Goal: Task Accomplishment & Management: Use online tool/utility

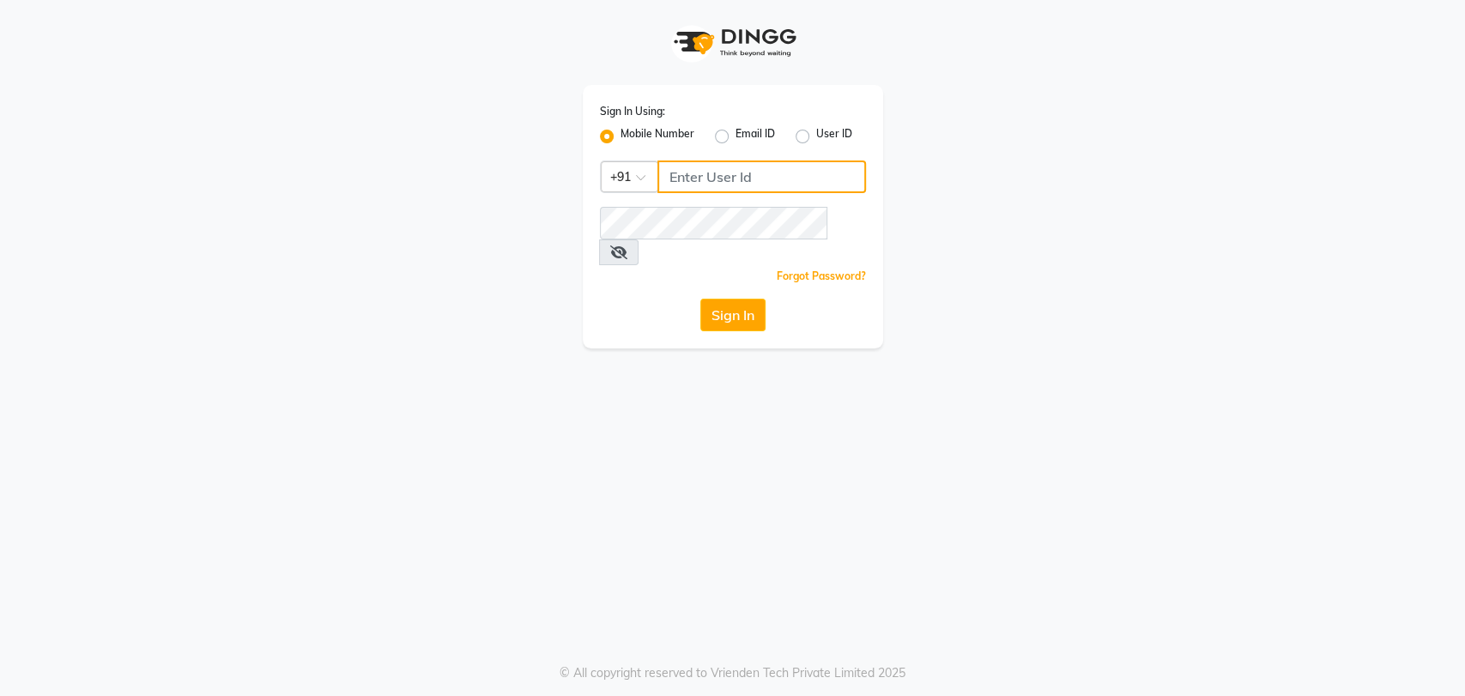
click at [744, 173] on input "Username" at bounding box center [761, 177] width 209 height 33
type input "7065600211"
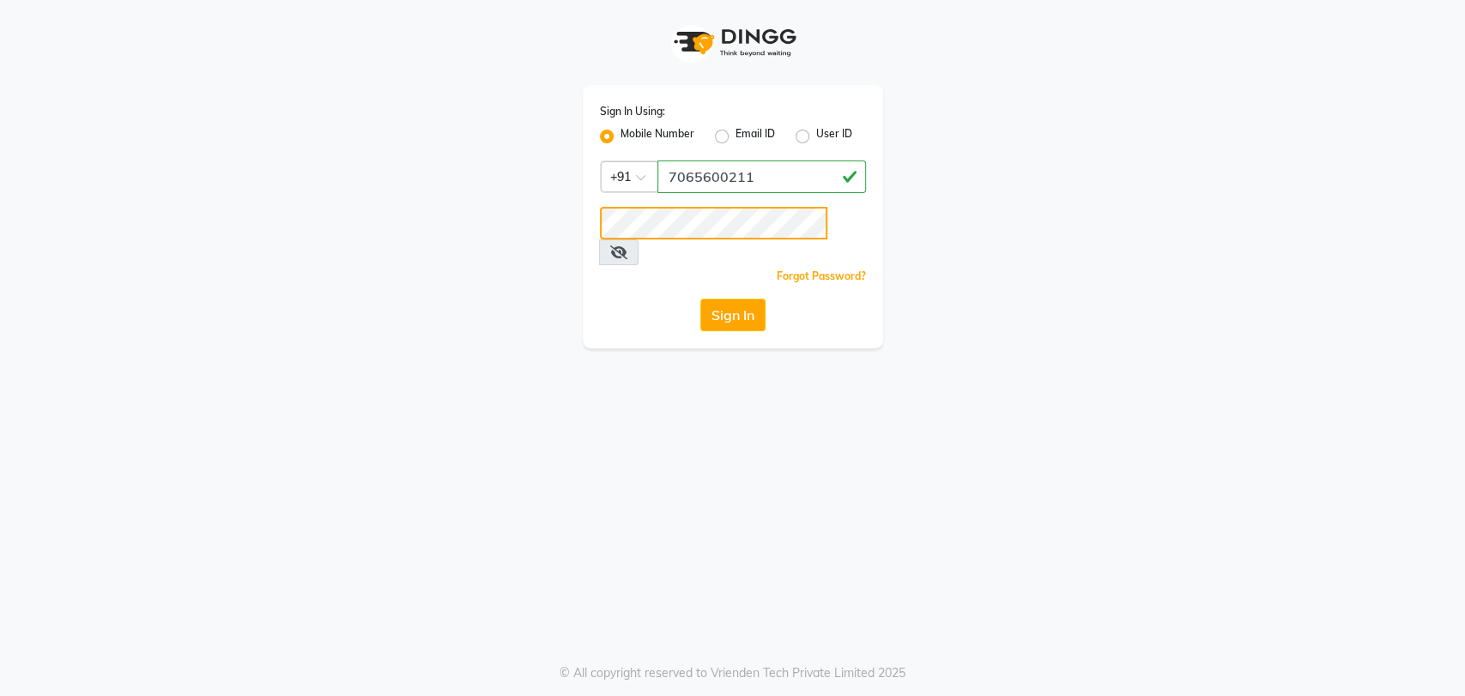
click at [700, 299] on button "Sign In" at bounding box center [732, 315] width 65 height 33
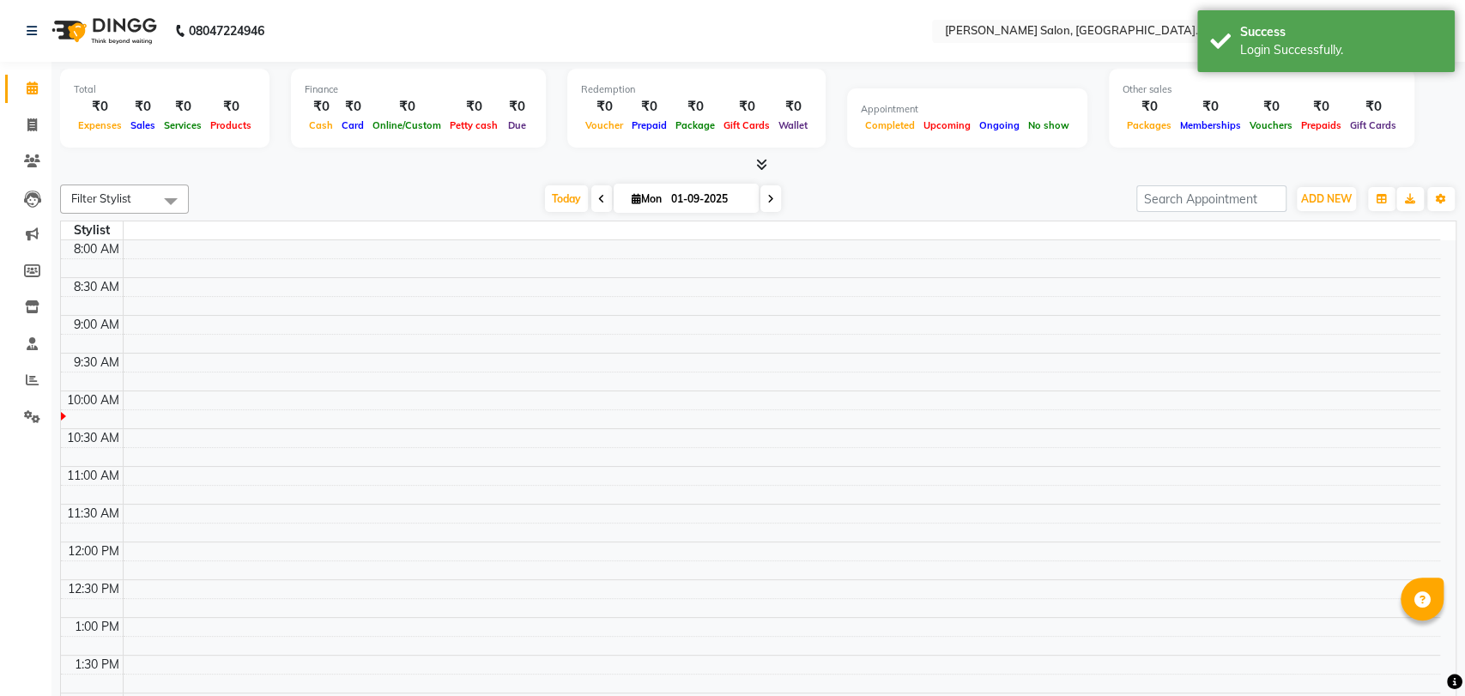
select select "en"
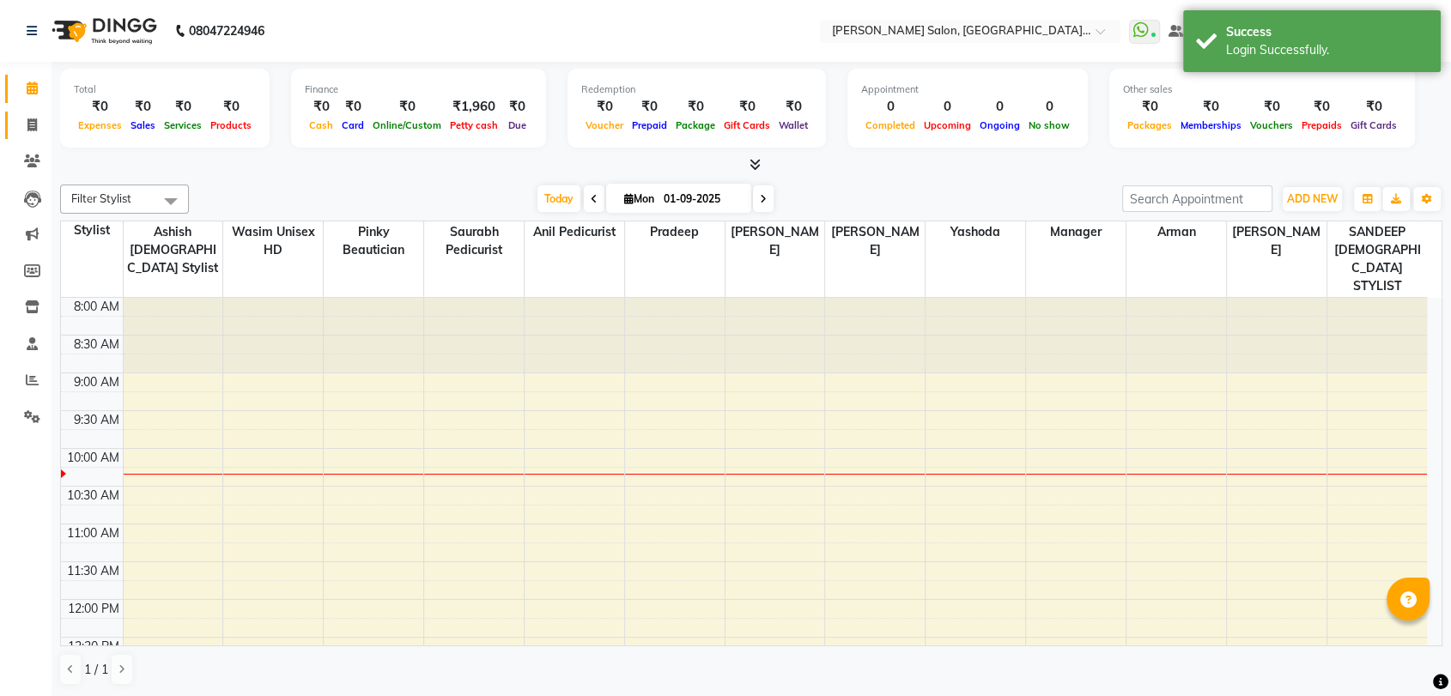
click at [23, 136] on link "Invoice" at bounding box center [25, 126] width 41 height 28
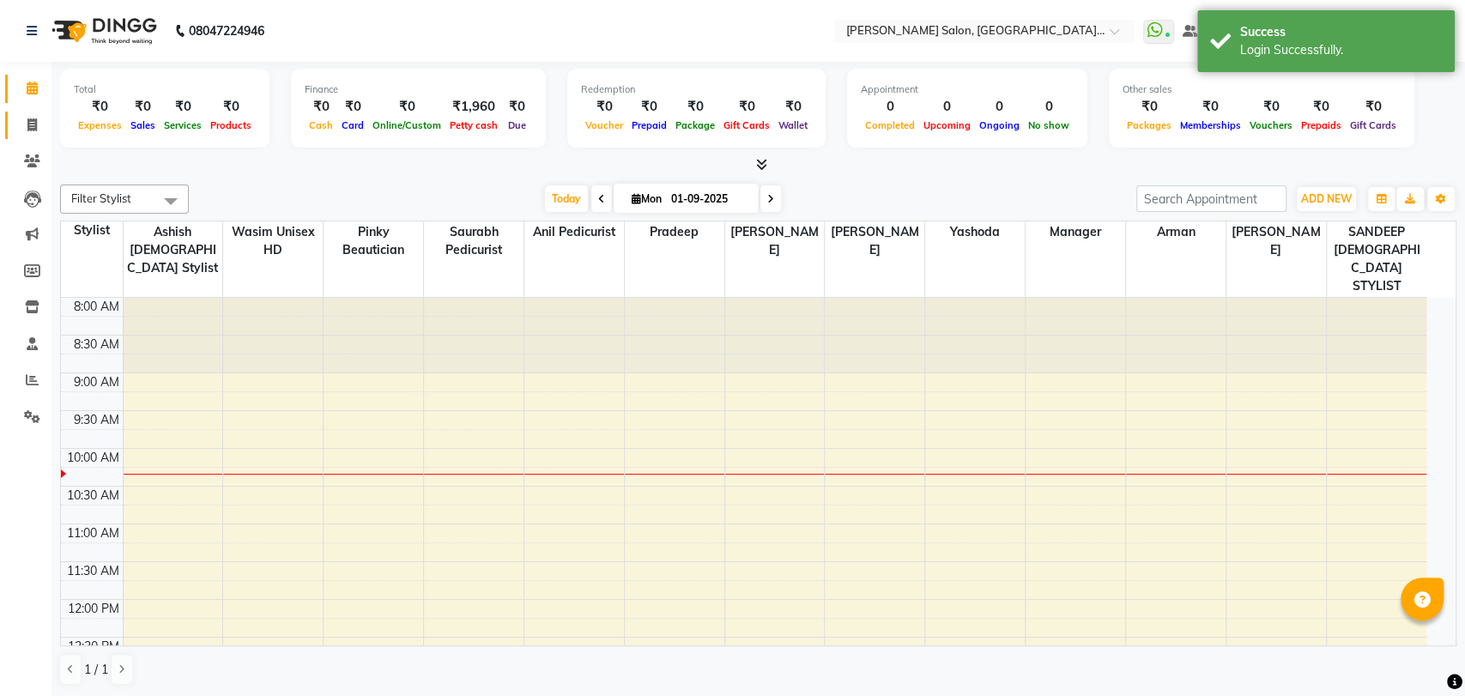
select select "service"
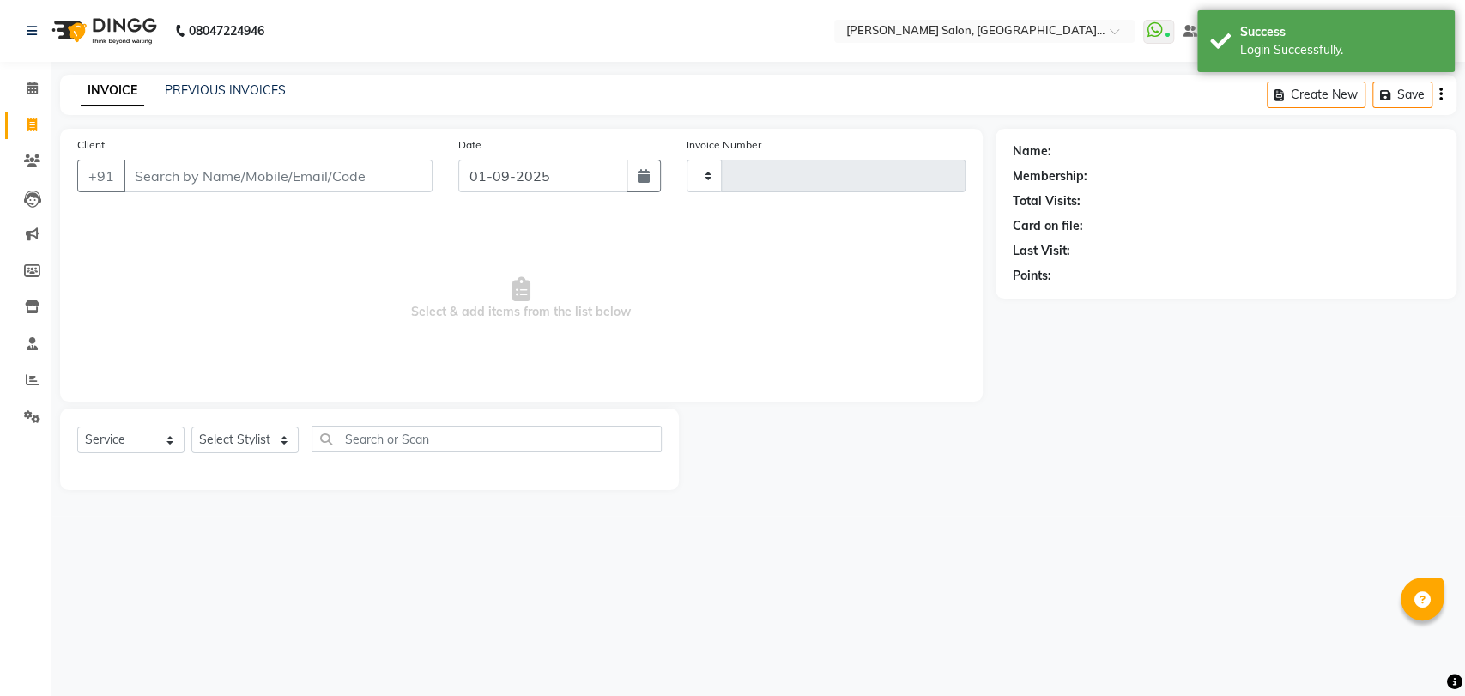
type input "3247"
select select "5893"
click at [39, 370] on link "Reports" at bounding box center [25, 381] width 41 height 28
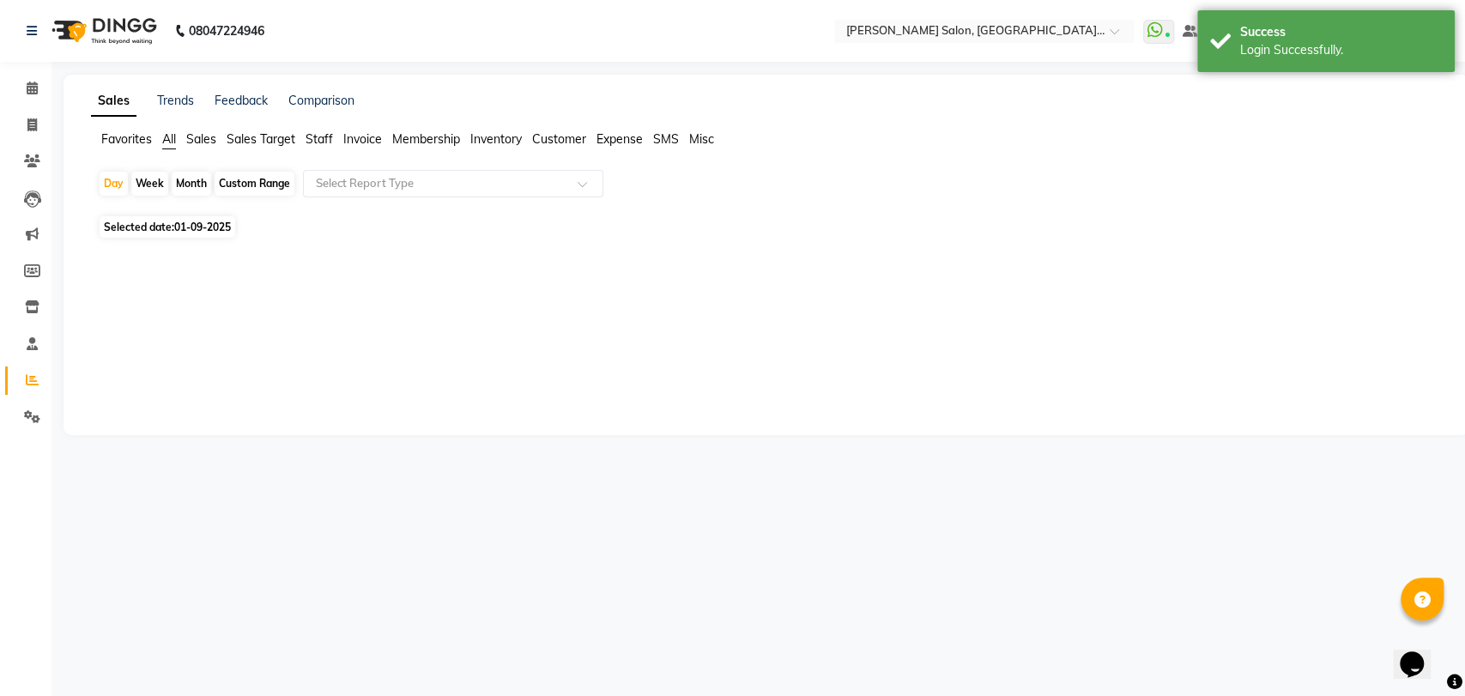
click at [318, 134] on span "Staff" at bounding box center [319, 138] width 27 height 15
click at [359, 194] on div "Select Report Type" at bounding box center [453, 183] width 300 height 27
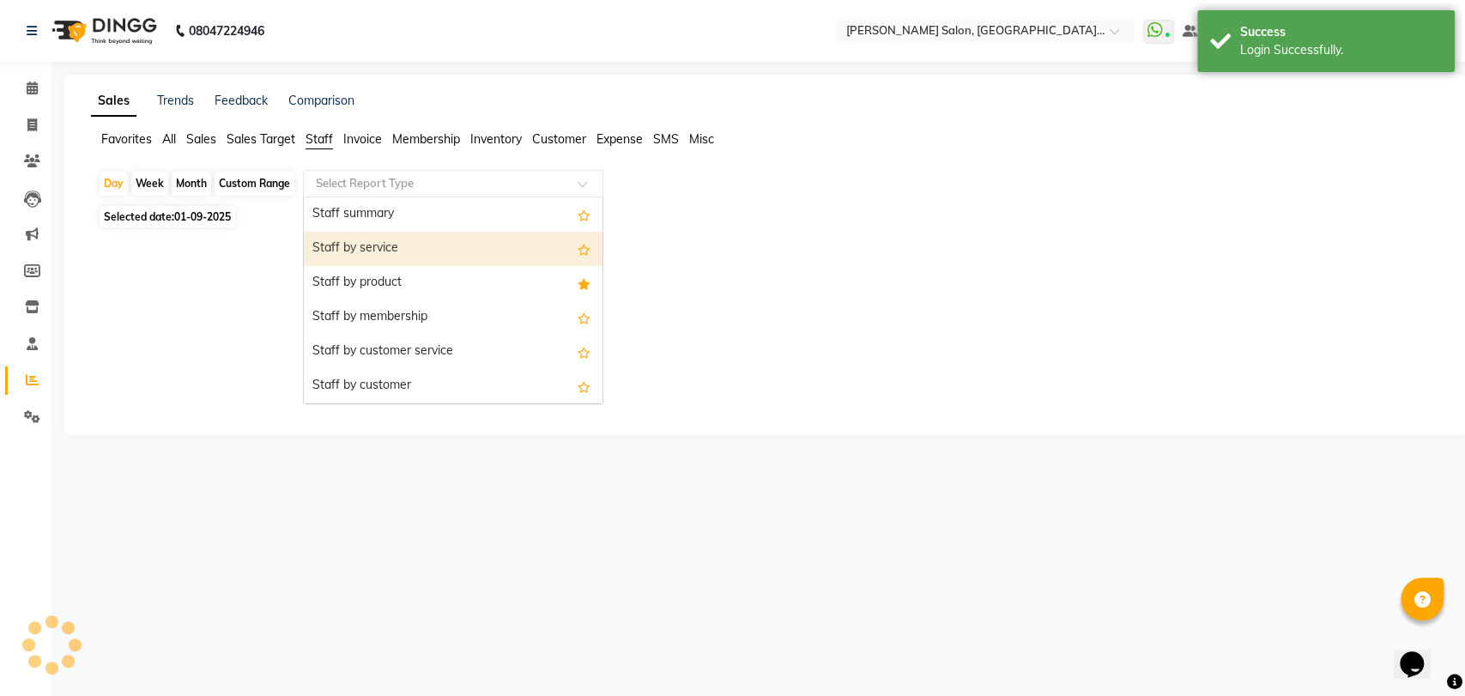
click at [356, 248] on div "Staff by service" at bounding box center [453, 249] width 299 height 34
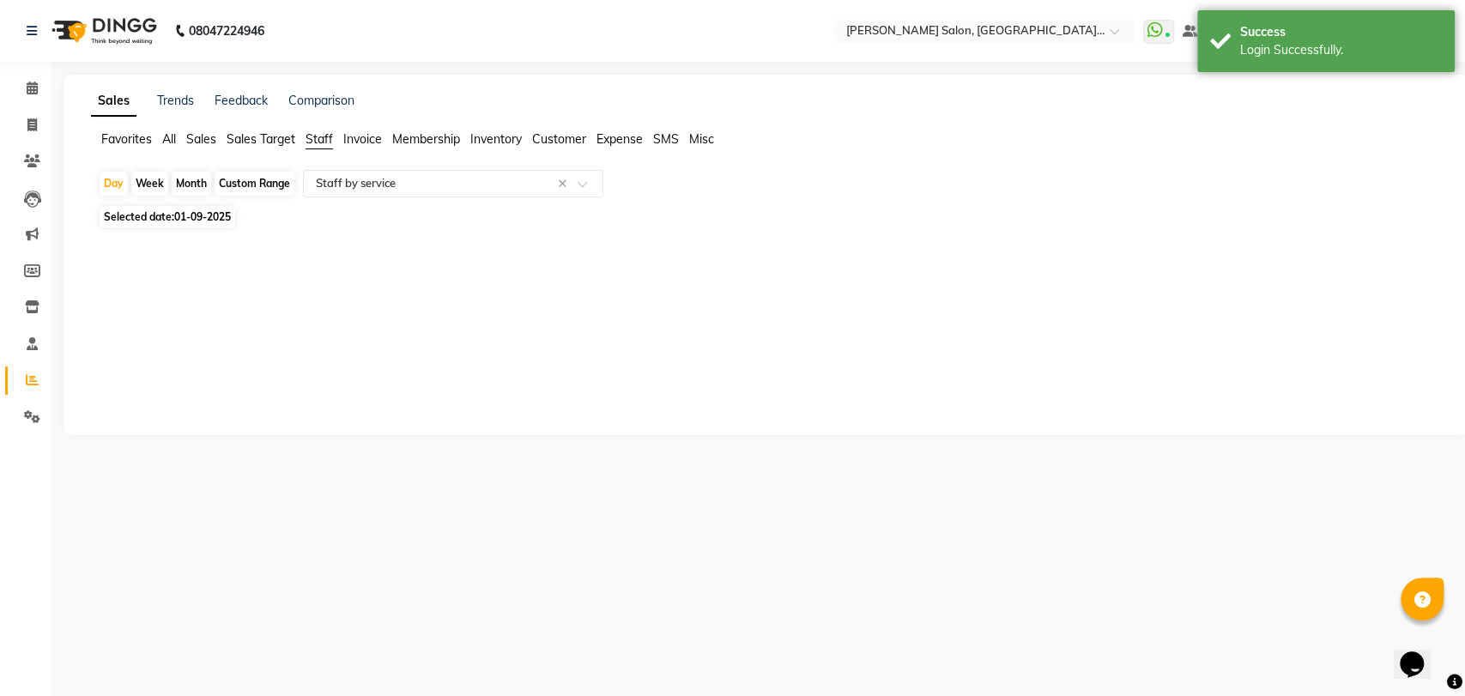
click at [225, 212] on span "01-09-2025" at bounding box center [202, 216] width 57 height 13
select select "9"
select select "2025"
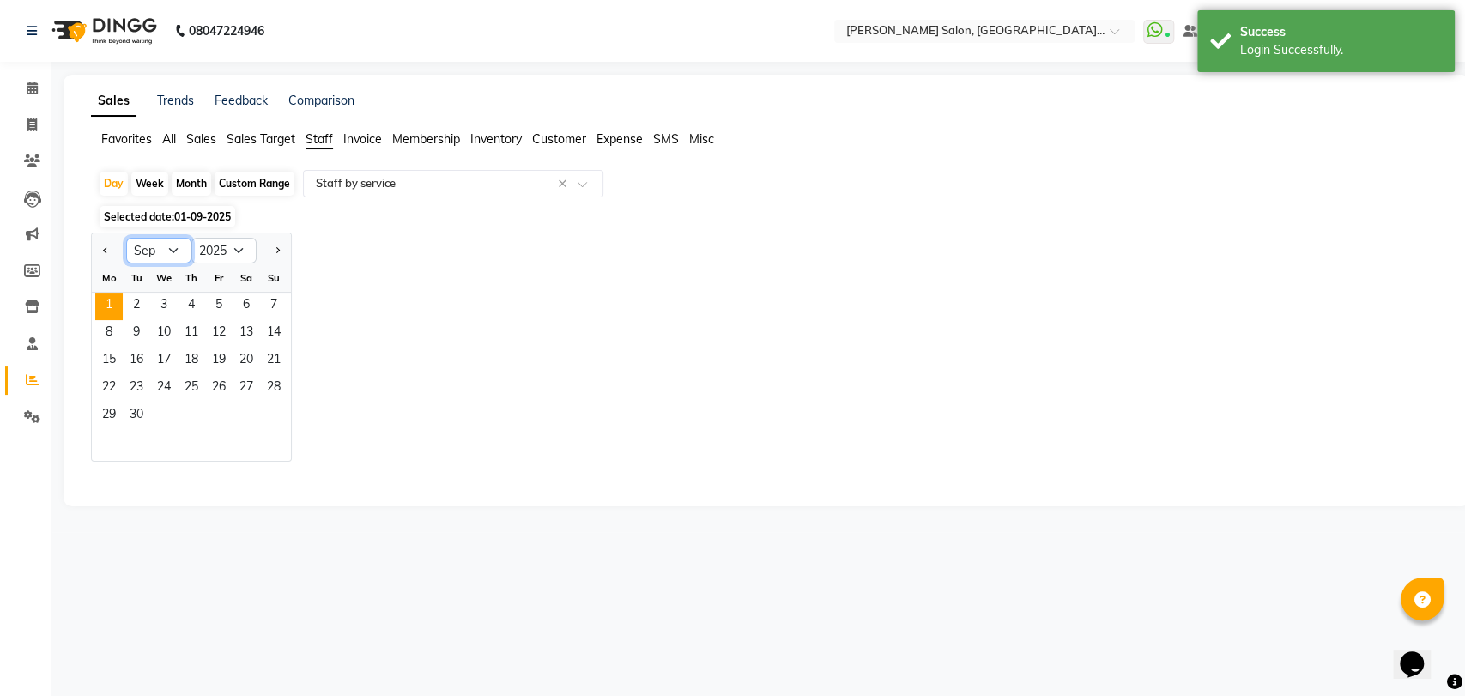
click at [146, 252] on select "Jan Feb Mar Apr May Jun [DATE] Aug Sep Oct Nov Dec" at bounding box center [158, 251] width 65 height 26
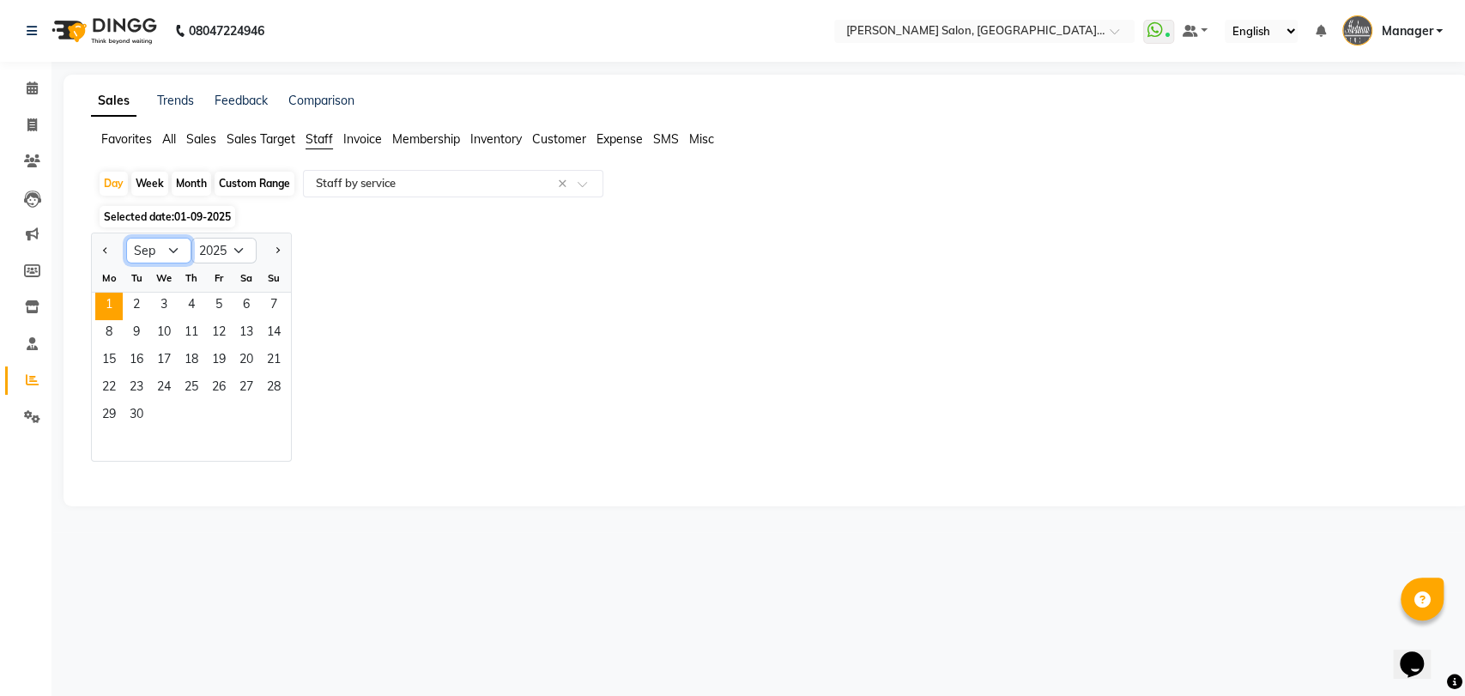
select select "8"
click at [126, 238] on select "Jan Feb Mar Apr May Jun [DATE] Aug Sep Oct Nov Dec" at bounding box center [158, 251] width 65 height 26
click at [278, 412] on span "31" at bounding box center [273, 416] width 27 height 27
select select "pdf"
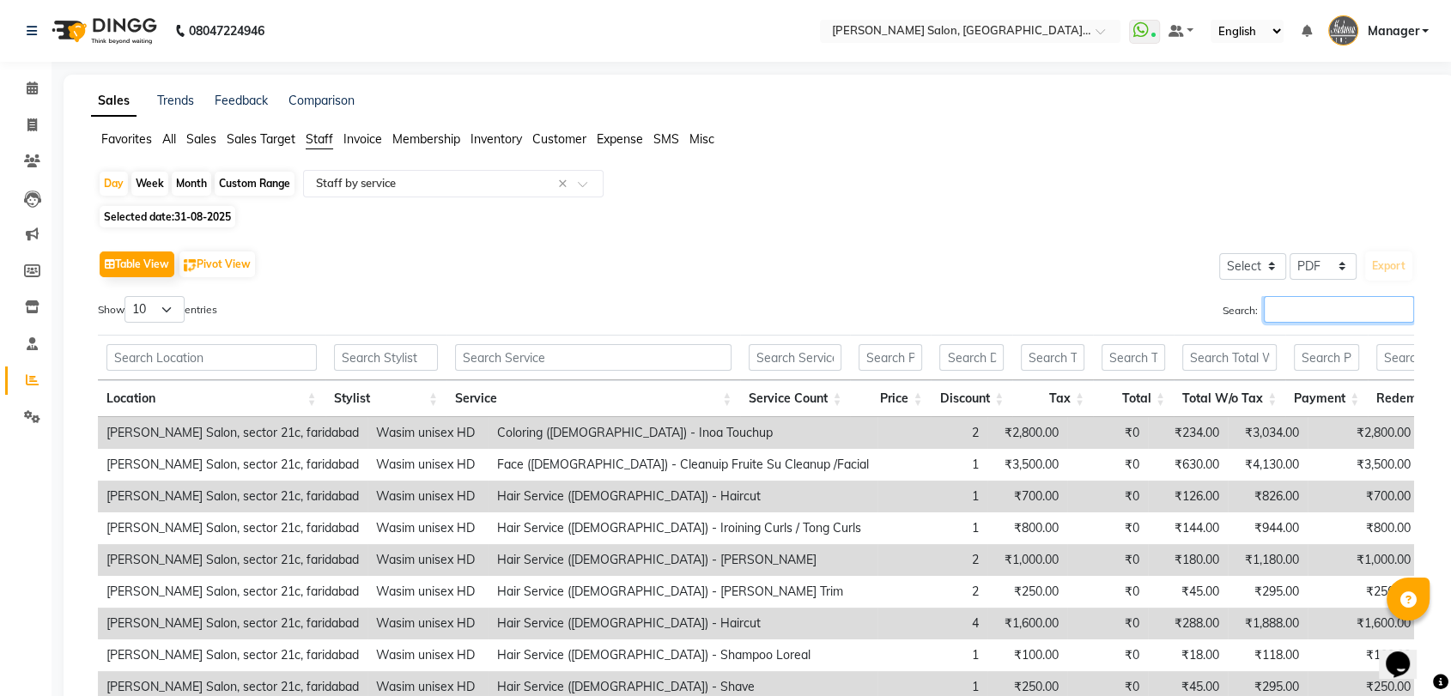
click at [1304, 315] on input "Search:" at bounding box center [1338, 309] width 150 height 27
click at [39, 118] on span at bounding box center [32, 126] width 30 height 20
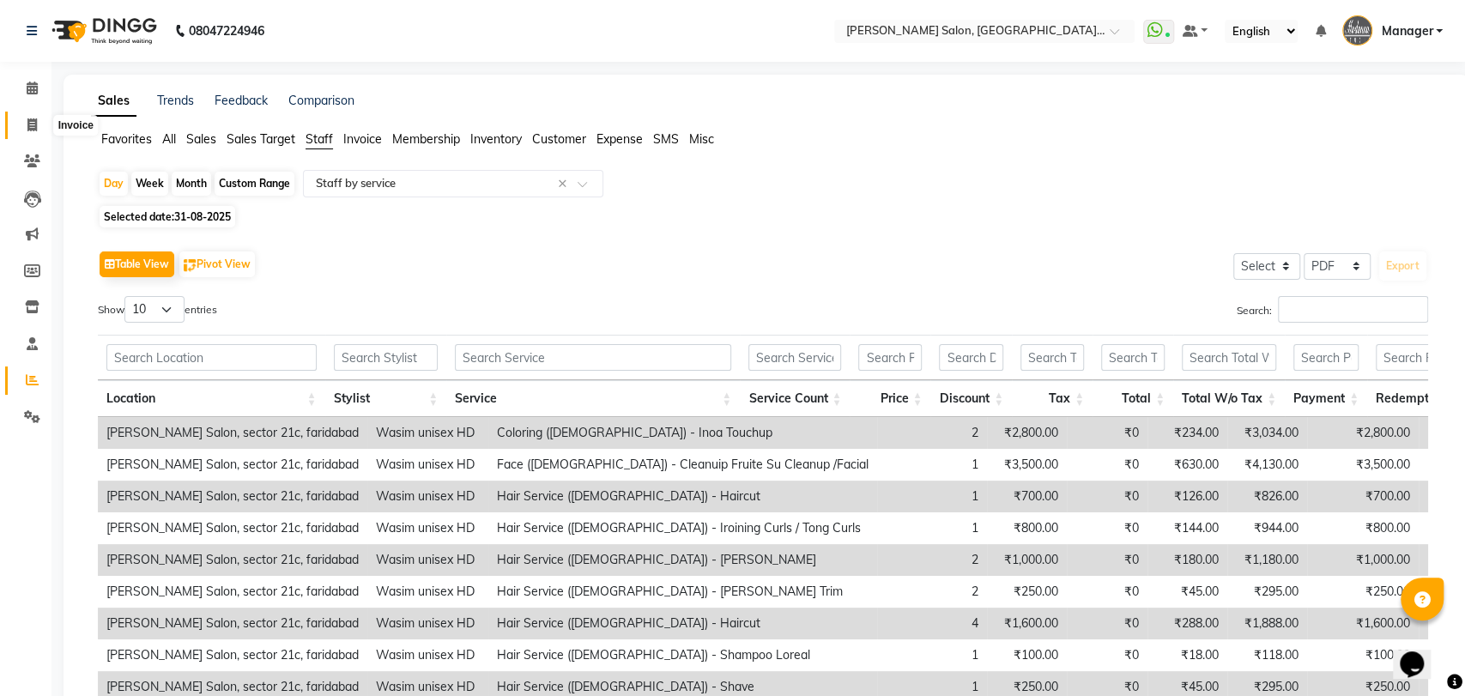
select select "service"
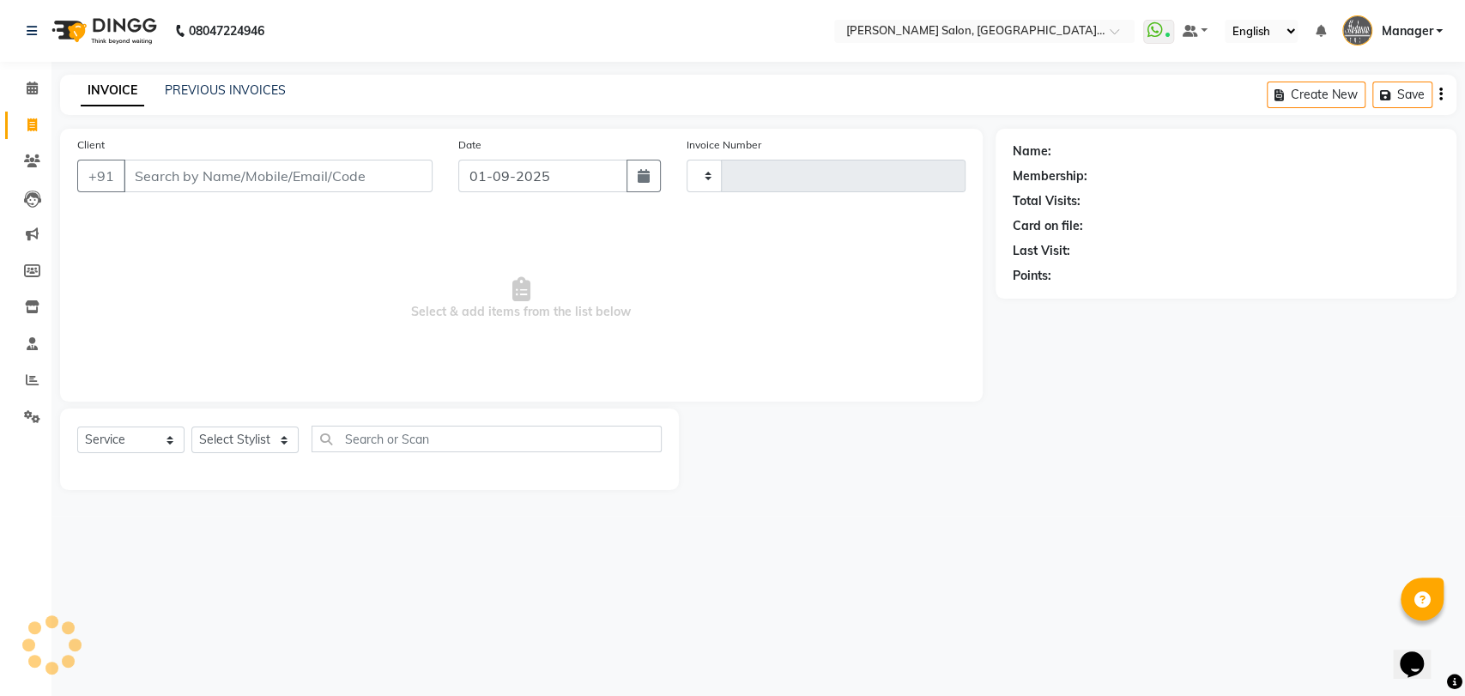
type input "3247"
select select "5893"
click at [34, 381] on icon at bounding box center [32, 379] width 13 height 13
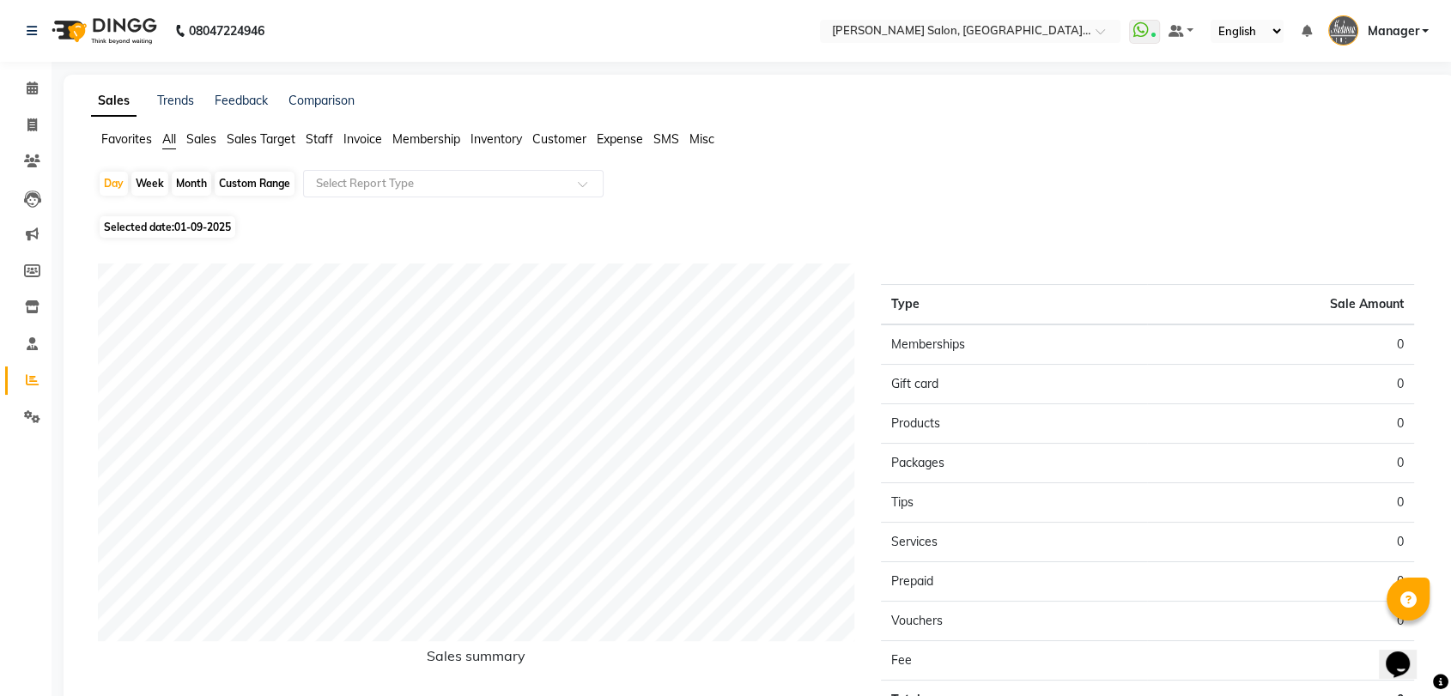
click at [329, 139] on span "Staff" at bounding box center [319, 138] width 27 height 15
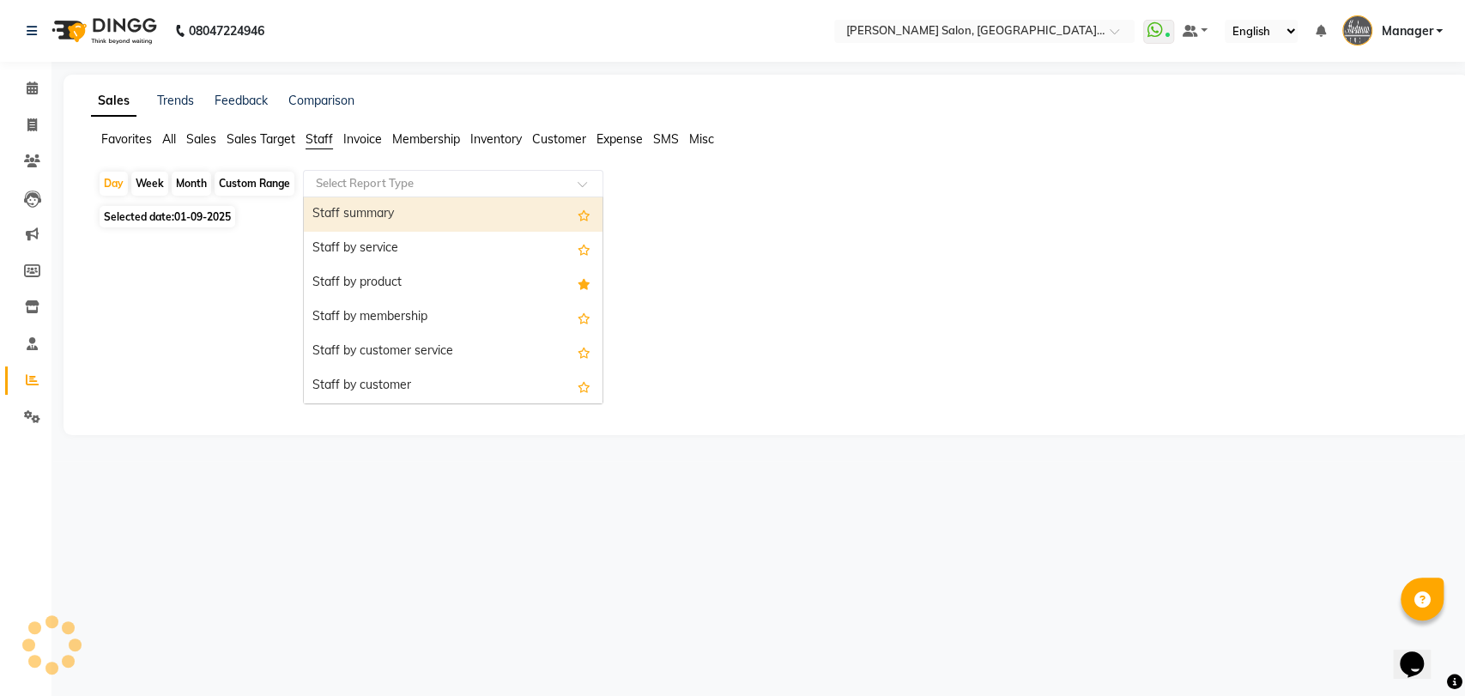
click at [350, 185] on input "text" at bounding box center [435, 183] width 247 height 17
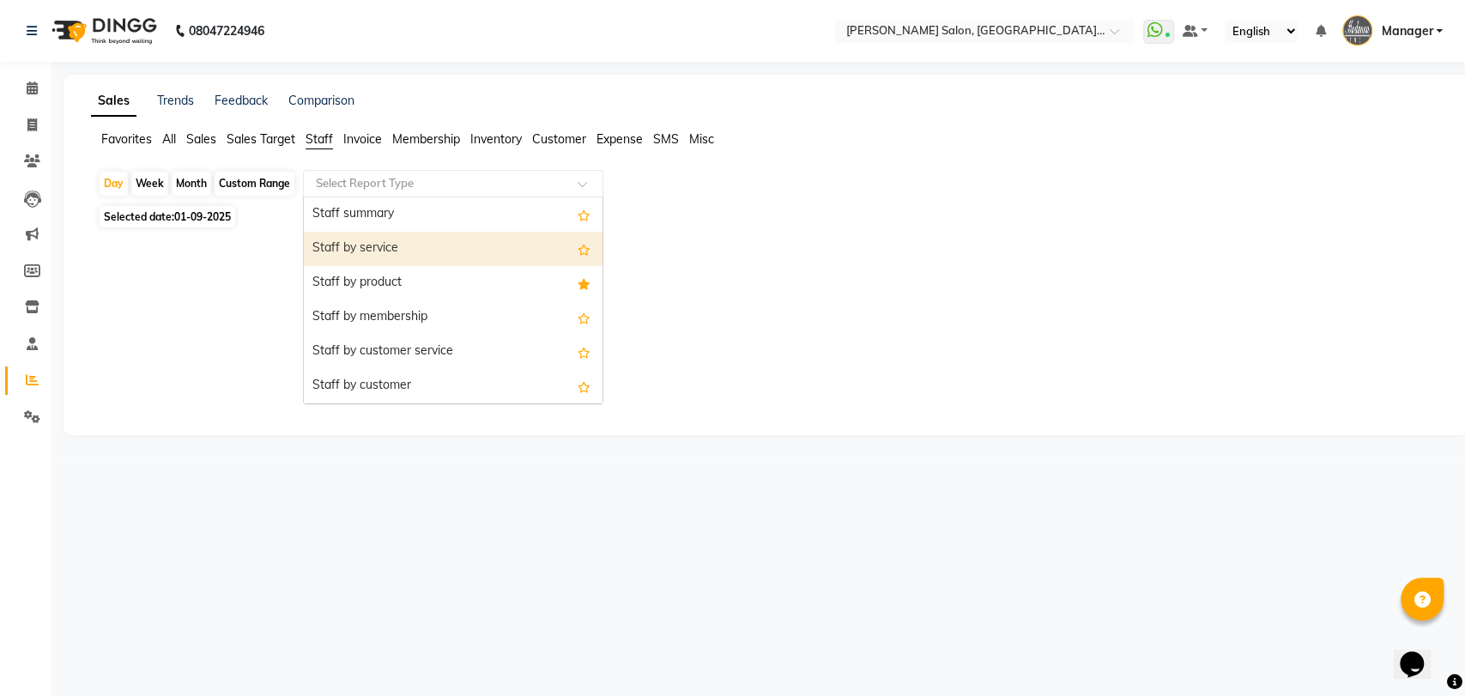
click at [348, 242] on div "Staff by service" at bounding box center [453, 249] width 299 height 34
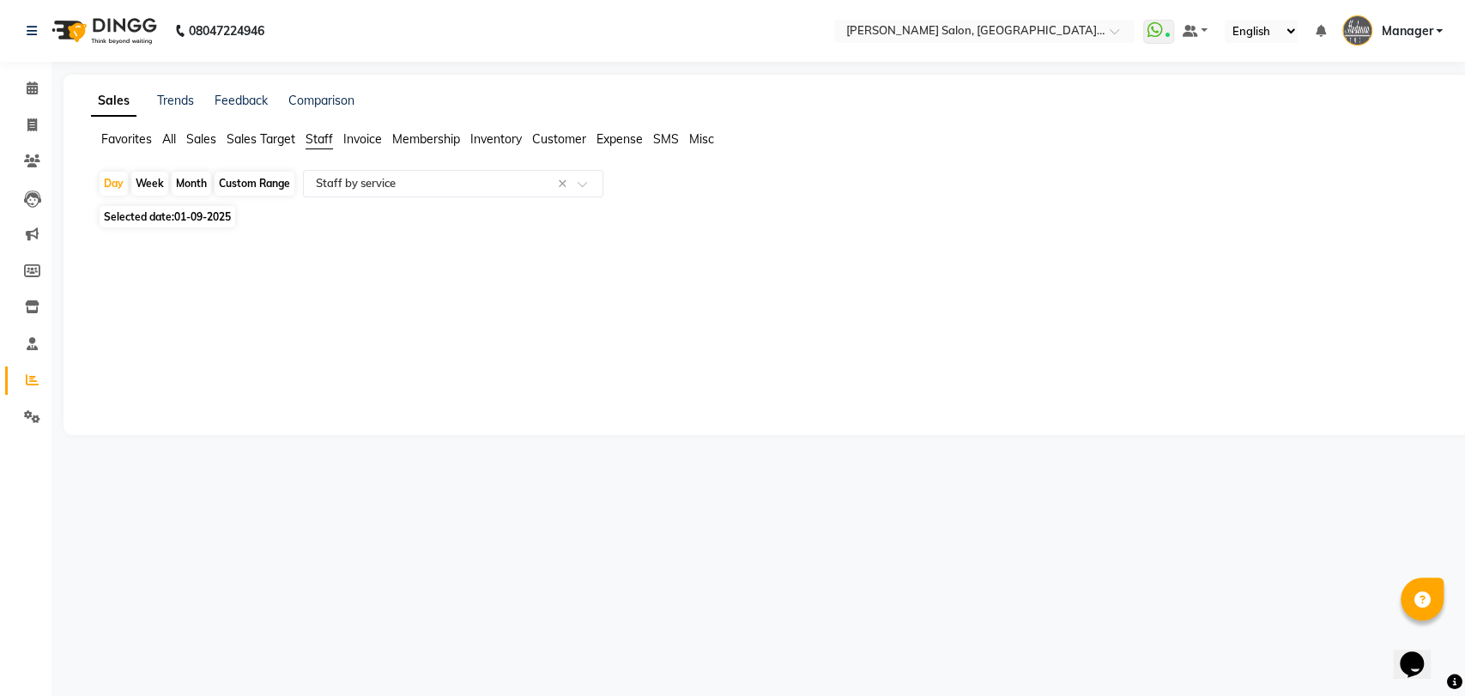
click at [209, 214] on span "01-09-2025" at bounding box center [202, 216] width 57 height 13
select select "9"
select select "2025"
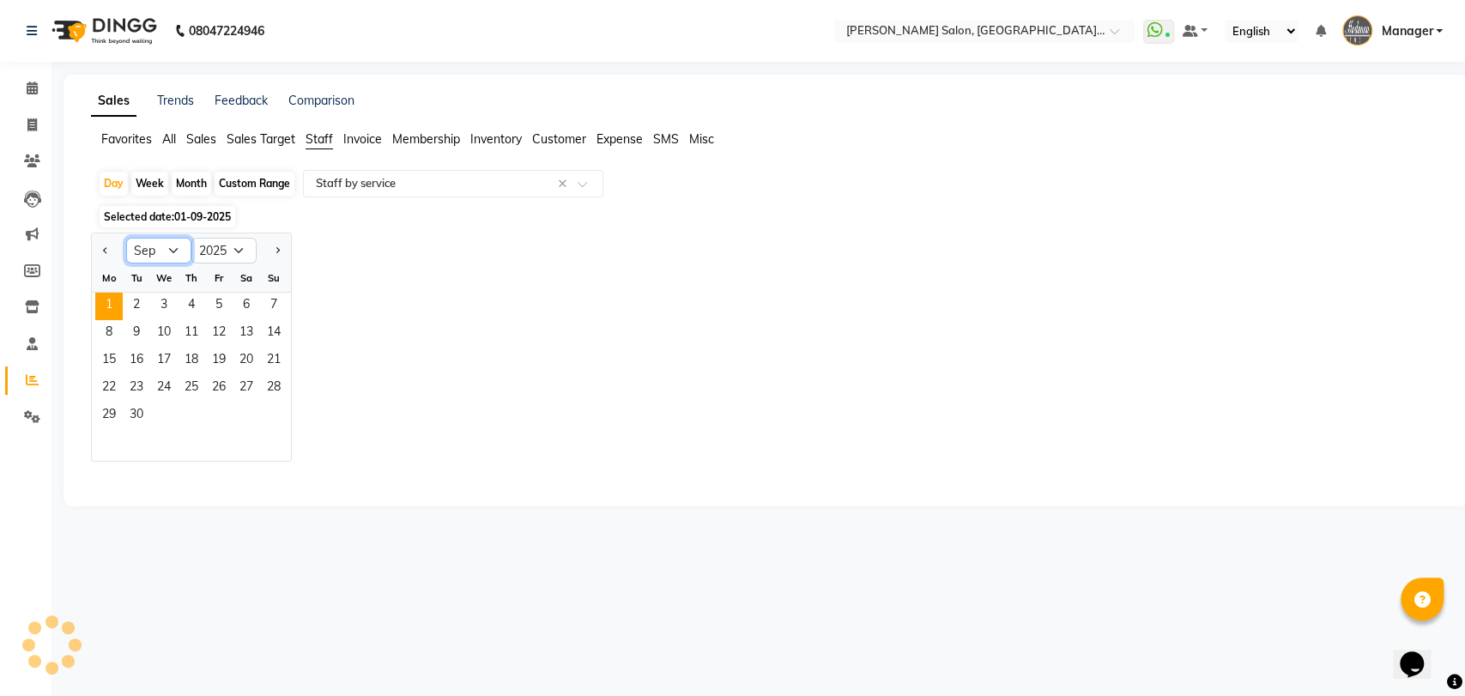
click at [170, 252] on select "Jan Feb Mar Apr May Jun Jul Aug Sep Oct Nov Dec" at bounding box center [158, 251] width 65 height 26
select select "8"
click at [126, 238] on select "Jan Feb Mar Apr May Jun Jul Aug Sep Oct Nov Dec" at bounding box center [158, 251] width 65 height 26
click at [258, 411] on span "30" at bounding box center [246, 416] width 27 height 27
select select "pdf"
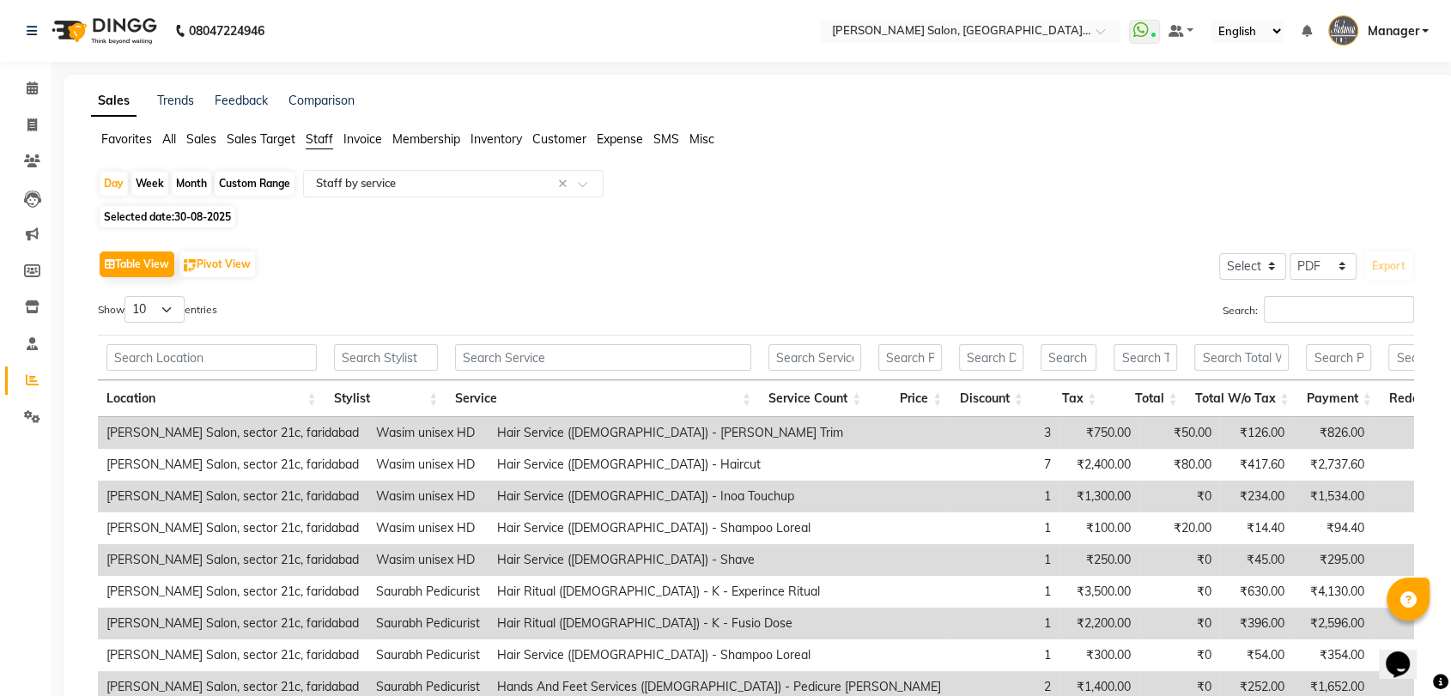
click at [182, 220] on span "30-08-2025" at bounding box center [202, 216] width 57 height 13
select select "8"
select select "2025"
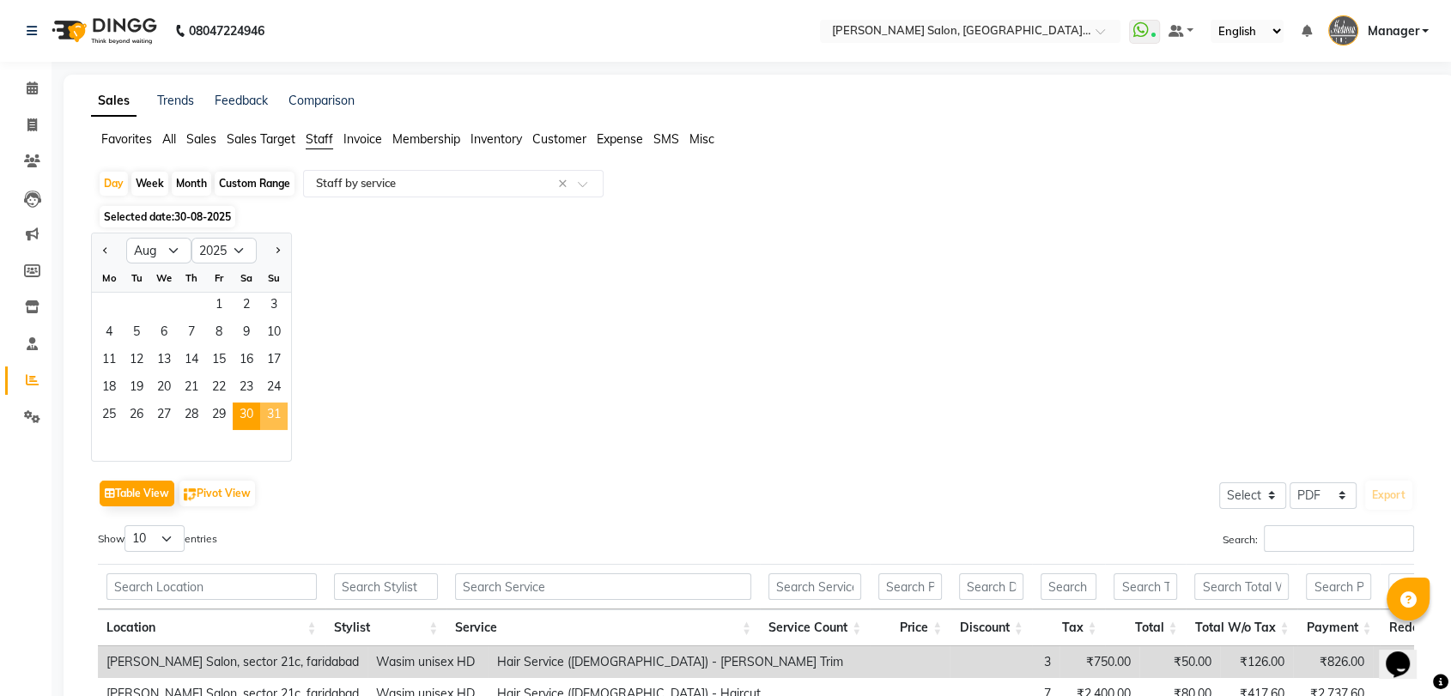
click at [271, 423] on span "31" at bounding box center [273, 416] width 27 height 27
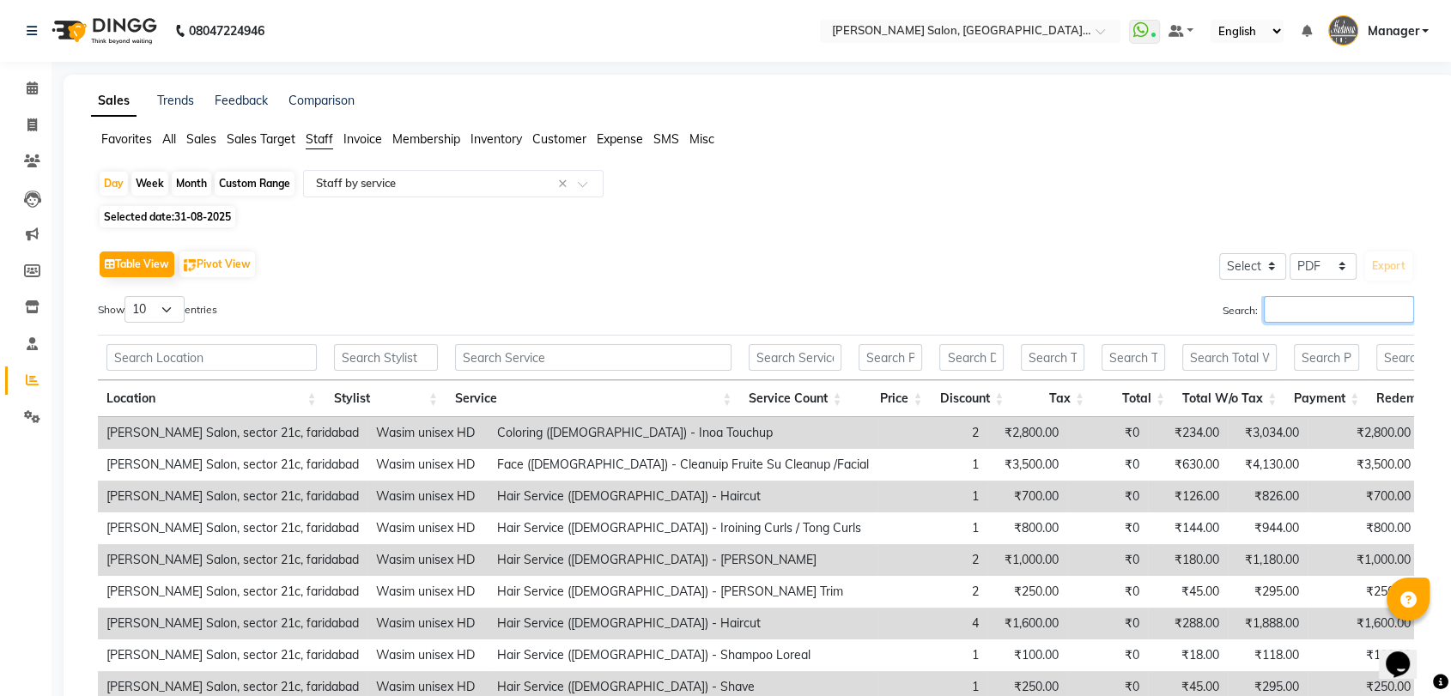
click at [1372, 311] on input "Search:" at bounding box center [1338, 309] width 150 height 27
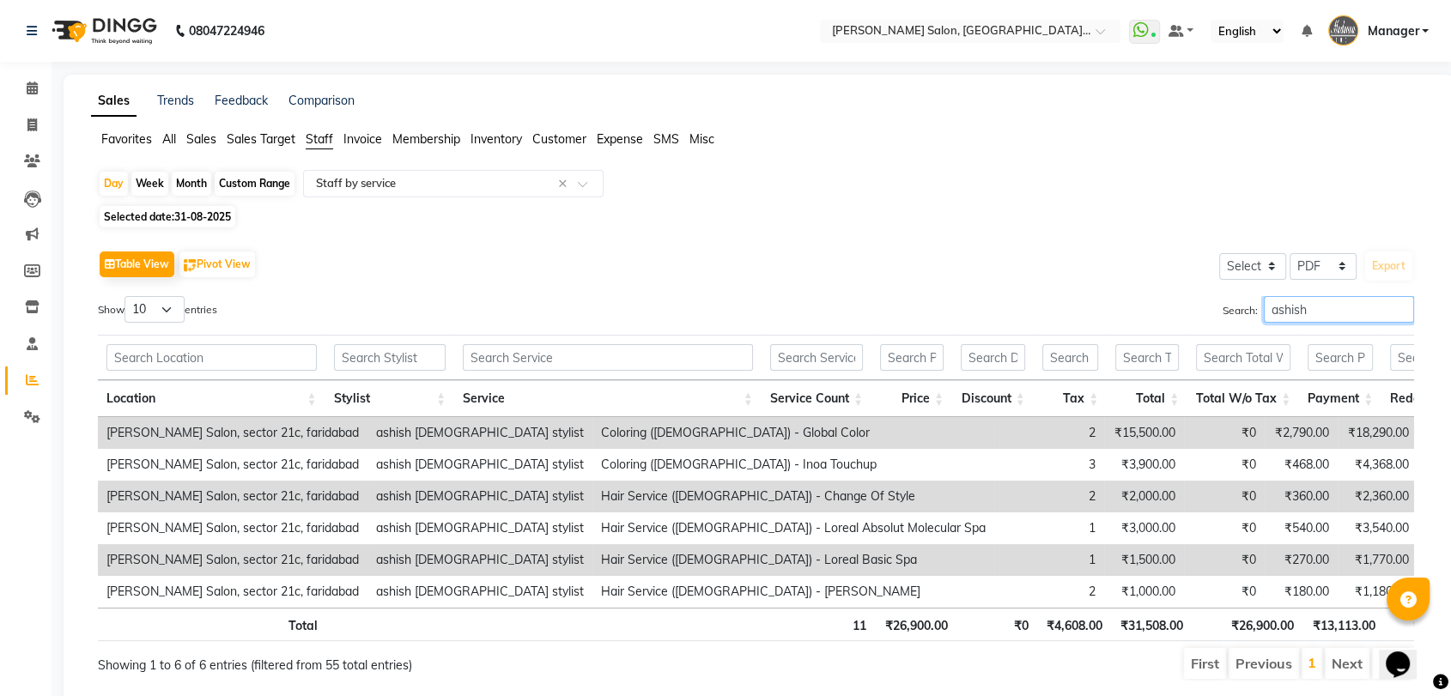
scroll to position [70, 0]
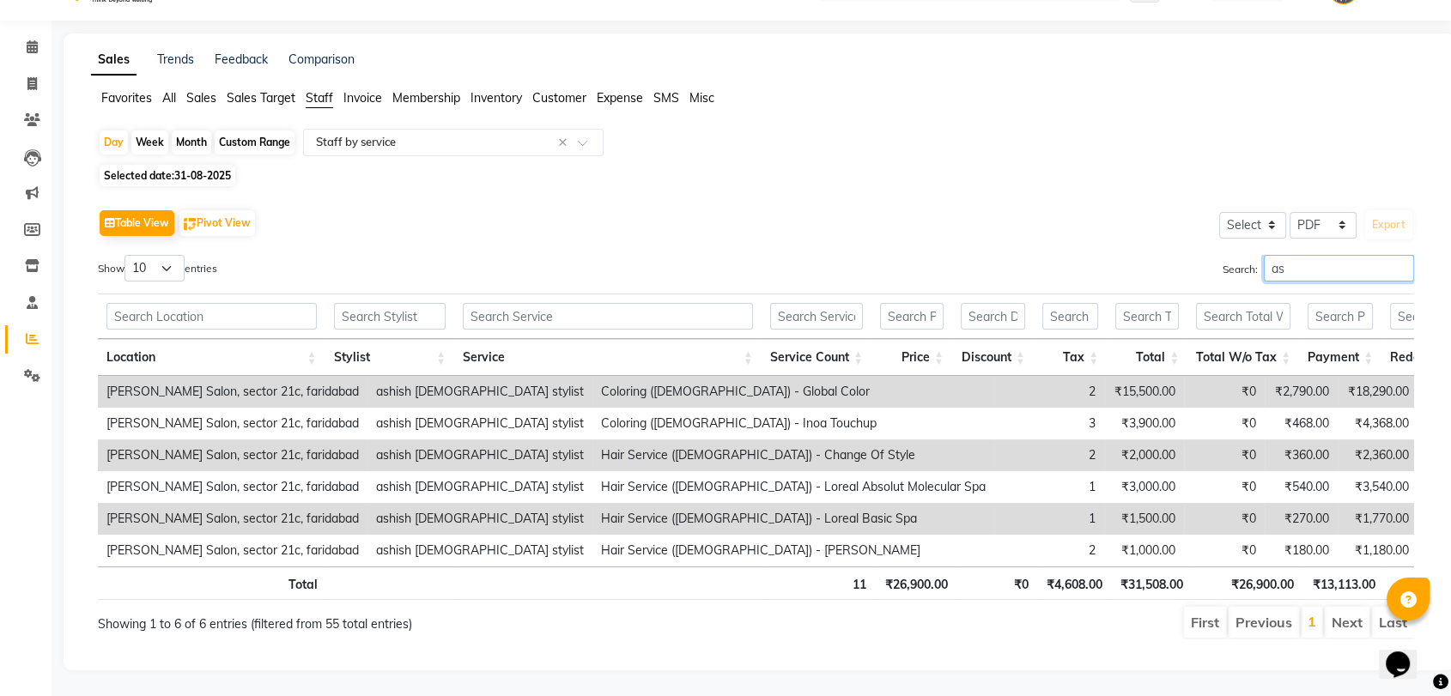
type input "a"
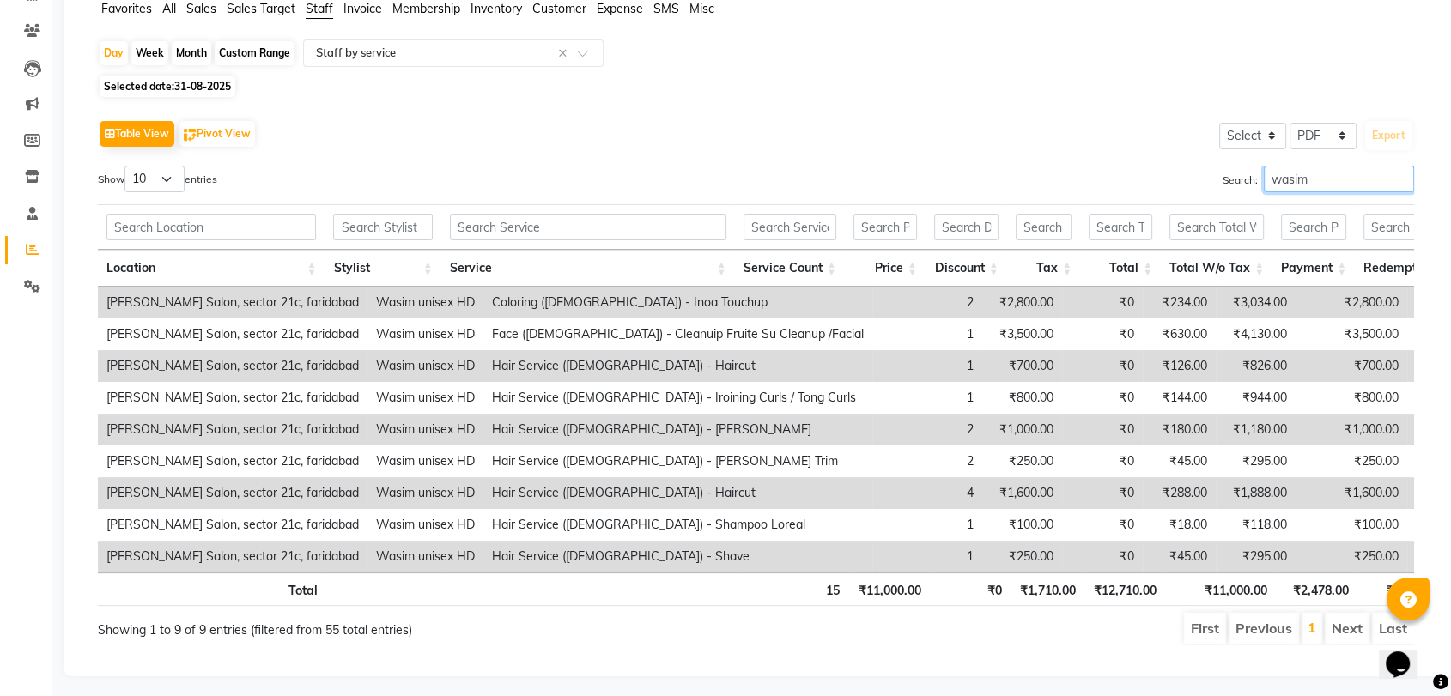
scroll to position [165, 0]
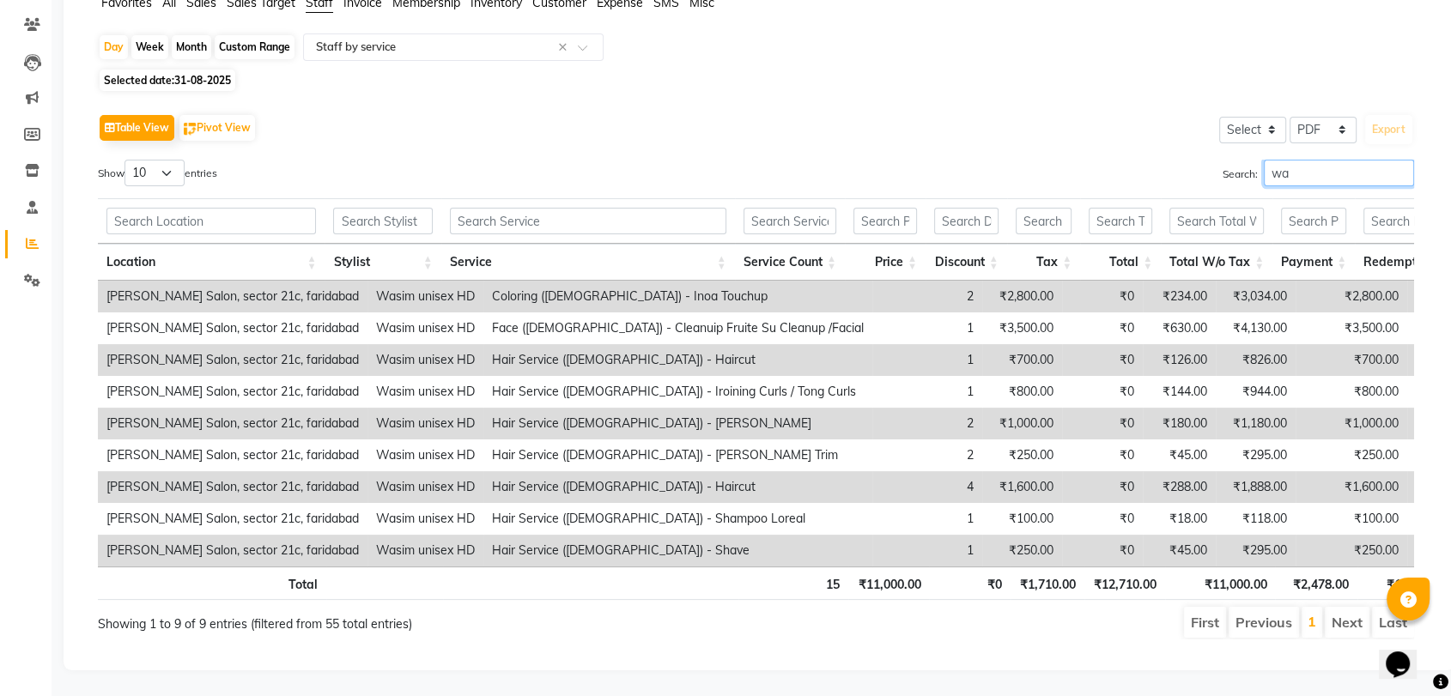
type input "w"
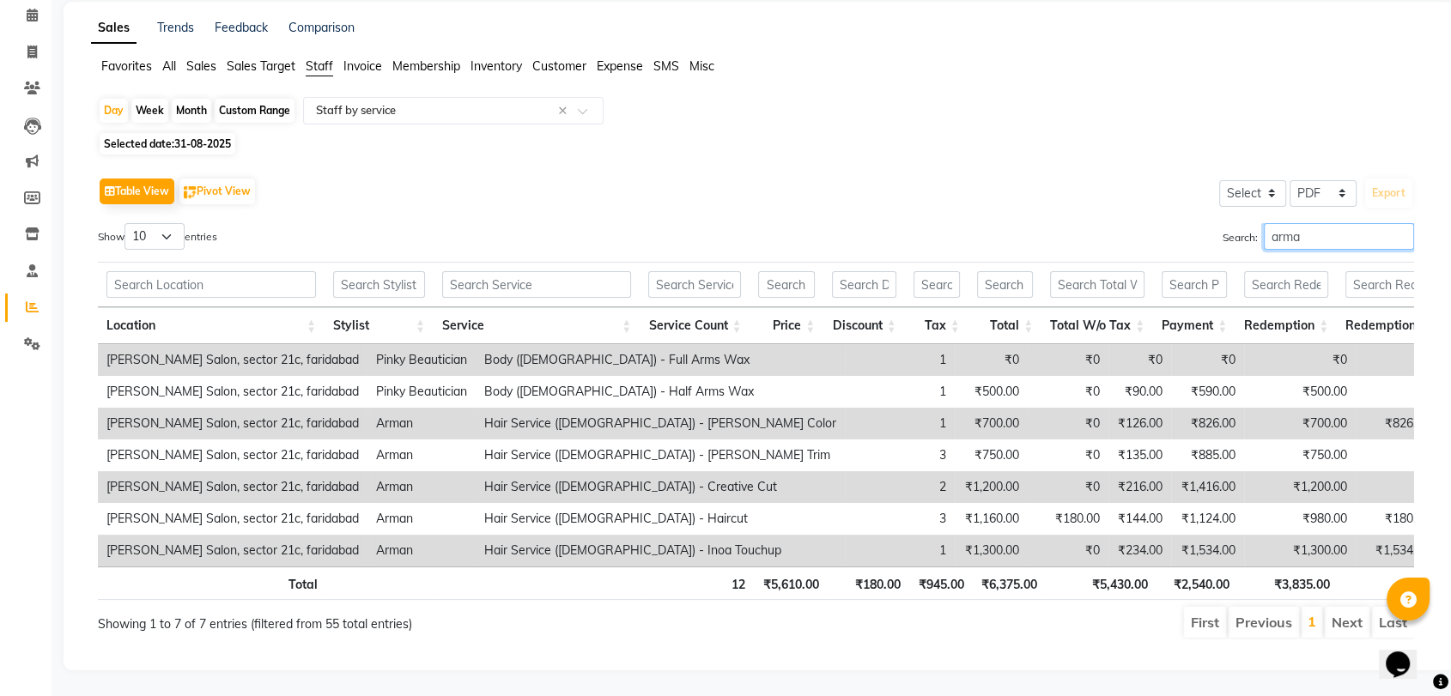
scroll to position [38, 0]
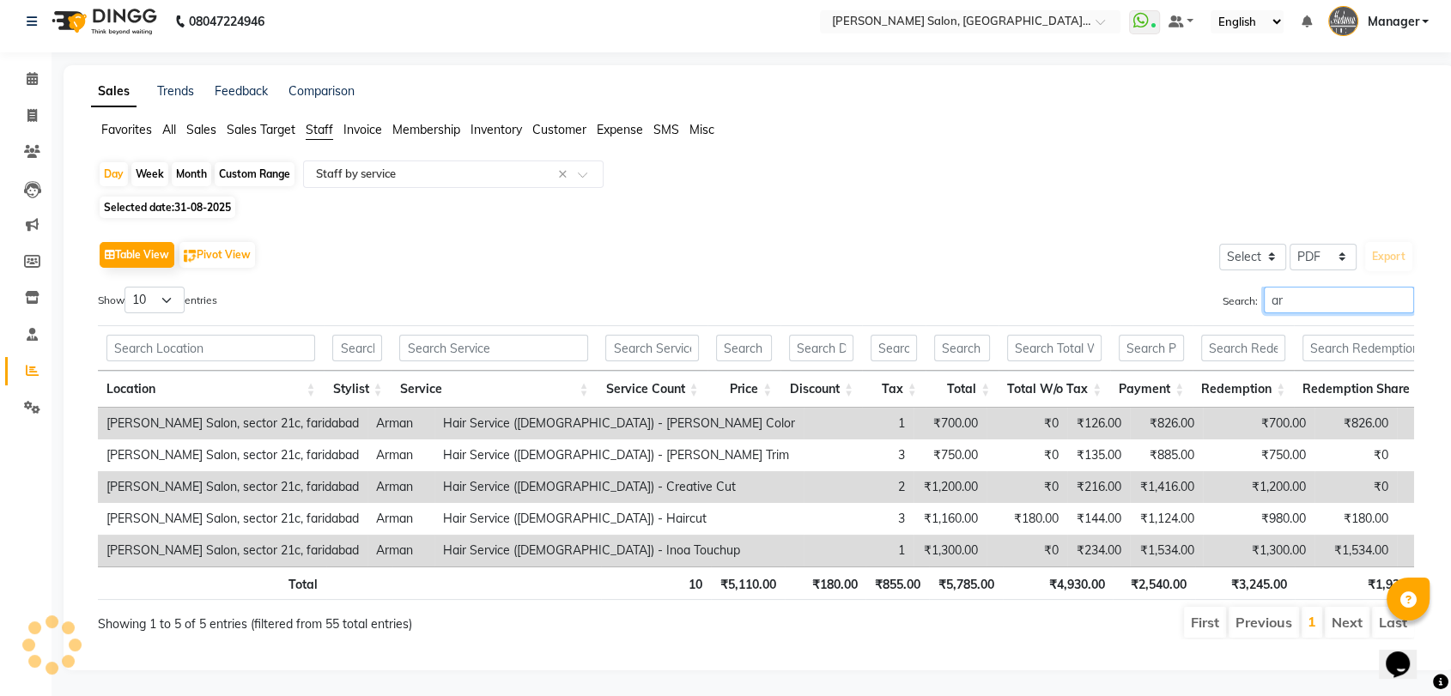
type input "a"
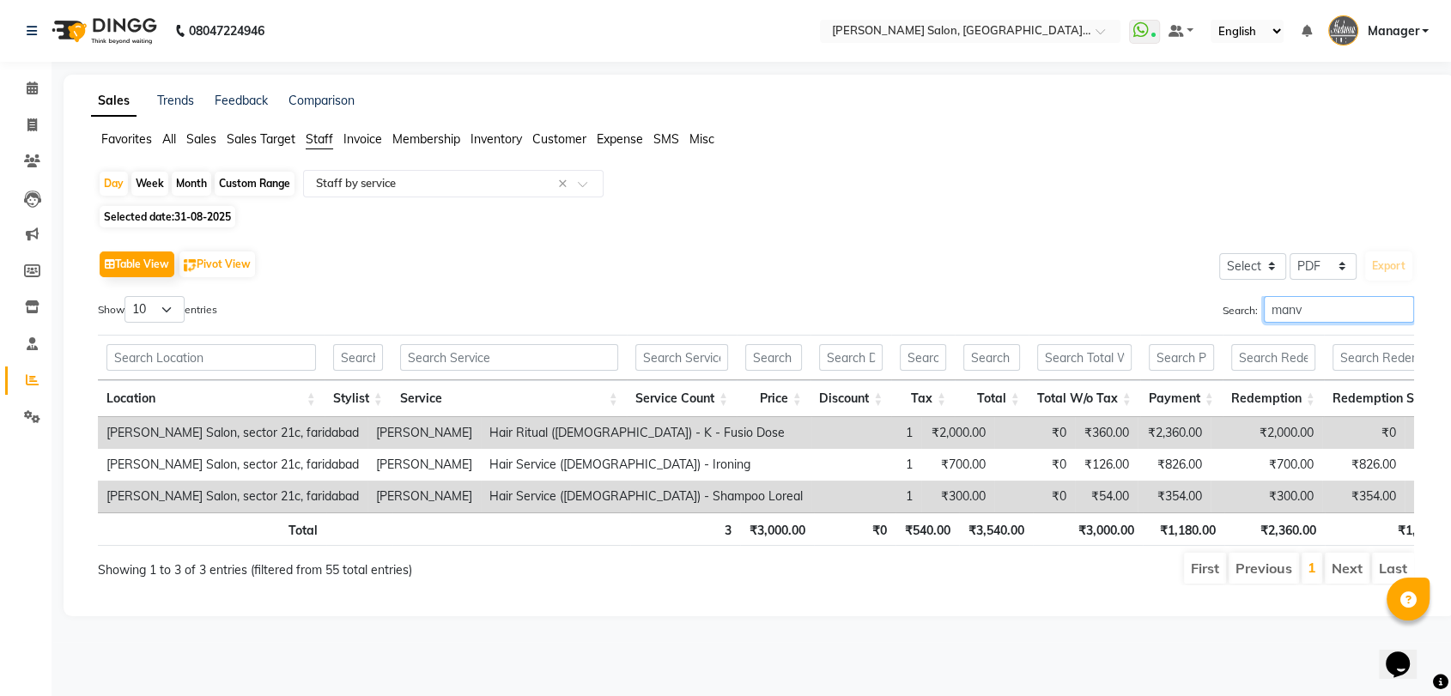
scroll to position [0, 0]
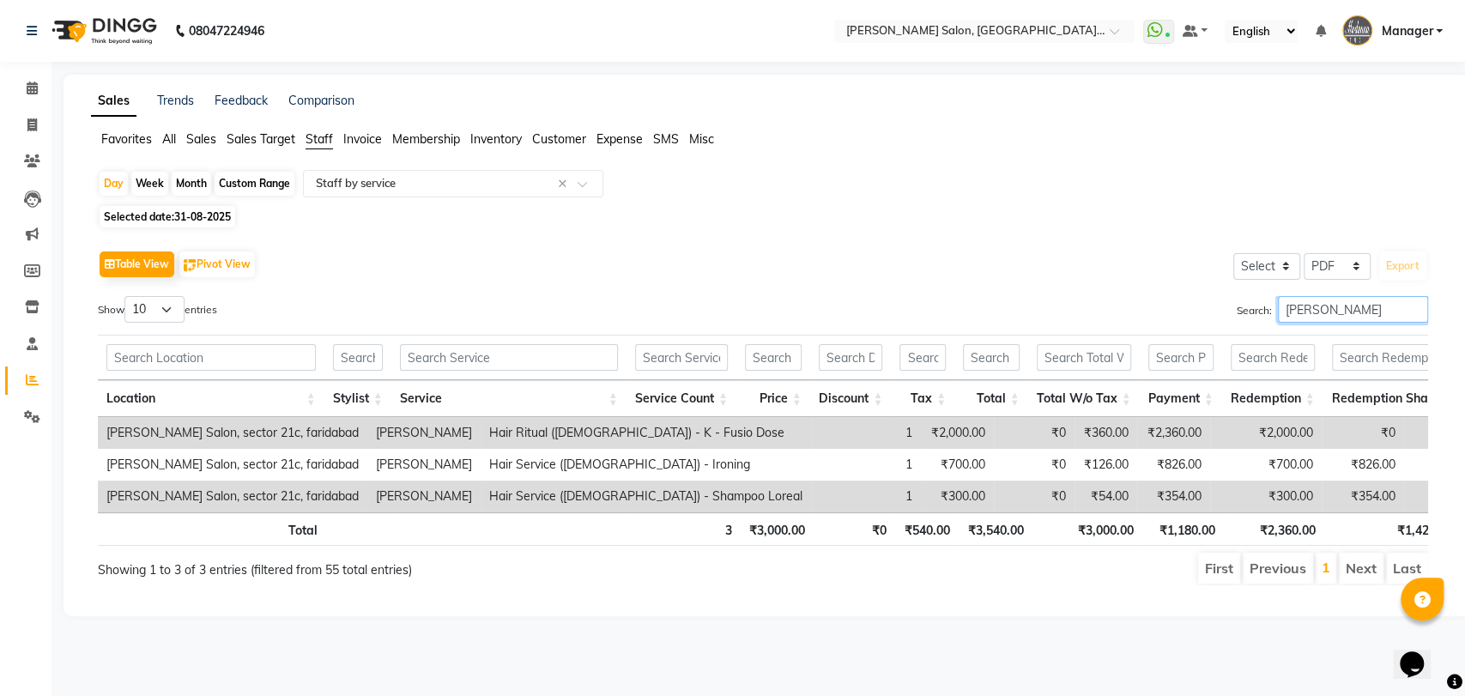
click at [1351, 317] on input "manveer" at bounding box center [1353, 309] width 150 height 27
type input "m"
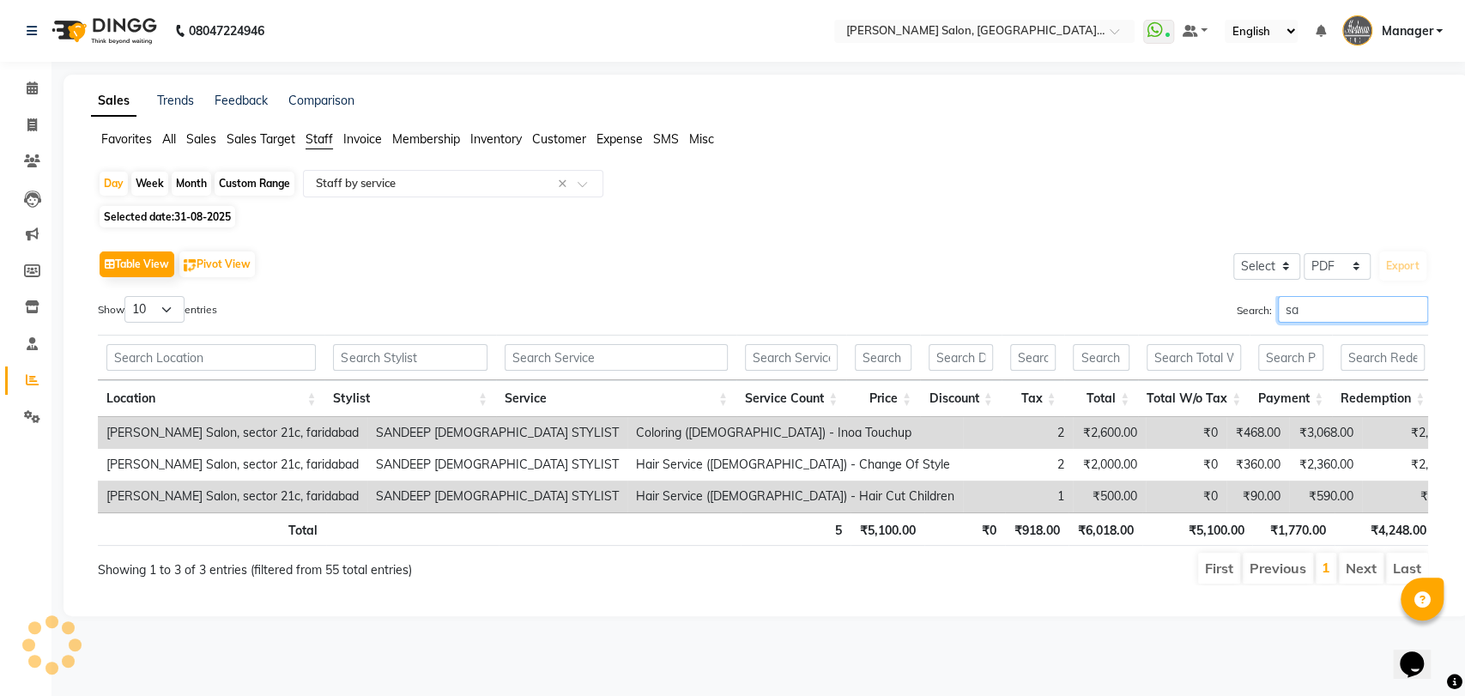
type input "s"
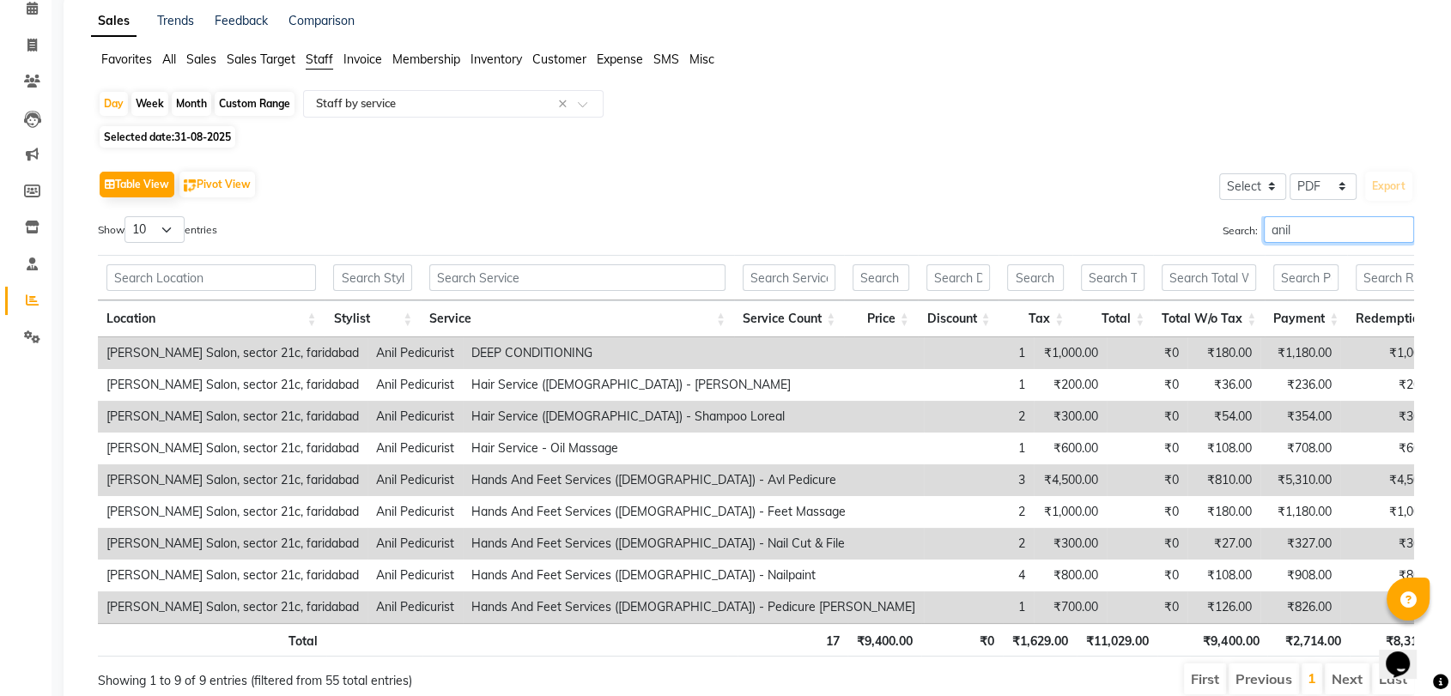
scroll to position [165, 0]
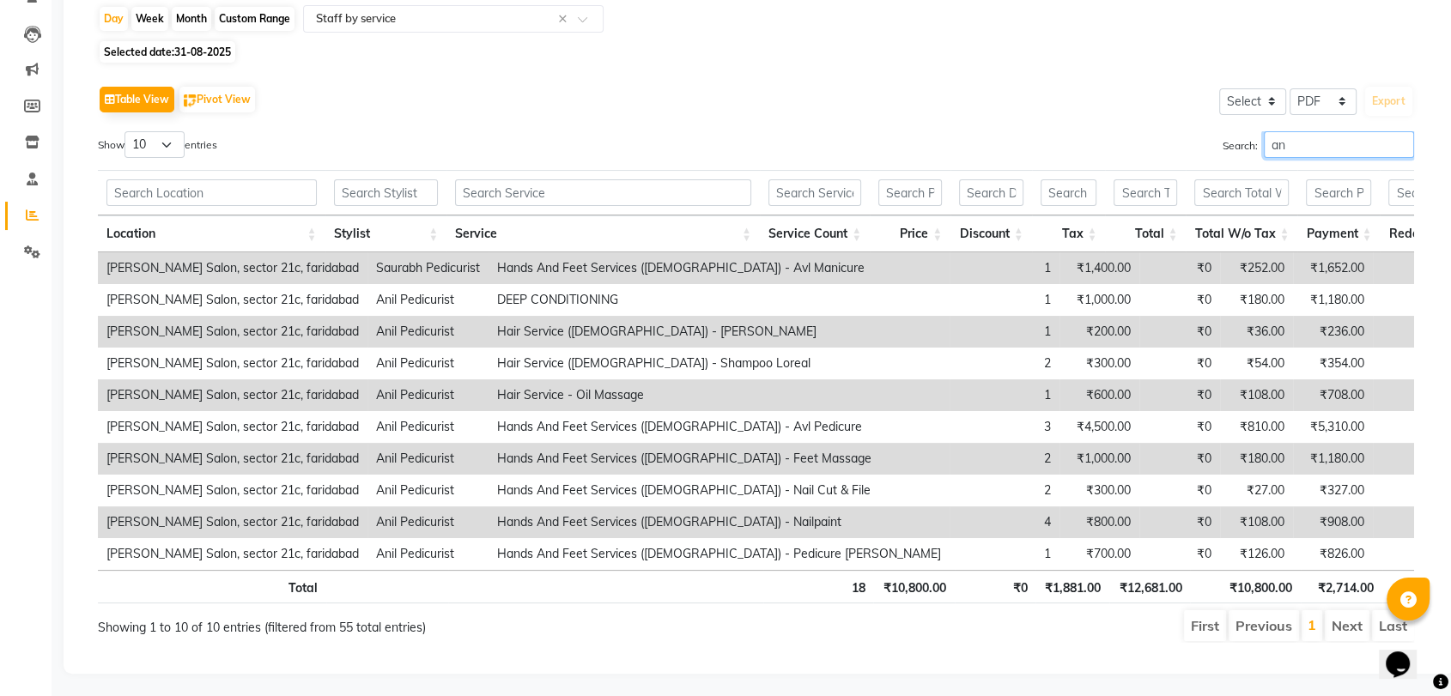
type input "a"
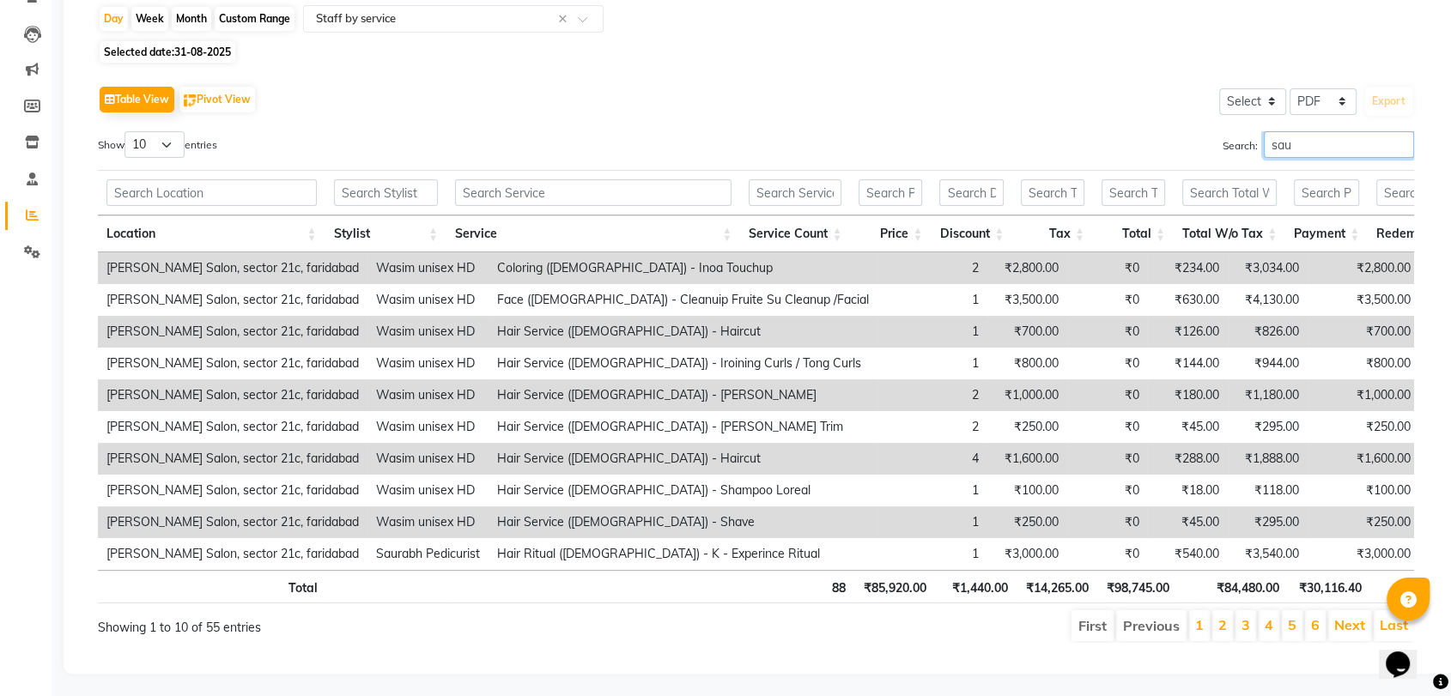
scroll to position [70, 0]
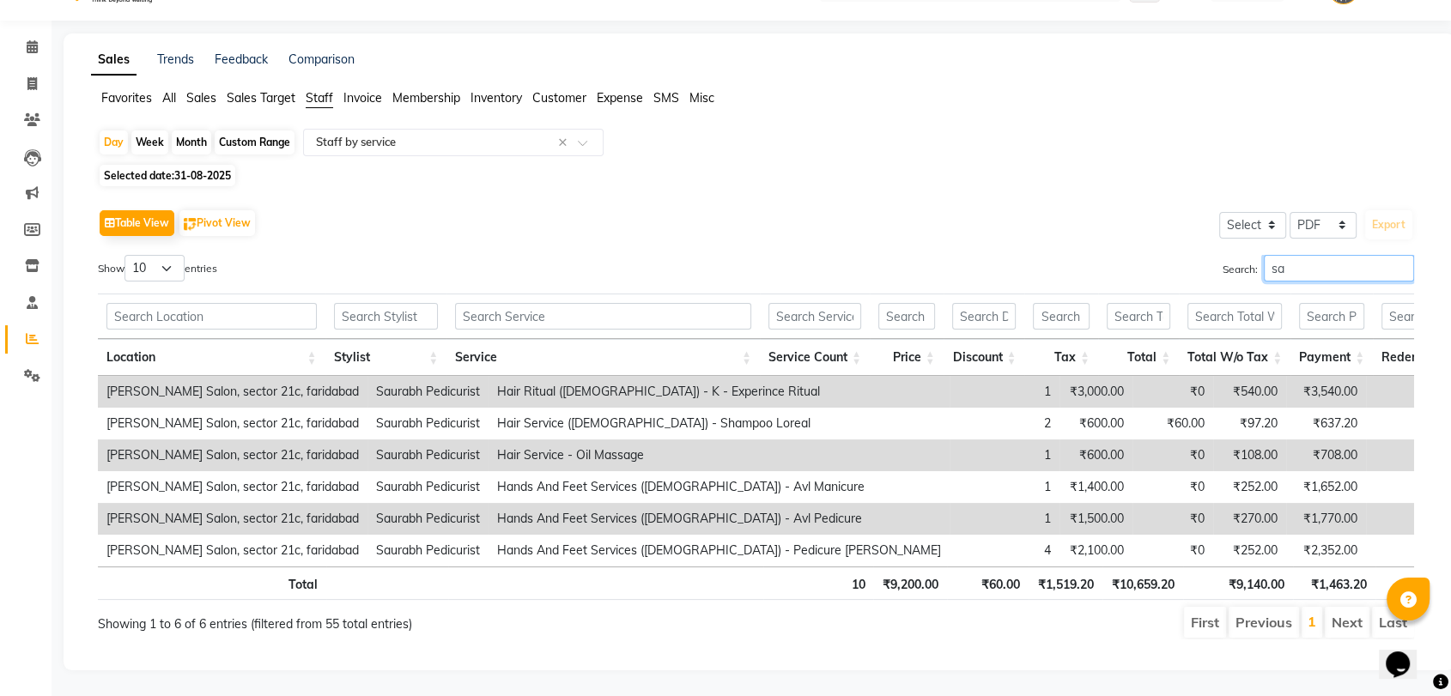
type input "s"
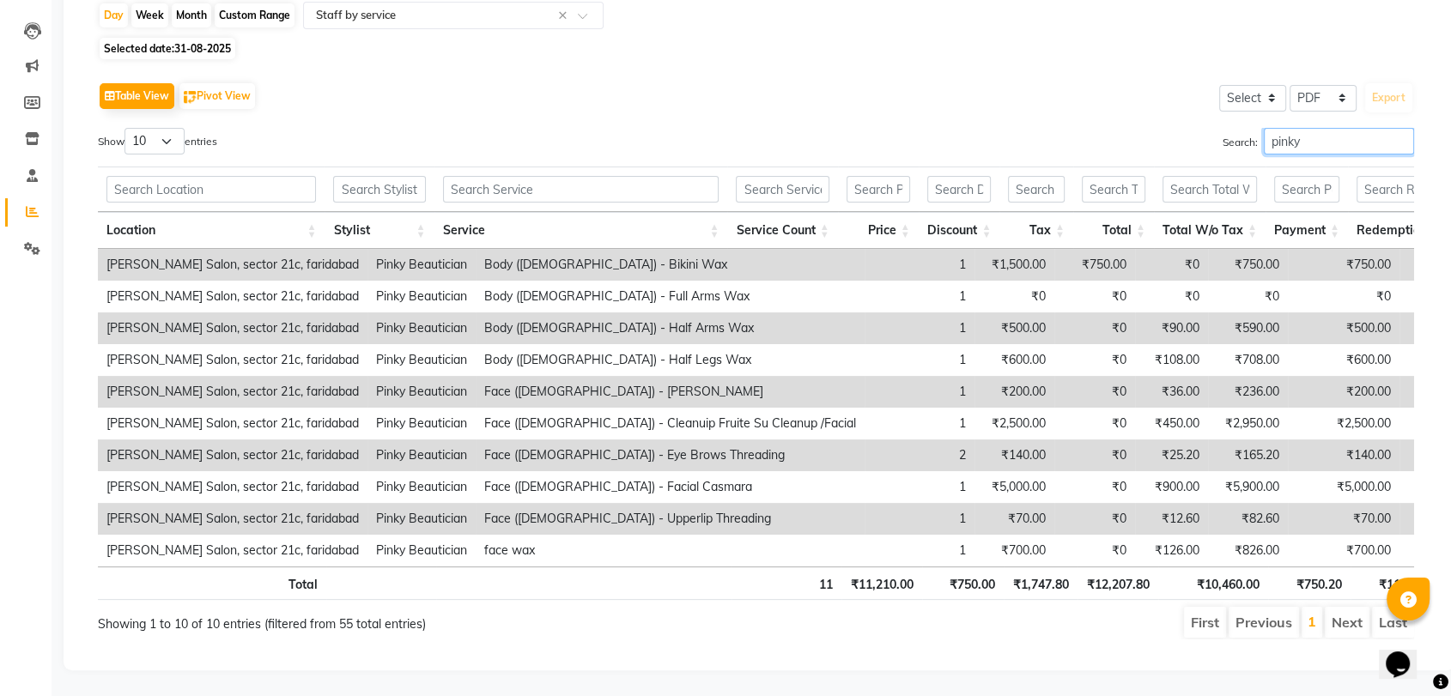
scroll to position [197, 0]
type input "p"
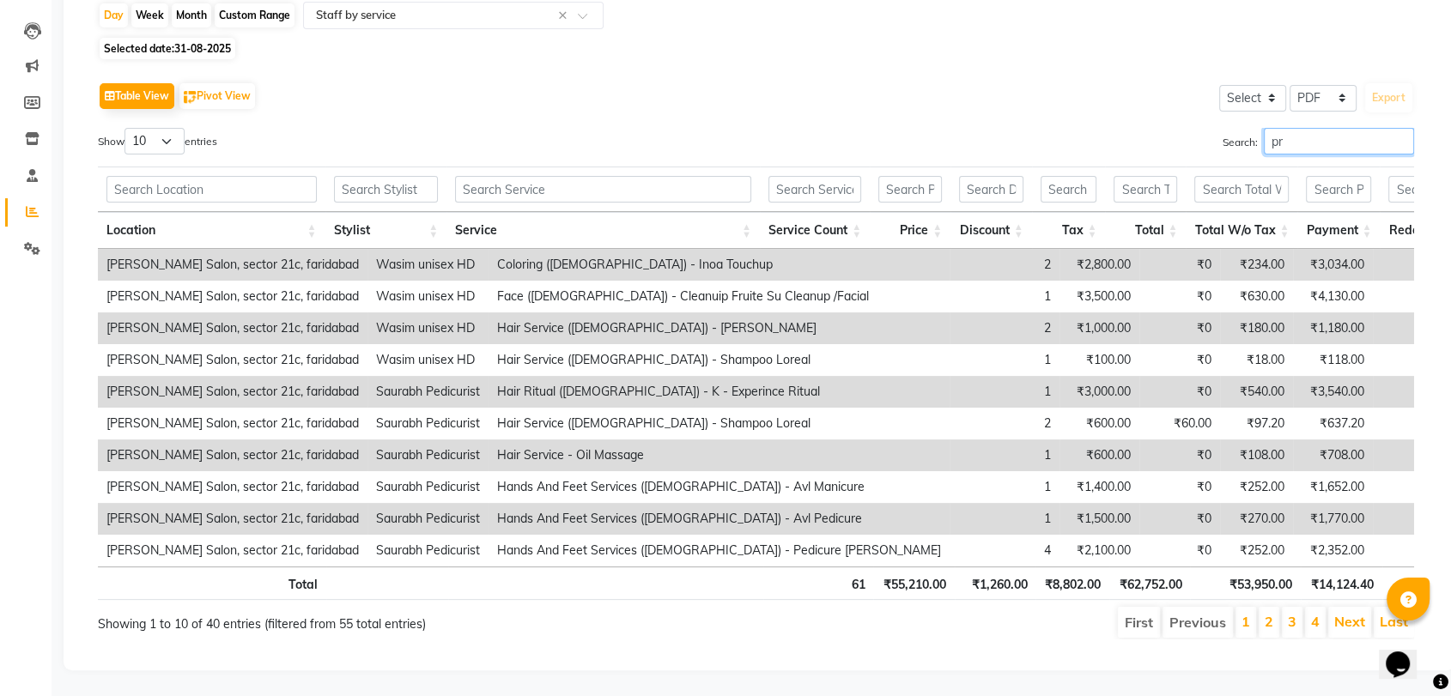
scroll to position [0, 0]
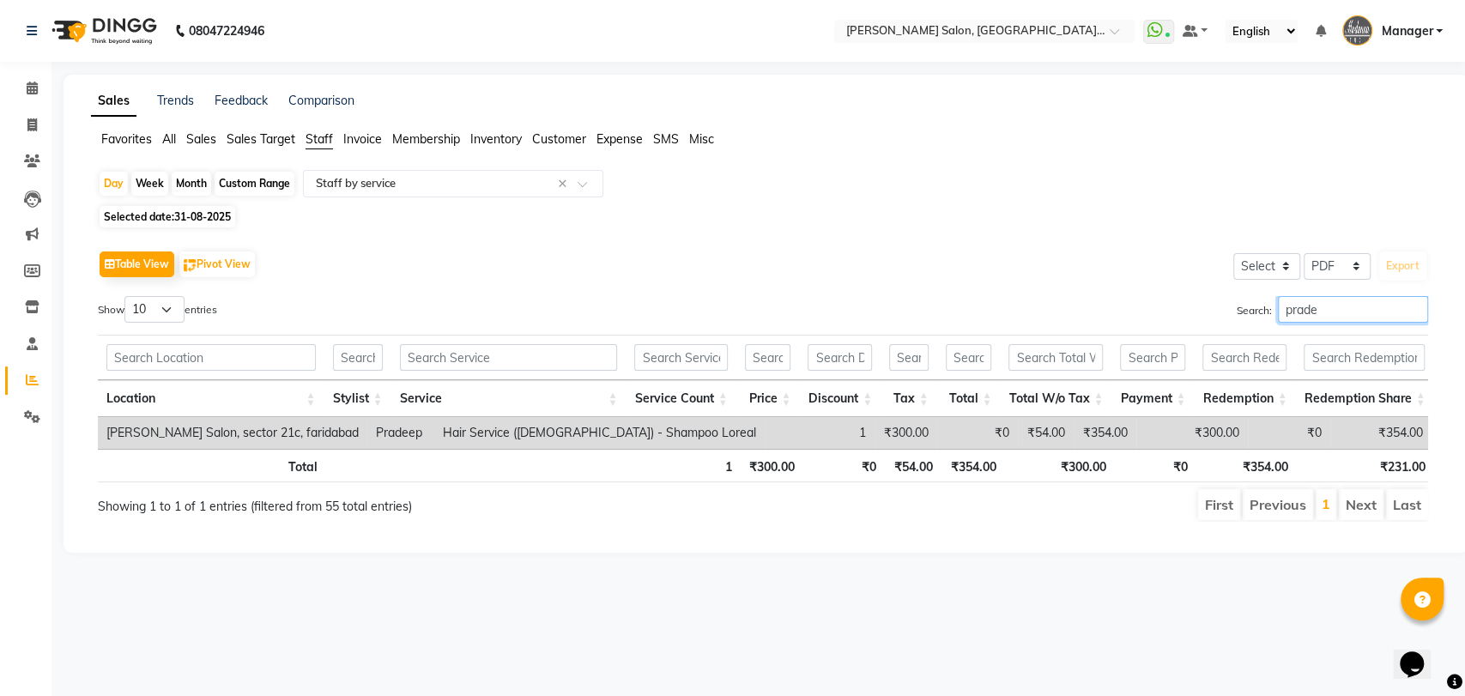
type input "prade"
click at [240, 180] on div "Custom Range" at bounding box center [255, 184] width 80 height 24
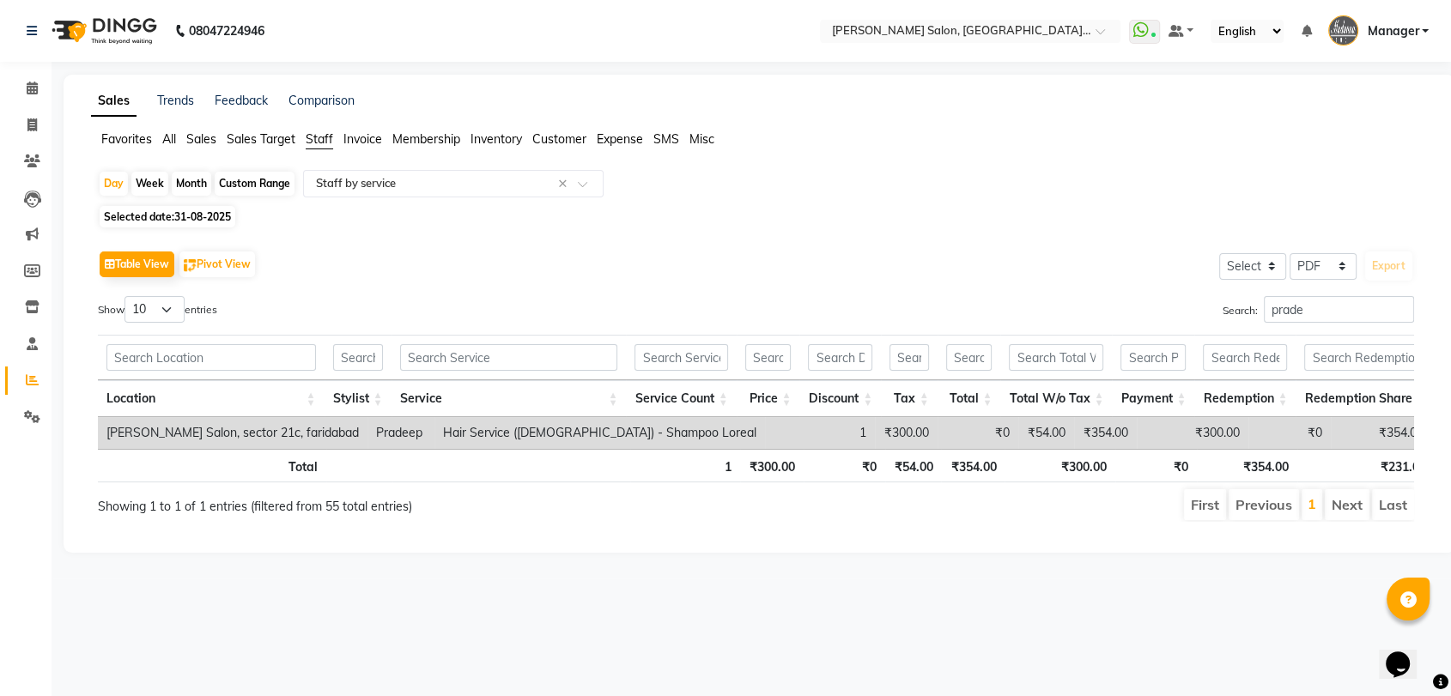
select select "8"
select select "2025"
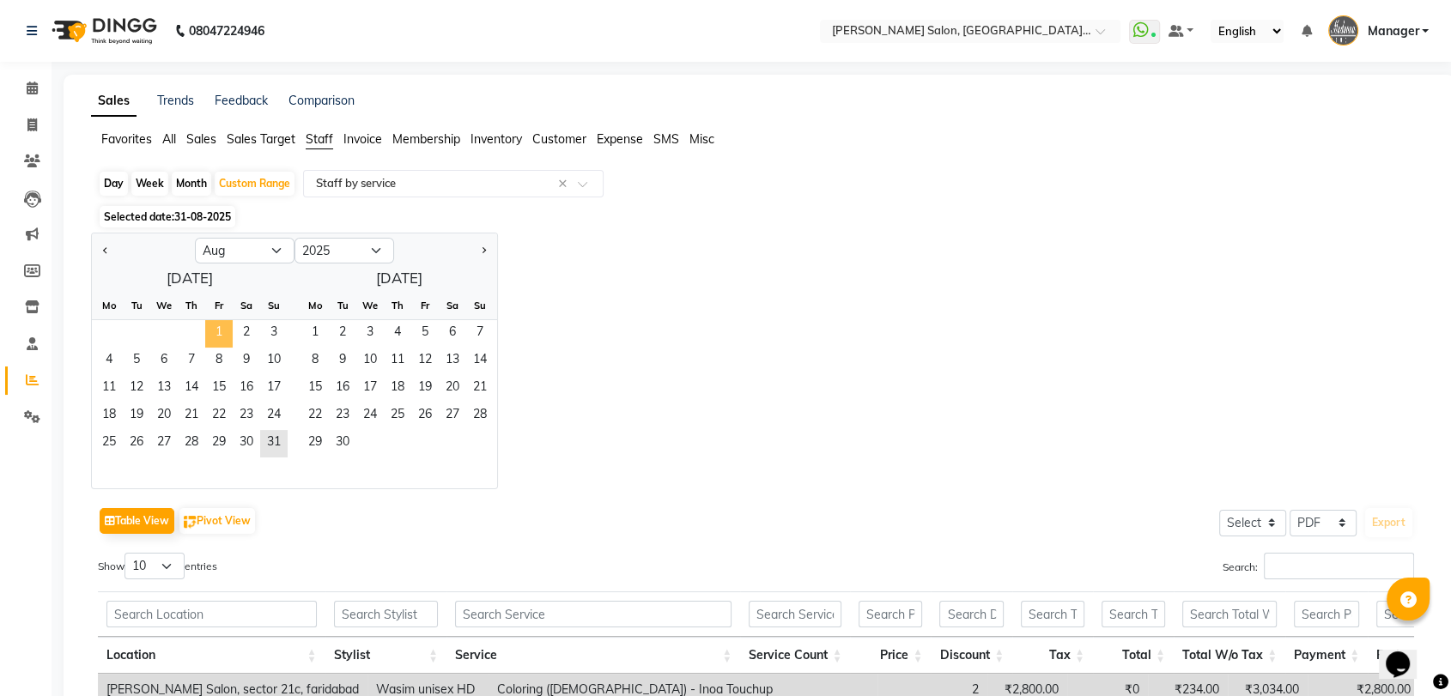
click at [207, 333] on span "1" at bounding box center [218, 333] width 27 height 27
click at [270, 451] on span "31" at bounding box center [273, 443] width 27 height 27
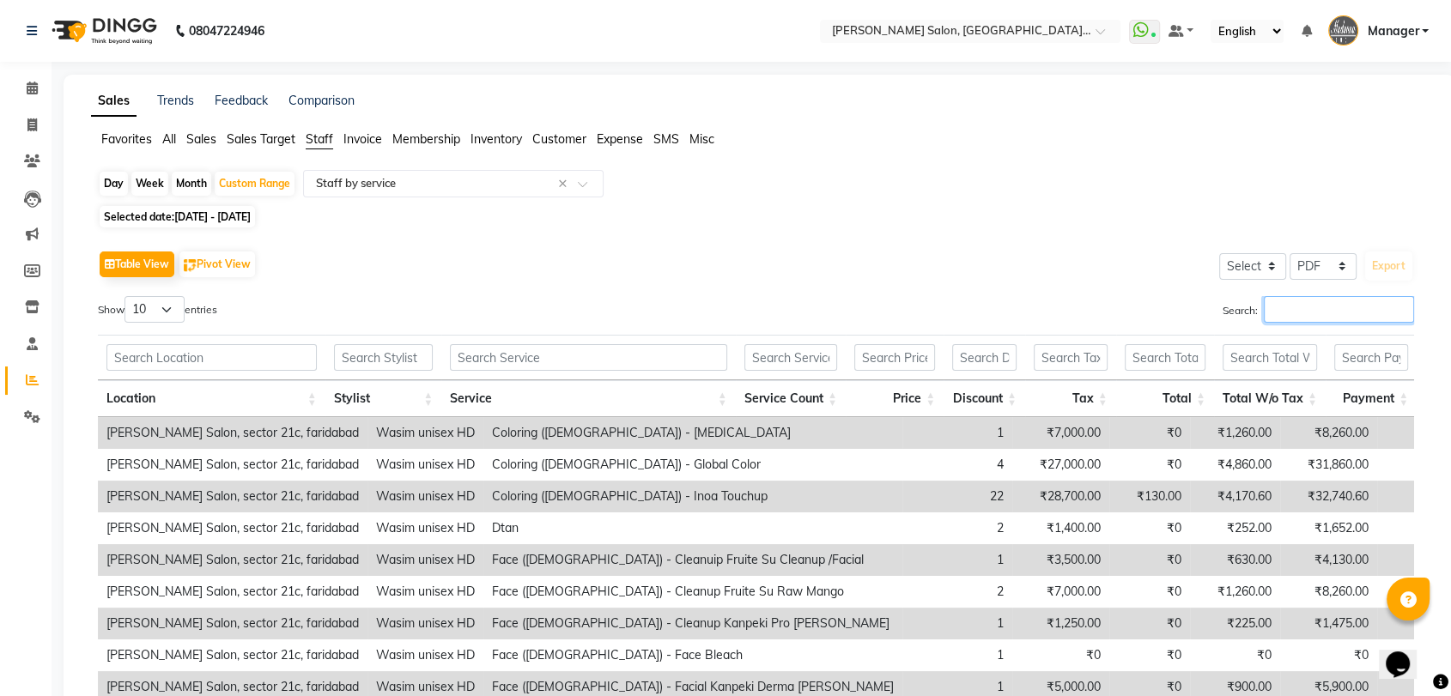
click at [1339, 309] on input "Search:" at bounding box center [1338, 309] width 150 height 27
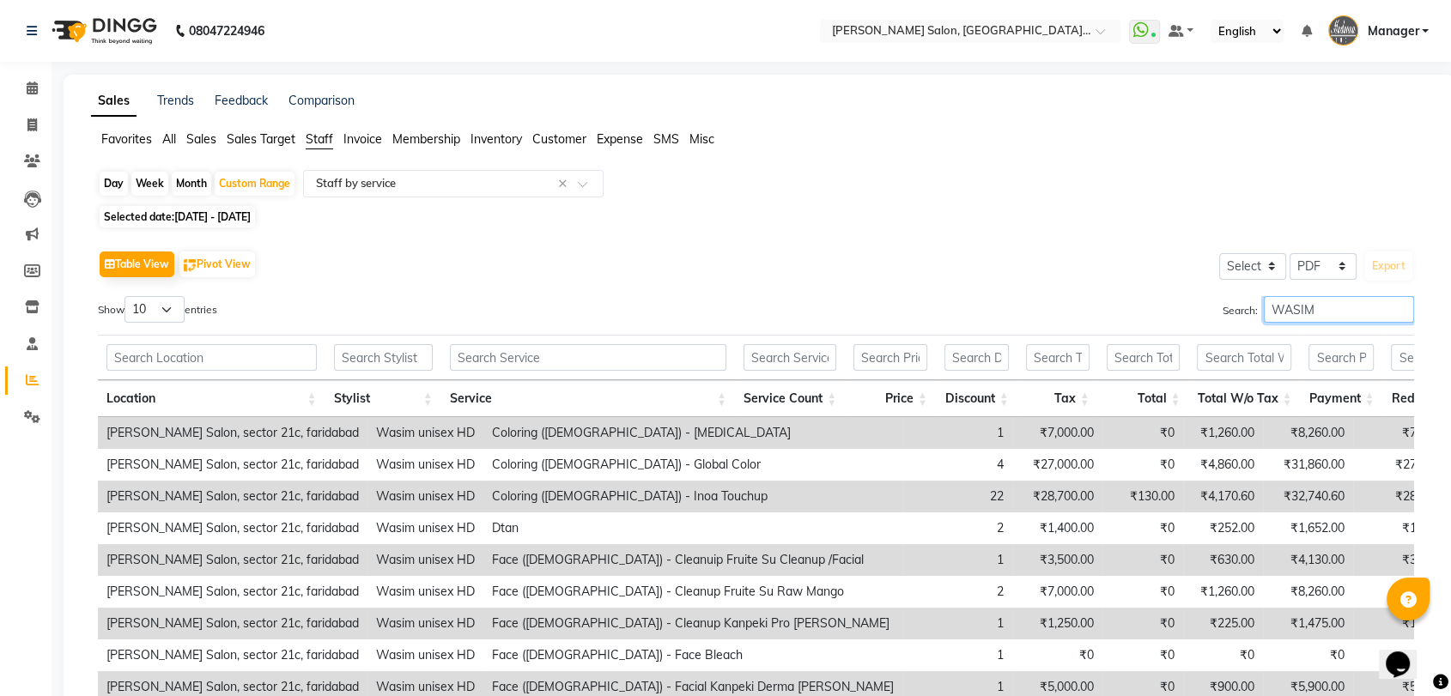
type input "WASIM"
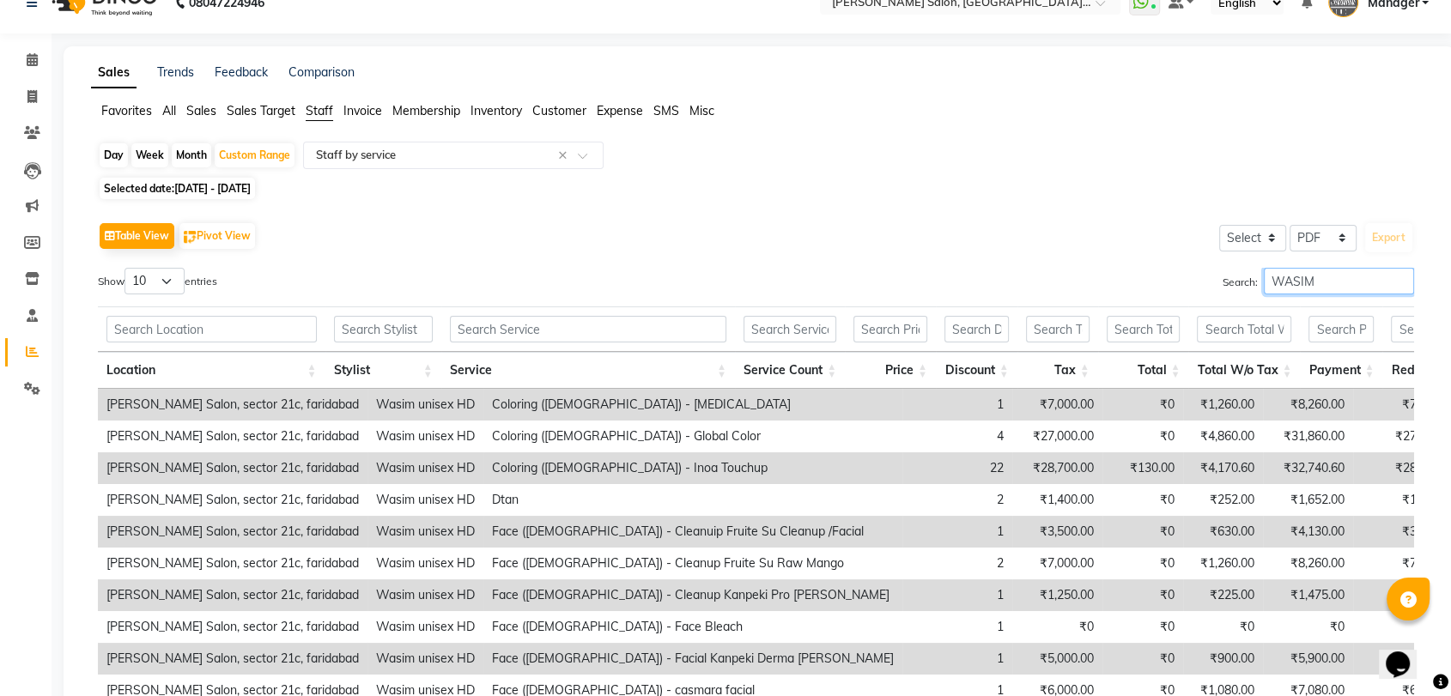
scroll to position [6, 0]
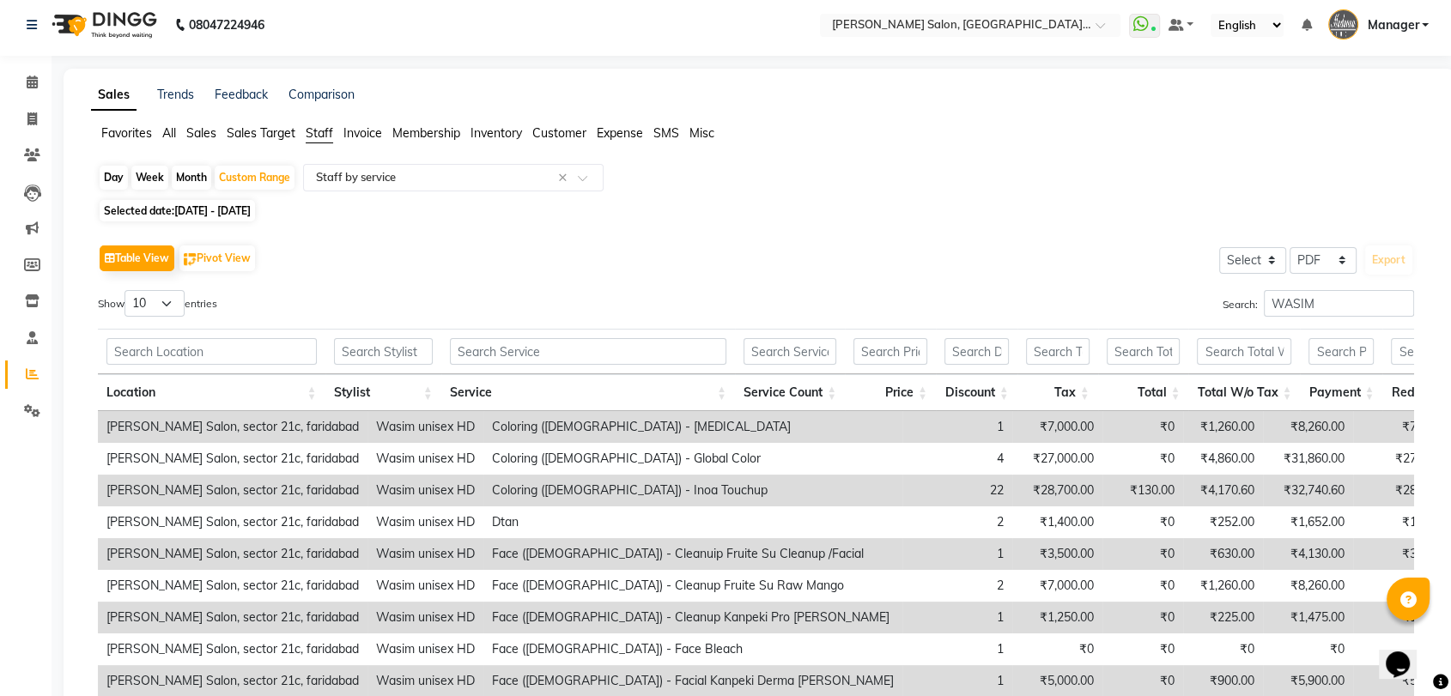
click at [120, 179] on div "Day" at bounding box center [114, 178] width 28 height 24
select select "8"
select select "2025"
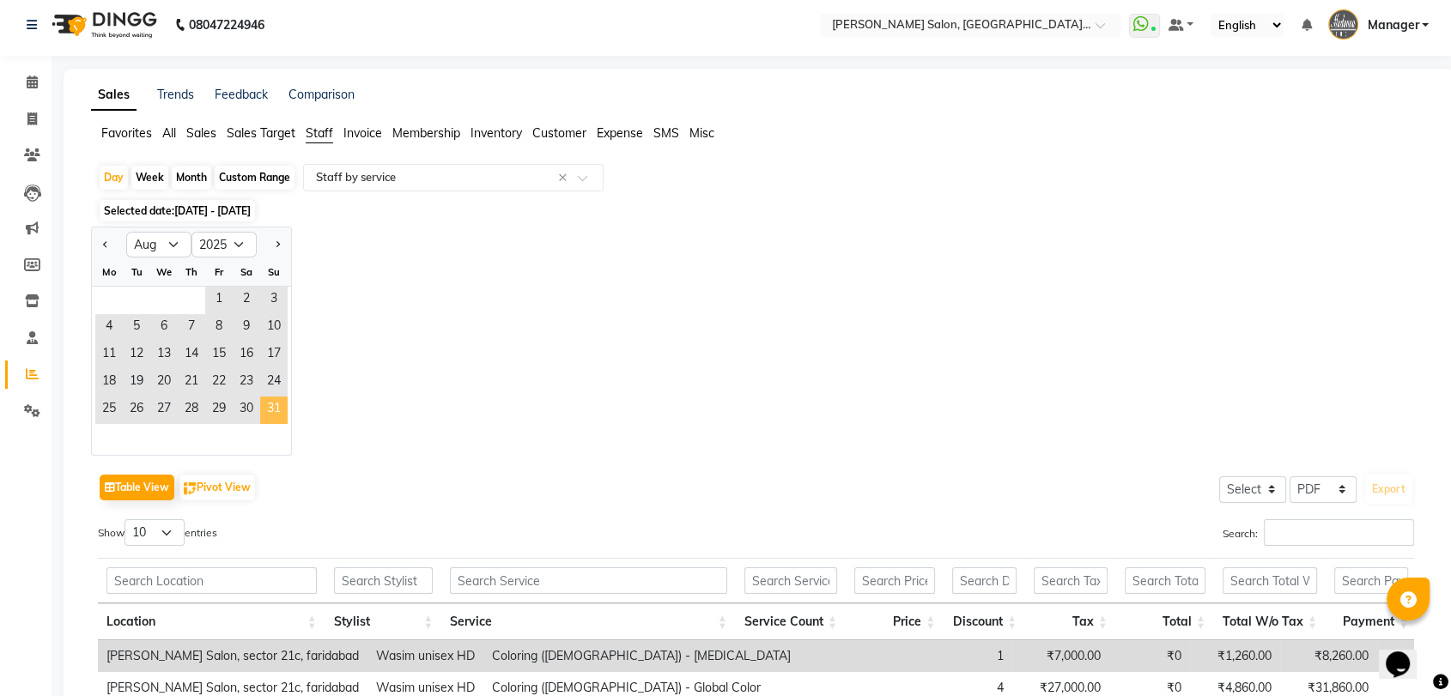
click at [282, 415] on span "31" at bounding box center [273, 410] width 27 height 27
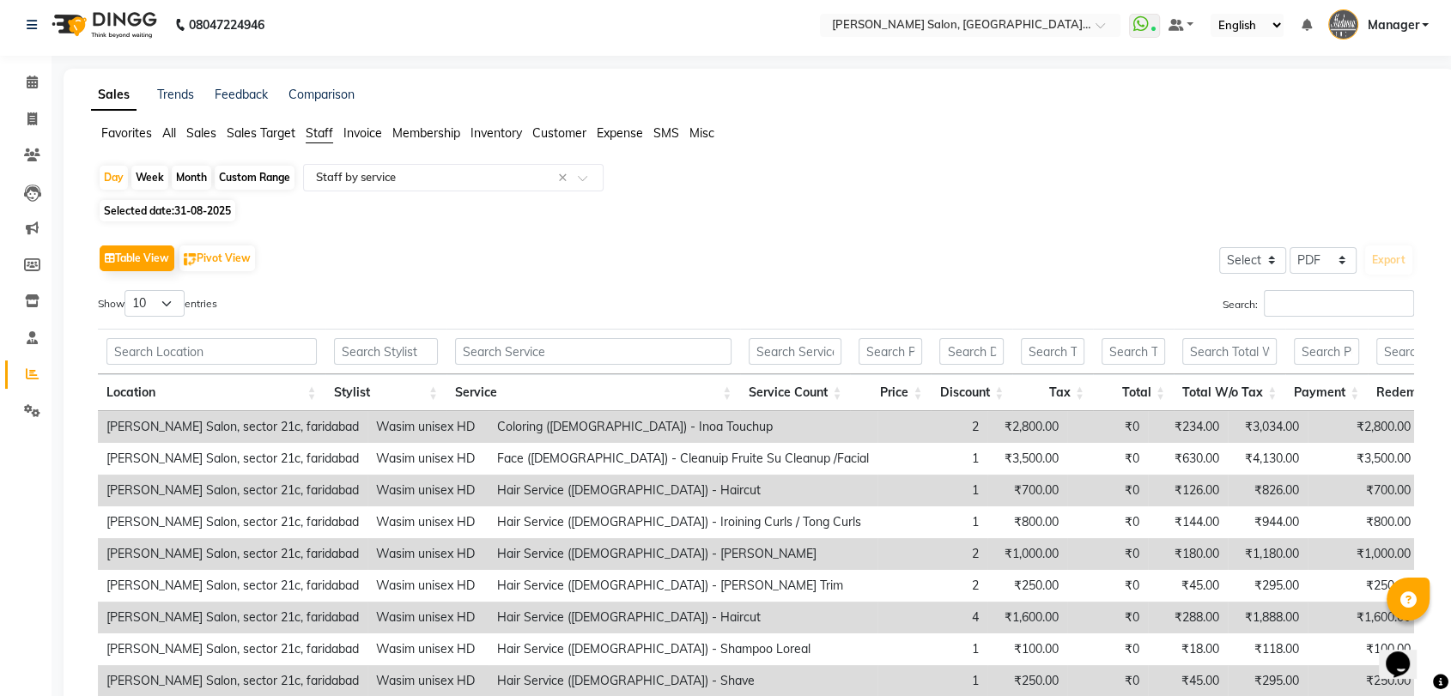
scroll to position [0, 0]
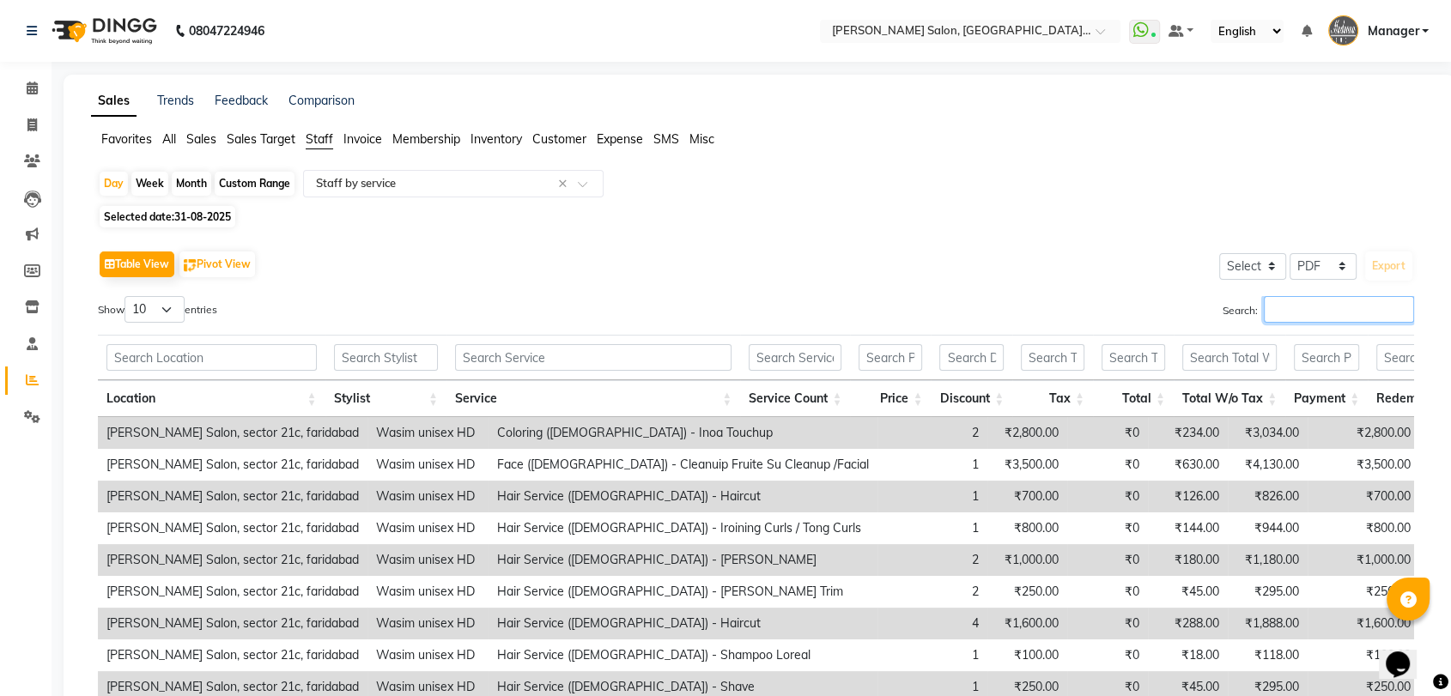
click at [1353, 307] on input "Search:" at bounding box center [1338, 309] width 150 height 27
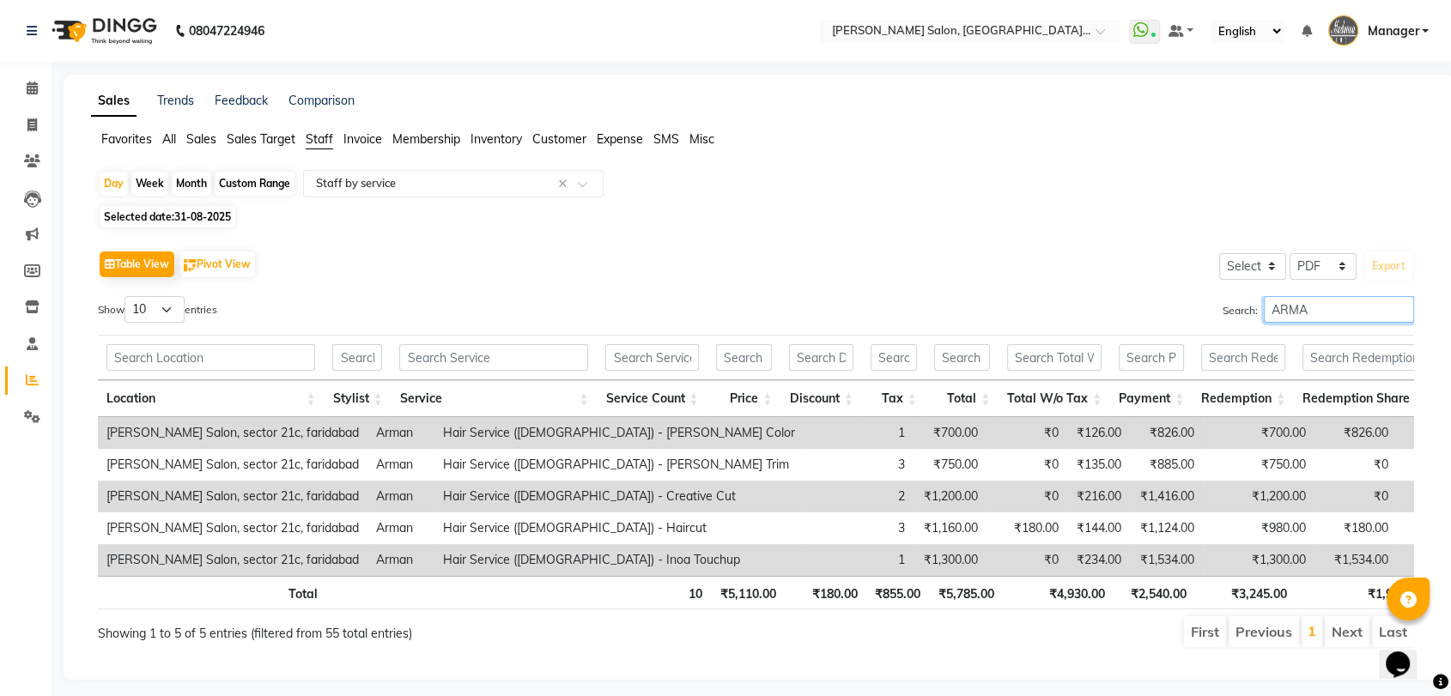
type input "ARMA"
click at [29, 130] on icon at bounding box center [31, 124] width 9 height 13
select select "service"
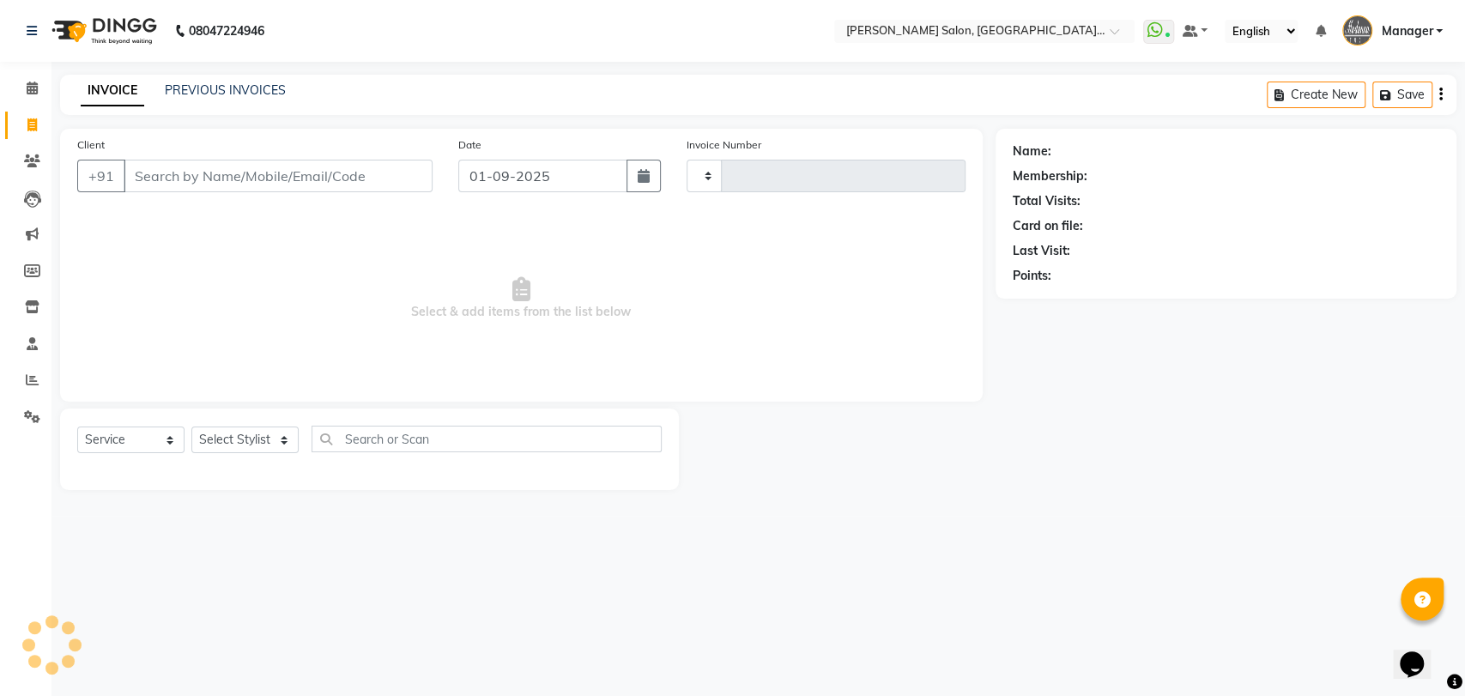
type input "3247"
select select "5893"
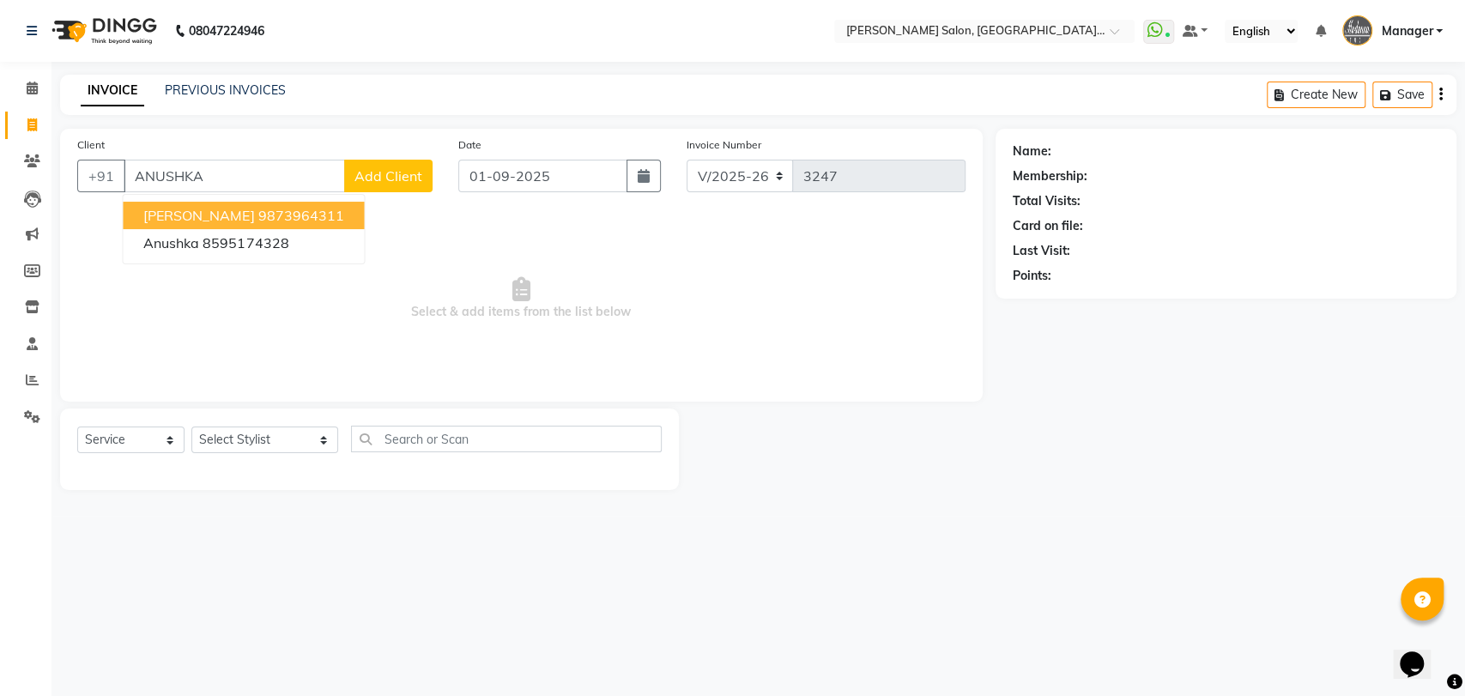
click at [301, 205] on button "Anushka Sharma 9873964311" at bounding box center [243, 215] width 241 height 27
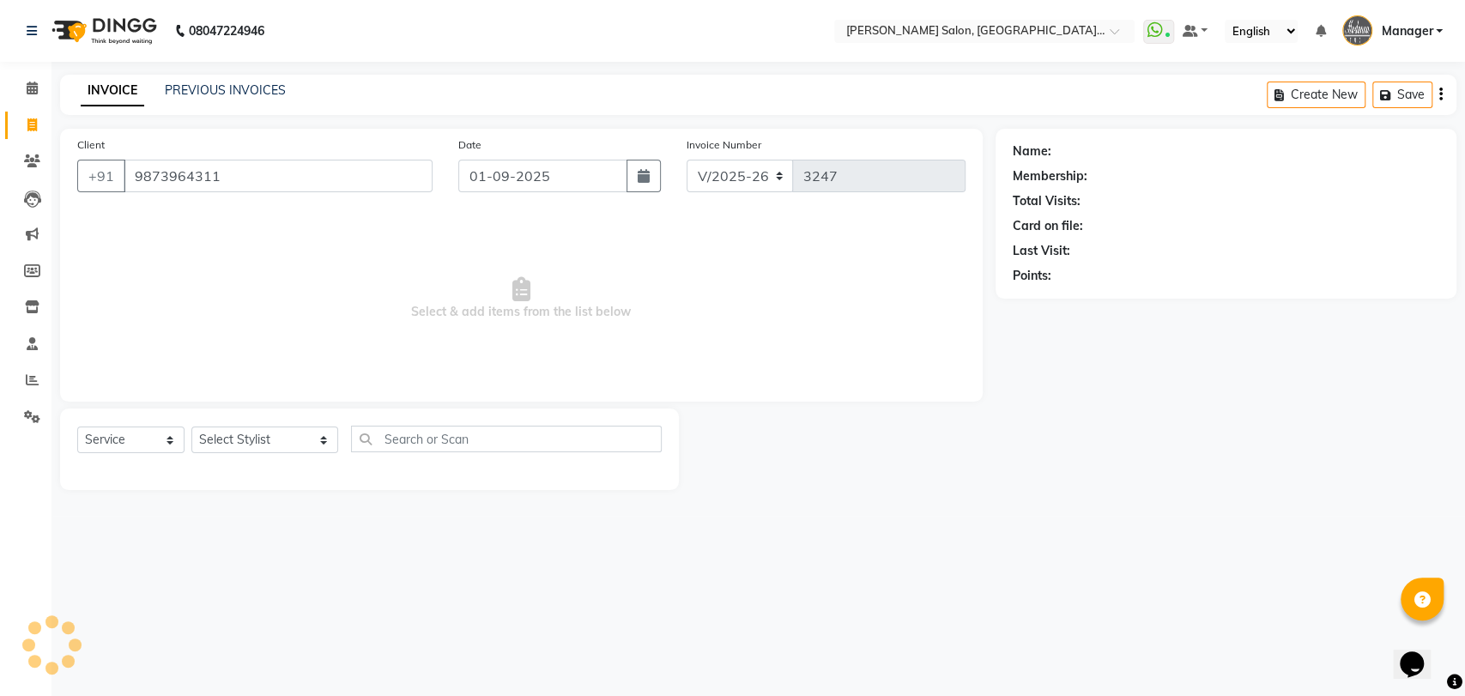
type input "9873964311"
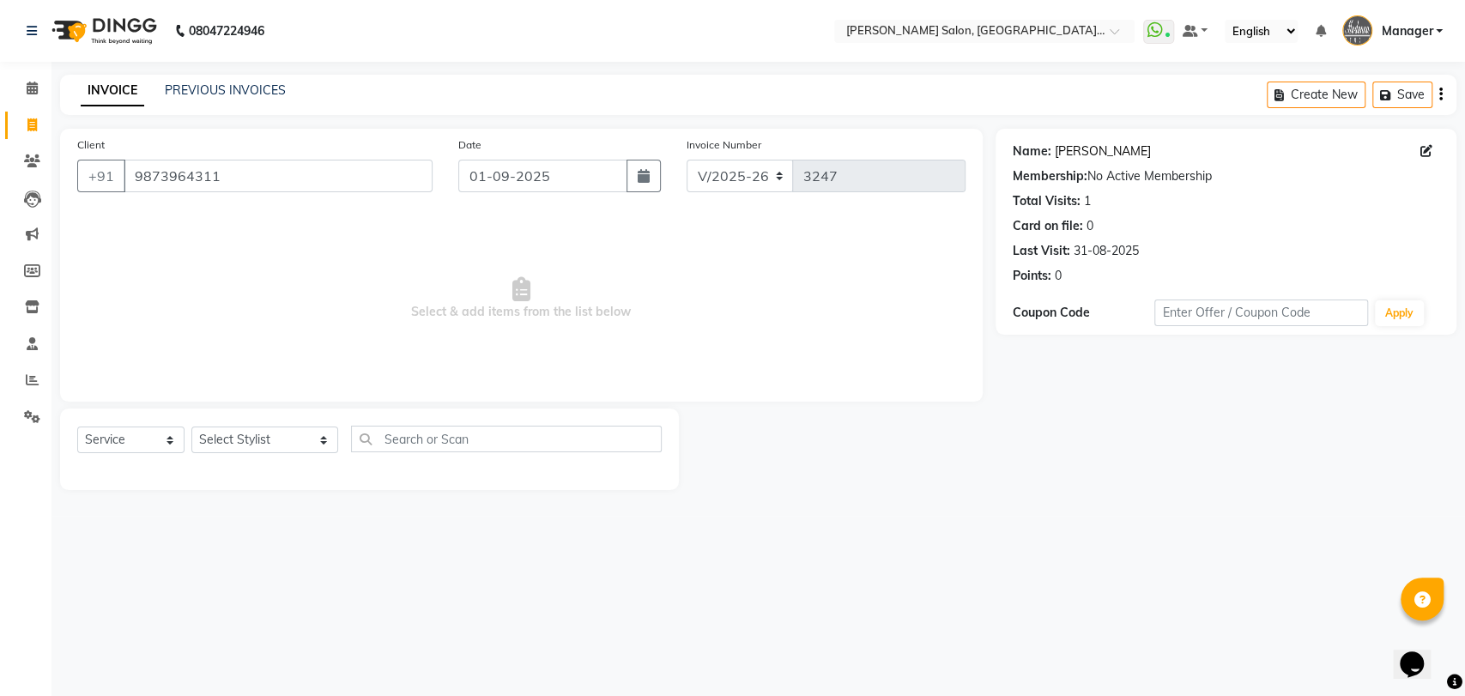
click at [1128, 143] on link "Anushka Sharma" at bounding box center [1103, 151] width 96 height 18
click at [30, 369] on link "Reports" at bounding box center [25, 381] width 41 height 28
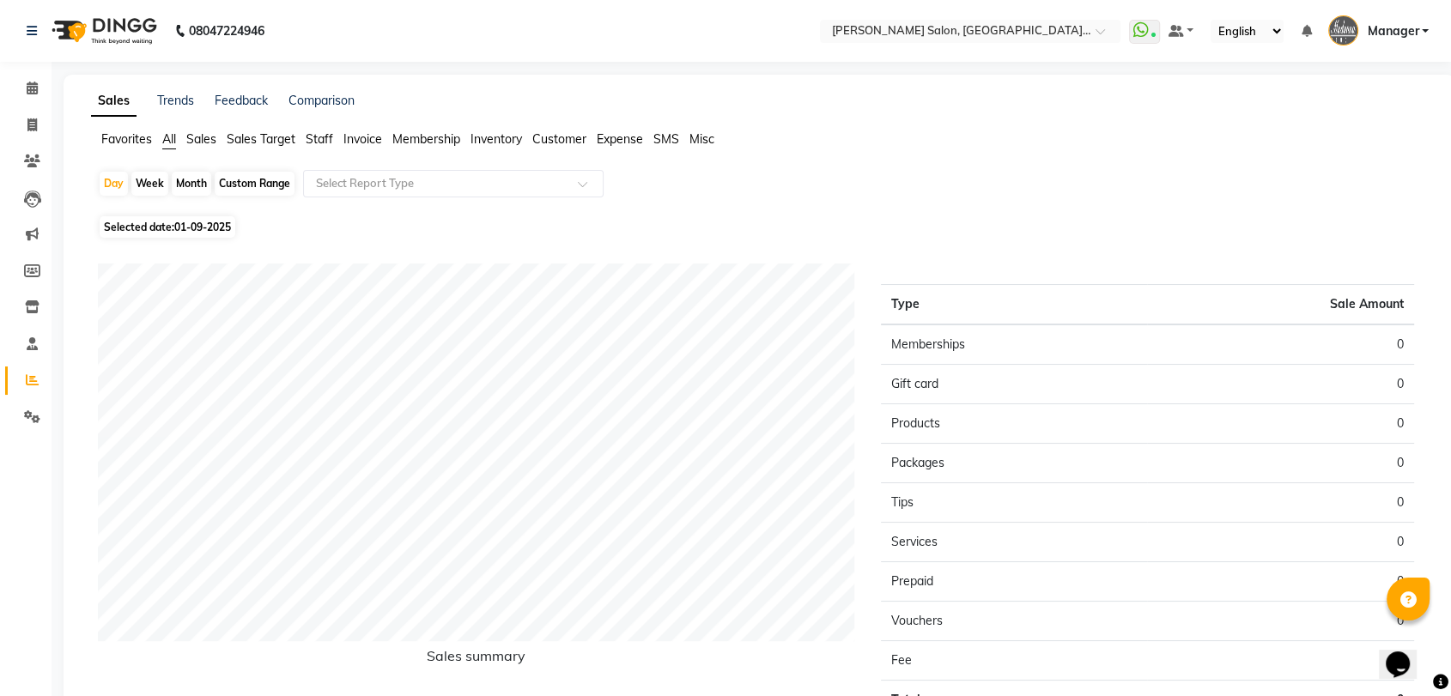
click at [284, 185] on div "Custom Range" at bounding box center [255, 184] width 80 height 24
select select "9"
select select "2025"
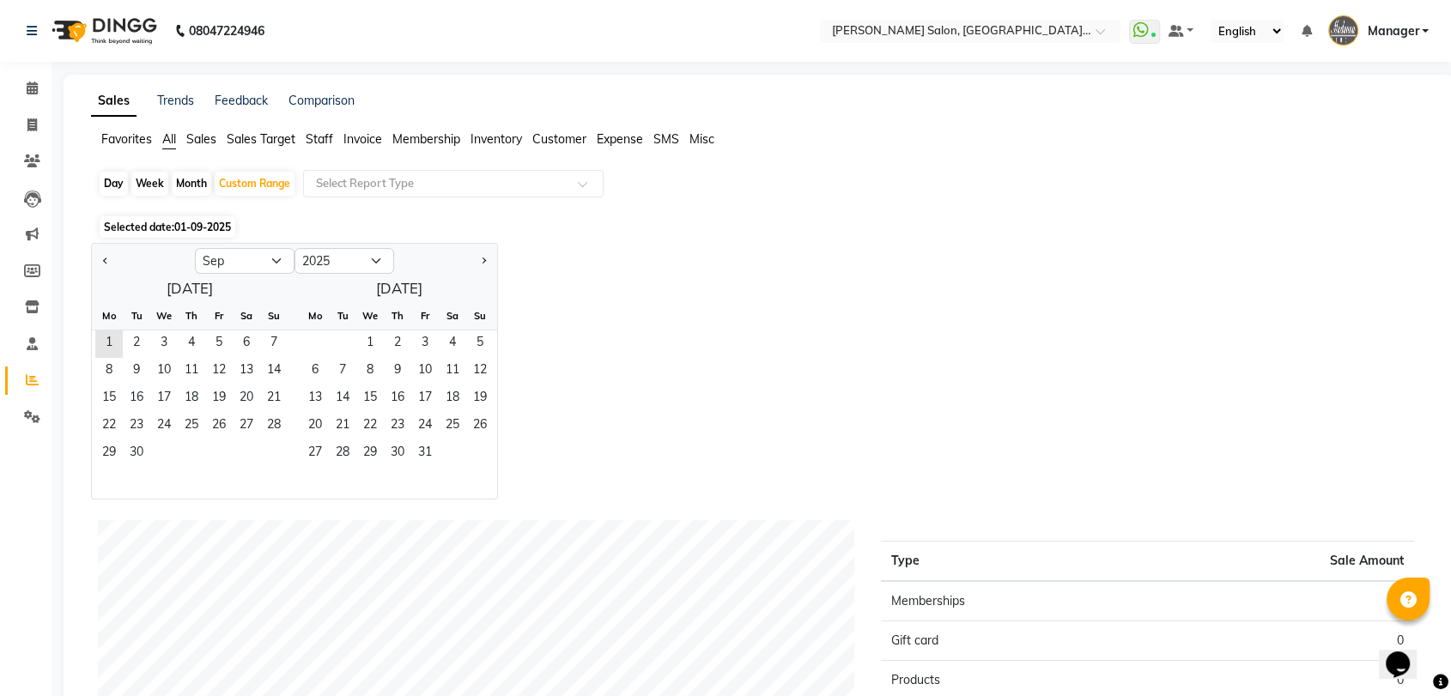
drag, startPoint x: 262, startPoint y: 246, endPoint x: 266, endPoint y: 255, distance: 9.6
click at [266, 250] on ngb-datepicker-navigation "Jan Feb Mar Apr May Jun Jul Aug Sep Oct Nov Dec 2015 2016 2017 2018 2019 2020 2…" at bounding box center [294, 260] width 405 height 27
click at [266, 256] on select "Jan Feb Mar Apr May Jun Jul Aug Sep Oct Nov Dec" at bounding box center [245, 261] width 100 height 26
select select "8"
click at [195, 248] on select "Jan Feb Mar Apr May Jun Jul Aug Sep Oct Nov Dec" at bounding box center [245, 261] width 100 height 26
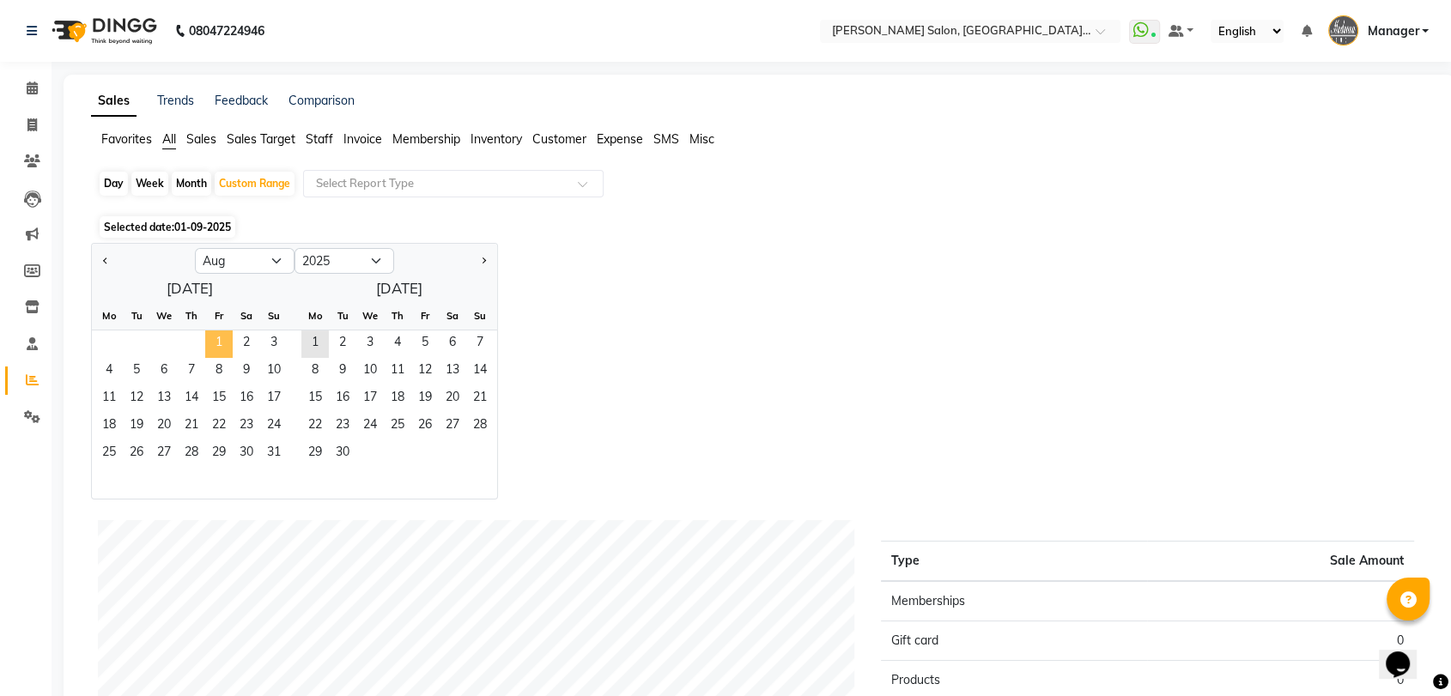
click at [220, 345] on span "1" at bounding box center [218, 343] width 27 height 27
click at [276, 454] on span "31" at bounding box center [273, 453] width 27 height 27
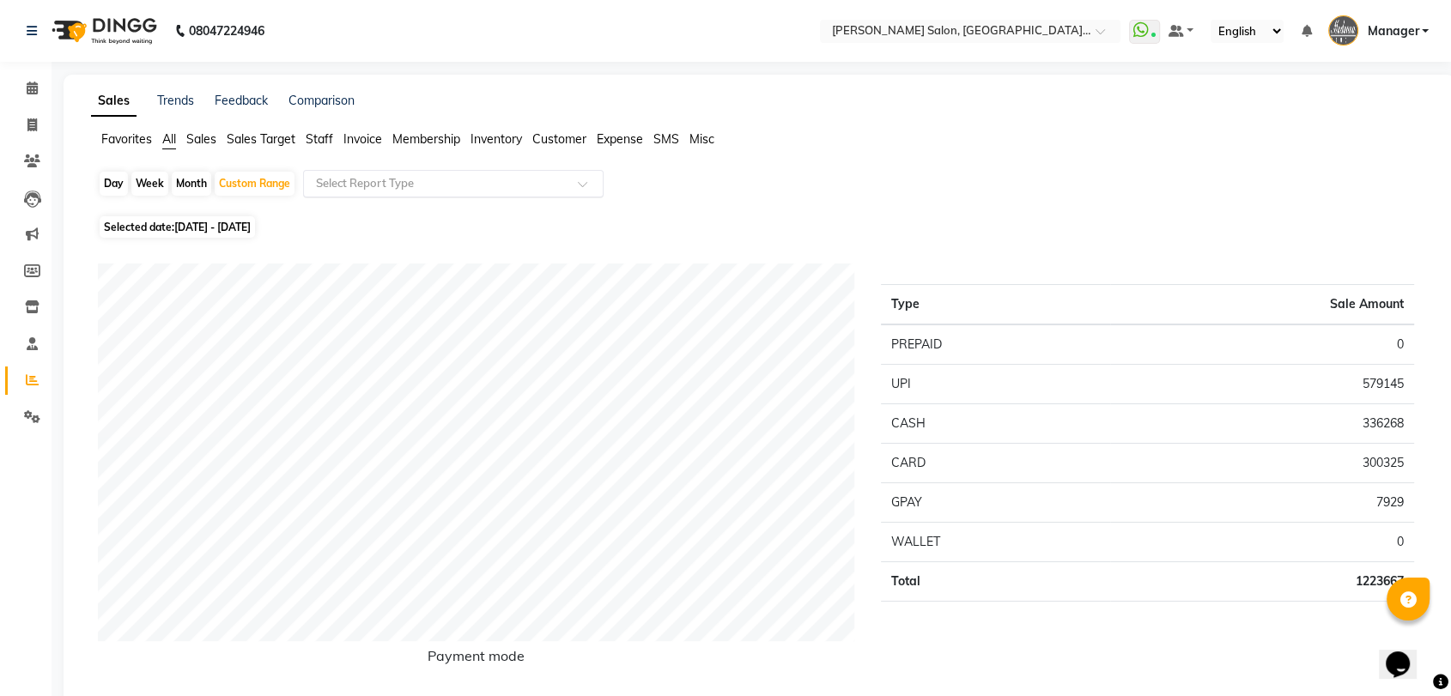
click at [439, 179] on input "text" at bounding box center [435, 183] width 247 height 17
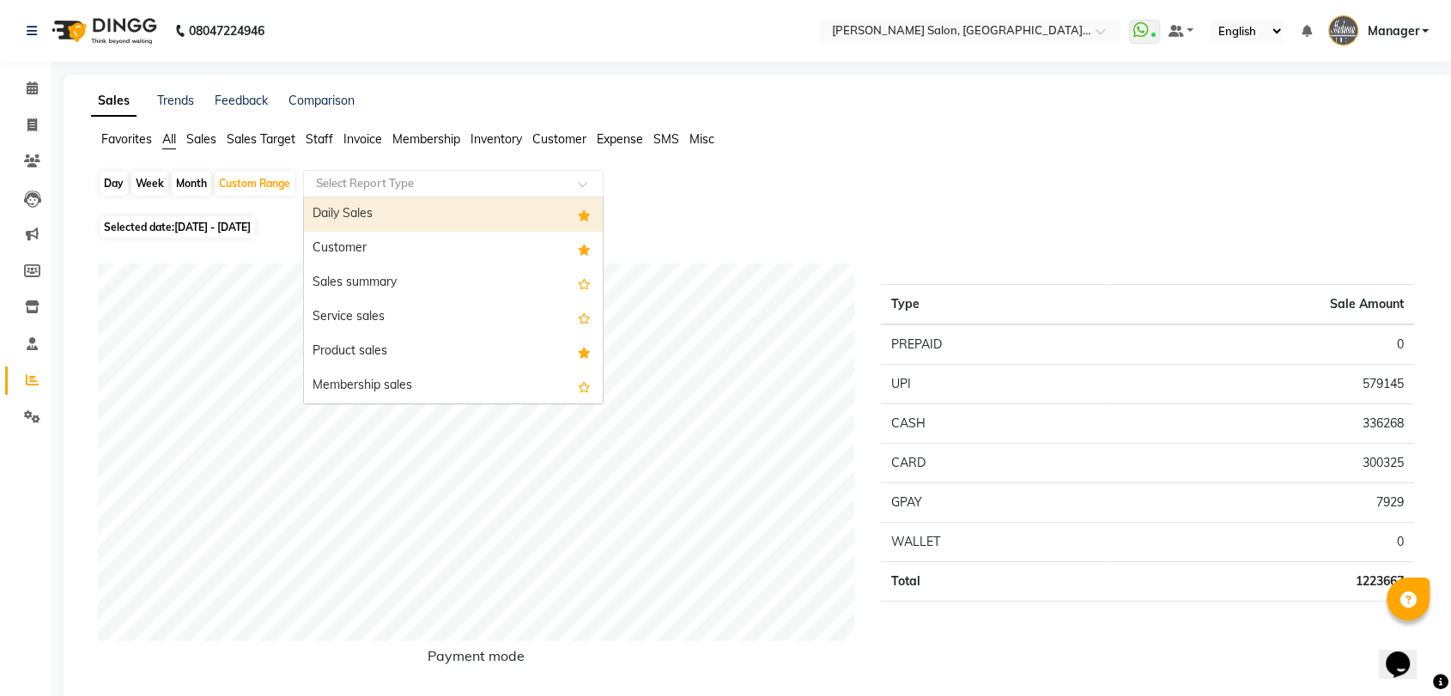
click at [325, 139] on span "Staff" at bounding box center [319, 138] width 27 height 15
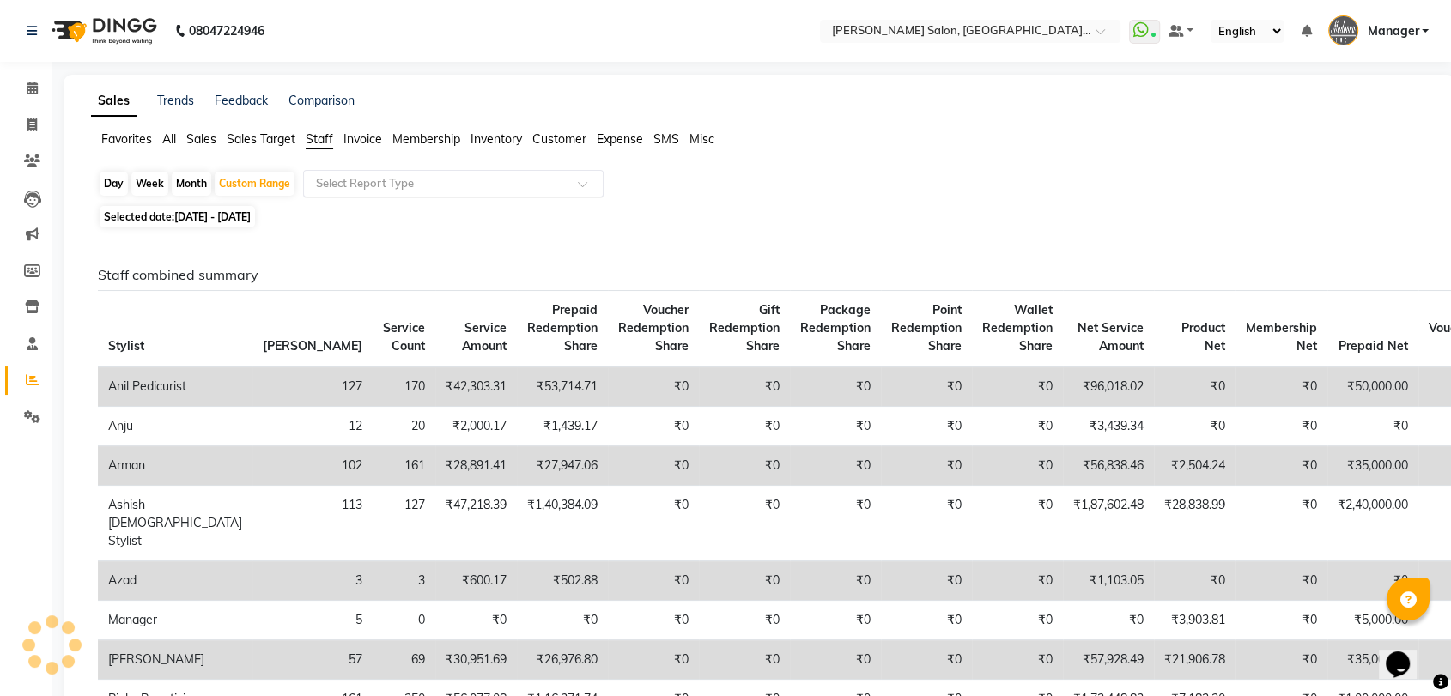
click at [383, 181] on input "text" at bounding box center [435, 183] width 247 height 17
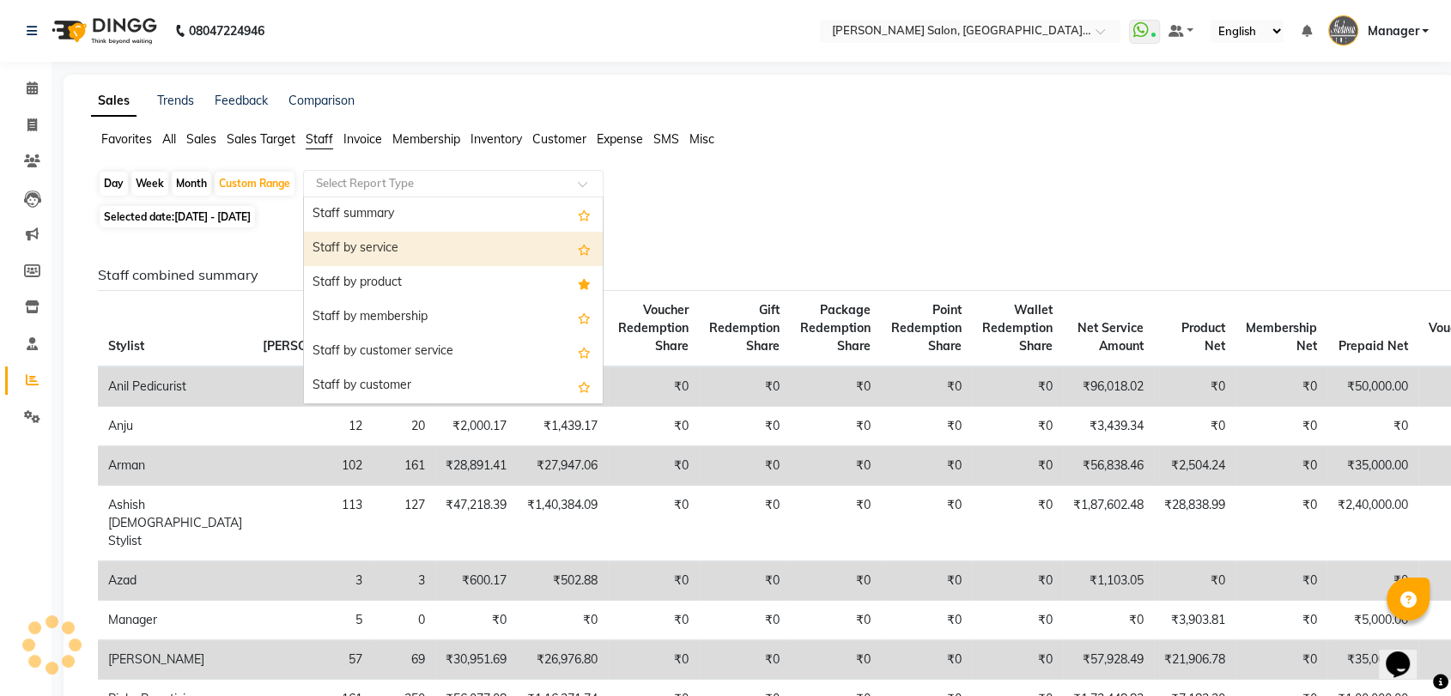
click at [389, 238] on div "Staff by service" at bounding box center [453, 249] width 299 height 34
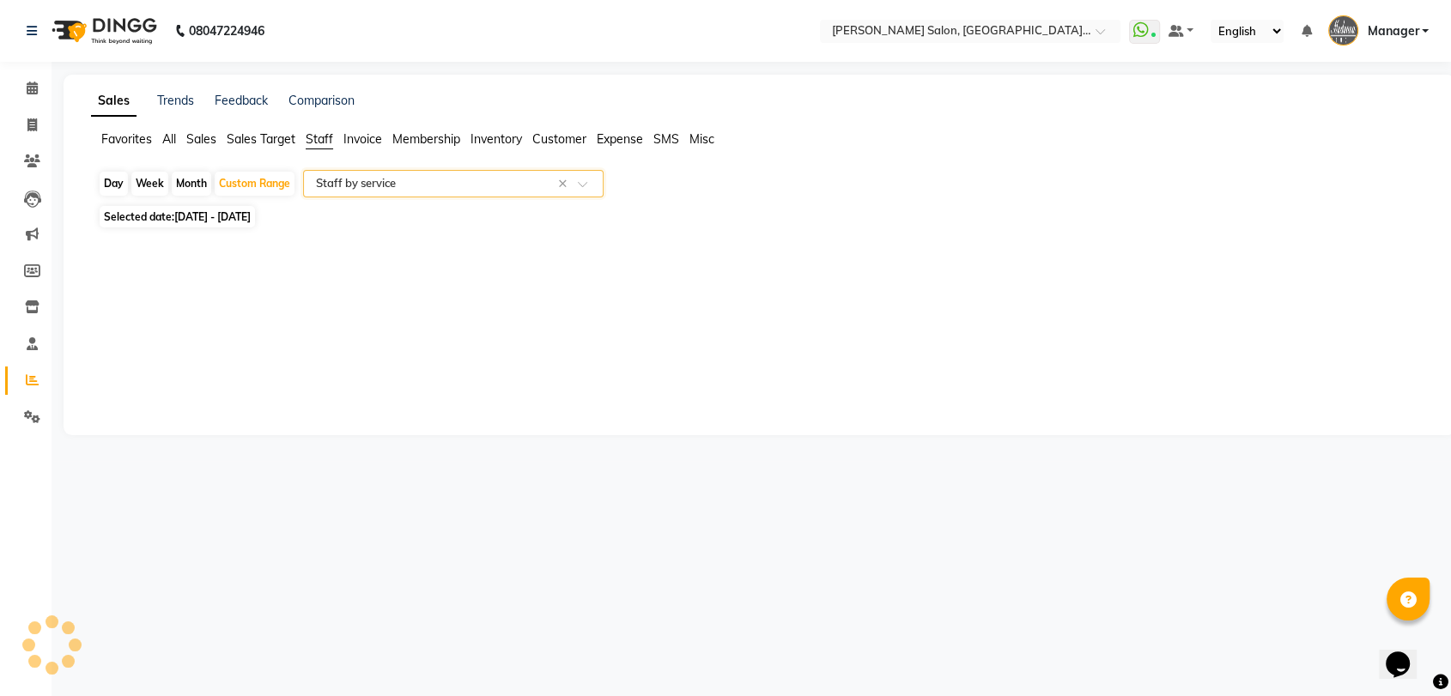
select select "pdf"
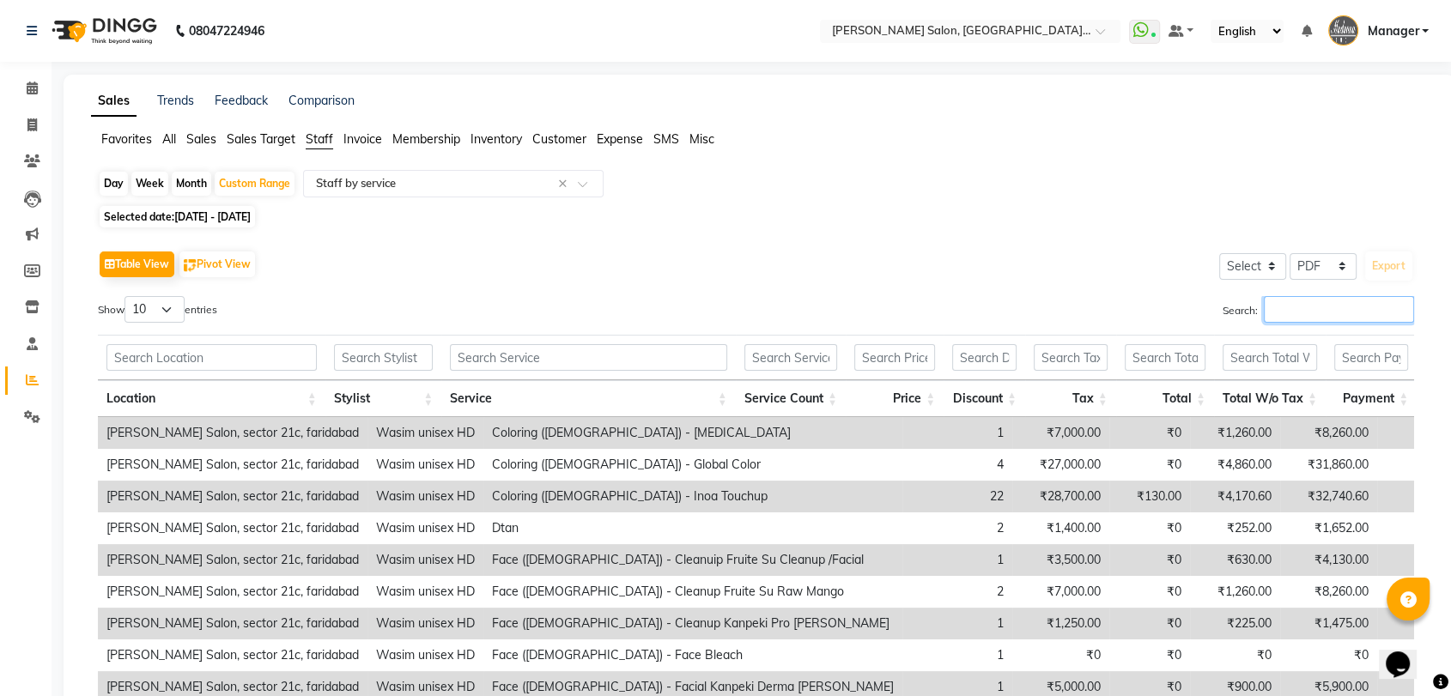
click at [1336, 307] on input "Search:" at bounding box center [1338, 309] width 150 height 27
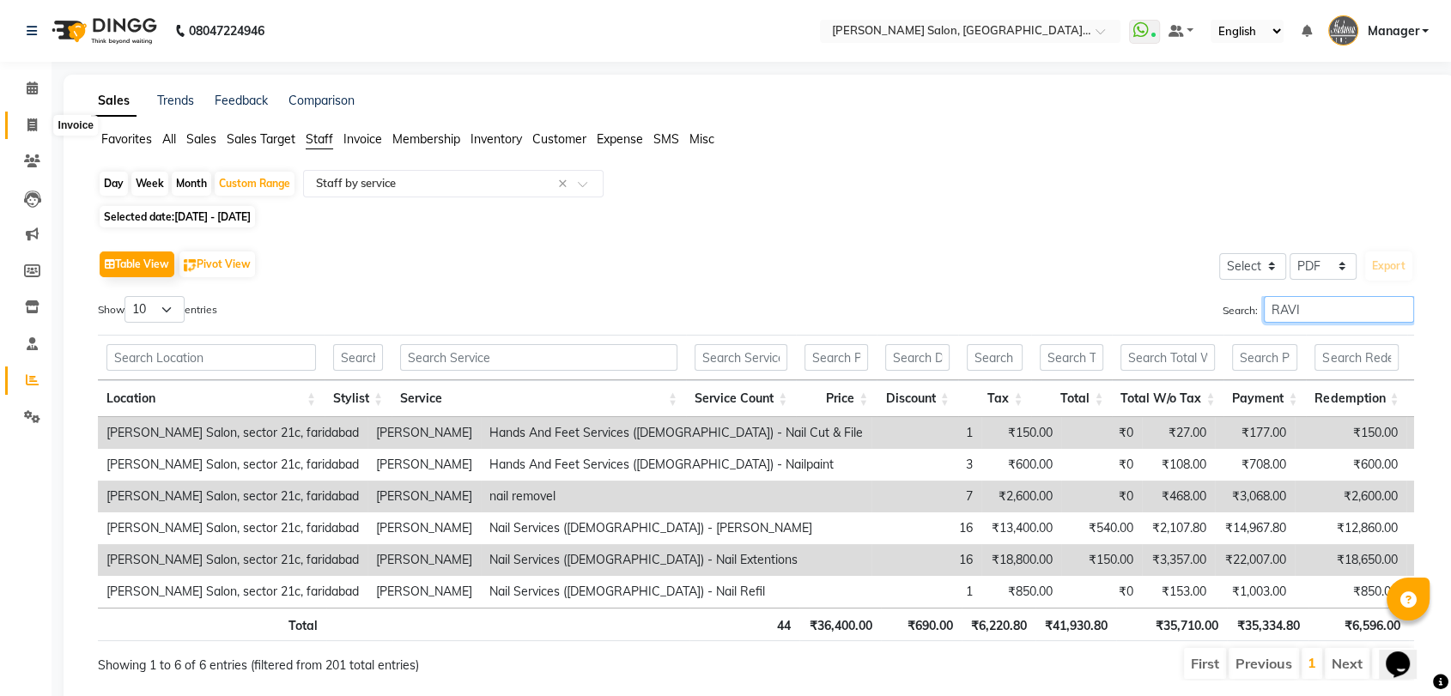
type input "RAVI"
click at [39, 129] on span at bounding box center [32, 126] width 30 height 20
select select "service"
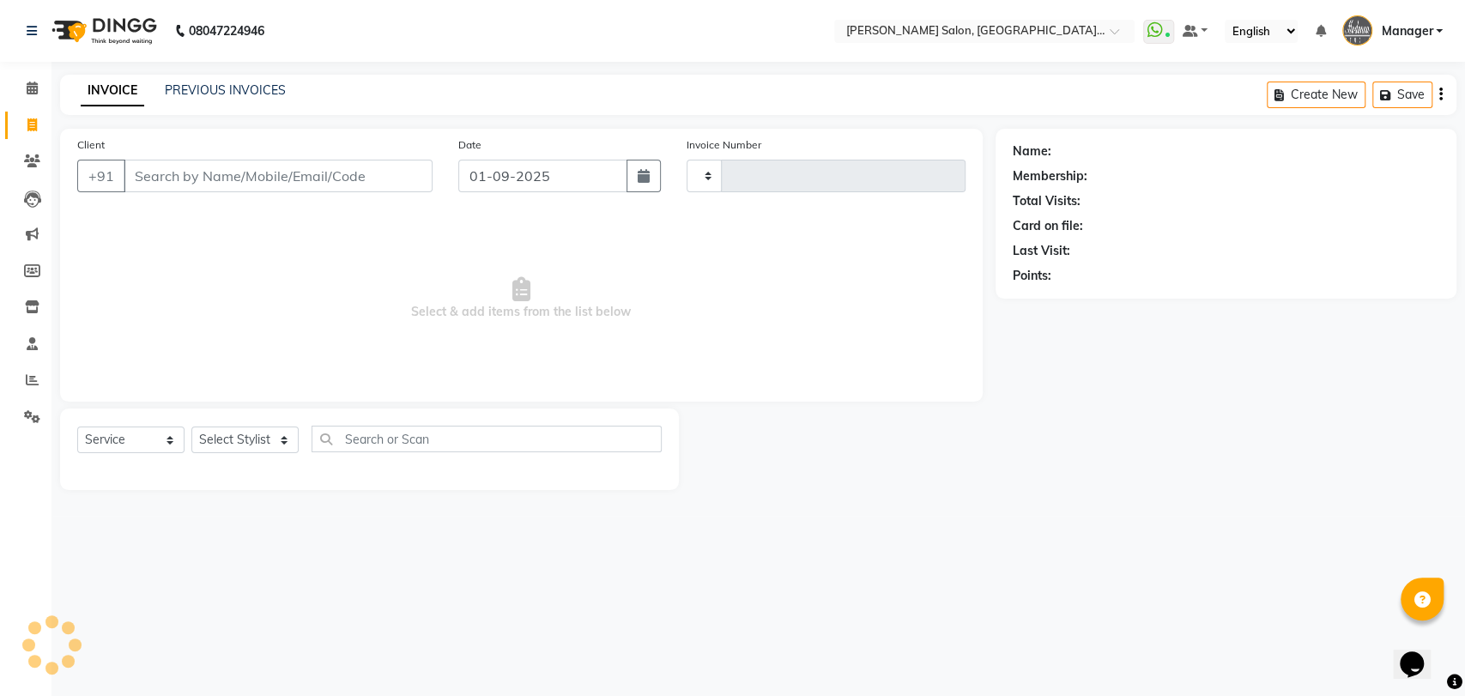
type input "3247"
select select "5893"
click at [33, 376] on icon at bounding box center [32, 379] width 13 height 13
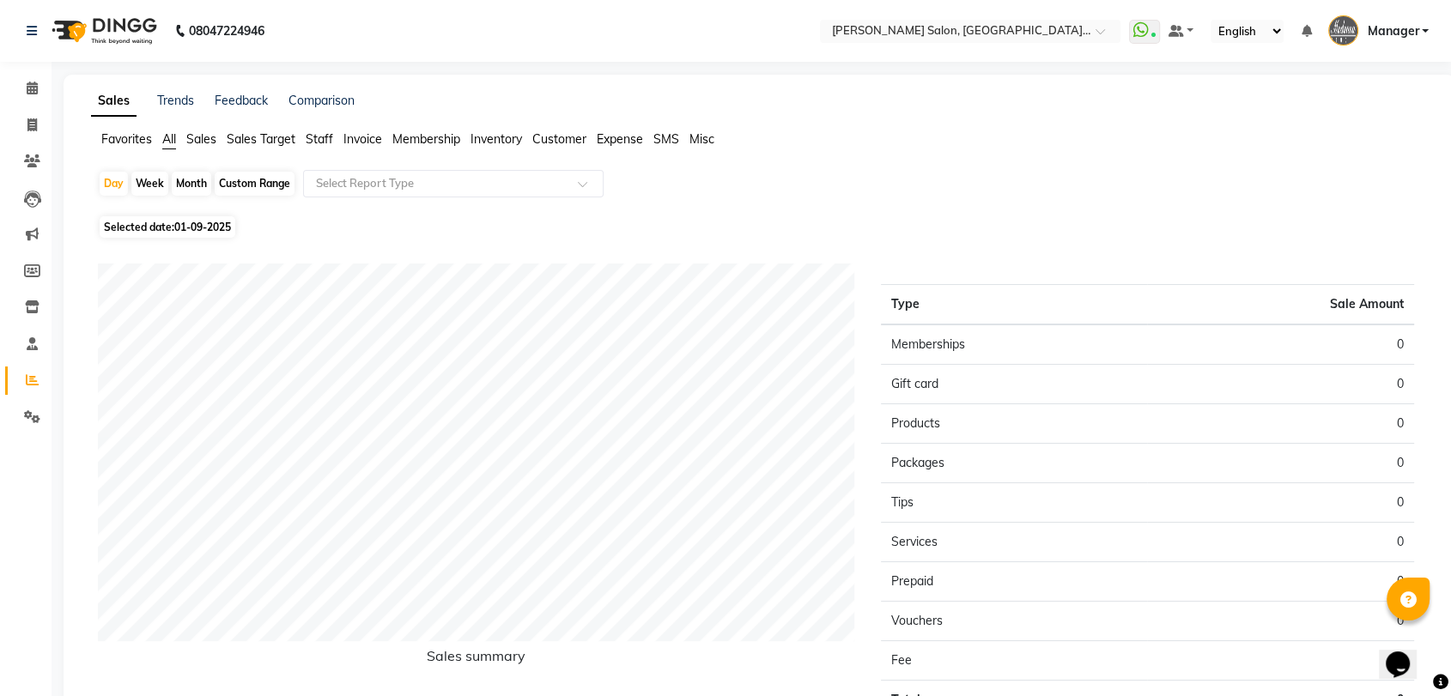
click at [316, 139] on span "Staff" at bounding box center [319, 138] width 27 height 15
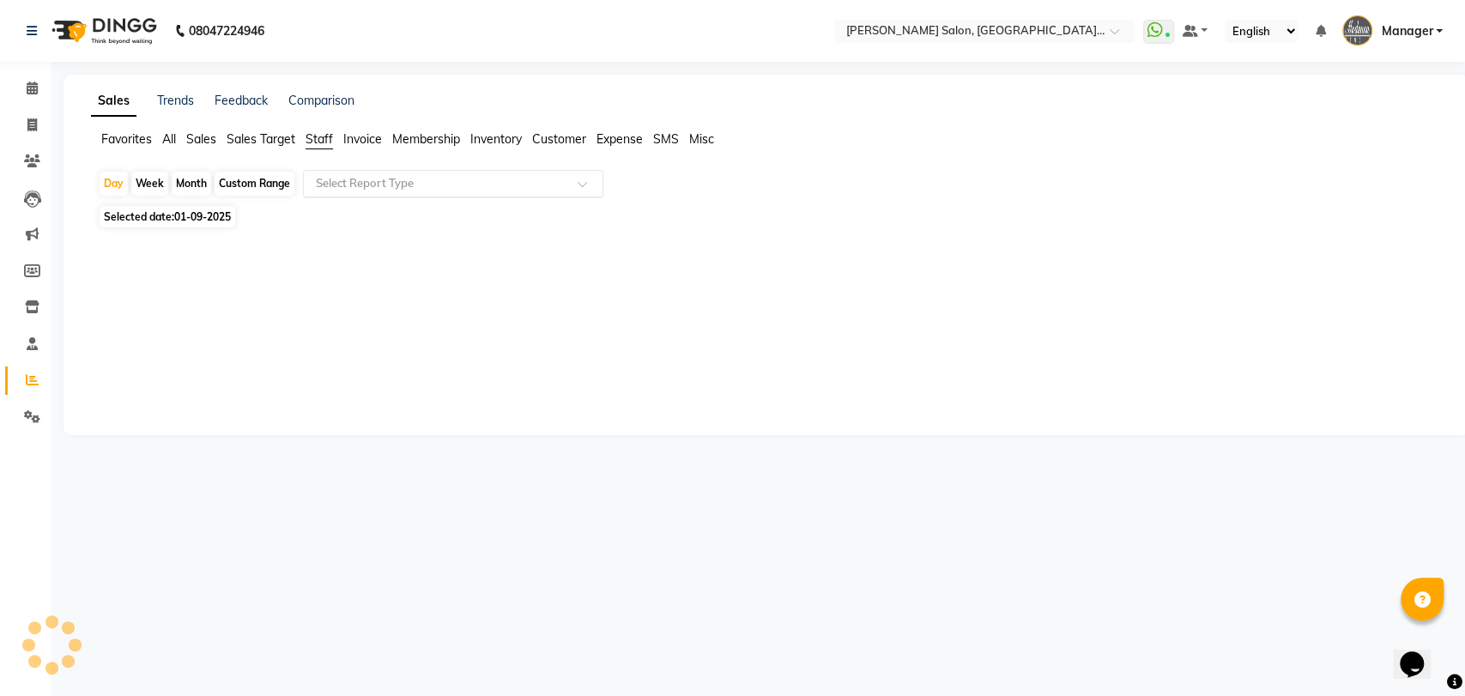
click at [354, 185] on input "text" at bounding box center [435, 183] width 247 height 17
click at [1197, 433] on div "Sales Trends Feedback Comparison Favorites All Sales Sales Target Staff Invoice…" at bounding box center [767, 258] width 1406 height 367
click at [29, 125] on icon at bounding box center [31, 124] width 9 height 13
select select "service"
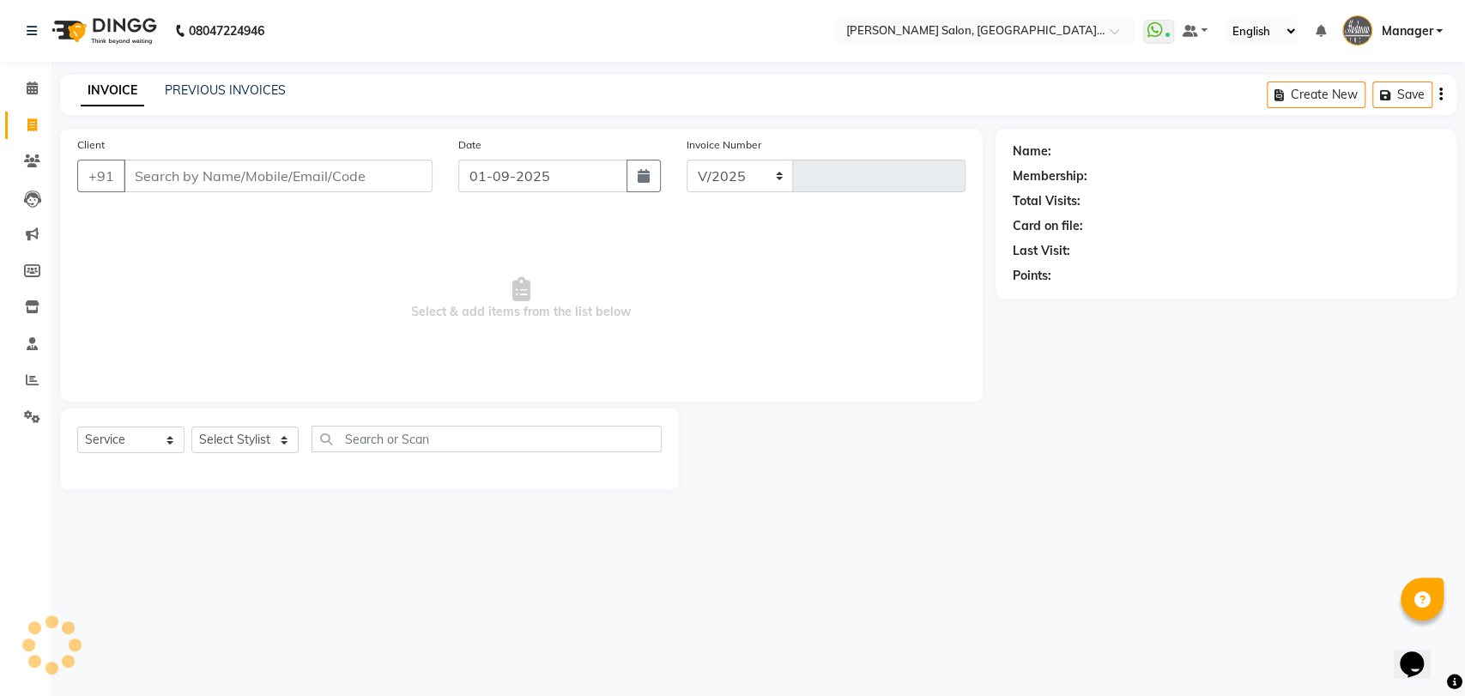
select select "5893"
type input "3247"
click at [223, 88] on link "PREVIOUS INVOICES" at bounding box center [225, 89] width 121 height 15
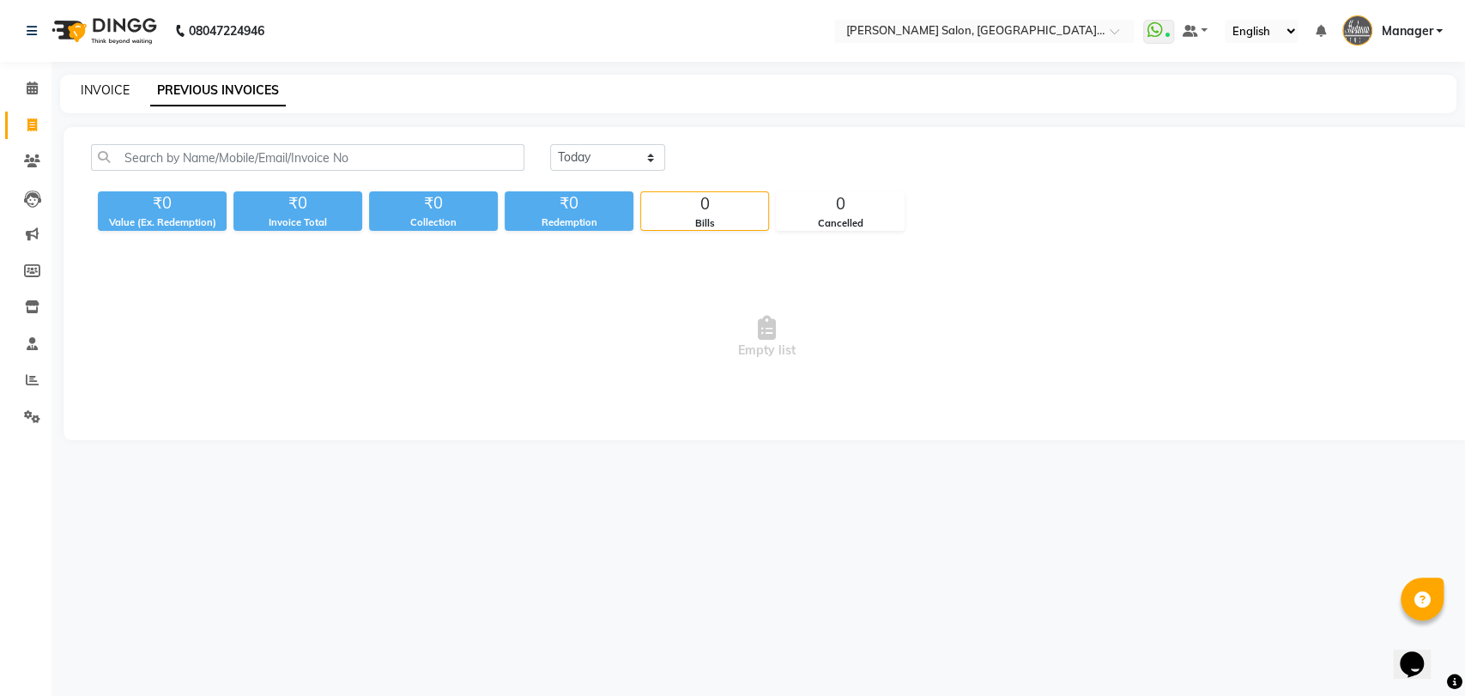
click at [106, 90] on link "INVOICE" at bounding box center [105, 89] width 49 height 15
select select "service"
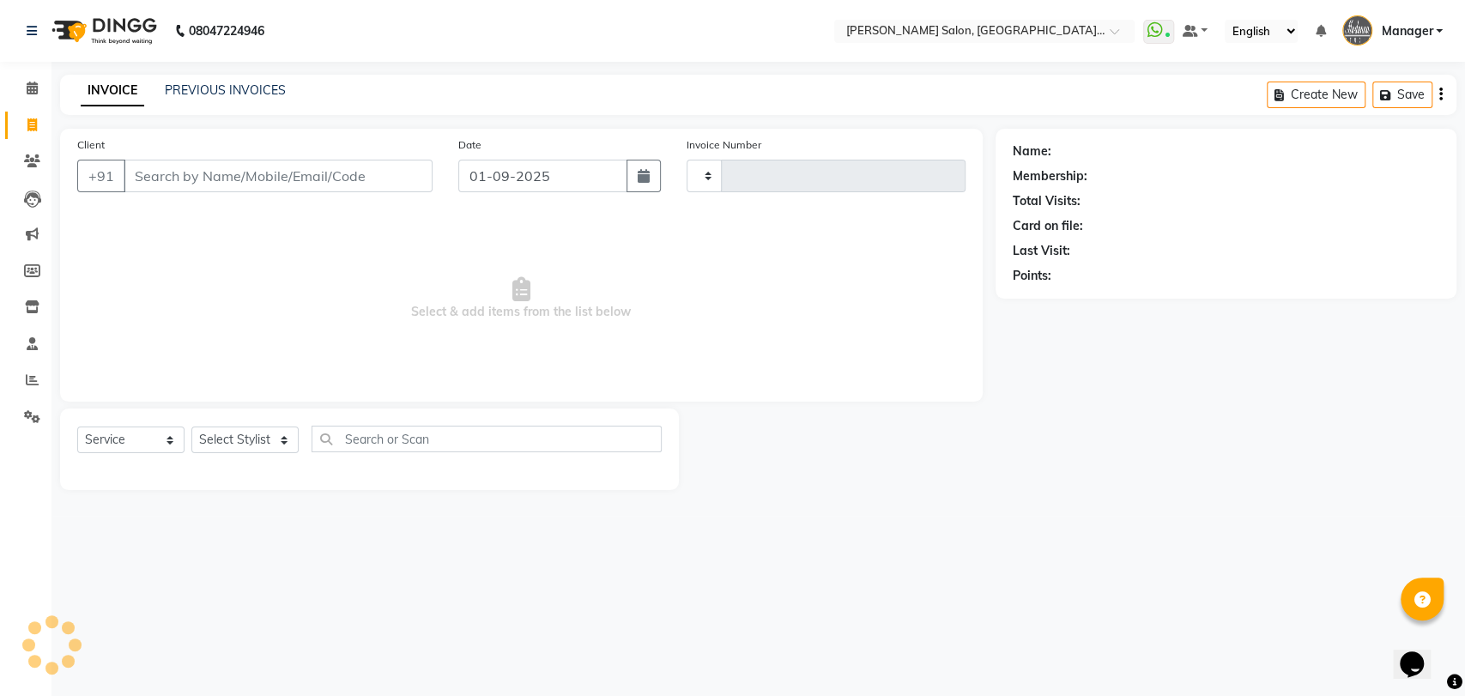
type input "3247"
select select "5893"
click at [552, 186] on input "01-09-2025" at bounding box center [542, 176] width 169 height 33
select select "9"
select select "2025"
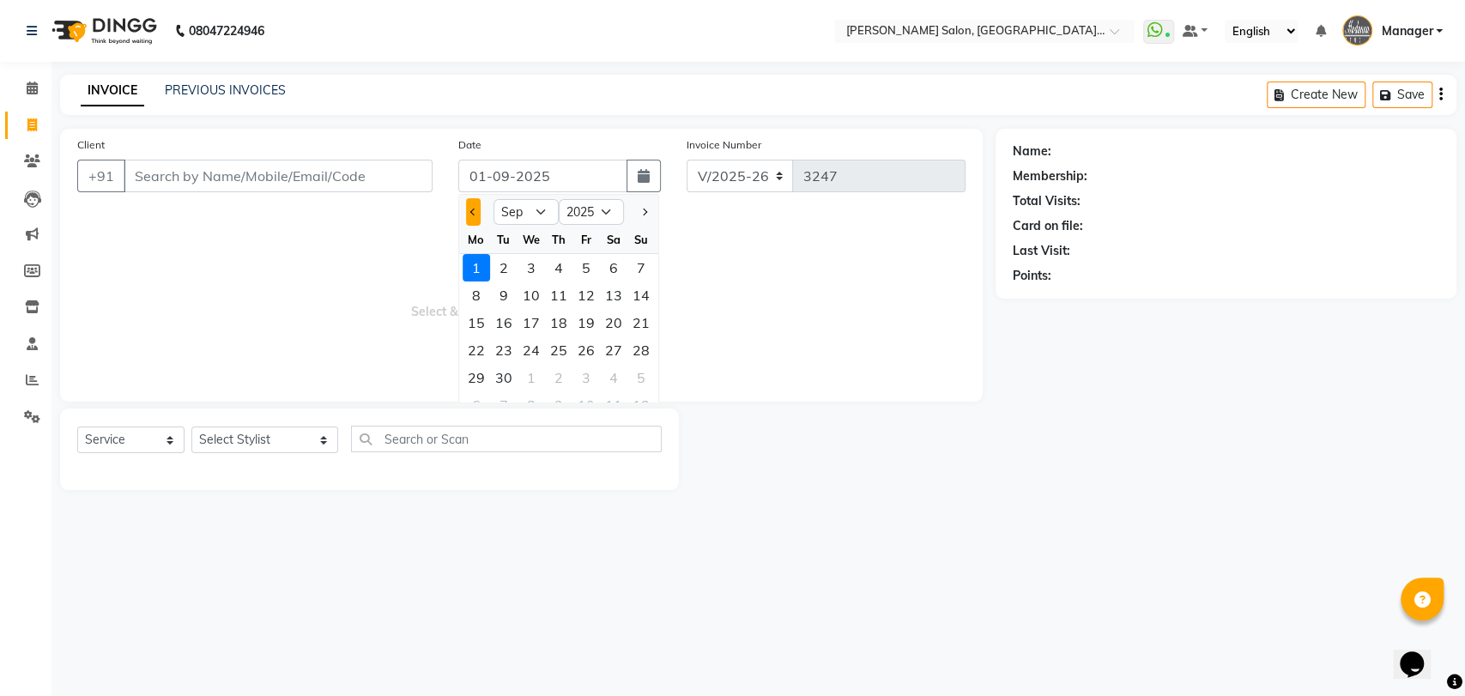
click at [470, 210] on span "Previous month" at bounding box center [473, 212] width 7 height 7
select select "8"
click at [637, 374] on div "31" at bounding box center [640, 377] width 27 height 27
type input "31-08-2025"
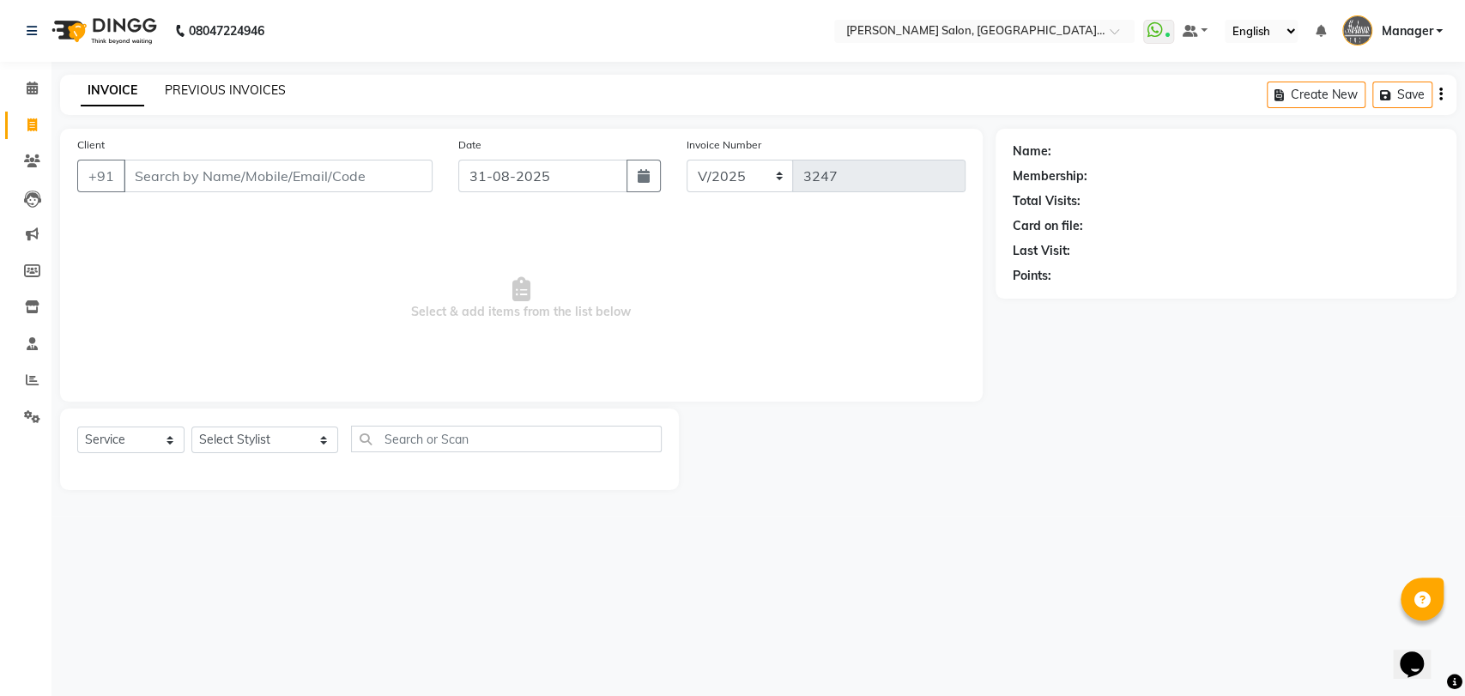
click at [219, 88] on link "PREVIOUS INVOICES" at bounding box center [225, 89] width 121 height 15
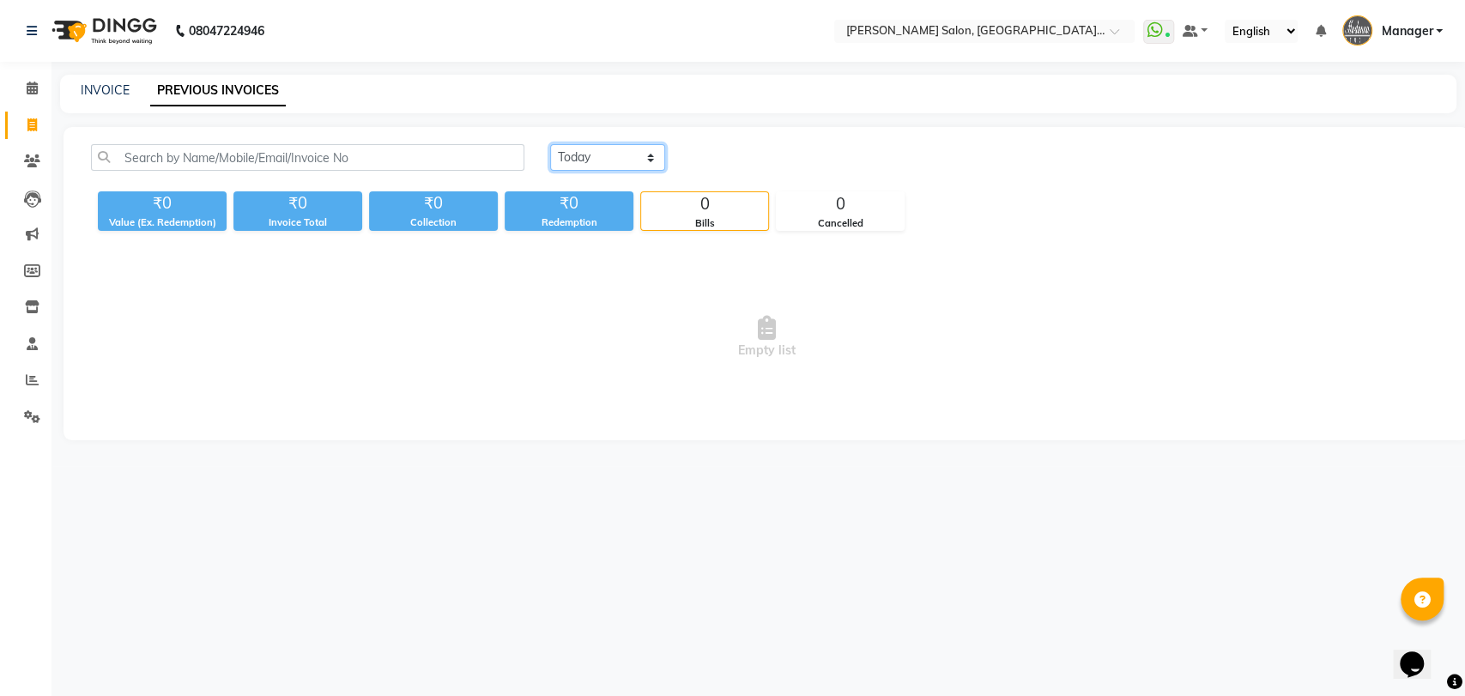
click at [614, 156] on select "[DATE] [DATE] Custom Range" at bounding box center [607, 157] width 115 height 27
select select "[DATE]"
click at [550, 144] on select "[DATE] [DATE] Custom Range" at bounding box center [607, 157] width 115 height 27
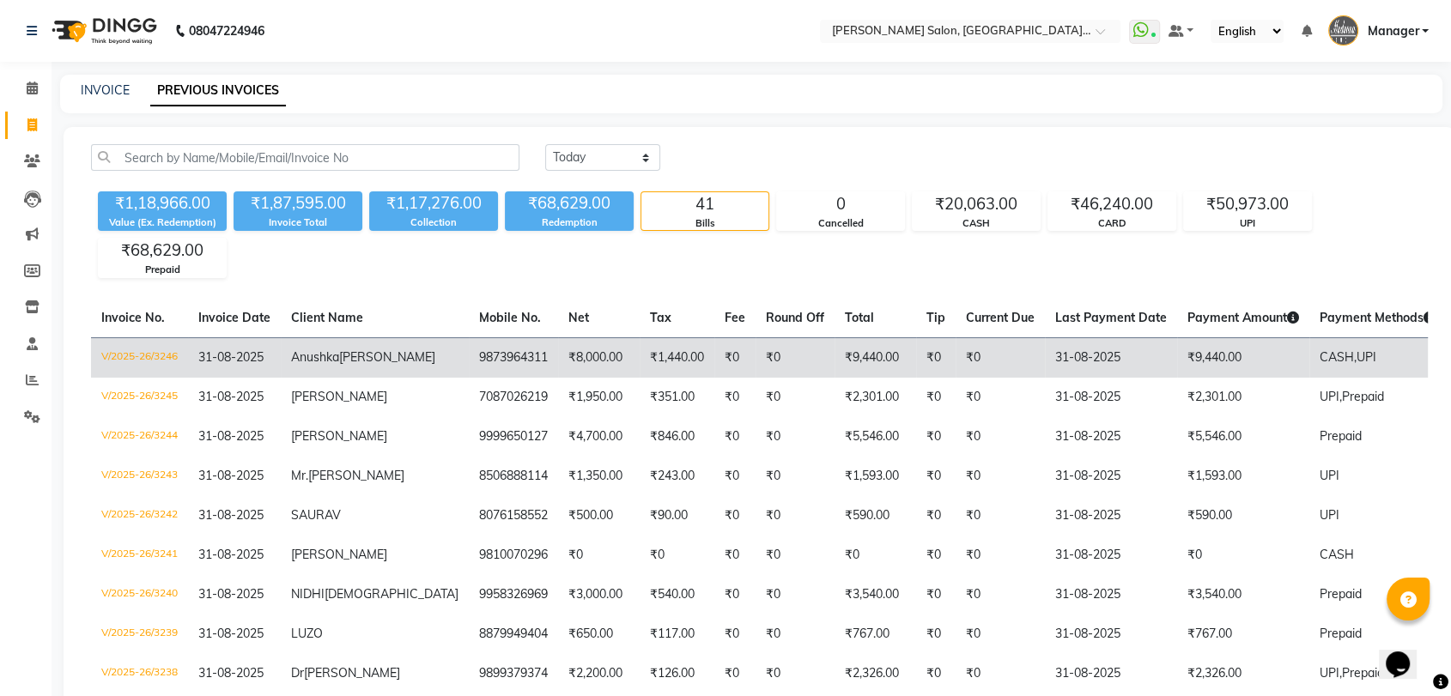
click at [639, 354] on td "₹1,440.00" at bounding box center [676, 357] width 75 height 40
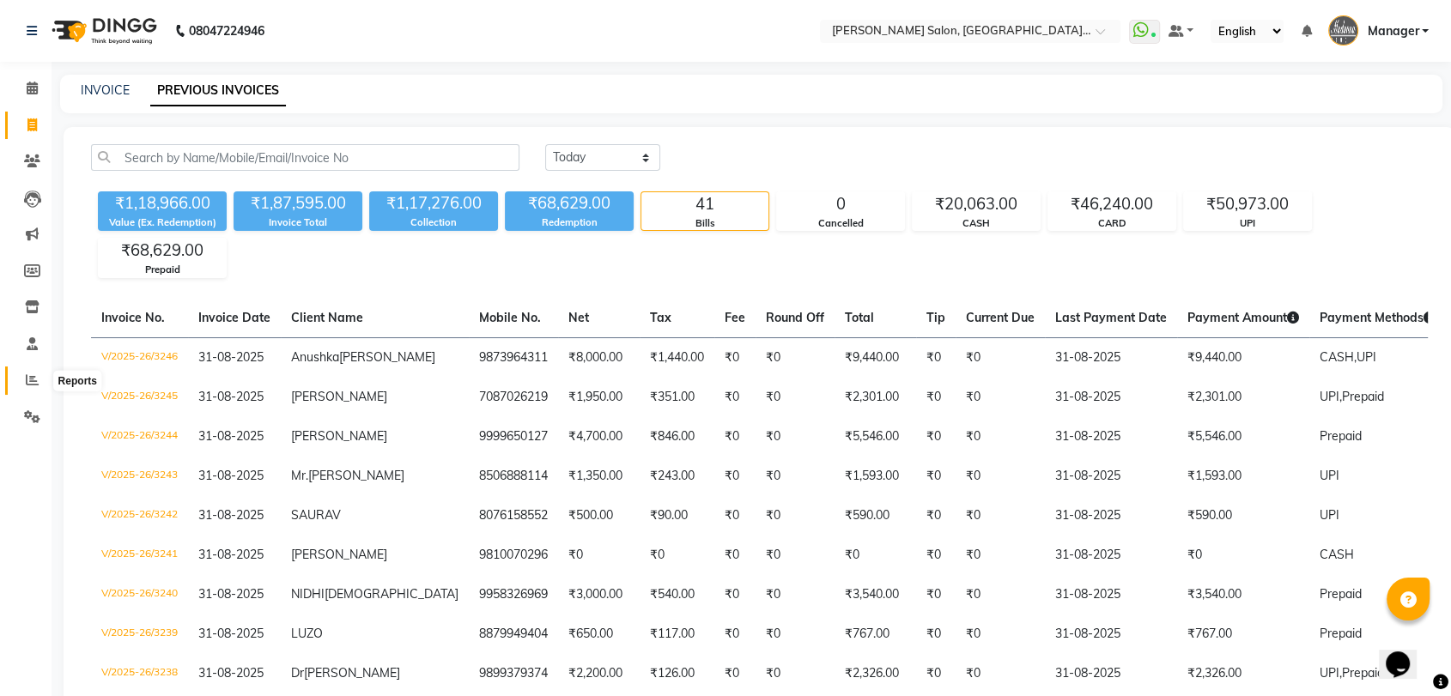
click at [33, 379] on icon at bounding box center [32, 379] width 13 height 13
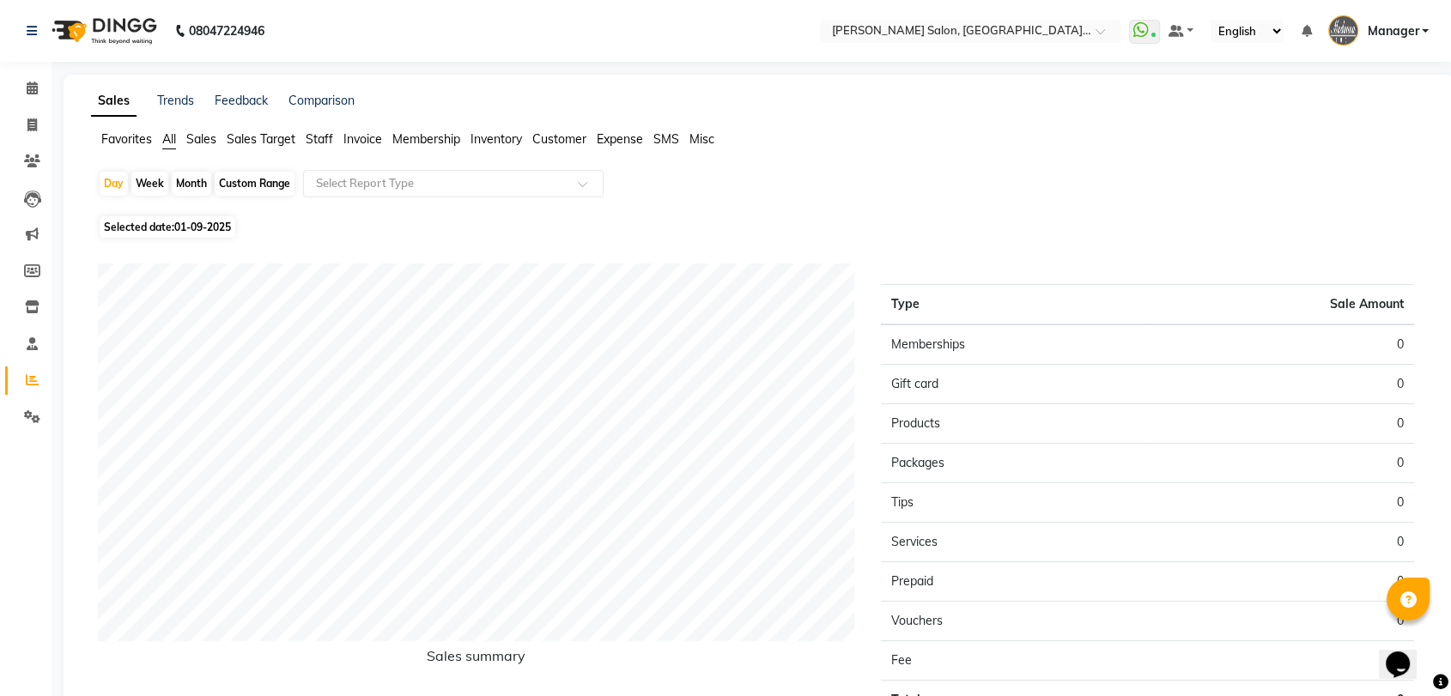
click at [312, 136] on span "Staff" at bounding box center [319, 138] width 27 height 15
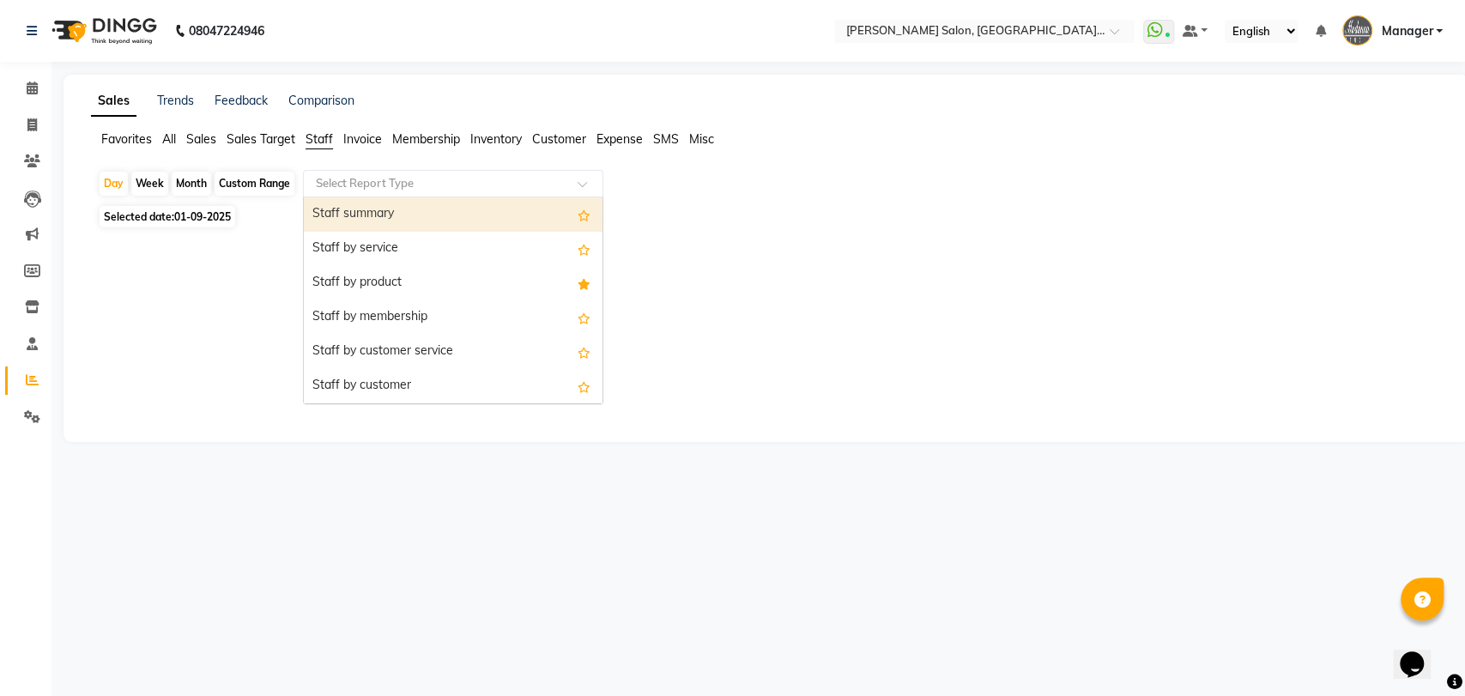
click at [428, 187] on input "text" at bounding box center [435, 183] width 247 height 17
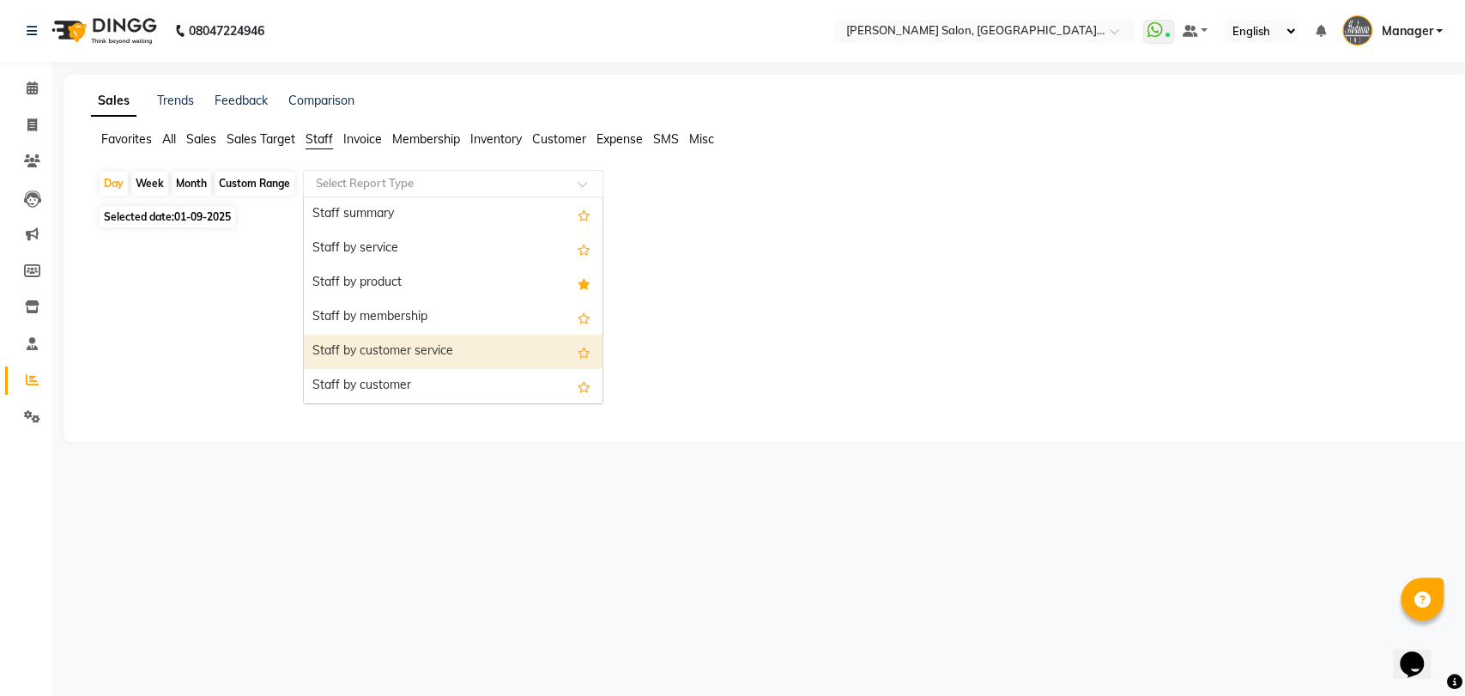
click at [409, 351] on div "Staff by customer service" at bounding box center [453, 352] width 299 height 34
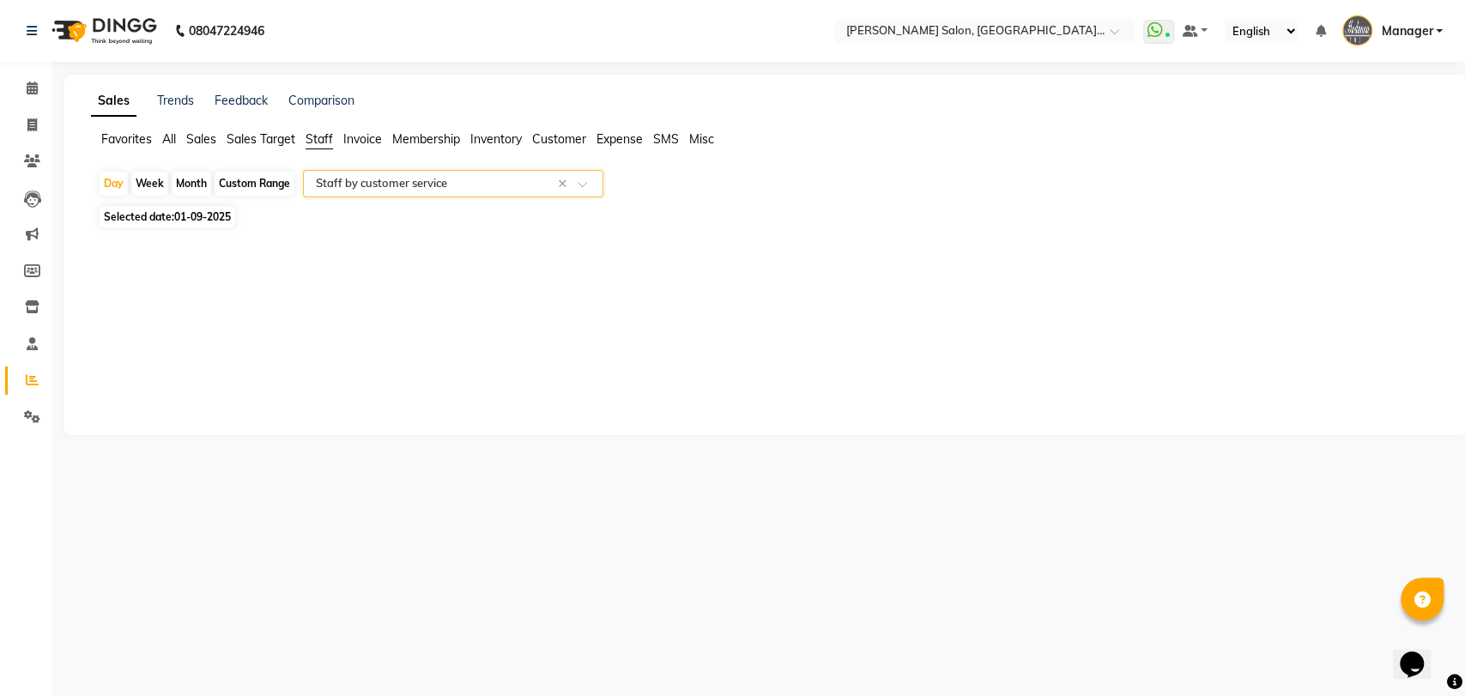
click at [239, 187] on div "Custom Range" at bounding box center [255, 184] width 80 height 24
select select "9"
select select "2025"
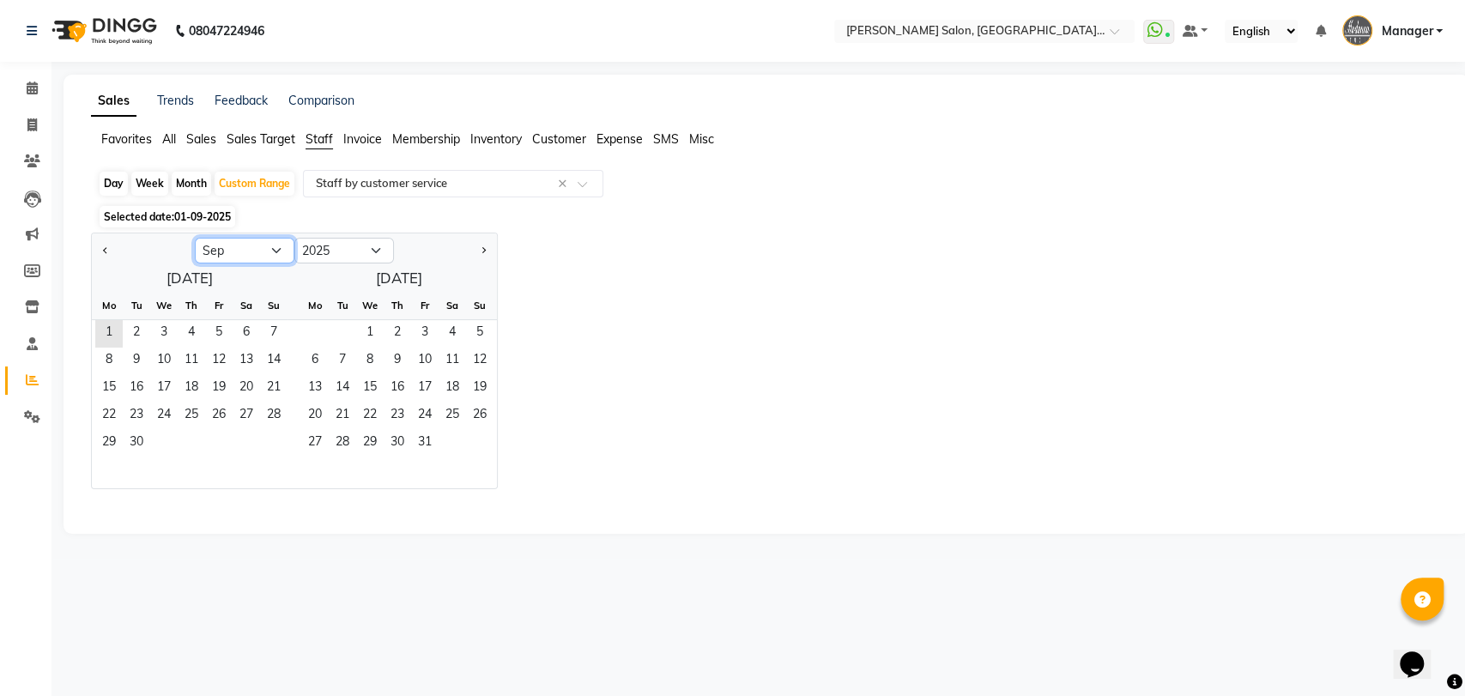
click at [251, 249] on select "Jan Feb Mar Apr May Jun [DATE] Aug Sep Oct Nov Dec" at bounding box center [245, 251] width 100 height 26
select select "8"
click at [195, 238] on select "Jan Feb Mar Apr May Jun [DATE] Aug Sep Oct Nov Dec" at bounding box center [245, 251] width 100 height 26
click at [218, 332] on span "1" at bounding box center [218, 333] width 27 height 27
click at [266, 445] on span "31" at bounding box center [273, 443] width 27 height 27
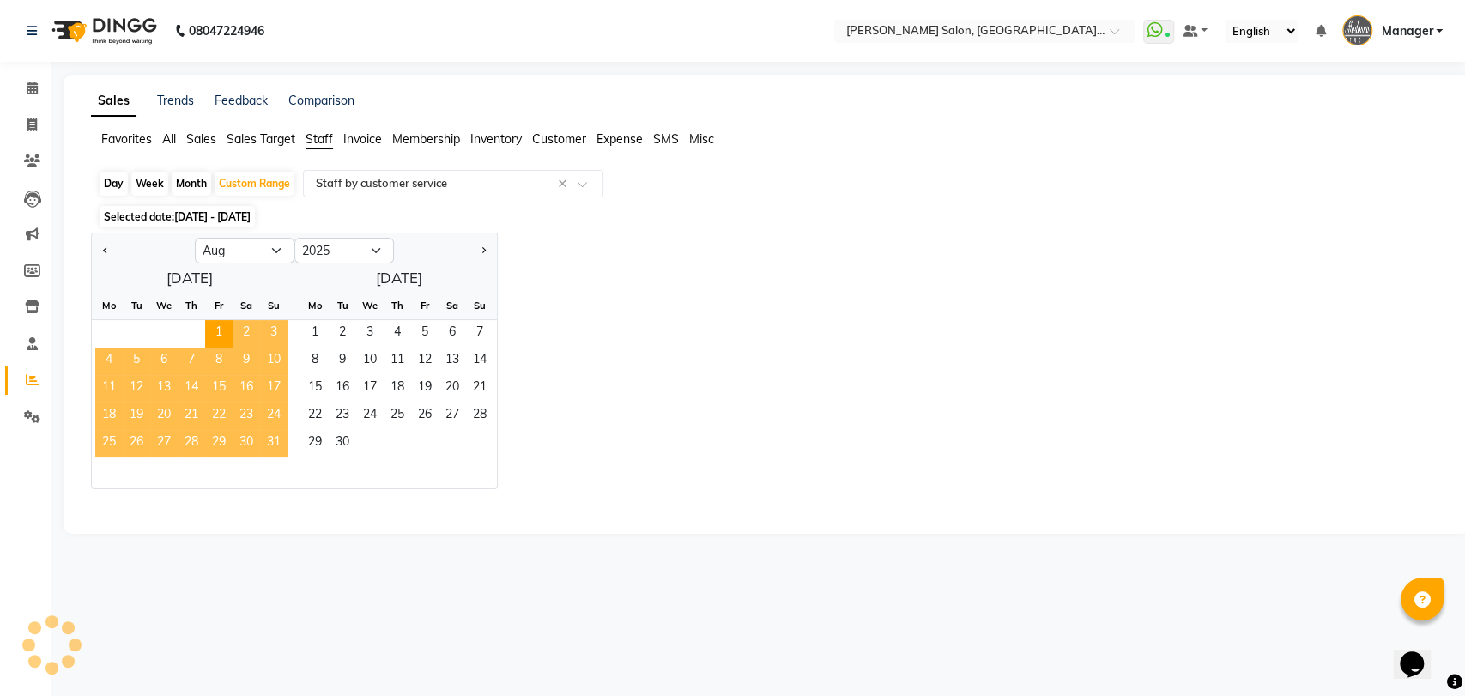
select select "pdf"
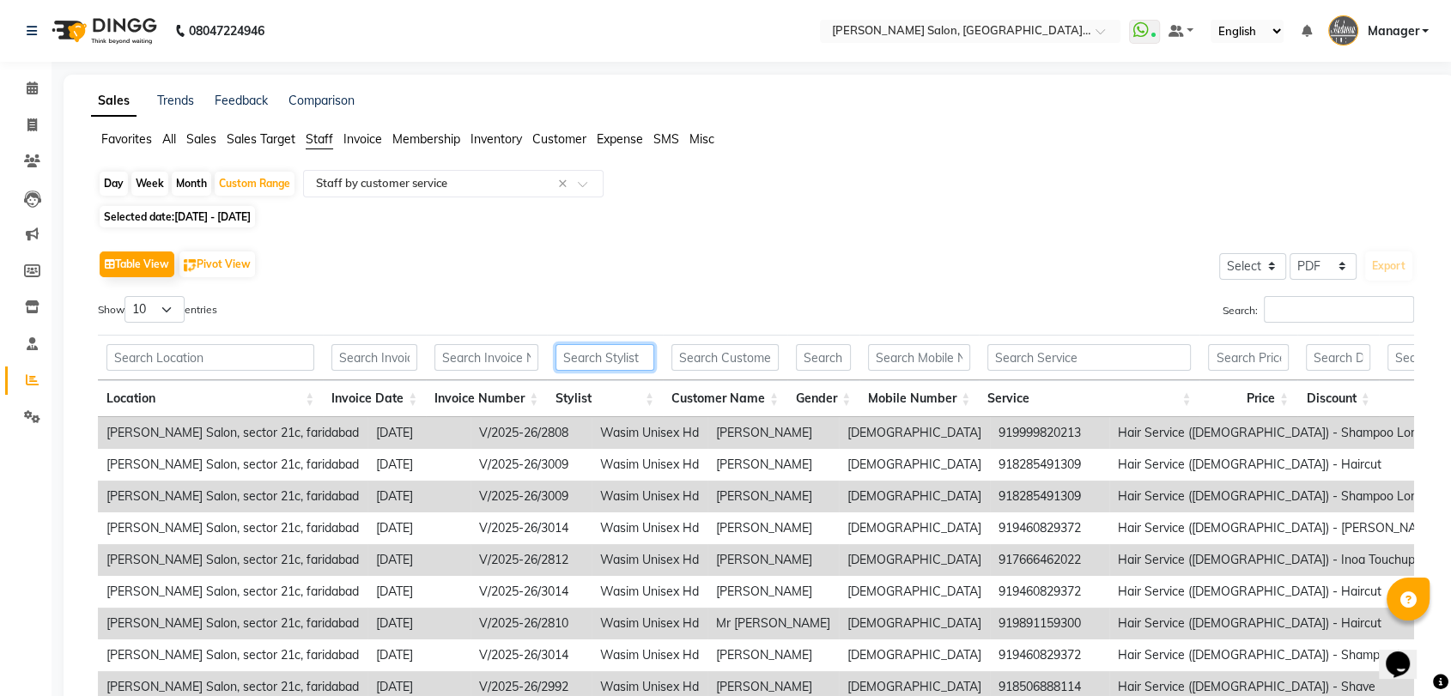
click at [597, 360] on input "text" at bounding box center [604, 357] width 99 height 27
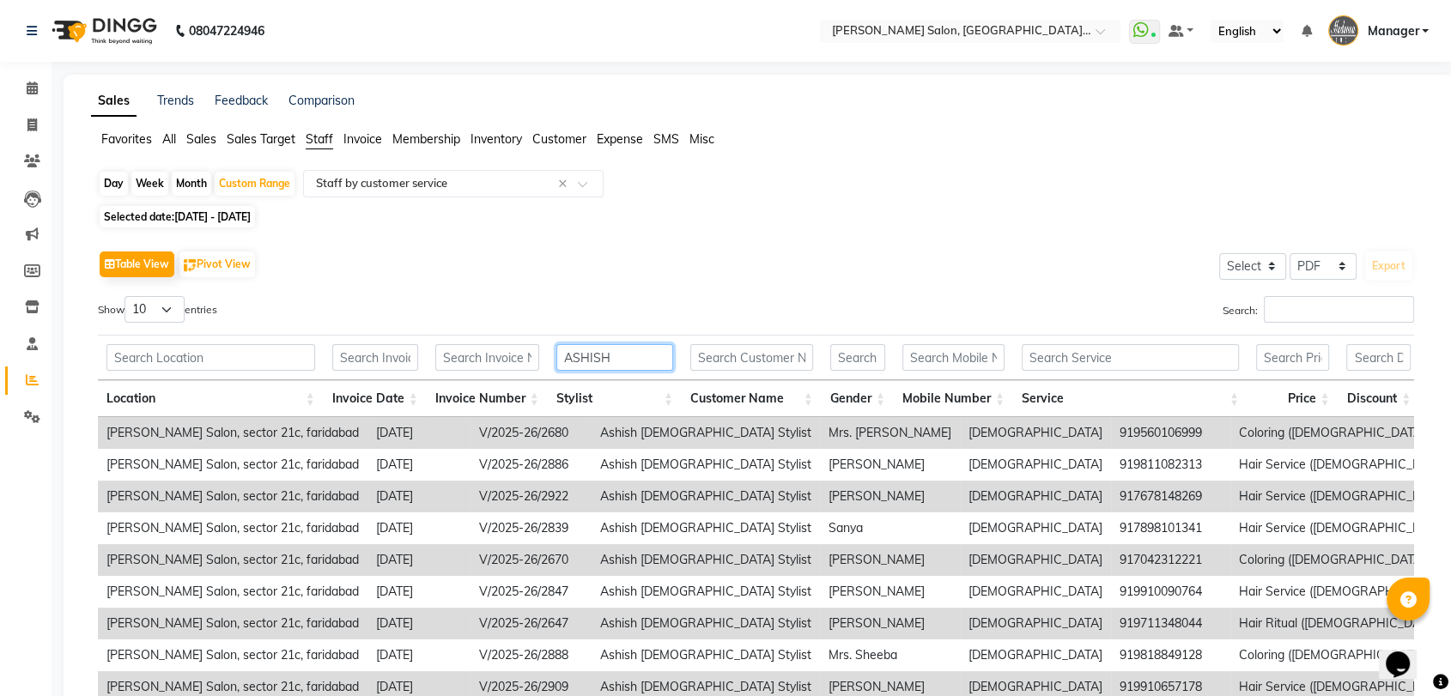
type input "ASHISH"
click at [1059, 357] on input "text" at bounding box center [1129, 357] width 217 height 27
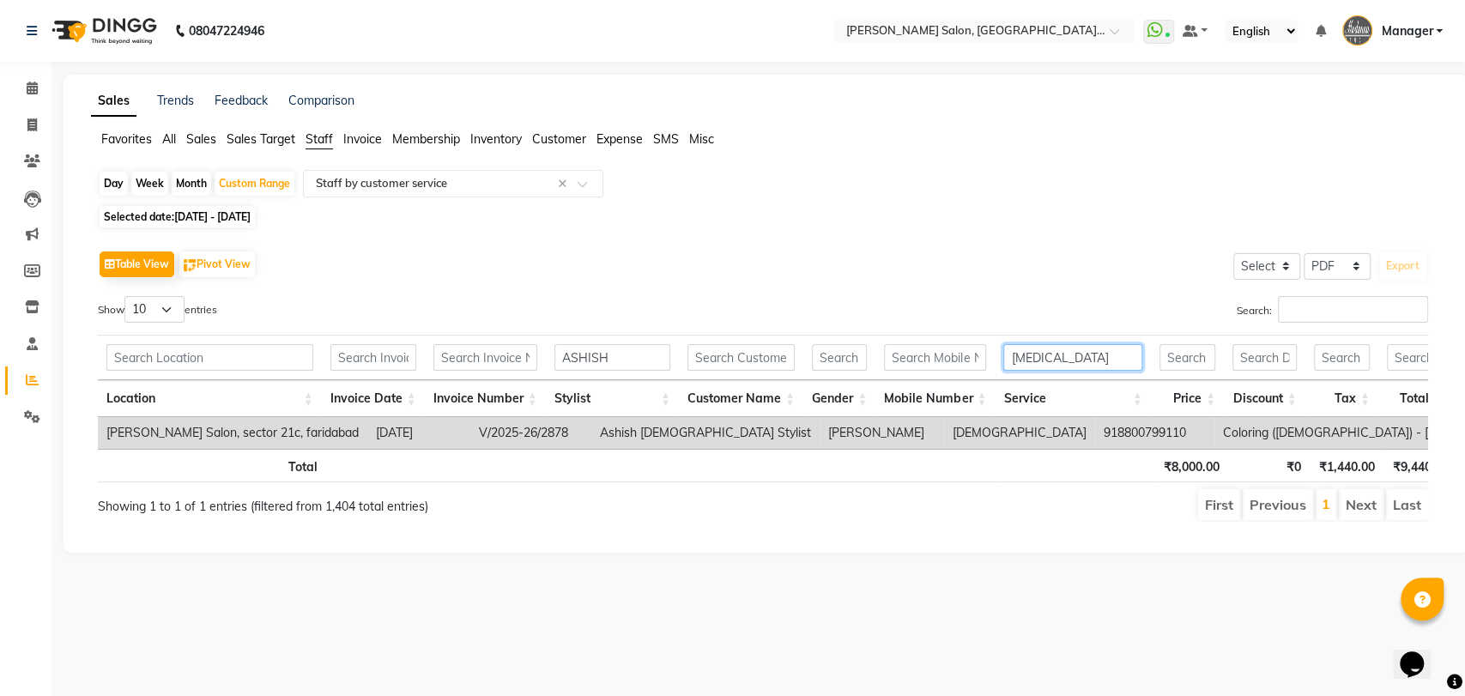
click at [1057, 365] on input "BOTOX" at bounding box center [1072, 357] width 138 height 27
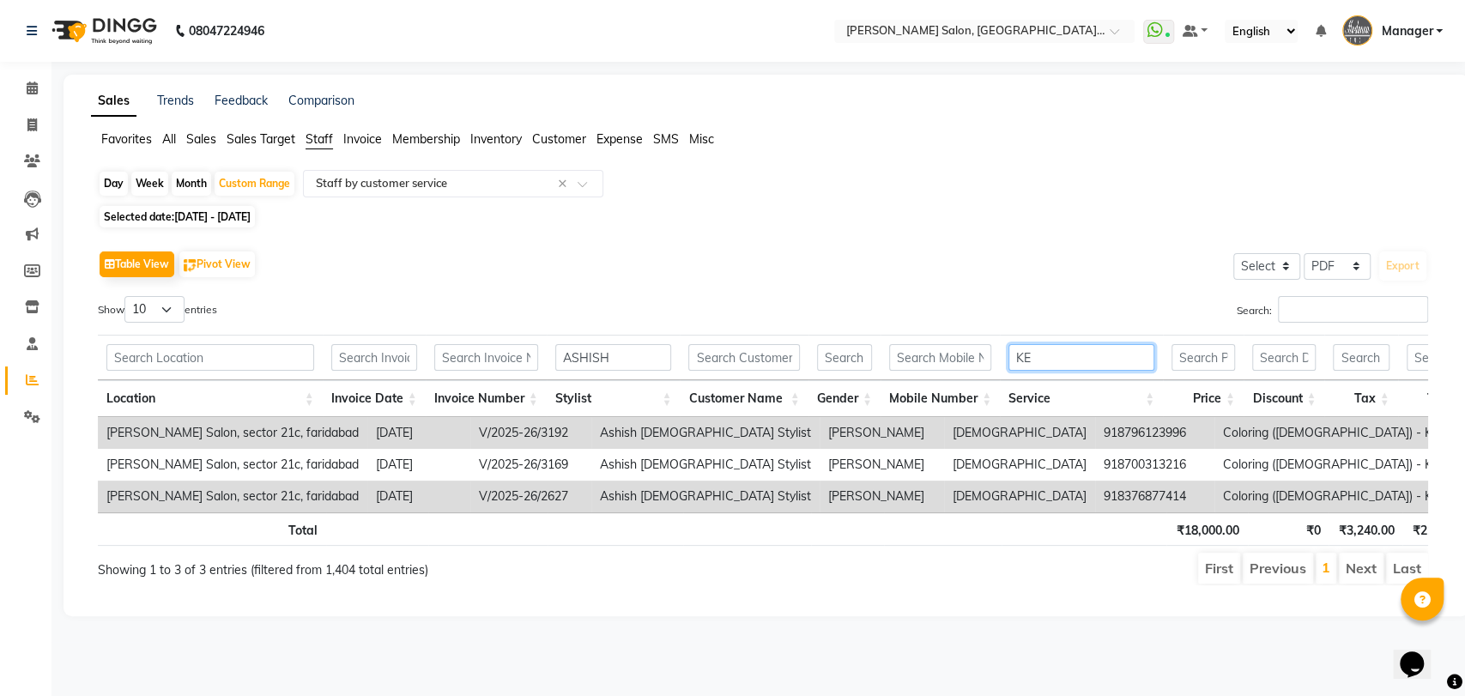
type input "K"
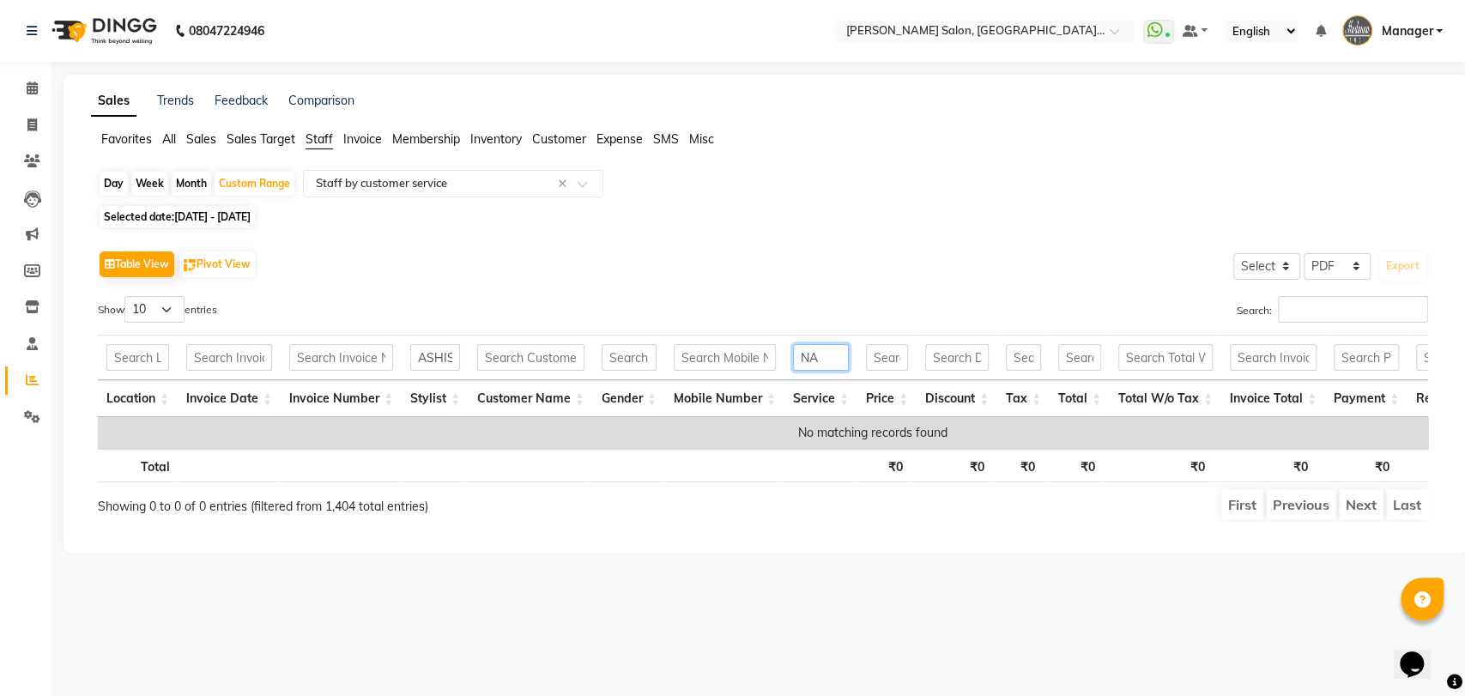
type input "N"
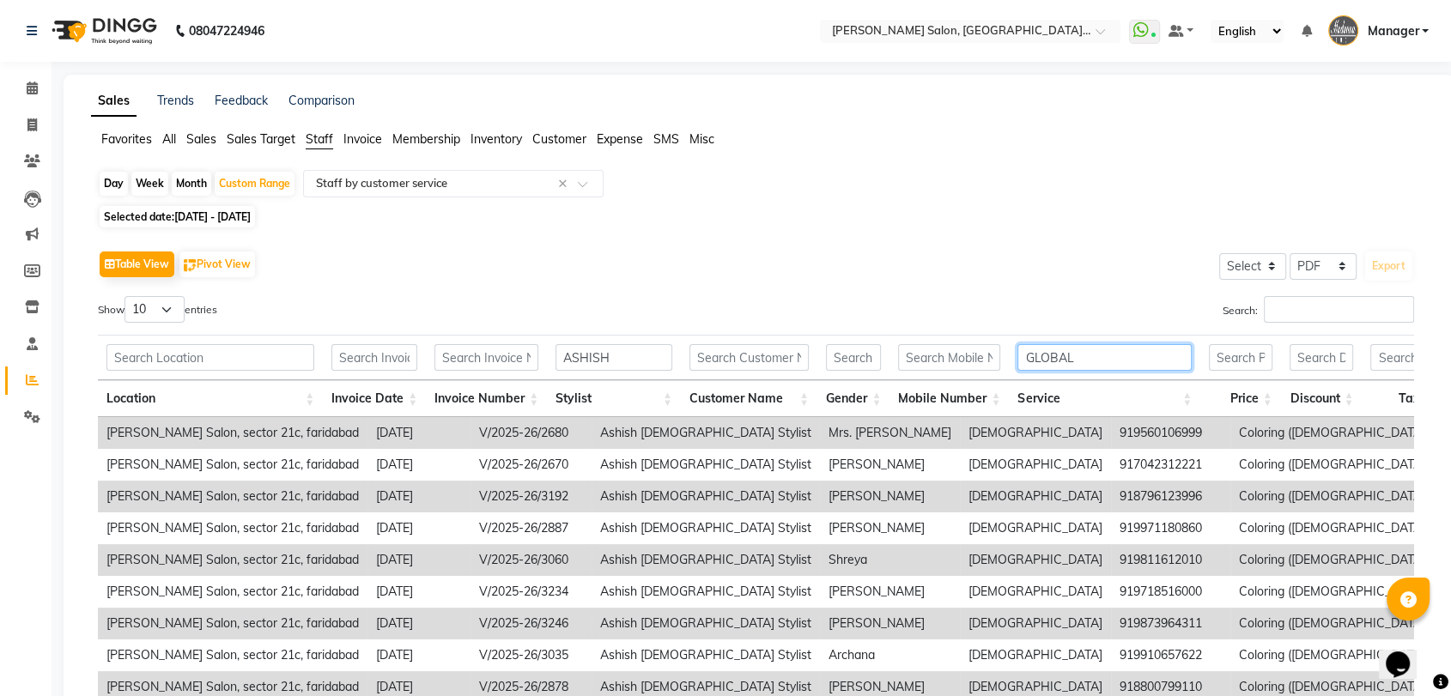
type input "GLOBAL"
click at [175, 324] on div "Show 10 25 50 100 entries" at bounding box center [420, 312] width 645 height 33
click at [179, 307] on select "10 25 50 100" at bounding box center [154, 309] width 60 height 27
select select "25"
click at [127, 296] on select "10 25 50 100" at bounding box center [154, 309] width 60 height 27
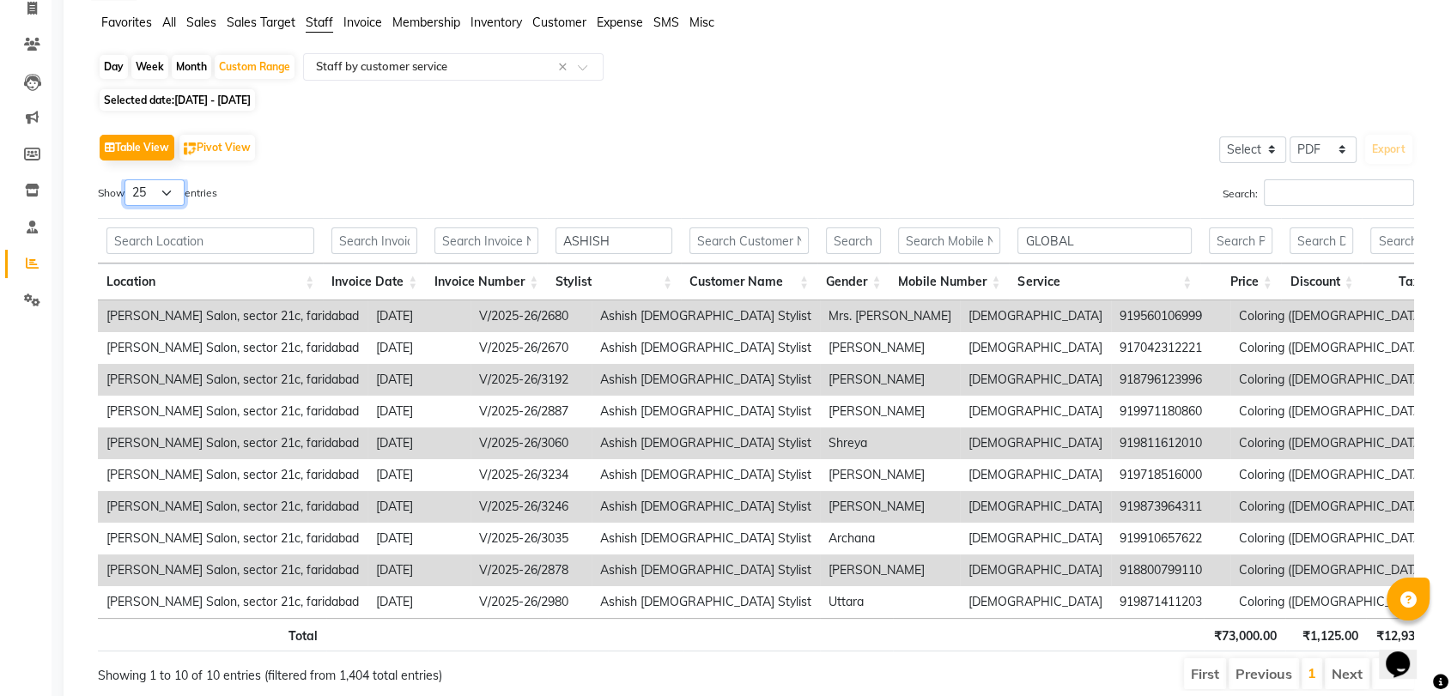
scroll to position [197, 0]
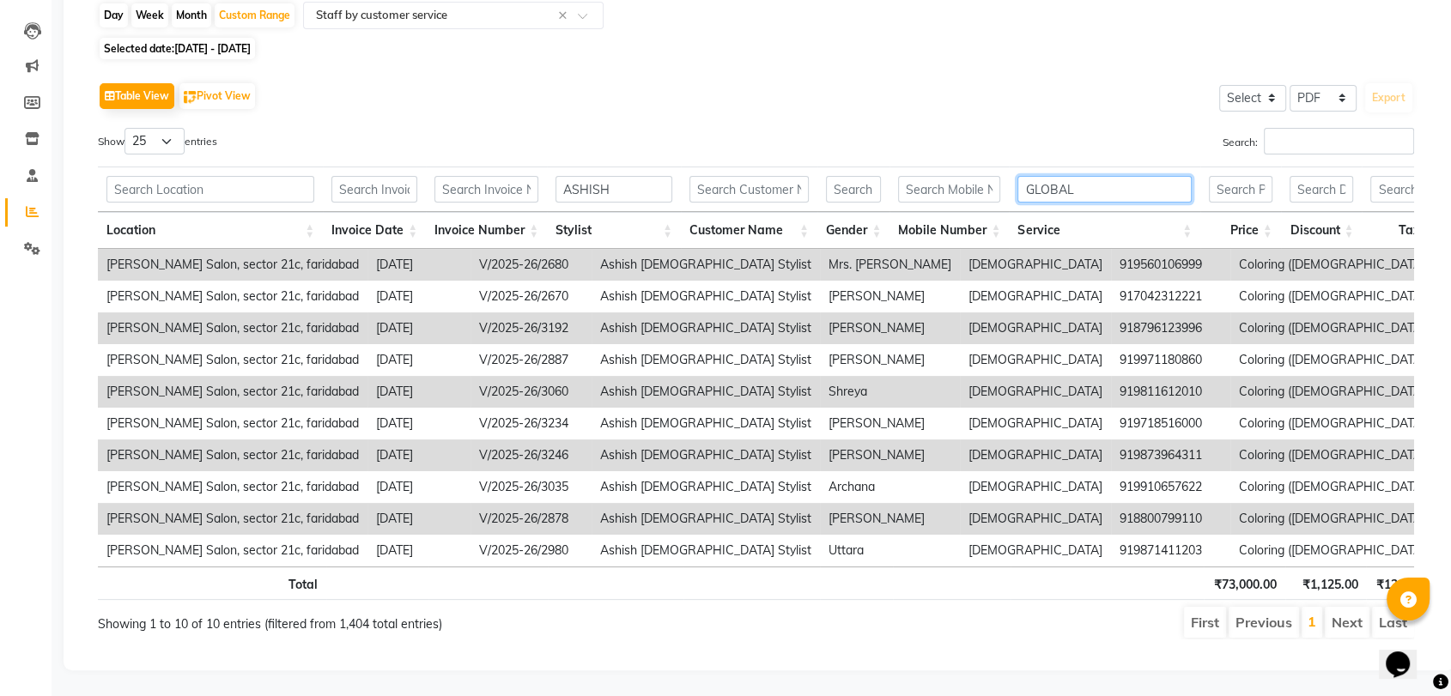
click at [1174, 176] on input "GLOBAL" at bounding box center [1104, 189] width 174 height 27
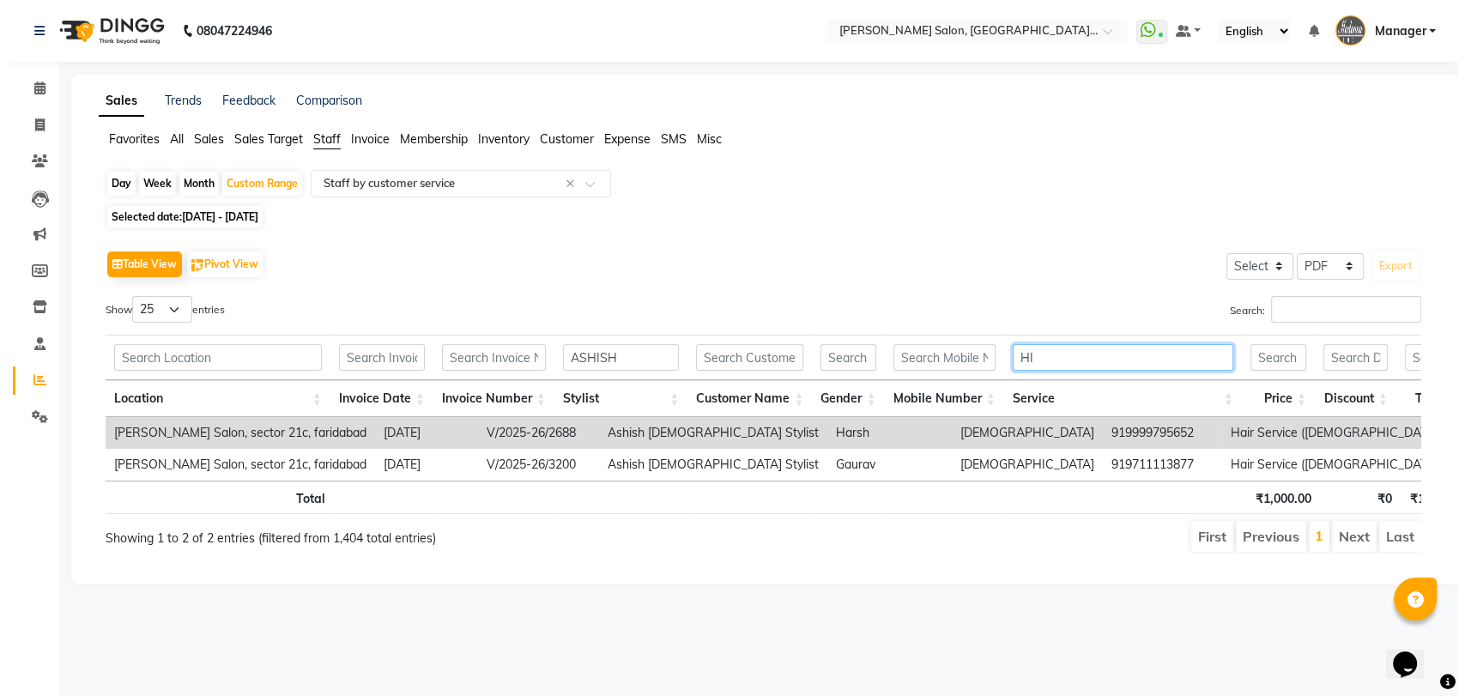
scroll to position [0, 0]
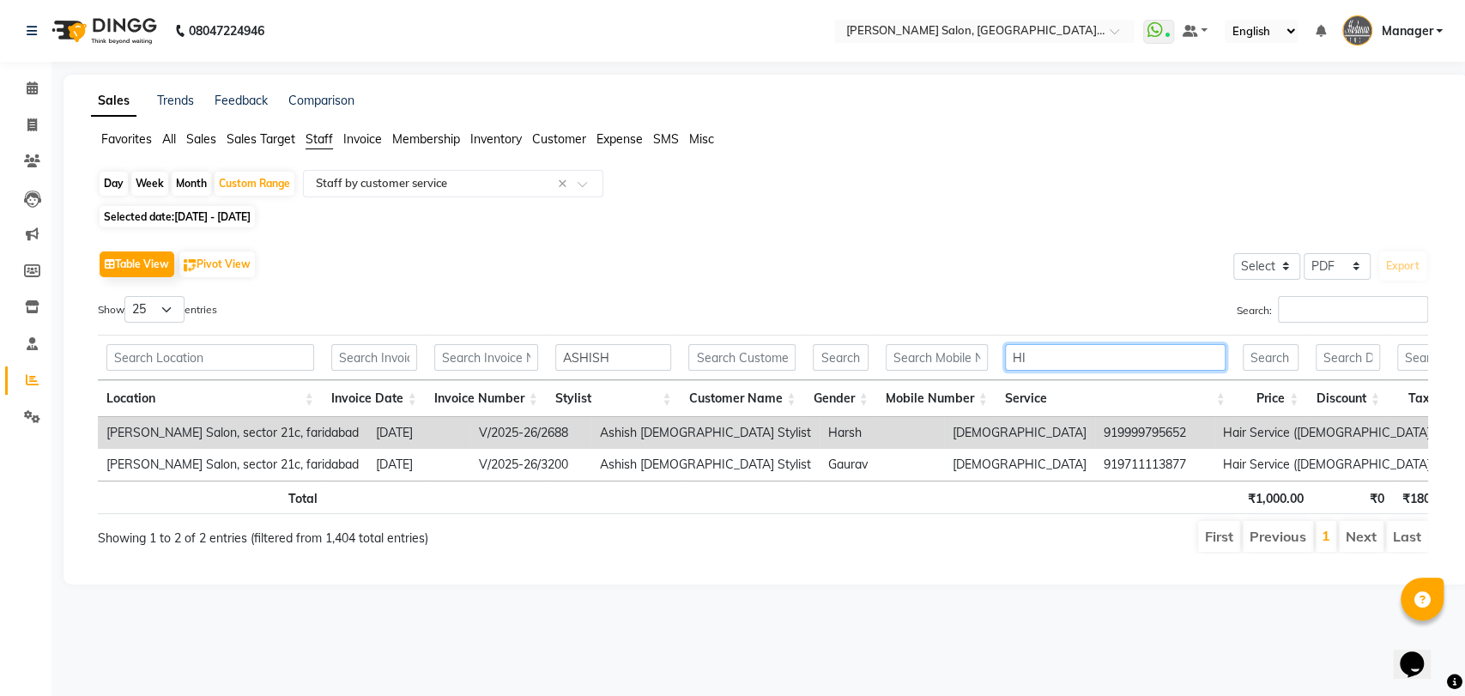
type input "H"
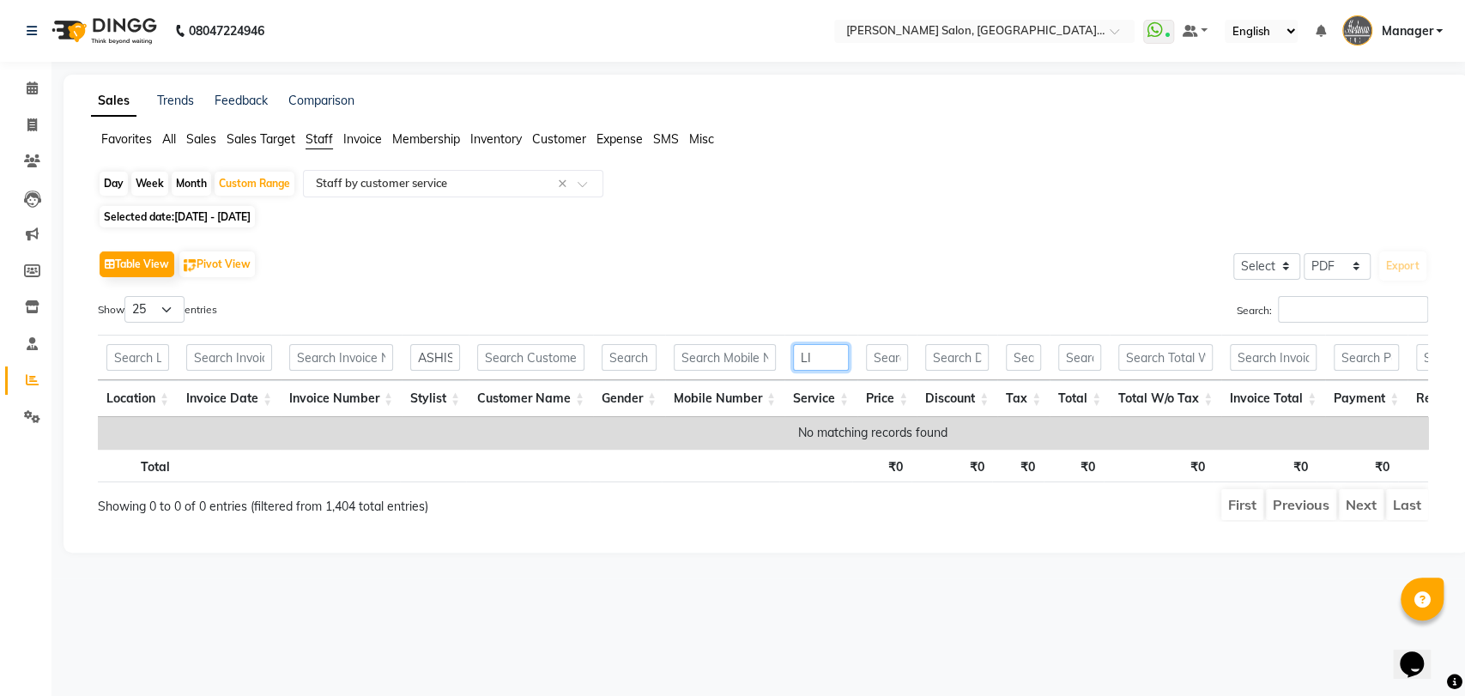
type input "L"
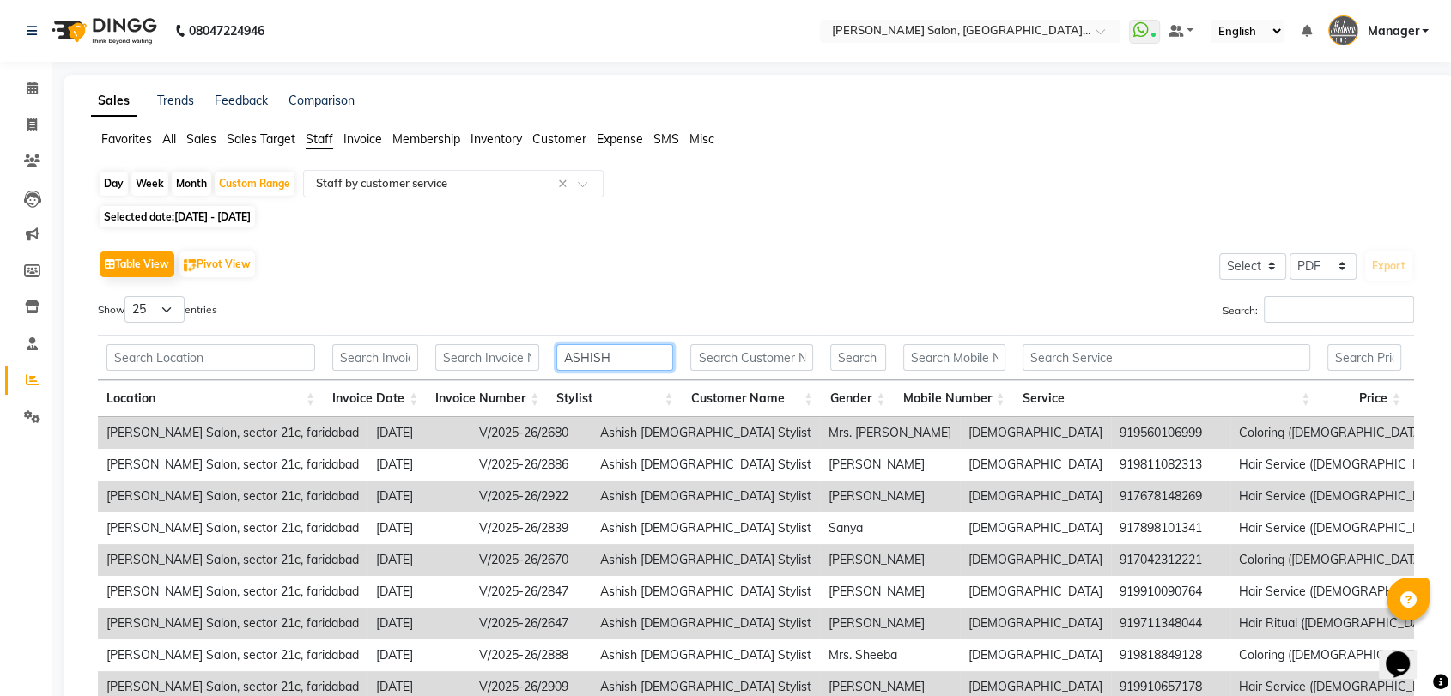
click at [640, 359] on input "ASHISH" at bounding box center [614, 357] width 117 height 27
type input "A"
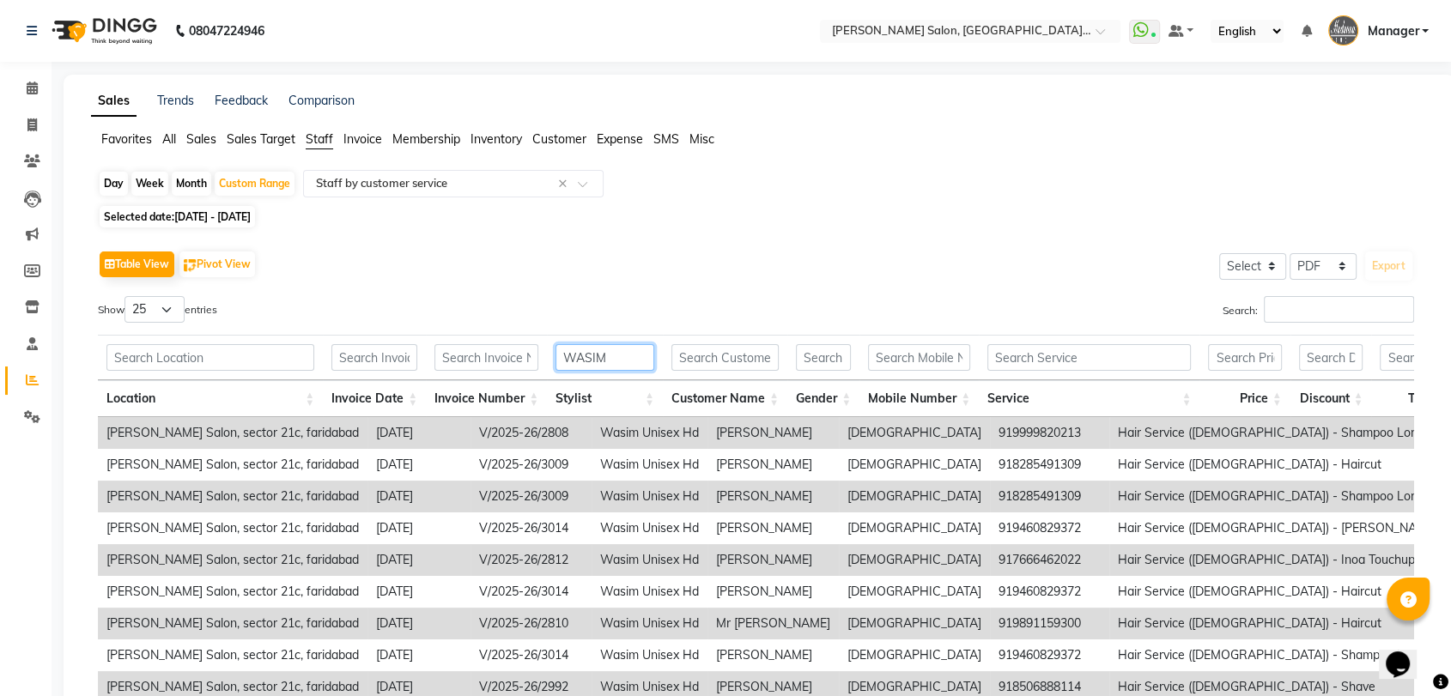
type input "WASIM"
click at [1053, 366] on input "text" at bounding box center [1088, 357] width 203 height 27
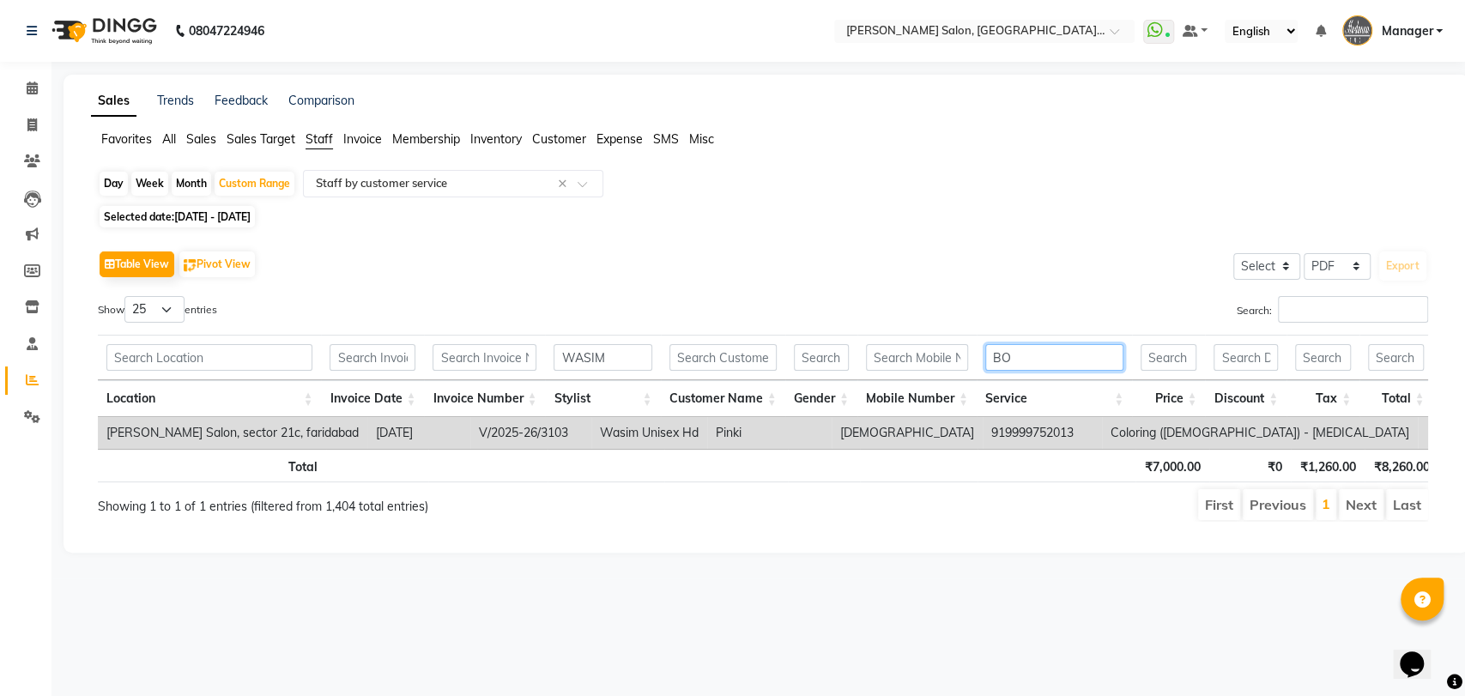
type input "B"
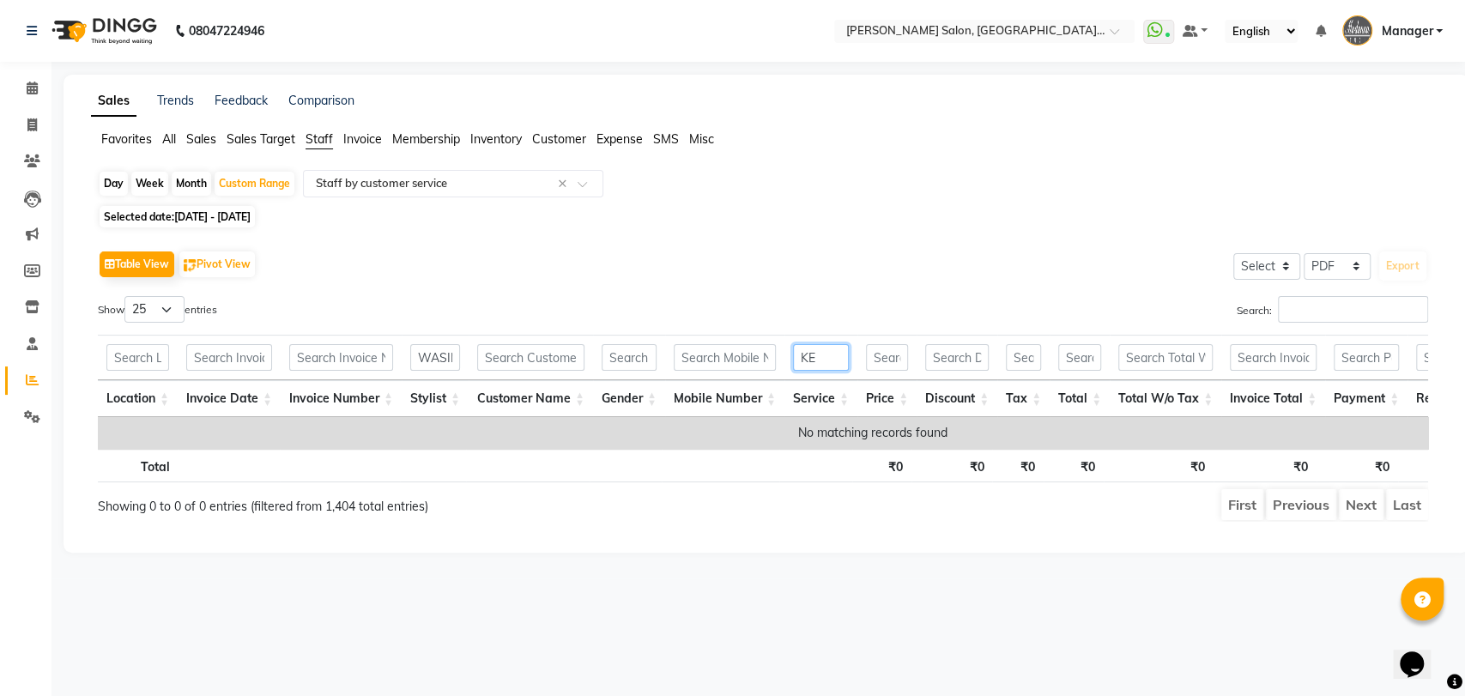
type input "K"
type input "N"
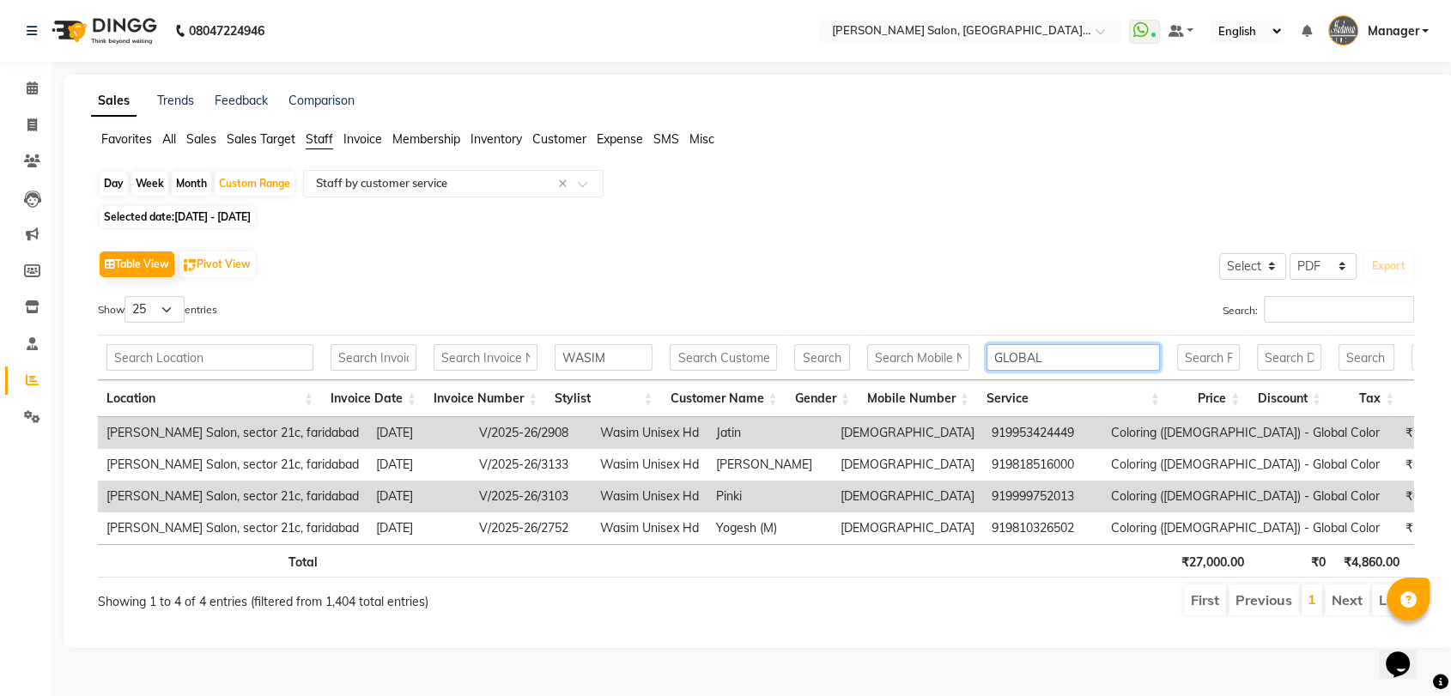
type input "GLOBAL"
click at [617, 358] on input "WASIM" at bounding box center [603, 357] width 98 height 27
type input "W"
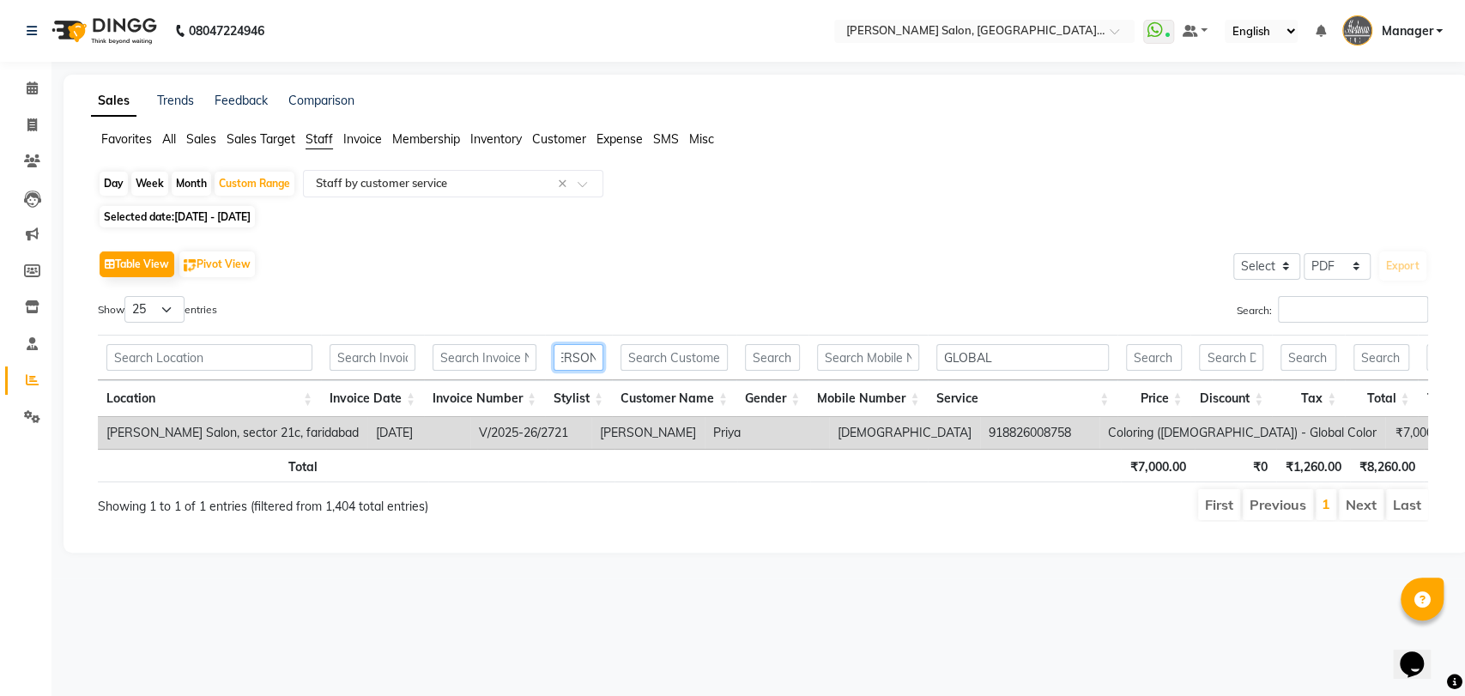
scroll to position [0, 24]
type input "MANVEER"
click at [1033, 355] on input "GLOBAL" at bounding box center [1022, 357] width 173 height 27
type input "G"
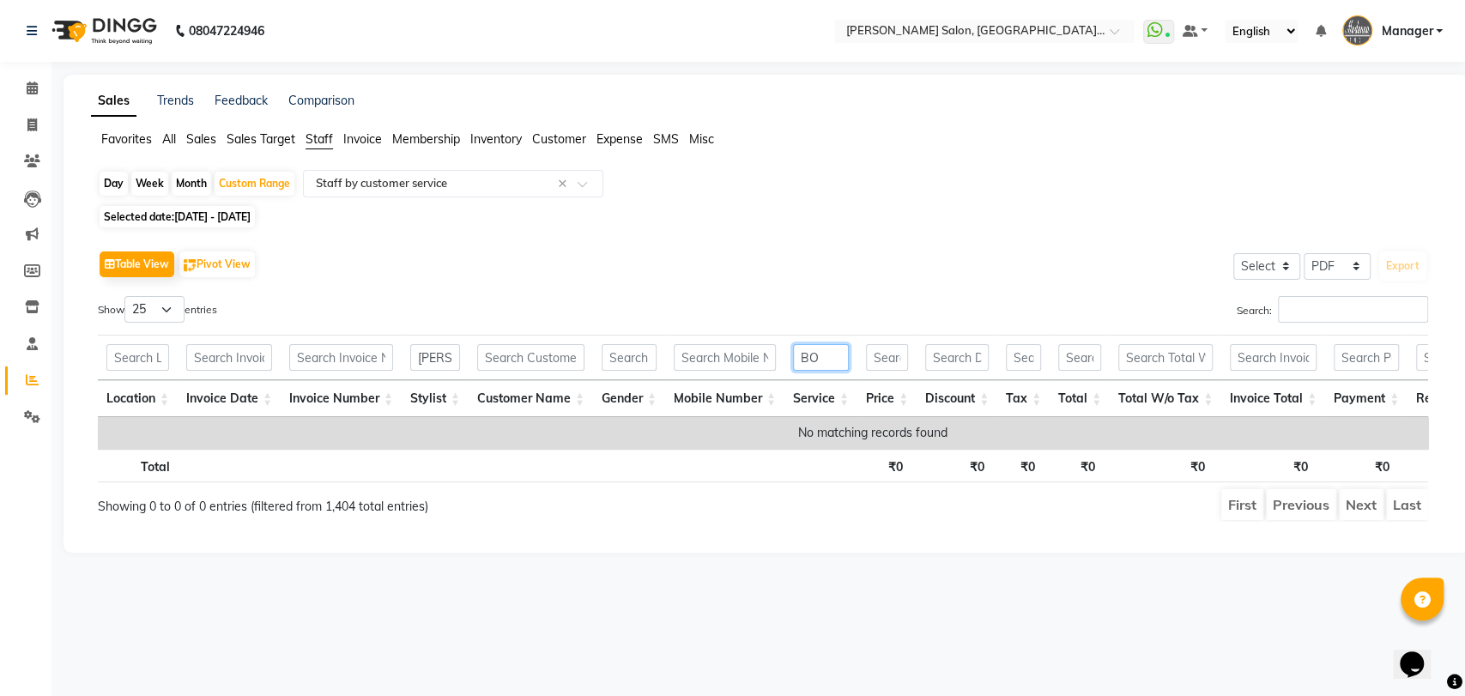
type input "B"
type input "K"
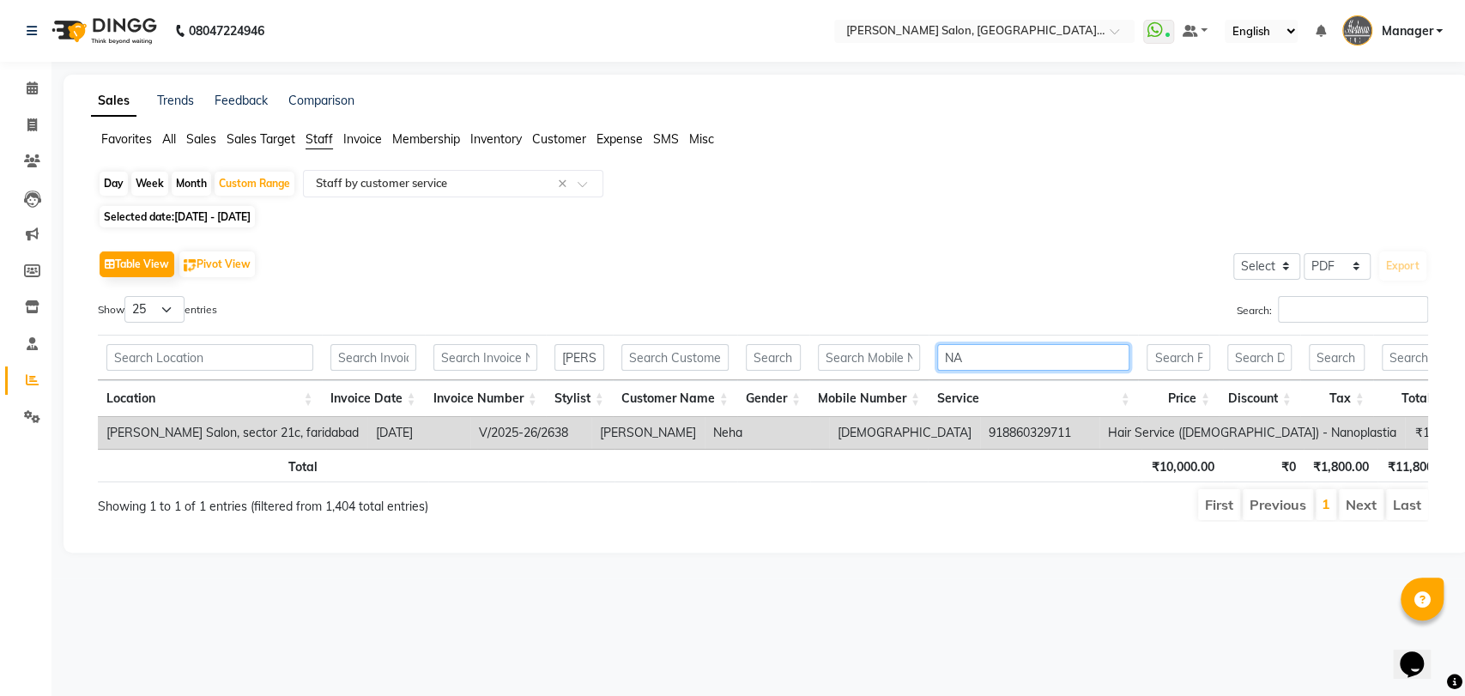
type input "N"
type input "G"
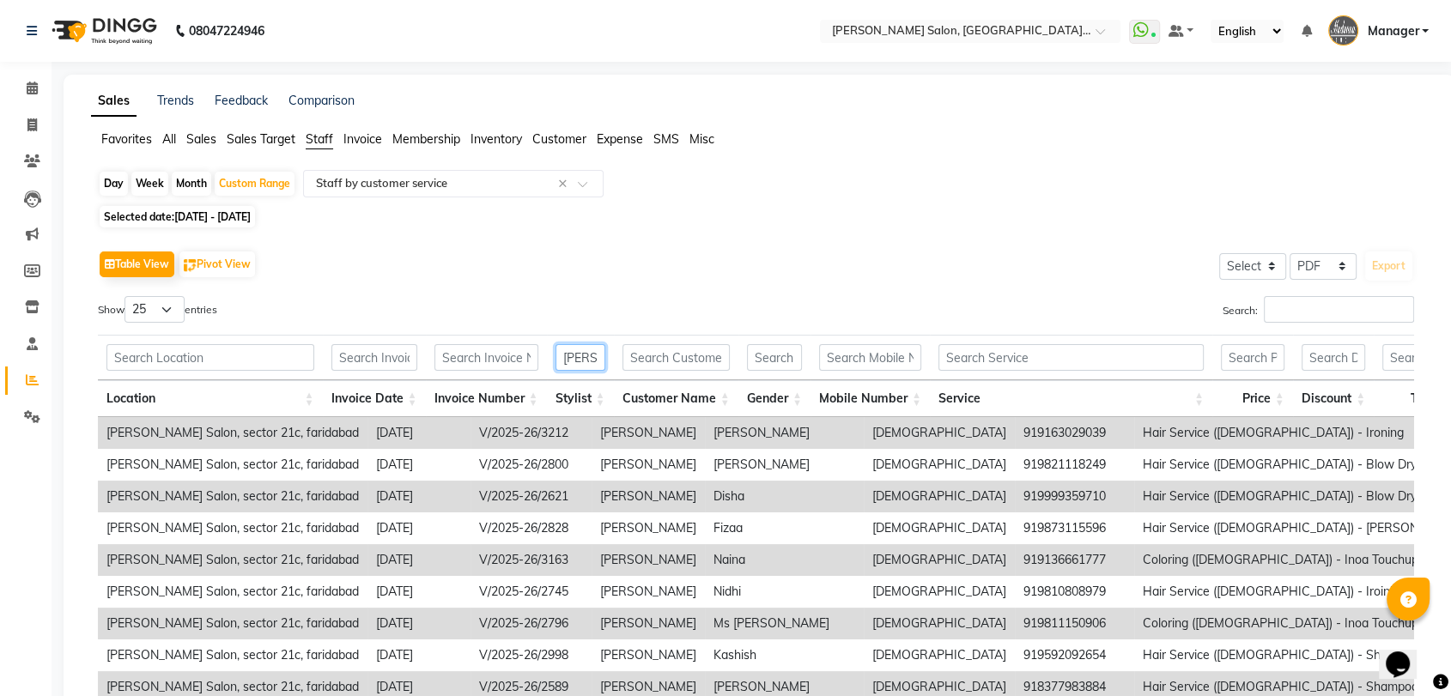
click at [581, 348] on input "MANVEER" at bounding box center [580, 357] width 50 height 27
click at [592, 361] on input "NVEER" at bounding box center [580, 357] width 50 height 27
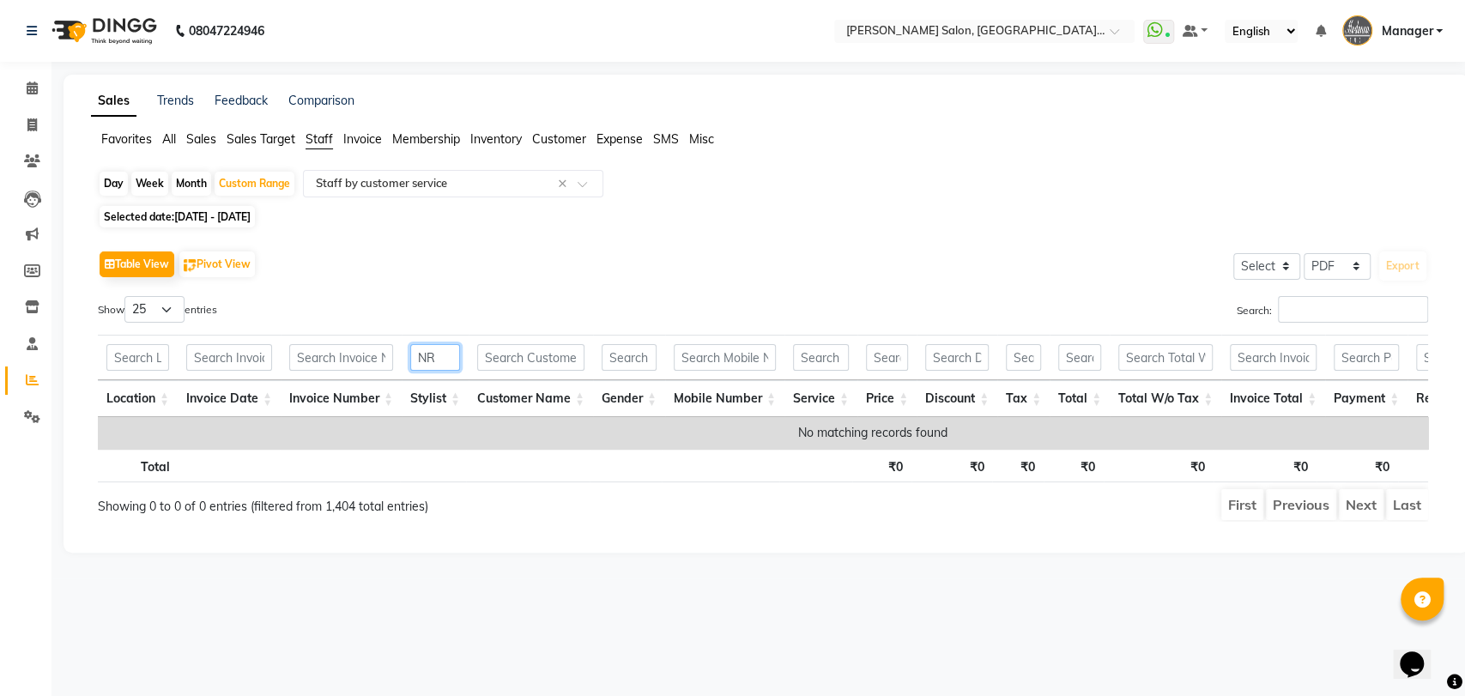
type input "R"
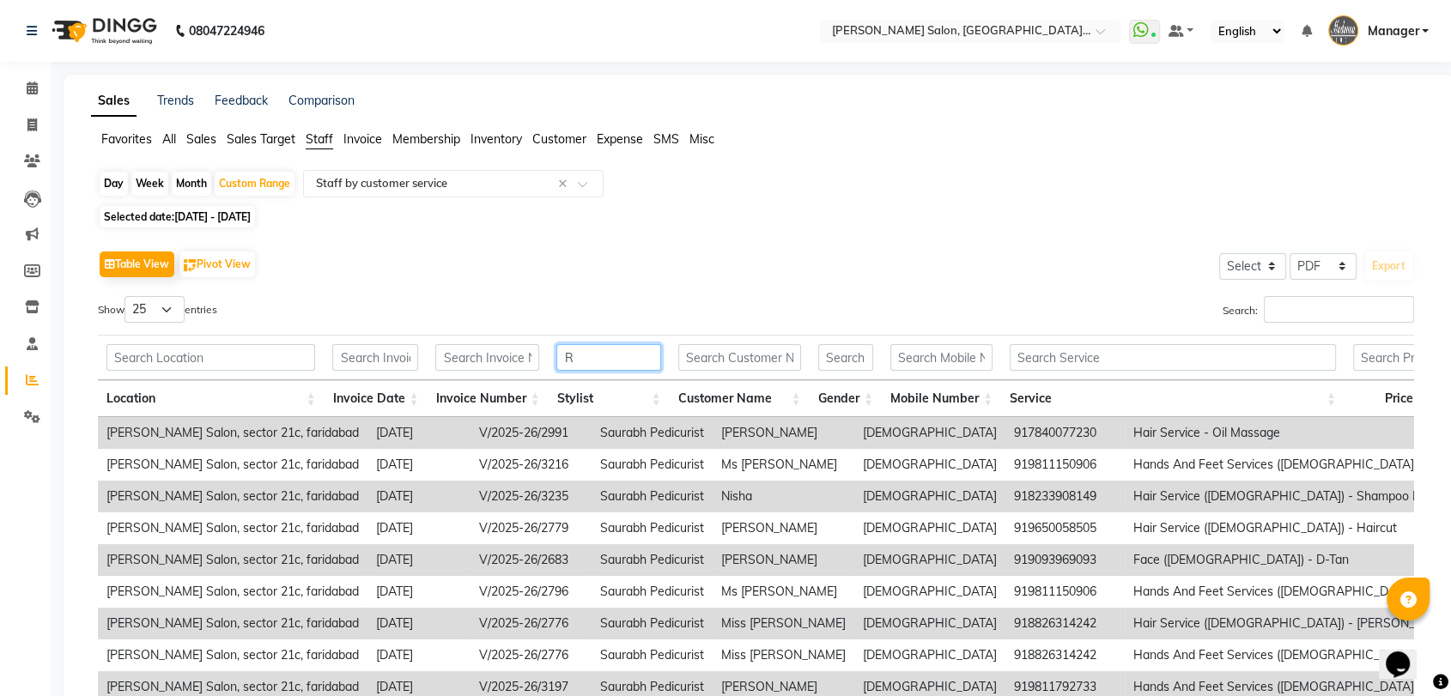
click at [603, 359] on input "R" at bounding box center [608, 357] width 104 height 27
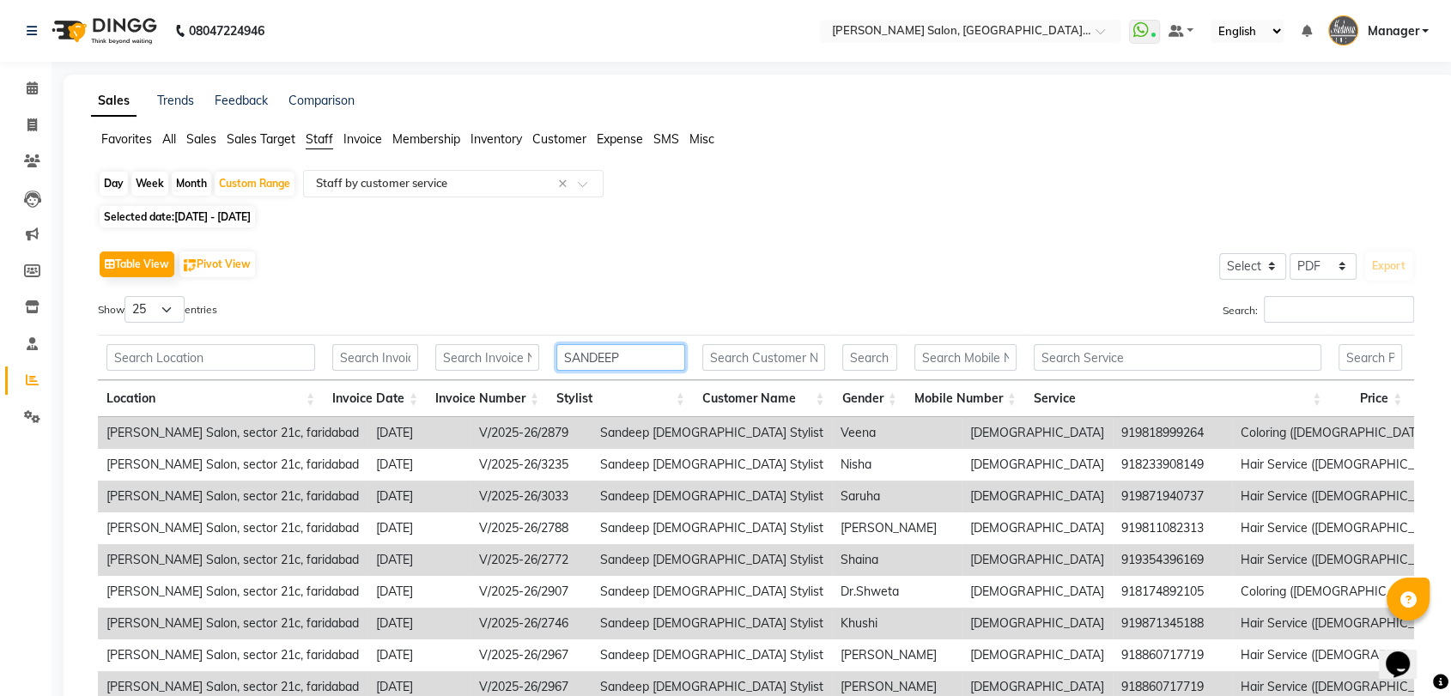
type input "SANDEEP"
click at [1066, 345] on input "text" at bounding box center [1177, 357] width 288 height 27
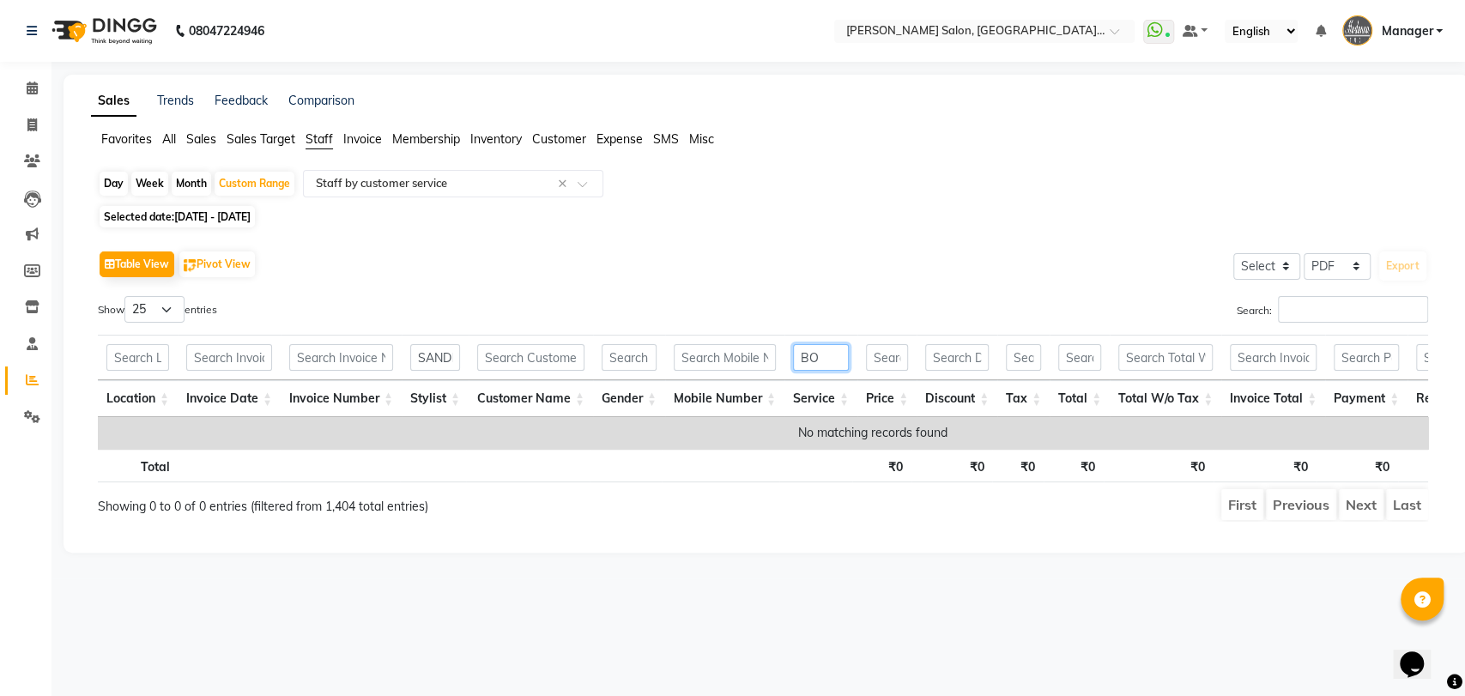
type input "B"
type input "K"
type input "N"
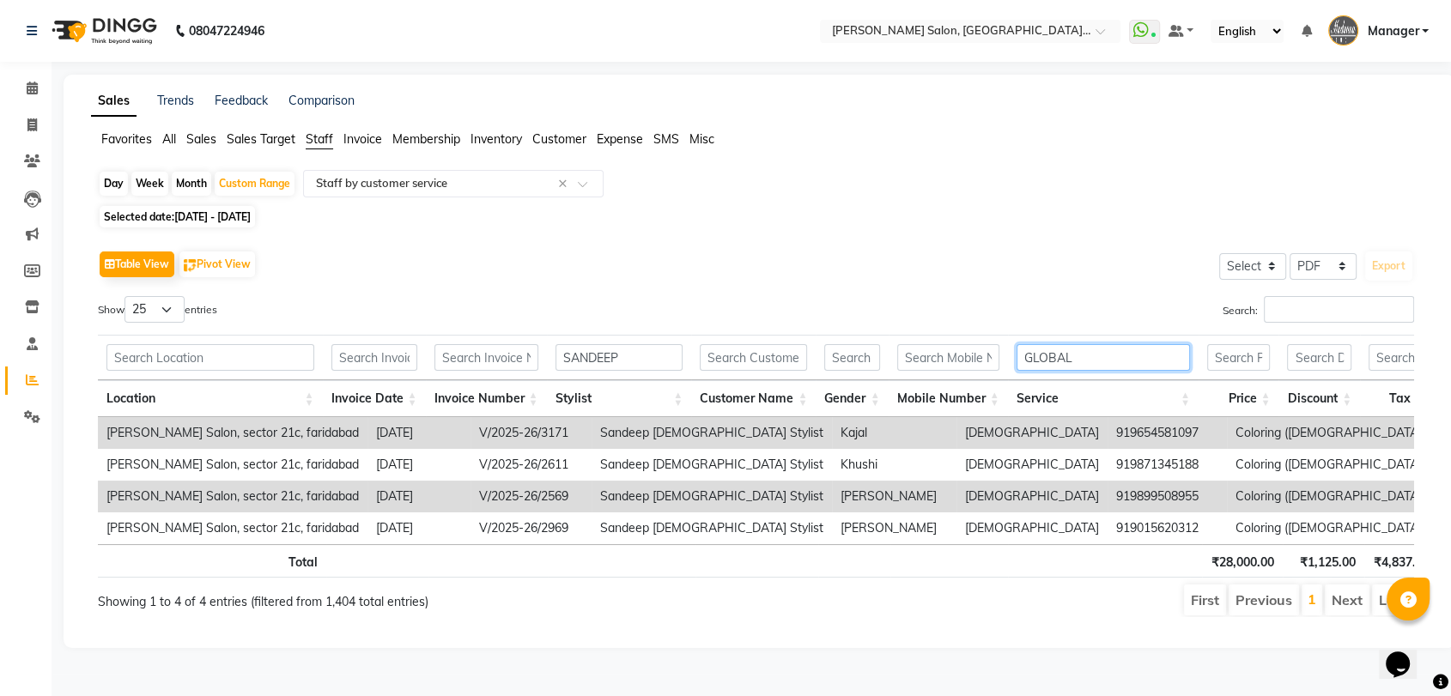
type input "GLOBAL"
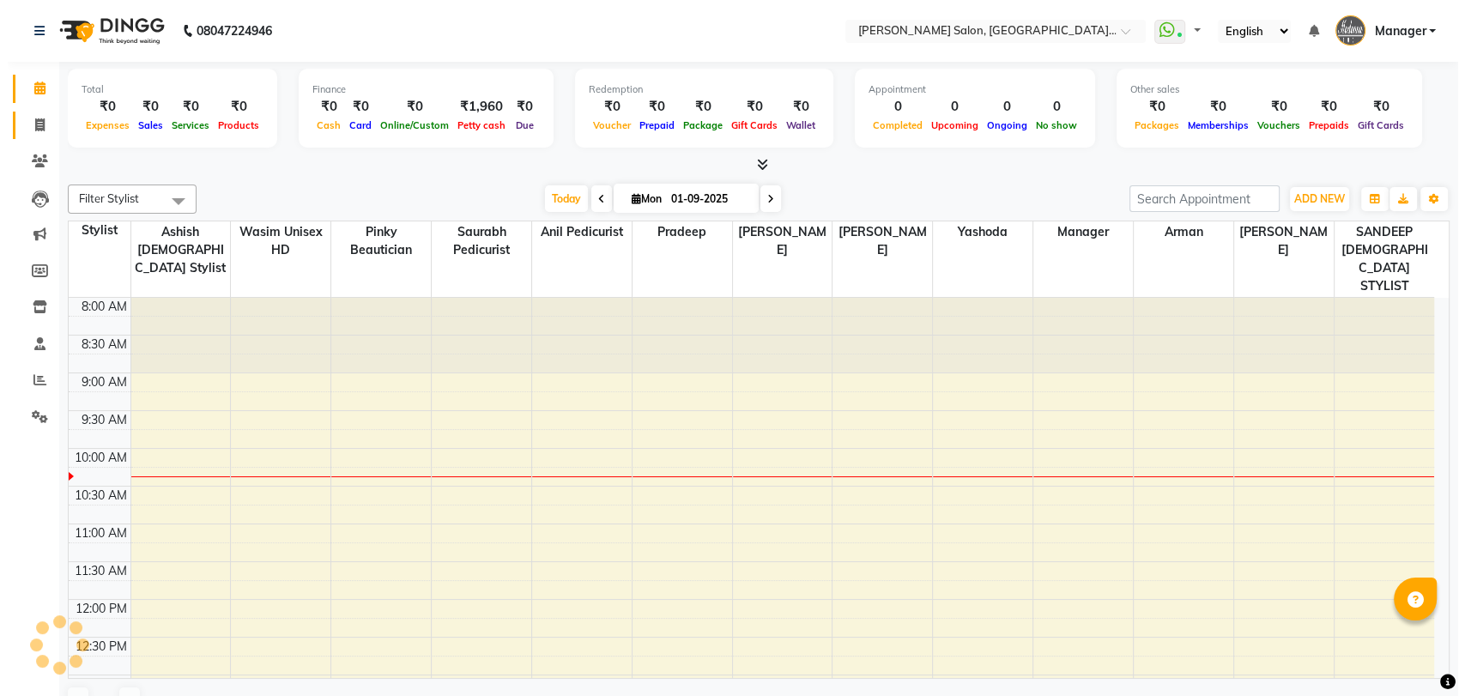
scroll to position [151, 0]
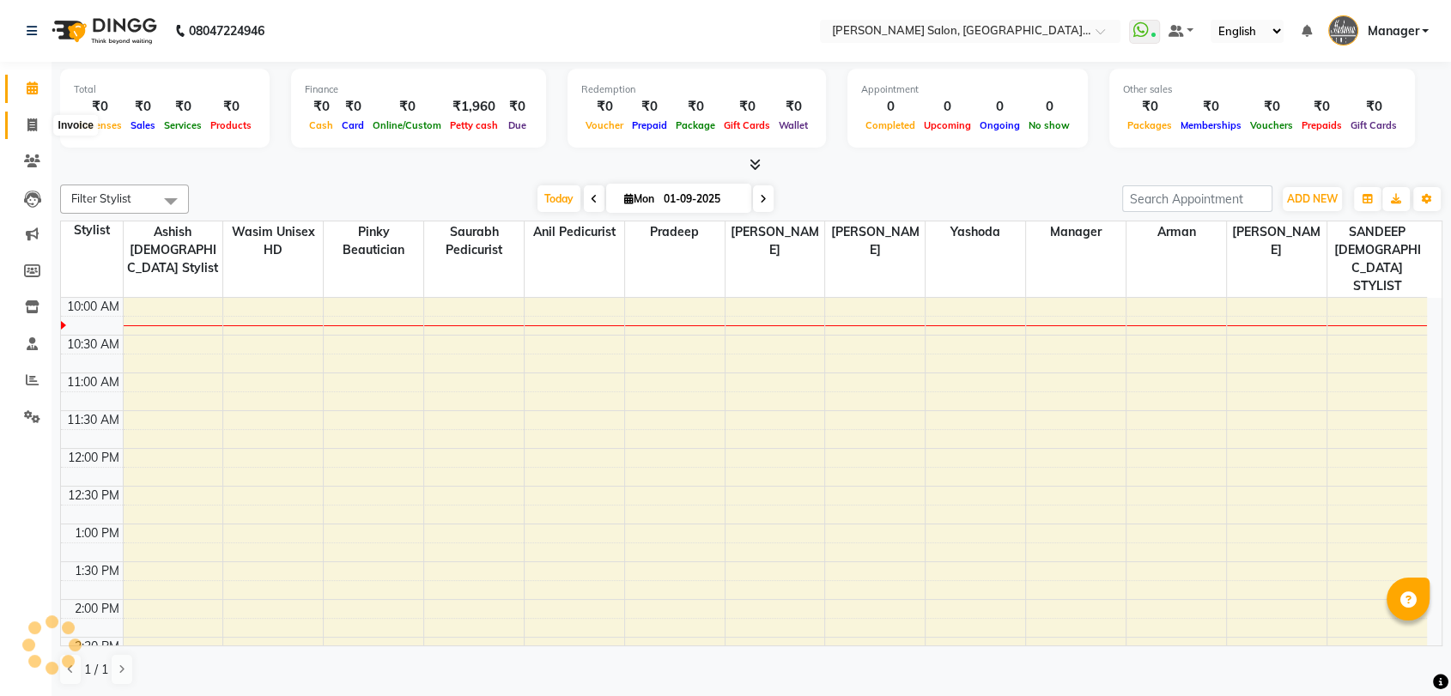
click at [26, 130] on span at bounding box center [32, 126] width 30 height 20
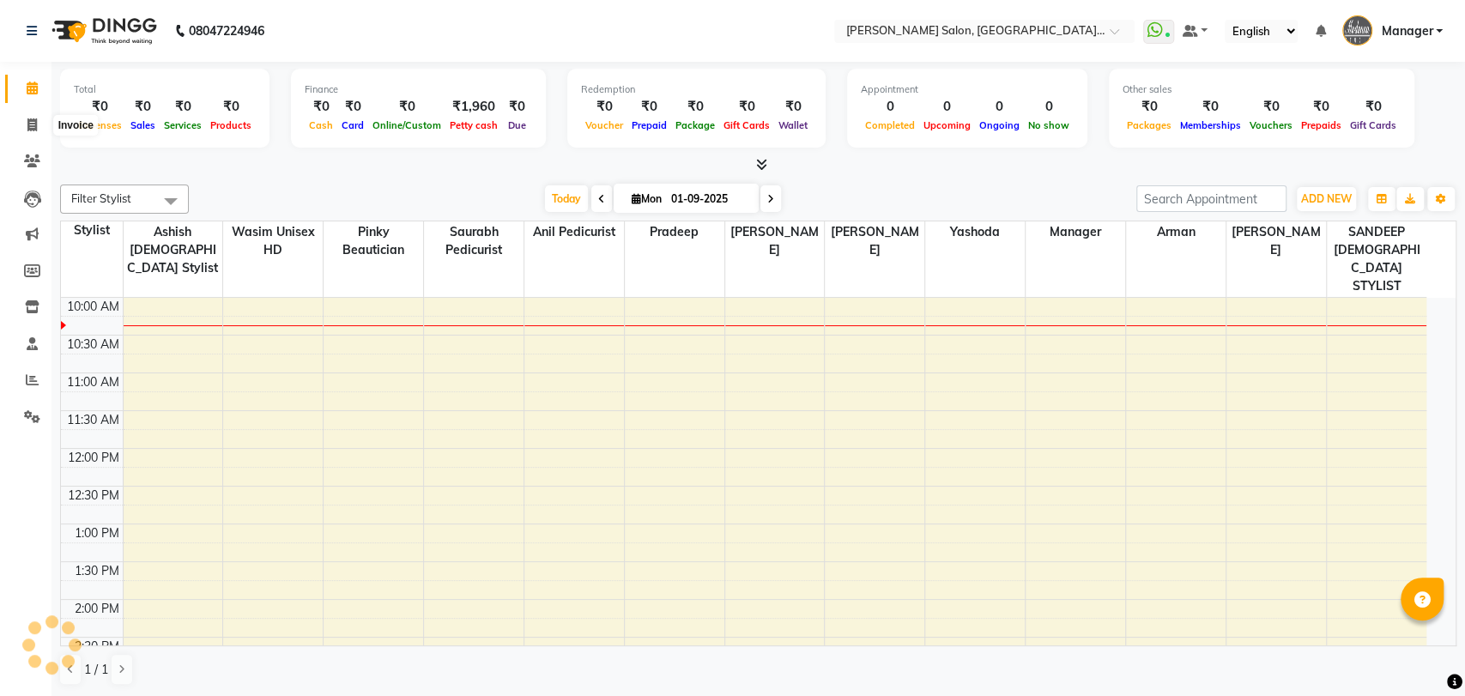
select select "service"
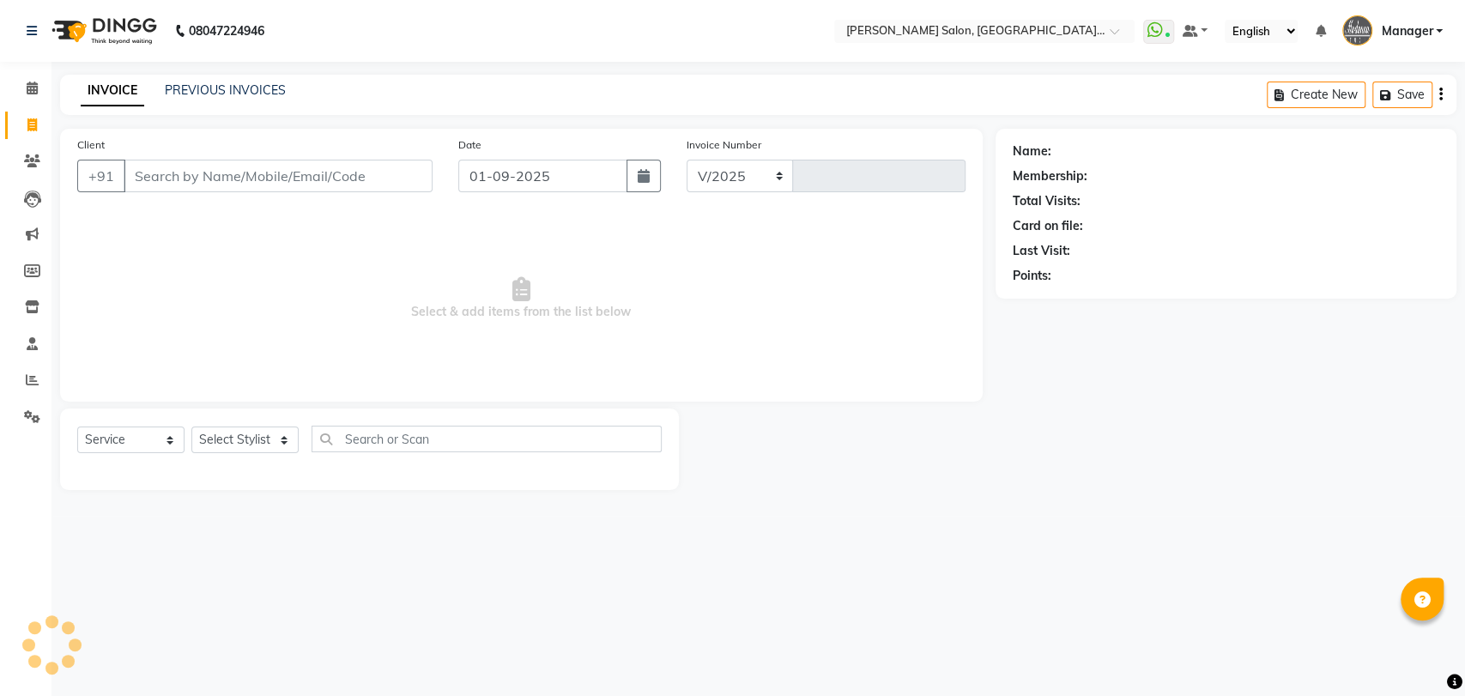
select select "5893"
type input "3247"
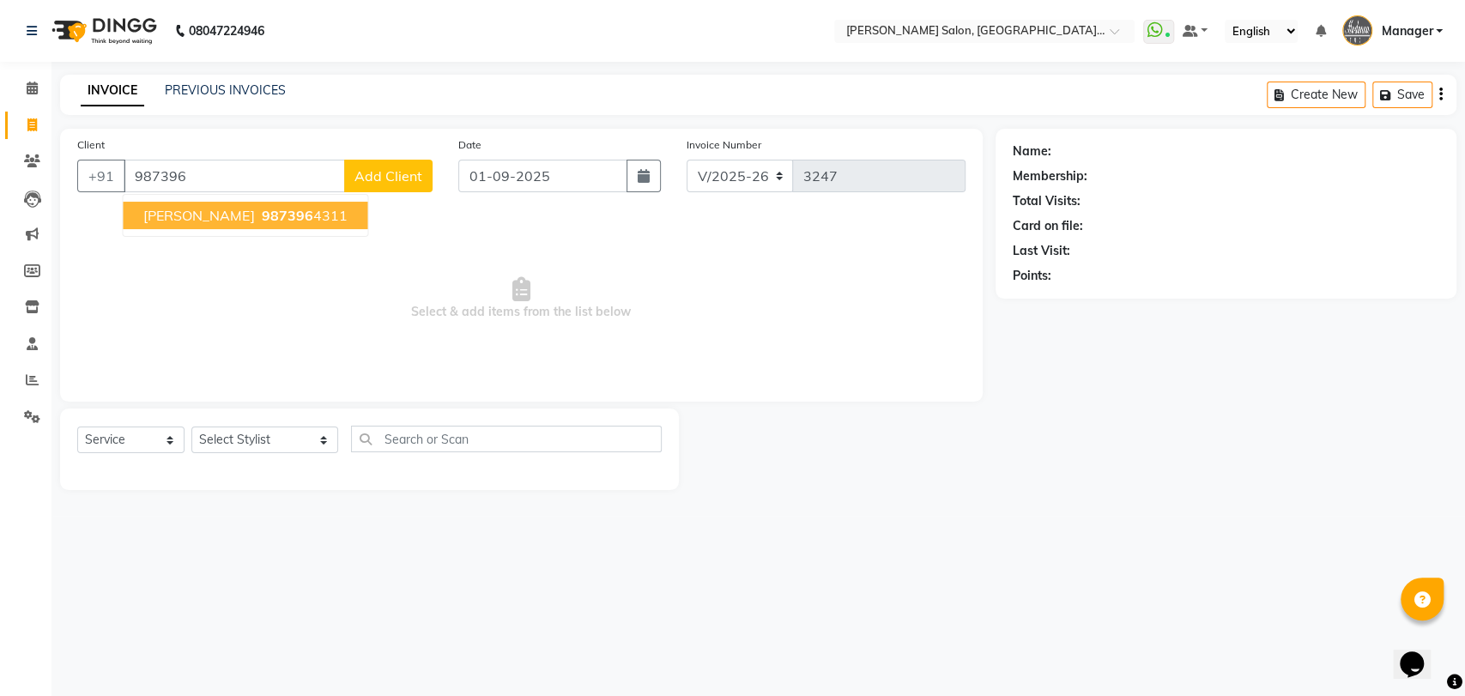
click at [244, 207] on span "[PERSON_NAME]" at bounding box center [198, 215] width 111 height 17
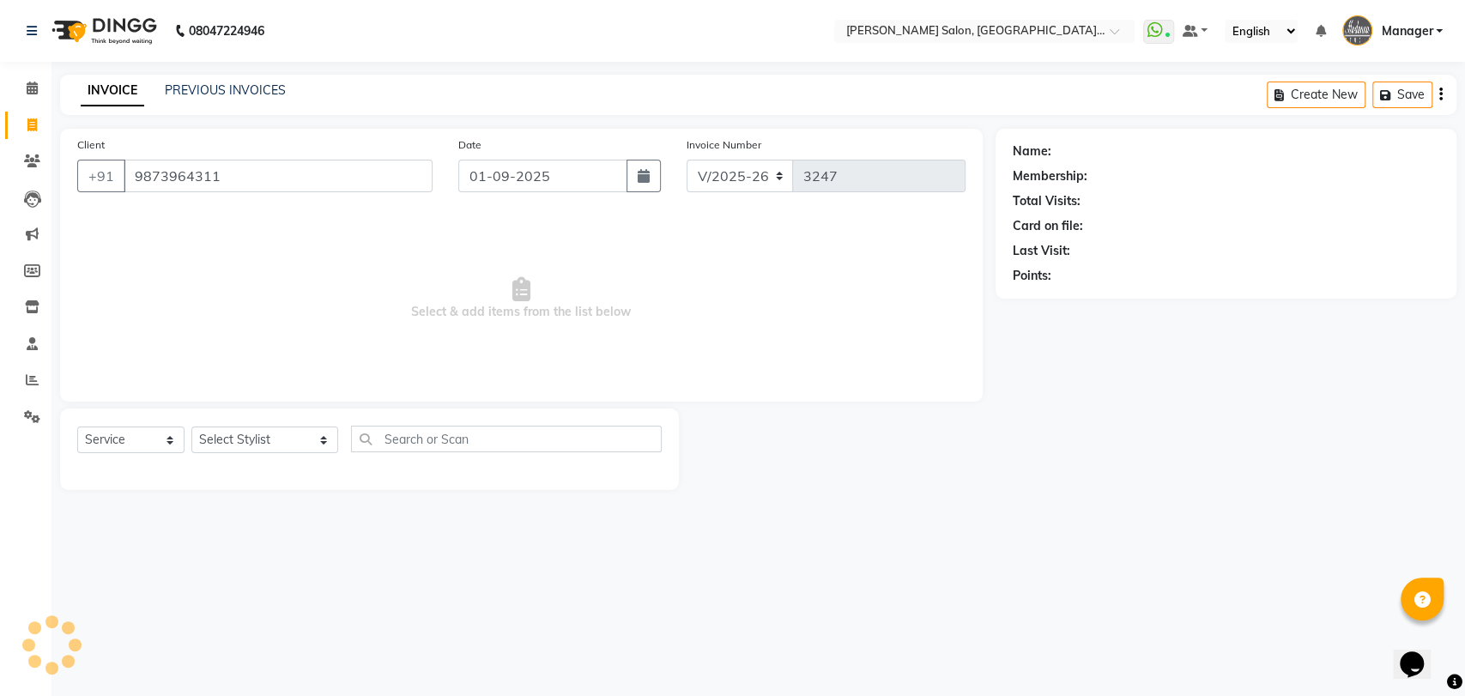
type input "9873964311"
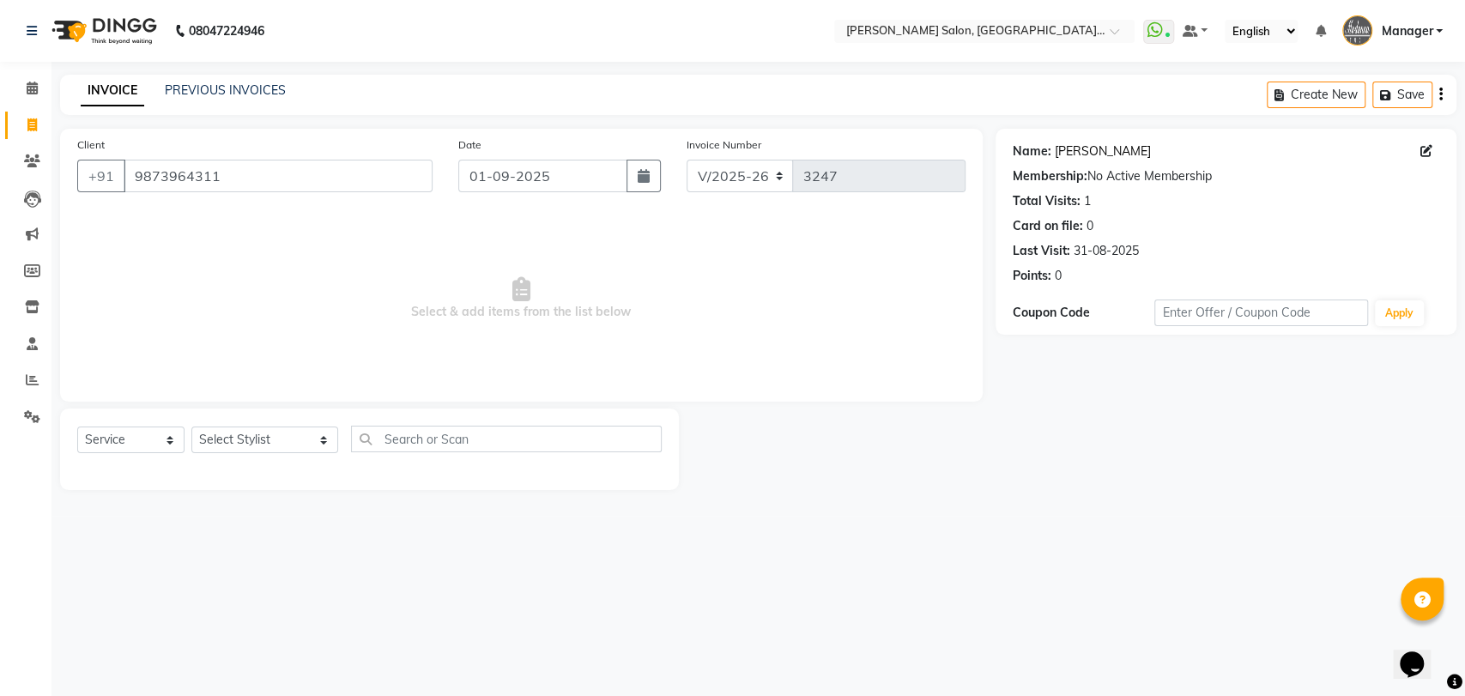
click at [1107, 153] on link "[PERSON_NAME]" at bounding box center [1103, 151] width 96 height 18
click at [264, 82] on link "PREVIOUS INVOICES" at bounding box center [225, 89] width 121 height 15
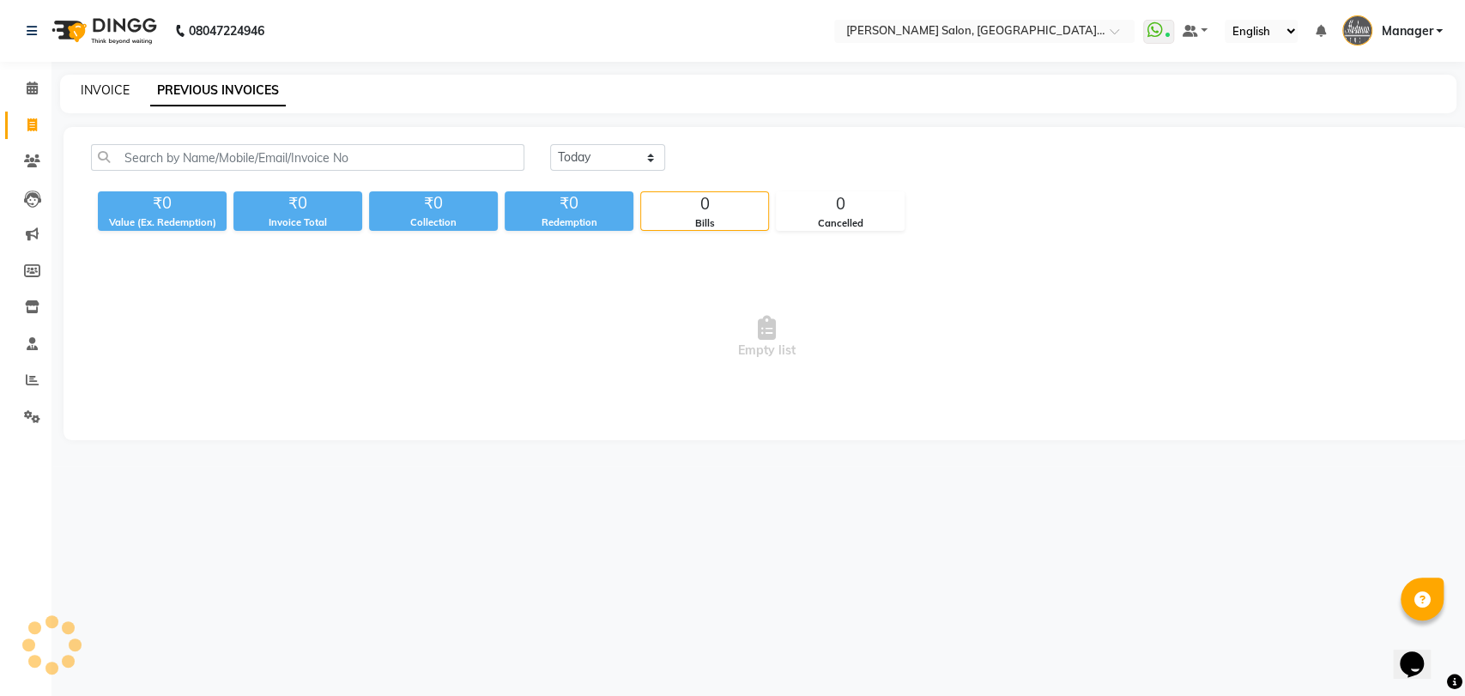
click at [118, 87] on link "INVOICE" at bounding box center [105, 89] width 49 height 15
select select "service"
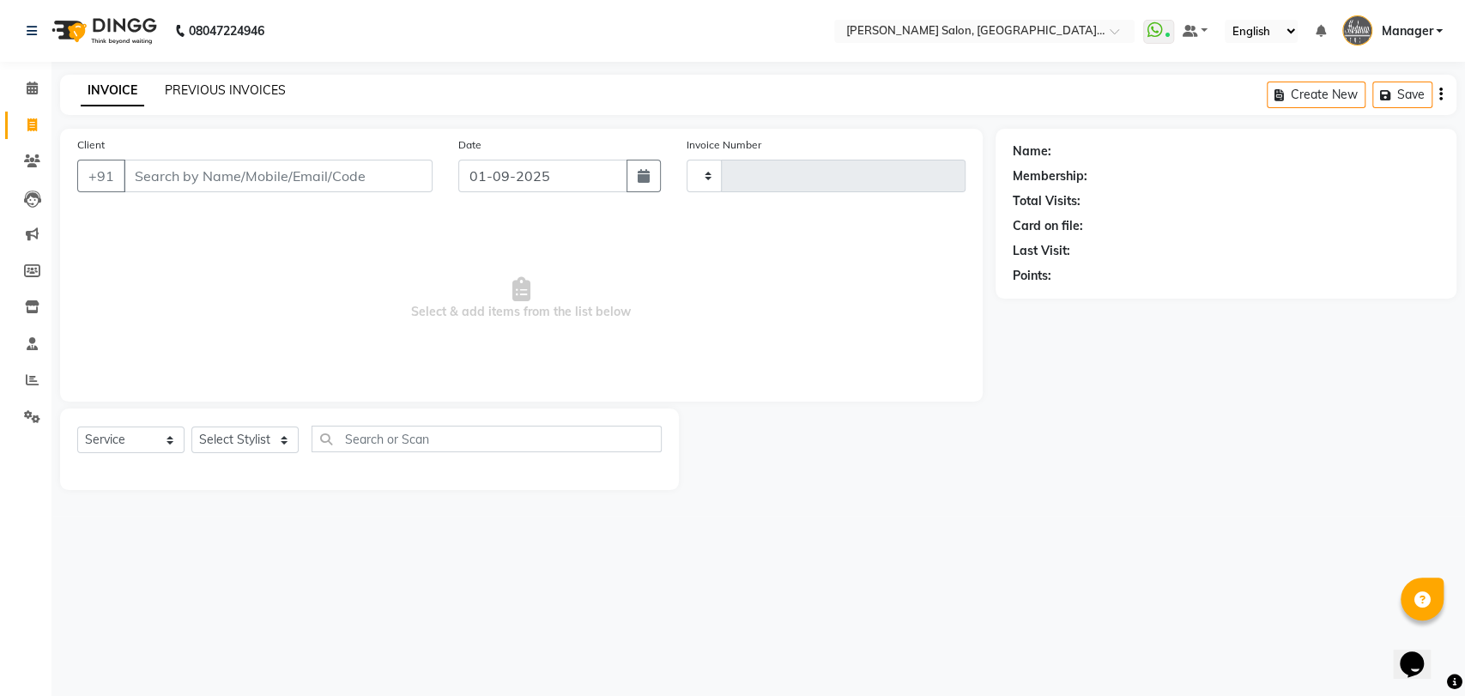
type input "3247"
select select "5893"
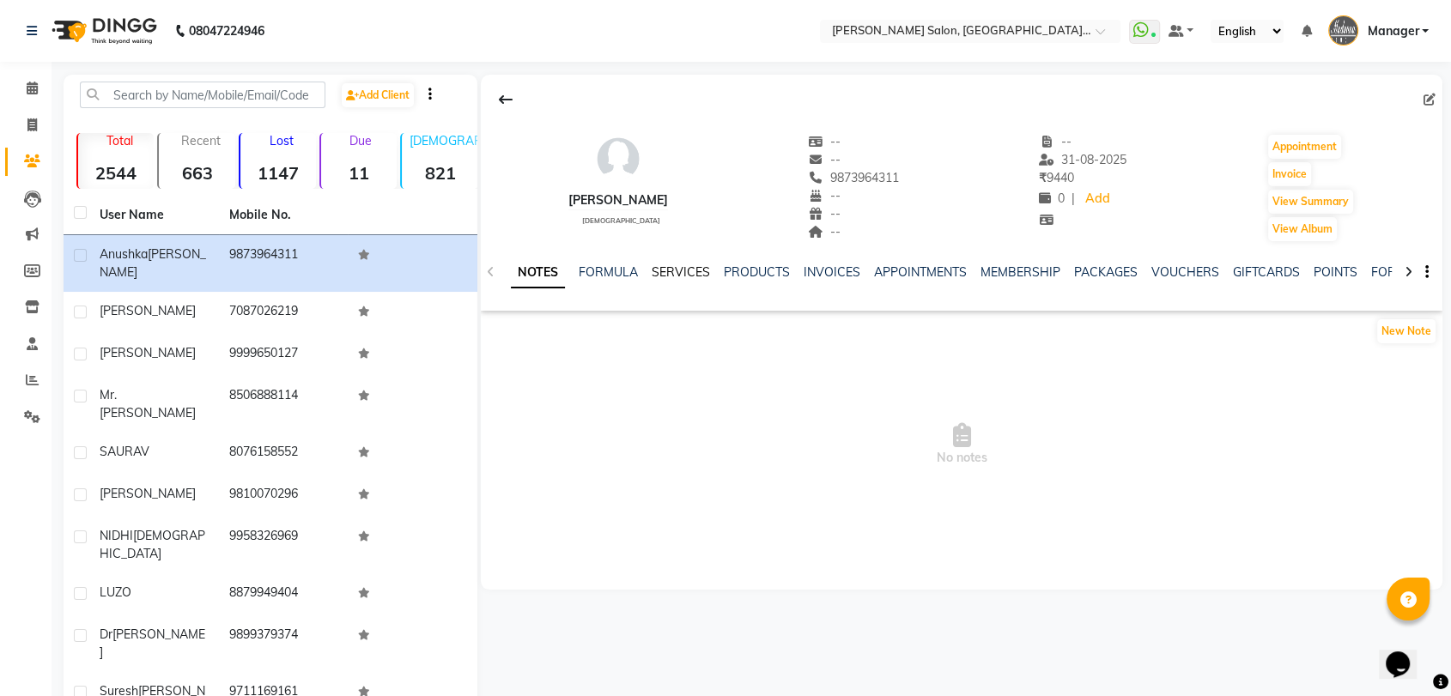
click at [682, 272] on link "SERVICES" at bounding box center [680, 271] width 58 height 15
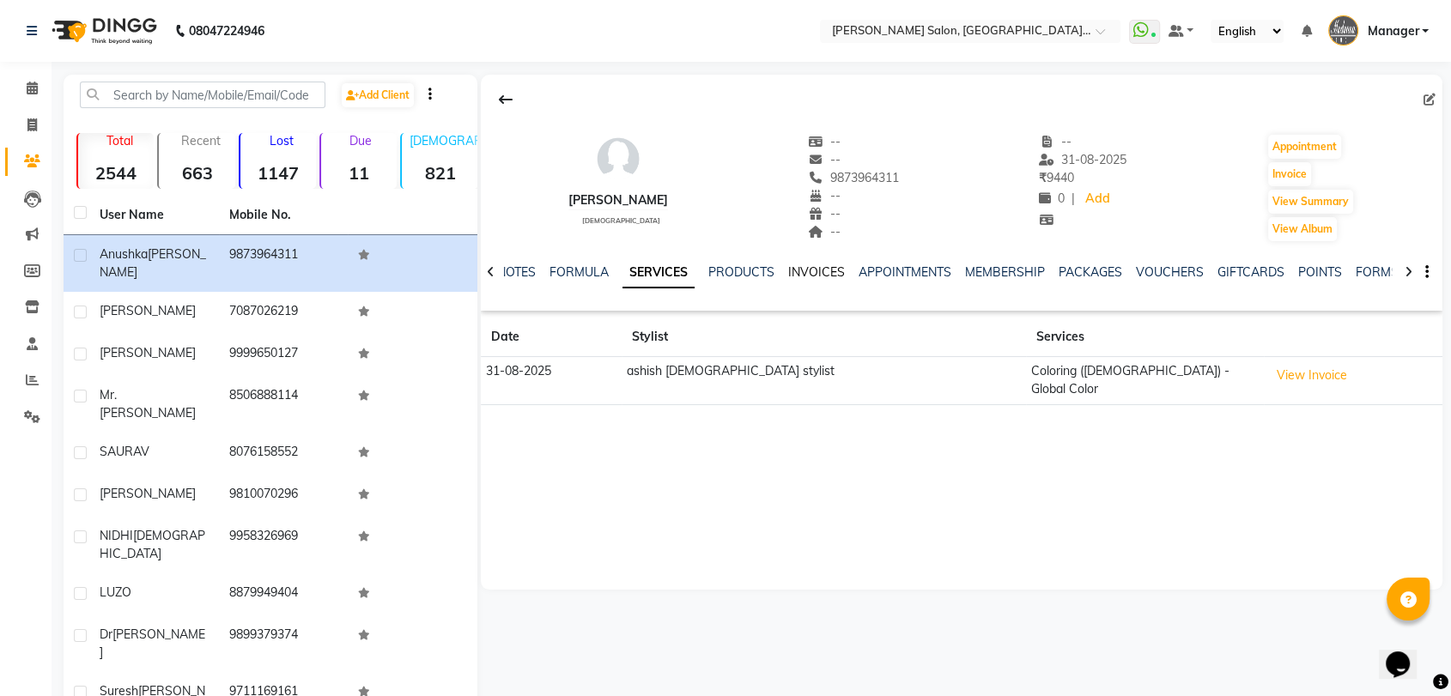
click at [809, 268] on link "INVOICES" at bounding box center [816, 271] width 57 height 15
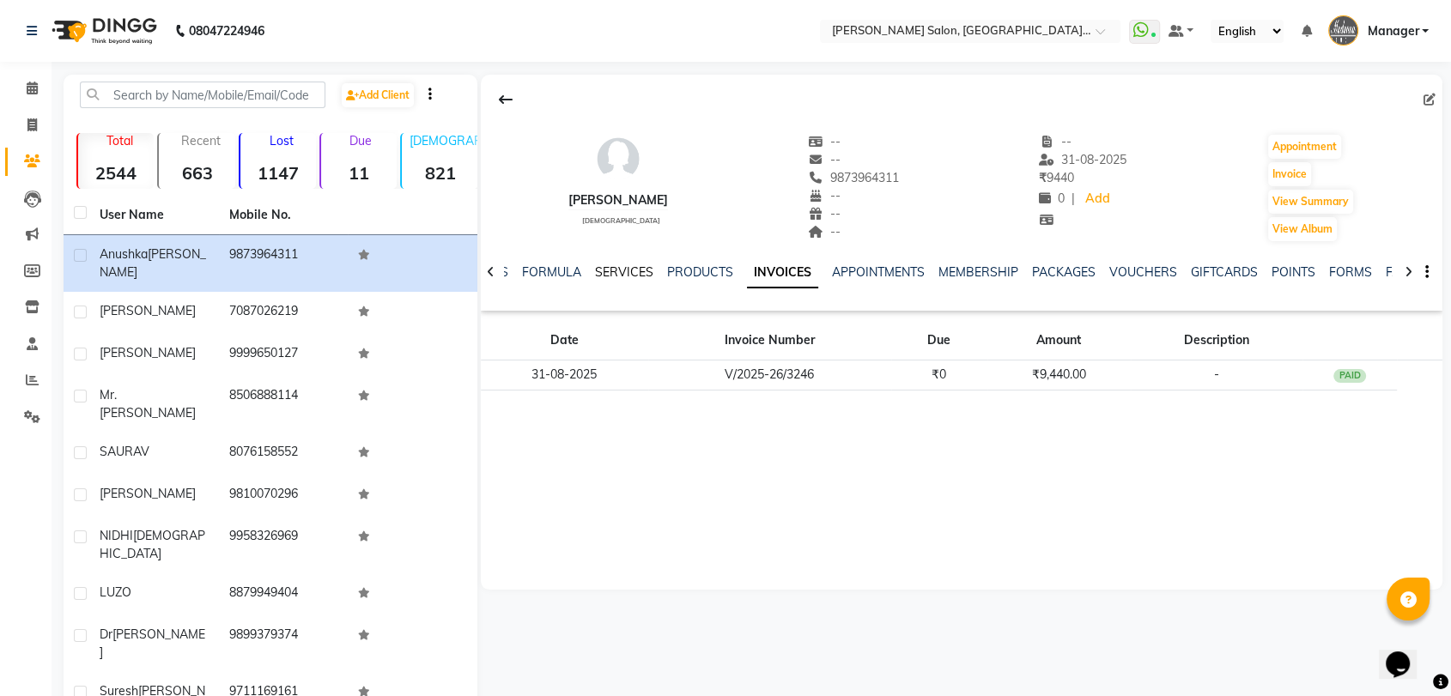
click at [624, 272] on link "SERVICES" at bounding box center [624, 271] width 58 height 15
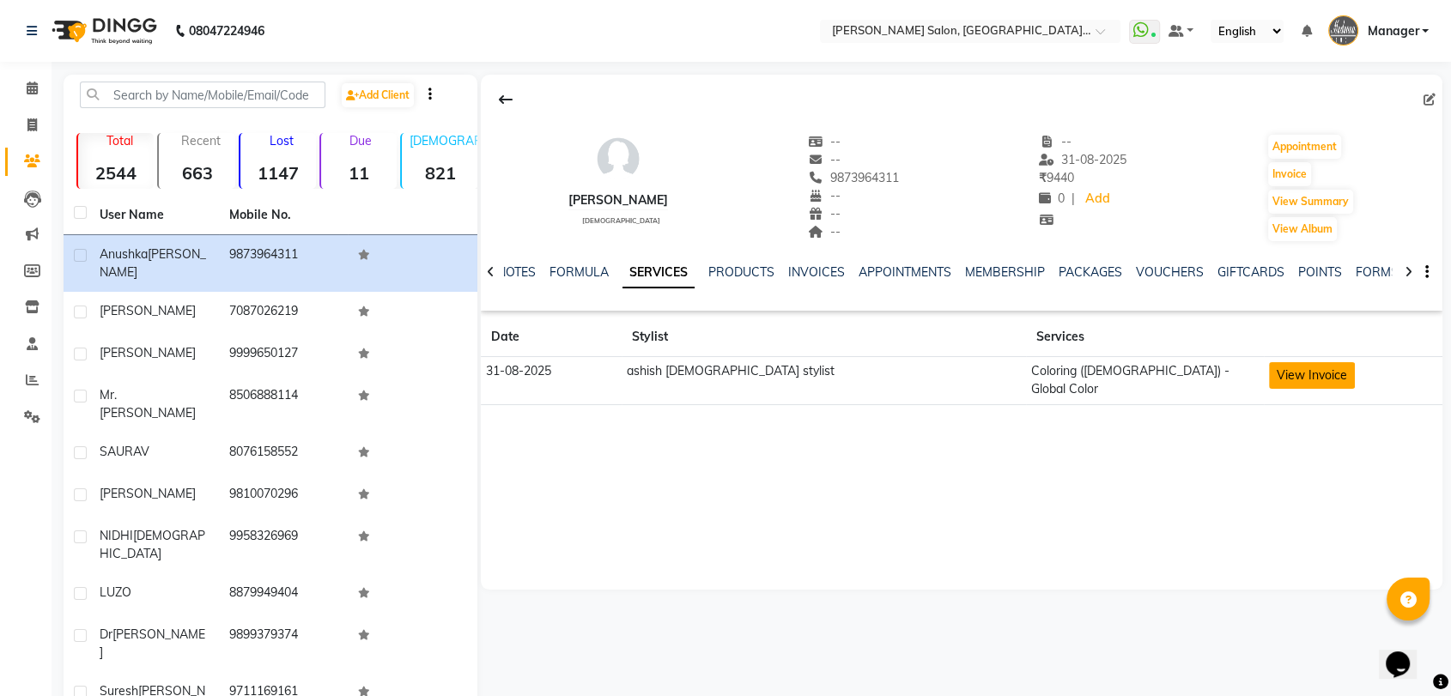
click at [1269, 373] on button "View Invoice" at bounding box center [1312, 375] width 86 height 27
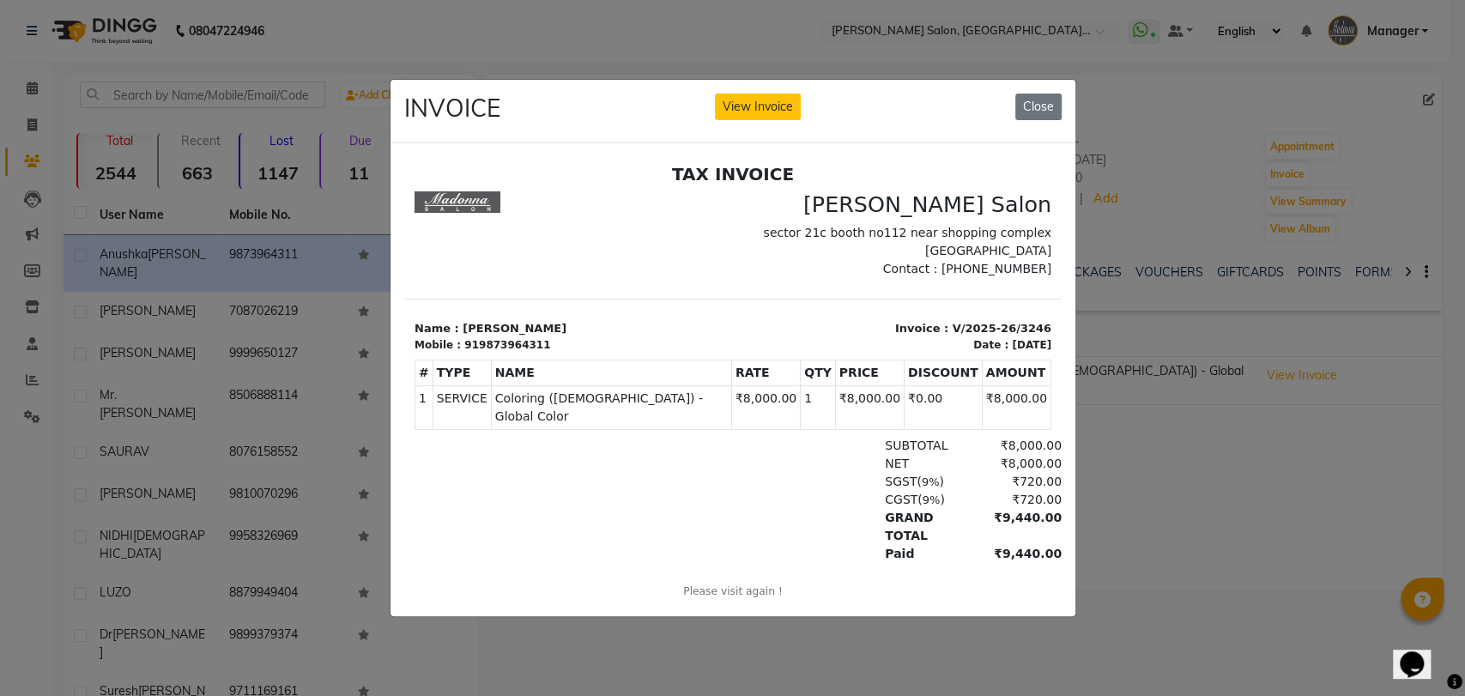
scroll to position [14, 0]
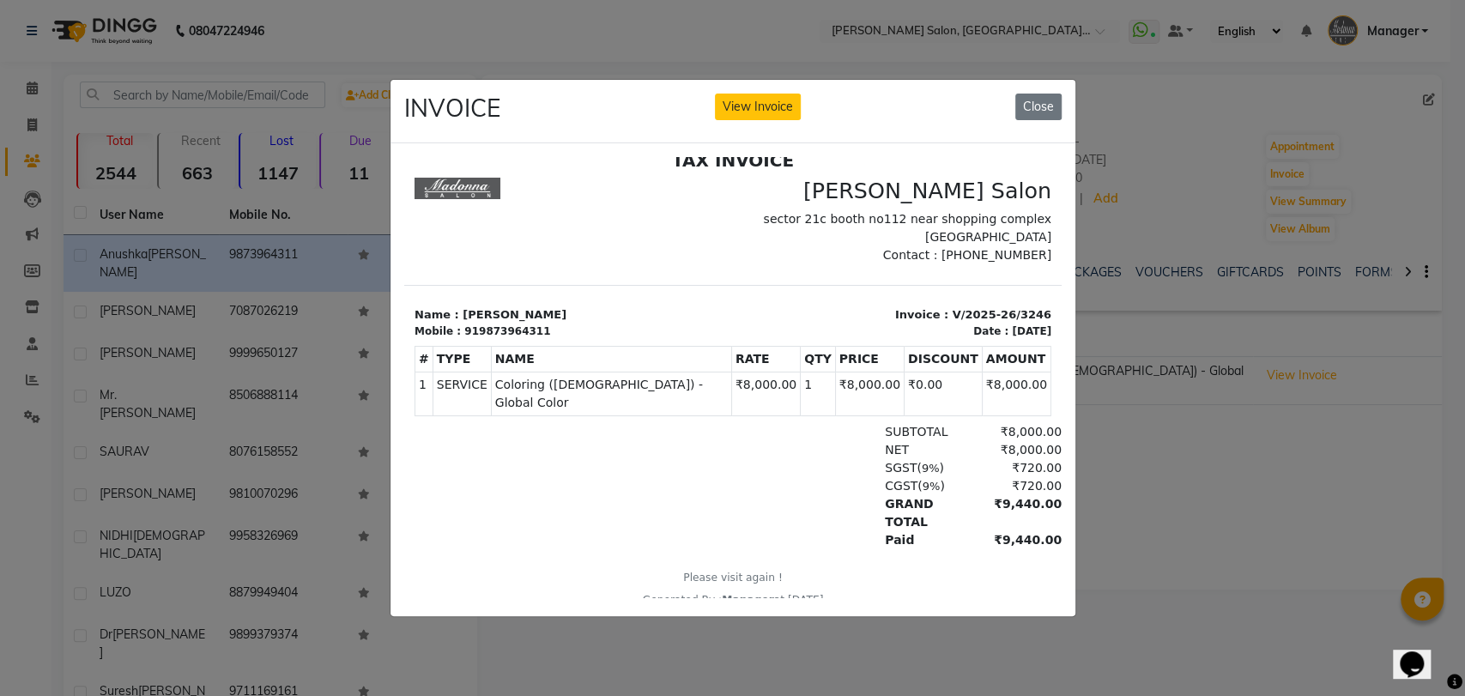
click div "Madonna Salon sector 21c booth no112 near shopping complex faridabad harayana 1…"
click button "Close"
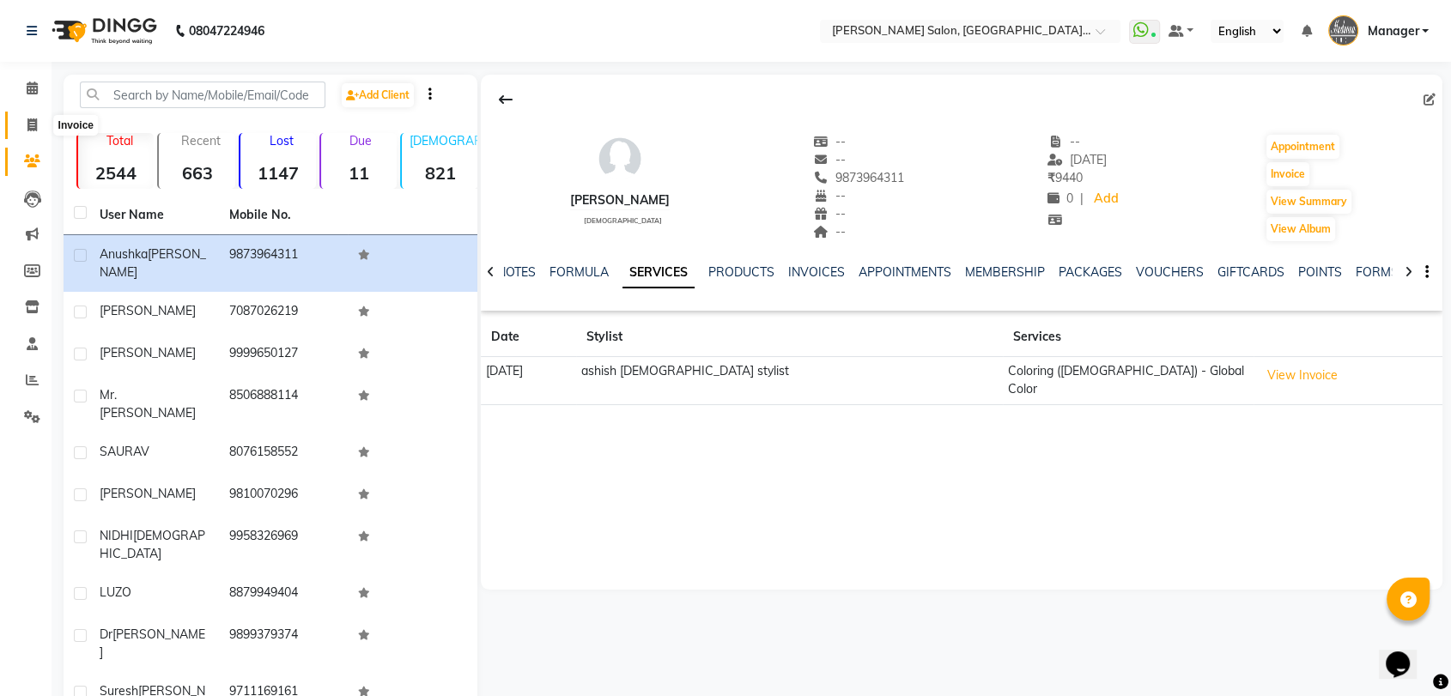
click span
select select "service"
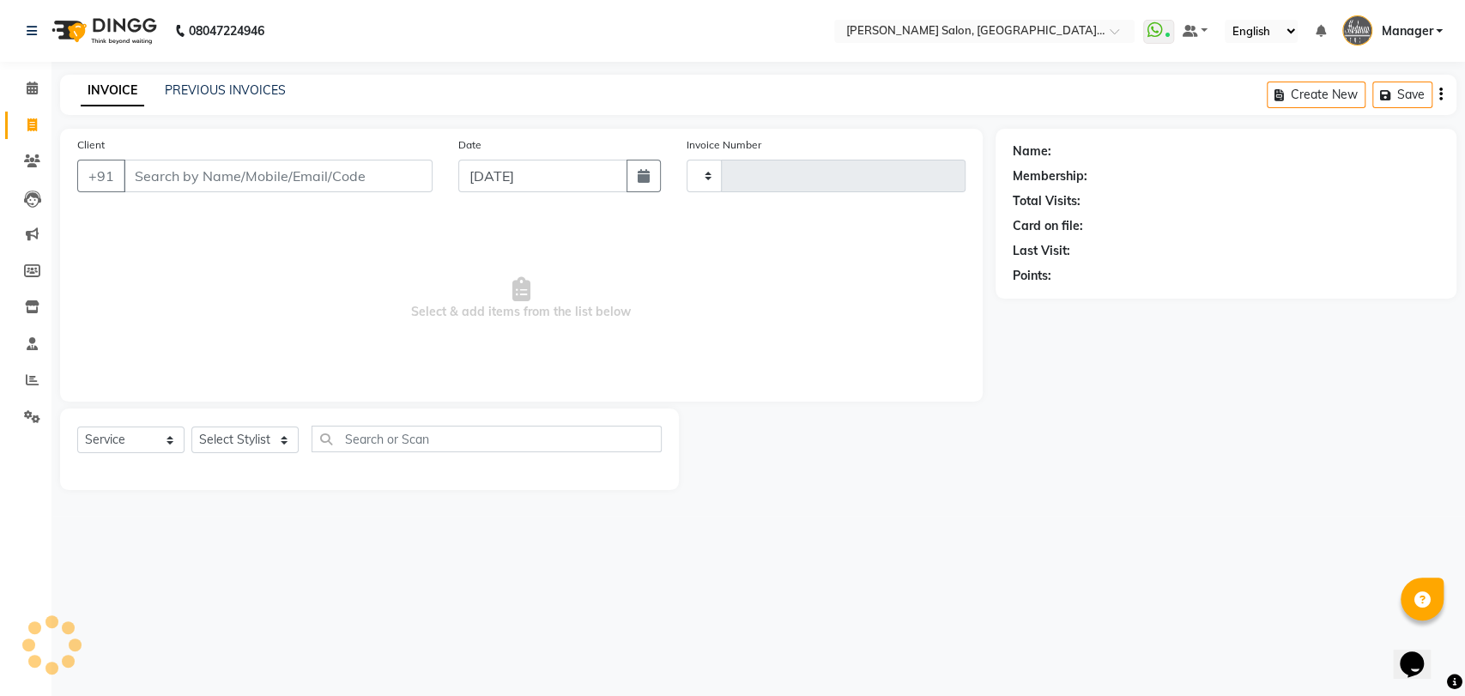
type input "3247"
select select "5893"
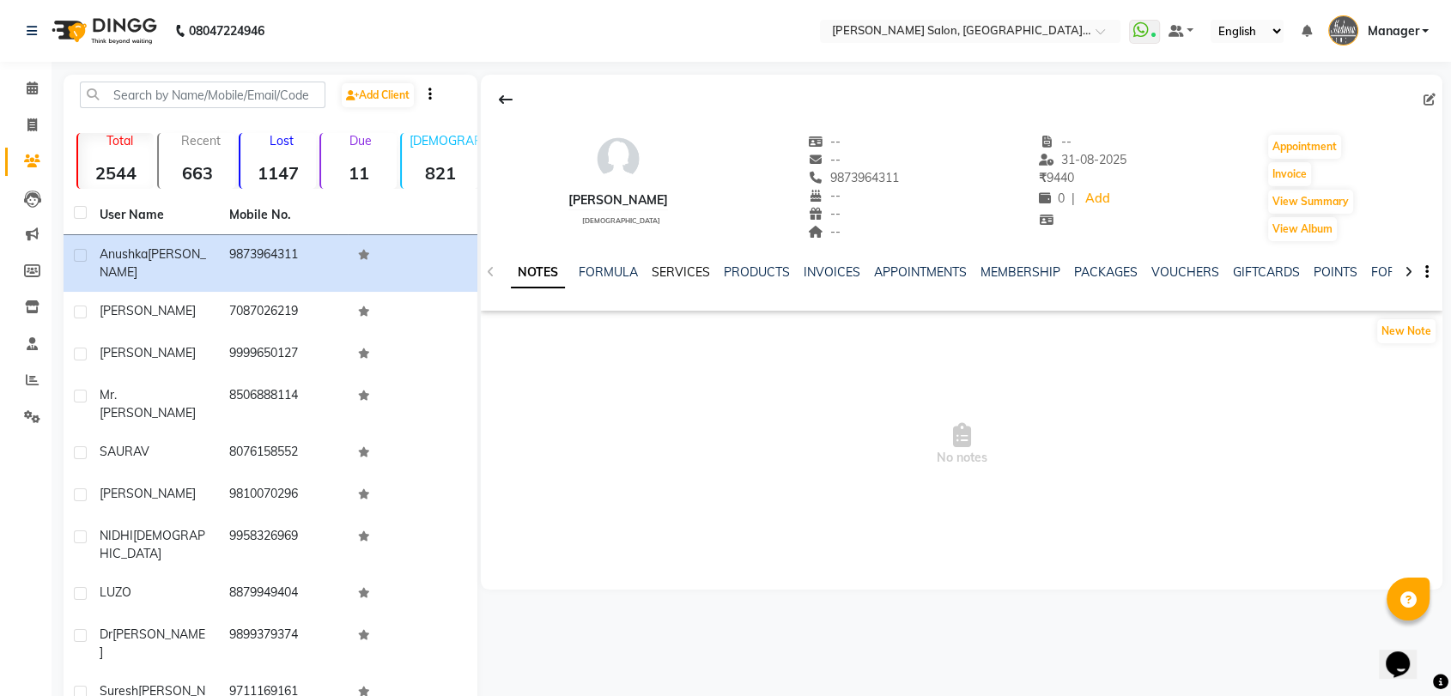
click at [676, 276] on link "SERVICES" at bounding box center [680, 271] width 58 height 15
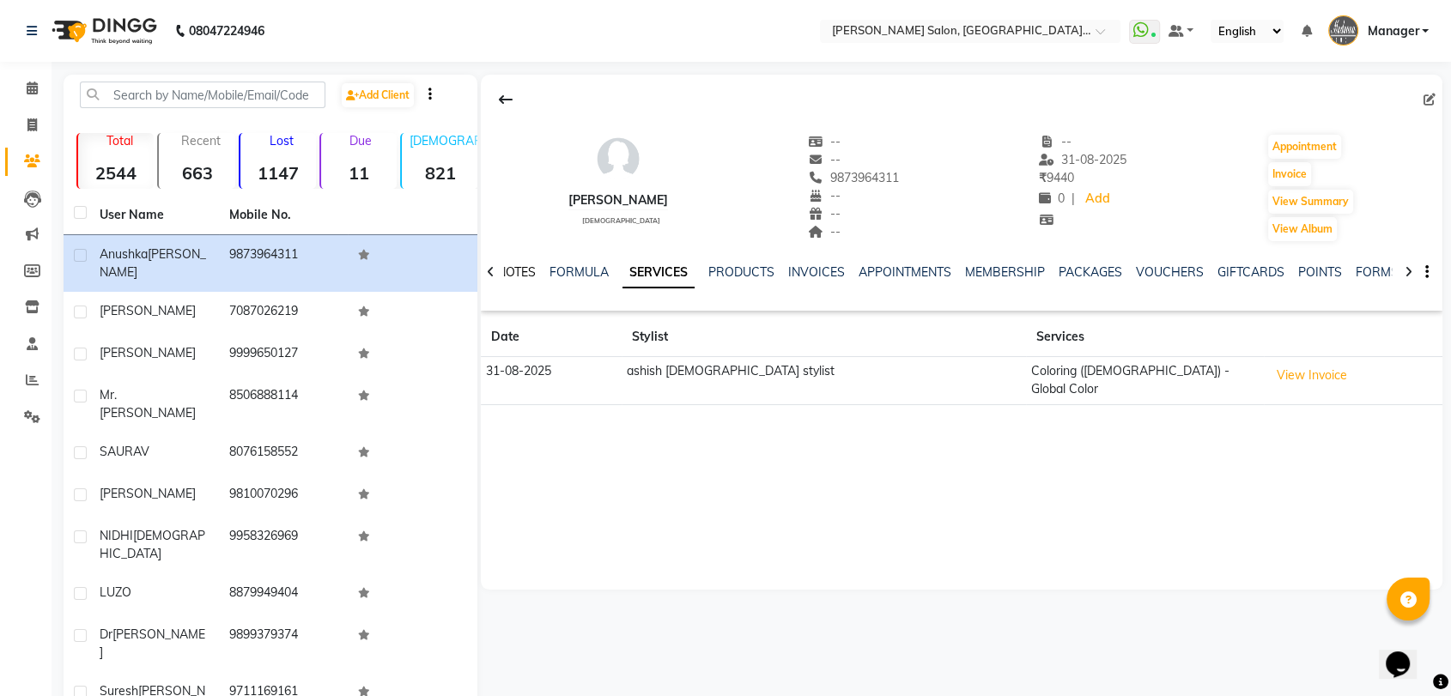
click at [514, 275] on link "NOTES" at bounding box center [516, 271] width 39 height 15
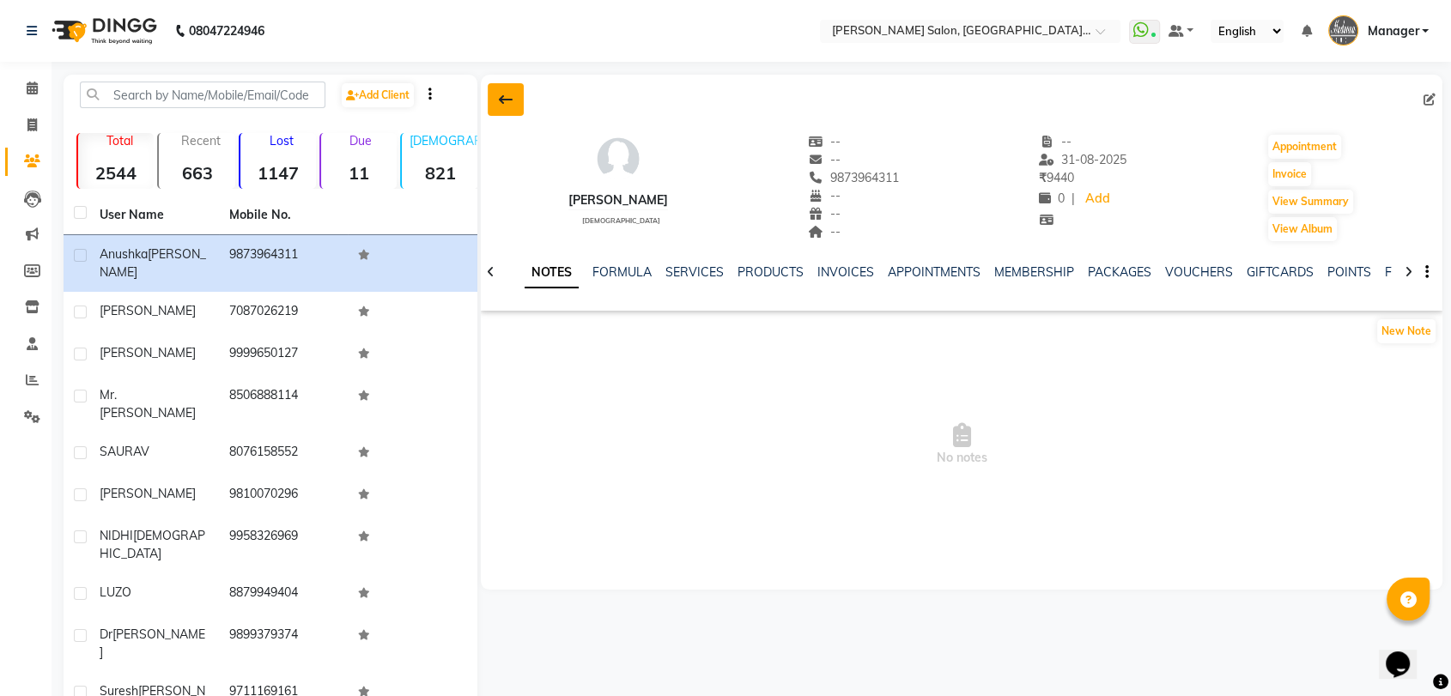
click at [510, 105] on icon at bounding box center [506, 100] width 14 height 14
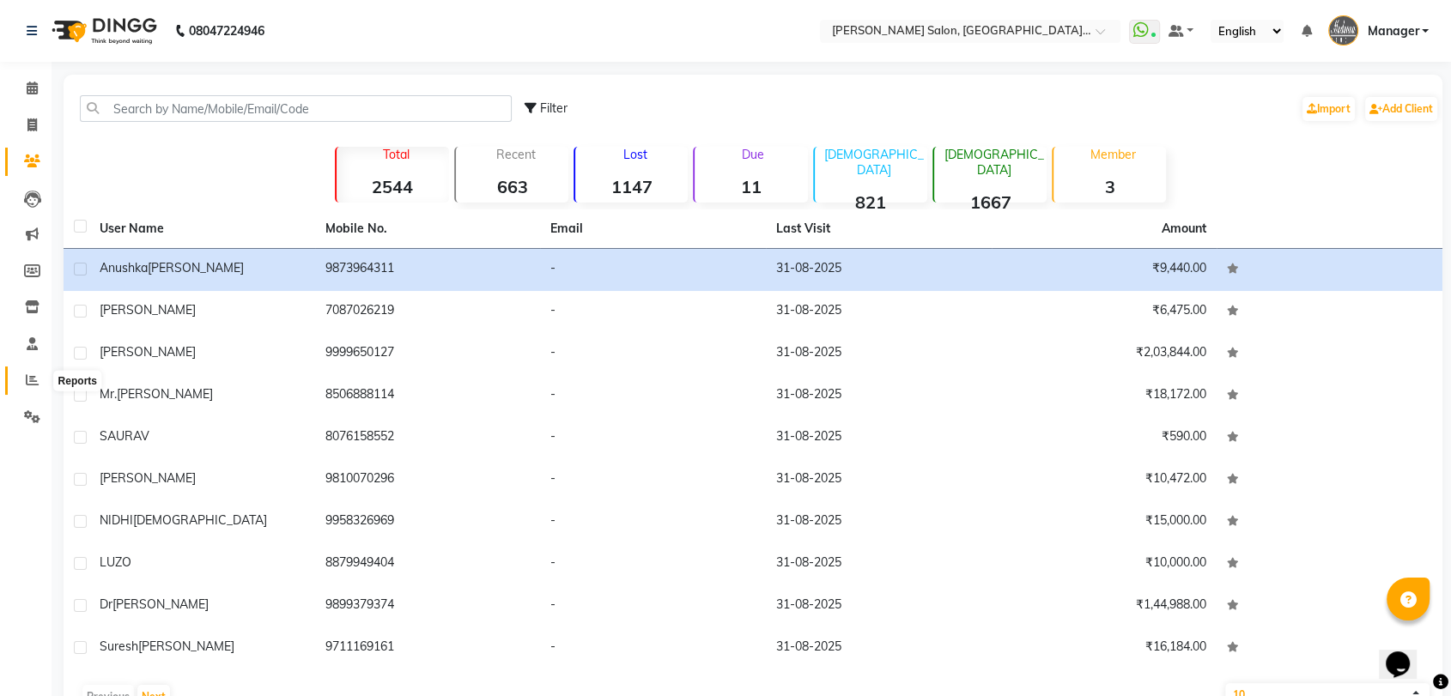
click at [27, 381] on icon at bounding box center [32, 379] width 13 height 13
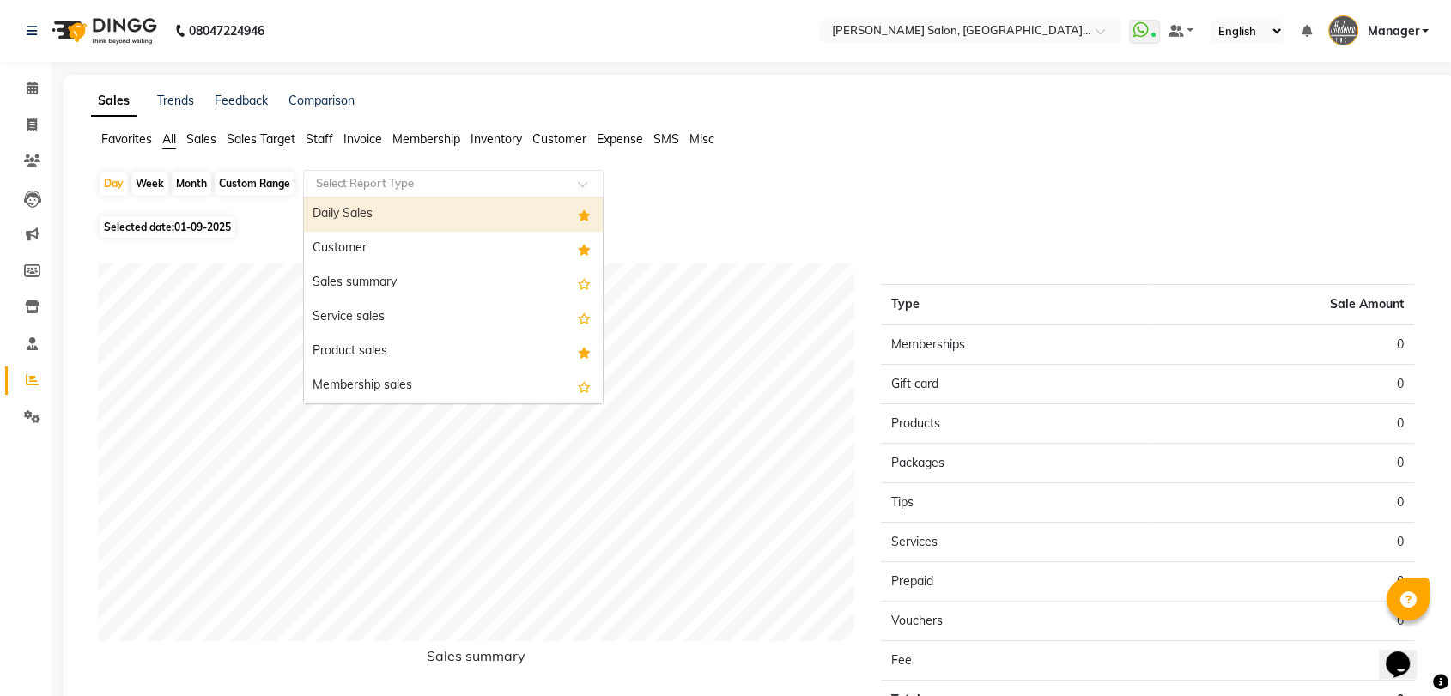
click at [341, 180] on input "text" at bounding box center [435, 183] width 247 height 17
click at [320, 136] on span "Staff" at bounding box center [319, 138] width 27 height 15
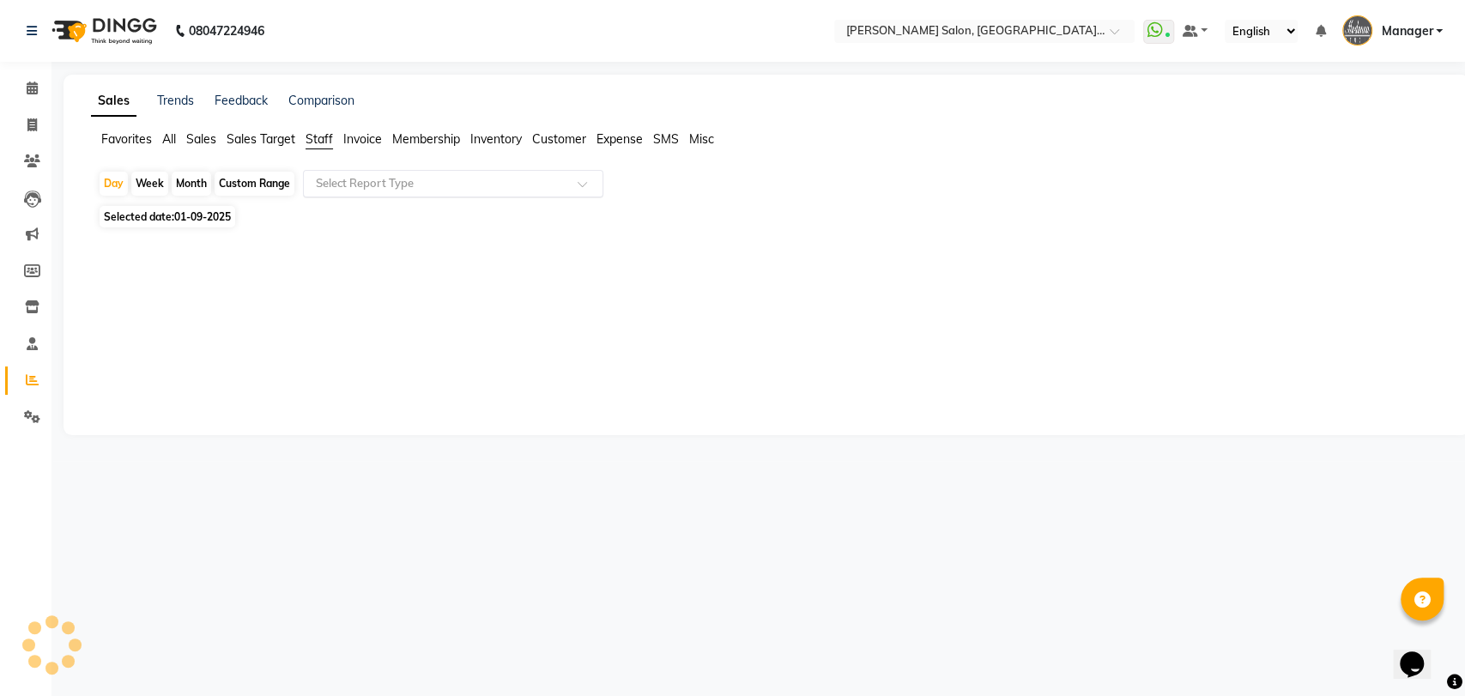
click at [357, 183] on input "text" at bounding box center [435, 183] width 247 height 17
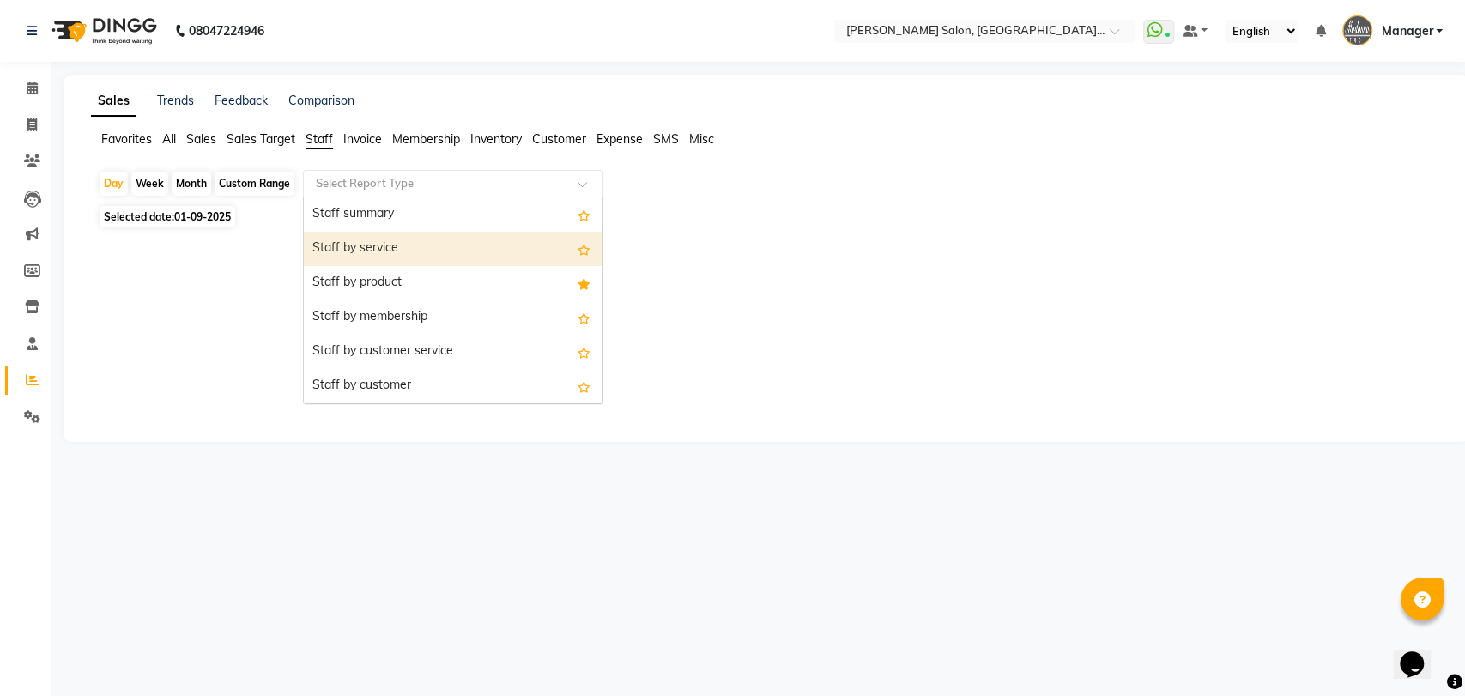
click at [453, 257] on div "Staff by service" at bounding box center [453, 249] width 299 height 34
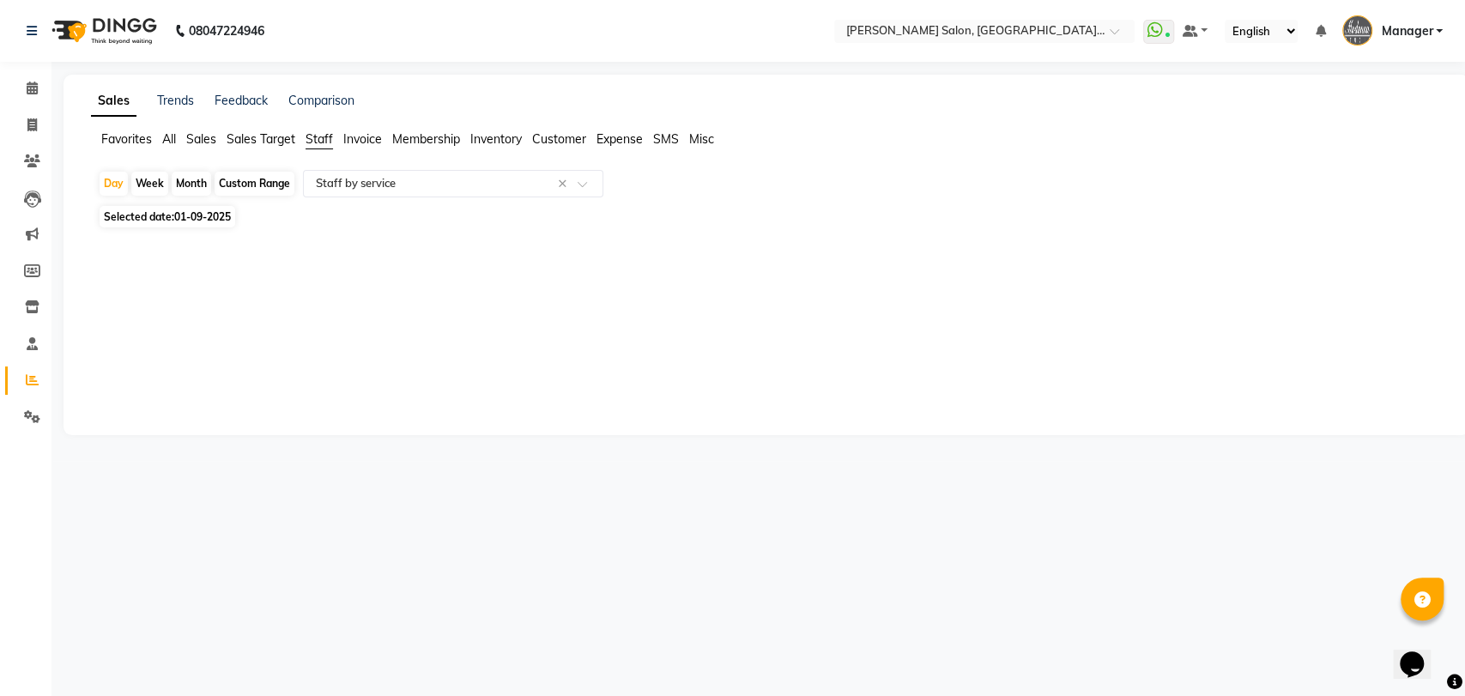
click at [236, 180] on div "Custom Range" at bounding box center [255, 184] width 80 height 24
select select "9"
select select "2025"
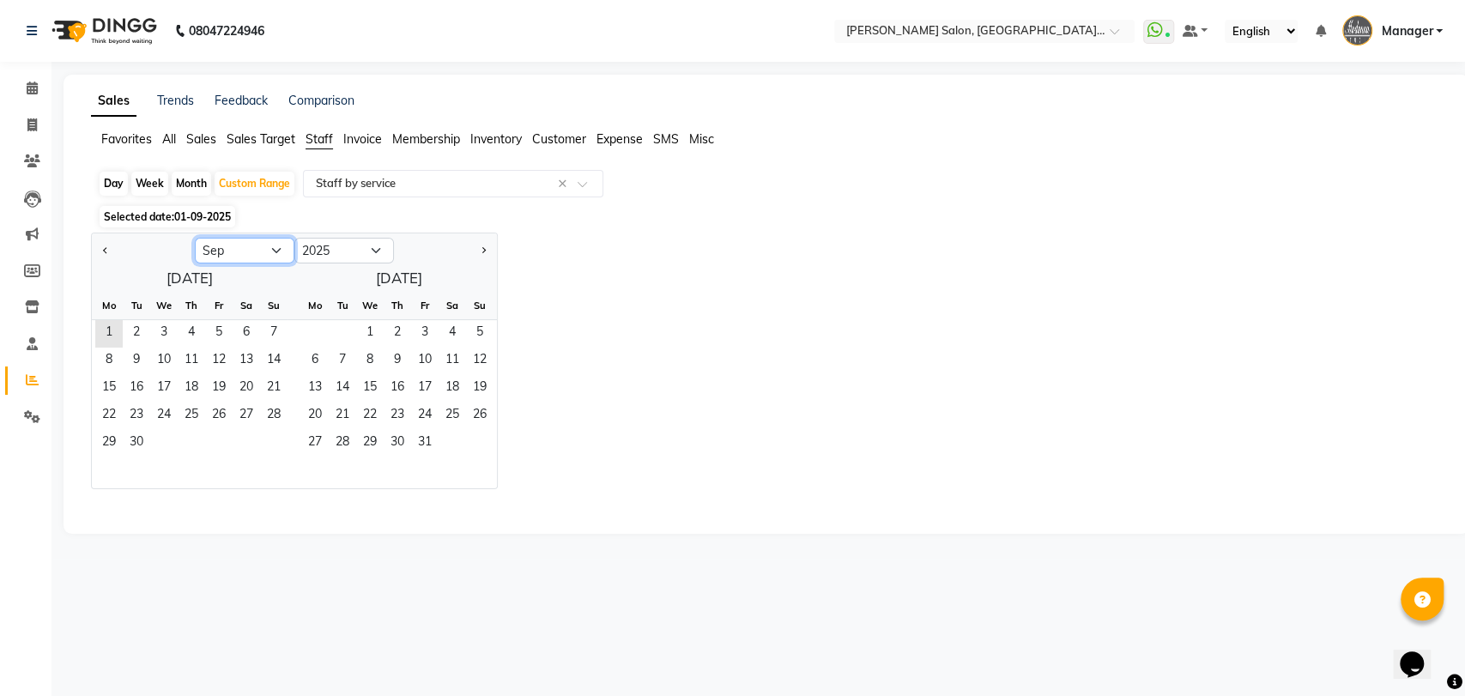
click at [258, 250] on select "Jan Feb Mar Apr May Jun Jul Aug Sep Oct Nov Dec" at bounding box center [245, 251] width 100 height 26
select select "8"
click at [195, 238] on select "Jan Feb Mar Apr May Jun Jul Aug Sep Oct Nov Dec" at bounding box center [245, 251] width 100 height 26
click at [224, 337] on span "1" at bounding box center [218, 333] width 27 height 27
click at [274, 435] on span "31" at bounding box center [273, 443] width 27 height 27
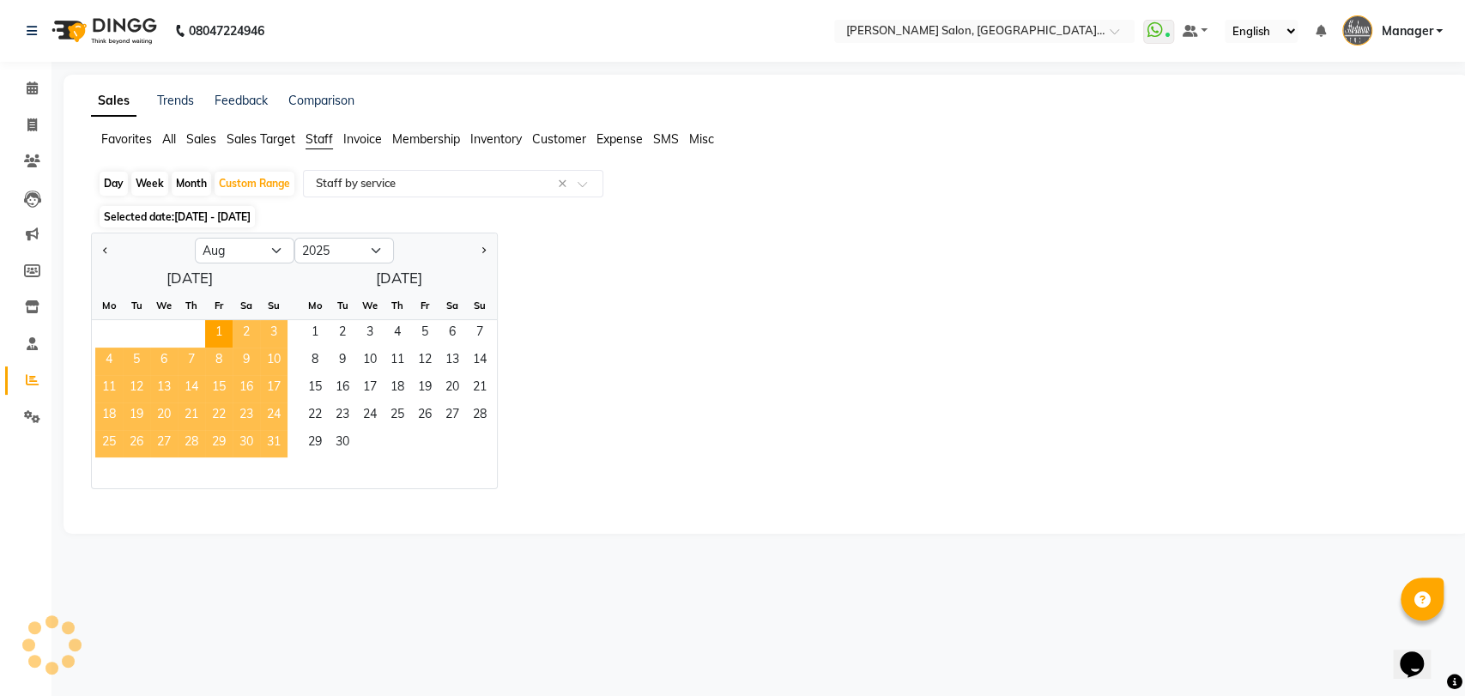
select select "pdf"
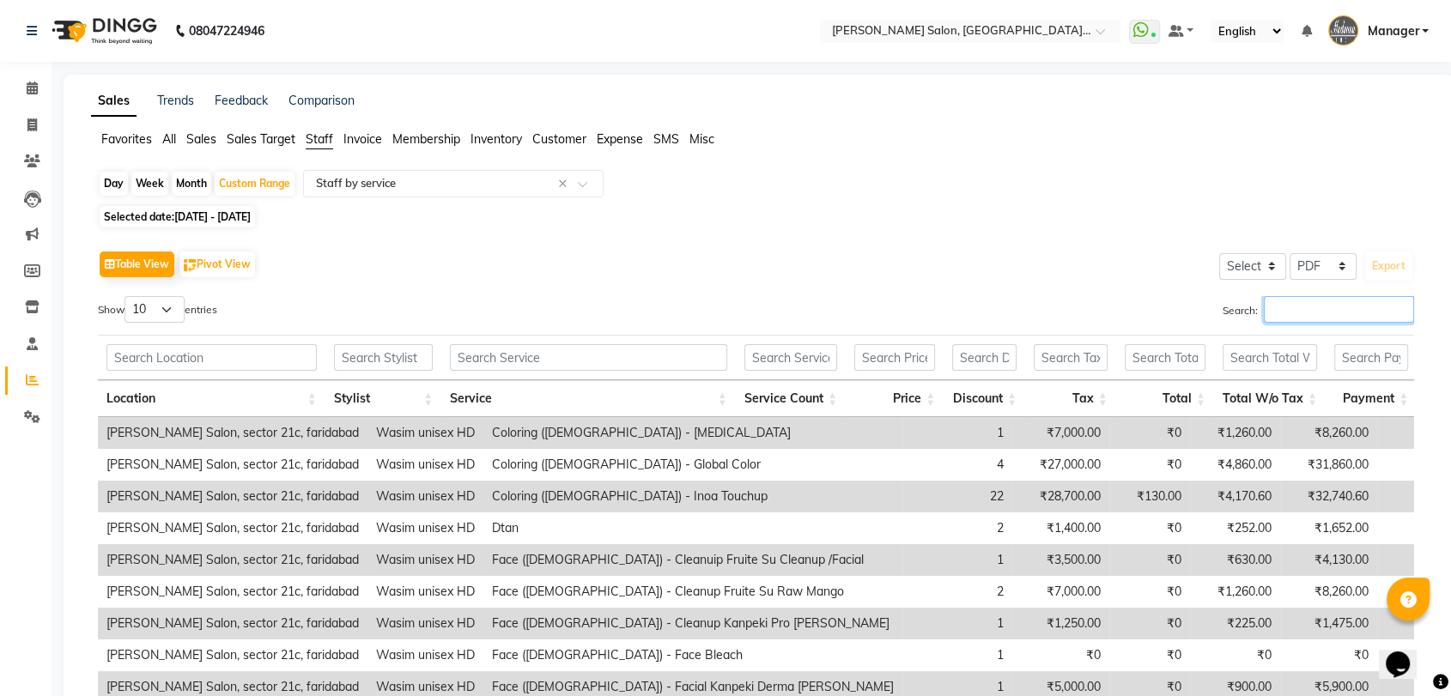
click at [1275, 307] on input "Search:" at bounding box center [1338, 309] width 150 height 27
click at [463, 185] on input "text" at bounding box center [435, 183] width 247 height 17
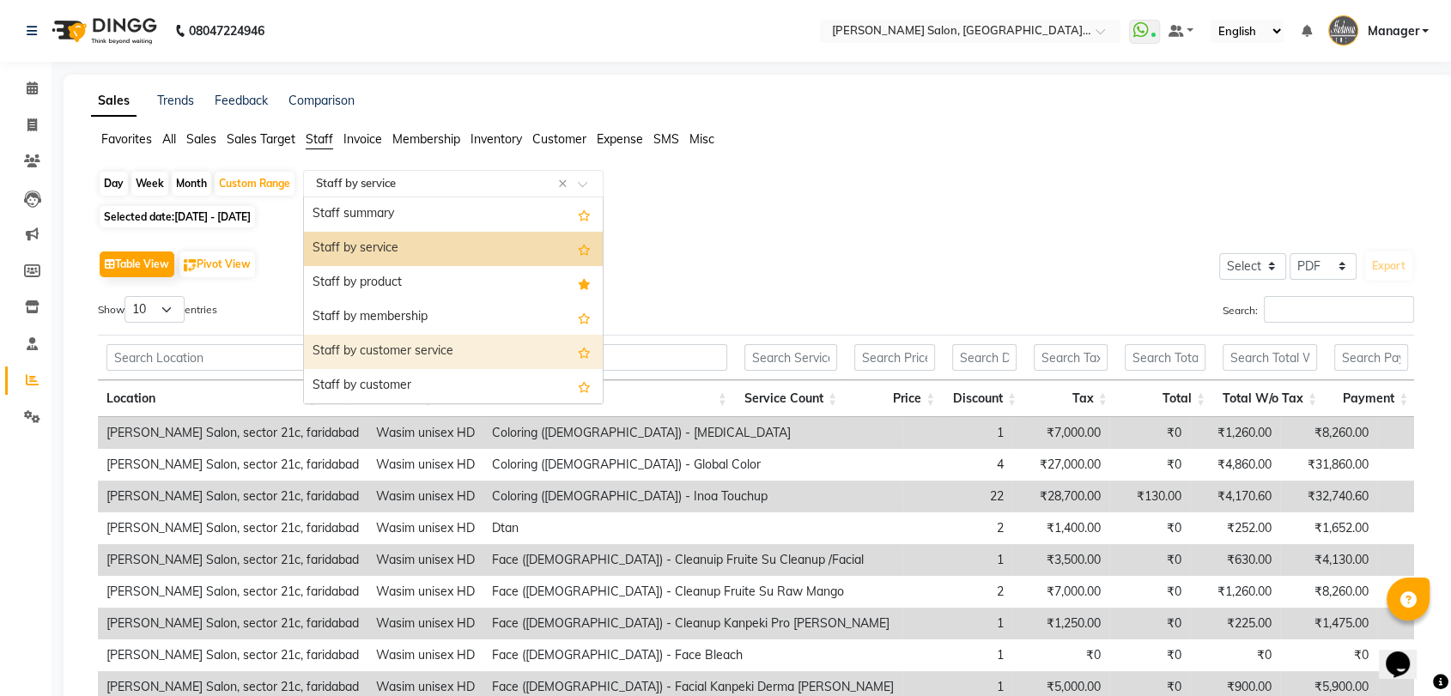
click at [469, 348] on div "Staff by customer service" at bounding box center [453, 352] width 299 height 34
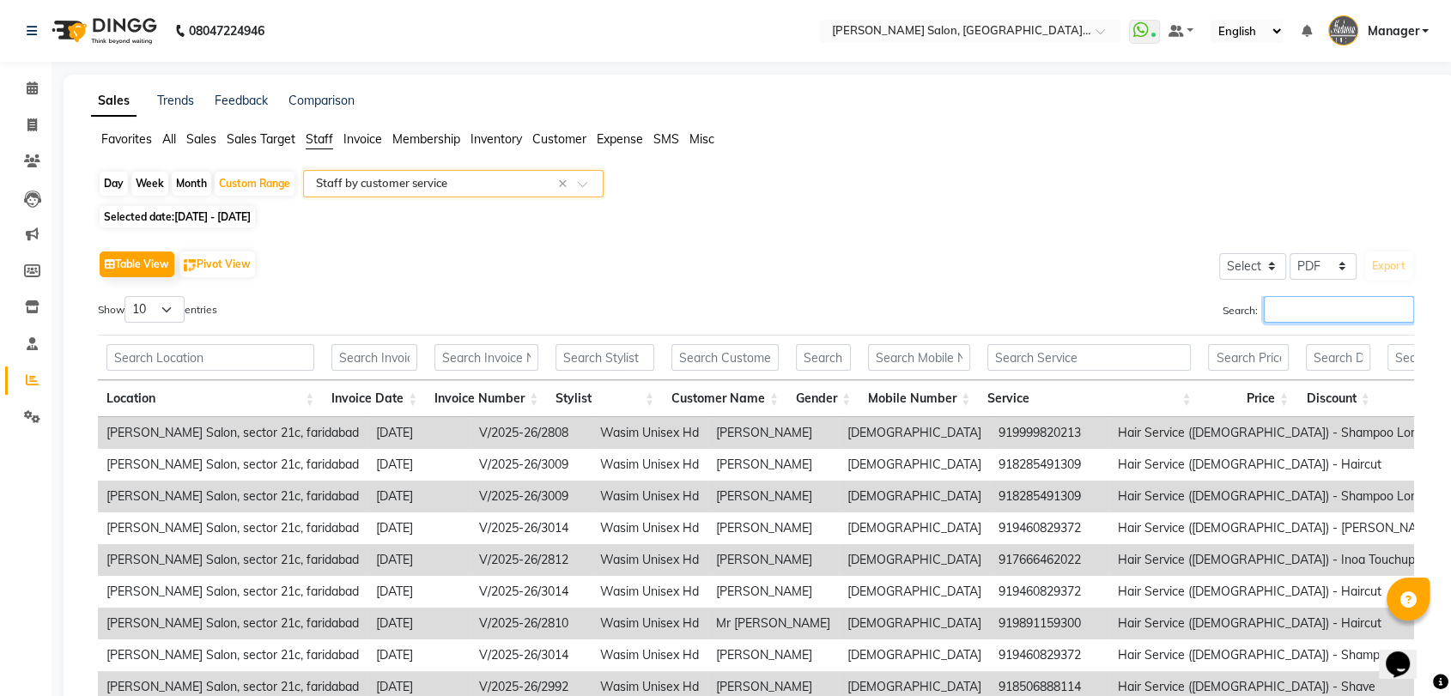
click at [1384, 311] on input "Search:" at bounding box center [1338, 309] width 150 height 27
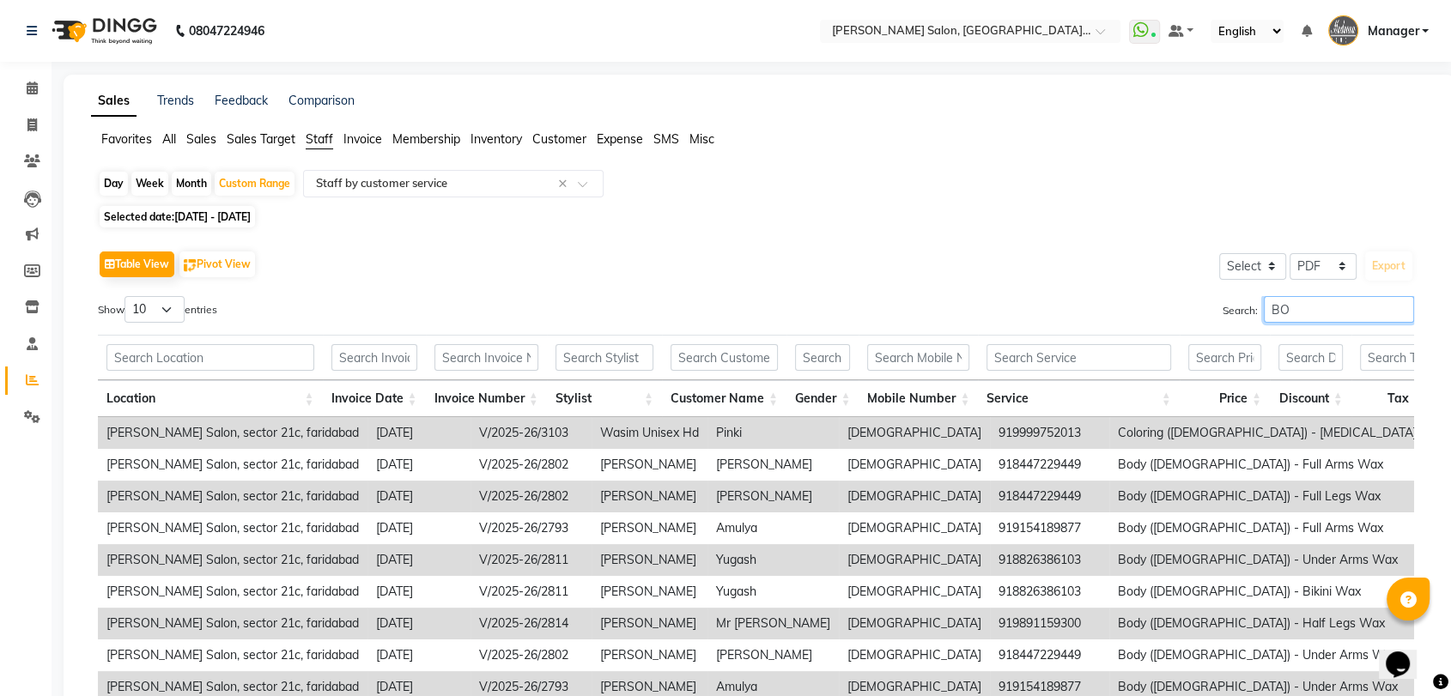
type input "B"
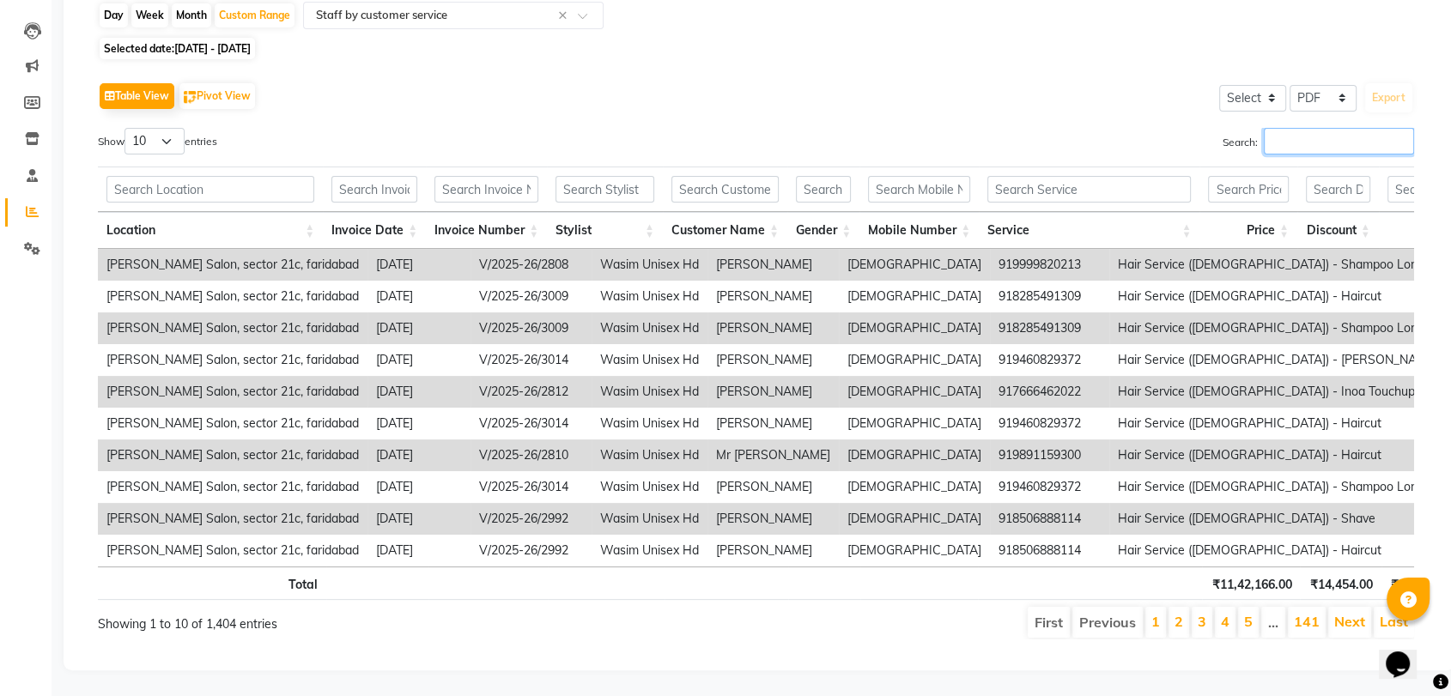
scroll to position [197, 0]
click at [580, 176] on input "text" at bounding box center [604, 189] width 99 height 27
type input "W"
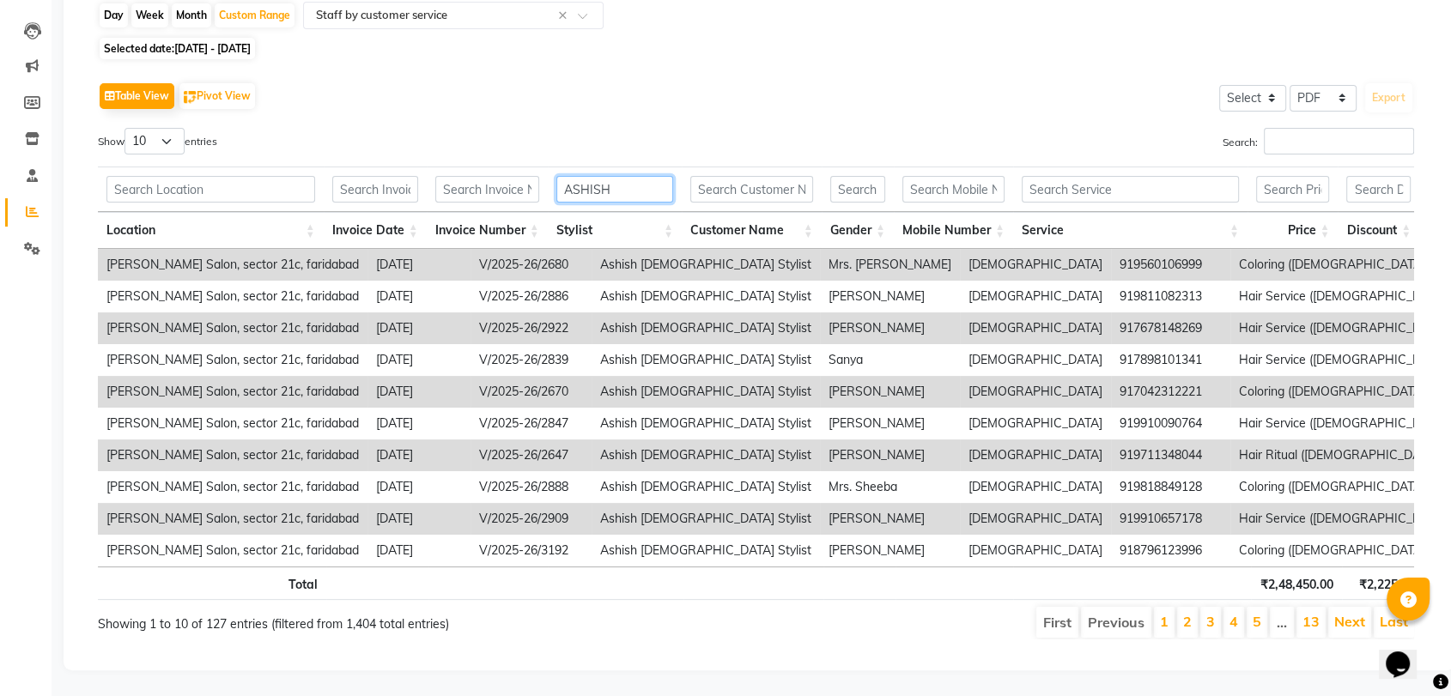
type input "ASHISH"
click at [1112, 176] on input "text" at bounding box center [1129, 189] width 217 height 27
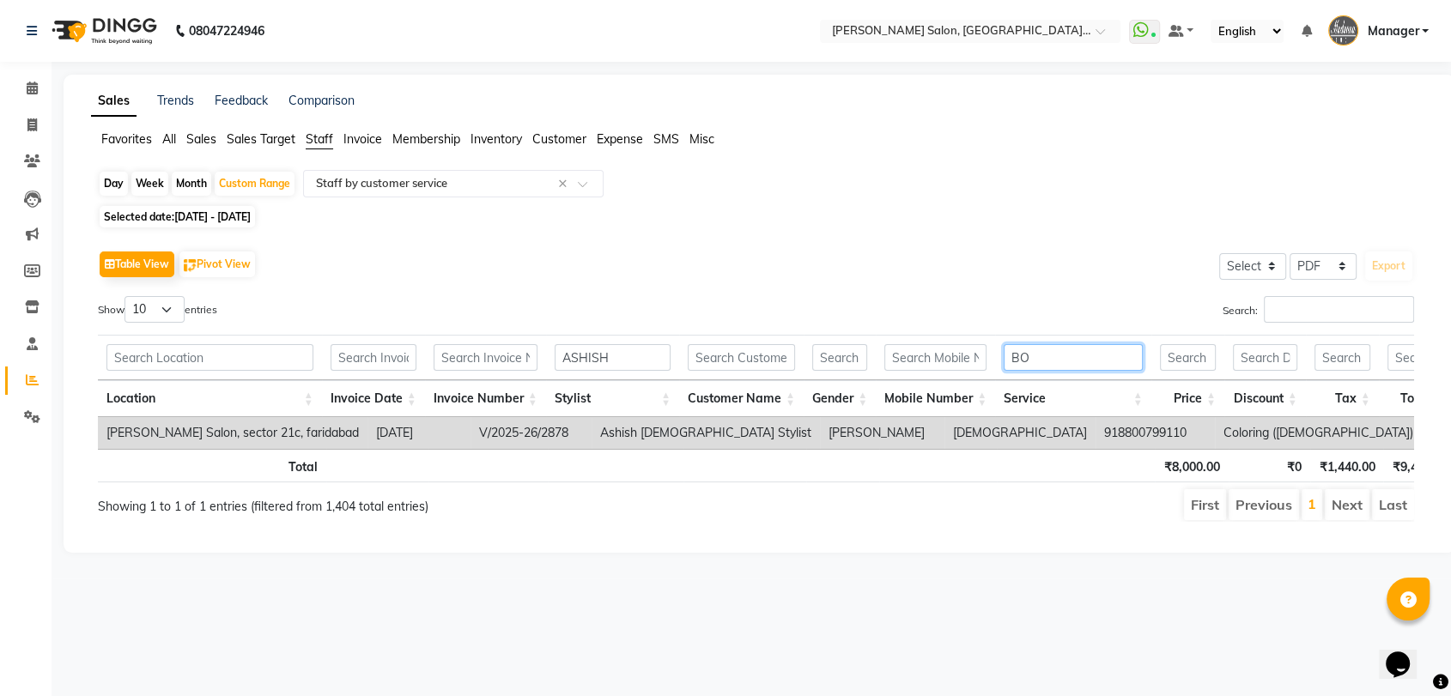
scroll to position [0, 0]
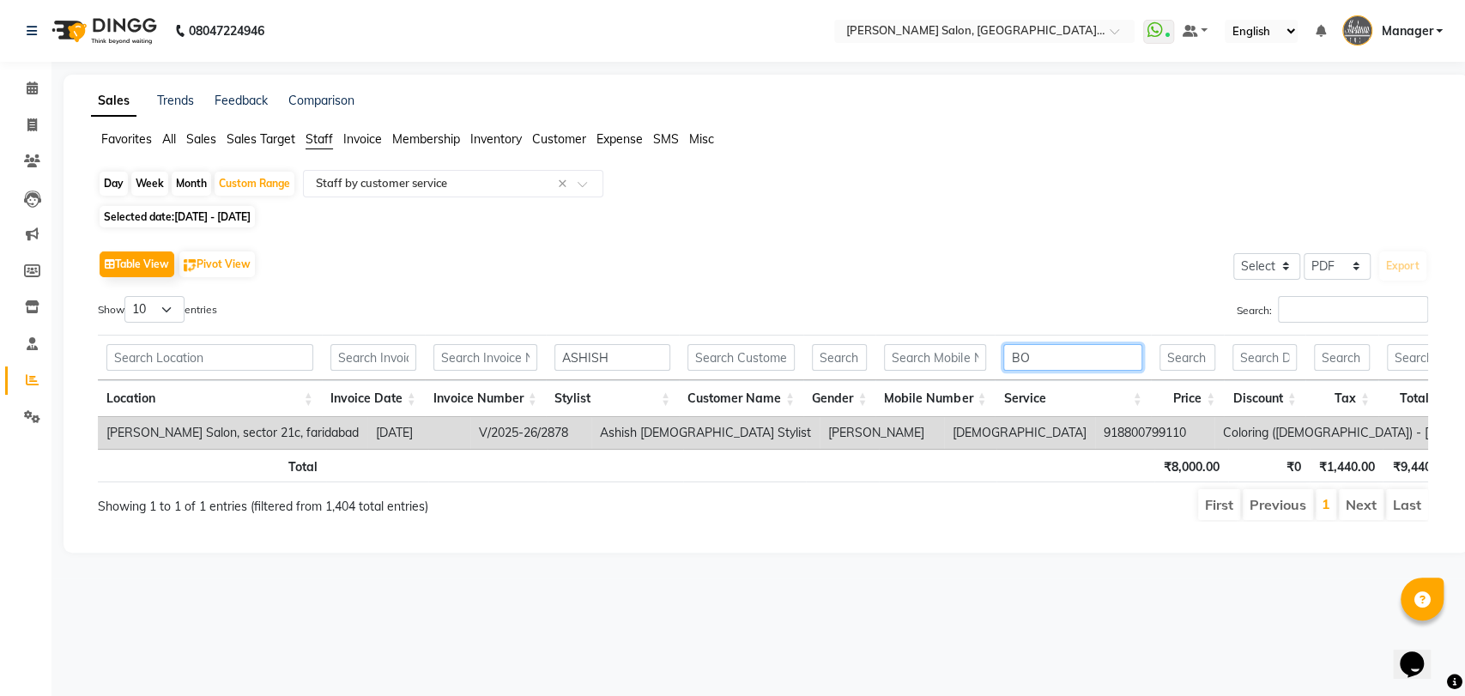
type input "B"
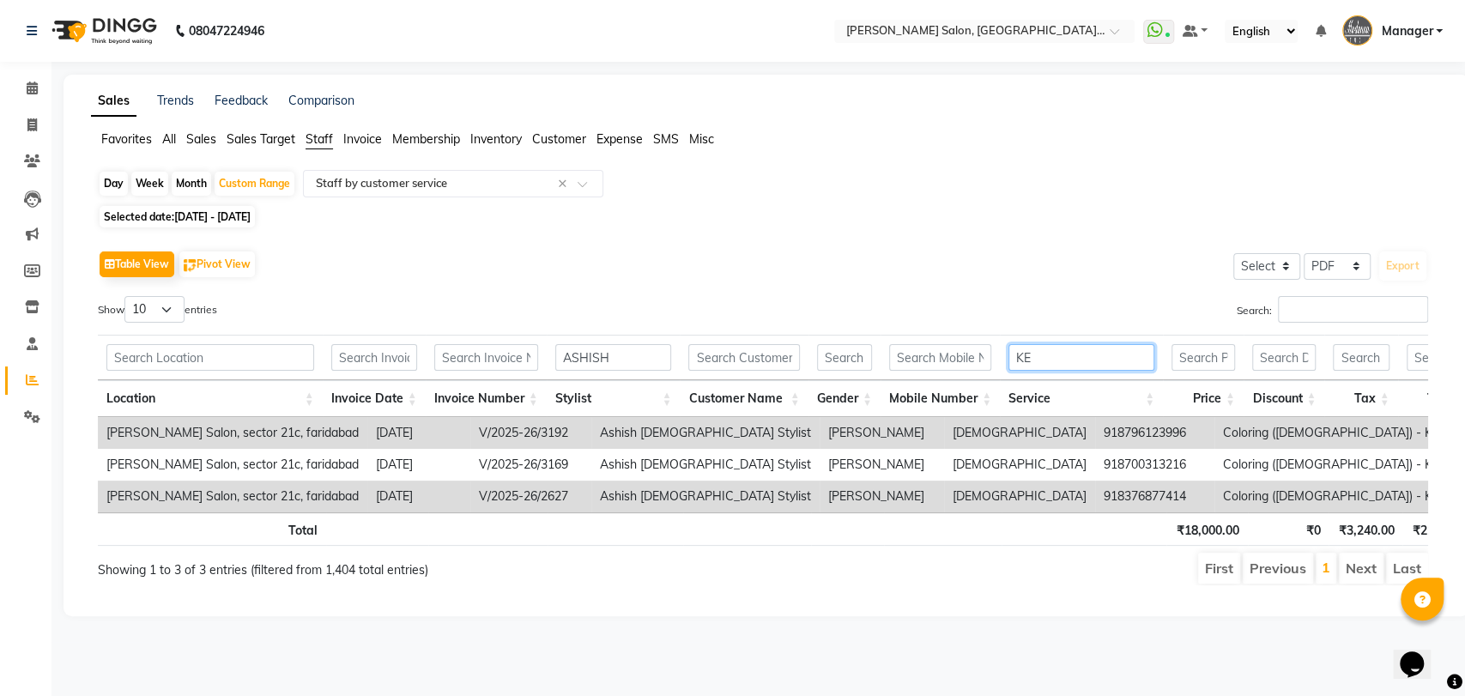
type input "K"
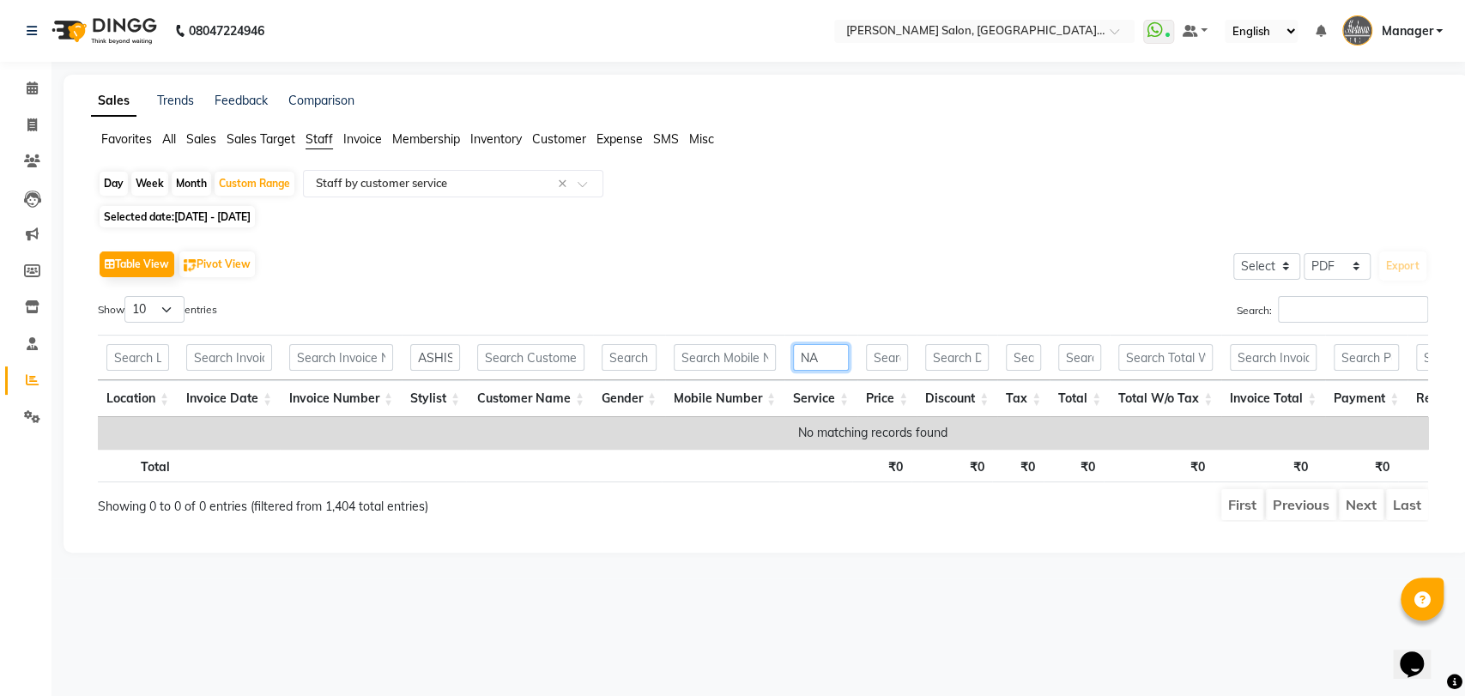
type input "N"
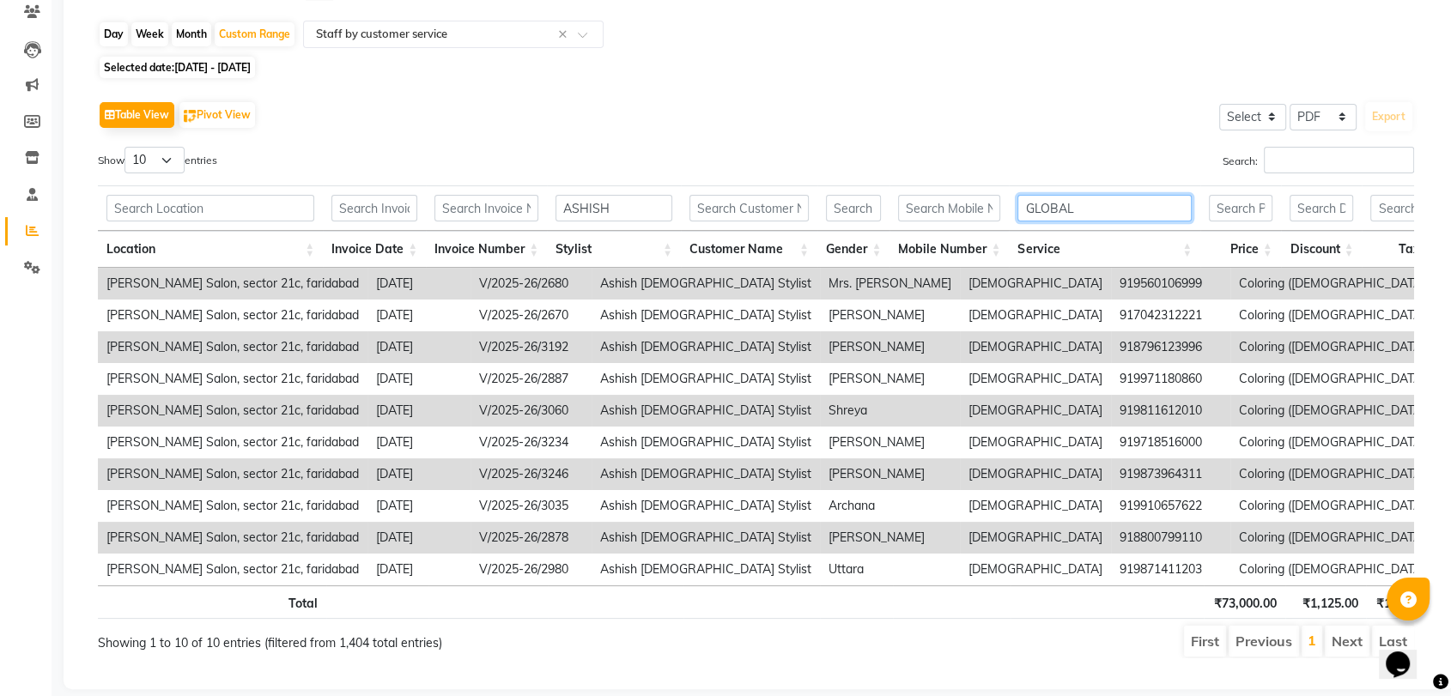
scroll to position [197, 0]
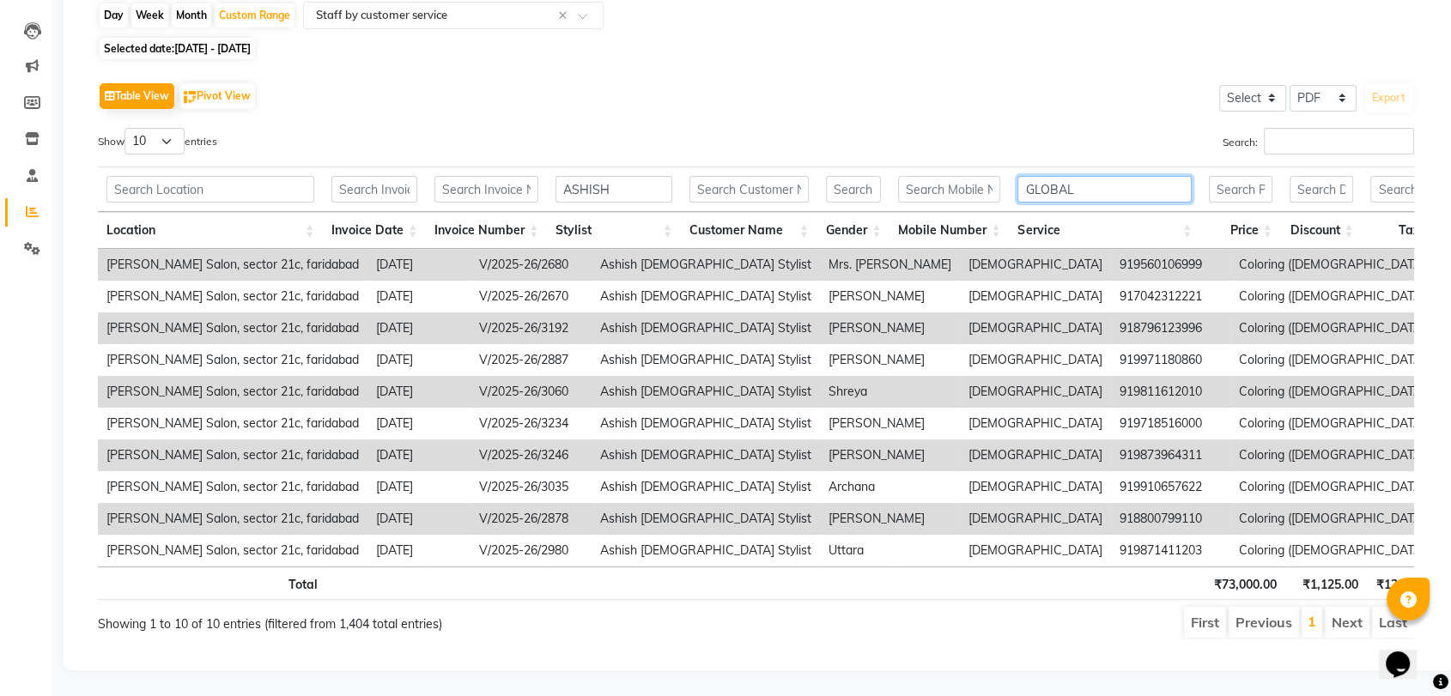
type input "GLOBAL"
click at [155, 128] on select "10 25 50 100" at bounding box center [154, 141] width 60 height 27
select select "25"
click at [127, 128] on select "10 25 50 100" at bounding box center [154, 141] width 60 height 27
drag, startPoint x: 1074, startPoint y: 160, endPoint x: 1030, endPoint y: 160, distance: 43.8
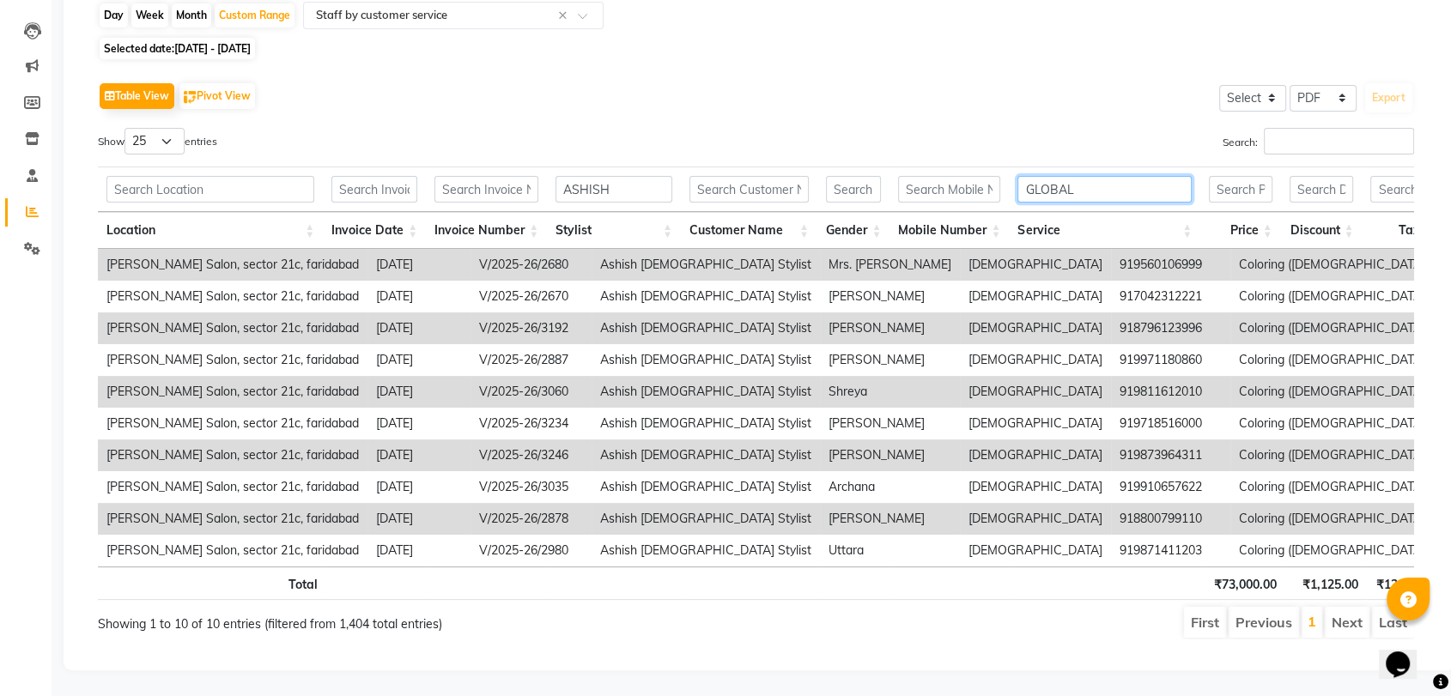
click at [1030, 176] on input "GLOBAL" at bounding box center [1104, 189] width 174 height 27
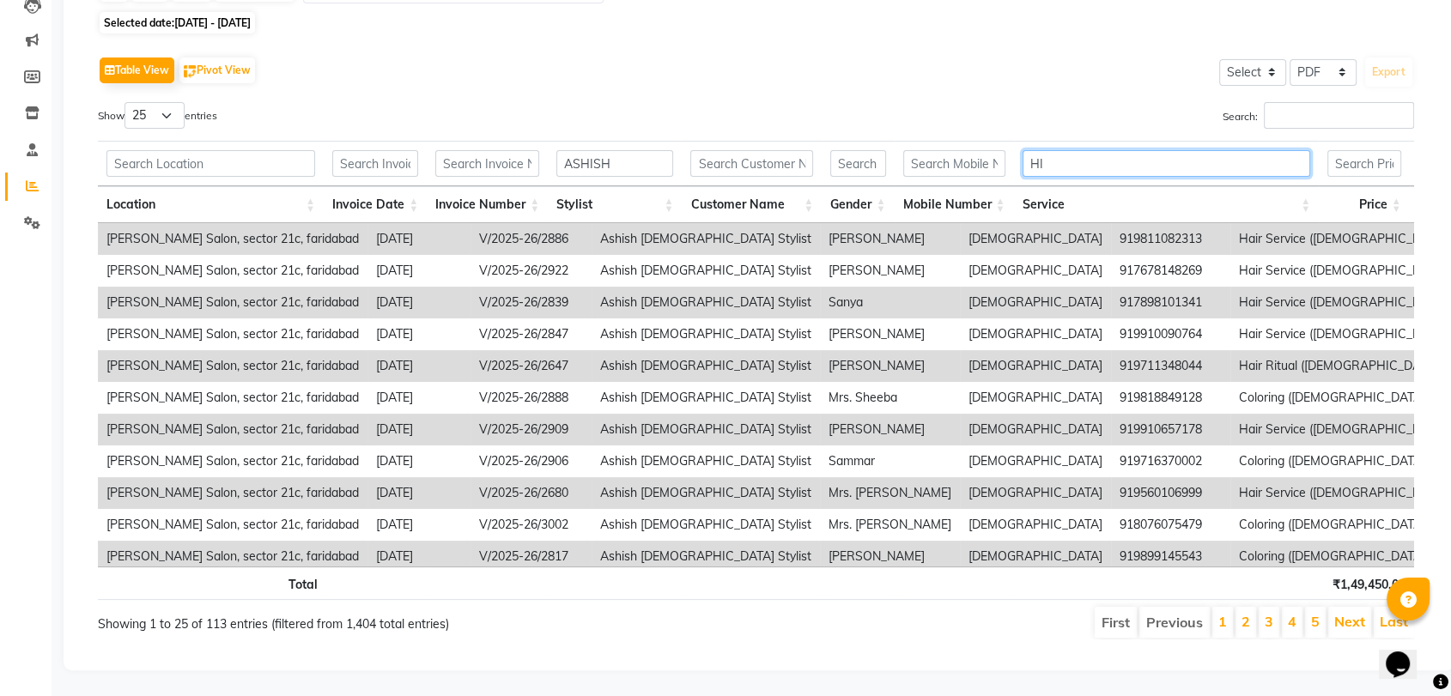
scroll to position [0, 0]
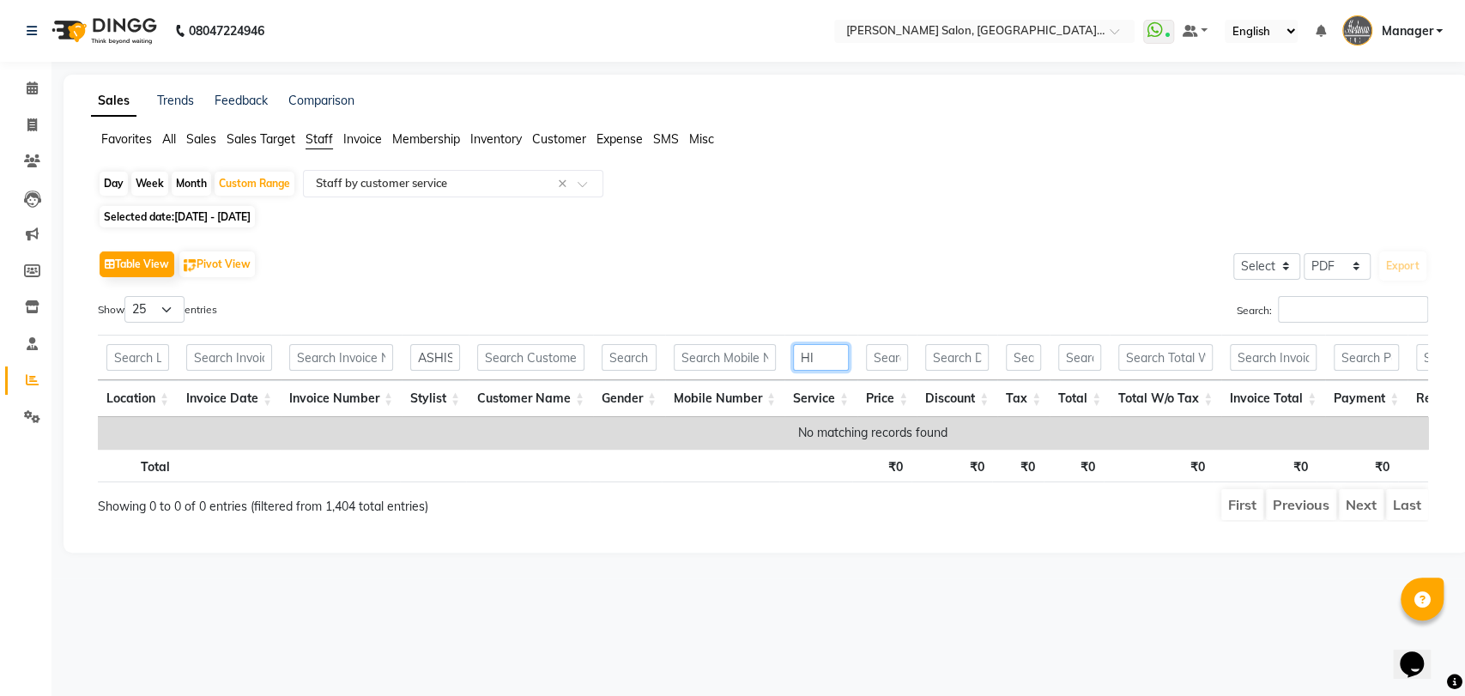
type input "H"
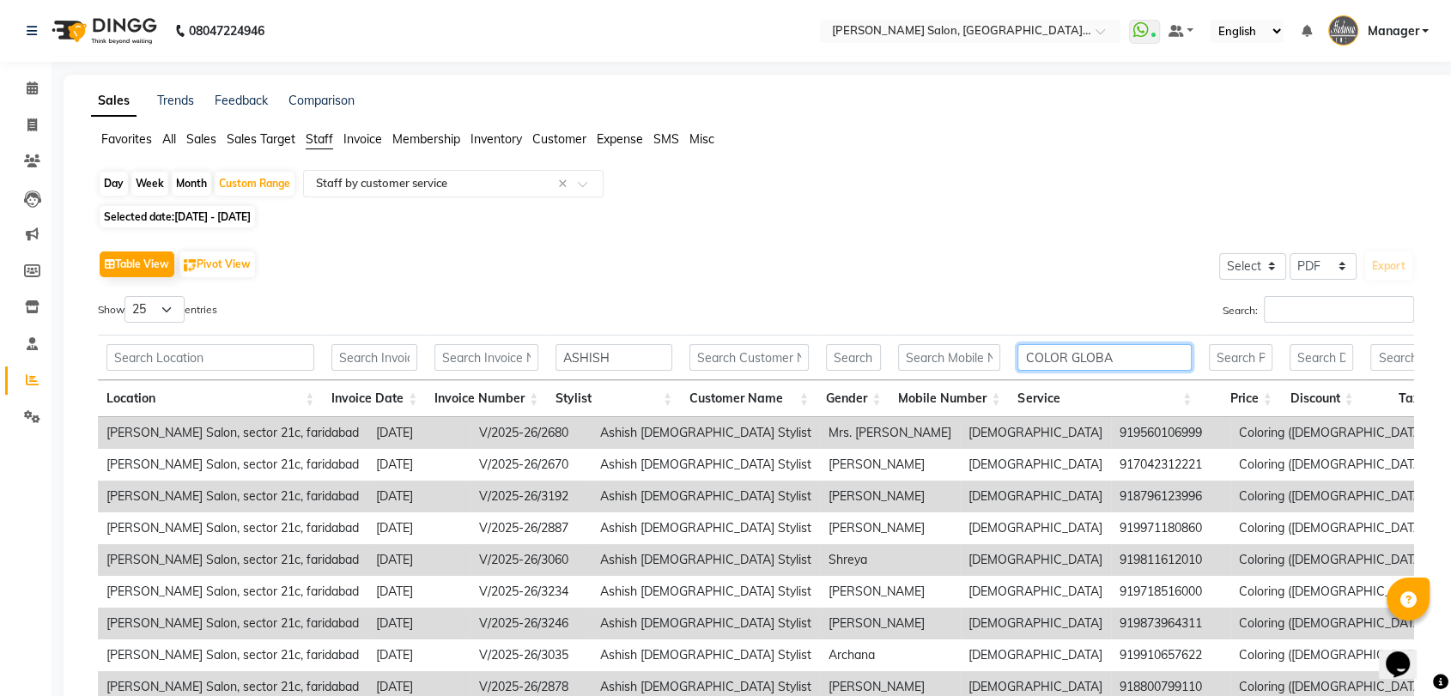
type input "COLOR GLOBAL"
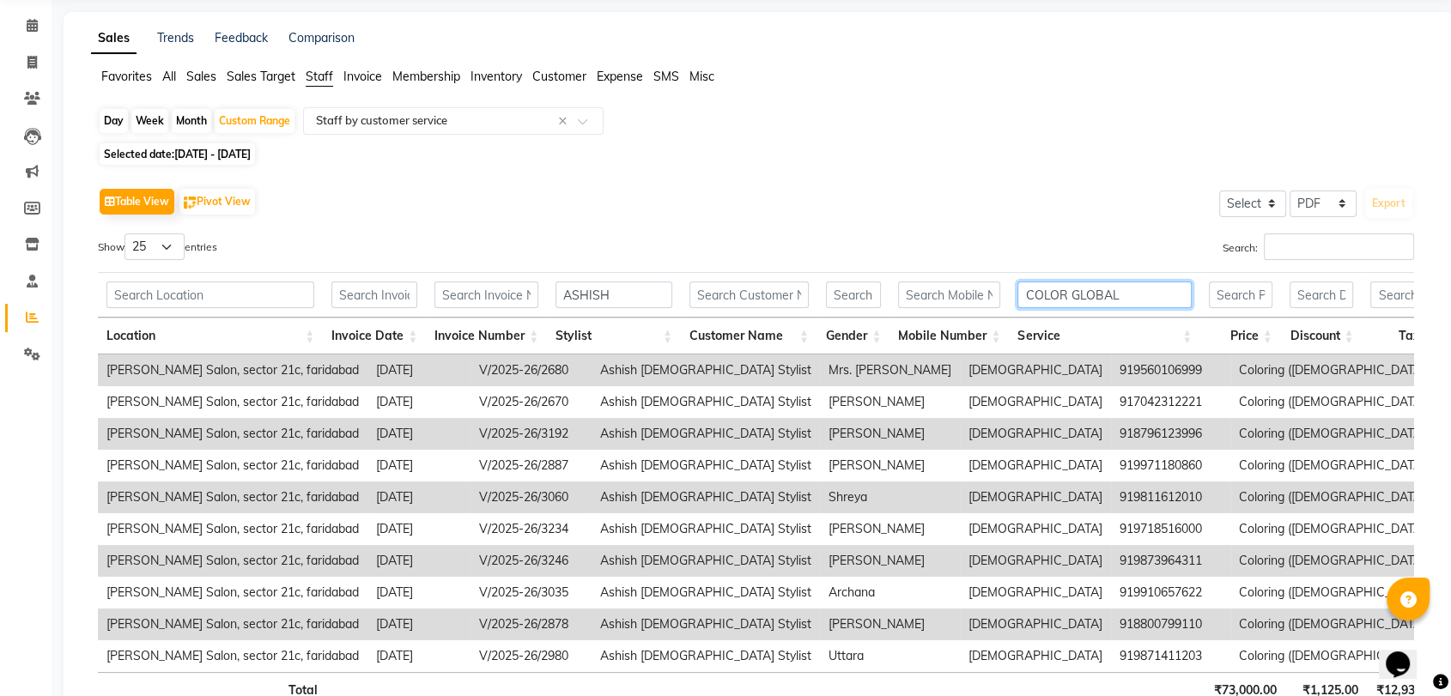
scroll to position [197, 0]
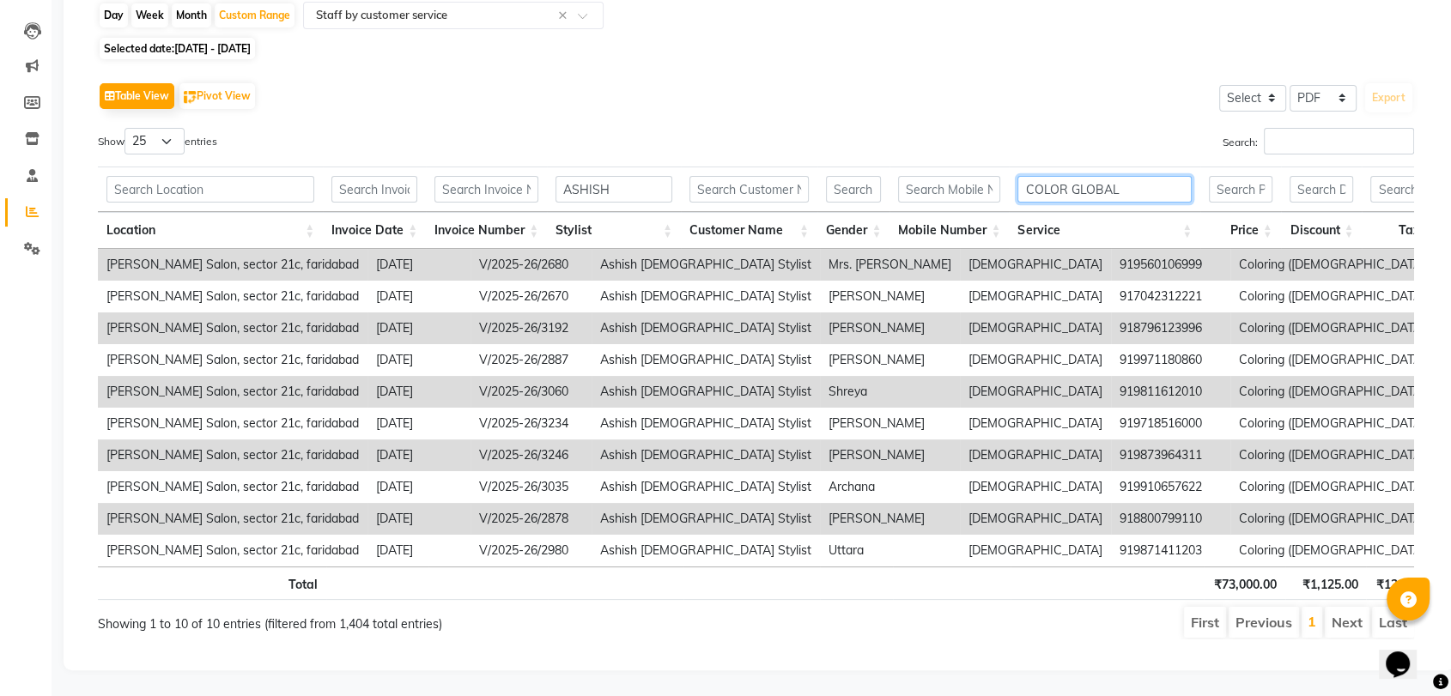
drag, startPoint x: 1118, startPoint y: 161, endPoint x: 1022, endPoint y: 161, distance: 95.3
click at [1022, 176] on input "COLOR GLOBAL" at bounding box center [1104, 189] width 174 height 27
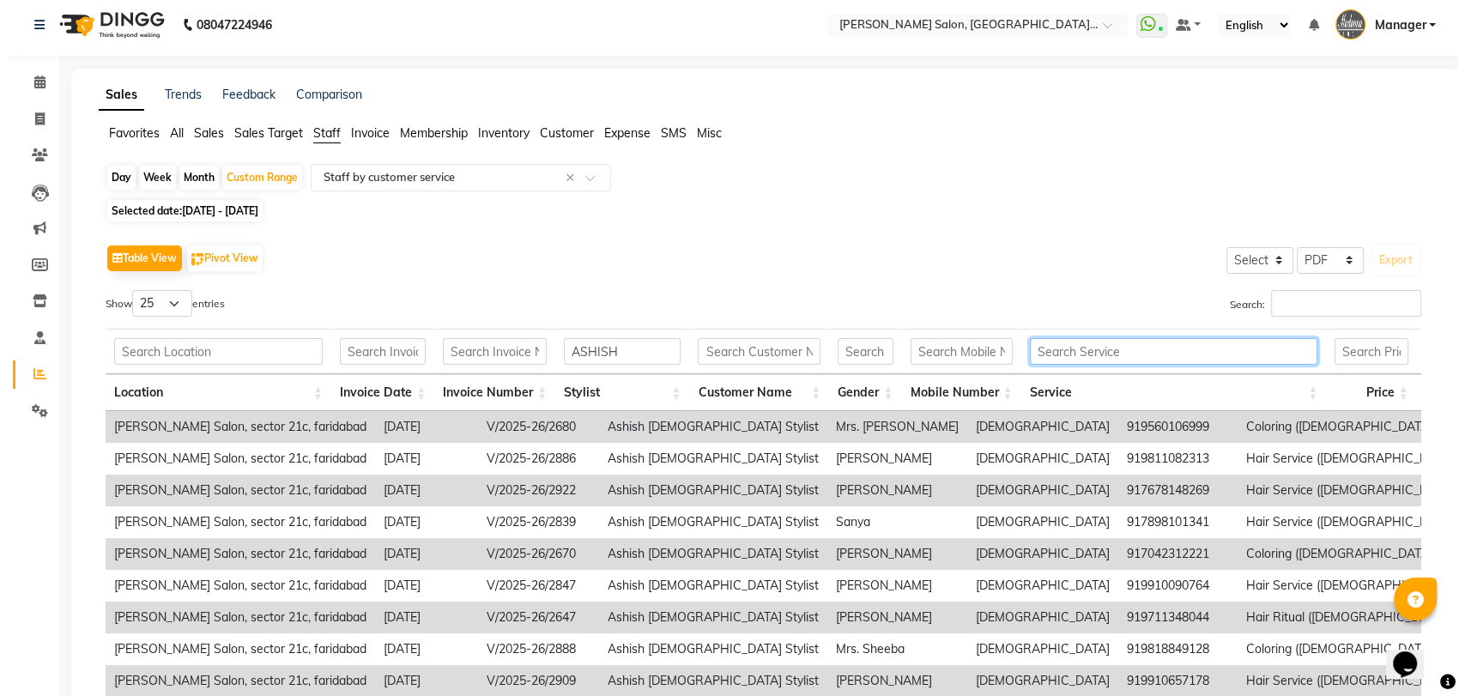
scroll to position [0, 0]
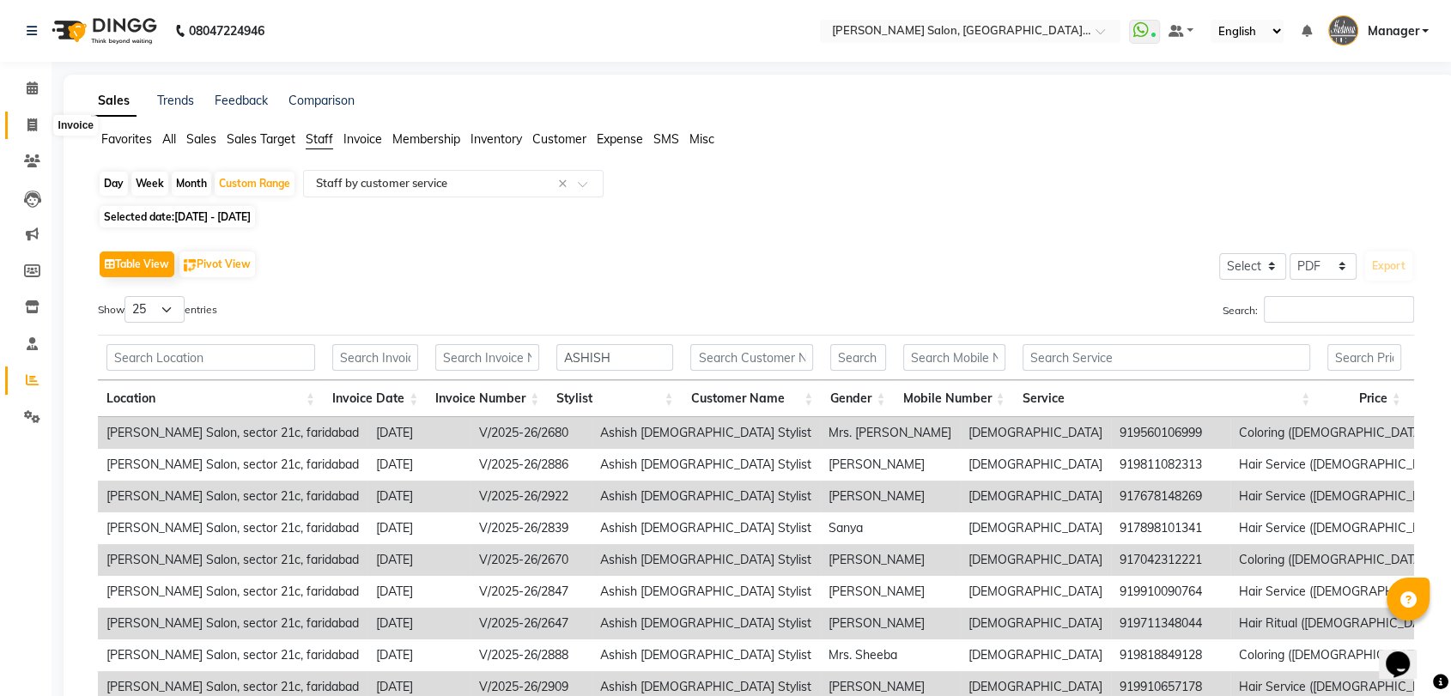
click at [27, 118] on icon at bounding box center [31, 124] width 9 height 13
select select "service"
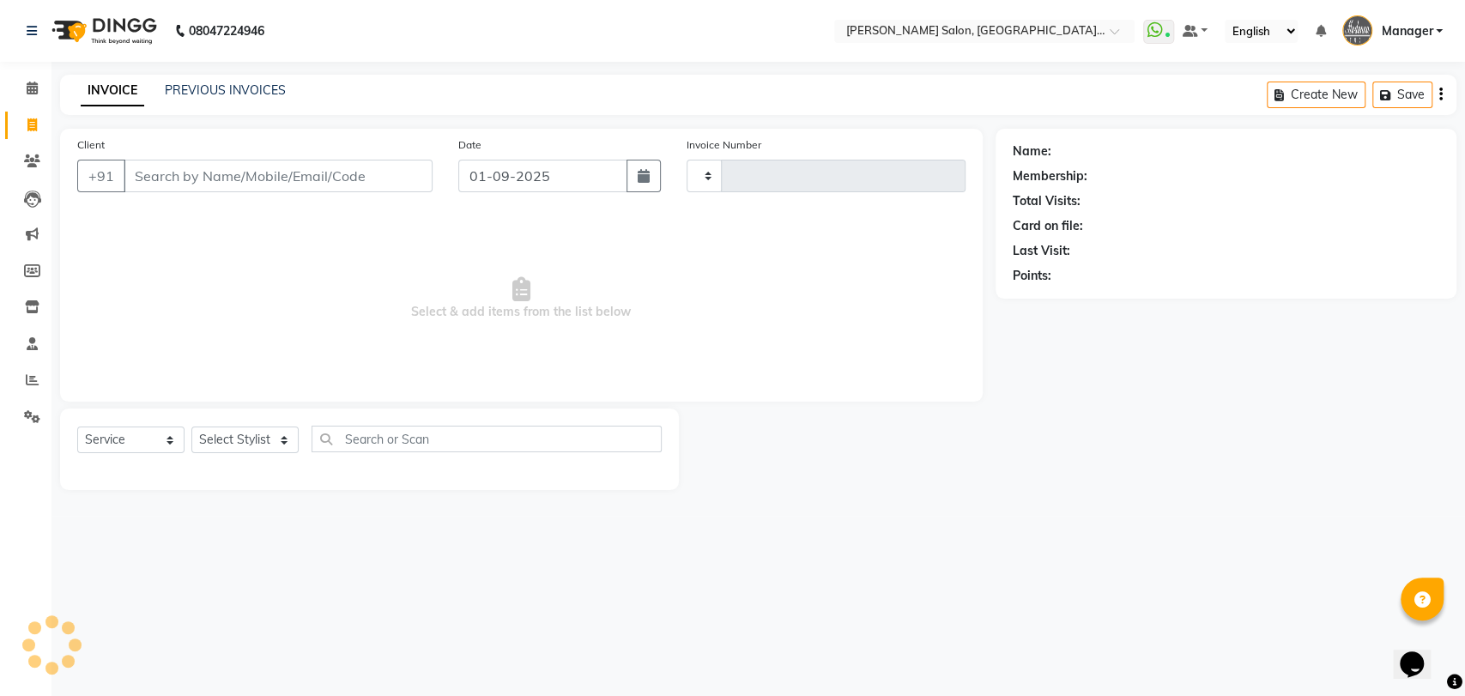
type input "3247"
select select "5893"
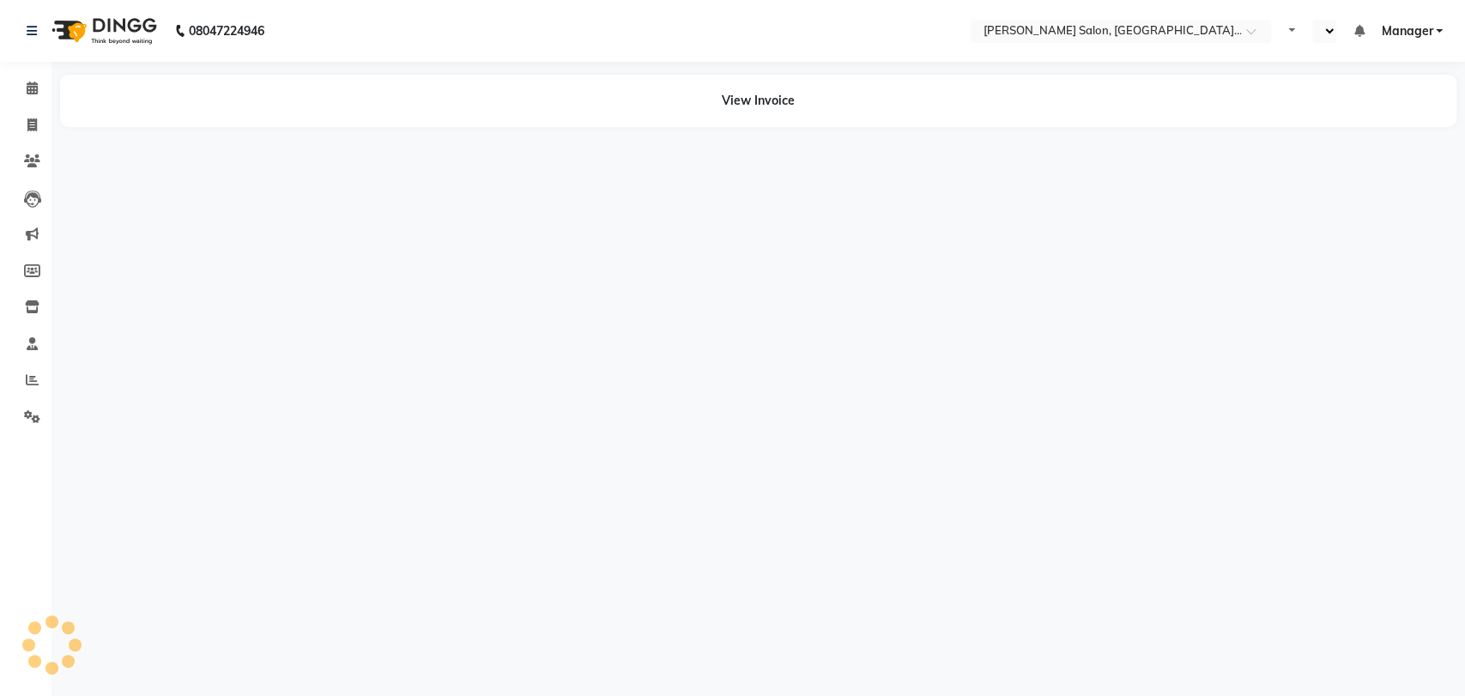
select select "en"
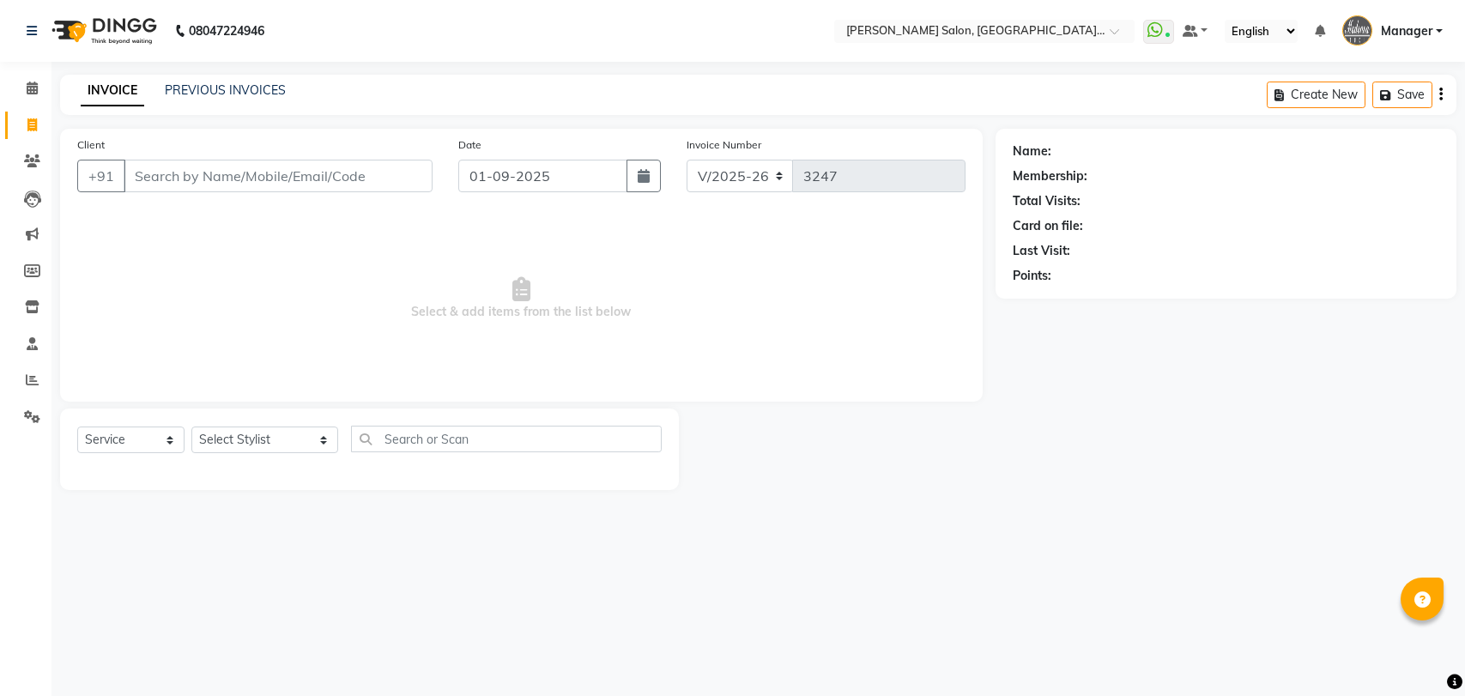
select select "5893"
select select "service"
click at [218, 438] on select "Select Stylist Anil Pedicurist [PERSON_NAME] [DEMOGRAPHIC_DATA] stylist [PERSON…" at bounding box center [264, 440] width 147 height 27
select select "48533"
click at [191, 427] on select "Select Stylist Anil Pedicurist [PERSON_NAME] [DEMOGRAPHIC_DATA] stylist [PERSON…" at bounding box center [264, 440] width 147 height 27
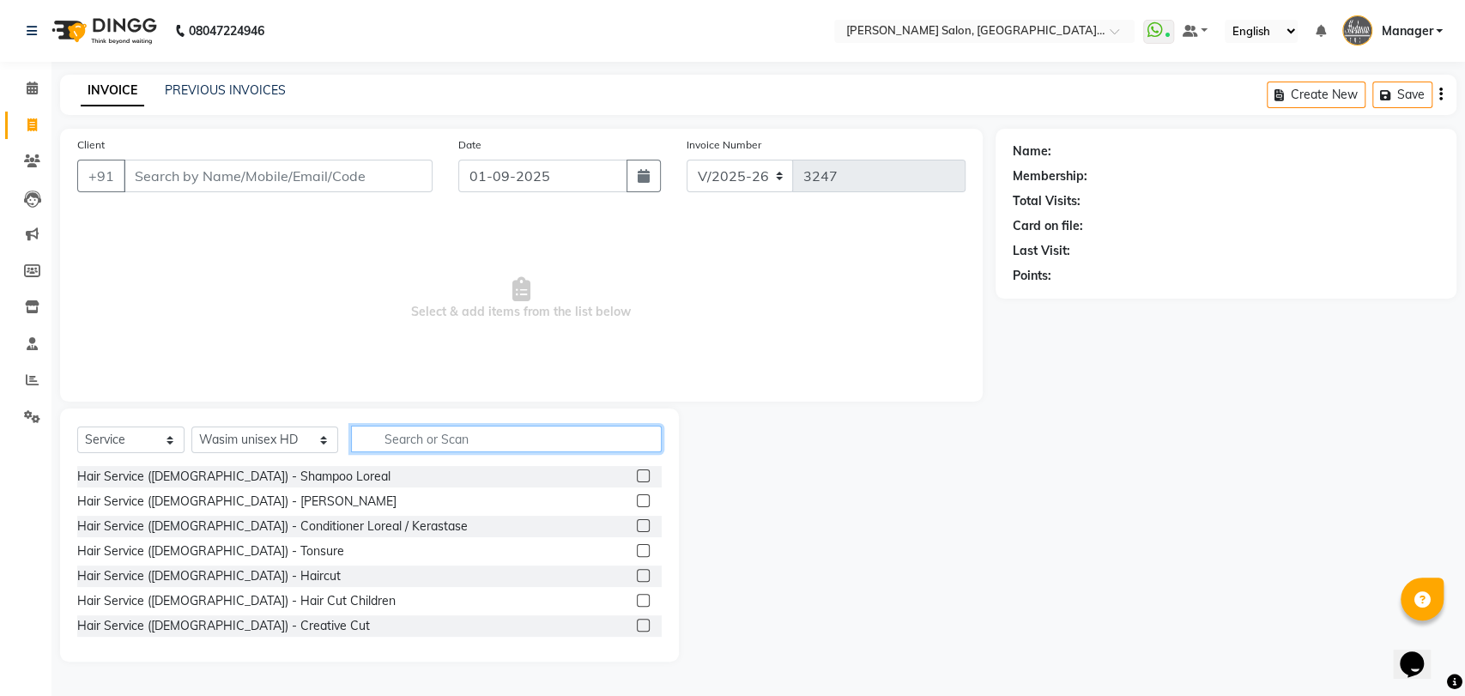
click at [427, 433] on input "text" at bounding box center [507, 439] width 312 height 27
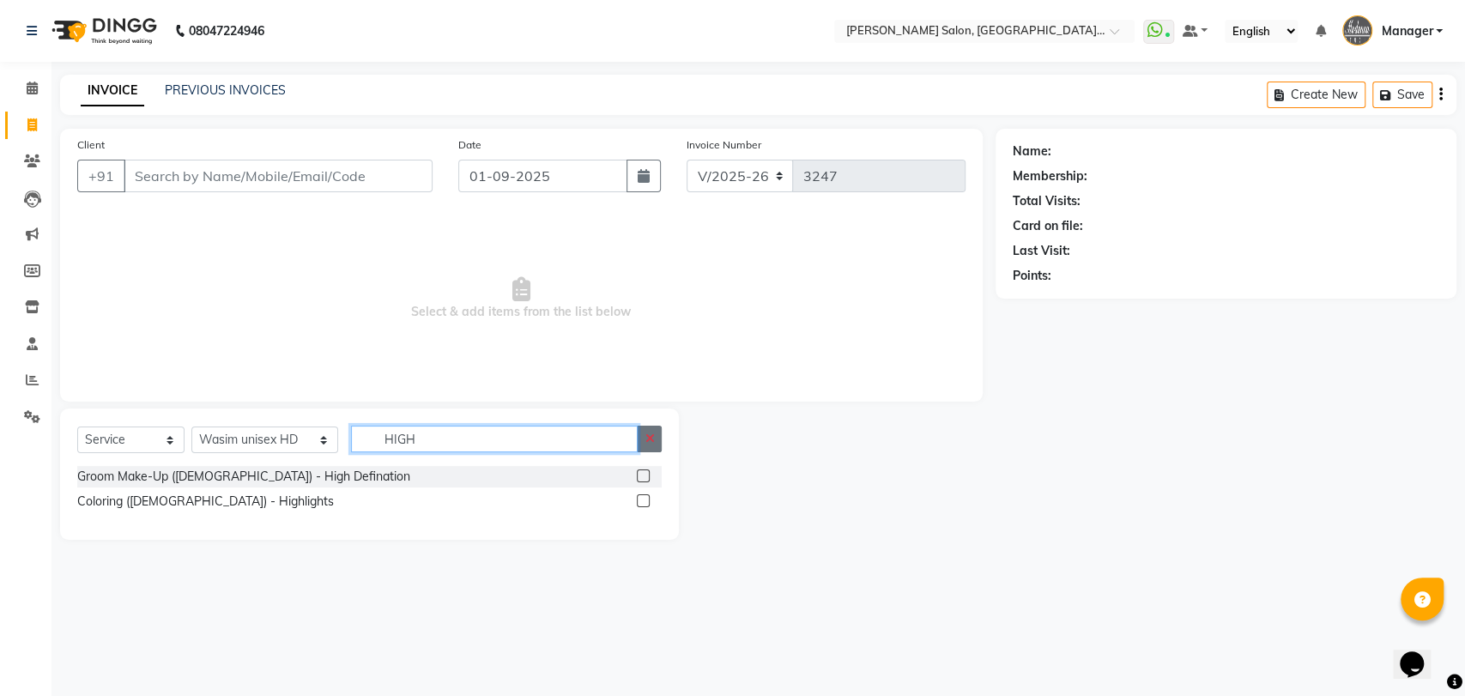
type input "HIGH"
click at [659, 438] on button "button" at bounding box center [649, 439] width 25 height 27
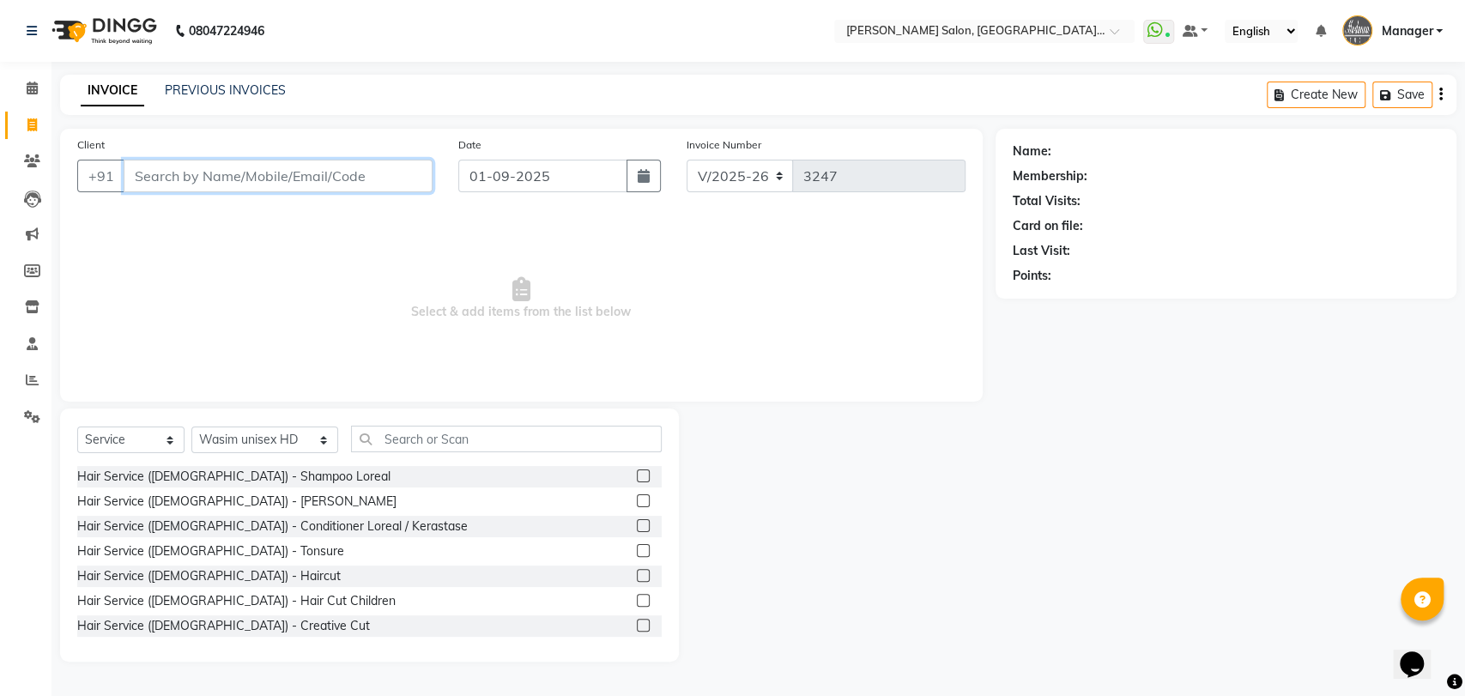
click at [312, 175] on input "Client" at bounding box center [278, 176] width 309 height 33
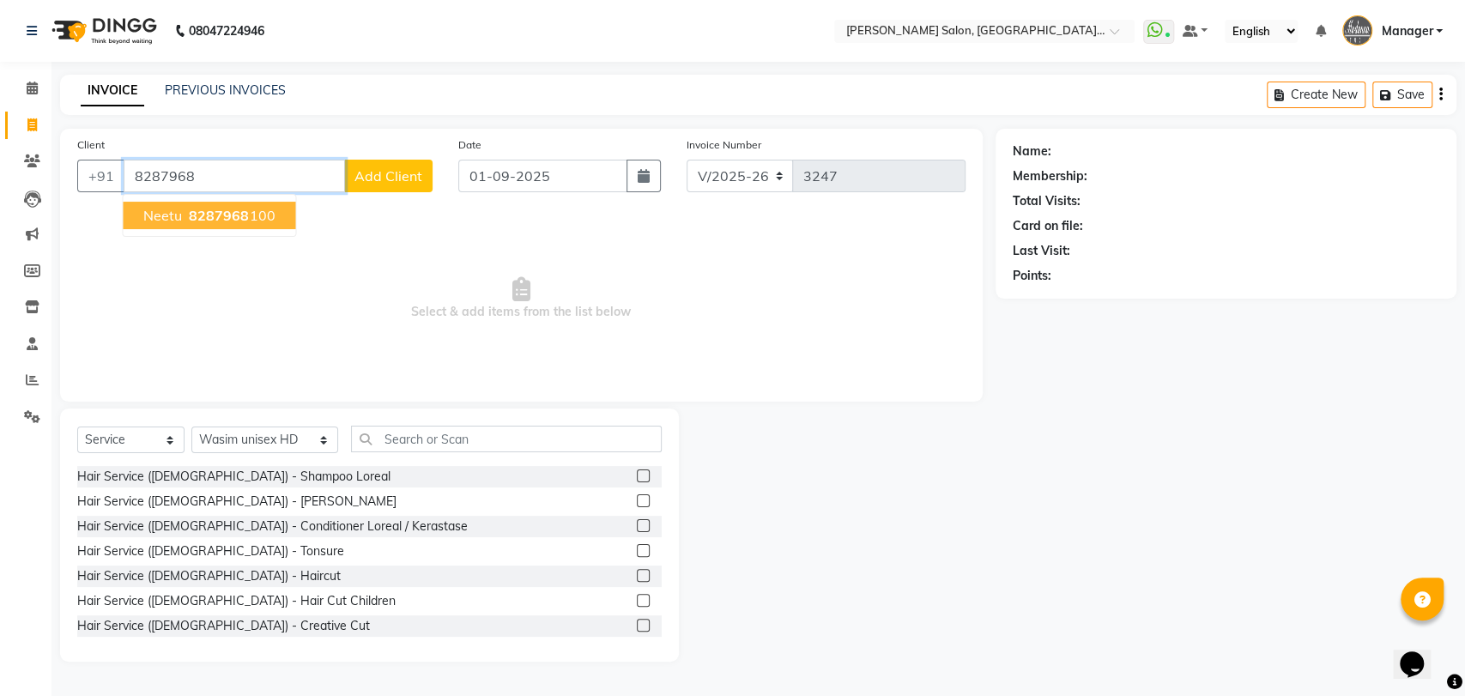
click at [271, 221] on button "[PERSON_NAME] 8287968 100" at bounding box center [209, 215] width 173 height 27
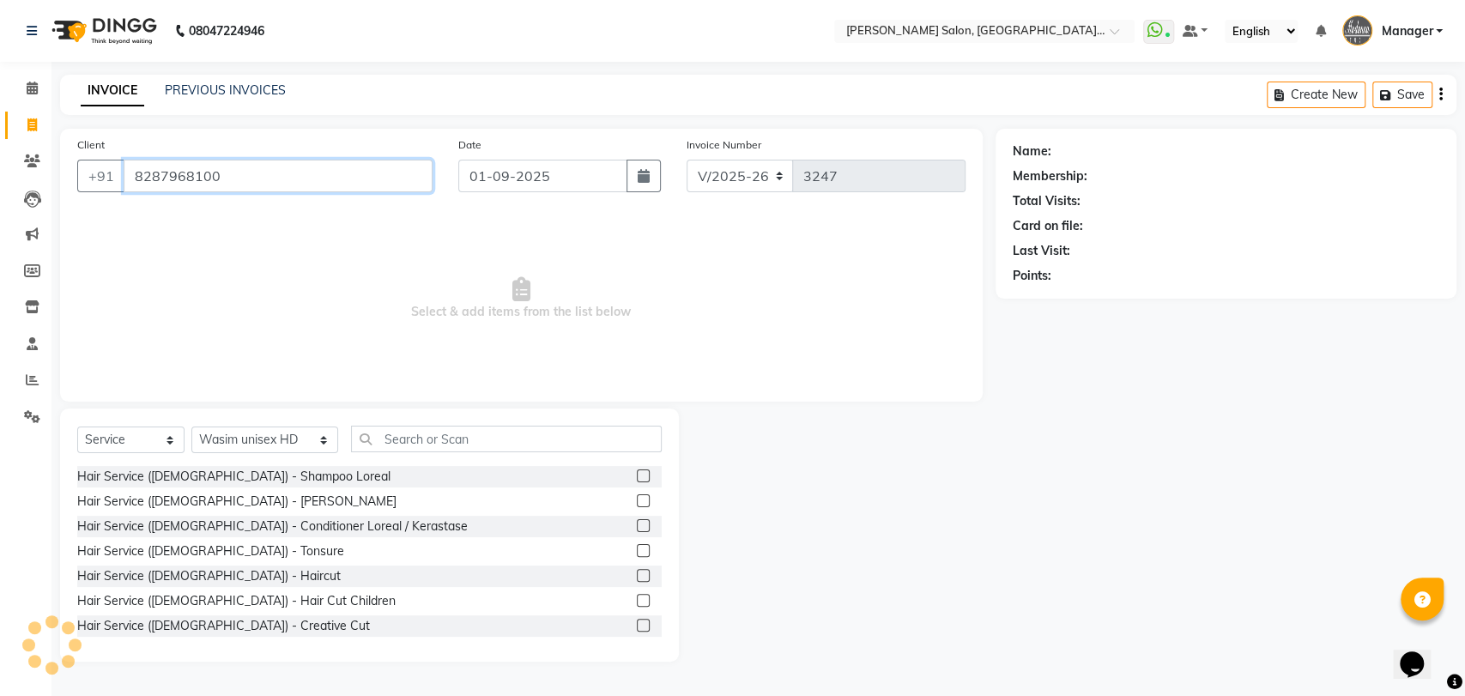
type input "8287968100"
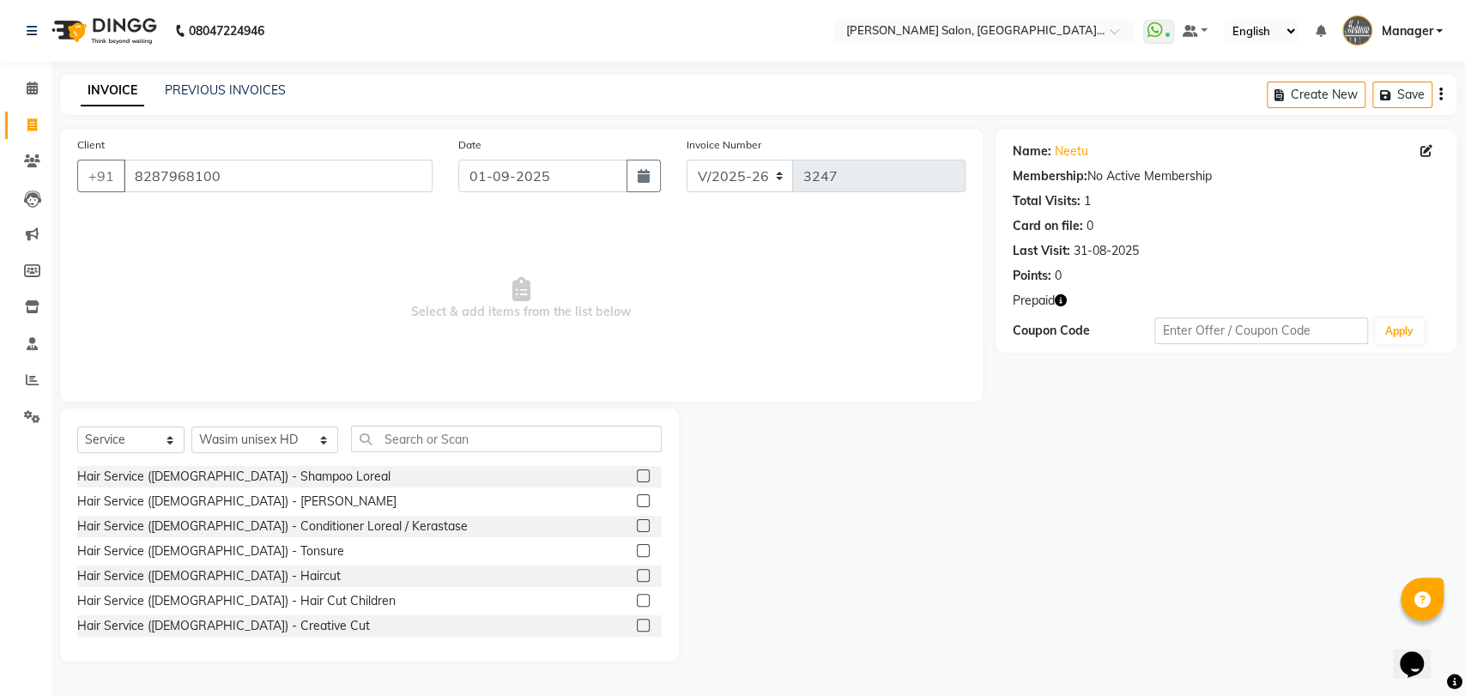
click at [1062, 302] on icon "button" at bounding box center [1061, 300] width 12 height 12
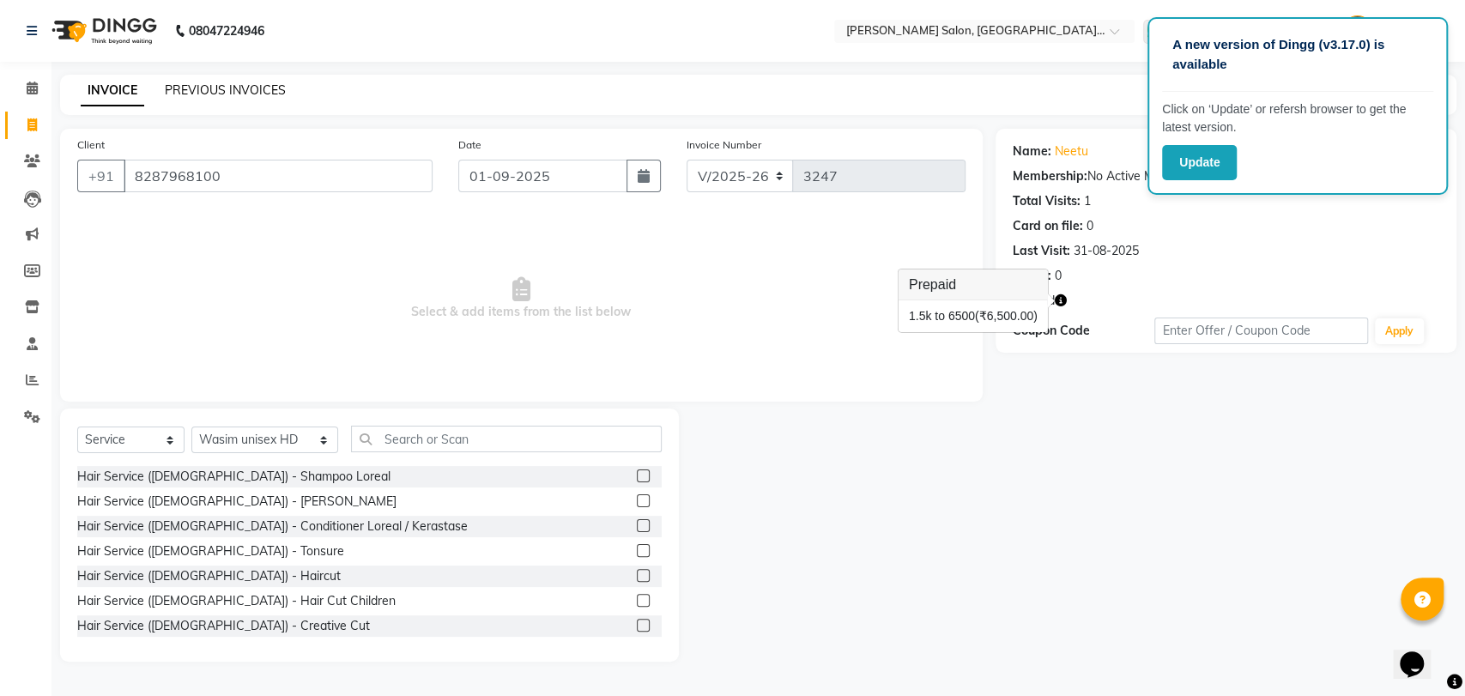
click at [254, 84] on link "PREVIOUS INVOICES" at bounding box center [225, 89] width 121 height 15
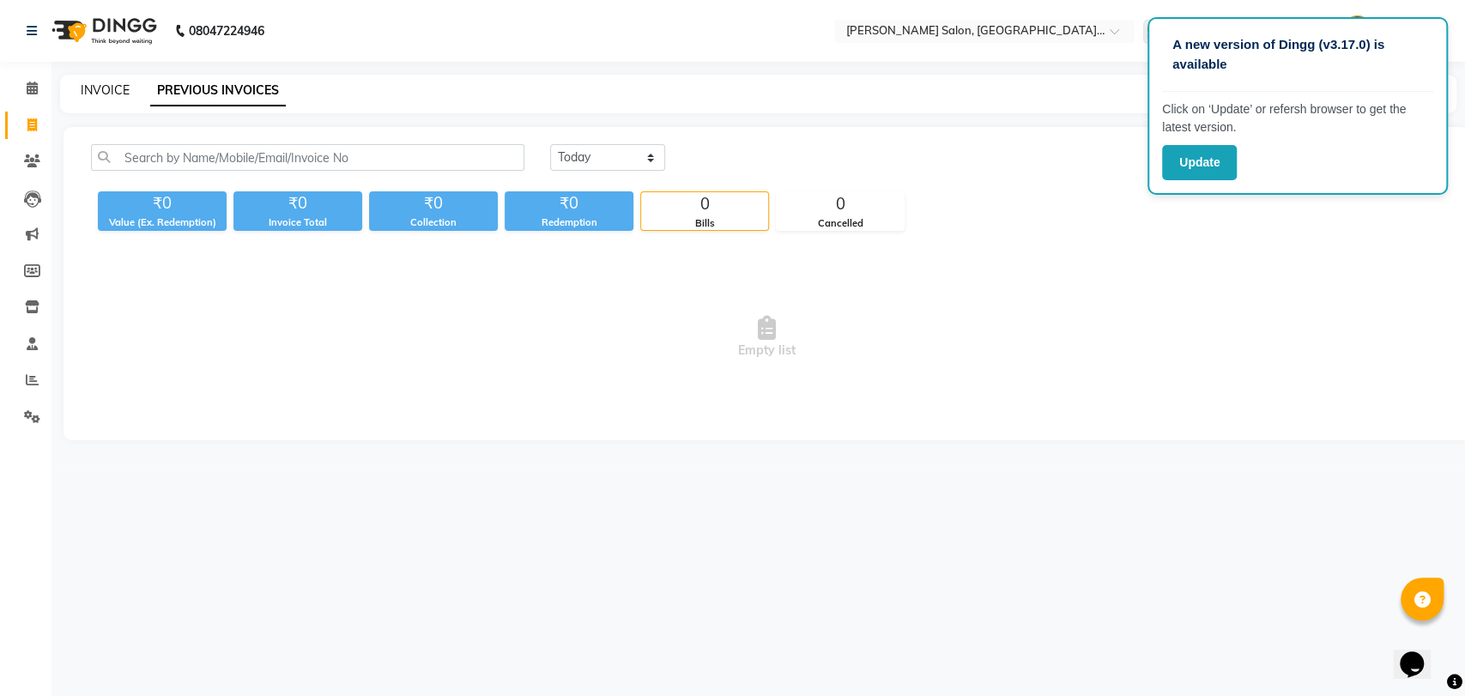
click at [103, 84] on link "INVOICE" at bounding box center [105, 89] width 49 height 15
select select "service"
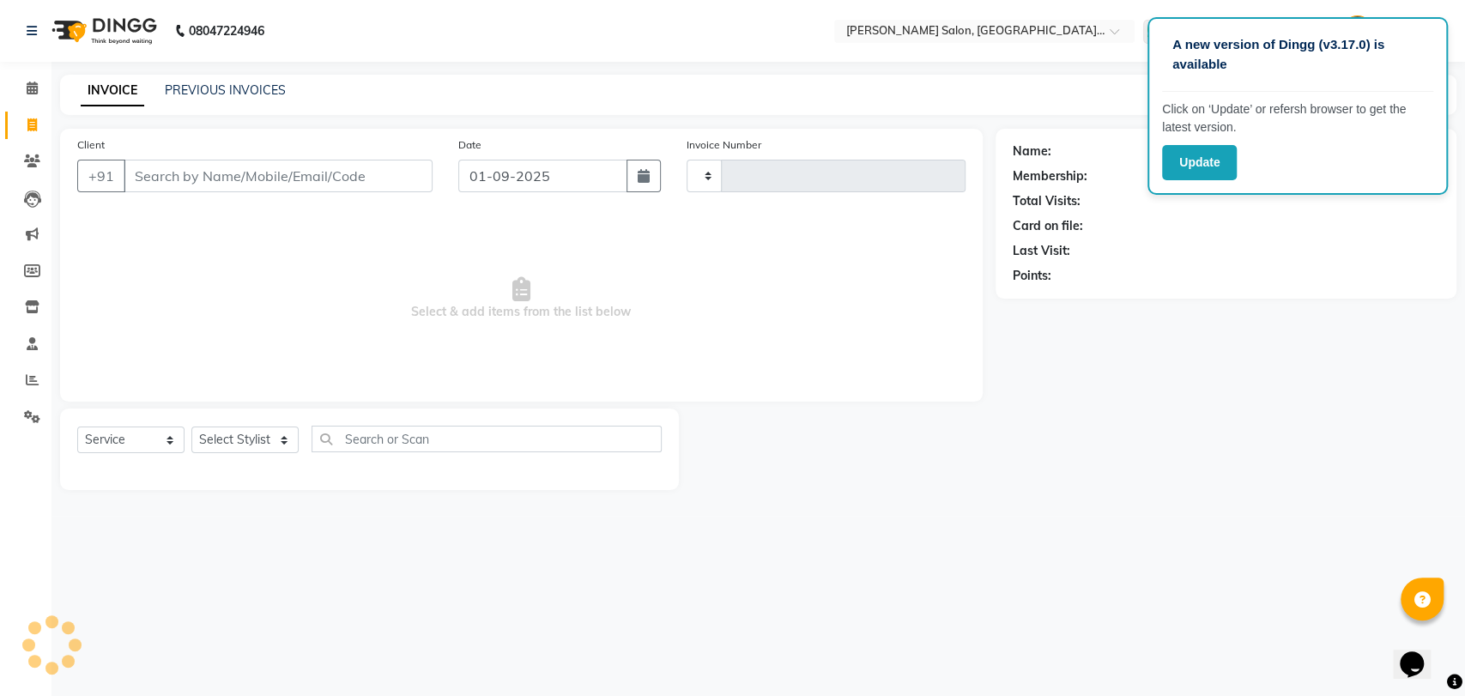
type input "3247"
select select "5893"
click at [27, 379] on icon at bounding box center [32, 379] width 13 height 13
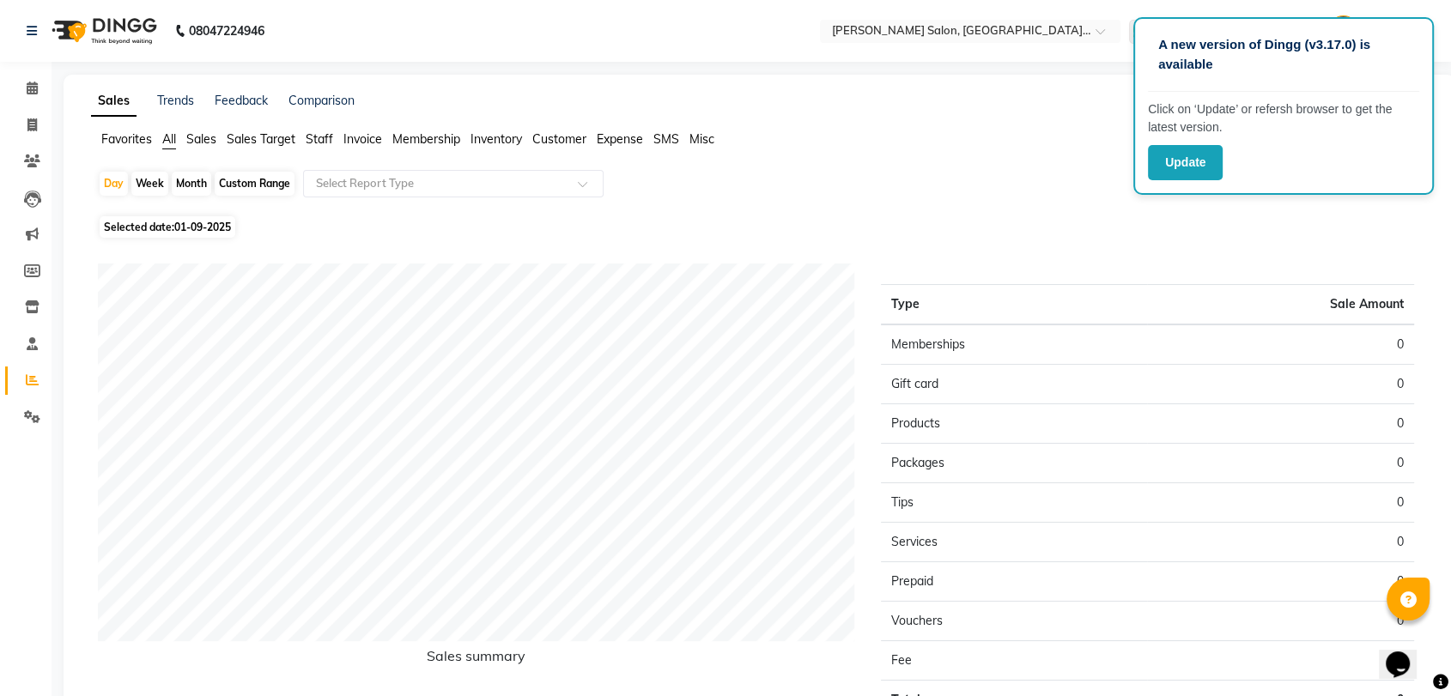
click at [325, 141] on span "Staff" at bounding box center [319, 138] width 27 height 15
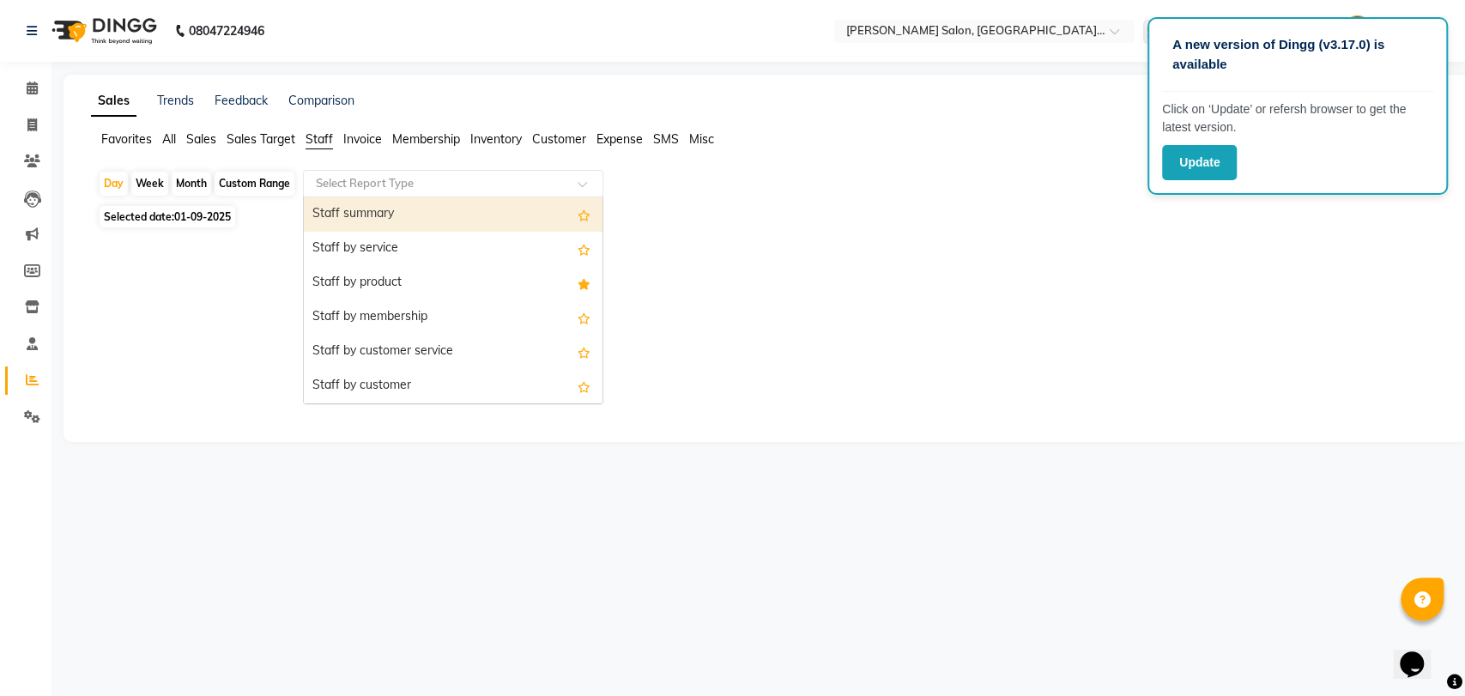
click at [353, 187] on input "text" at bounding box center [435, 183] width 247 height 17
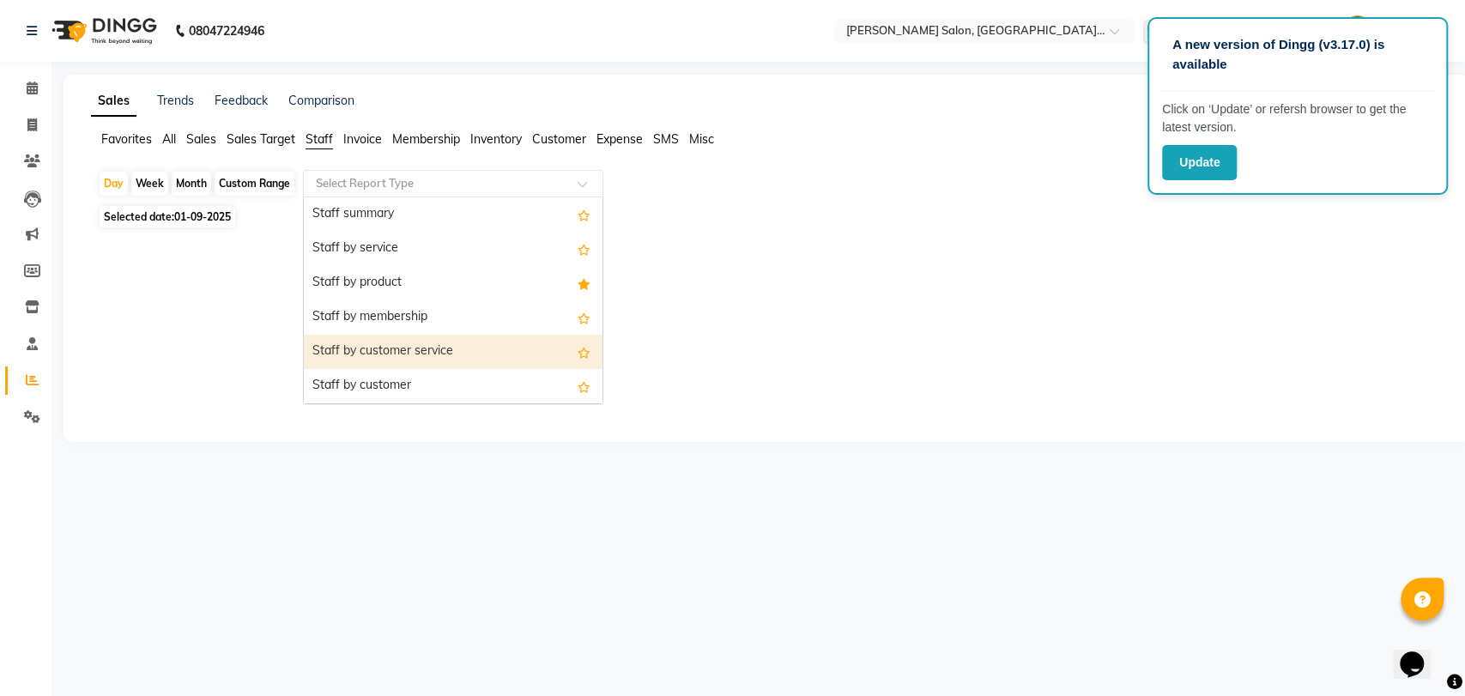
click at [421, 354] on div "Staff by customer service" at bounding box center [453, 352] width 299 height 34
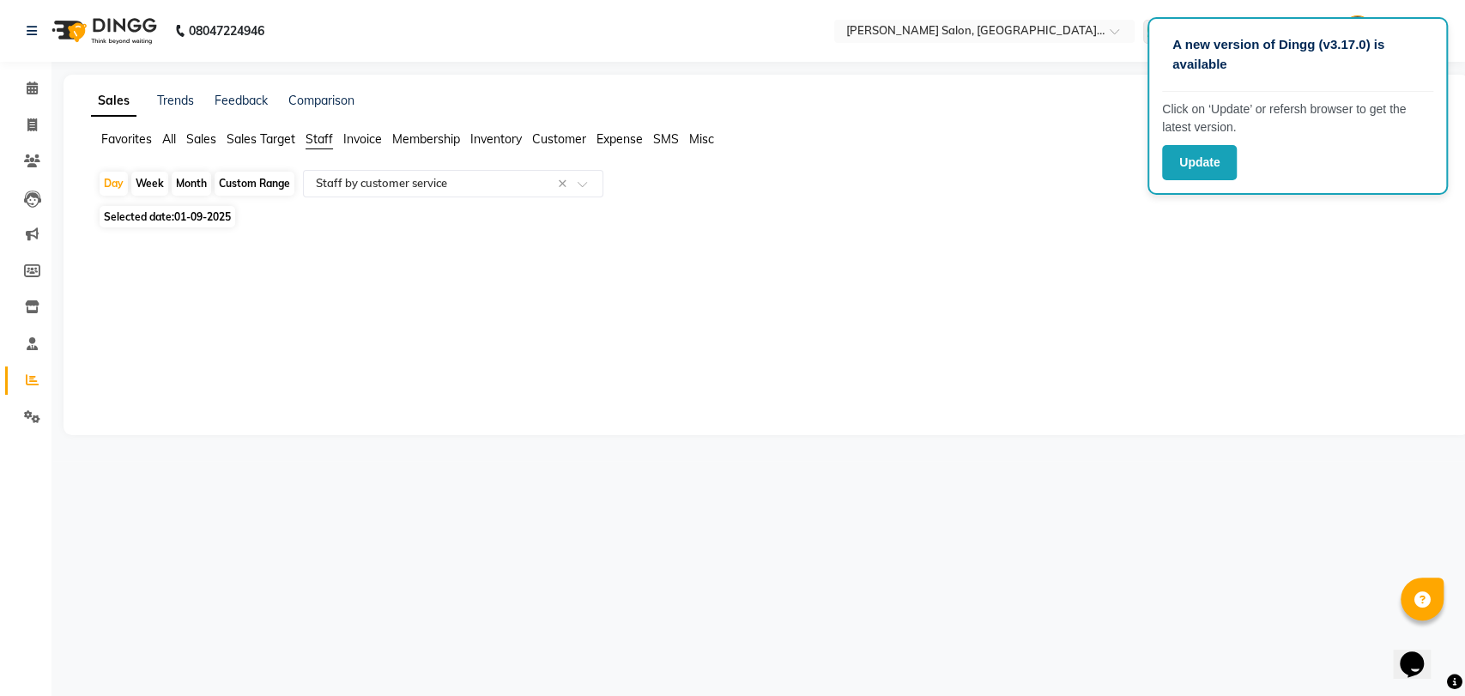
click at [249, 184] on div "Custom Range" at bounding box center [255, 184] width 80 height 24
select select "9"
select select "2025"
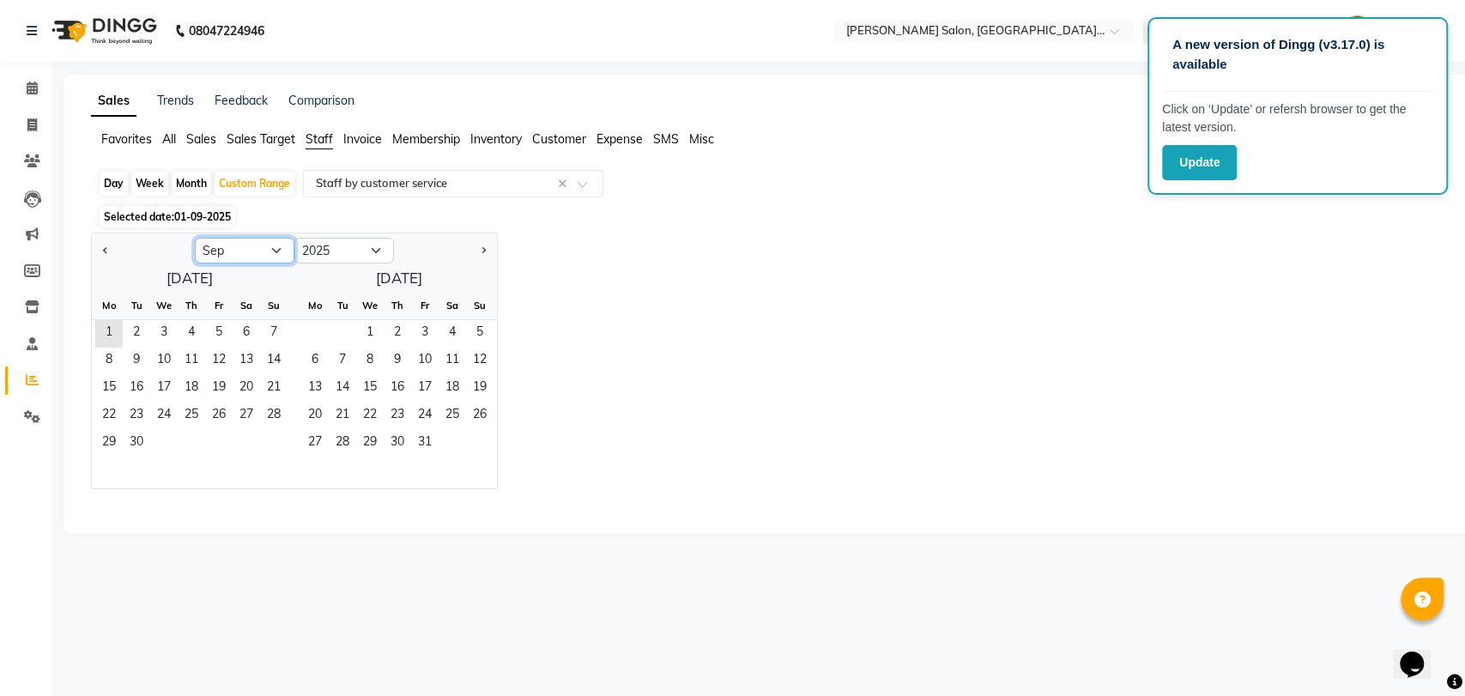
click at [264, 259] on select "Jan Feb Mar Apr May Jun [DATE] Aug Sep Oct Nov Dec" at bounding box center [245, 251] width 100 height 26
select select "8"
click at [195, 238] on select "Jan Feb Mar Apr May Jun [DATE] Aug Sep Oct Nov Dec" at bounding box center [245, 251] width 100 height 26
click at [220, 325] on span "1" at bounding box center [218, 333] width 27 height 27
click at [282, 439] on span "31" at bounding box center [273, 443] width 27 height 27
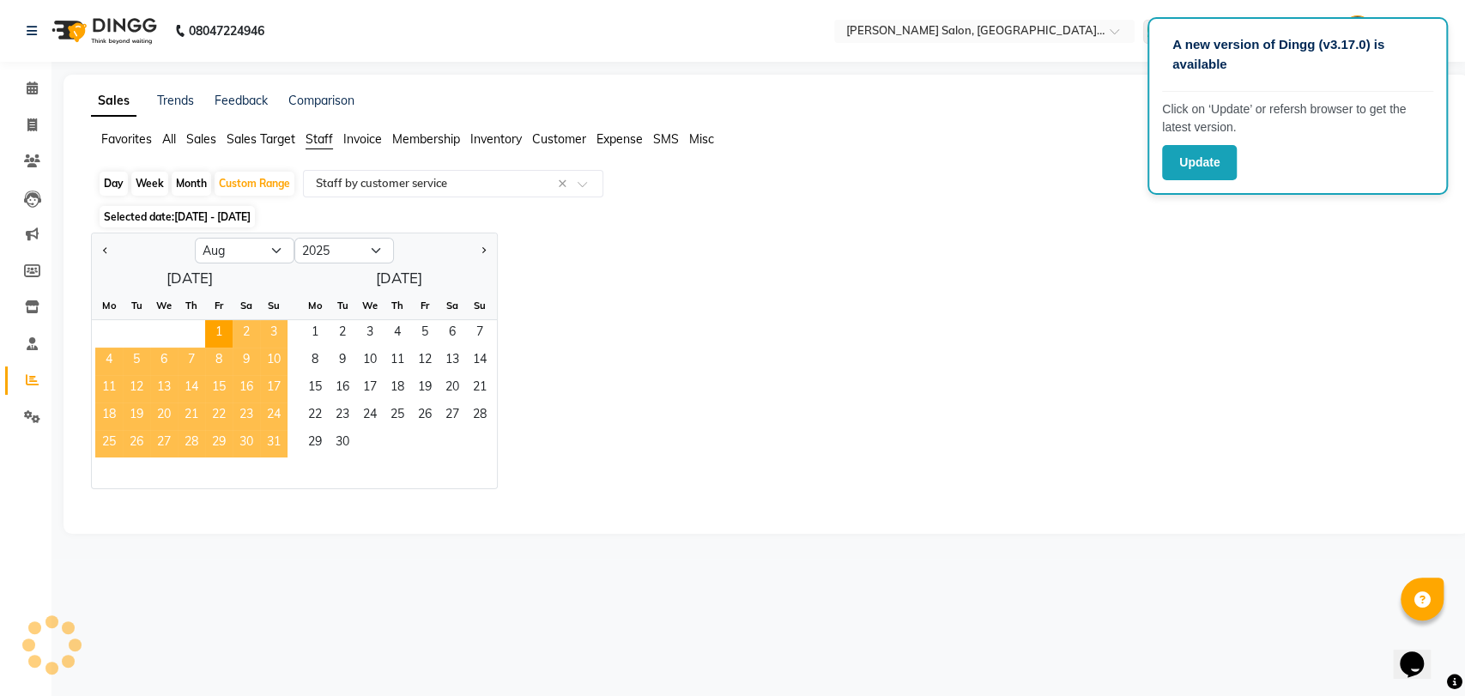
select select "pdf"
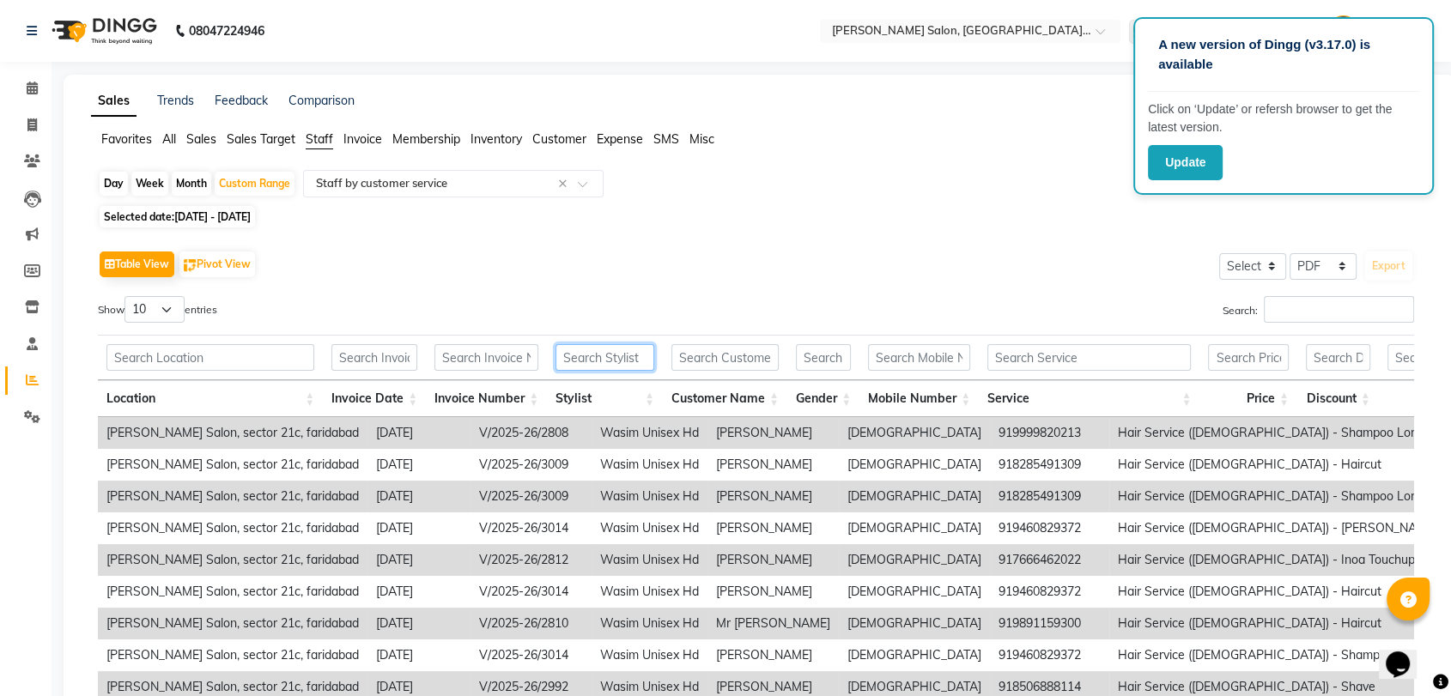
click at [634, 354] on input "text" at bounding box center [604, 357] width 99 height 27
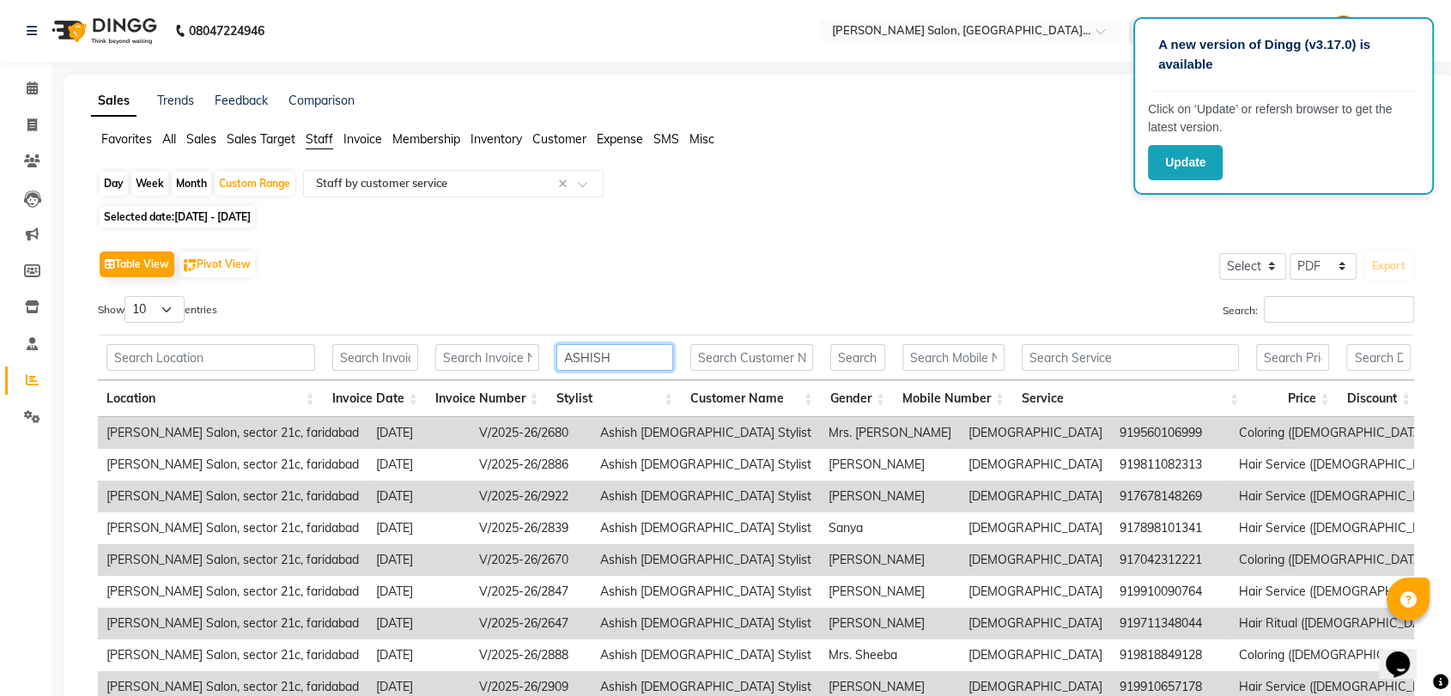
type input "ASHISH"
click at [1039, 348] on input "text" at bounding box center [1129, 357] width 217 height 27
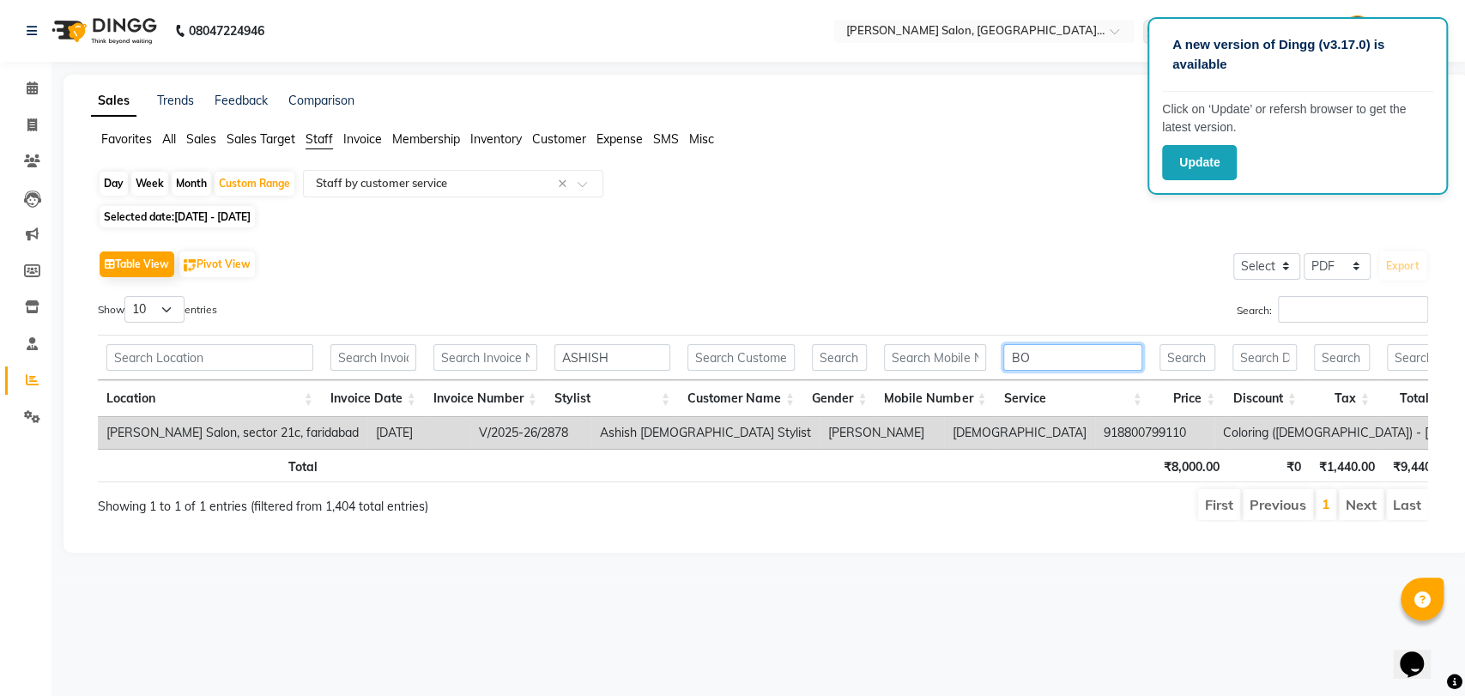
type input "B"
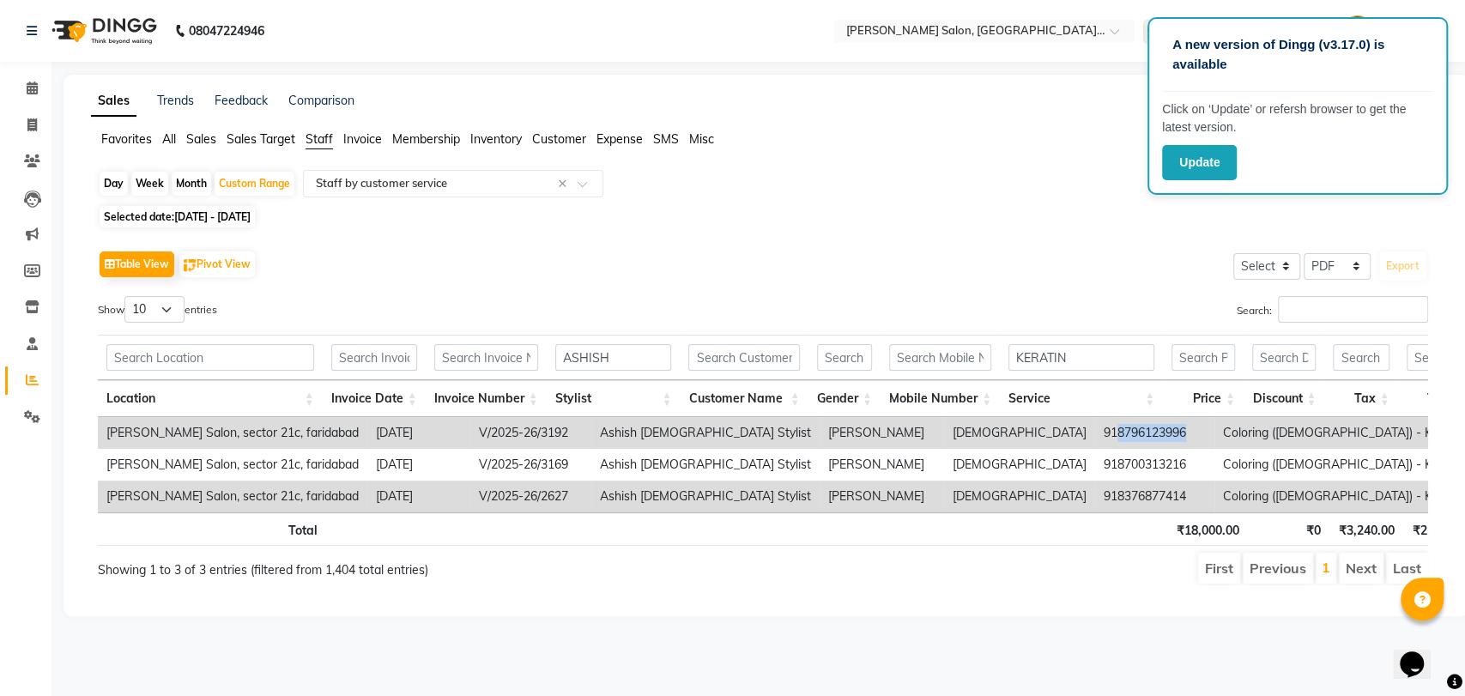
drag, startPoint x: 908, startPoint y: 429, endPoint x: 982, endPoint y: 426, distance: 73.9
click at [1095, 426] on td "918796123996" at bounding box center [1154, 433] width 119 height 32
copy td "8796123996"
click at [987, 144] on ul "Favorites All Sales Sales Target Staff Invoice Membership Inventory Customer Ex…" at bounding box center [766, 139] width 1351 height 19
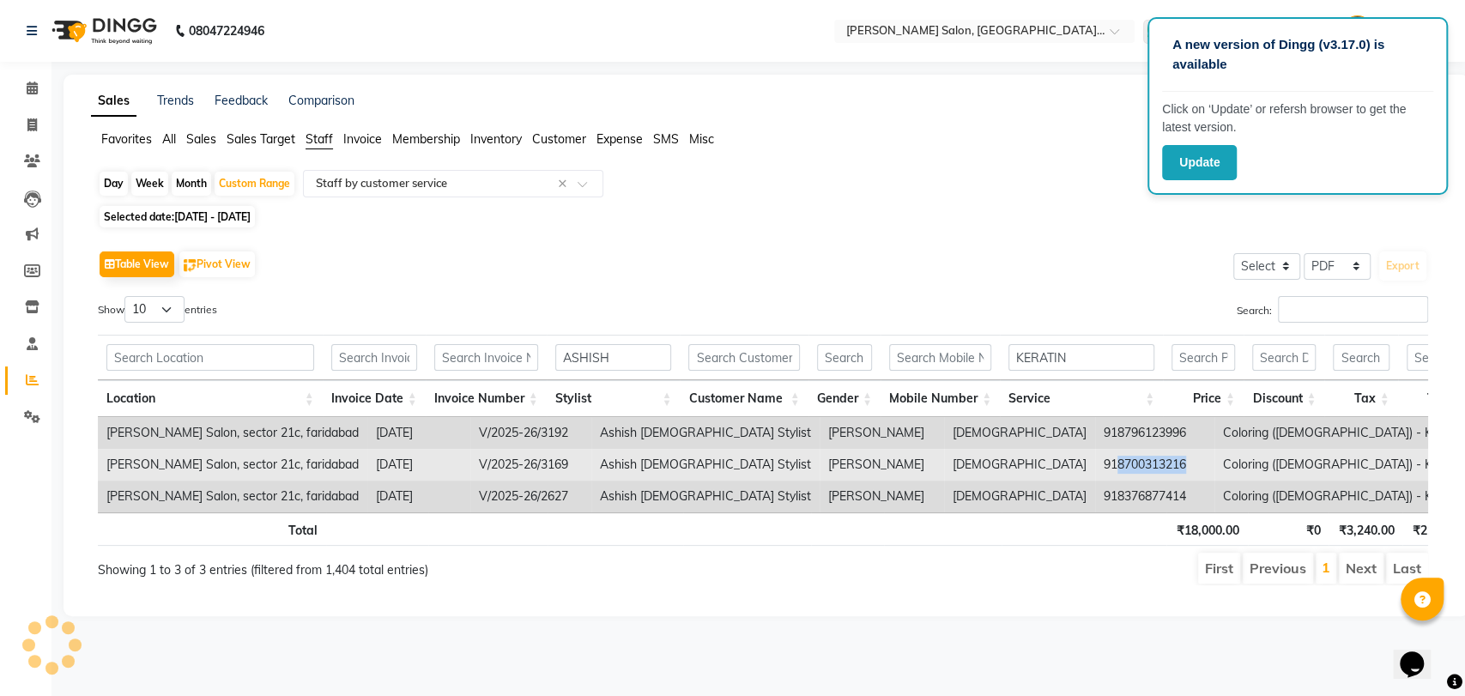
drag, startPoint x: 905, startPoint y: 463, endPoint x: 984, endPoint y: 449, distance: 80.3
click at [1095, 449] on td "918700313216" at bounding box center [1154, 465] width 119 height 32
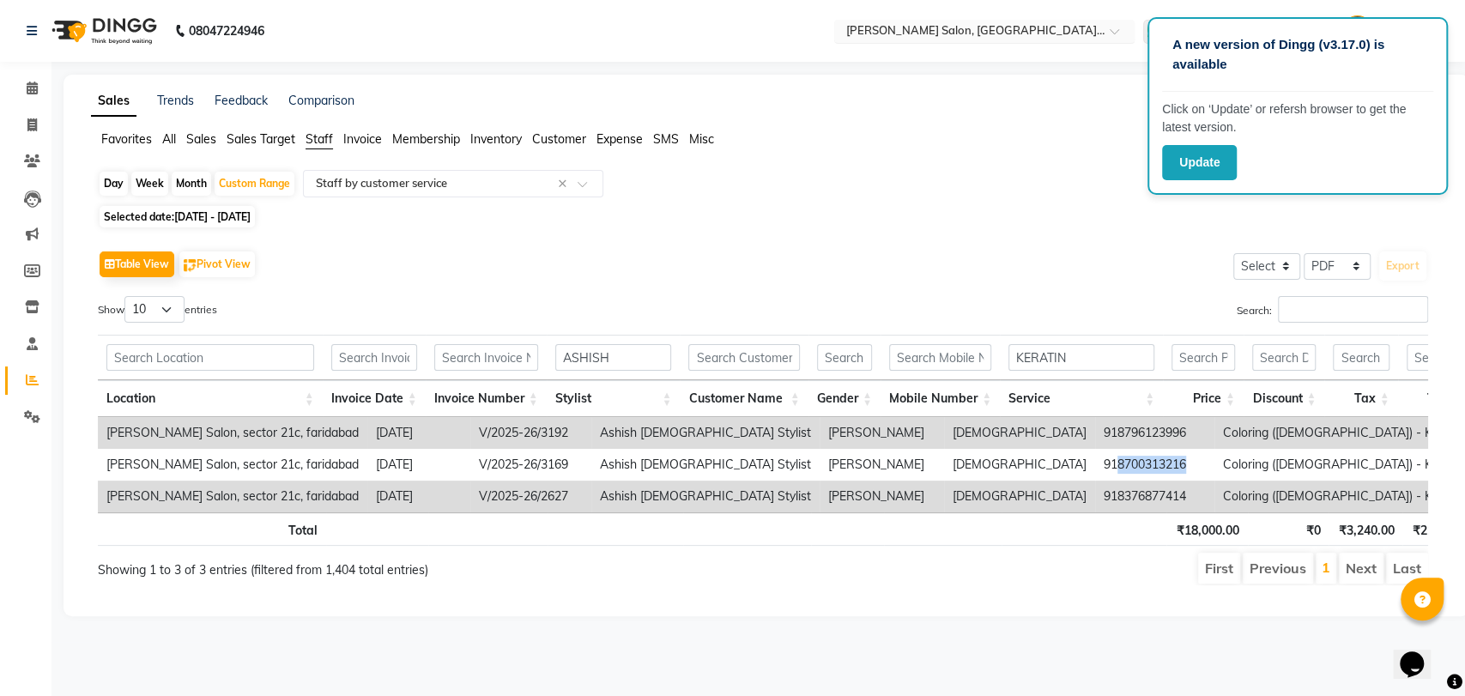
copy td "8700313216"
drag, startPoint x: 982, startPoint y: 496, endPoint x: 908, endPoint y: 503, distance: 74.1
click at [1095, 503] on td "918376877414" at bounding box center [1154, 497] width 119 height 32
copy td "8376877414"
drag, startPoint x: 1100, startPoint y: 355, endPoint x: 1003, endPoint y: 357, distance: 97.0
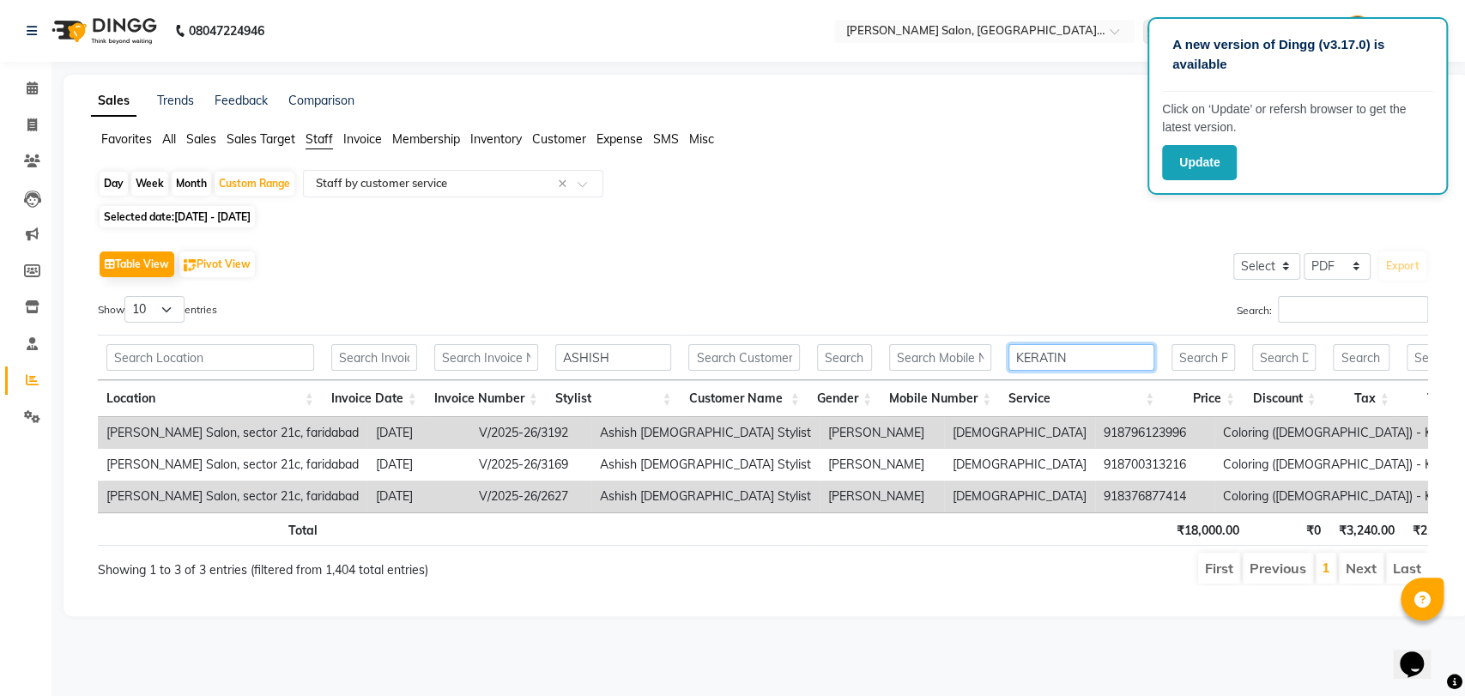
click at [1003, 357] on th "KERATIN" at bounding box center [1081, 357] width 163 height 45
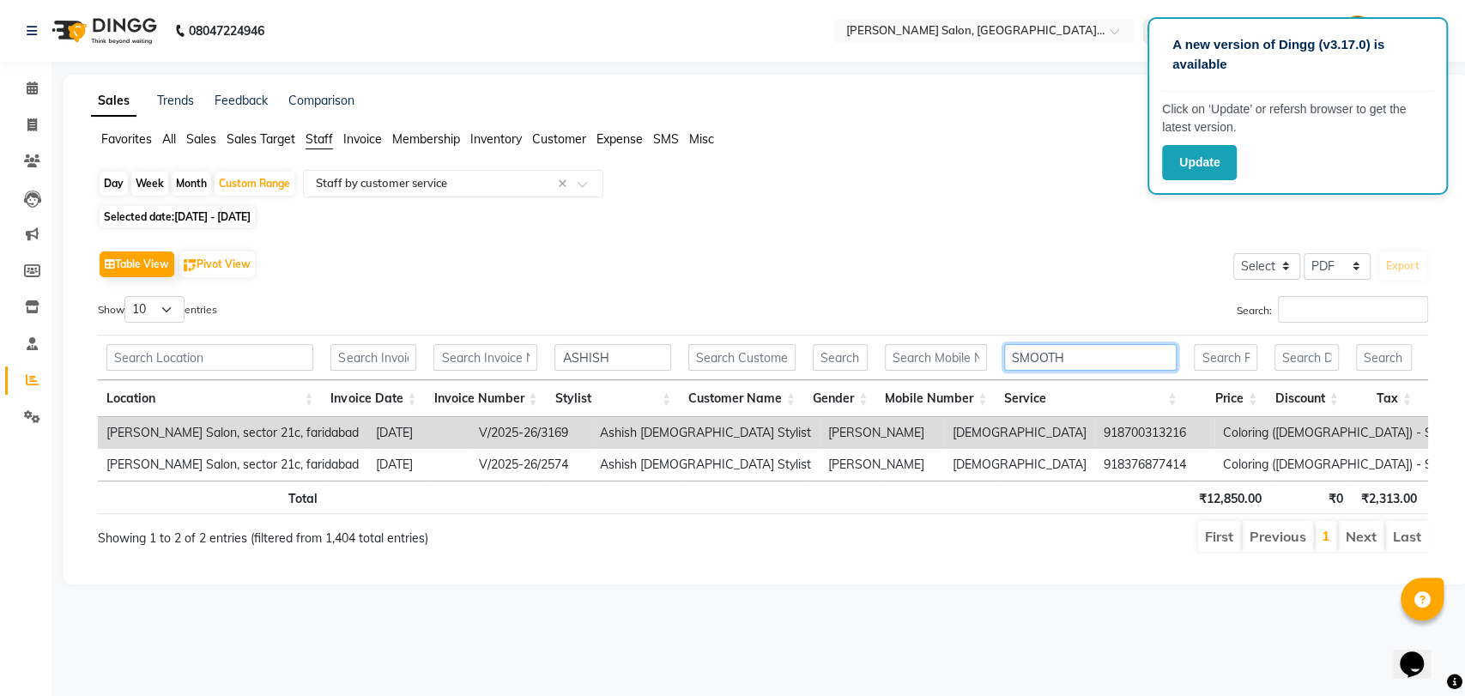
type input "SMOOTH"
click at [633, 352] on input "ASHISH" at bounding box center [612, 357] width 117 height 27
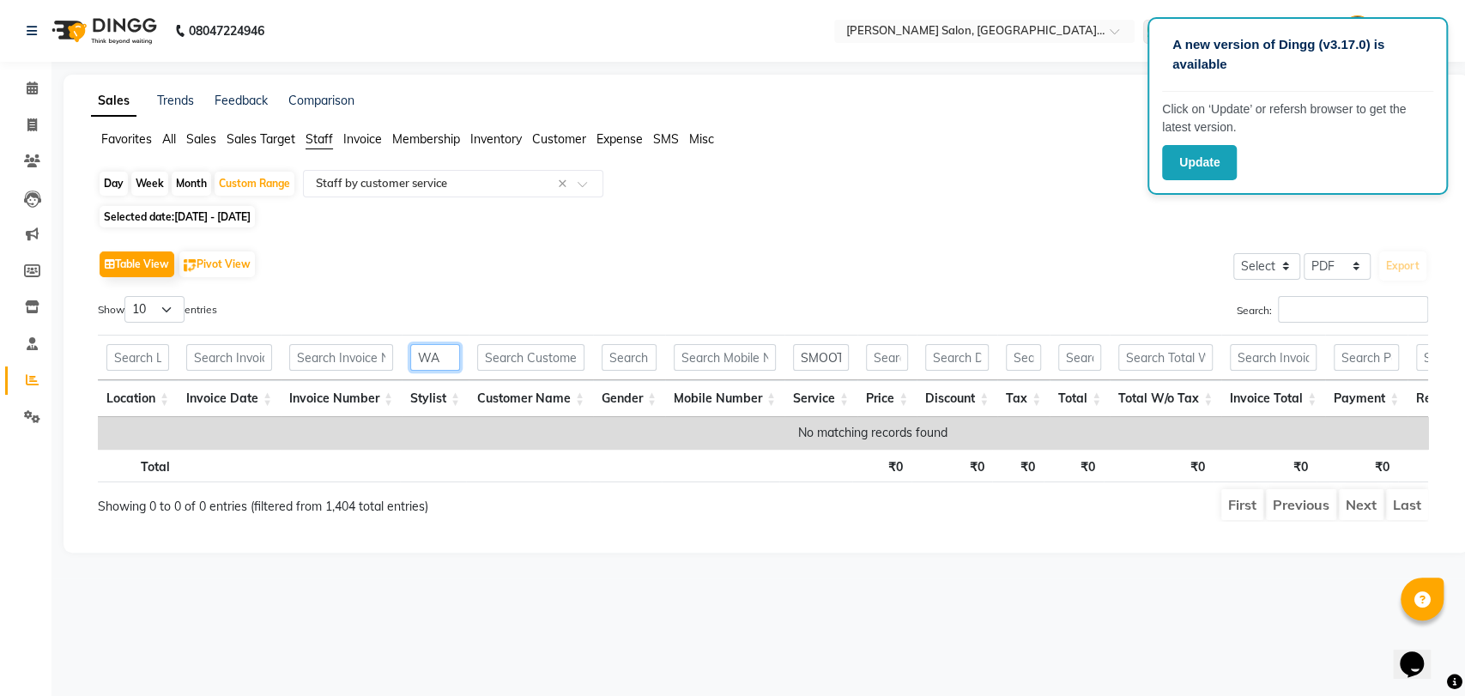
type input "W"
type input "M"
click at [822, 354] on input "SMOOTH" at bounding box center [821, 357] width 56 height 27
click at [847, 237] on div "Table View Pivot View Select Select CSV PDF Export Show 10 25 50 100 entries Se…" at bounding box center [763, 384] width 1358 height 303
click at [446, 363] on input "SANDEEP" at bounding box center [435, 357] width 50 height 27
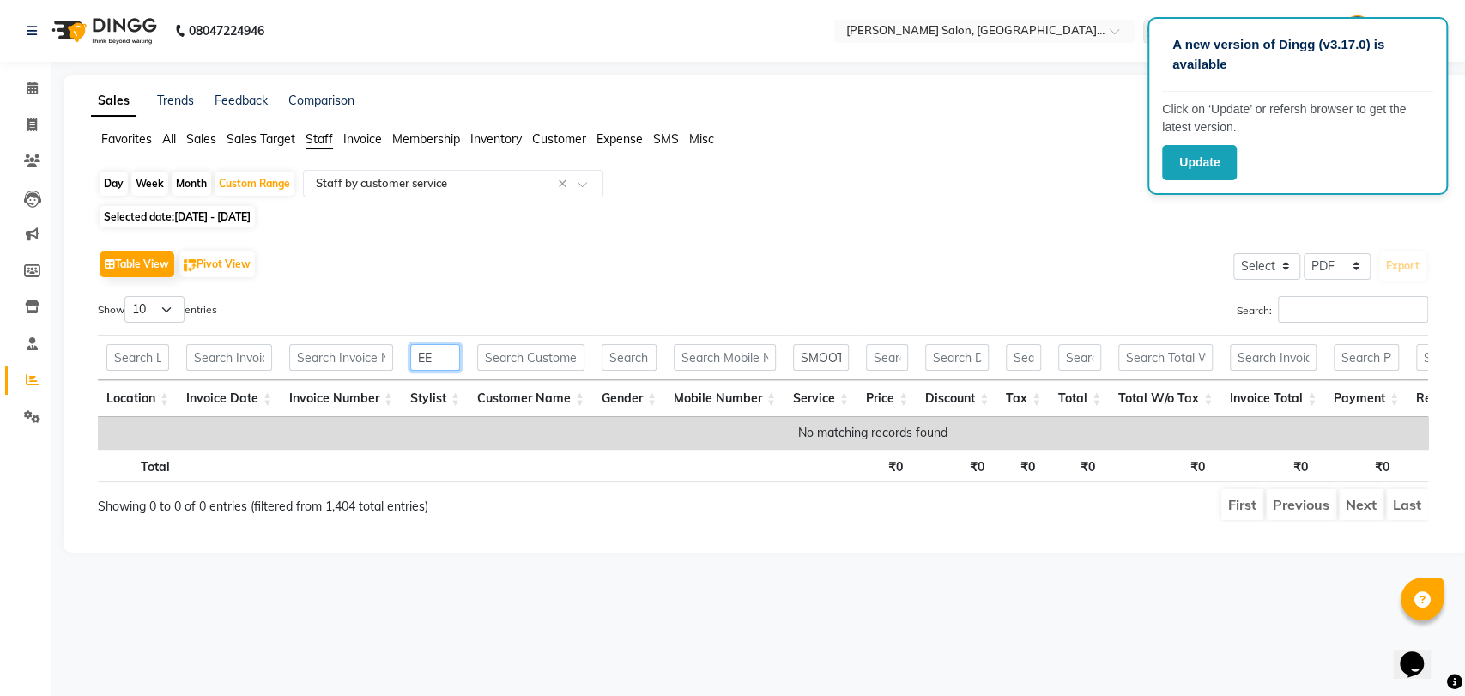
type input "E"
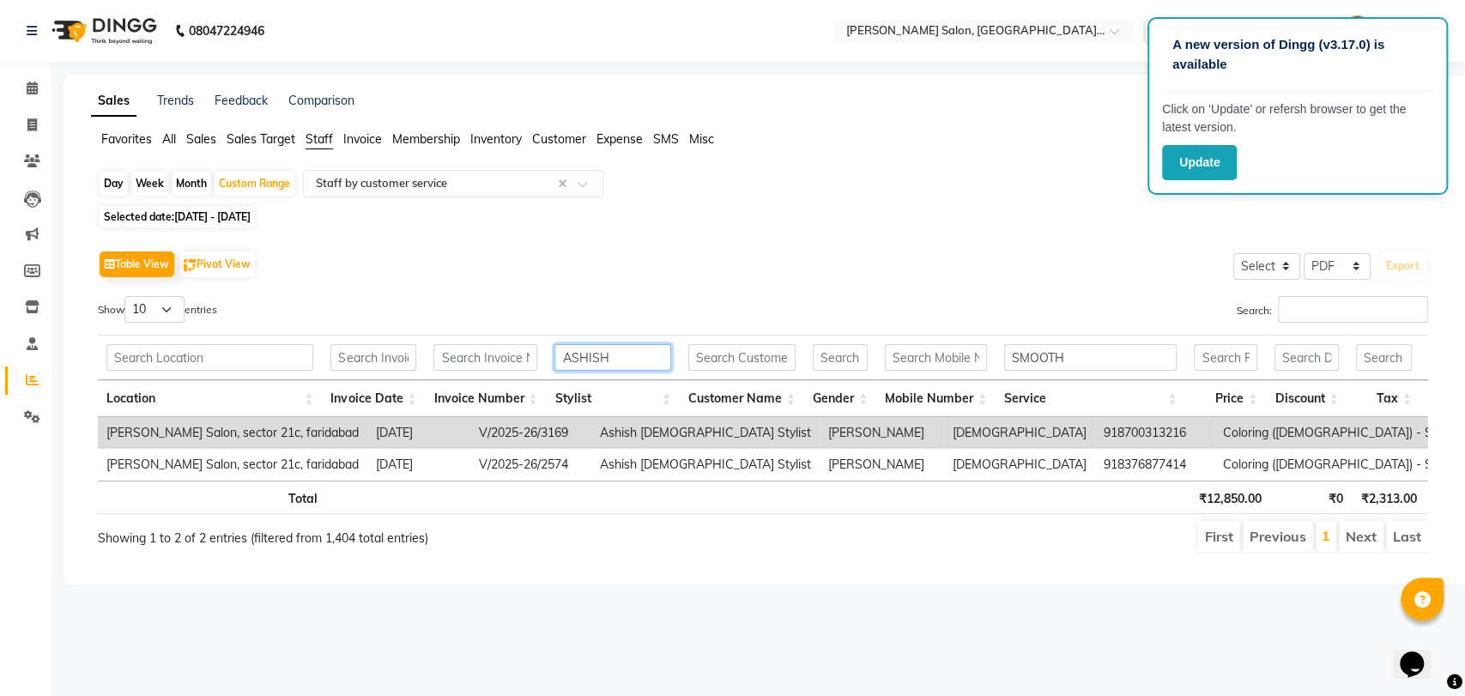
drag, startPoint x: 629, startPoint y: 350, endPoint x: 562, endPoint y: 359, distance: 67.5
click at [562, 359] on input "ASHISH" at bounding box center [612, 357] width 117 height 27
click at [556, 360] on input "ASHISH" at bounding box center [612, 357] width 117 height 27
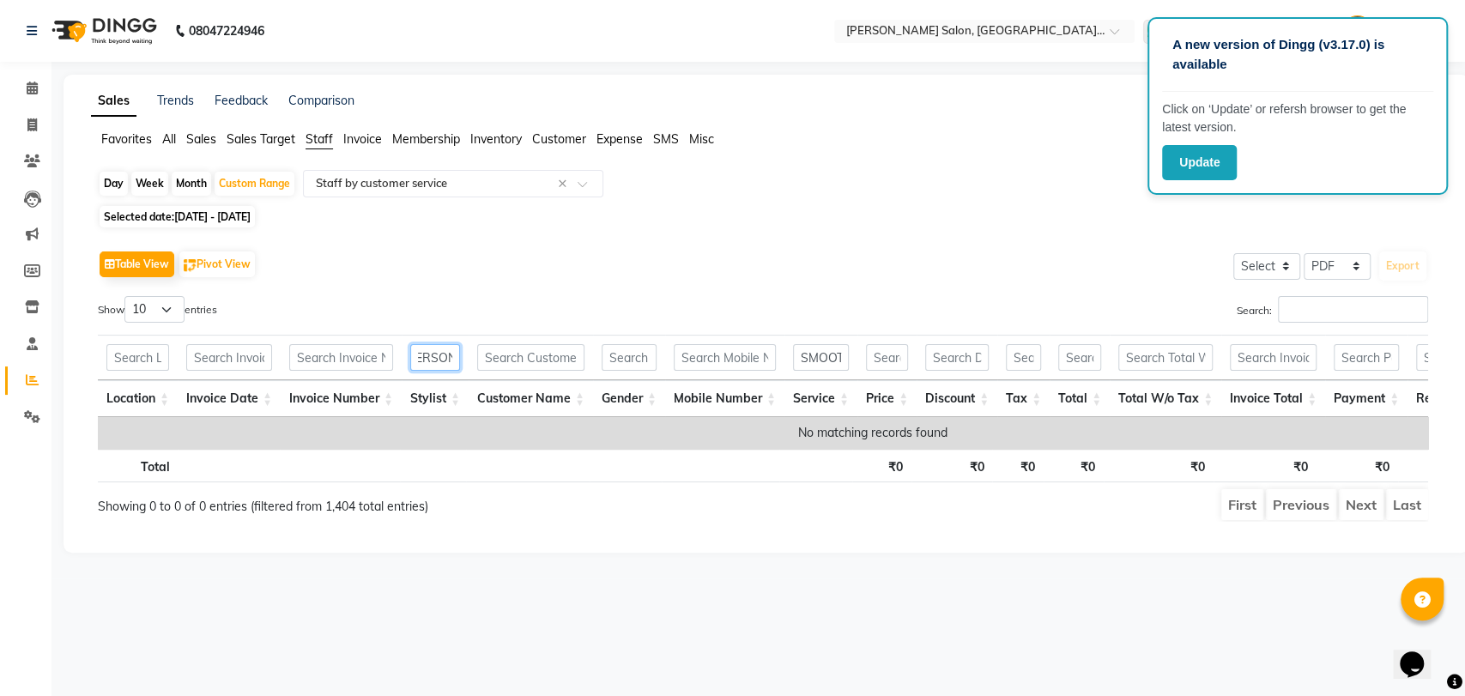
type input "SANDEEP"
drag, startPoint x: 833, startPoint y: 319, endPoint x: 813, endPoint y: 371, distance: 55.2
click at [833, 321] on div "Search:" at bounding box center [1102, 312] width 652 height 33
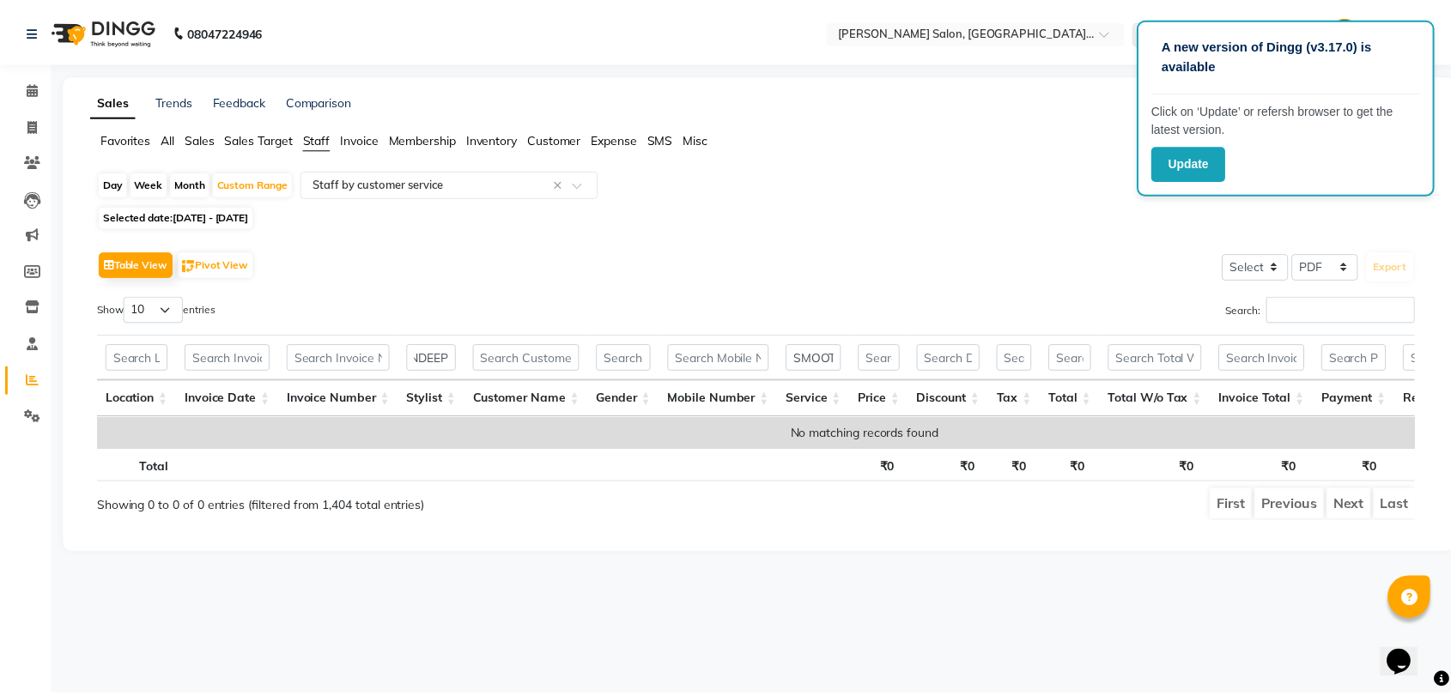
scroll to position [0, 0]
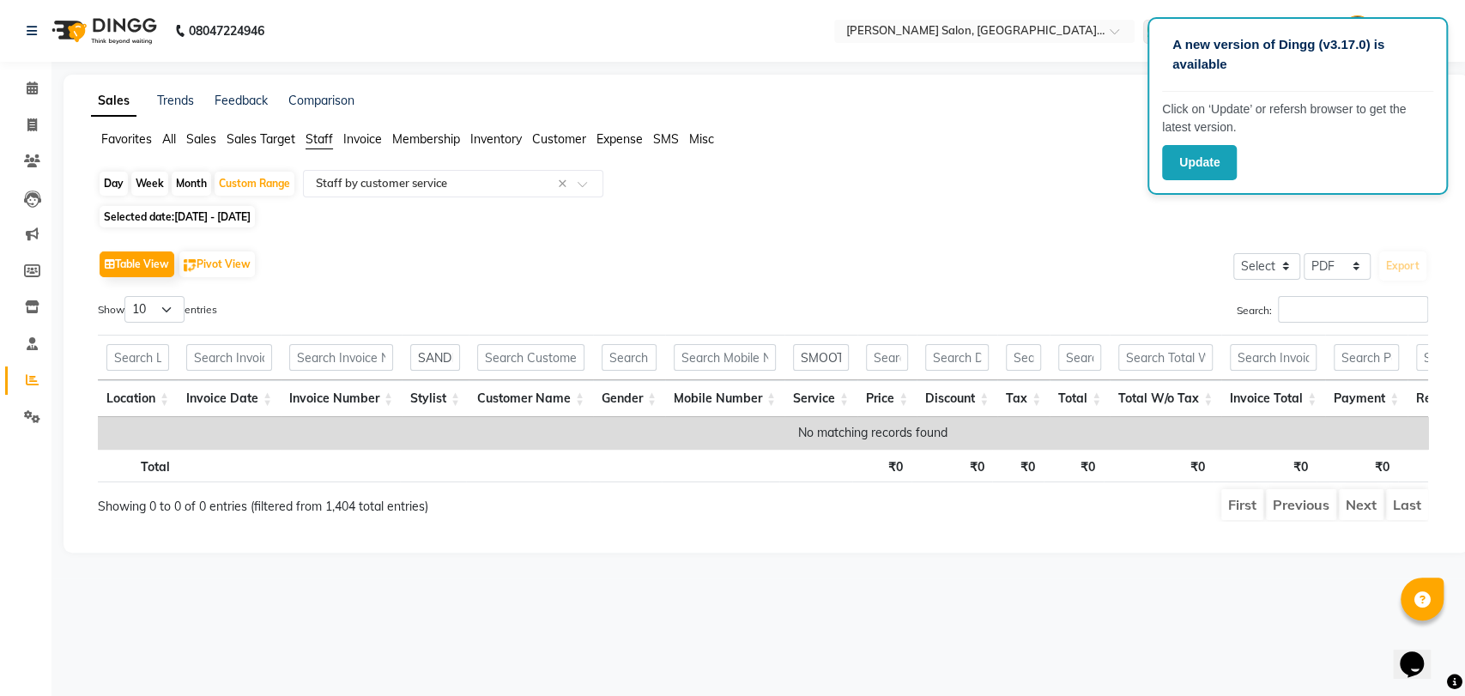
click at [812, 371] on th "SMOOTH" at bounding box center [821, 357] width 73 height 45
click at [824, 354] on input "SMOOTH" at bounding box center [821, 357] width 56 height 27
type input "O"
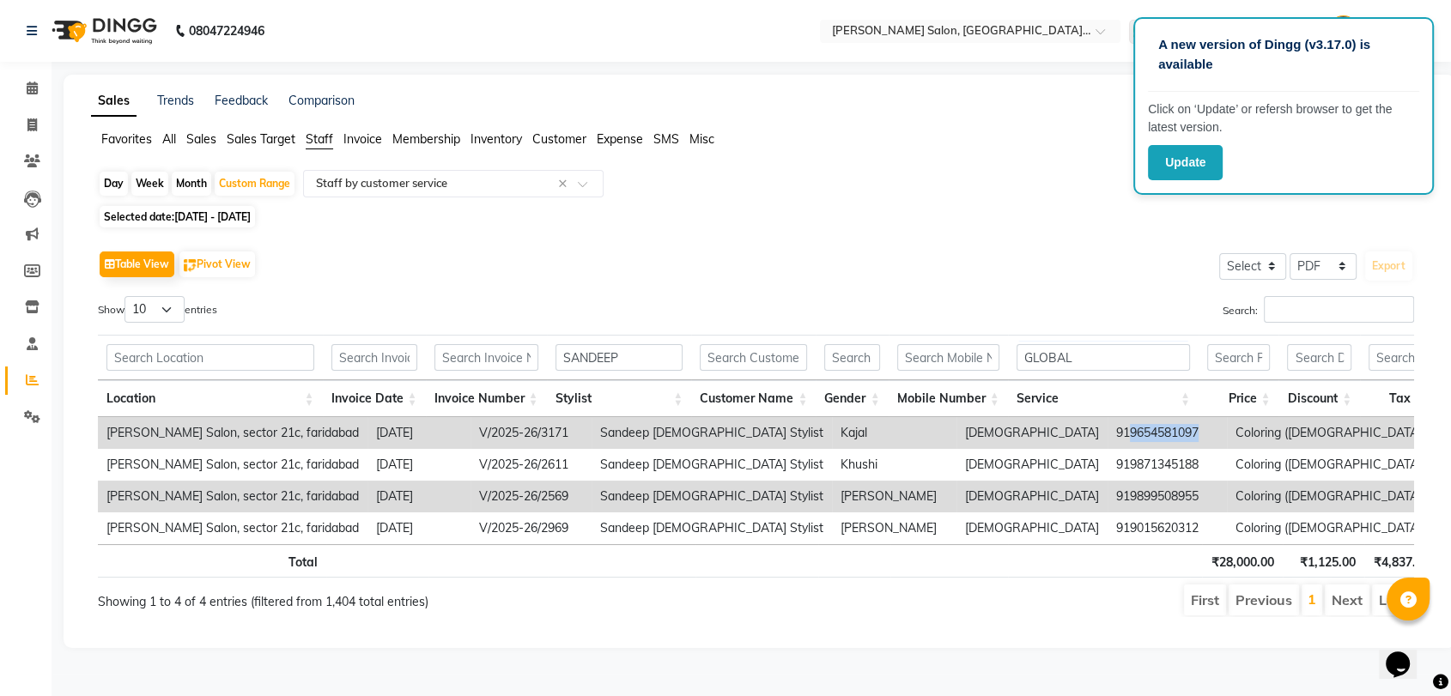
drag, startPoint x: 914, startPoint y: 430, endPoint x: 992, endPoint y: 432, distance: 78.1
click at [1107, 432] on td "919654581097" at bounding box center [1166, 433] width 119 height 32
copy td "9654581097"
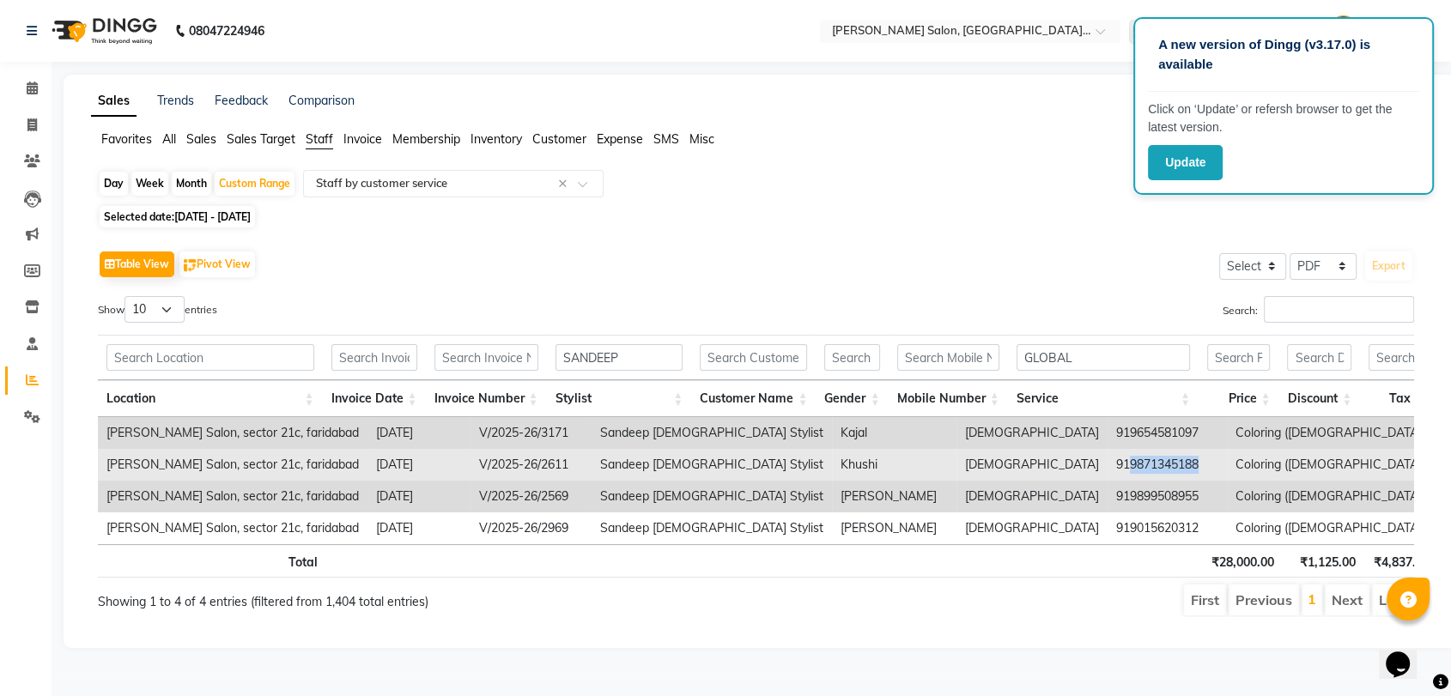
drag, startPoint x: 912, startPoint y: 464, endPoint x: 1013, endPoint y: 466, distance: 100.4
click at [1013, 466] on tr "[PERSON_NAME] Salon, sector 21c, faridabad [DATE] V/2025-26/2611 Sandeep [DEMOG…" at bounding box center [1230, 465] width 2265 height 32
copy td "9871345188"
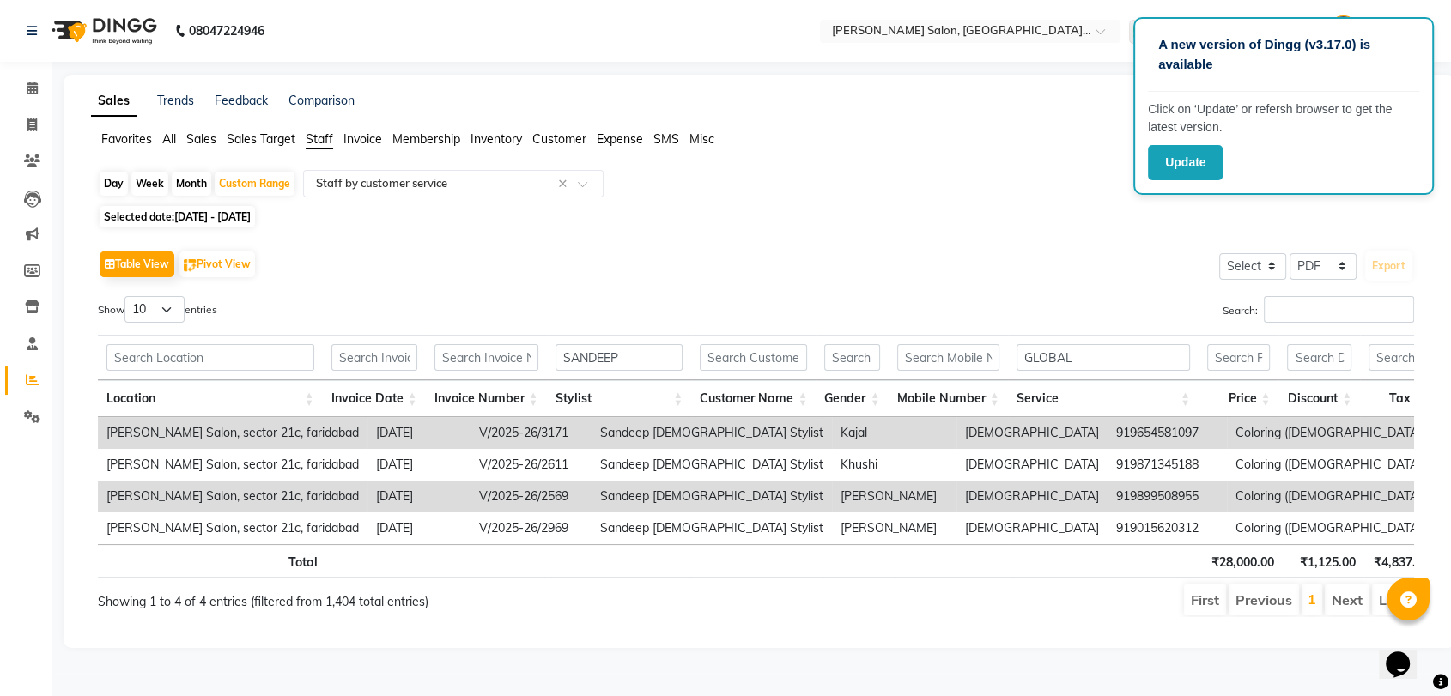
click at [851, 201] on div "Day Week Month Custom Range Select Report Type × Staff by customer service × Se…" at bounding box center [759, 400] width 1336 height 461
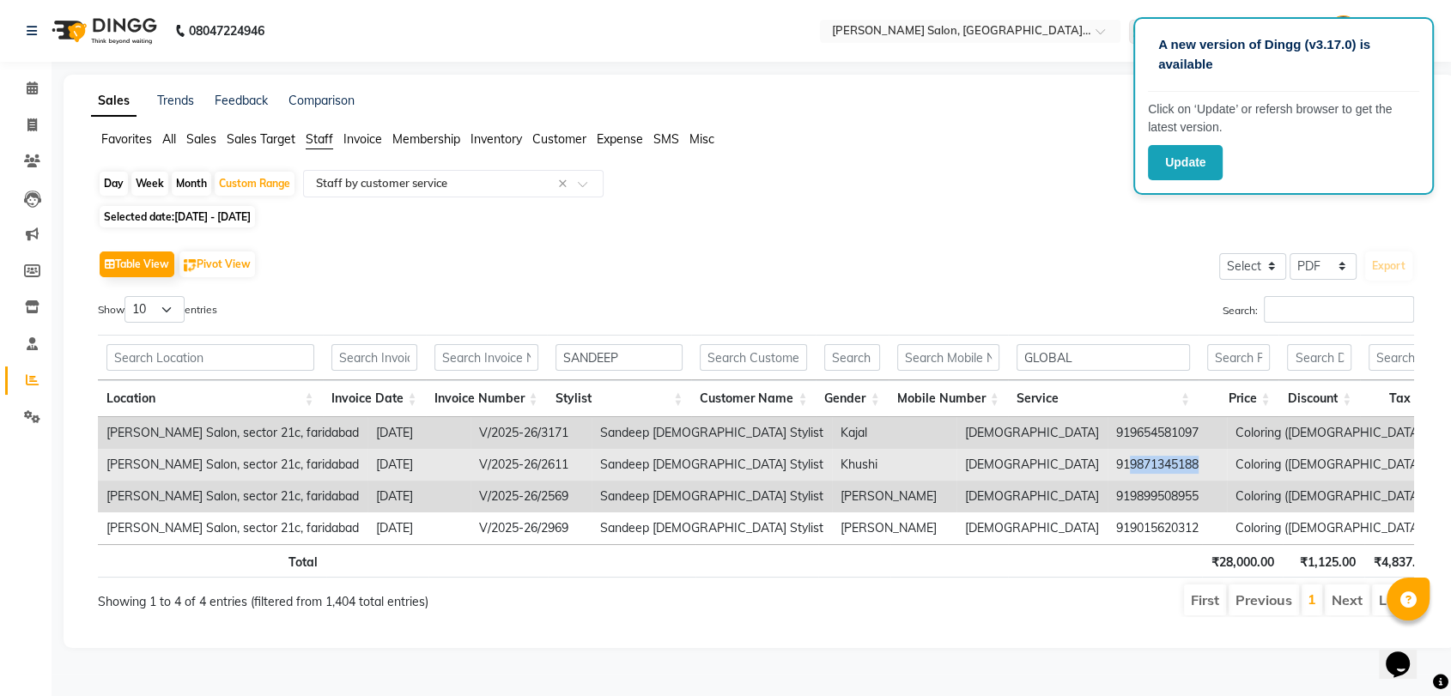
drag, startPoint x: 913, startPoint y: 462, endPoint x: 994, endPoint y: 463, distance: 80.7
click at [1107, 463] on td "919871345188" at bounding box center [1166, 465] width 119 height 32
copy td "9871345188"
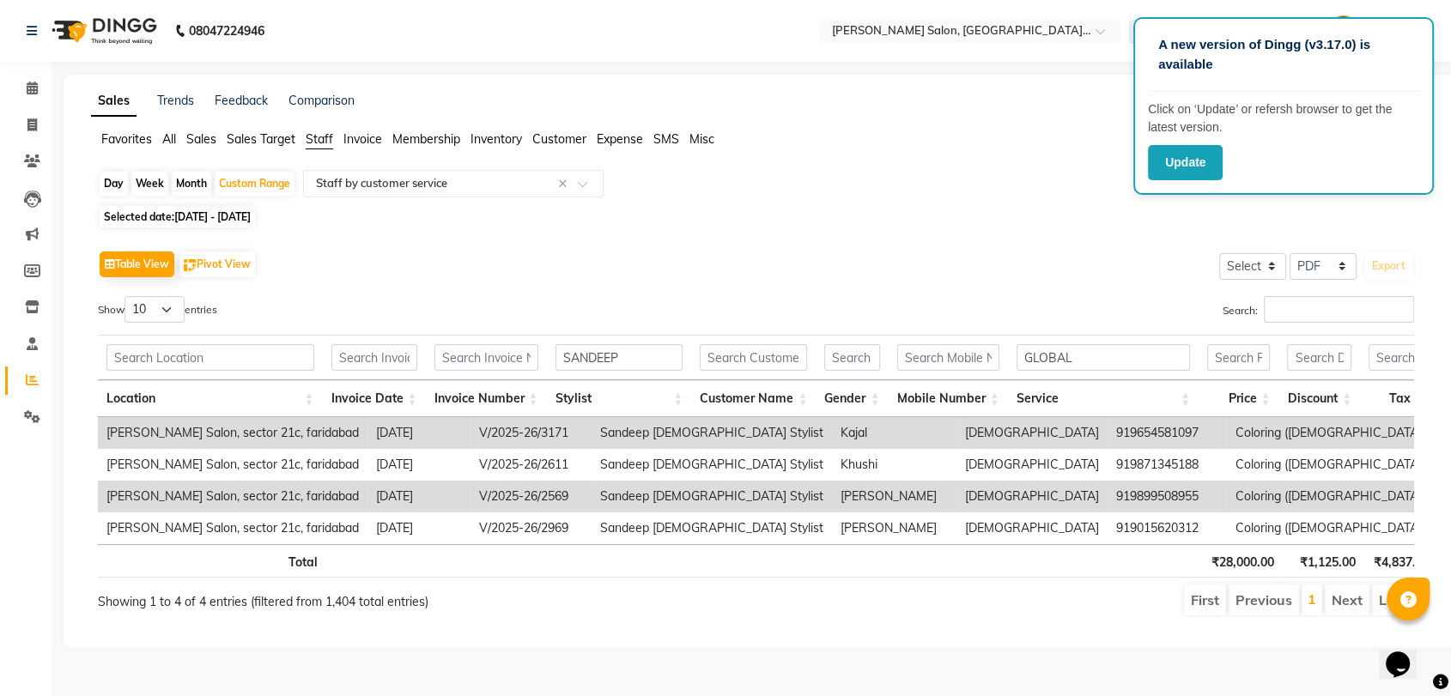
click at [872, 311] on div "Search:" at bounding box center [1091, 312] width 645 height 33
drag, startPoint x: 913, startPoint y: 495, endPoint x: 992, endPoint y: 495, distance: 79.0
click at [1107, 495] on td "919899508955" at bounding box center [1166, 497] width 119 height 32
copy td "9899508955"
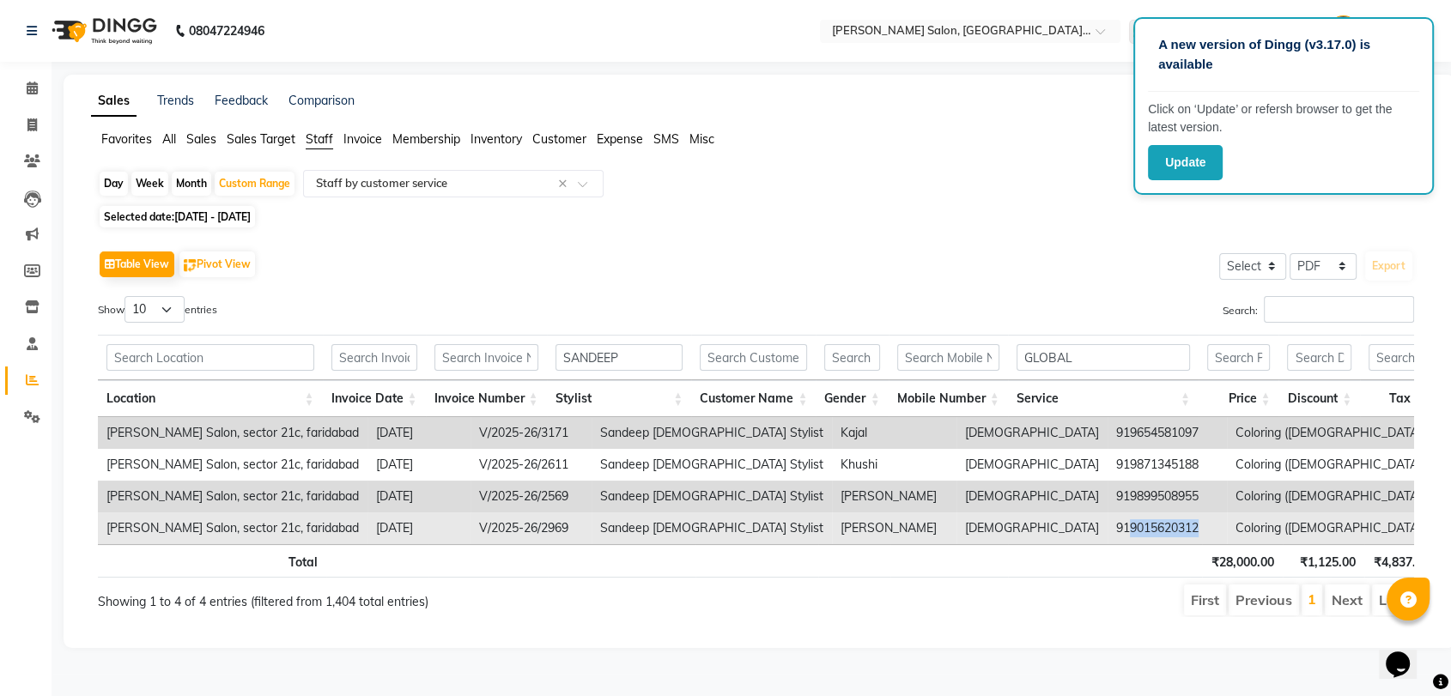
drag, startPoint x: 912, startPoint y: 525, endPoint x: 989, endPoint y: 520, distance: 77.4
click at [1107, 520] on td "919015620312" at bounding box center [1166, 528] width 119 height 32
copy td "9015620312"
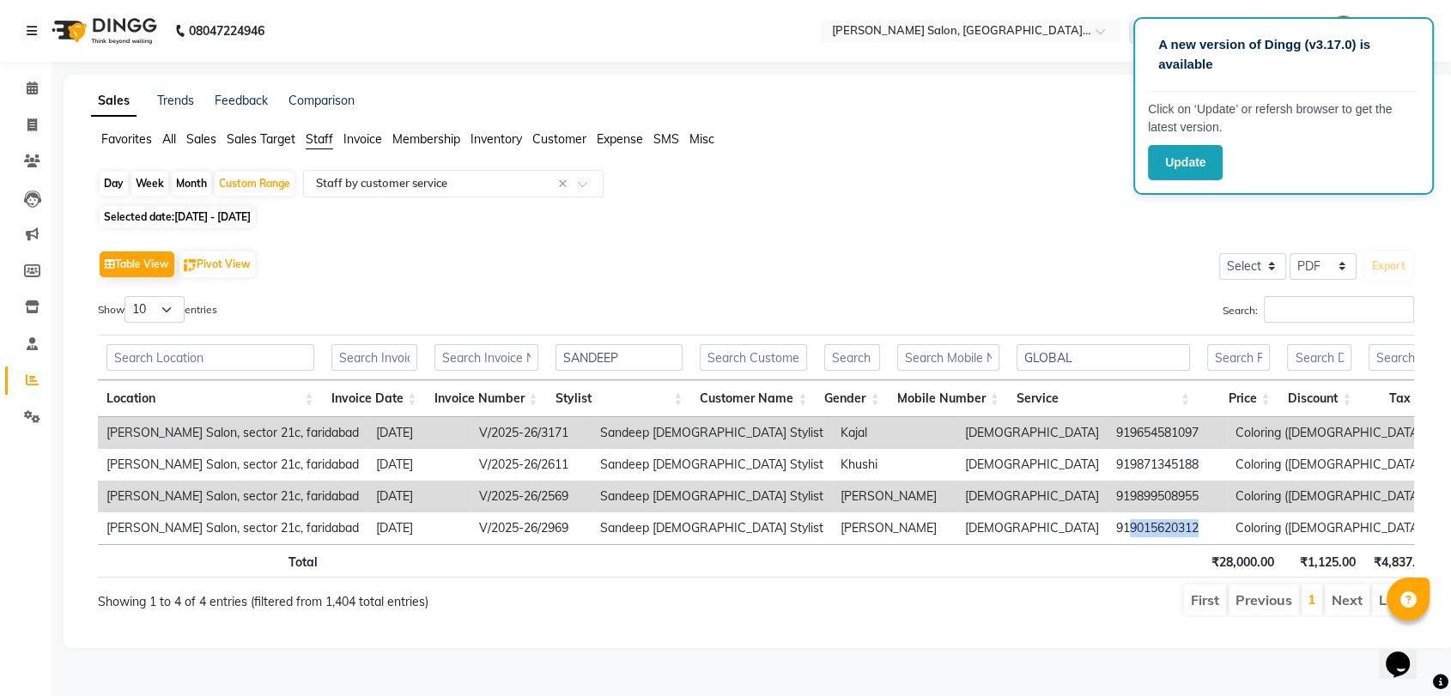
scroll to position [6, 0]
drag, startPoint x: 1077, startPoint y: 351, endPoint x: 989, endPoint y: 354, distance: 88.4
click at [989, 354] on tr "SANDEEP GLOBAL" at bounding box center [1074, 357] width 1953 height 45
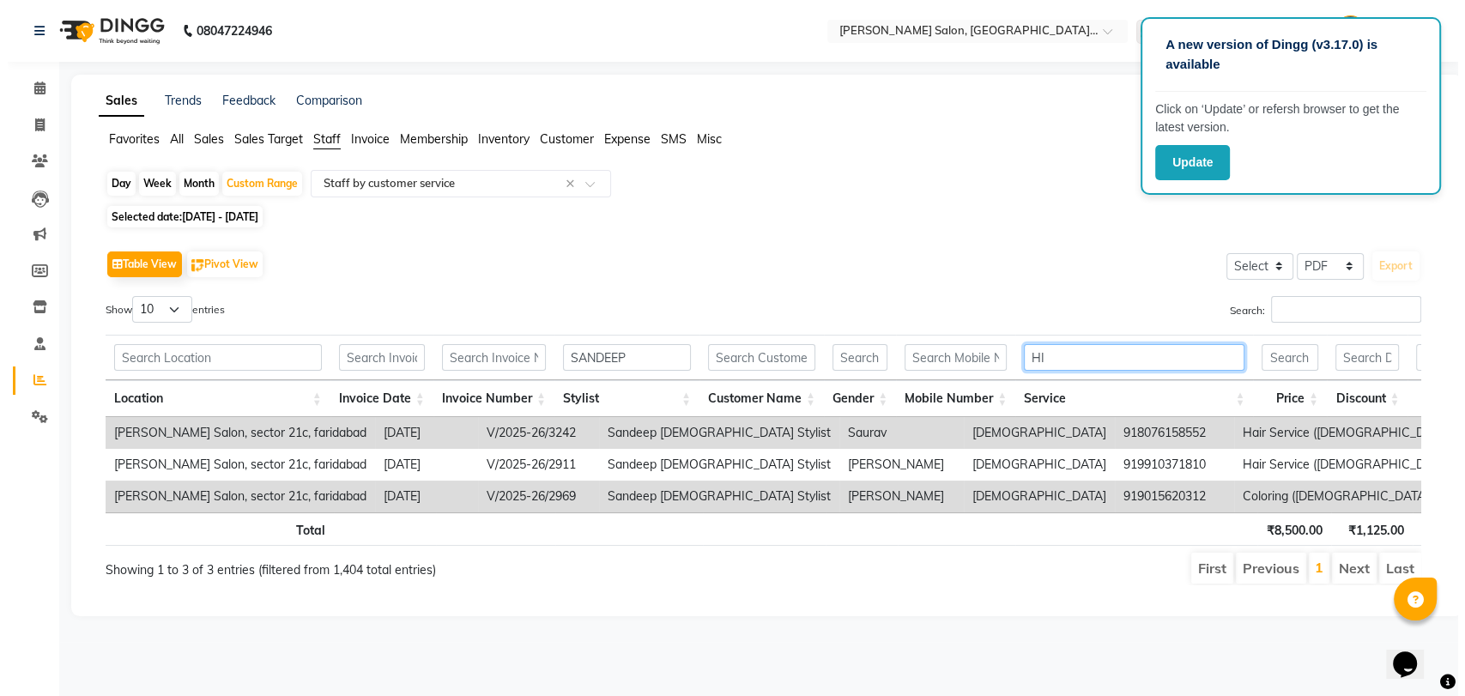
scroll to position [0, 0]
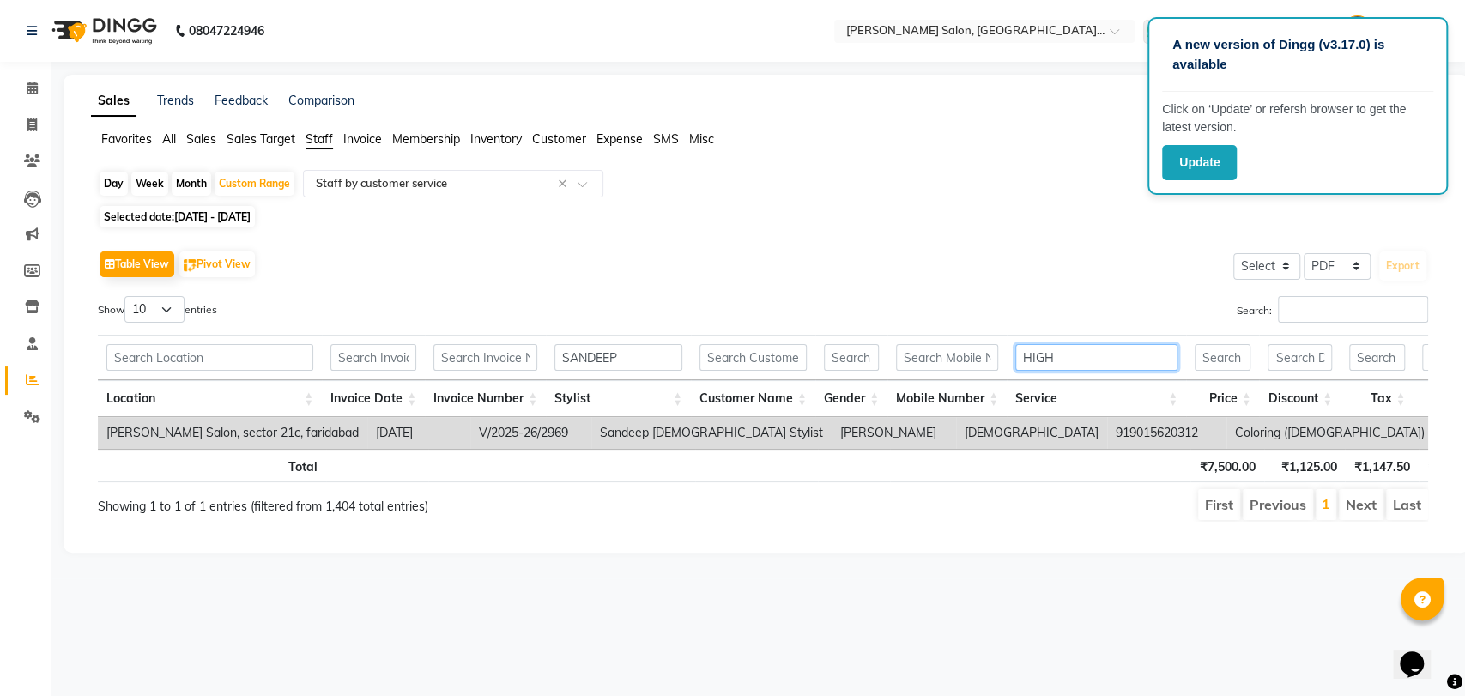
type input "HIGH"
click at [627, 352] on input "SANDEEP" at bounding box center [618, 357] width 128 height 27
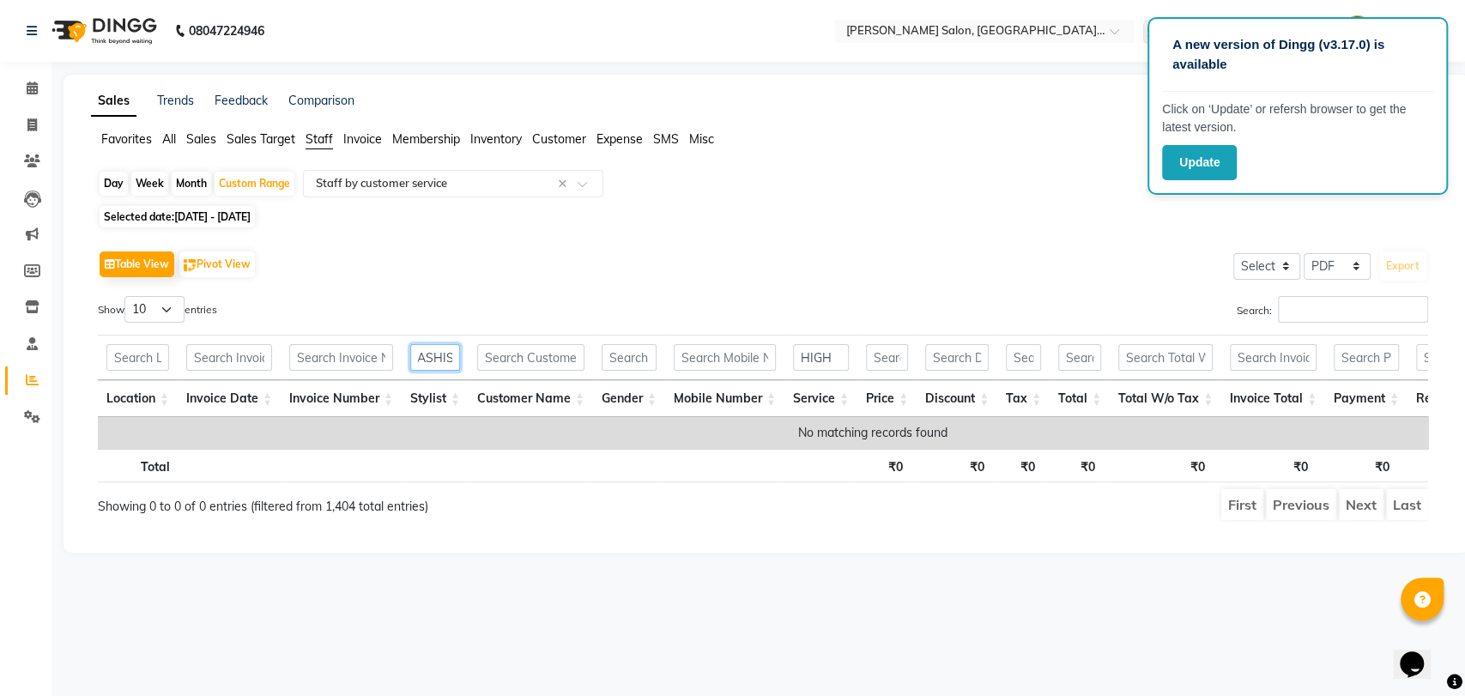
scroll to position [0, 10]
type input "ASHISH"
click at [827, 360] on input "HIGH" at bounding box center [821, 357] width 56 height 27
type input "H"
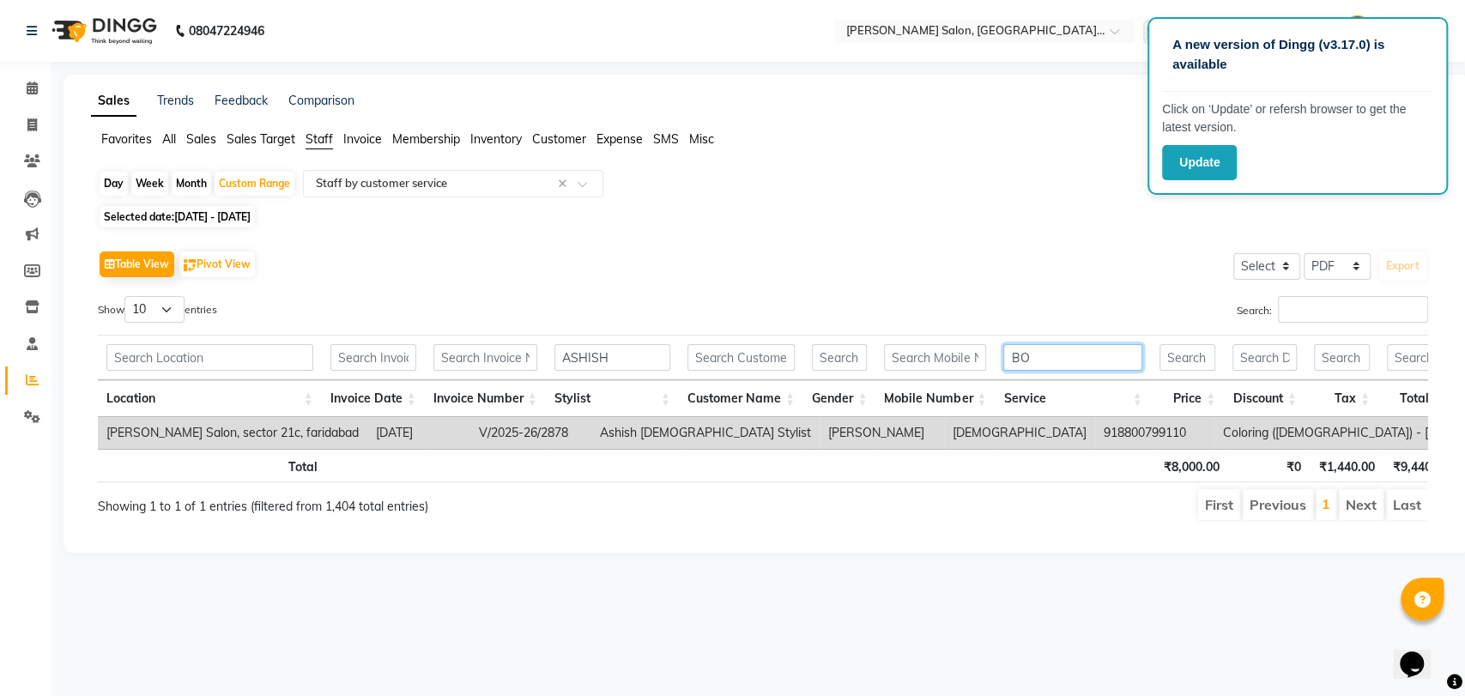
type input "B"
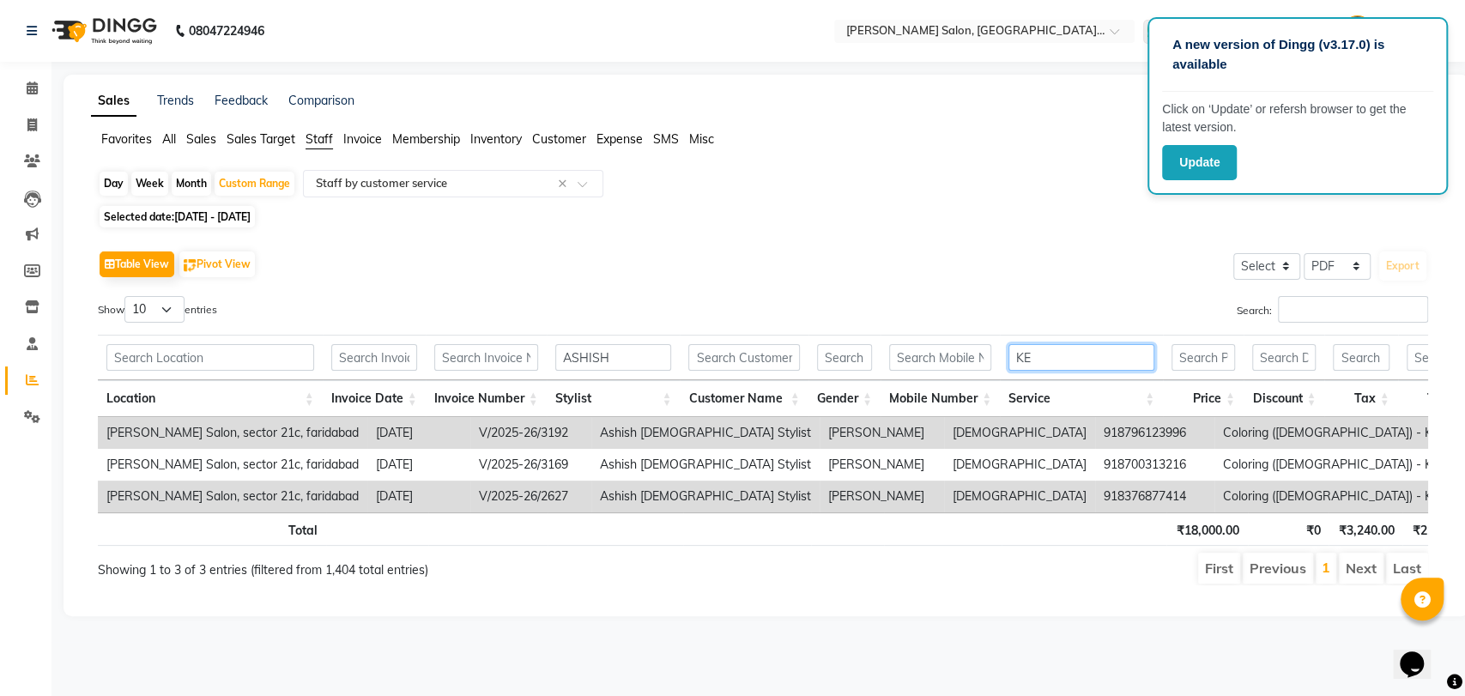
type input "K"
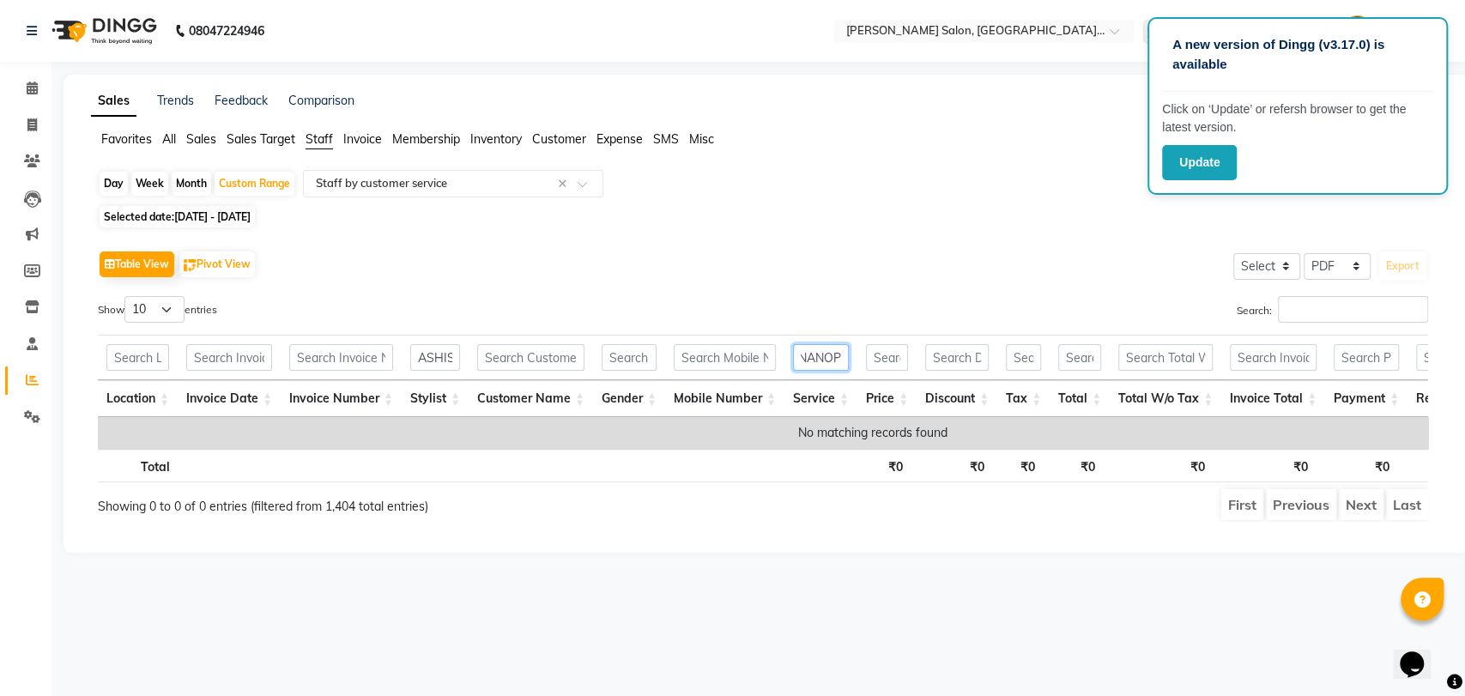
scroll to position [0, 3]
type input "N"
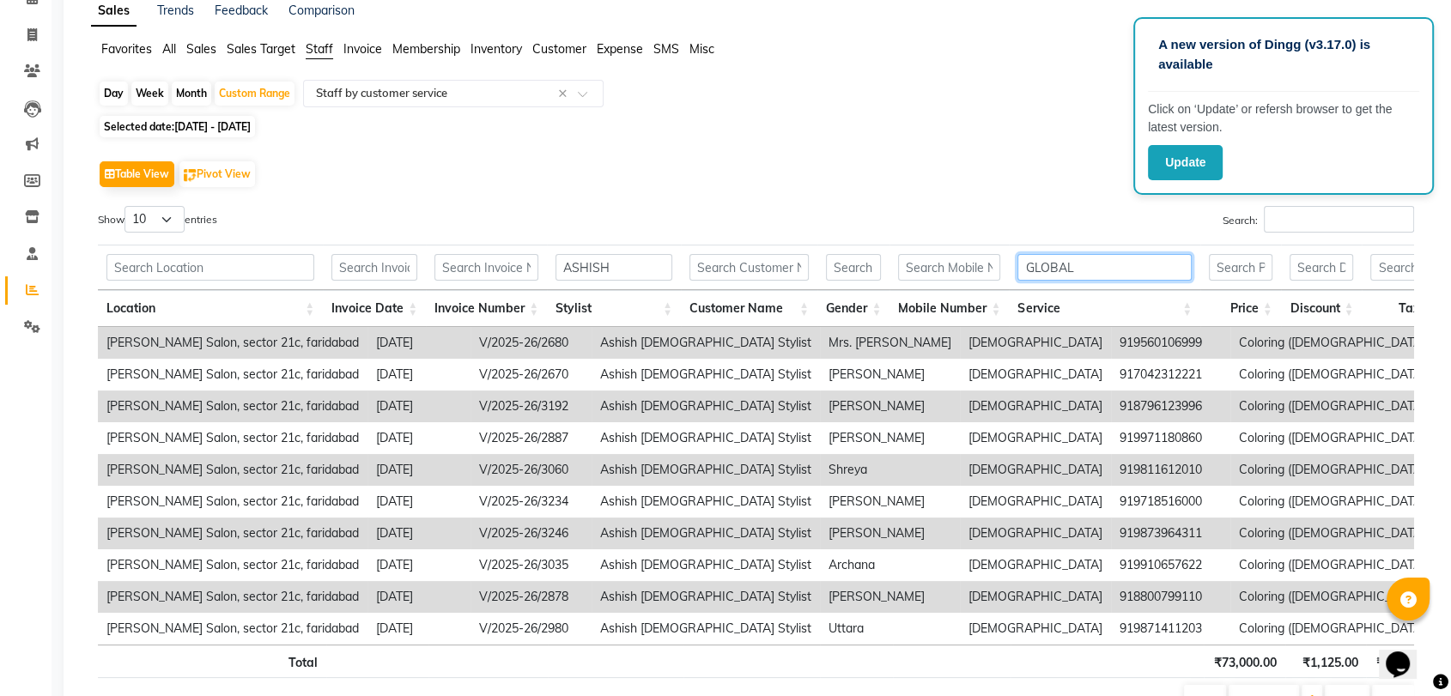
scroll to position [191, 0]
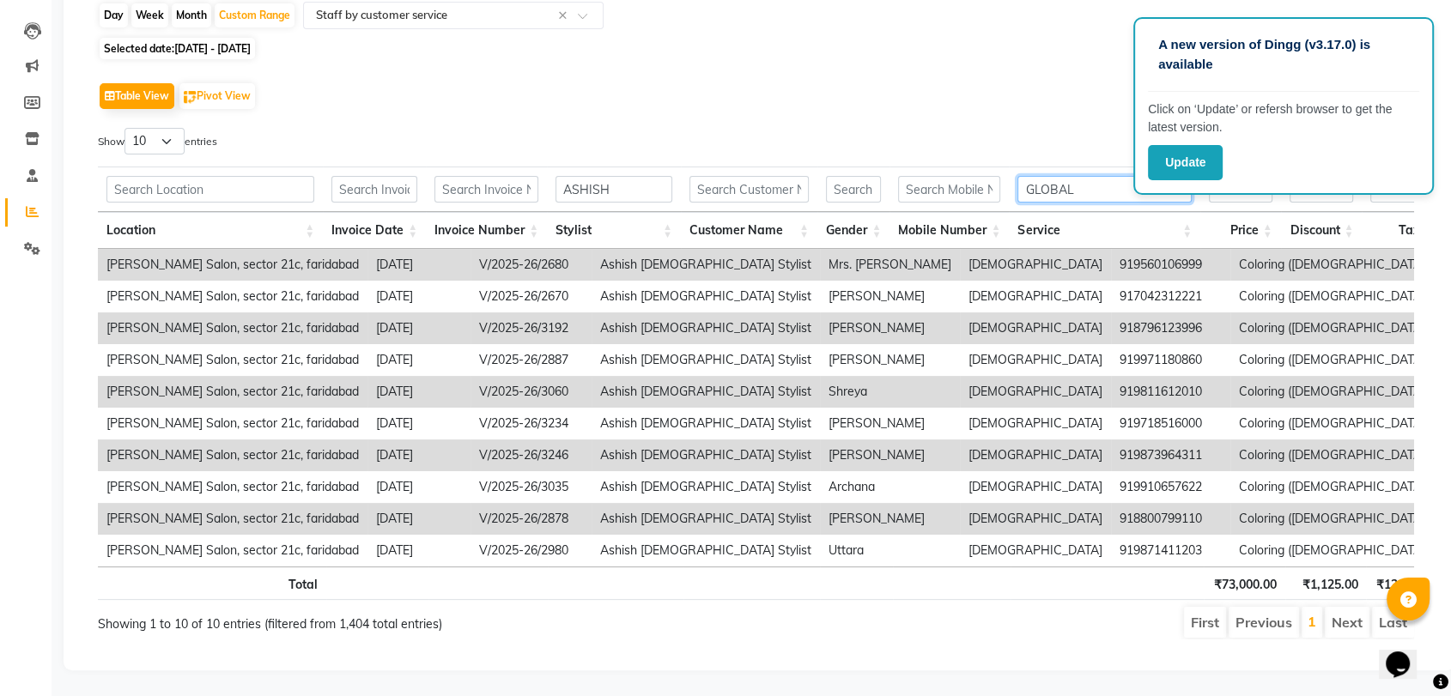
type input "GLOBAL"
drag, startPoint x: 175, startPoint y: 115, endPoint x: 175, endPoint y: 126, distance: 11.2
click at [175, 128] on select "10 25 50 100" at bounding box center [154, 141] width 60 height 27
select select "50"
click at [127, 128] on select "10 25 50 100" at bounding box center [154, 141] width 60 height 27
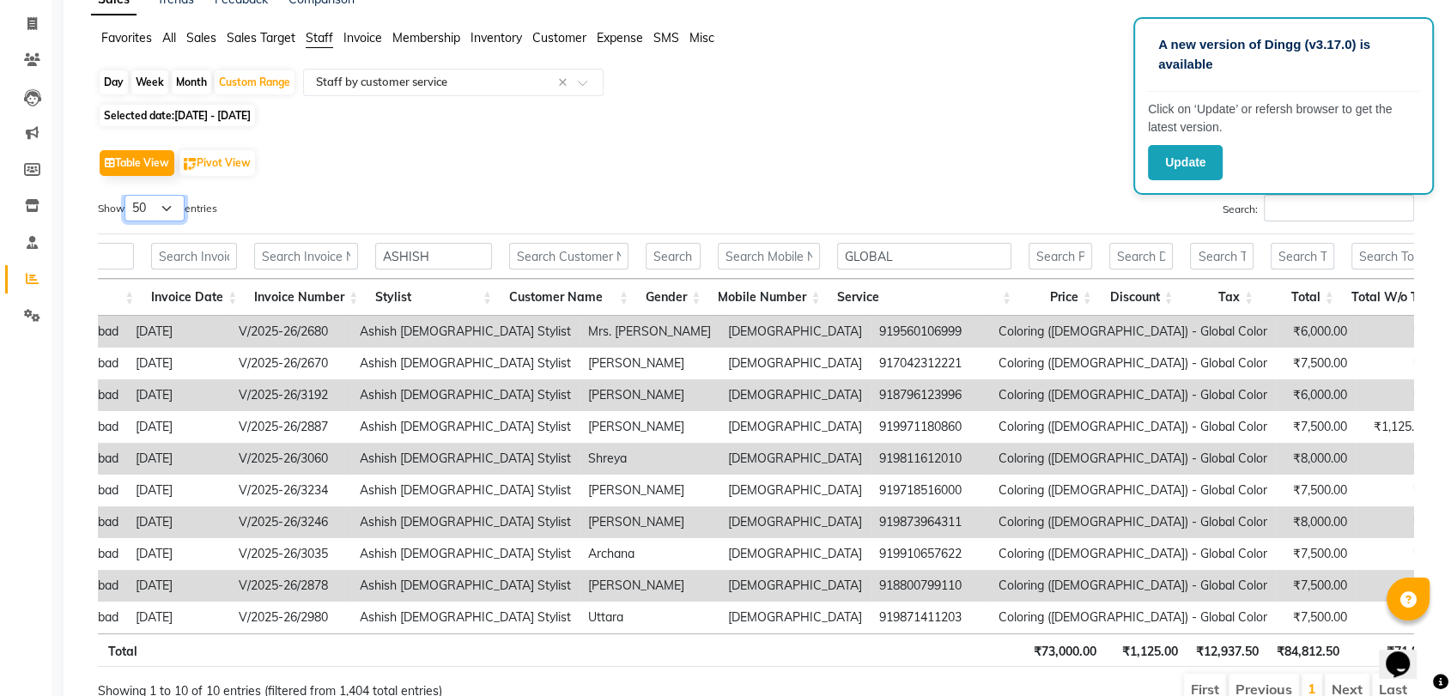
scroll to position [0, 240]
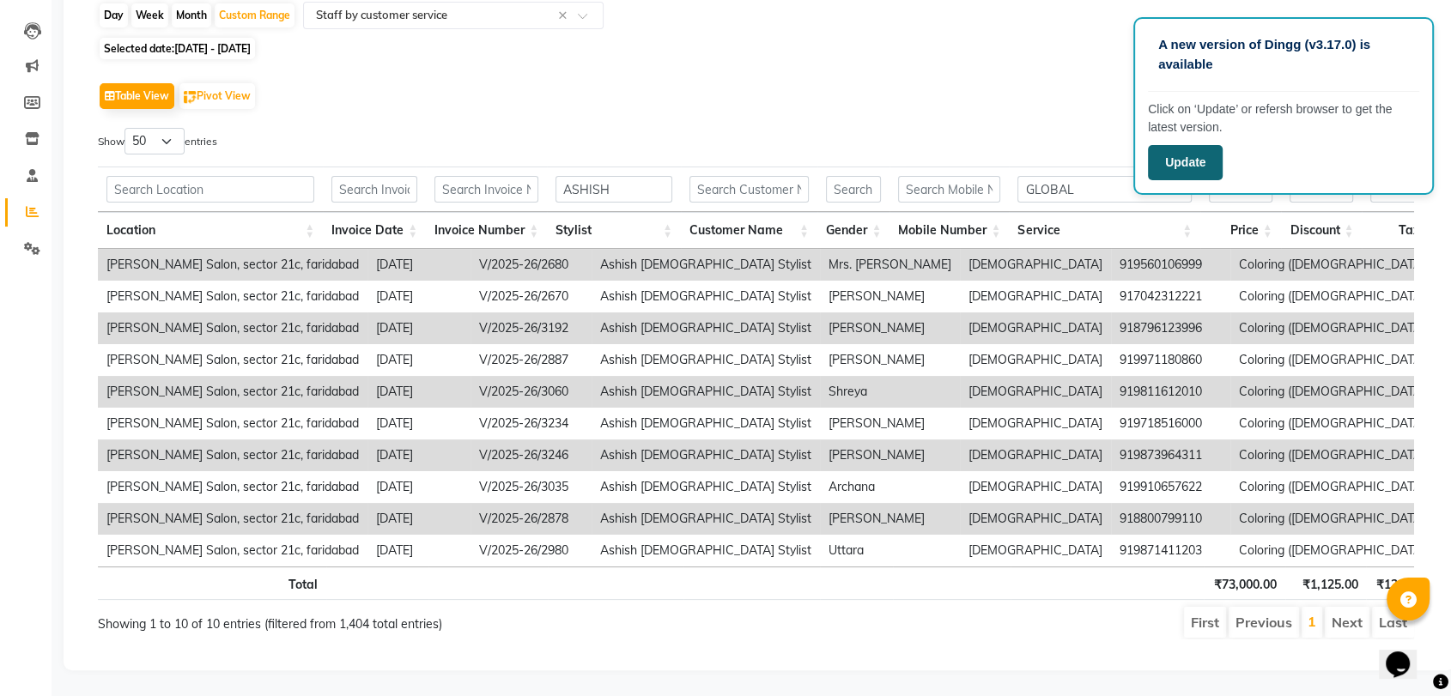
click at [1178, 172] on button "Update" at bounding box center [1185, 162] width 75 height 35
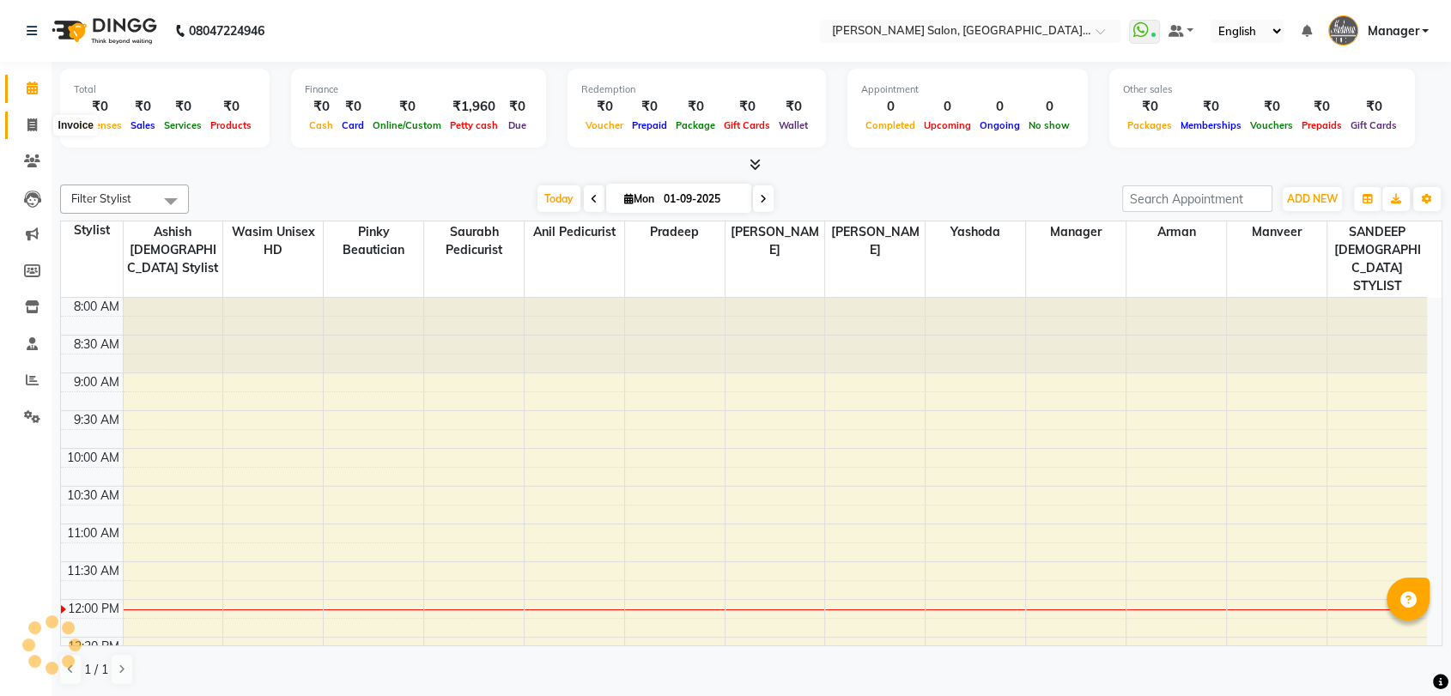
click at [33, 118] on icon at bounding box center [31, 124] width 9 height 13
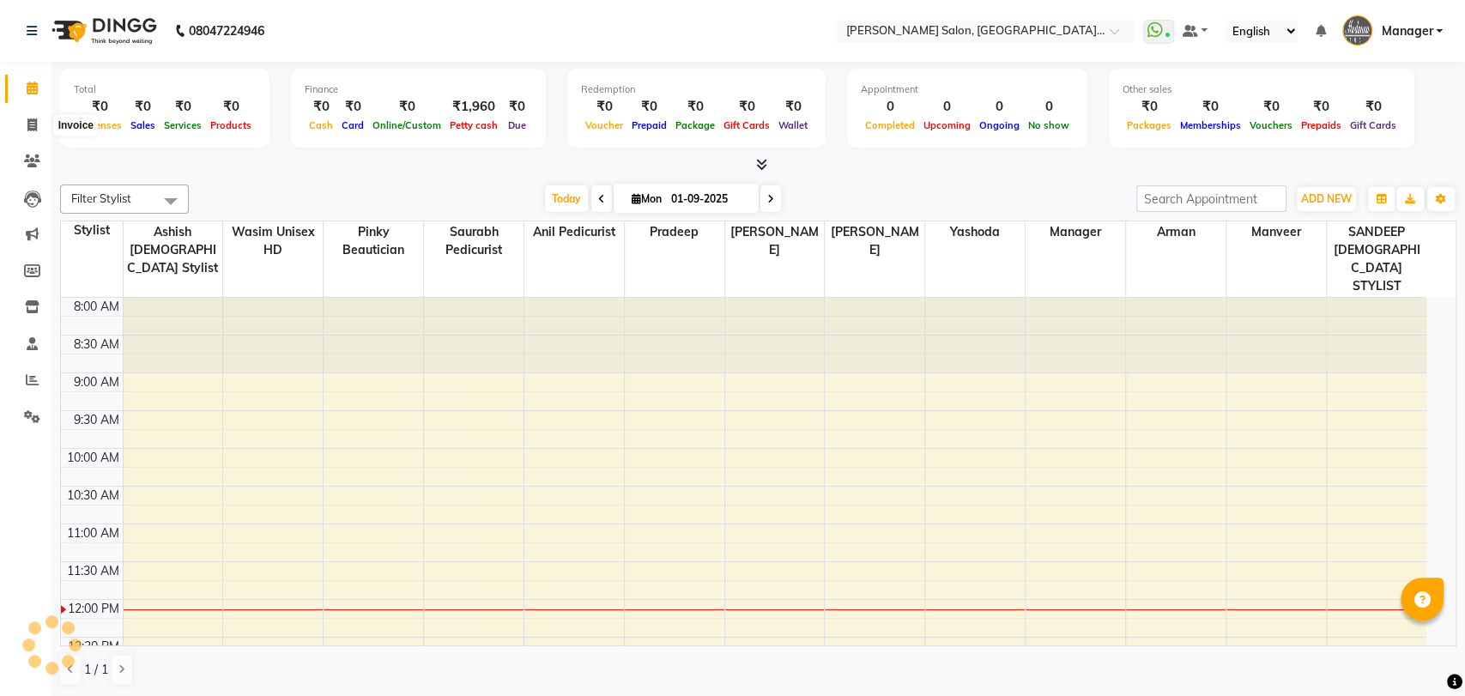
select select "service"
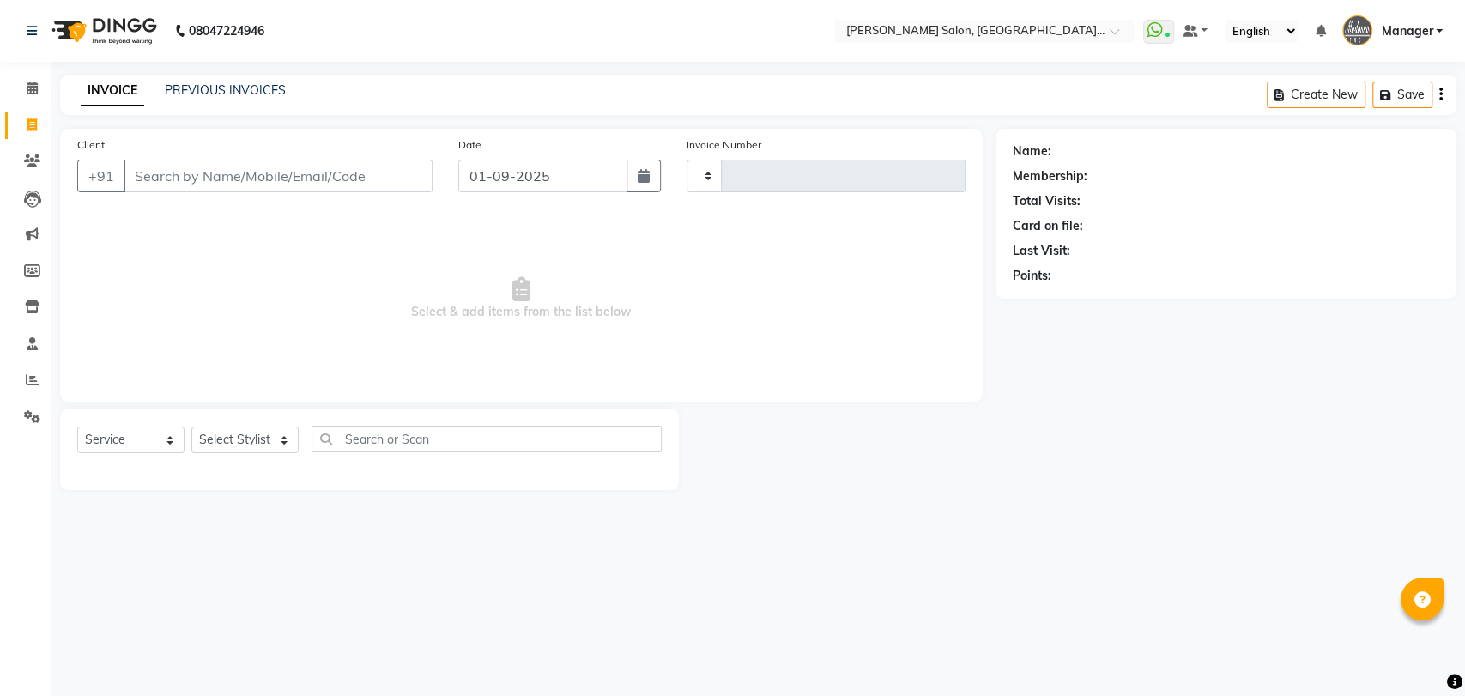
type input "3247"
select select "5893"
paste input "8796123996"
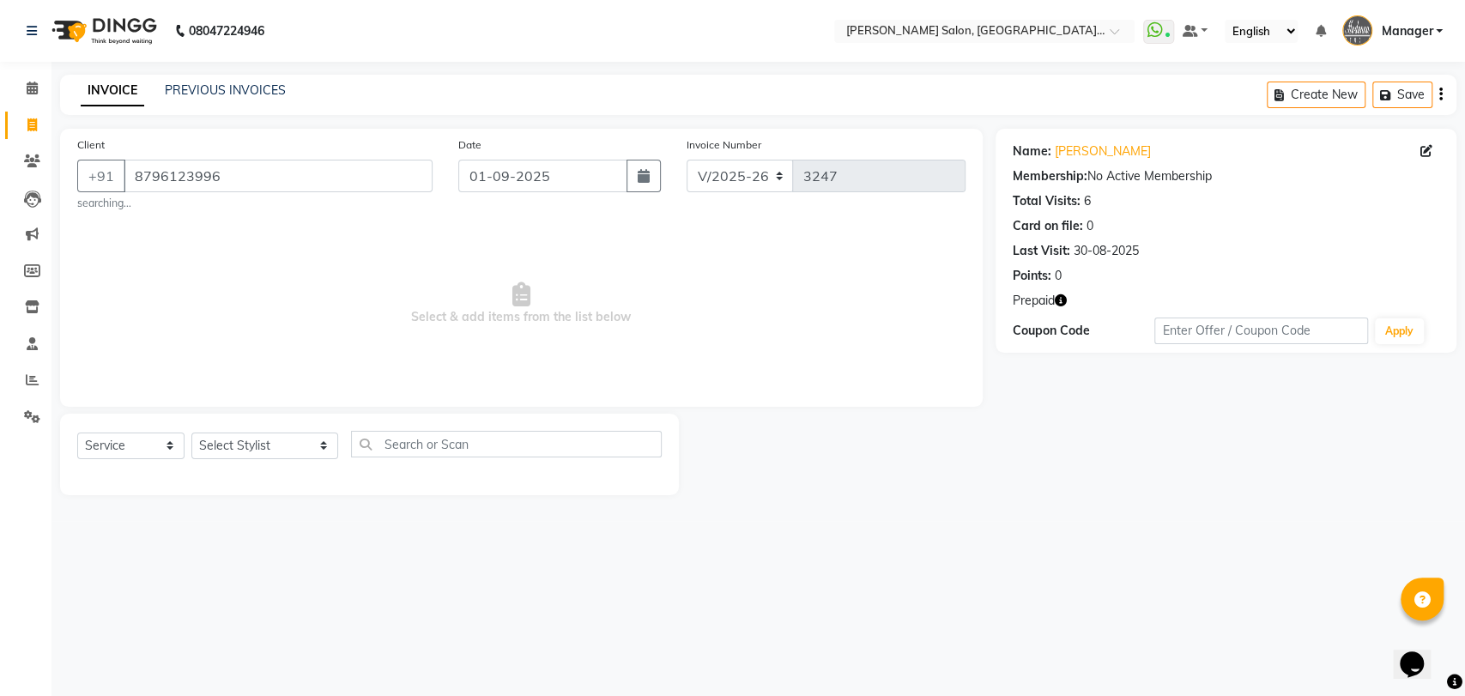
click at [1061, 296] on icon "button" at bounding box center [1061, 300] width 12 height 12
click at [1066, 154] on link "[PERSON_NAME]" at bounding box center [1103, 151] width 96 height 18
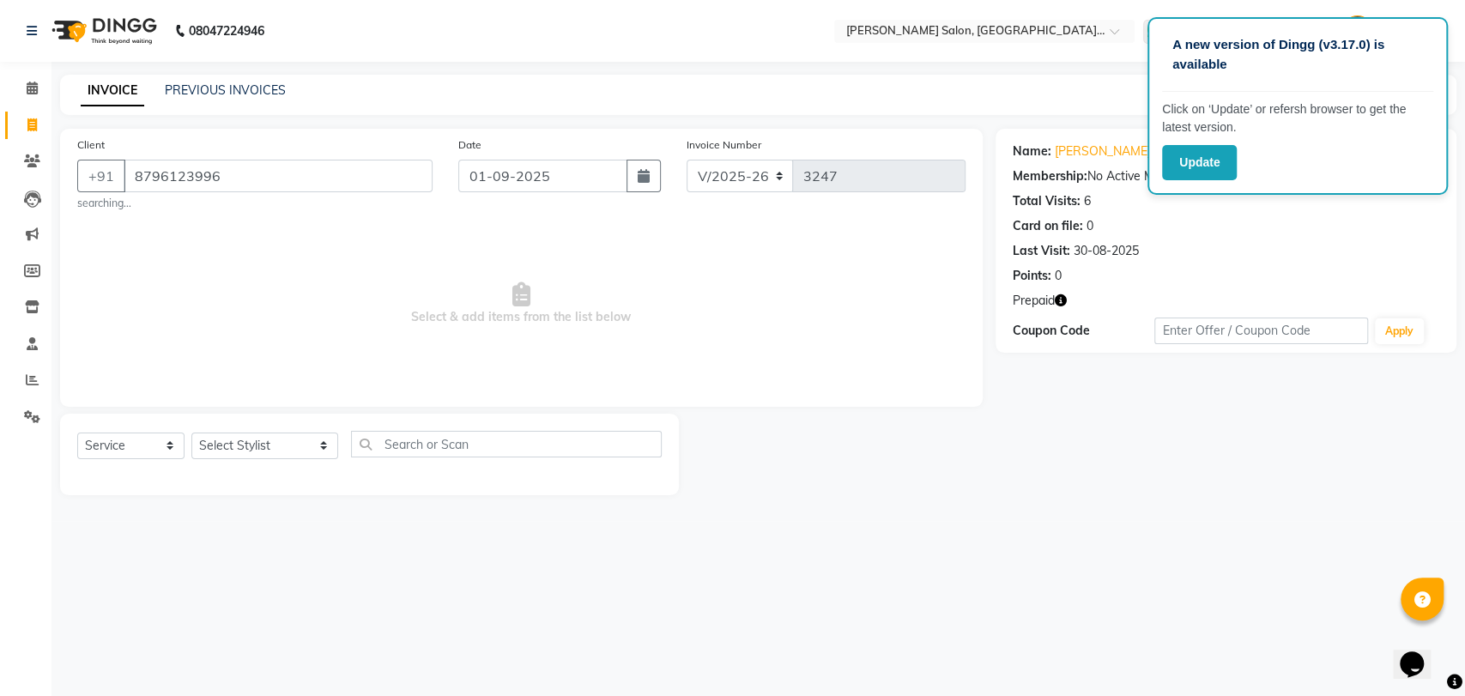
drag, startPoint x: 317, startPoint y: 157, endPoint x: 306, endPoint y: 187, distance: 31.8
click at [306, 187] on div "Client [PHONE_NUMBER] searching..." at bounding box center [254, 174] width 381 height 76
click at [306, 187] on input "8796123996" at bounding box center [278, 176] width 309 height 33
paste input "0031321"
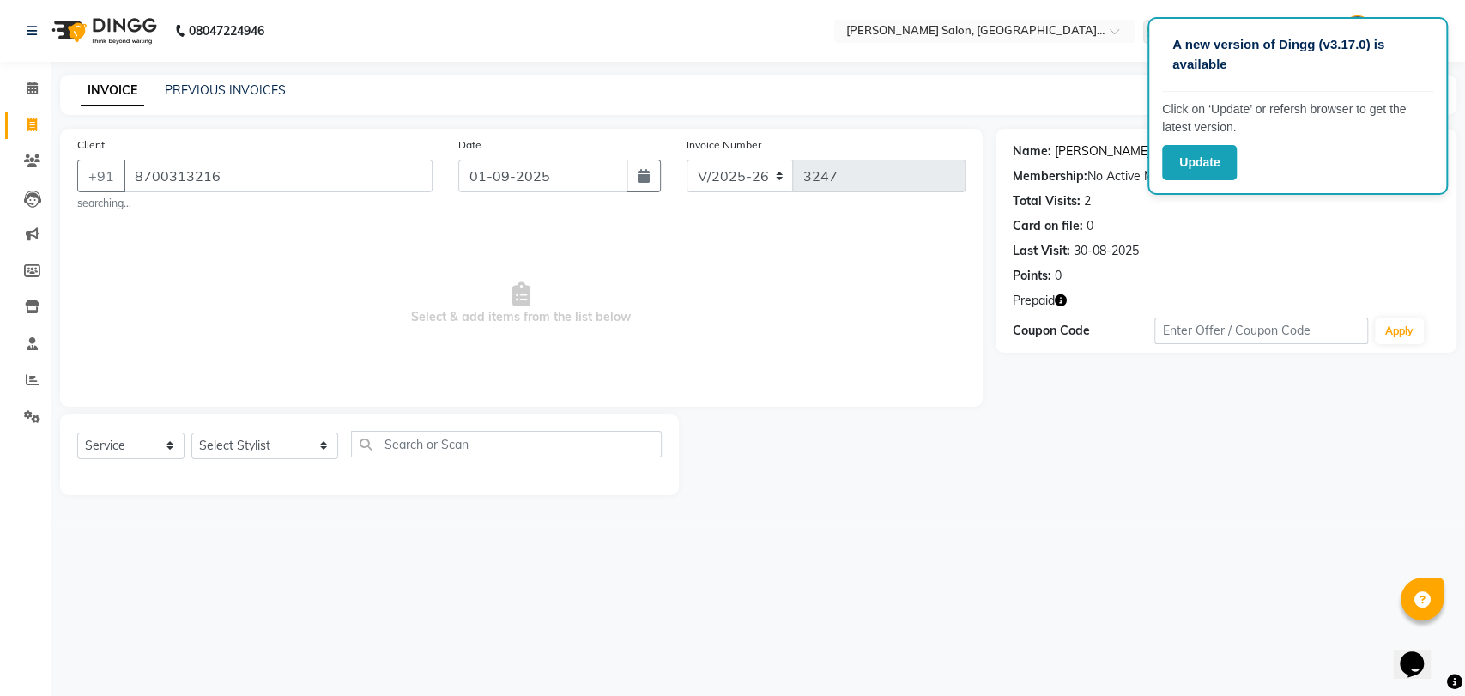
click at [1056, 152] on link "[PERSON_NAME]" at bounding box center [1103, 151] width 96 height 18
click at [308, 187] on input "8700313216" at bounding box center [278, 176] width 309 height 33
paste input "376877414"
click at [1063, 297] on icon "button" at bounding box center [1061, 300] width 12 height 12
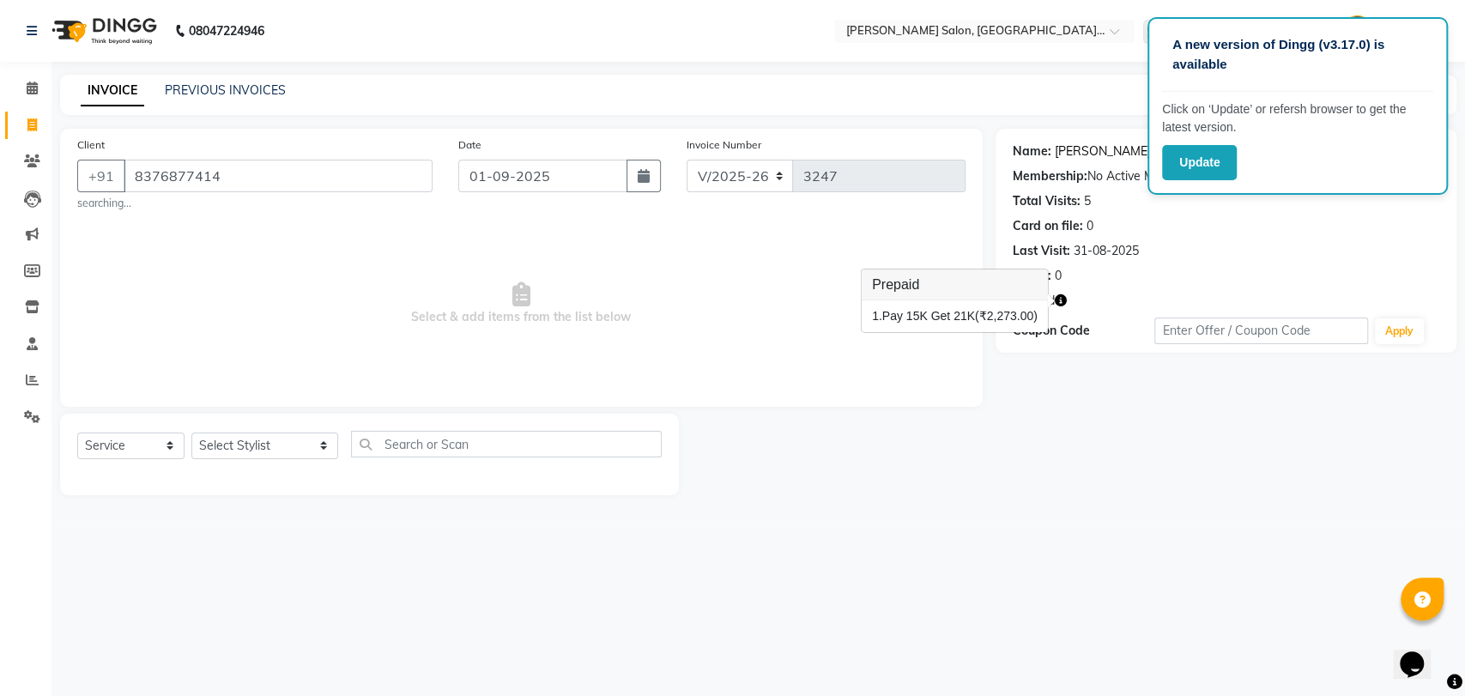
click at [1074, 154] on link "[PERSON_NAME]" at bounding box center [1103, 151] width 96 height 18
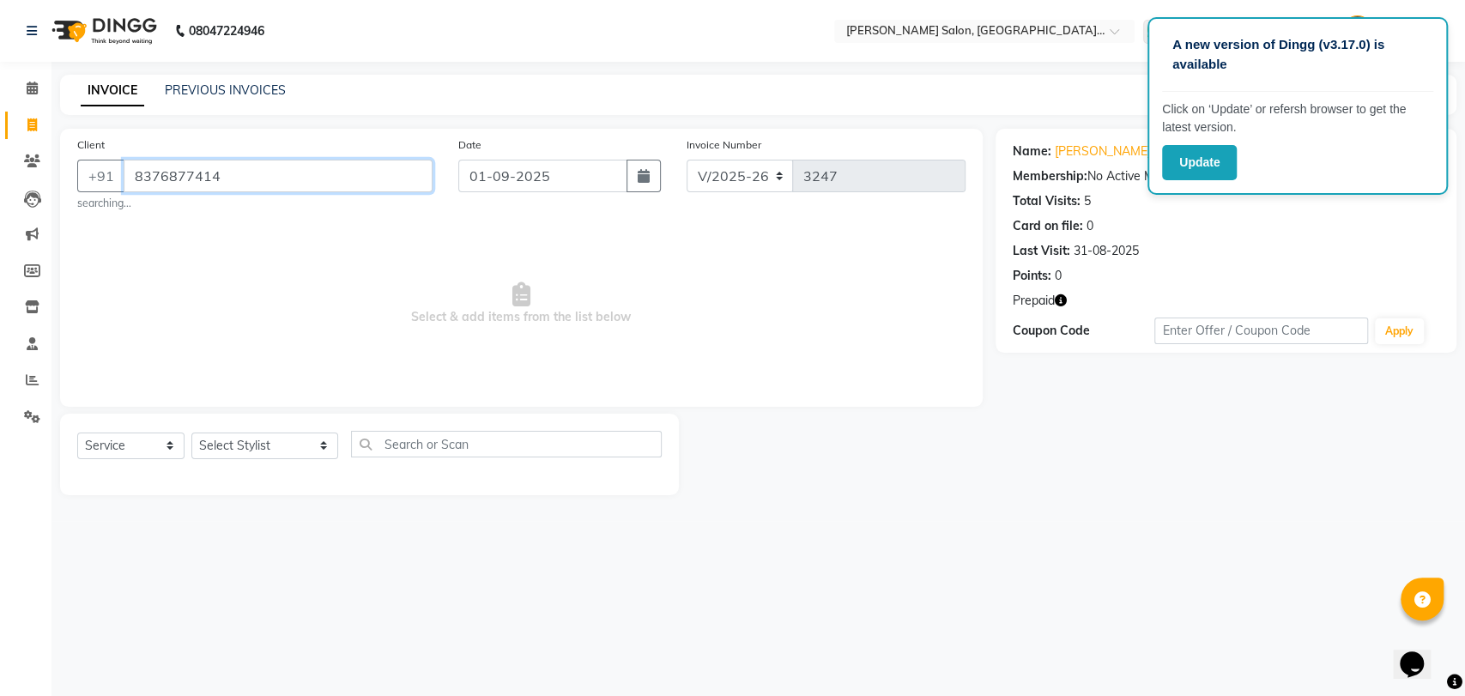
click at [391, 174] on input "8376877414" at bounding box center [278, 176] width 309 height 33
click at [394, 180] on input "8376877414" at bounding box center [278, 176] width 309 height 33
paste input "9654581097"
type input "9654581097"
click at [1057, 300] on icon "button" at bounding box center [1061, 300] width 12 height 12
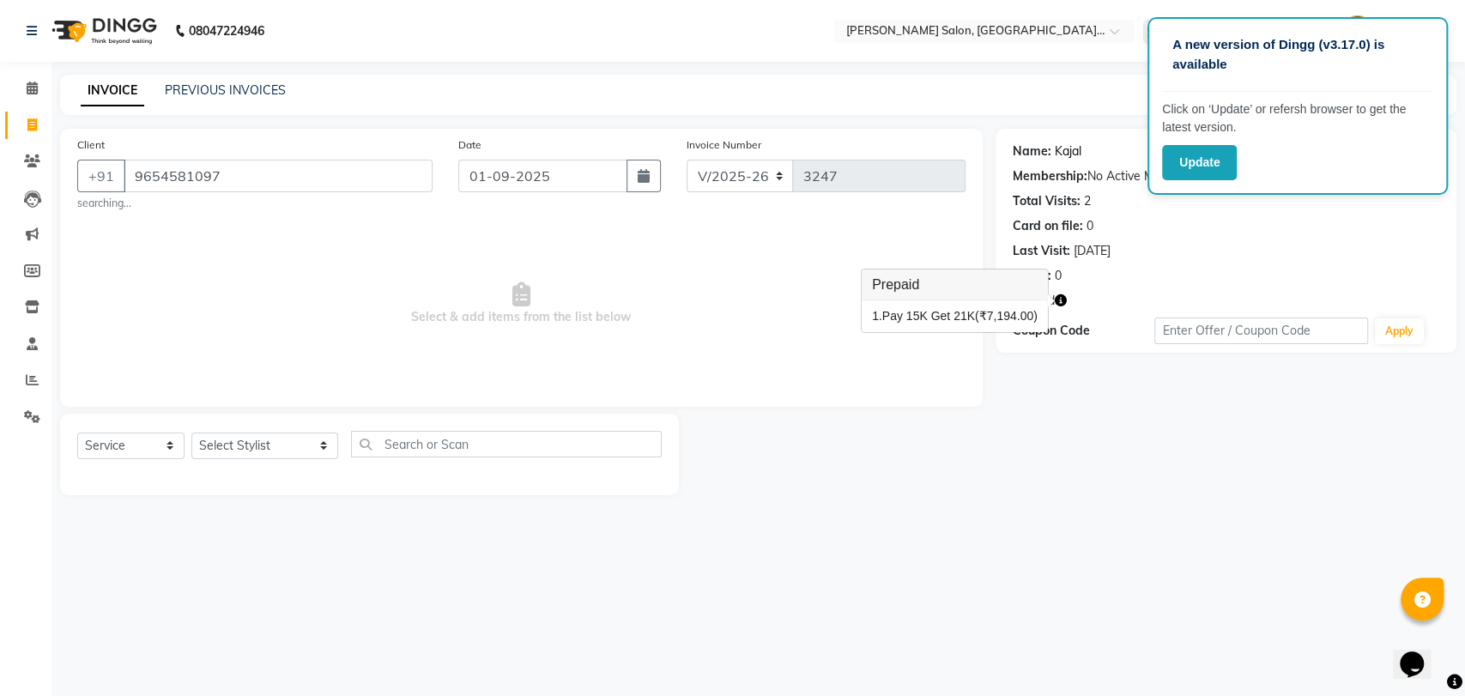
click at [1055, 153] on link "Kajal" at bounding box center [1068, 151] width 27 height 18
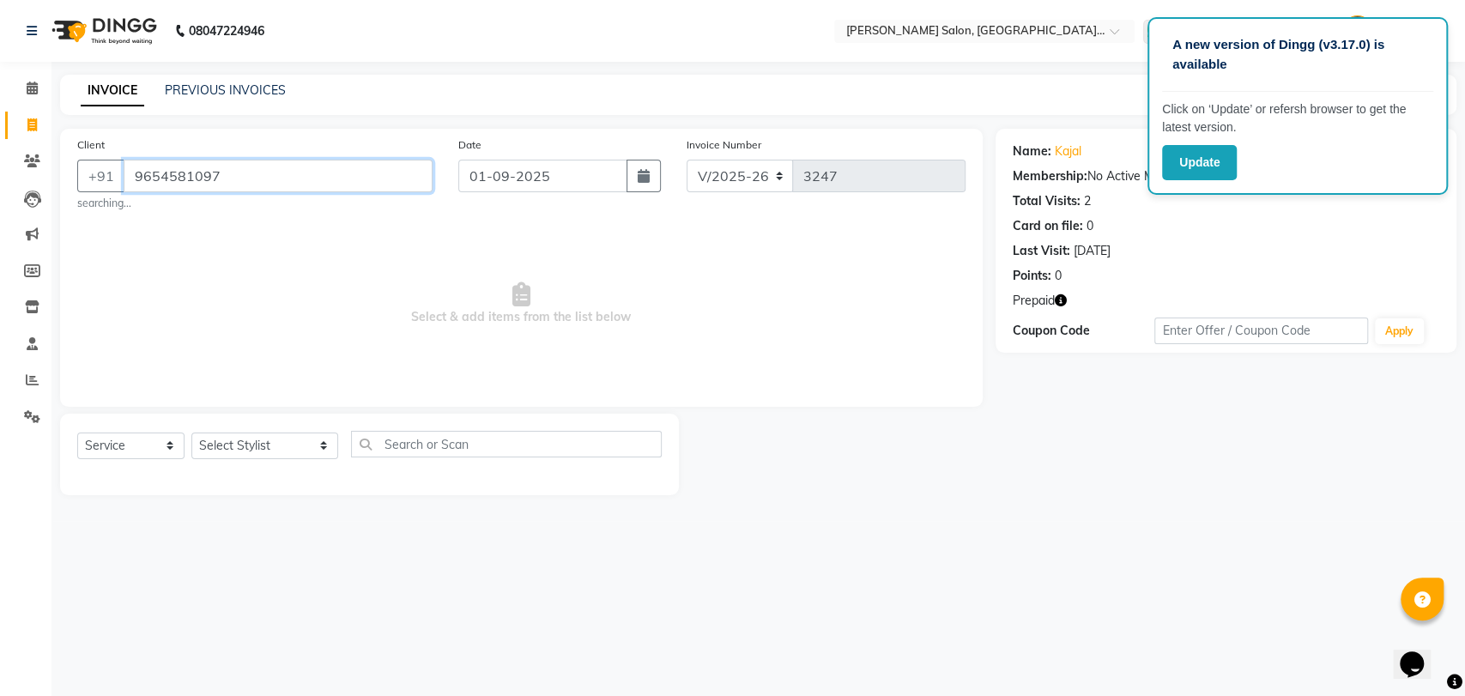
click at [414, 167] on input "9654581097" at bounding box center [278, 176] width 309 height 33
click at [27, 164] on icon at bounding box center [32, 160] width 16 height 13
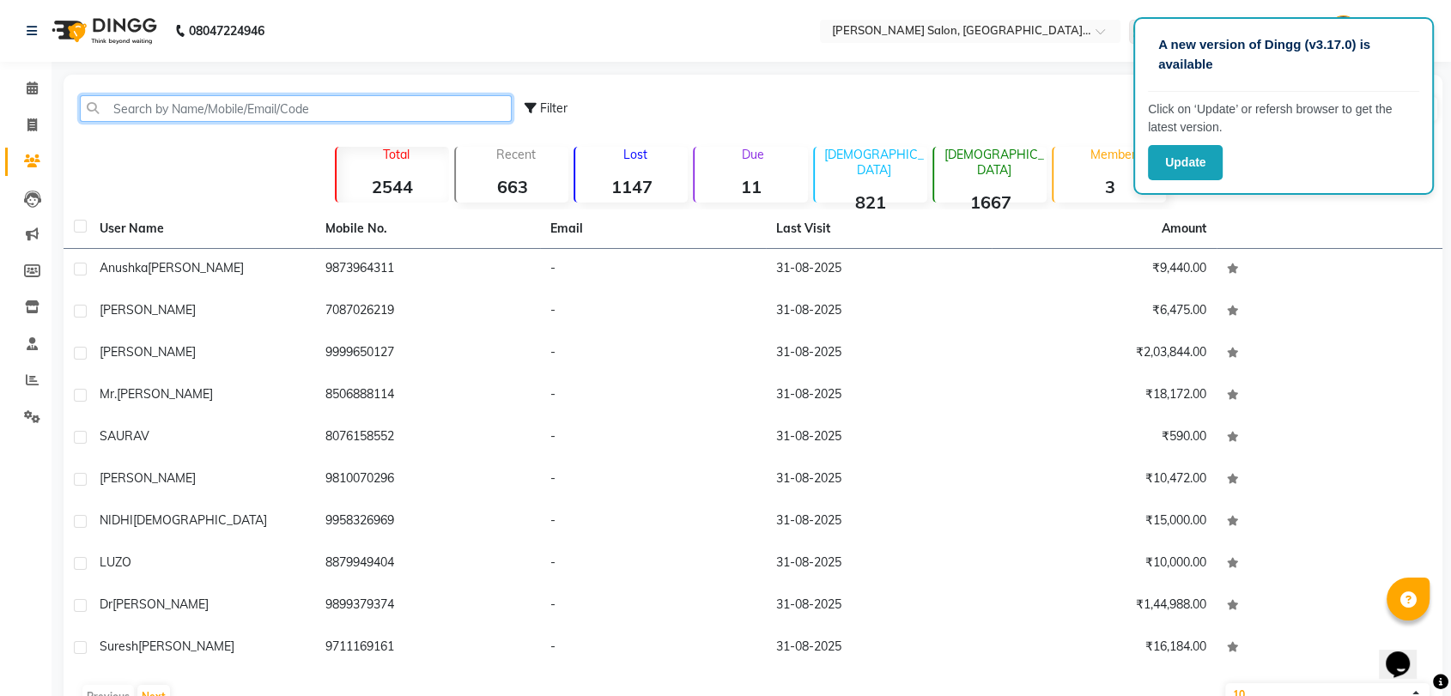
click at [306, 101] on input "text" at bounding box center [296, 108] width 432 height 27
paste input "9871345188"
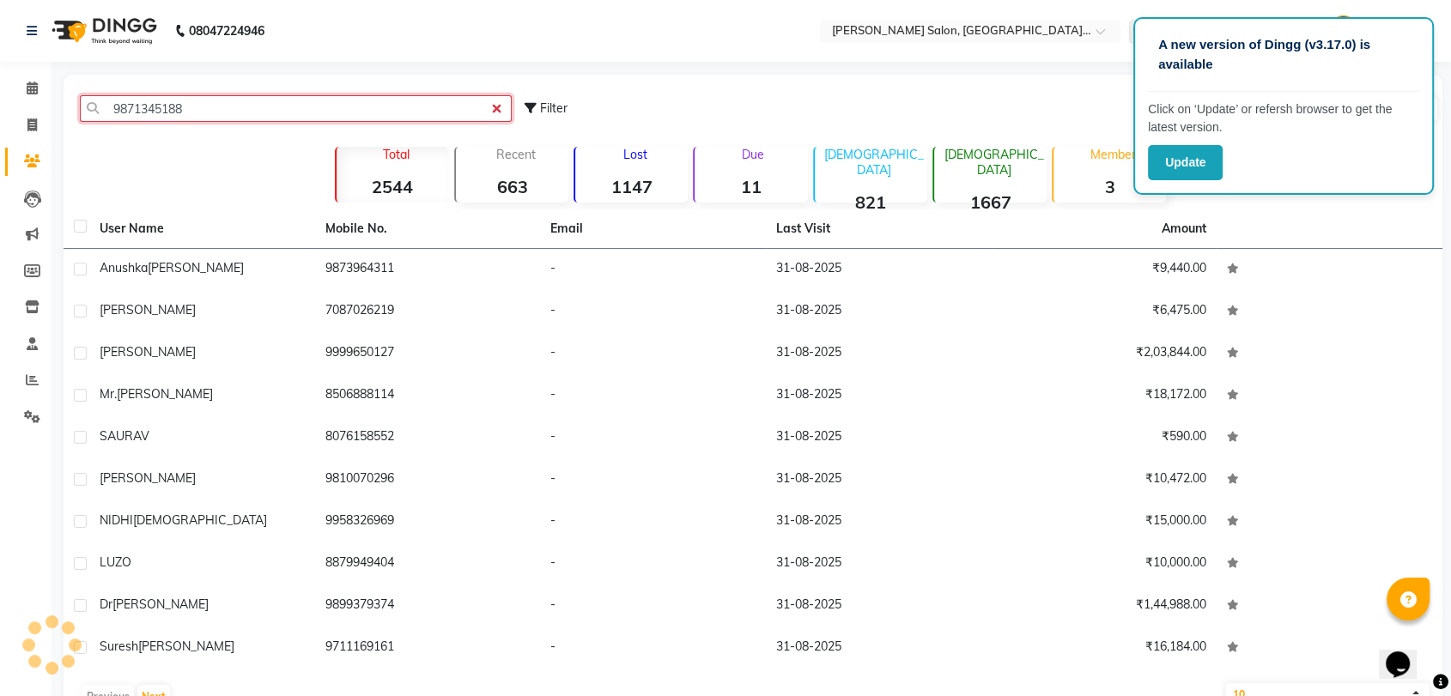
click at [494, 109] on input "9871345188" at bounding box center [296, 108] width 432 height 27
click at [118, 106] on input "9871345188" at bounding box center [296, 108] width 432 height 27
click at [235, 105] on input "871345188" at bounding box center [296, 108] width 432 height 27
type input "8"
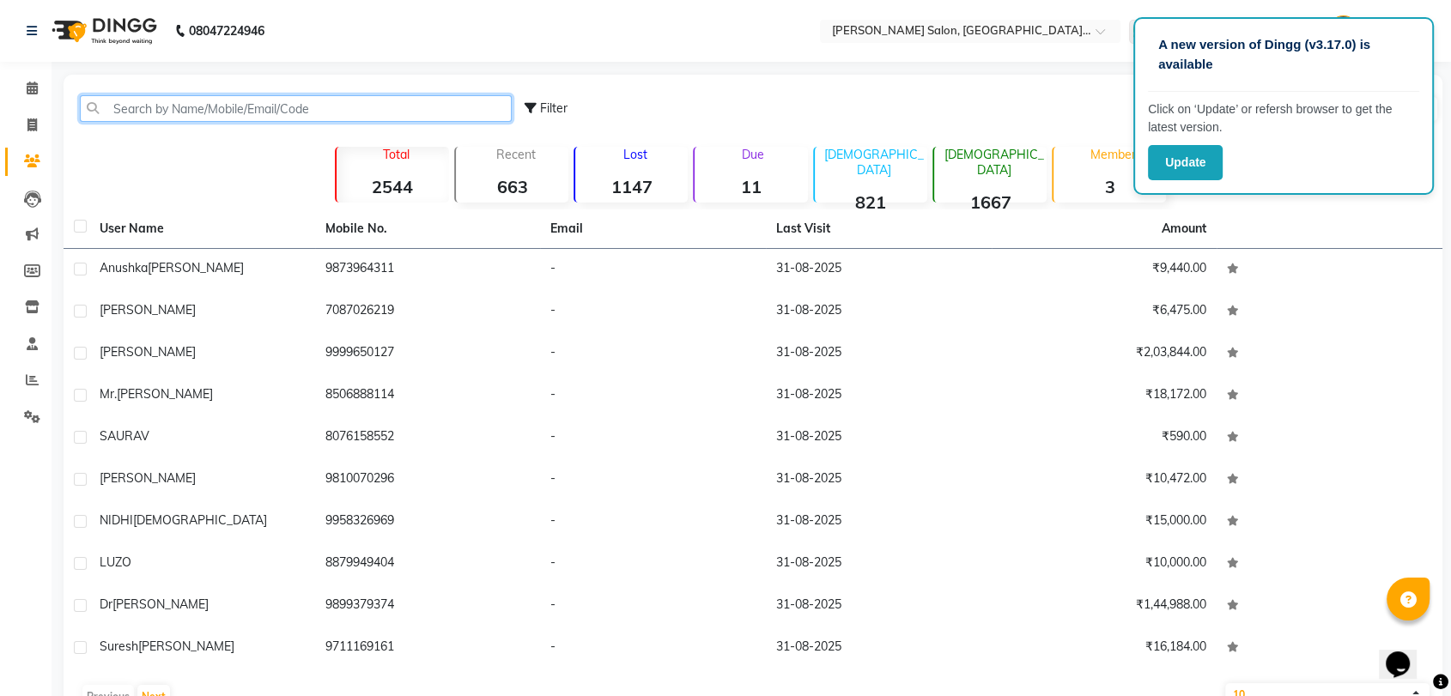
click at [353, 112] on input "text" at bounding box center [296, 108] width 432 height 27
paste input "9871345188"
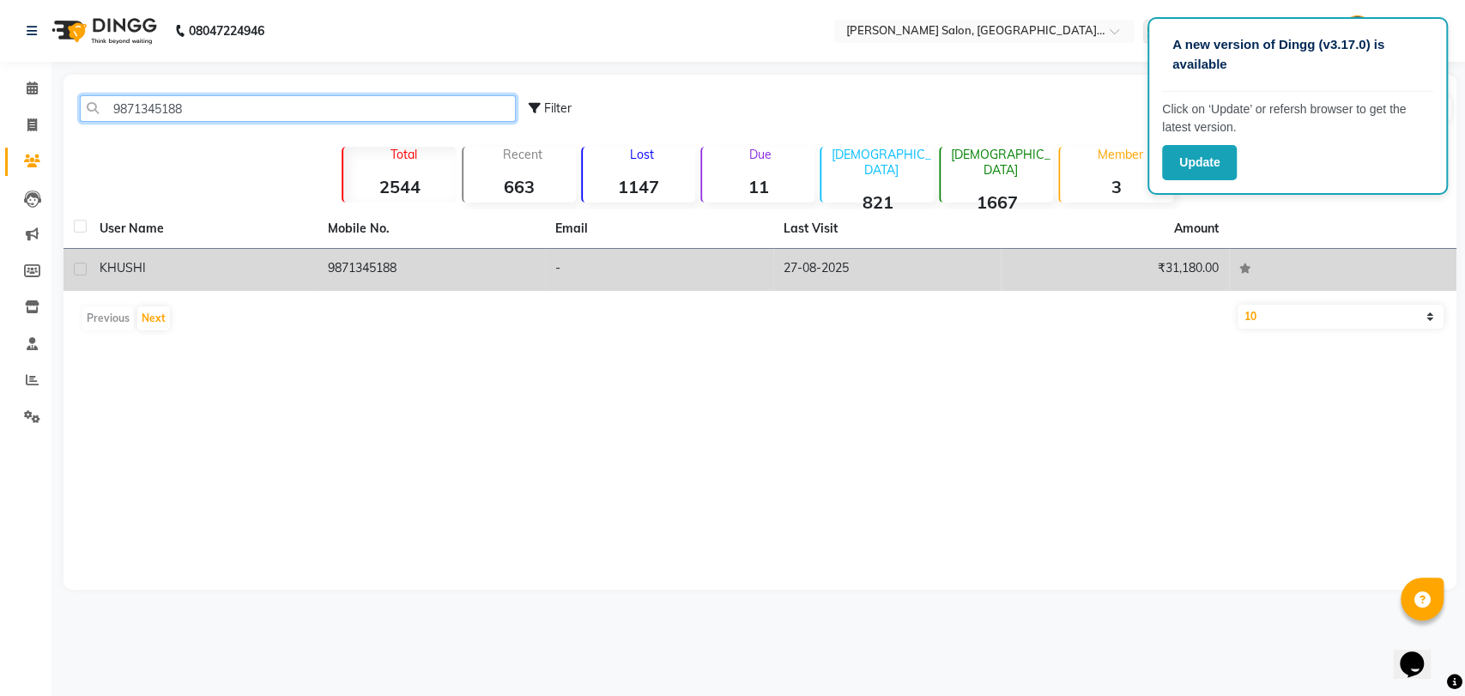
type input "9871345188"
click at [318, 263] on td "9871345188" at bounding box center [432, 270] width 228 height 42
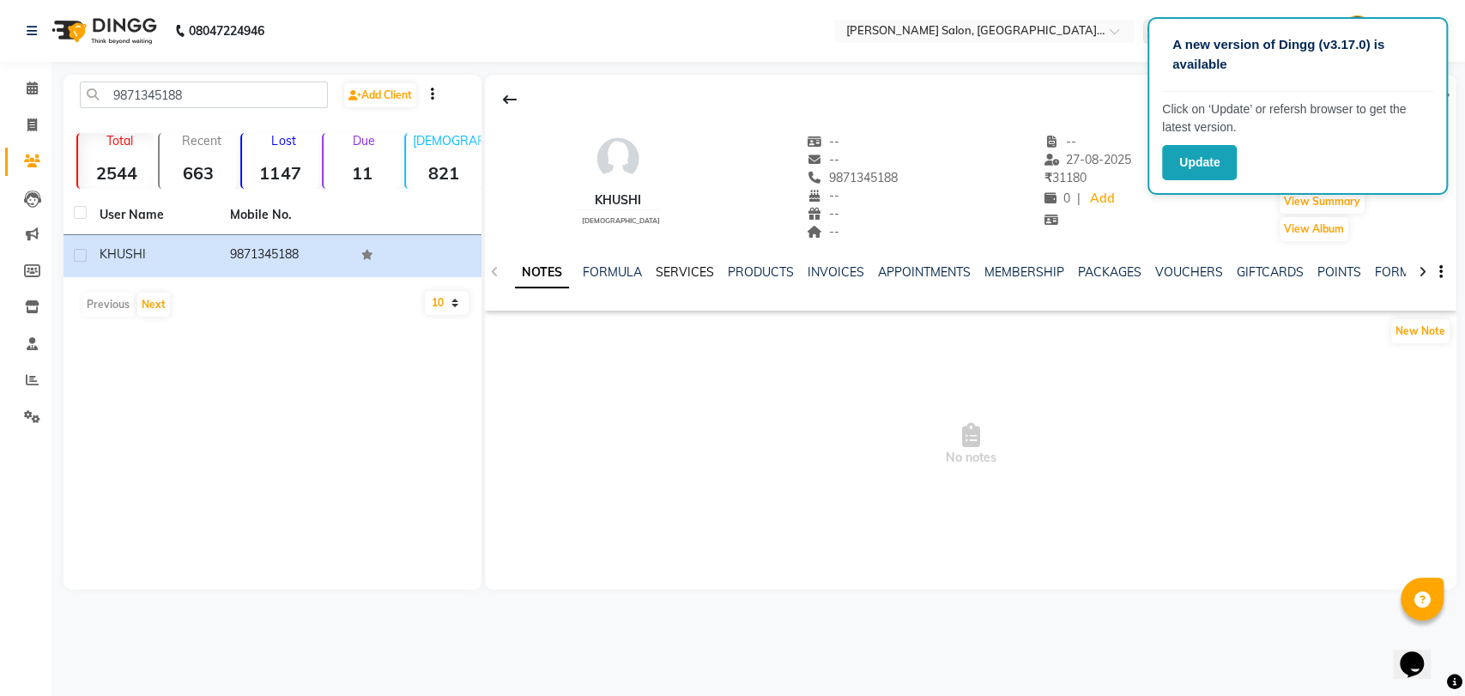
click at [686, 270] on link "SERVICES" at bounding box center [685, 271] width 58 height 15
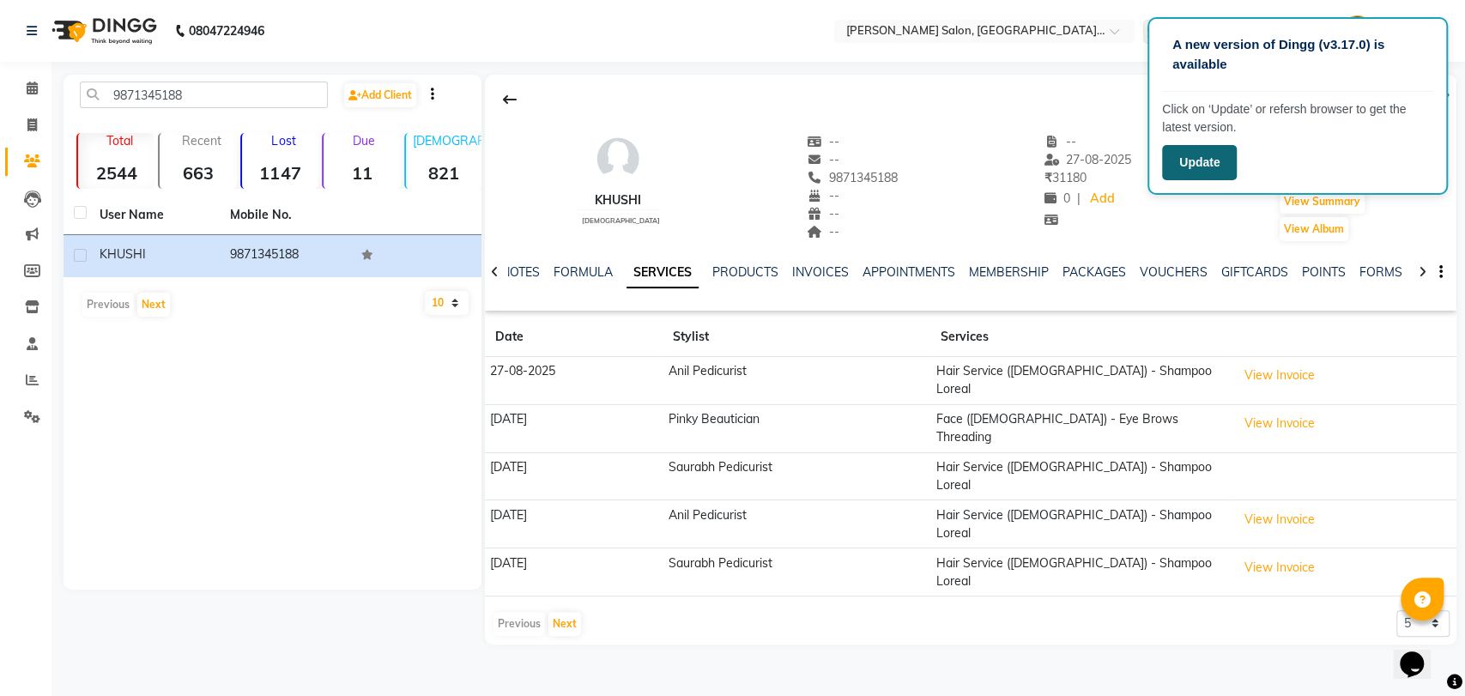
click at [1222, 167] on button "Update" at bounding box center [1199, 162] width 75 height 35
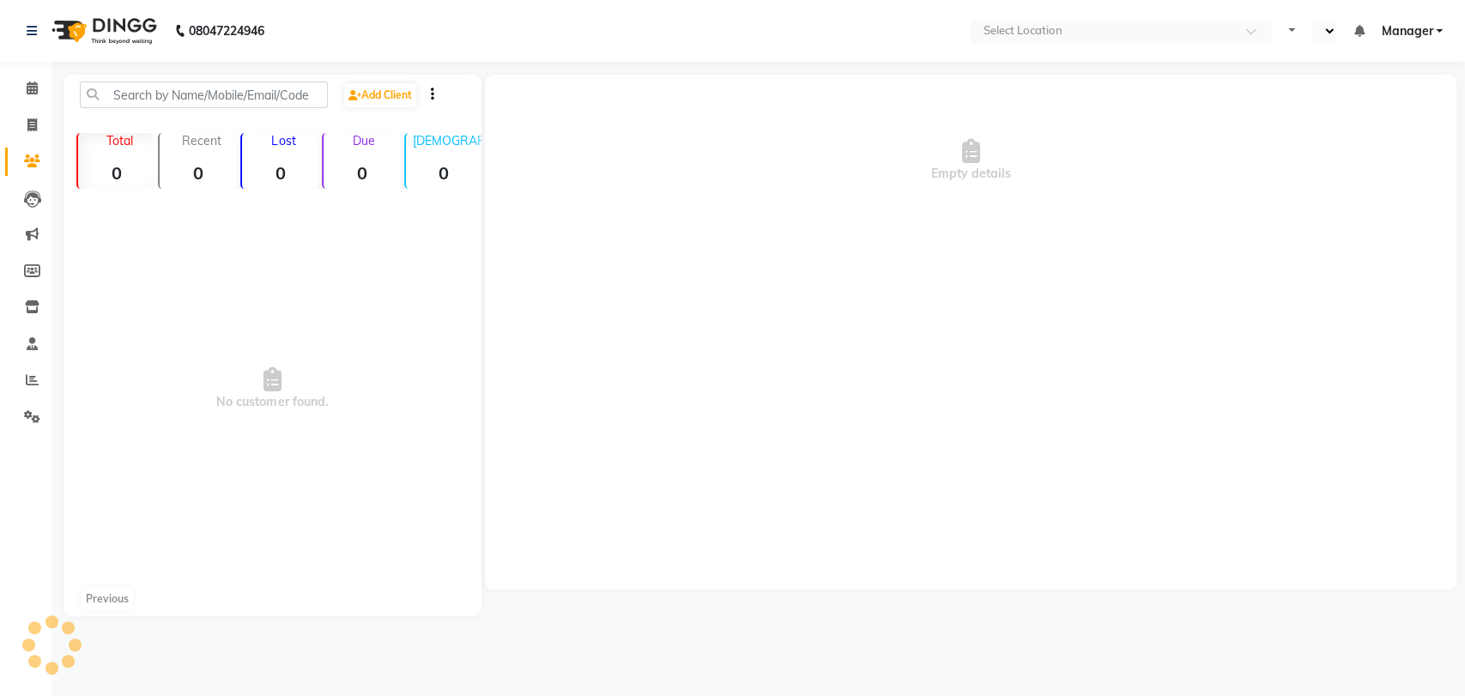
select select "en"
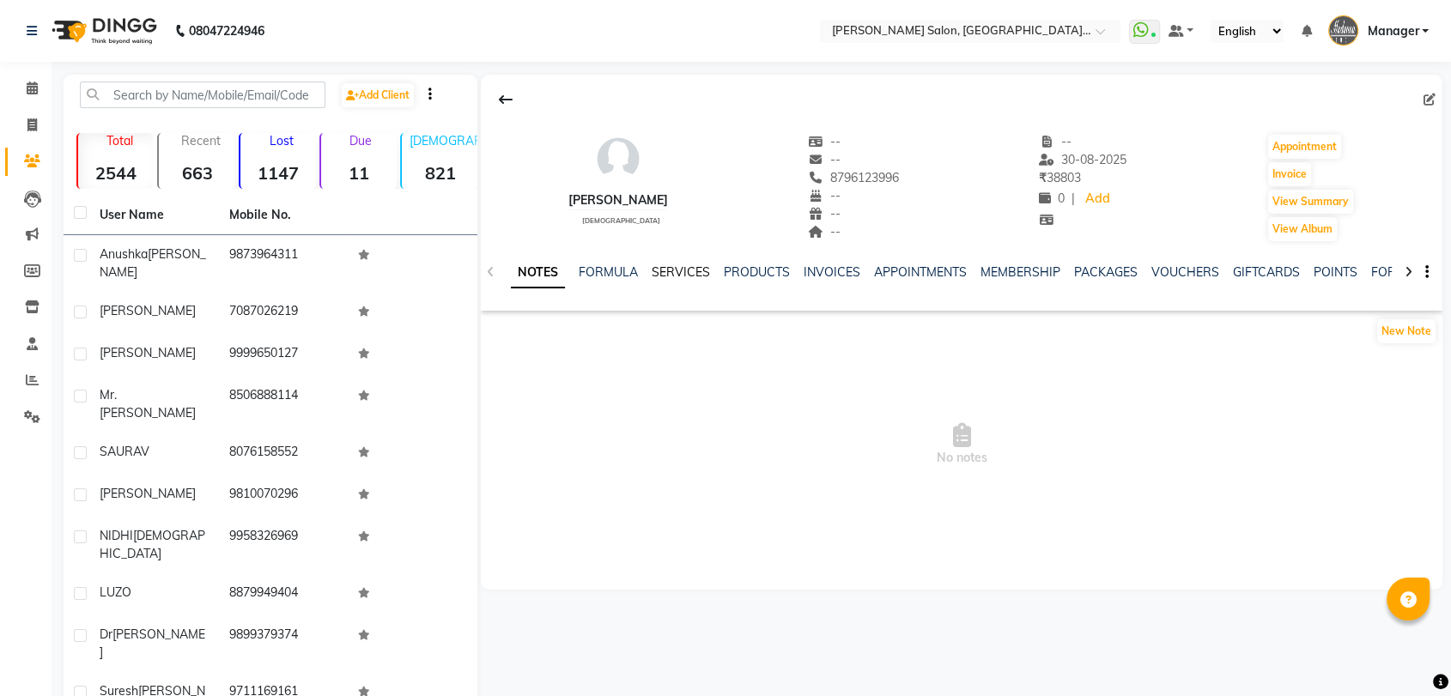
click at [669, 264] on link "SERVICES" at bounding box center [680, 271] width 58 height 15
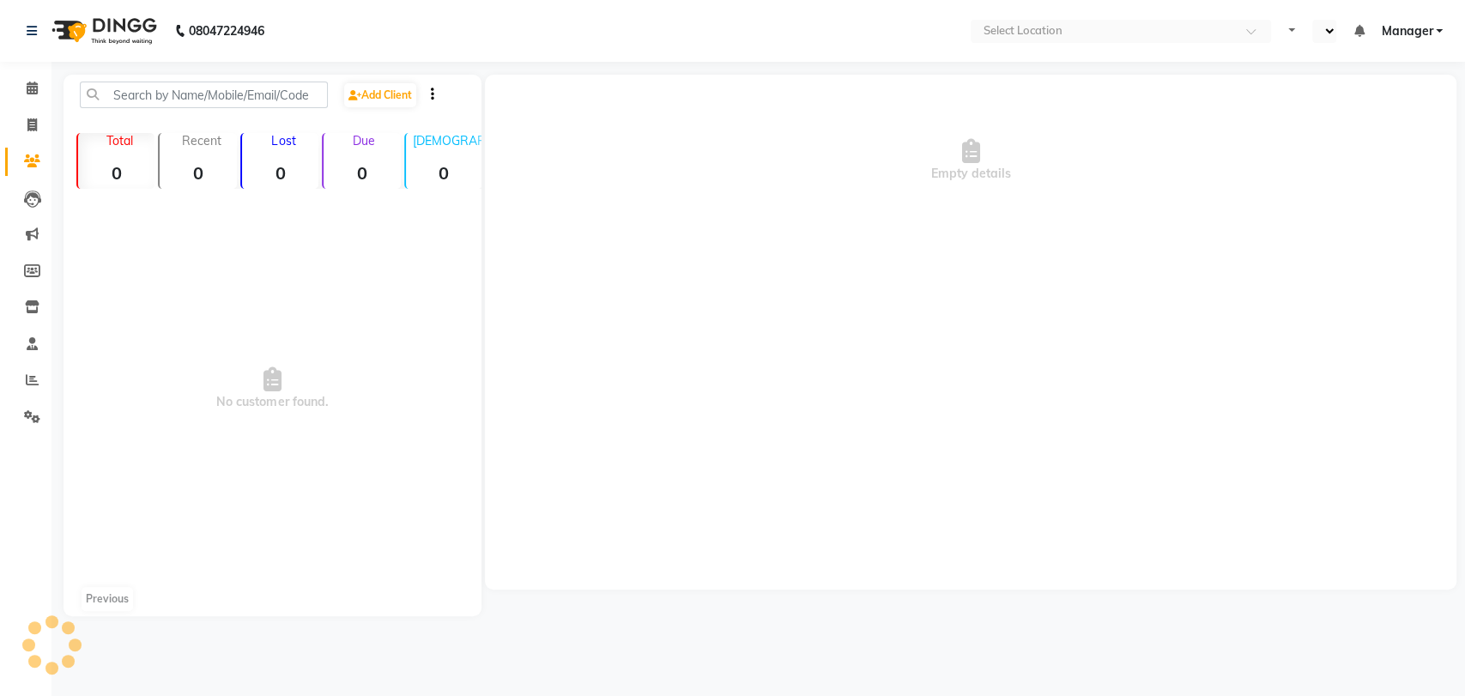
select select "en"
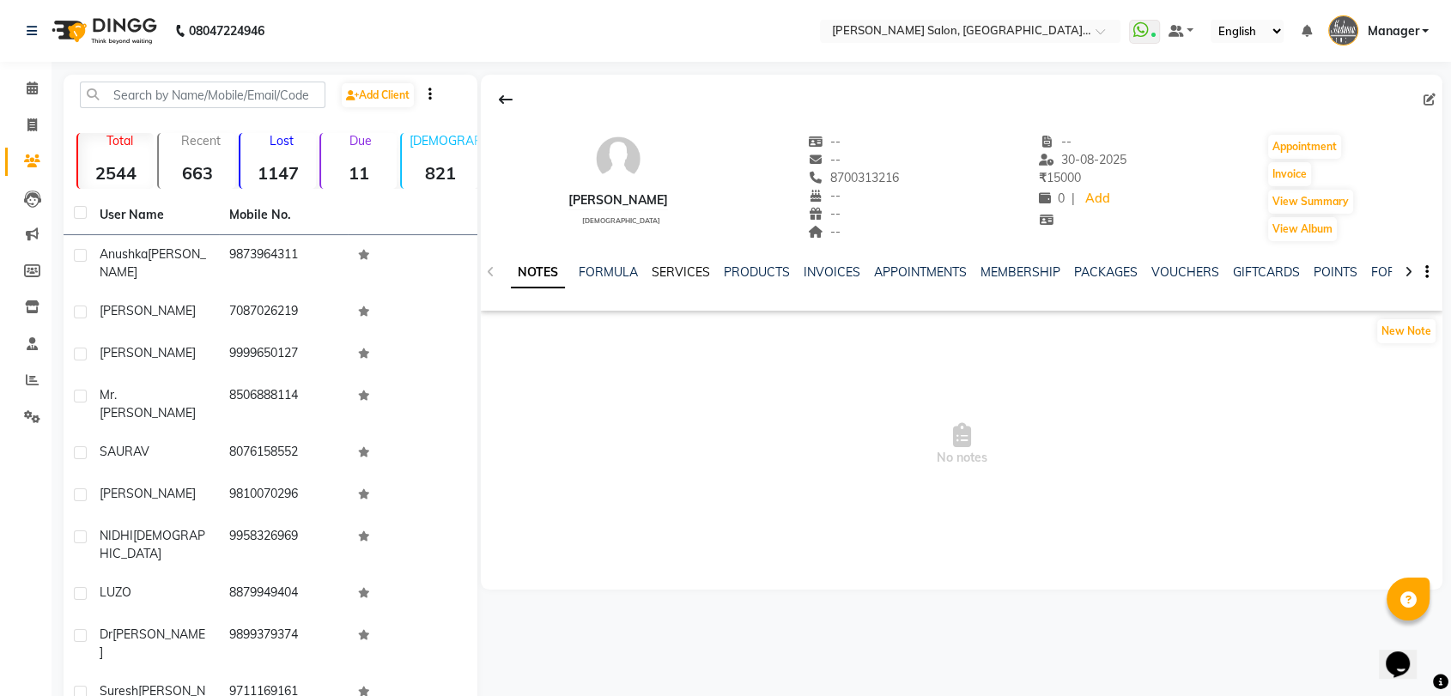
click at [669, 264] on link "SERVICES" at bounding box center [680, 271] width 58 height 15
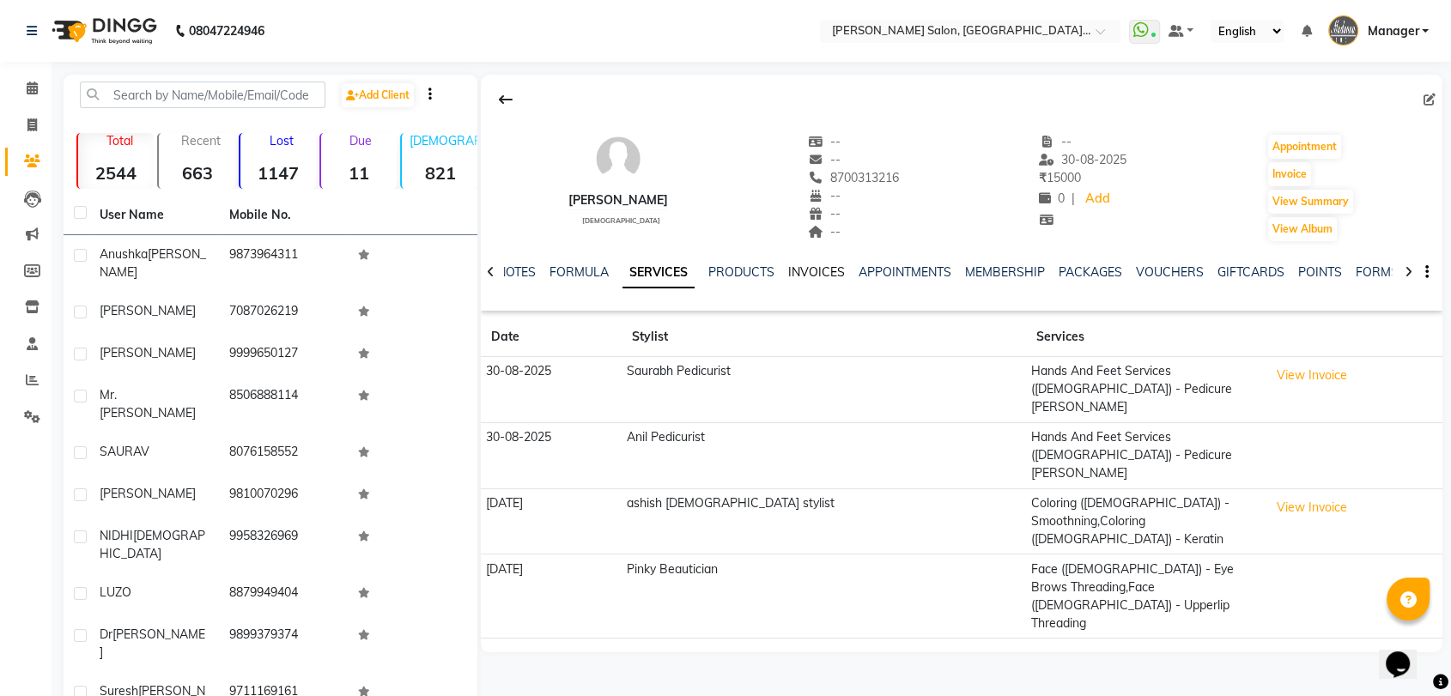
click at [833, 270] on link "INVOICES" at bounding box center [816, 271] width 57 height 15
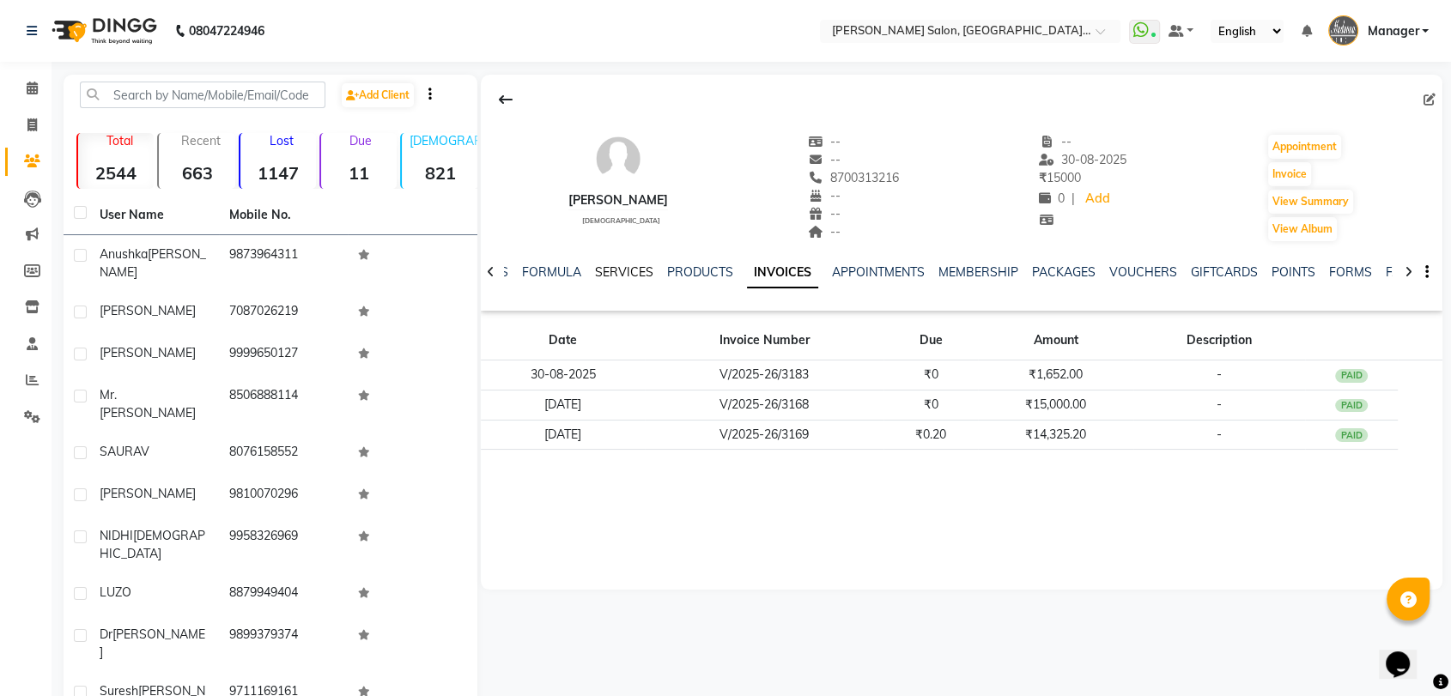
click at [615, 268] on link "SERVICES" at bounding box center [624, 271] width 58 height 15
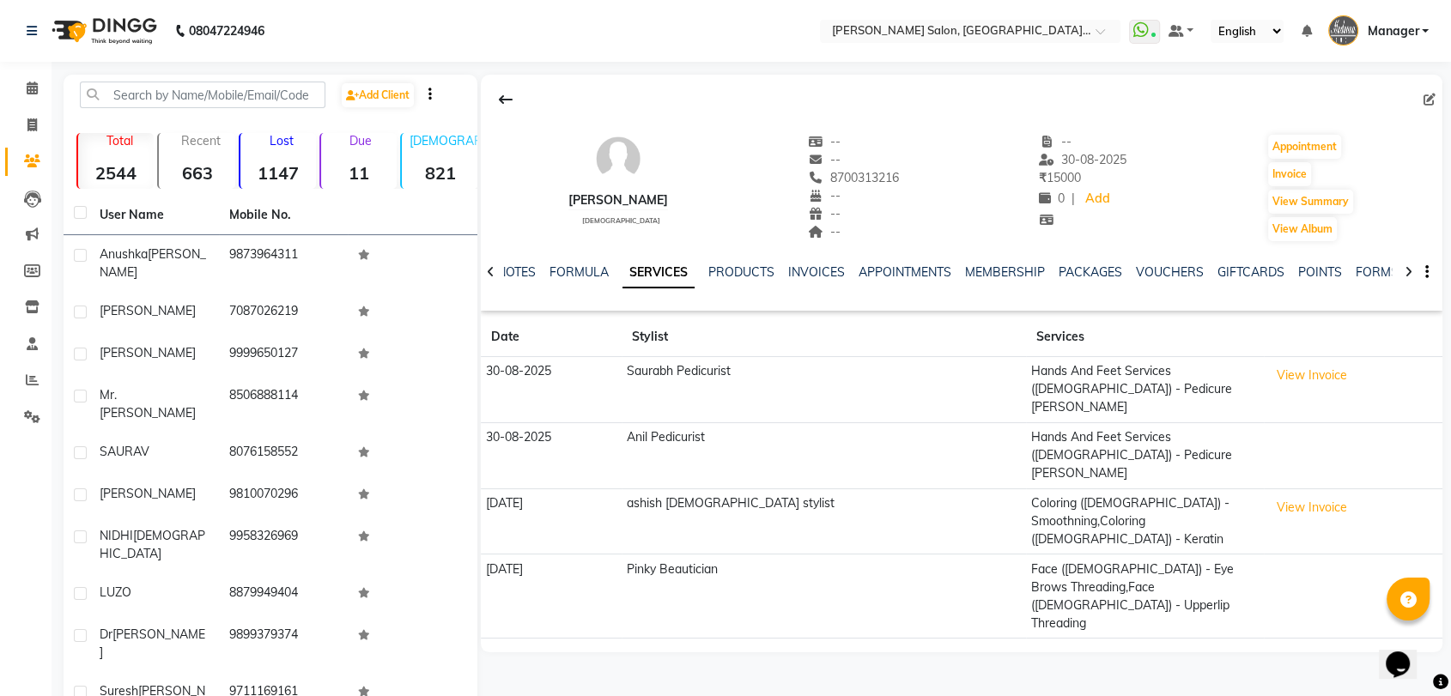
click at [923, 661] on div "dishank male -- -- 8700313216 -- -- -- -- 30-08-2025 ₹ 15000 0 | Add Appointmen…" at bounding box center [959, 426] width 965 height 702
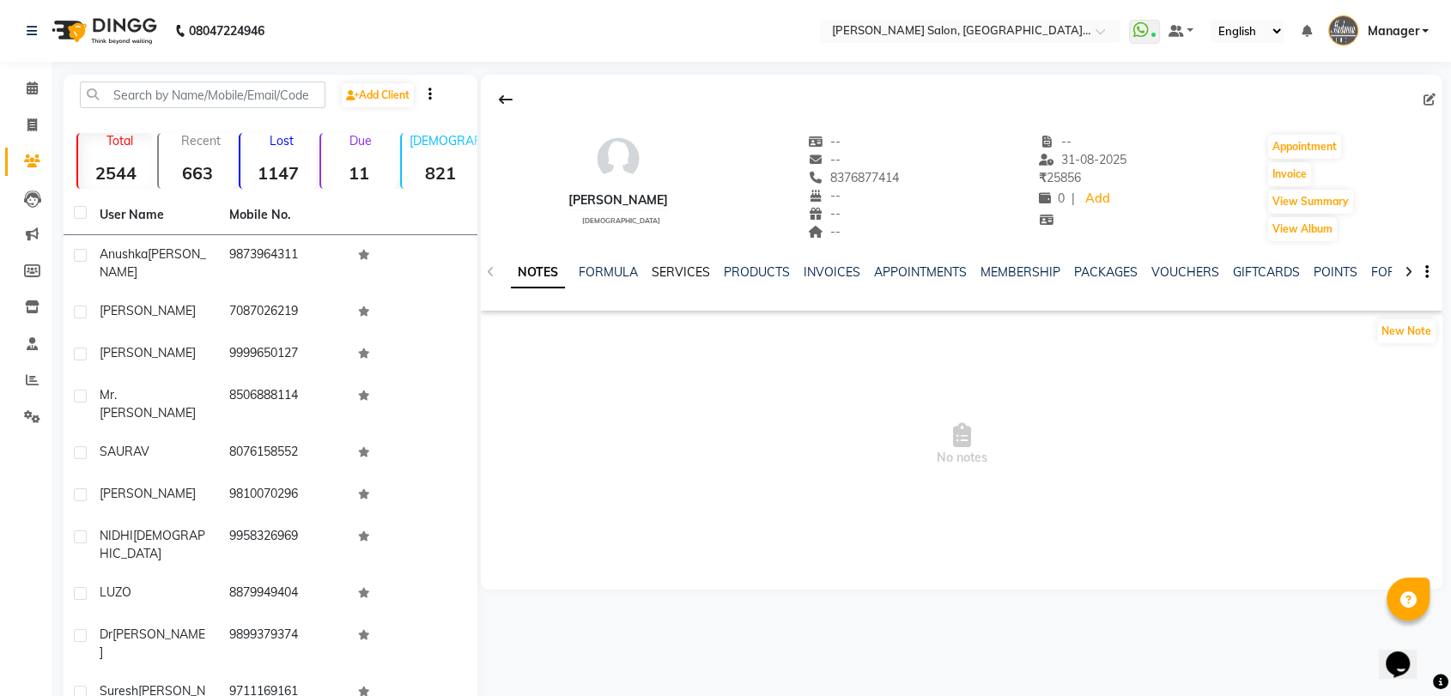
click at [673, 273] on link "SERVICES" at bounding box center [680, 271] width 58 height 15
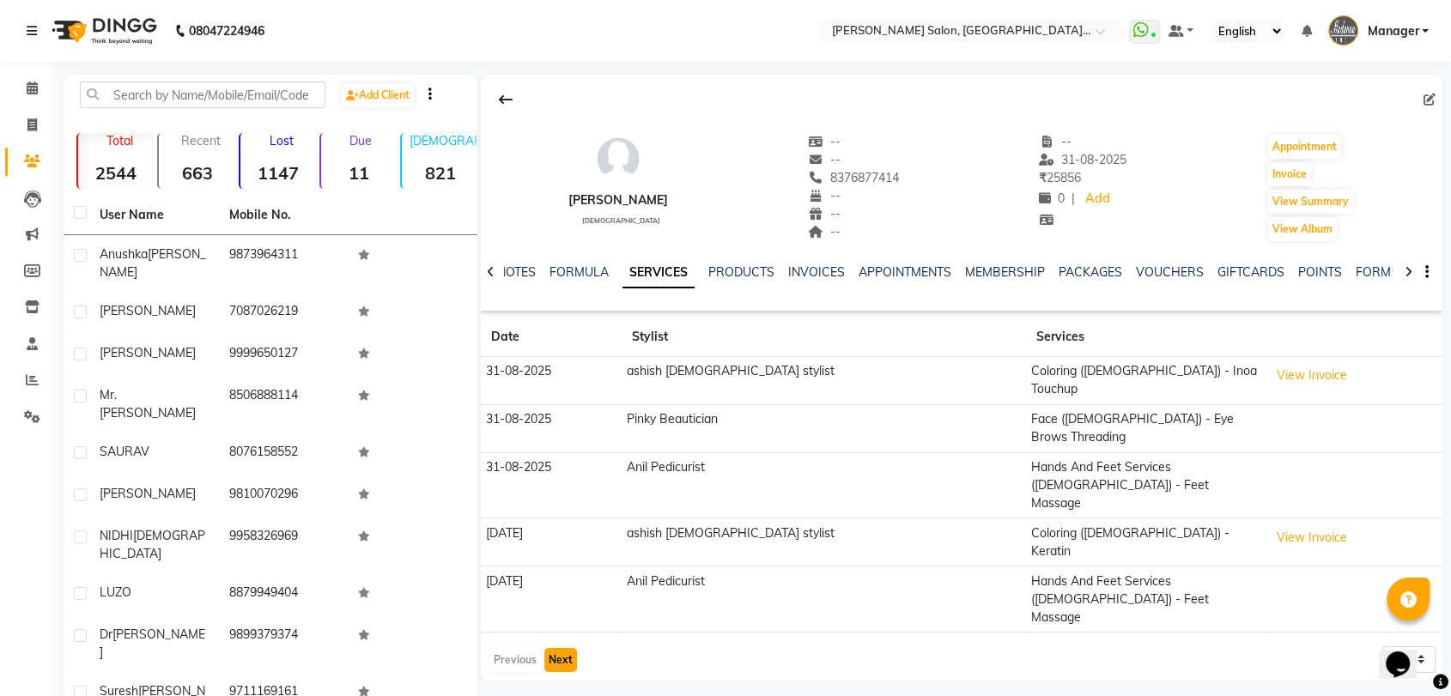
click at [560, 648] on button "Next" at bounding box center [560, 660] width 33 height 24
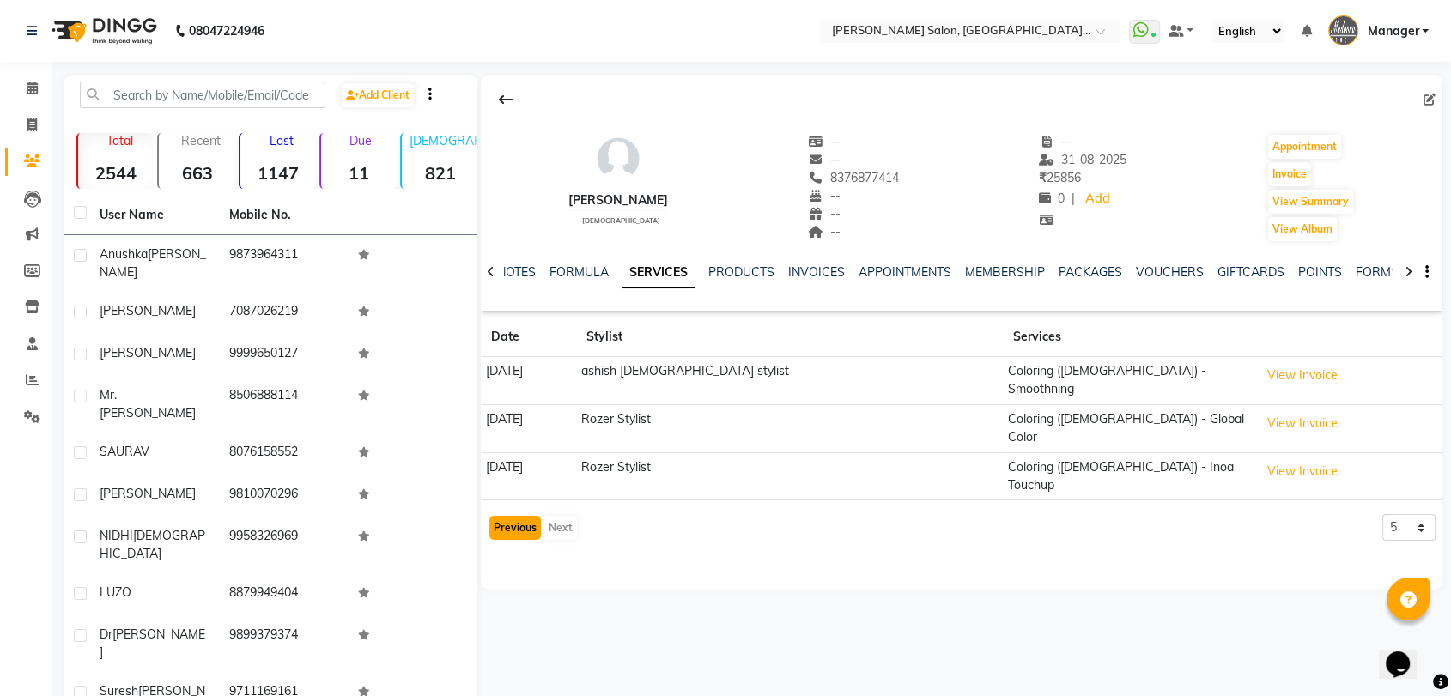
click at [514, 516] on button "Previous" at bounding box center [514, 528] width 51 height 24
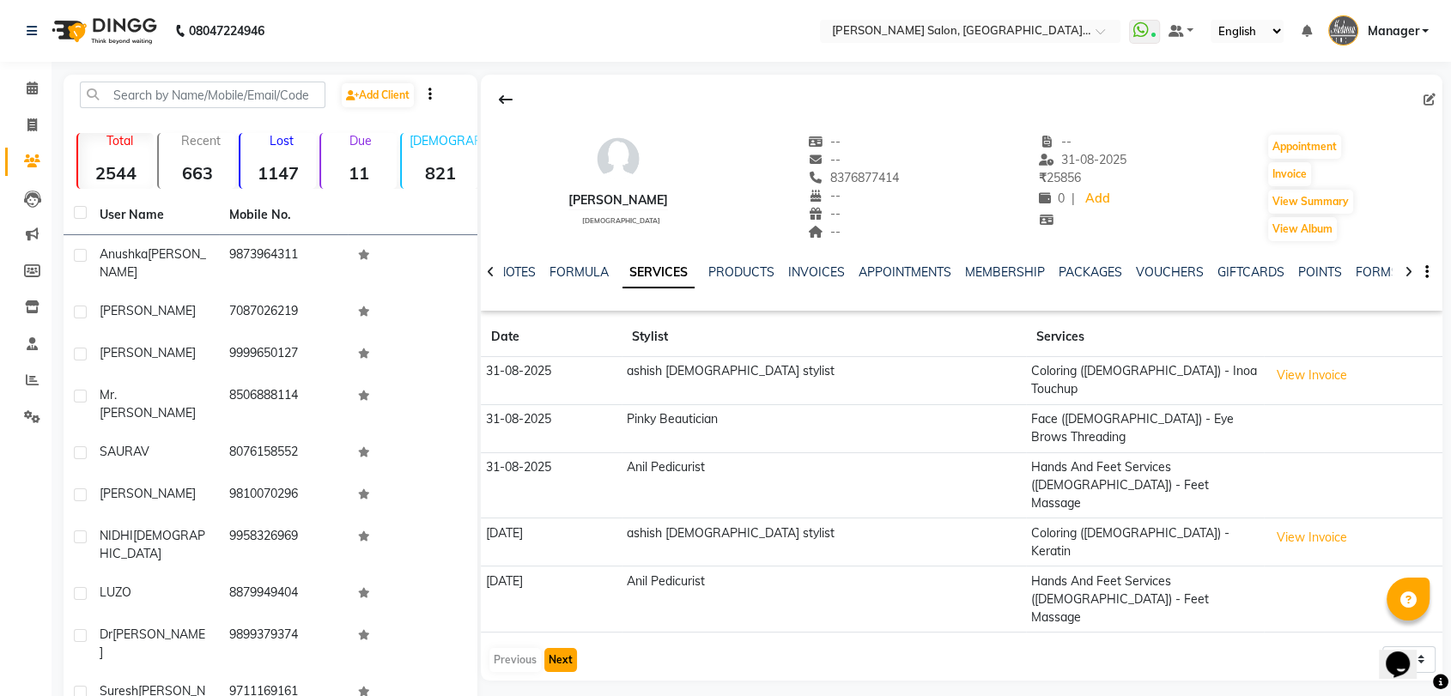
click at [563, 648] on button "Next" at bounding box center [560, 660] width 33 height 24
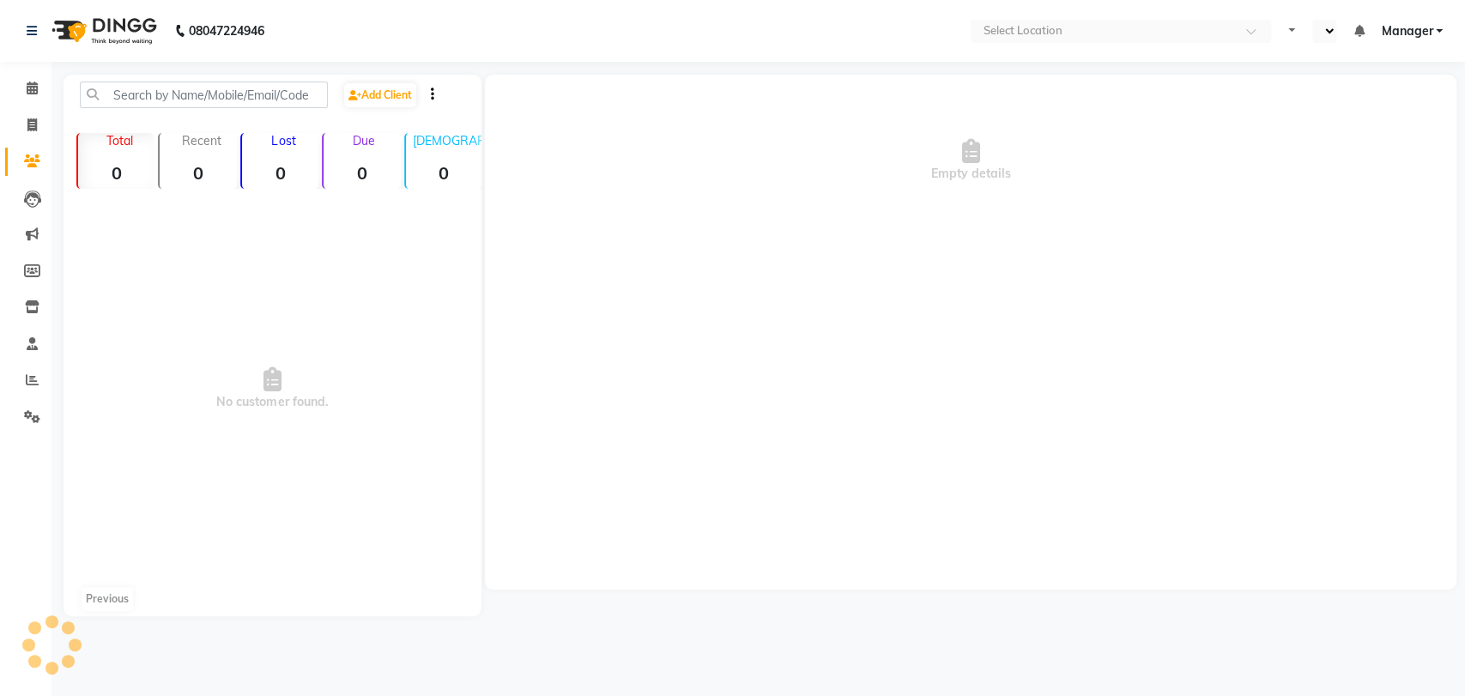
select select "en"
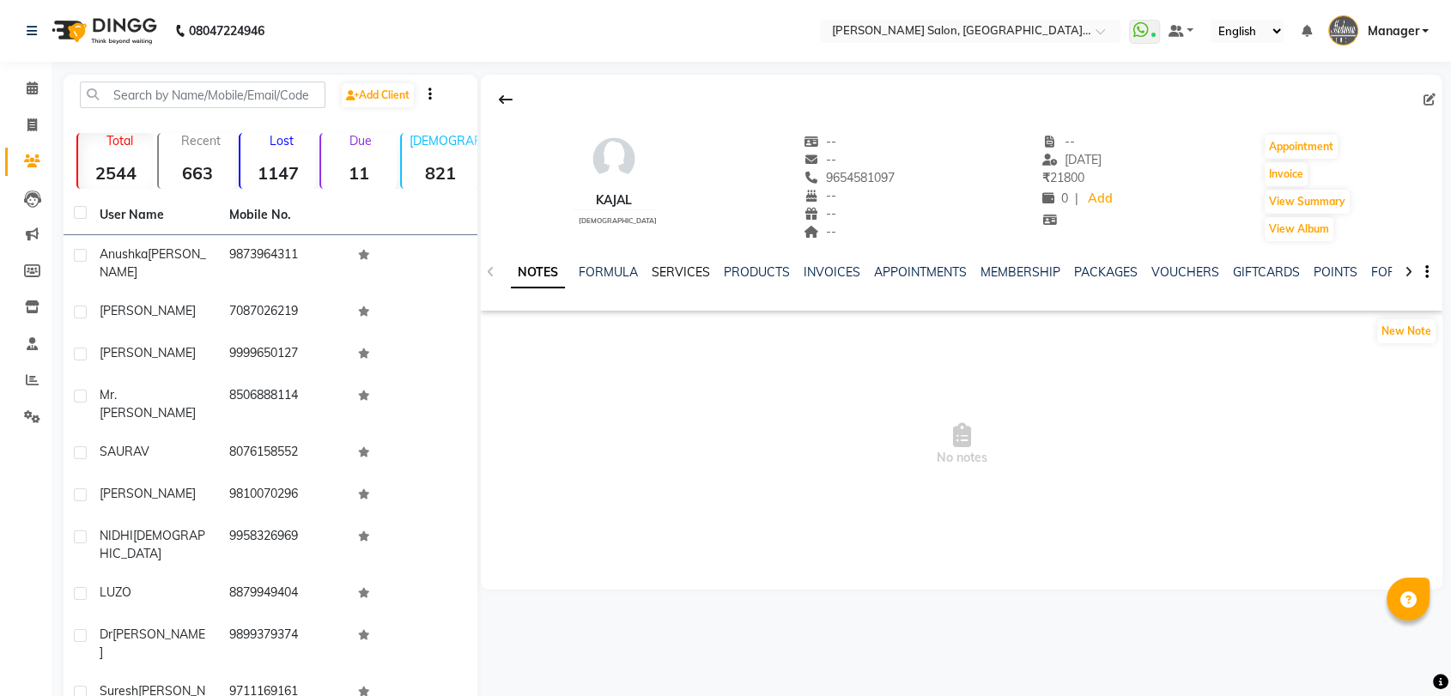
click at [673, 271] on link "SERVICES" at bounding box center [680, 271] width 58 height 15
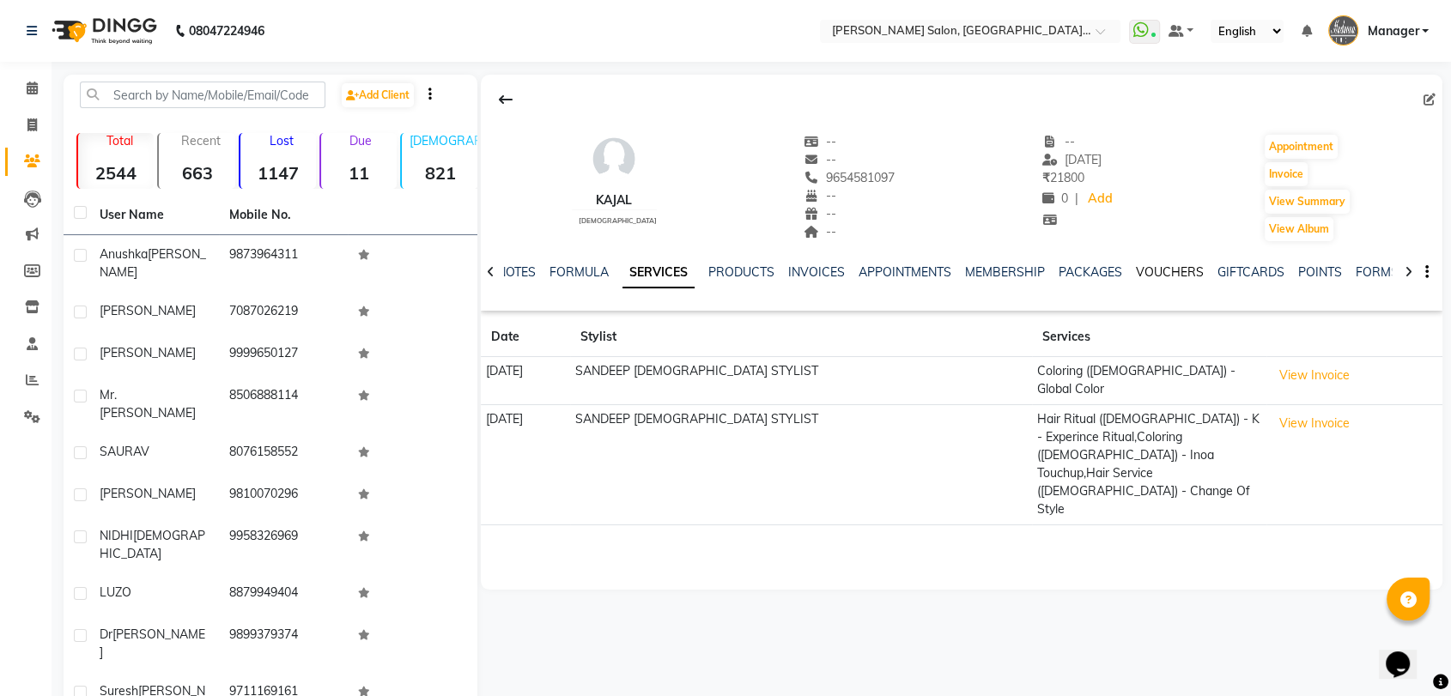
click at [1171, 275] on link "VOUCHERS" at bounding box center [1170, 271] width 68 height 15
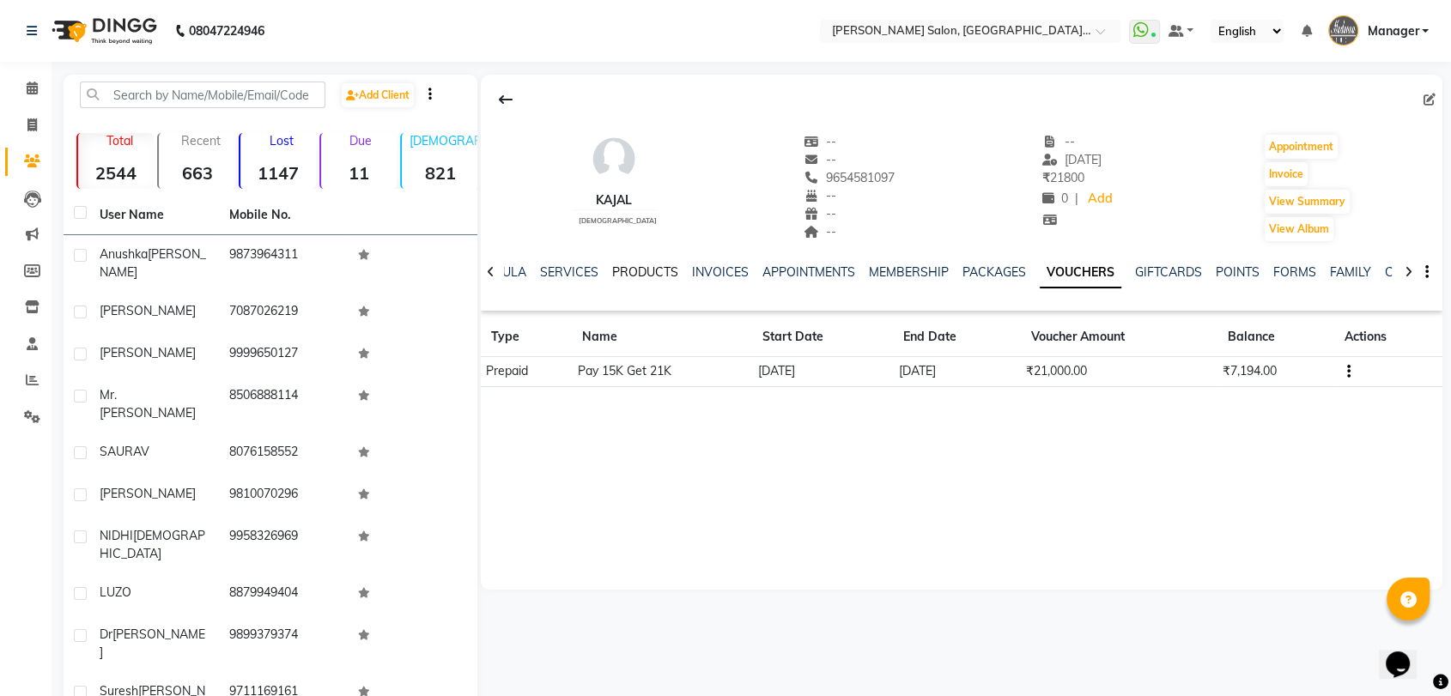
click at [612, 276] on link "PRODUCTS" at bounding box center [645, 271] width 66 height 15
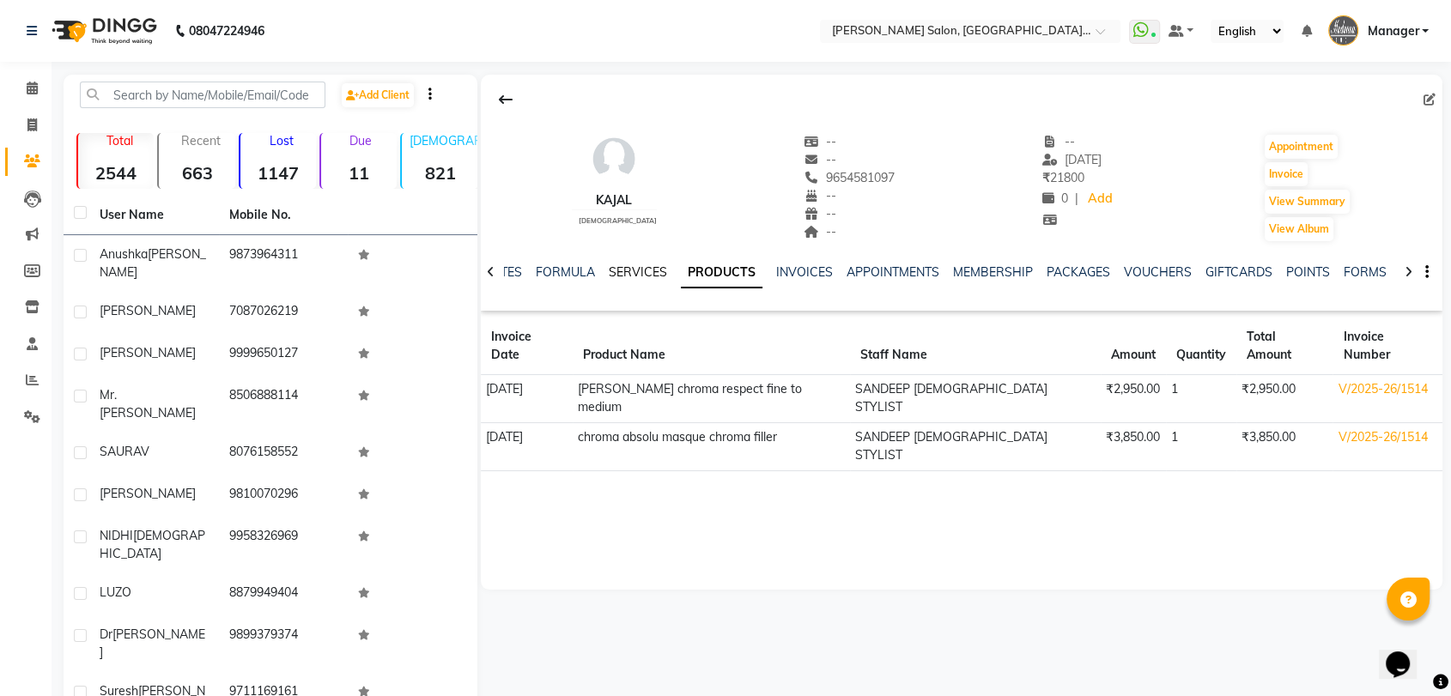
click at [627, 268] on link "SERVICES" at bounding box center [638, 271] width 58 height 15
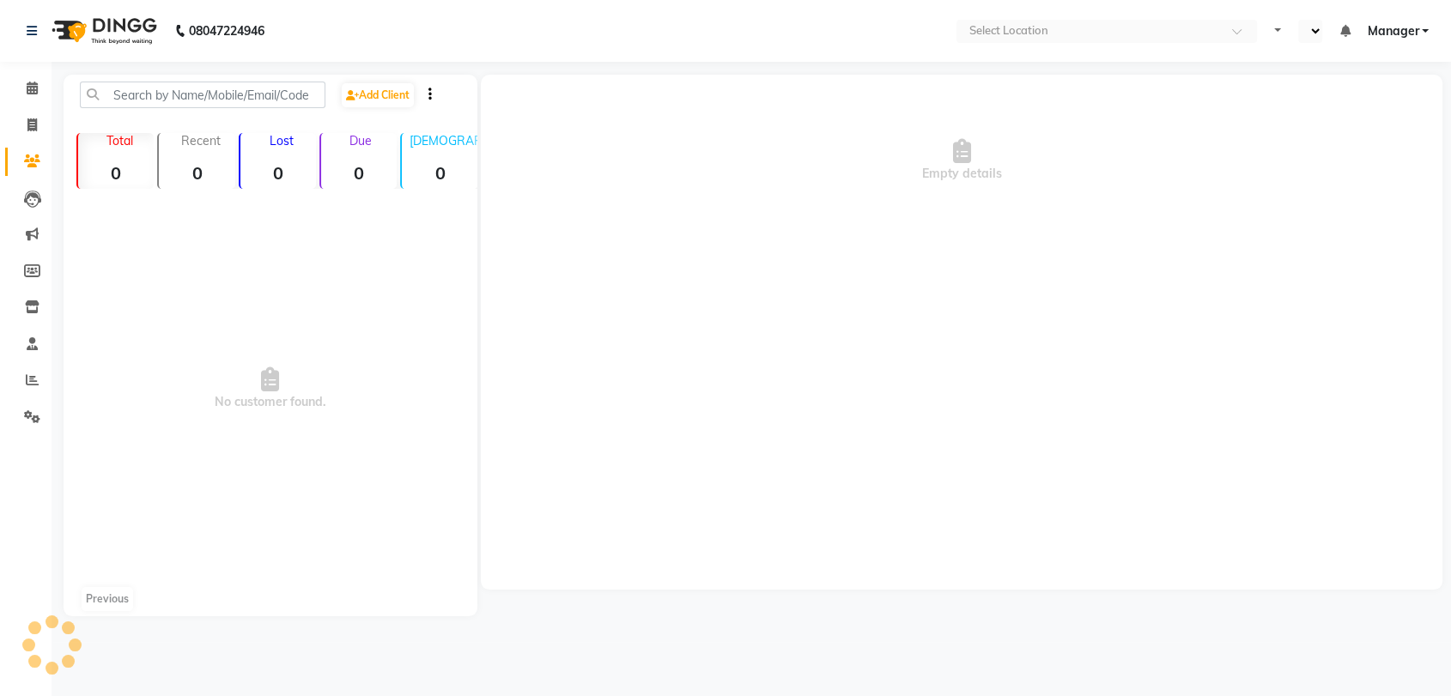
select select "en"
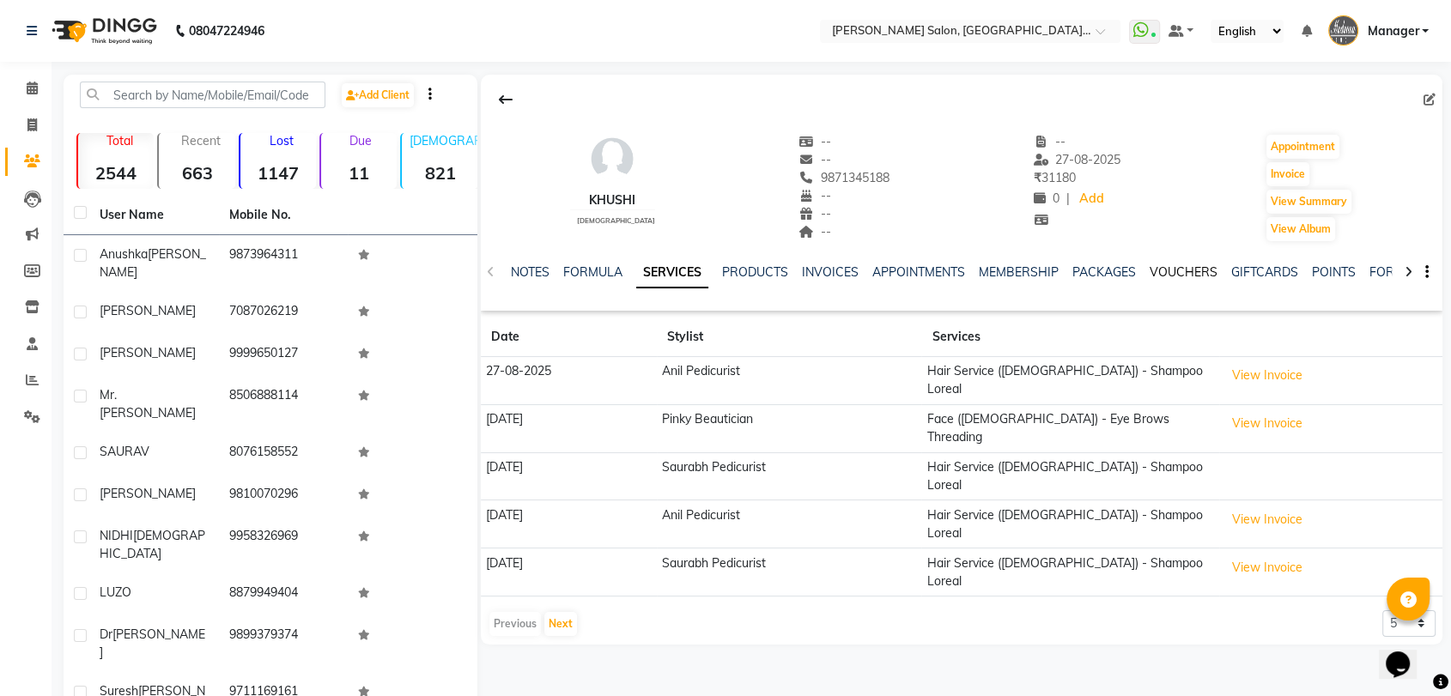
click at [1174, 265] on link "VOUCHERS" at bounding box center [1183, 271] width 68 height 15
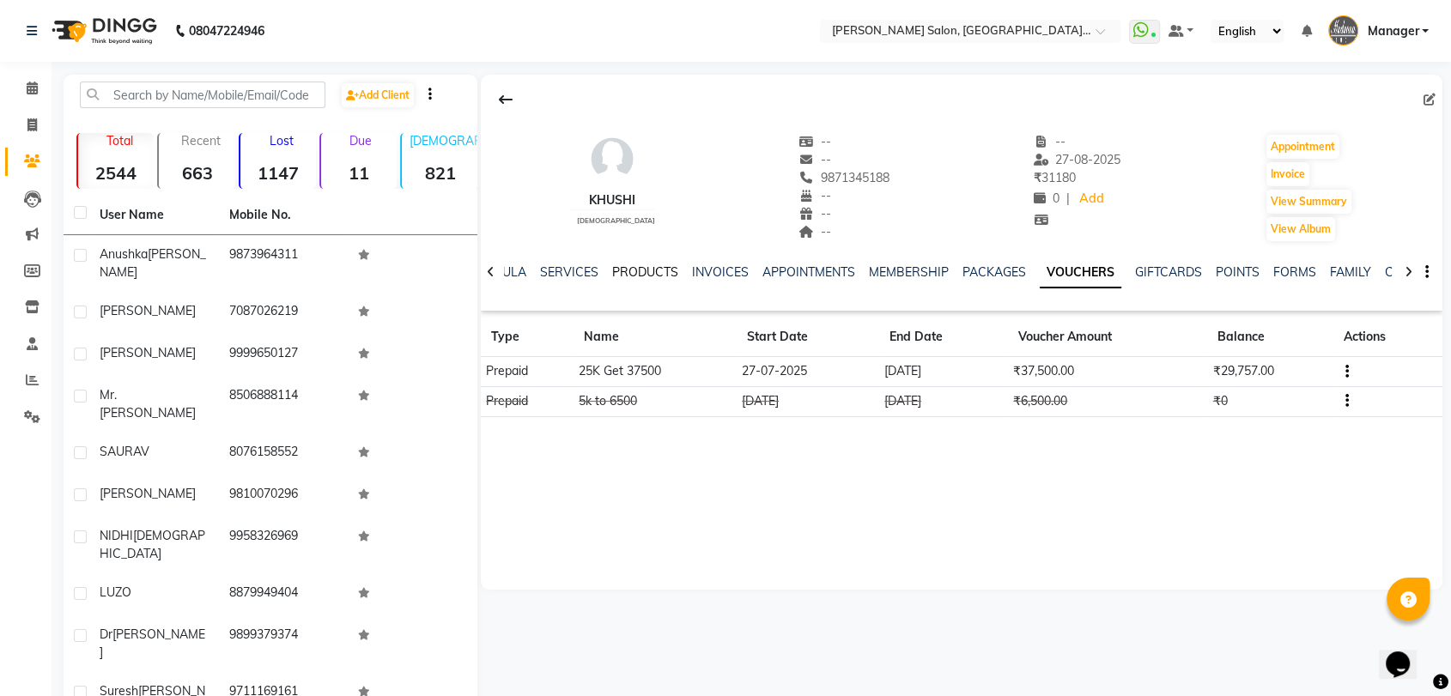
click at [639, 271] on link "PRODUCTS" at bounding box center [645, 271] width 66 height 15
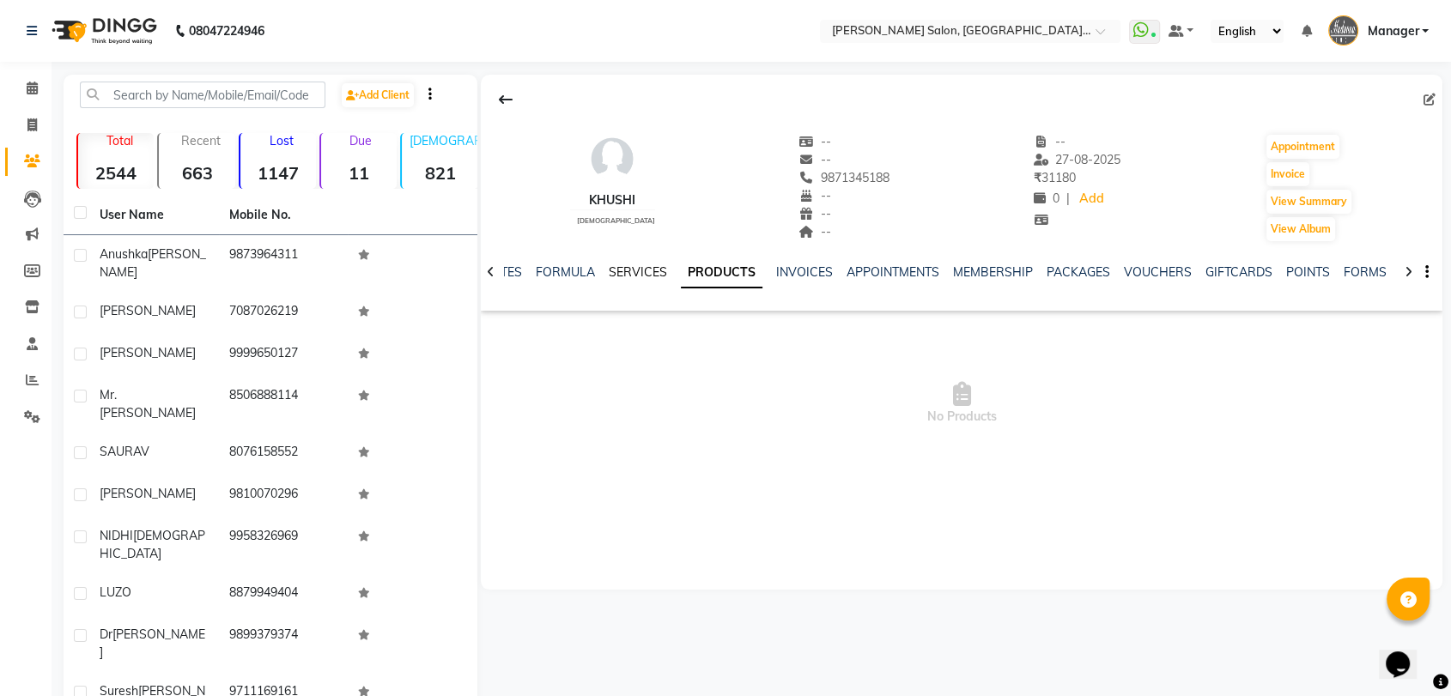
click at [618, 273] on link "SERVICES" at bounding box center [638, 271] width 58 height 15
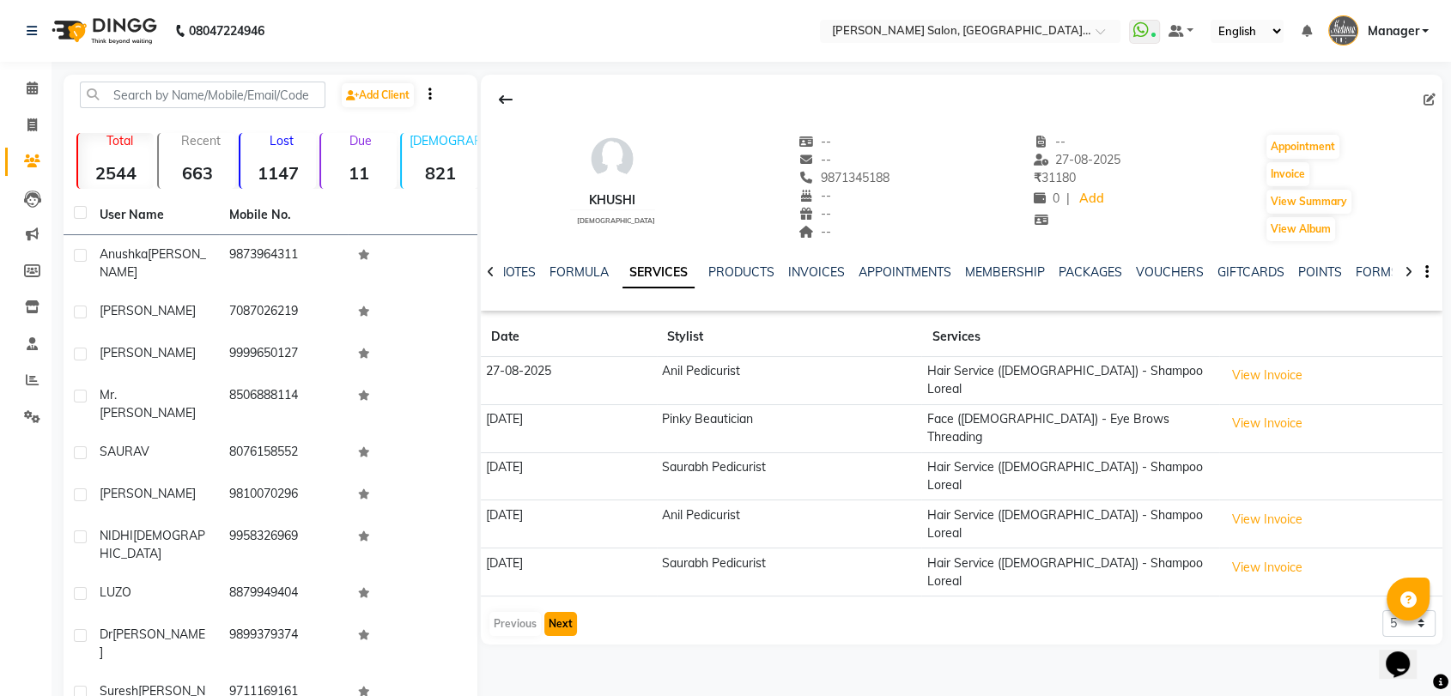
click at [568, 612] on button "Next" at bounding box center [560, 624] width 33 height 24
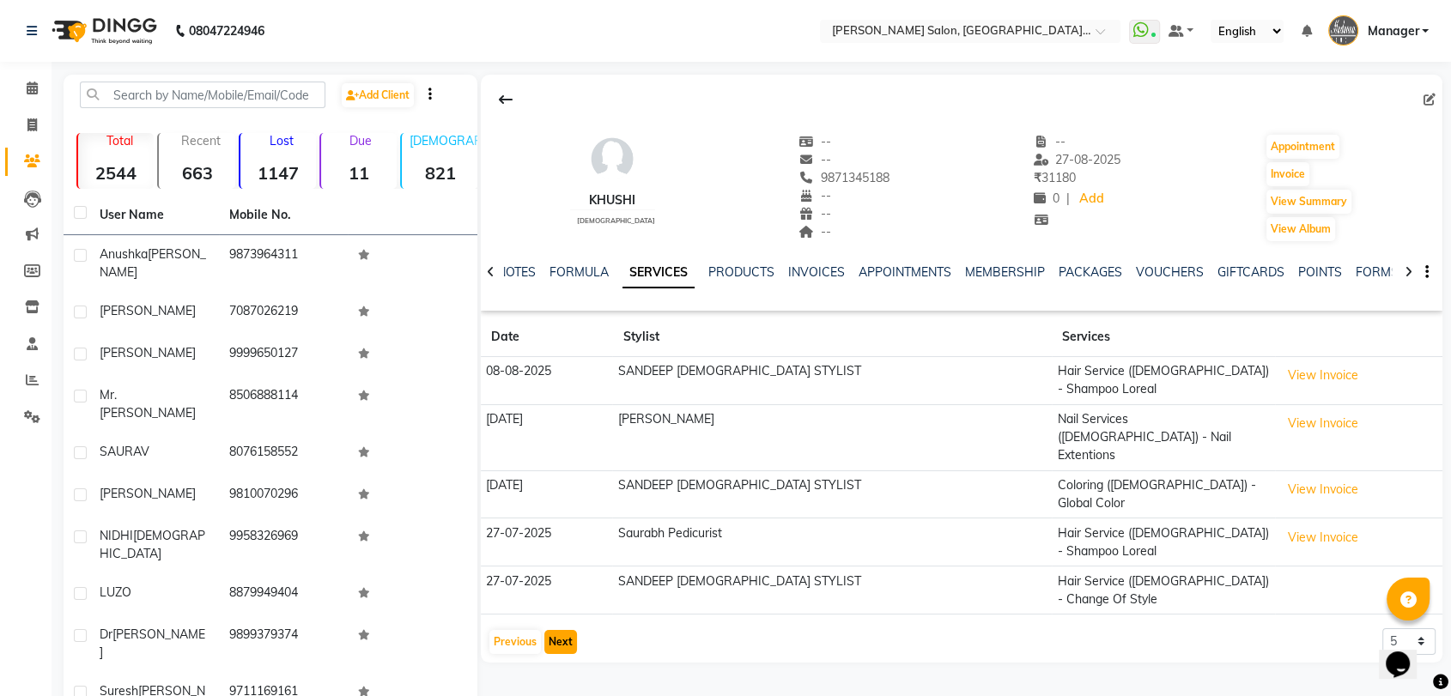
click at [568, 630] on button "Next" at bounding box center [560, 642] width 33 height 24
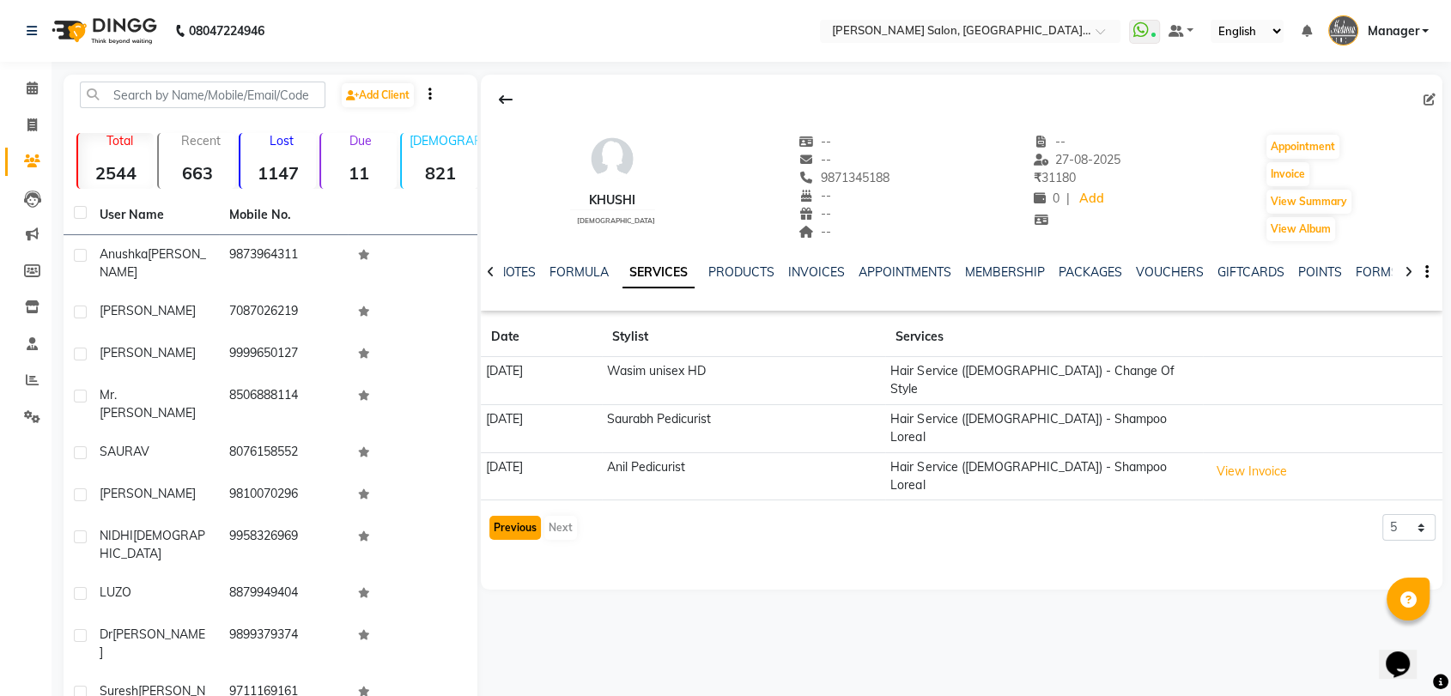
click at [529, 516] on button "Previous" at bounding box center [514, 528] width 51 height 24
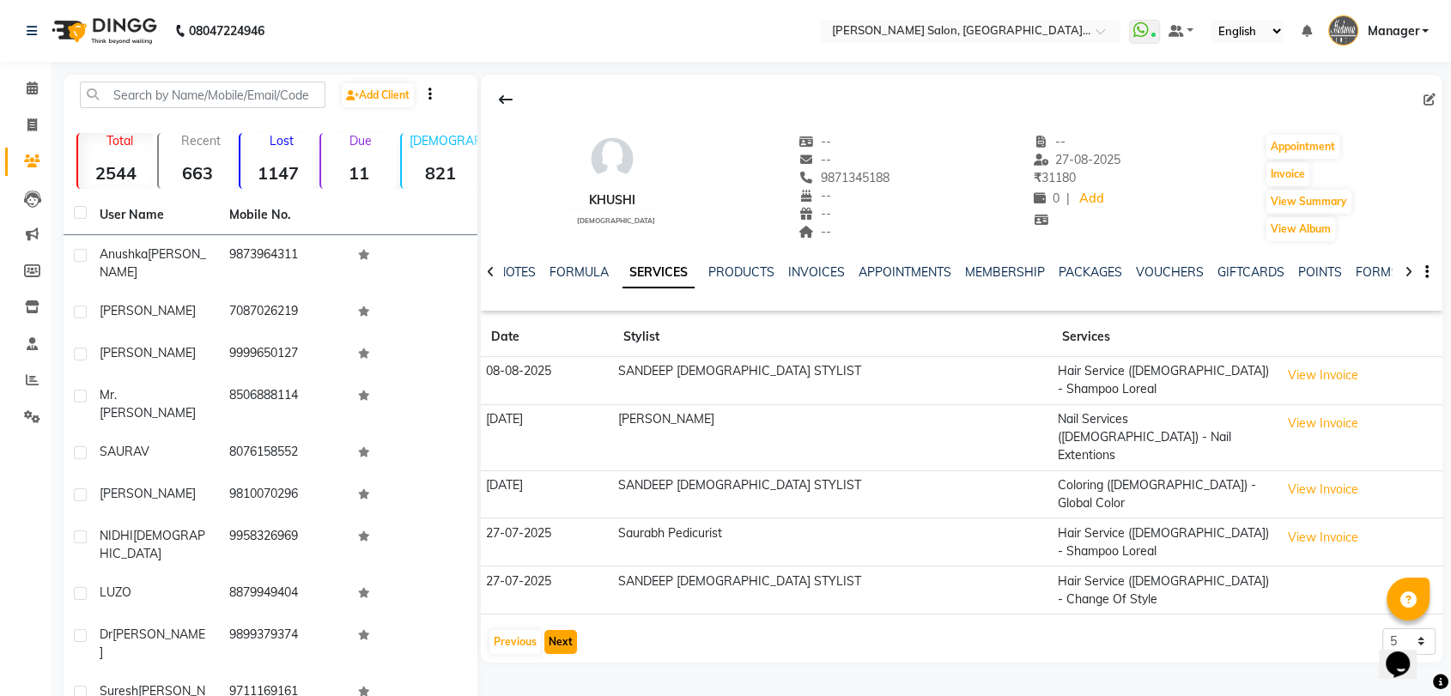
click at [559, 630] on button "Next" at bounding box center [560, 642] width 33 height 24
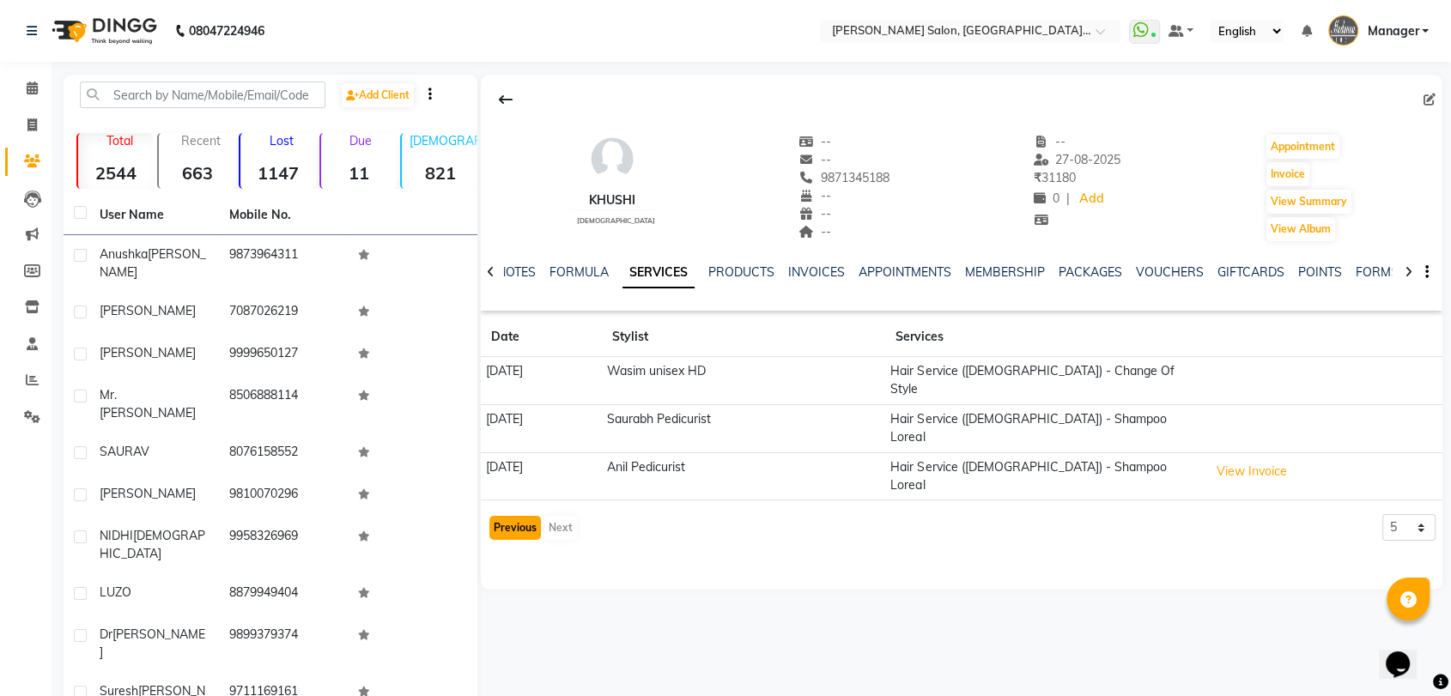
click at [516, 516] on button "Previous" at bounding box center [514, 528] width 51 height 24
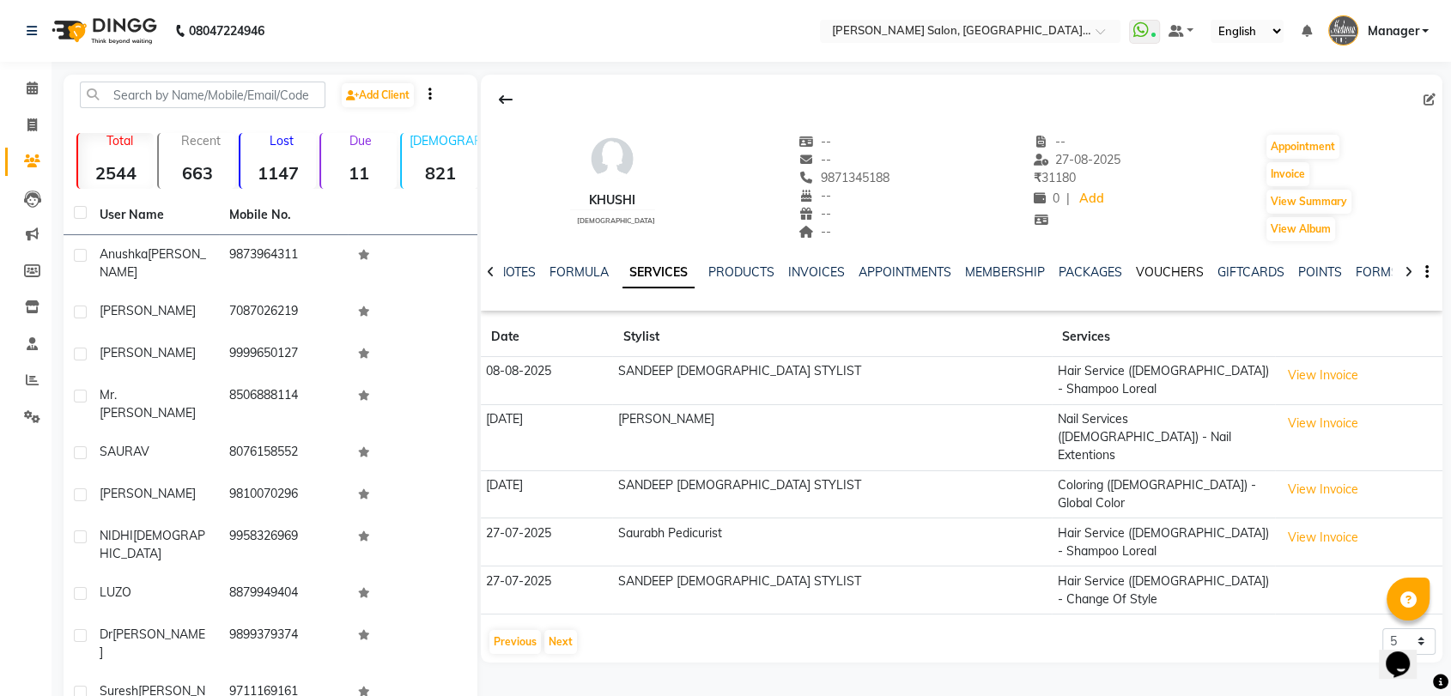
click at [1162, 270] on link "VOUCHERS" at bounding box center [1170, 271] width 68 height 15
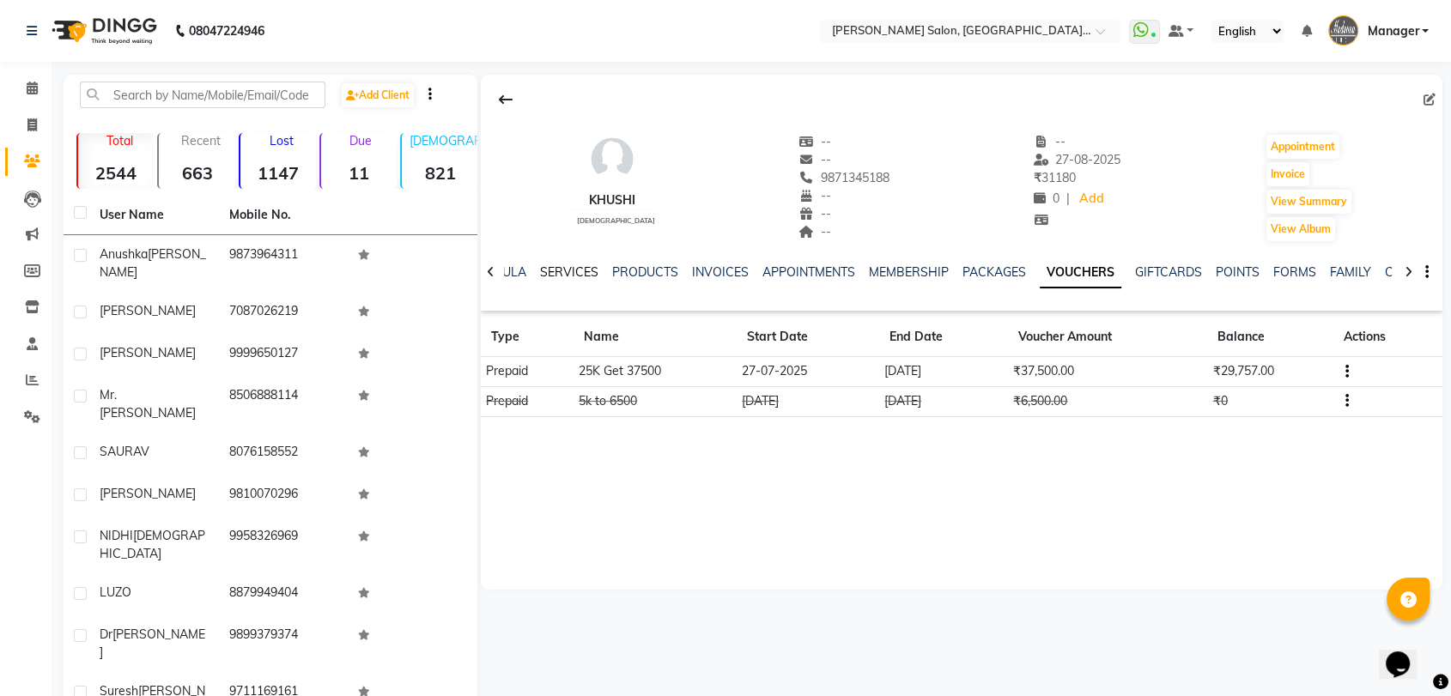
click at [557, 270] on link "SERVICES" at bounding box center [569, 271] width 58 height 15
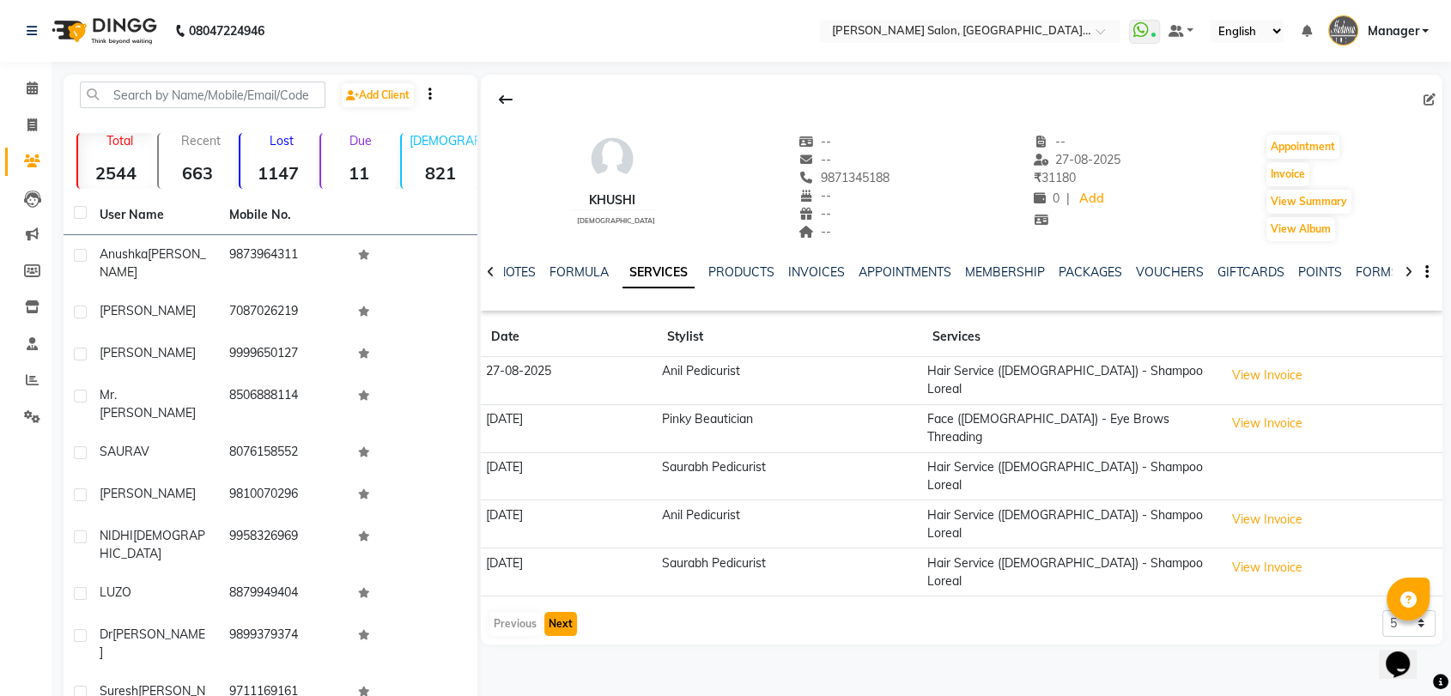
click at [558, 612] on button "Next" at bounding box center [560, 624] width 33 height 24
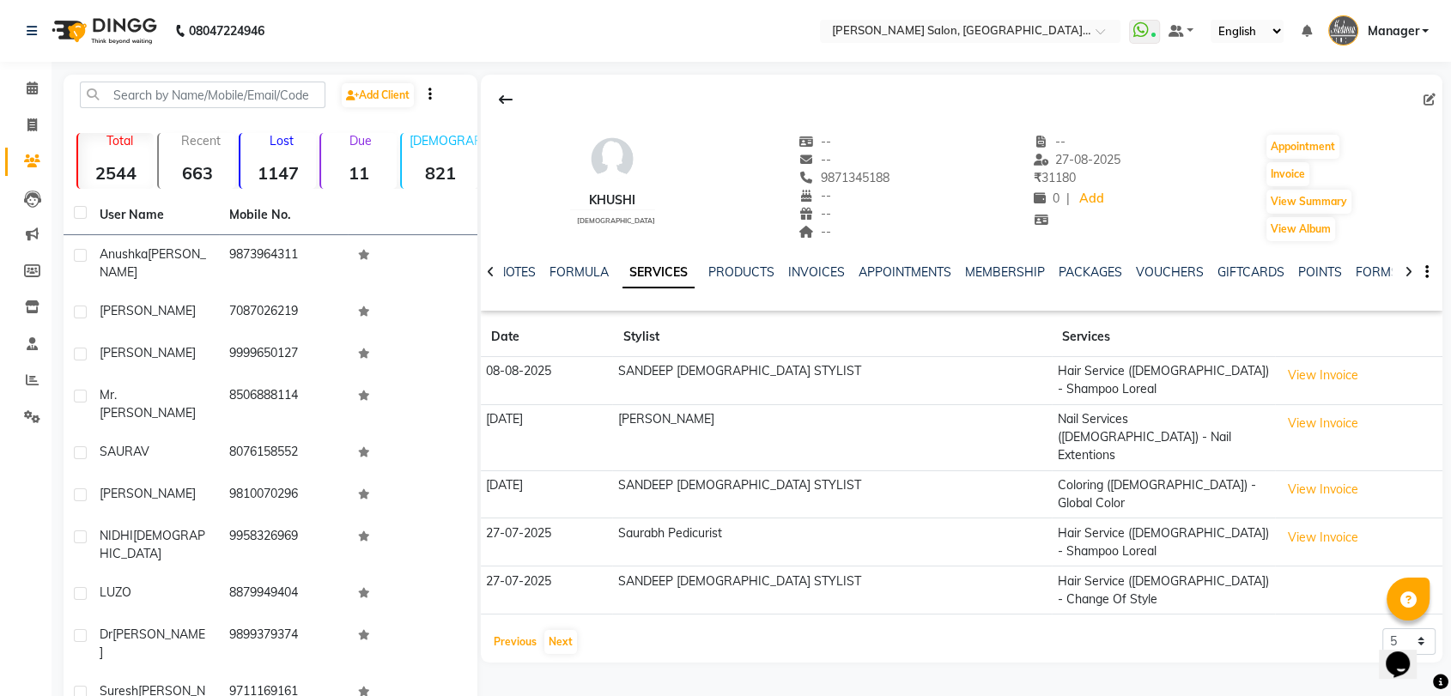
click at [513, 630] on button "Previous" at bounding box center [514, 642] width 51 height 24
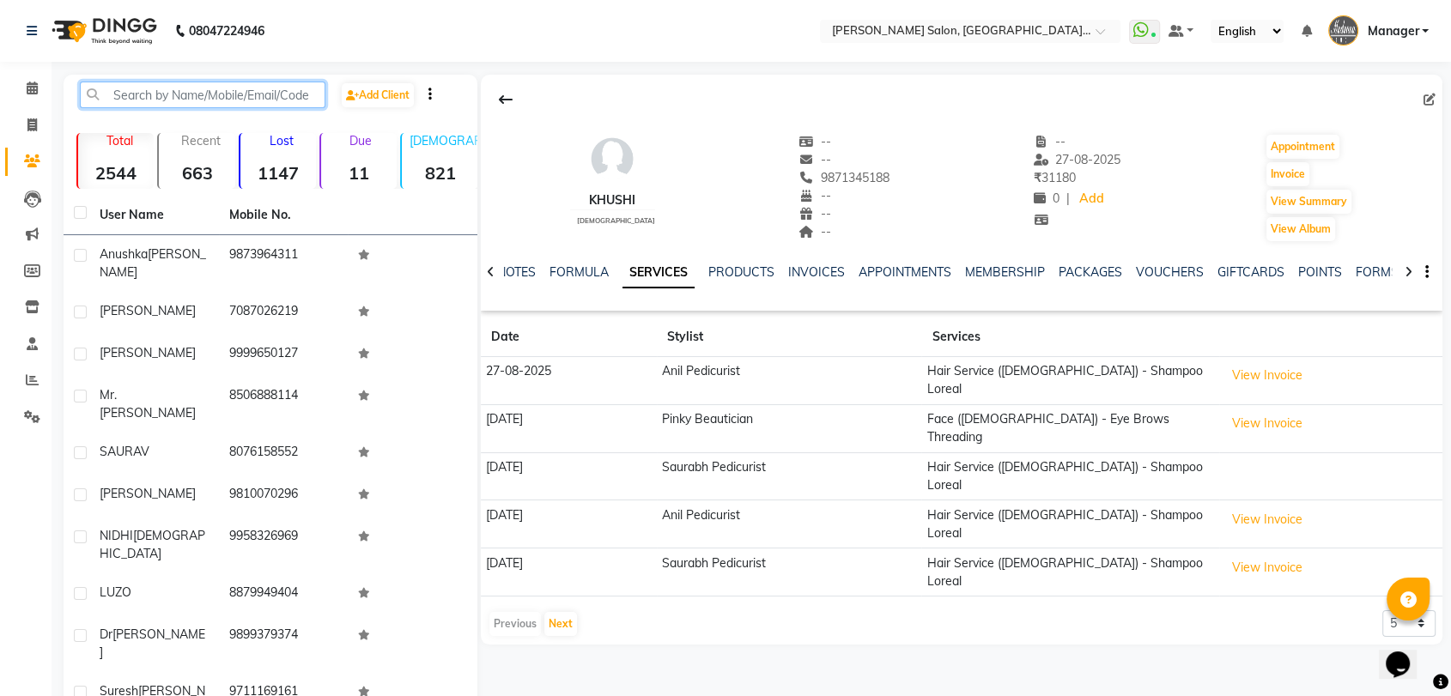
click at [297, 94] on input "text" at bounding box center [202, 95] width 245 height 27
paste input "9899508955"
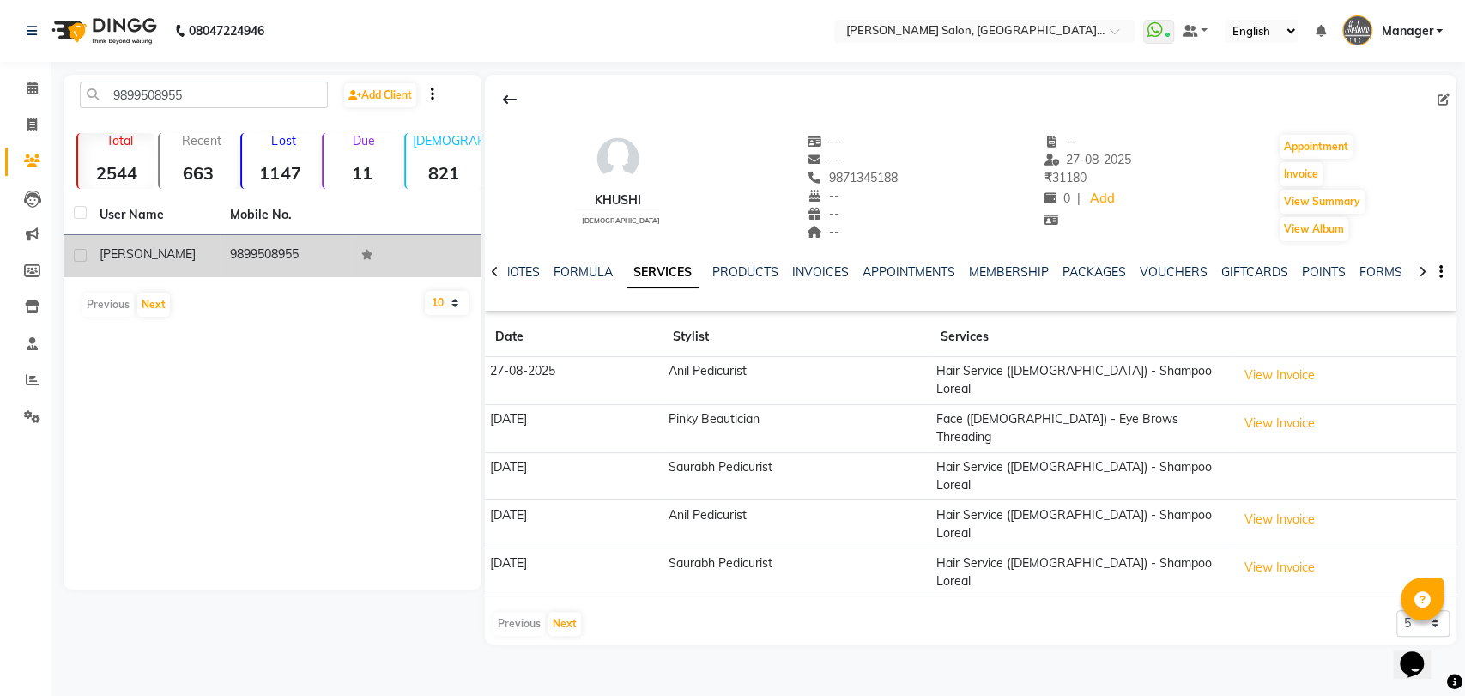
click at [288, 268] on td "9899508955" at bounding box center [285, 256] width 130 height 42
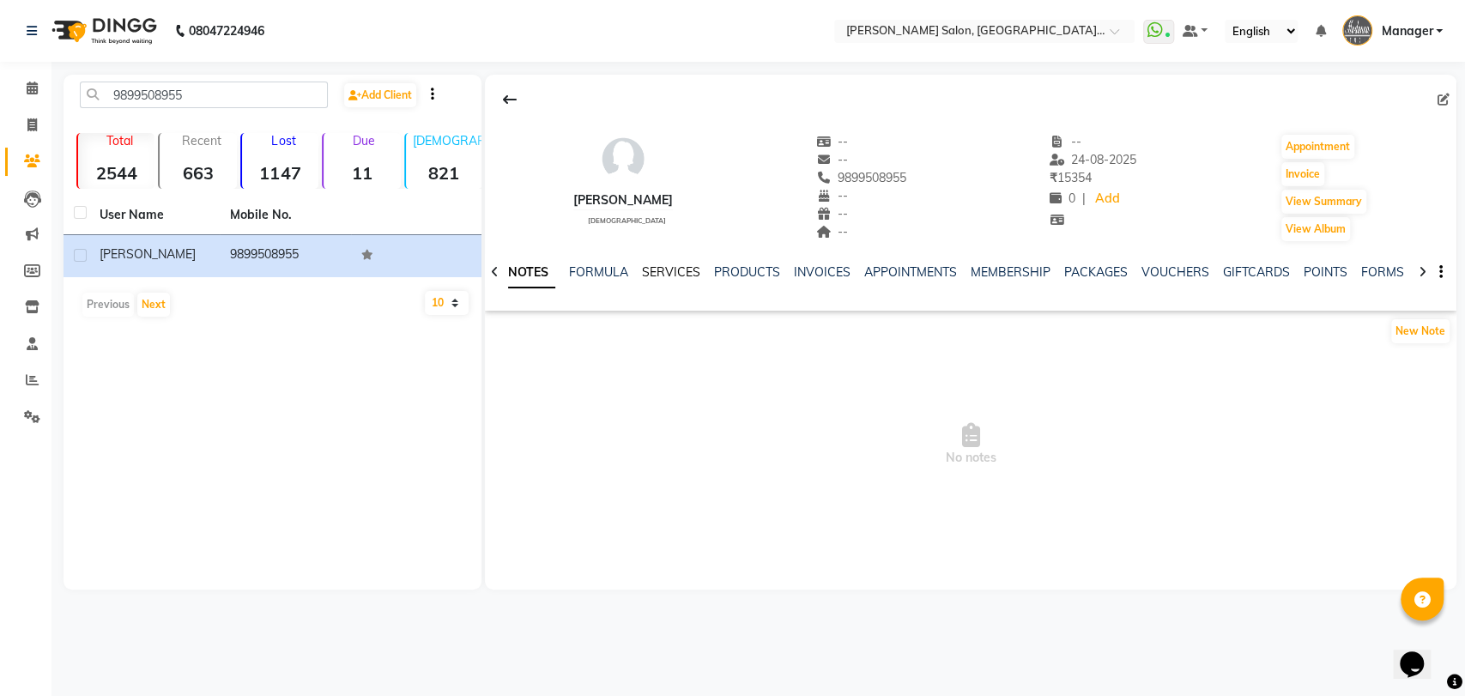
click at [674, 276] on link "SERVICES" at bounding box center [671, 271] width 58 height 15
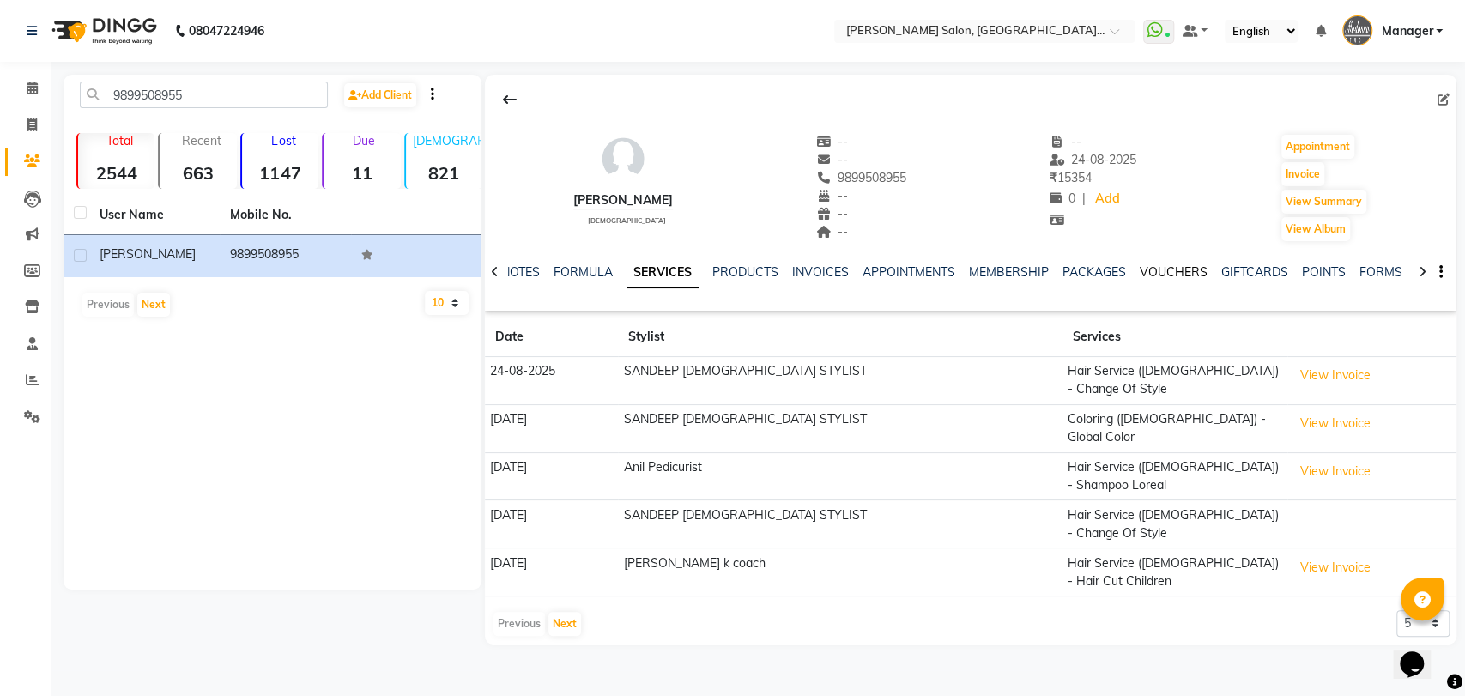
click at [1164, 278] on link "VOUCHERS" at bounding box center [1174, 271] width 68 height 15
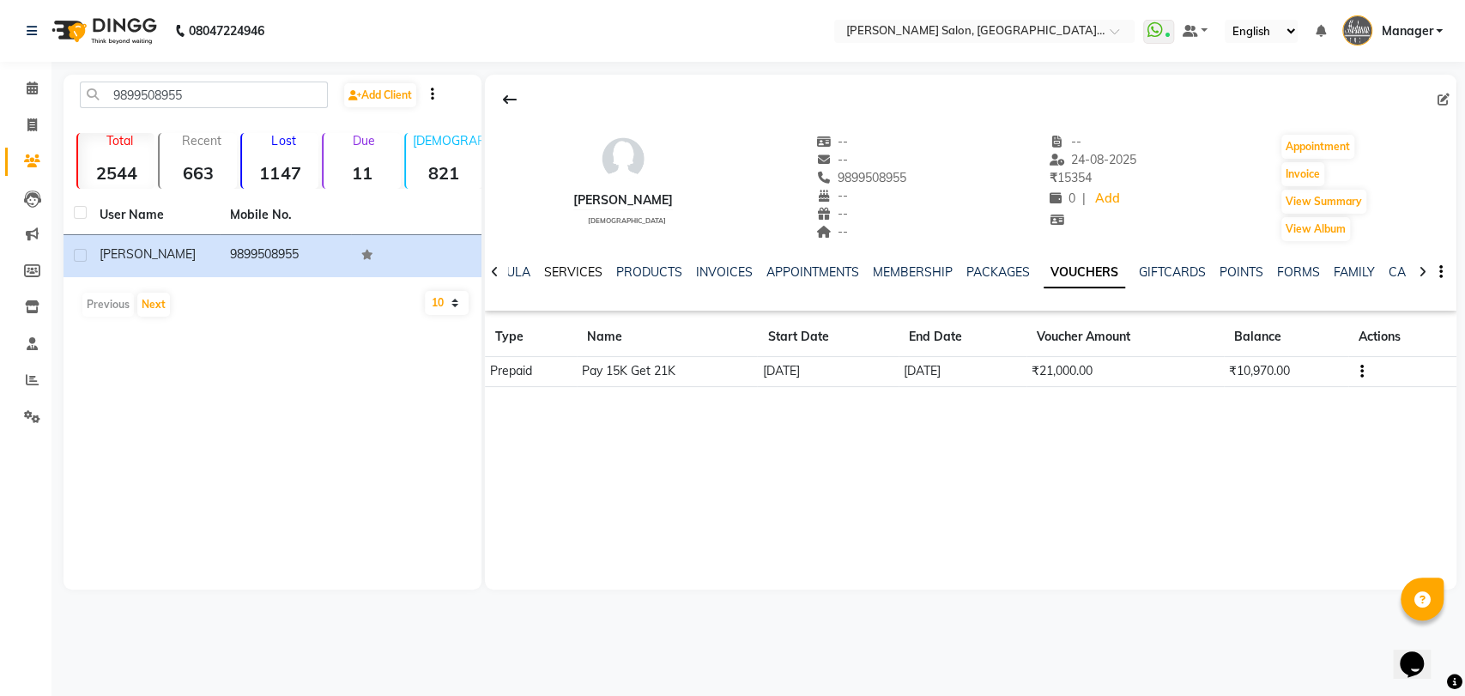
click at [577, 271] on link "SERVICES" at bounding box center [573, 271] width 58 height 15
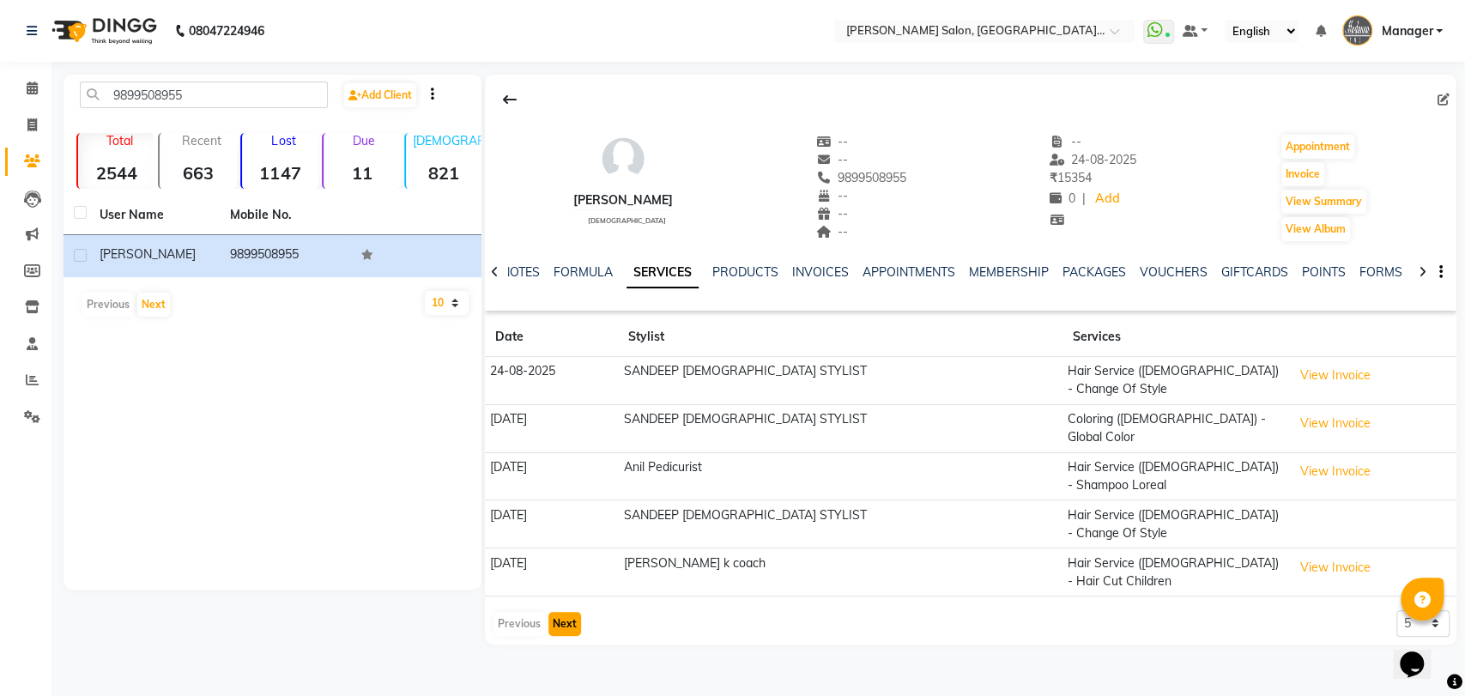
click at [569, 612] on button "Next" at bounding box center [564, 624] width 33 height 24
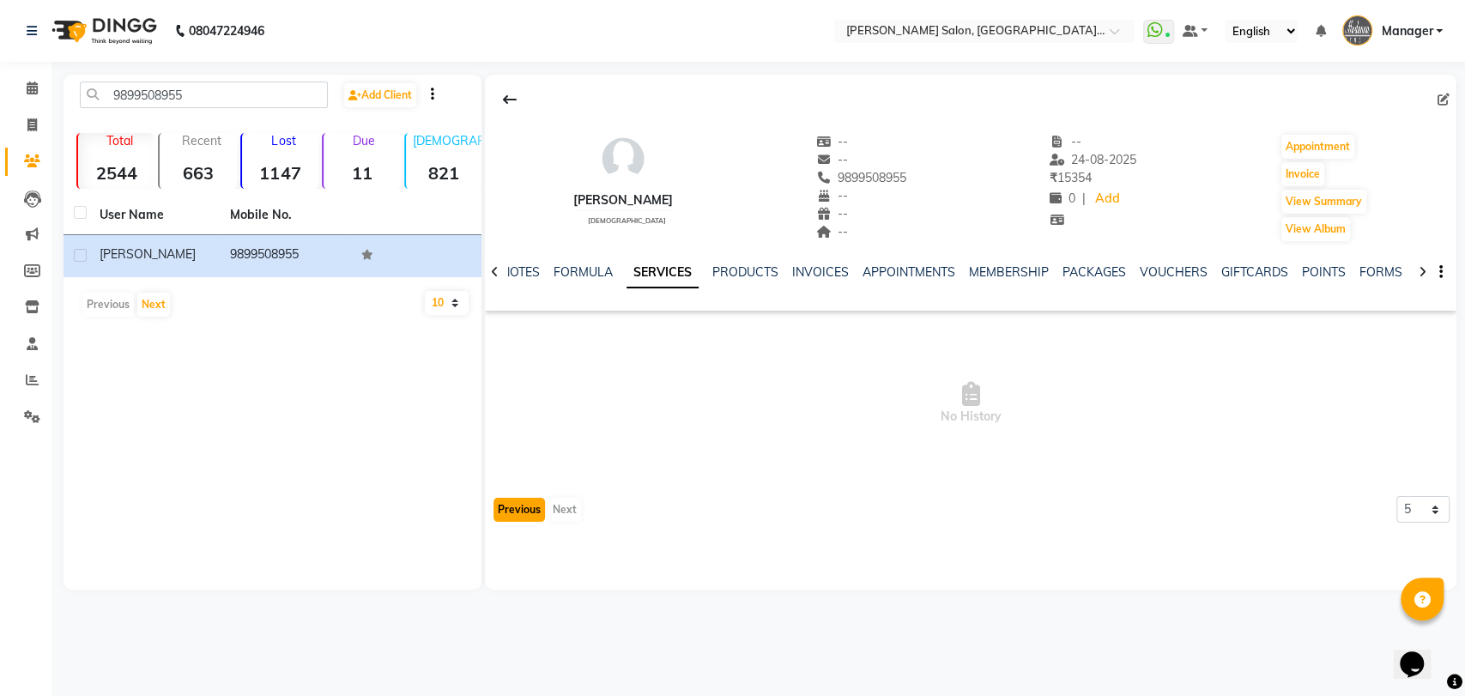
click at [518, 503] on button "Previous" at bounding box center [519, 510] width 51 height 24
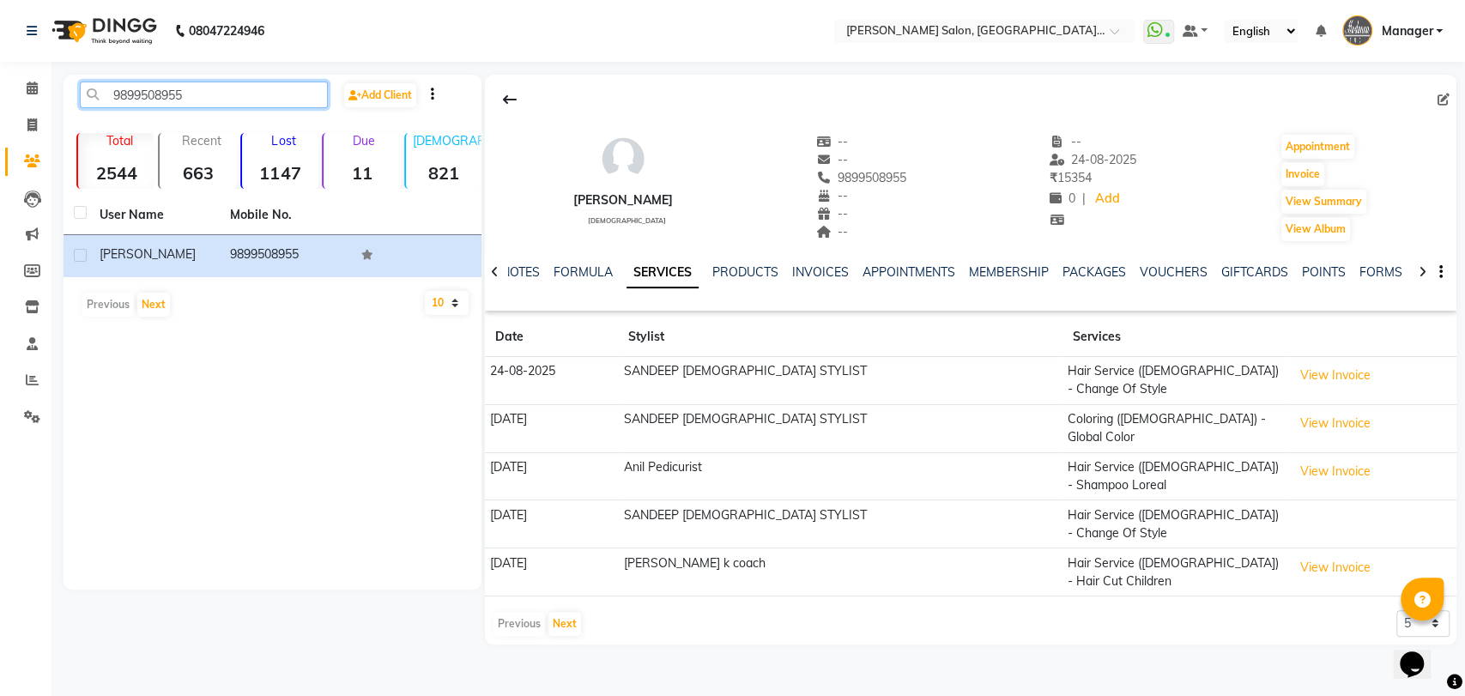
click at [265, 99] on input "9899508955" at bounding box center [204, 95] width 248 height 27
click at [265, 100] on input "9899508955" at bounding box center [204, 95] width 248 height 27
paste input "015620312"
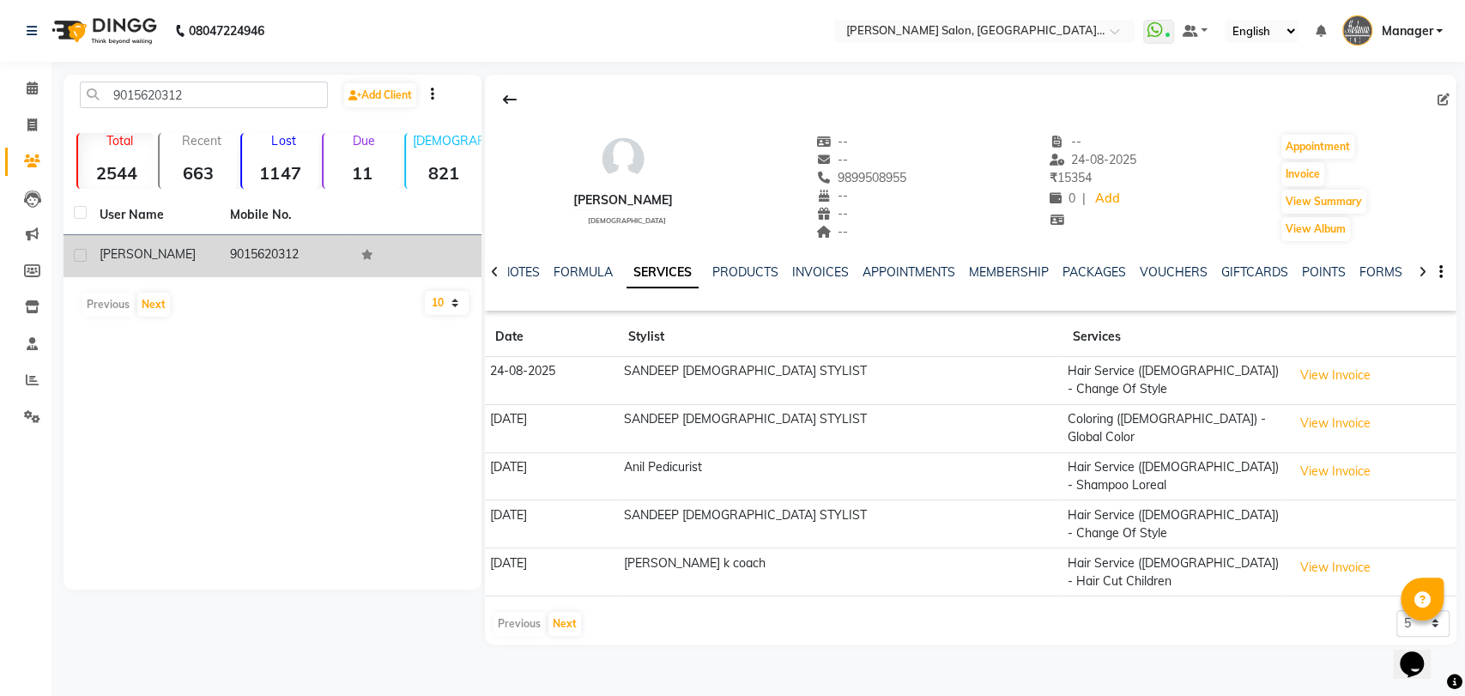
click at [261, 239] on td "9015620312" at bounding box center [285, 256] width 130 height 42
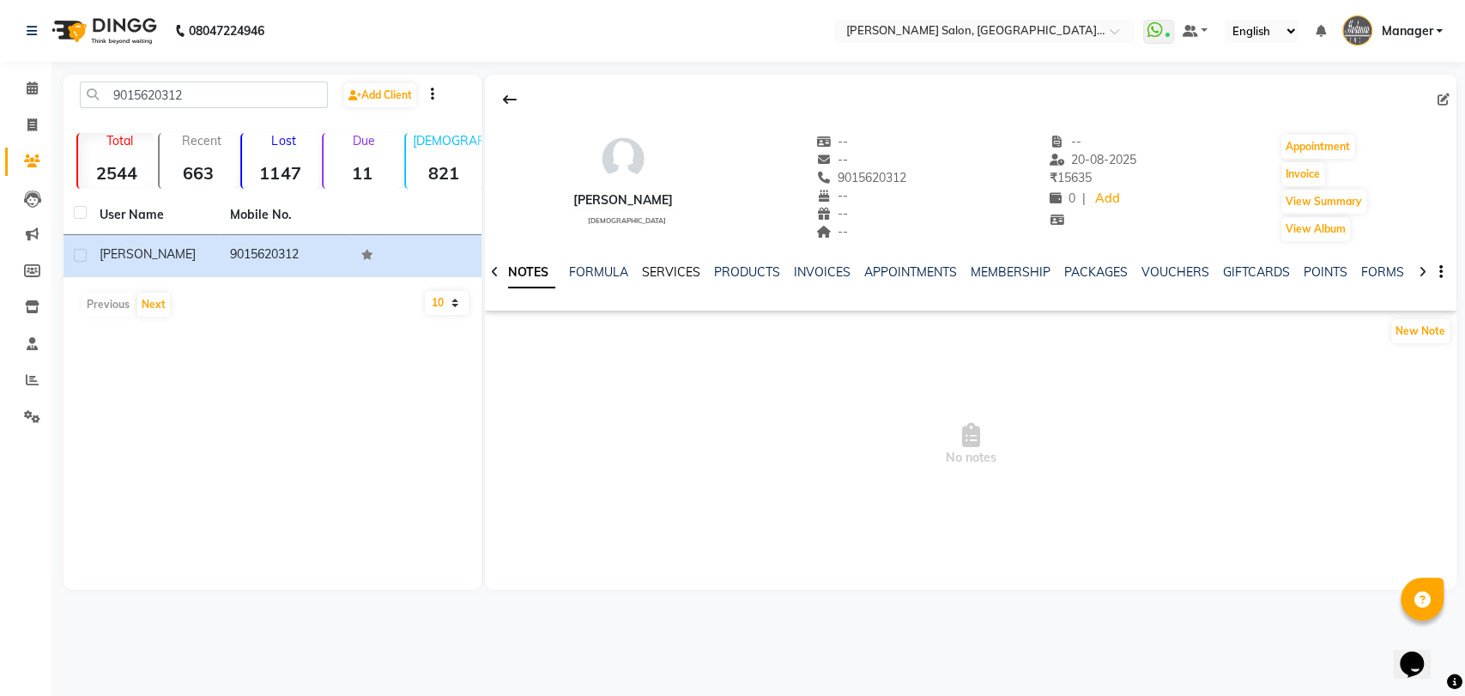
click at [651, 272] on link "SERVICES" at bounding box center [671, 271] width 58 height 15
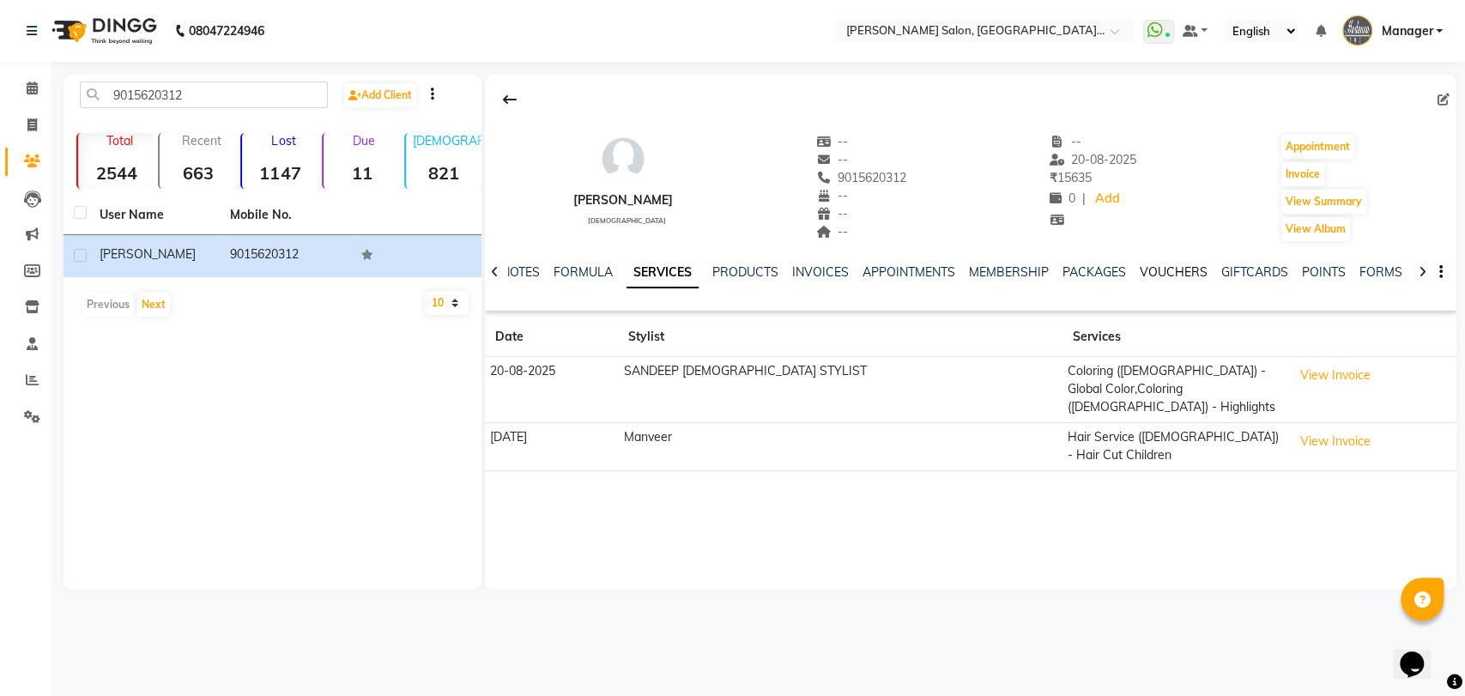
click at [1178, 271] on link "VOUCHERS" at bounding box center [1174, 271] width 68 height 15
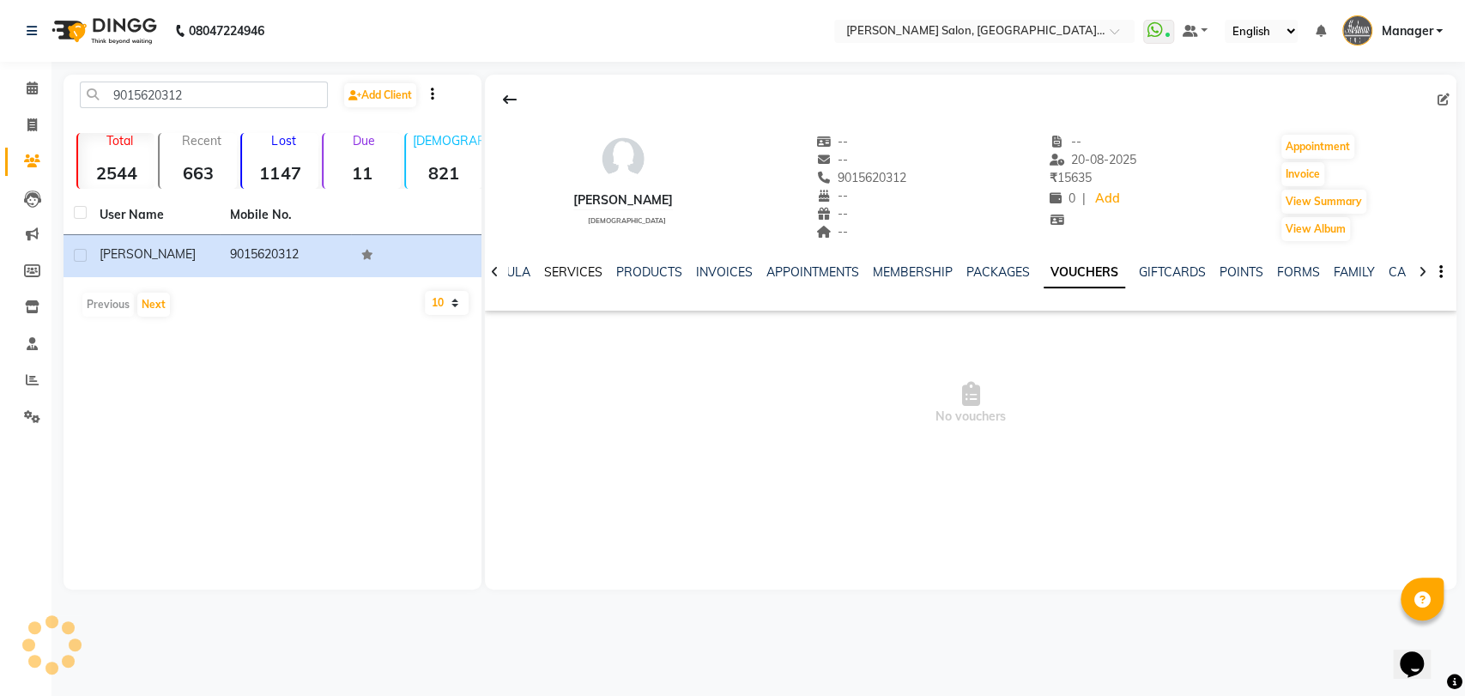
click at [574, 270] on link "SERVICES" at bounding box center [573, 271] width 58 height 15
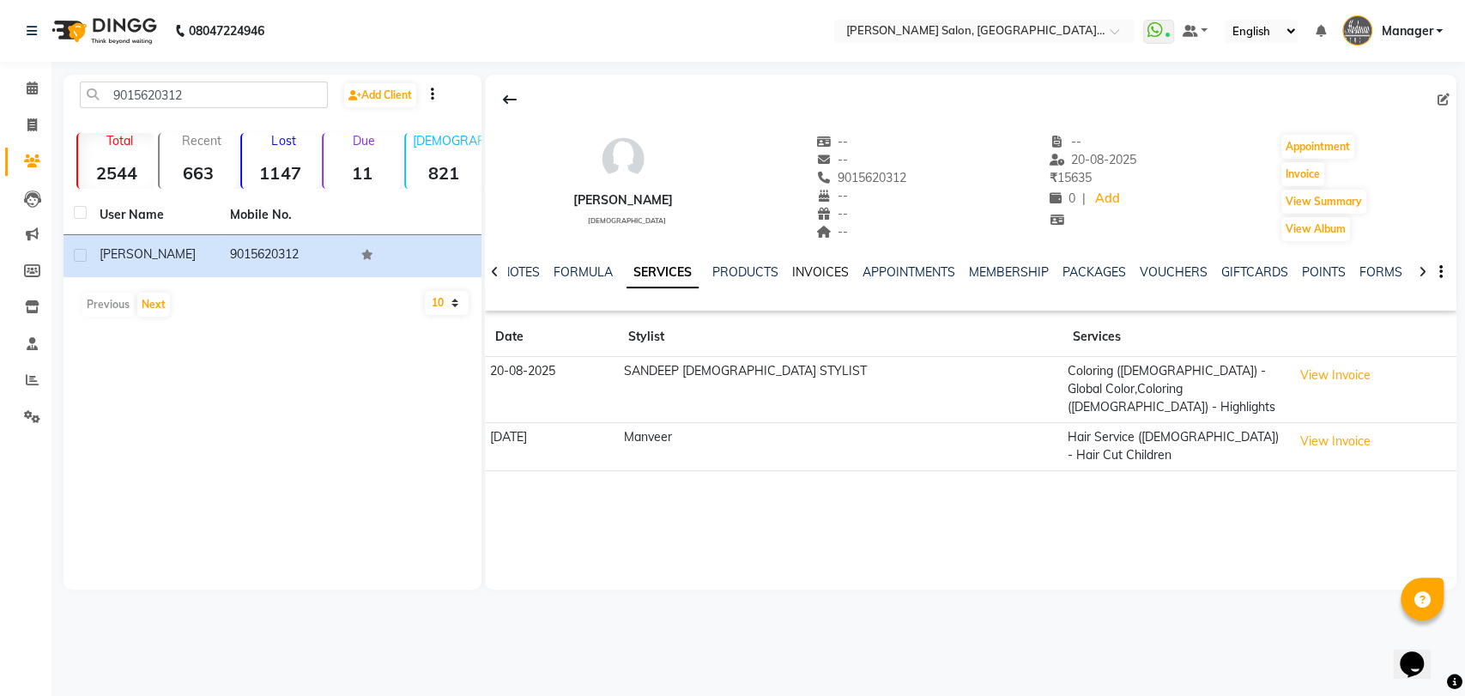
click at [823, 266] on link "INVOICES" at bounding box center [820, 271] width 57 height 15
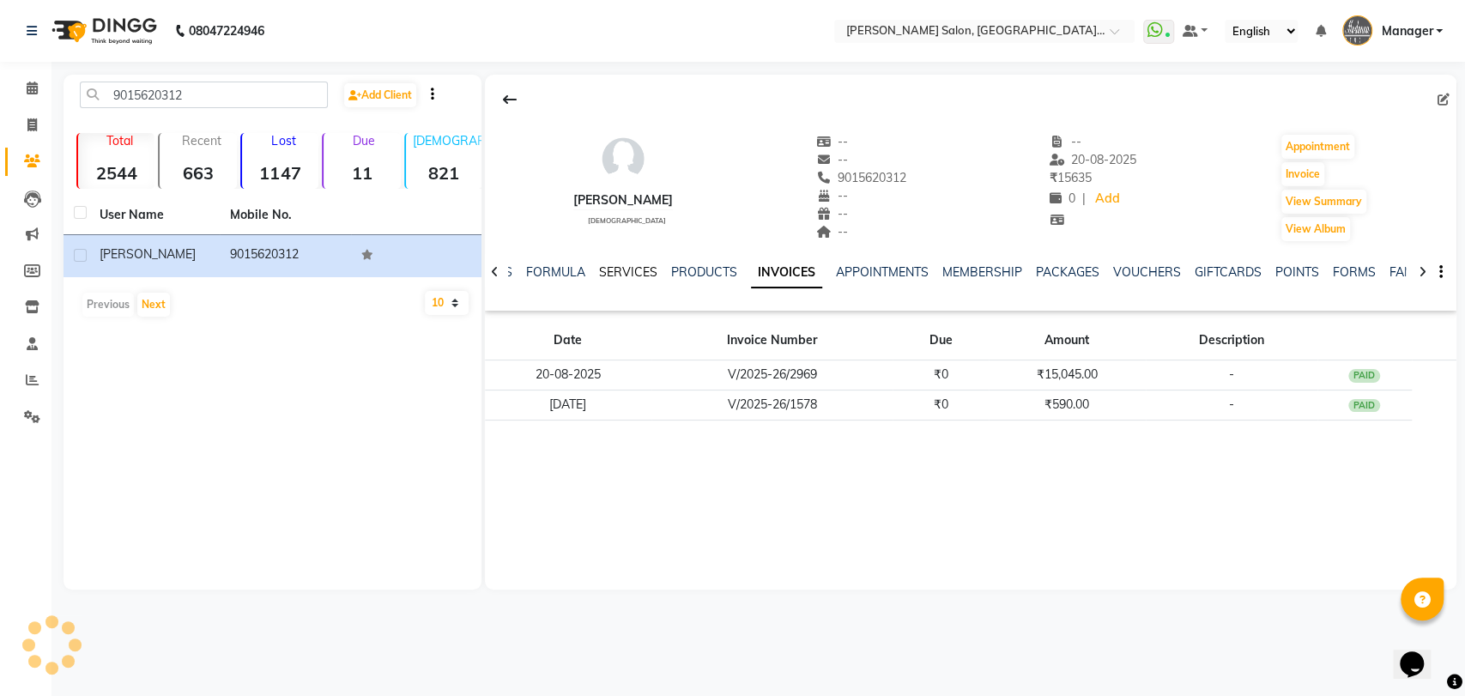
click at [620, 276] on link "SERVICES" at bounding box center [628, 271] width 58 height 15
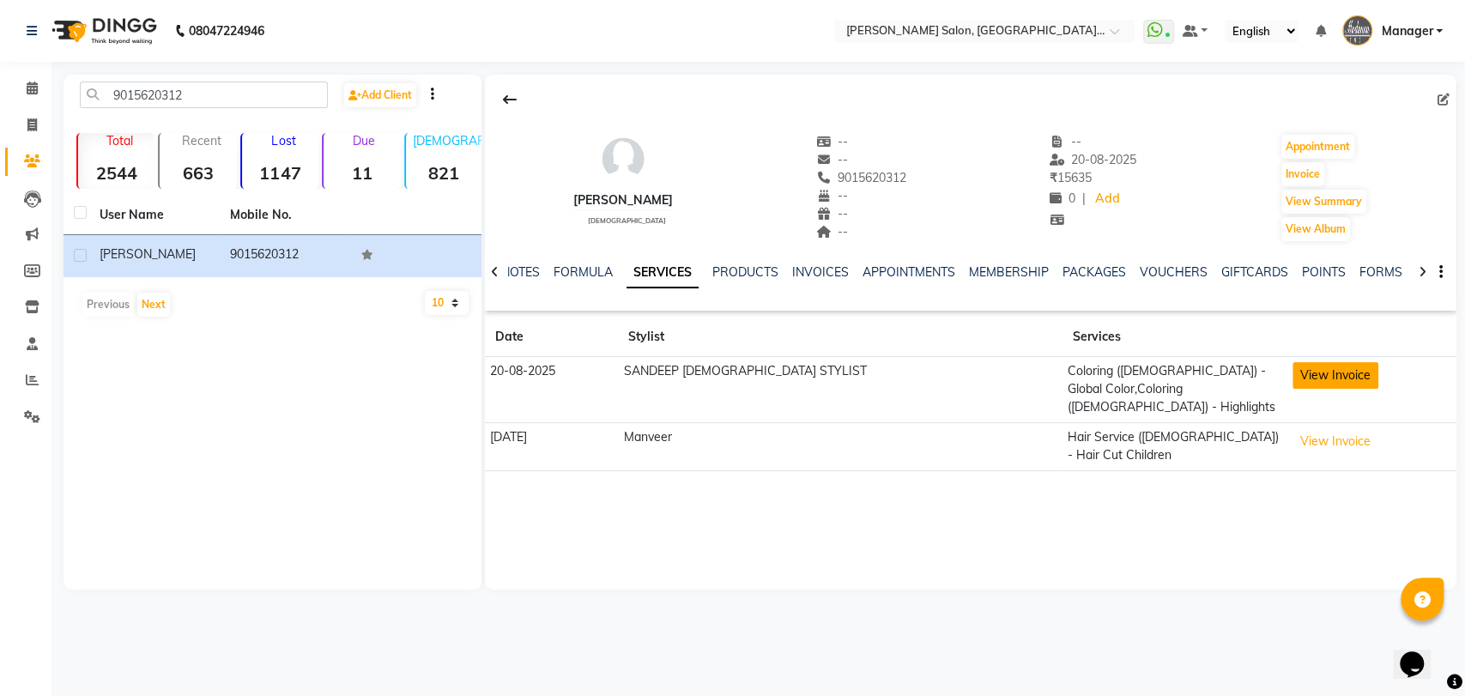
click at [1333, 380] on button "View Invoice" at bounding box center [1336, 375] width 86 height 27
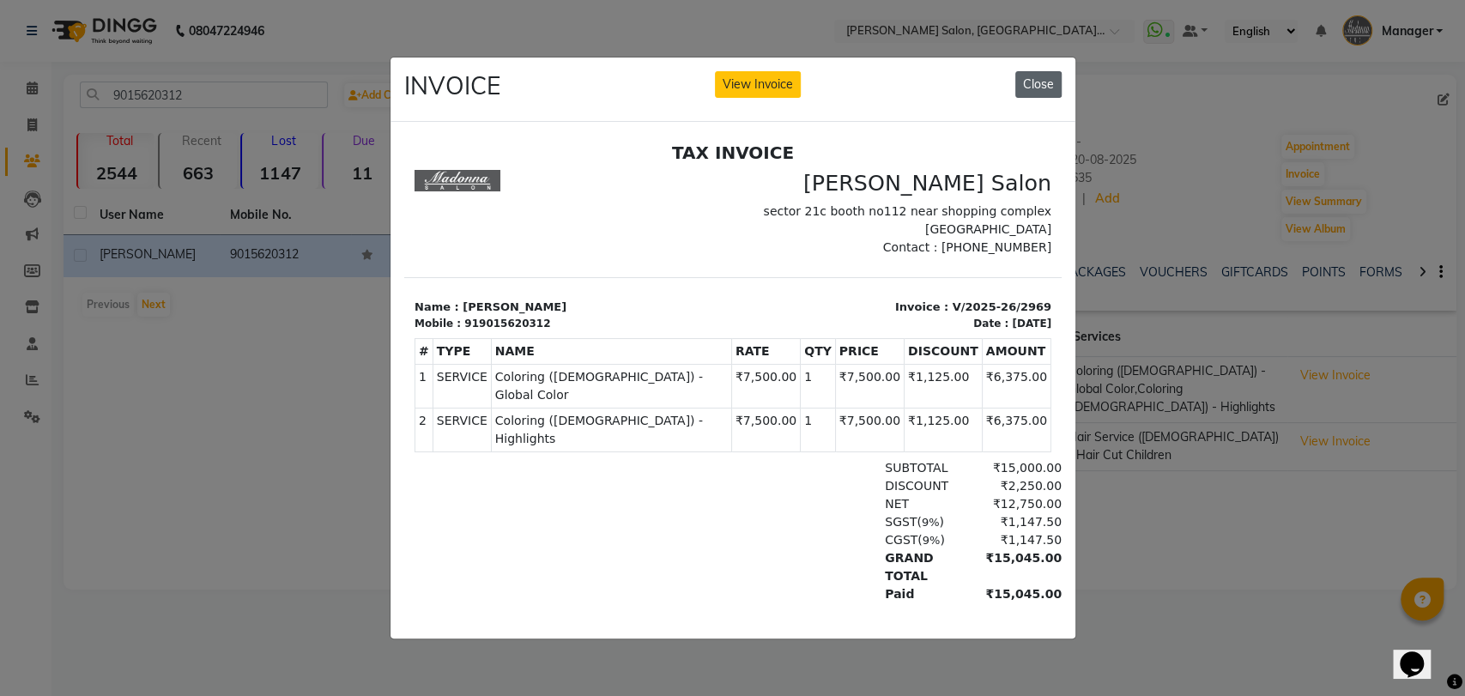
click at [1042, 78] on button "Close" at bounding box center [1038, 84] width 46 height 27
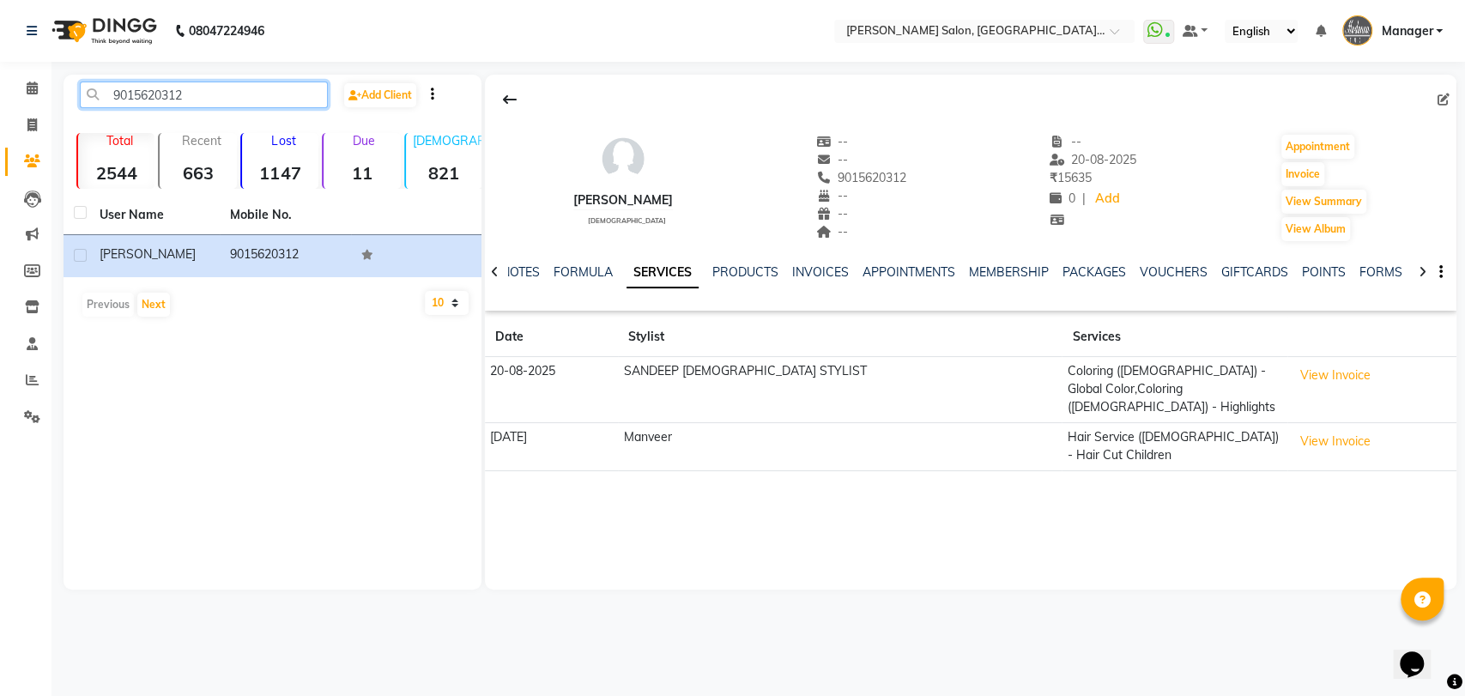
click at [272, 103] on input "9015620312" at bounding box center [204, 95] width 248 height 27
click at [272, 101] on input "9015620312" at bounding box center [204, 95] width 248 height 27
paste input "8860329711"
type input "8860329711"
click at [313, 100] on input "8860329711" at bounding box center [204, 95] width 248 height 27
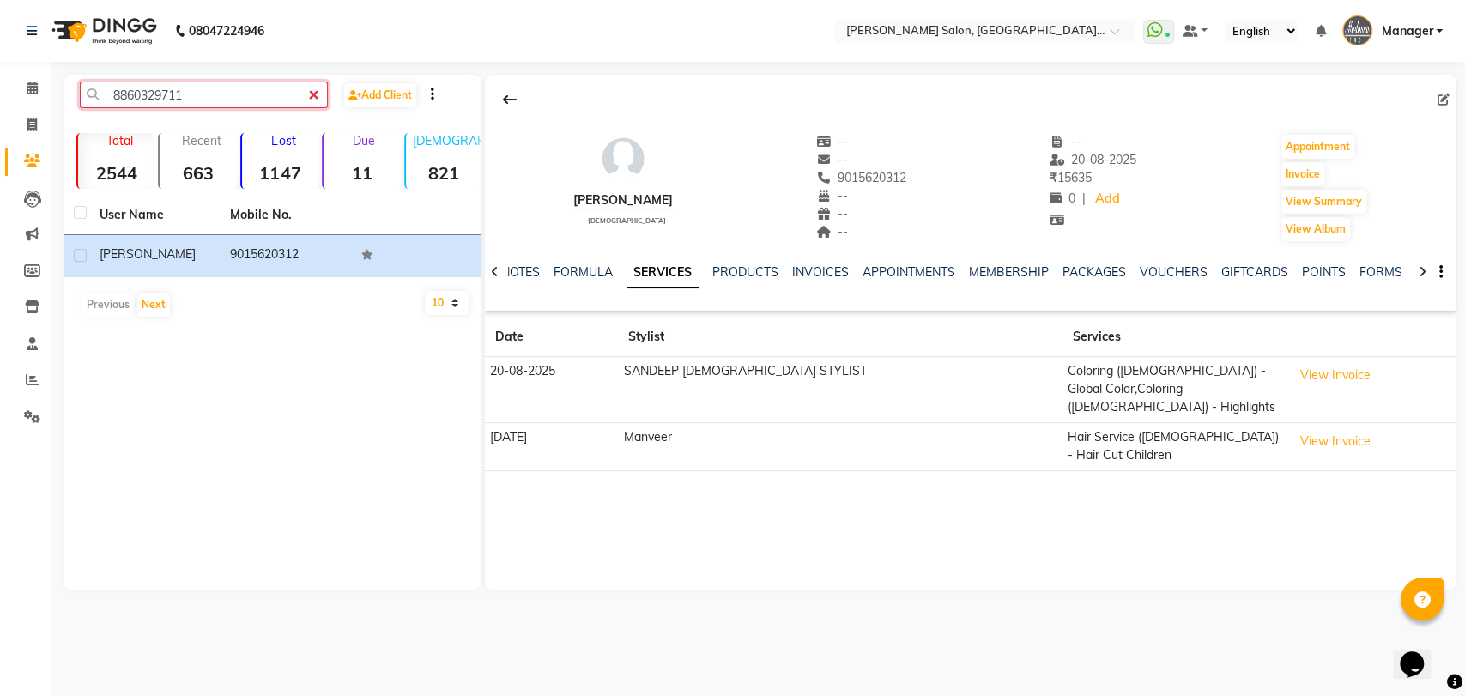
click at [311, 89] on input "8860329711" at bounding box center [204, 95] width 248 height 27
paste input "text"
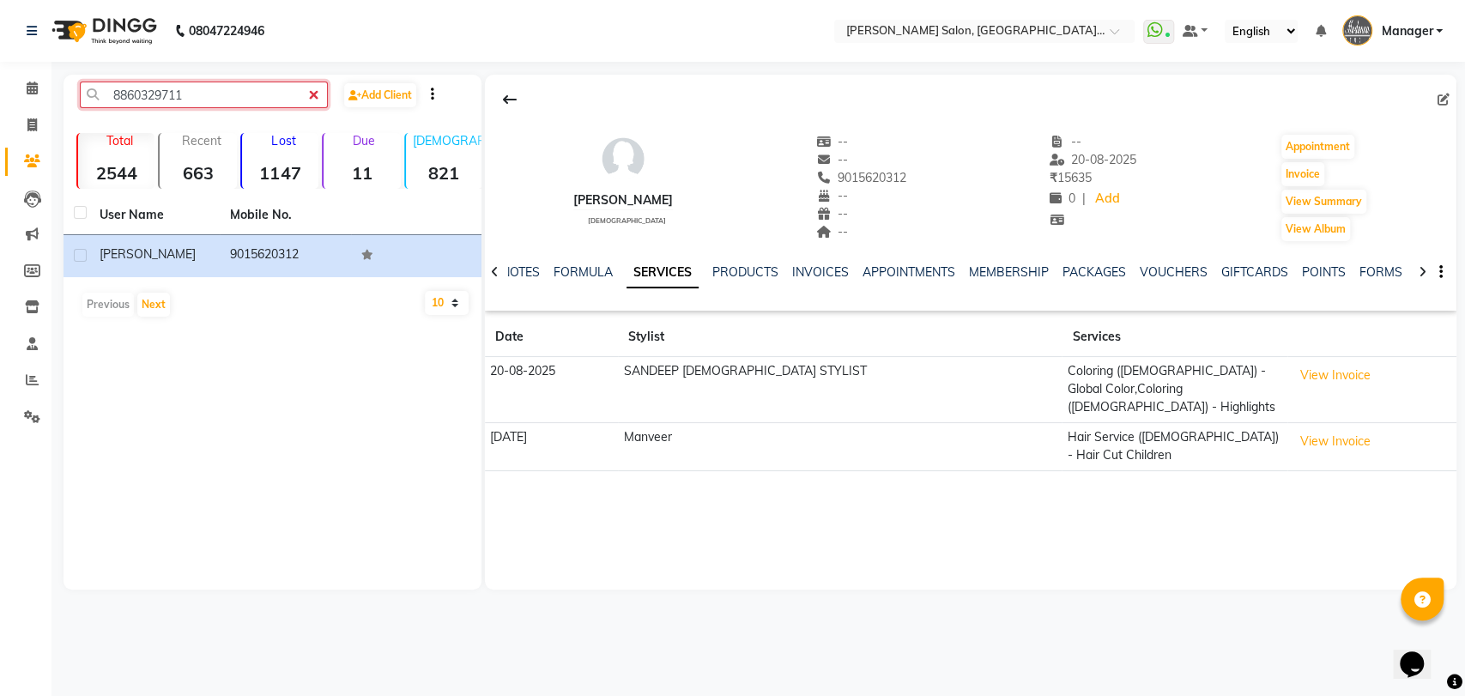
click at [311, 91] on input "8860329711" at bounding box center [204, 95] width 248 height 27
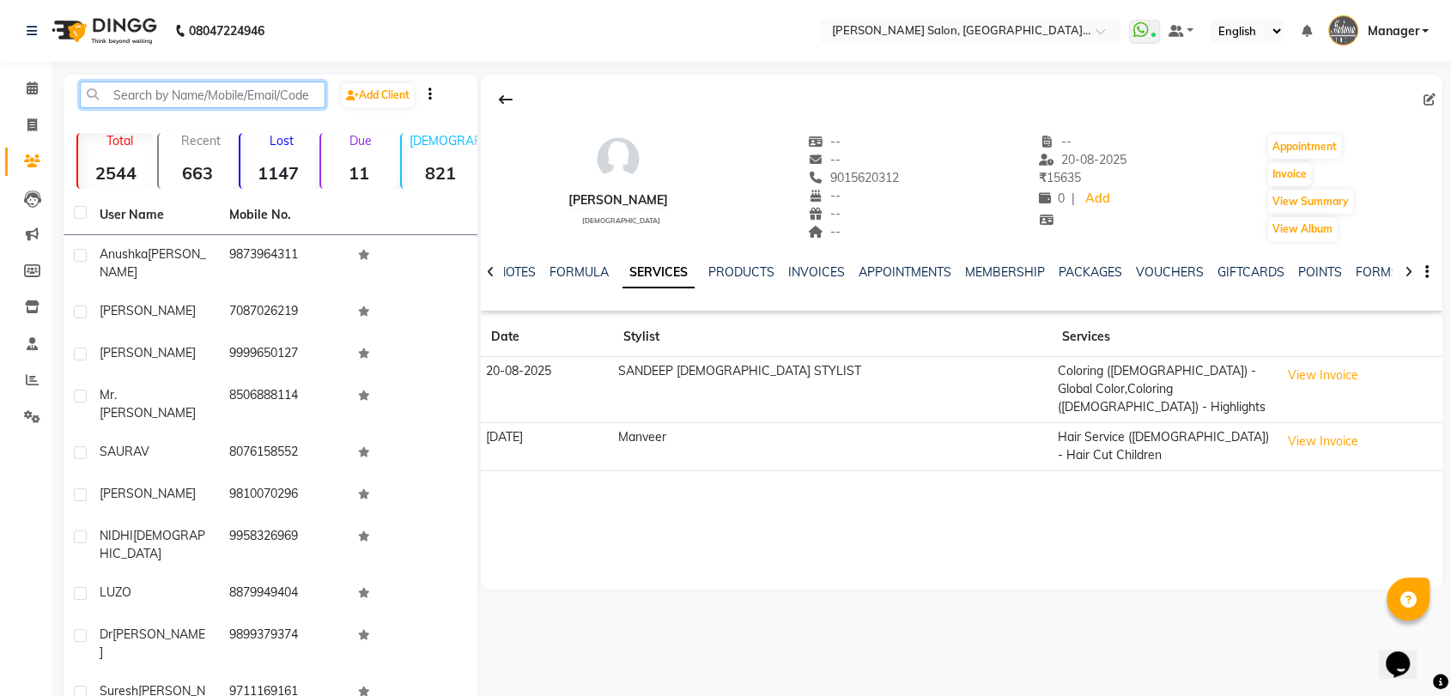
click at [266, 100] on input "text" at bounding box center [202, 95] width 245 height 27
paste input "8860329711"
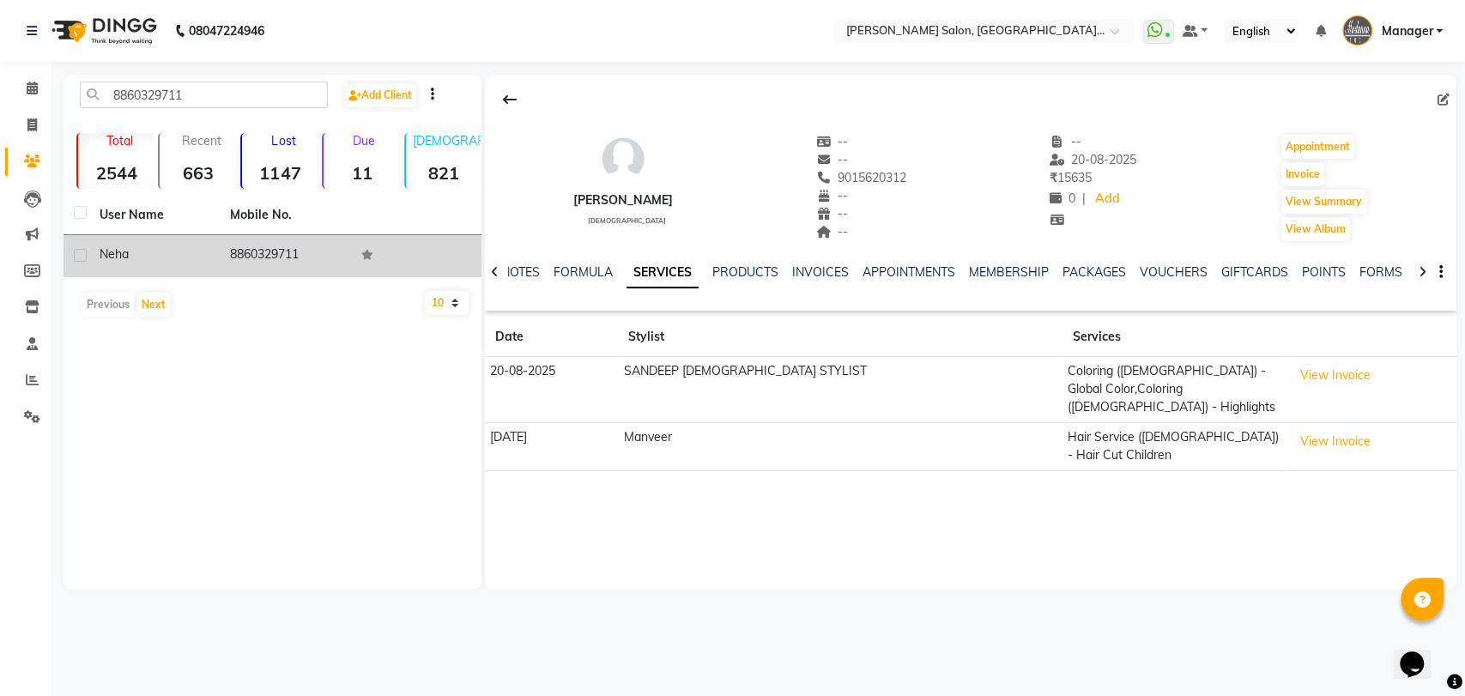
click at [258, 264] on td "8860329711" at bounding box center [285, 256] width 130 height 42
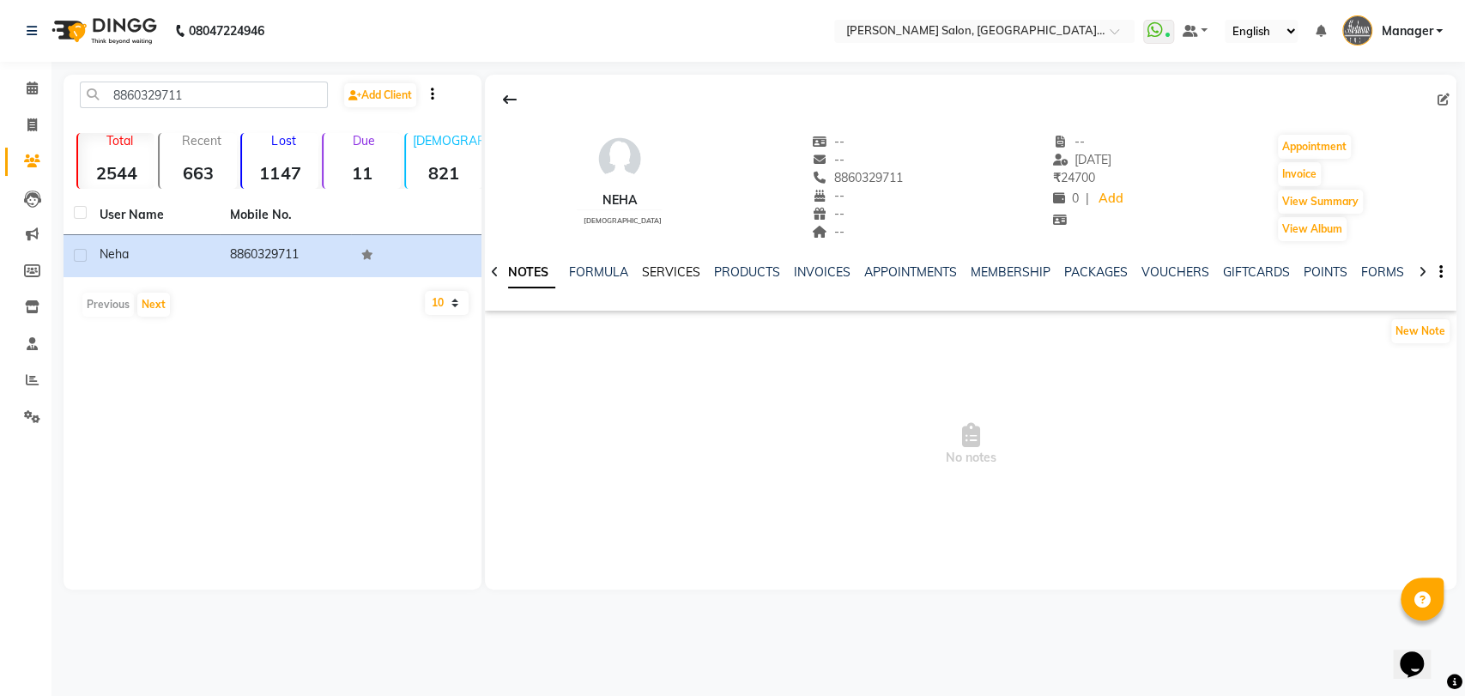
click at [654, 268] on link "SERVICES" at bounding box center [671, 271] width 58 height 15
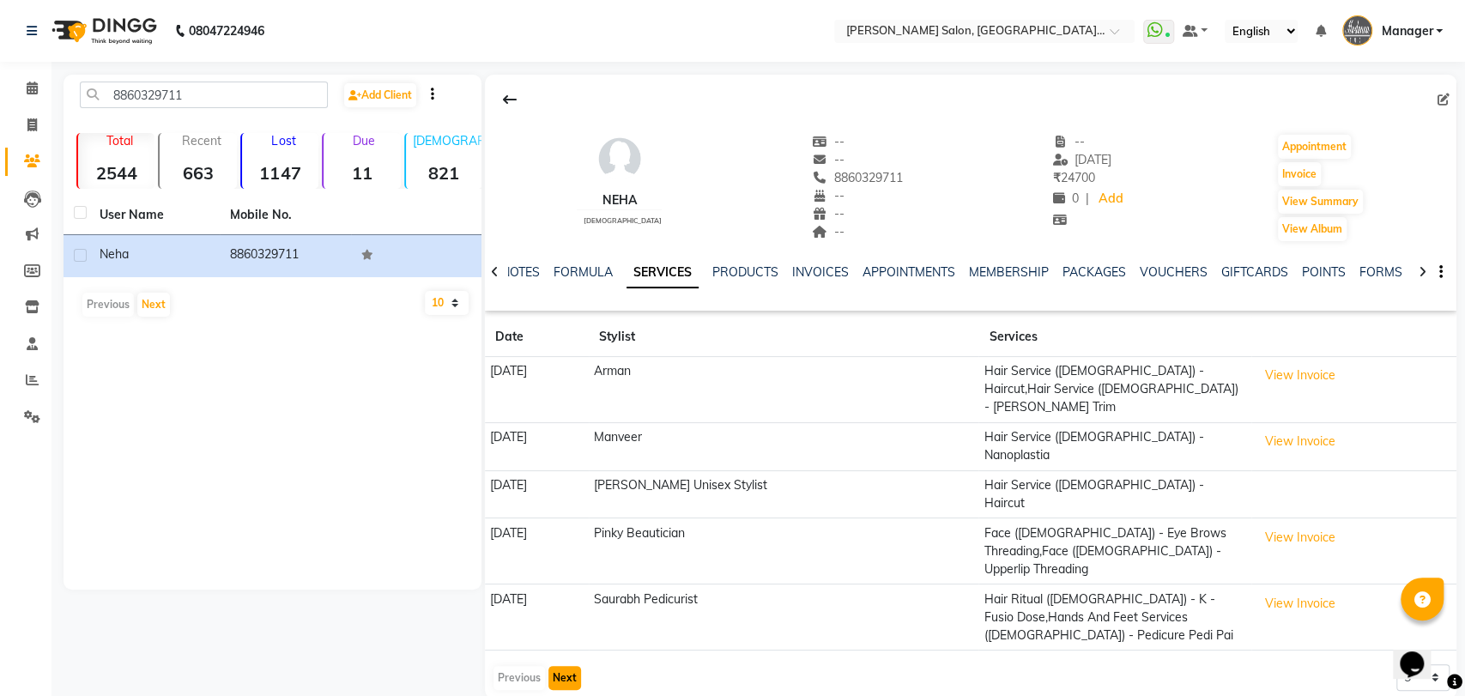
click at [566, 666] on button "Next" at bounding box center [564, 678] width 33 height 24
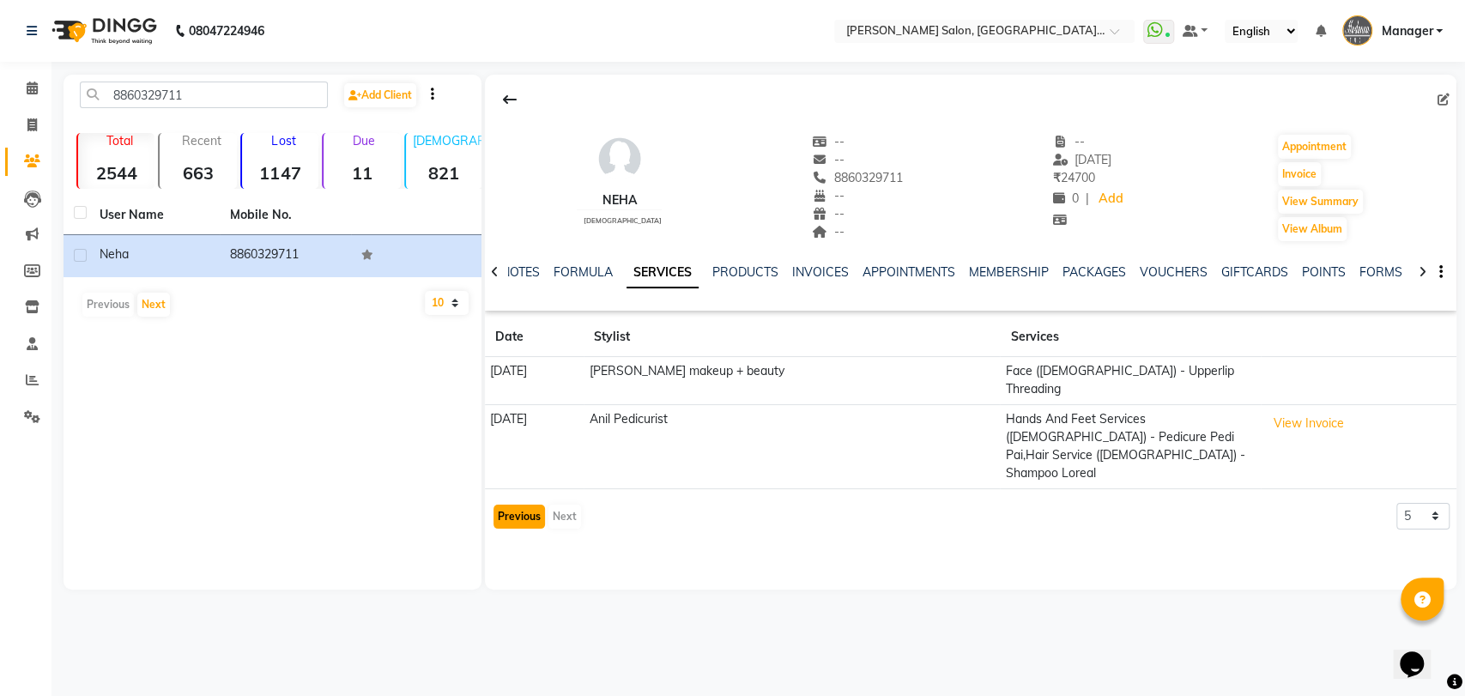
click at [529, 505] on button "Previous" at bounding box center [519, 517] width 51 height 24
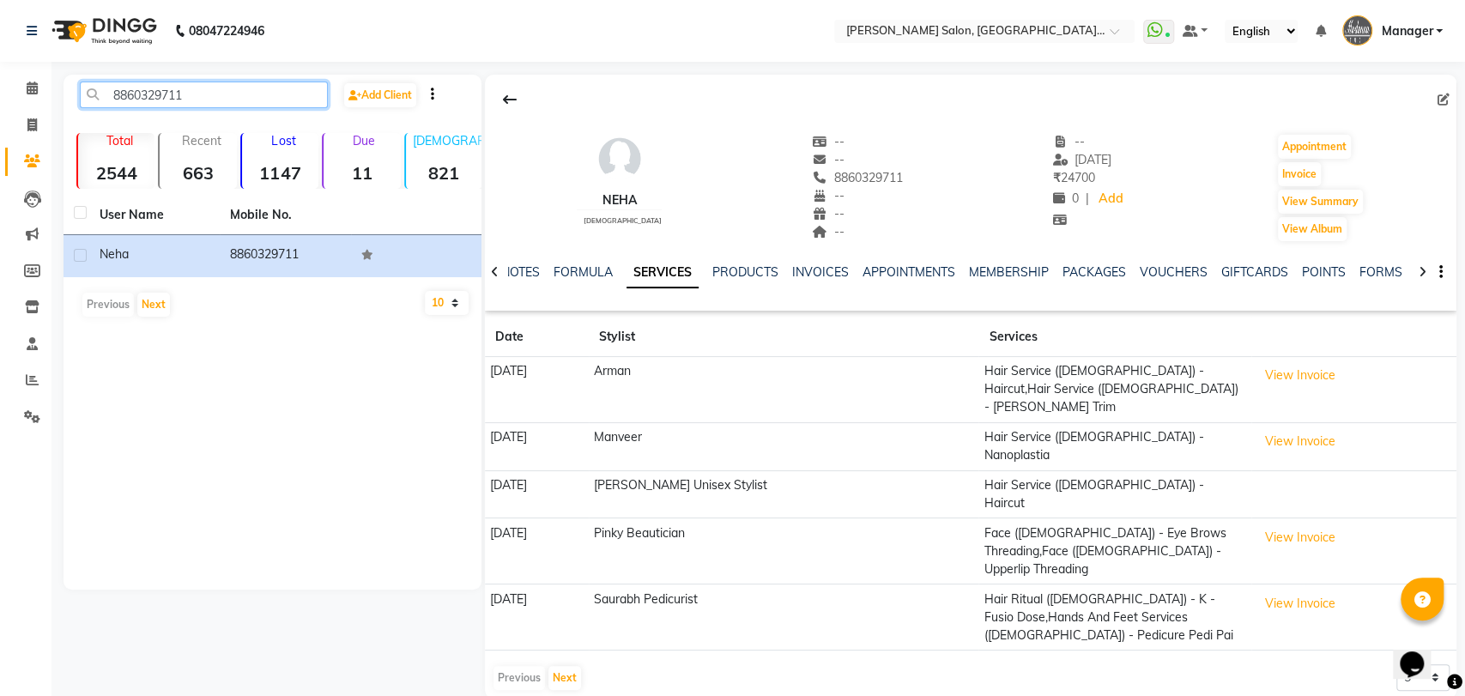
click at [302, 90] on input "8860329711" at bounding box center [204, 95] width 248 height 27
paste input "26008758"
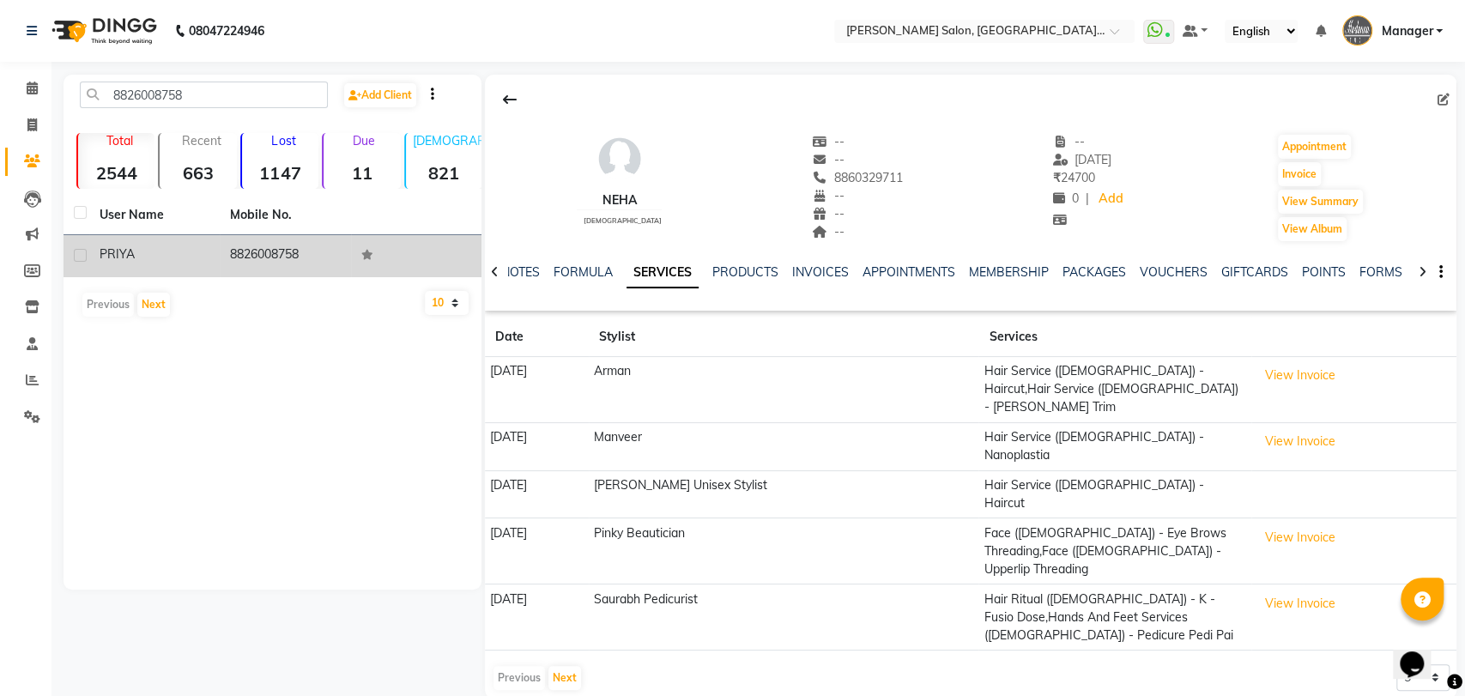
click at [343, 245] on td "8826008758" at bounding box center [285, 256] width 130 height 42
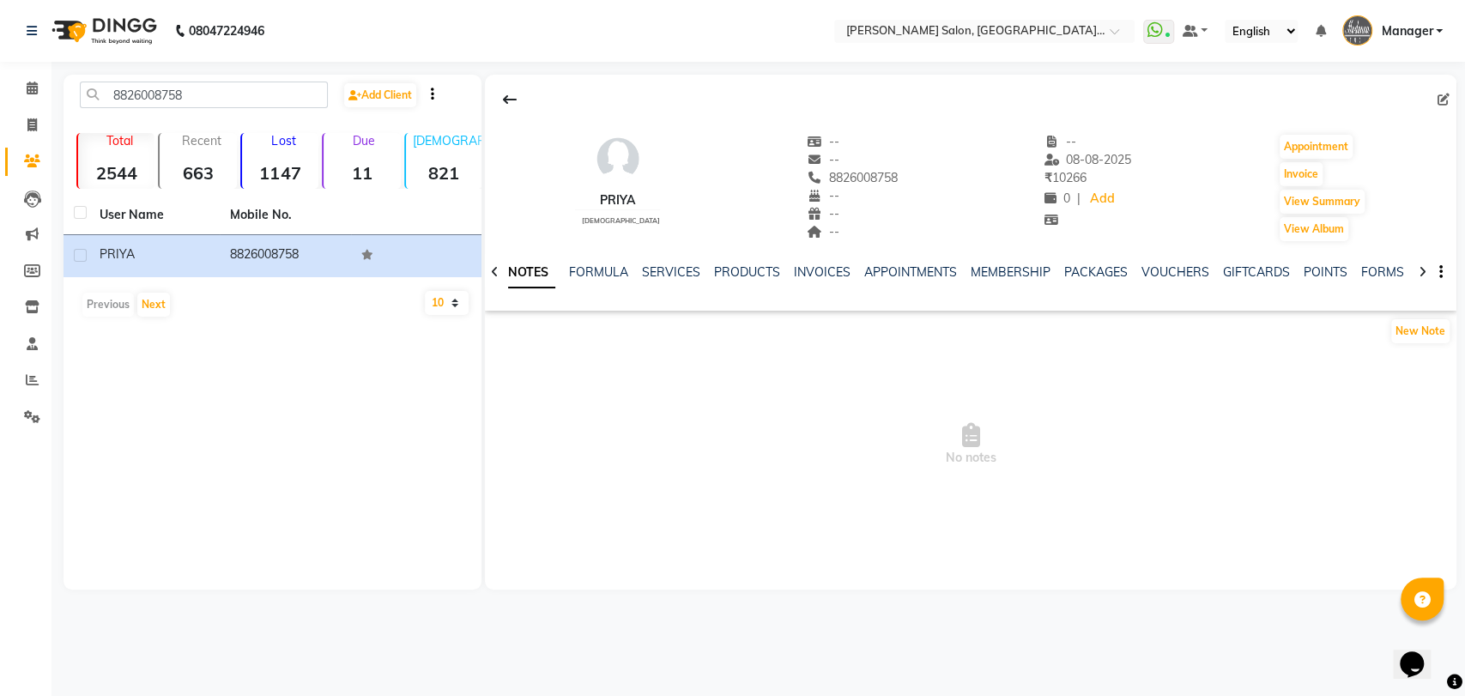
click at [659, 264] on div "SERVICES" at bounding box center [671, 273] width 58 height 18
click at [668, 266] on link "SERVICES" at bounding box center [671, 271] width 58 height 15
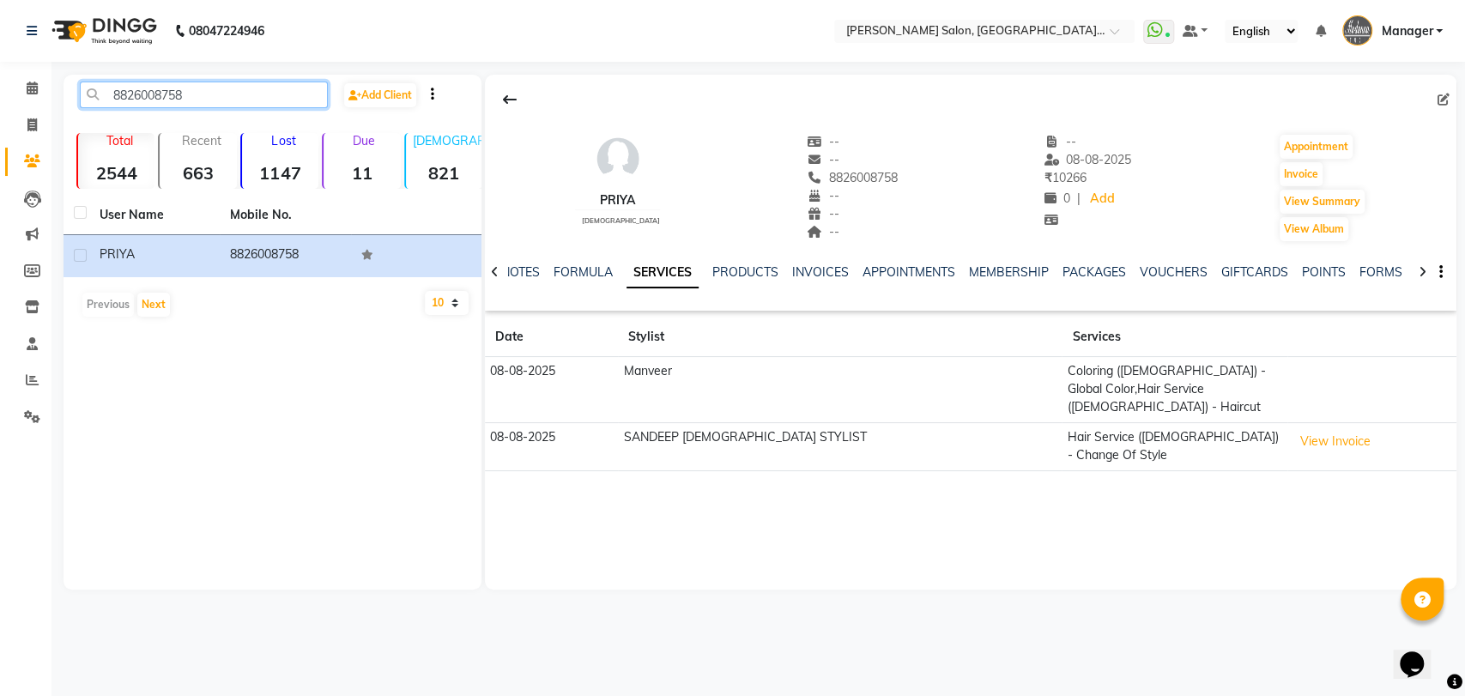
click at [302, 96] on input "8826008758" at bounding box center [204, 95] width 248 height 27
click at [302, 104] on input "8826008758" at bounding box center [204, 95] width 248 height 27
paste input "9899508955"
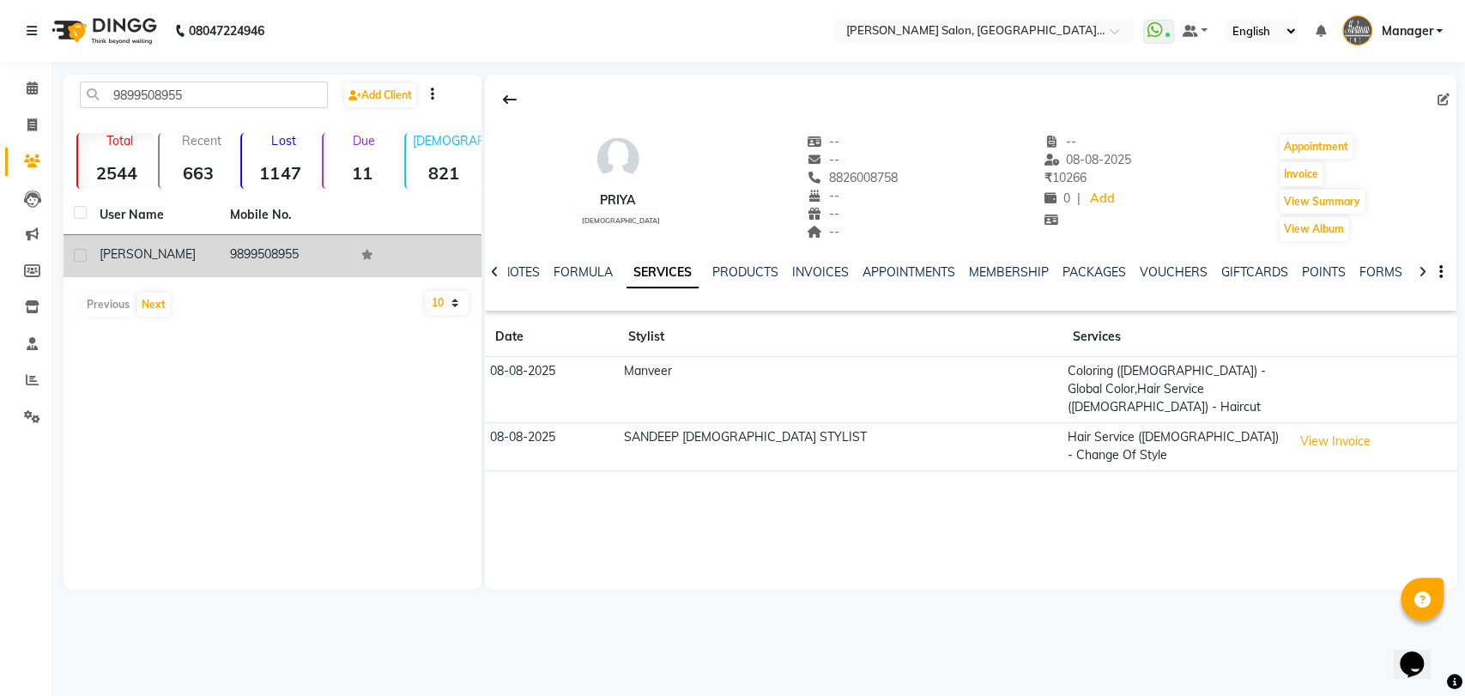
click at [297, 236] on td "9899508955" at bounding box center [285, 256] width 130 height 42
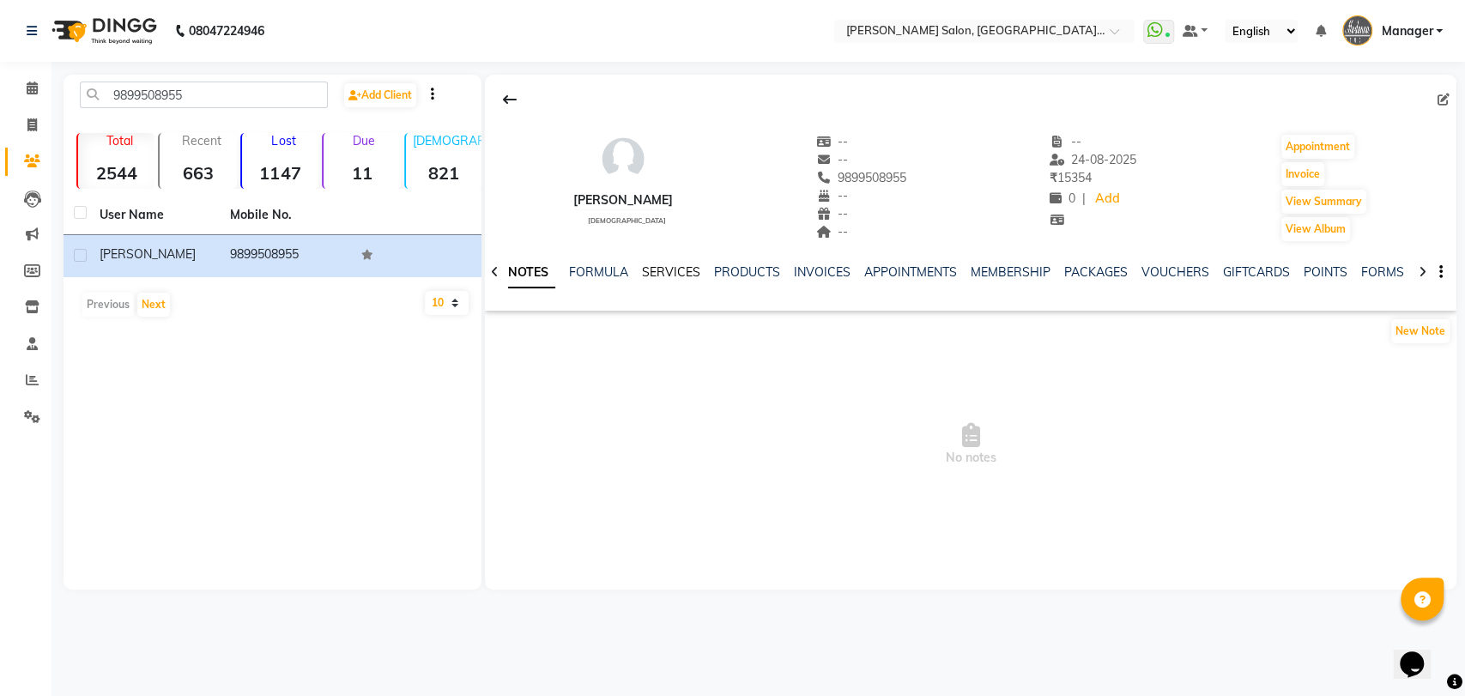
click at [659, 272] on link "SERVICES" at bounding box center [671, 271] width 58 height 15
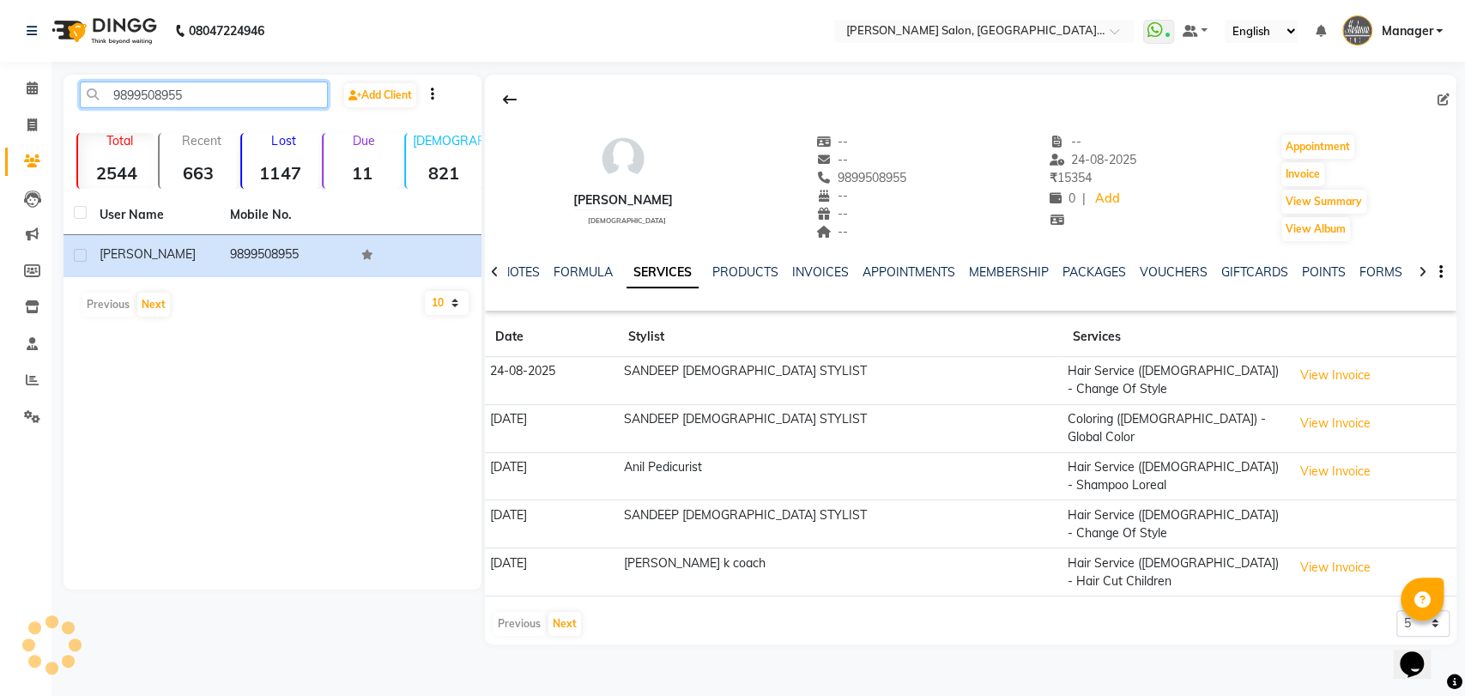
click at [300, 85] on input "9899508955" at bounding box center [204, 95] width 248 height 27
paste input "015620312"
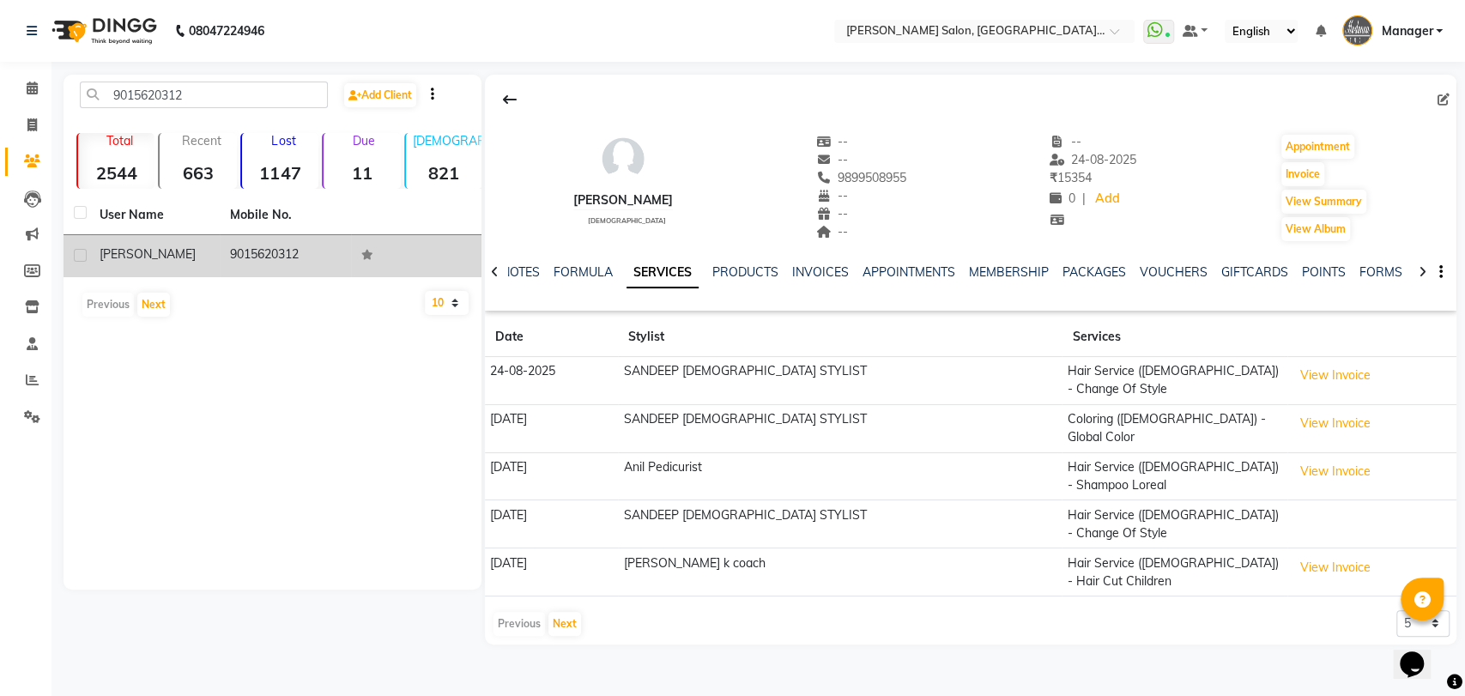
click at [275, 261] on td "9015620312" at bounding box center [285, 256] width 130 height 42
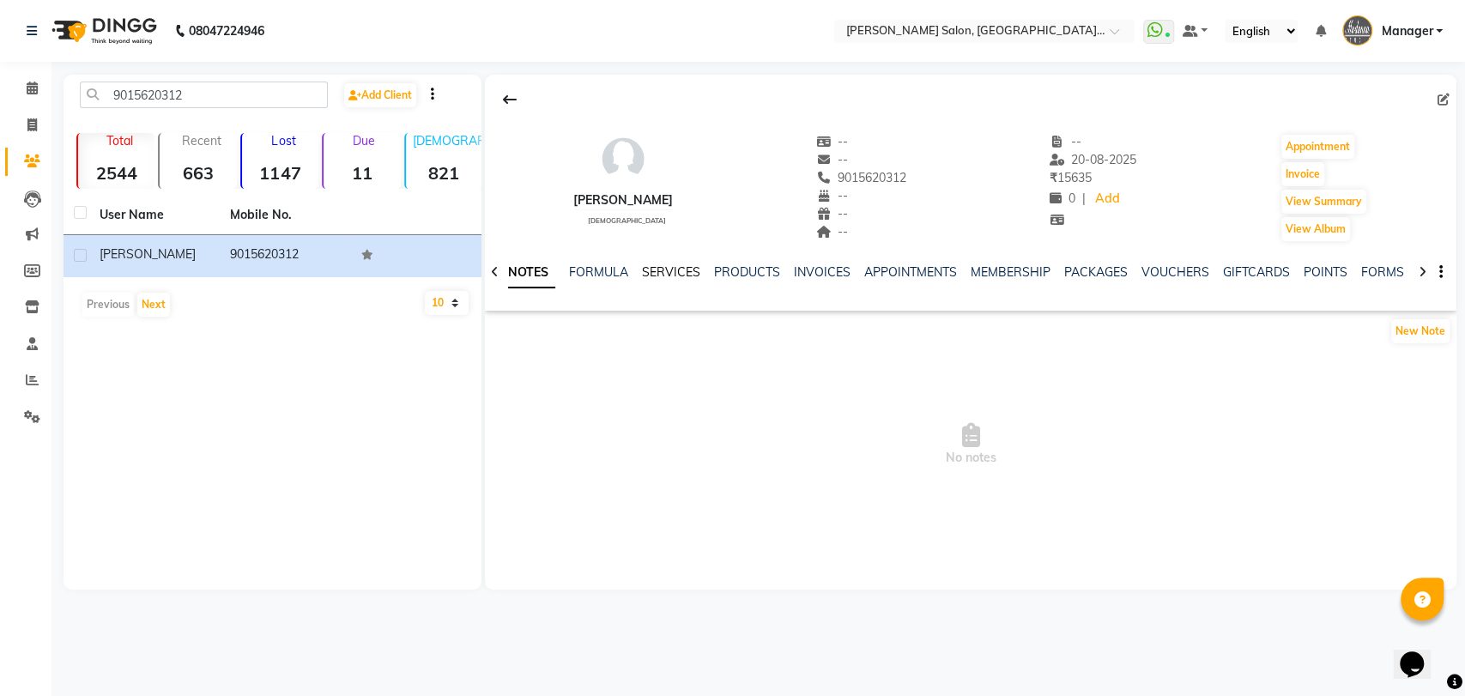
click at [673, 271] on link "SERVICES" at bounding box center [671, 271] width 58 height 15
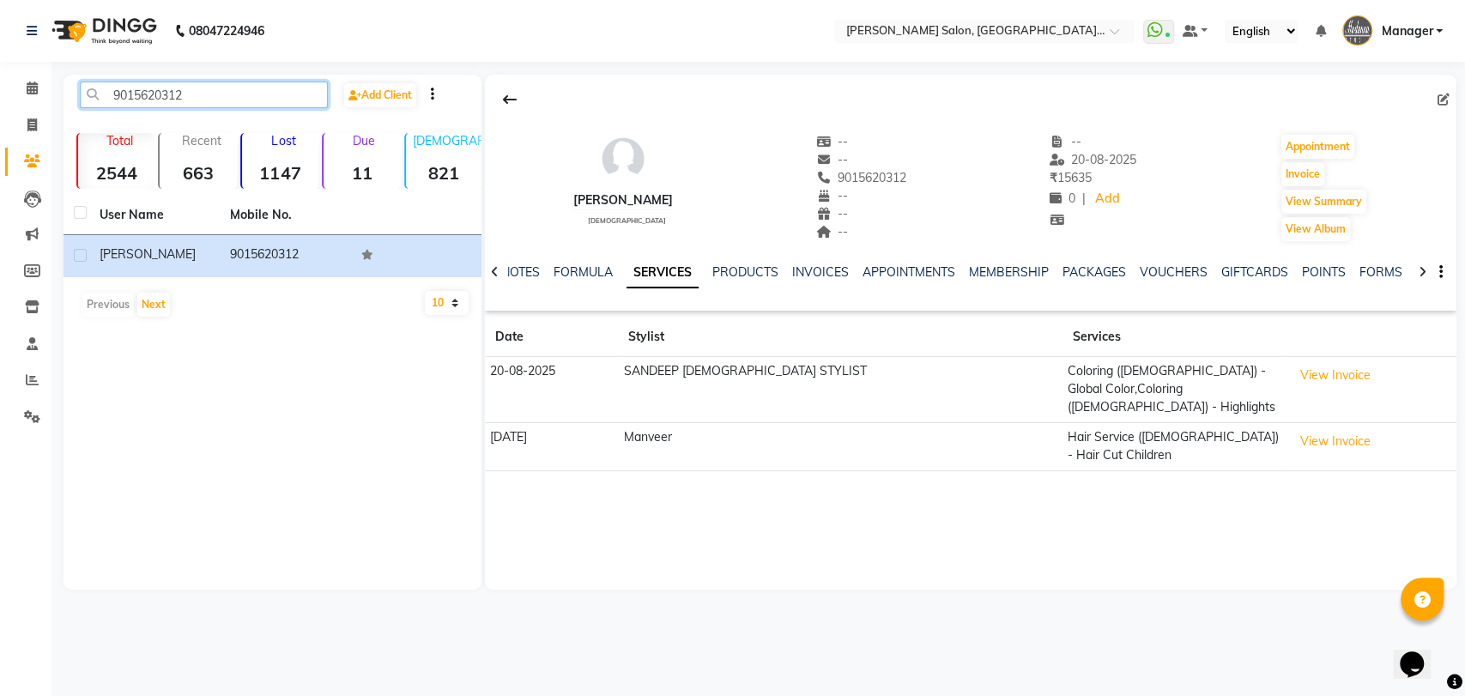
click at [283, 91] on input "9015620312" at bounding box center [204, 95] width 248 height 27
paste input "81032650"
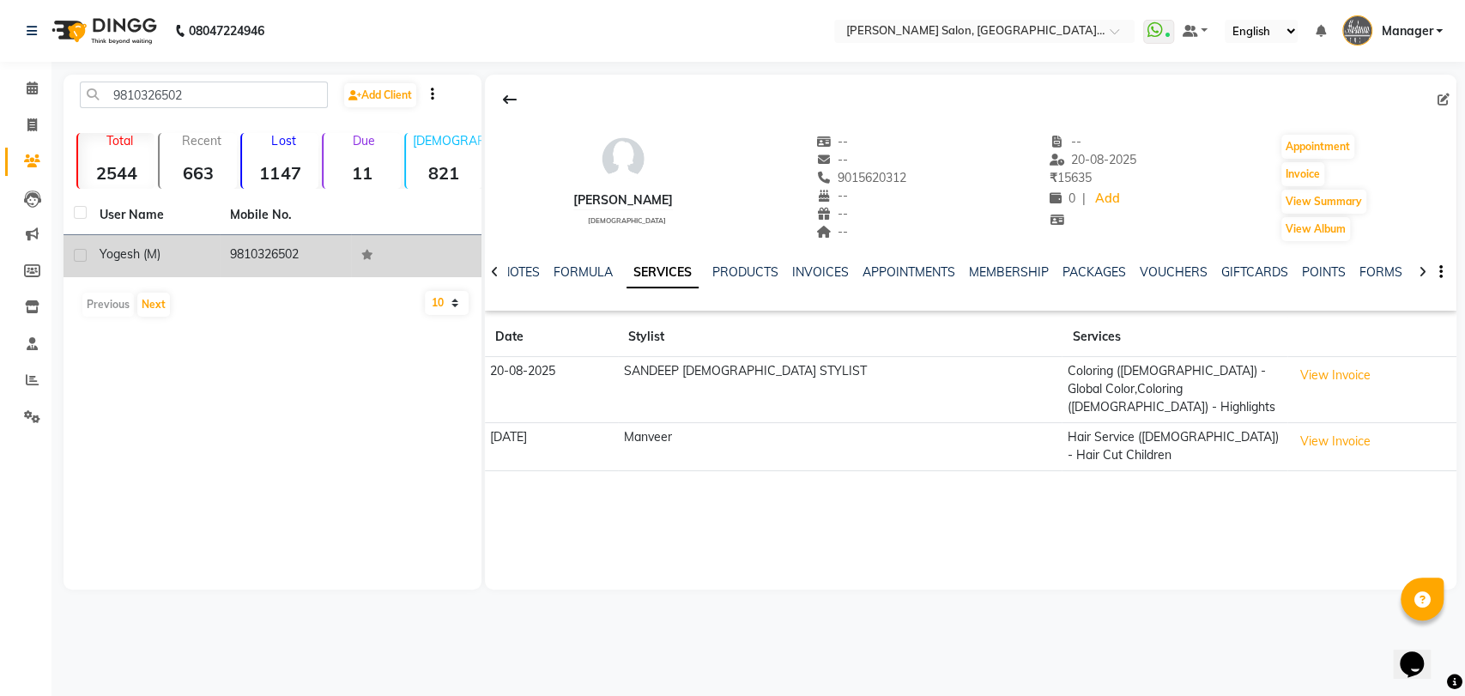
click at [300, 252] on td "9810326502" at bounding box center [285, 256] width 130 height 42
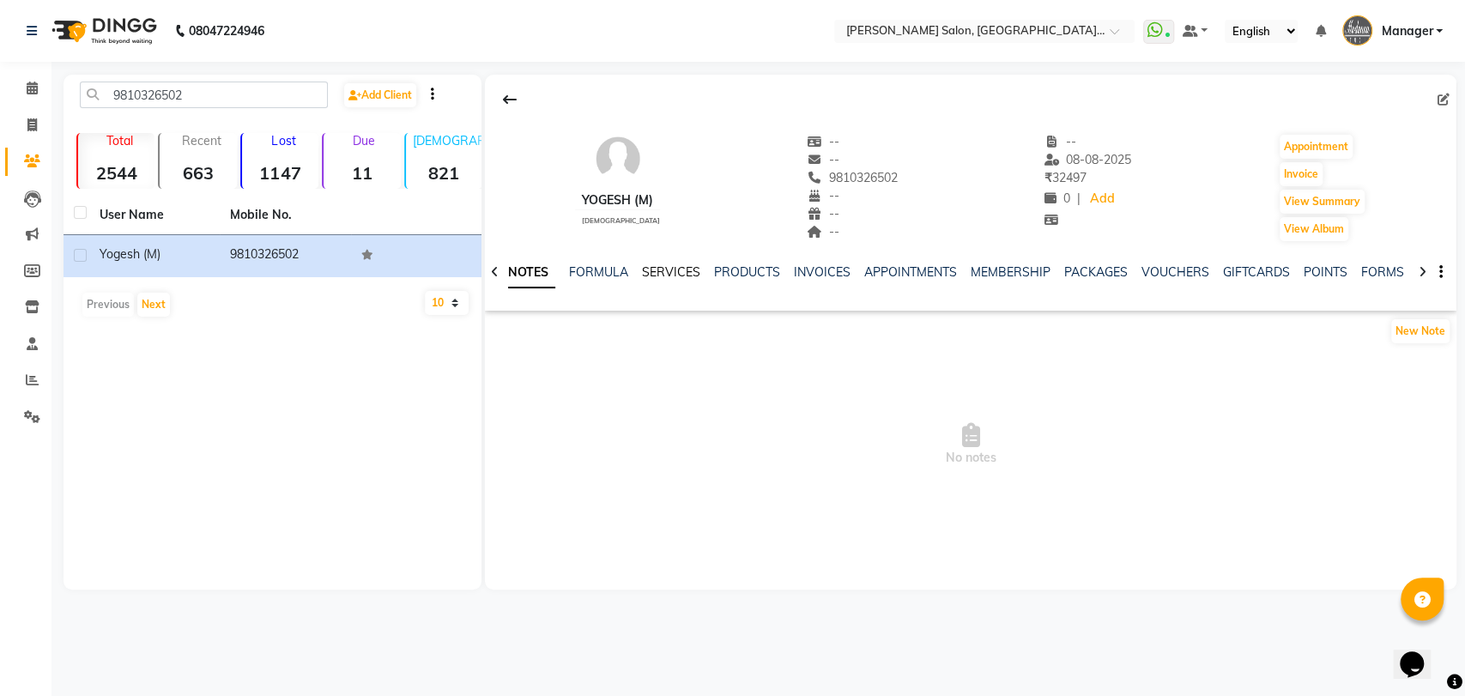
click at [667, 267] on link "SERVICES" at bounding box center [671, 271] width 58 height 15
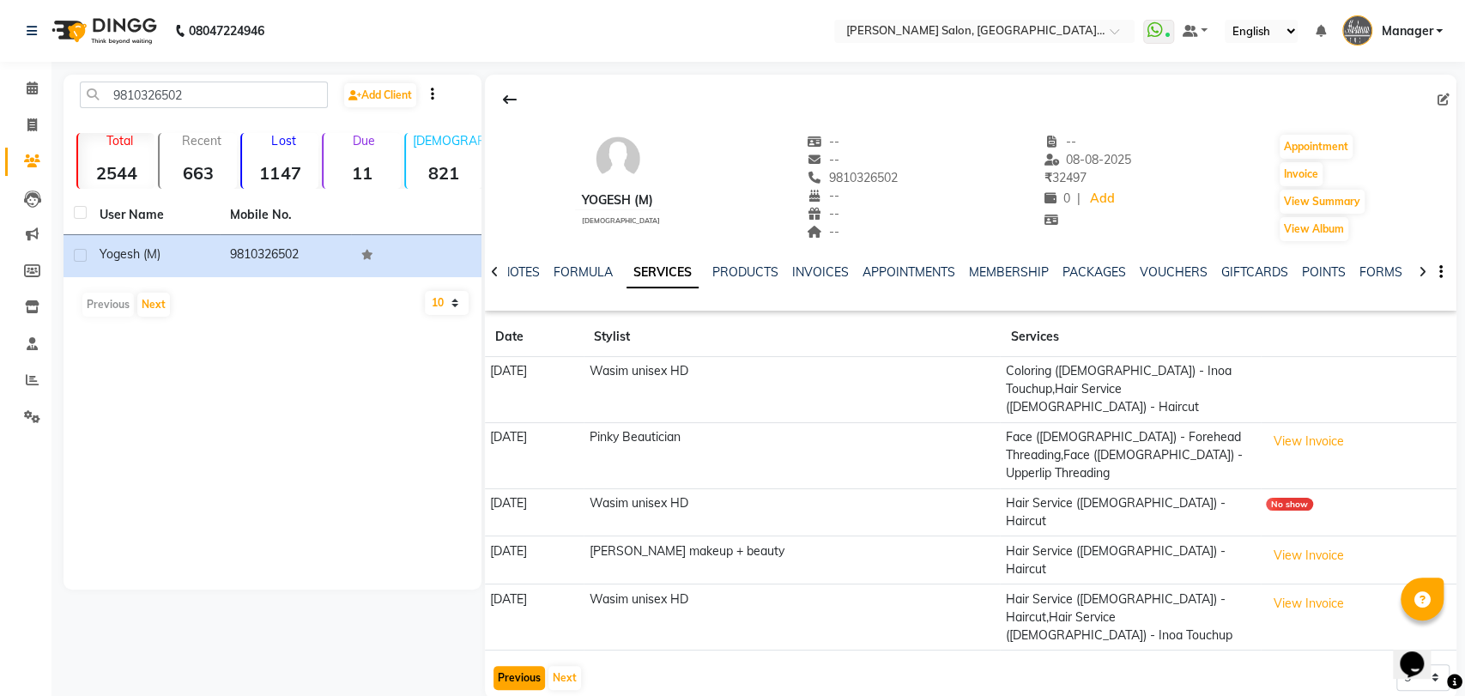
click at [513, 666] on button "Previous" at bounding box center [519, 678] width 51 height 24
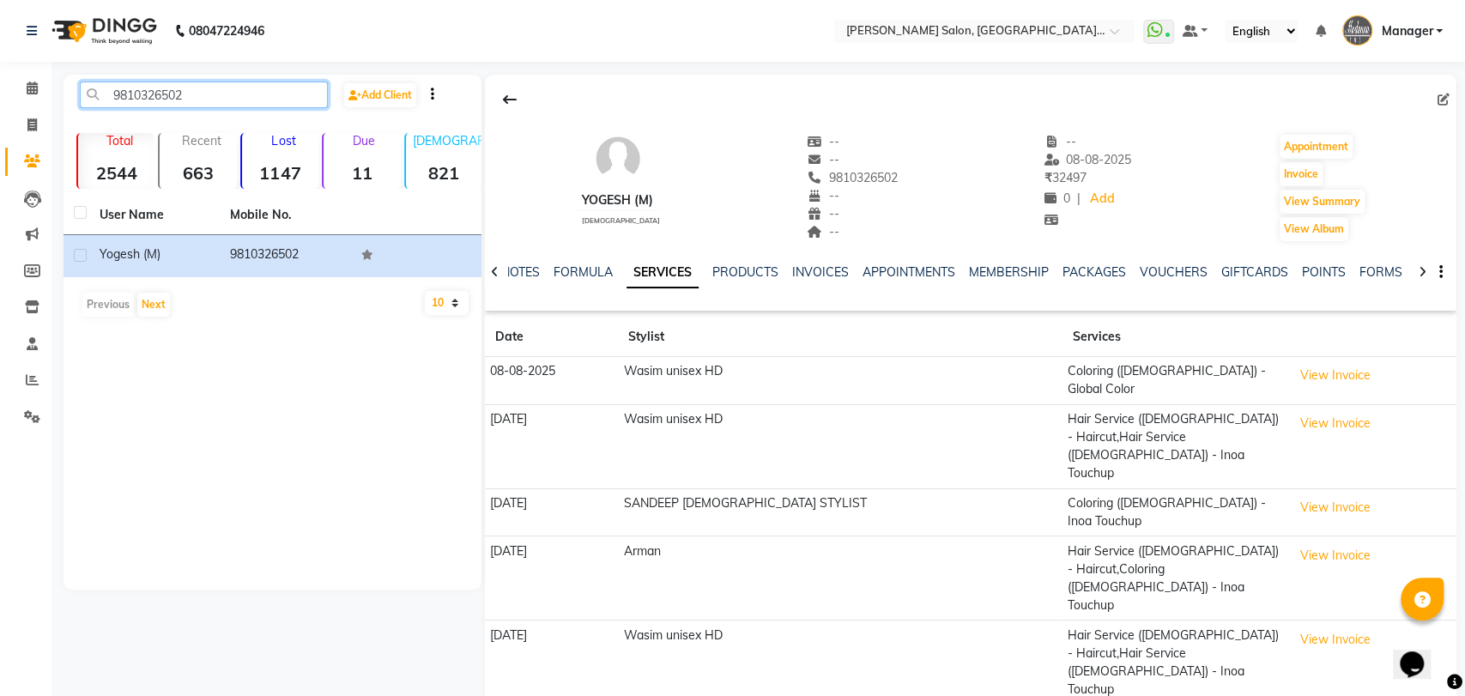
click at [309, 90] on input "9810326502" at bounding box center [204, 95] width 248 height 27
paste input "8376877414"
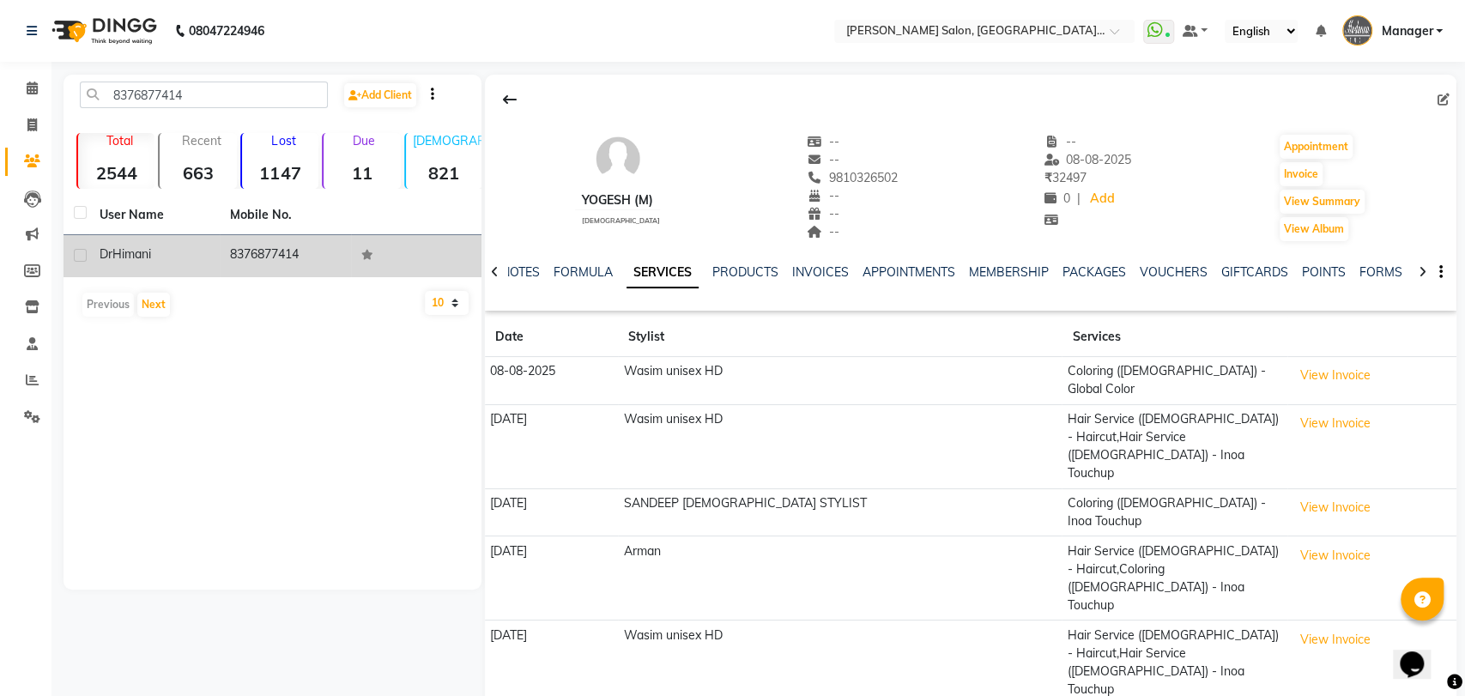
click at [336, 249] on td "8376877414" at bounding box center [285, 256] width 130 height 42
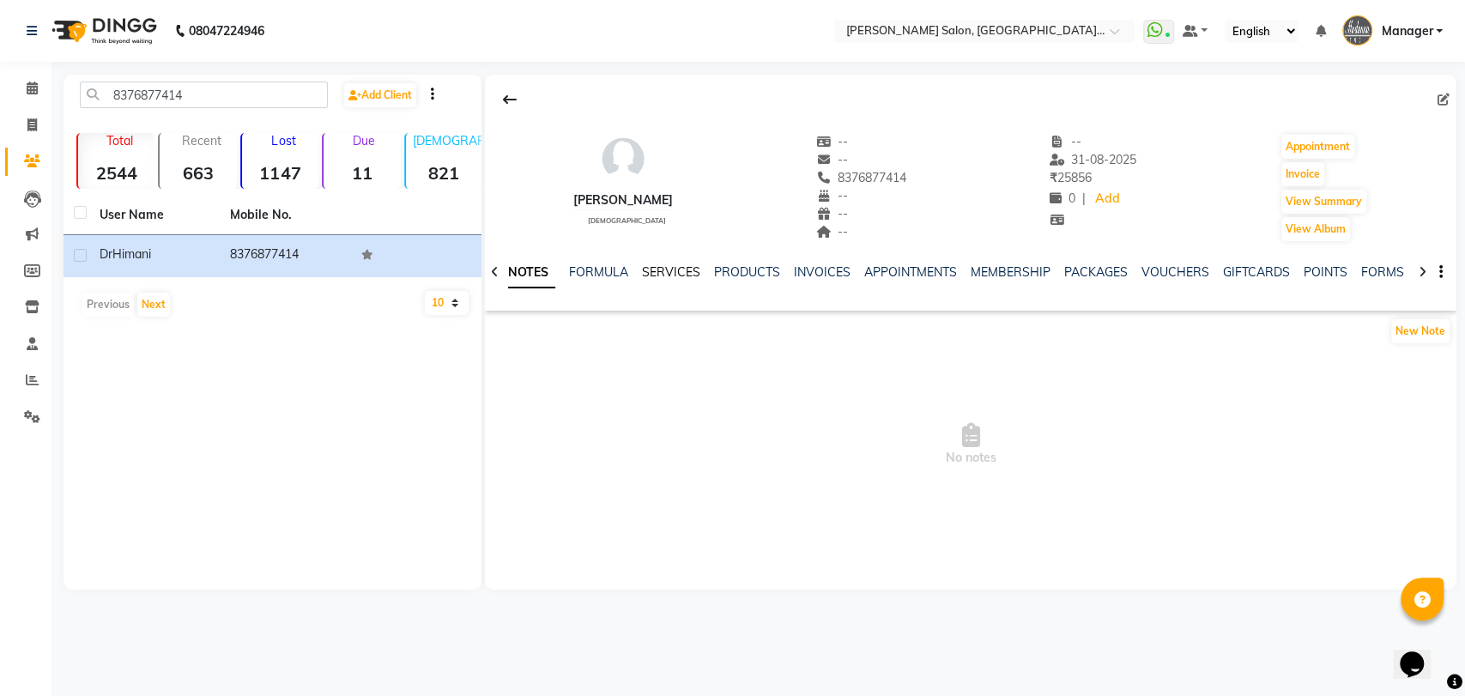
click at [659, 270] on link "SERVICES" at bounding box center [671, 271] width 58 height 15
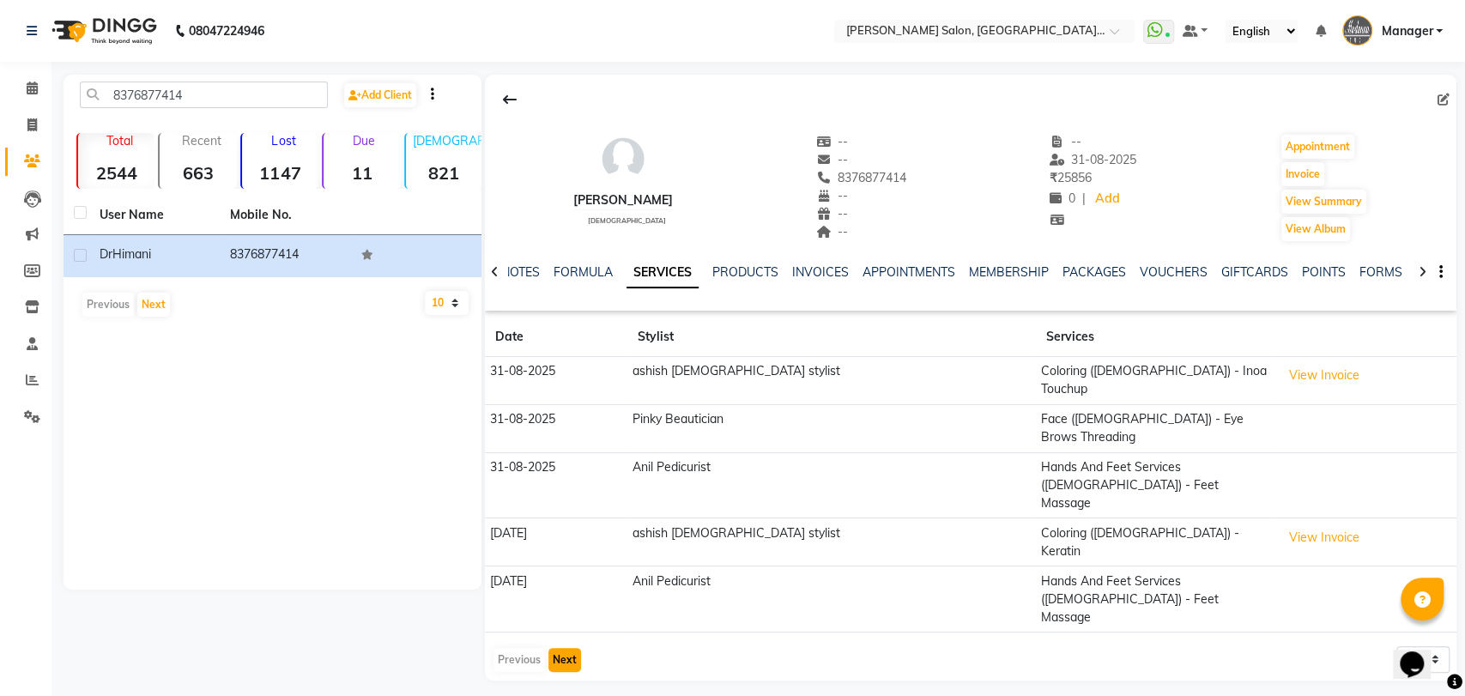
click at [567, 648] on button "Next" at bounding box center [564, 660] width 33 height 24
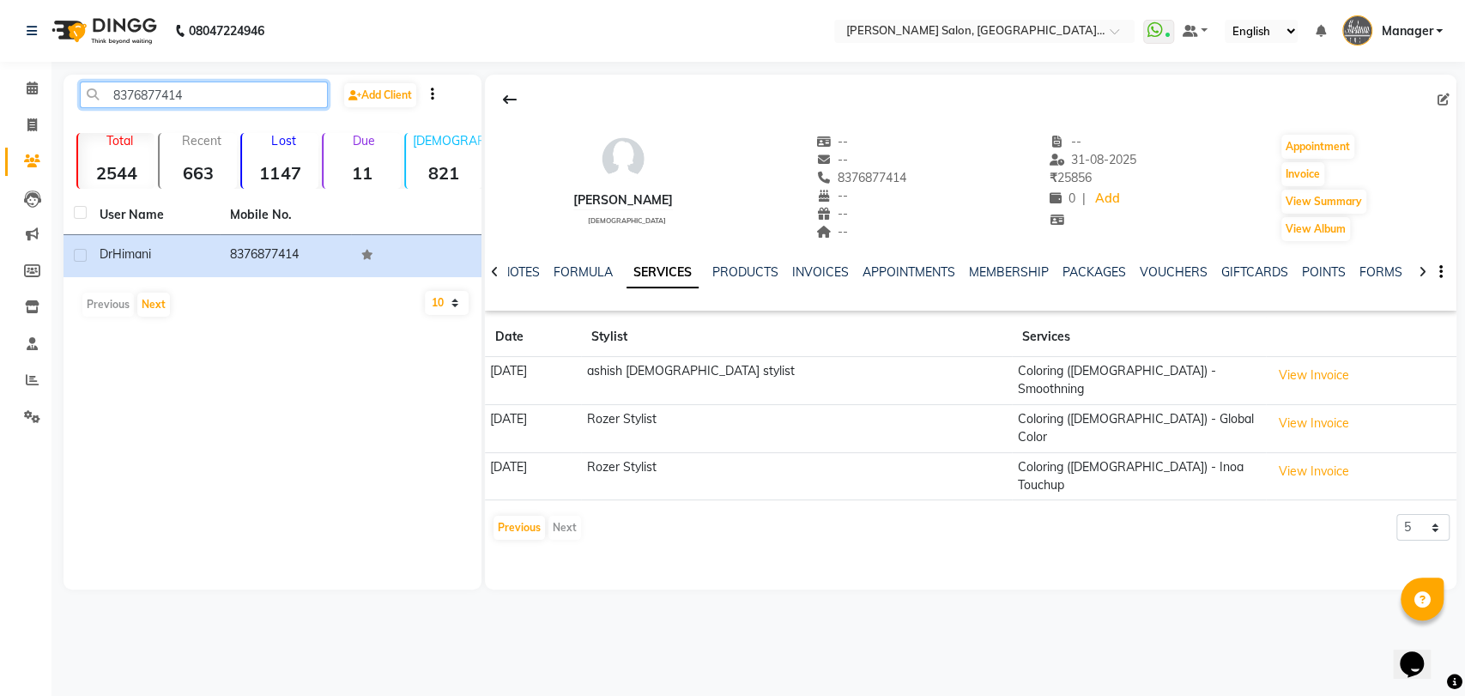
click at [241, 98] on input "8376877414" at bounding box center [204, 95] width 248 height 27
paste input "9560106999"
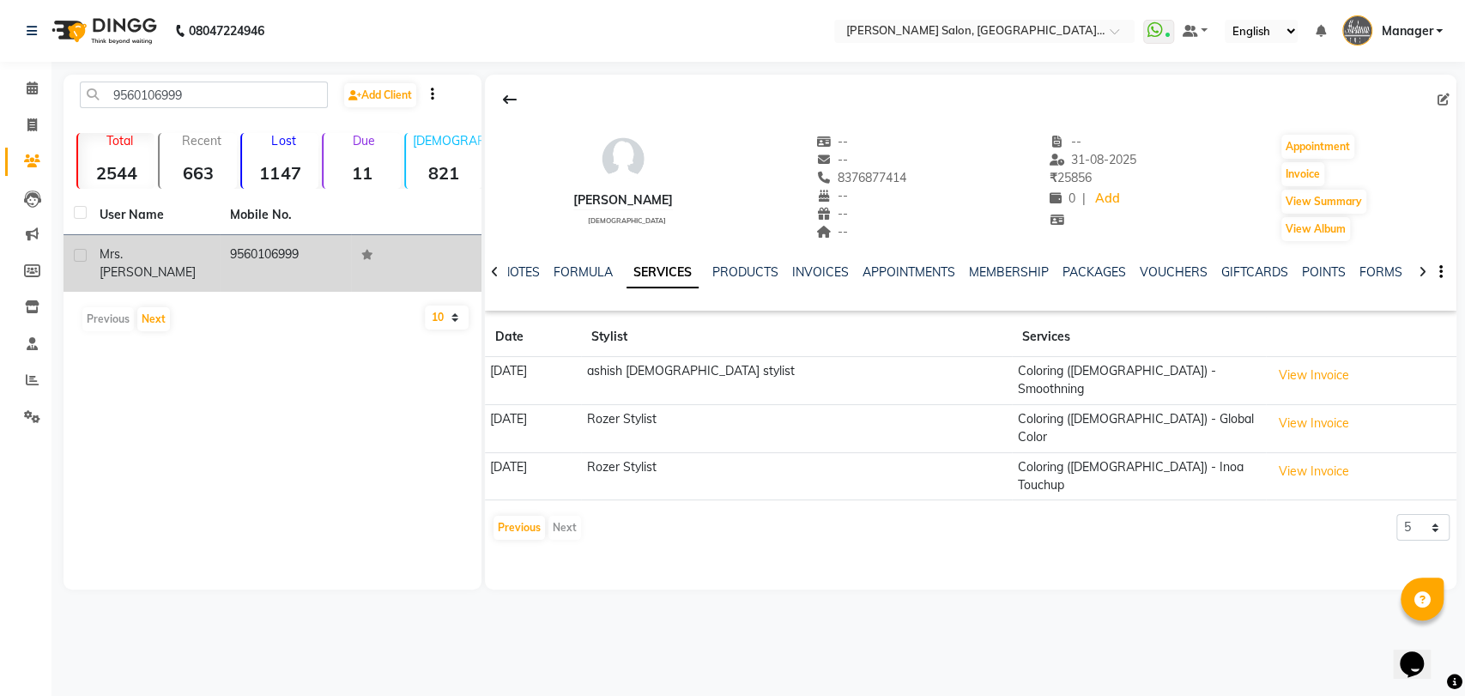
click at [246, 249] on td "9560106999" at bounding box center [285, 263] width 130 height 57
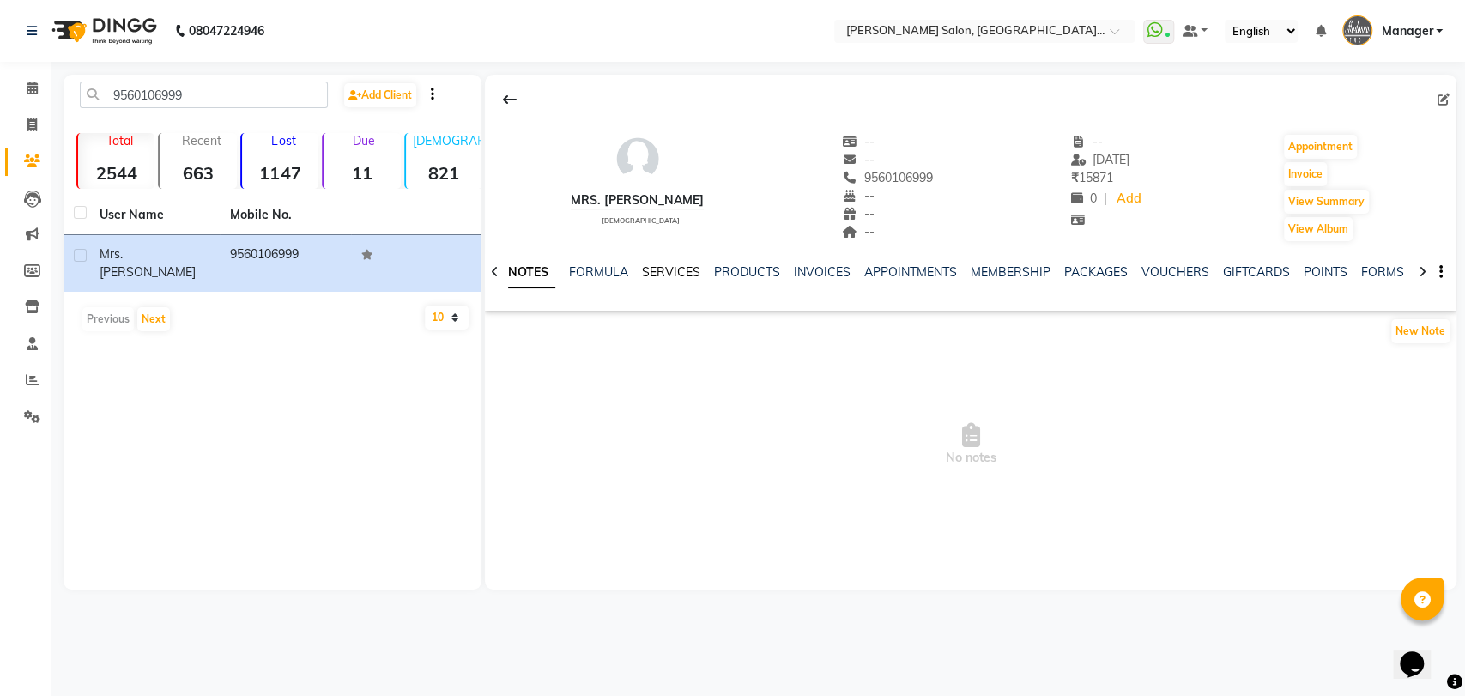
click at [660, 272] on link "SERVICES" at bounding box center [671, 271] width 58 height 15
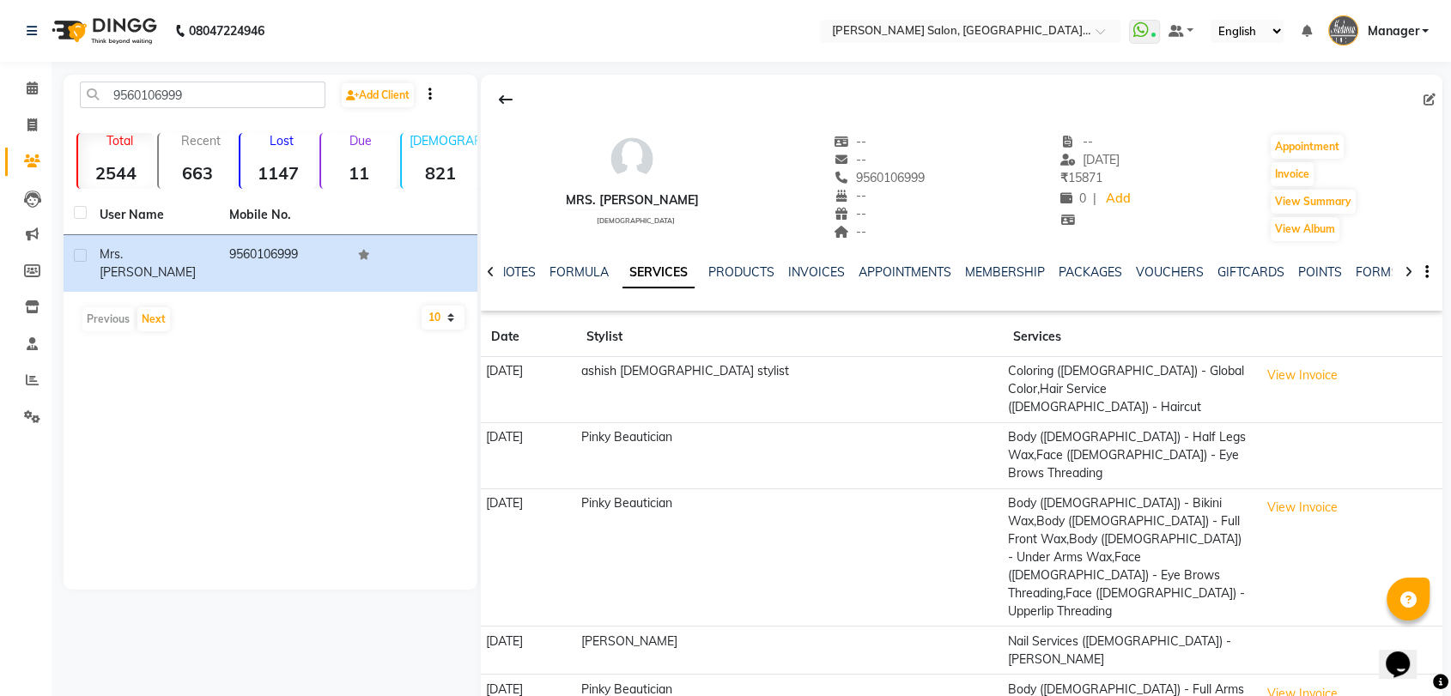
scroll to position [27, 0]
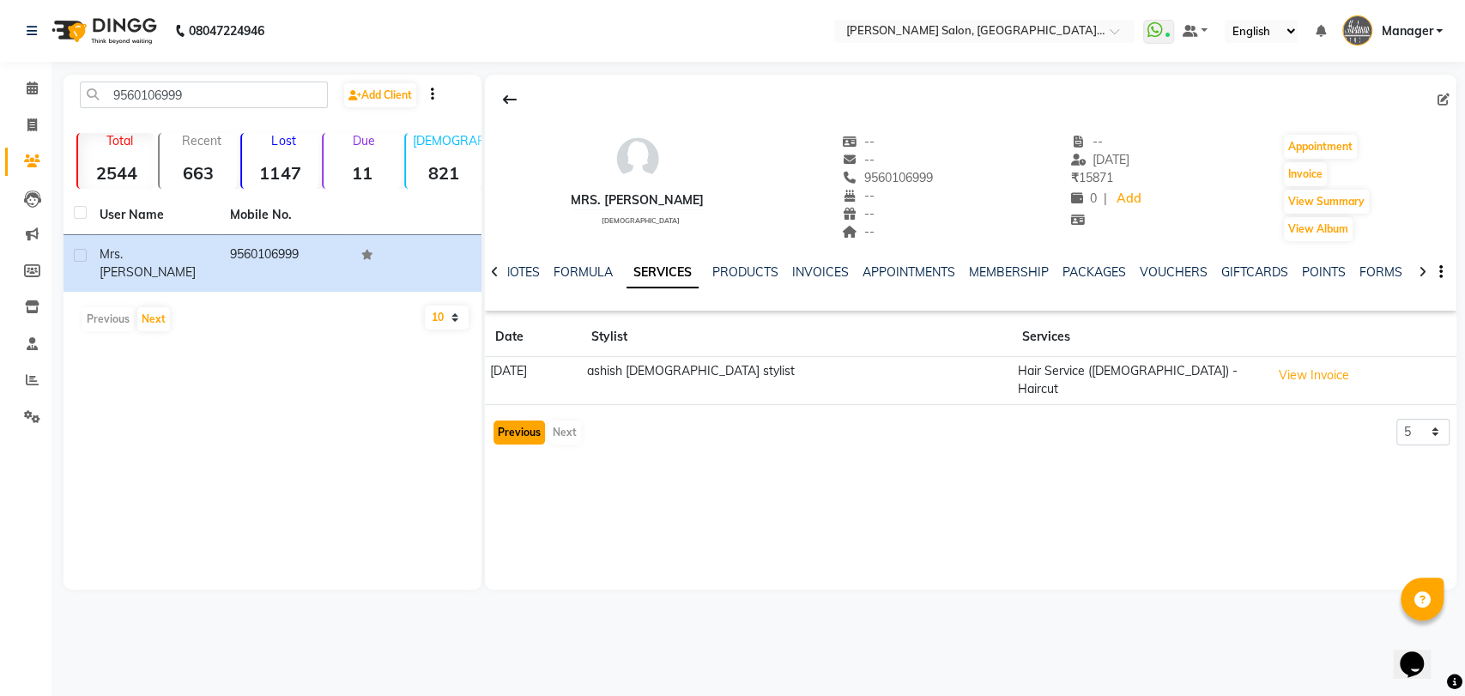
click at [523, 421] on button "Previous" at bounding box center [519, 433] width 51 height 24
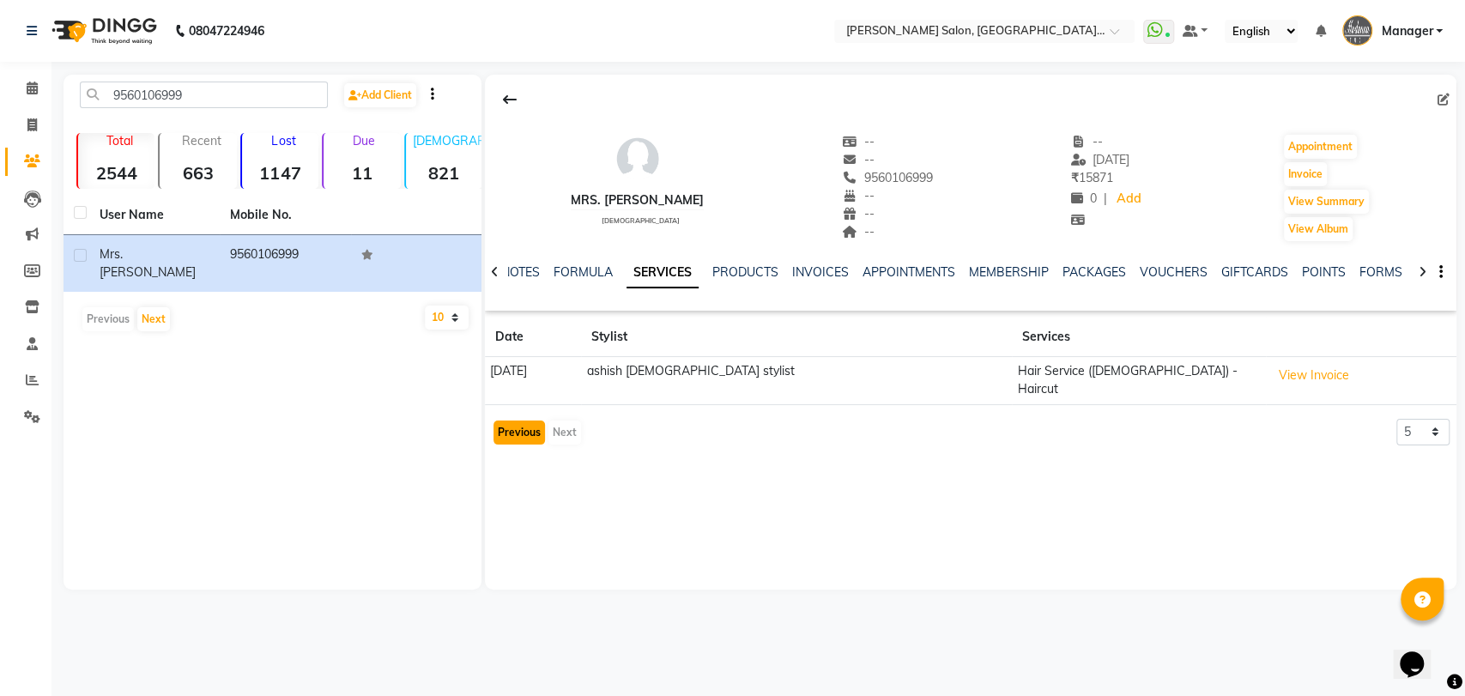
click at [509, 424] on button "Previous" at bounding box center [519, 433] width 51 height 24
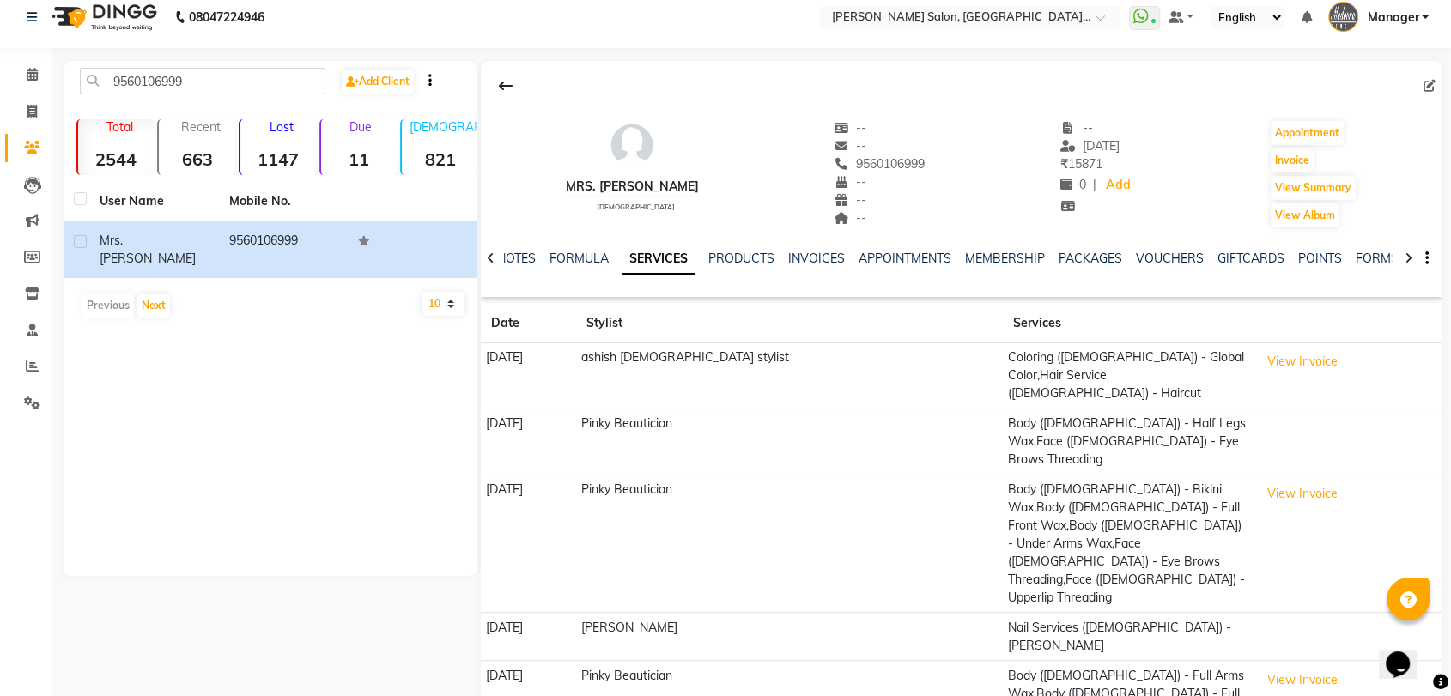
scroll to position [27, 0]
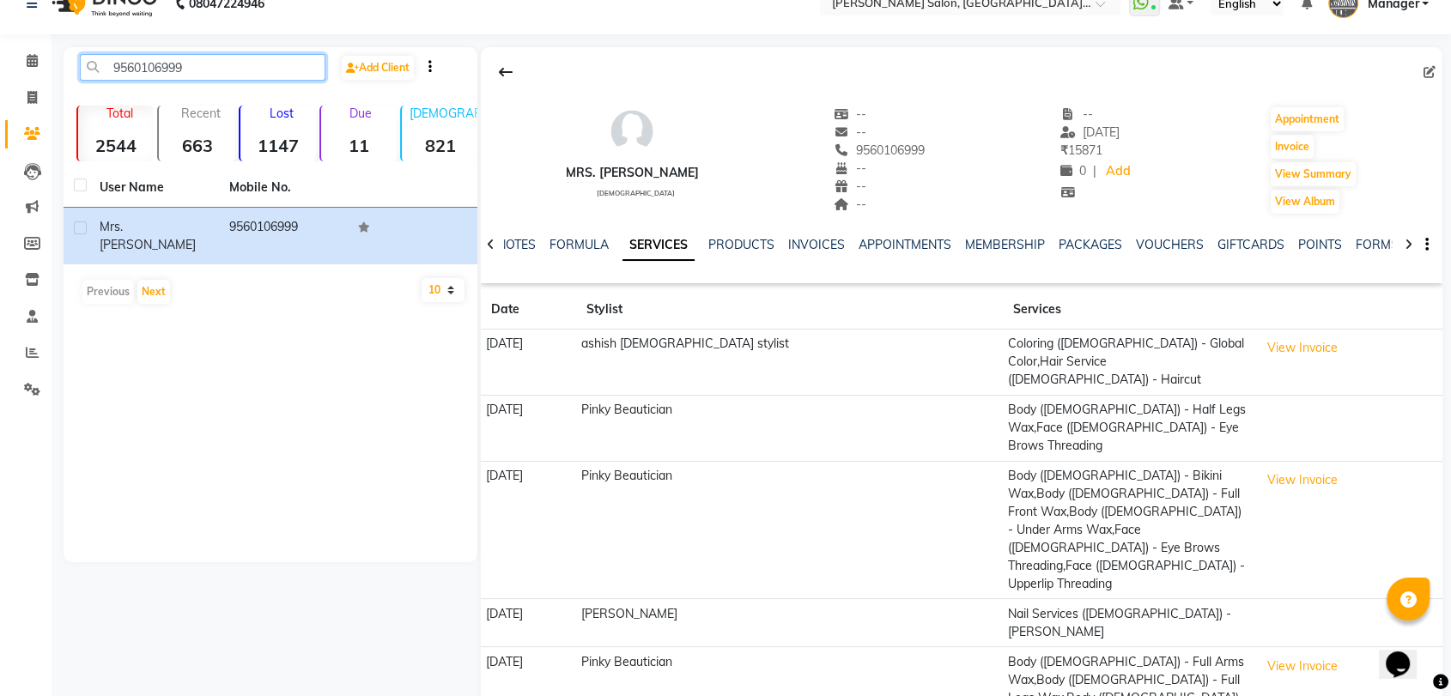
click at [236, 63] on input "9560106999" at bounding box center [202, 67] width 245 height 27
paste input "7042312221"
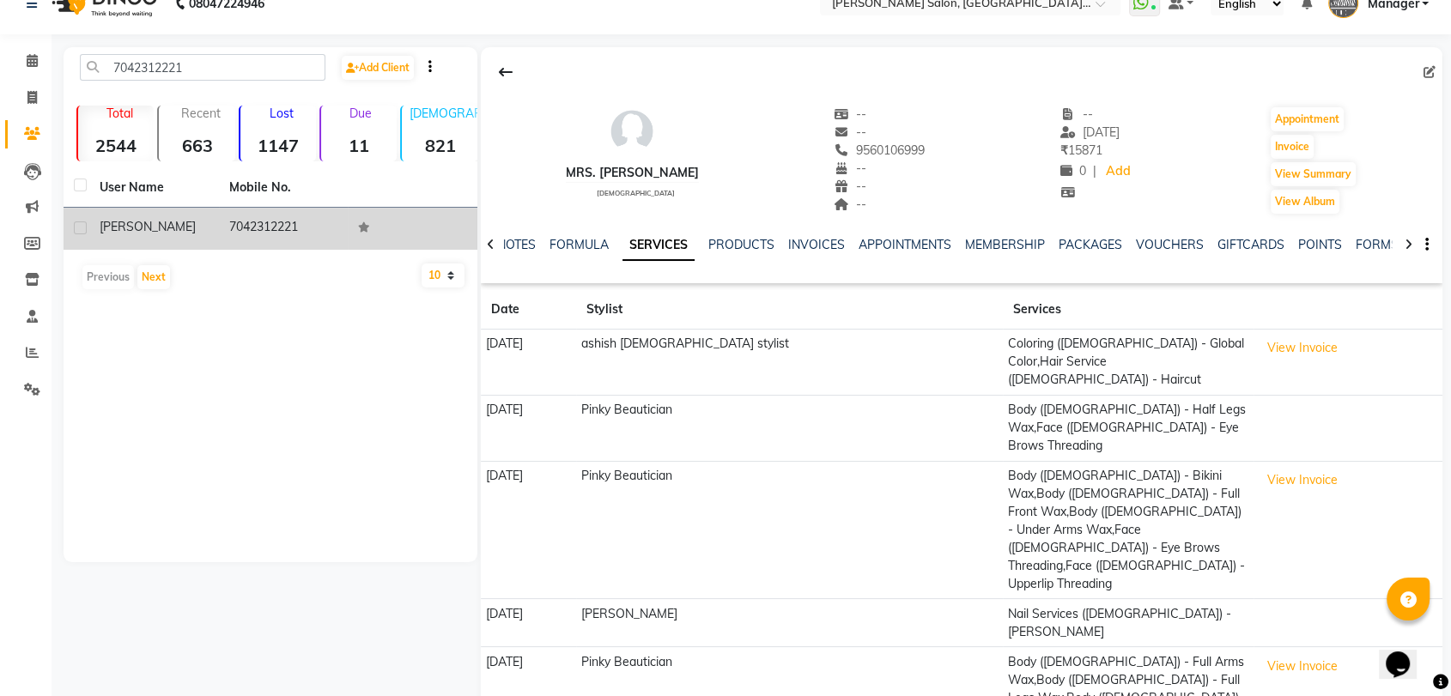
click at [268, 217] on td "7042312221" at bounding box center [284, 229] width 130 height 42
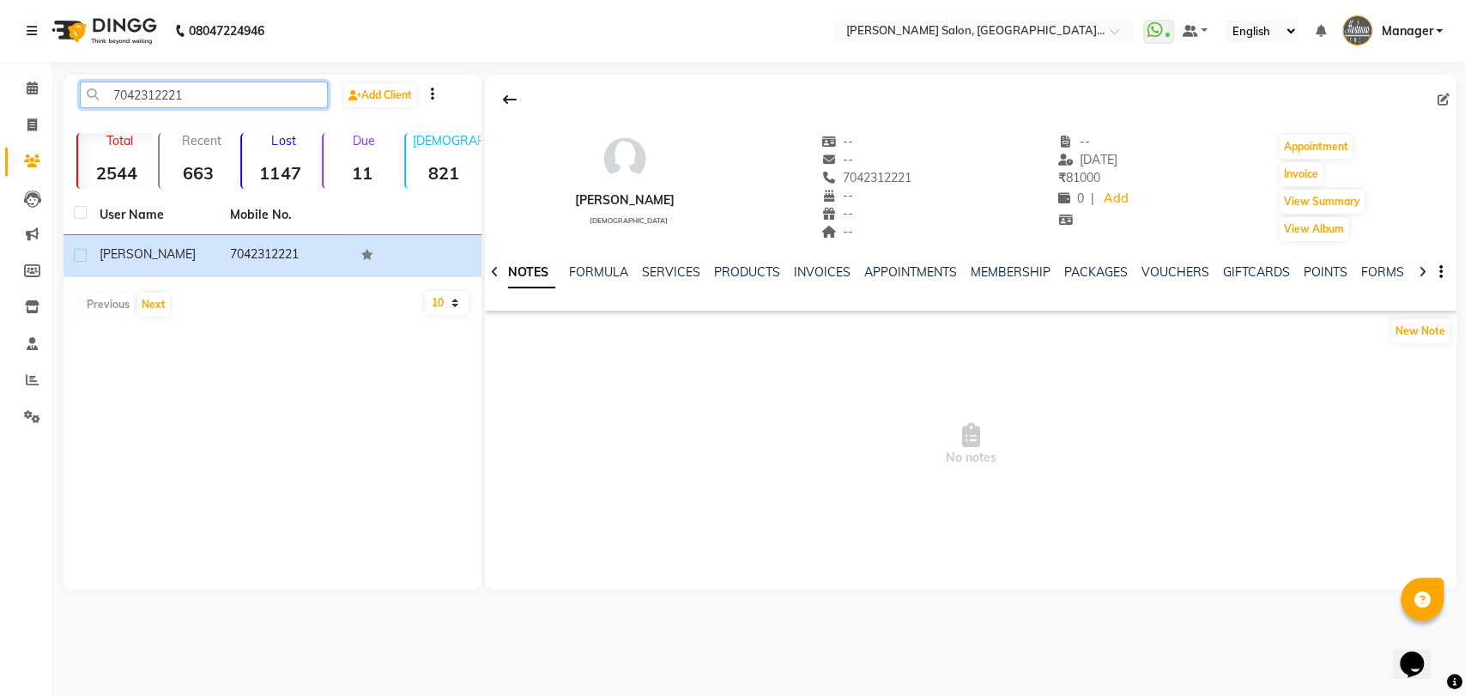
click at [262, 95] on input "7042312221" at bounding box center [204, 95] width 248 height 27
click at [262, 94] on input "7042312221" at bounding box center [204, 95] width 248 height 27
paste input "8796123996"
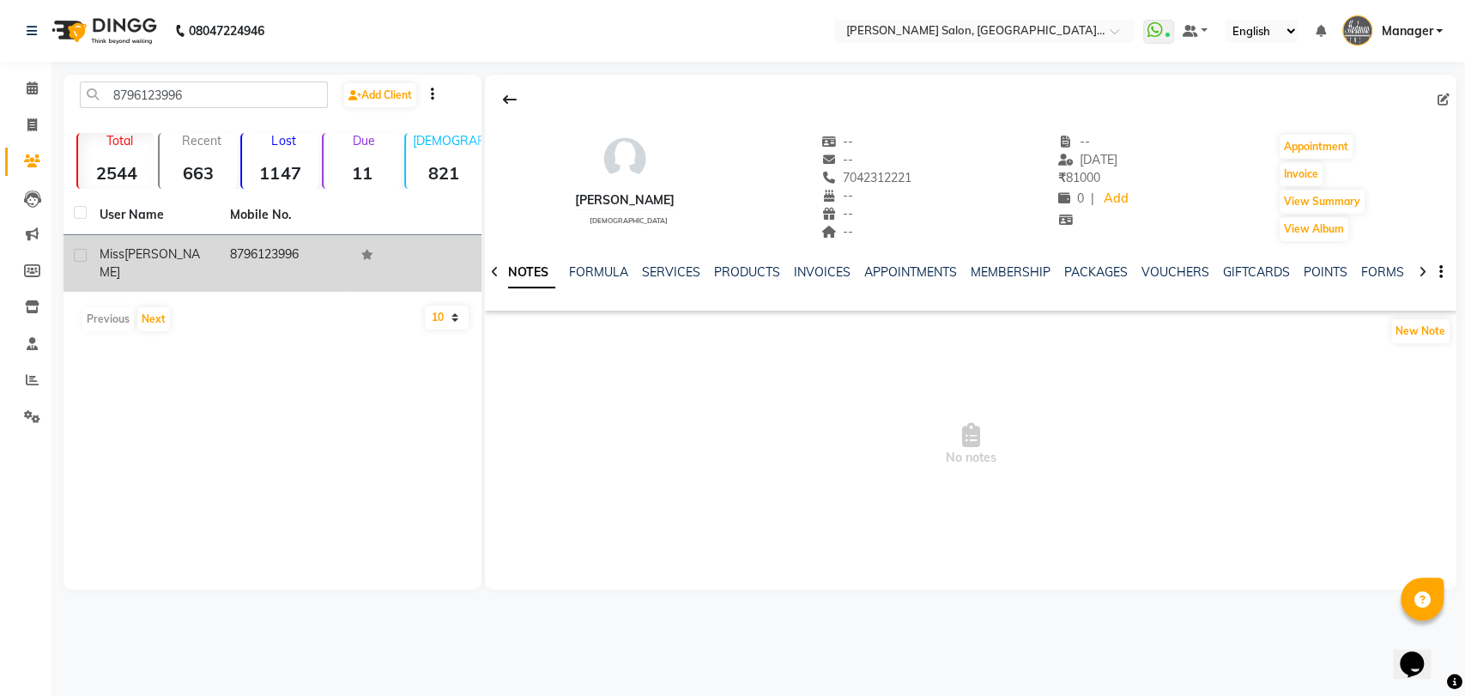
click at [238, 261] on td "8796123996" at bounding box center [285, 263] width 130 height 57
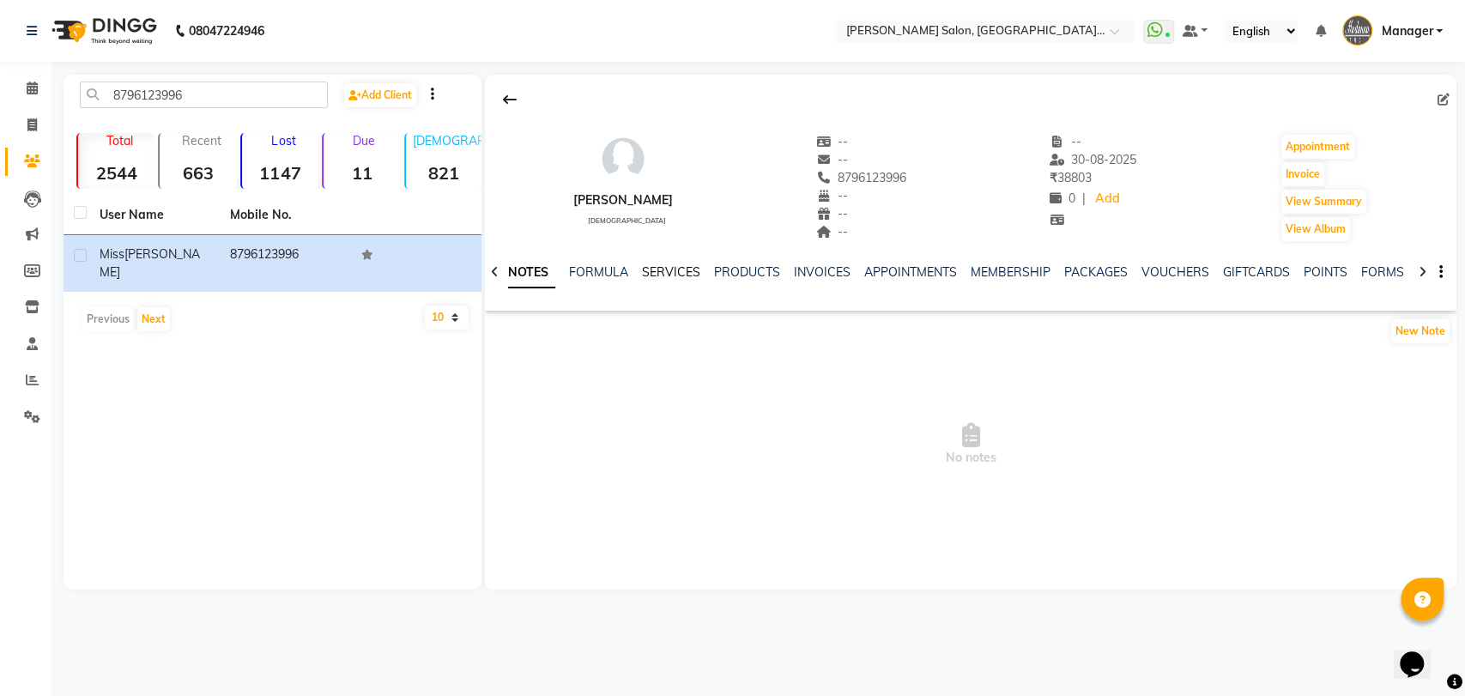
click at [657, 274] on link "SERVICES" at bounding box center [671, 271] width 58 height 15
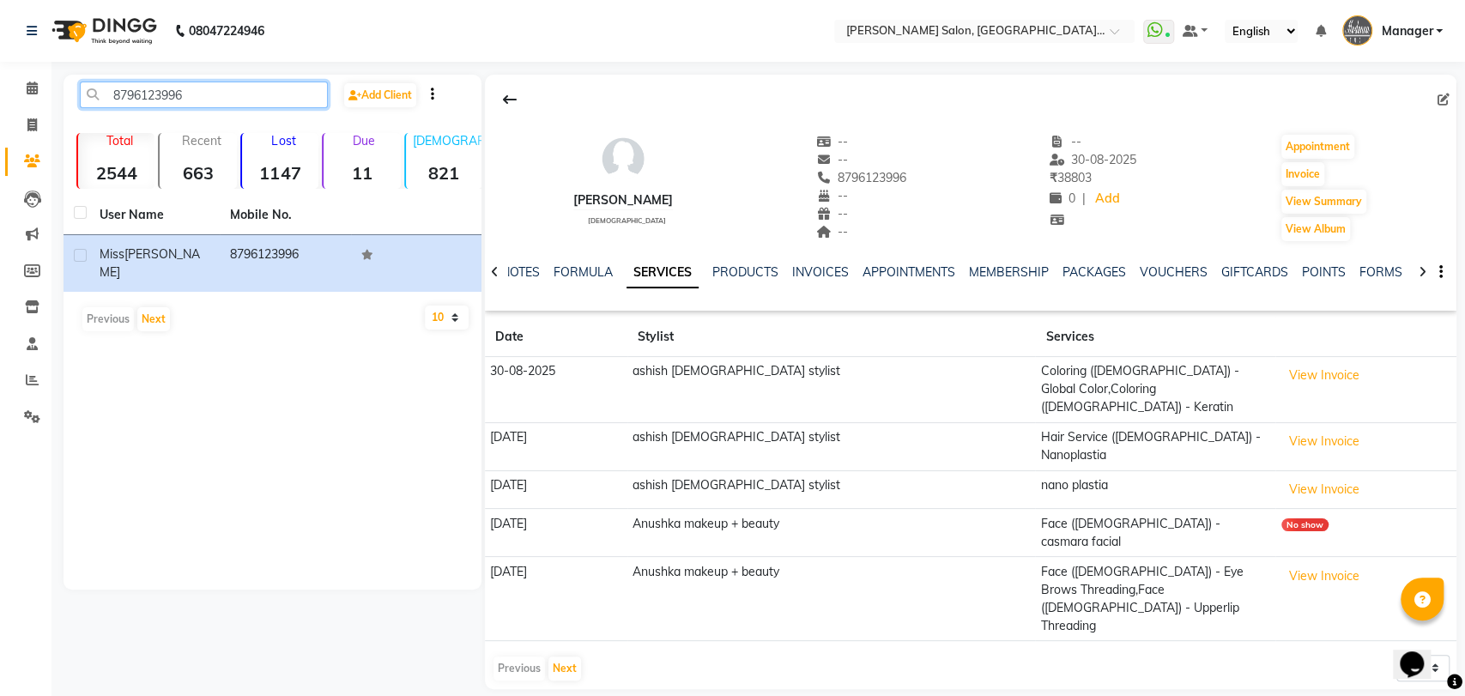
click at [282, 97] on input "8796123996" at bounding box center [204, 95] width 248 height 27
paste input "9971180860"
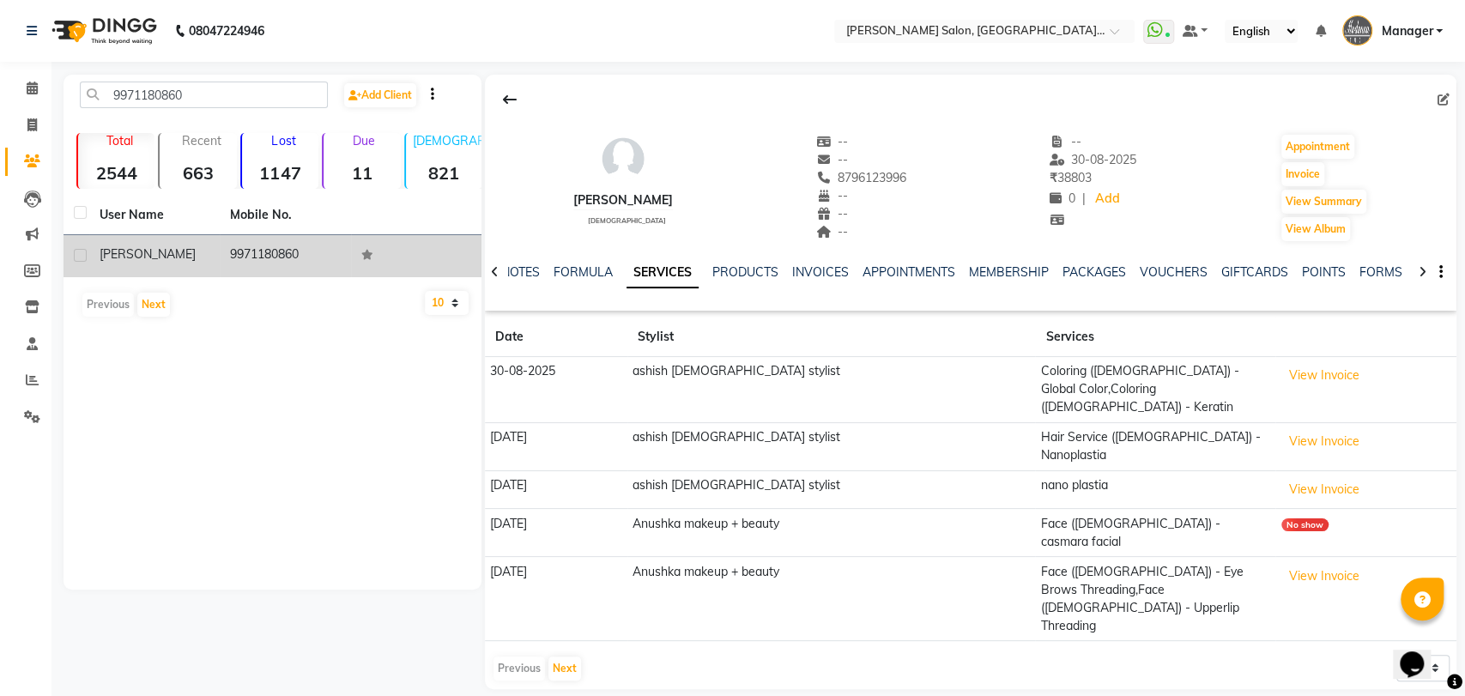
click at [288, 244] on td "9971180860" at bounding box center [285, 256] width 130 height 42
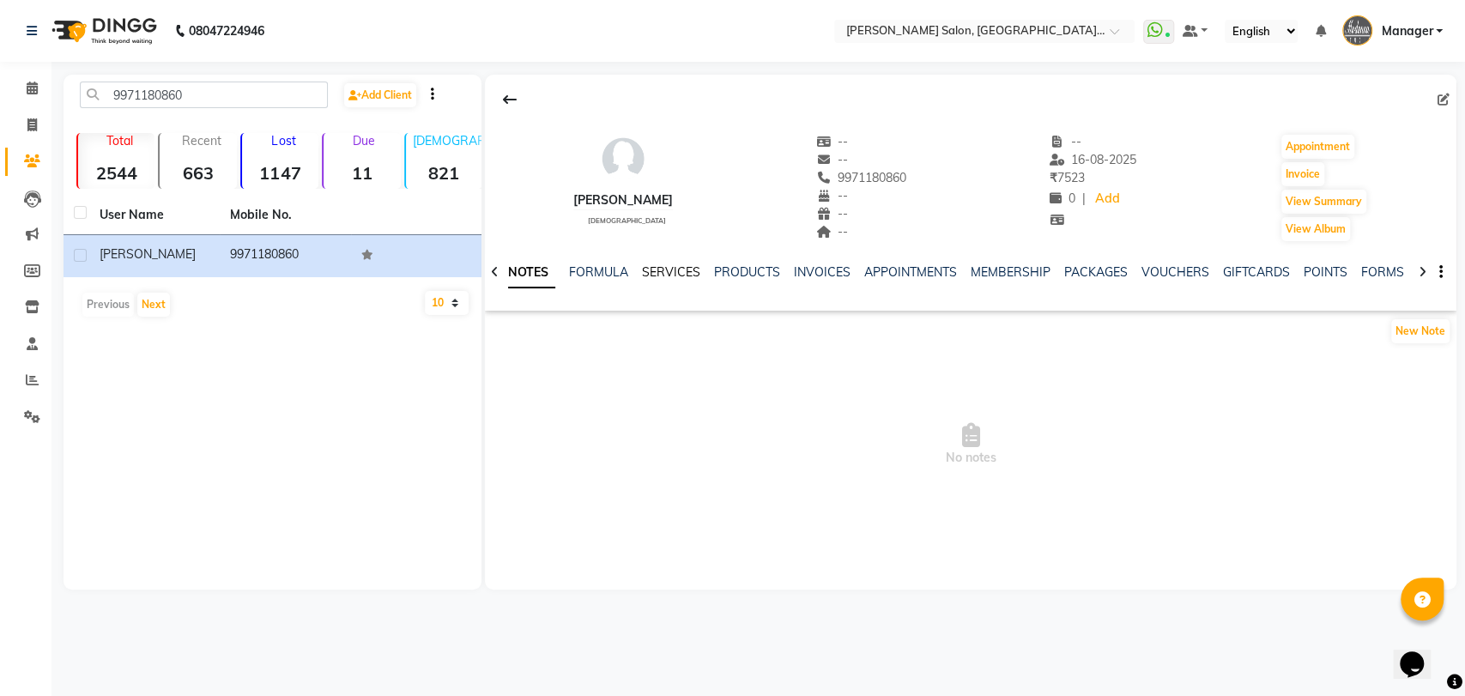
click at [676, 270] on link "SERVICES" at bounding box center [671, 271] width 58 height 15
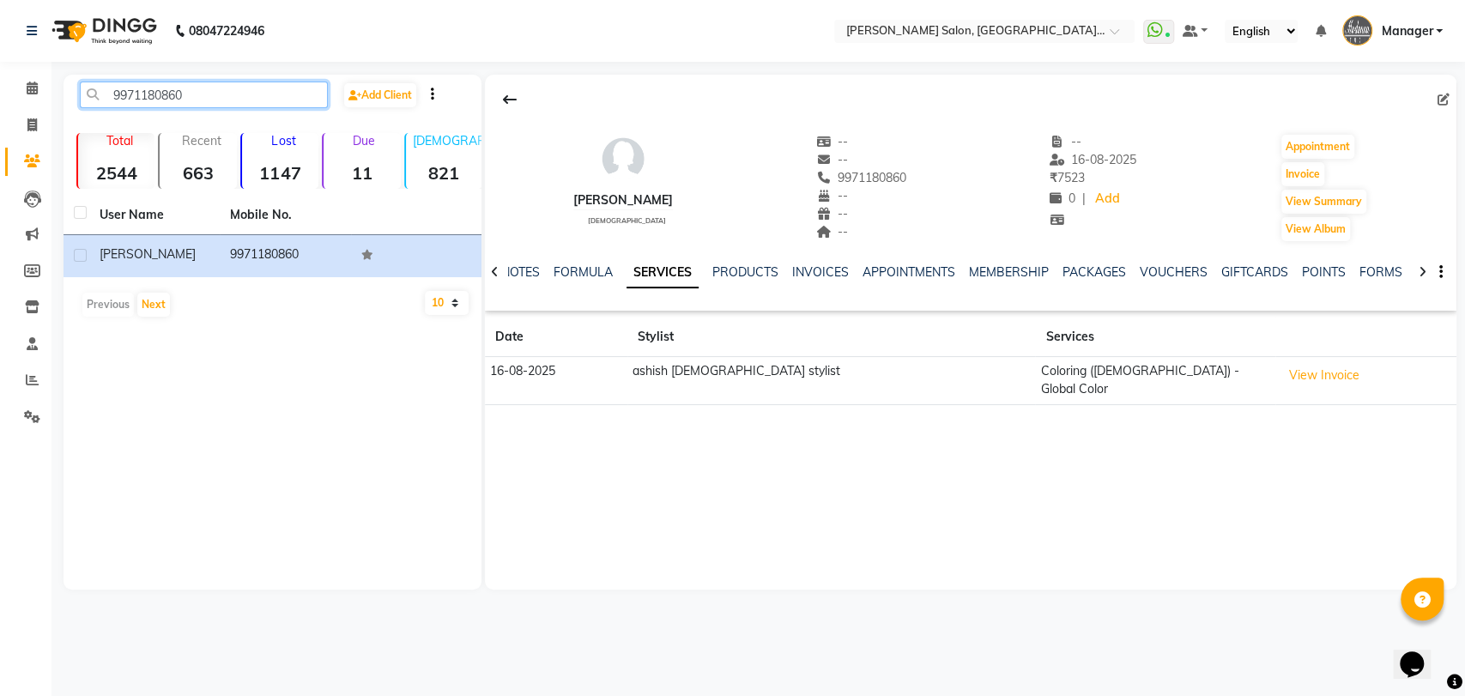
click at [292, 83] on input "9971180860" at bounding box center [204, 95] width 248 height 27
click at [292, 84] on input "9971180860" at bounding box center [204, 95] width 248 height 27
paste input "81161201"
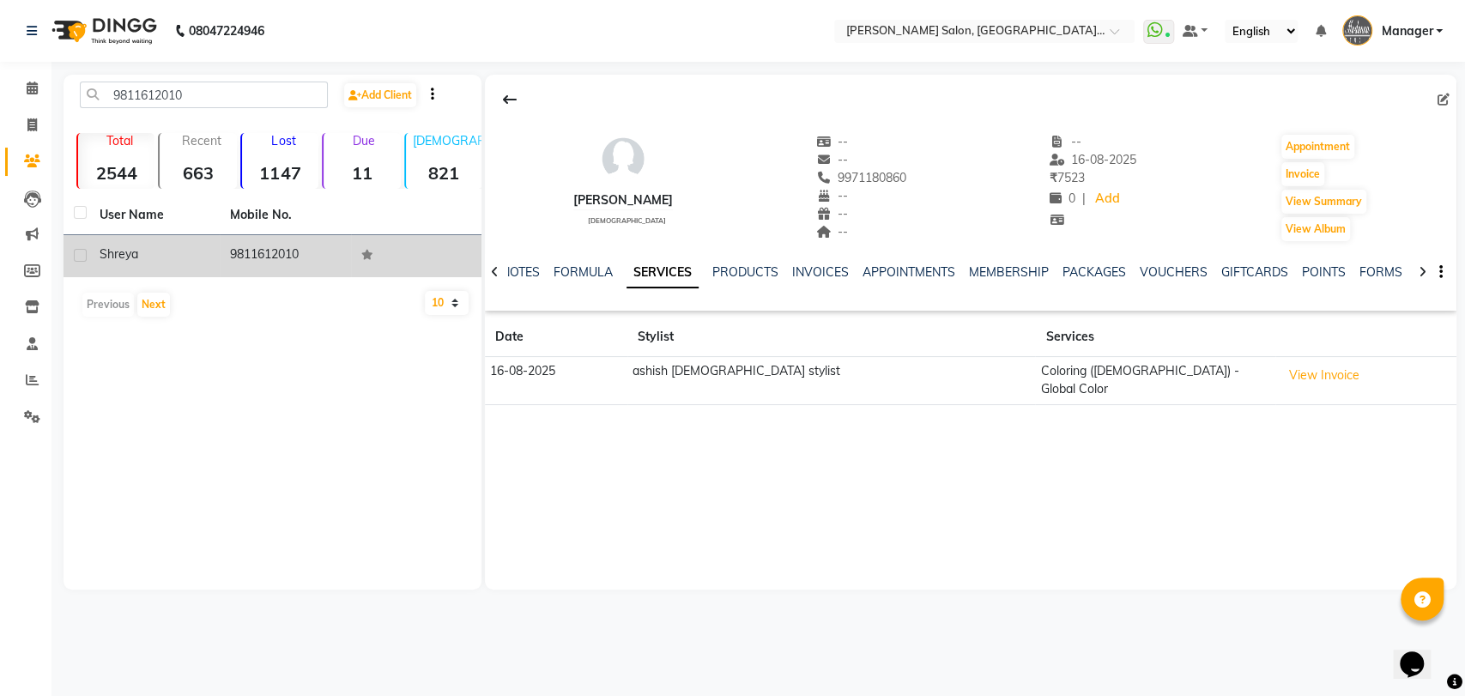
click at [326, 258] on td "9811612010" at bounding box center [285, 256] width 130 height 42
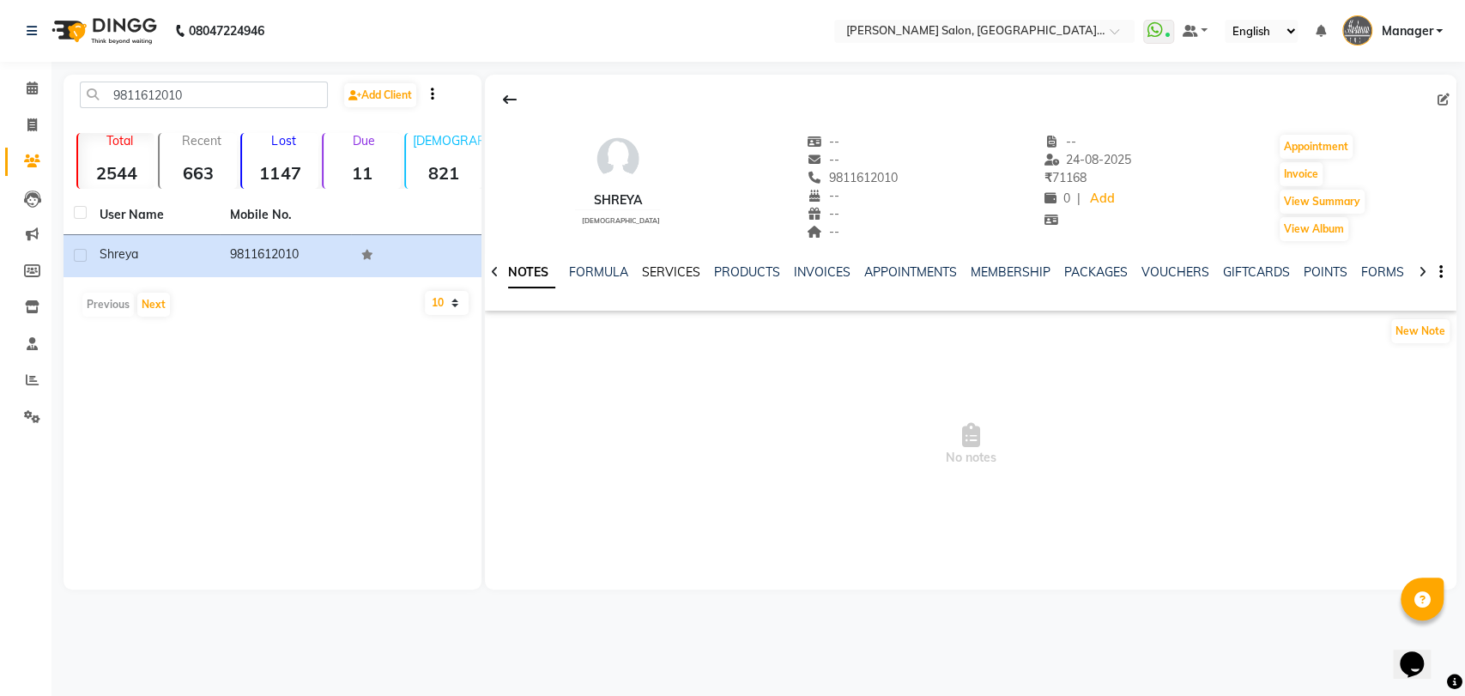
click at [649, 276] on link "SERVICES" at bounding box center [671, 271] width 58 height 15
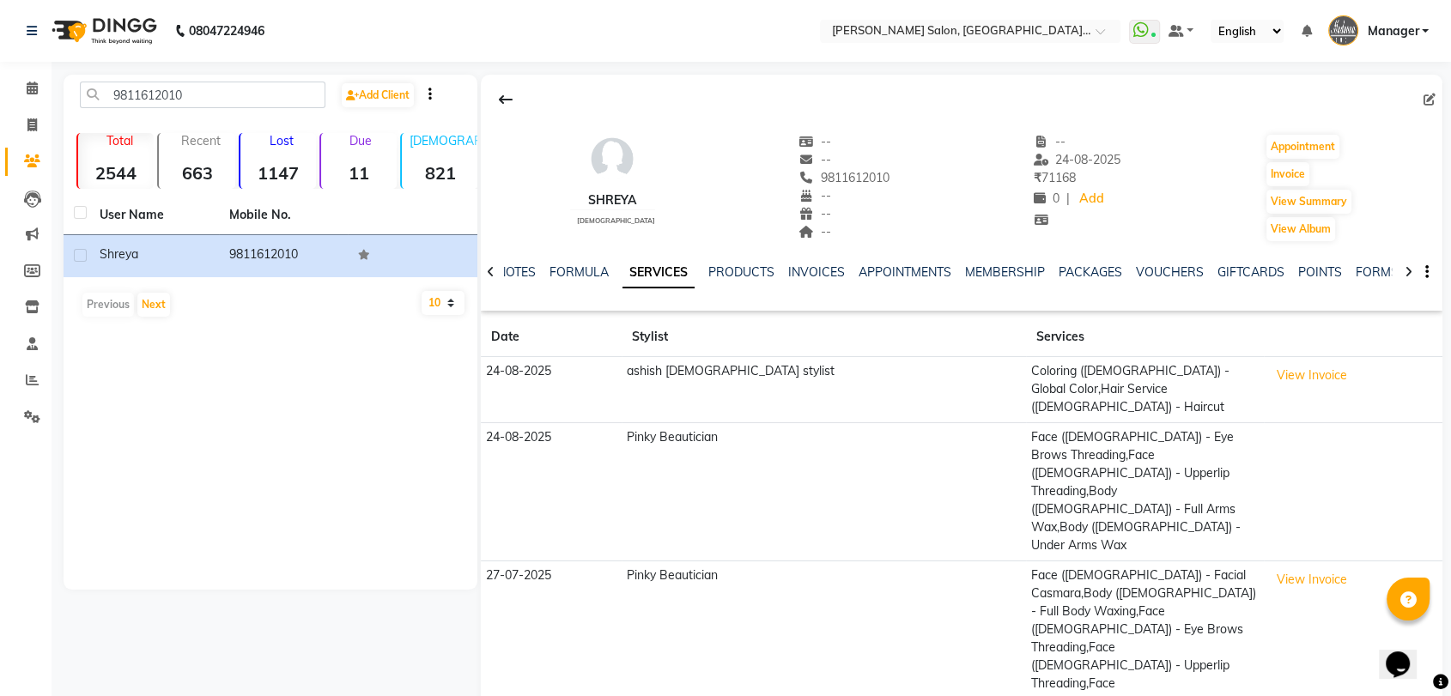
scroll to position [82, 0]
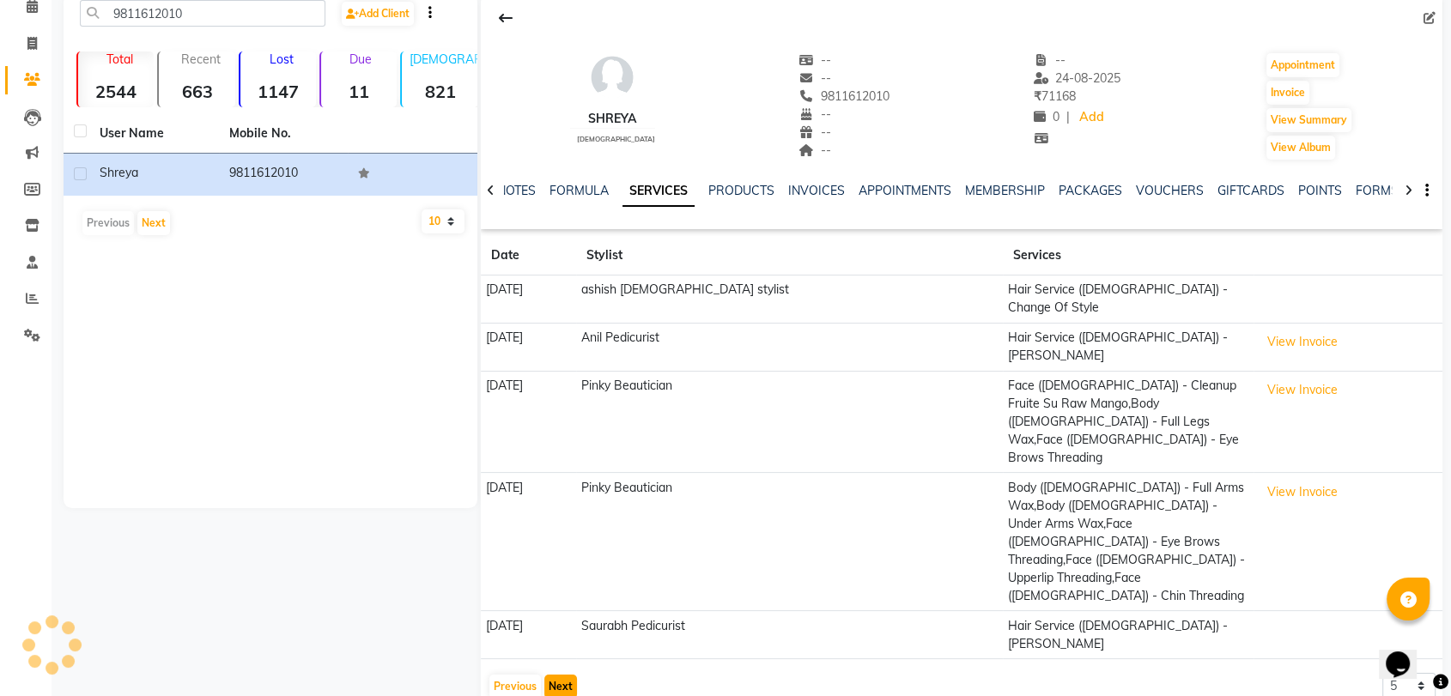
scroll to position [0, 0]
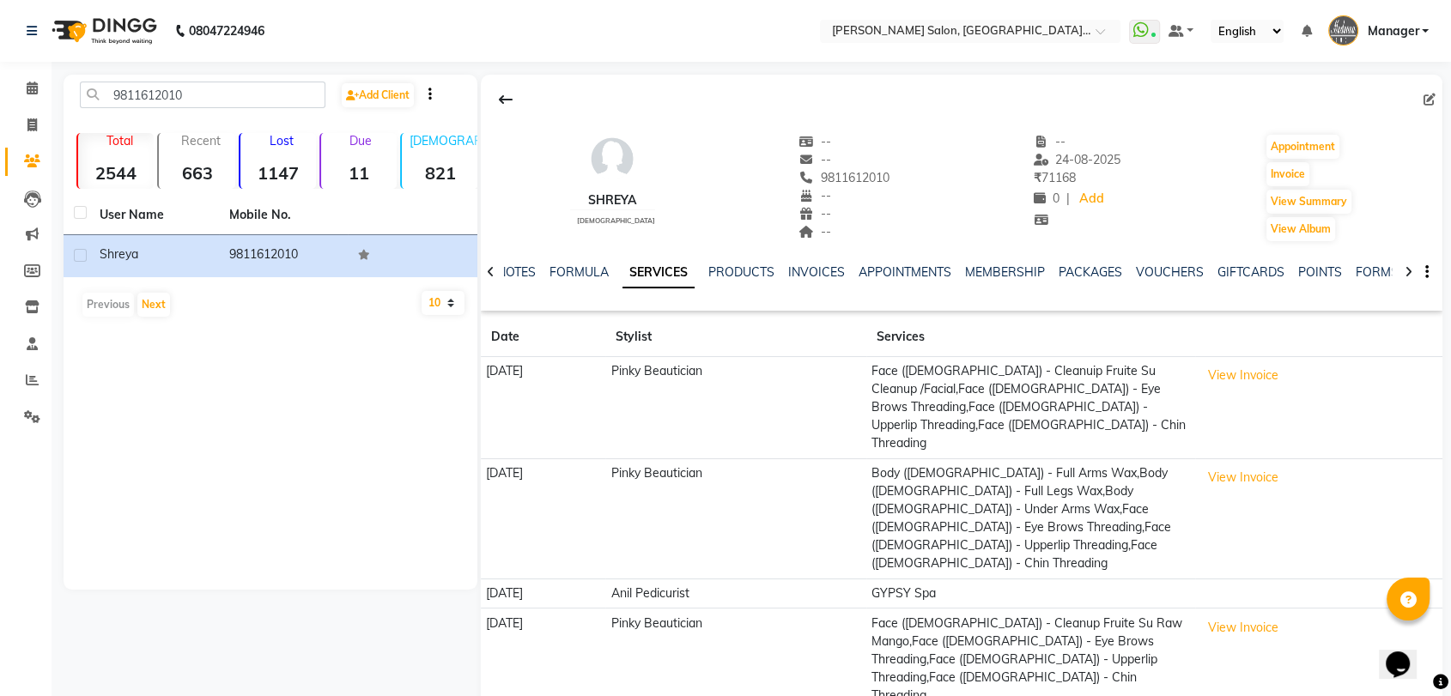
scroll to position [64, 0]
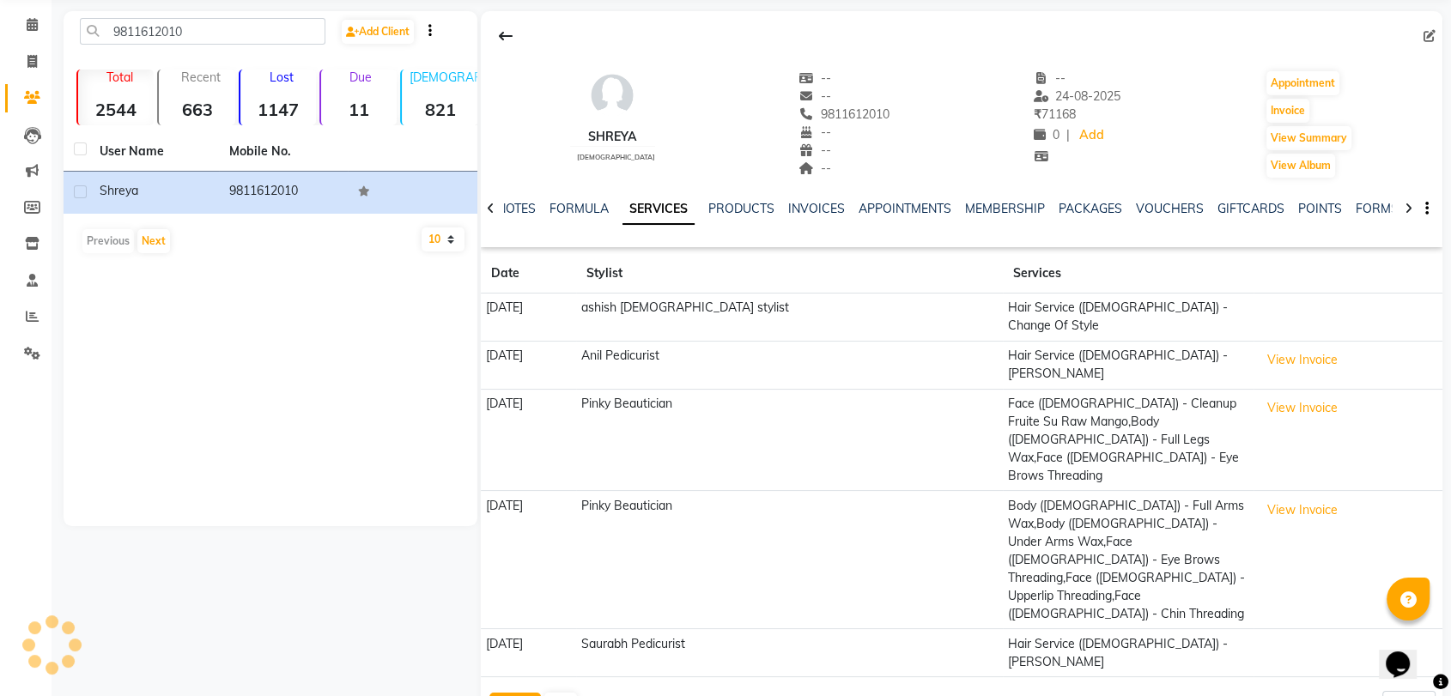
scroll to position [0, 0]
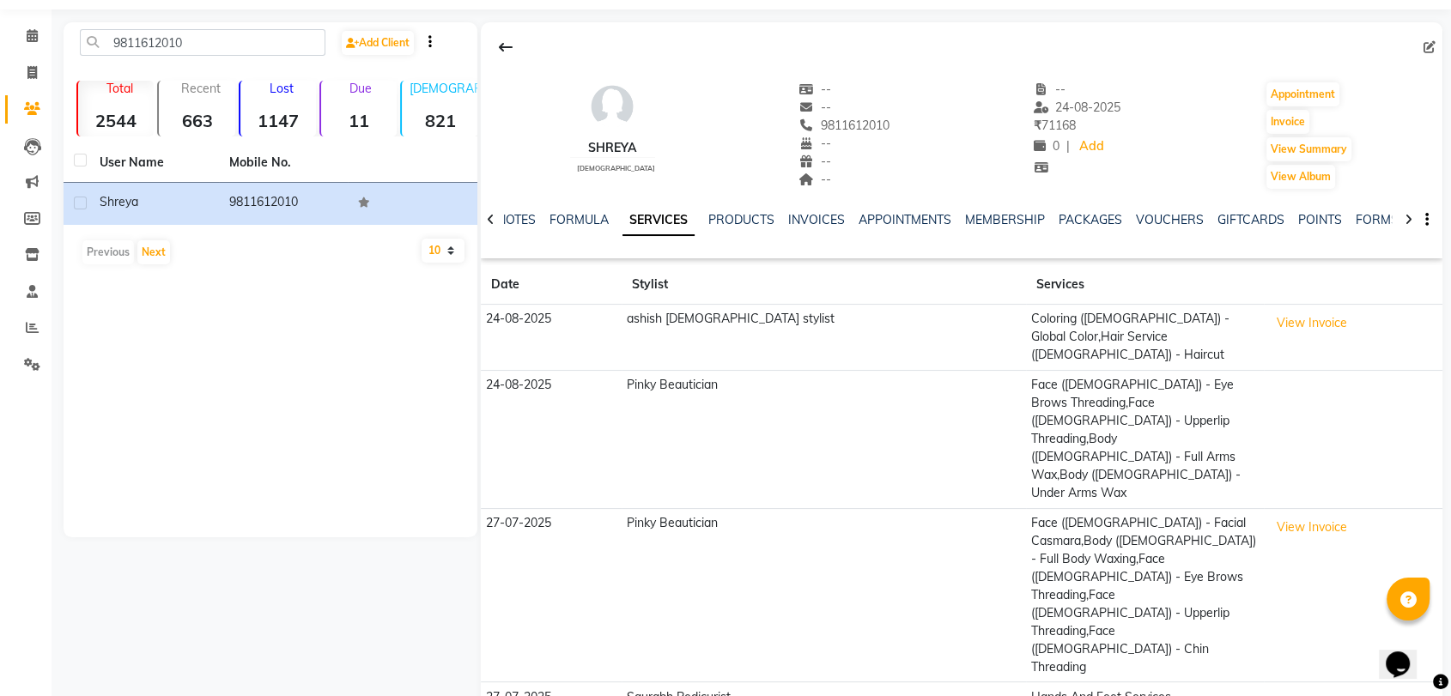
scroll to position [82, 0]
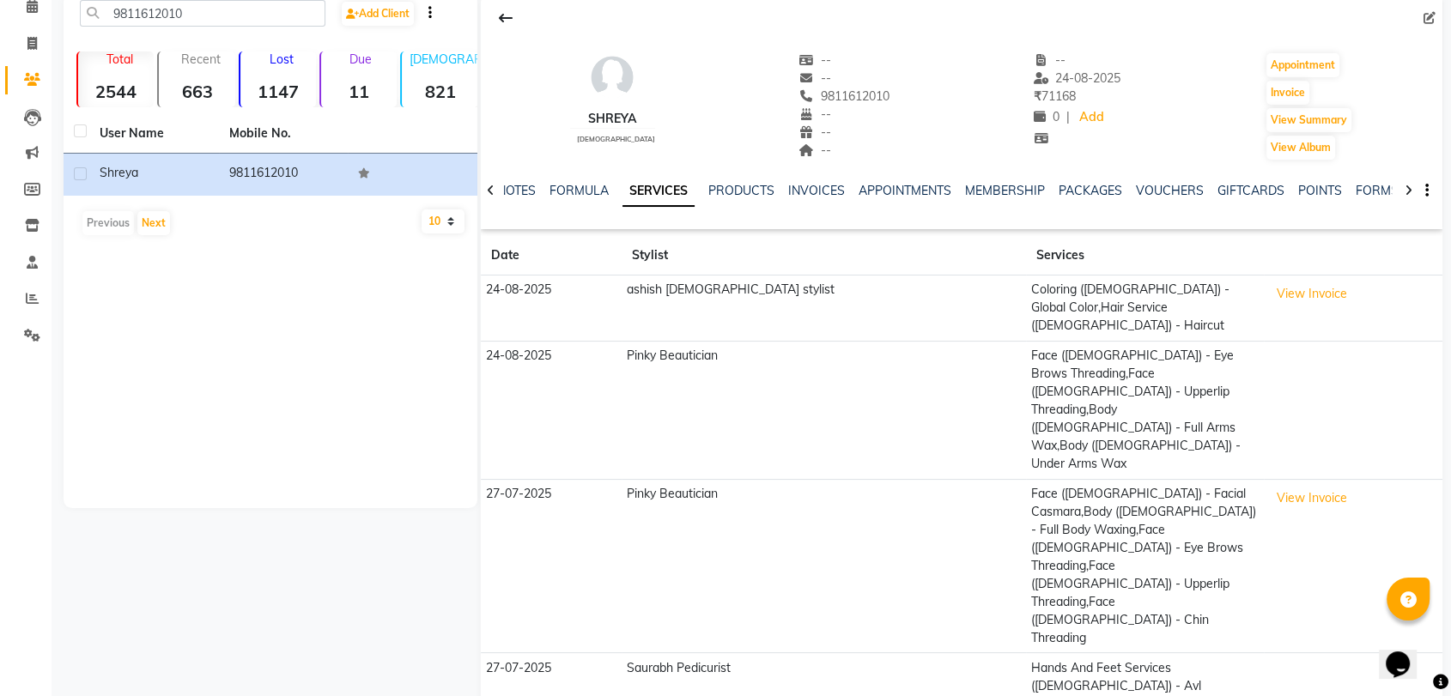
click at [567, 667] on div "Shreya female -- -- 9811612010 -- -- -- -- 24-08-2025 ₹ 71168 0 | Add Appointme…" at bounding box center [961, 476] width 961 height 966
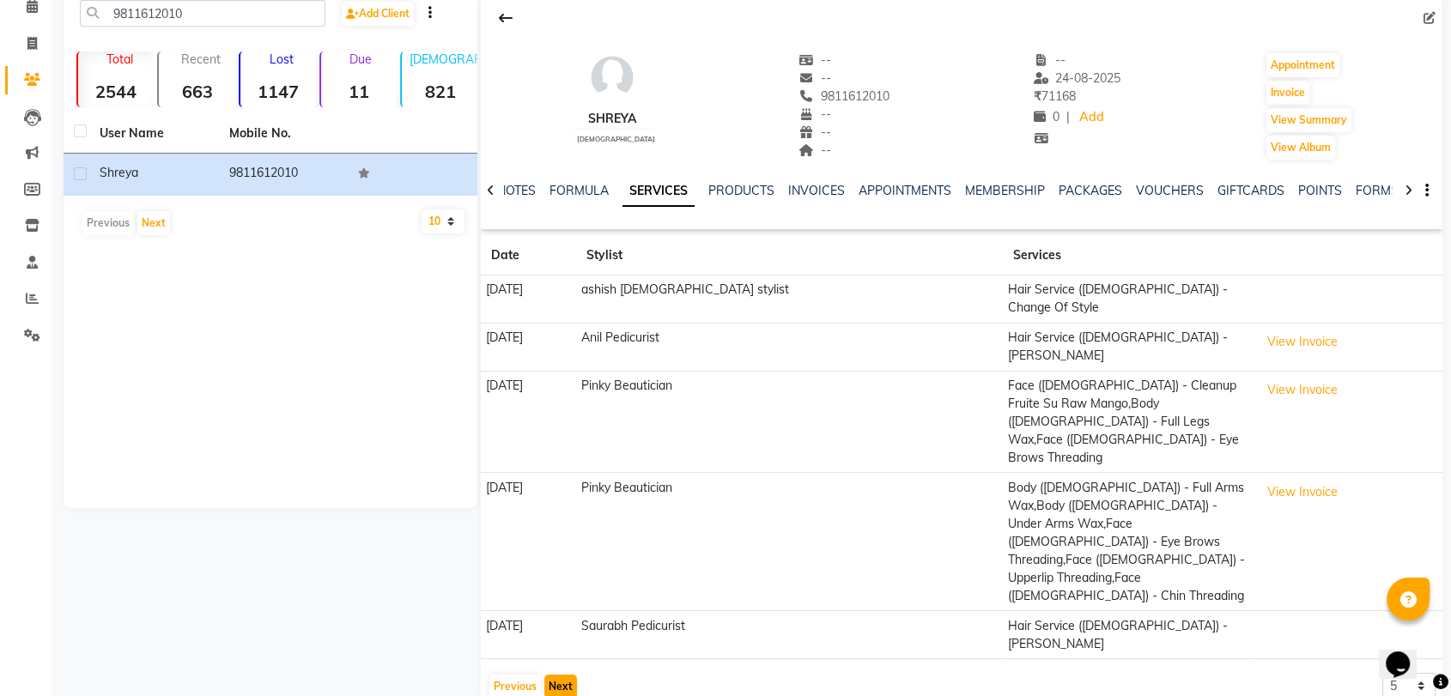
scroll to position [0, 0]
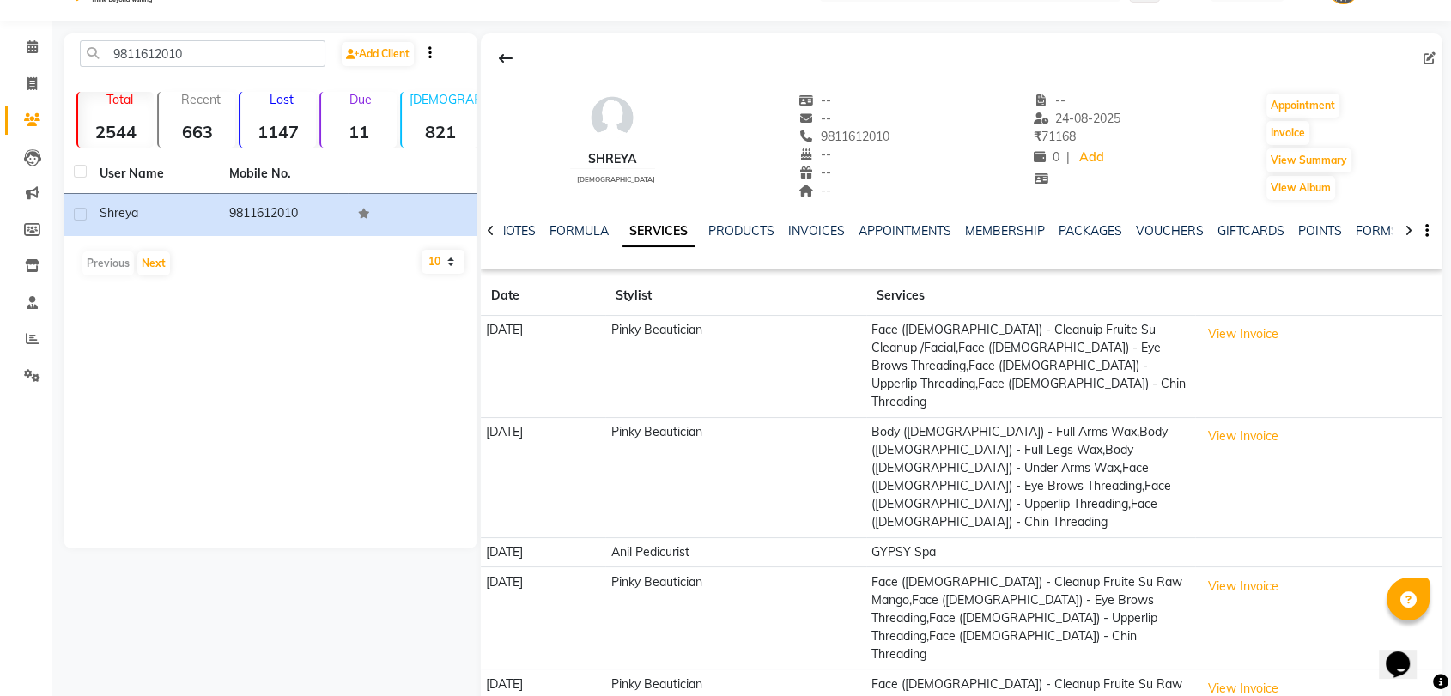
scroll to position [64, 0]
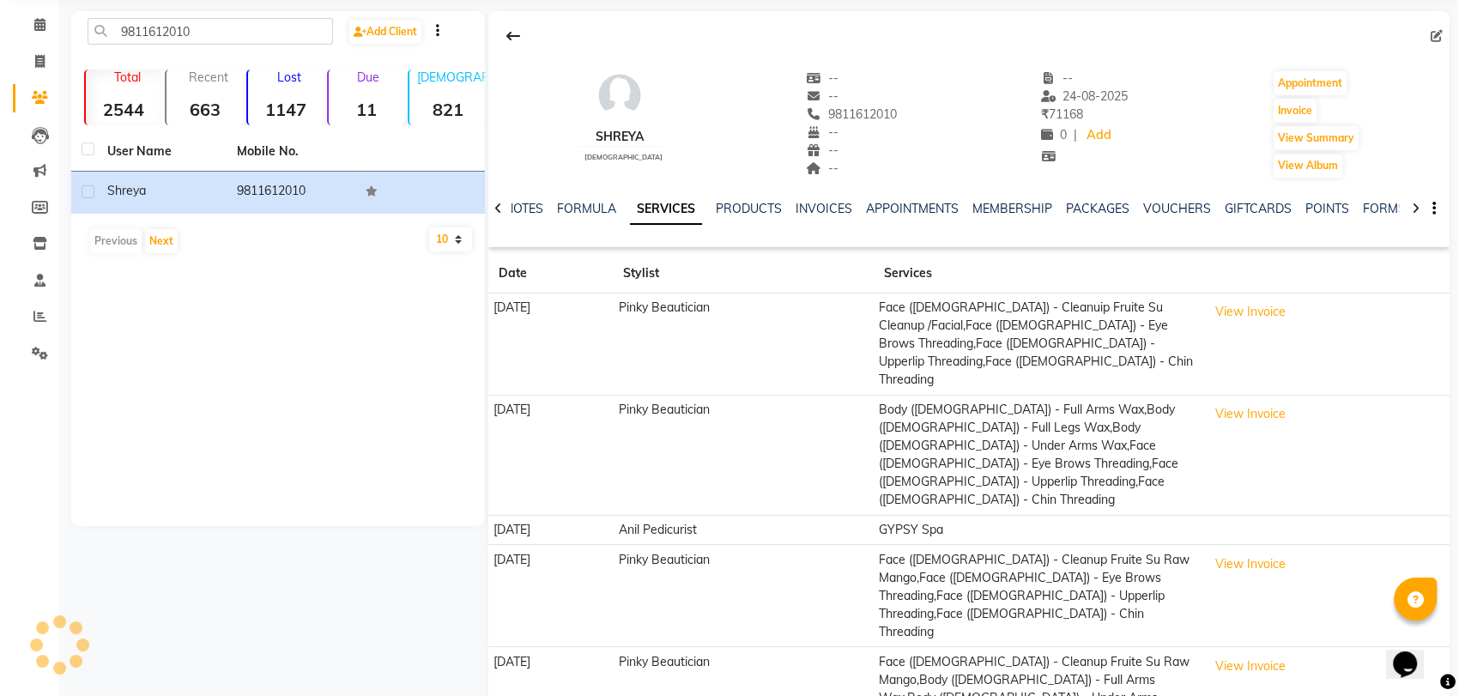
scroll to position [0, 0]
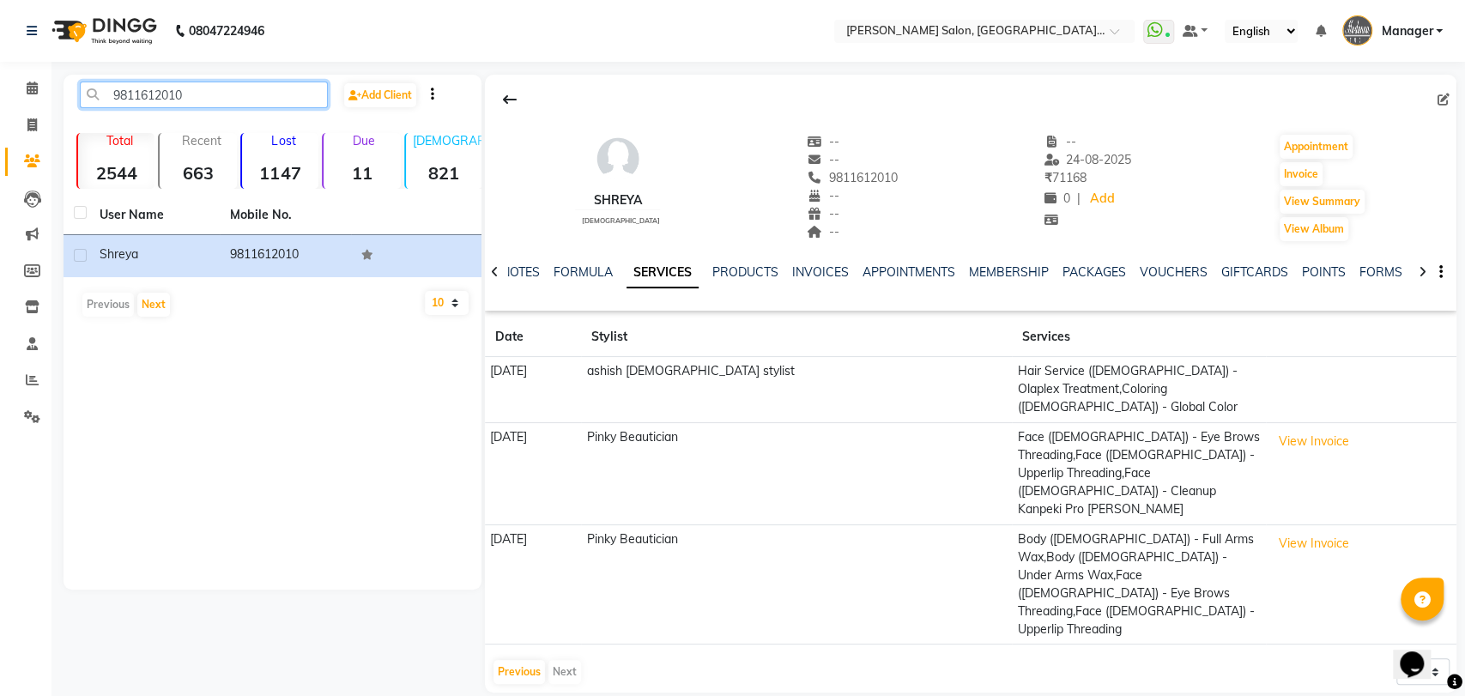
click at [253, 91] on input "9811612010" at bounding box center [204, 95] width 248 height 27
click at [252, 91] on input "9811612010" at bounding box center [204, 95] width 248 height 27
paste input "910657622"
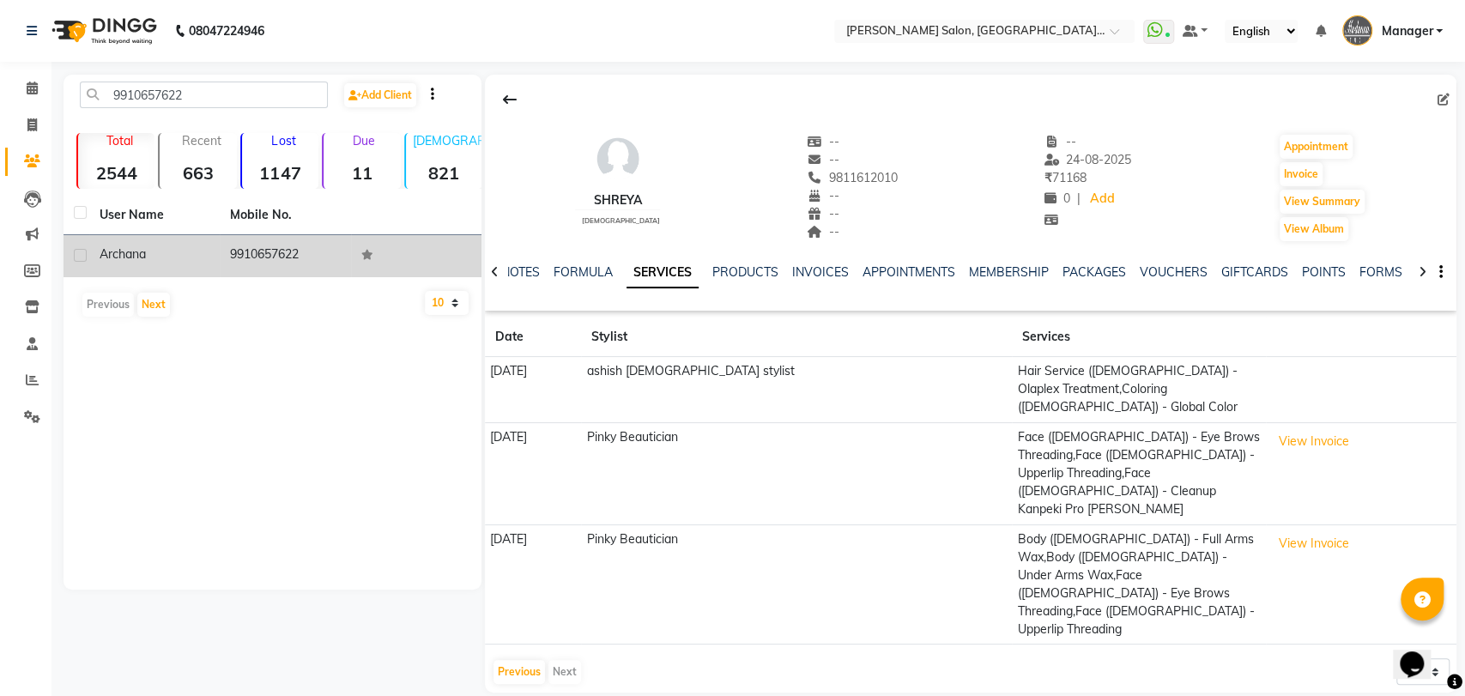
click at [251, 264] on td "9910657622" at bounding box center [285, 256] width 130 height 42
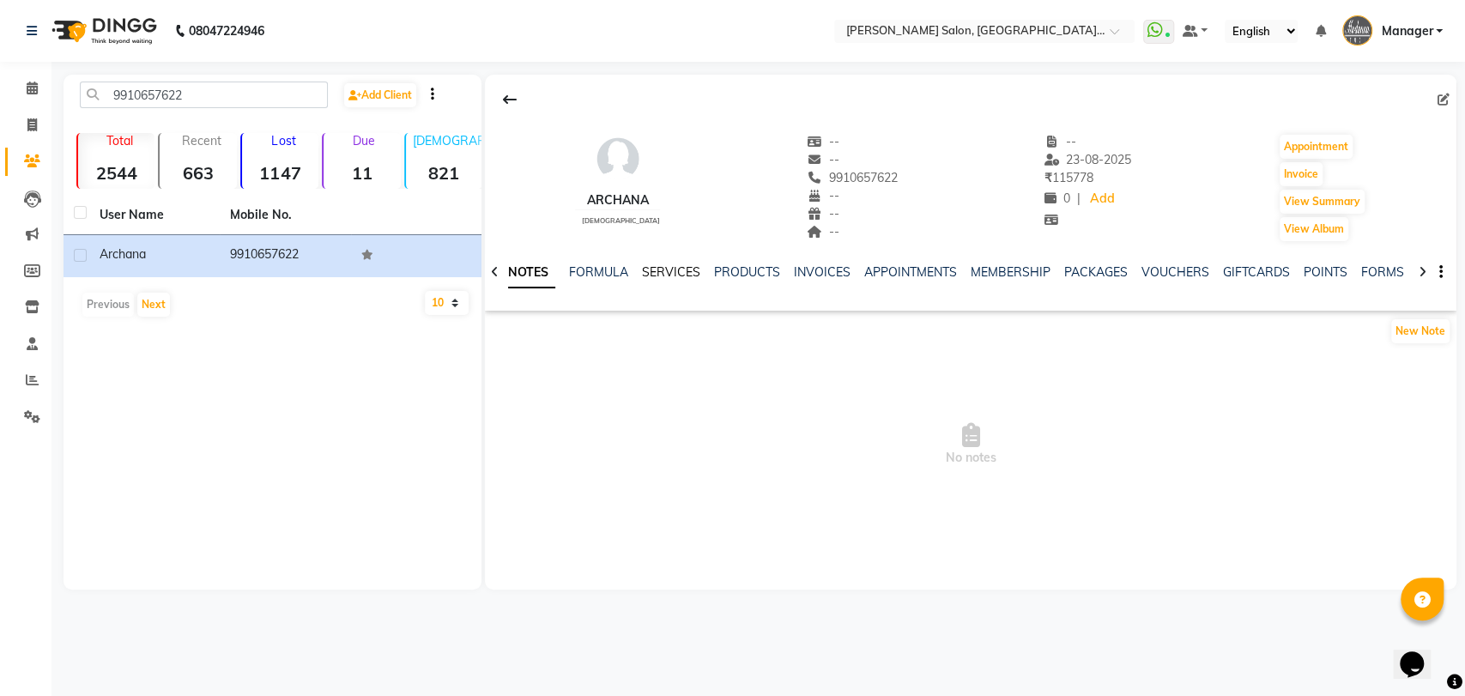
click at [680, 270] on link "SERVICES" at bounding box center [671, 271] width 58 height 15
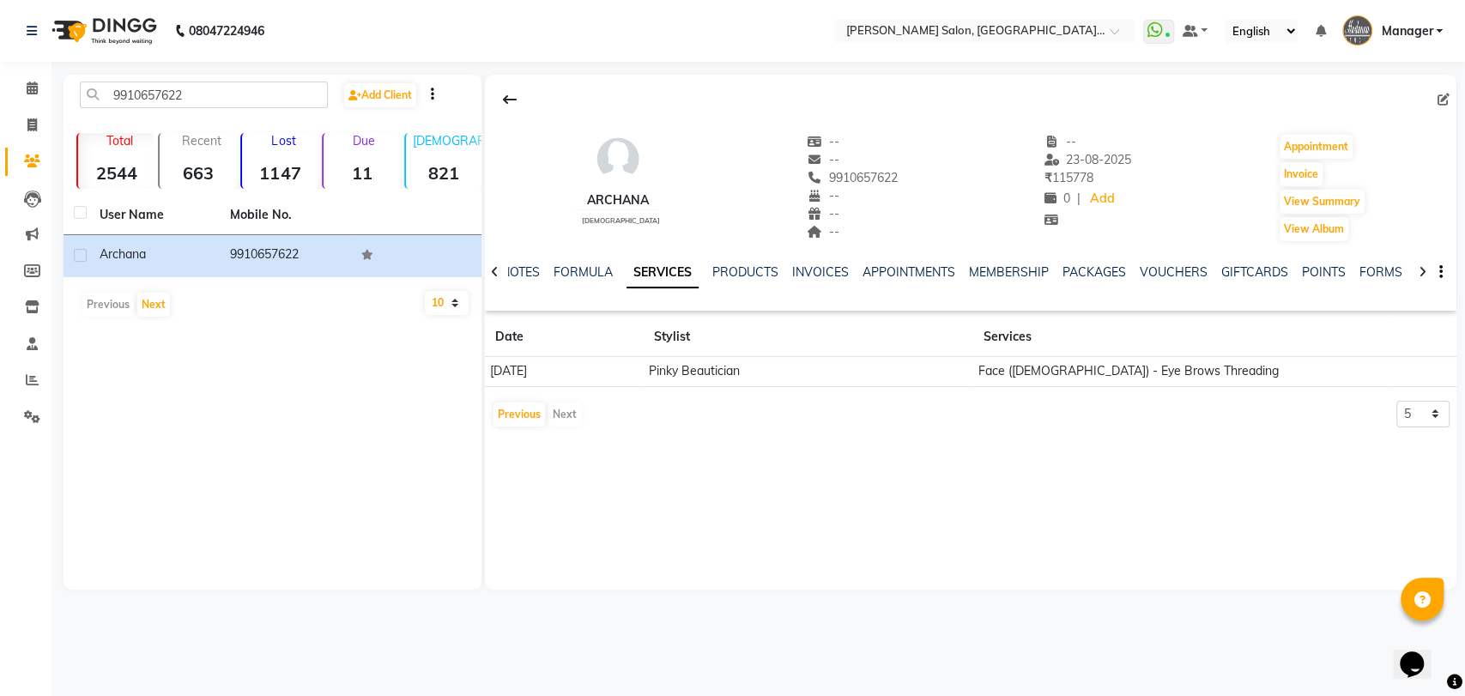
drag, startPoint x: 676, startPoint y: 221, endPoint x: 537, endPoint y: 58, distance: 215.0
click at [655, 181] on div "Archana female -- -- 9910657622 -- -- -- -- 23-08-2025 ₹ 115778 0 | Add Appoint…" at bounding box center [971, 179] width 972 height 127
click at [280, 112] on div "9910657622 Add Client" at bounding box center [272, 102] width 411 height 40
click at [282, 101] on input "9910657622" at bounding box center [204, 95] width 248 height 27
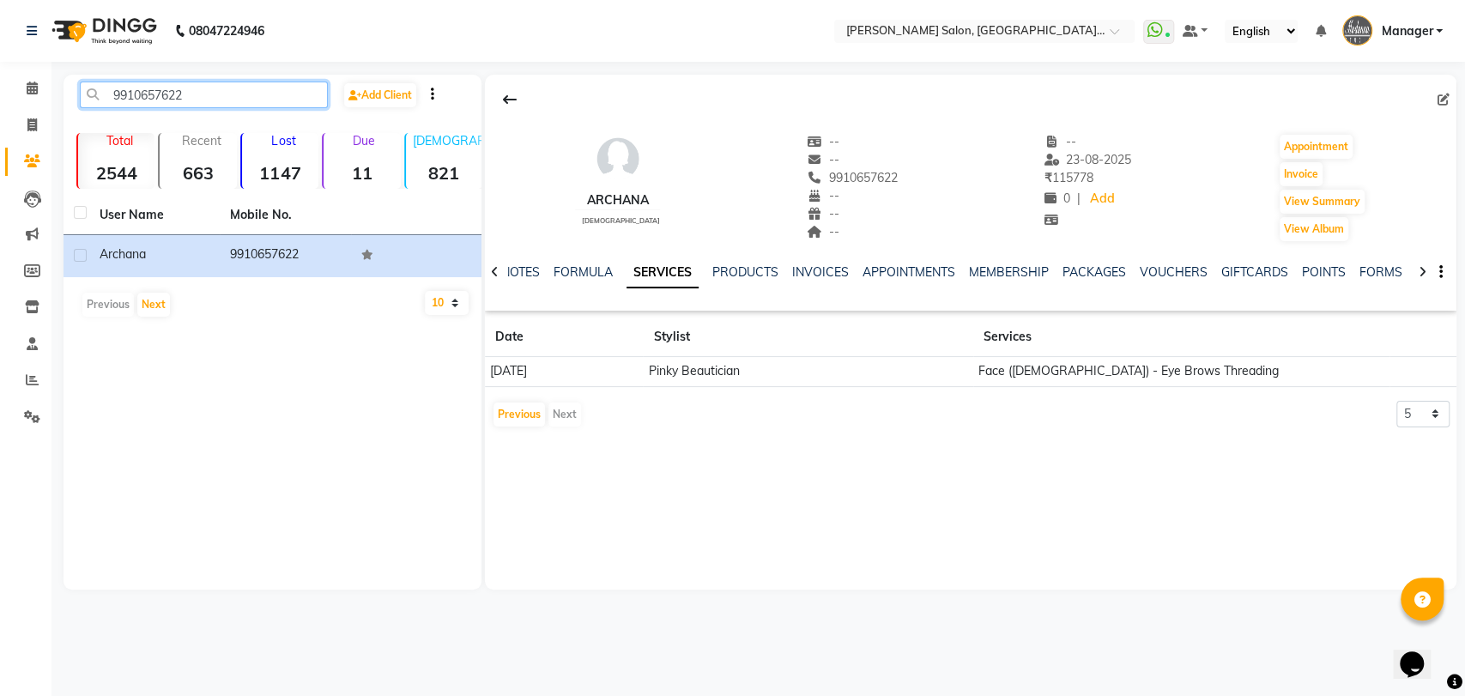
click at [282, 101] on input "9910657622" at bounding box center [204, 95] width 248 height 27
paste input "8796123996"
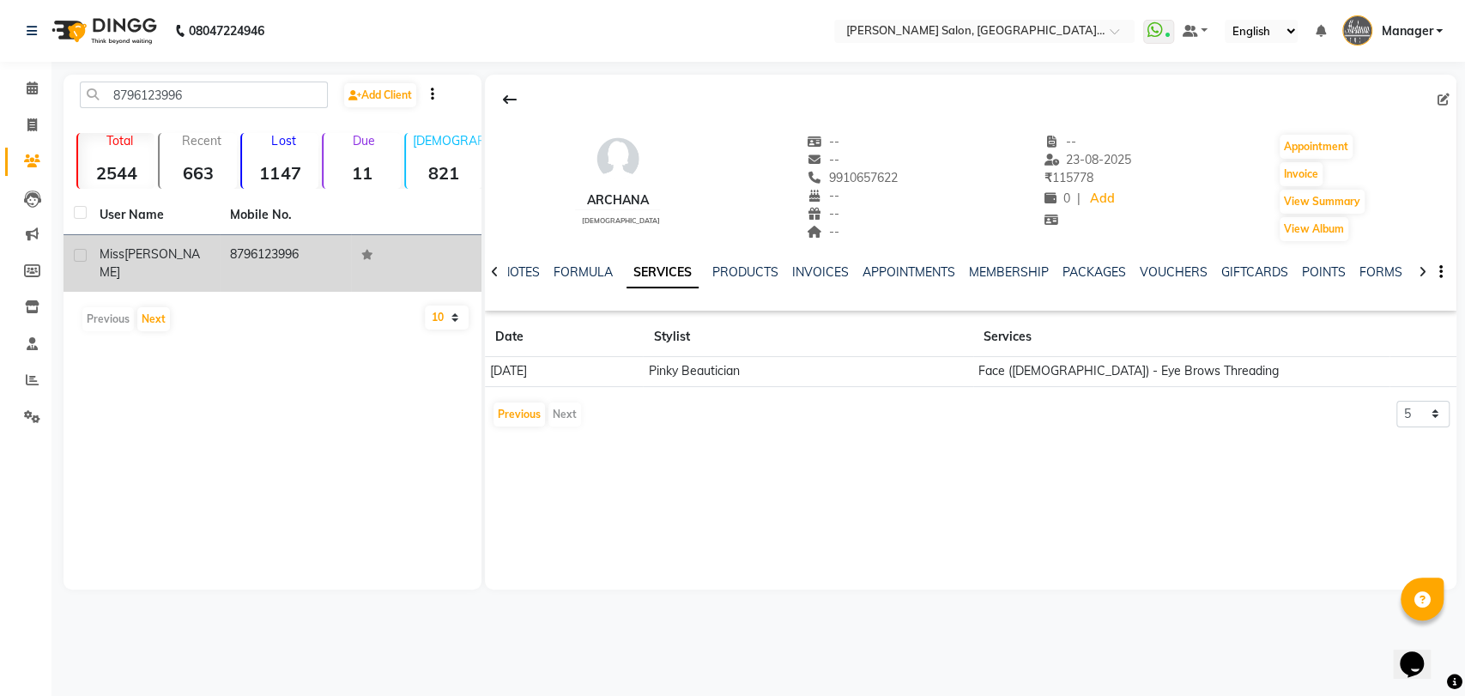
click at [225, 266] on td "8796123996" at bounding box center [285, 263] width 130 height 57
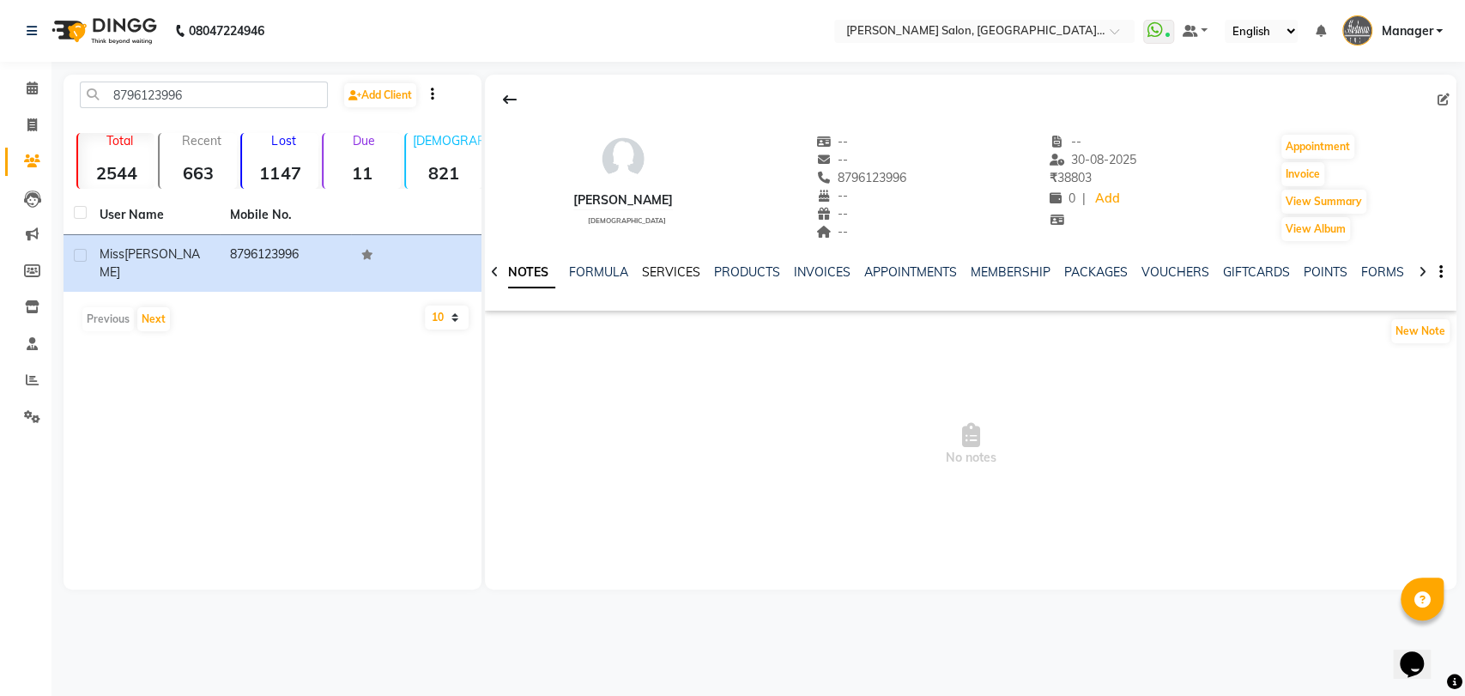
click at [679, 266] on link "SERVICES" at bounding box center [671, 271] width 58 height 15
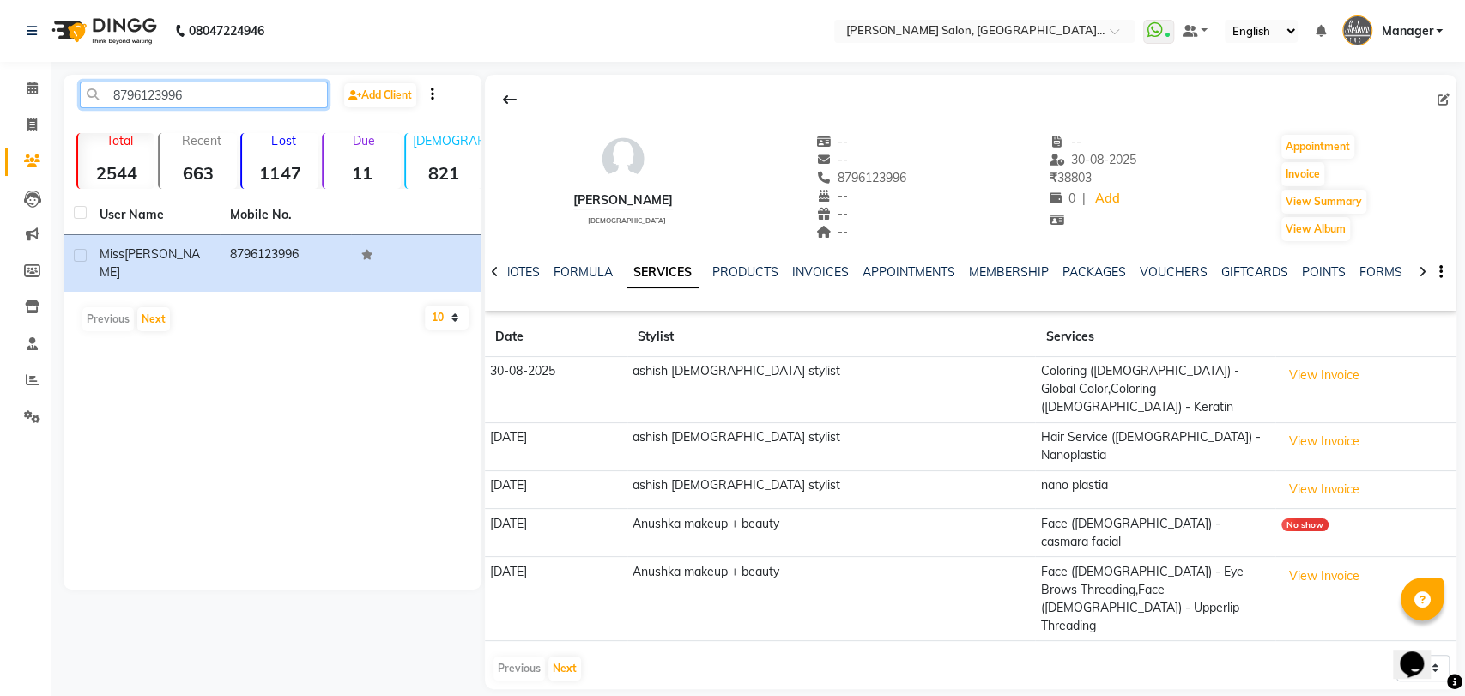
click at [252, 100] on input "8796123996" at bounding box center [204, 95] width 248 height 27
paste input "9015620312"
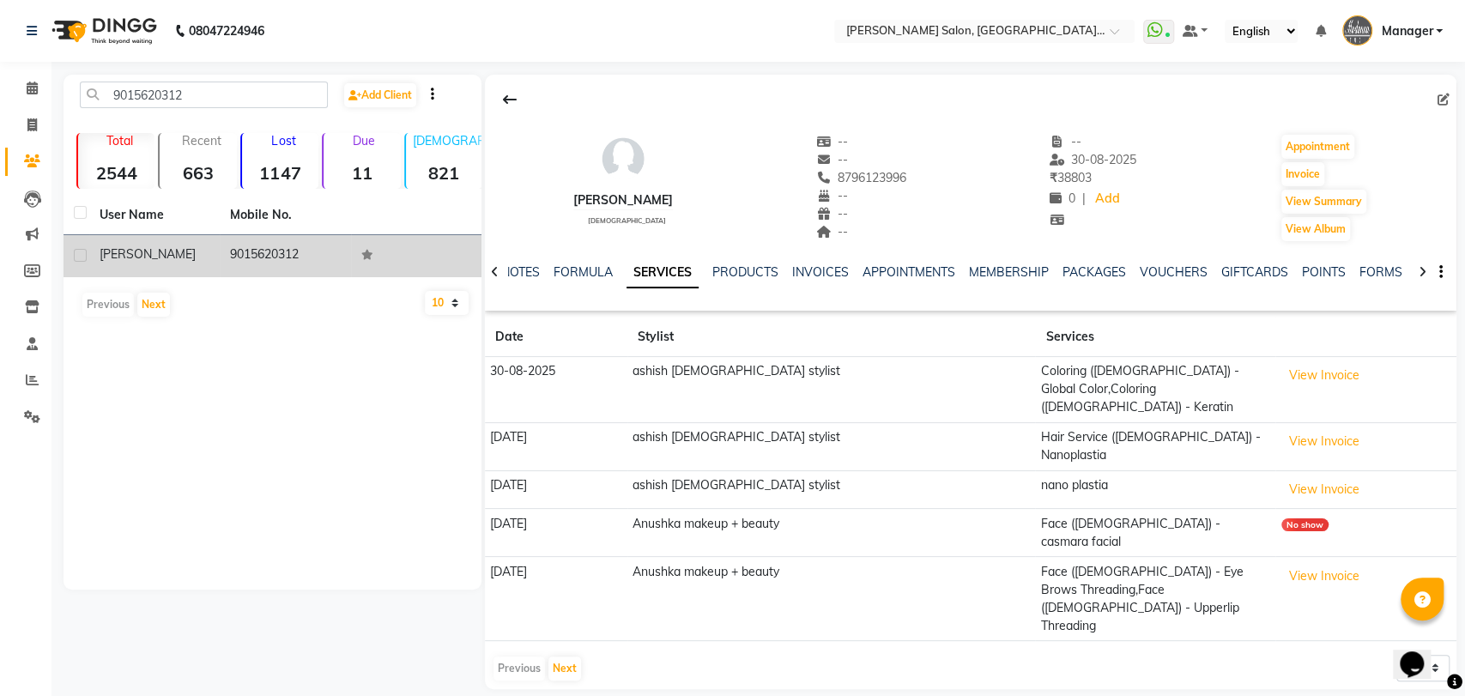
click at [311, 245] on td "9015620312" at bounding box center [285, 256] width 130 height 42
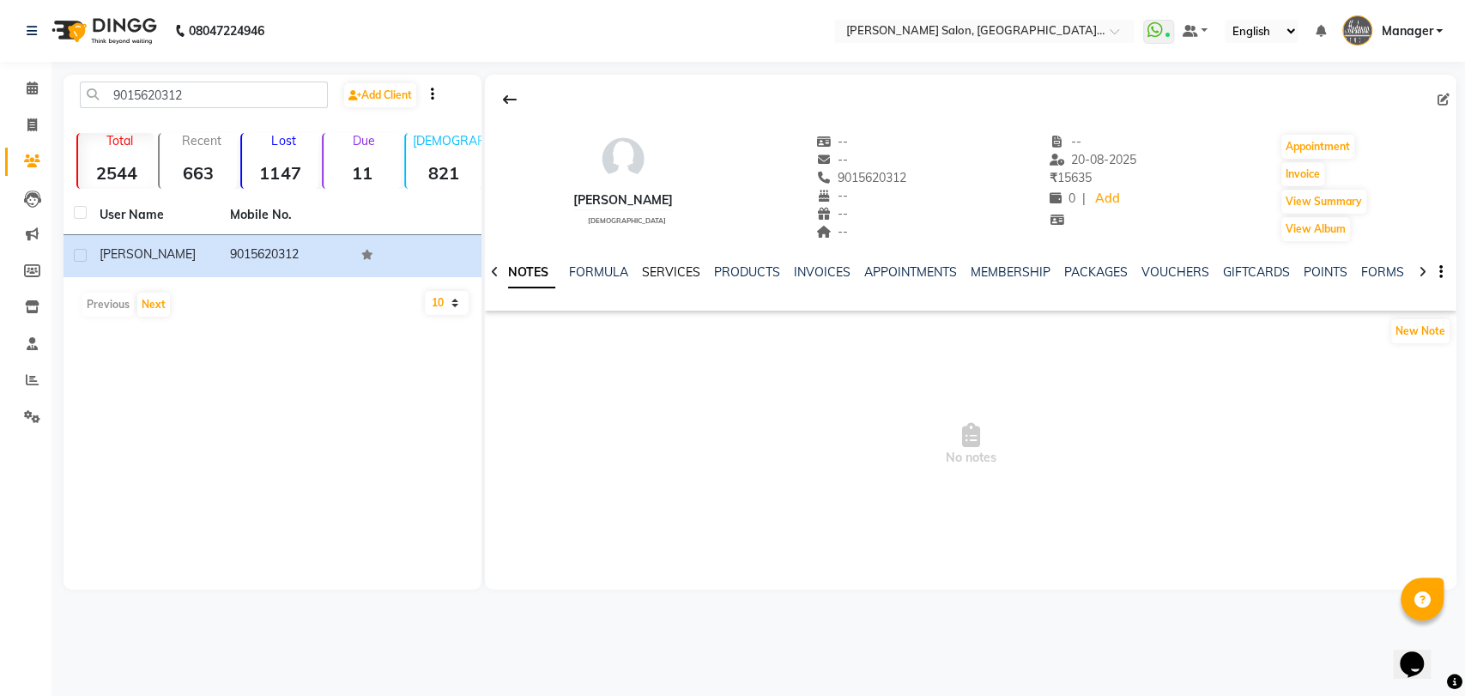
click at [679, 274] on link "SERVICES" at bounding box center [671, 271] width 58 height 15
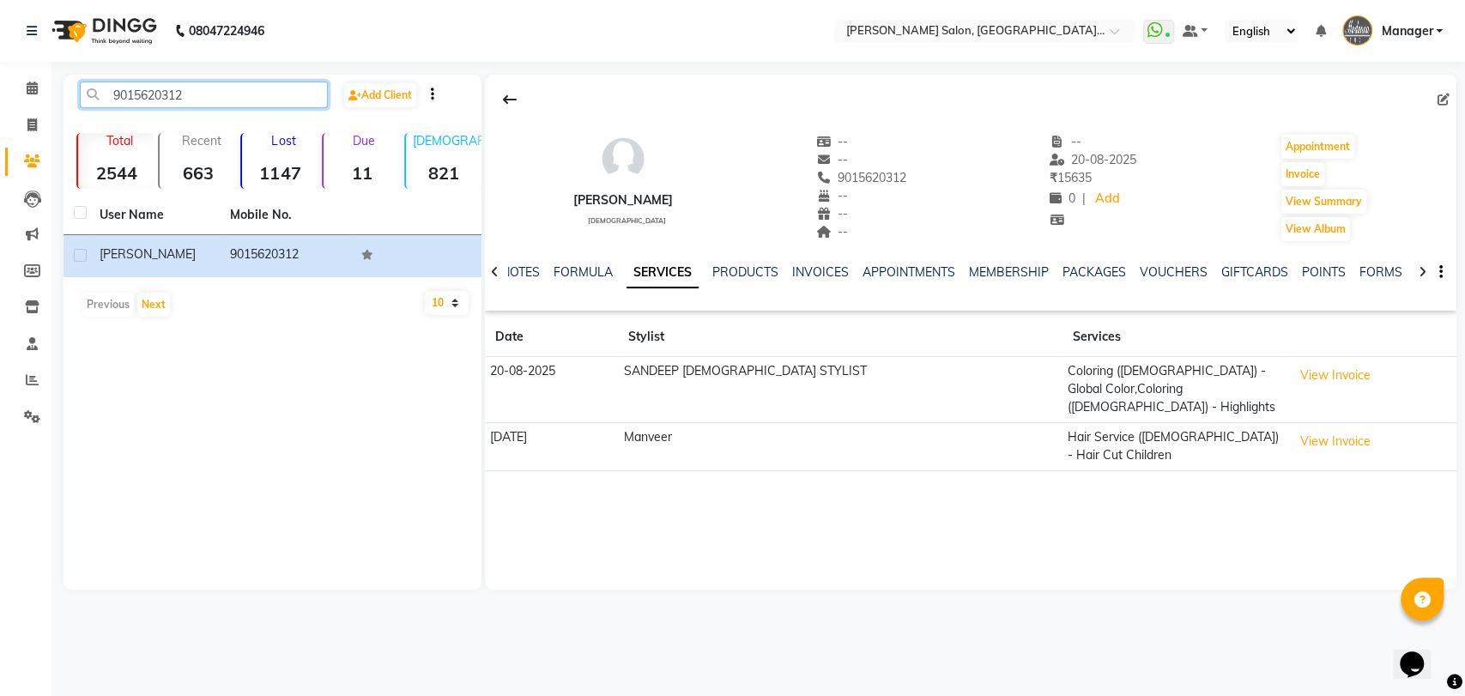
click at [282, 86] on input "9015620312" at bounding box center [204, 95] width 248 height 27
paste input "899508955"
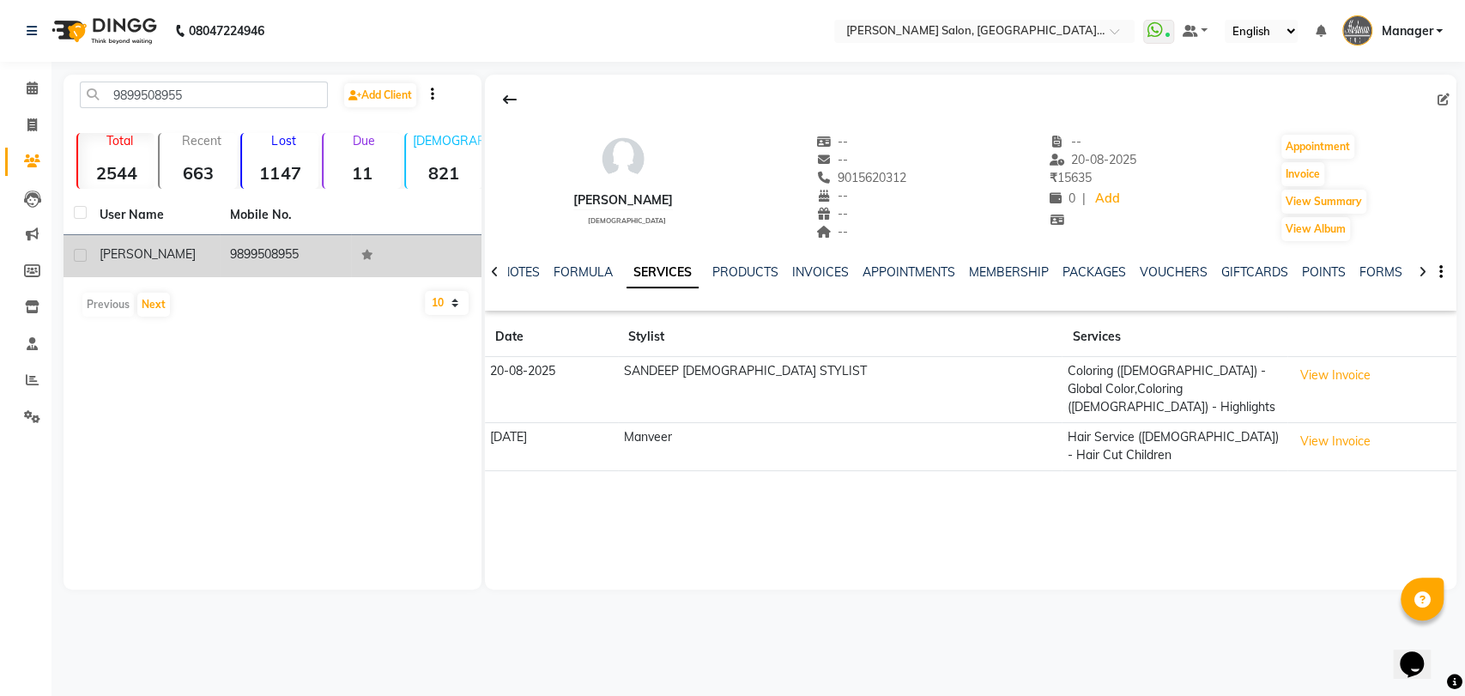
click at [322, 250] on td "9899508955" at bounding box center [285, 256] width 130 height 42
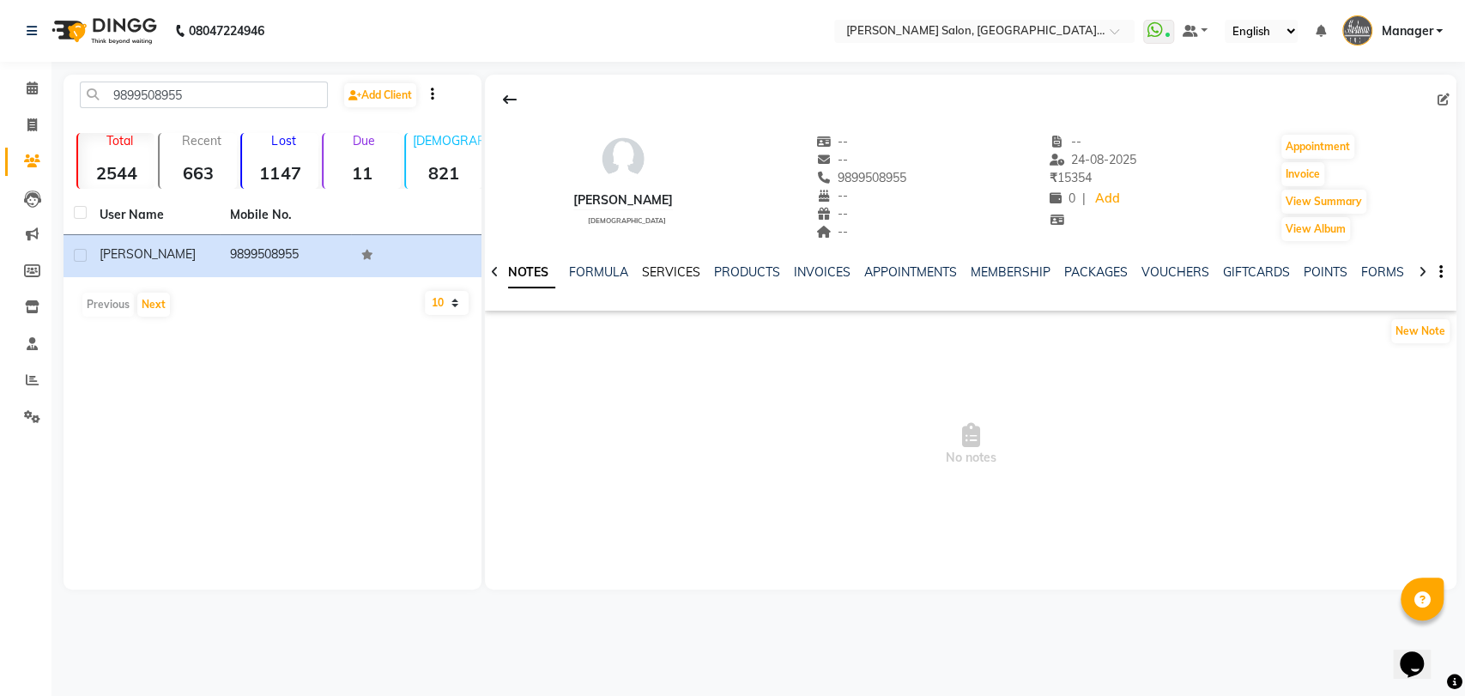
click at [666, 266] on link "SERVICES" at bounding box center [671, 271] width 58 height 15
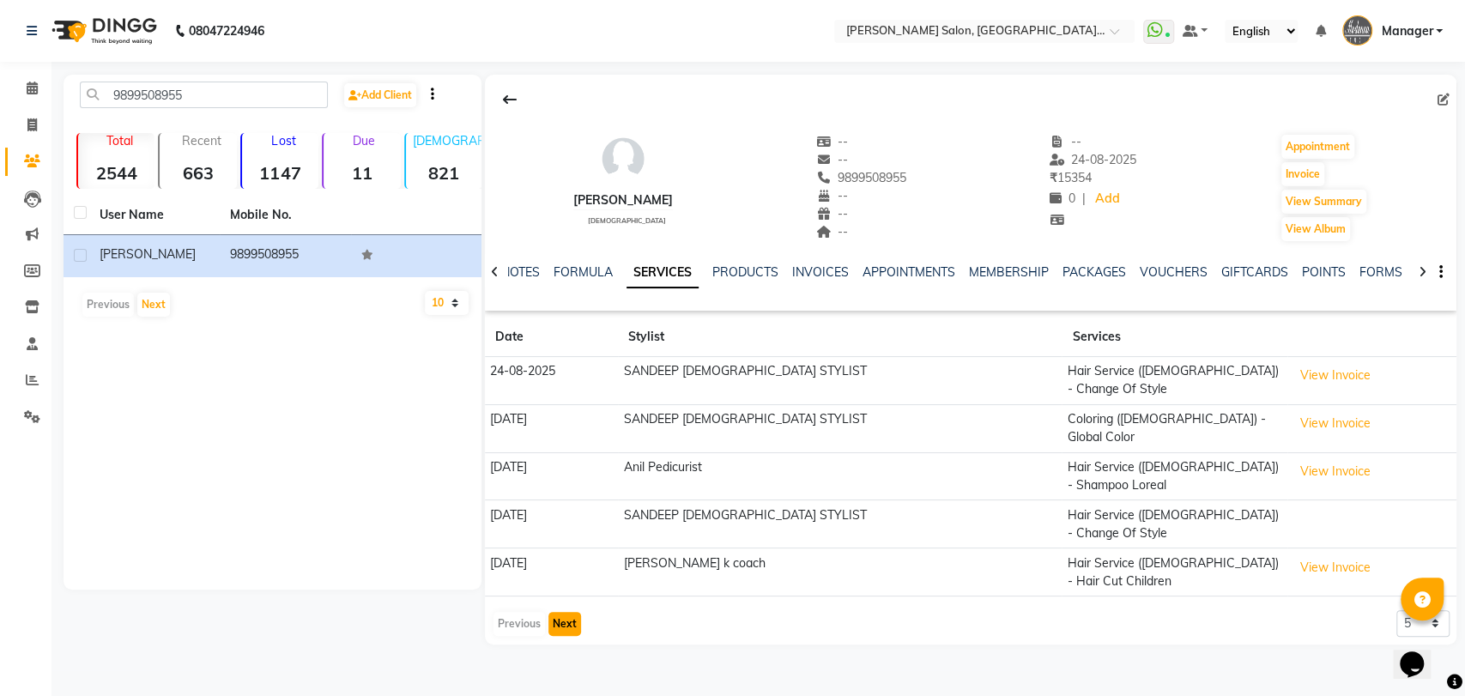
click at [565, 612] on button "Next" at bounding box center [564, 624] width 33 height 24
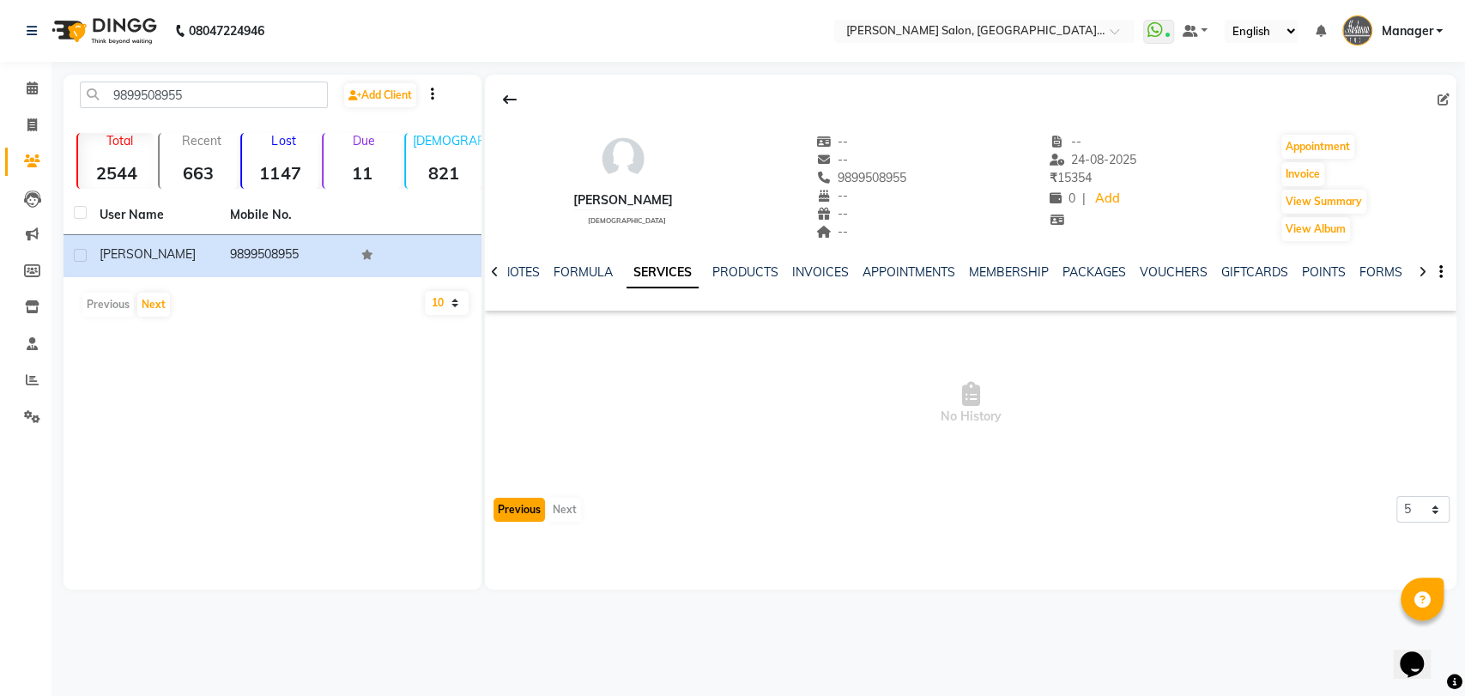
click at [523, 514] on button "Previous" at bounding box center [519, 510] width 51 height 24
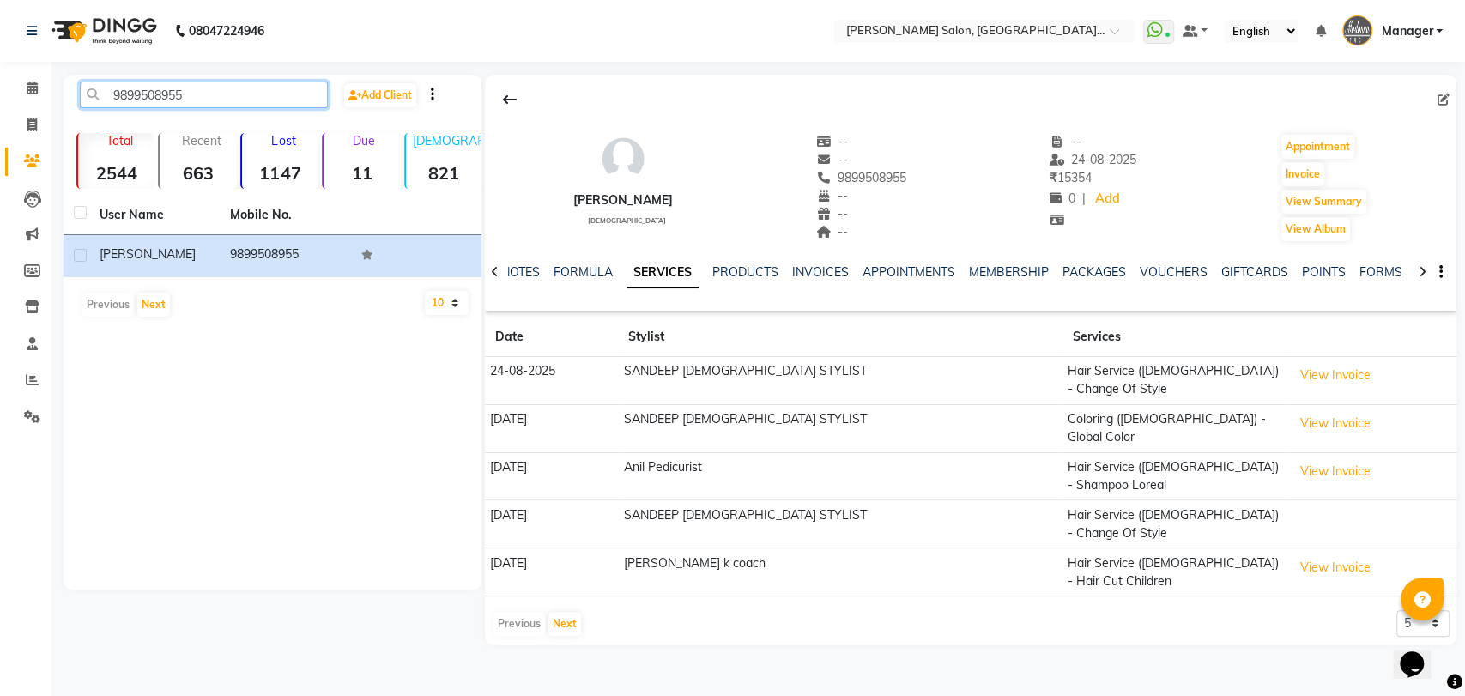
click at [286, 100] on input "9899508955" at bounding box center [204, 95] width 248 height 27
paste input "015620312"
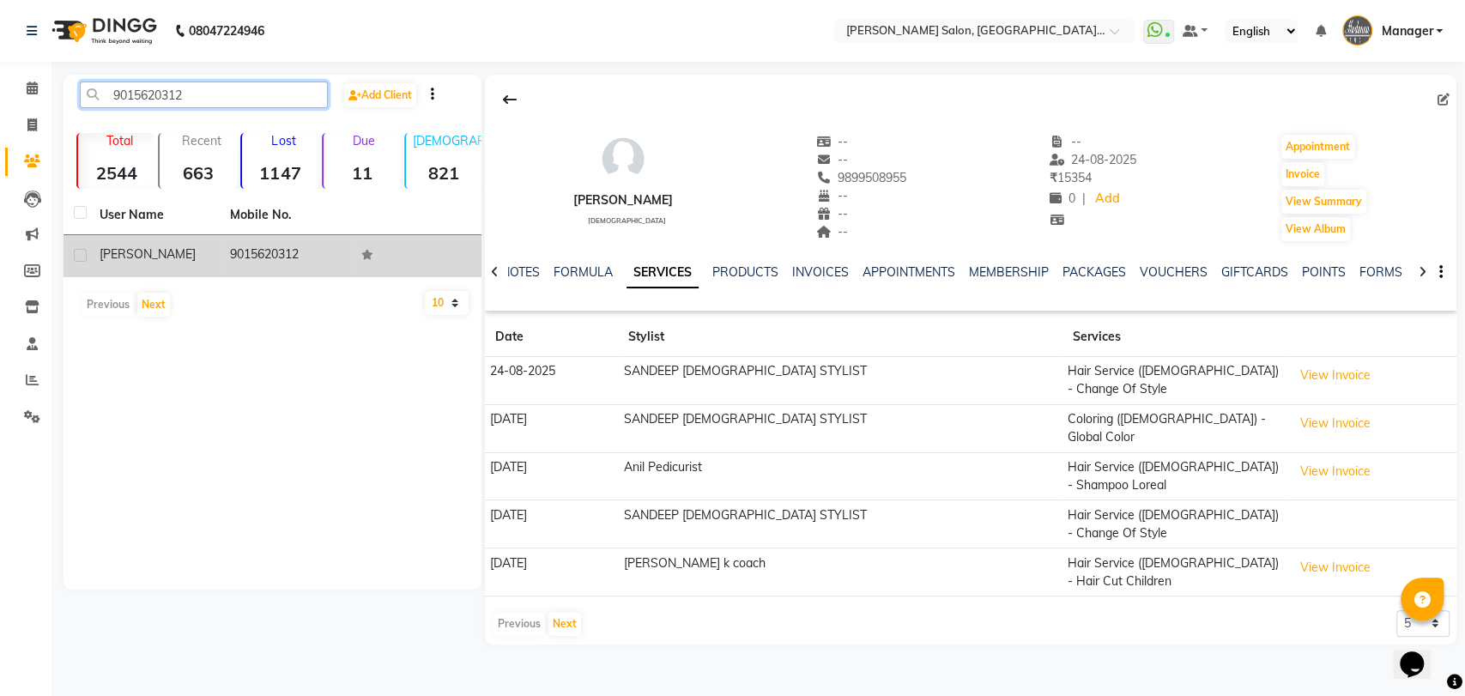
type input "9015620312"
click at [294, 249] on td "9015620312" at bounding box center [285, 256] width 130 height 42
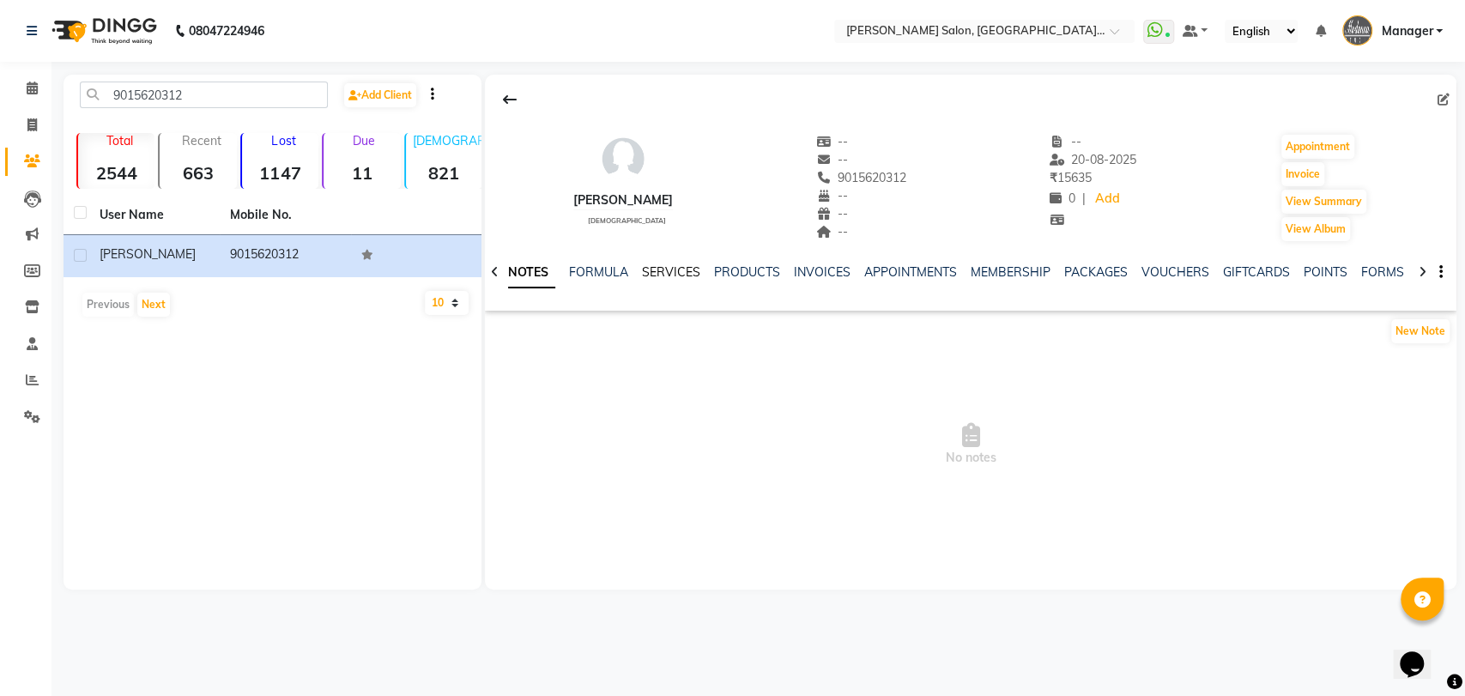
click at [670, 270] on link "SERVICES" at bounding box center [671, 271] width 58 height 15
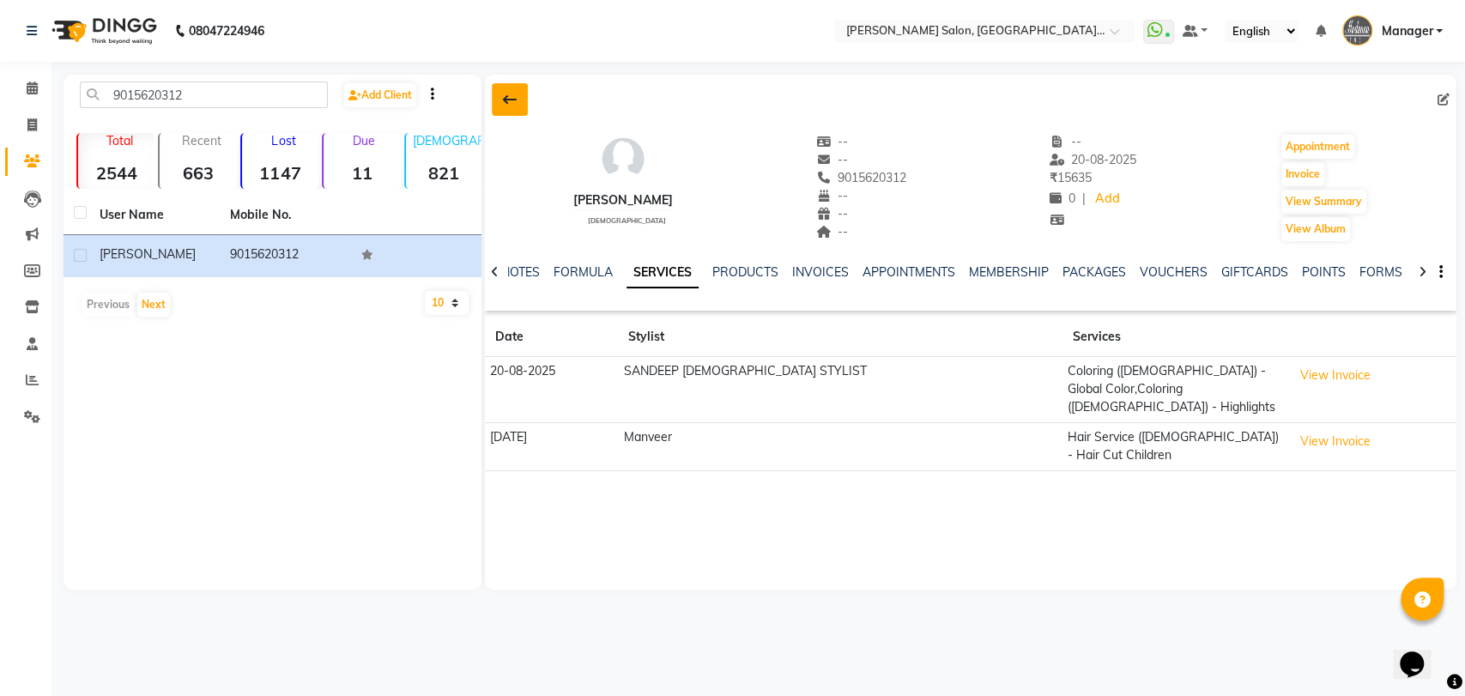
click at [512, 112] on button at bounding box center [510, 99] width 36 height 33
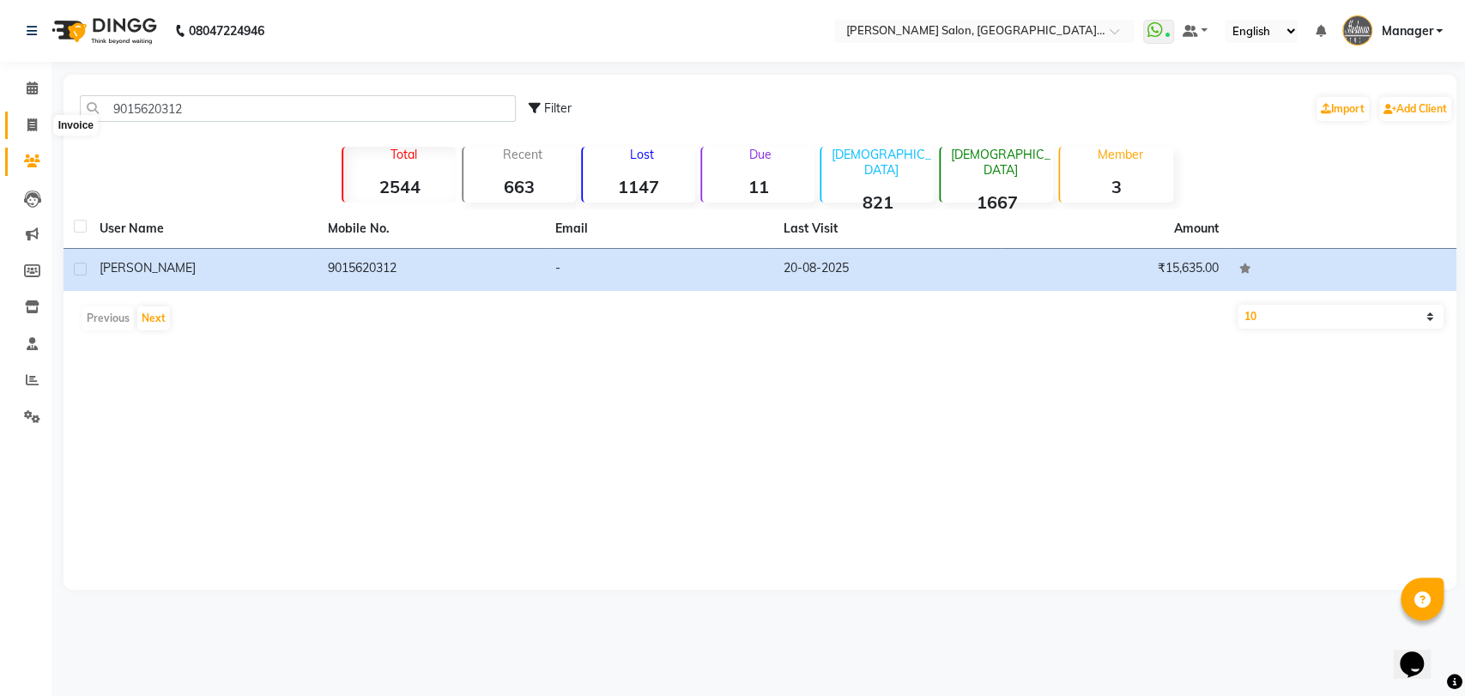
click at [23, 129] on span at bounding box center [32, 126] width 30 height 20
select select "service"
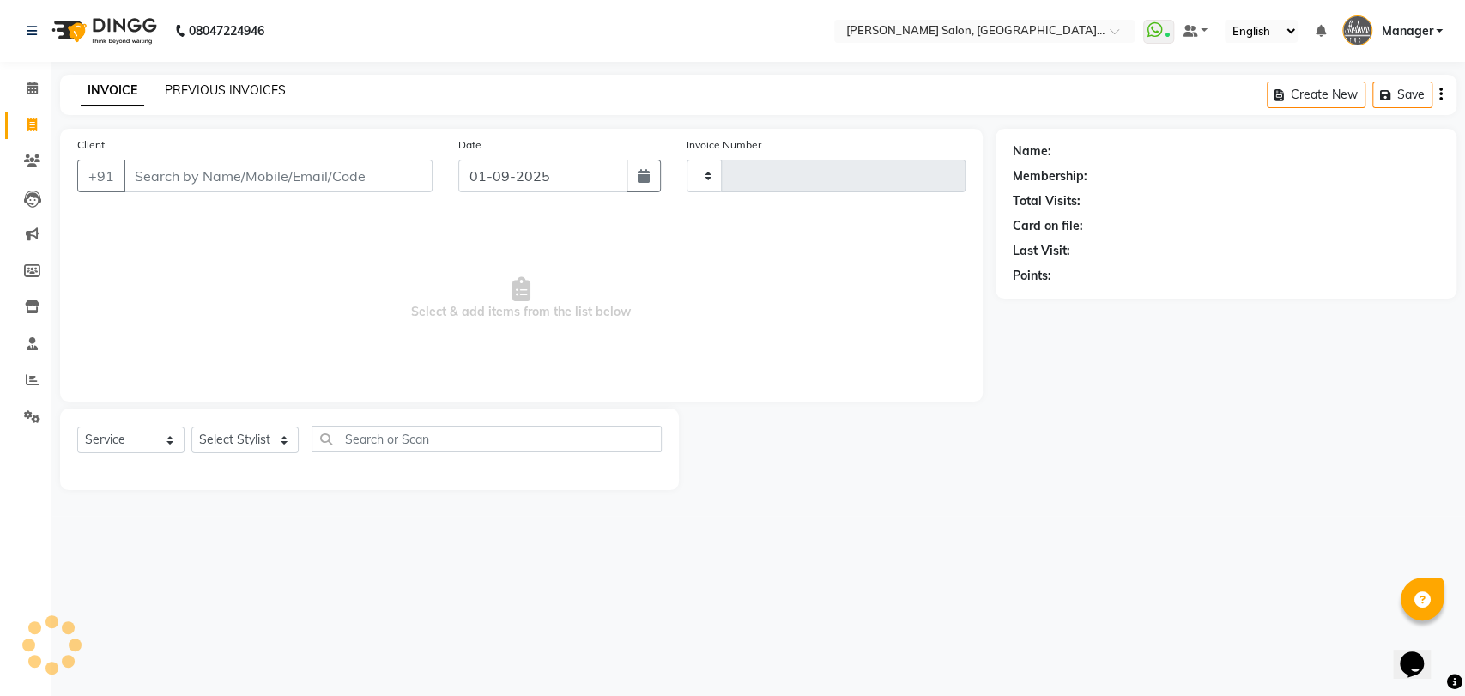
click at [197, 96] on link "PREVIOUS INVOICES" at bounding box center [225, 89] width 121 height 15
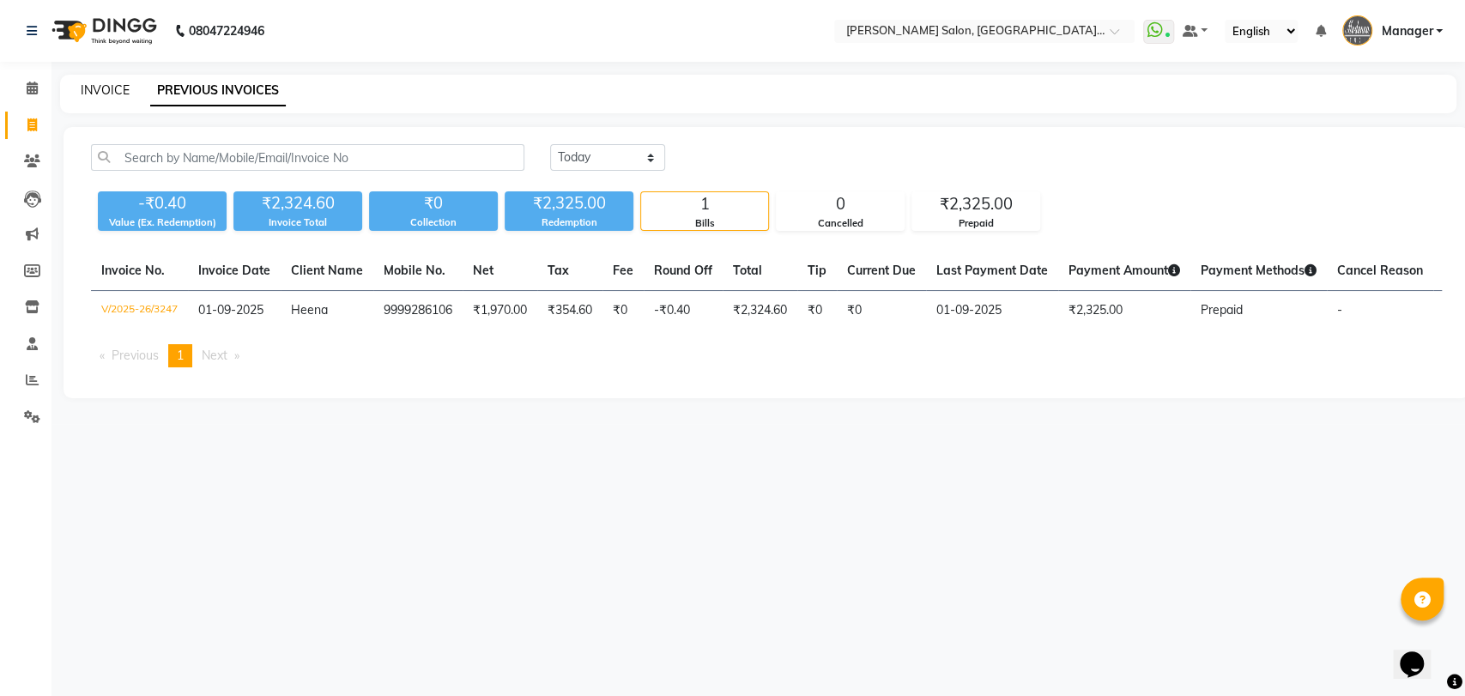
click at [108, 91] on link "INVOICE" at bounding box center [105, 89] width 49 height 15
select select "service"
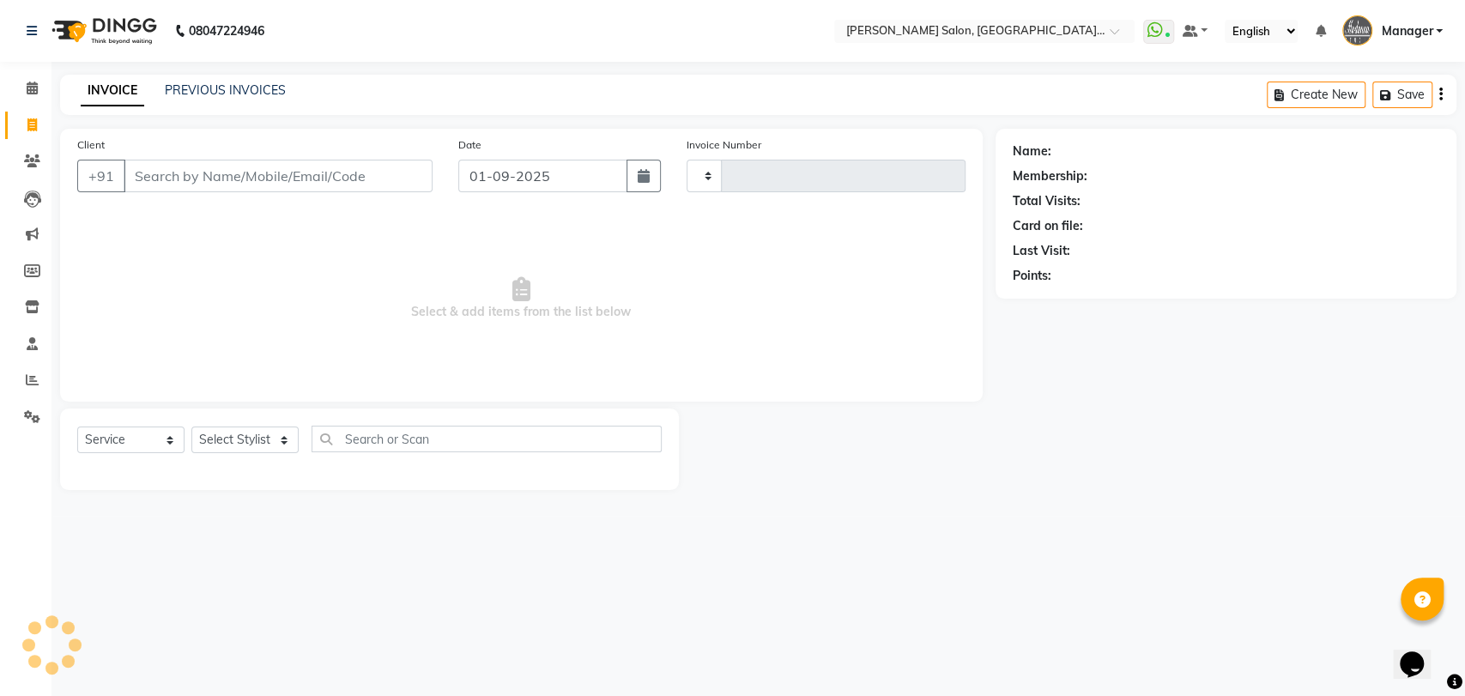
type input "3248"
select select "5893"
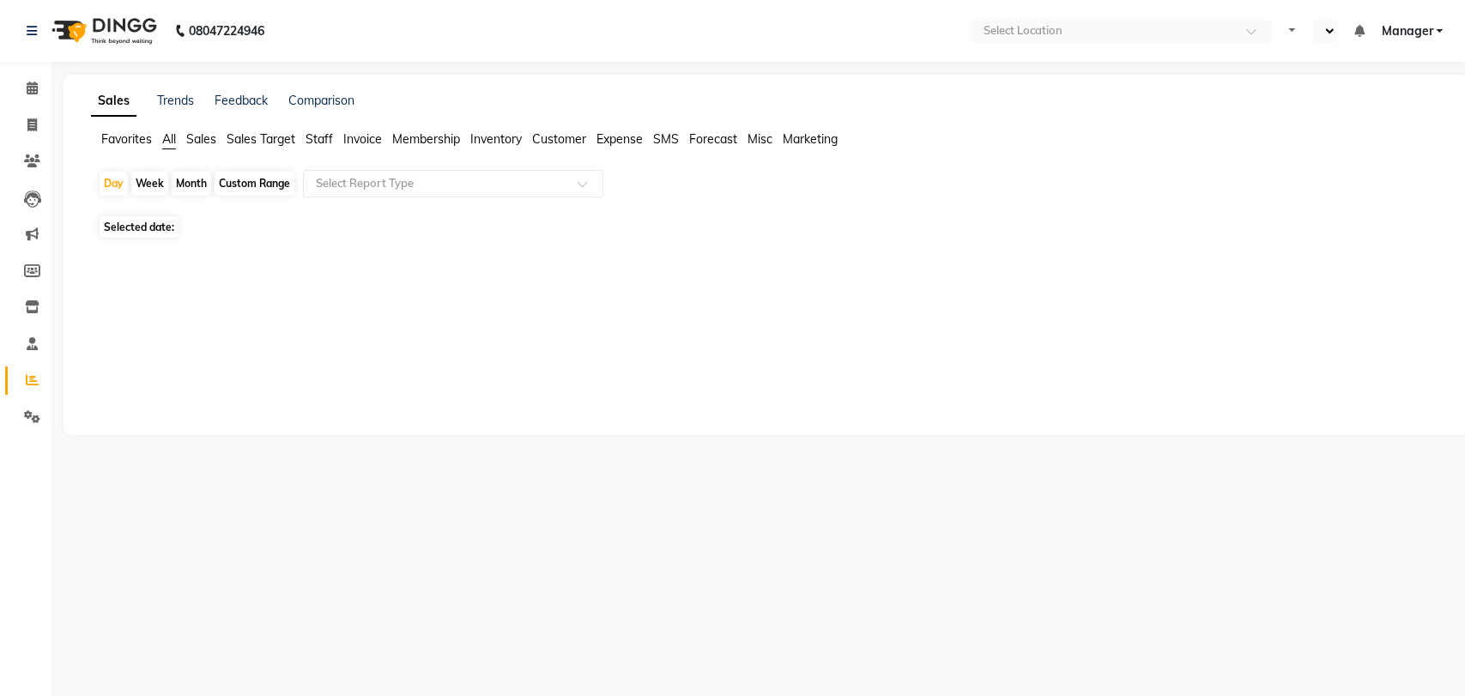
select select "en"
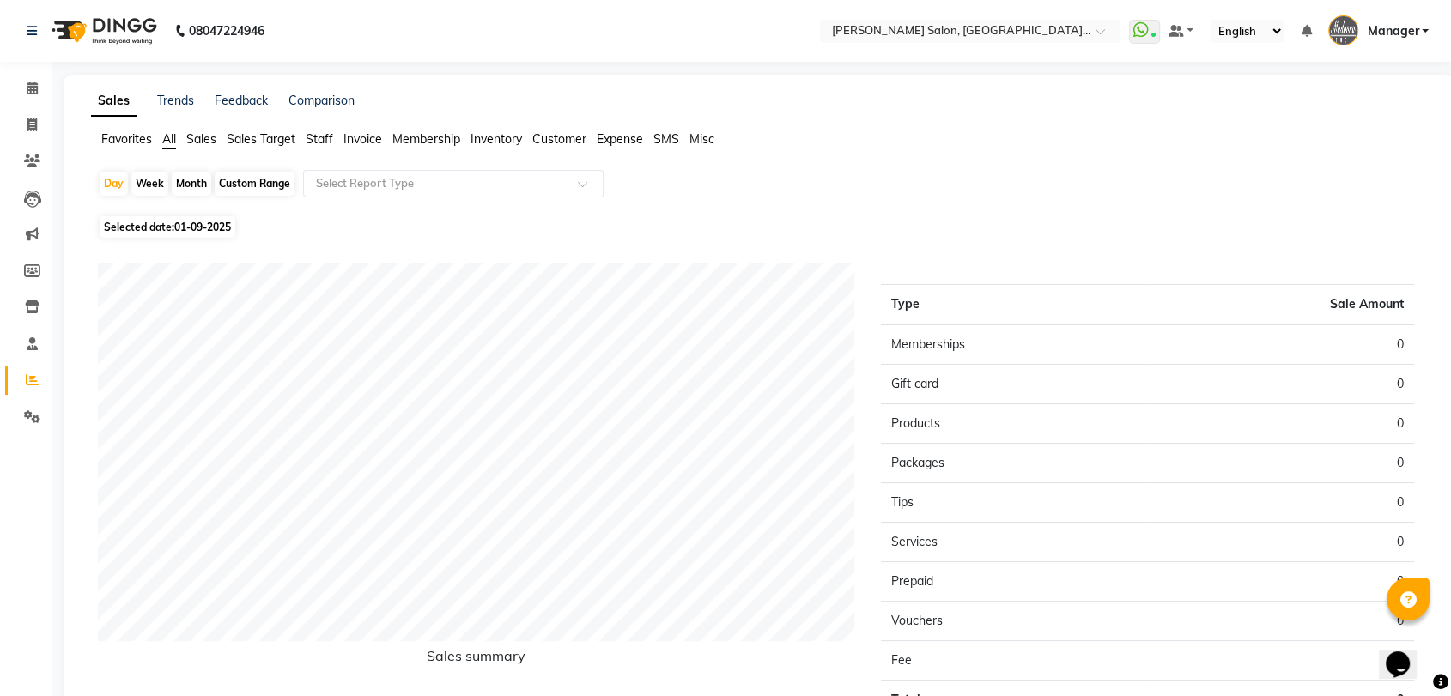
click at [325, 133] on span "Staff" at bounding box center [319, 138] width 27 height 15
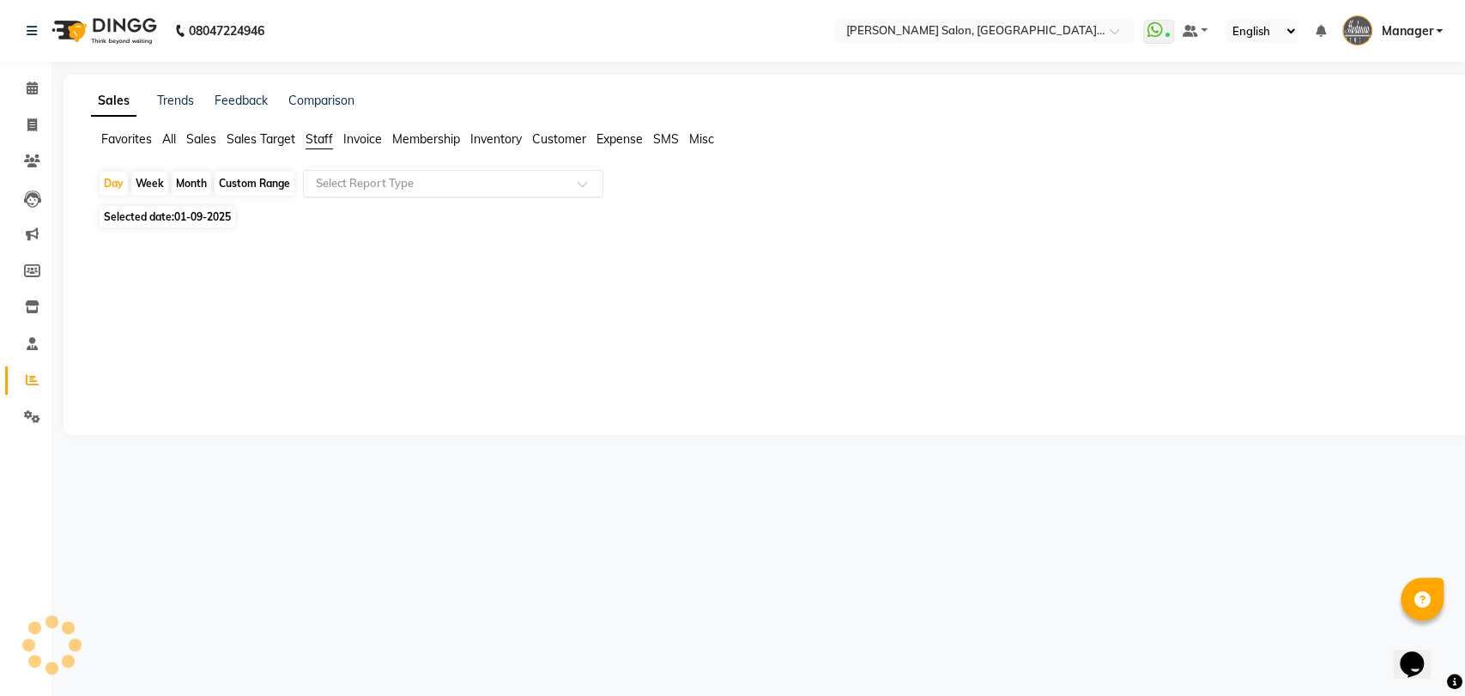
click at [343, 182] on input "text" at bounding box center [435, 183] width 247 height 17
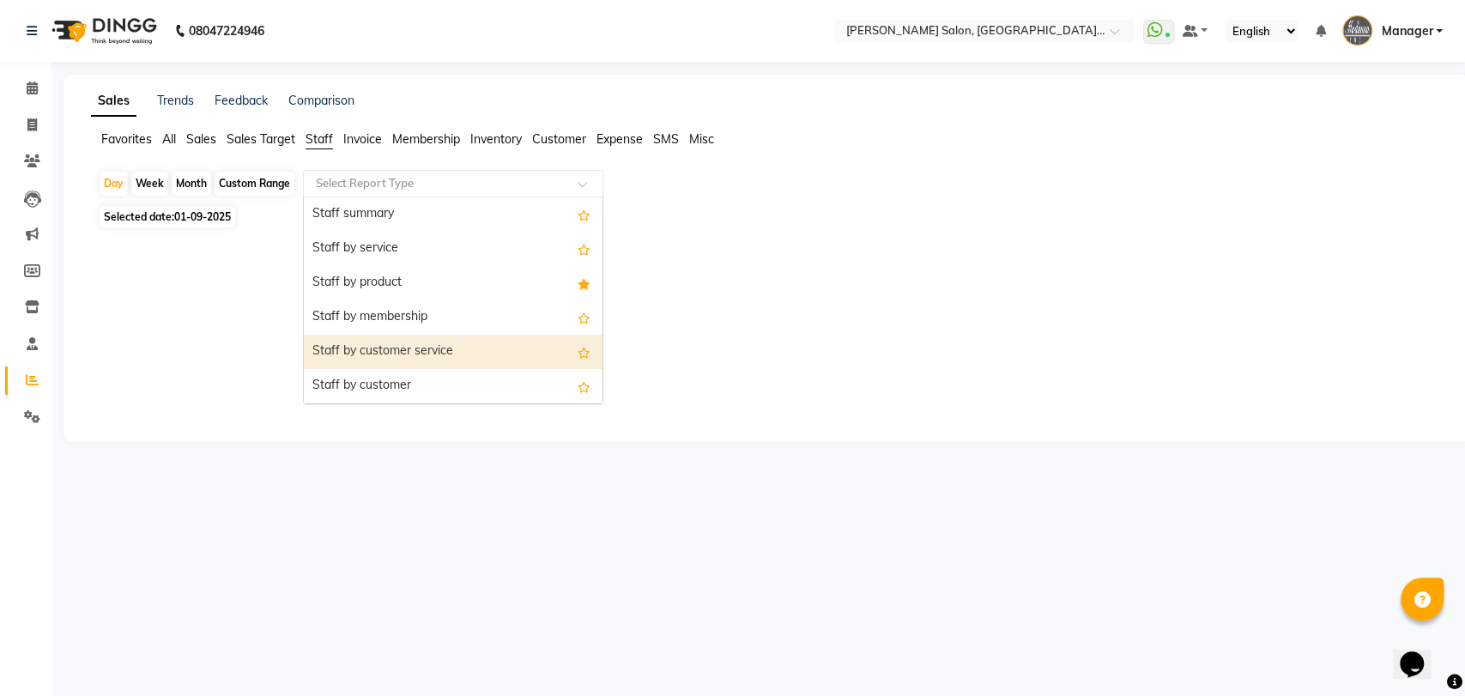
click at [333, 337] on div "Staff by customer service" at bounding box center [453, 352] width 299 height 34
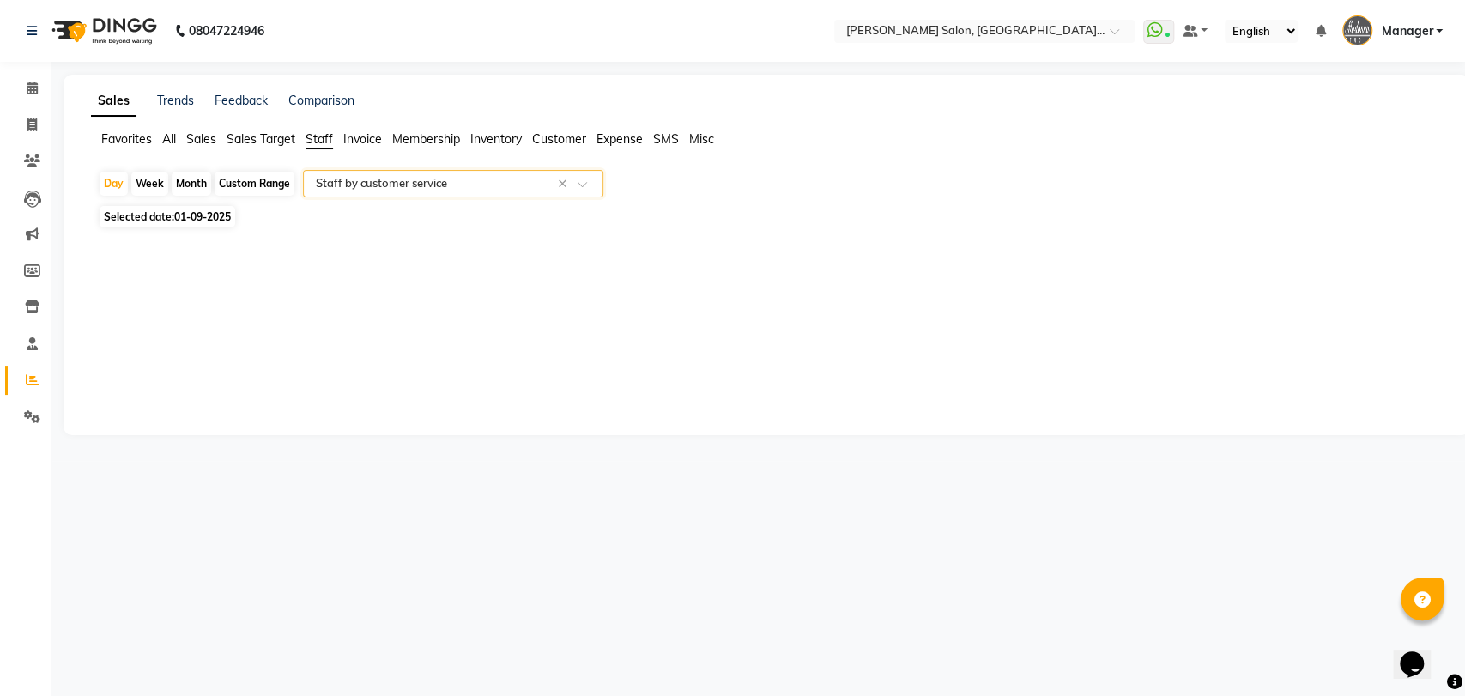
click at [257, 178] on div "Custom Range" at bounding box center [255, 184] width 80 height 24
select select "9"
select select "2025"
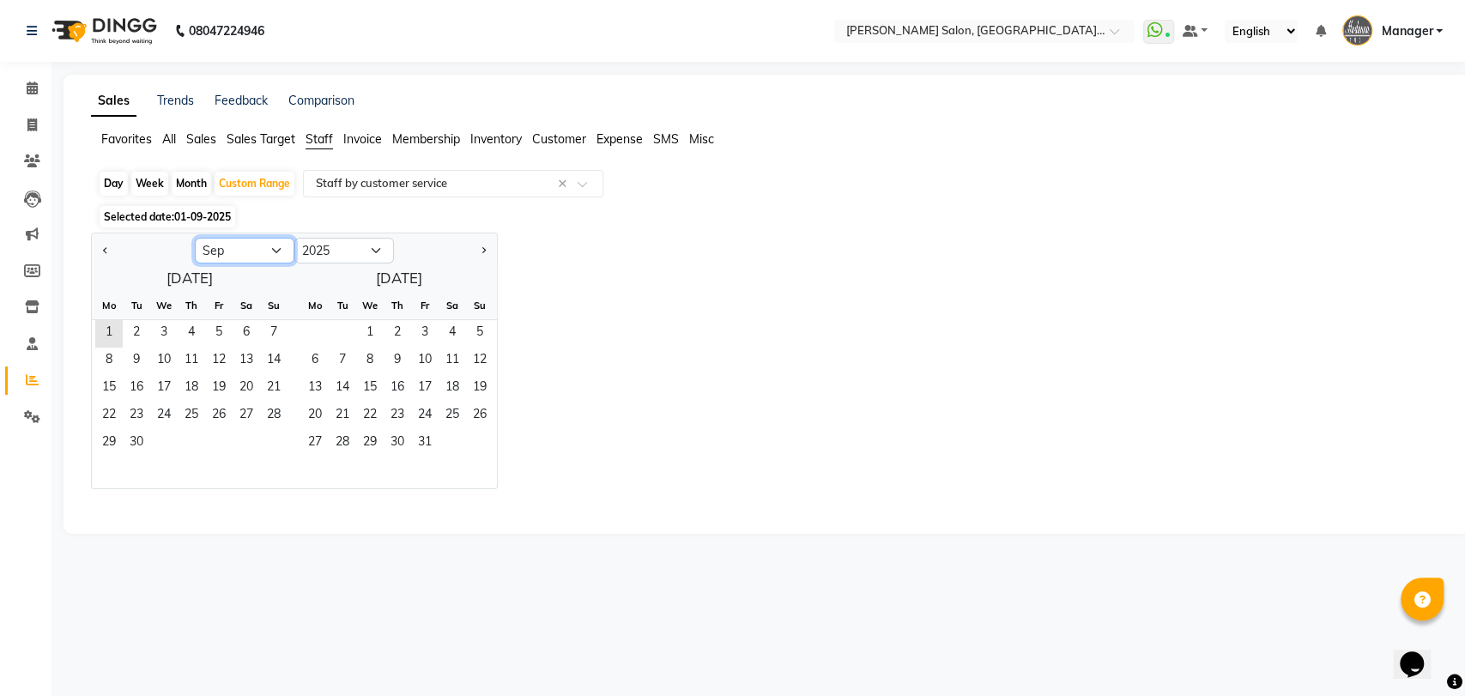
click at [233, 254] on select "Jan Feb Mar Apr May Jun [DATE] Aug Sep Oct Nov Dec" at bounding box center [245, 251] width 100 height 26
select select "8"
click at [195, 238] on select "Jan Feb Mar Apr May Jun [DATE] Aug Sep Oct Nov Dec" at bounding box center [245, 251] width 100 height 26
click at [222, 331] on span "1" at bounding box center [218, 333] width 27 height 27
click at [275, 441] on span "31" at bounding box center [273, 443] width 27 height 27
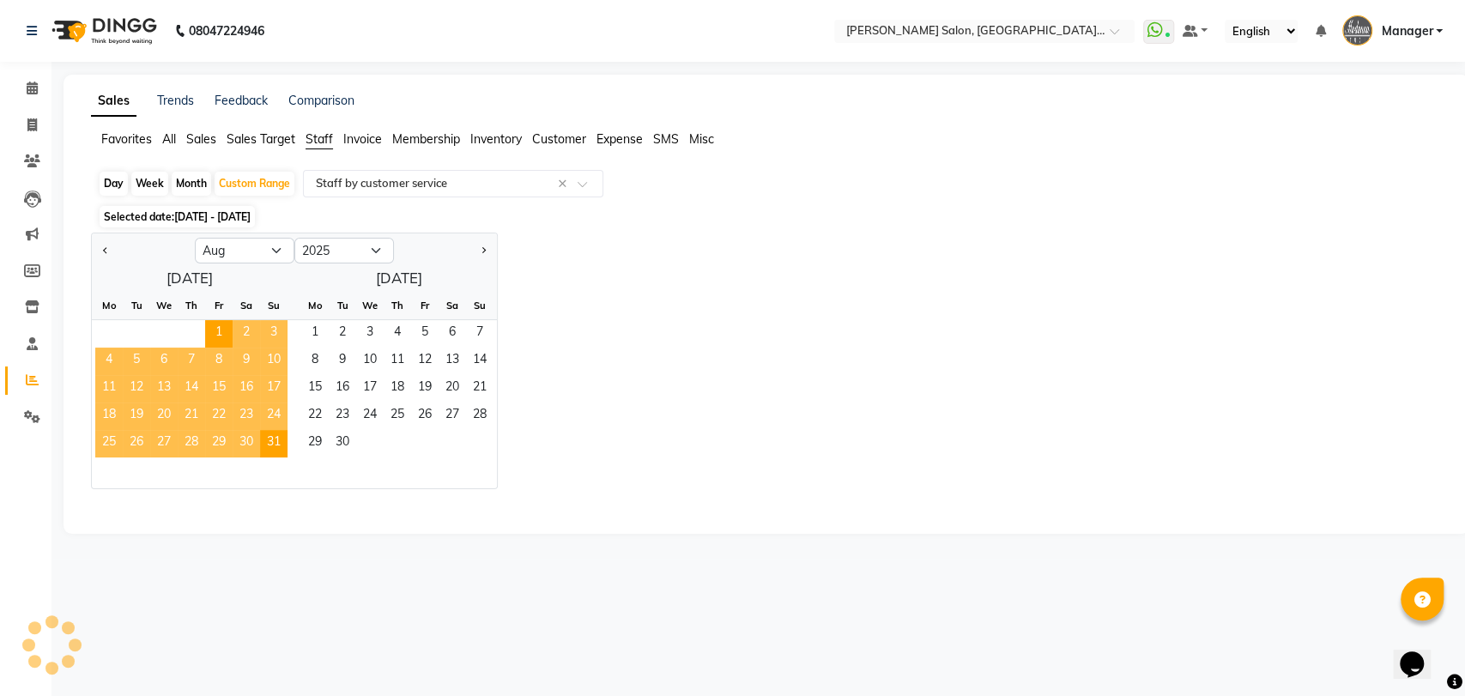
select select "pdf"
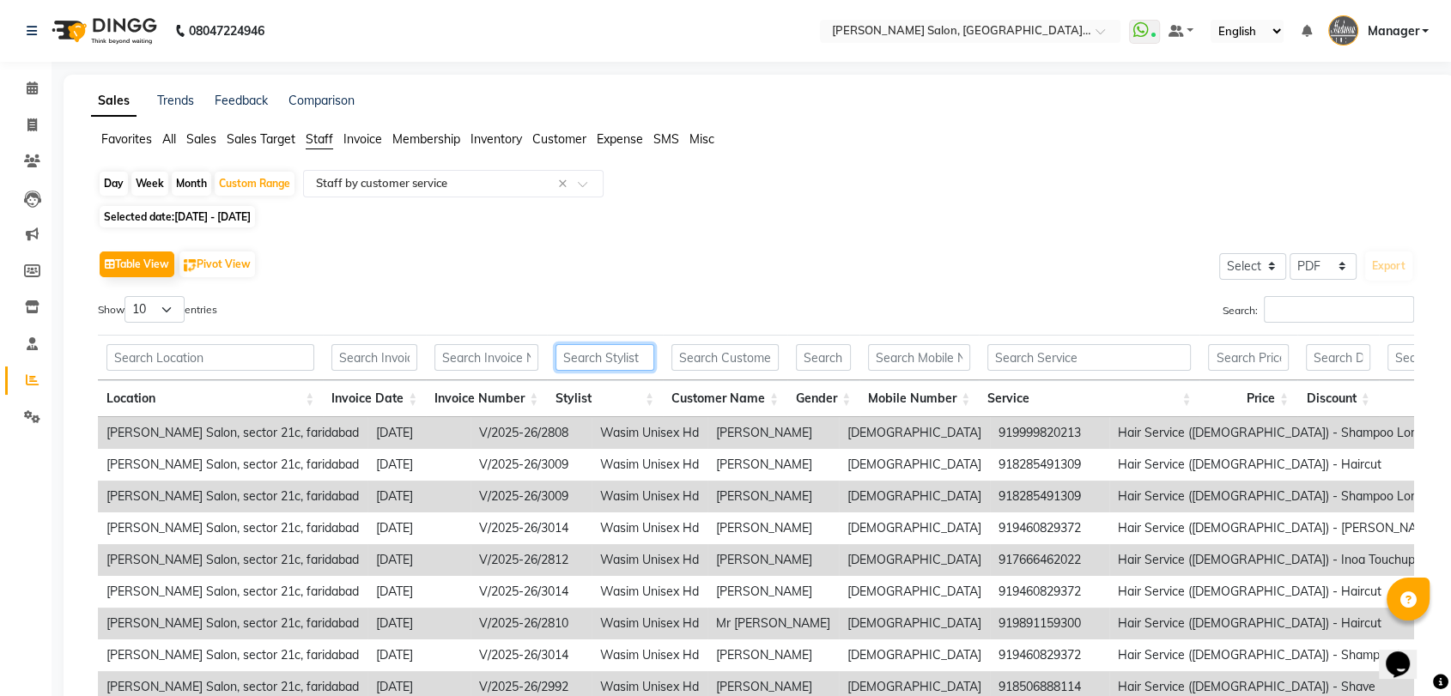
click at [602, 352] on input "text" at bounding box center [604, 357] width 99 height 27
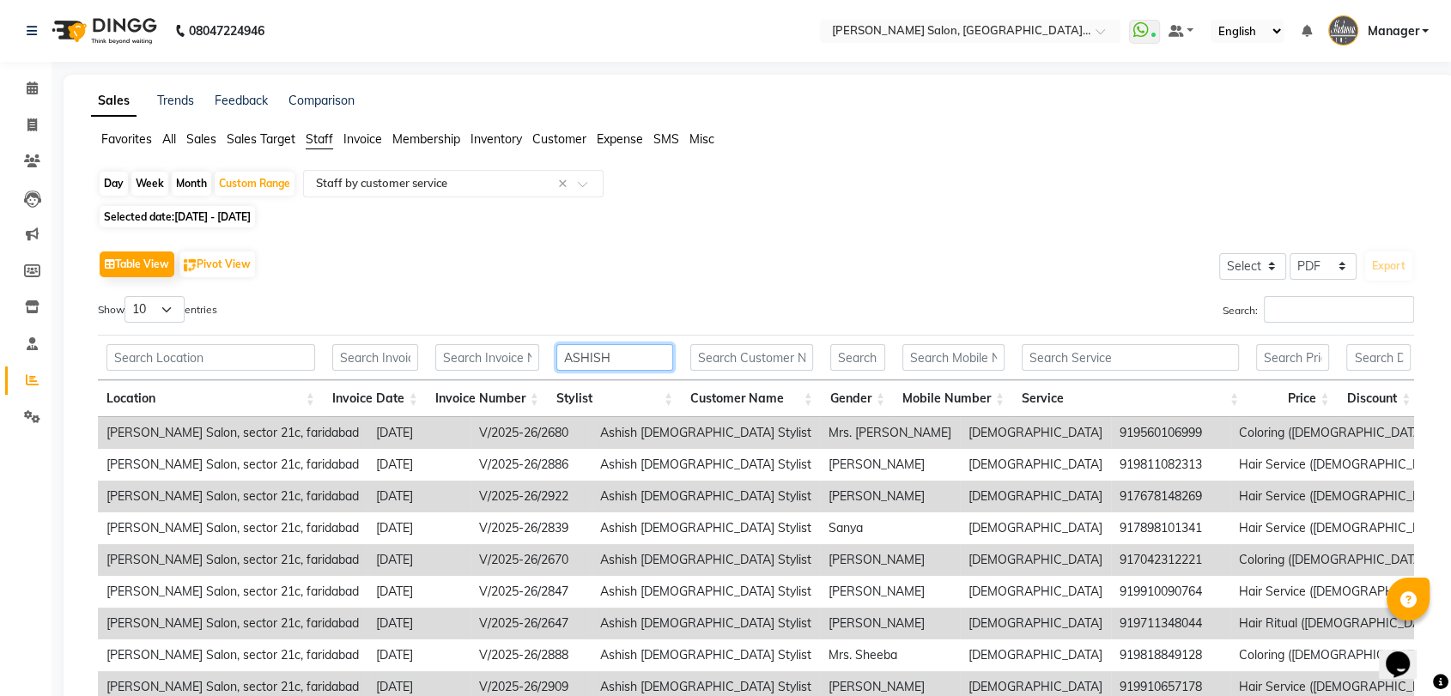
type input "ASHISH"
click at [1052, 354] on input "text" at bounding box center [1129, 357] width 217 height 27
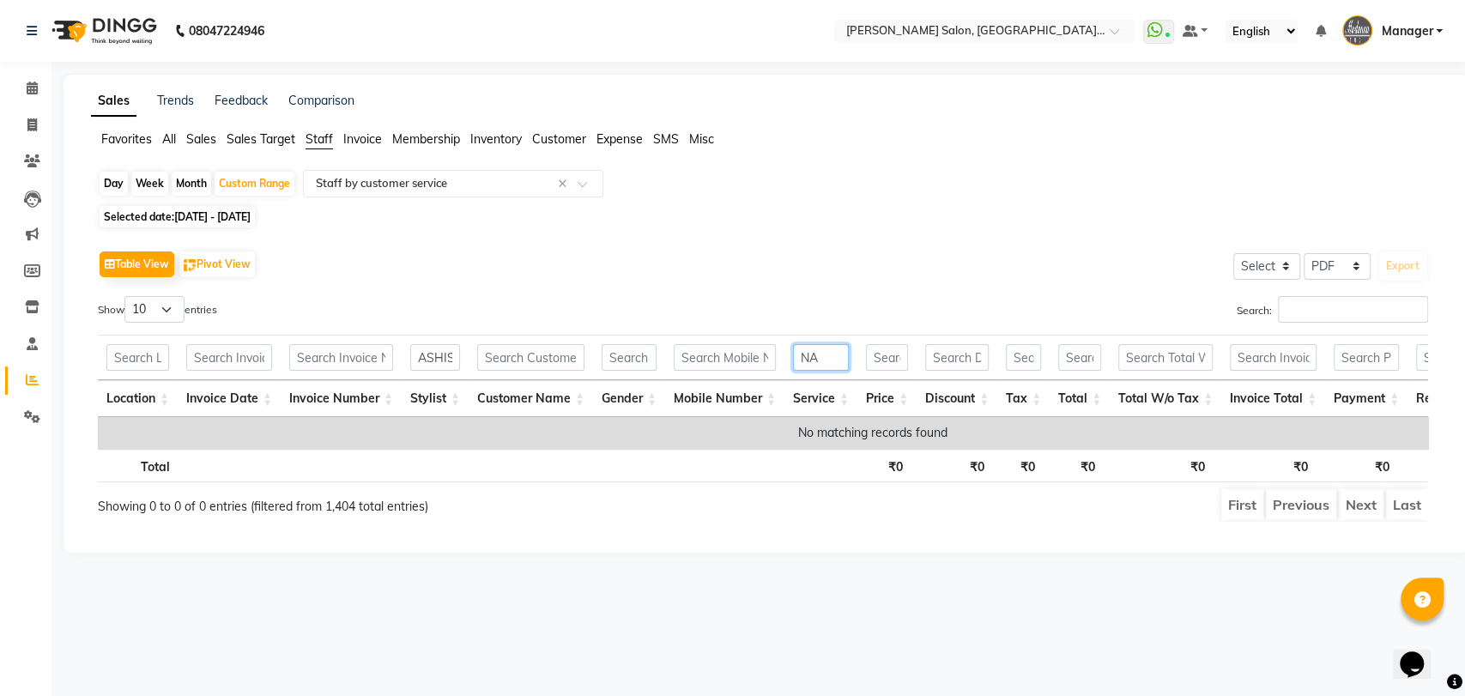
type input "N"
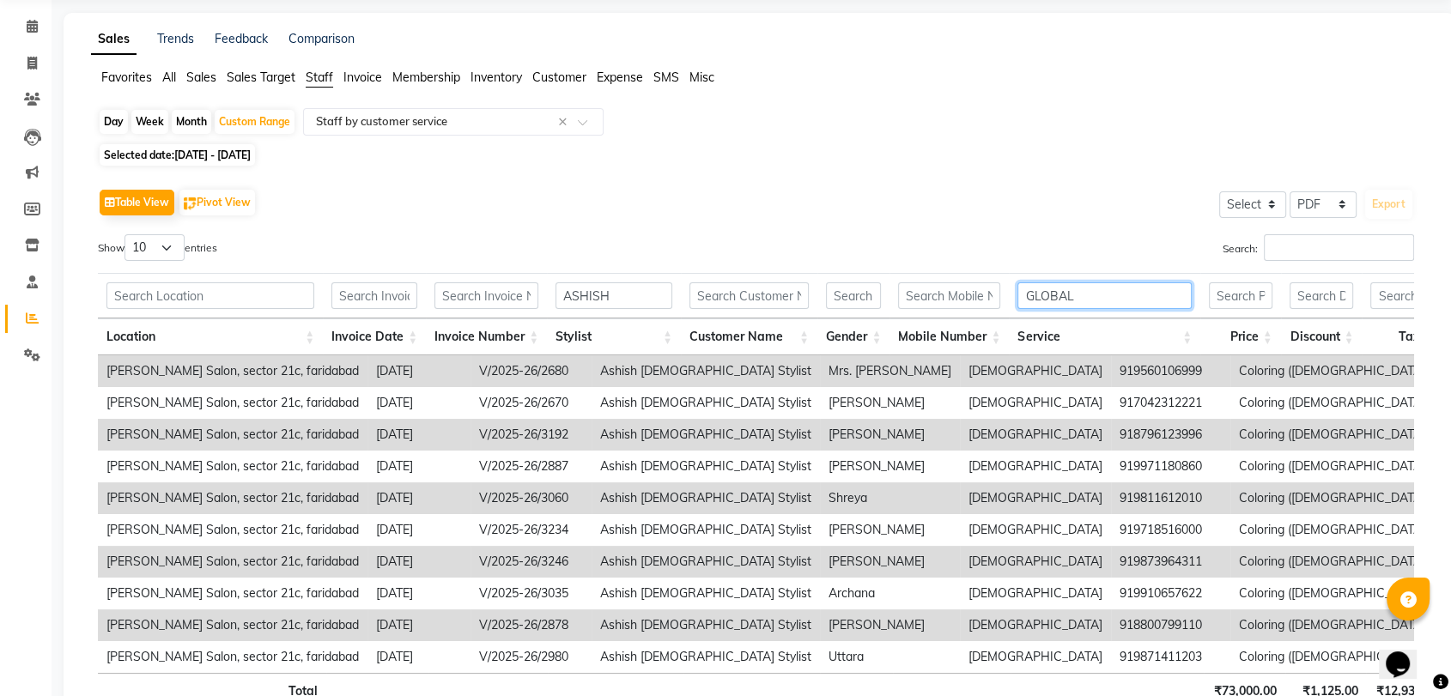
scroll to position [95, 0]
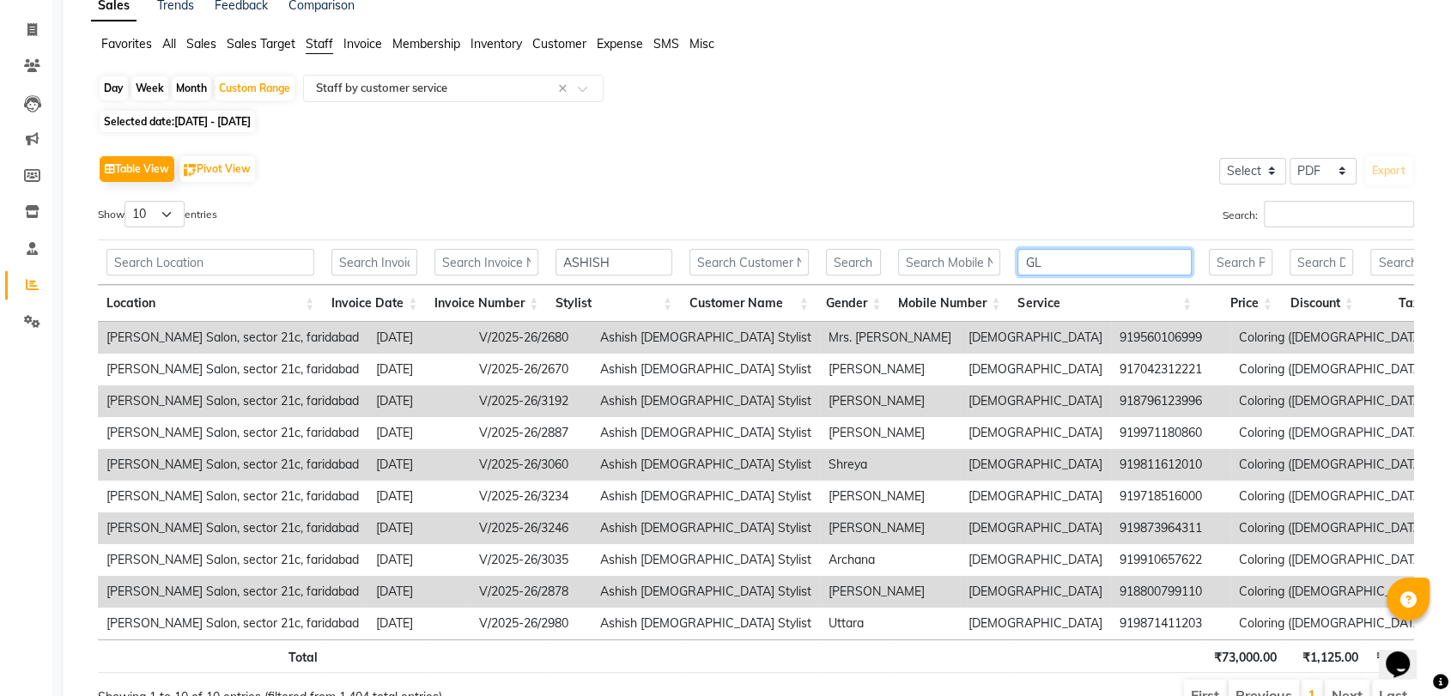
type input "G"
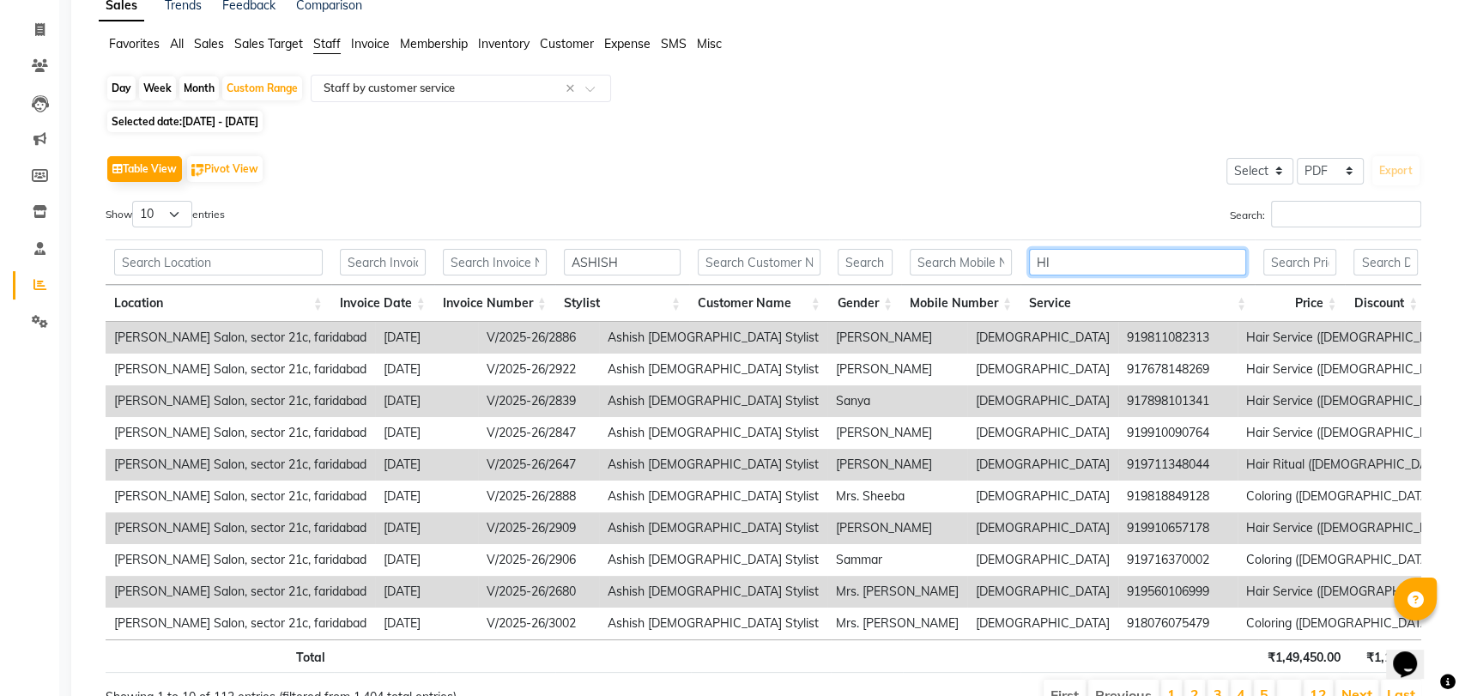
scroll to position [0, 0]
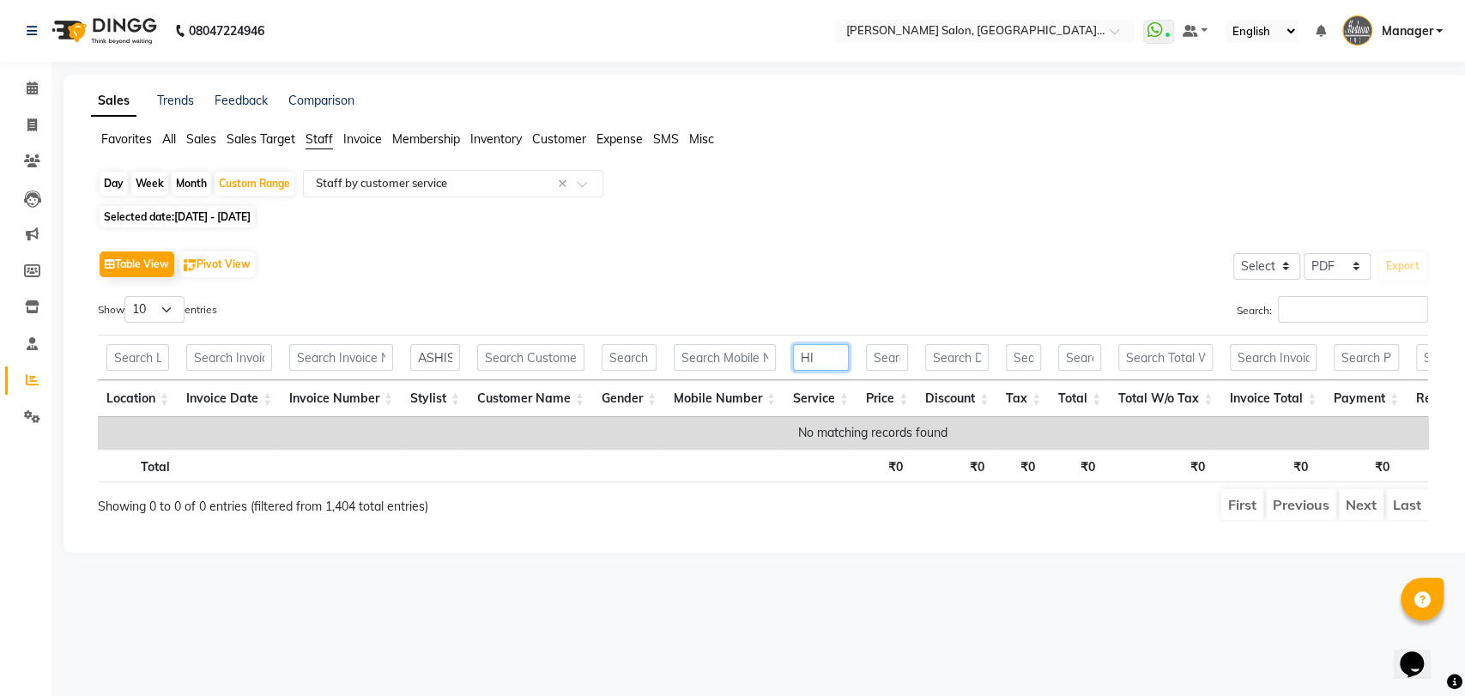
type input "H"
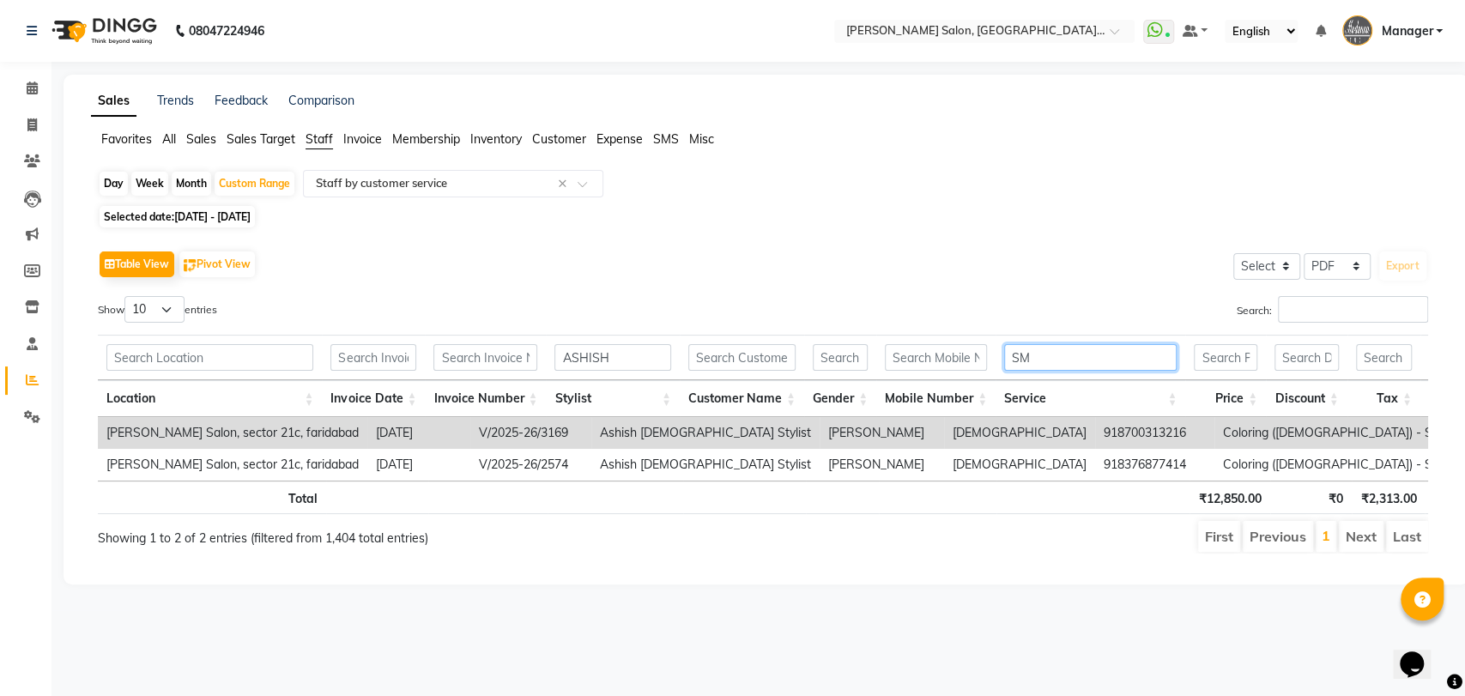
type input "S"
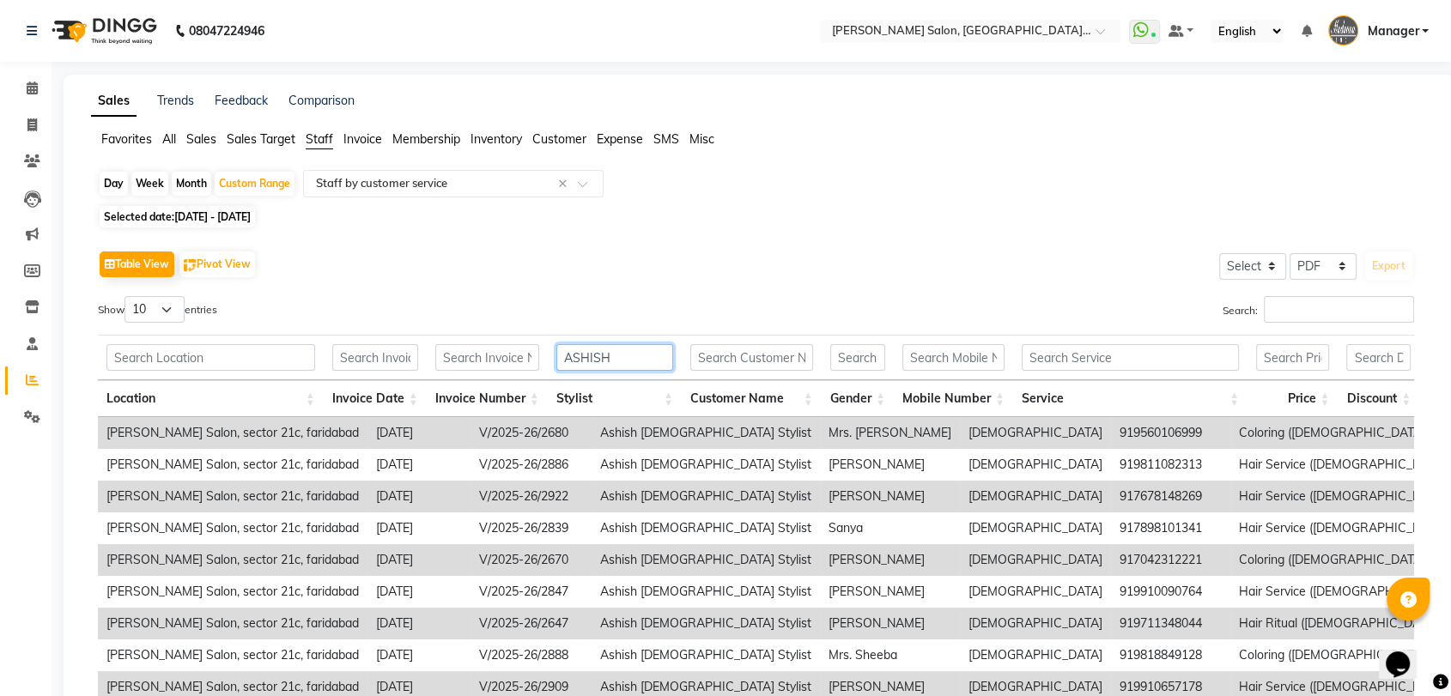
click at [625, 355] on input "ASHISH" at bounding box center [614, 357] width 117 height 27
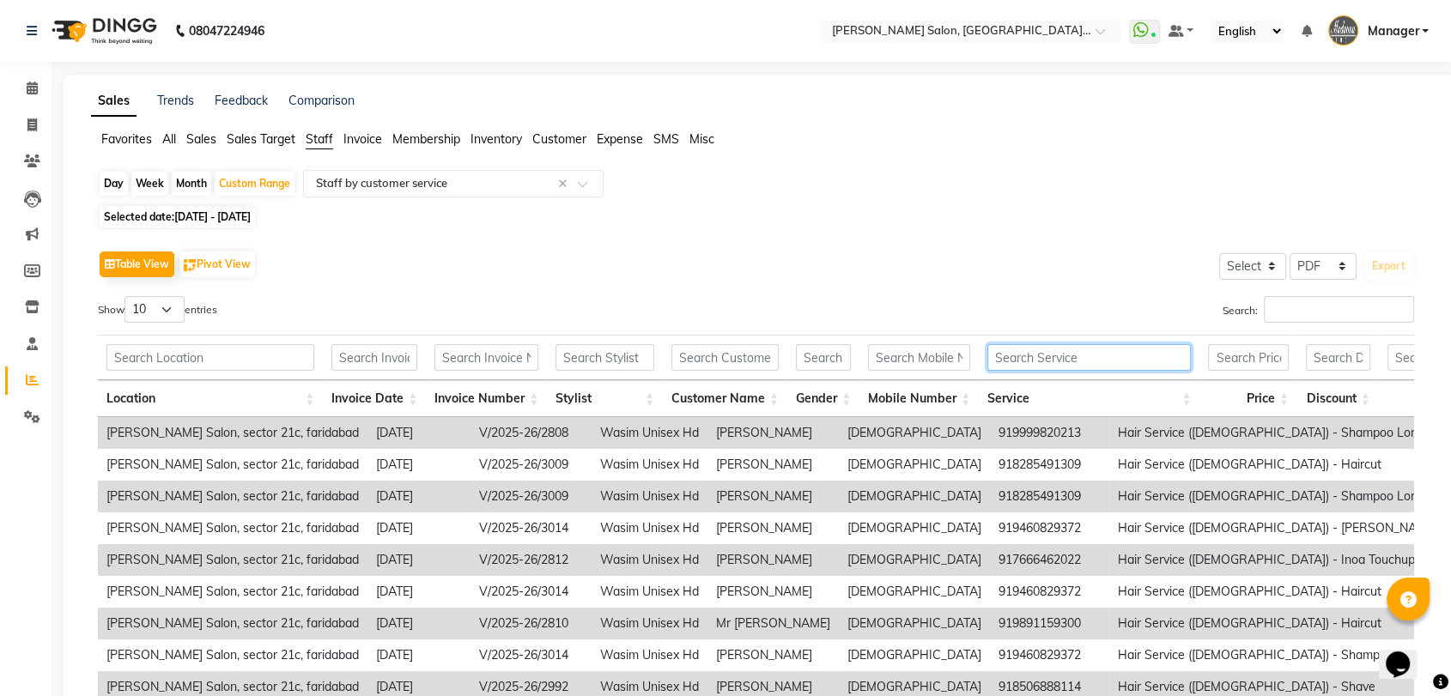
click at [1087, 349] on input "text" at bounding box center [1088, 357] width 203 height 27
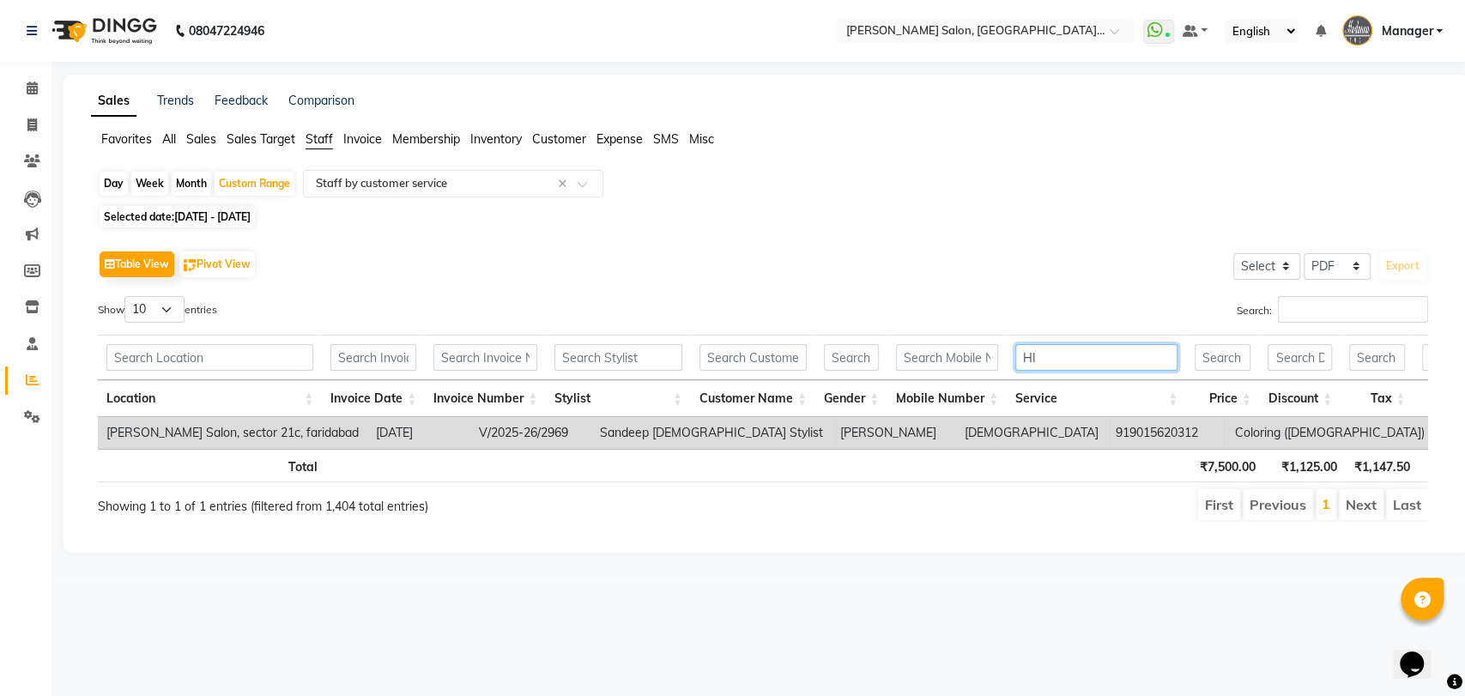
type input "H"
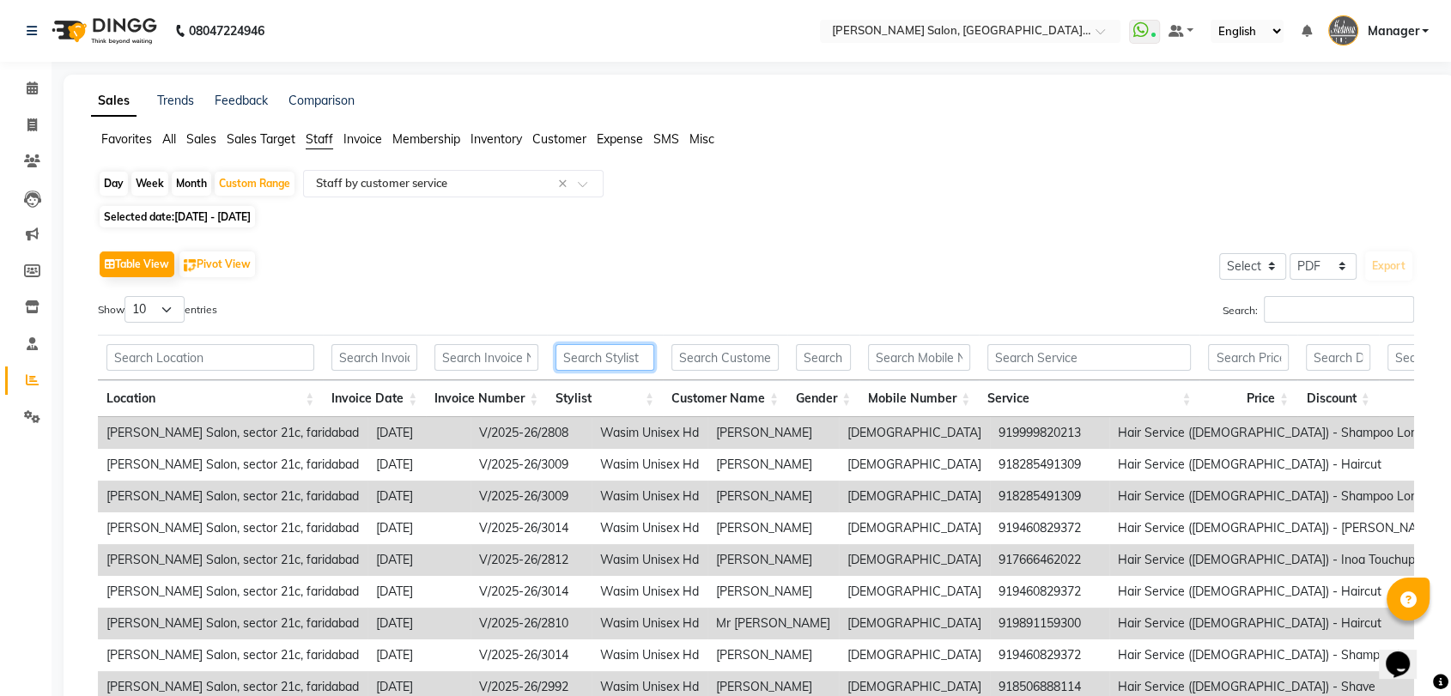
click at [627, 360] on input "text" at bounding box center [604, 357] width 99 height 27
type input "WASIM"
click at [1025, 367] on input "text" at bounding box center [1088, 357] width 203 height 27
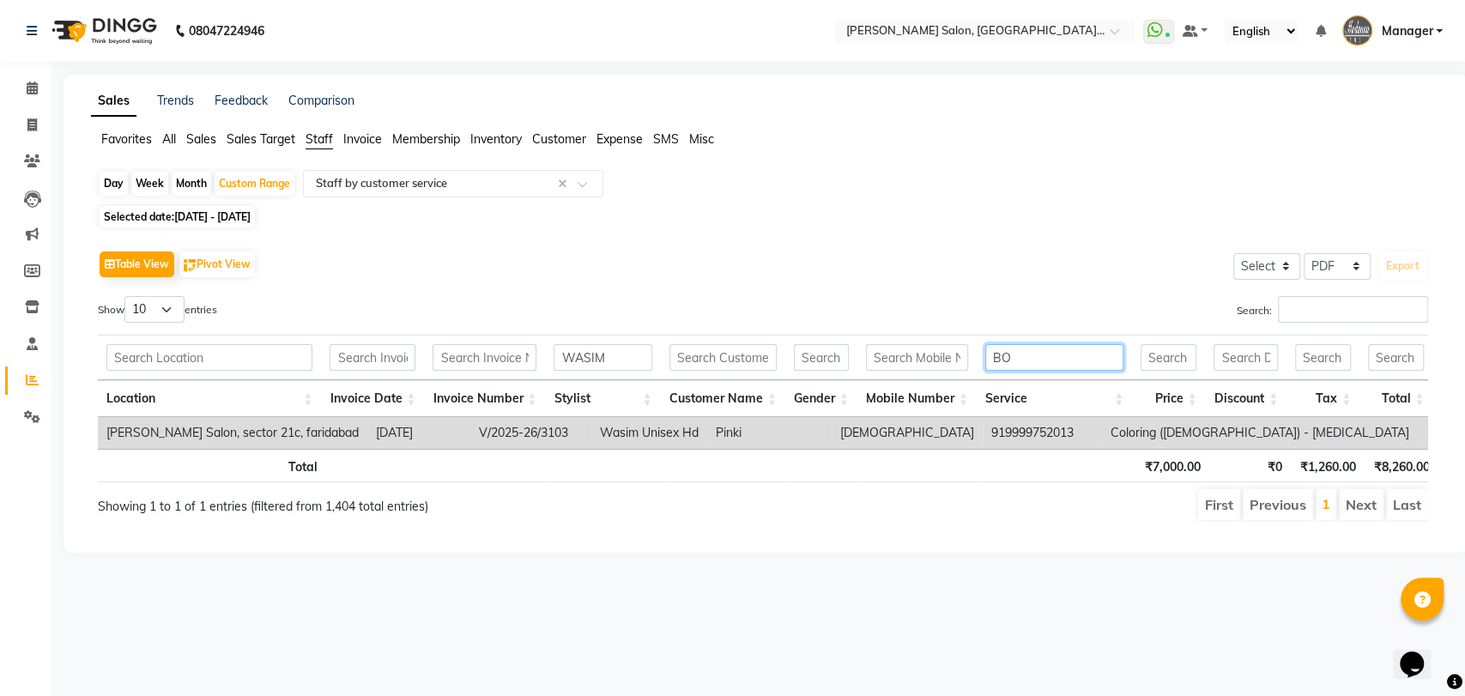
type input "B"
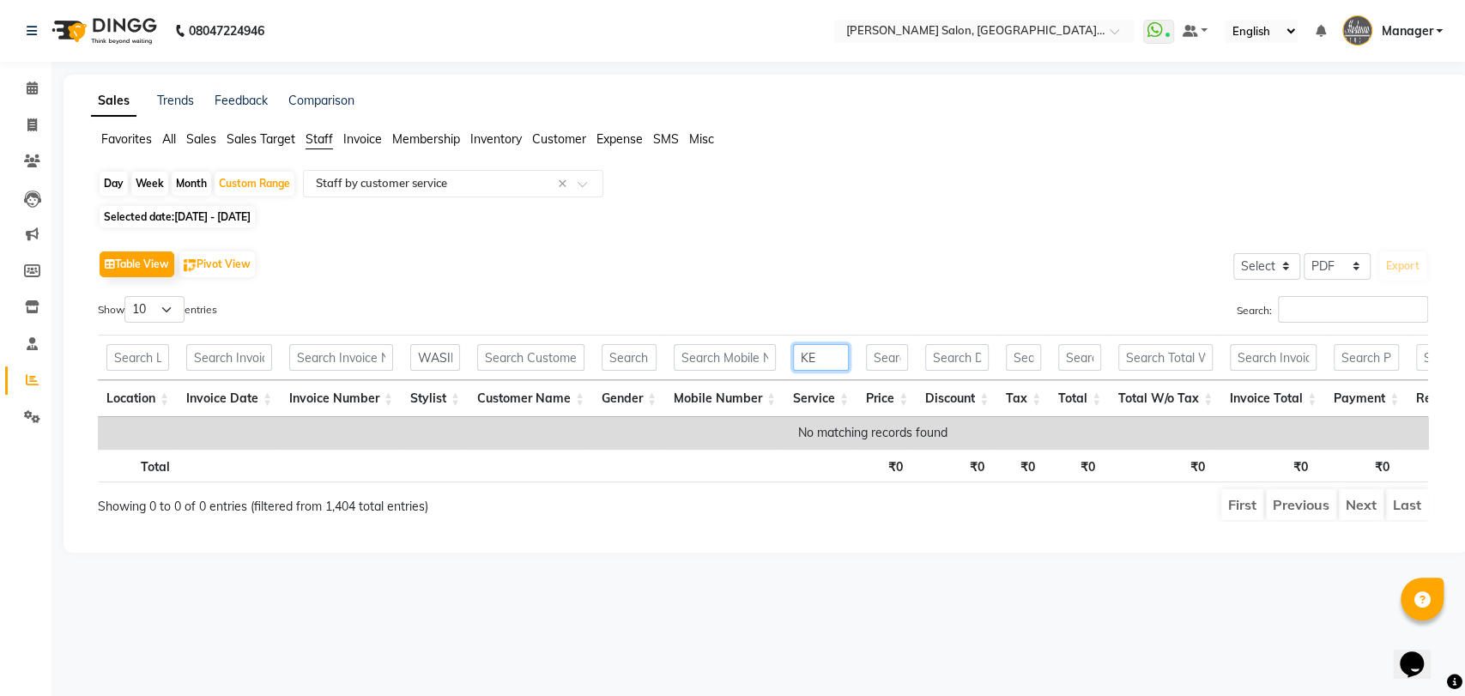
type input "K"
type input "N"
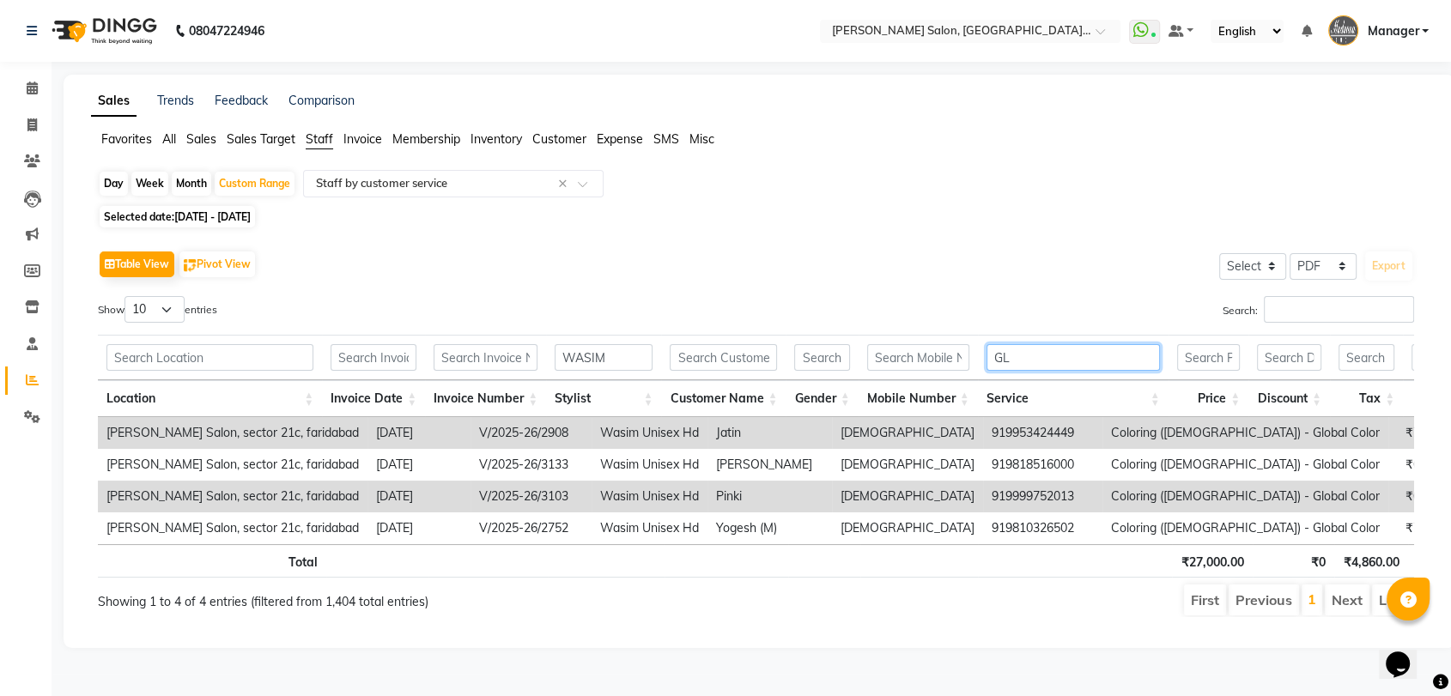
type input "G"
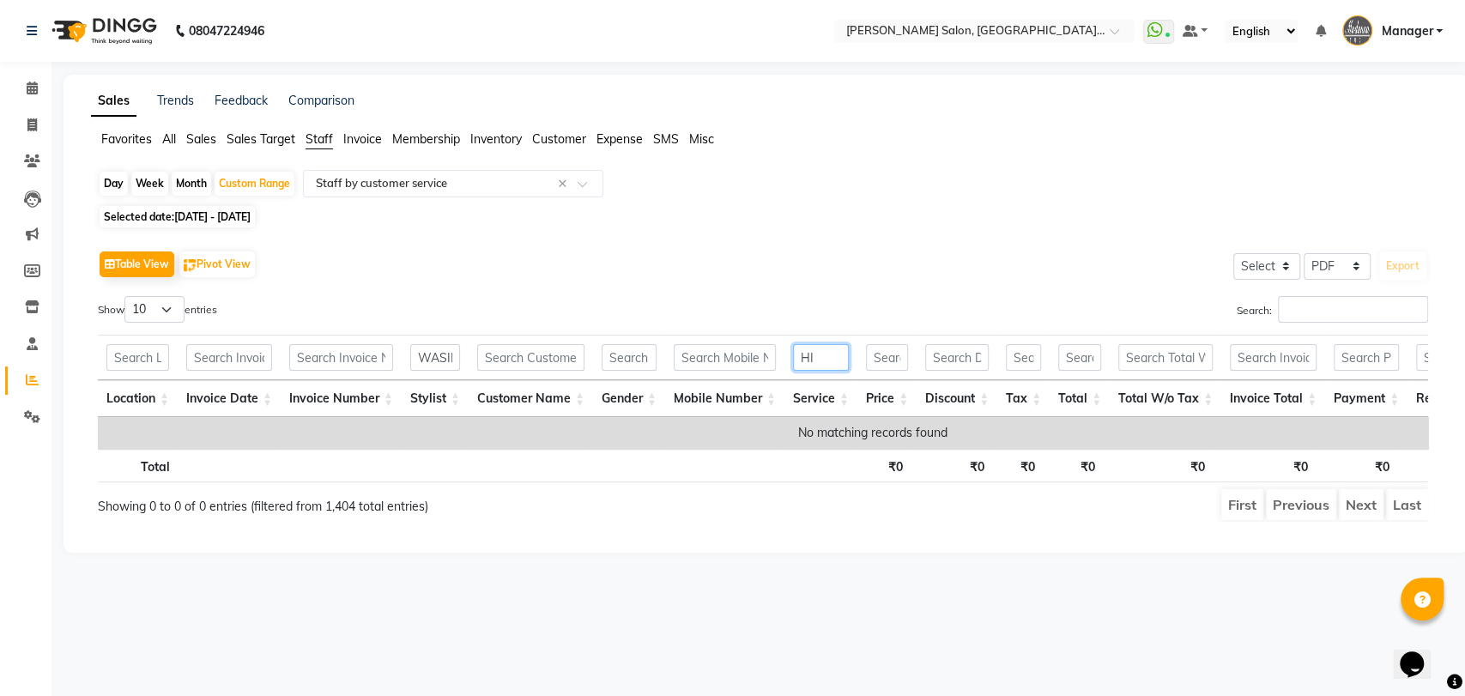
type input "H"
type input "S"
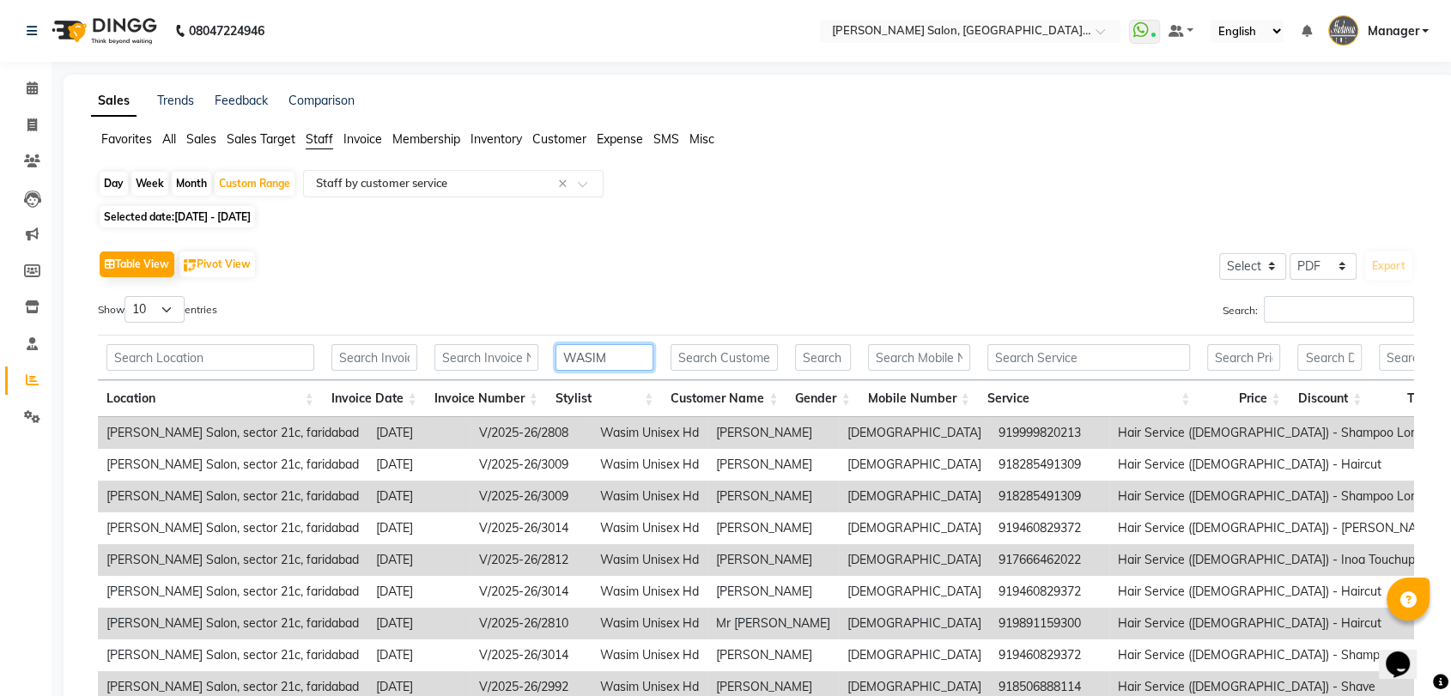
click at [632, 357] on input "WASIM" at bounding box center [604, 357] width 99 height 27
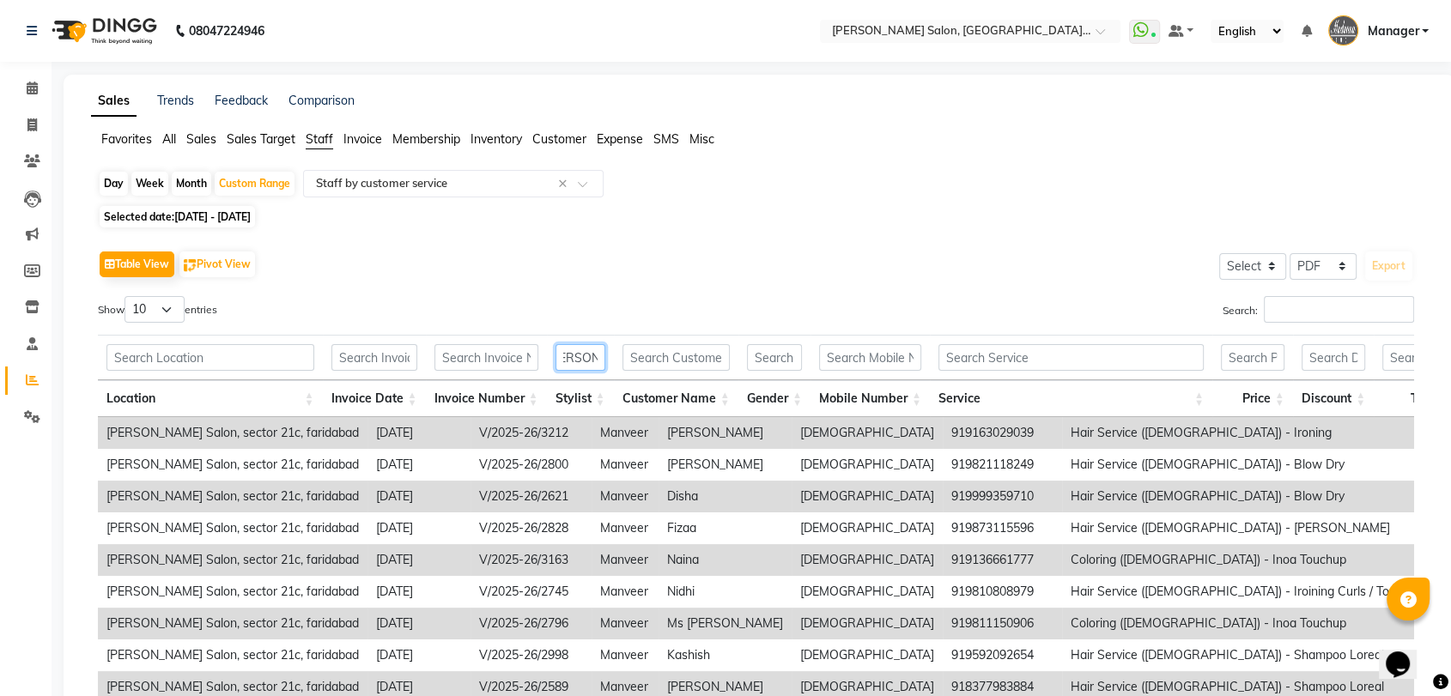
scroll to position [0, 24]
type input "[PERSON_NAME]"
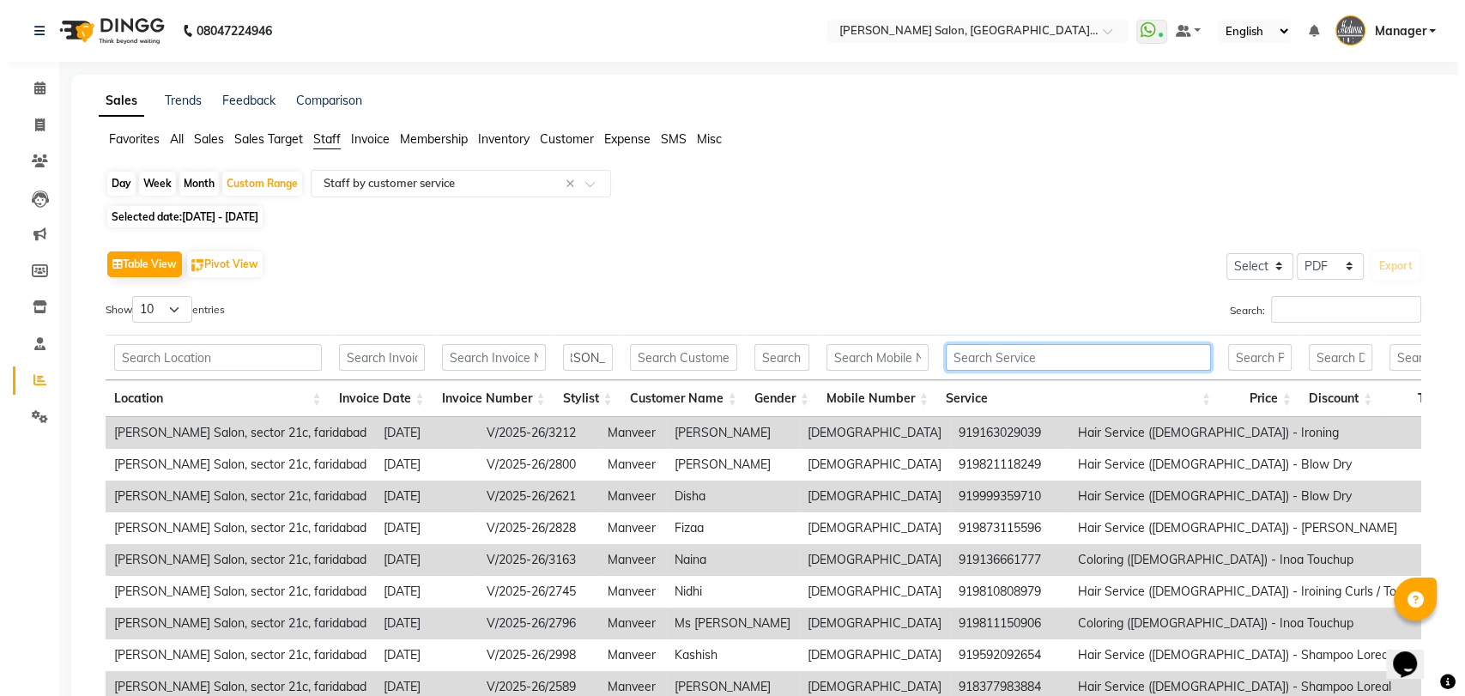
scroll to position [0, 0]
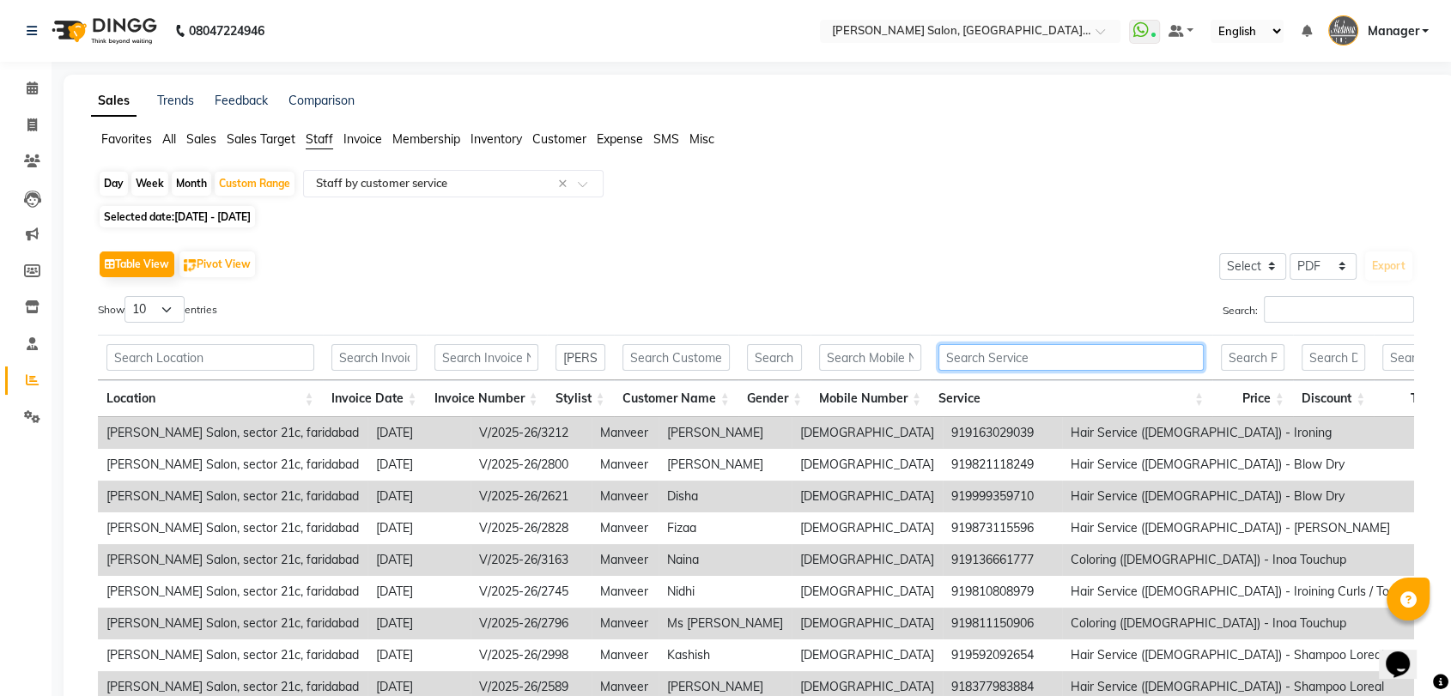
click at [1005, 354] on input "text" at bounding box center [1070, 357] width 265 height 27
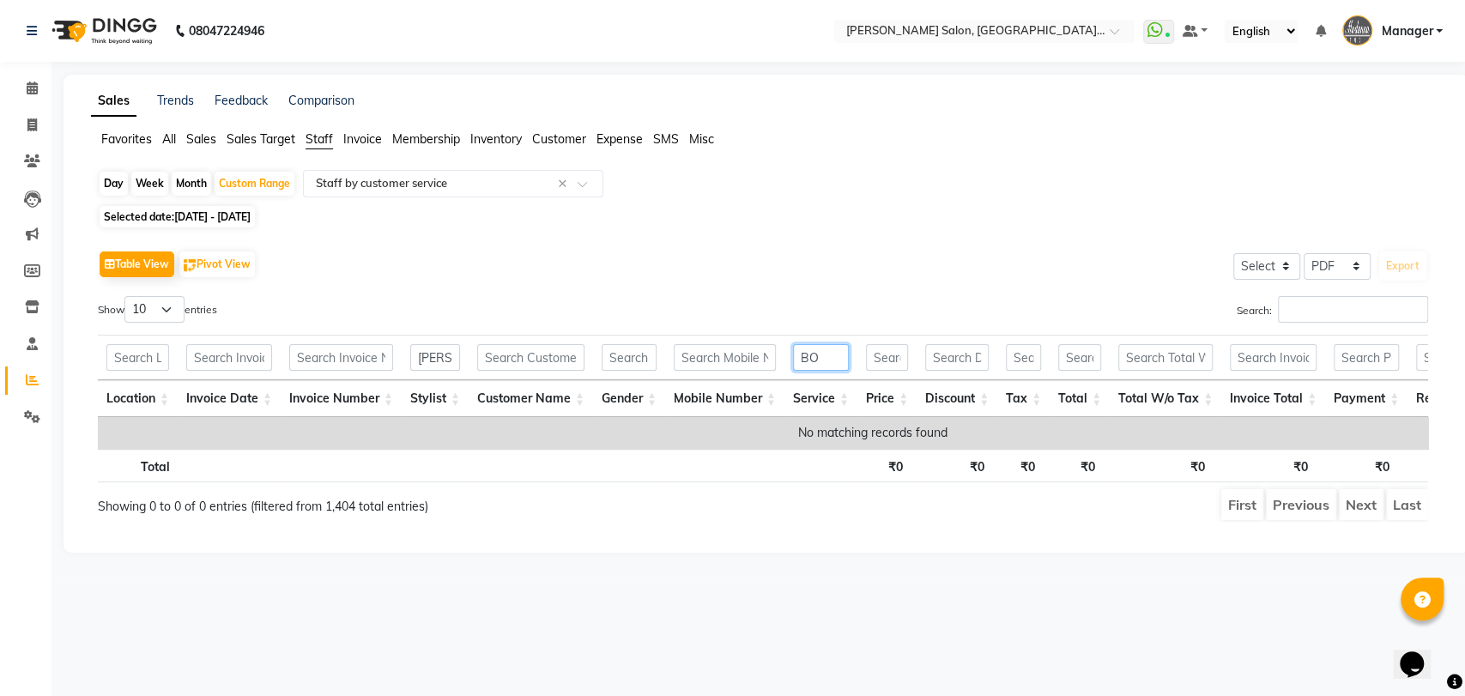
type input "B"
type input "K"
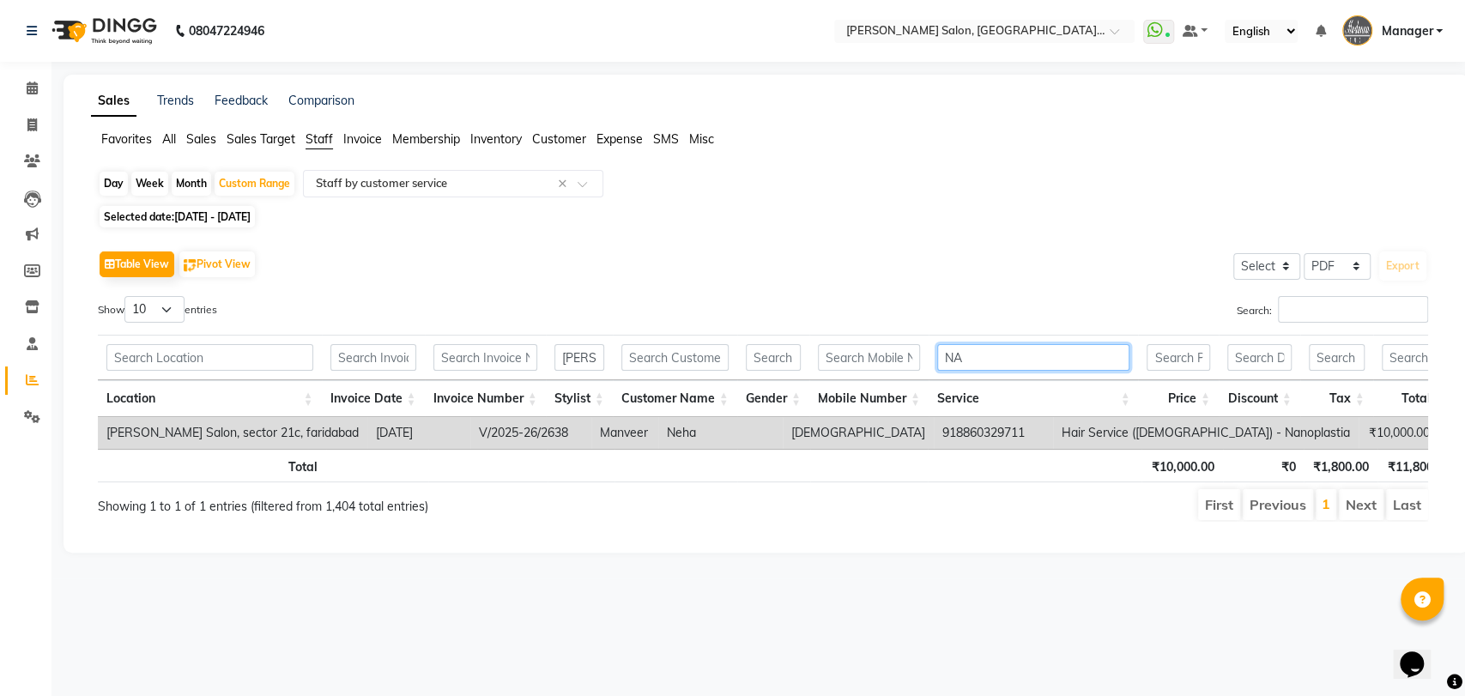
type input "N"
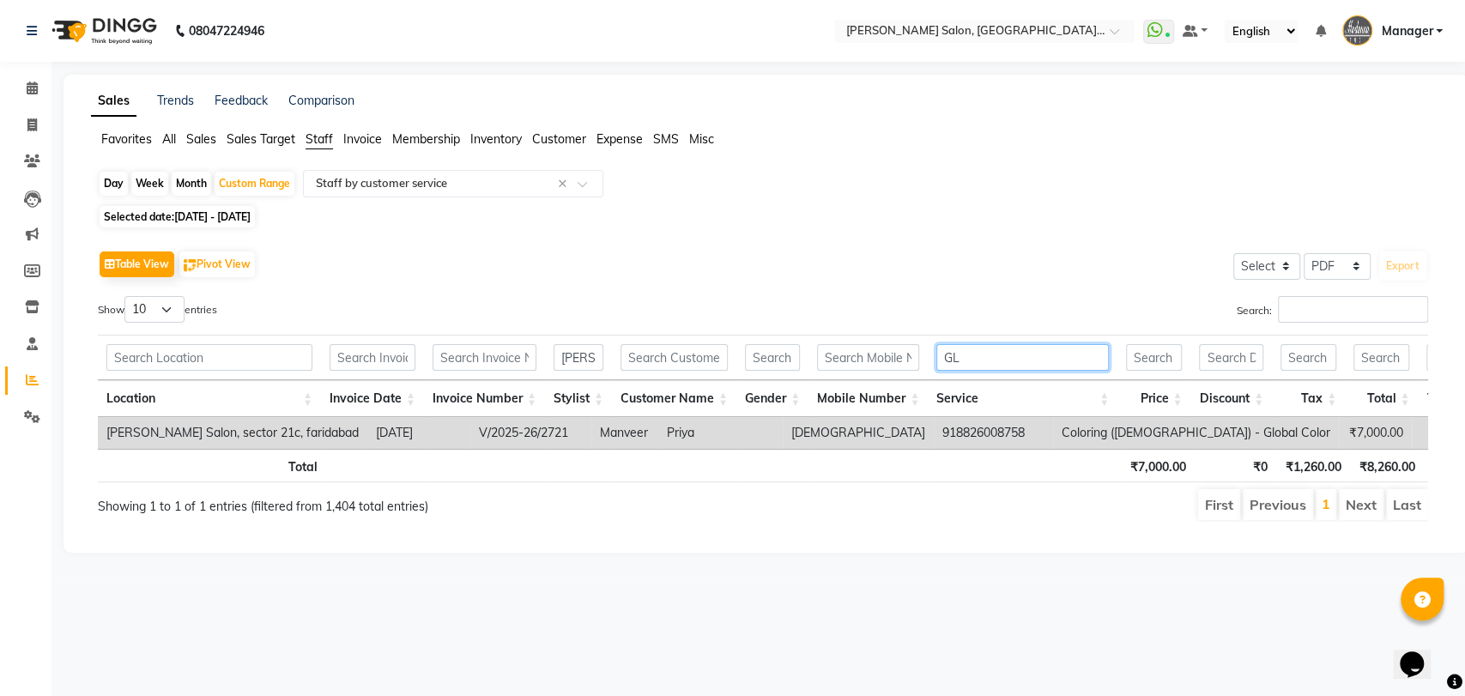
type input "G"
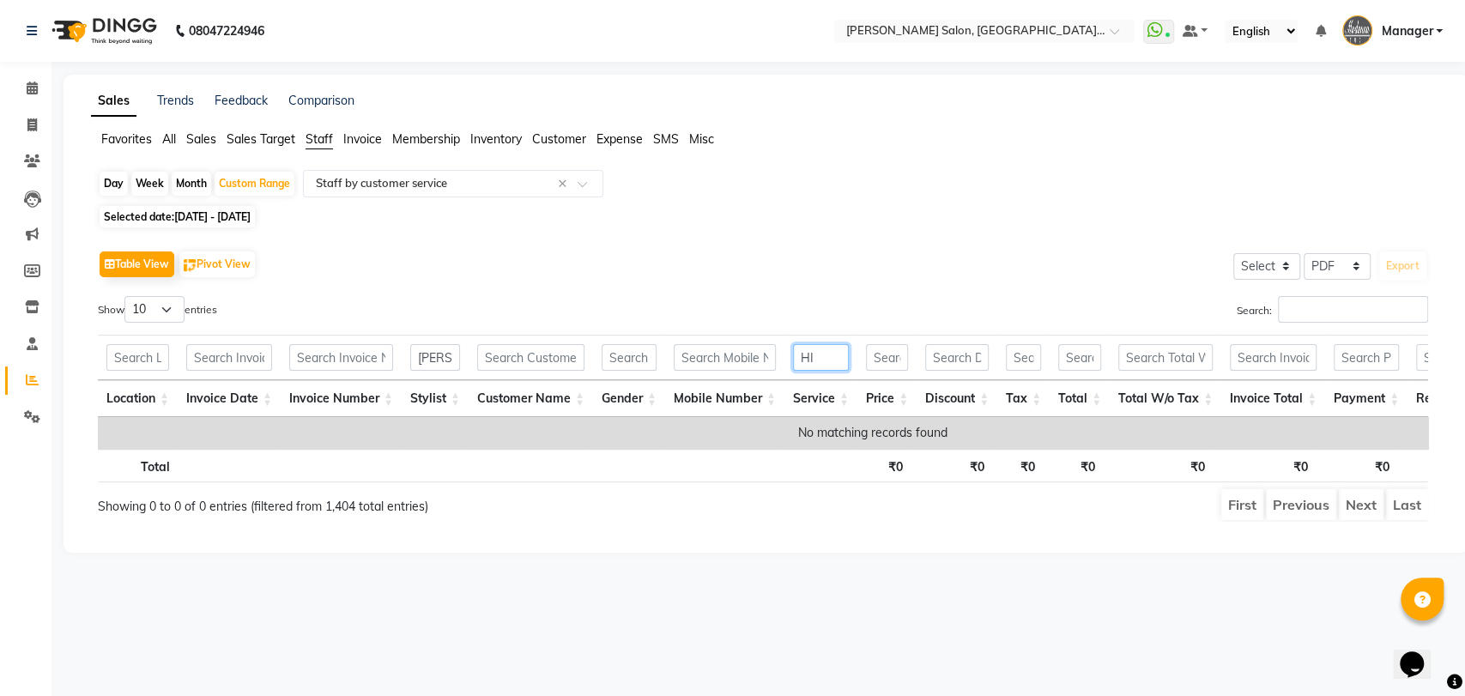
type input "H"
type input "S"
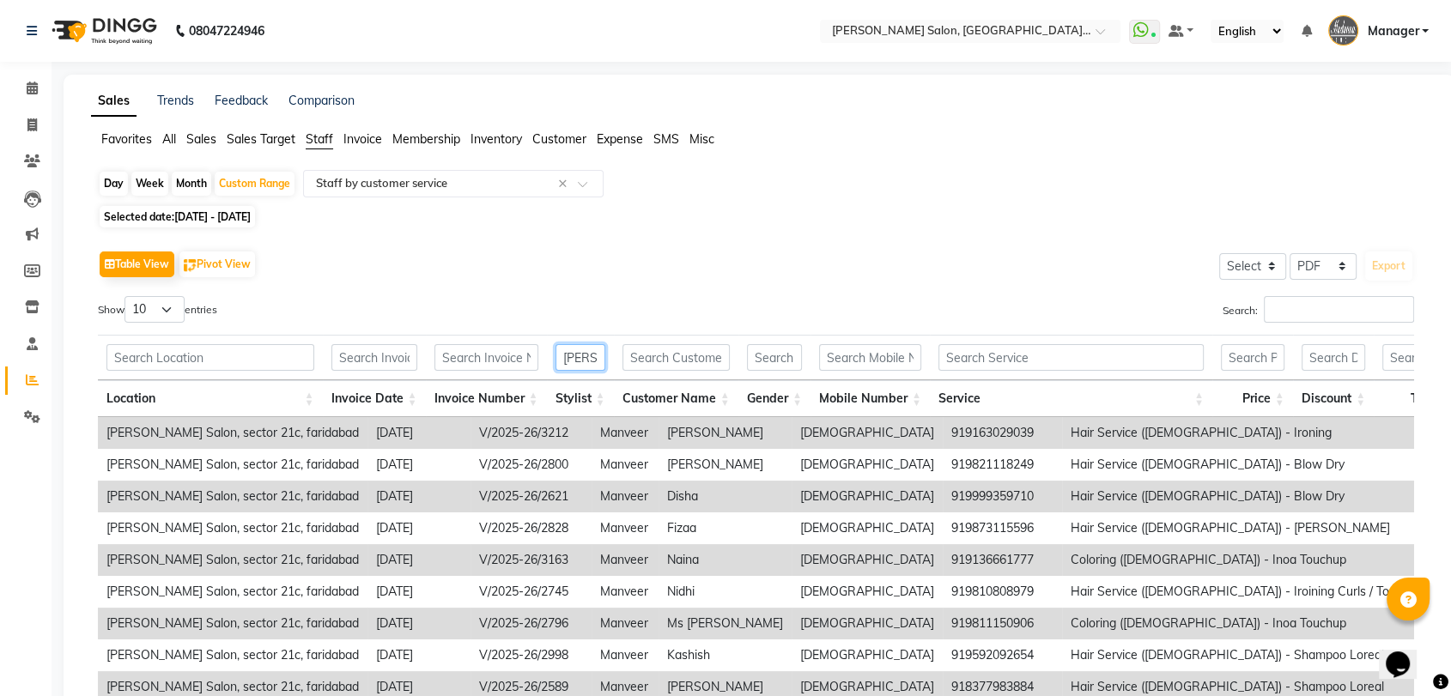
click at [575, 360] on input "MANVEER" at bounding box center [580, 357] width 50 height 27
click at [585, 355] on input "MANVEER" at bounding box center [580, 357] width 50 height 27
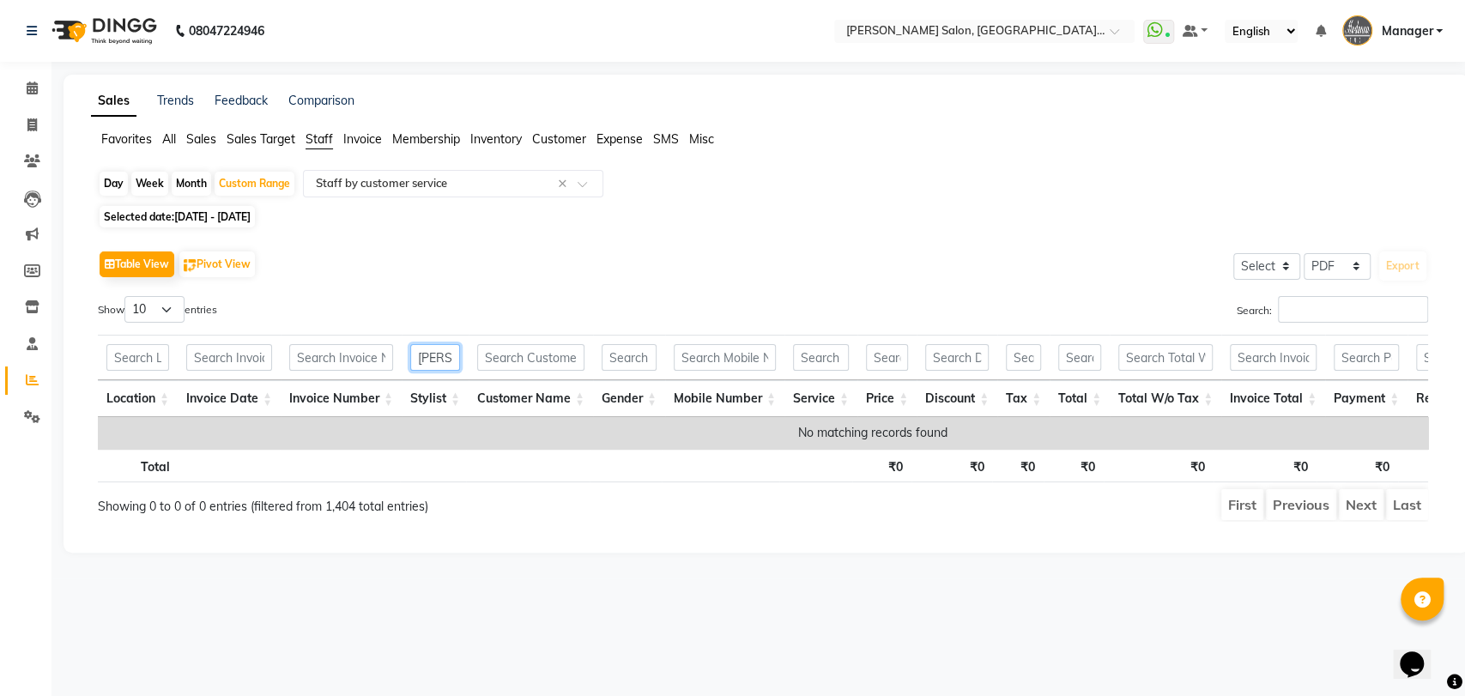
scroll to position [0, 0]
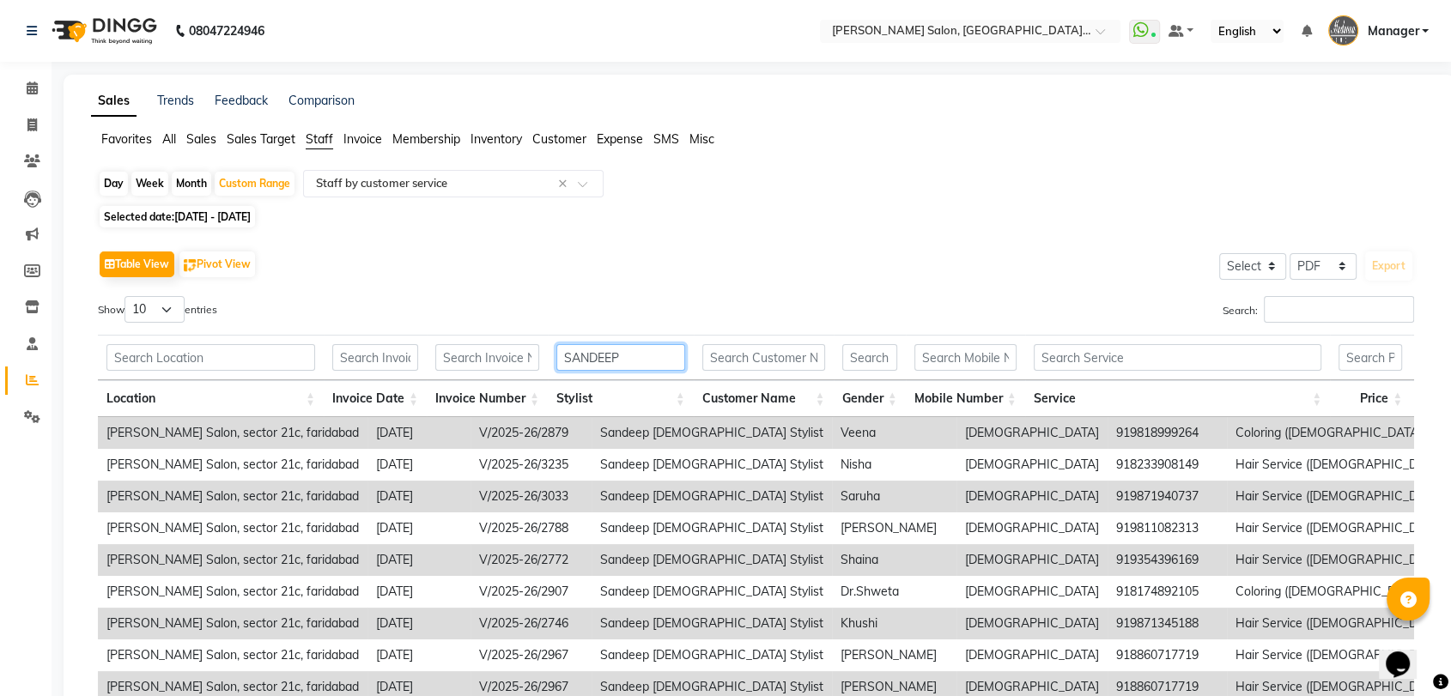
type input "SANDEEP"
click at [1093, 354] on input "text" at bounding box center [1177, 357] width 288 height 27
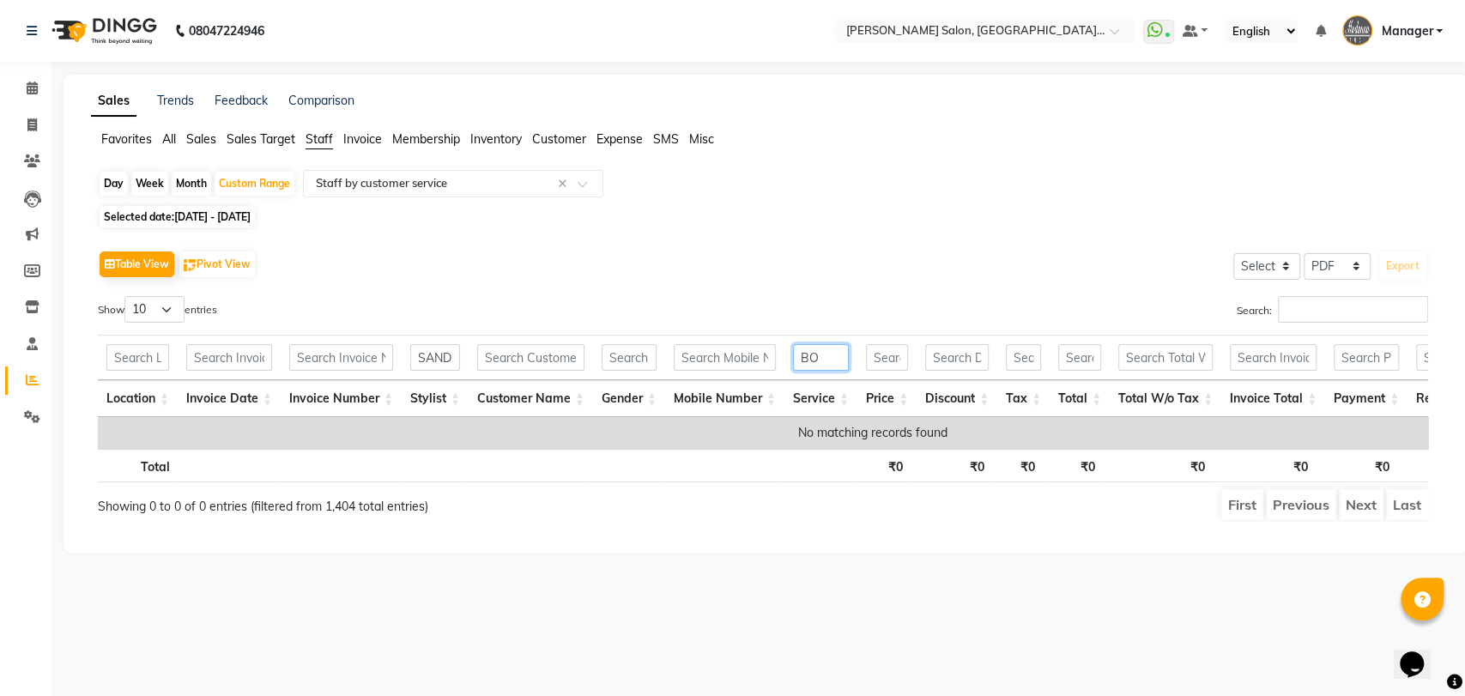
type input "B"
type input "K"
type input "N"
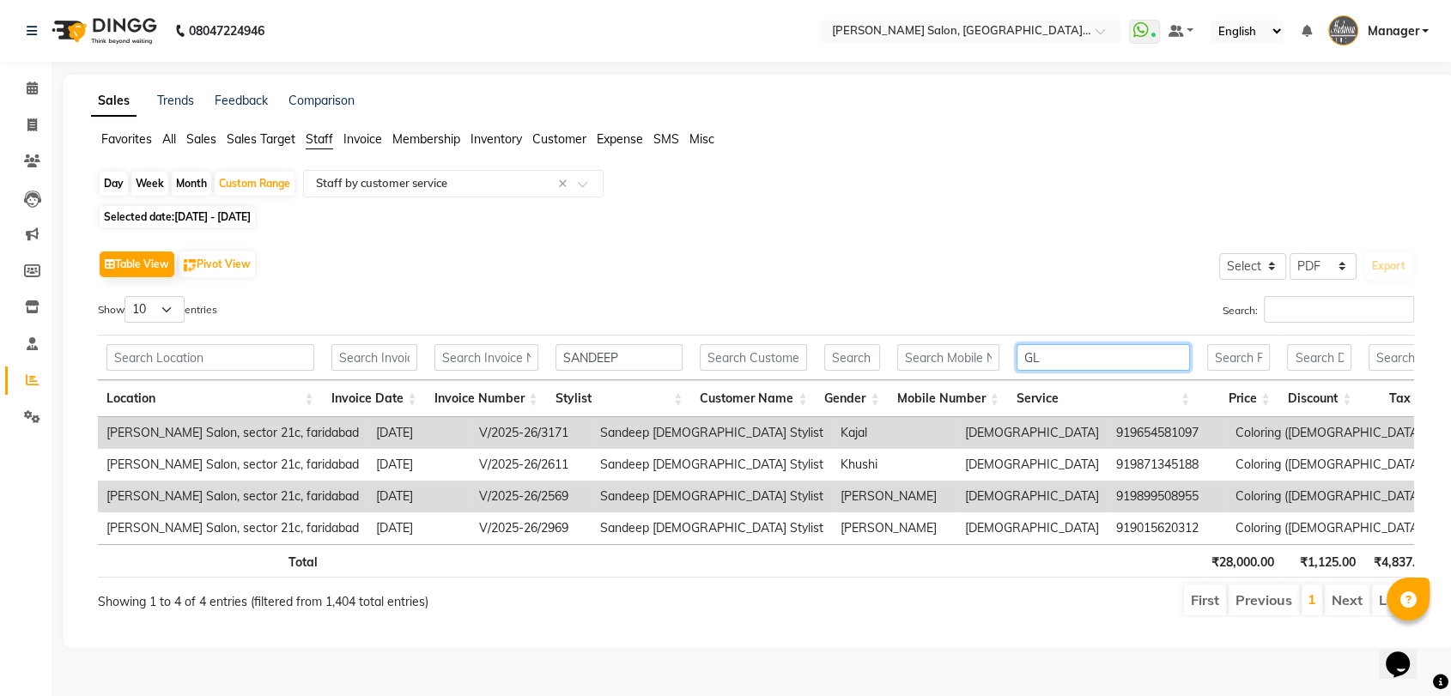
type input "G"
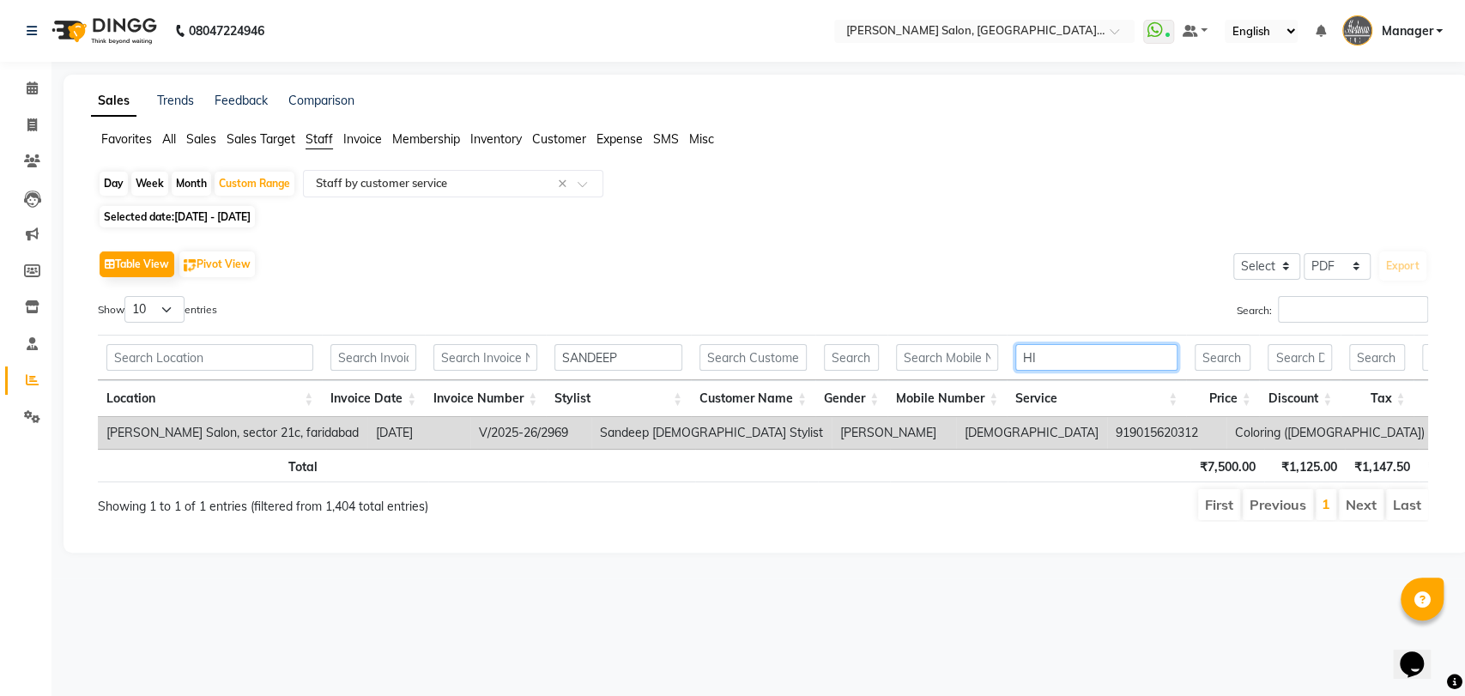
type input "H"
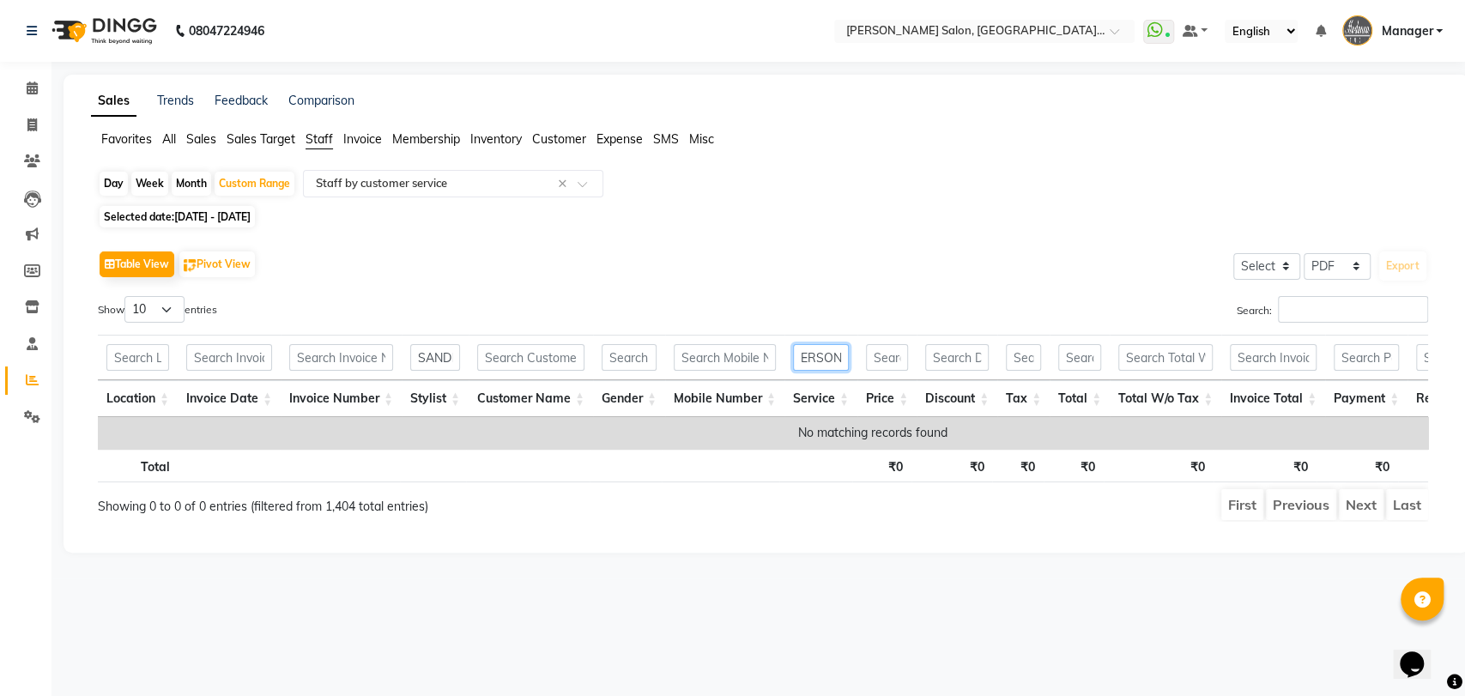
scroll to position [0, 2]
type input "S"
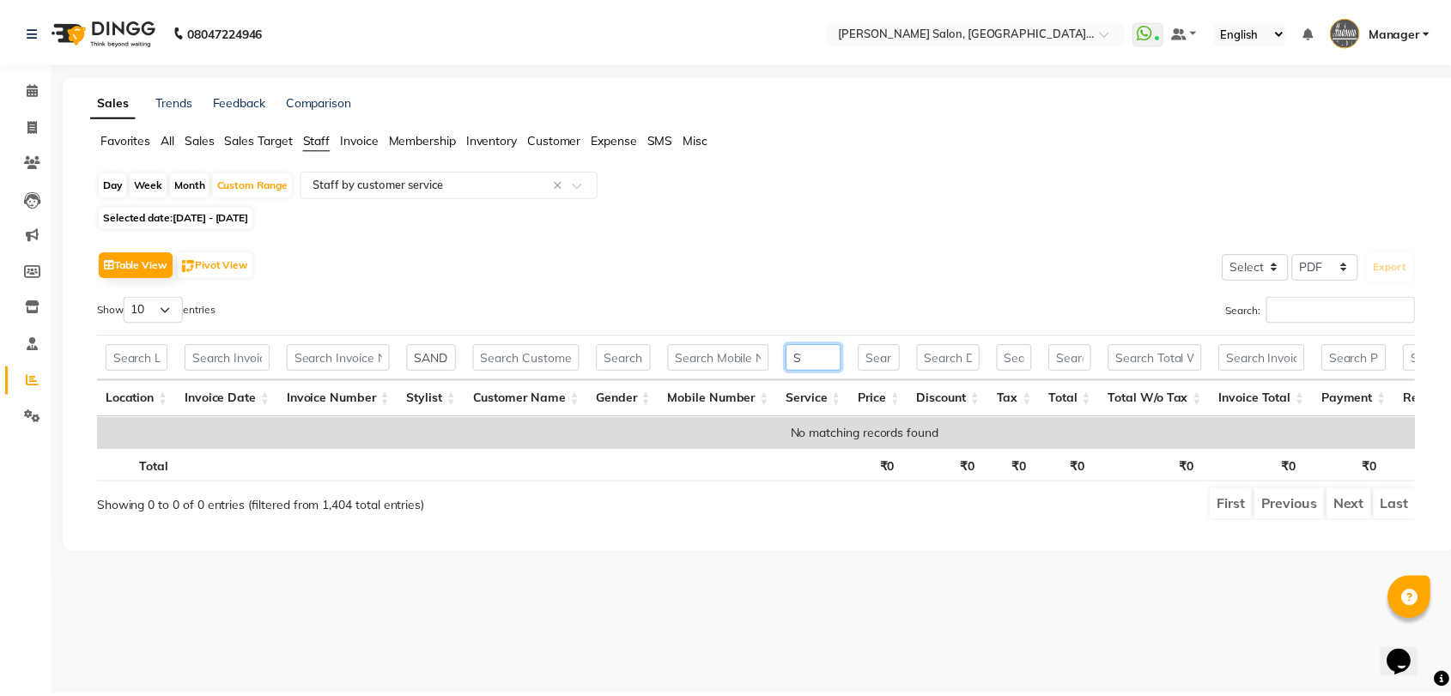
scroll to position [0, 0]
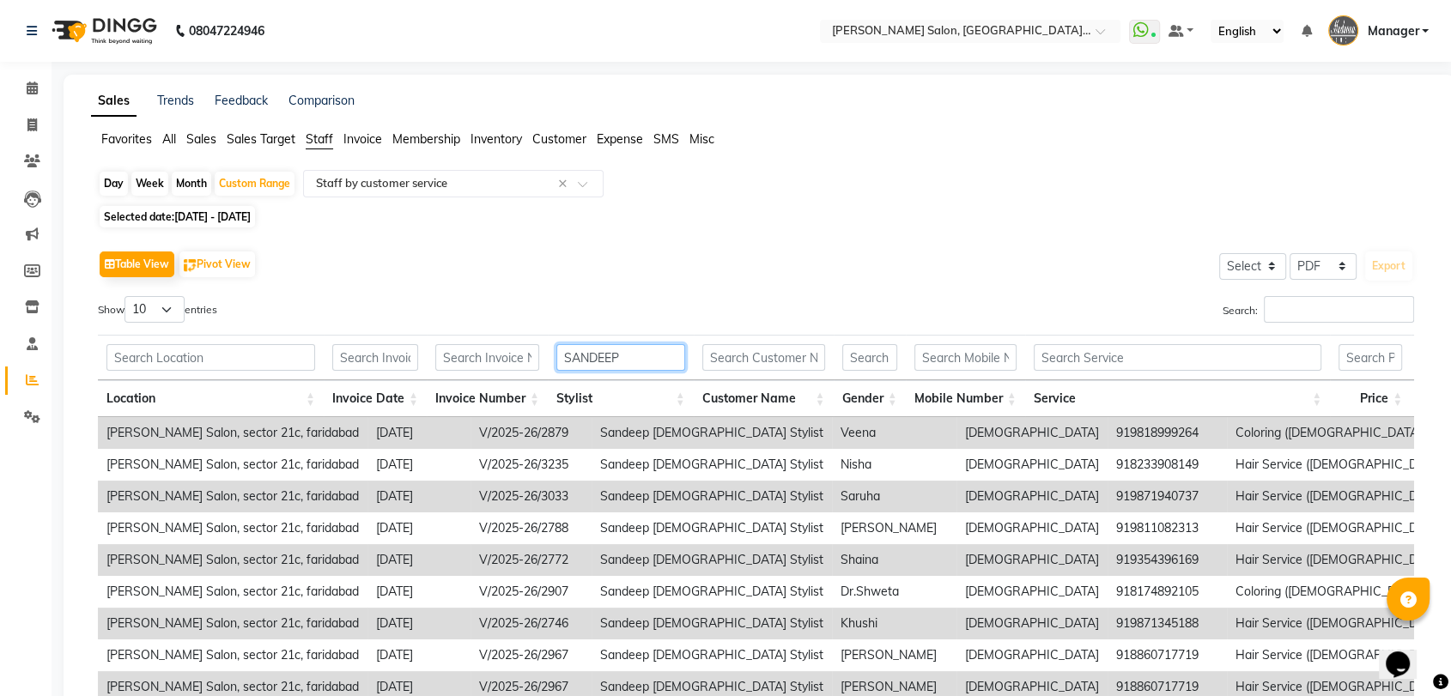
drag, startPoint x: 643, startPoint y: 366, endPoint x: 530, endPoint y: 353, distance: 113.2
click at [530, 353] on tr "SANDEEP" at bounding box center [1144, 357] width 2092 height 45
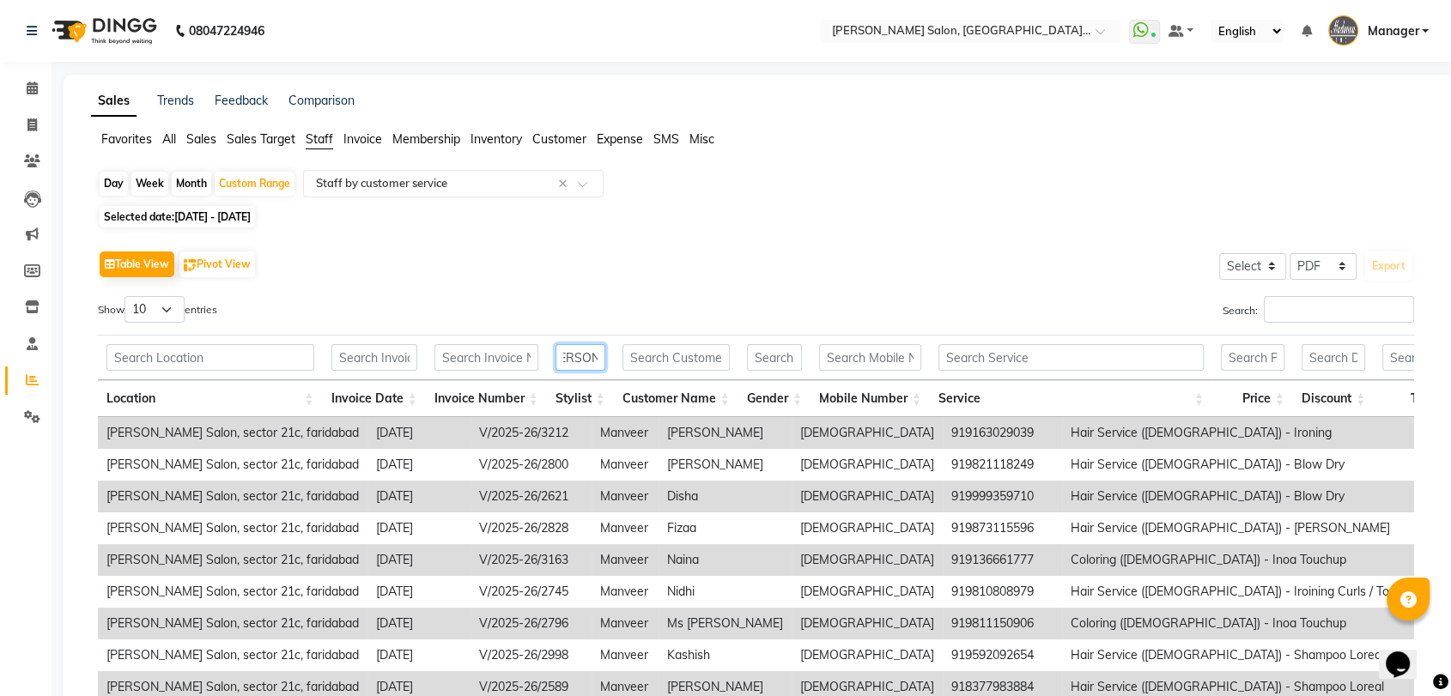
scroll to position [0, 24]
type input "MANVEER"
click at [959, 359] on input "text" at bounding box center [1070, 357] width 265 height 27
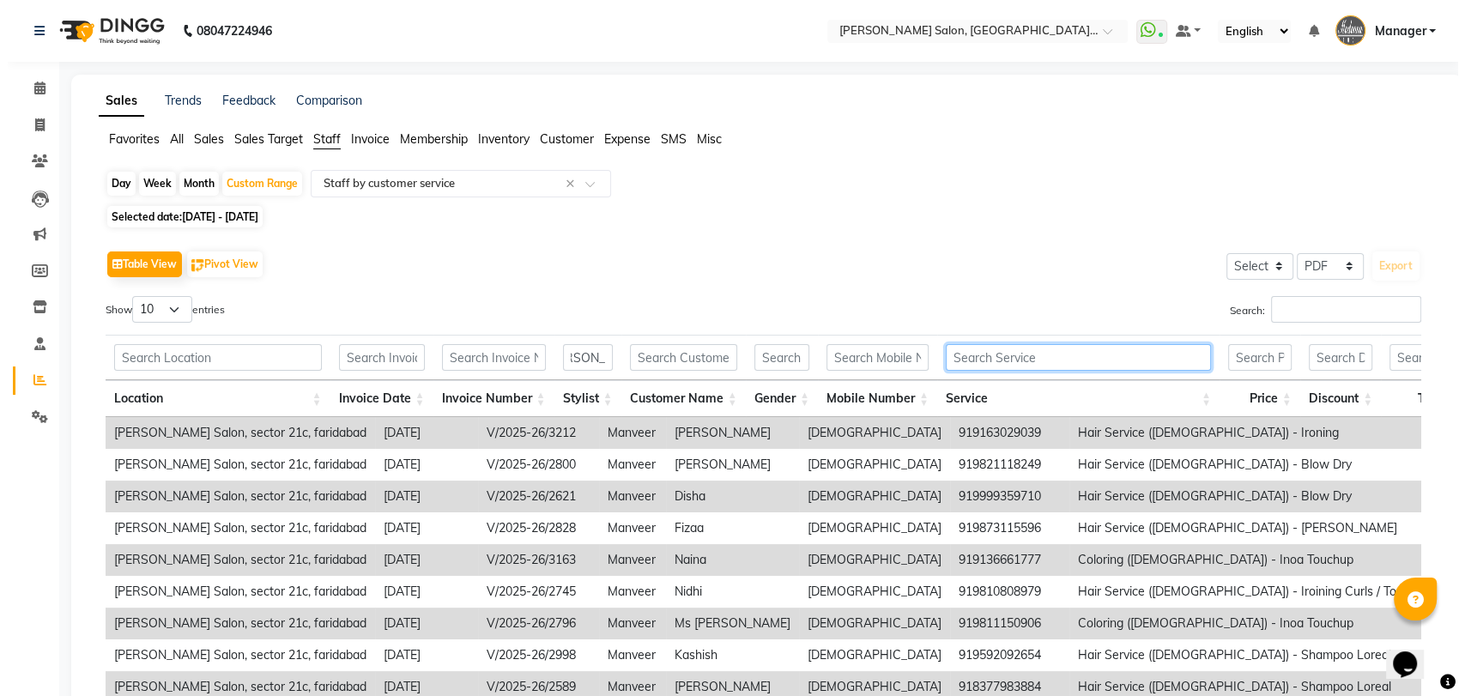
scroll to position [0, 0]
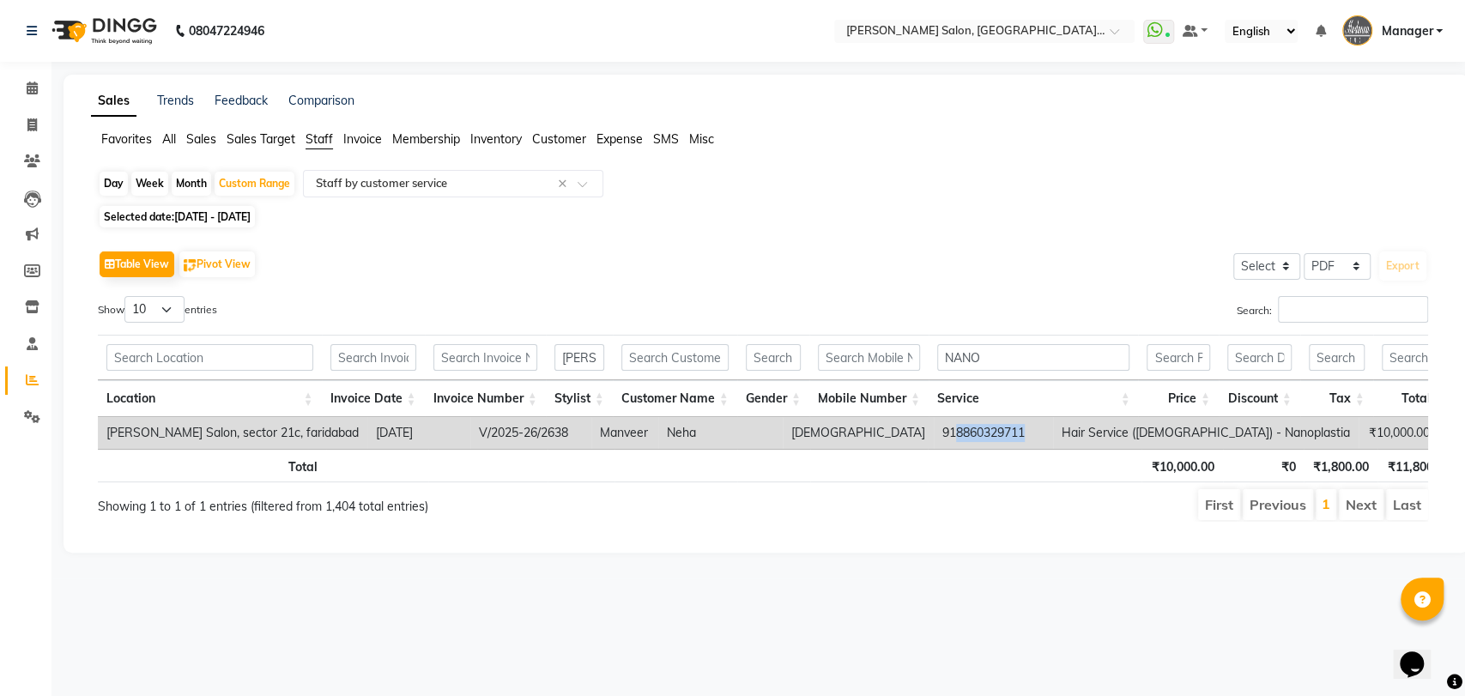
drag, startPoint x: 833, startPoint y: 434, endPoint x: 933, endPoint y: 431, distance: 100.5
click at [933, 431] on tr "Madonna Salon, sector 21c, faridabad 2025-08-03 V/2025-26/2638 Manveer Neha fem…" at bounding box center [1153, 433] width 2111 height 32
copy td "8860329711"
click at [803, 612] on div "08047224946 Select Location × Madonna Salon, Sector 21c, Faridabad WhatsApp Sta…" at bounding box center [732, 348] width 1465 height 696
drag, startPoint x: 833, startPoint y: 434, endPoint x: 928, endPoint y: 434, distance: 95.3
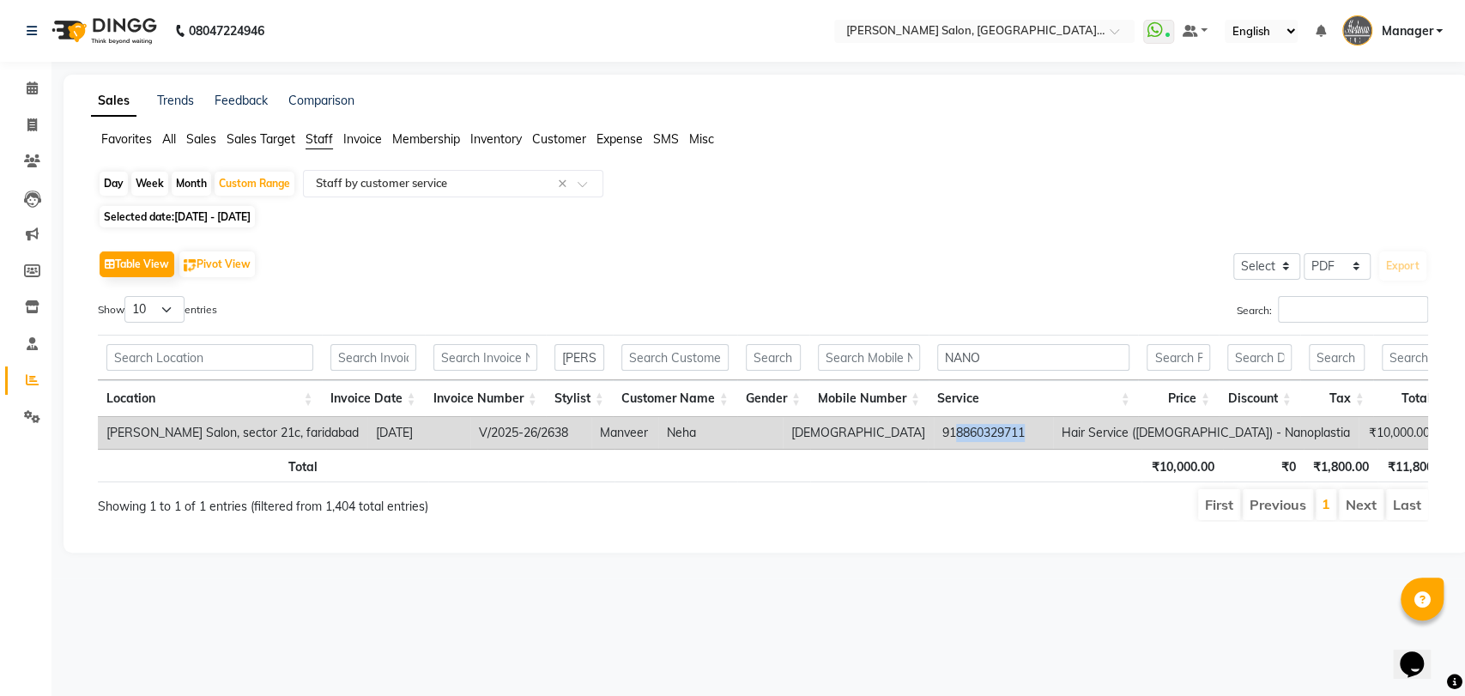
click at [928, 434] on tr "Madonna Salon, sector 21c, faridabad 2025-08-03 V/2025-26/2638 Manveer Neha fem…" at bounding box center [1153, 433] width 2111 height 32
copy td "8860329711"
click at [979, 358] on input "NANO" at bounding box center [1033, 357] width 193 height 27
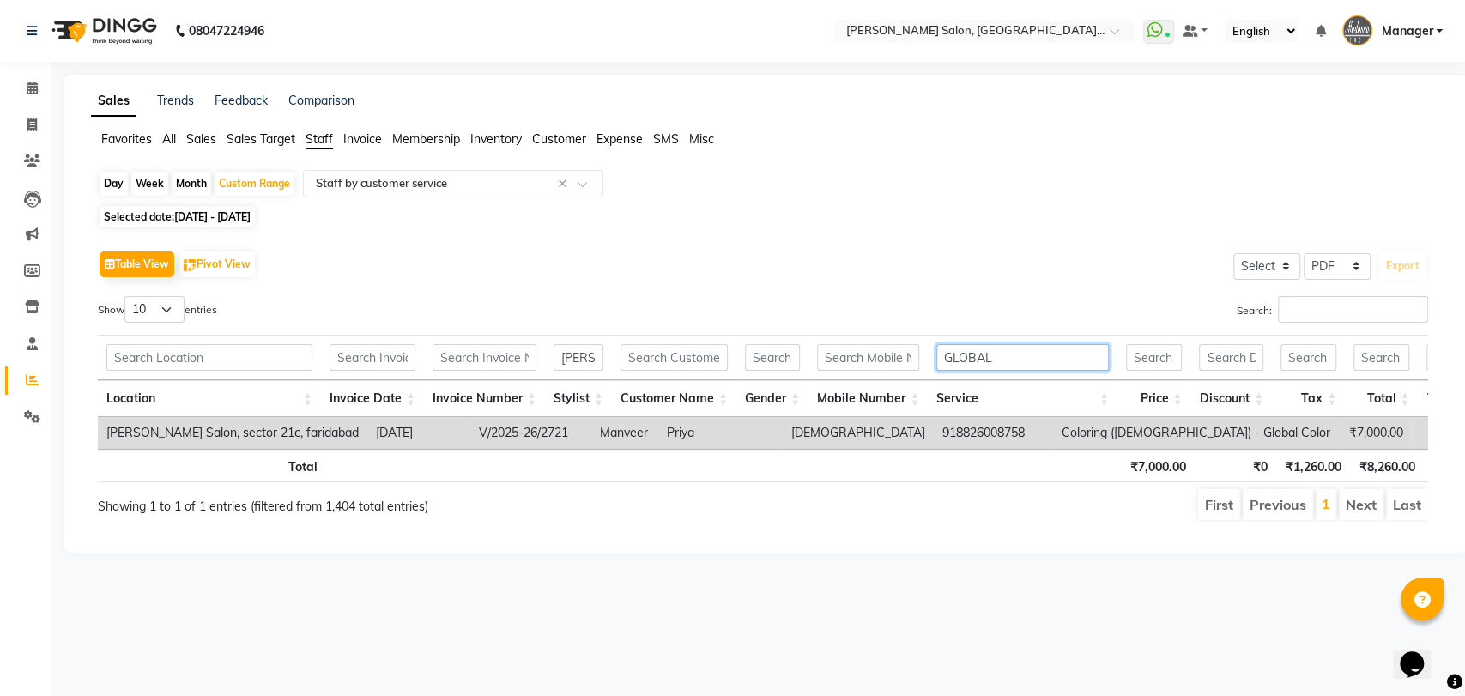
type input "GLOBAL"
drag, startPoint x: 832, startPoint y: 431, endPoint x: 902, endPoint y: 430, distance: 70.4
click at [934, 430] on td "918826008758" at bounding box center [993, 433] width 119 height 32
copy td "8826008758"
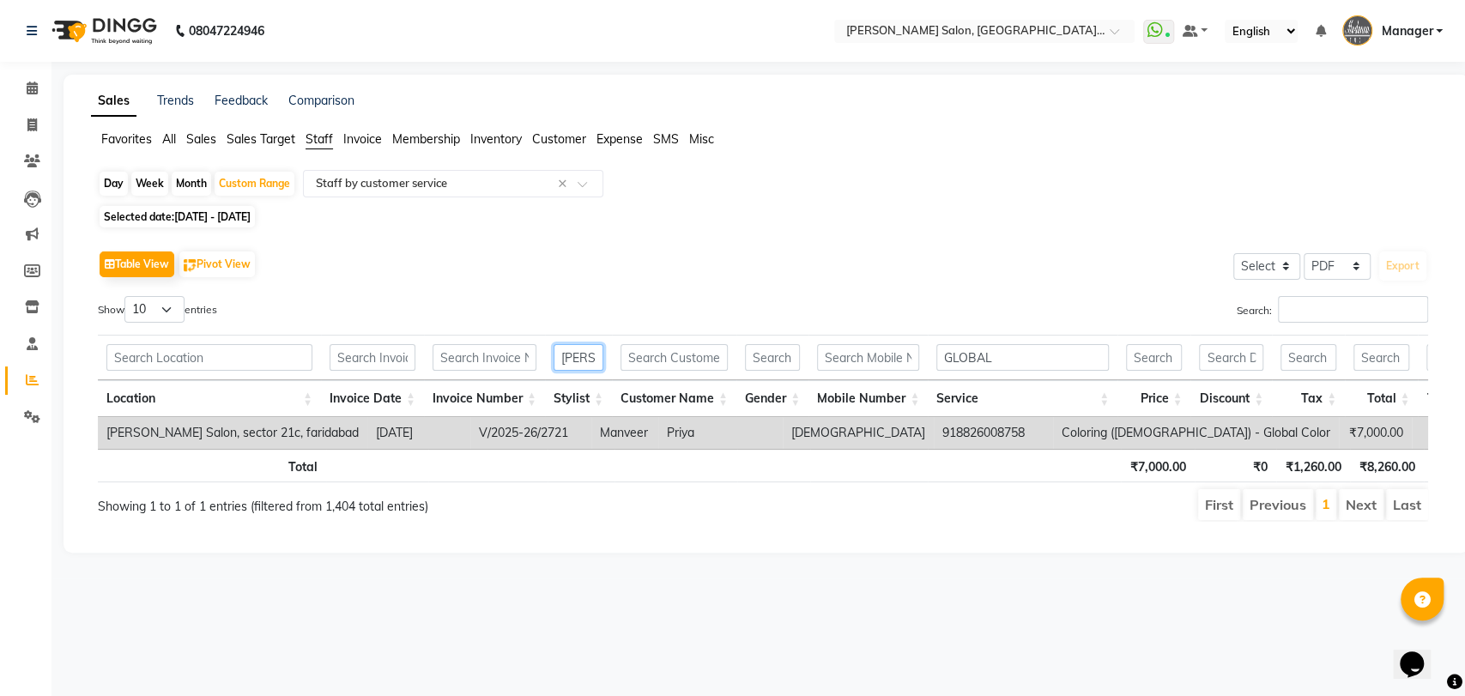
click at [591, 355] on input "MANVEER" at bounding box center [579, 357] width 50 height 27
click at [603, 355] on input "MANVEER" at bounding box center [579, 357] width 50 height 27
click at [589, 352] on input "MANVEER" at bounding box center [579, 357] width 50 height 27
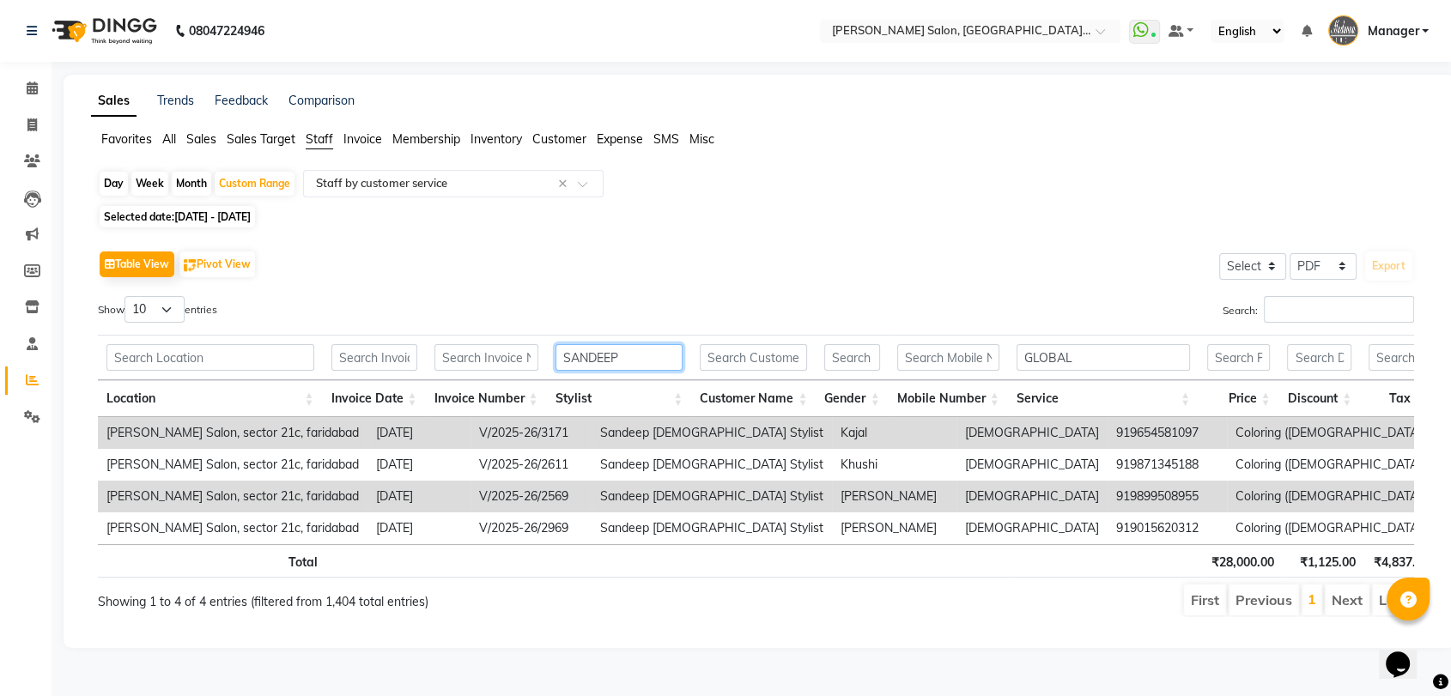
type input "SANDEEP"
click at [1183, 358] on input "GLOBAL" at bounding box center [1102, 357] width 173 height 27
type input "GLOBAL"
drag, startPoint x: 912, startPoint y: 494, endPoint x: 984, endPoint y: 495, distance: 71.3
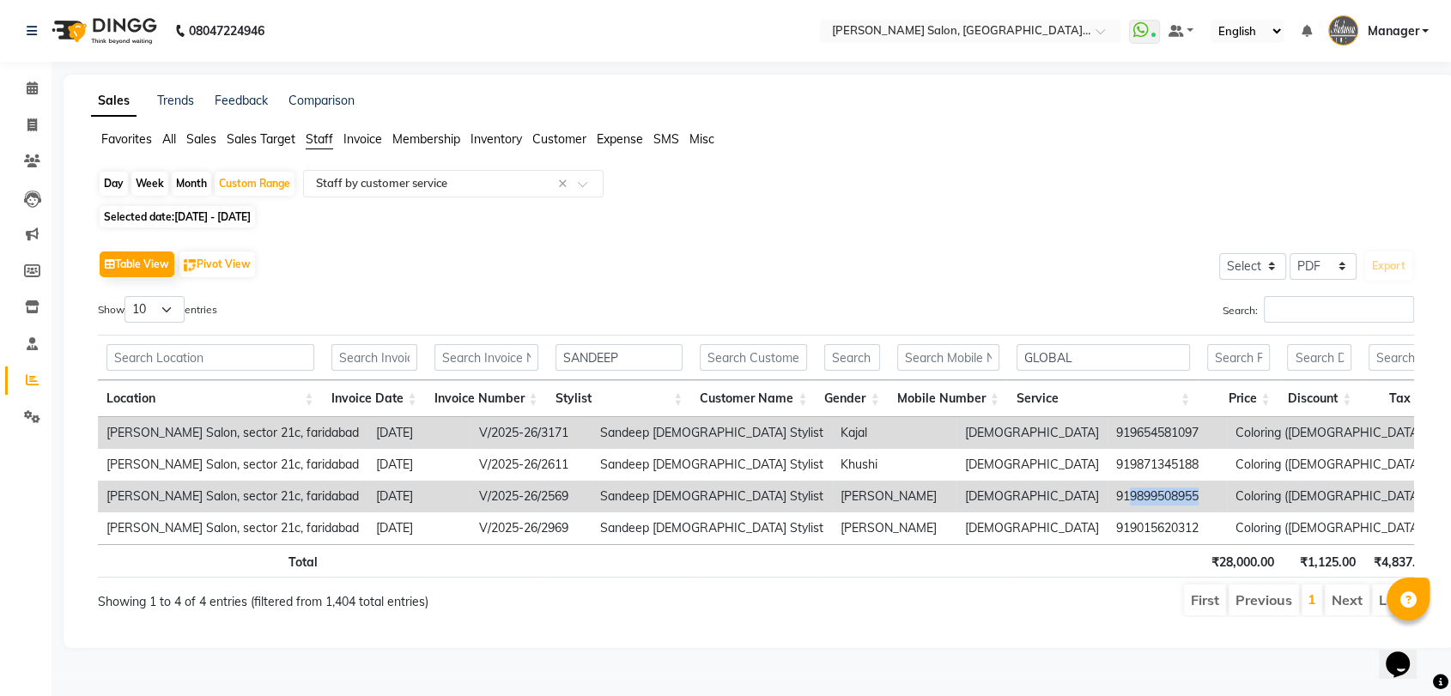
click at [1107, 495] on td "919899508955" at bounding box center [1166, 497] width 119 height 32
copy td "9899508955"
click at [1116, 363] on input "GLOBAL" at bounding box center [1102, 357] width 173 height 27
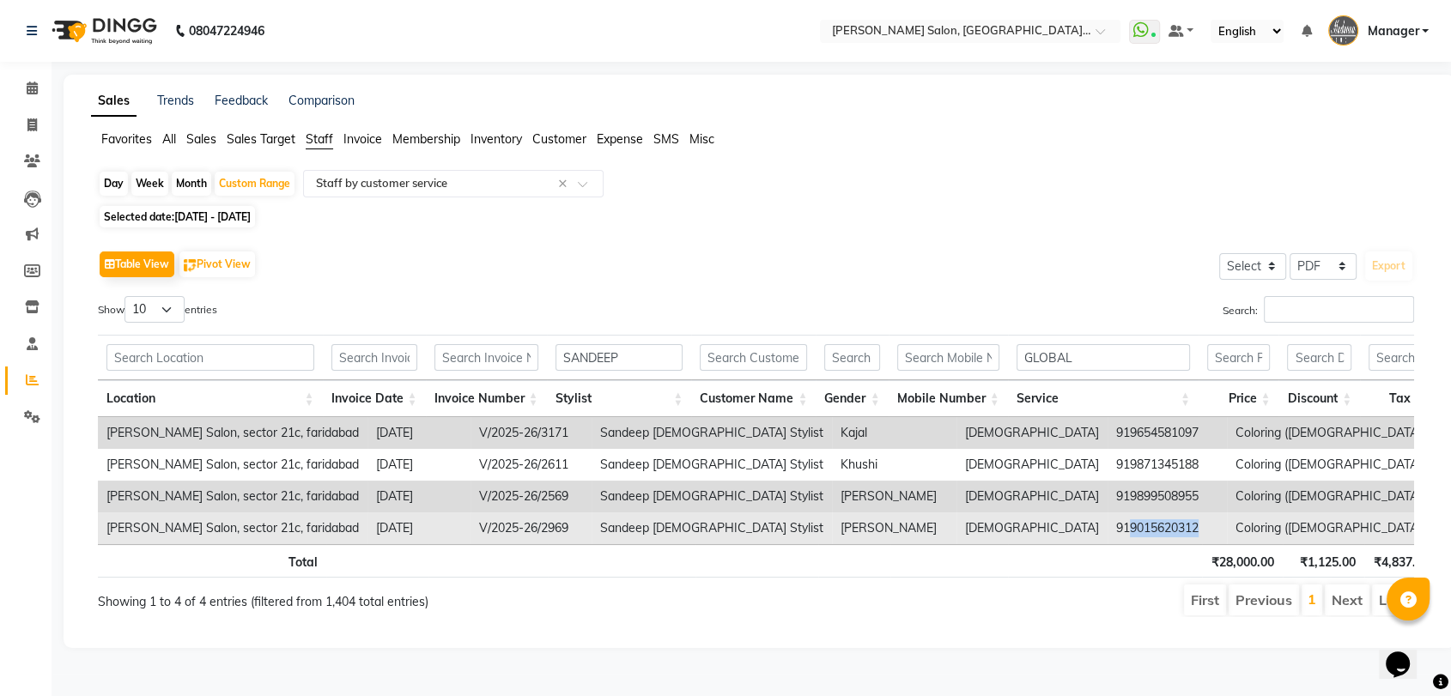
drag, startPoint x: 913, startPoint y: 526, endPoint x: 982, endPoint y: 530, distance: 68.8
click at [1107, 530] on td "919015620312" at bounding box center [1166, 528] width 119 height 32
copy td "9015620312"
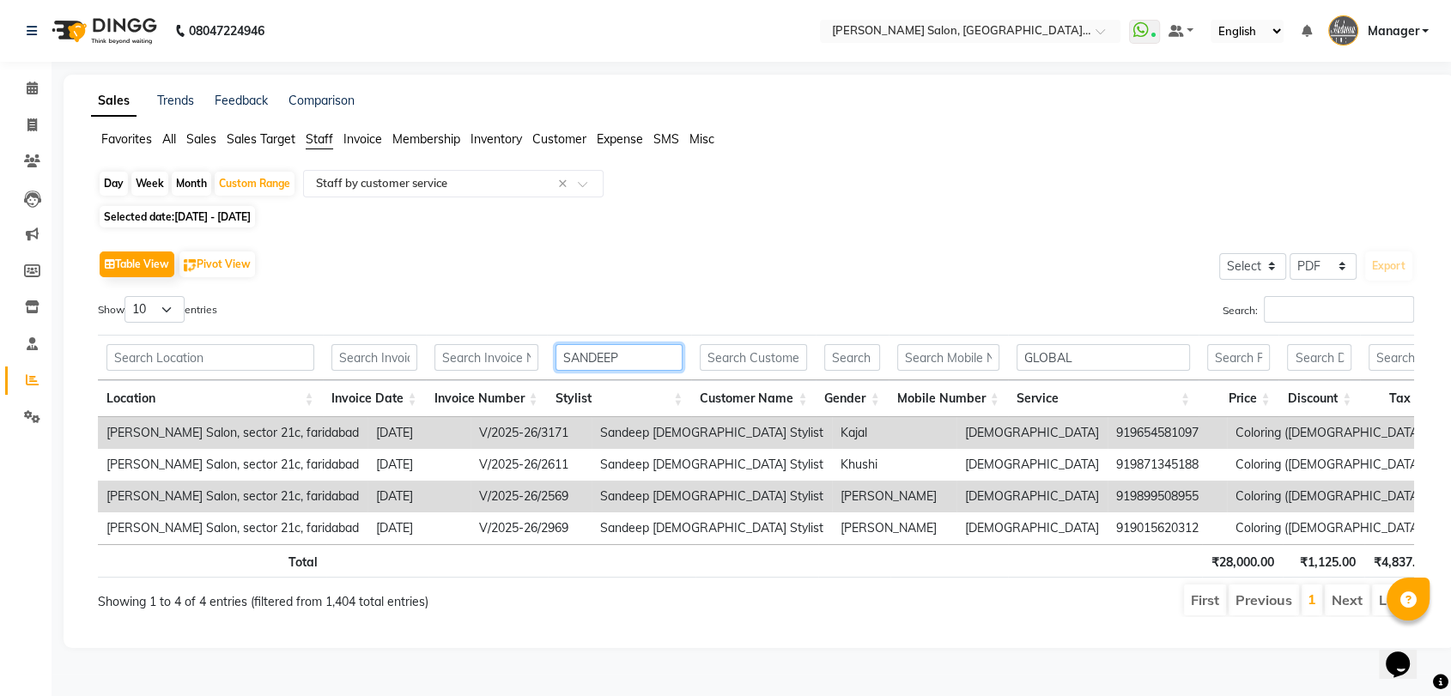
click at [672, 360] on input "SANDEEP" at bounding box center [619, 357] width 128 height 27
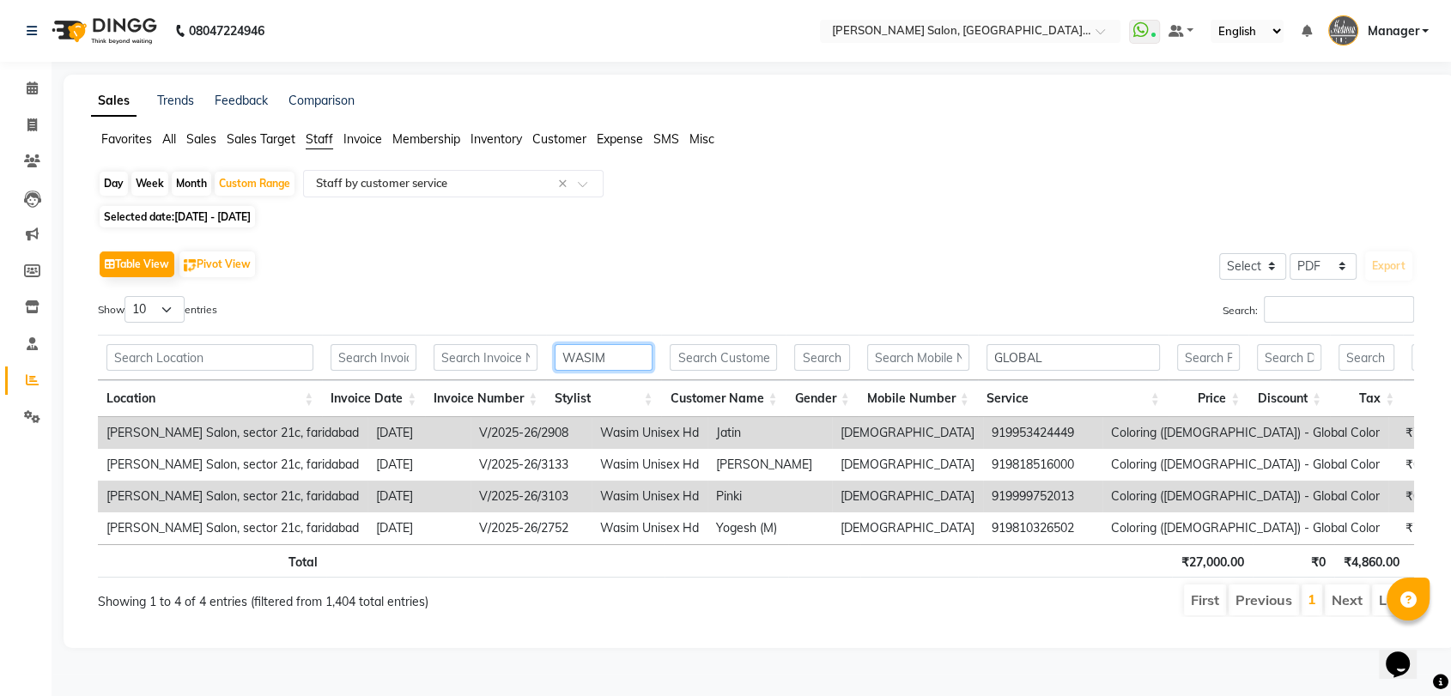
type input "WASIM"
click at [1082, 362] on input "GLOBAL" at bounding box center [1072, 357] width 173 height 27
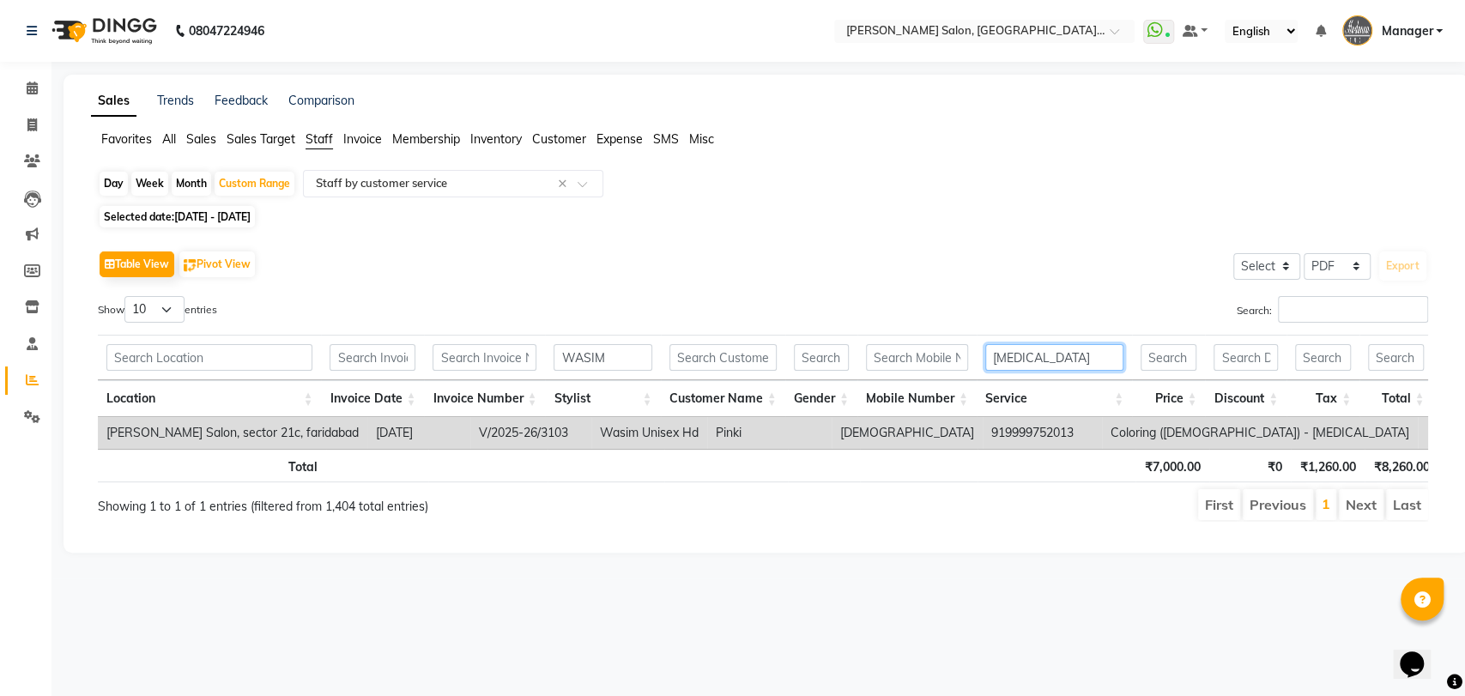
click at [1076, 358] on input "BOTOX" at bounding box center [1054, 357] width 138 height 27
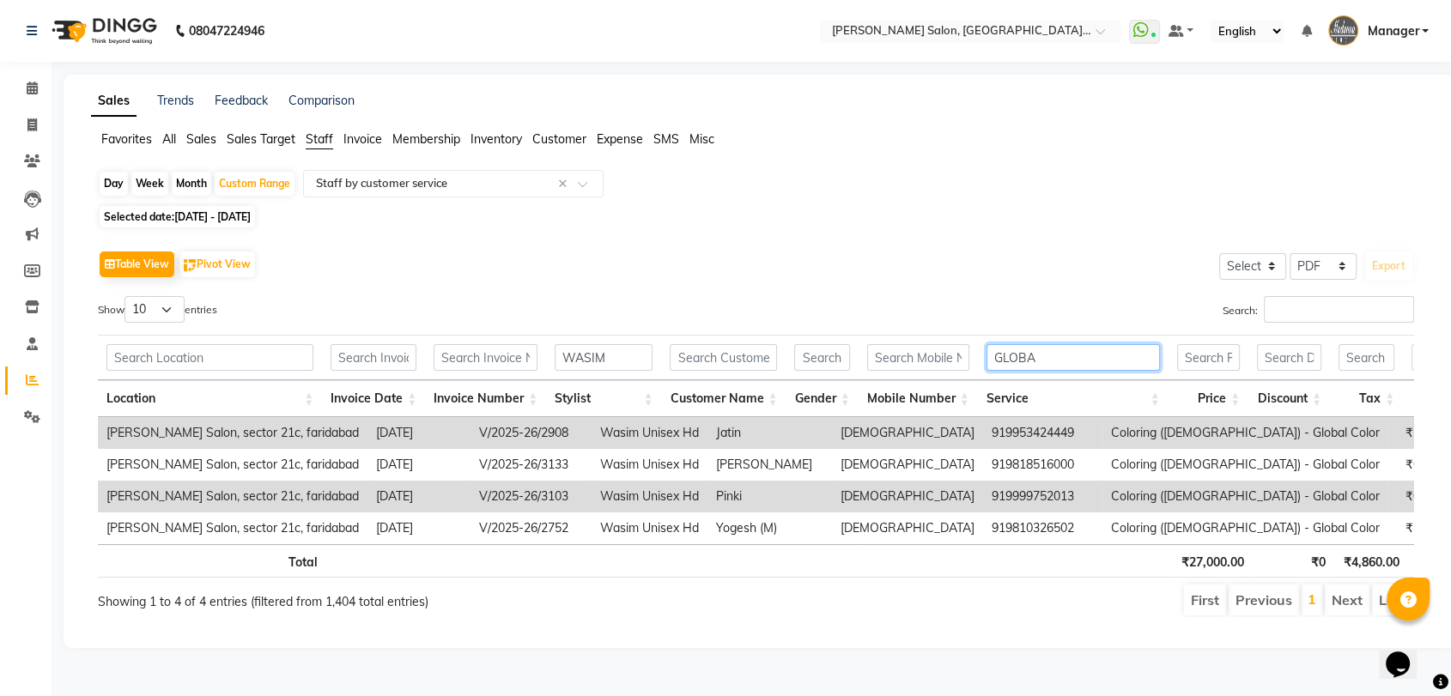
type input "GLOBAL"
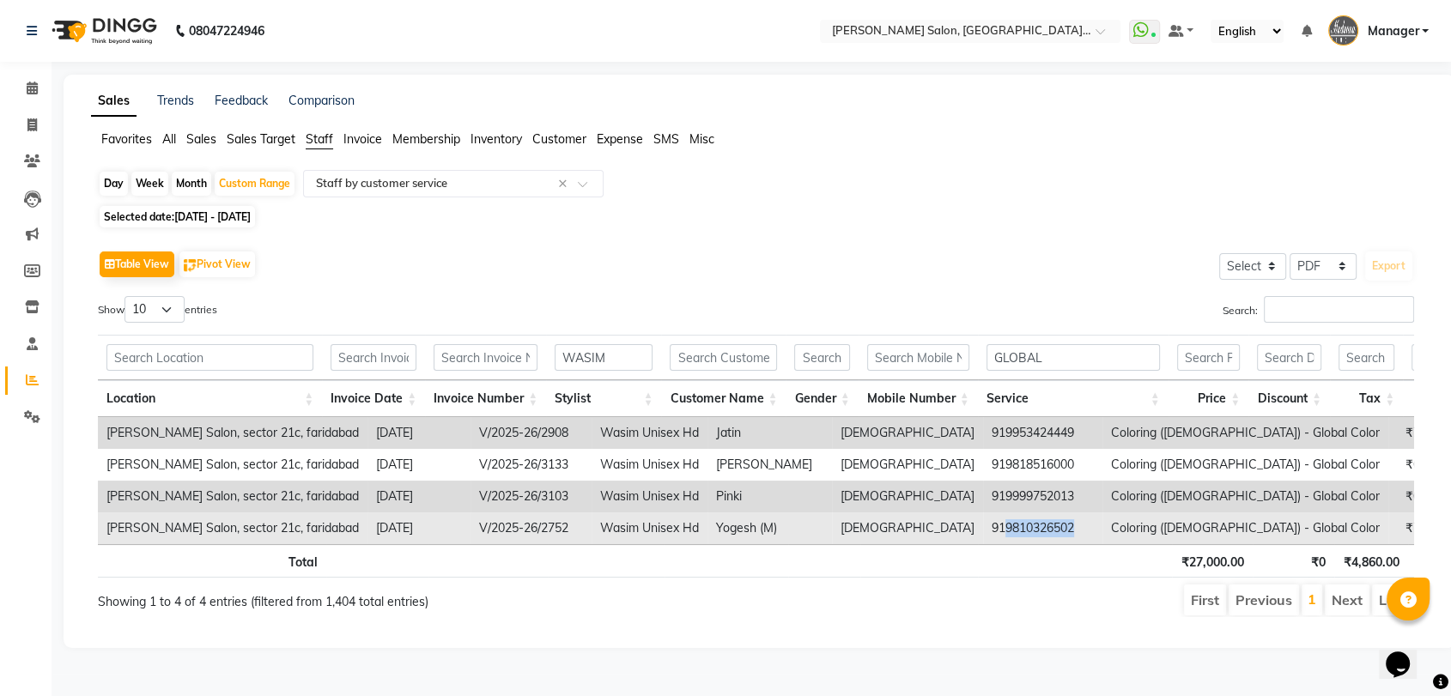
drag, startPoint x: 881, startPoint y: 527, endPoint x: 954, endPoint y: 528, distance: 73.8
click at [983, 528] on td "919810326502" at bounding box center [1042, 528] width 119 height 32
copy td "9810326502"
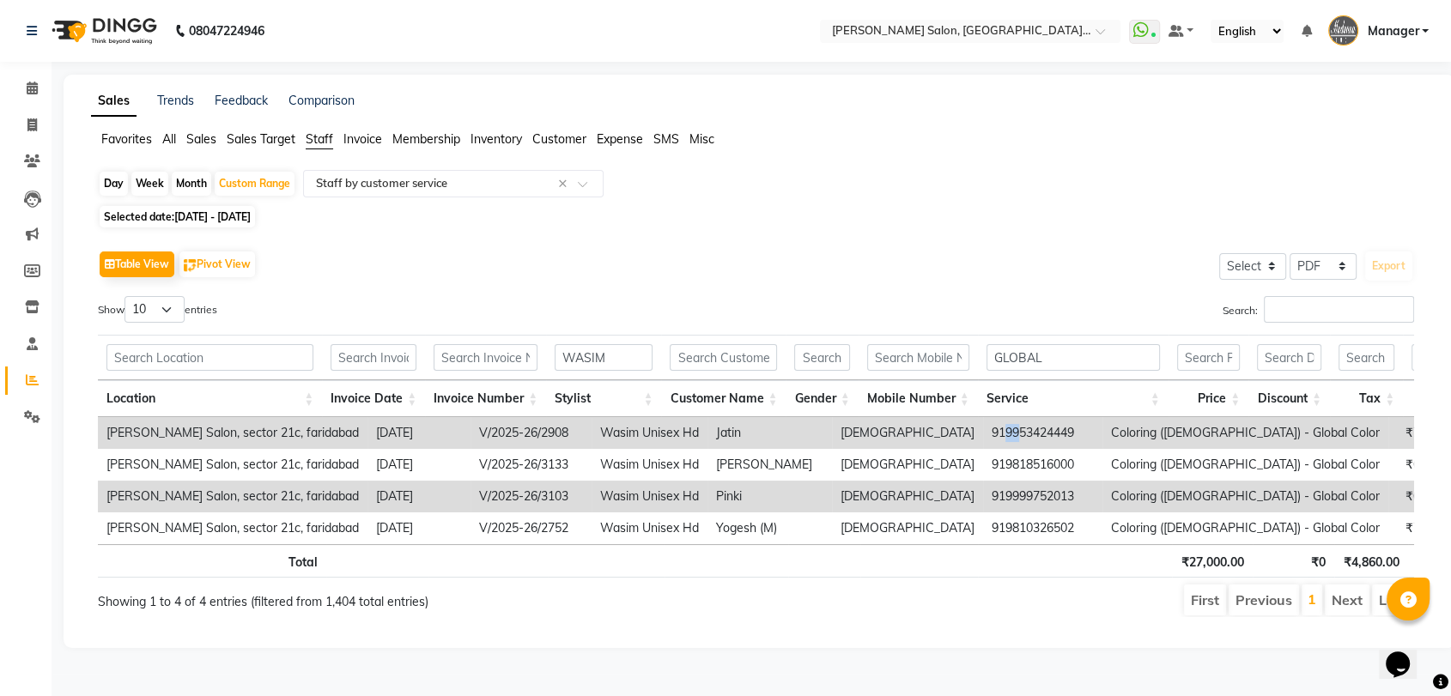
drag, startPoint x: 882, startPoint y: 424, endPoint x: 897, endPoint y: 427, distance: 15.0
click at [983, 427] on td "919953424449" at bounding box center [1042, 433] width 119 height 32
click at [816, 268] on div "Table View Pivot View Select Select CSV PDF Export" at bounding box center [756, 264] width 1316 height 36
click at [867, 154] on div "Favorites All Sales Sales Target Staff Invoice Membership Inventory Customer Ex…" at bounding box center [759, 146] width 1362 height 33
click at [1122, 359] on input "GLOBAL" at bounding box center [1072, 357] width 173 height 27
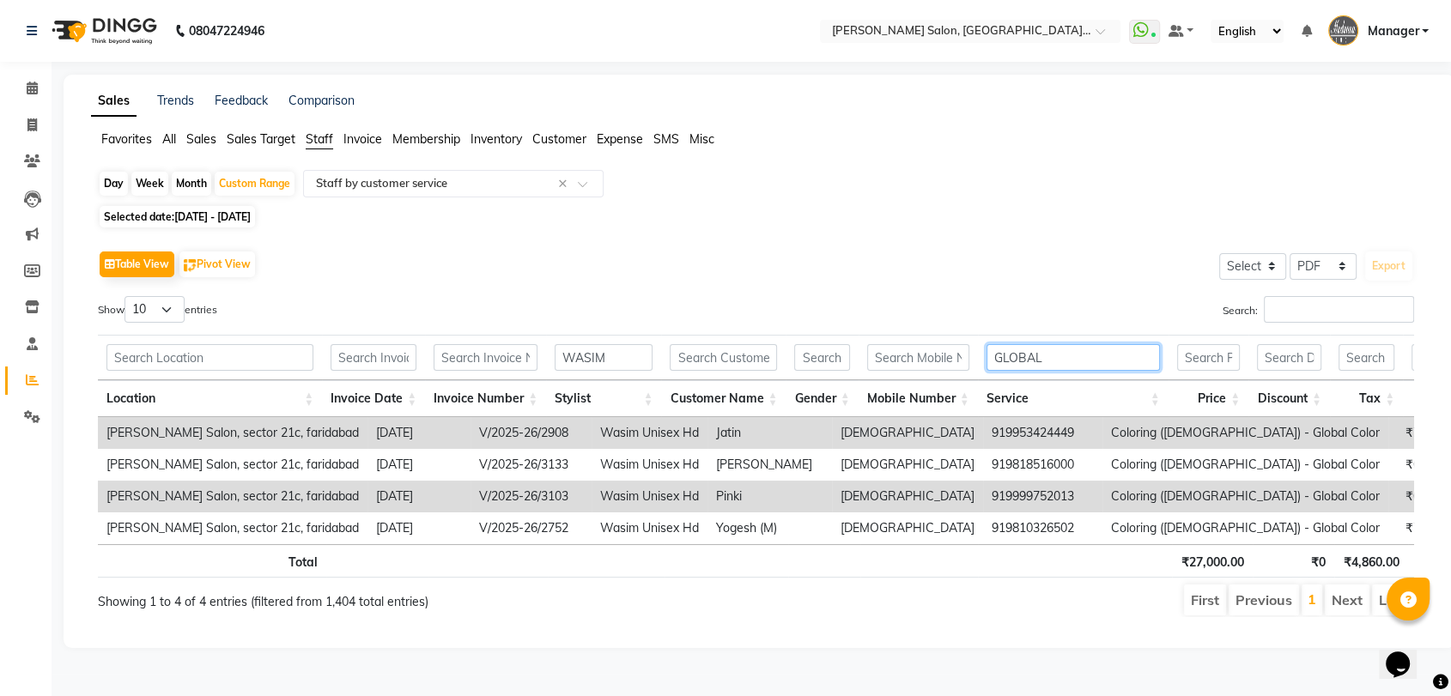
click at [1122, 359] on input "GLOBAL" at bounding box center [1072, 357] width 173 height 27
click at [1127, 223] on div "Selected date: 01-08-2025 - 31-08-2025" at bounding box center [763, 217] width 1330 height 18
click at [617, 355] on input "WASIM" at bounding box center [603, 357] width 98 height 27
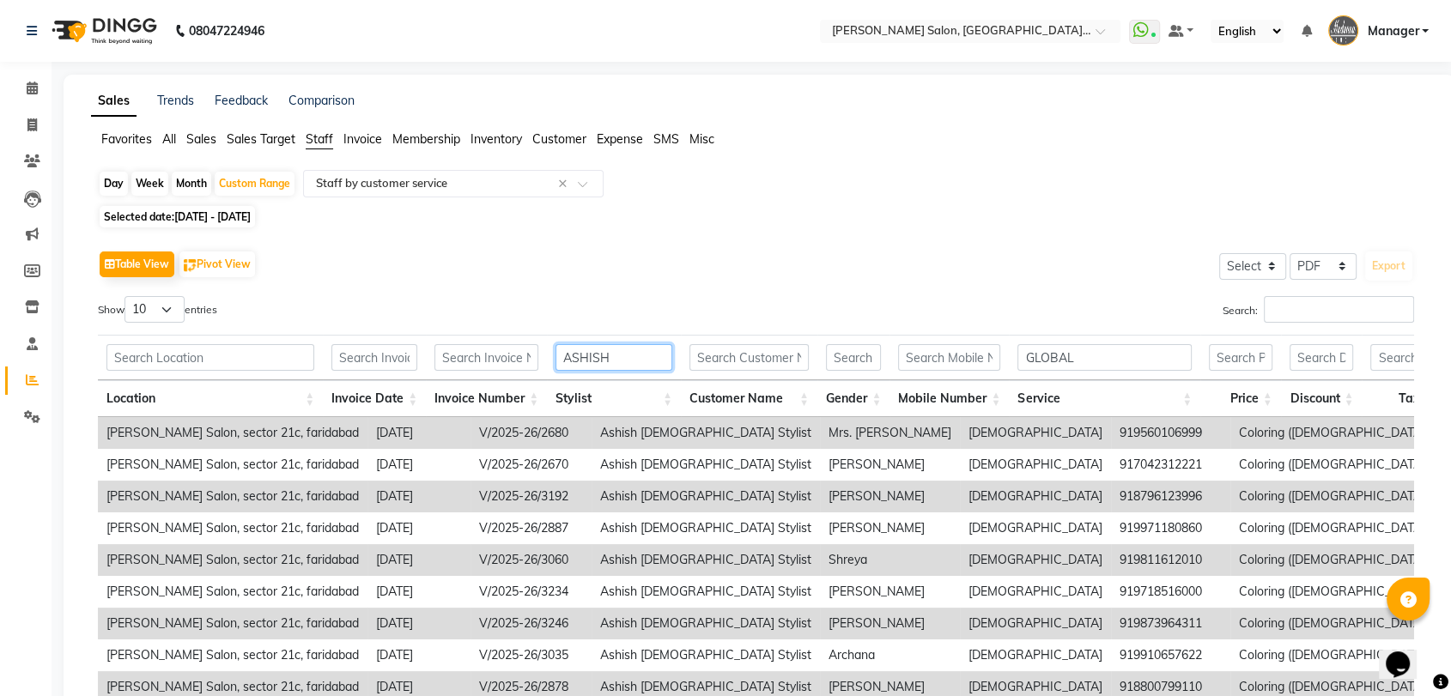
type input "ASHISH"
click at [1140, 352] on input "GLOBAL" at bounding box center [1104, 357] width 174 height 27
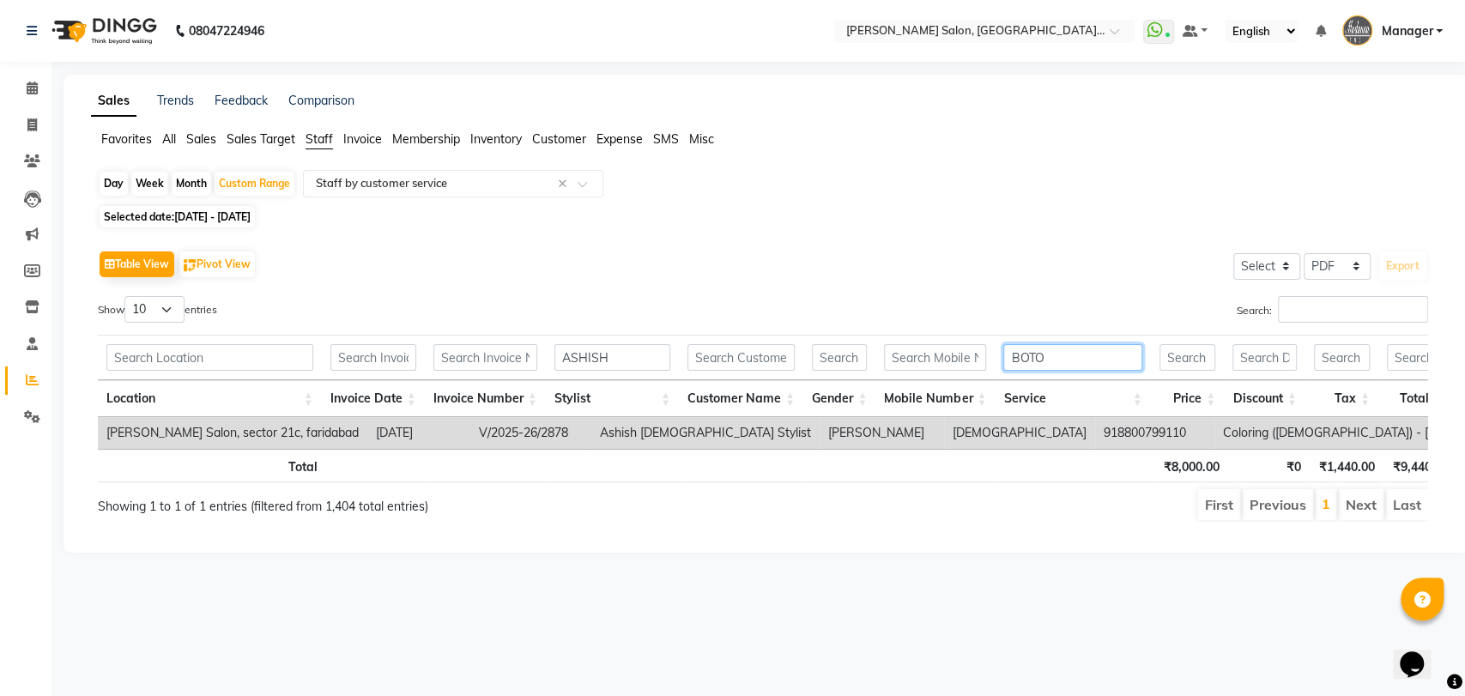
click at [1140, 352] on input "BOTO" at bounding box center [1072, 357] width 138 height 27
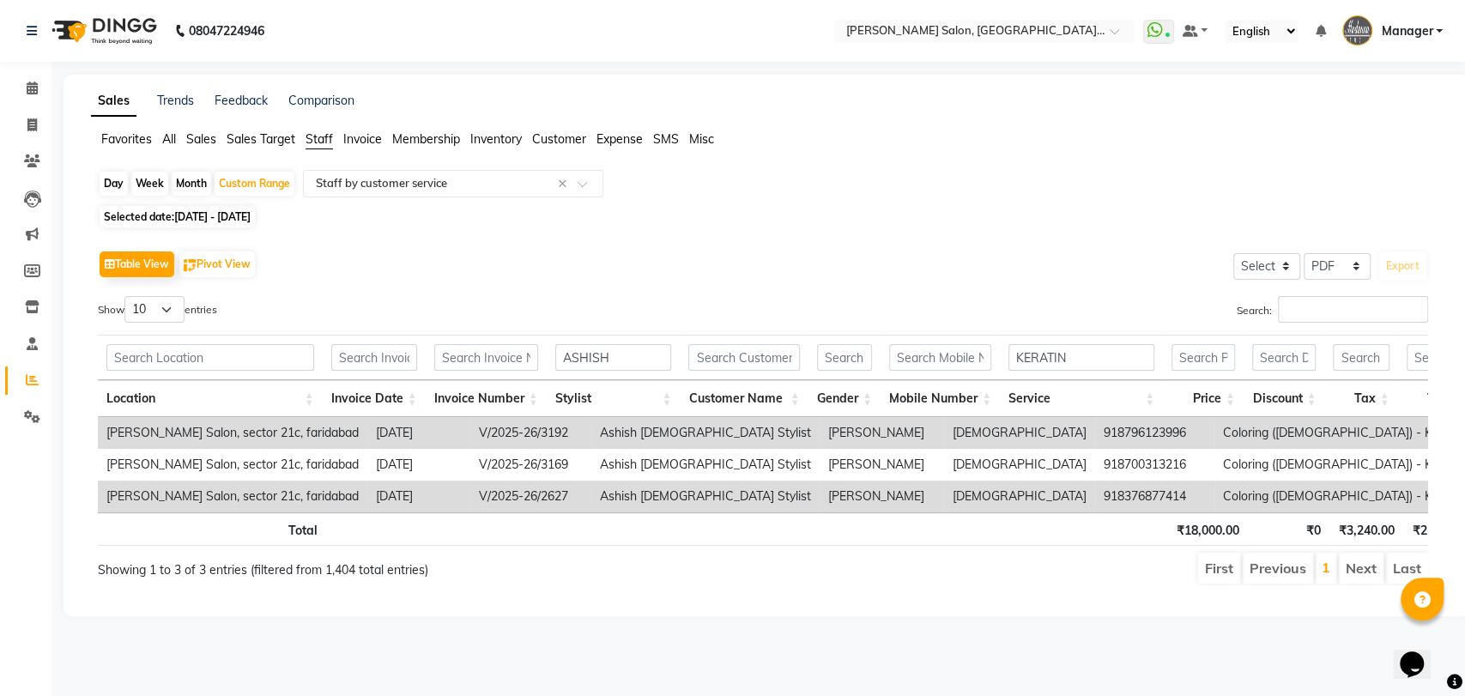
click at [820, 494] on td "Dr Himani" at bounding box center [882, 497] width 124 height 32
drag, startPoint x: 906, startPoint y: 495, endPoint x: 977, endPoint y: 495, distance: 70.4
click at [1095, 495] on td "918376877414" at bounding box center [1154, 497] width 119 height 32
copy td "8376877414"
drag, startPoint x: 1107, startPoint y: 357, endPoint x: 1009, endPoint y: 350, distance: 98.9
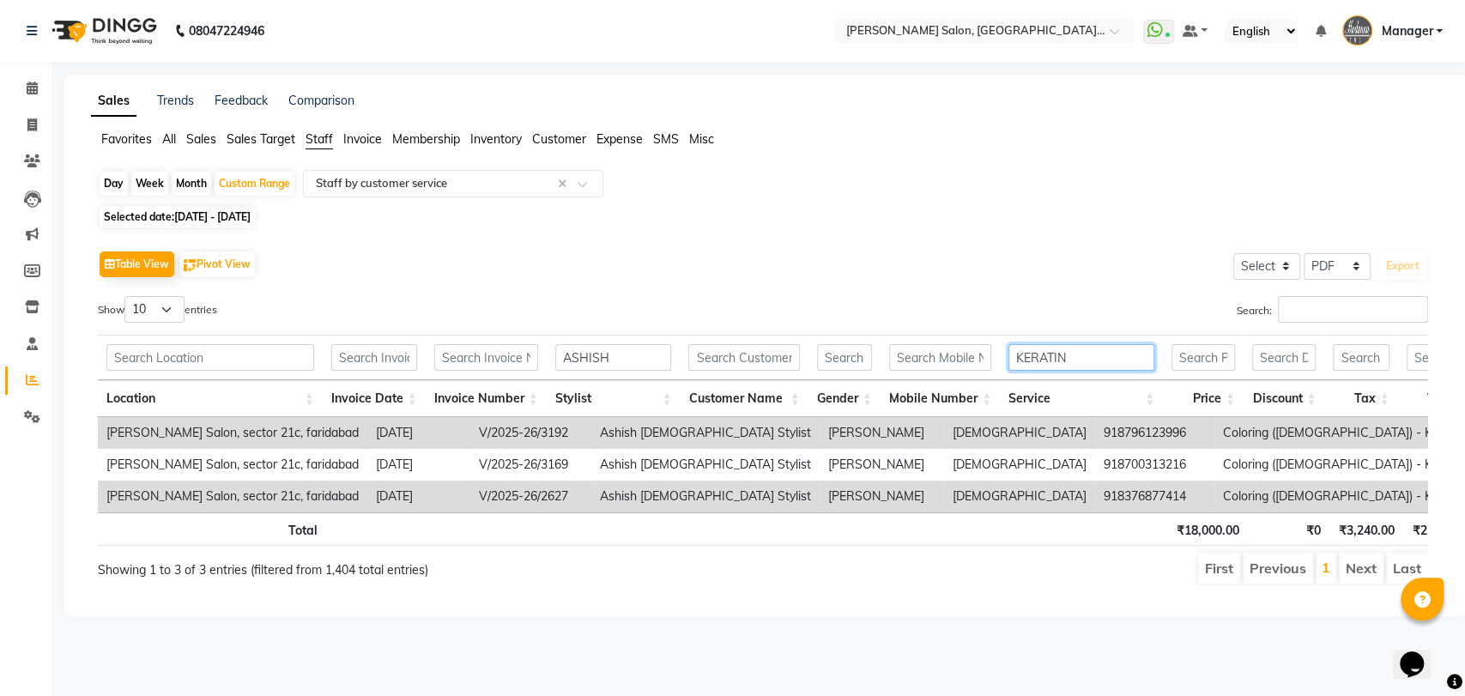
click at [1009, 350] on th "KERATIN" at bounding box center [1081, 357] width 163 height 45
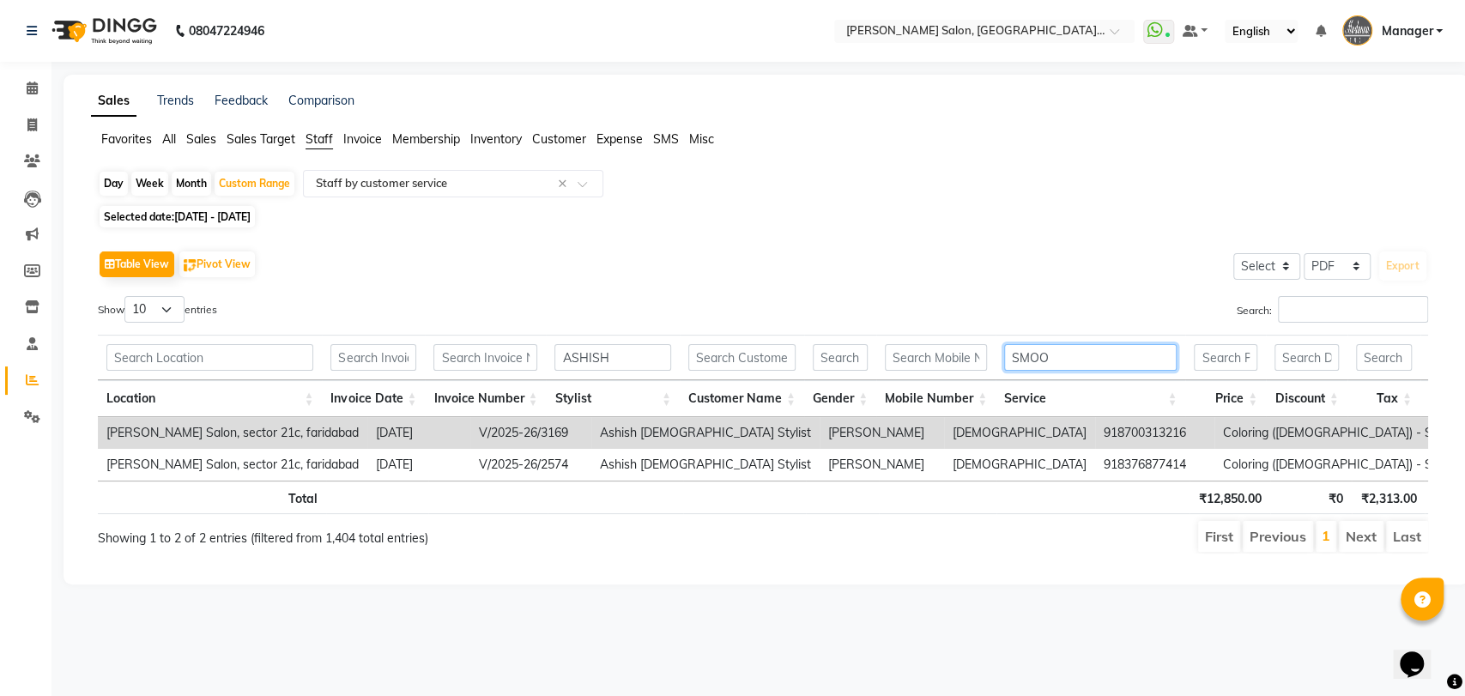
drag, startPoint x: 1043, startPoint y: 367, endPoint x: 1005, endPoint y: 367, distance: 37.8
click at [1005, 367] on input "SMOO" at bounding box center [1090, 357] width 173 height 27
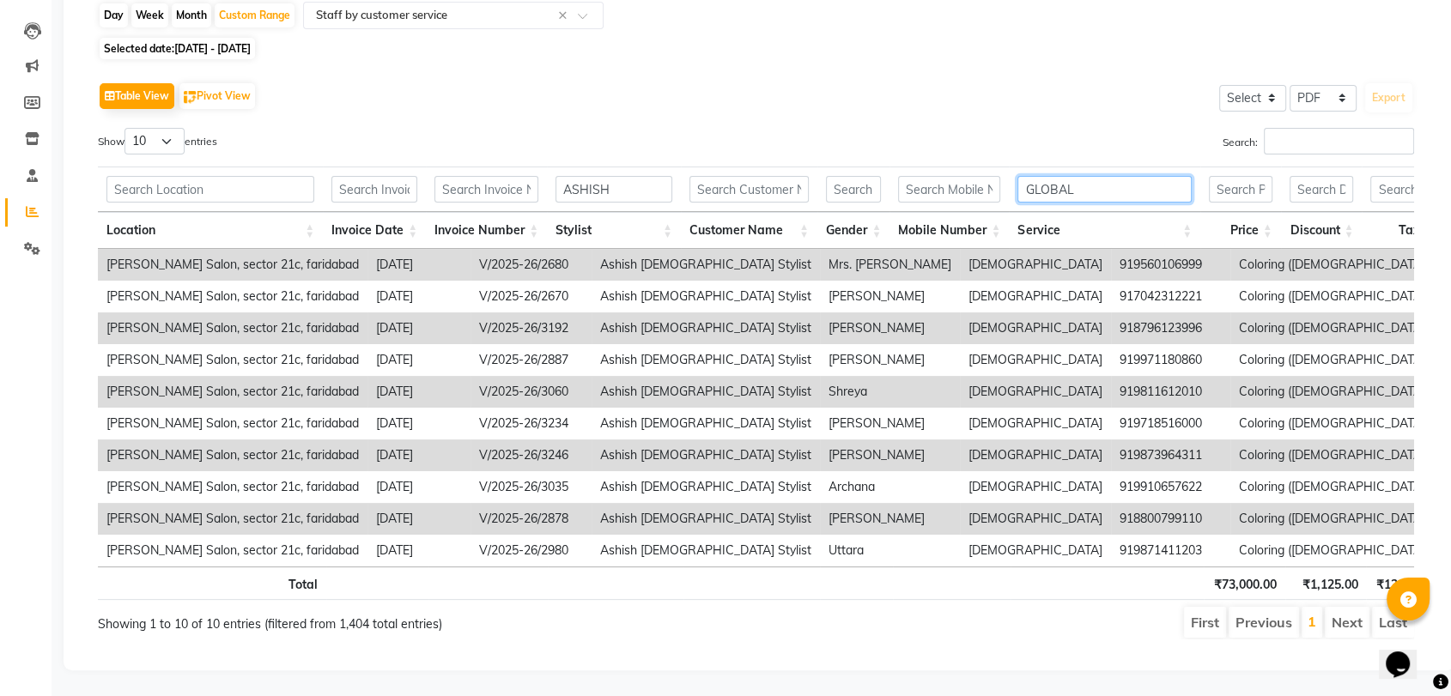
scroll to position [191, 0]
type input "GLOBAL"
drag, startPoint x: 913, startPoint y: 239, endPoint x: 985, endPoint y: 236, distance: 72.1
click at [1111, 249] on td "919560106999" at bounding box center [1170, 265] width 119 height 32
copy td "9560106999"
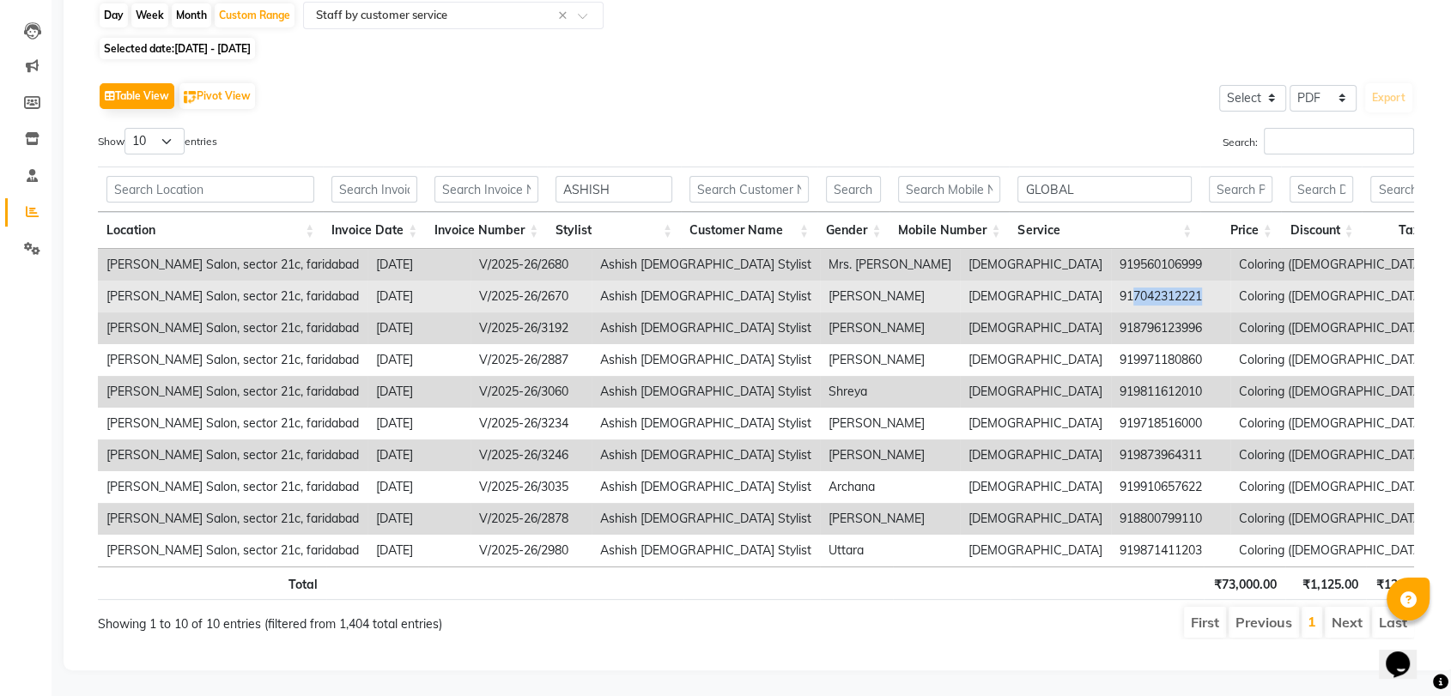
drag, startPoint x: 918, startPoint y: 272, endPoint x: 986, endPoint y: 270, distance: 68.7
click at [1111, 281] on td "917042312221" at bounding box center [1170, 297] width 119 height 32
copy td "7042312221"
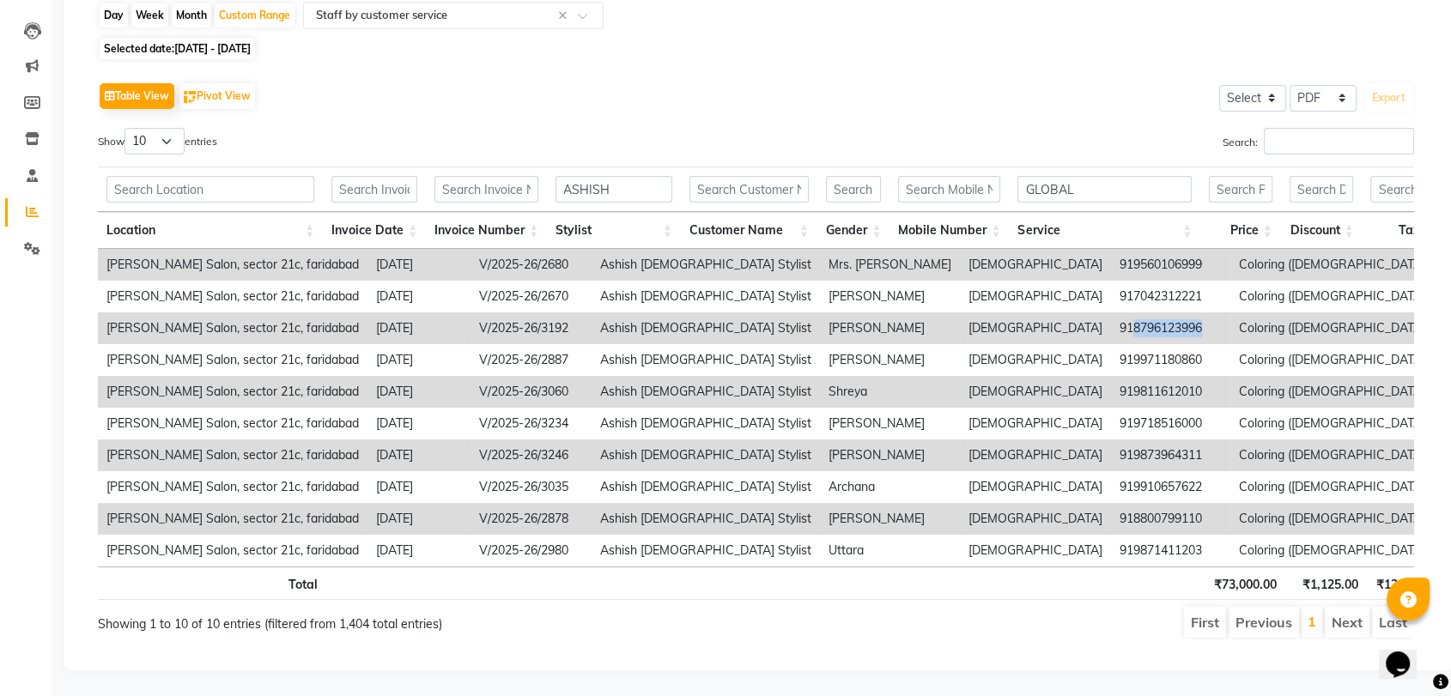
drag, startPoint x: 915, startPoint y: 301, endPoint x: 986, endPoint y: 302, distance: 71.2
click at [1111, 312] on td "918796123996" at bounding box center [1170, 328] width 119 height 32
copy td "8796123996"
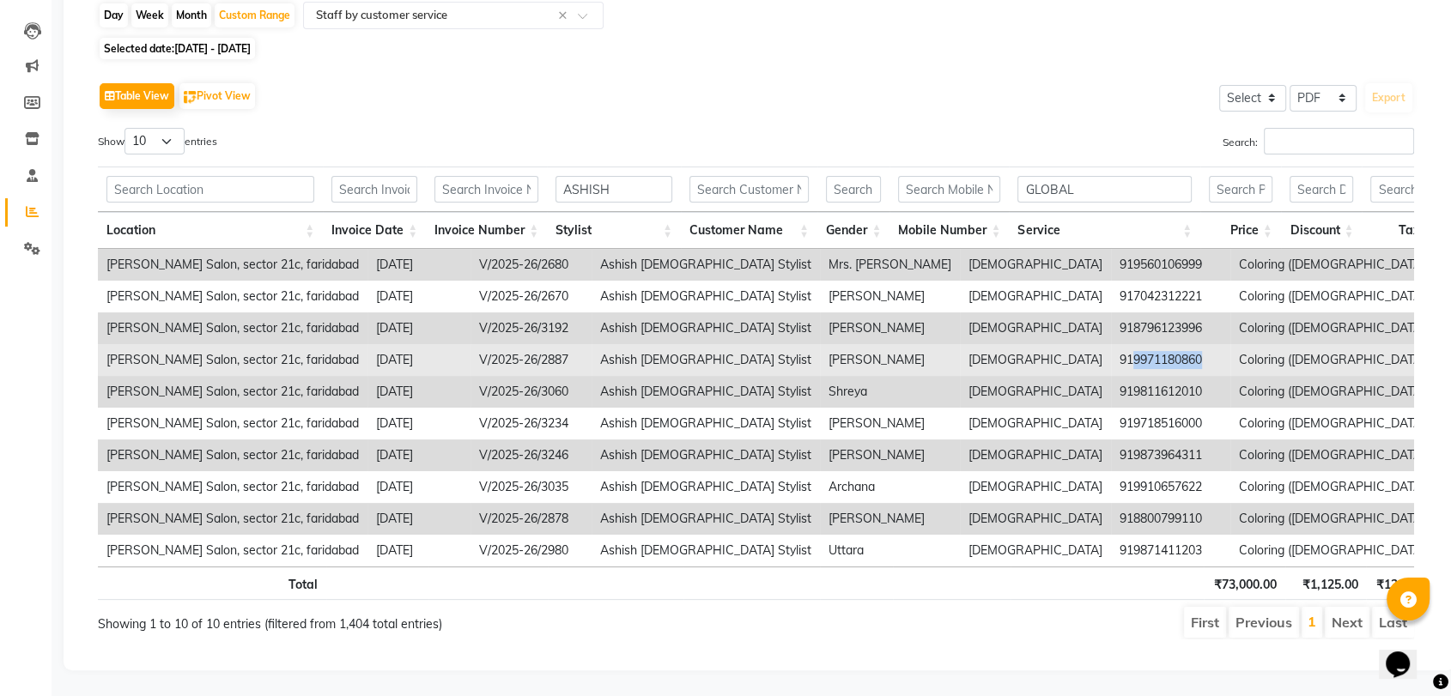
drag, startPoint x: 915, startPoint y: 337, endPoint x: 988, endPoint y: 336, distance: 73.0
click at [1111, 344] on td "919971180860" at bounding box center [1170, 360] width 119 height 32
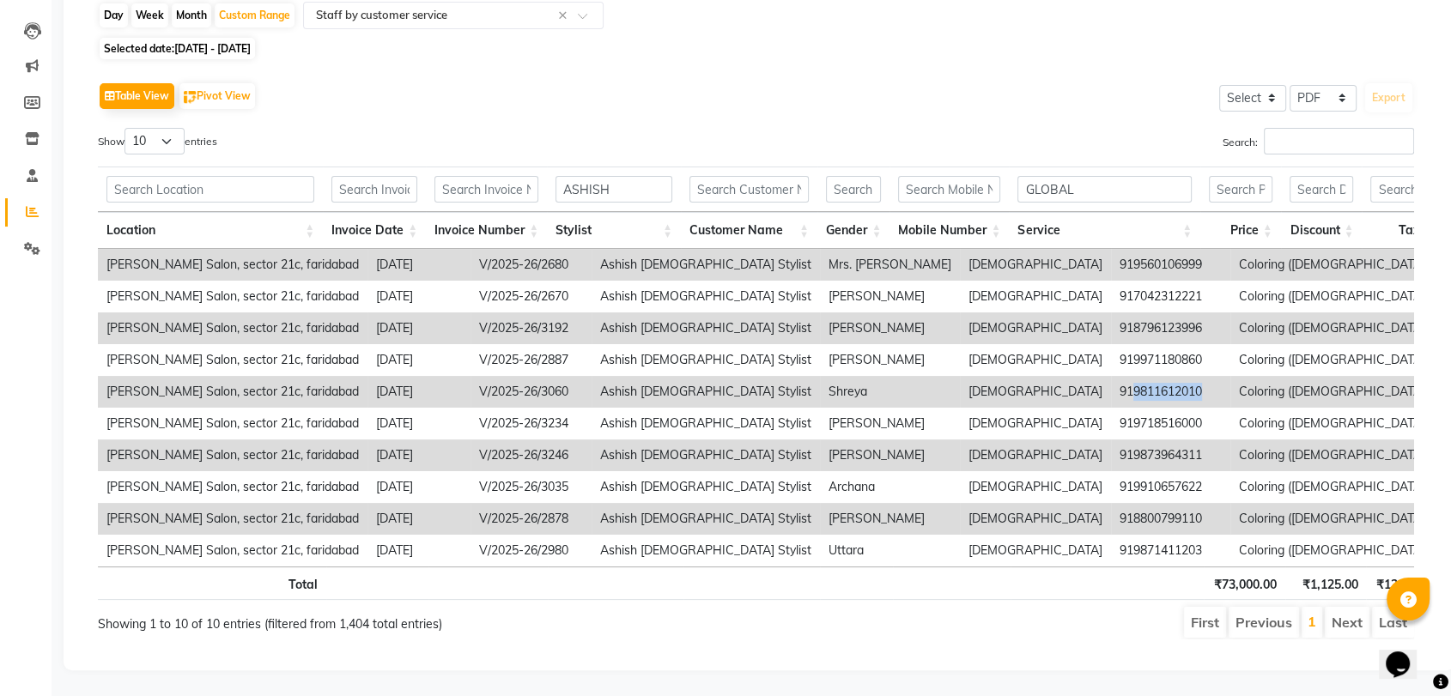
drag, startPoint x: 915, startPoint y: 372, endPoint x: 988, endPoint y: 369, distance: 73.0
click at [1111, 376] on td "919811612010" at bounding box center [1170, 392] width 119 height 32
click at [1111, 439] on td "919873964311" at bounding box center [1170, 455] width 119 height 32
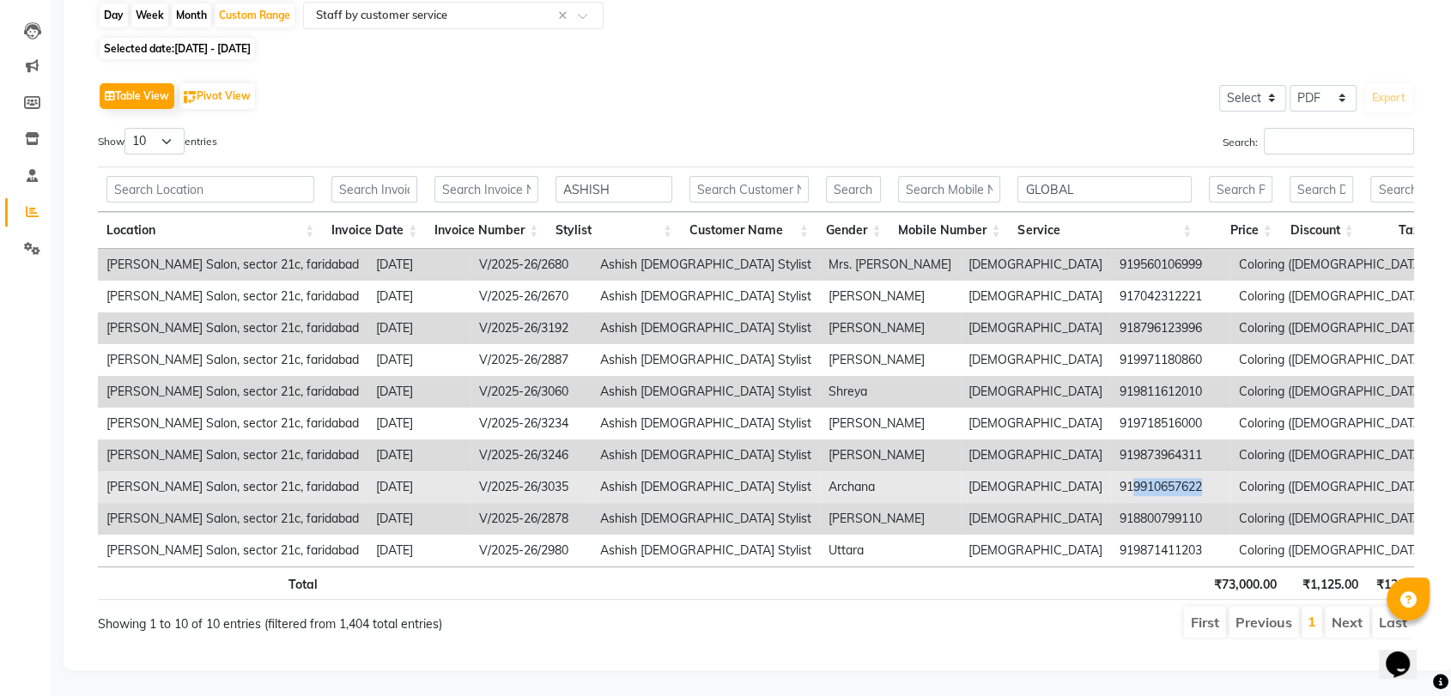
drag, startPoint x: 915, startPoint y: 463, endPoint x: 985, endPoint y: 467, distance: 70.5
click at [1111, 471] on td "919910657622" at bounding box center [1170, 487] width 119 height 32
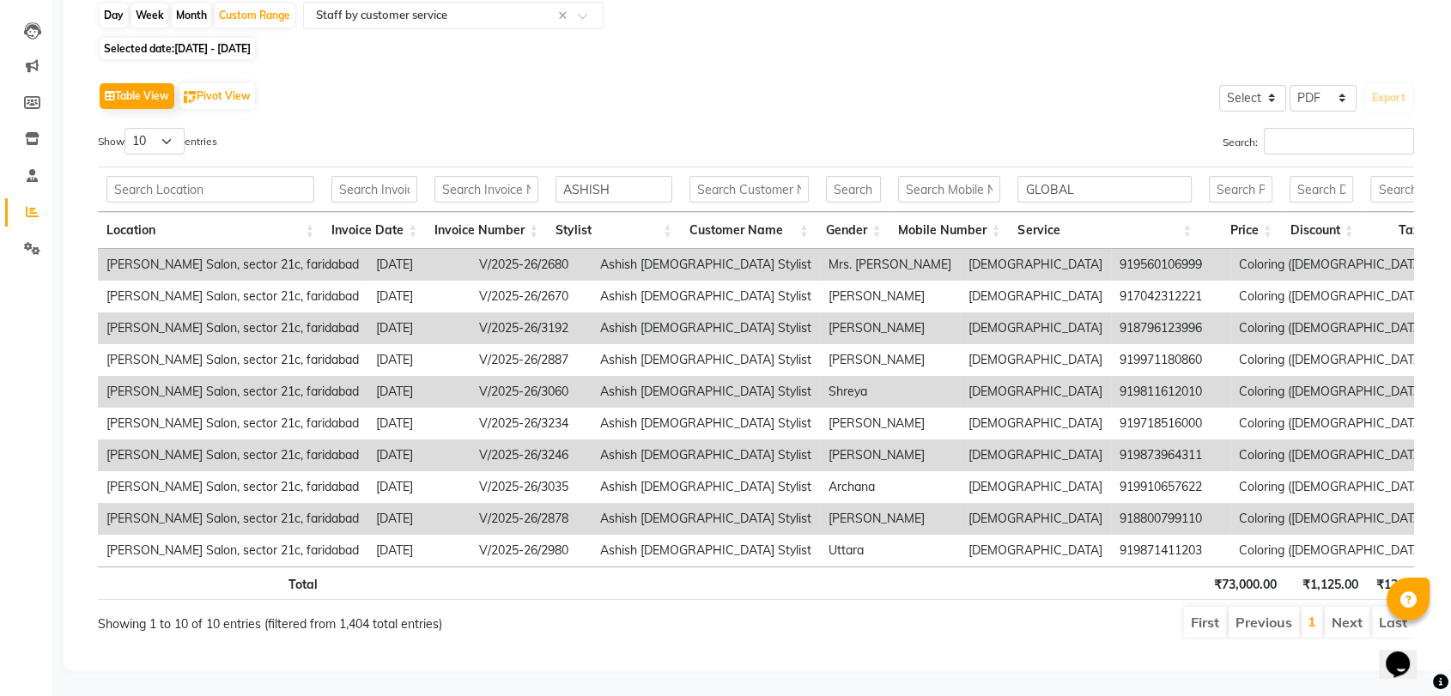
click at [529, 78] on div "Table View Pivot View Select Select CSV PDF Export" at bounding box center [756, 96] width 1316 height 36
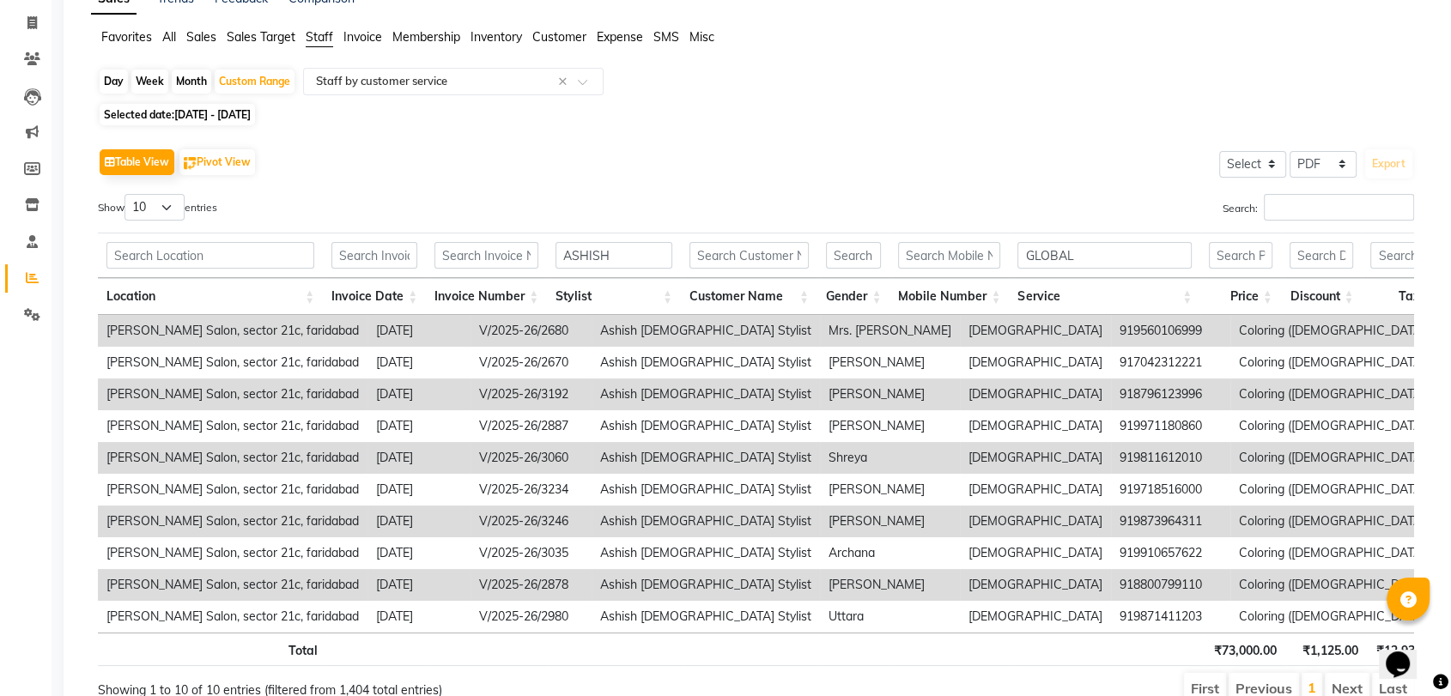
scroll to position [101, 0]
click at [639, 251] on input "ASHISH" at bounding box center [613, 256] width 117 height 27
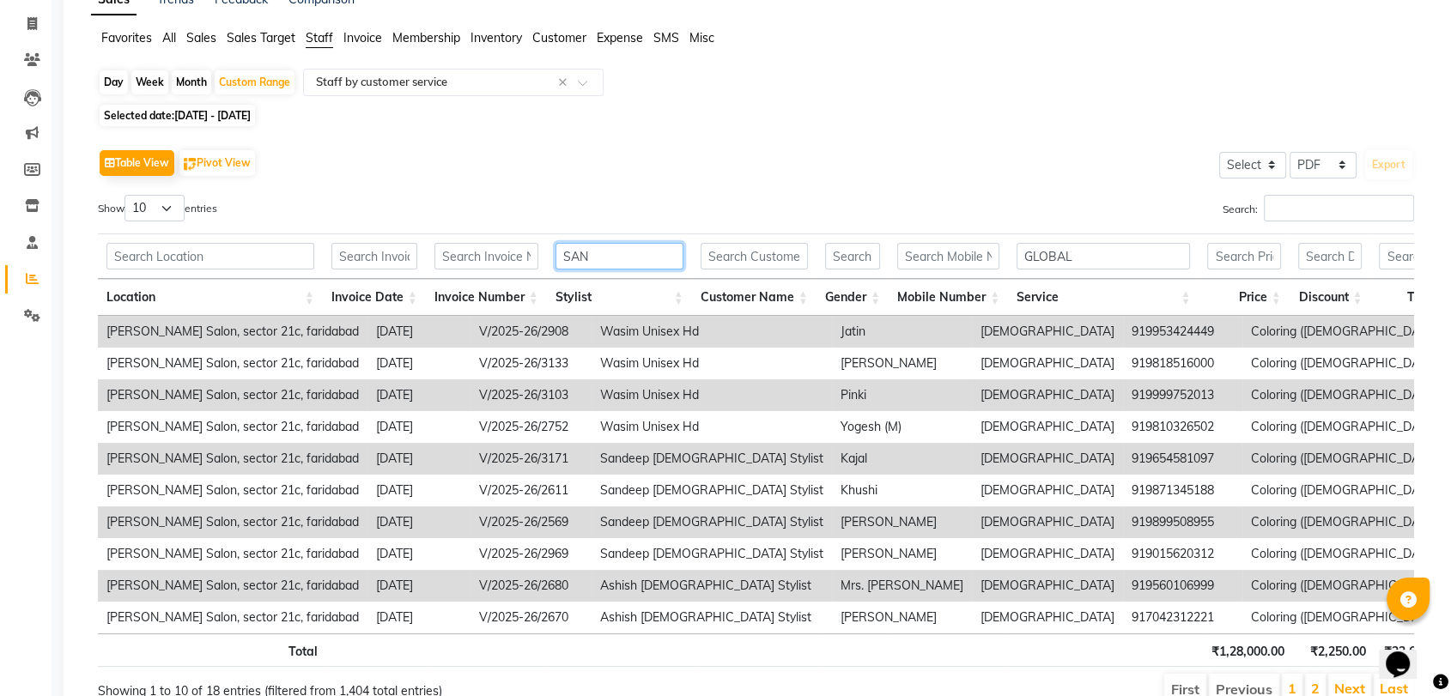
scroll to position [6, 0]
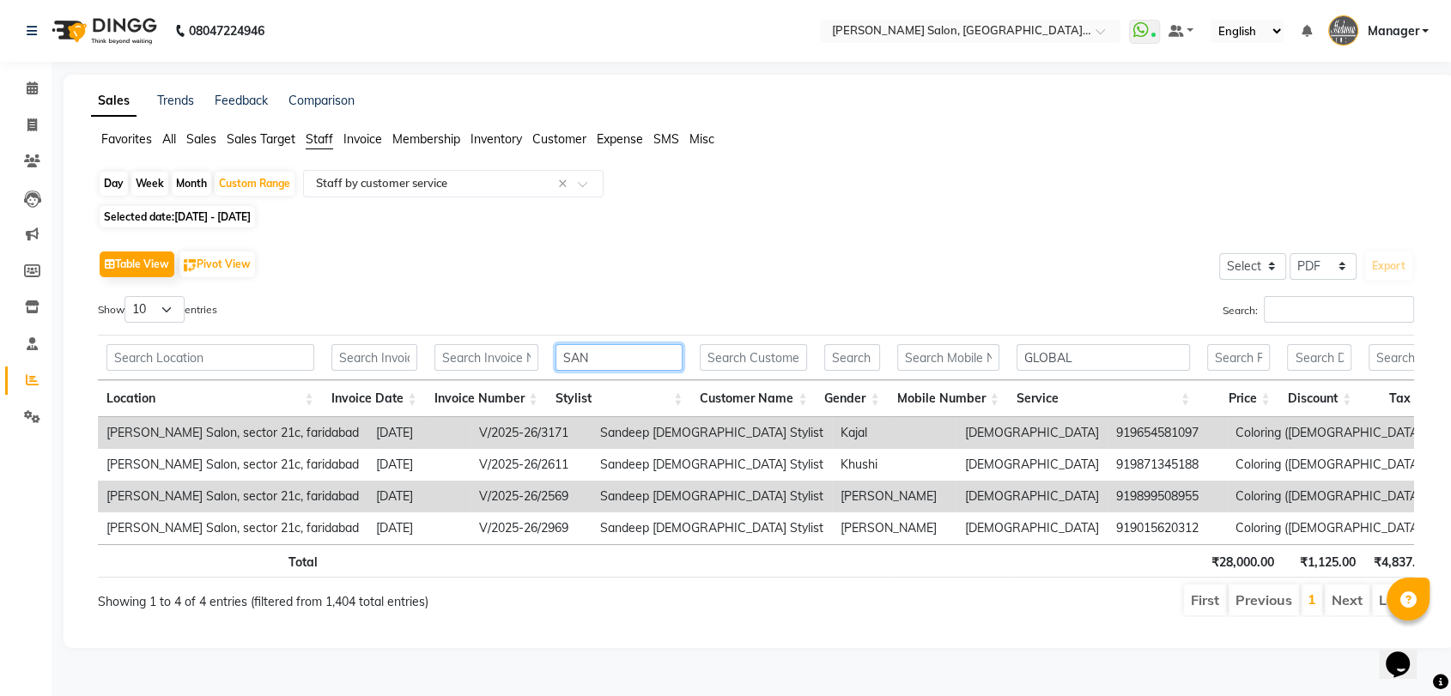
click at [629, 345] on input "SAN" at bounding box center [619, 357] width 128 height 27
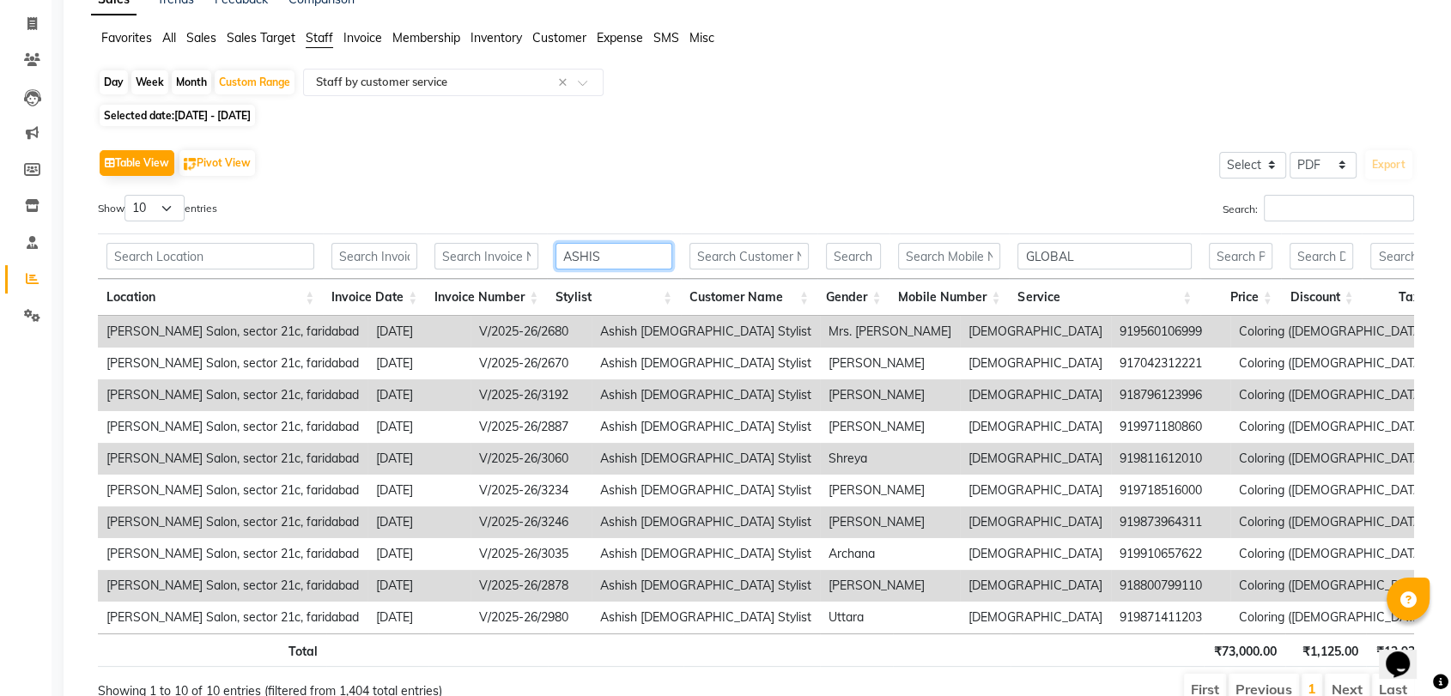
type input "ASHISH"
drag, startPoint x: 1096, startPoint y: 256, endPoint x: 1018, endPoint y: 257, distance: 78.1
click at [1018, 257] on input "GLOBAL" at bounding box center [1104, 256] width 174 height 27
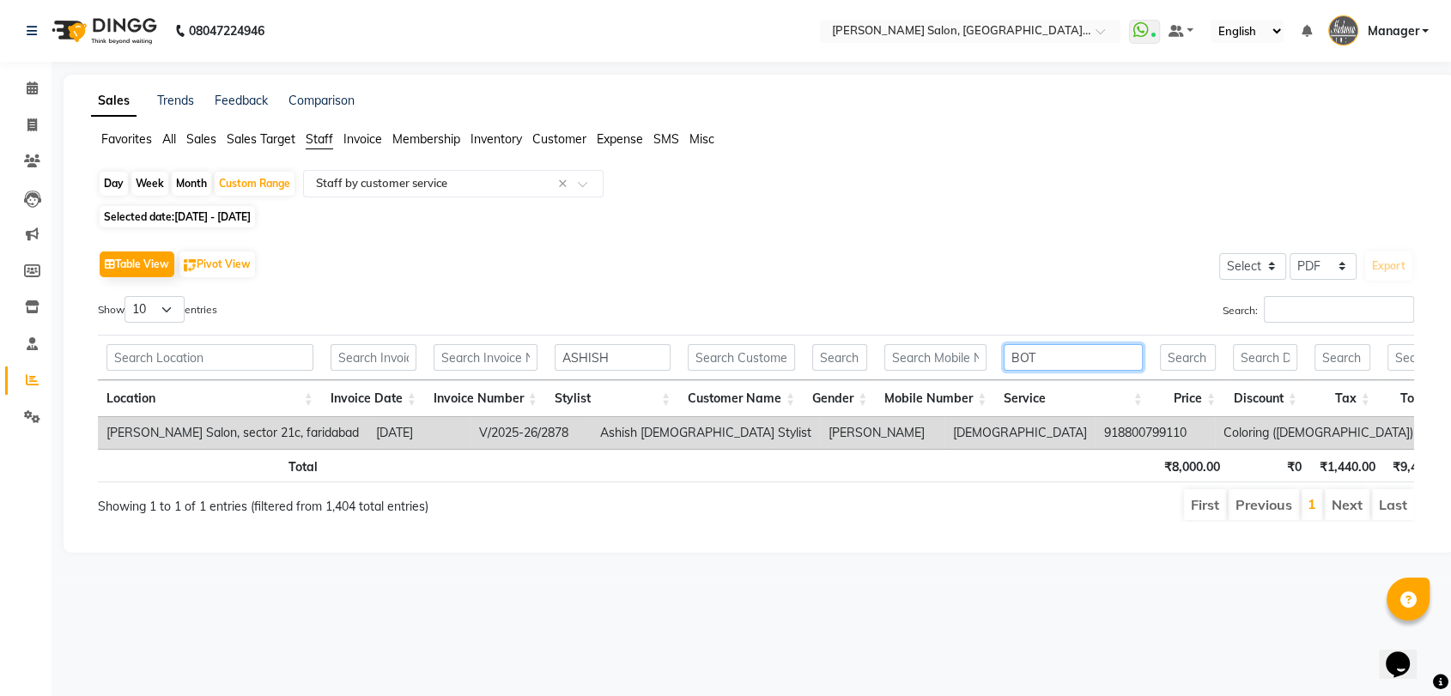
scroll to position [0, 0]
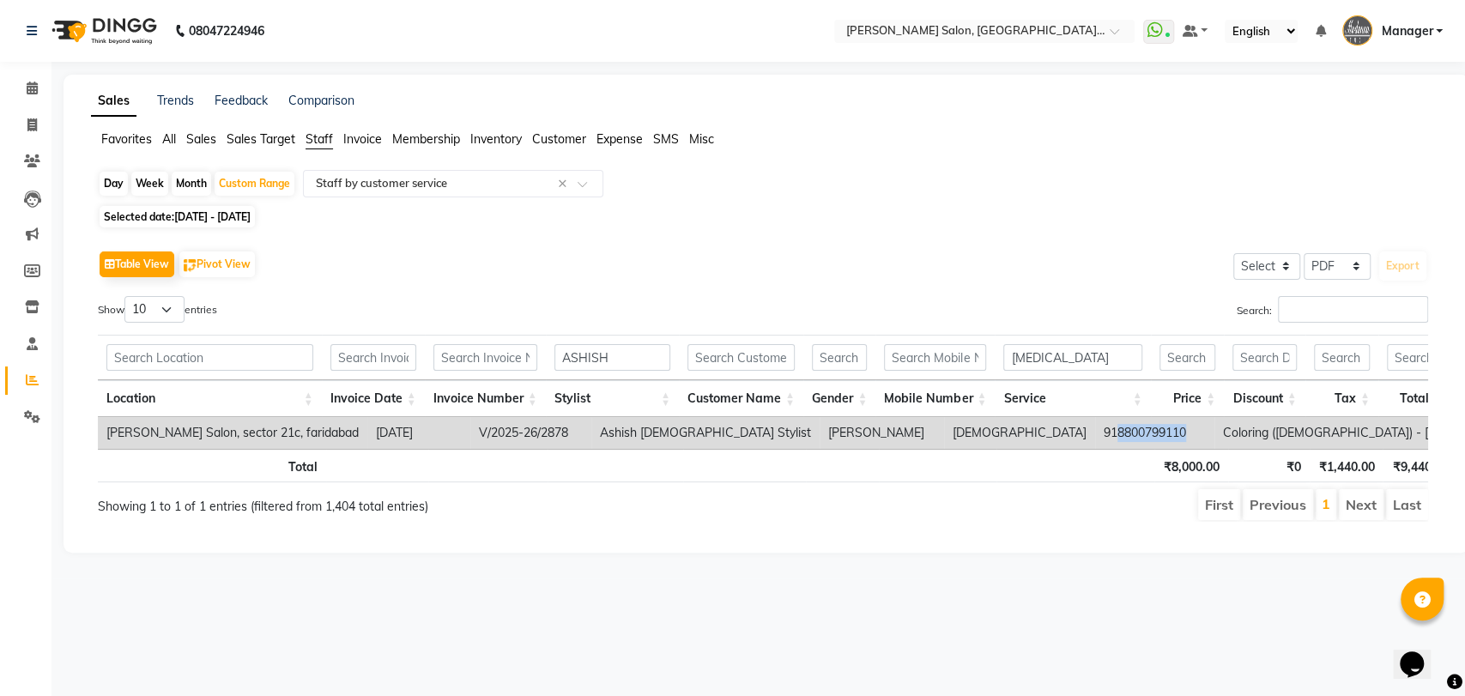
drag, startPoint x: 901, startPoint y: 433, endPoint x: 972, endPoint y: 437, distance: 71.3
click at [1095, 437] on td "918800799110" at bounding box center [1154, 433] width 119 height 32
click at [674, 634] on div "08047224946 Select Location × Madonna Salon, Sector 21c, Faridabad WhatsApp Sta…" at bounding box center [732, 348] width 1465 height 696
drag, startPoint x: 902, startPoint y: 433, endPoint x: 972, endPoint y: 435, distance: 69.6
click at [1095, 435] on td "918800799110" at bounding box center [1154, 433] width 119 height 32
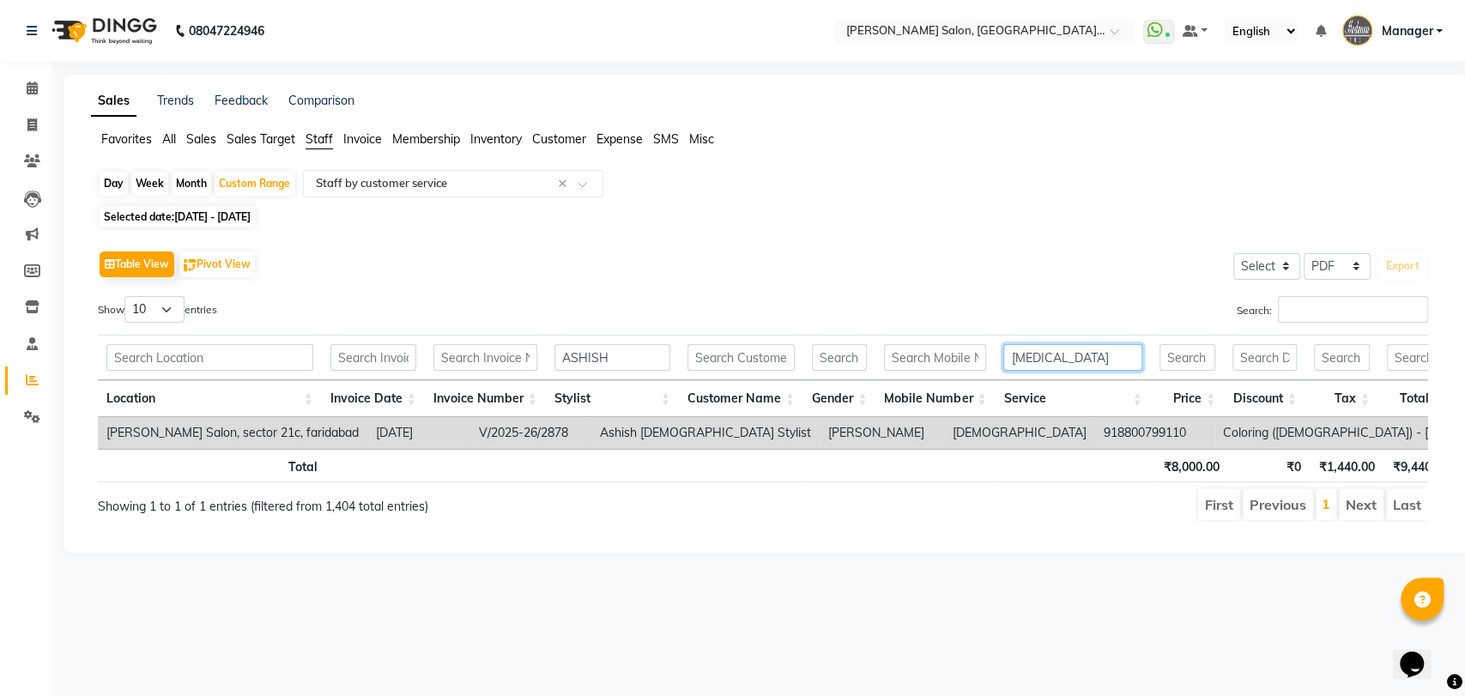
click at [1091, 358] on input "BOTOX" at bounding box center [1072, 357] width 138 height 27
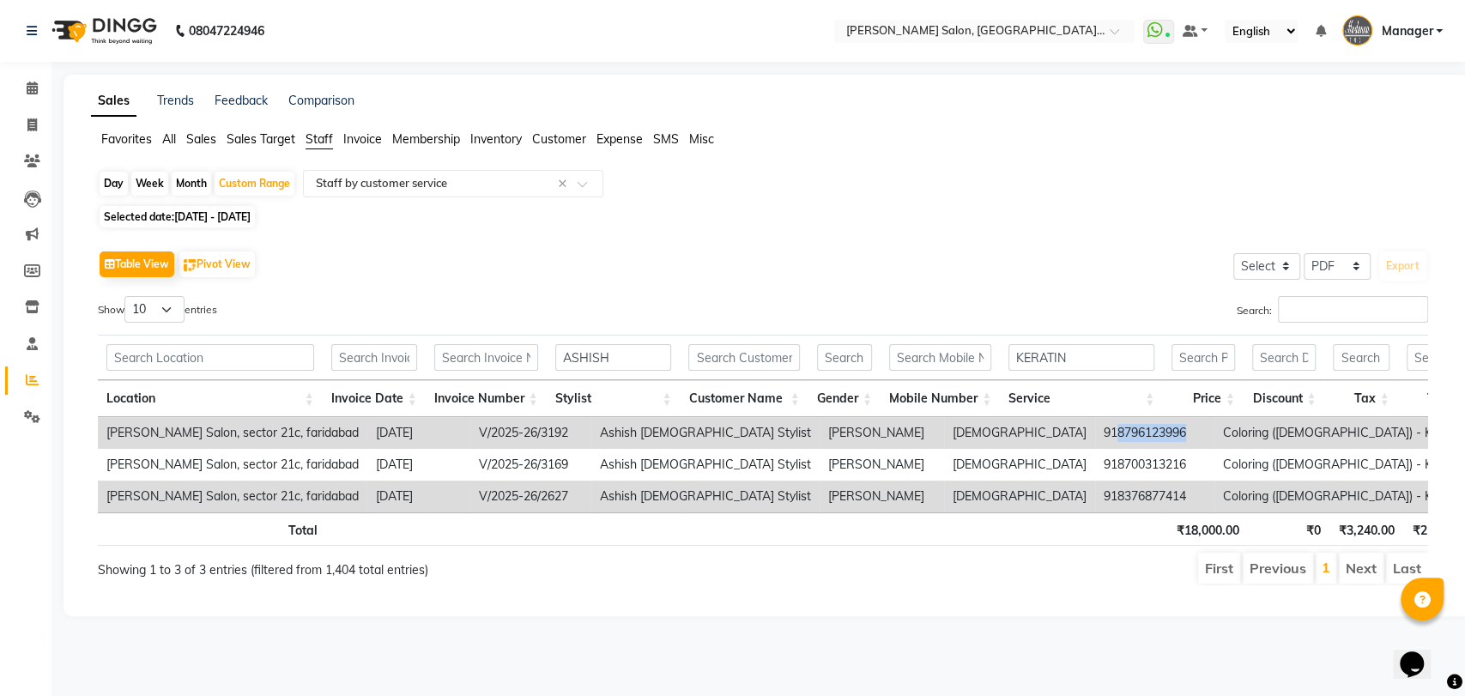
drag, startPoint x: 906, startPoint y: 431, endPoint x: 977, endPoint y: 433, distance: 70.4
click at [1095, 433] on td "918796123996" at bounding box center [1154, 433] width 119 height 32
drag, startPoint x: 906, startPoint y: 496, endPoint x: 982, endPoint y: 491, distance: 75.7
click at [1095, 491] on td "918376877414" at bounding box center [1154, 497] width 119 height 32
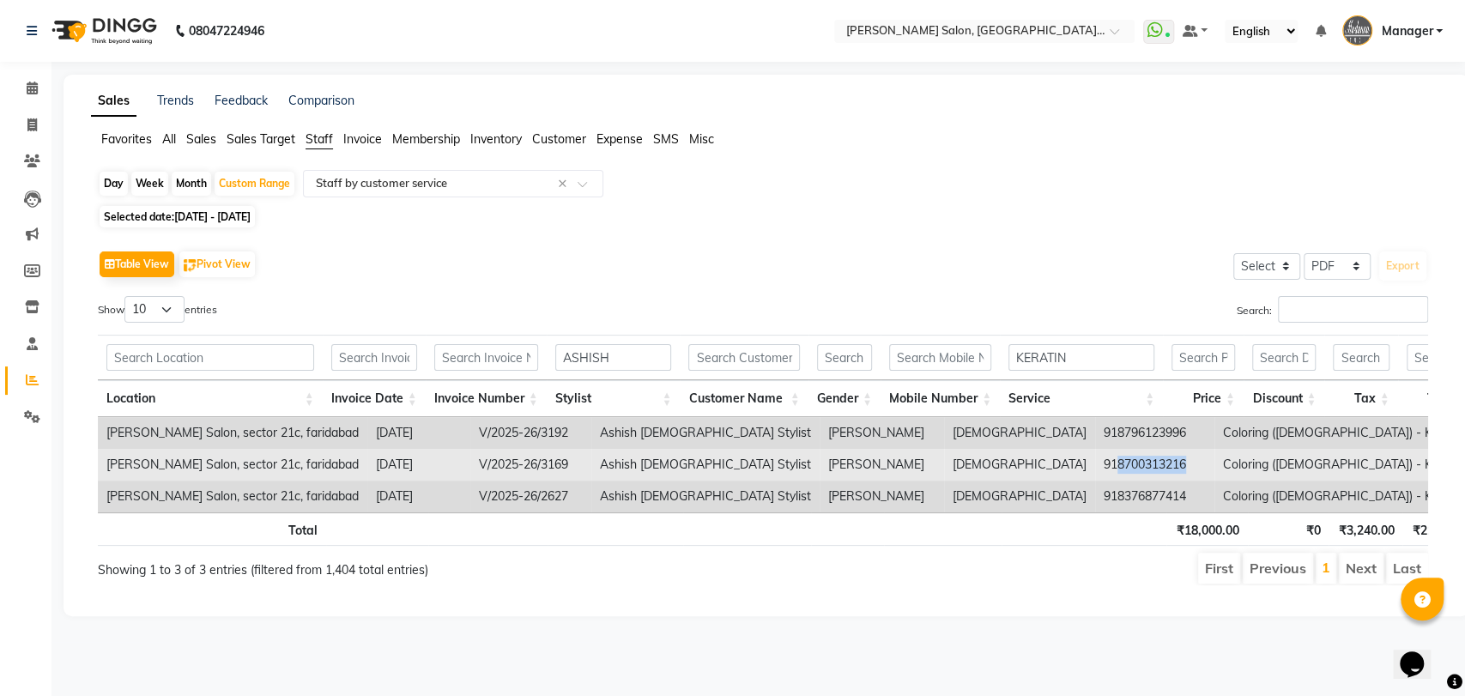
drag, startPoint x: 906, startPoint y: 462, endPoint x: 978, endPoint y: 466, distance: 71.4
click at [1095, 466] on td "918700313216" at bounding box center [1154, 465] width 119 height 32
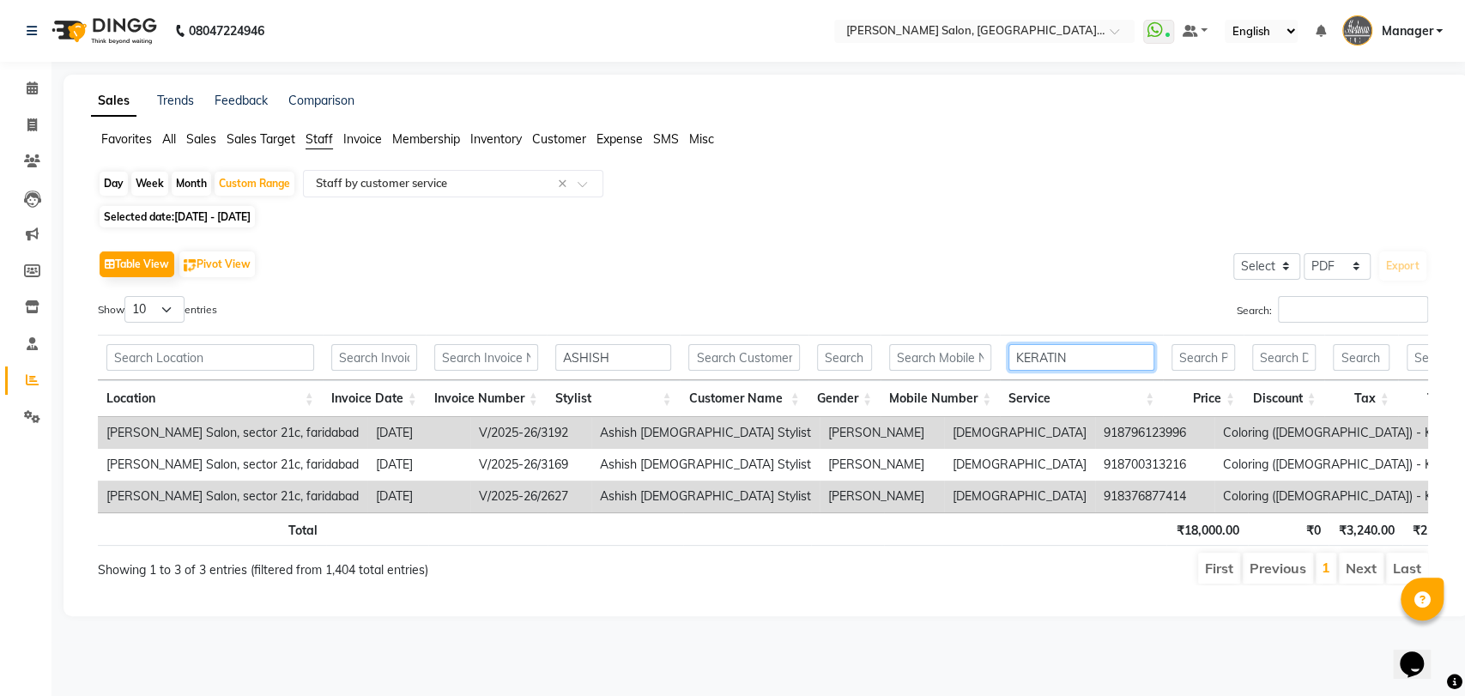
click at [1127, 349] on input "KERATIN" at bounding box center [1082, 357] width 146 height 27
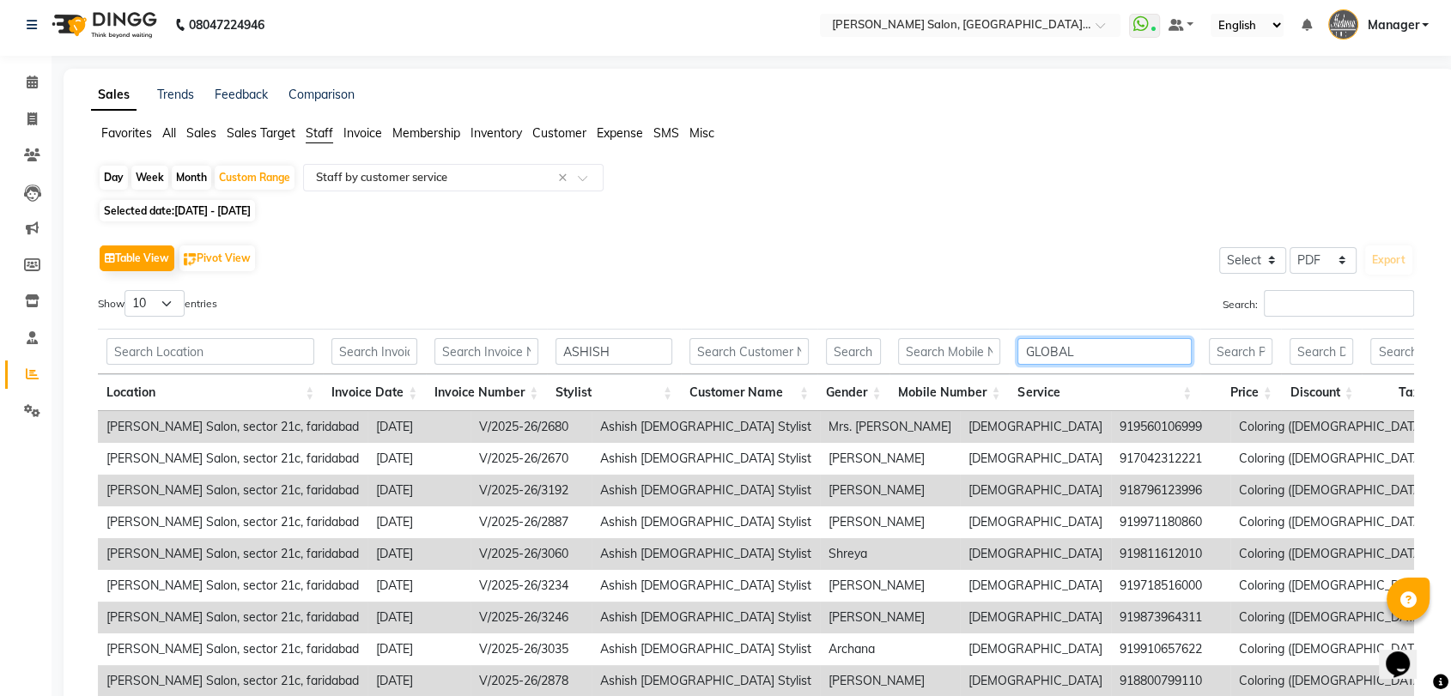
scroll to position [197, 0]
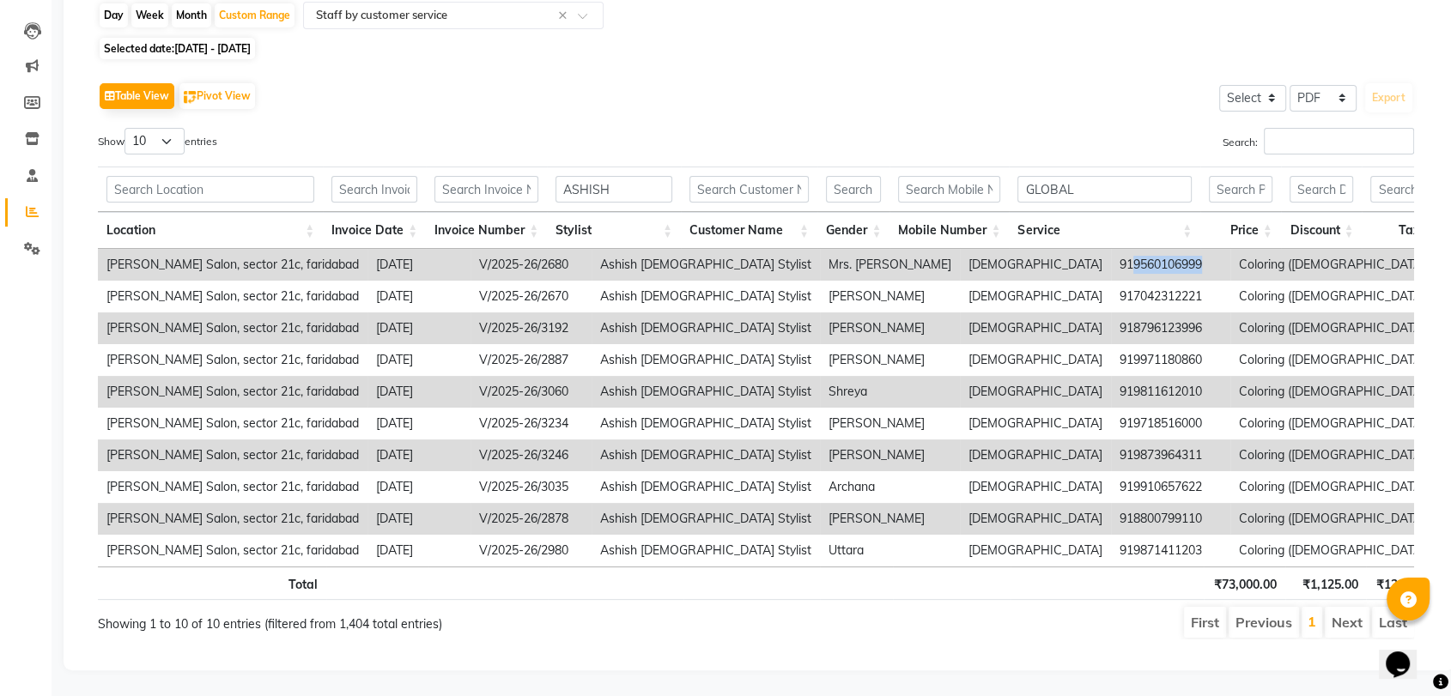
drag, startPoint x: 915, startPoint y: 236, endPoint x: 985, endPoint y: 236, distance: 70.4
click at [1111, 249] on td "919560106999" at bounding box center [1170, 265] width 119 height 32
drag, startPoint x: 914, startPoint y: 231, endPoint x: 988, endPoint y: 233, distance: 73.8
click at [1111, 249] on td "919560106999" at bounding box center [1170, 265] width 119 height 32
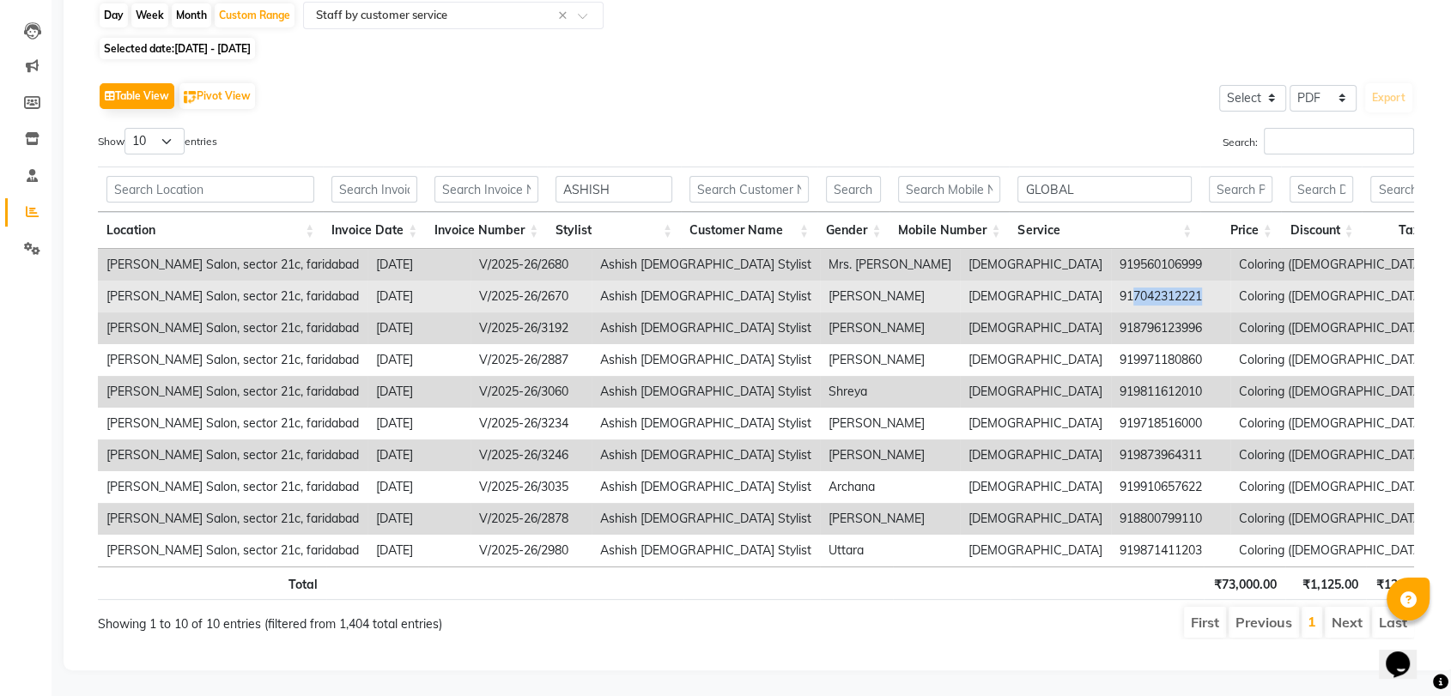
drag, startPoint x: 916, startPoint y: 268, endPoint x: 985, endPoint y: 264, distance: 68.8
click at [1111, 281] on td "917042312221" at bounding box center [1170, 297] width 119 height 32
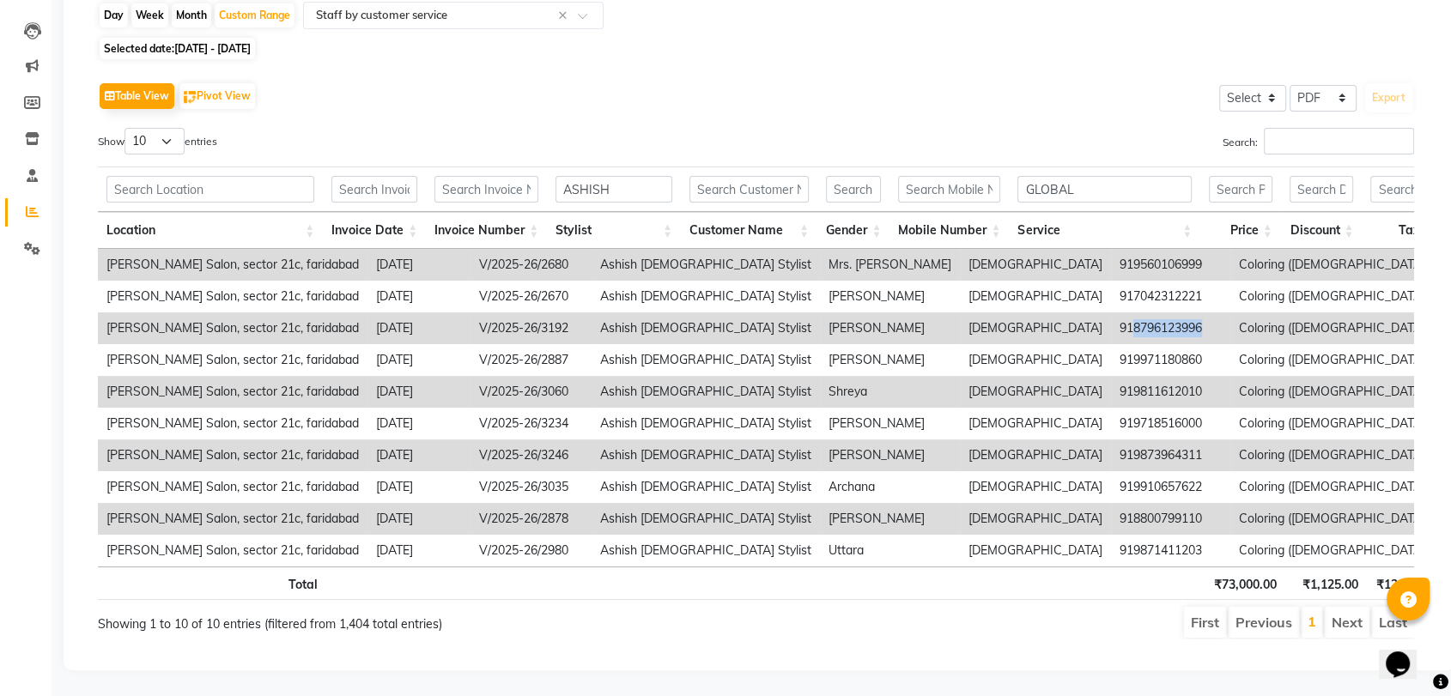
drag, startPoint x: 916, startPoint y: 298, endPoint x: 984, endPoint y: 304, distance: 68.1
click at [1111, 312] on td "918796123996" at bounding box center [1170, 328] width 119 height 32
drag, startPoint x: 917, startPoint y: 362, endPoint x: 991, endPoint y: 362, distance: 73.8
click at [1111, 376] on td "919811612010" at bounding box center [1170, 392] width 119 height 32
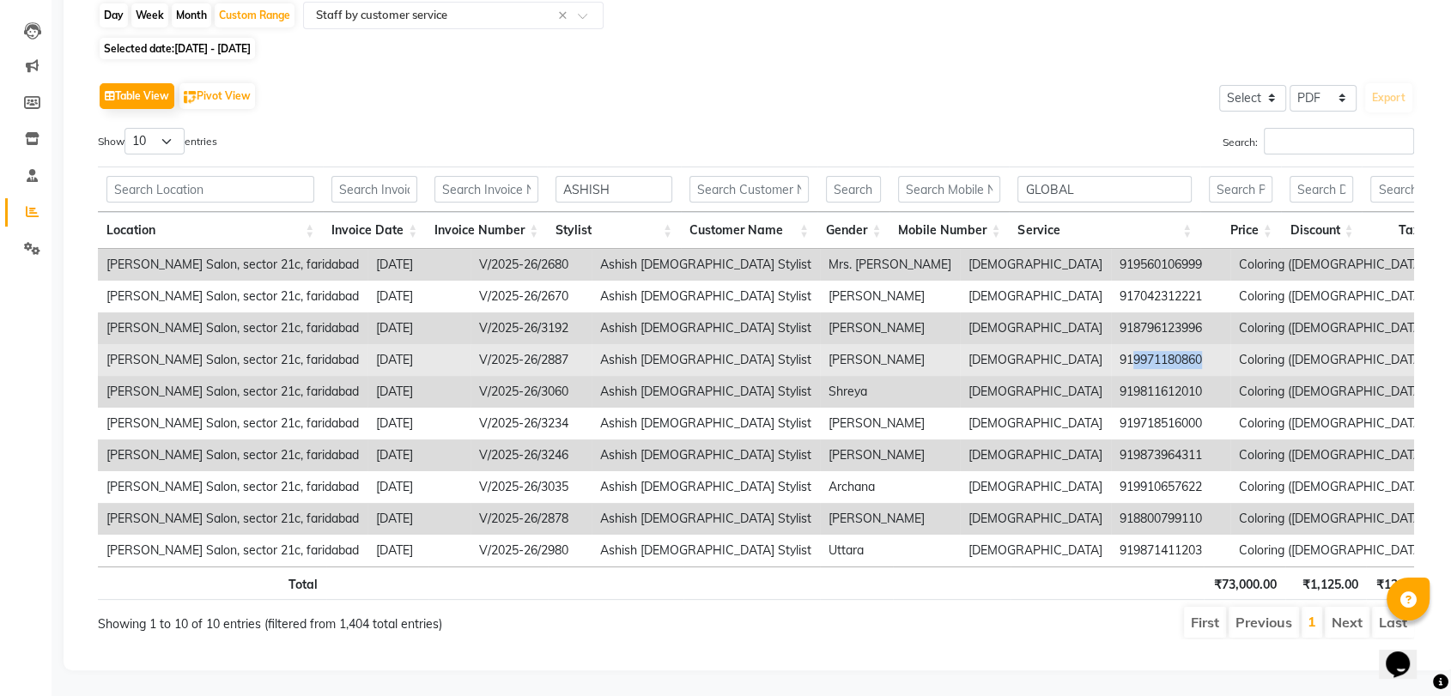
drag, startPoint x: 913, startPoint y: 328, endPoint x: 984, endPoint y: 329, distance: 70.4
click at [1111, 344] on td "919971180860" at bounding box center [1170, 360] width 119 height 32
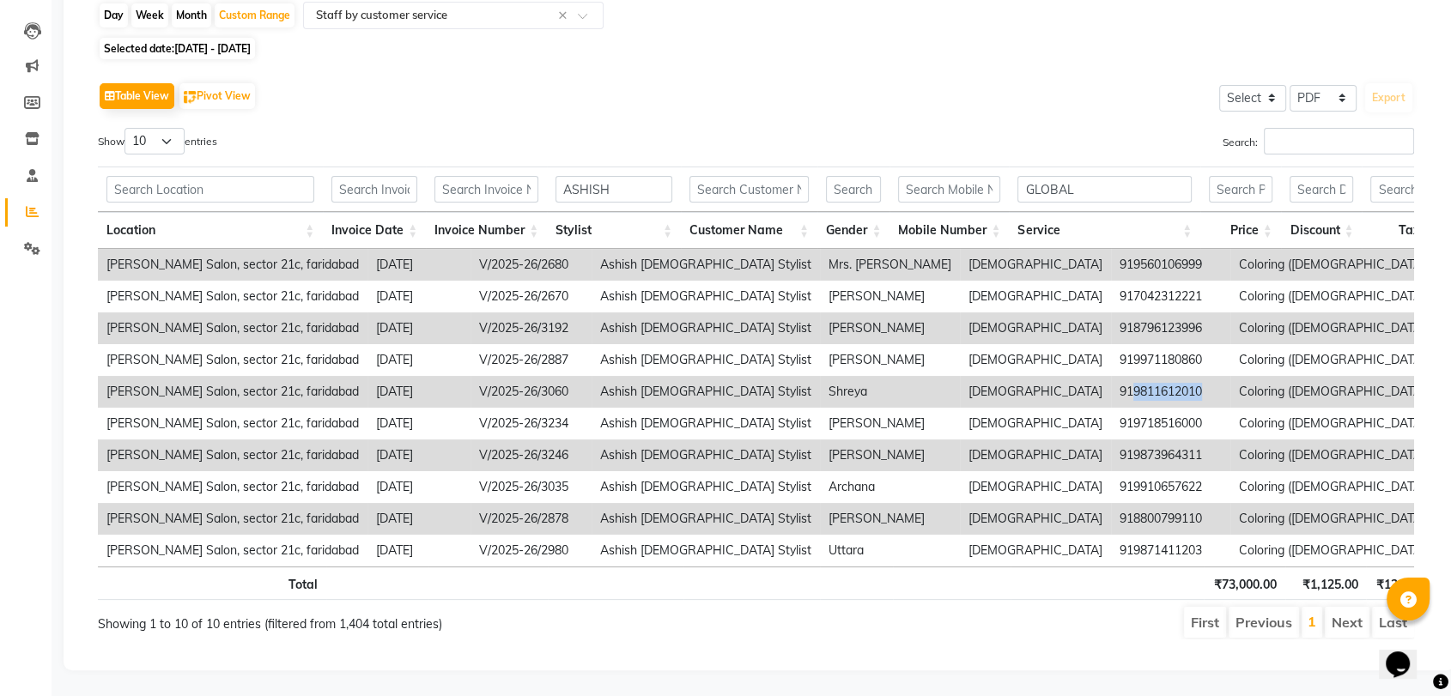
drag, startPoint x: 914, startPoint y: 360, endPoint x: 994, endPoint y: 361, distance: 79.8
click at [1111, 376] on td "919811612010" at bounding box center [1170, 392] width 119 height 32
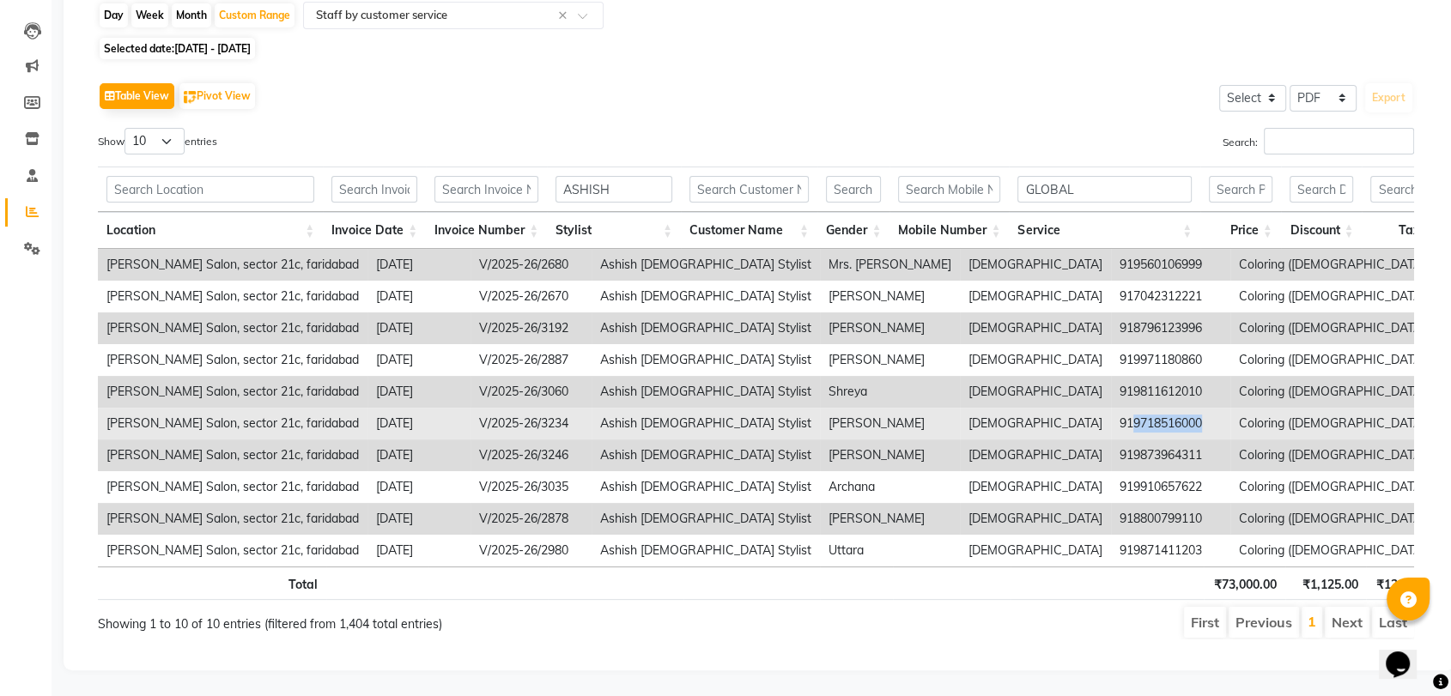
drag, startPoint x: 916, startPoint y: 391, endPoint x: 984, endPoint y: 392, distance: 67.8
click at [1111, 408] on td "919718516000" at bounding box center [1170, 424] width 119 height 32
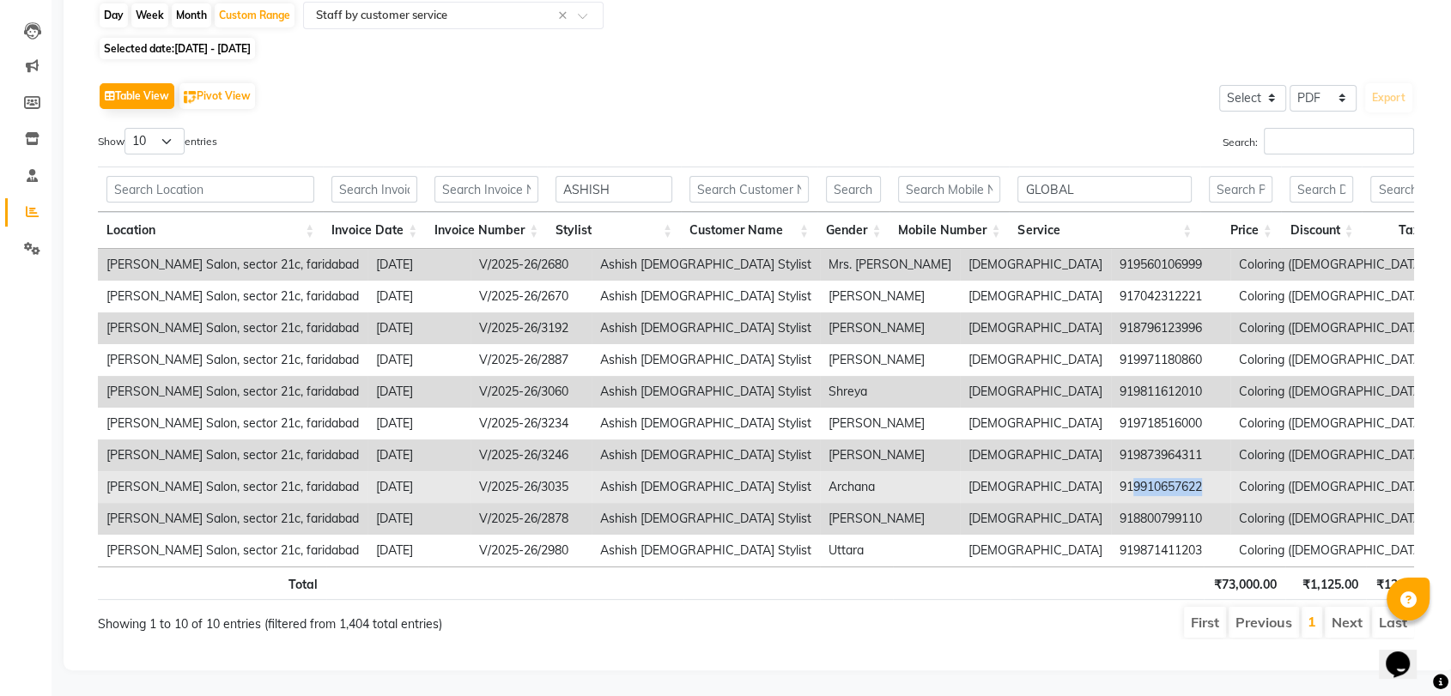
drag, startPoint x: 918, startPoint y: 457, endPoint x: 985, endPoint y: 457, distance: 67.8
click at [1111, 471] on td "919910657622" at bounding box center [1170, 487] width 119 height 32
drag, startPoint x: 913, startPoint y: 455, endPoint x: 991, endPoint y: 457, distance: 78.1
click at [1111, 471] on td "919910657622" at bounding box center [1170, 487] width 119 height 32
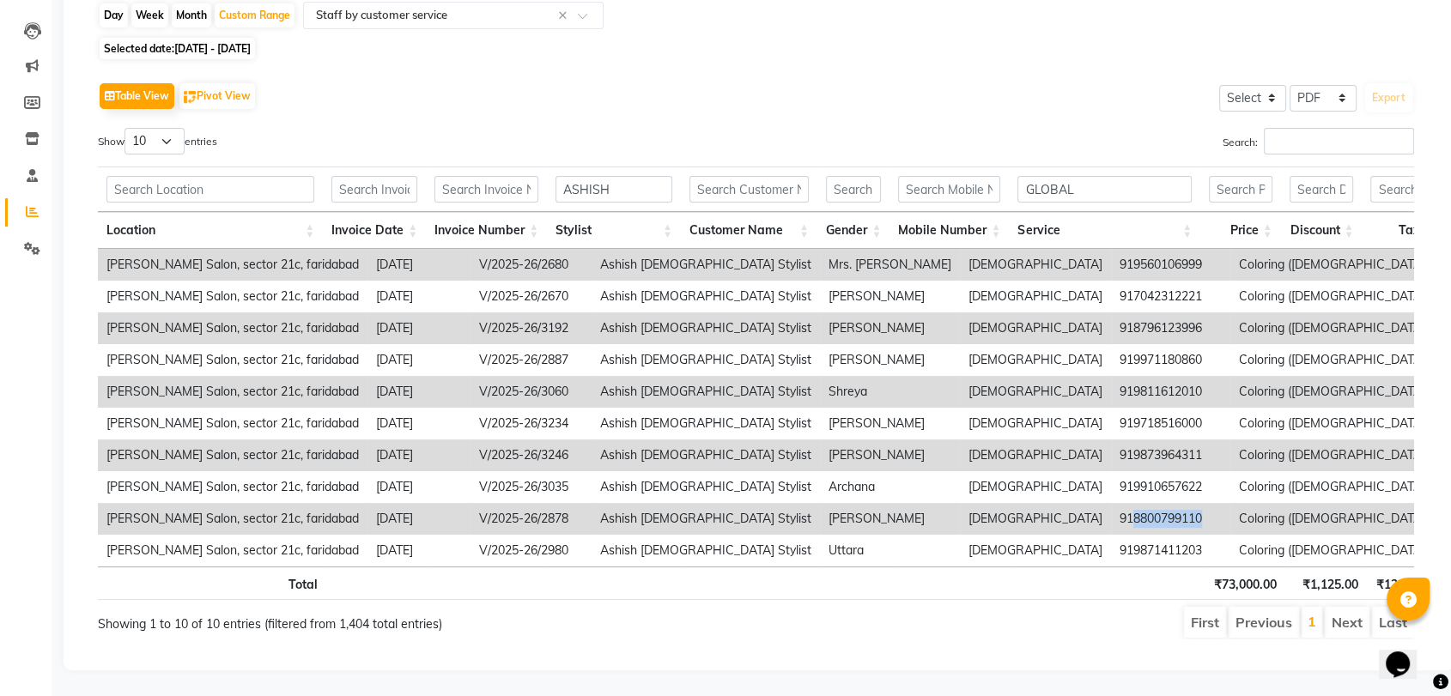
drag, startPoint x: 913, startPoint y: 491, endPoint x: 985, endPoint y: 492, distance: 71.2
click at [1111, 503] on td "918800799110" at bounding box center [1170, 519] width 119 height 32
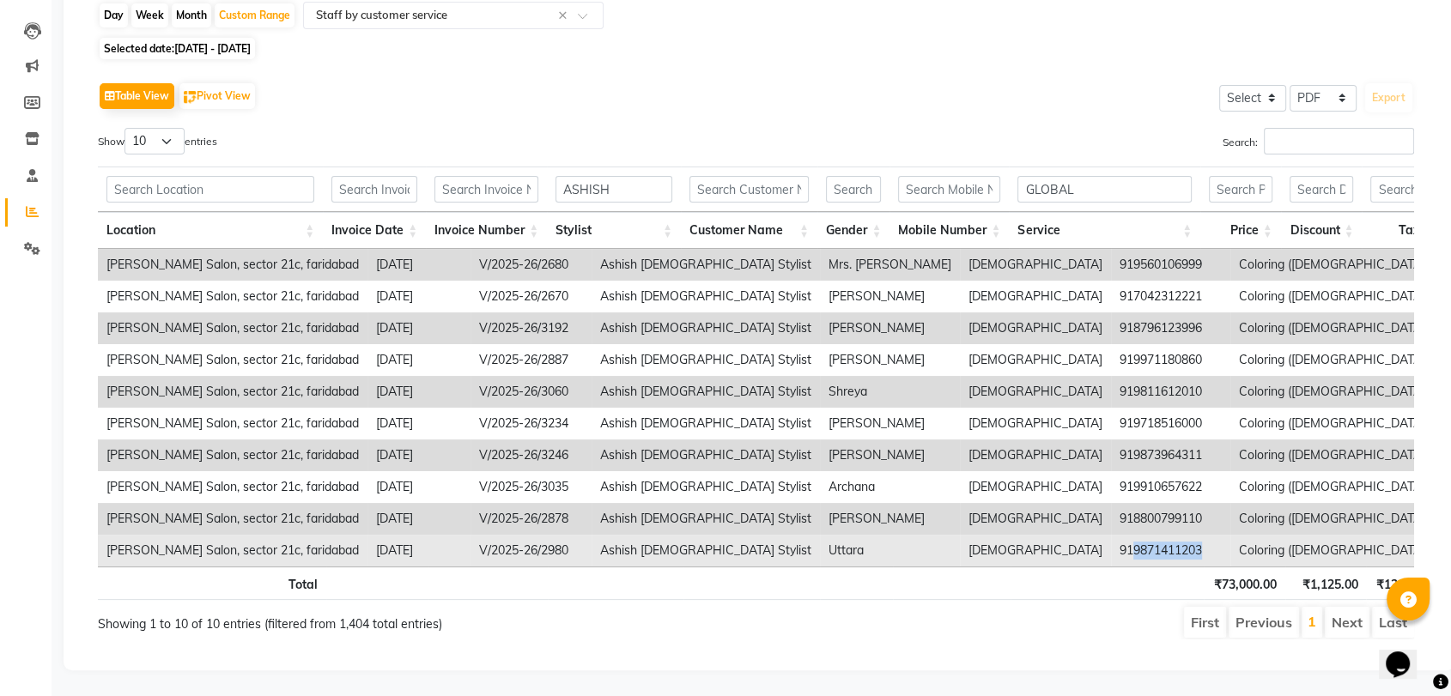
drag, startPoint x: 916, startPoint y: 517, endPoint x: 985, endPoint y: 518, distance: 69.5
click at [1111, 535] on td "919871411203" at bounding box center [1170, 551] width 119 height 32
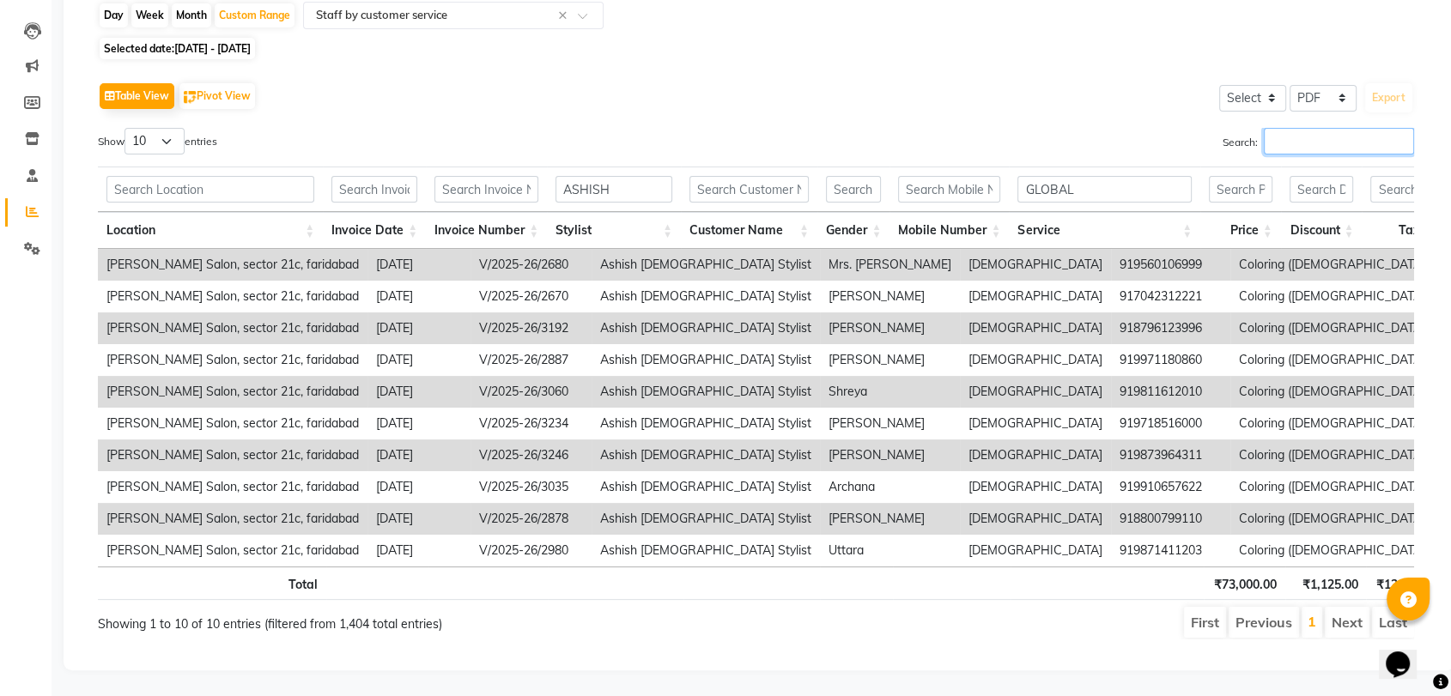
click at [1342, 128] on input "Search:" at bounding box center [1338, 141] width 150 height 27
click at [1130, 176] on input "GLOBAL" at bounding box center [1104, 189] width 174 height 27
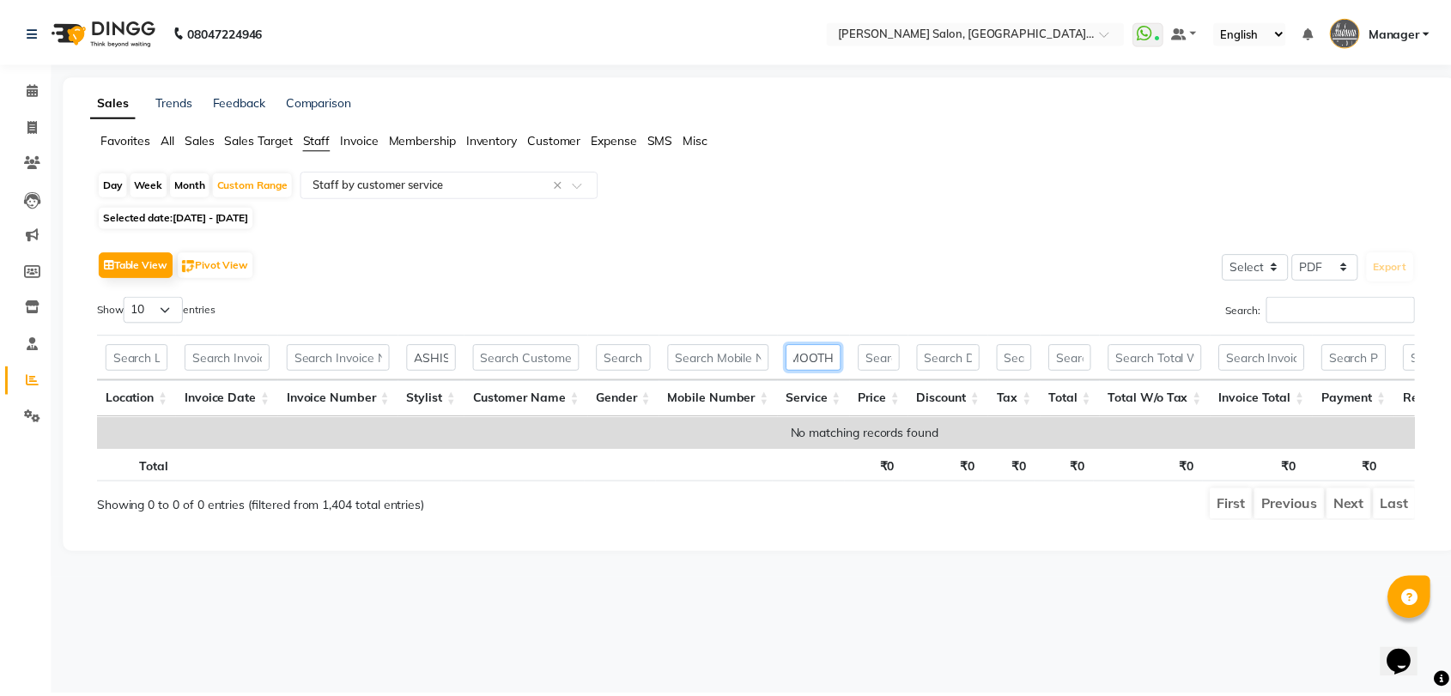
scroll to position [0, 0]
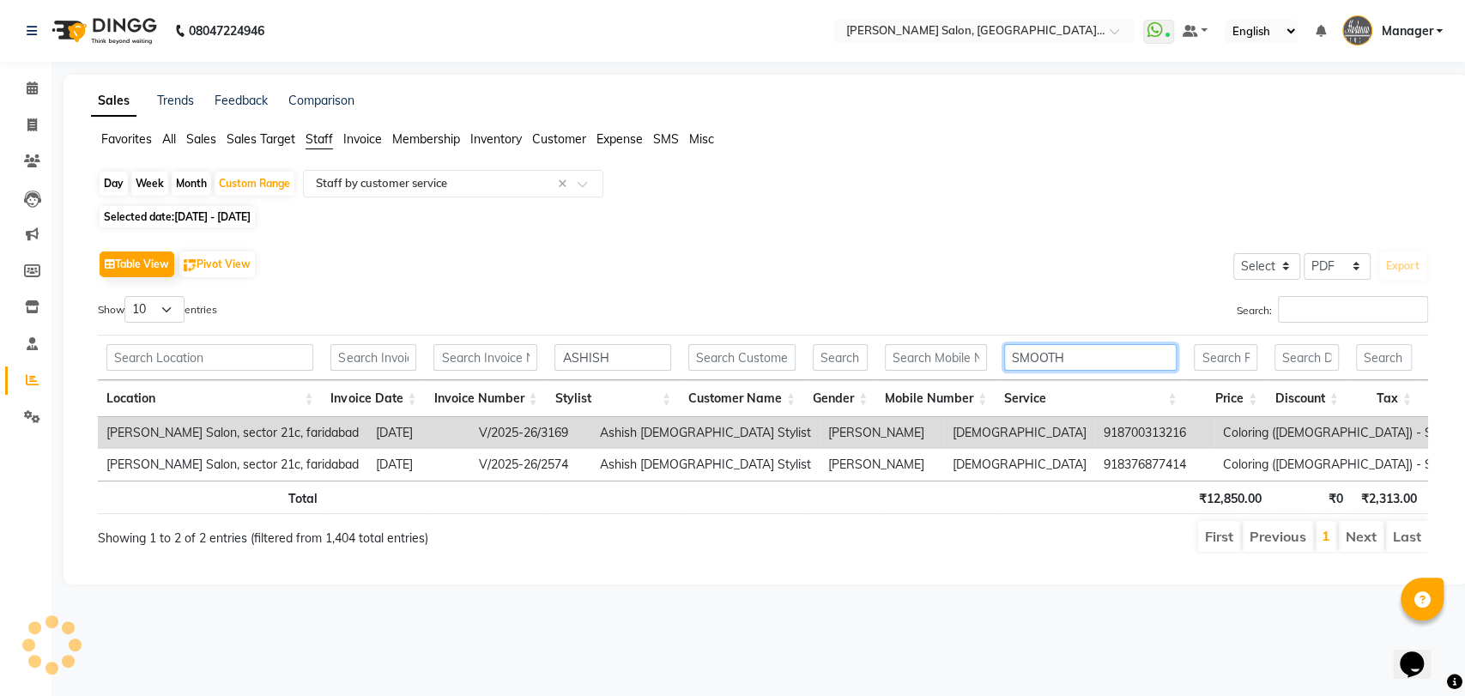
drag, startPoint x: 1082, startPoint y: 357, endPoint x: 1003, endPoint y: 356, distance: 79.0
click at [1003, 358] on th "SMOOTH" at bounding box center [1091, 357] width 190 height 45
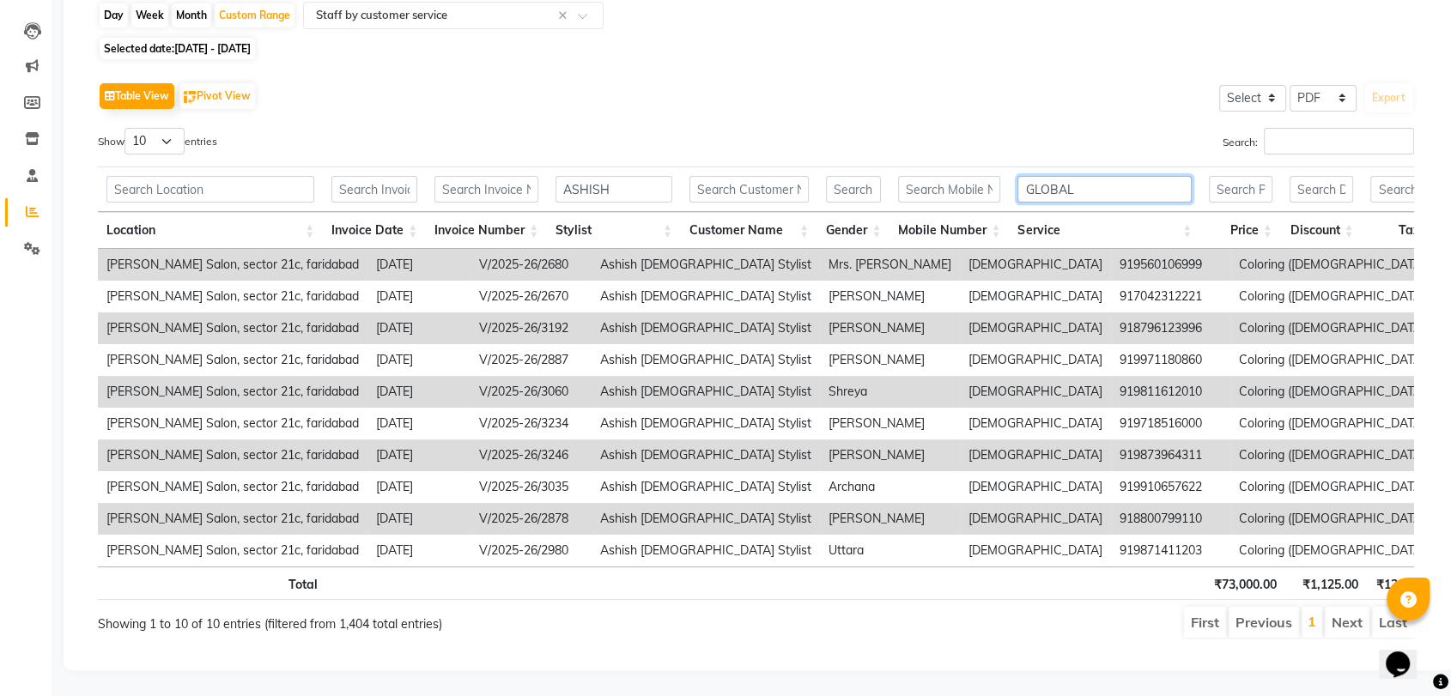
scroll to position [191, 0]
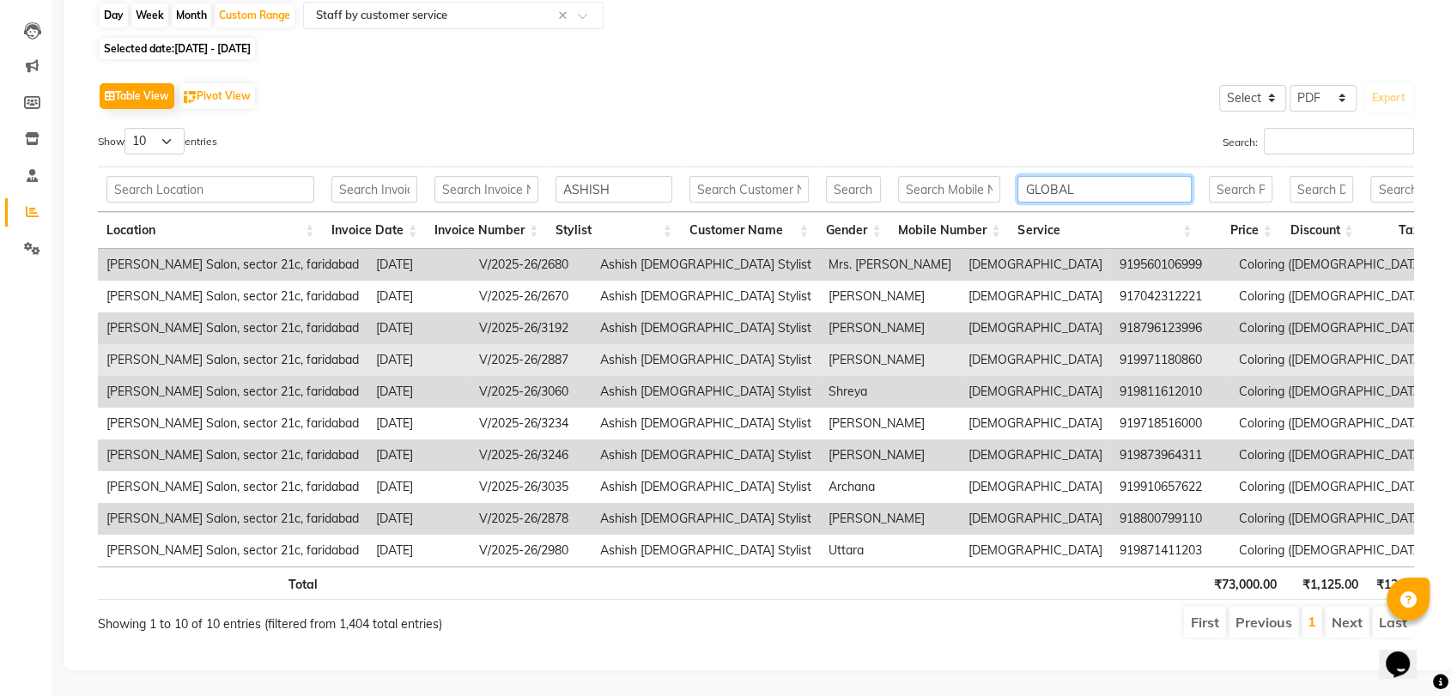
type input "GLOBAL"
drag, startPoint x: 913, startPoint y: 337, endPoint x: 983, endPoint y: 336, distance: 69.5
click at [1111, 344] on td "919971180860" at bounding box center [1170, 360] width 119 height 32
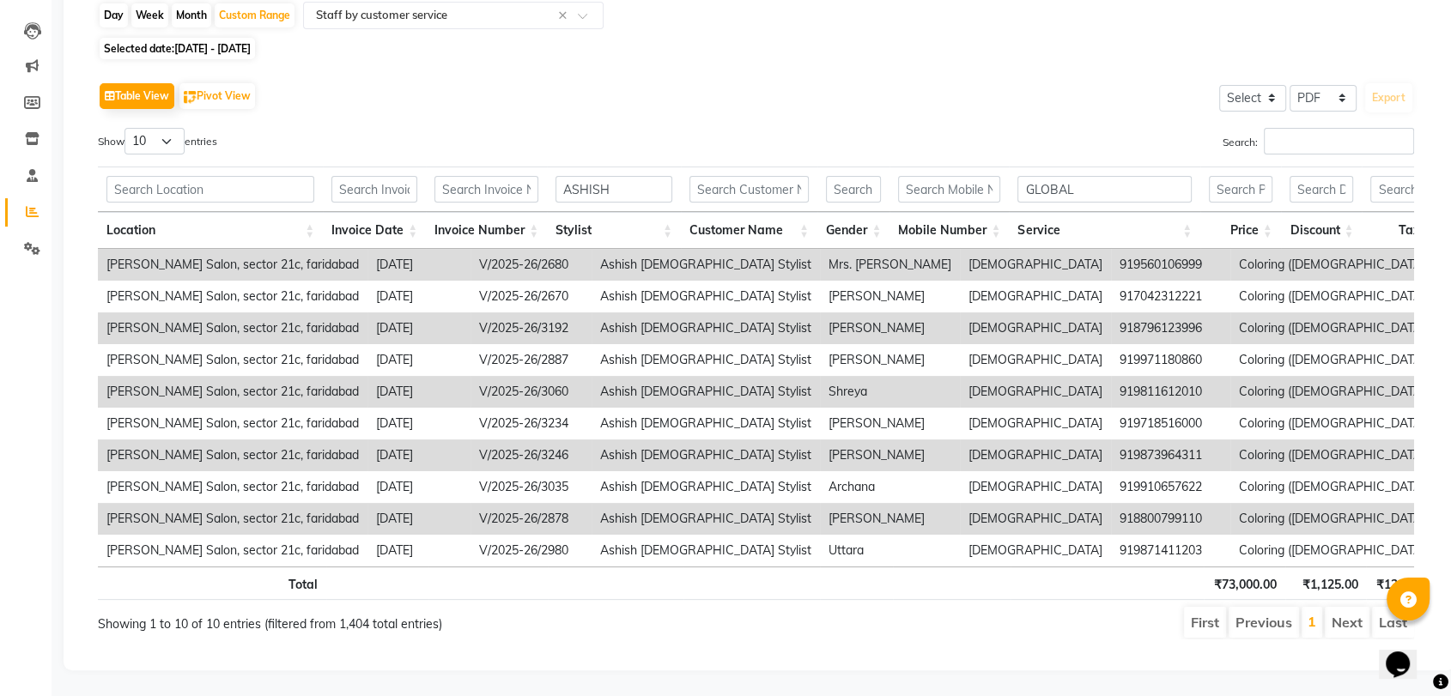
click at [1111, 312] on td "918796123996" at bounding box center [1170, 328] width 119 height 32
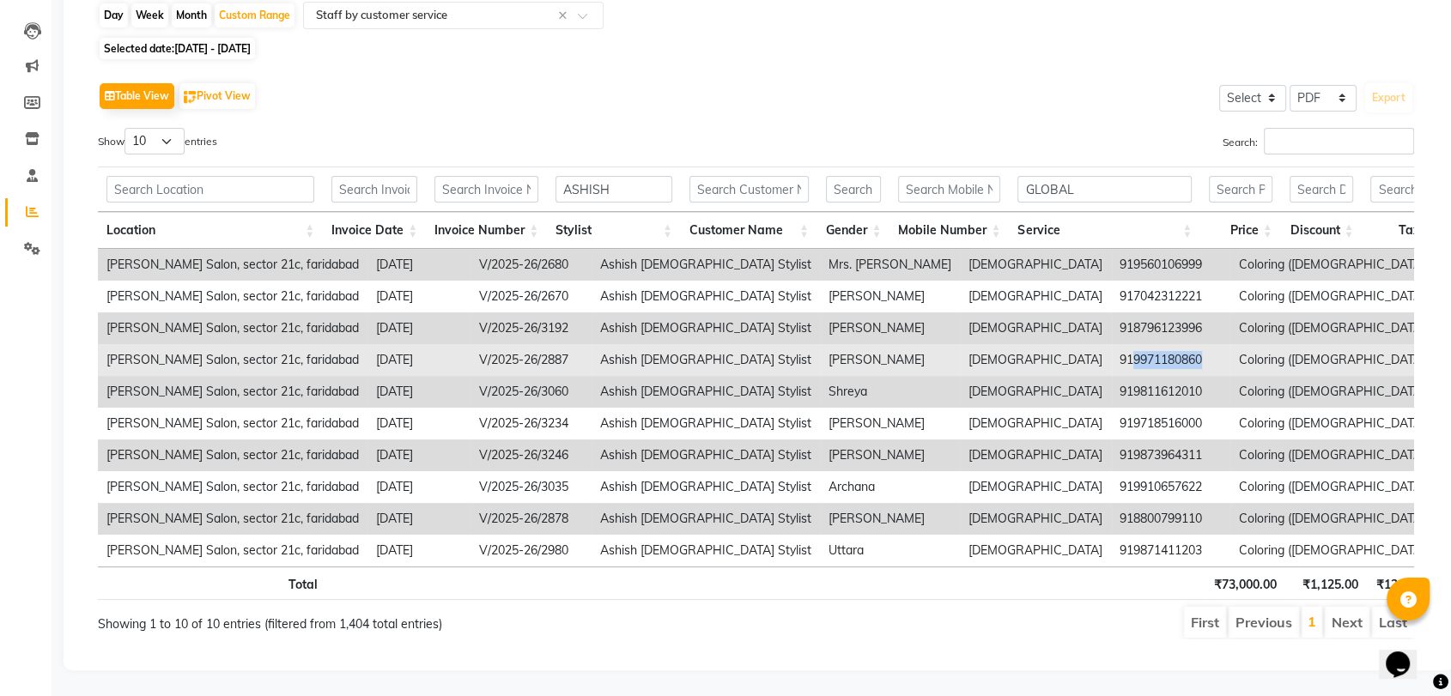
drag, startPoint x: 918, startPoint y: 332, endPoint x: 985, endPoint y: 336, distance: 67.1
click at [1111, 344] on td "919971180860" at bounding box center [1170, 360] width 119 height 32
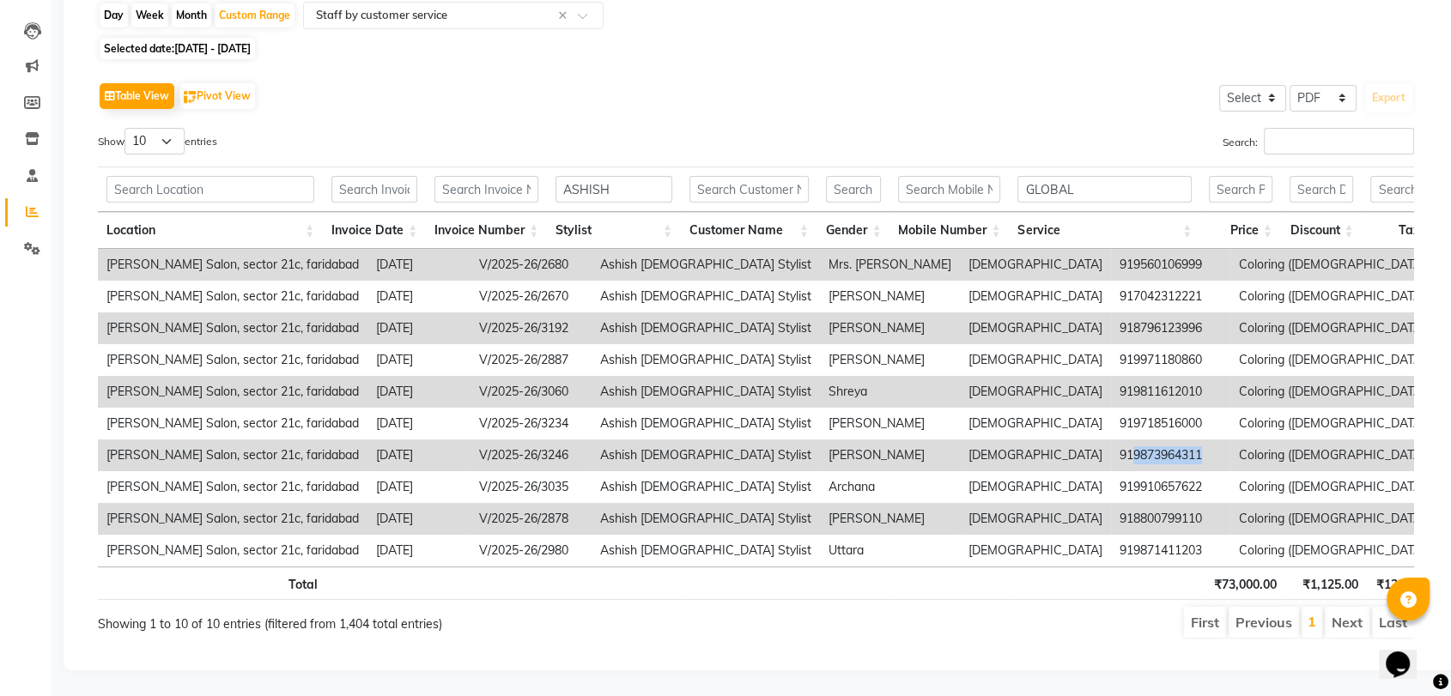
drag, startPoint x: 918, startPoint y: 433, endPoint x: 984, endPoint y: 433, distance: 66.1
click at [1111, 439] on td "919873964311" at bounding box center [1170, 455] width 119 height 32
click at [617, 176] on input "ASHISH" at bounding box center [613, 189] width 117 height 27
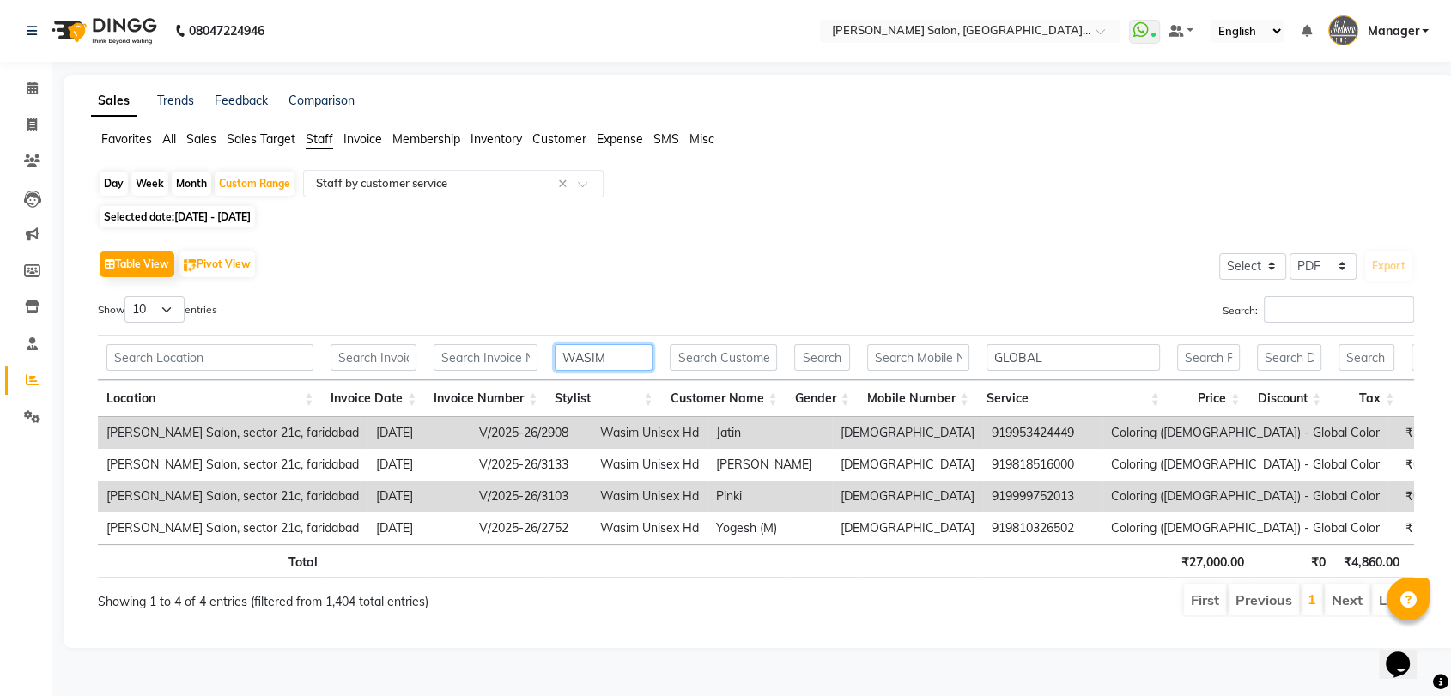
type input "WASIM"
drag, startPoint x: 1062, startPoint y: 347, endPoint x: 991, endPoint y: 347, distance: 71.2
click at [991, 347] on input "GLOBAL" at bounding box center [1072, 357] width 173 height 27
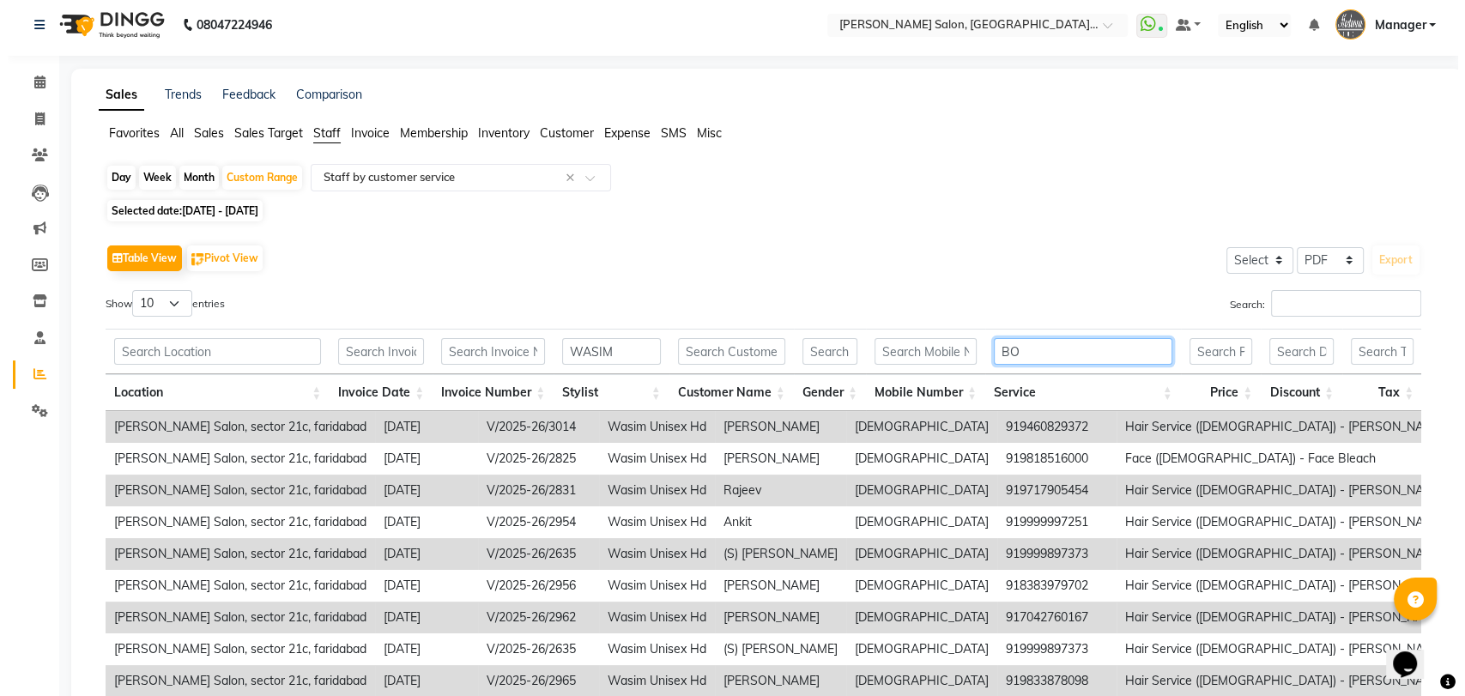
scroll to position [0, 0]
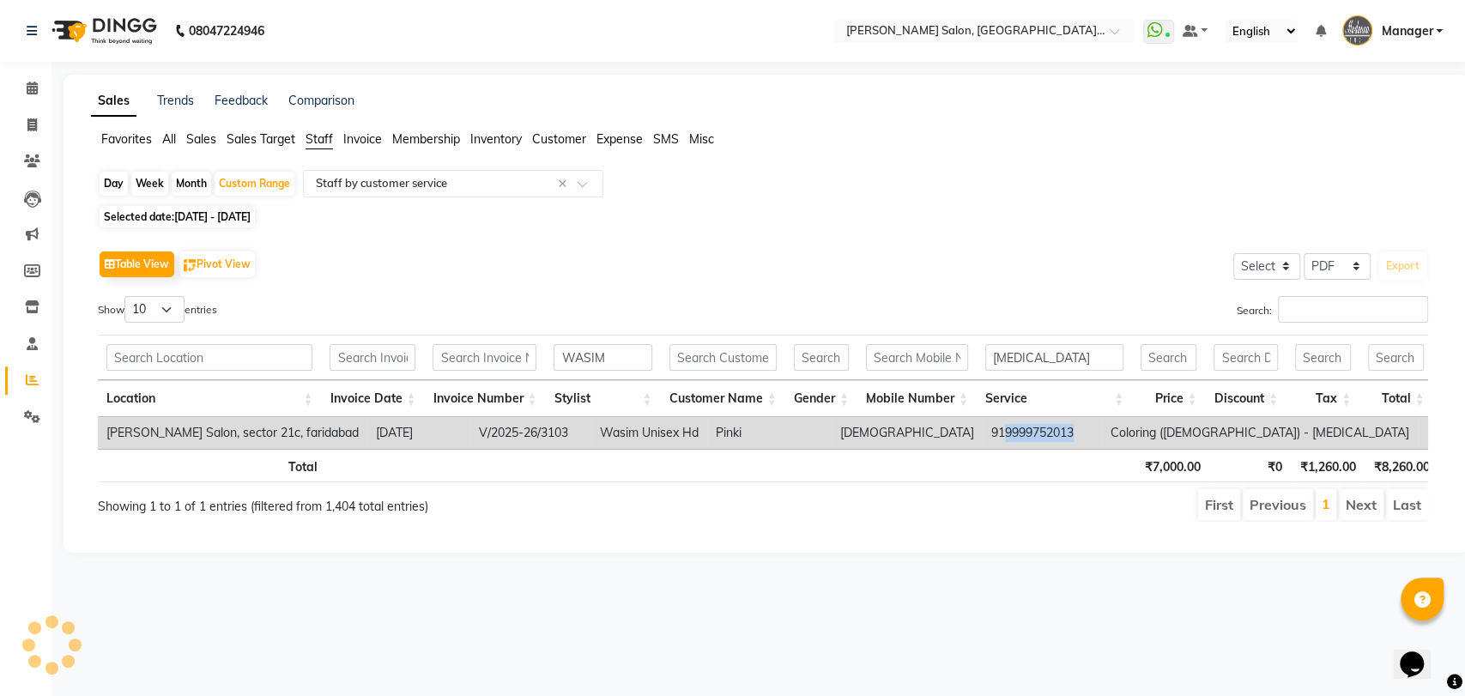
drag, startPoint x: 883, startPoint y: 430, endPoint x: 954, endPoint y: 433, distance: 71.3
click at [983, 433] on td "919999752013" at bounding box center [1042, 433] width 119 height 32
drag, startPoint x: 1057, startPoint y: 351, endPoint x: 968, endPoint y: 358, distance: 88.7
click at [968, 358] on tr "WASIM BOTOX" at bounding box center [1034, 357] width 1872 height 45
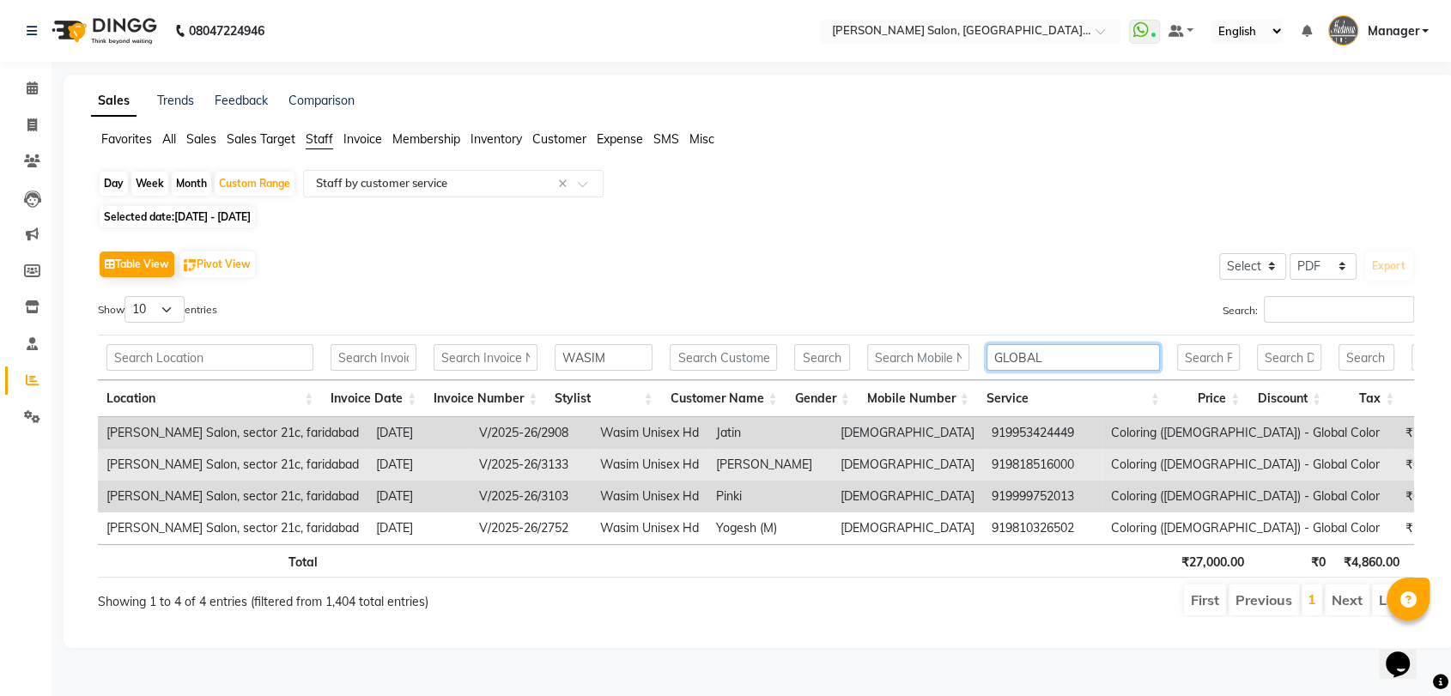
type input "GLOBAL"
drag, startPoint x: 886, startPoint y: 463, endPoint x: 953, endPoint y: 469, distance: 67.2
click at [983, 469] on td "919818516000" at bounding box center [1042, 465] width 119 height 32
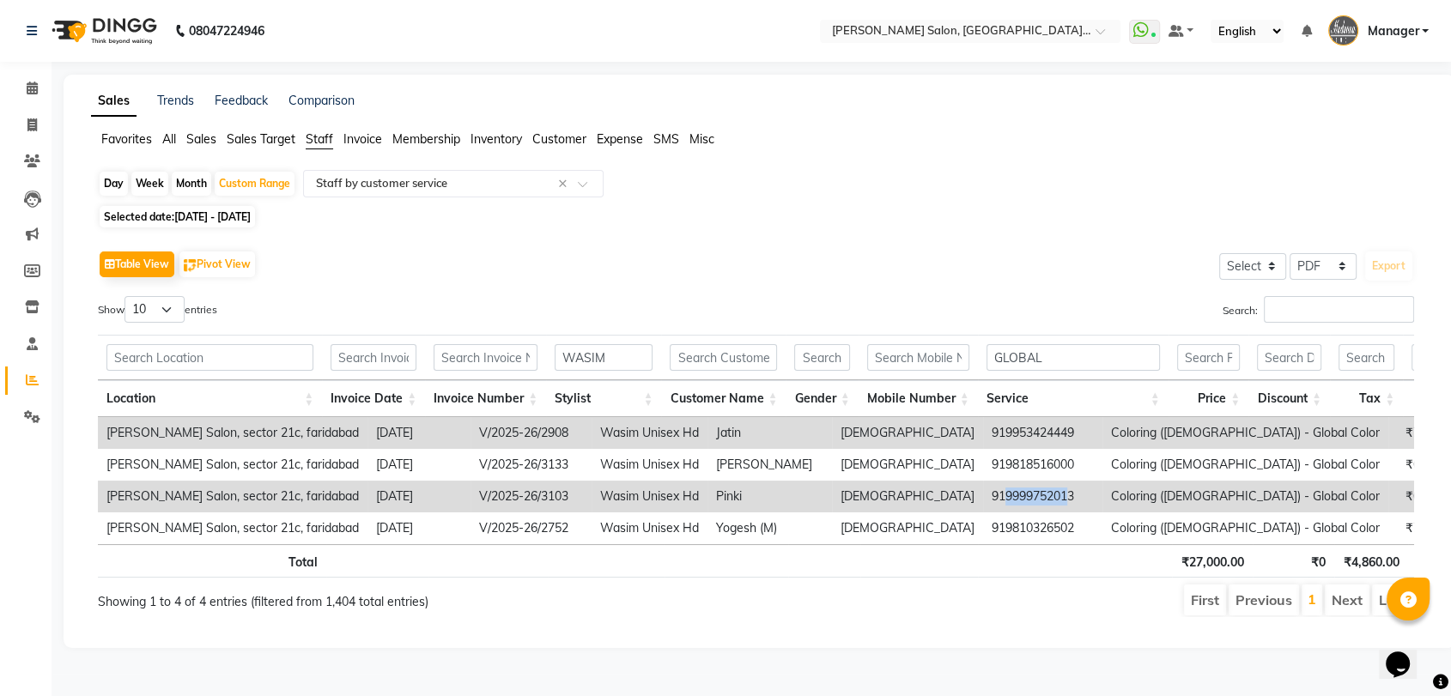
drag, startPoint x: 884, startPoint y: 489, endPoint x: 951, endPoint y: 485, distance: 67.1
click at [983, 485] on td "919999752013" at bounding box center [1042, 497] width 119 height 32
click at [920, 276] on div "Table View Pivot View Select Select CSV PDF Export" at bounding box center [756, 264] width 1316 height 36
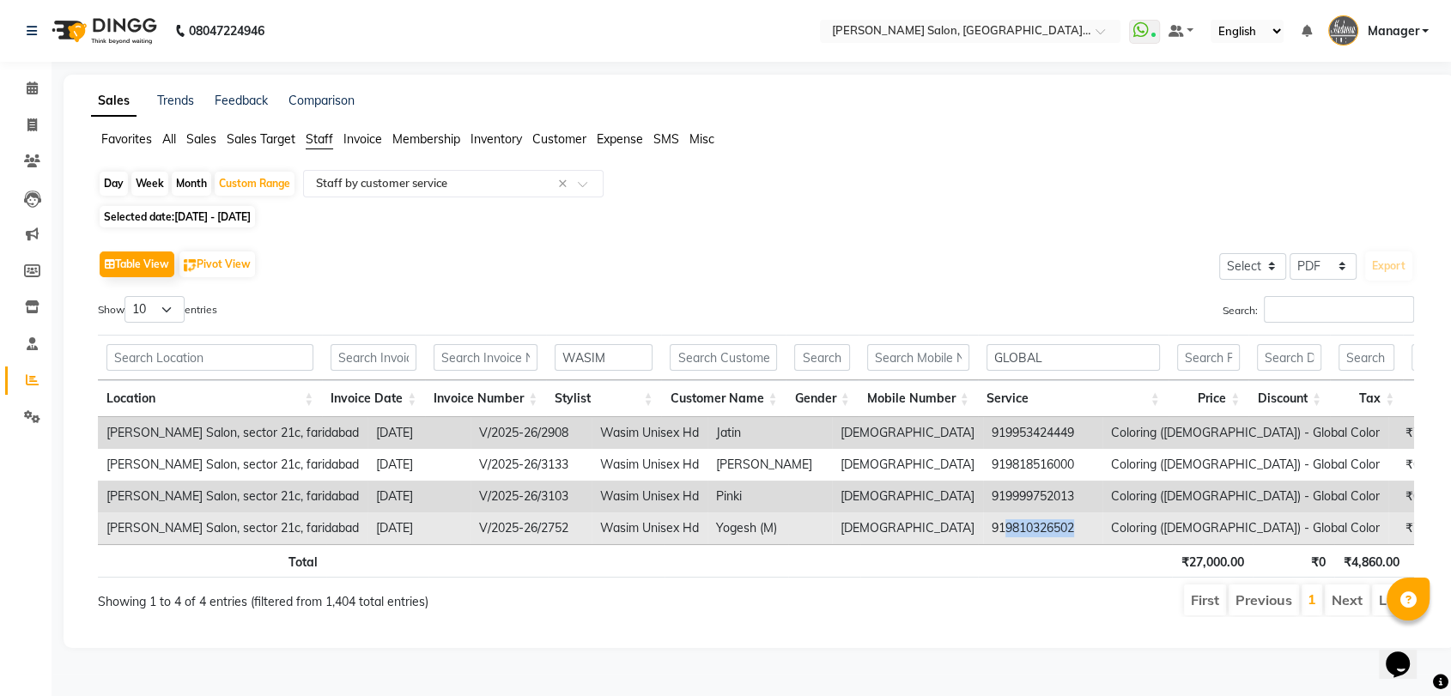
drag, startPoint x: 883, startPoint y: 524, endPoint x: 954, endPoint y: 524, distance: 71.2
click at [983, 524] on td "919810326502" at bounding box center [1042, 528] width 119 height 32
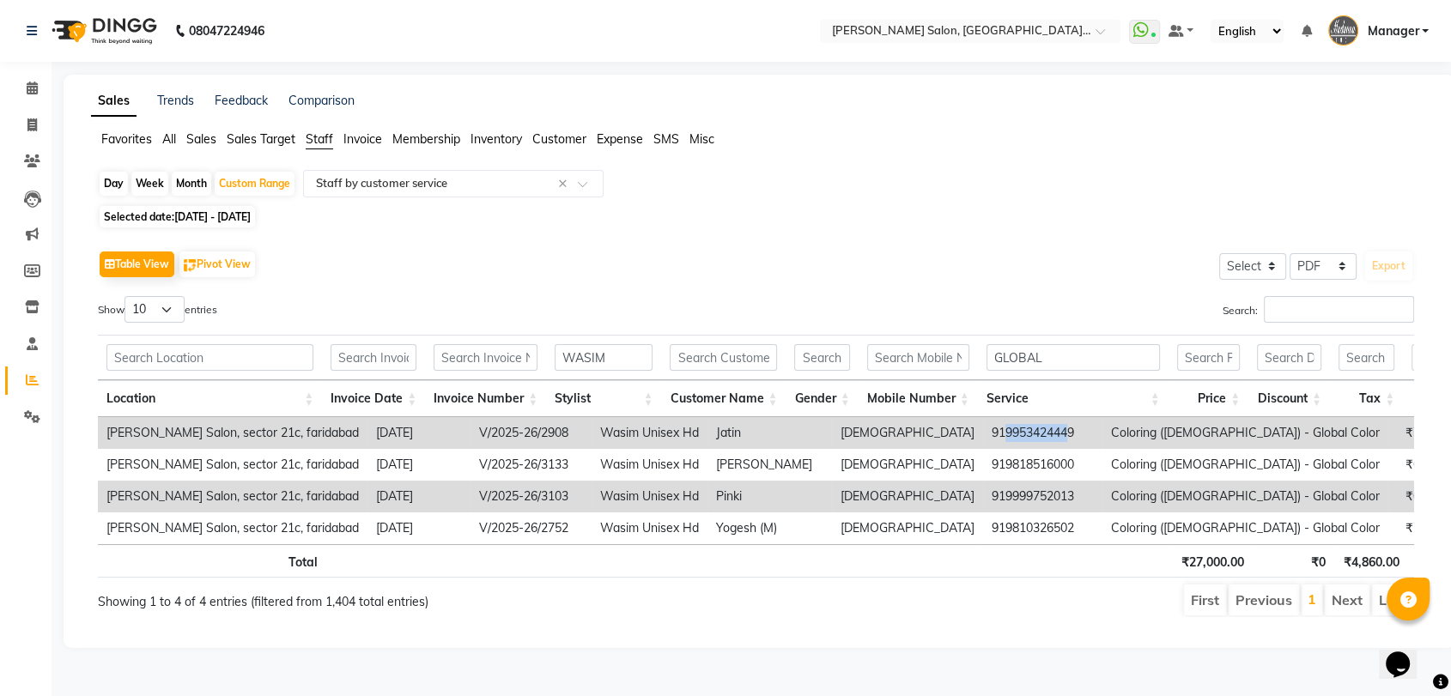
drag, startPoint x: 884, startPoint y: 432, endPoint x: 948, endPoint y: 434, distance: 64.4
click at [983, 434] on td "919953424449" at bounding box center [1042, 433] width 119 height 32
click at [924, 246] on div "Table View Pivot View Select Select CSV PDF Export" at bounding box center [756, 264] width 1316 height 36
drag, startPoint x: 882, startPoint y: 430, endPoint x: 954, endPoint y: 428, distance: 73.0
click at [983, 428] on td "919953424449" at bounding box center [1042, 433] width 119 height 32
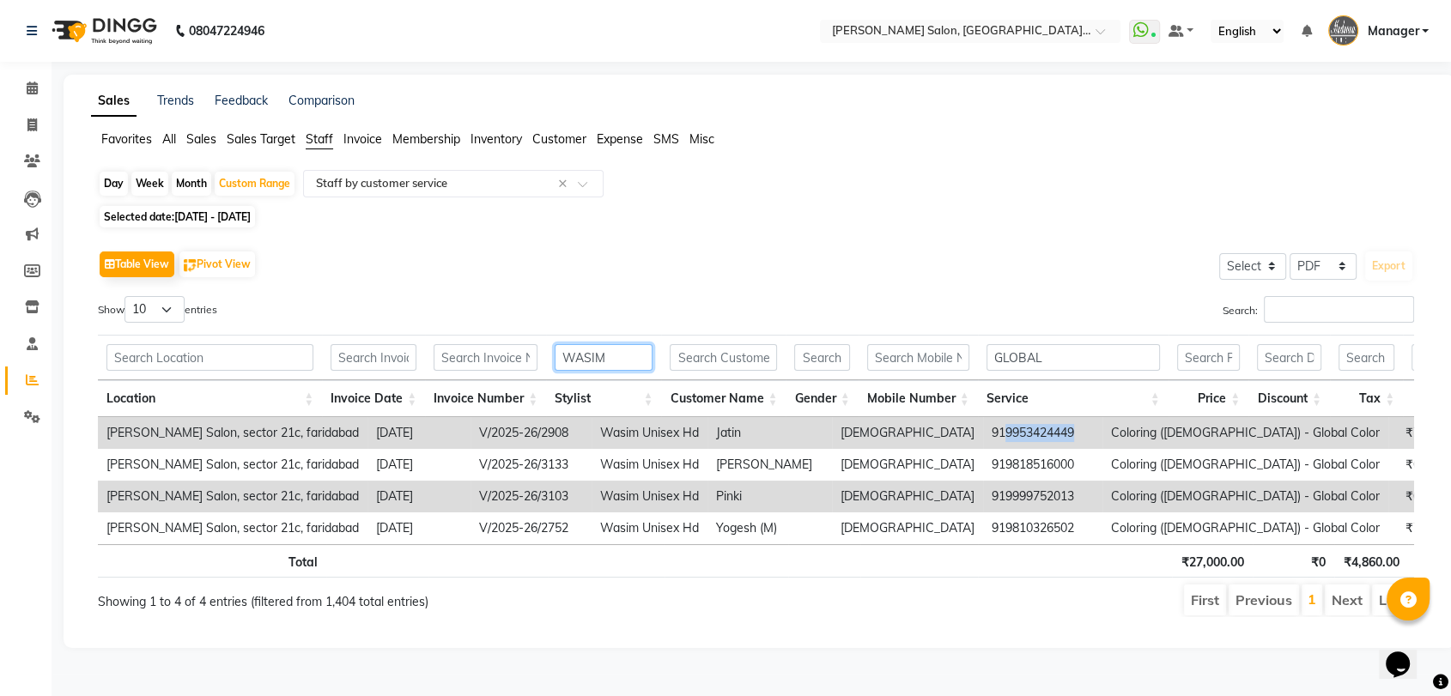
click at [624, 347] on input "WASIM" at bounding box center [603, 357] width 98 height 27
click at [624, 346] on input "WASIM" at bounding box center [603, 357] width 98 height 27
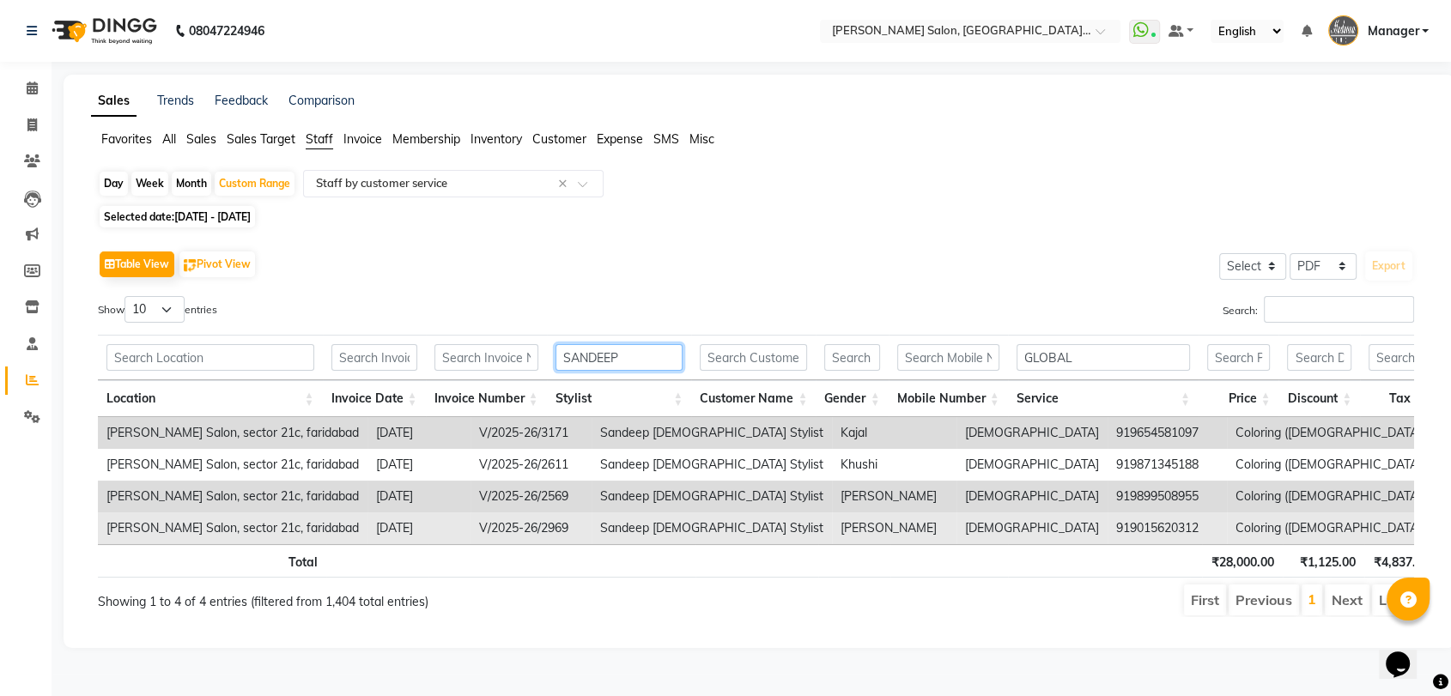
type input "SANDEEP"
drag, startPoint x: 911, startPoint y: 527, endPoint x: 990, endPoint y: 523, distance: 79.1
click at [1107, 523] on td "919015620312" at bounding box center [1166, 528] width 119 height 32
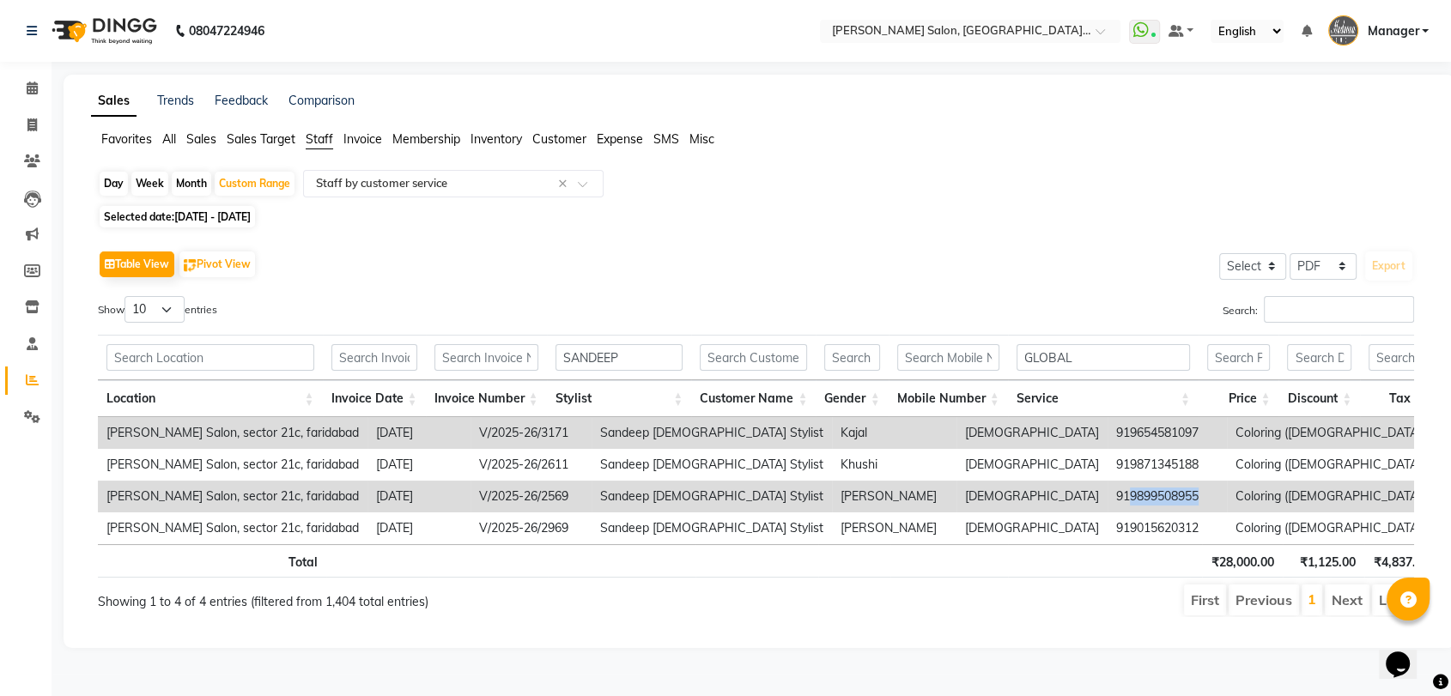
drag, startPoint x: 912, startPoint y: 495, endPoint x: 983, endPoint y: 493, distance: 70.4
click at [1107, 493] on td "919899508955" at bounding box center [1166, 497] width 119 height 32
drag, startPoint x: 913, startPoint y: 433, endPoint x: 985, endPoint y: 429, distance: 72.2
click at [1107, 429] on td "919654581097" at bounding box center [1166, 433] width 119 height 32
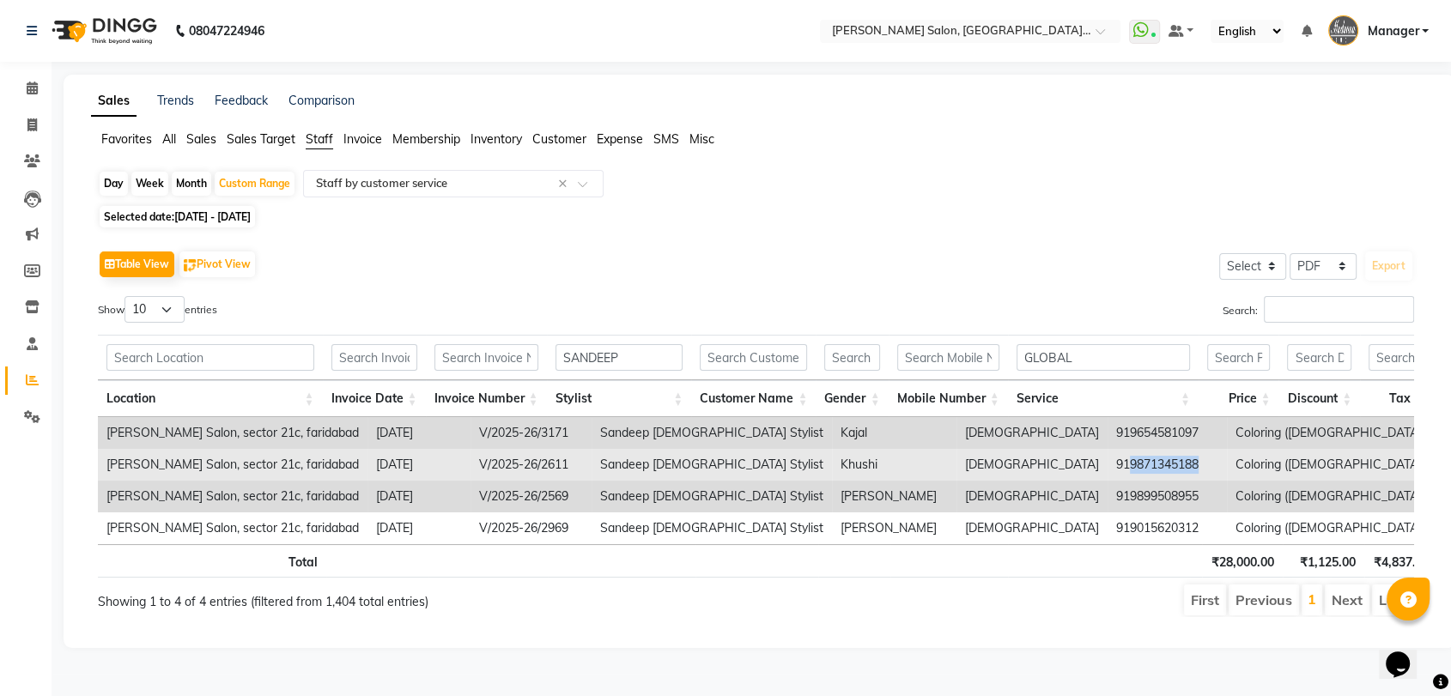
drag, startPoint x: 911, startPoint y: 462, endPoint x: 984, endPoint y: 463, distance: 73.0
click at [1107, 463] on td "919871345188" at bounding box center [1166, 465] width 119 height 32
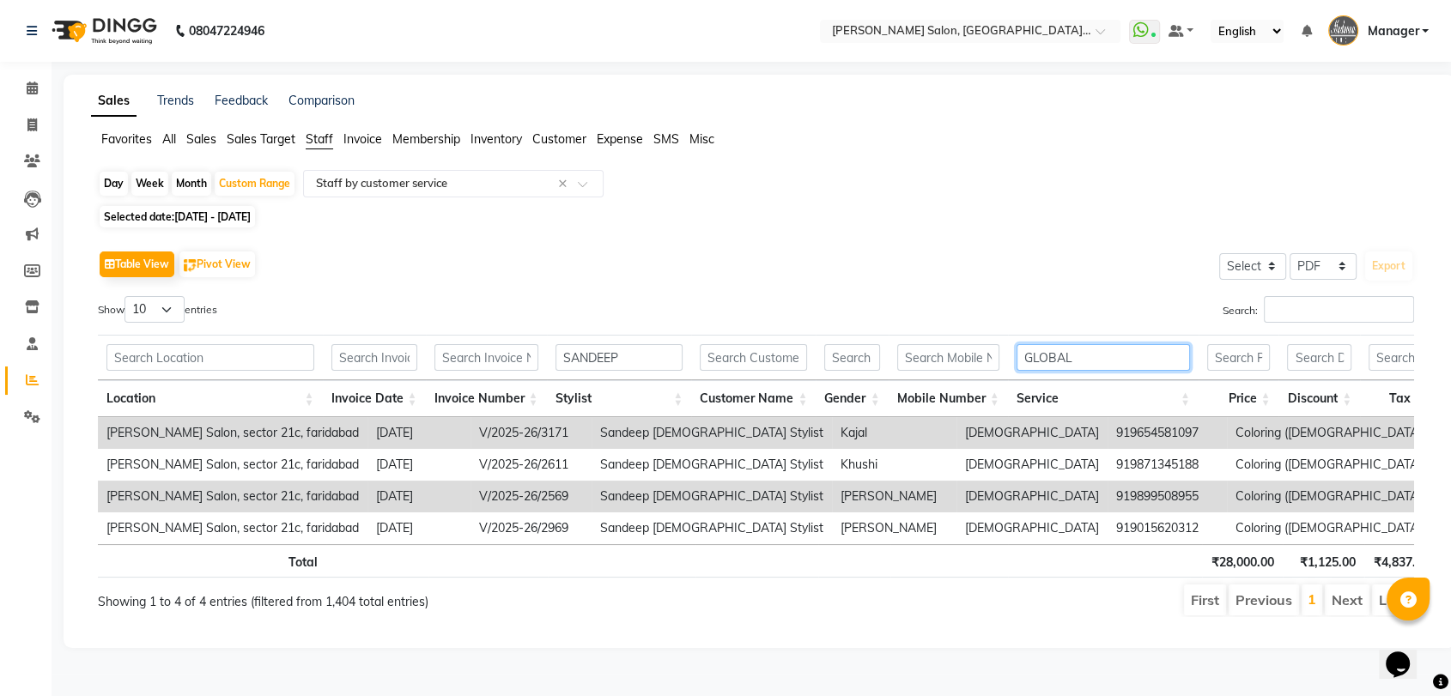
drag, startPoint x: 1081, startPoint y: 356, endPoint x: 1019, endPoint y: 356, distance: 61.8
click at [1019, 356] on input "GLOBAL" at bounding box center [1102, 357] width 173 height 27
click at [1018, 355] on input "H" at bounding box center [1102, 357] width 173 height 27
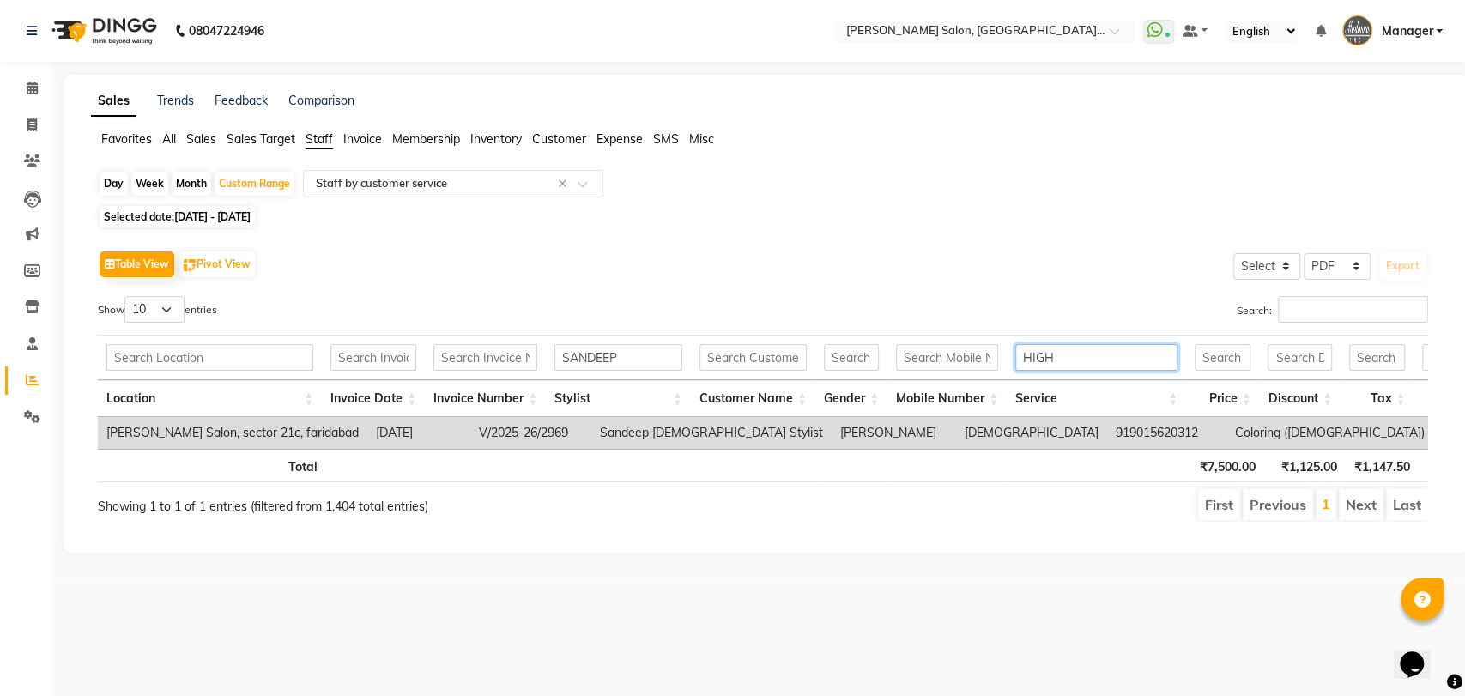
type input "HIGH"
drag, startPoint x: 912, startPoint y: 431, endPoint x: 984, endPoint y: 428, distance: 71.3
click at [1107, 428] on td "919015620312" at bounding box center [1166, 433] width 119 height 32
click at [15, 125] on link "Invoice" at bounding box center [25, 126] width 41 height 28
select select "service"
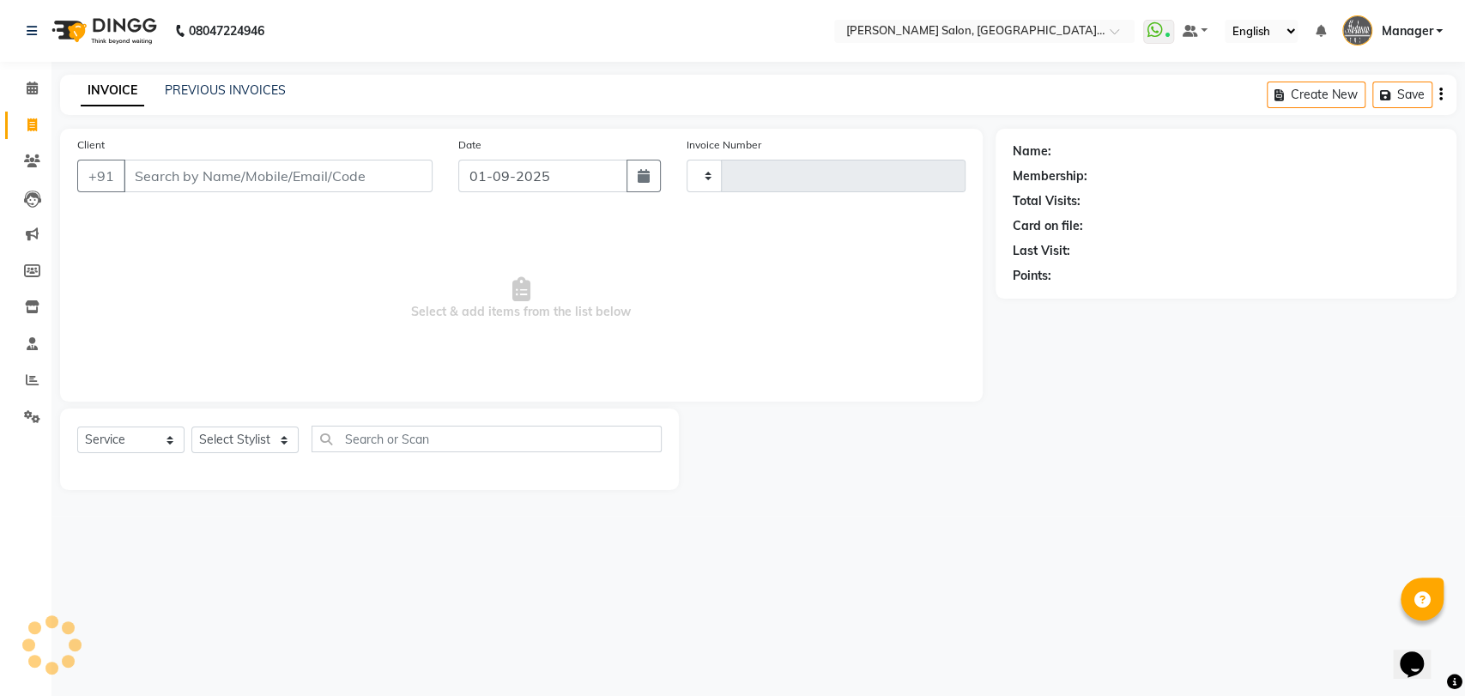
type input "3248"
select select "5893"
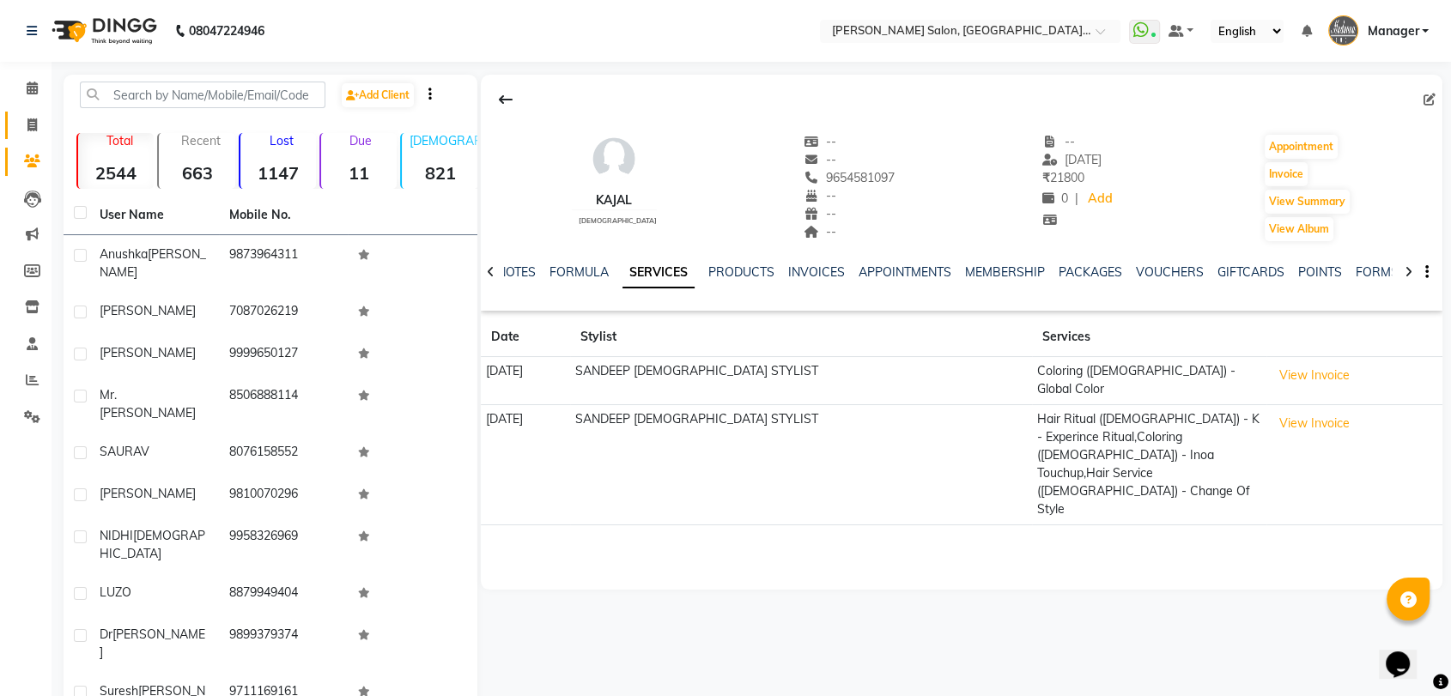
click at [39, 126] on span at bounding box center [32, 126] width 30 height 20
select select "service"
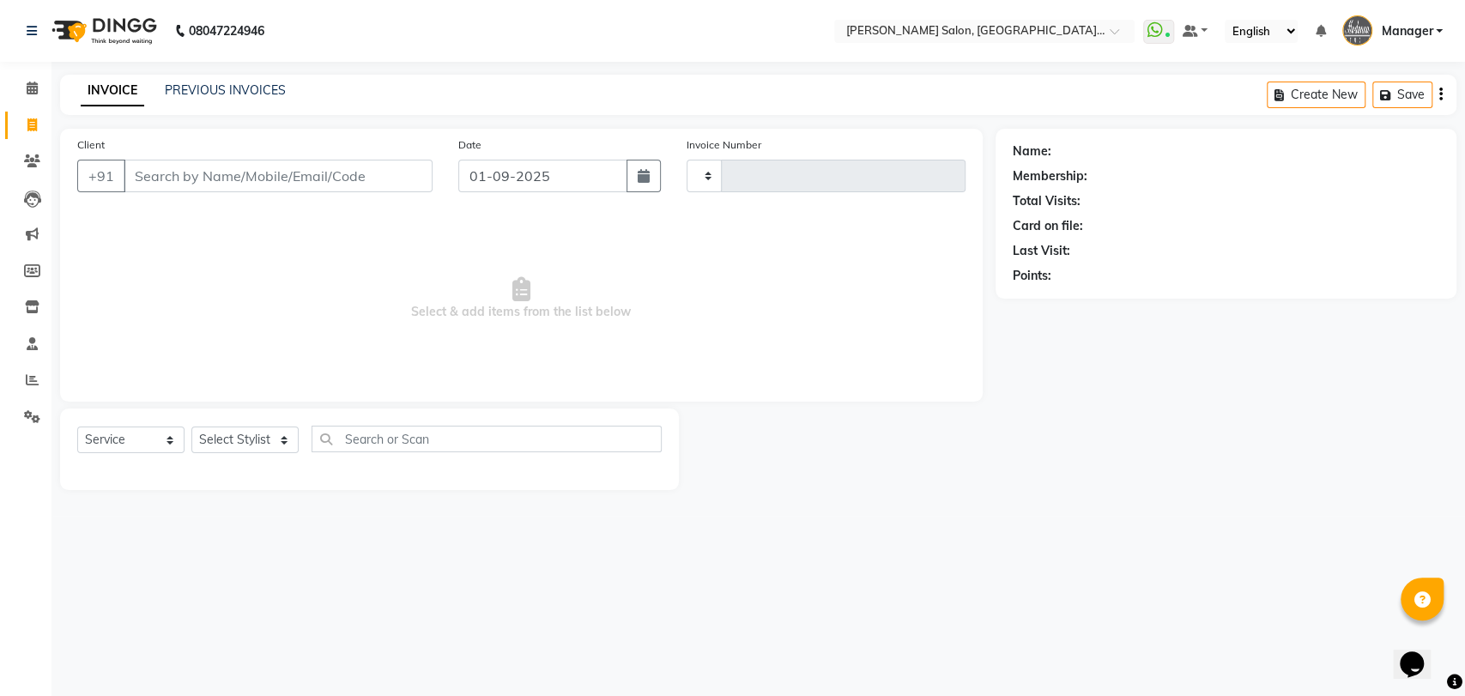
type input "3247"
select select "5893"
click at [243, 441] on select "Select Stylist" at bounding box center [244, 440] width 107 height 27
click at [264, 434] on select "Select Stylist" at bounding box center [244, 440] width 107 height 27
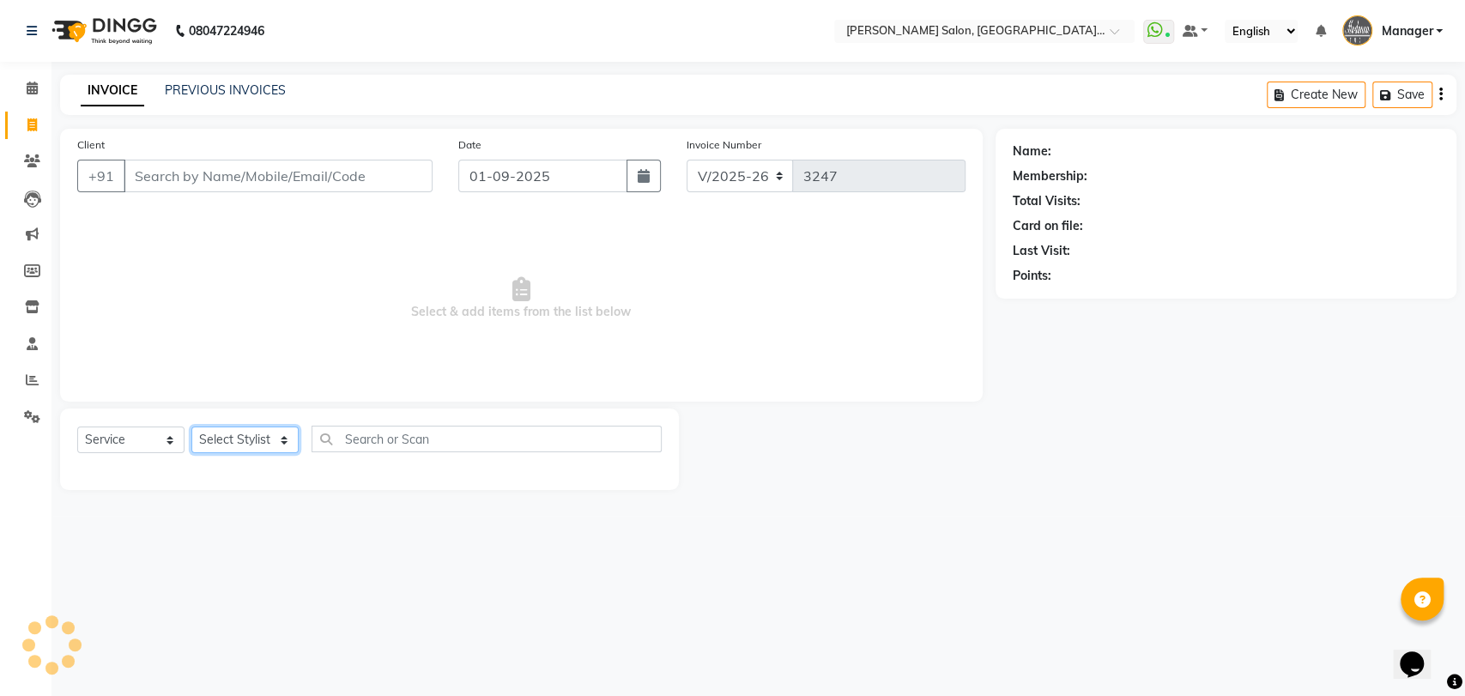
click at [264, 434] on select "Select Stylist" at bounding box center [244, 440] width 107 height 27
click at [264, 434] on select "Select Stylist Anil Pedicurist [PERSON_NAME] [DEMOGRAPHIC_DATA] stylist [PERSON…" at bounding box center [264, 440] width 147 height 27
select select "48537"
click at [191, 427] on select "Select Stylist Anil Pedicurist [PERSON_NAME] [DEMOGRAPHIC_DATA] stylist [PERSON…" at bounding box center [264, 440] width 147 height 27
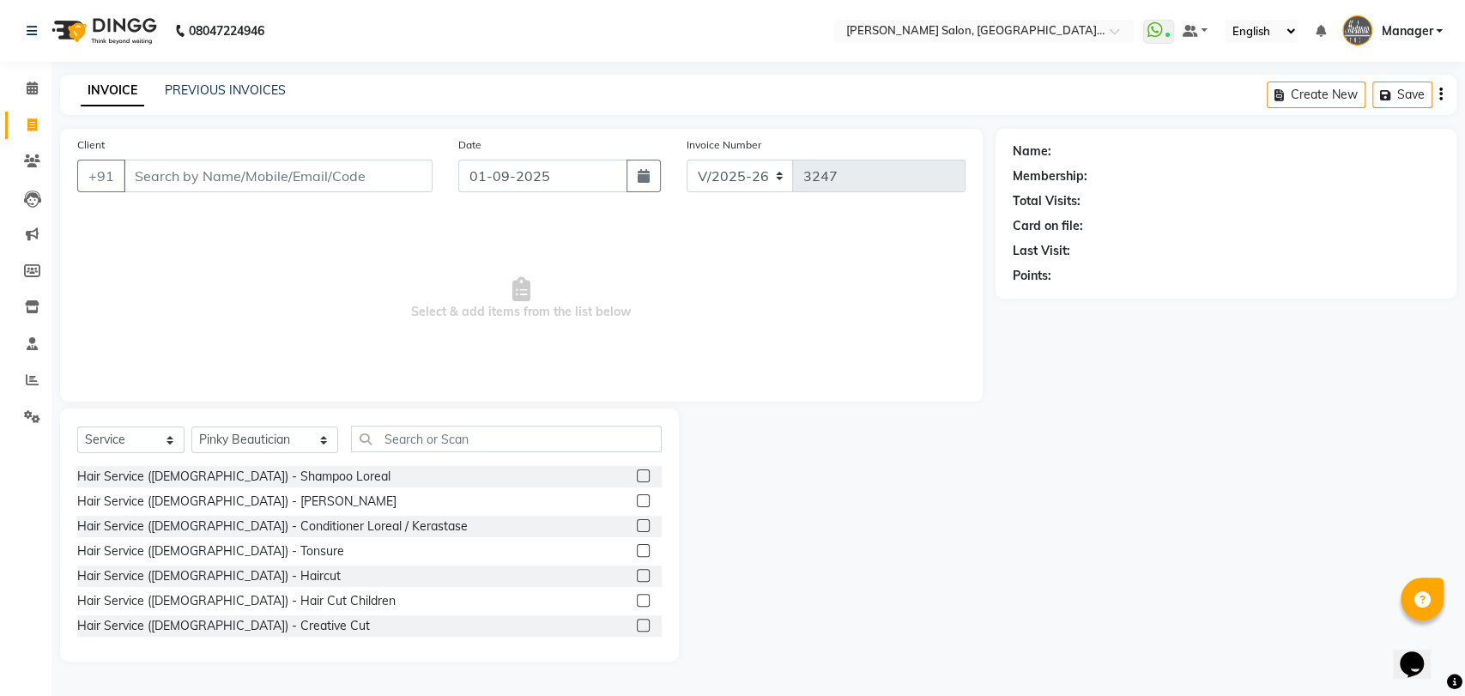
click at [393, 455] on div "Select Service Product Membership Package Voucher Prepaid Gift Card Select Styl…" at bounding box center [369, 446] width 585 height 40
click at [398, 450] on input "text" at bounding box center [507, 439] width 312 height 27
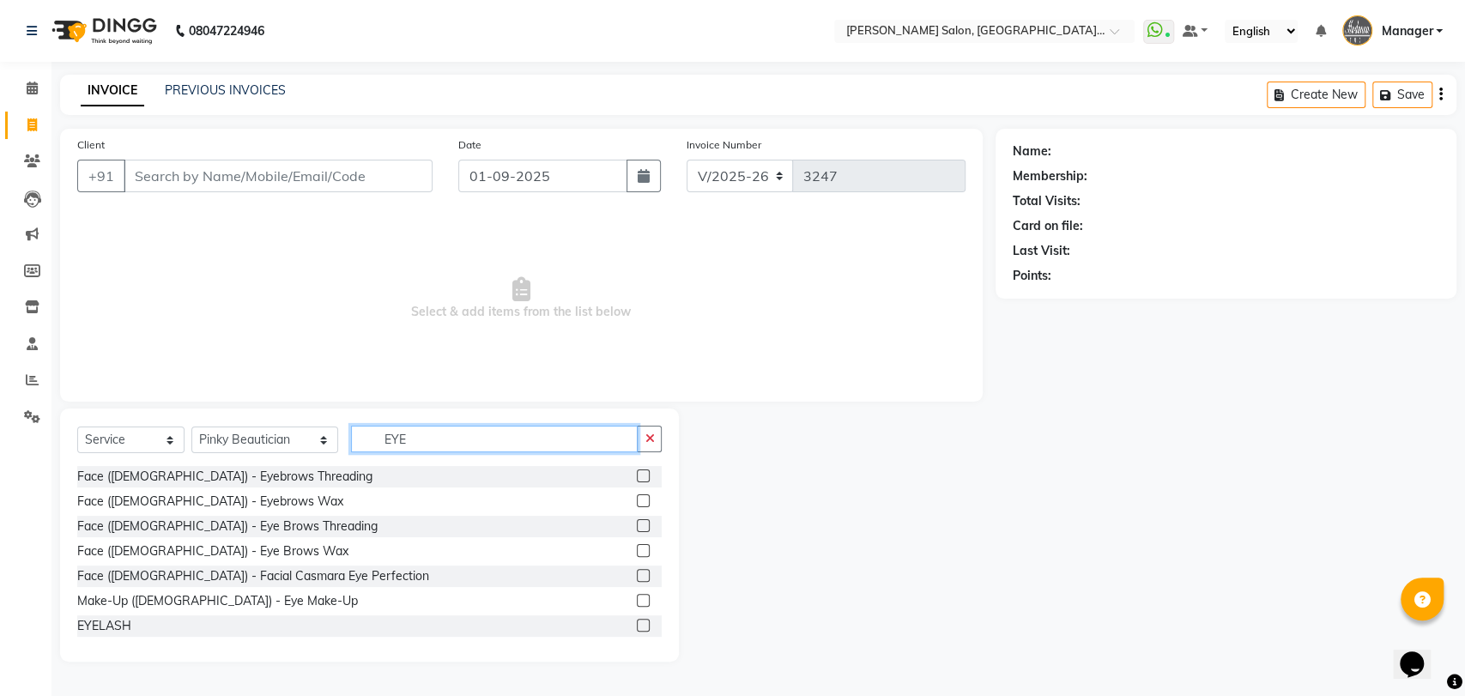
type input "EYE"
click at [637, 526] on label at bounding box center [643, 525] width 13 height 13
click at [637, 526] on input "checkbox" at bounding box center [642, 526] width 11 height 11
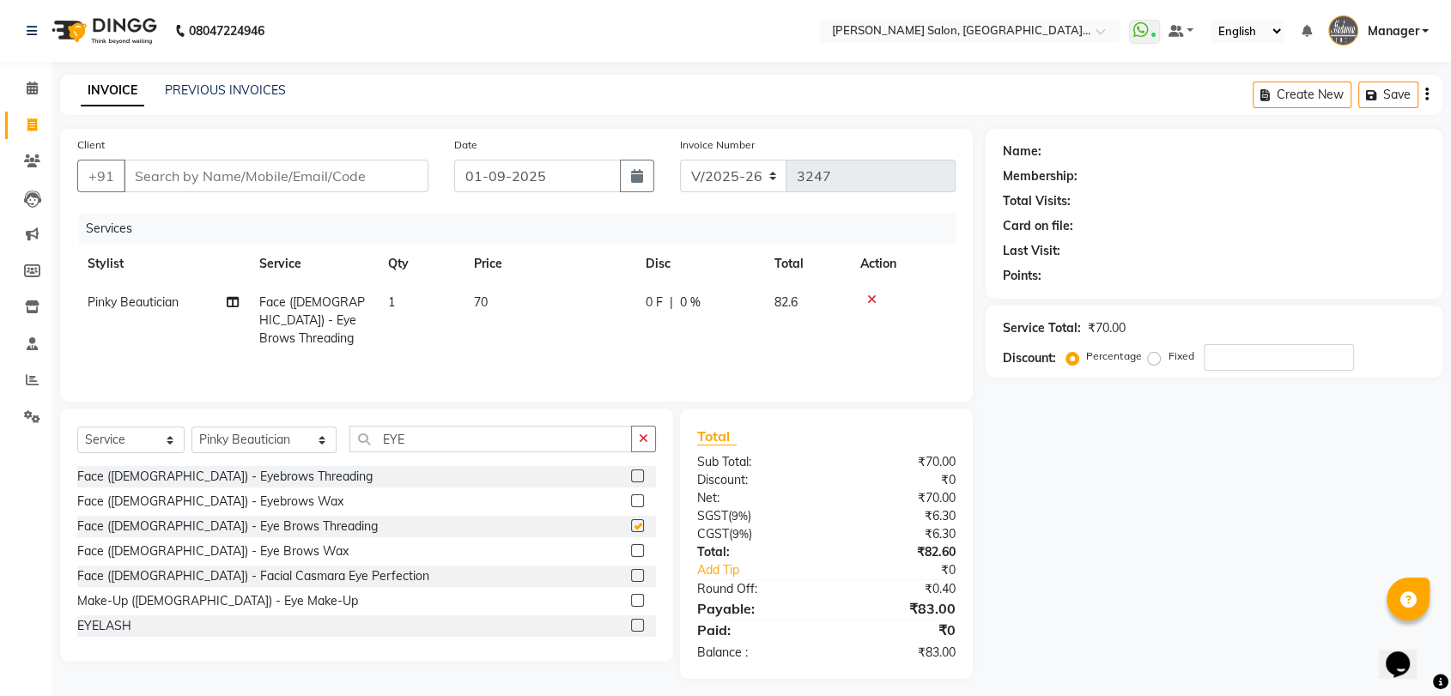
checkbox input "false"
click at [631, 552] on label at bounding box center [637, 550] width 13 height 13
click at [631, 552] on input "checkbox" at bounding box center [636, 551] width 11 height 11
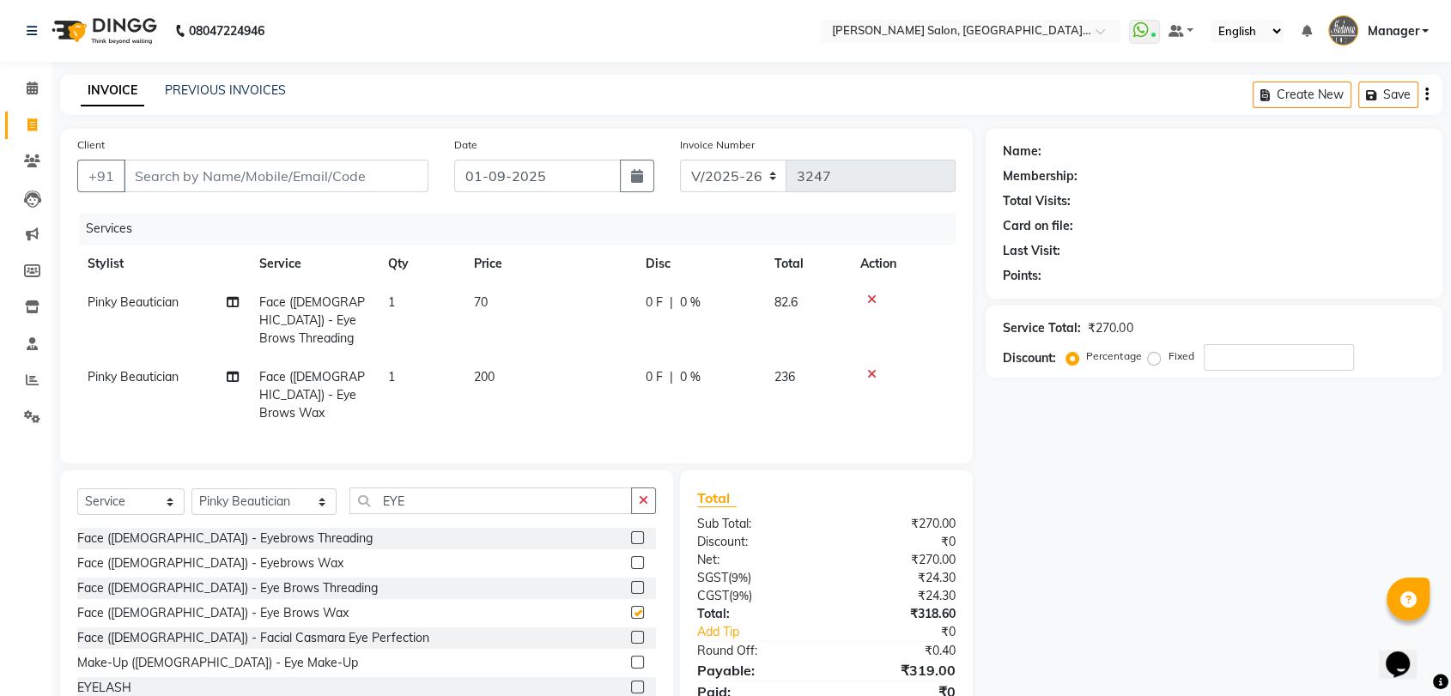
checkbox input "false"
click at [343, 371] on td "Face ([DEMOGRAPHIC_DATA]) - Eye Brows Wax" at bounding box center [313, 395] width 129 height 75
select select "48537"
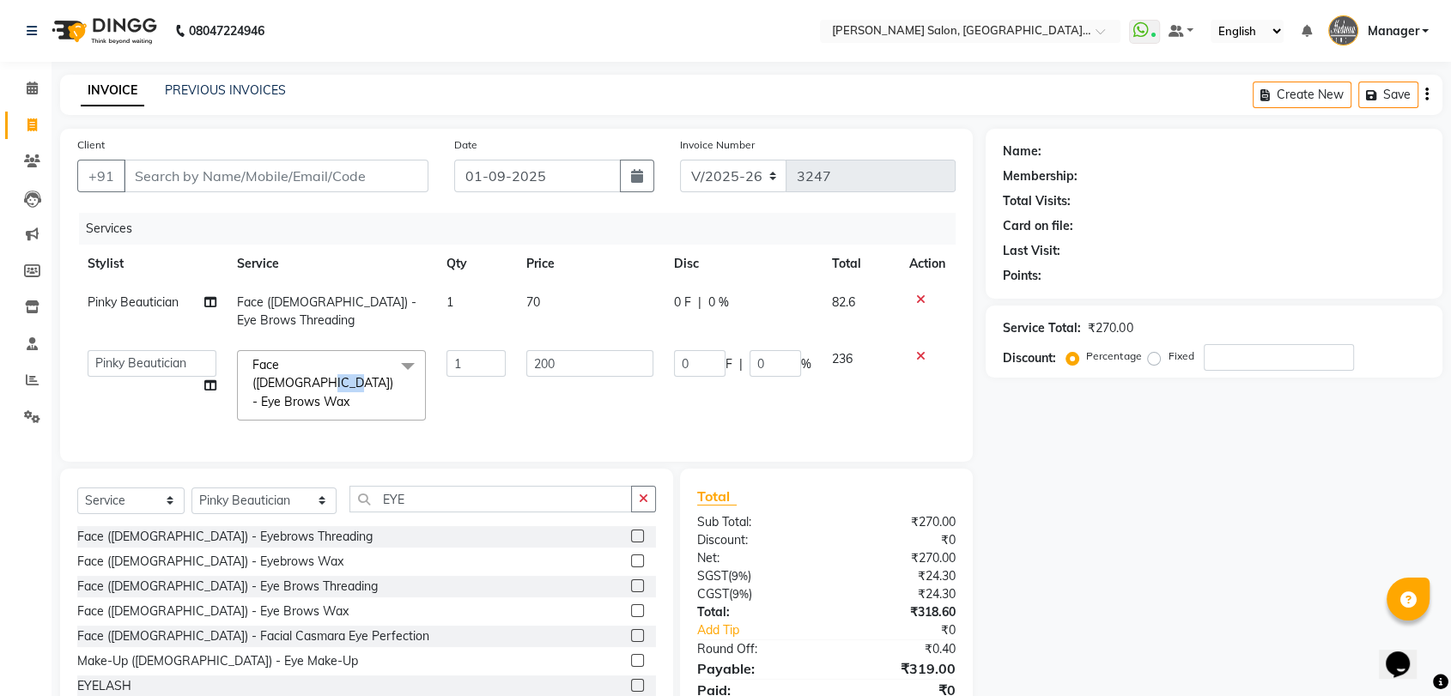
click at [343, 371] on span "Face ([DEMOGRAPHIC_DATA]) - Eye Brows Wax" at bounding box center [322, 383] width 141 height 52
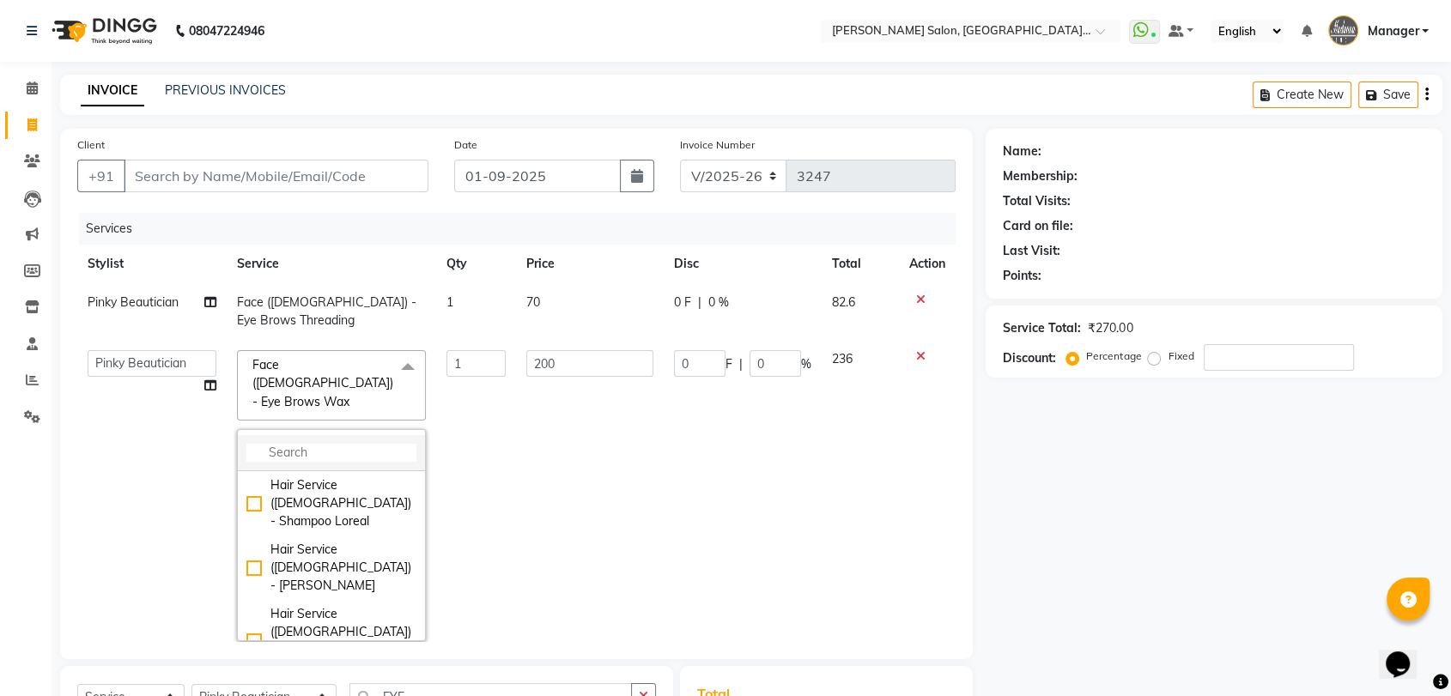
click at [340, 444] on input "multiselect-search" at bounding box center [331, 453] width 170 height 18
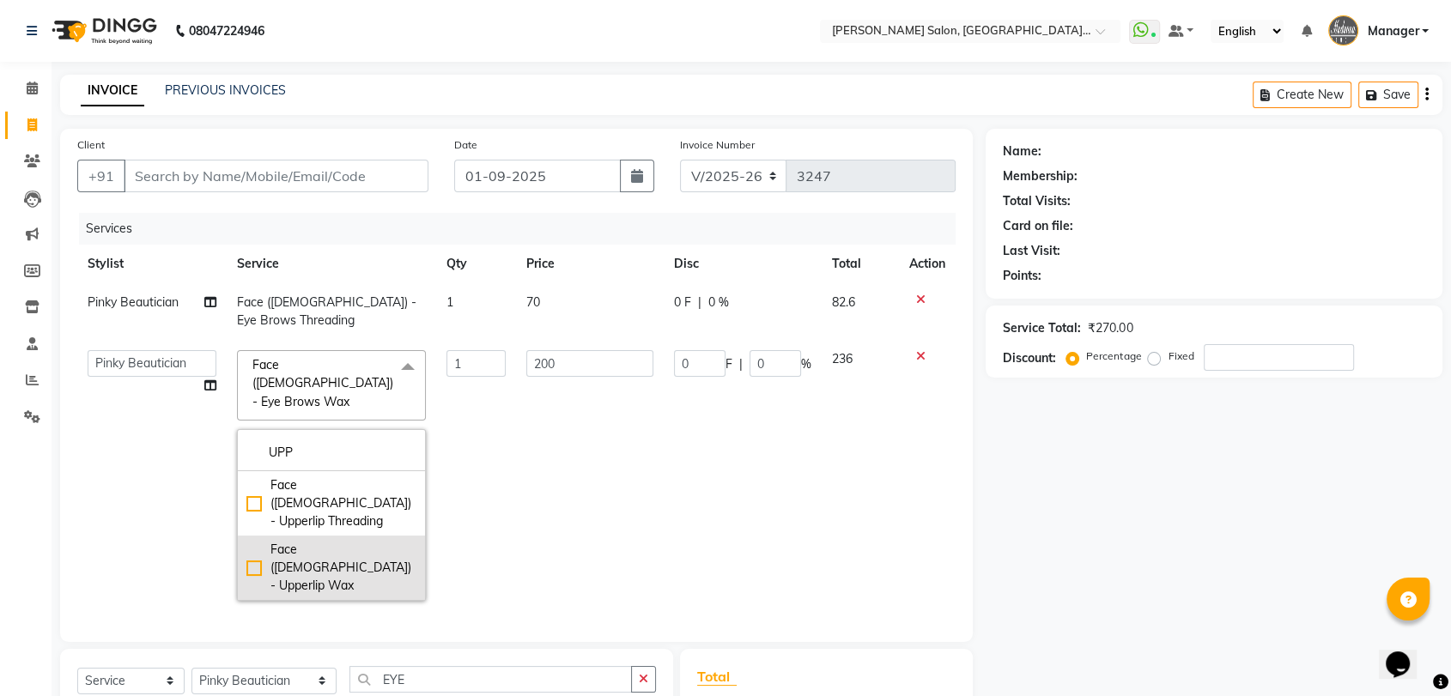
type input "UPP"
click at [254, 541] on div "Face ([DEMOGRAPHIC_DATA]) - Upperlip Wax" at bounding box center [331, 568] width 170 height 54
checkbox input "true"
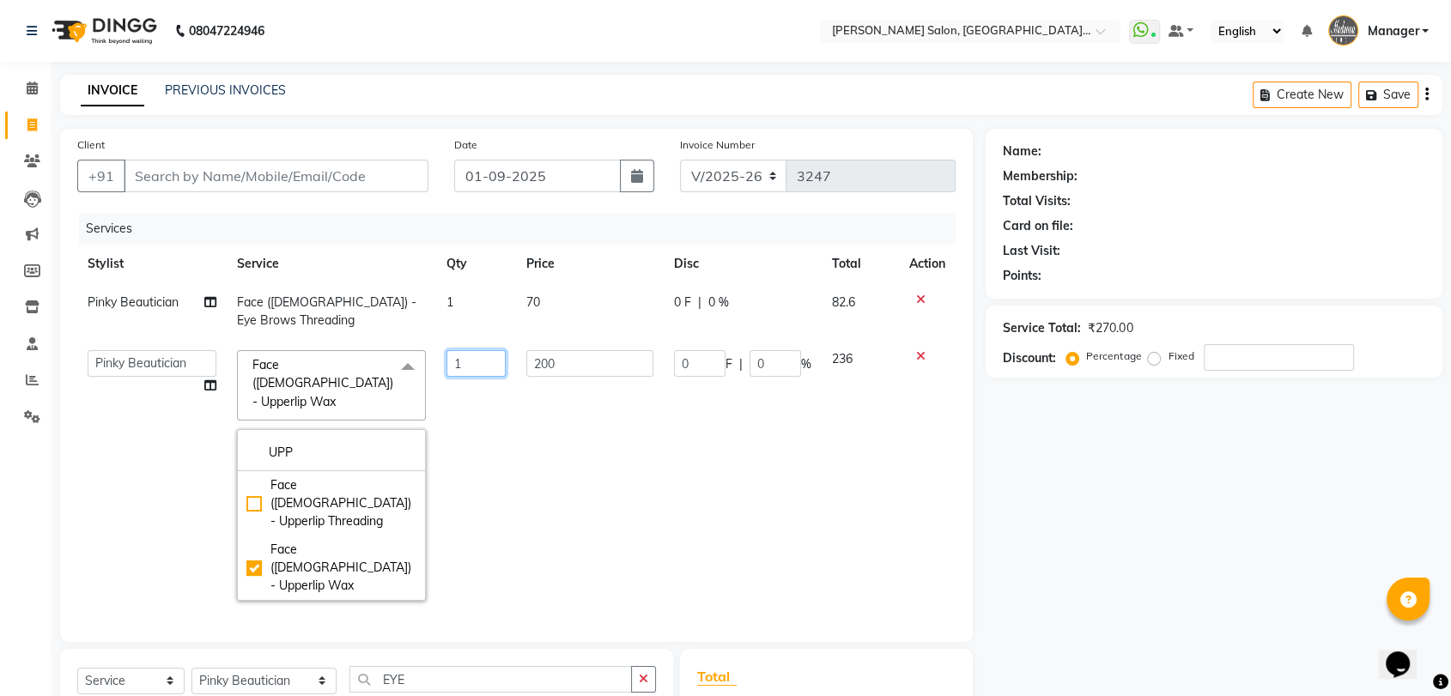
click at [508, 415] on td "1" at bounding box center [476, 475] width 80 height 271
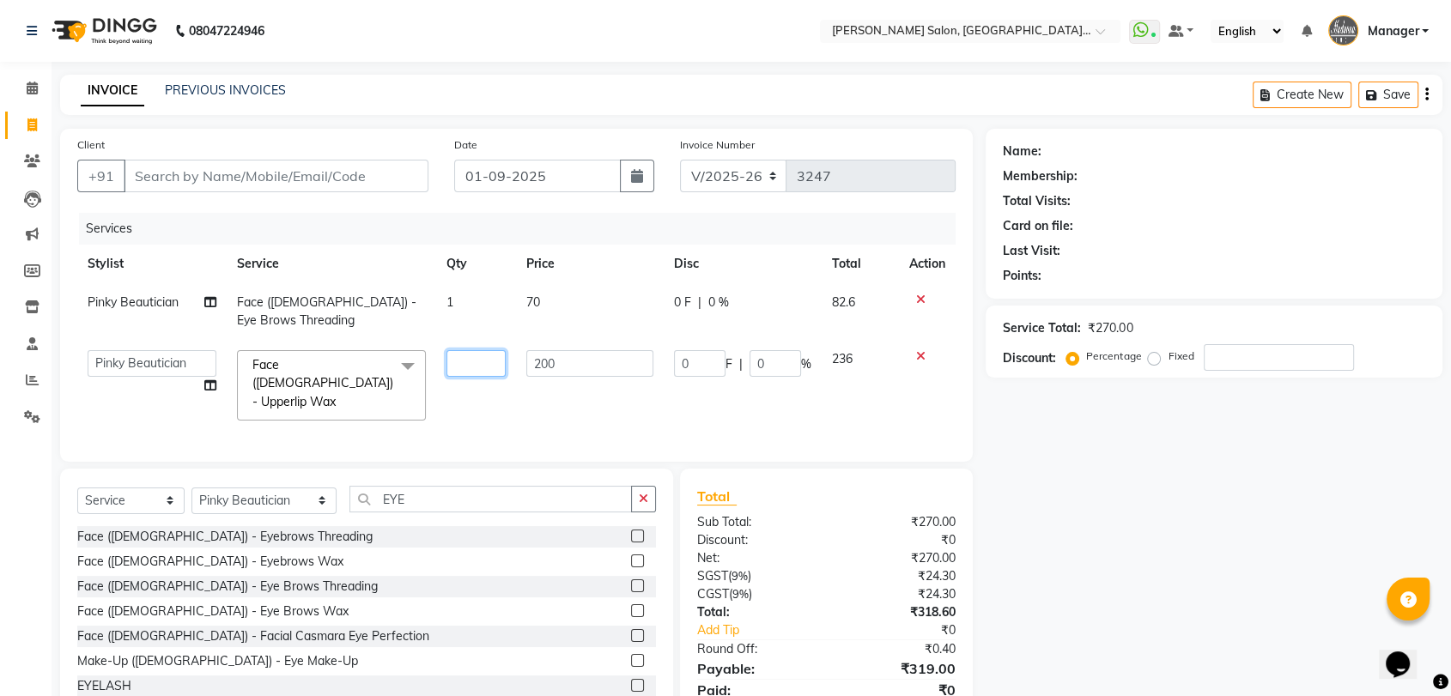
type input "3"
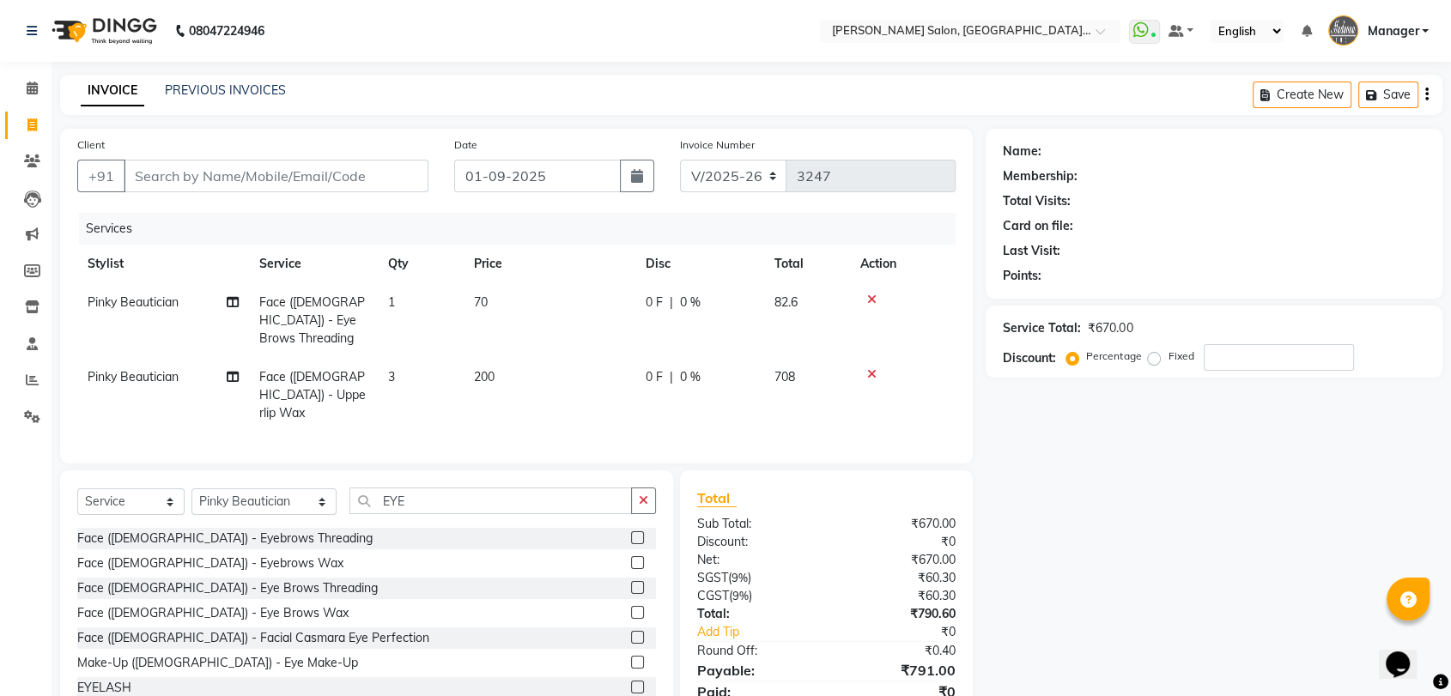
click at [1126, 478] on div "Name: Membership: Total Visits: Card on file: Last Visit: Points: Service Total…" at bounding box center [1220, 435] width 470 height 612
click at [231, 488] on select "Select Stylist Anil Pedicurist [PERSON_NAME] [DEMOGRAPHIC_DATA] stylist [PERSON…" at bounding box center [263, 501] width 145 height 27
select select "48542"
click at [191, 488] on select "Select Stylist Anil Pedicurist [PERSON_NAME] [DEMOGRAPHIC_DATA] stylist [PERSON…" at bounding box center [263, 501] width 145 height 27
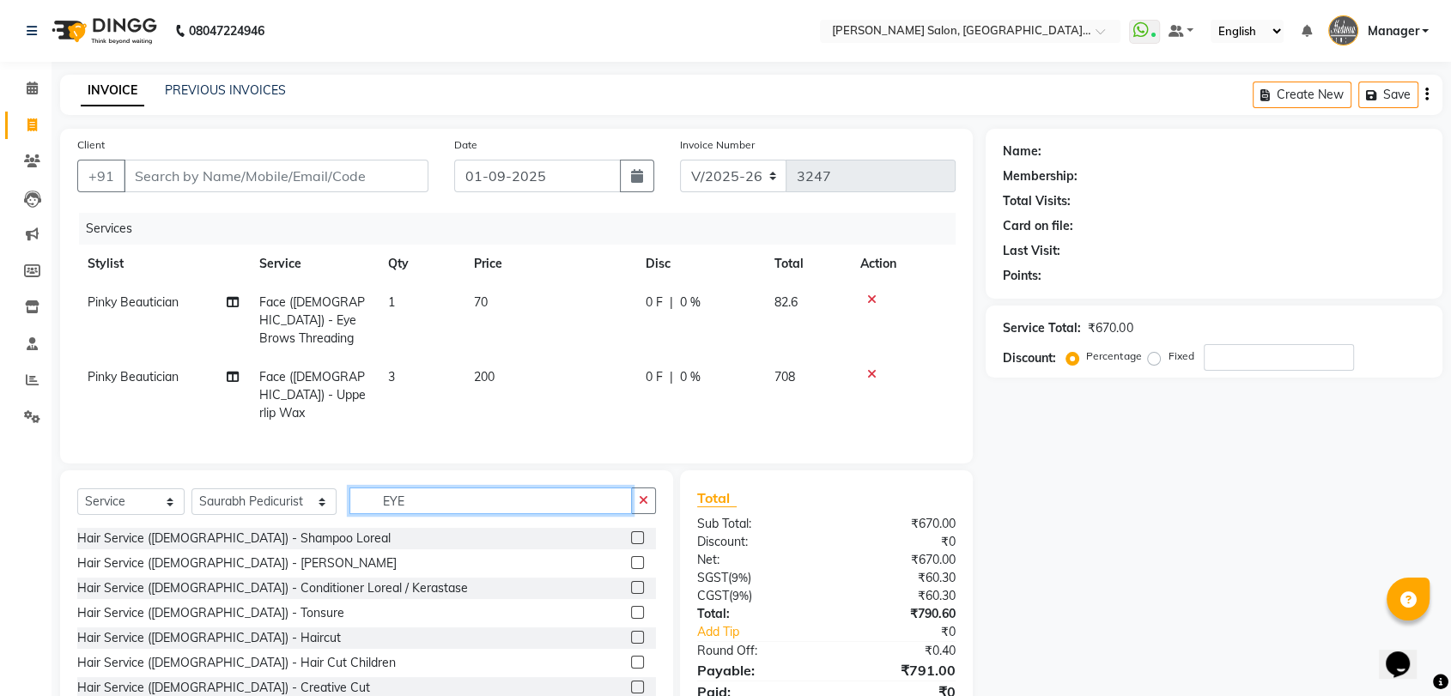
click at [391, 488] on input "EYE" at bounding box center [490, 501] width 282 height 27
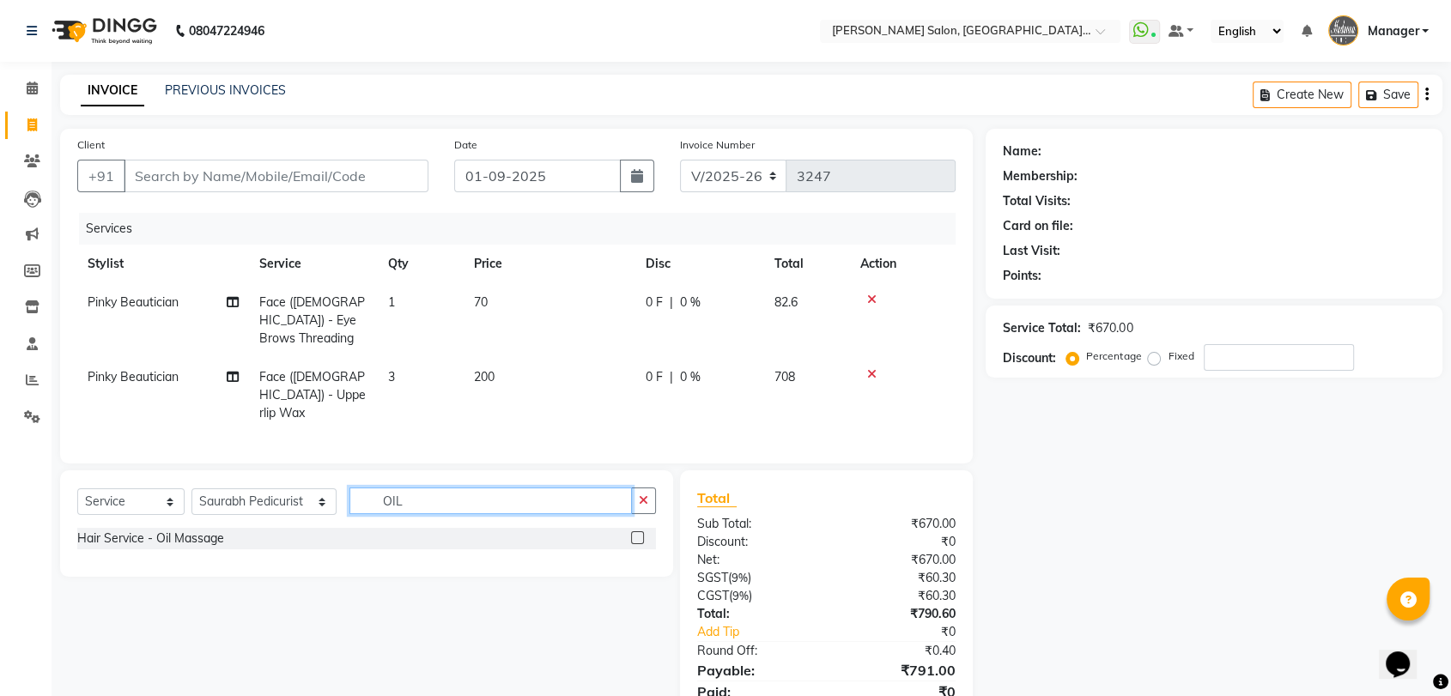
type input "OIL"
click at [638, 531] on label at bounding box center [637, 537] width 13 height 13
click at [638, 533] on input "checkbox" at bounding box center [636, 538] width 11 height 11
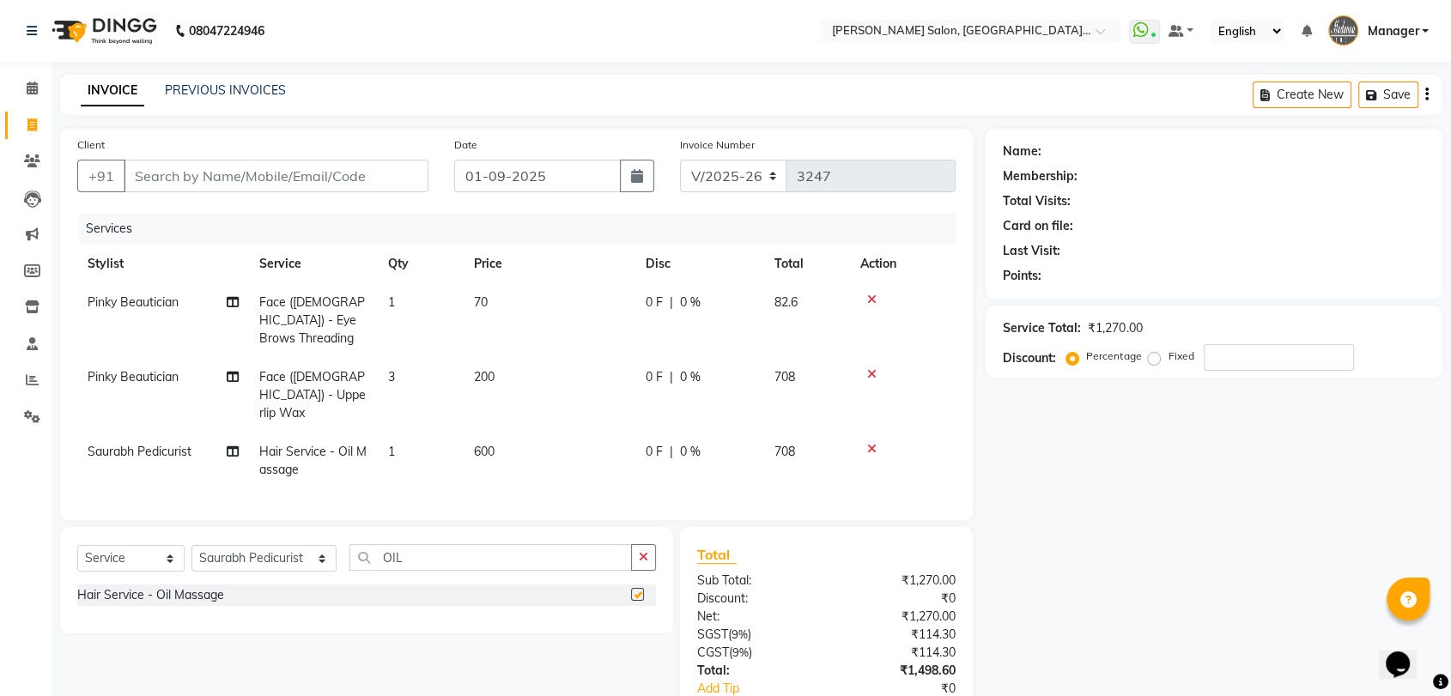
checkbox input "false"
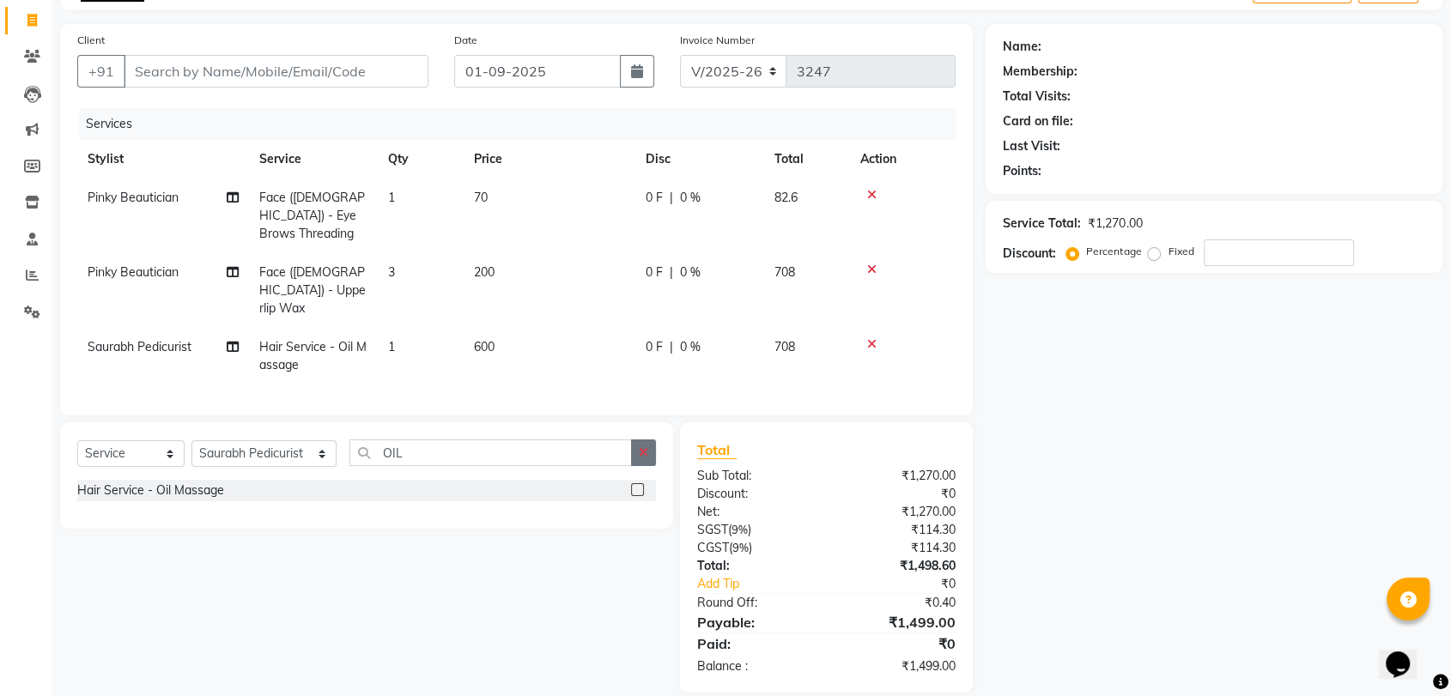
click at [643, 446] on icon "button" at bounding box center [643, 452] width 9 height 12
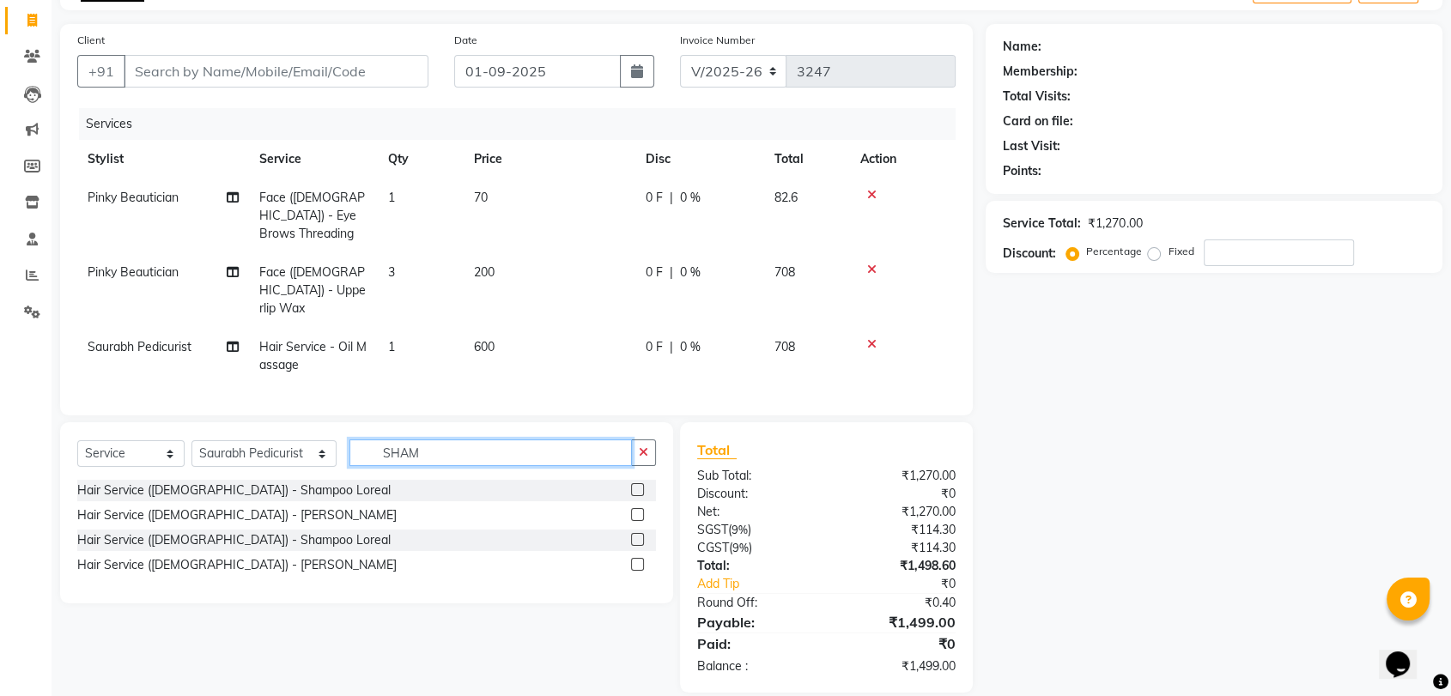
type input "SHAM"
click at [635, 533] on label at bounding box center [637, 539] width 13 height 13
click at [635, 535] on input "checkbox" at bounding box center [636, 540] width 11 height 11
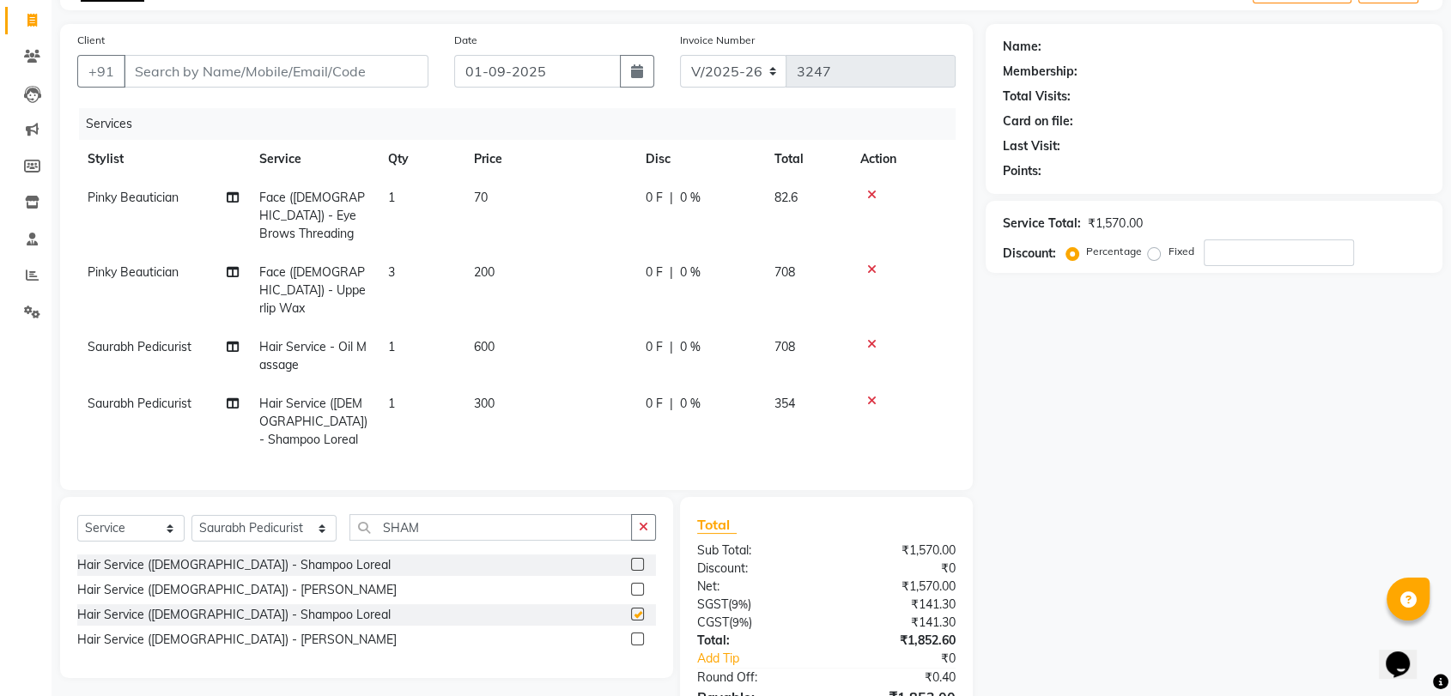
checkbox input "false"
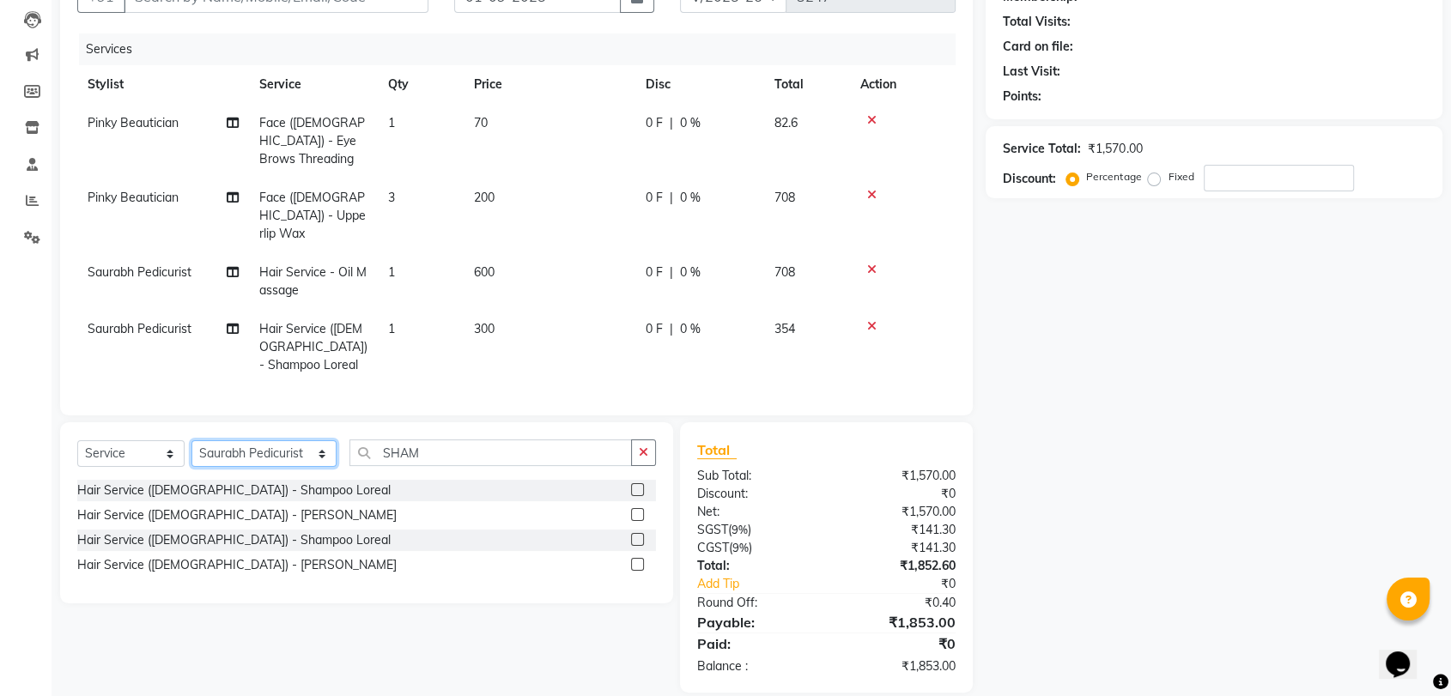
click at [256, 440] on select "Select Stylist Anil Pedicurist [PERSON_NAME] [DEMOGRAPHIC_DATA] stylist [PERSON…" at bounding box center [263, 453] width 145 height 27
select select "76381"
click at [191, 440] on select "Select Stylist Anil Pedicurist [PERSON_NAME] [DEMOGRAPHIC_DATA] stylist [PERSON…" at bounding box center [263, 453] width 145 height 27
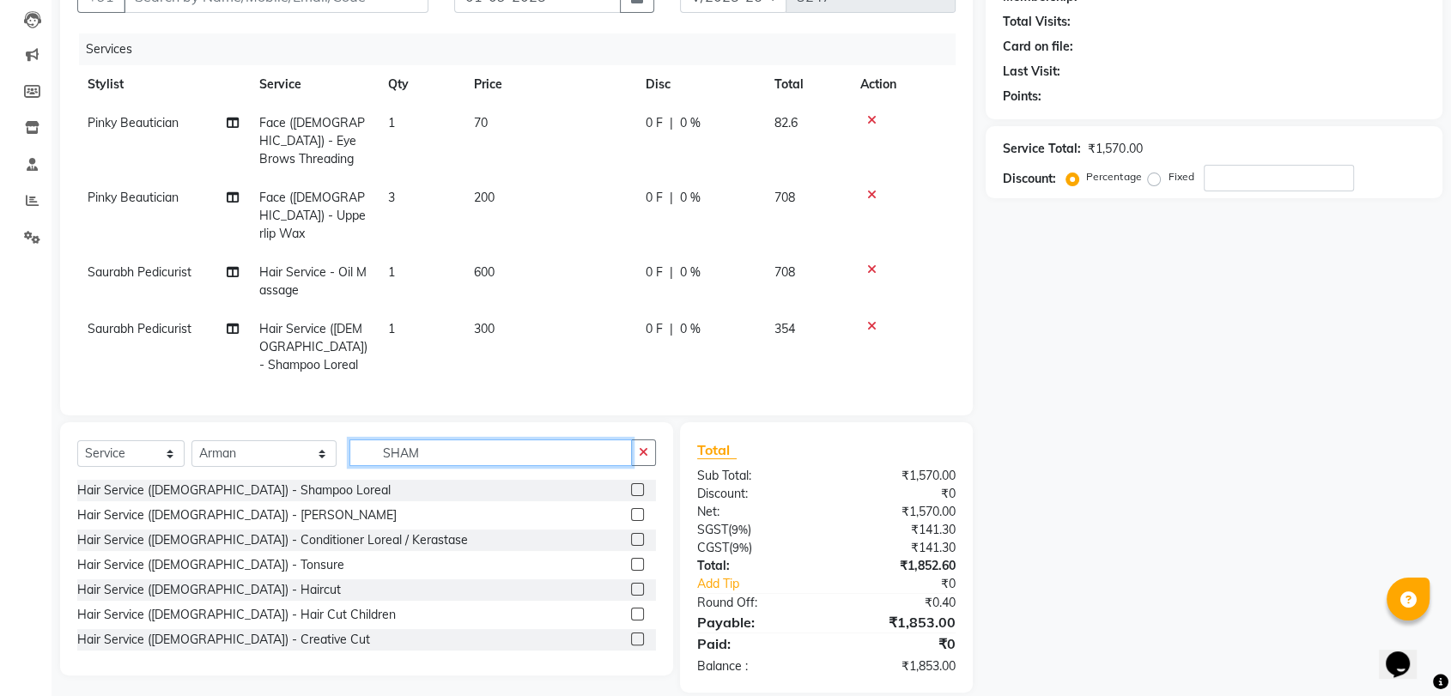
click at [437, 439] on input "SHAM" at bounding box center [490, 452] width 282 height 27
type input "CUT"
click at [631, 483] on label at bounding box center [637, 489] width 13 height 13
click at [631, 485] on input "checkbox" at bounding box center [636, 490] width 11 height 11
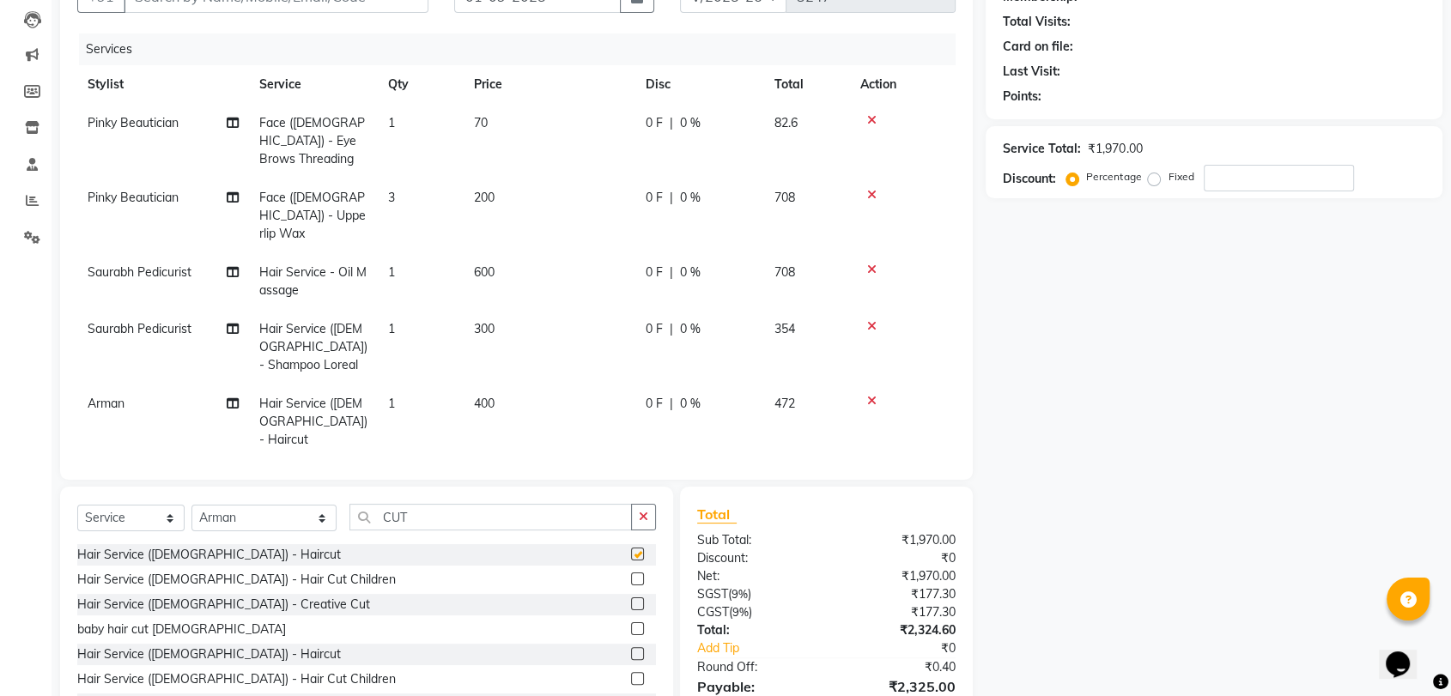
checkbox input "false"
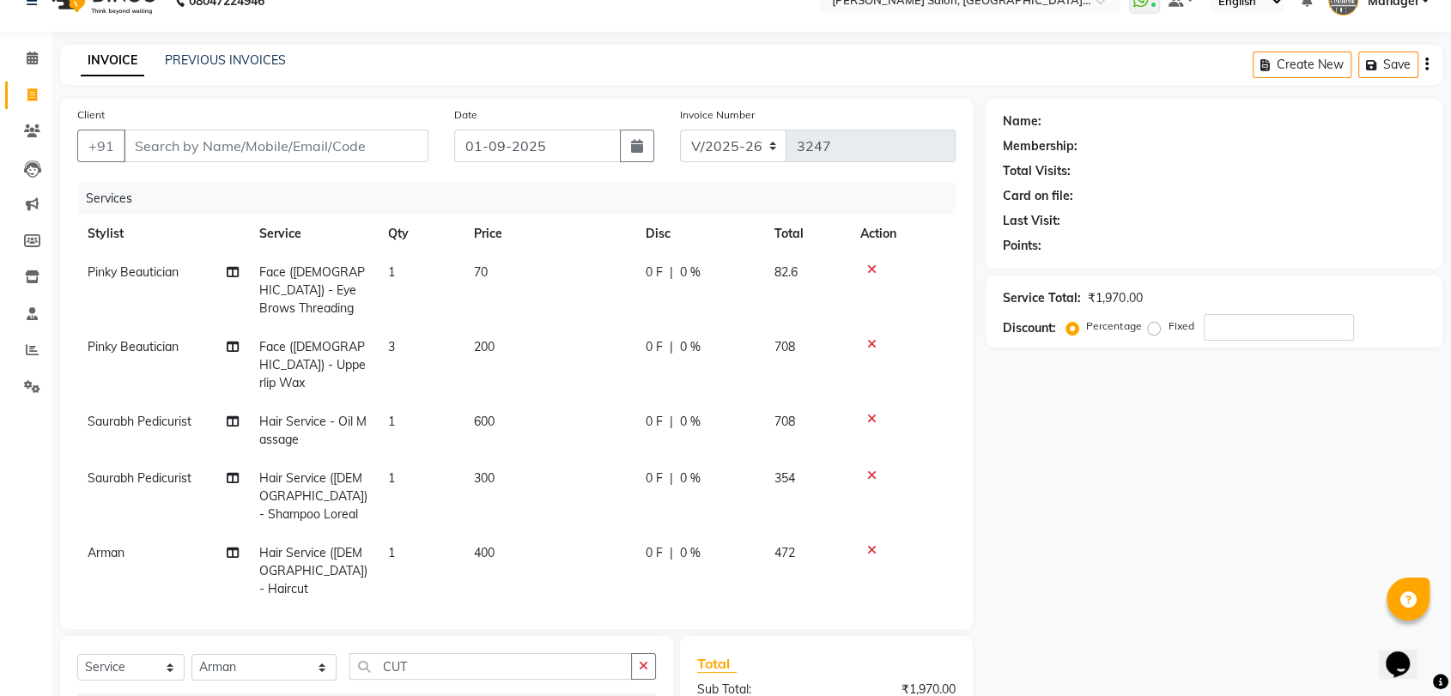
scroll to position [0, 0]
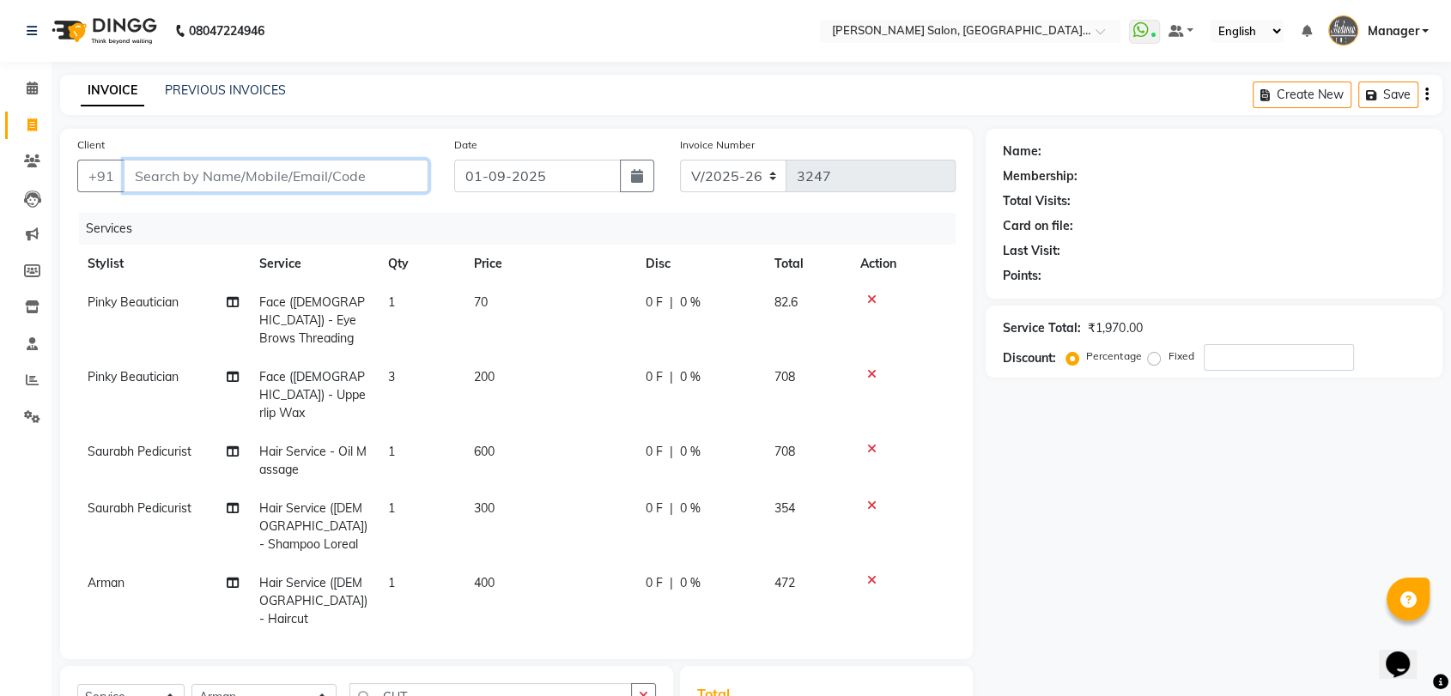
click at [384, 172] on input "Client" at bounding box center [276, 176] width 305 height 33
type input "H"
type input "0"
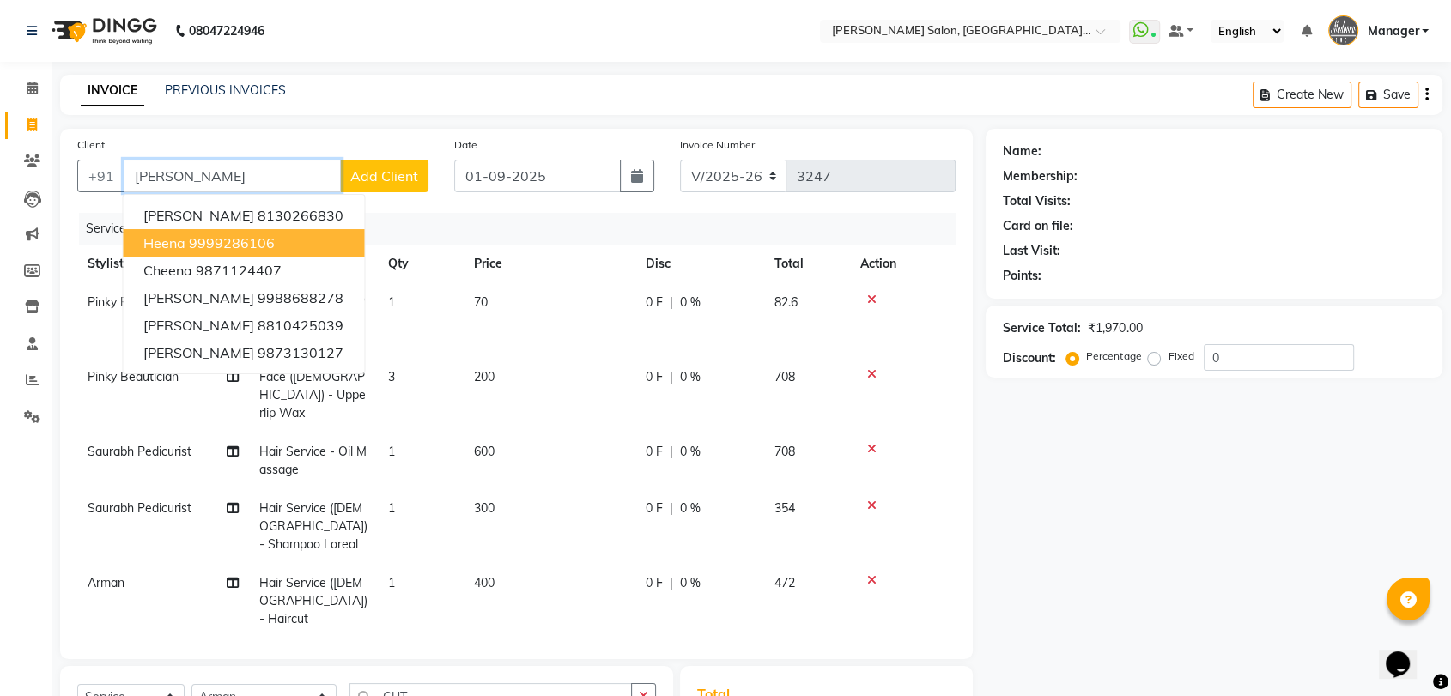
click at [306, 235] on button "[PERSON_NAME] 9999286106" at bounding box center [243, 242] width 241 height 27
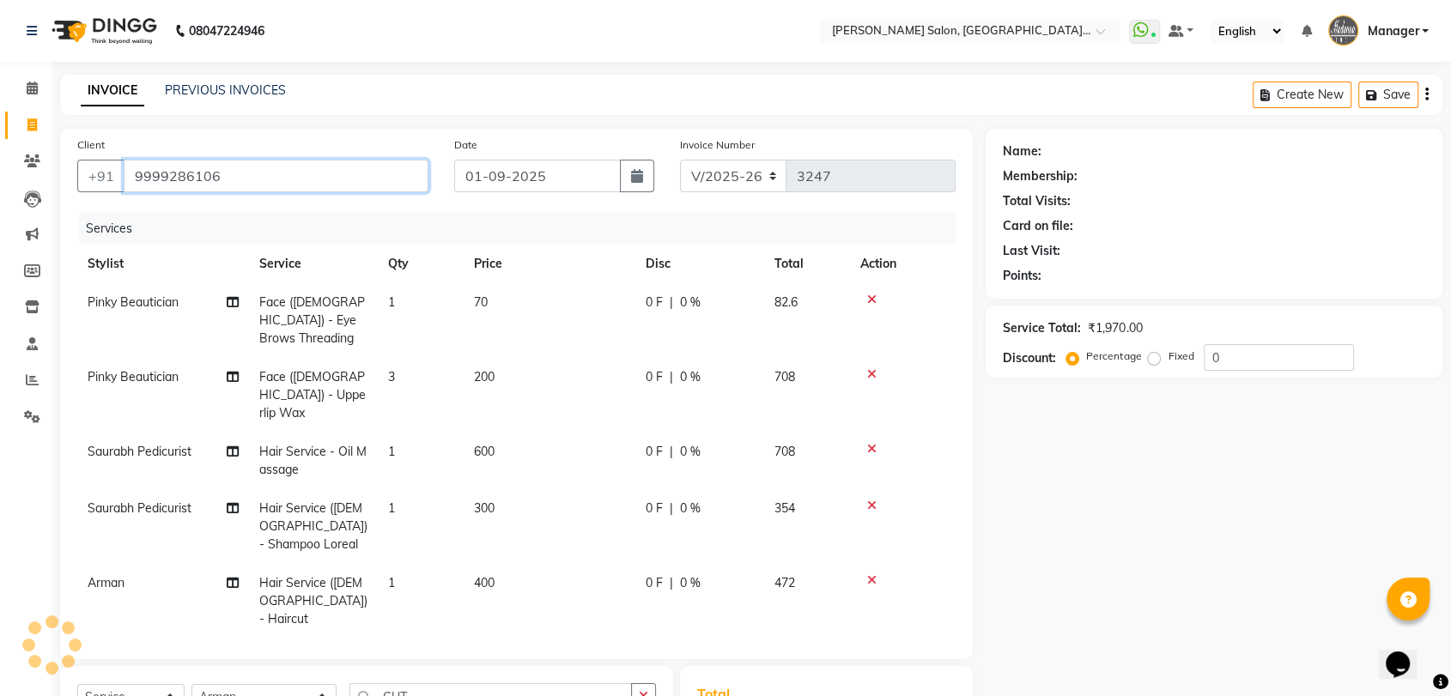
type input "9999286106"
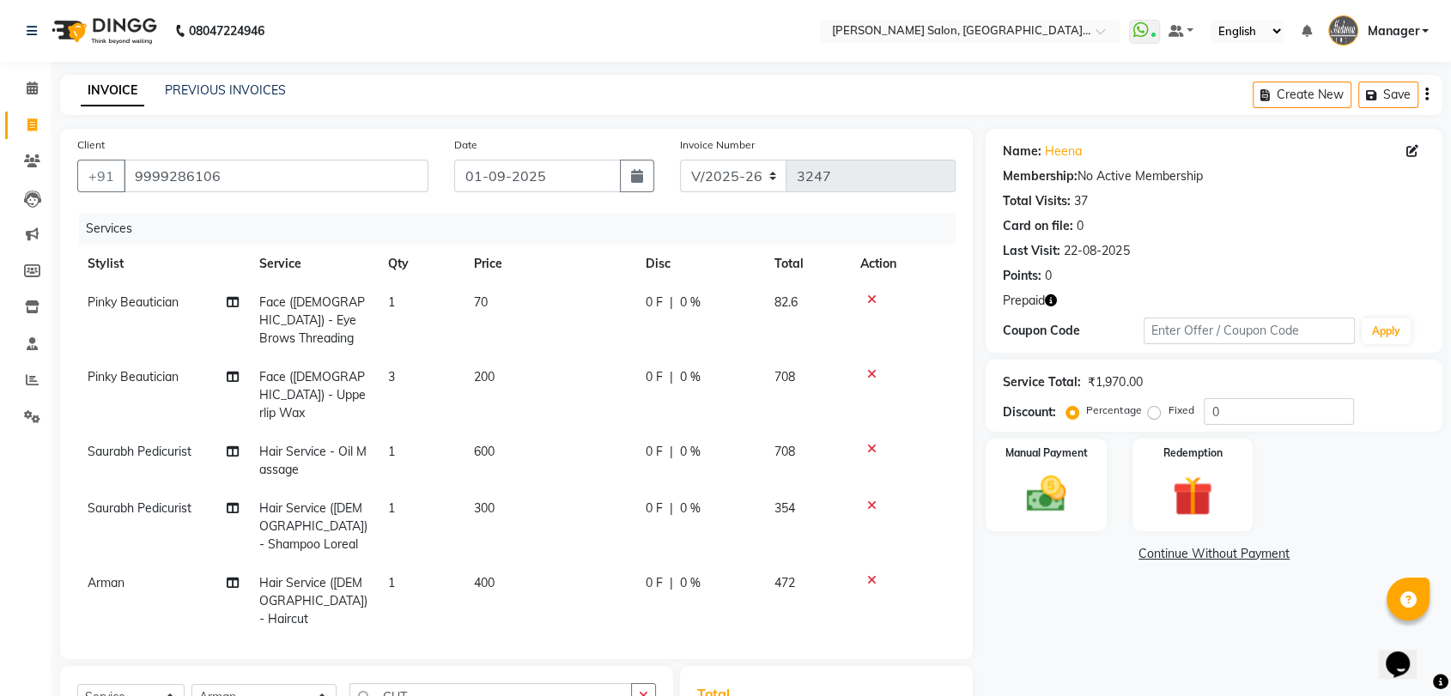
click at [1052, 299] on icon "button" at bounding box center [1051, 300] width 12 height 12
click at [1100, 603] on div "Name: [PERSON_NAME] Membership: No Active Membership Total Visits: 37 Card on f…" at bounding box center [1220, 533] width 470 height 808
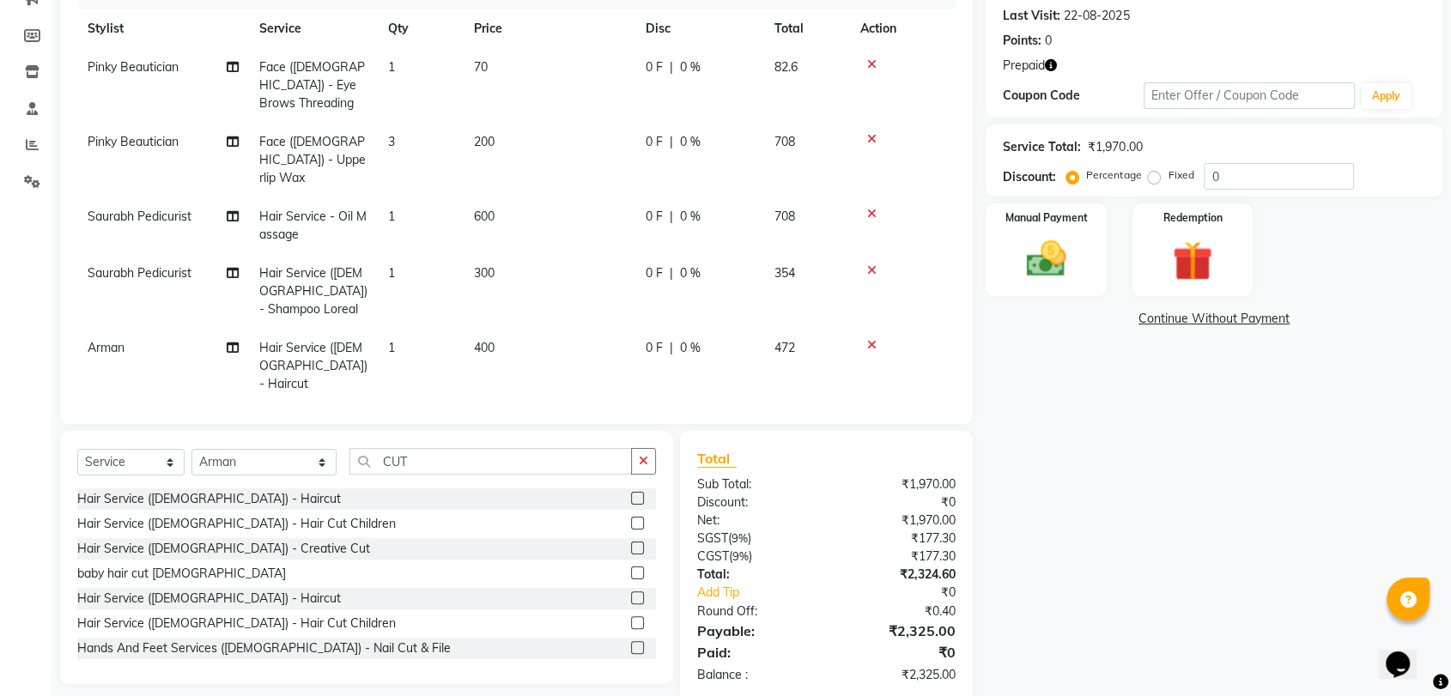
scroll to position [236, 0]
click at [1193, 269] on img at bounding box center [1192, 259] width 67 height 51
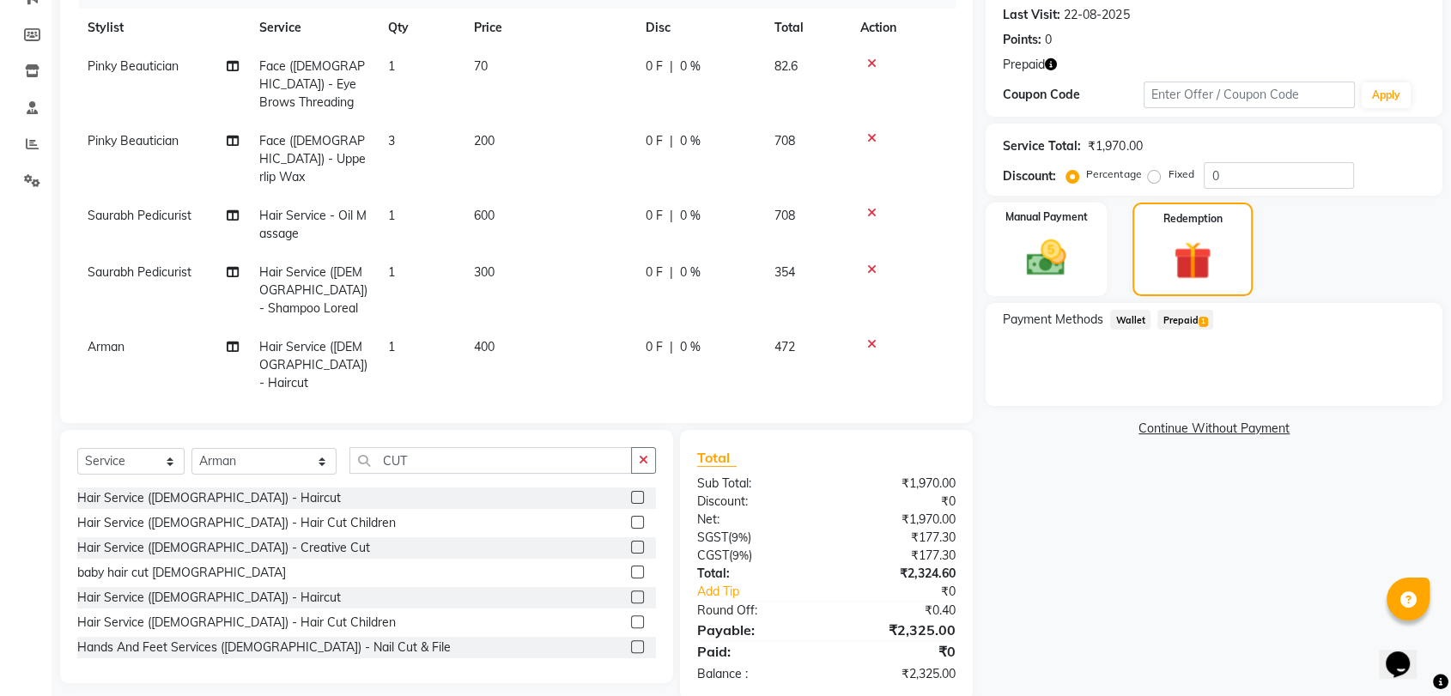
click at [1198, 320] on span "1" at bounding box center [1202, 322] width 9 height 10
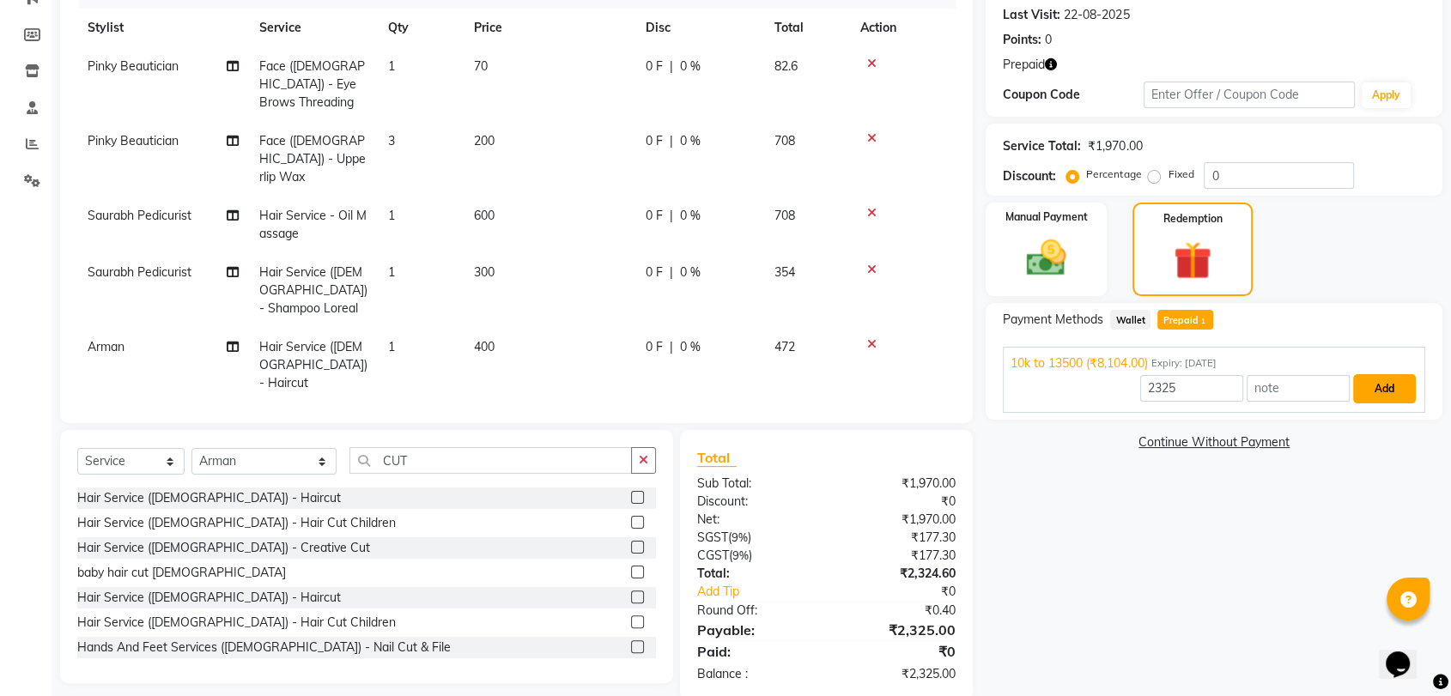
click at [1390, 381] on button "Add" at bounding box center [1384, 388] width 63 height 29
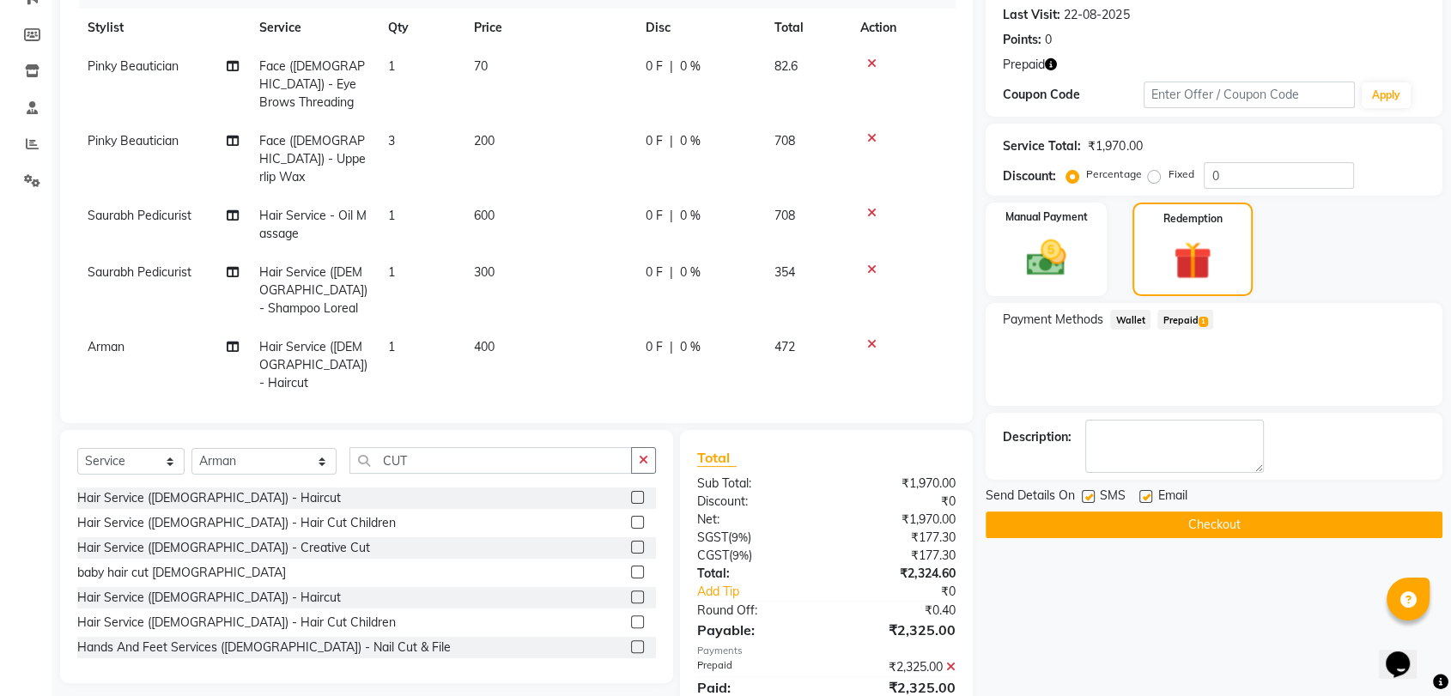
click at [1264, 521] on button "Checkout" at bounding box center [1213, 525] width 457 height 27
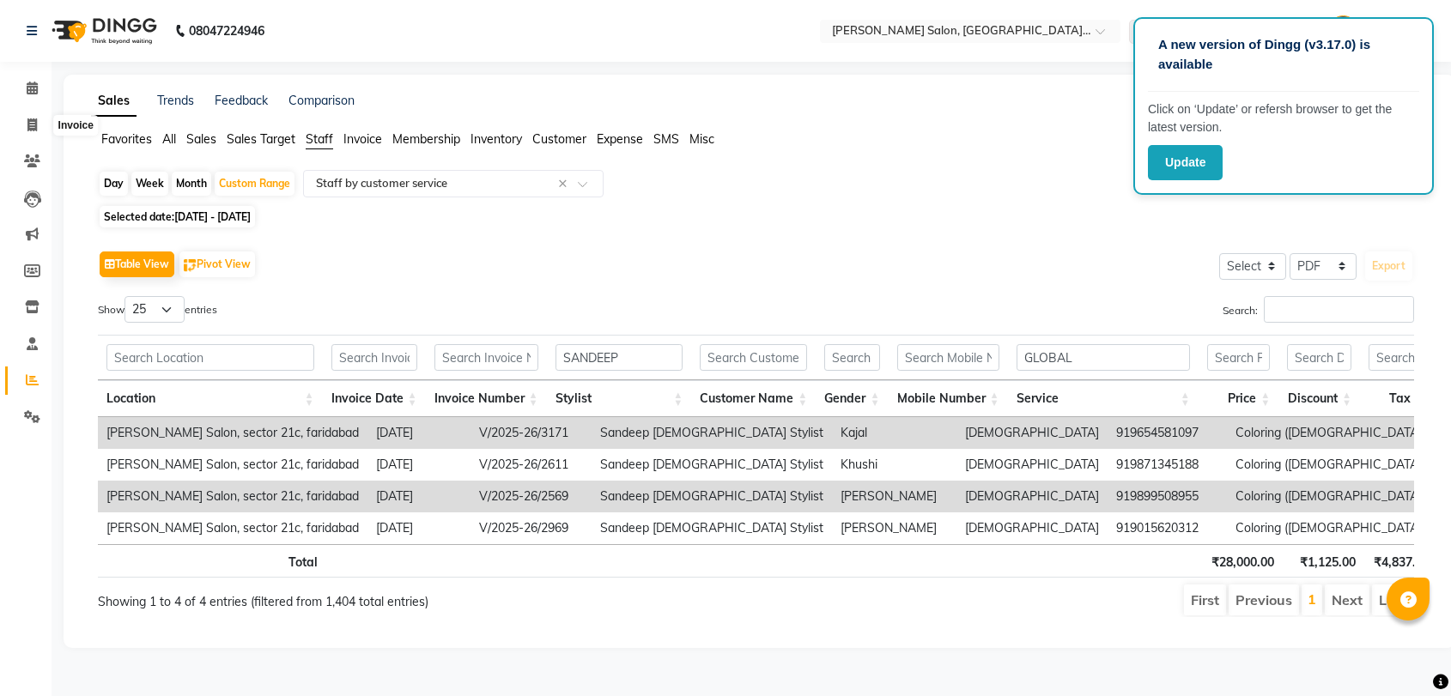
select select "pdf"
select select "25"
click at [32, 119] on icon at bounding box center [31, 124] width 9 height 13
select select "5893"
select select "service"
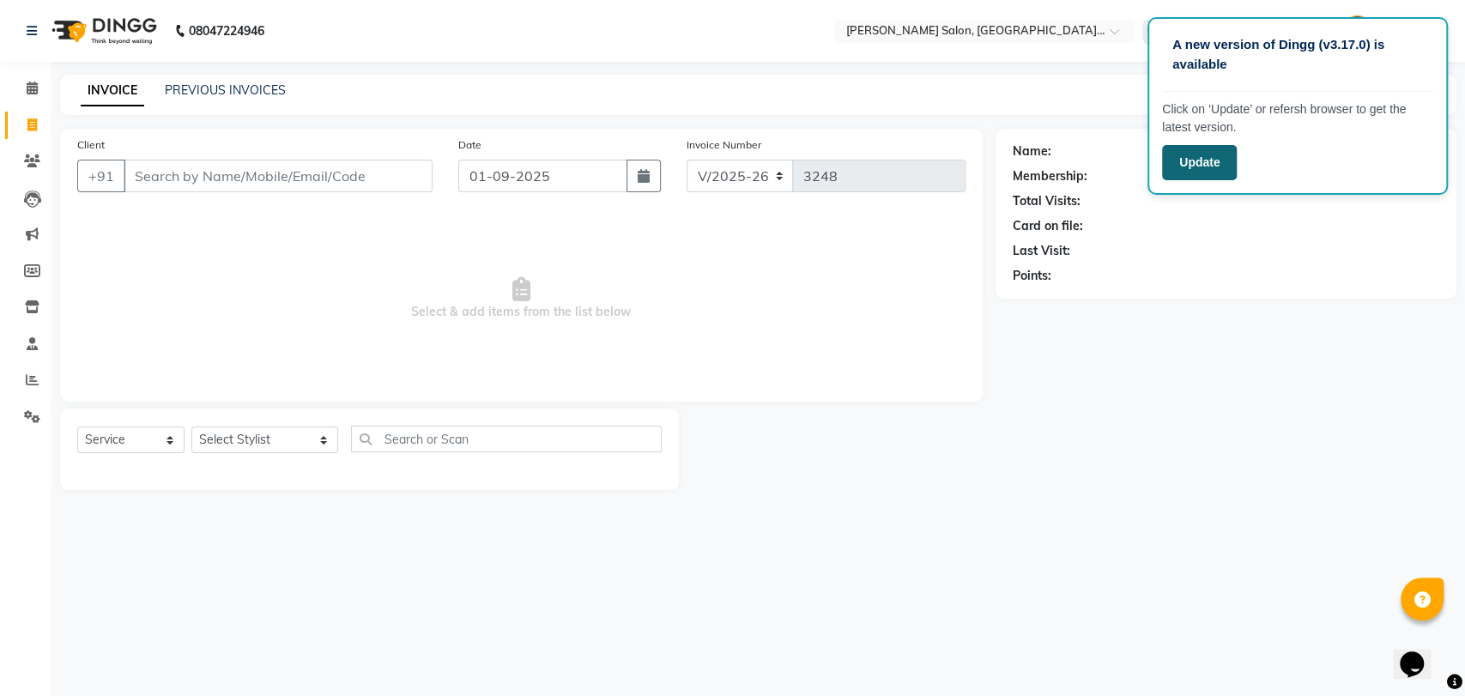
click at [1215, 151] on button "Update" at bounding box center [1199, 162] width 75 height 35
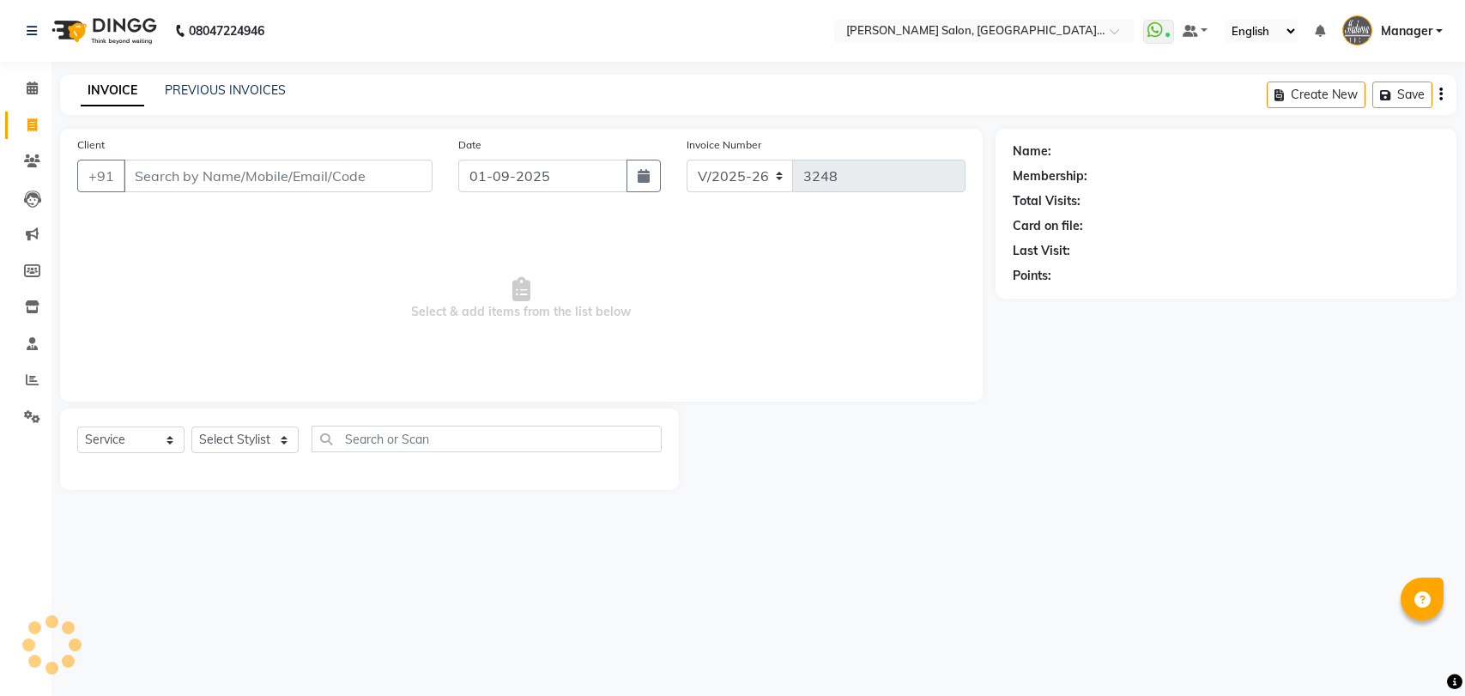
select select "5893"
select select "service"
click at [212, 86] on link "PREVIOUS INVOICES" at bounding box center [225, 89] width 121 height 15
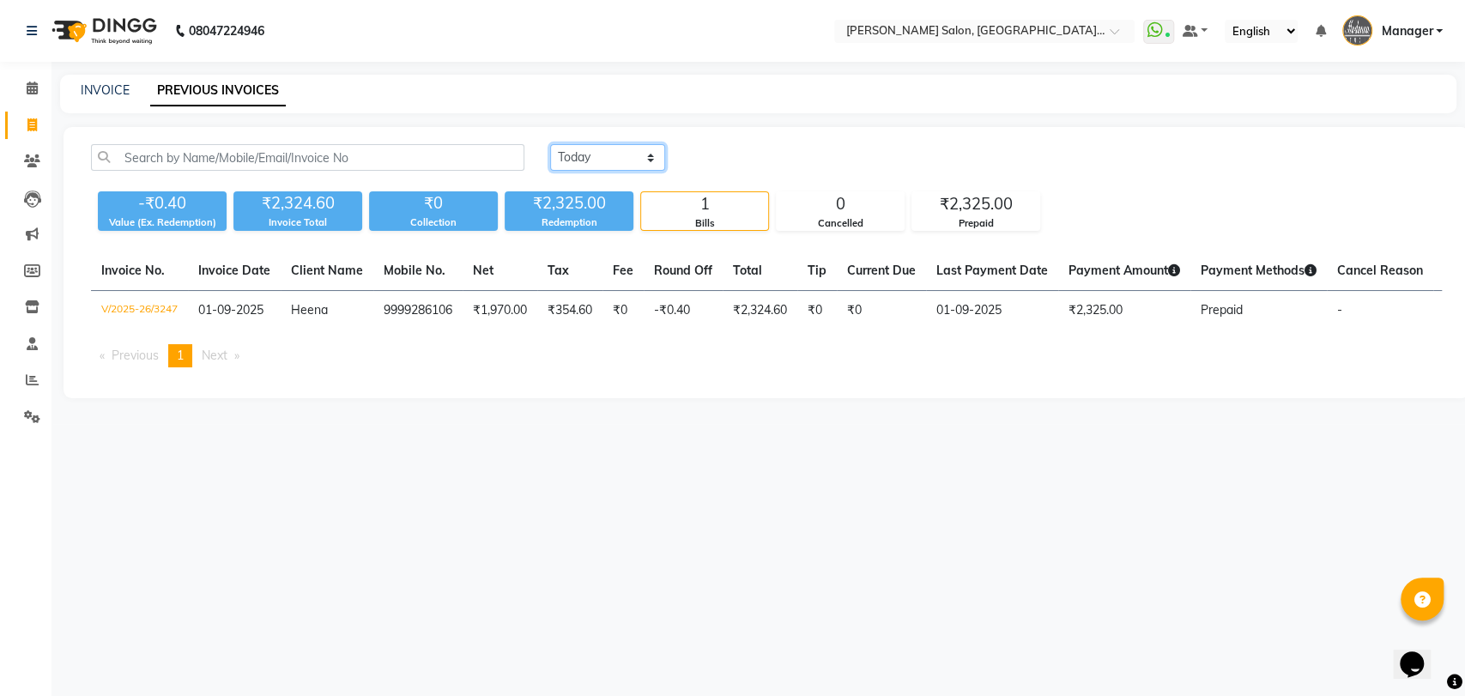
click at [609, 159] on select "[DATE] [DATE] Custom Range" at bounding box center [607, 157] width 115 height 27
select select "range"
click at [550, 144] on select "[DATE] [DATE] Custom Range" at bounding box center [607, 157] width 115 height 27
click at [704, 153] on input "01-09-2025" at bounding box center [748, 158] width 120 height 24
select select "9"
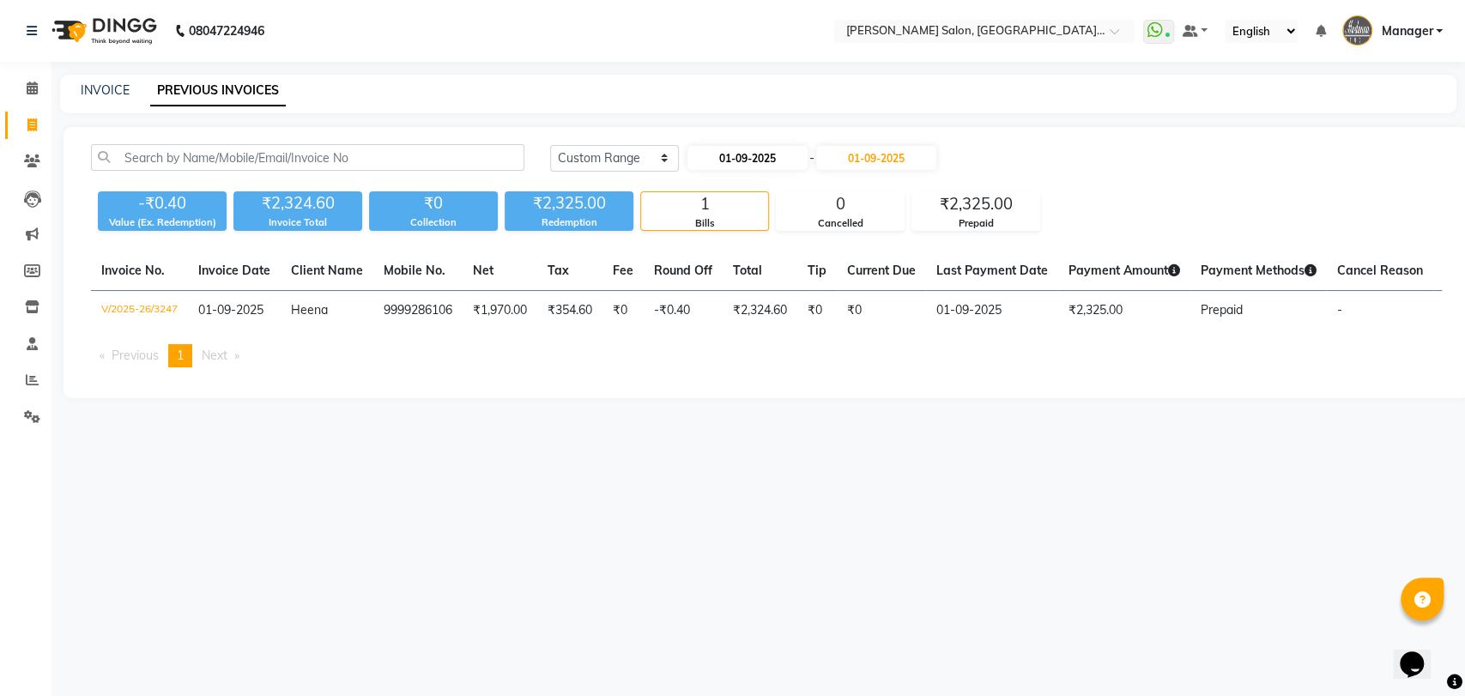
select select "2025"
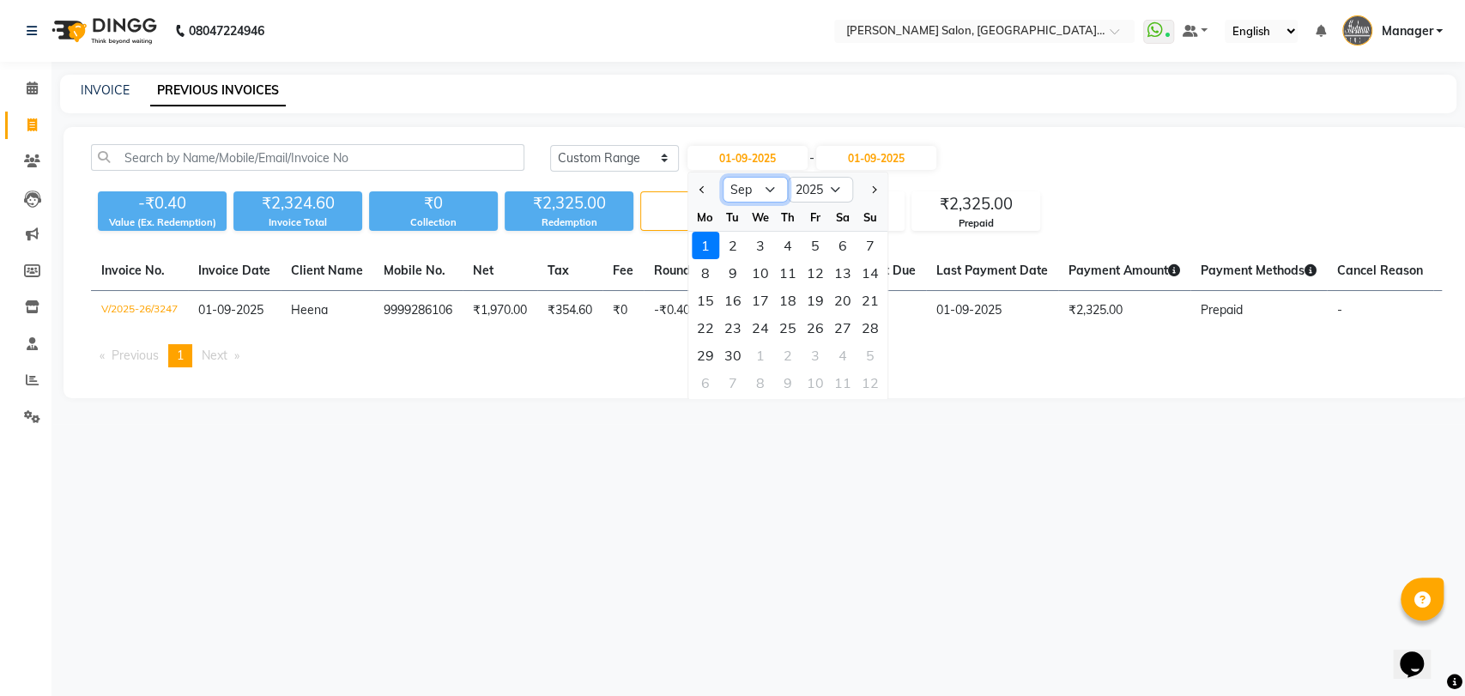
click at [763, 196] on select "Jan Feb Mar Apr May Jun [DATE] Aug Sep Oct Nov Dec" at bounding box center [755, 190] width 65 height 26
select select "8"
click at [723, 177] on select "Jan Feb Mar Apr May Jun [DATE] Aug Sep Oct Nov Dec" at bounding box center [755, 190] width 65 height 26
click at [810, 249] on div "1" at bounding box center [815, 245] width 27 height 27
type input "[DATE]"
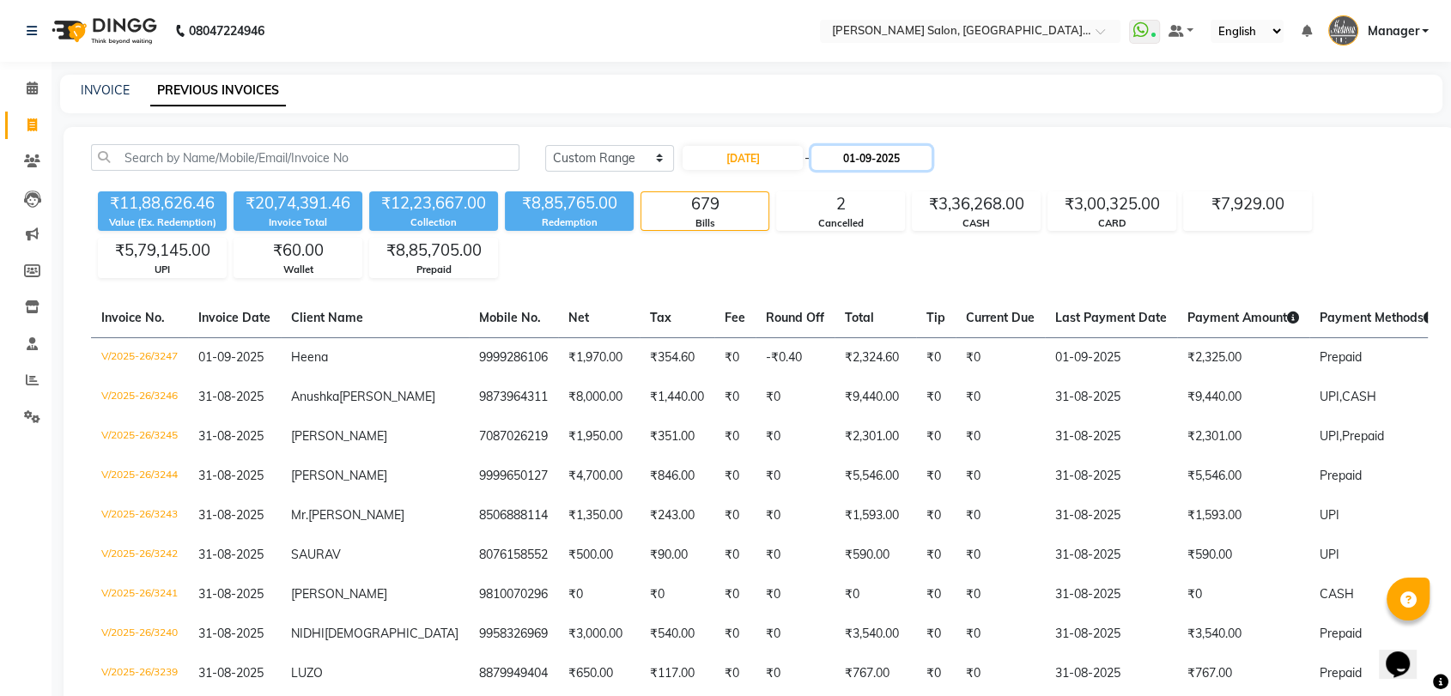
click at [827, 163] on input "01-09-2025" at bounding box center [871, 158] width 120 height 24
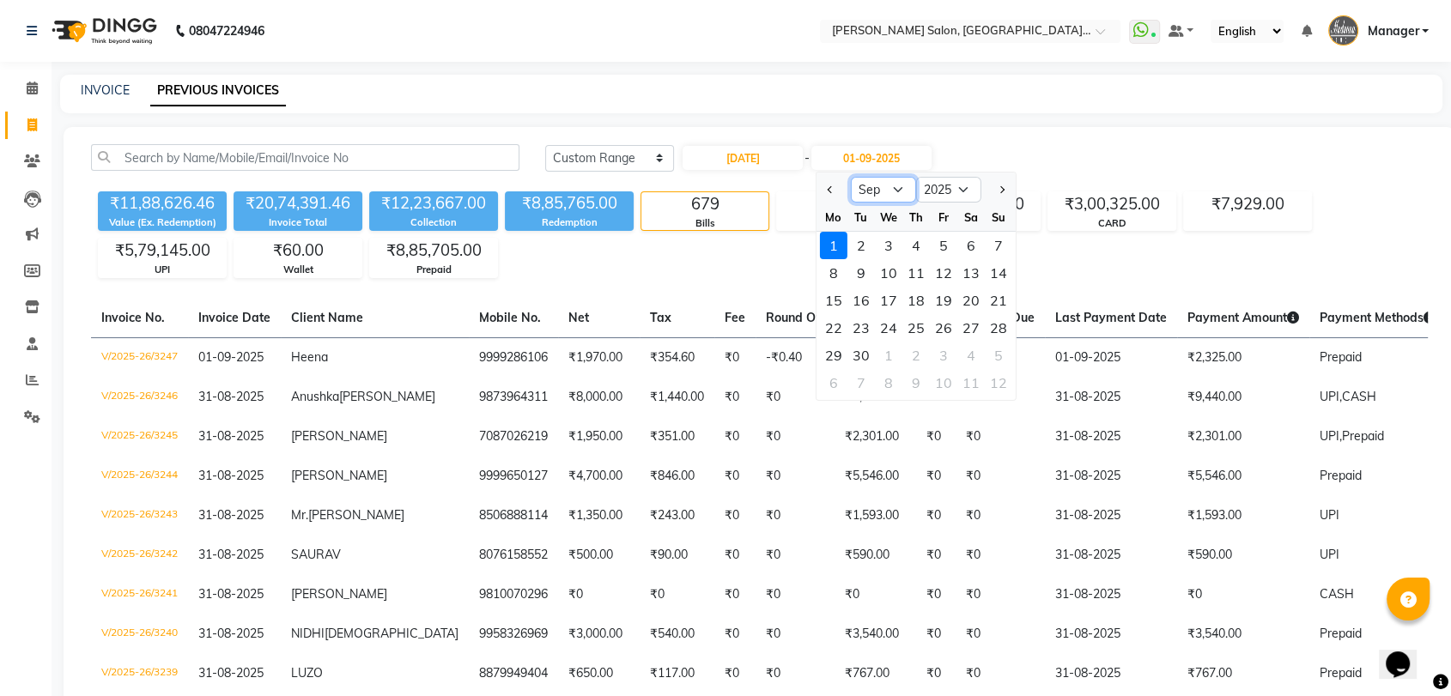
click at [885, 187] on select "Aug Sep Oct Nov Dec" at bounding box center [883, 190] width 65 height 26
select select "8"
click at [851, 177] on select "Aug Sep Oct Nov Dec" at bounding box center [883, 190] width 65 height 26
click at [991, 353] on div "31" at bounding box center [998, 355] width 27 height 27
type input "31-08-2025"
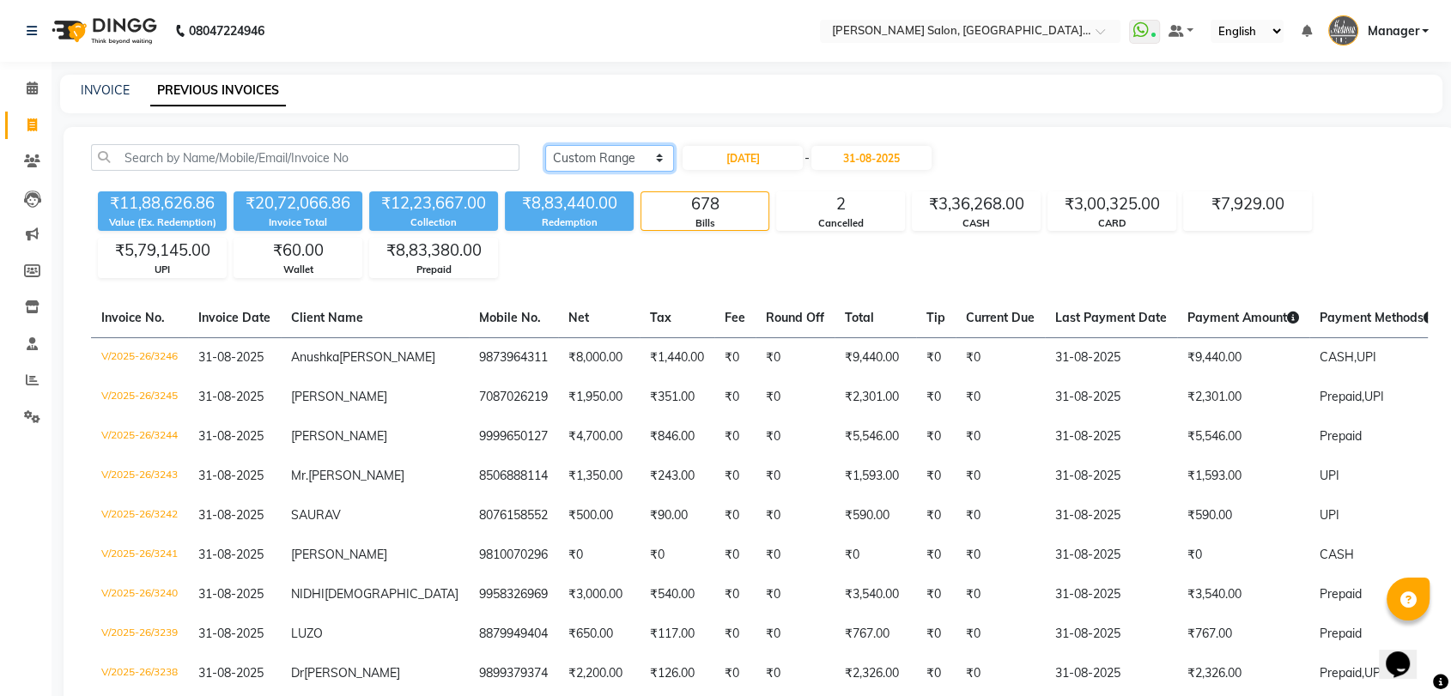
drag, startPoint x: 631, startPoint y: 150, endPoint x: 629, endPoint y: 167, distance: 17.3
click at [631, 150] on select "[DATE] [DATE] Custom Range" at bounding box center [609, 158] width 129 height 27
select select "[DATE]"
click at [545, 145] on select "[DATE] [DATE] Custom Range" at bounding box center [609, 158] width 129 height 27
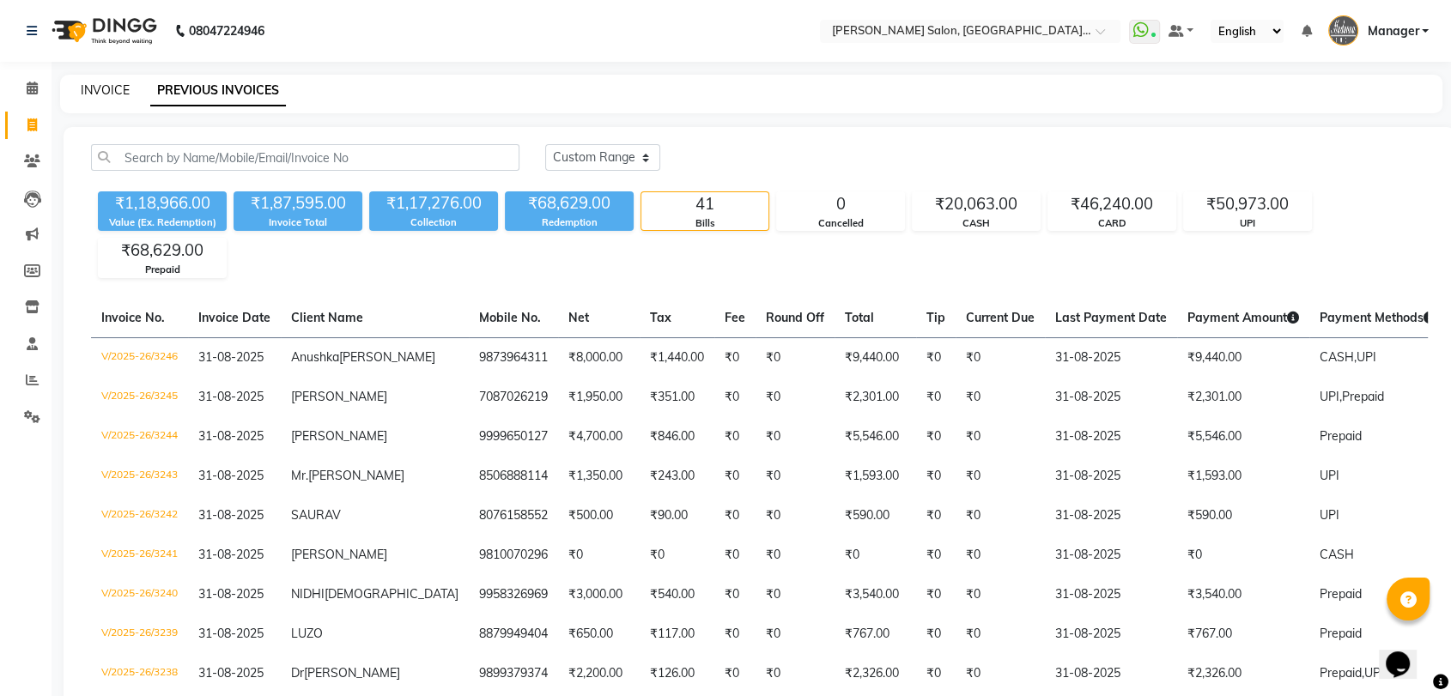
click at [113, 90] on link "INVOICE" at bounding box center [105, 89] width 49 height 15
select select "service"
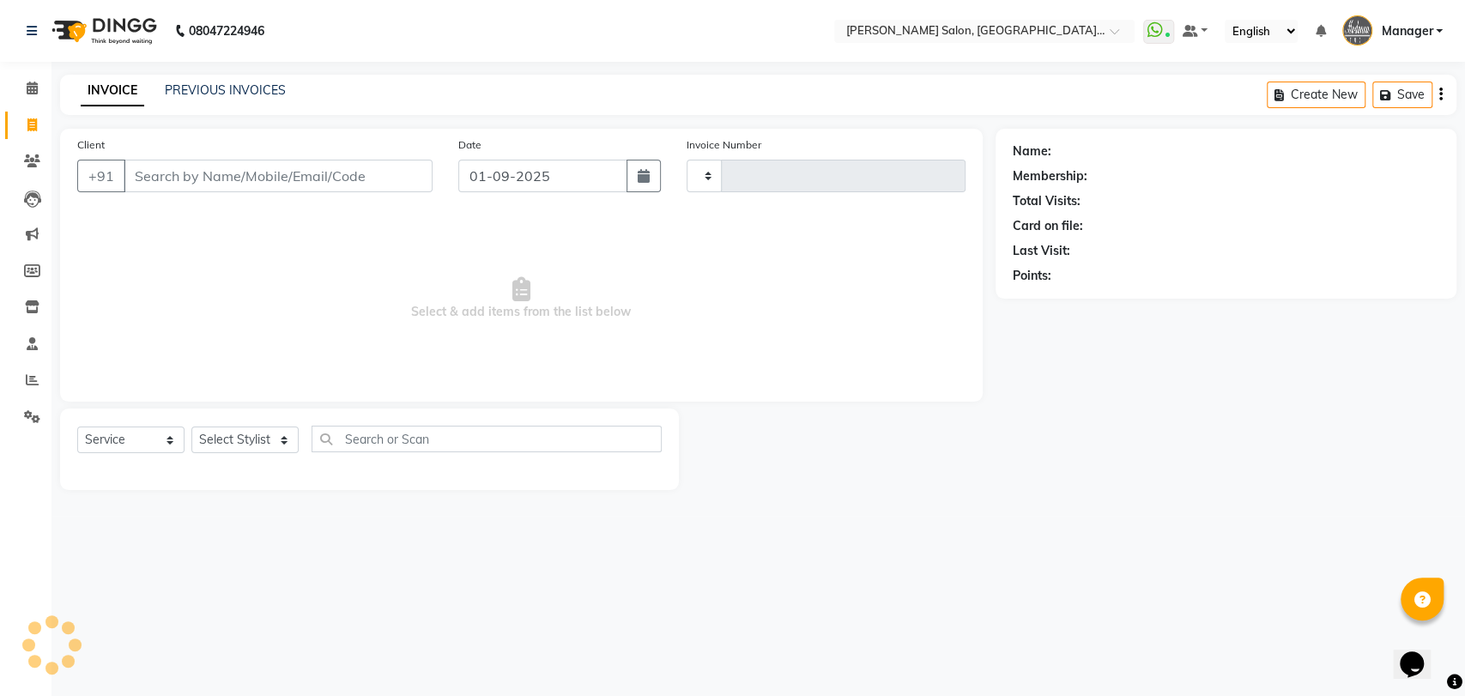
type input "3248"
select select "5893"
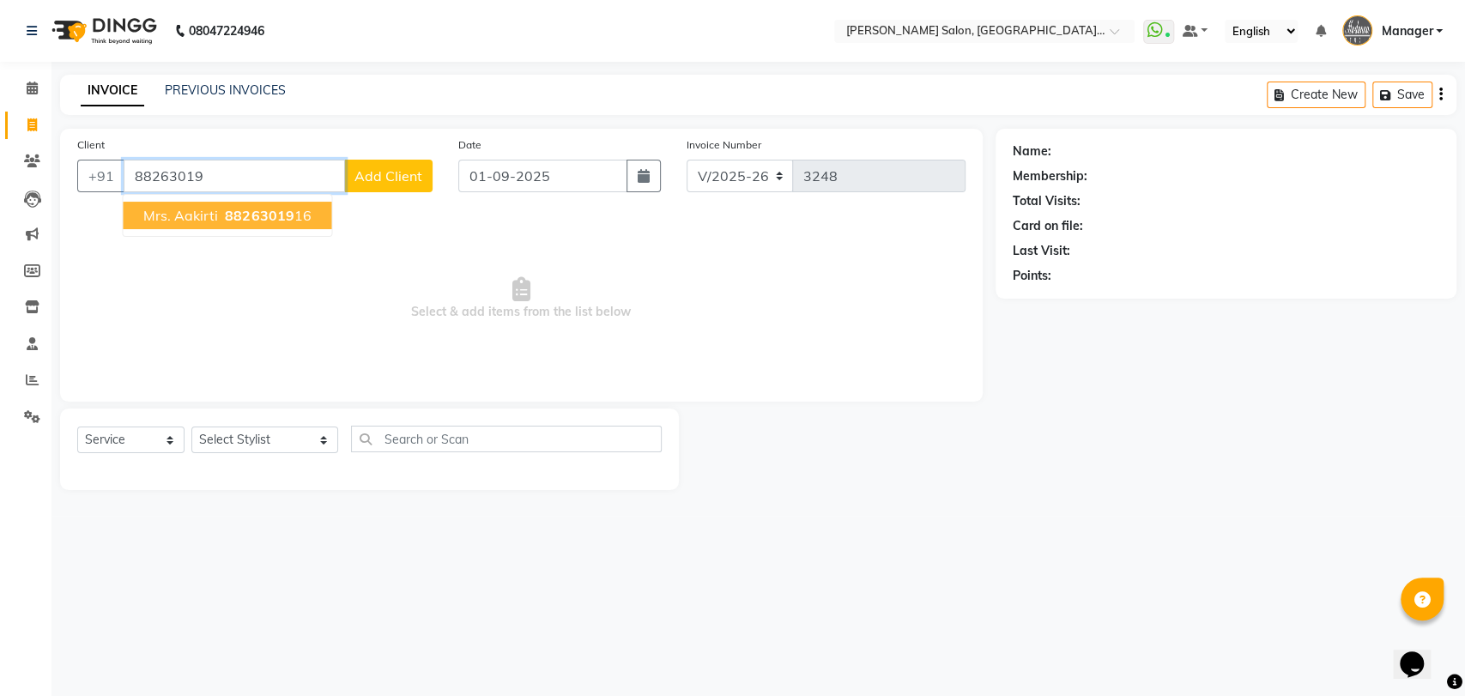
click at [312, 207] on button "Mrs. Aakirti 88263019 16" at bounding box center [227, 215] width 209 height 27
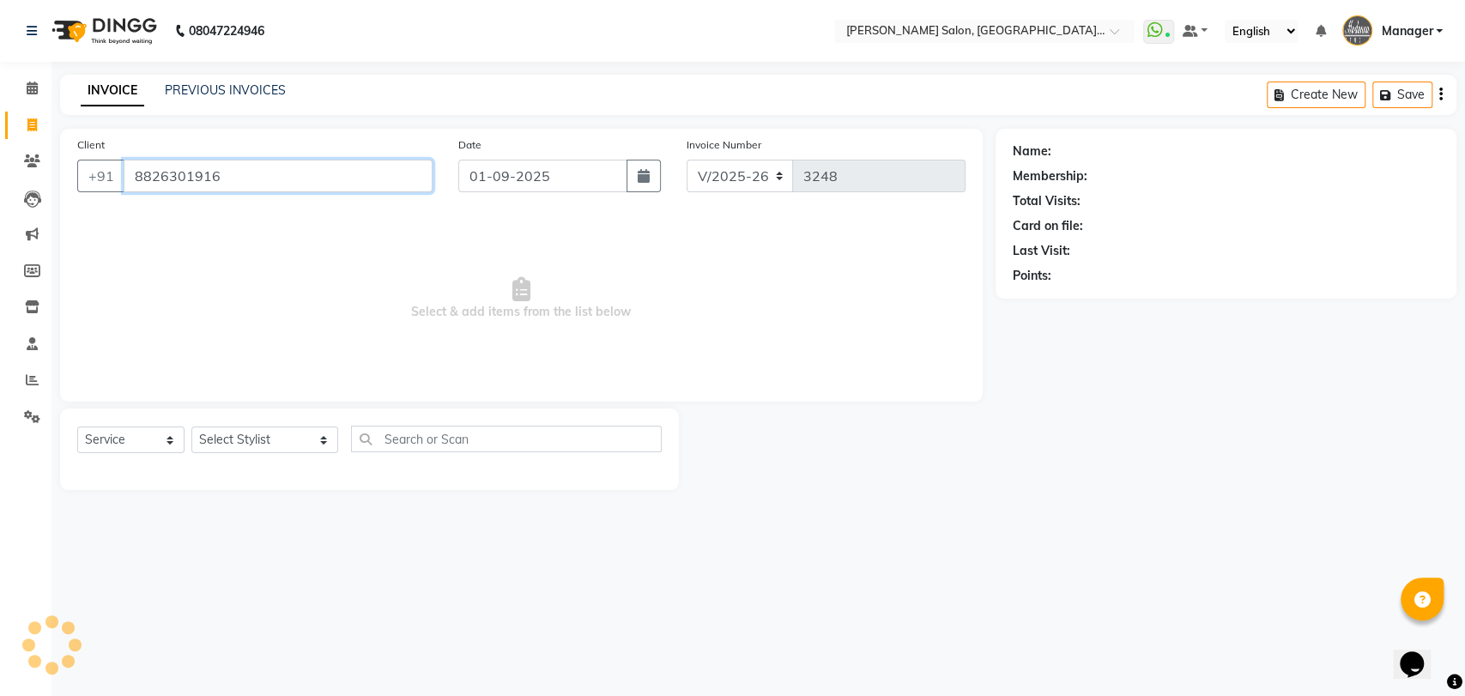
type input "8826301916"
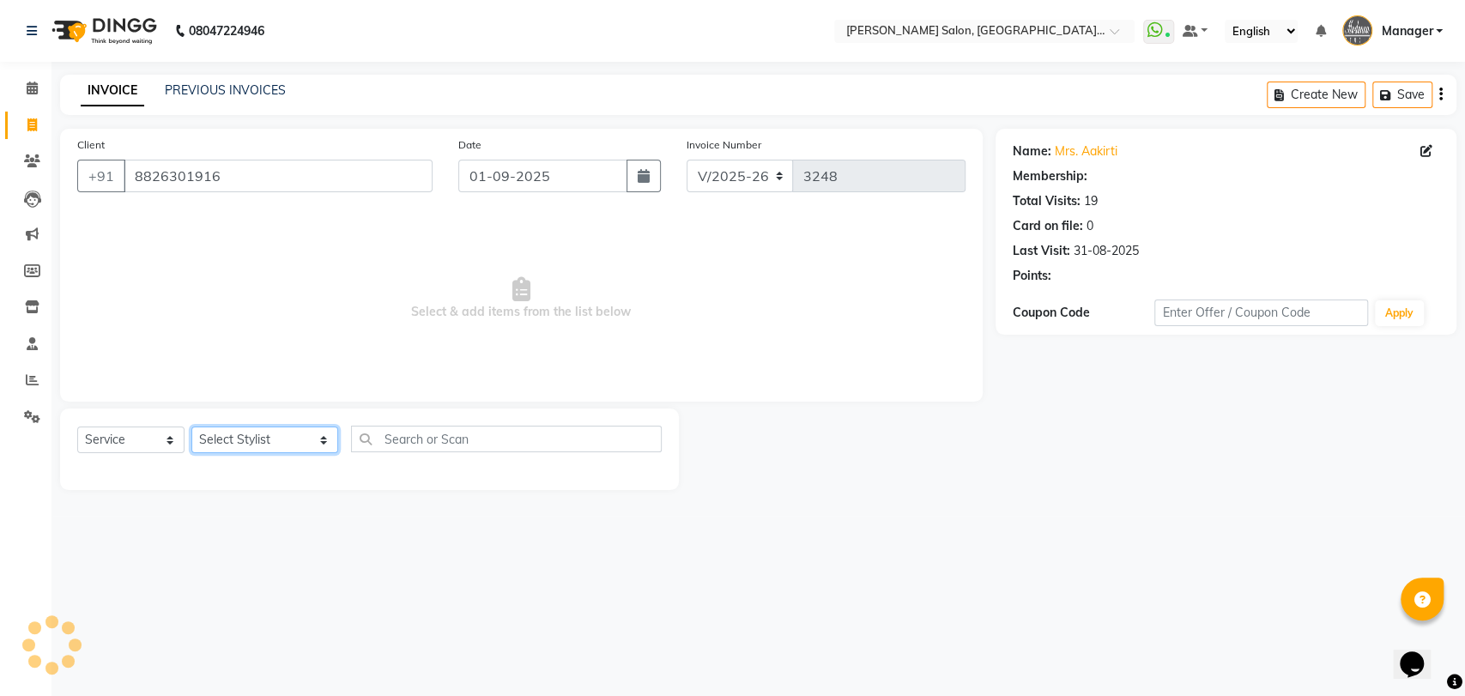
click at [256, 448] on select "Select Stylist Anil Pedicurist [PERSON_NAME] [DEMOGRAPHIC_DATA] stylist [PERSON…" at bounding box center [264, 440] width 147 height 27
select select "48537"
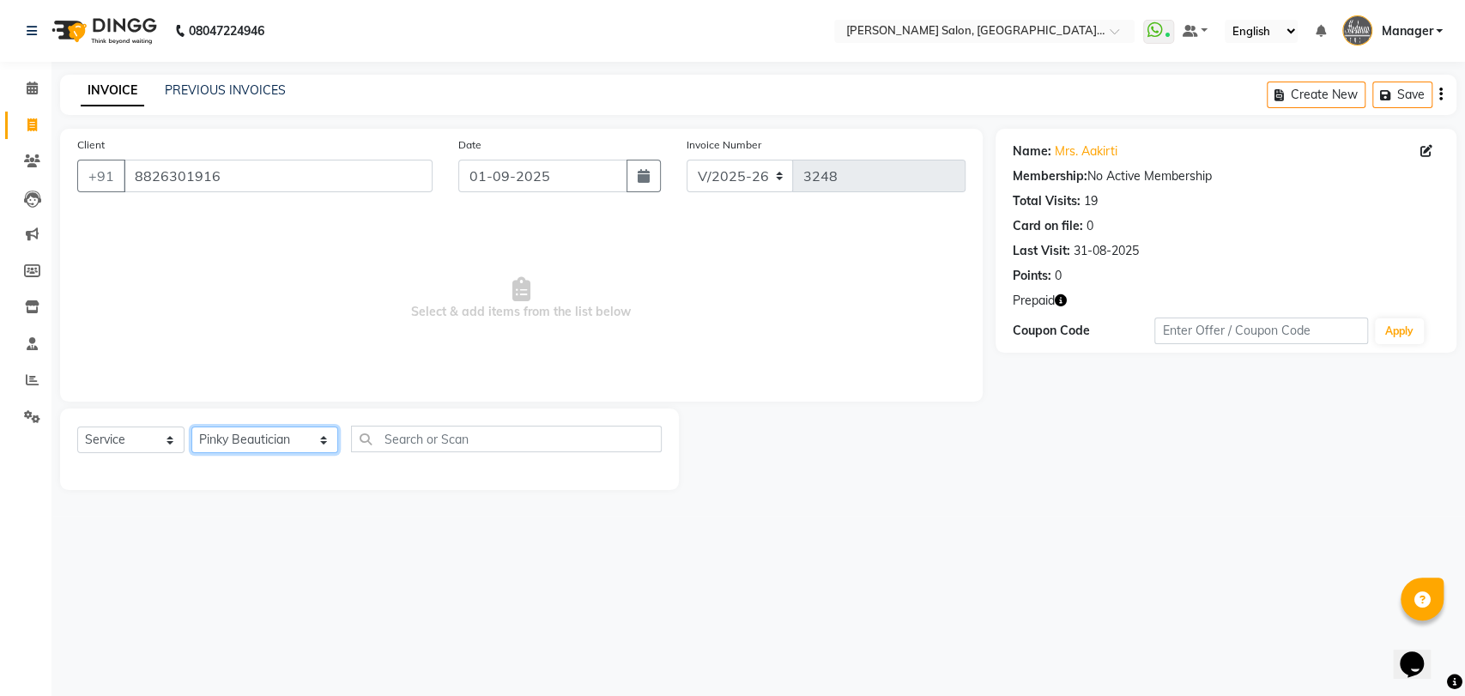
click at [191, 427] on select "Select Stylist Anil Pedicurist [PERSON_NAME] [DEMOGRAPHIC_DATA] stylist [PERSON…" at bounding box center [264, 440] width 147 height 27
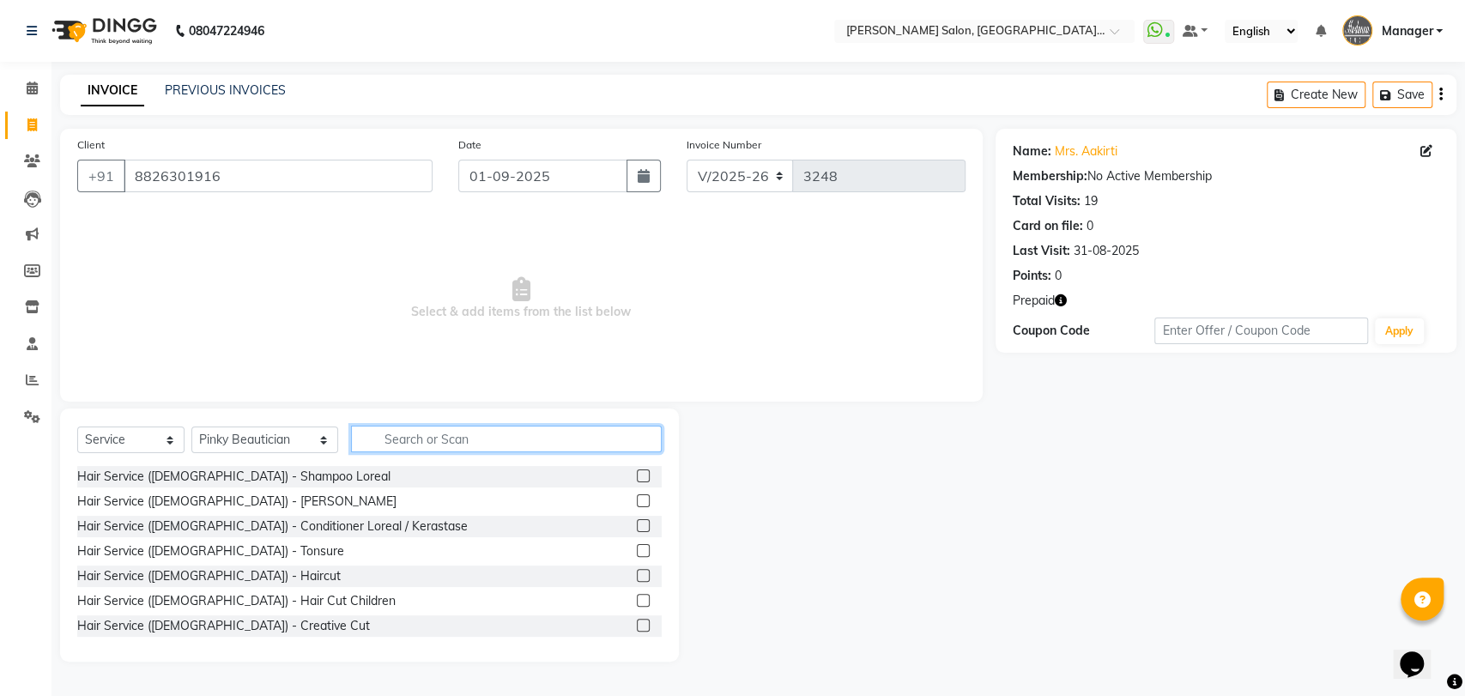
click at [475, 442] on input "text" at bounding box center [507, 439] width 312 height 27
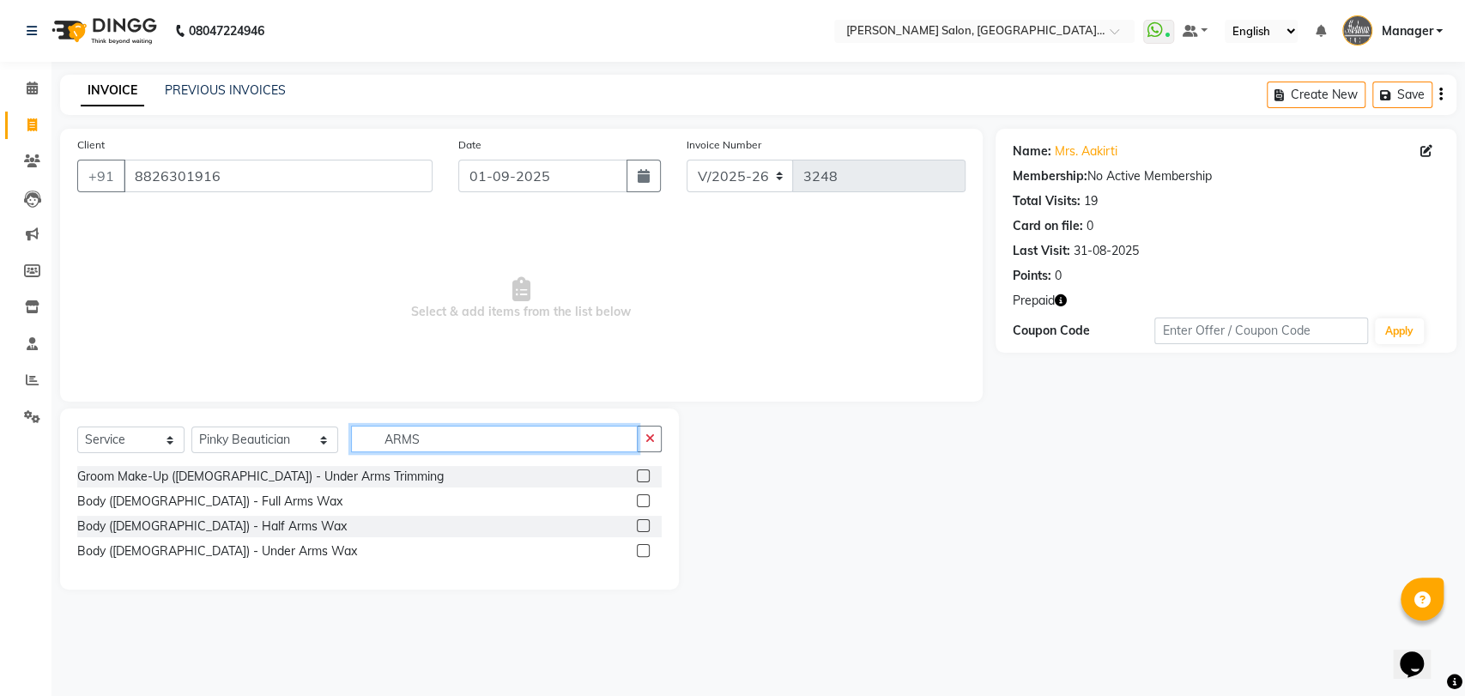
type input "ARMS"
click at [640, 499] on label at bounding box center [643, 500] width 13 height 13
click at [640, 499] on input "checkbox" at bounding box center [642, 501] width 11 height 11
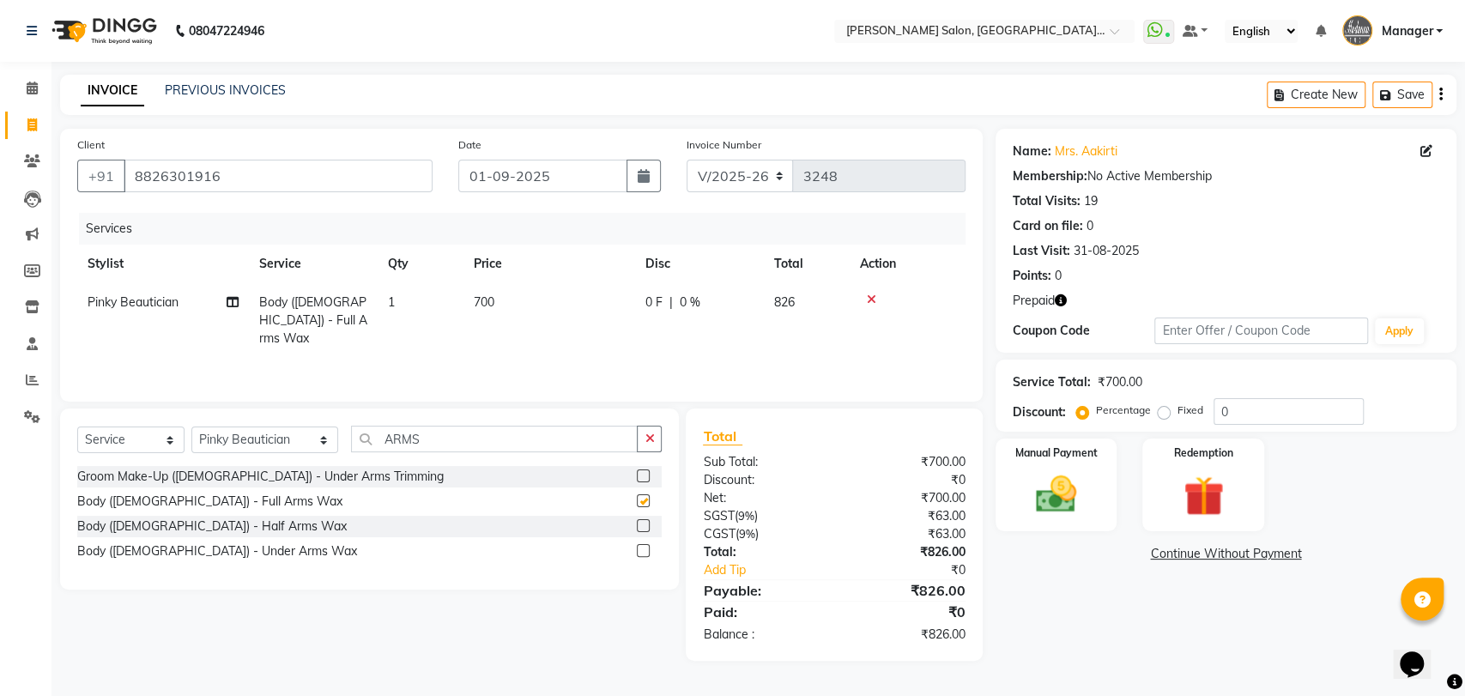
checkbox input "false"
click at [645, 552] on label at bounding box center [643, 550] width 13 height 13
click at [645, 552] on input "checkbox" at bounding box center [642, 551] width 11 height 11
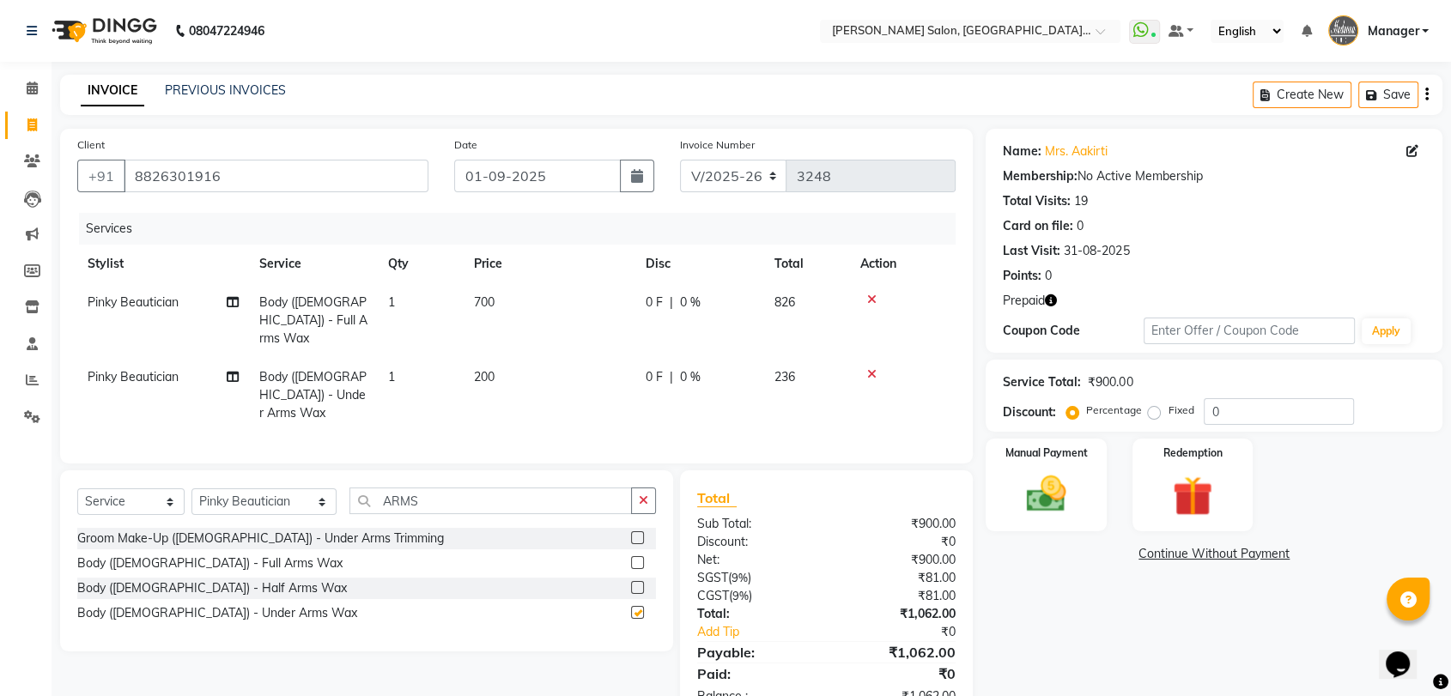
checkbox input "false"
click at [604, 488] on input "ARMS" at bounding box center [490, 501] width 282 height 27
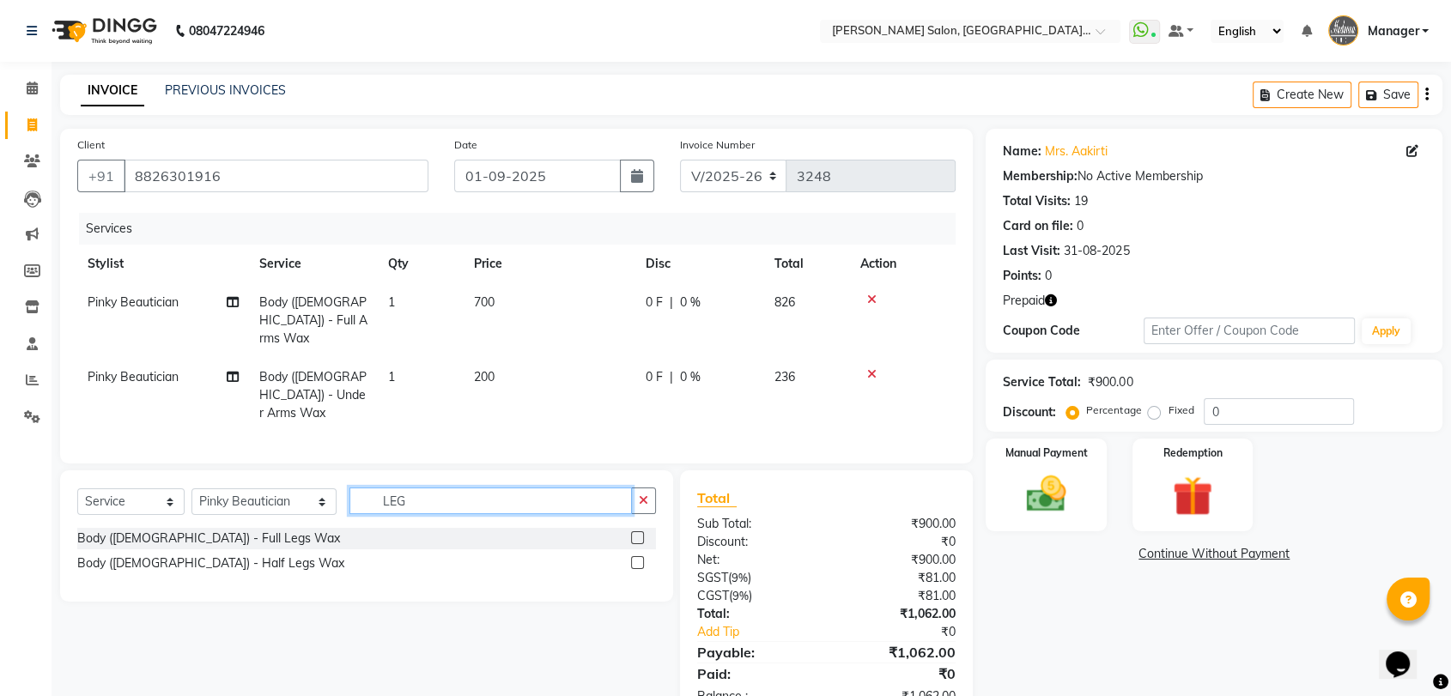
type input "LEG"
click at [635, 531] on label at bounding box center [637, 537] width 13 height 13
click at [635, 533] on input "checkbox" at bounding box center [636, 538] width 11 height 11
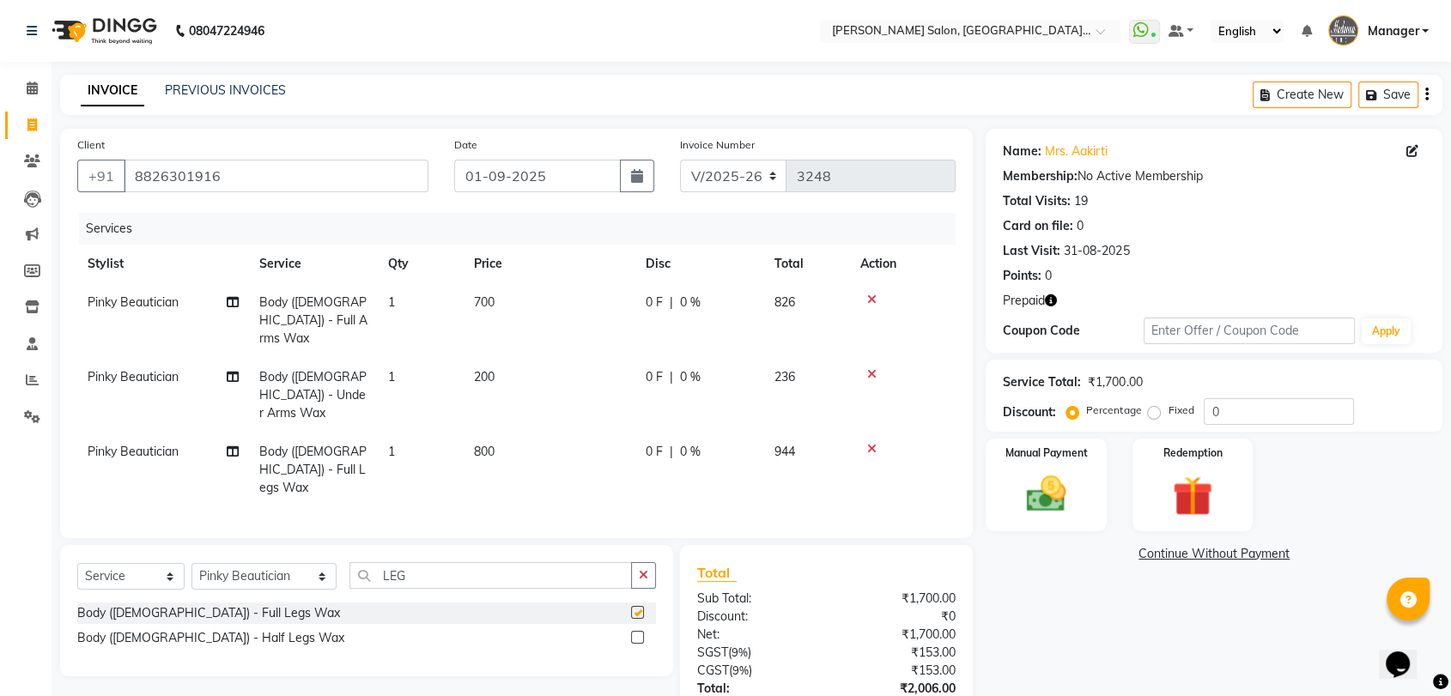
checkbox input "false"
click at [553, 562] on input "LEG" at bounding box center [490, 575] width 282 height 27
type input "BIKI"
click at [636, 606] on label at bounding box center [637, 612] width 13 height 13
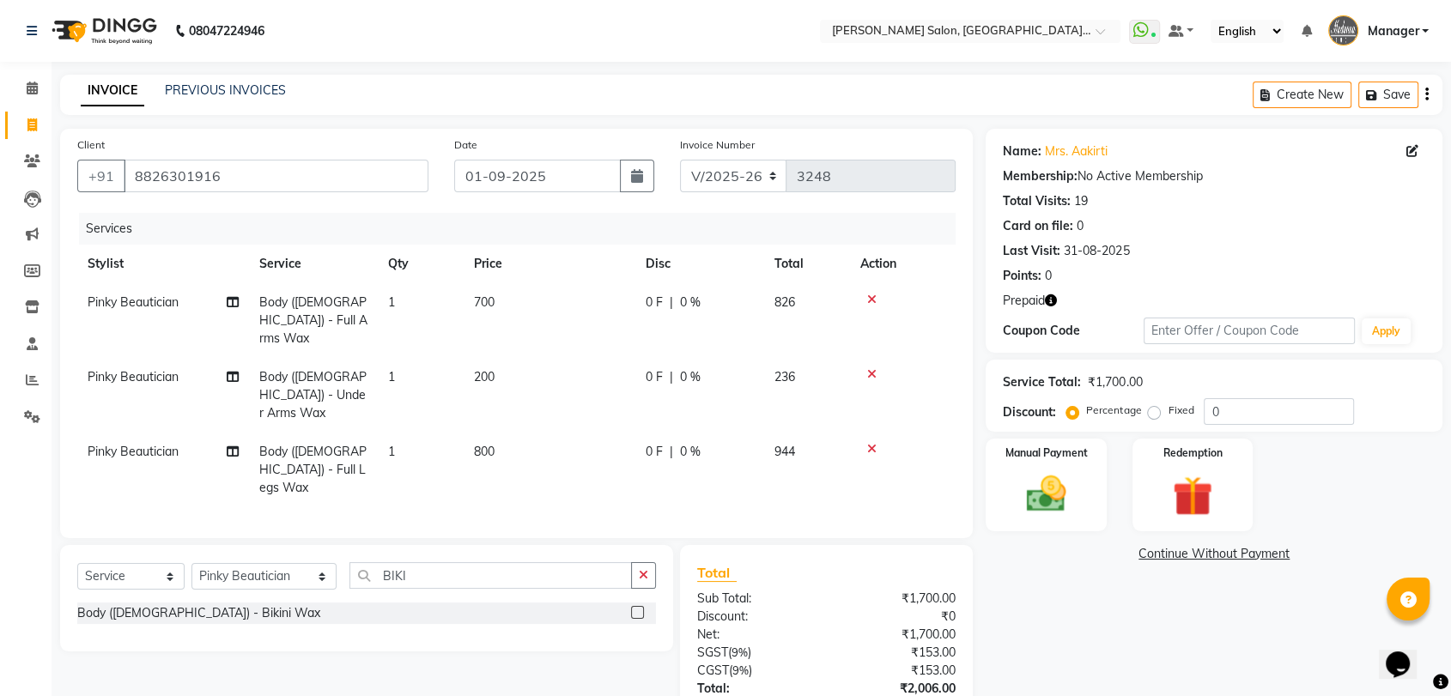
click at [636, 608] on input "checkbox" at bounding box center [636, 613] width 11 height 11
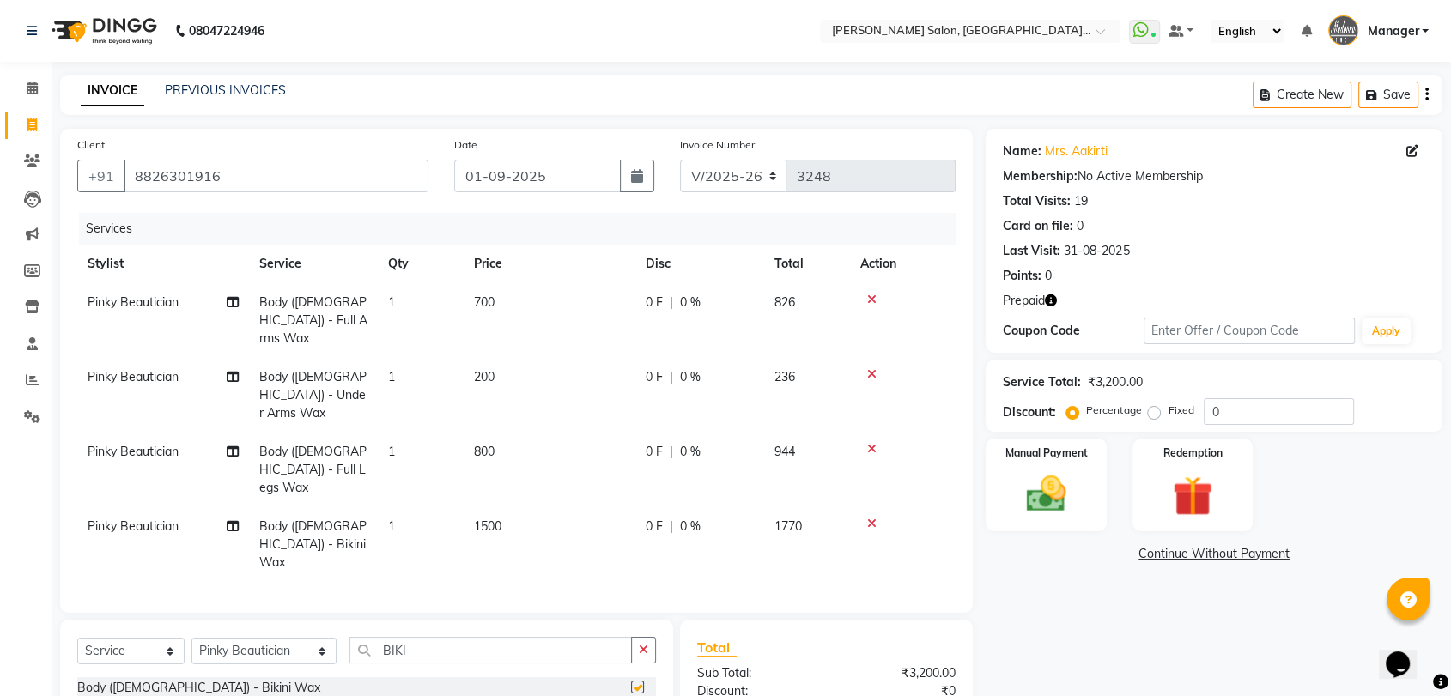
checkbox input "false"
click at [490, 369] on span "200" at bounding box center [484, 376] width 21 height 15
select select "48537"
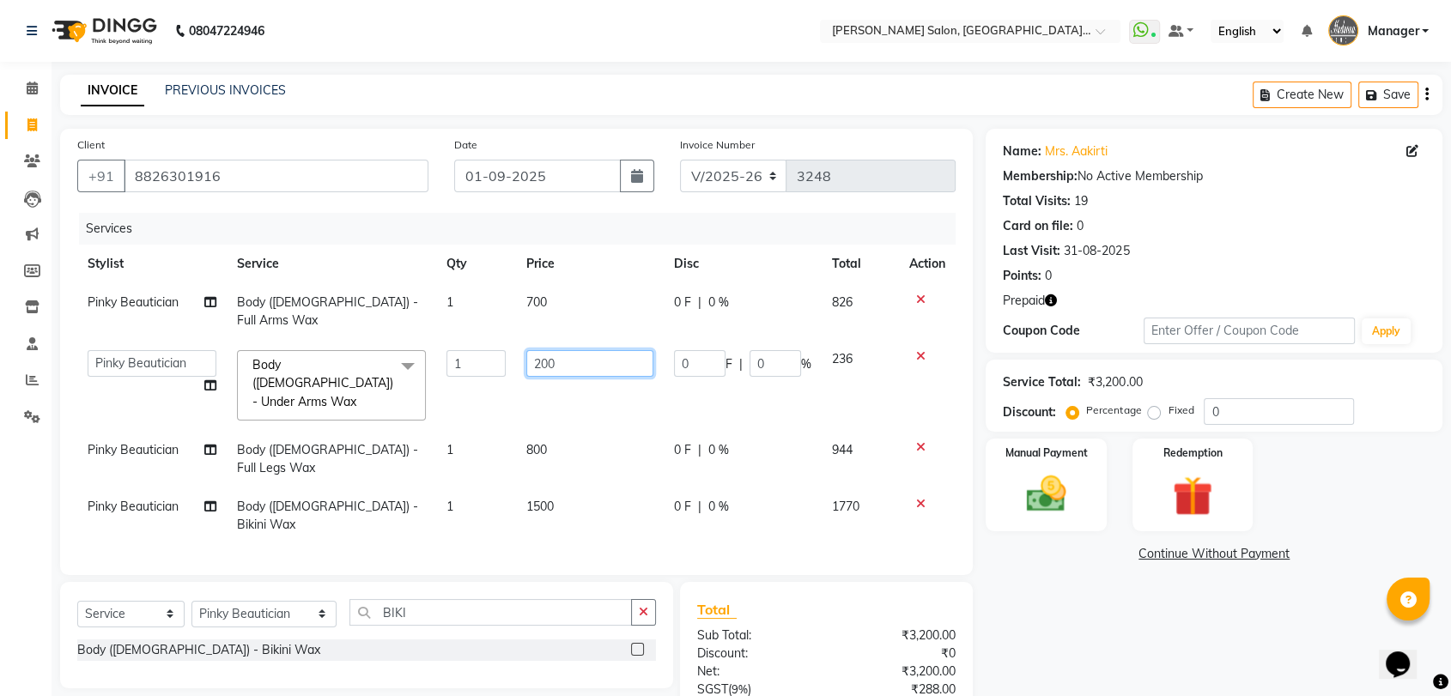
click at [556, 350] on input "200" at bounding box center [589, 363] width 127 height 27
type input "2"
type input "400"
click at [542, 488] on td "1500" at bounding box center [590, 516] width 148 height 57
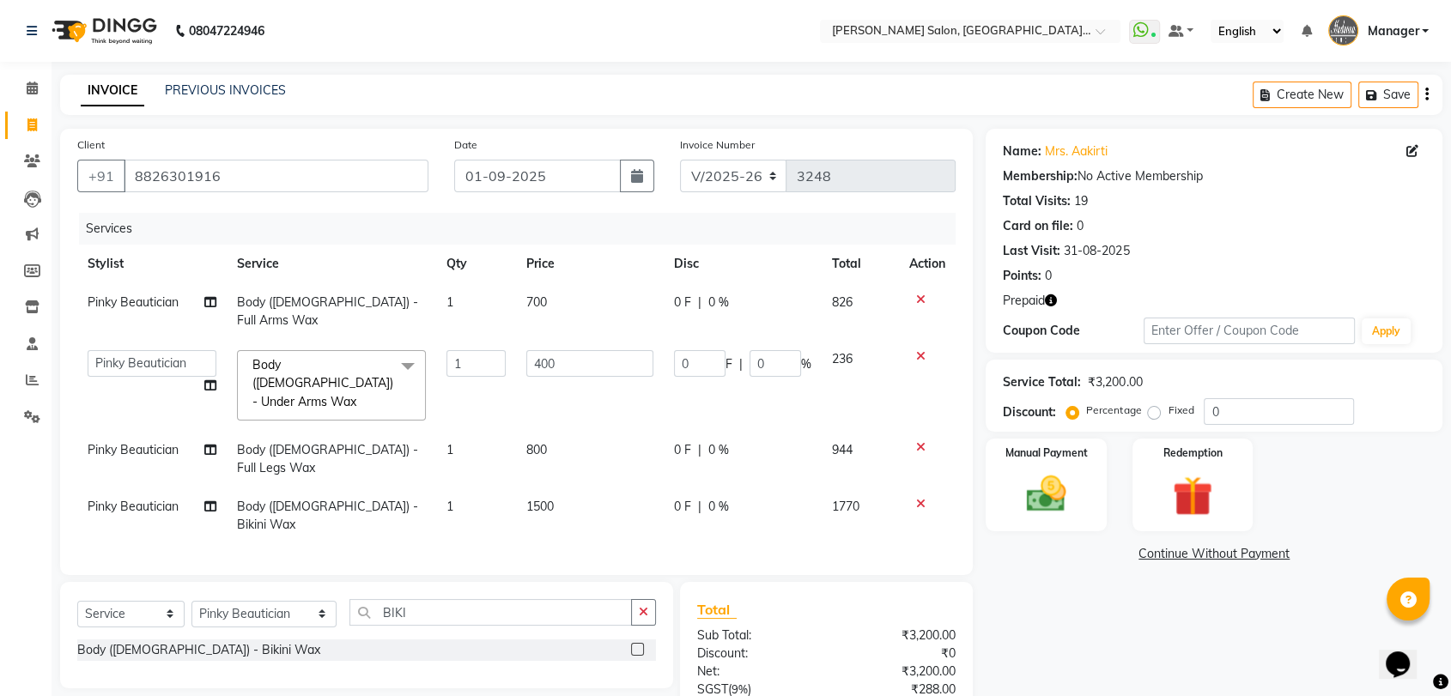
select select "48537"
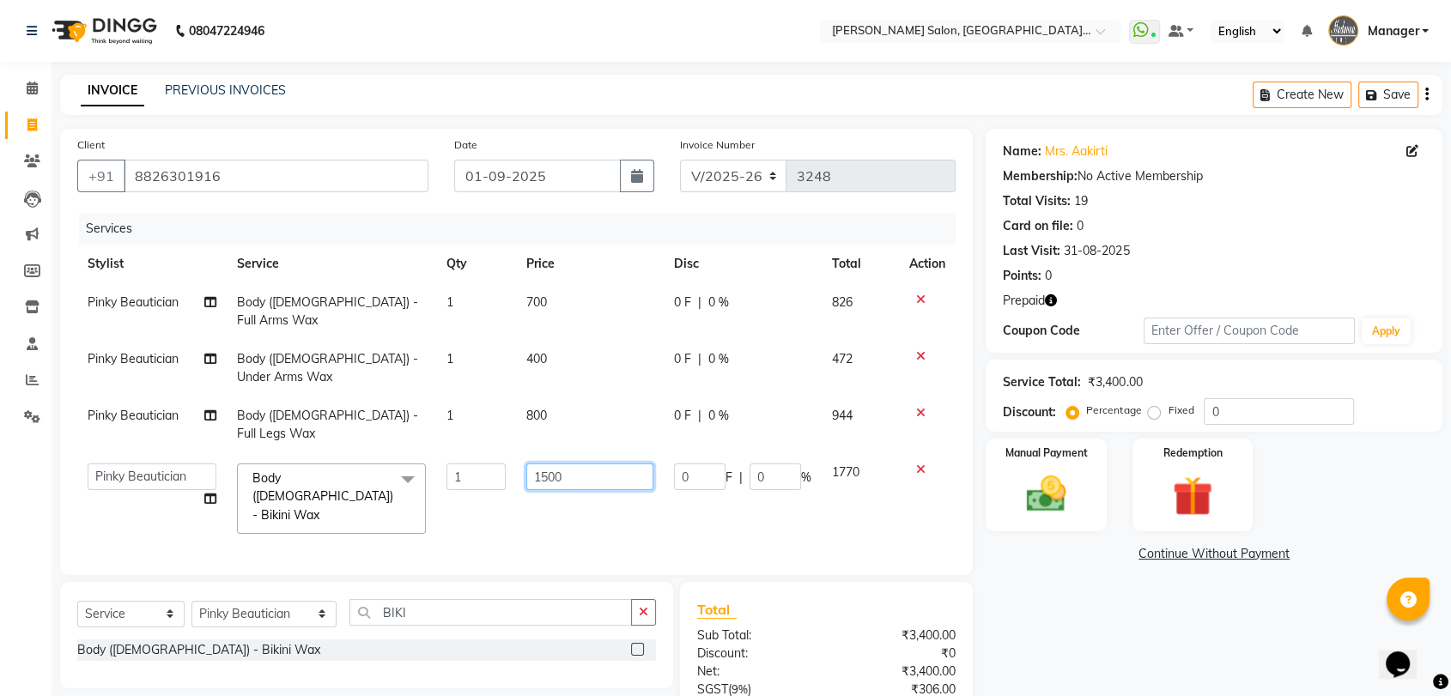
click at [577, 463] on input "1500" at bounding box center [589, 476] width 127 height 27
type input "1"
type input "2000"
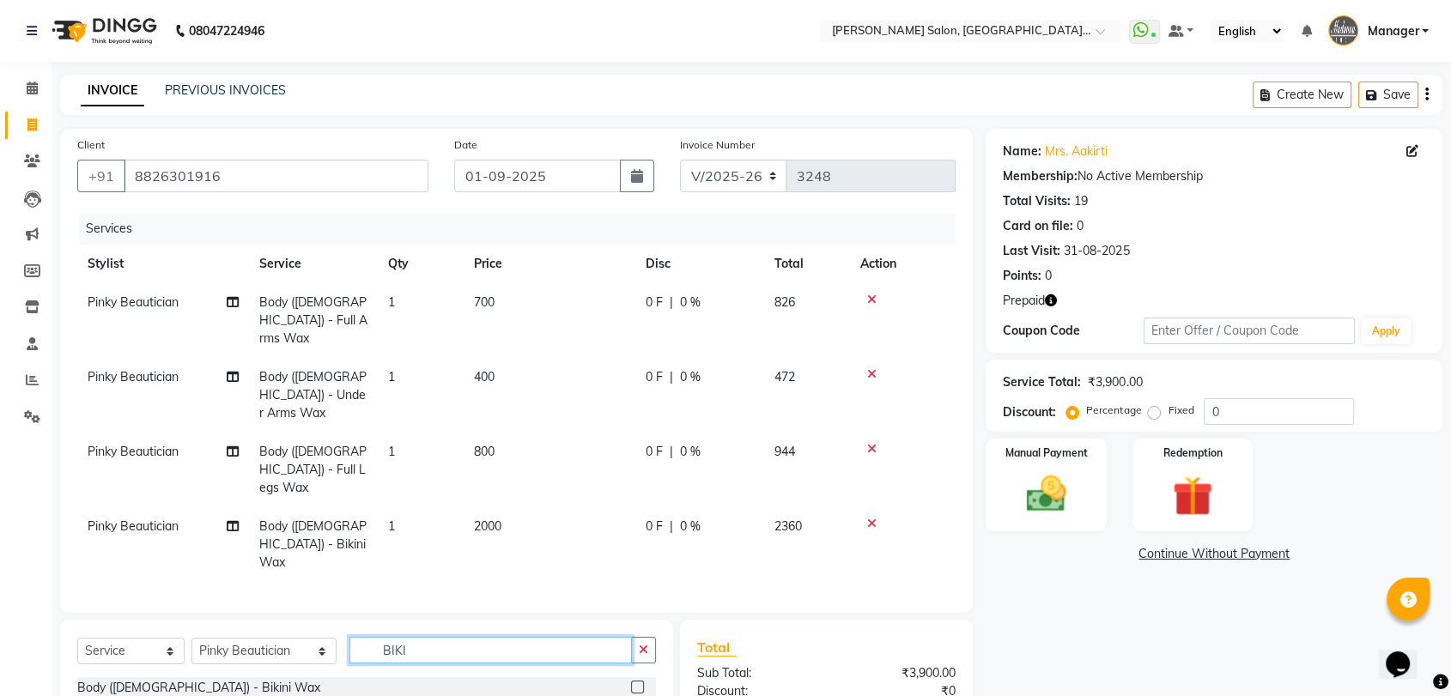
click at [512, 620] on div "Select Service Product Membership Package Voucher Prepaid Gift Card Select Styl…" at bounding box center [366, 673] width 613 height 106
click at [512, 637] on input "BIKI" at bounding box center [490, 650] width 282 height 27
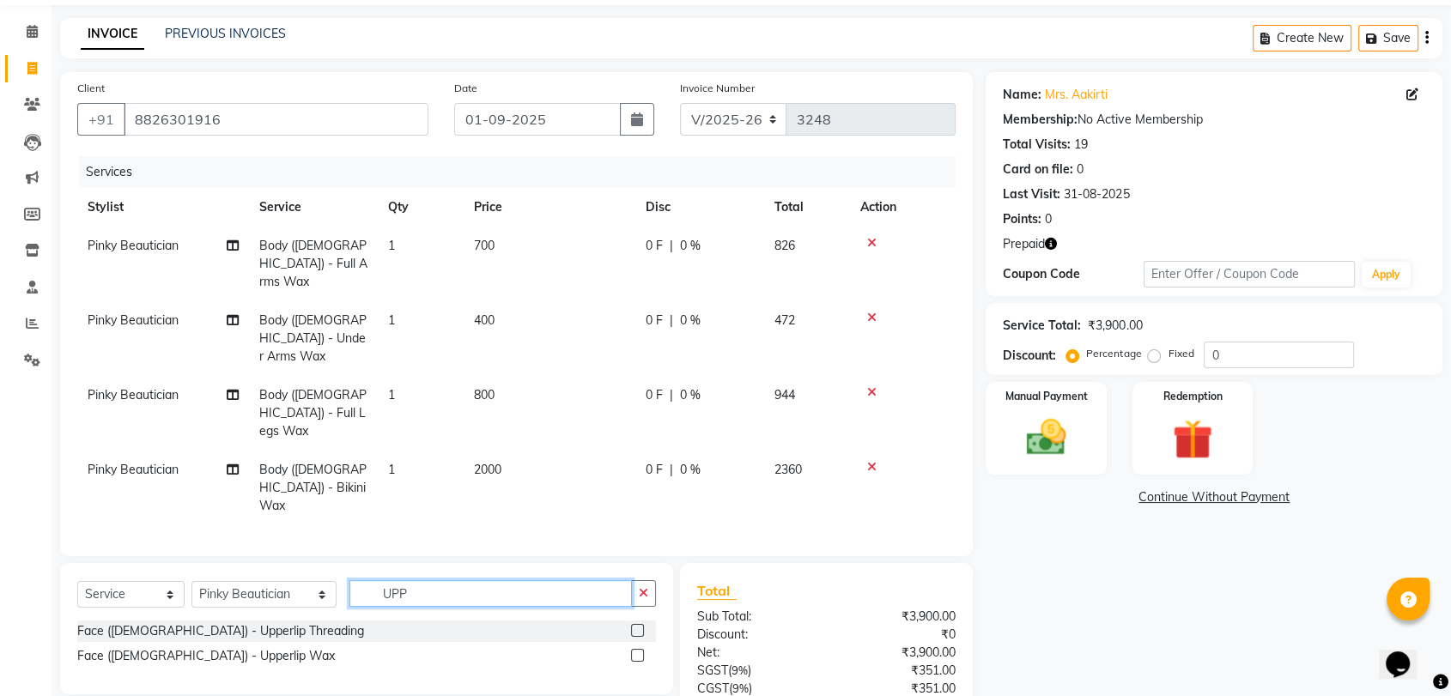
scroll to position [144, 0]
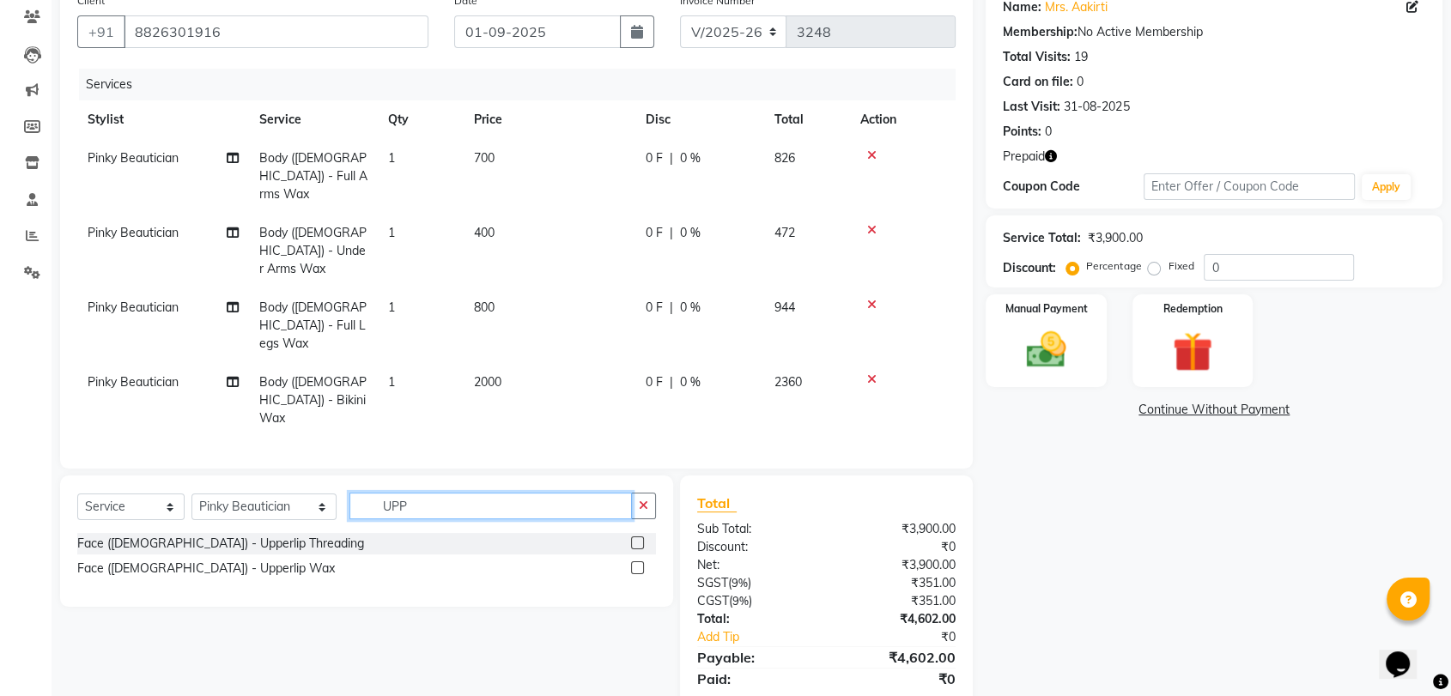
type input "UPP"
click at [637, 536] on label at bounding box center [637, 542] width 13 height 13
click at [637, 538] on input "checkbox" at bounding box center [636, 543] width 11 height 11
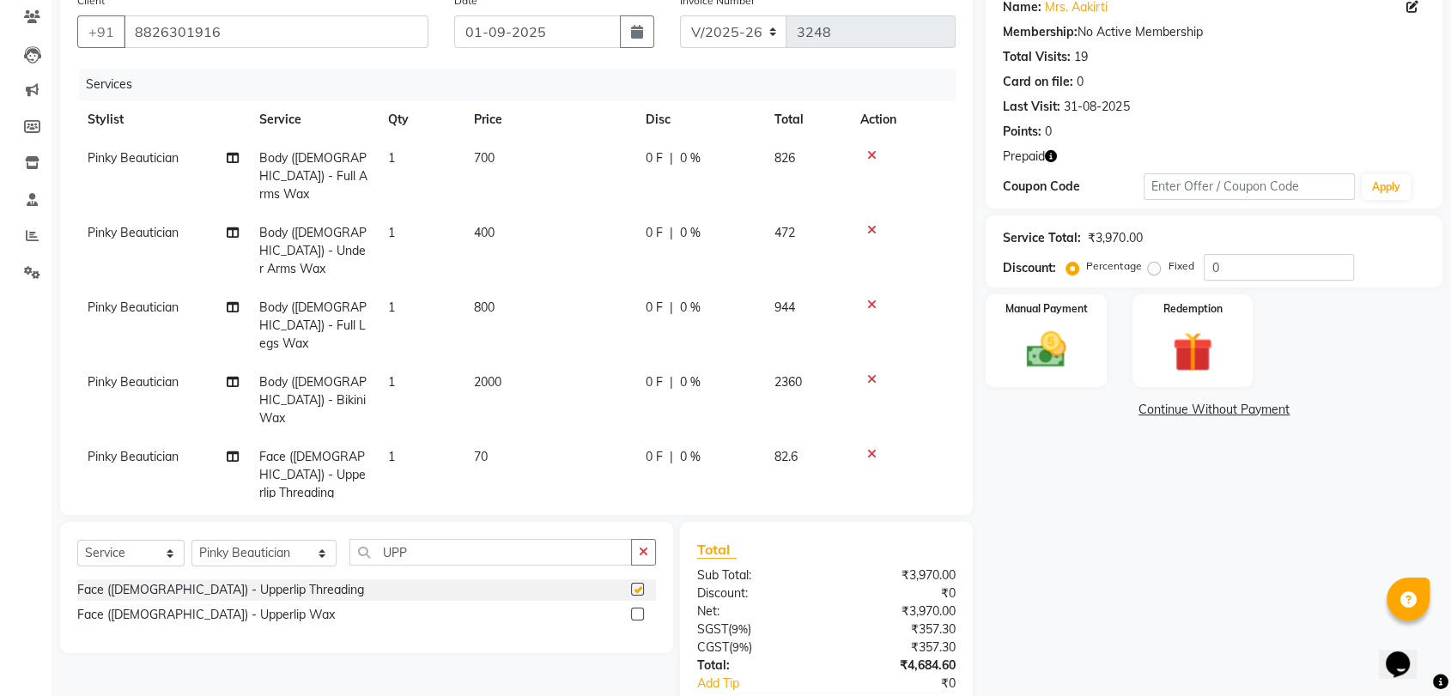
checkbox input "false"
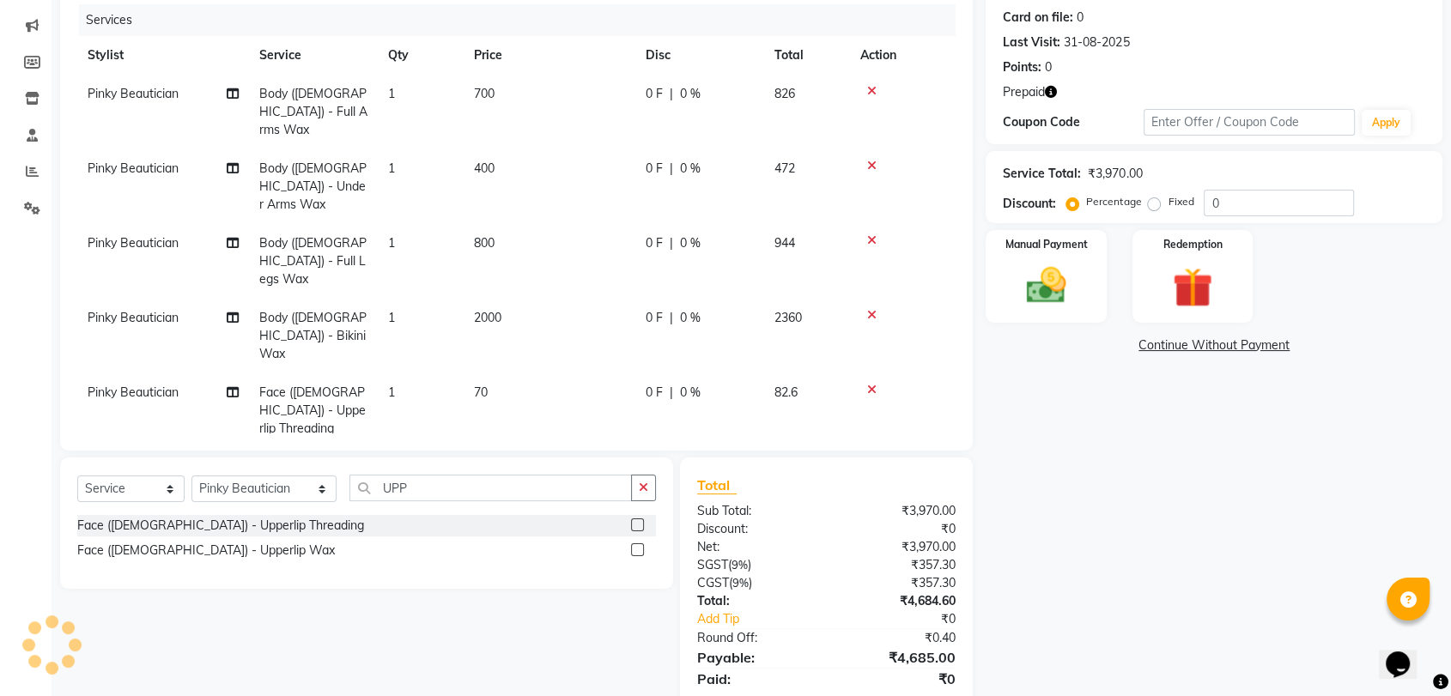
scroll to position [218, 0]
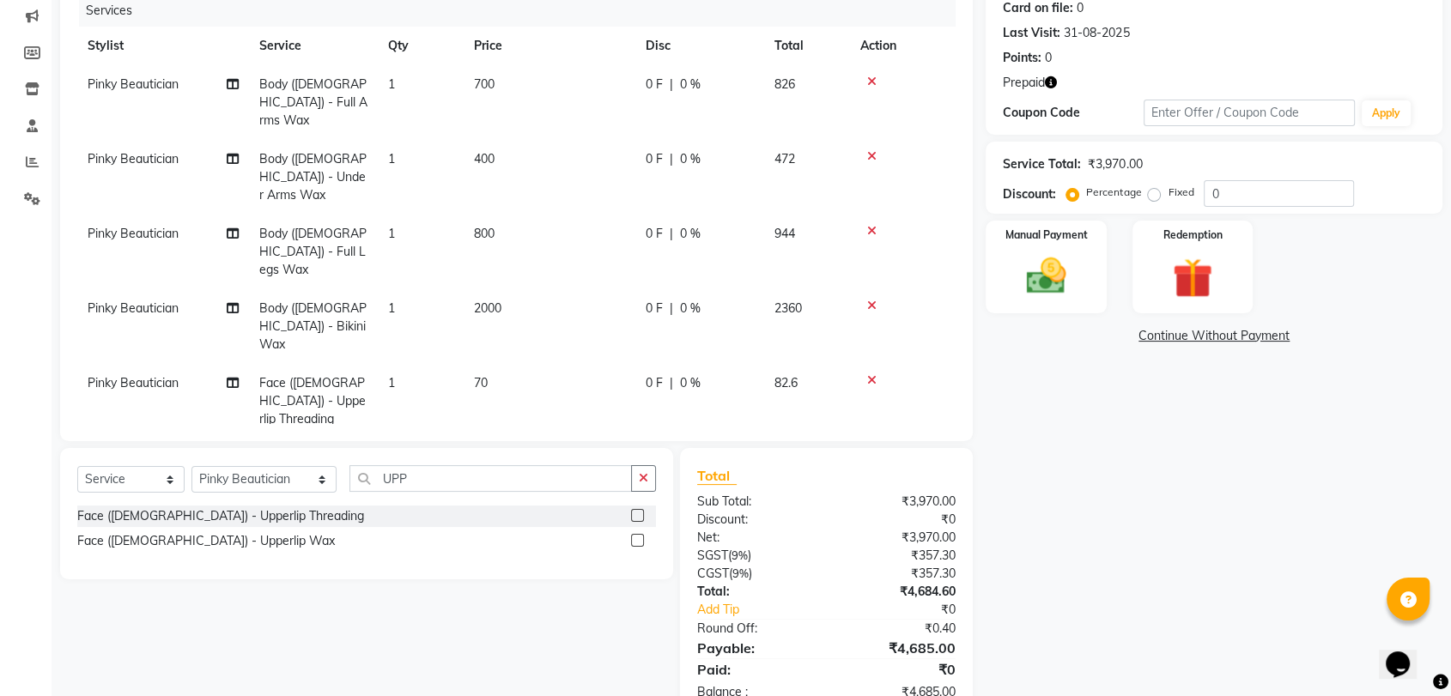
click at [1056, 80] on icon "button" at bounding box center [1051, 82] width 12 height 12
click at [1079, 457] on div "Name: Mrs. Aakirti Membership: No Active Membership Total Visits: 19 Card on fi…" at bounding box center [1220, 315] width 470 height 808
click at [1191, 282] on img at bounding box center [1192, 277] width 67 height 51
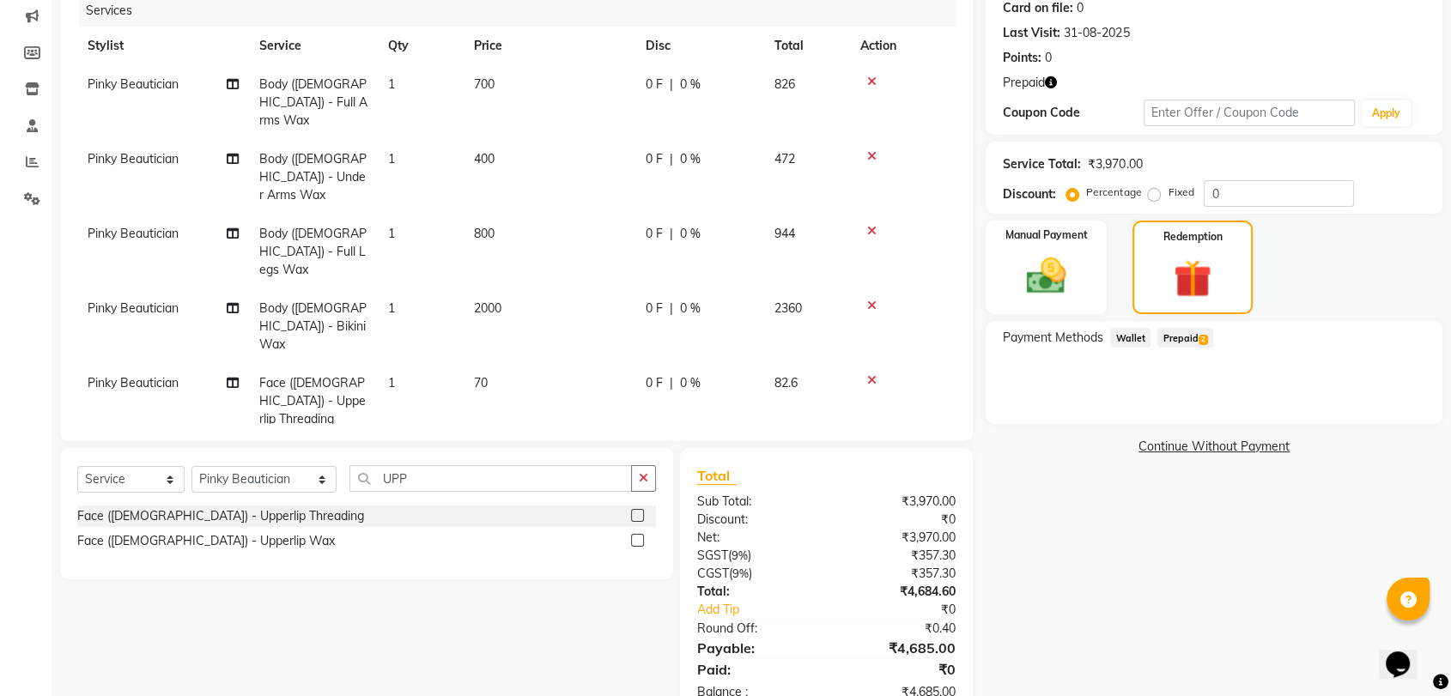
click at [1169, 341] on span "Prepaid 2" at bounding box center [1185, 338] width 56 height 20
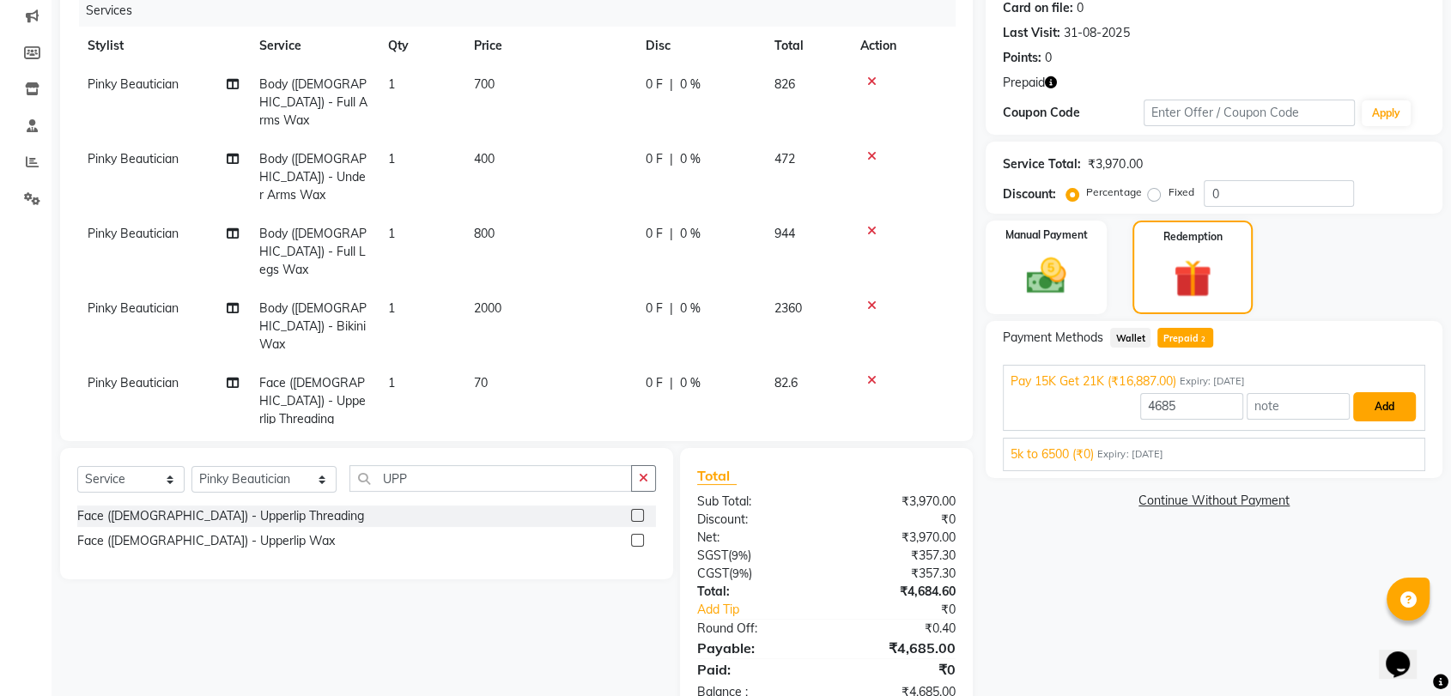
click at [1391, 416] on button "Add" at bounding box center [1384, 406] width 63 height 29
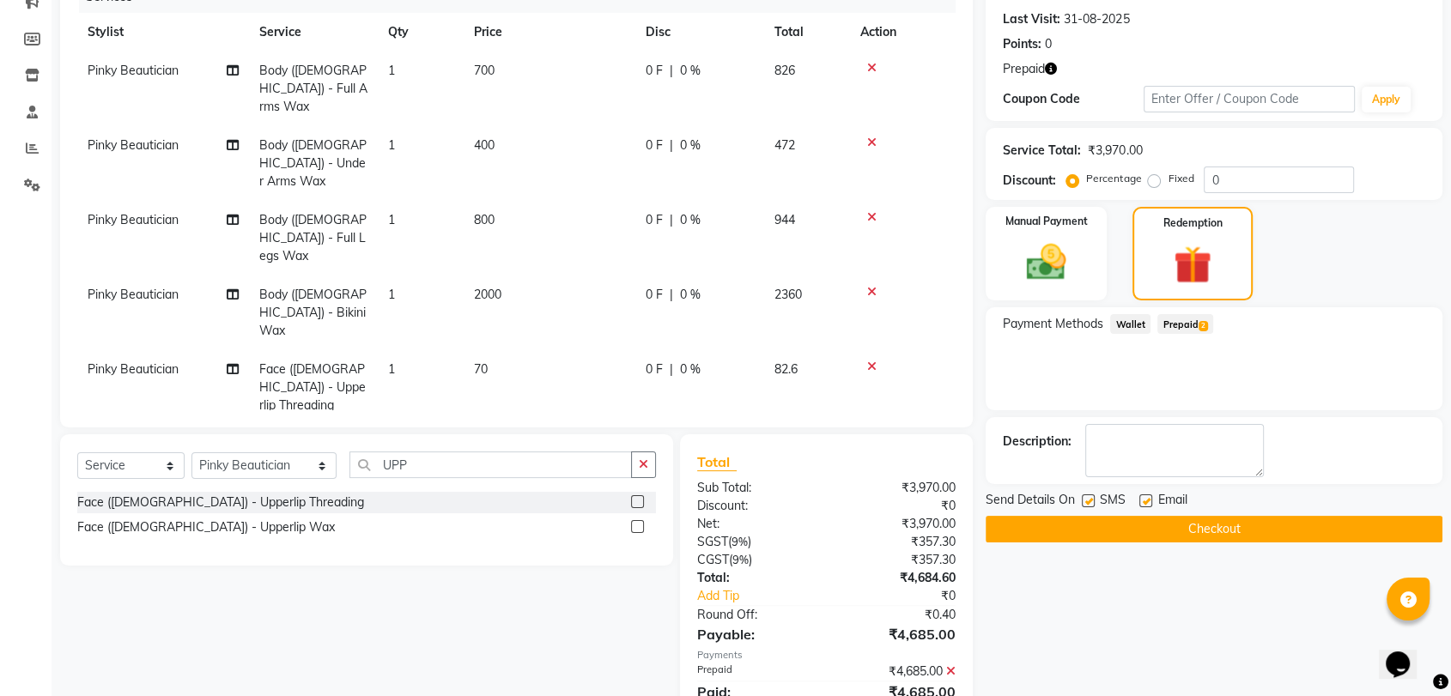
scroll to position [254, 0]
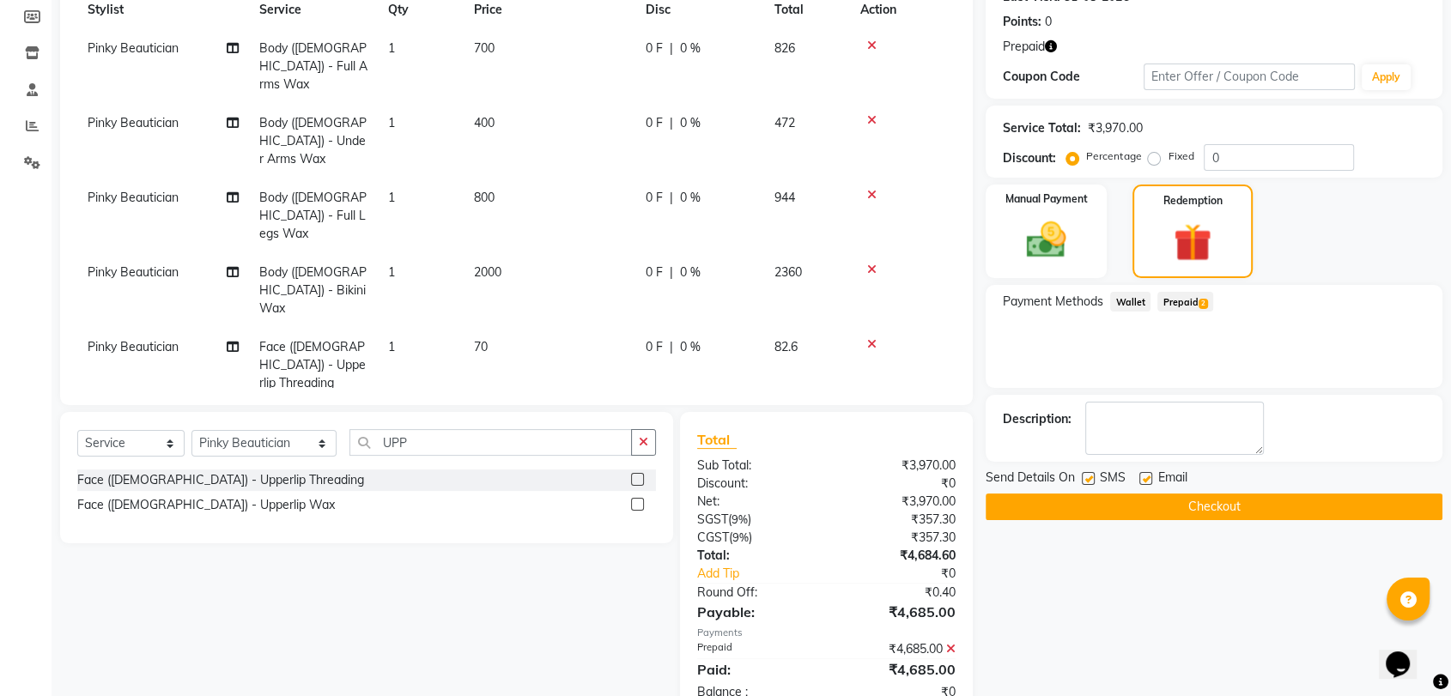
click at [1195, 510] on button "Checkout" at bounding box center [1213, 507] width 457 height 27
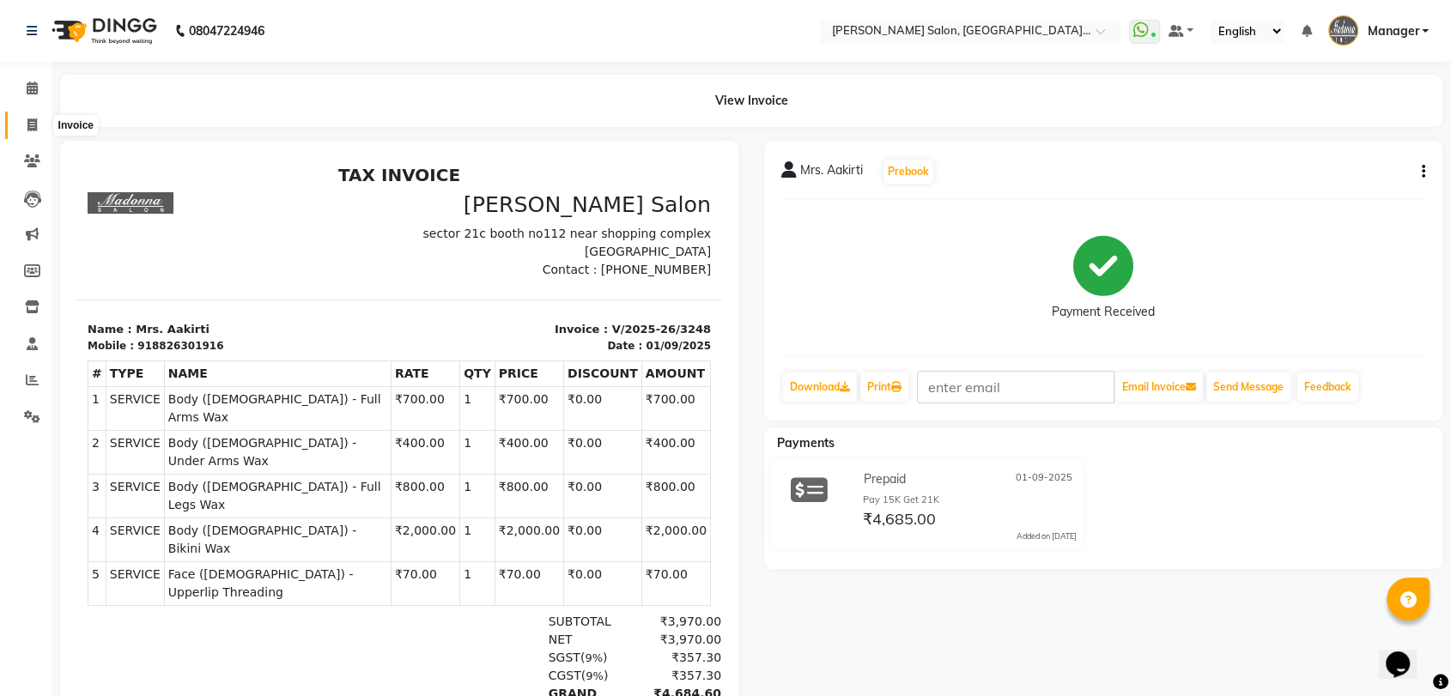
click at [28, 123] on icon at bounding box center [31, 124] width 9 height 13
select select "service"
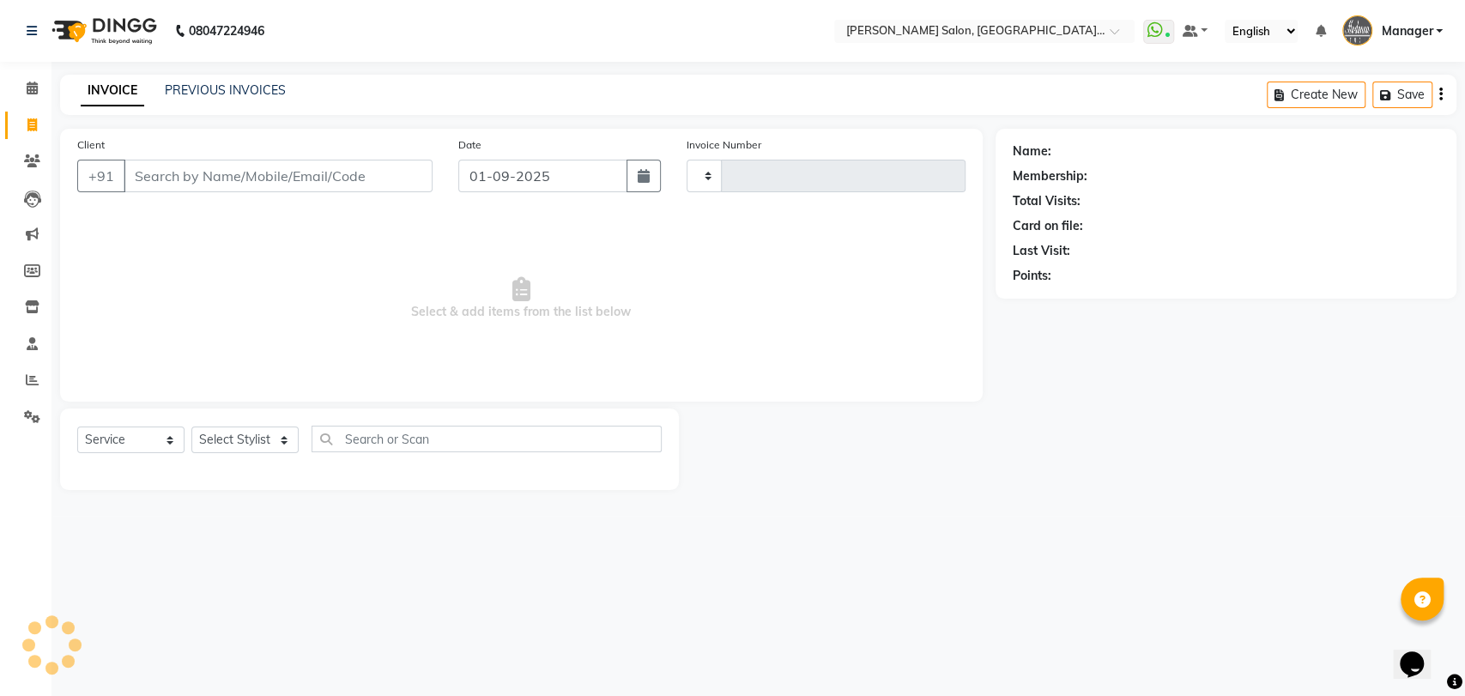
type input "3249"
select select "5893"
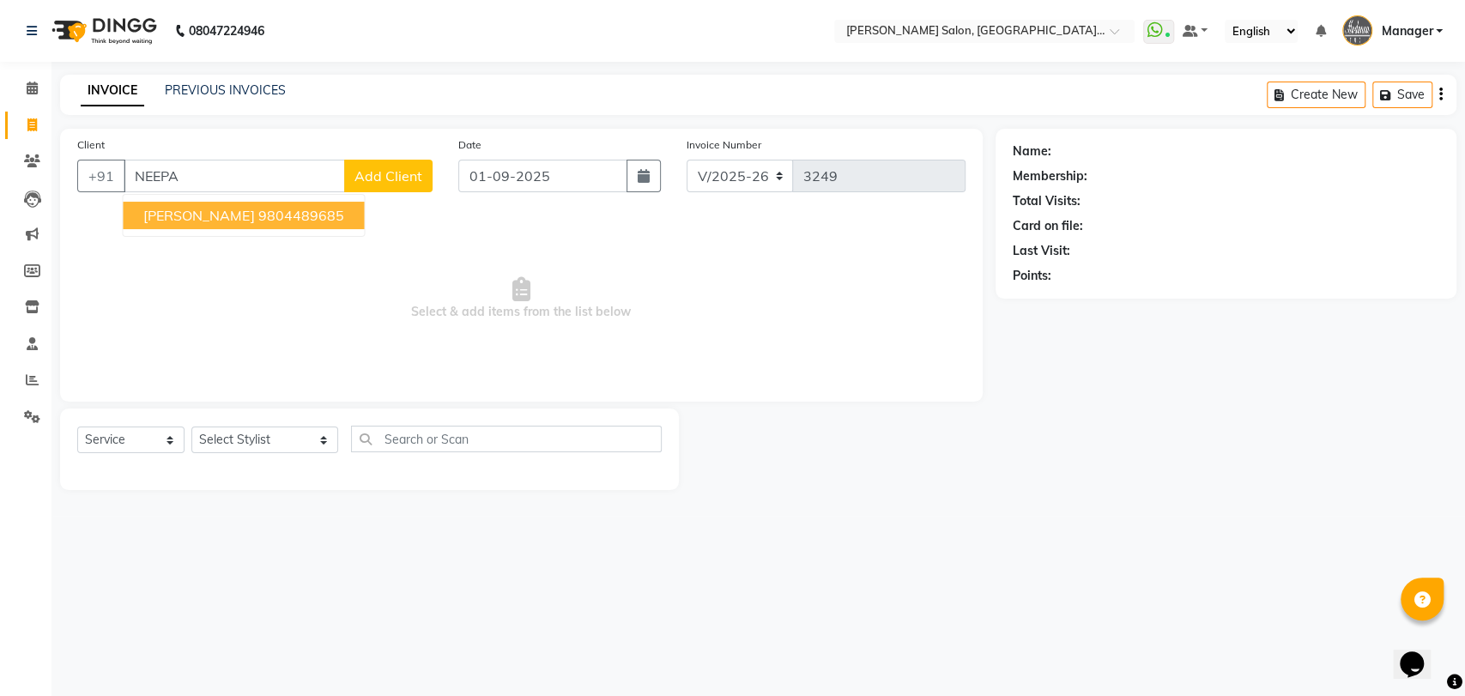
click at [257, 210] on ngb-highlight "9804489685" at bounding box center [300, 215] width 86 height 17
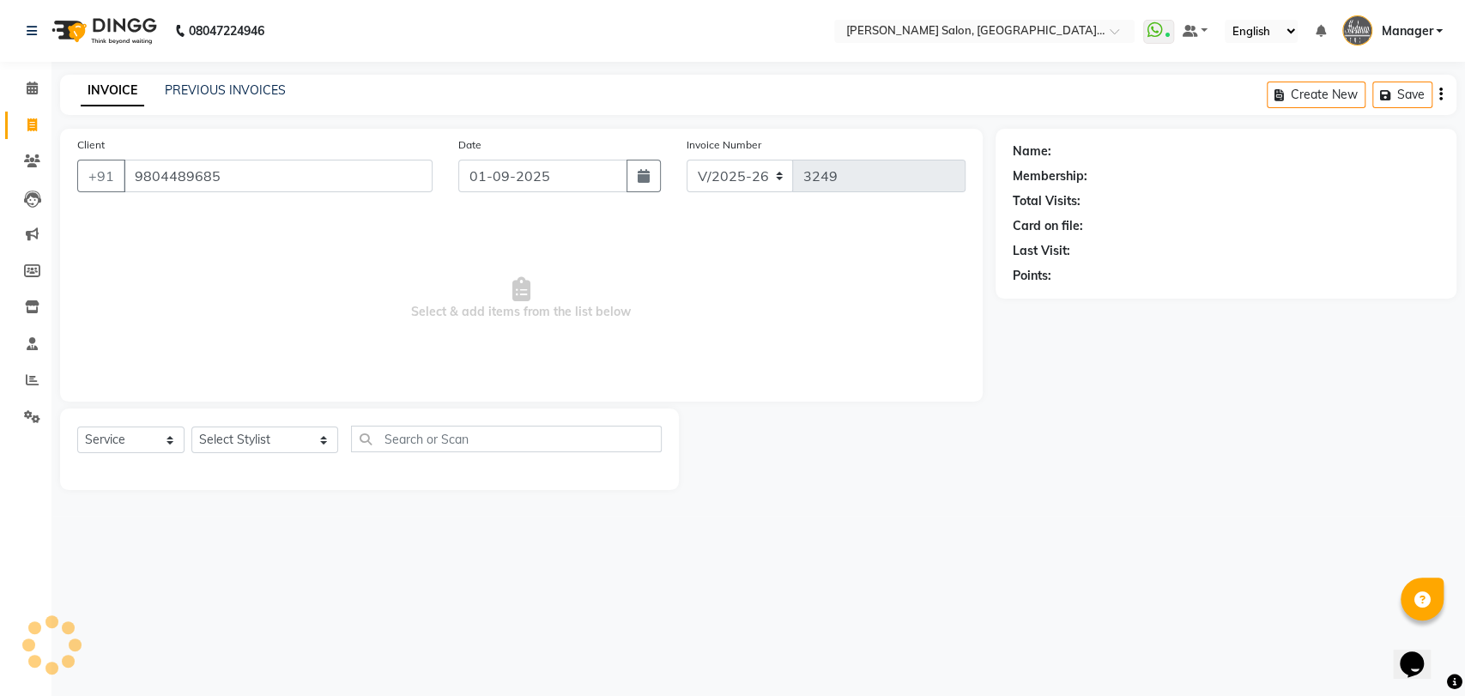
type input "9804489685"
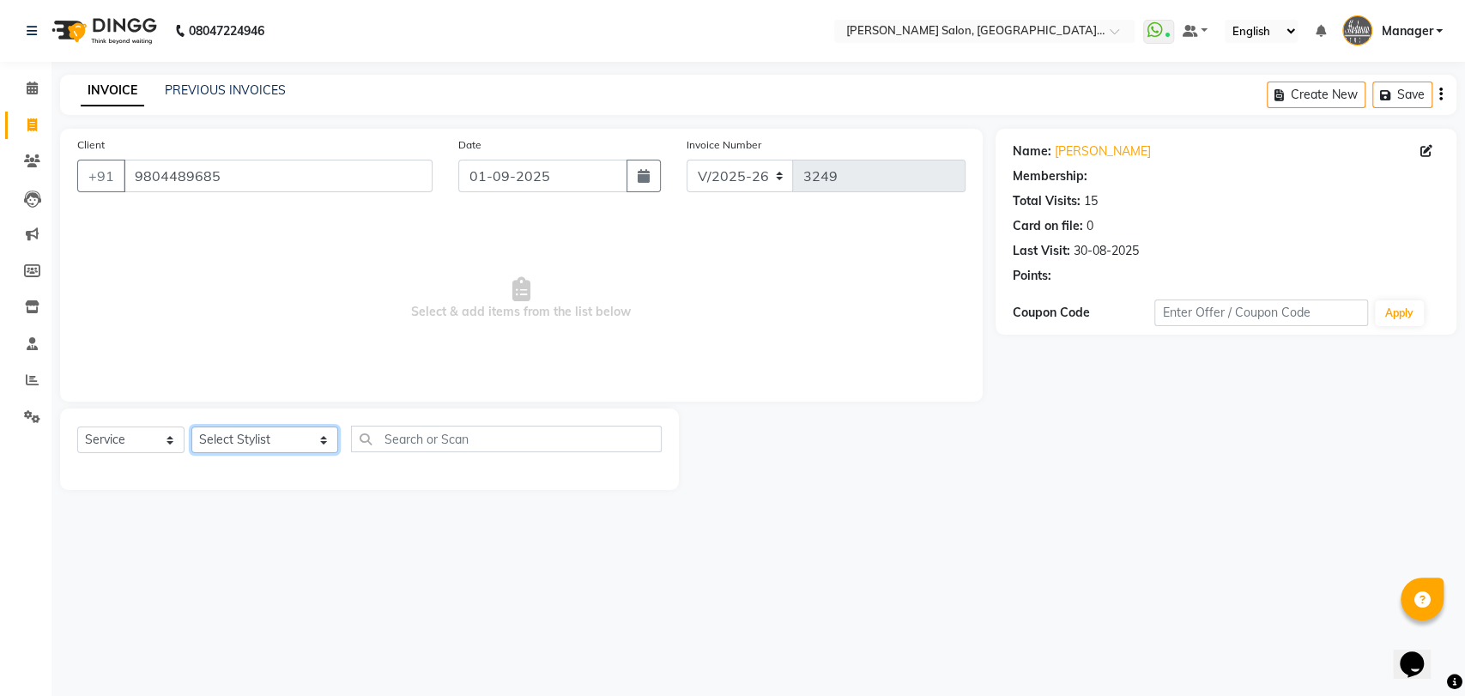
click at [208, 434] on select "Select Stylist Anil Pedicurist [PERSON_NAME] [DEMOGRAPHIC_DATA] stylist [PERSON…" at bounding box center [264, 440] width 147 height 27
click at [191, 427] on select "Select Stylist Anil Pedicurist [PERSON_NAME] [DEMOGRAPHIC_DATA] stylist [PERSON…" at bounding box center [264, 440] width 147 height 27
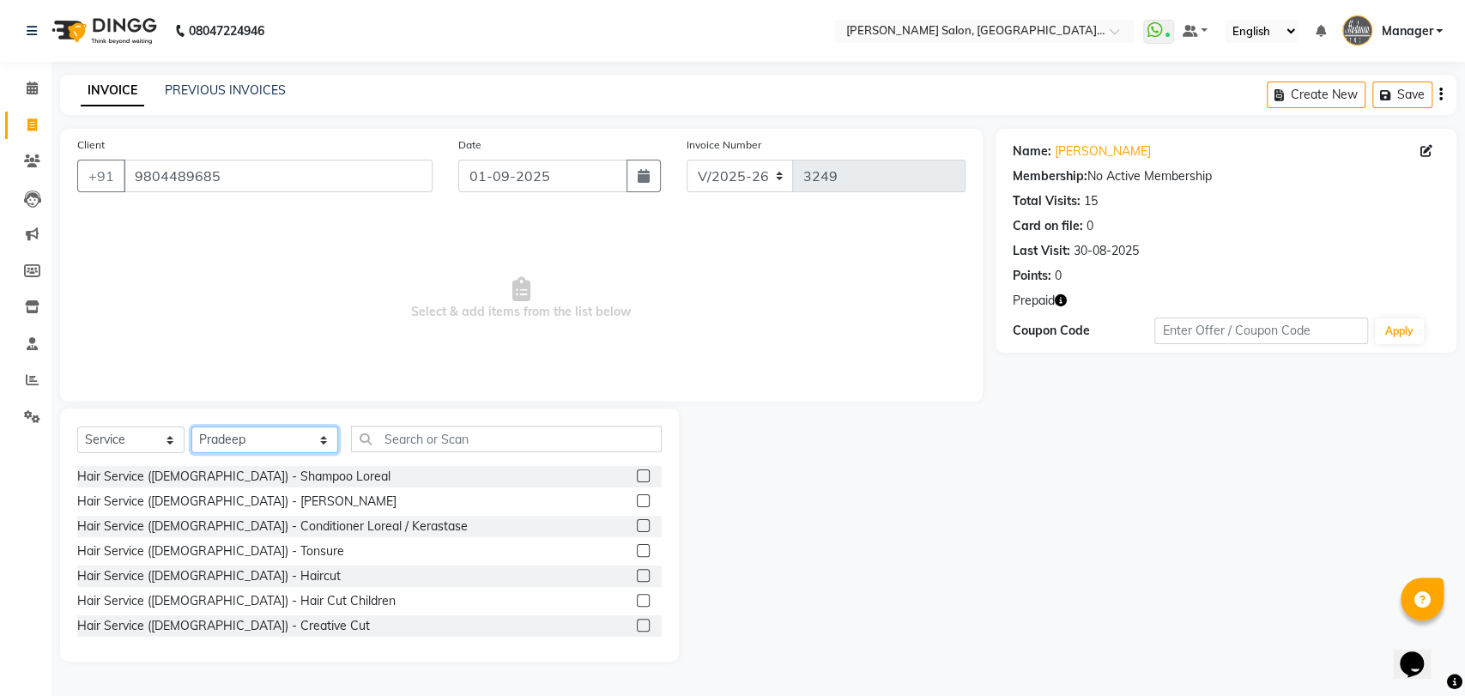
click at [247, 433] on select "Select Stylist Anil Pedicurist [PERSON_NAME] [DEMOGRAPHIC_DATA] stylist [PERSON…" at bounding box center [264, 440] width 147 height 27
select select "48537"
click at [191, 427] on select "Select Stylist Anil Pedicurist [PERSON_NAME] [DEMOGRAPHIC_DATA] stylist [PERSON…" at bounding box center [264, 440] width 147 height 27
click at [360, 438] on input "text" at bounding box center [507, 439] width 312 height 27
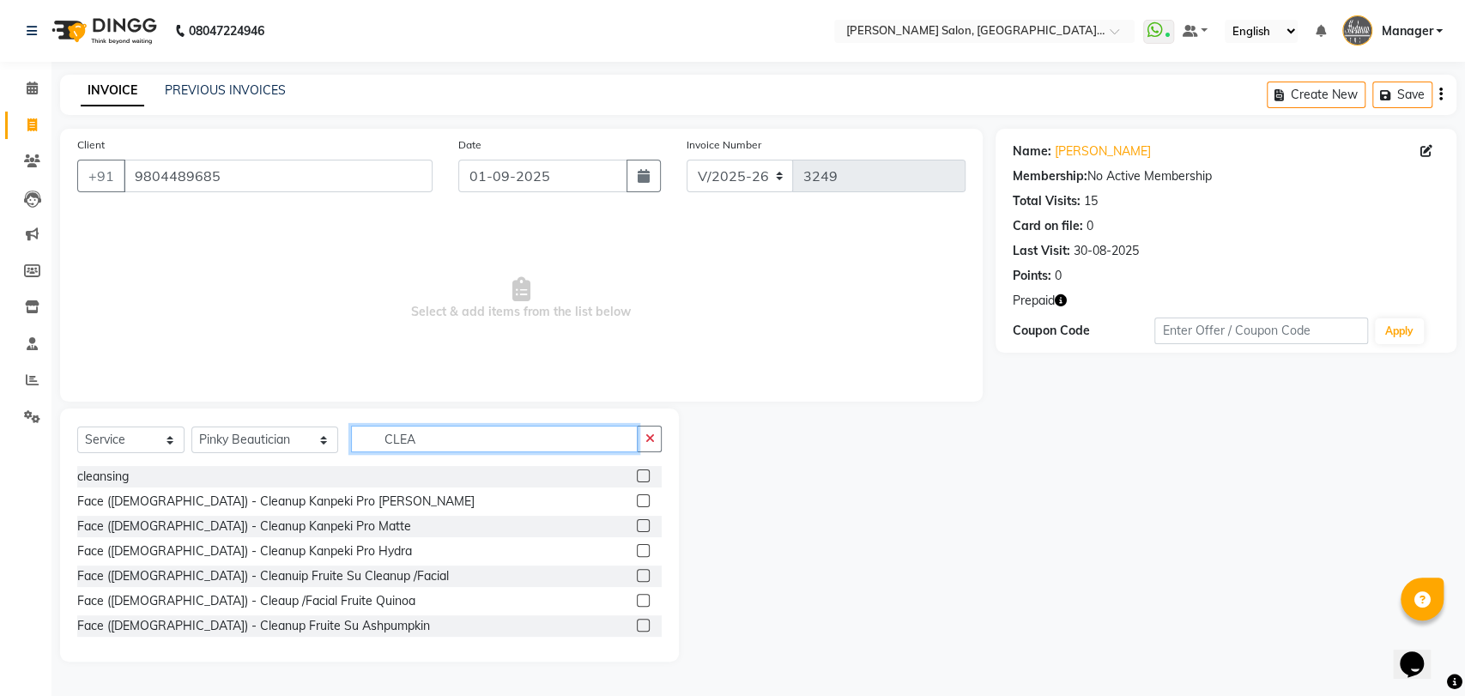
type input "CLEA"
click at [637, 594] on label at bounding box center [643, 600] width 13 height 13
click at [637, 596] on input "checkbox" at bounding box center [642, 601] width 11 height 11
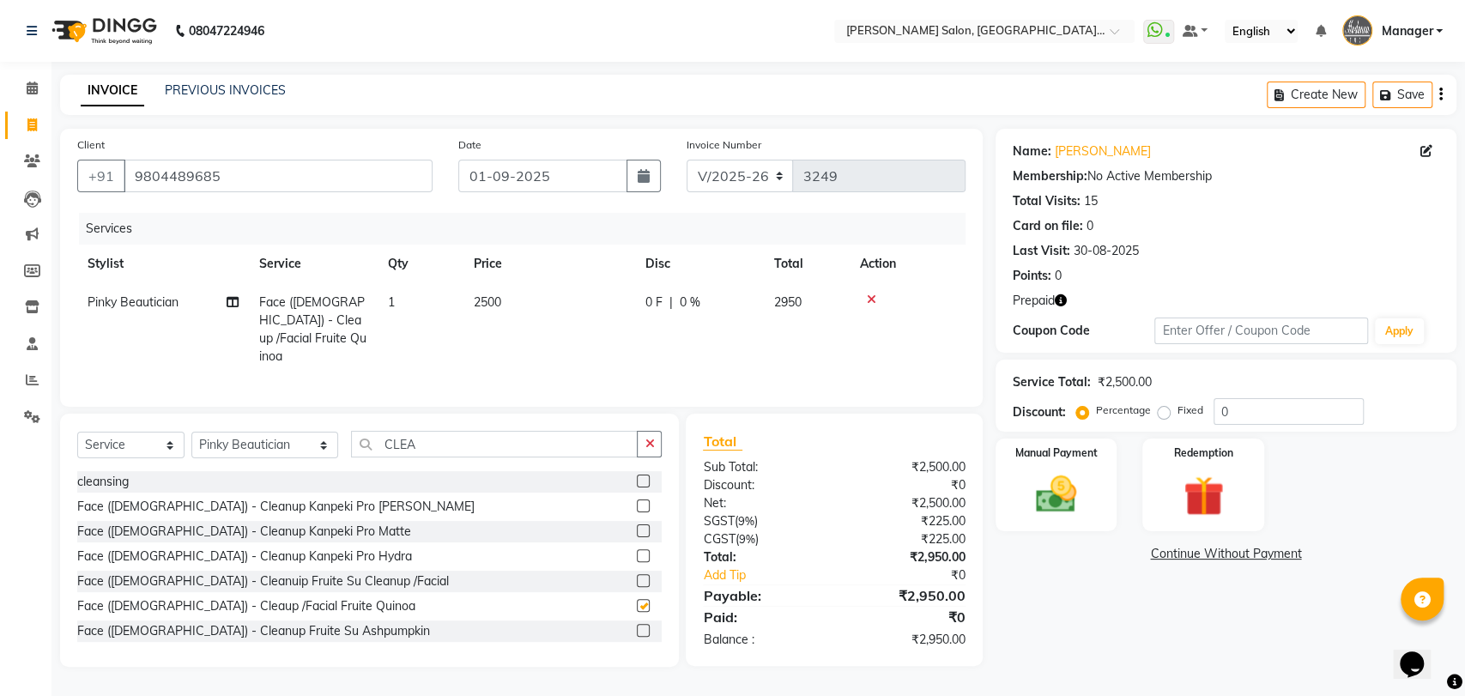
checkbox input "false"
click at [485, 292] on td "2500" at bounding box center [549, 329] width 172 height 93
select select "48537"
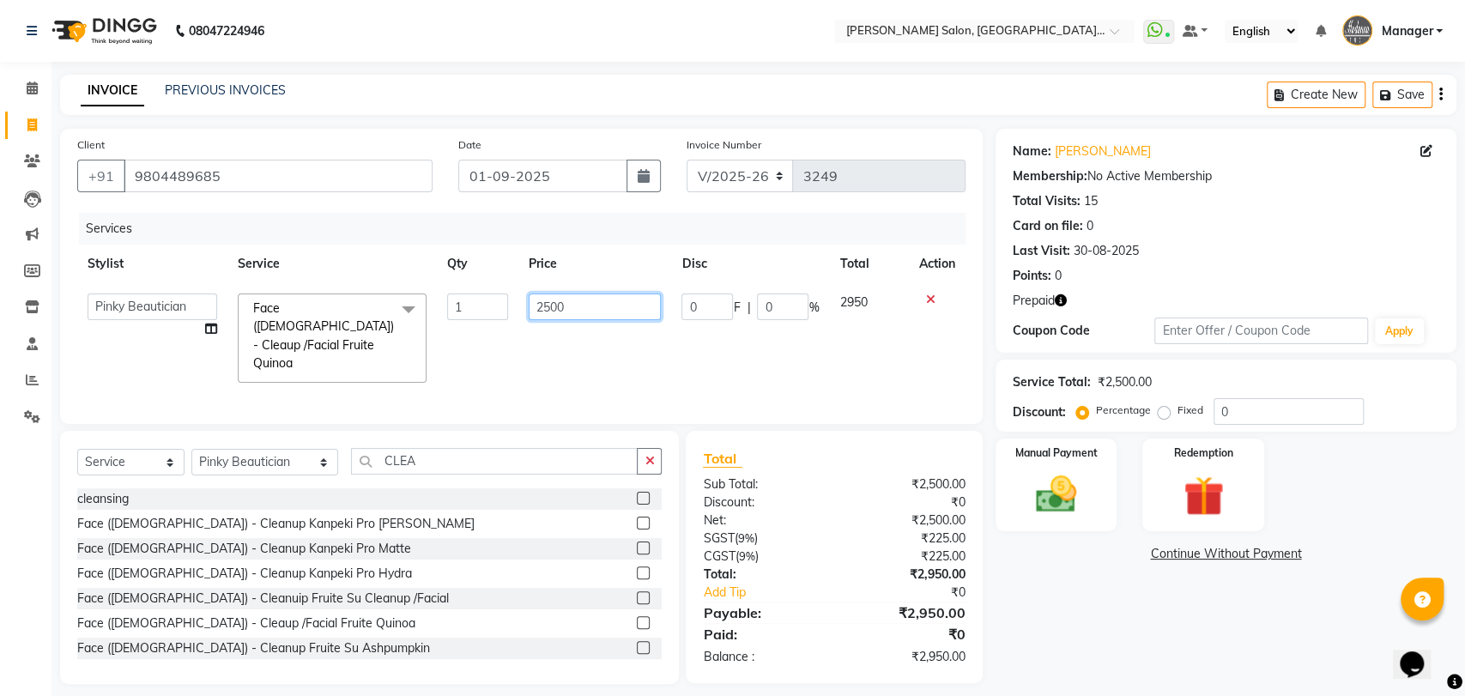
click at [549, 300] on input "2500" at bounding box center [595, 307] width 133 height 27
type input "3500"
click at [625, 228] on div "Services" at bounding box center [529, 229] width 900 height 32
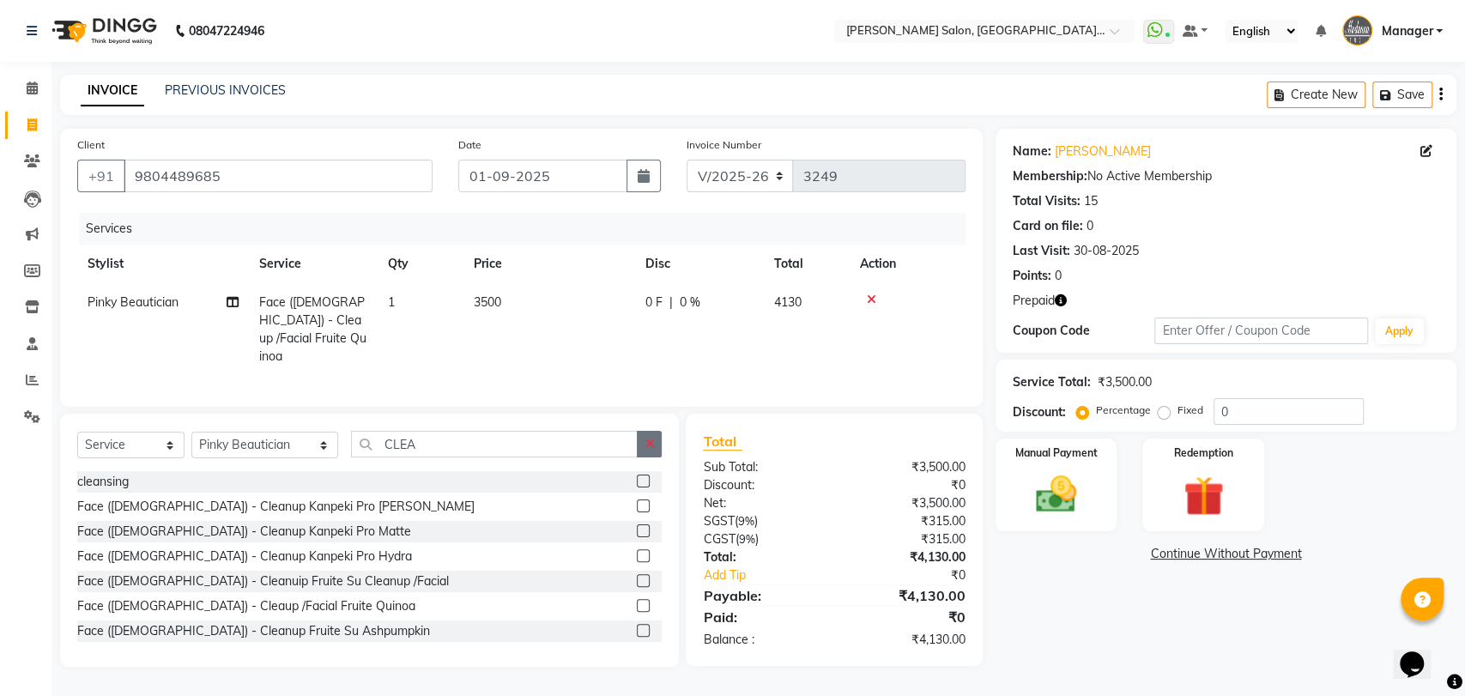
click at [657, 448] on button "button" at bounding box center [649, 444] width 25 height 27
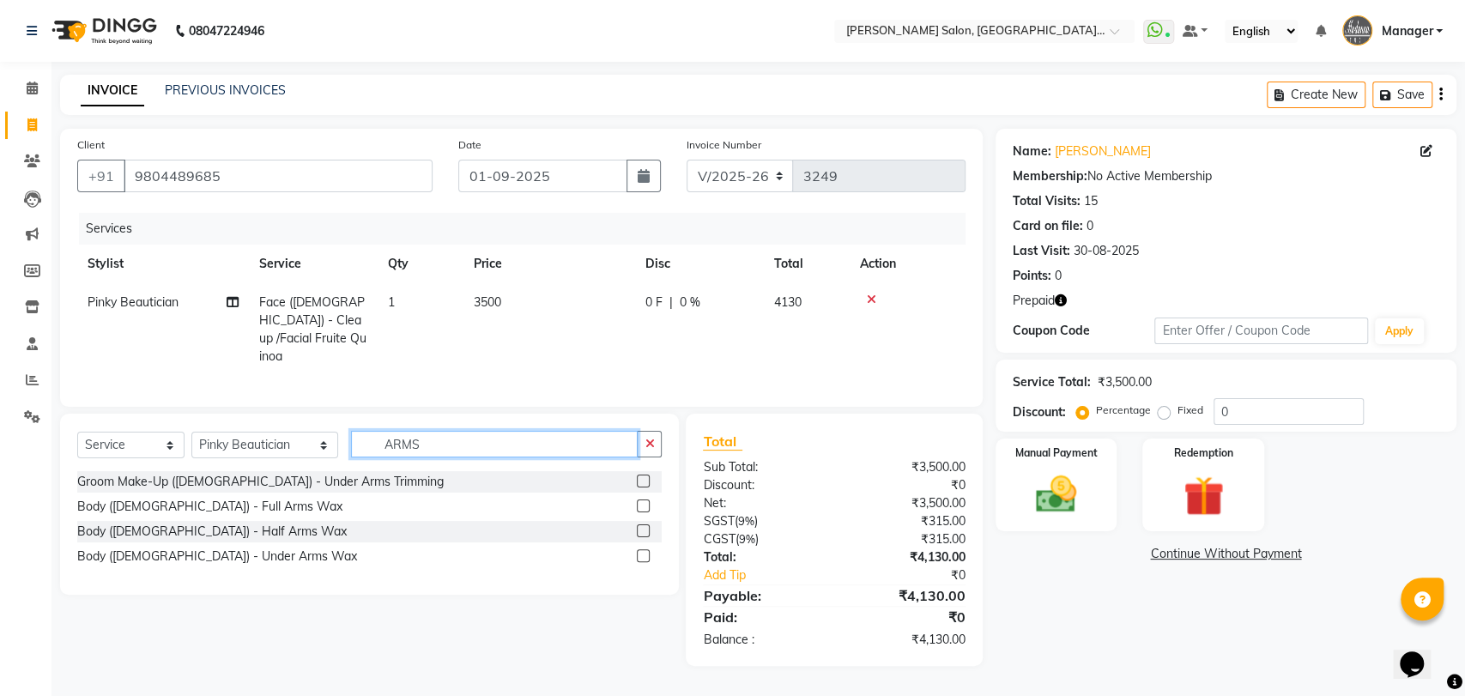
type input "ARMS"
click at [639, 503] on label at bounding box center [643, 506] width 13 height 13
click at [639, 503] on input "checkbox" at bounding box center [642, 506] width 11 height 11
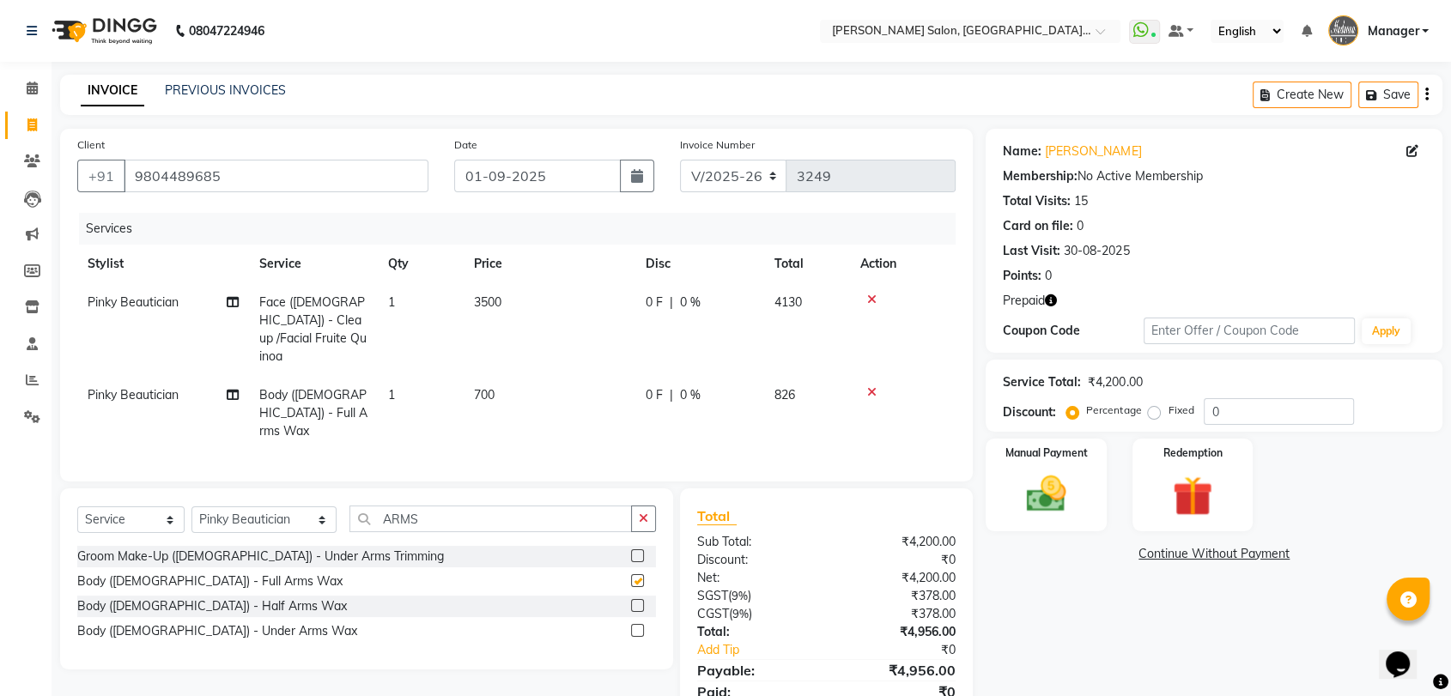
checkbox input "false"
click at [633, 624] on label at bounding box center [637, 630] width 13 height 13
click at [633, 626] on input "checkbox" at bounding box center [636, 631] width 11 height 11
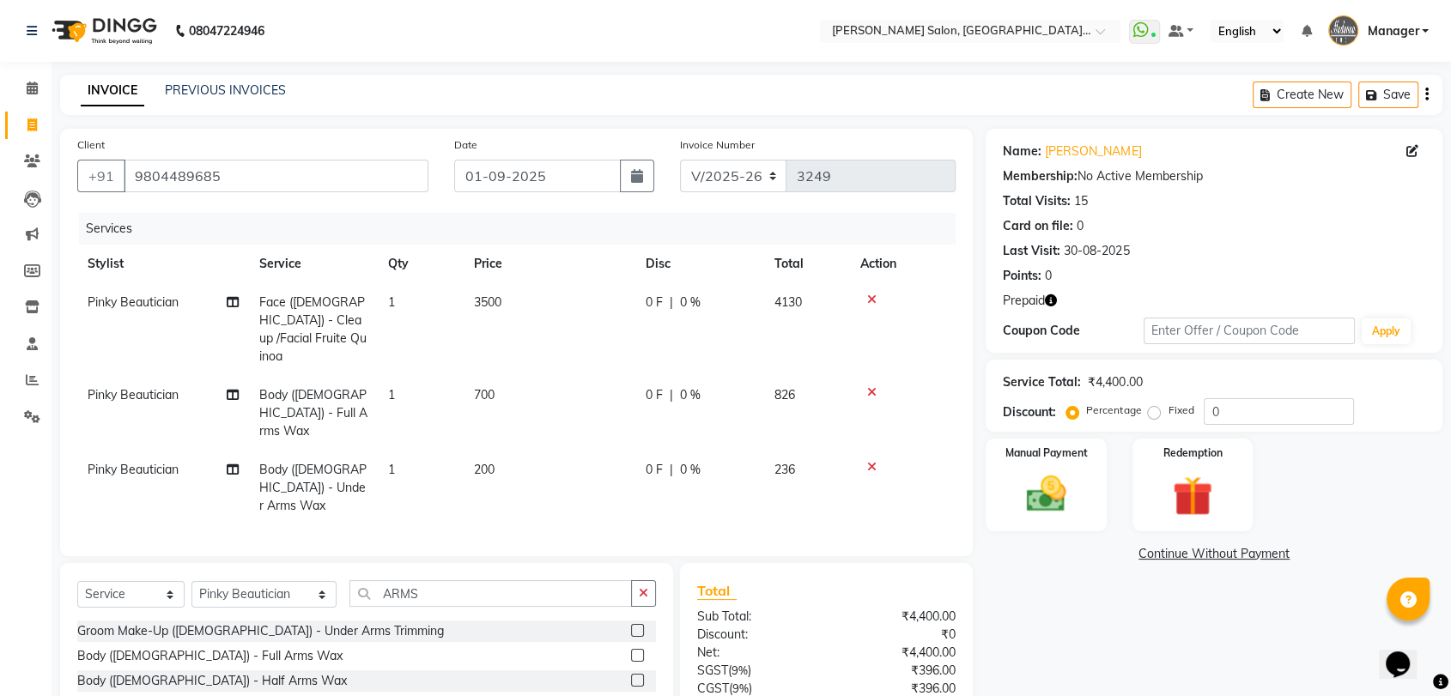
checkbox input "false"
click at [485, 462] on span "200" at bounding box center [484, 469] width 21 height 15
select select "48537"
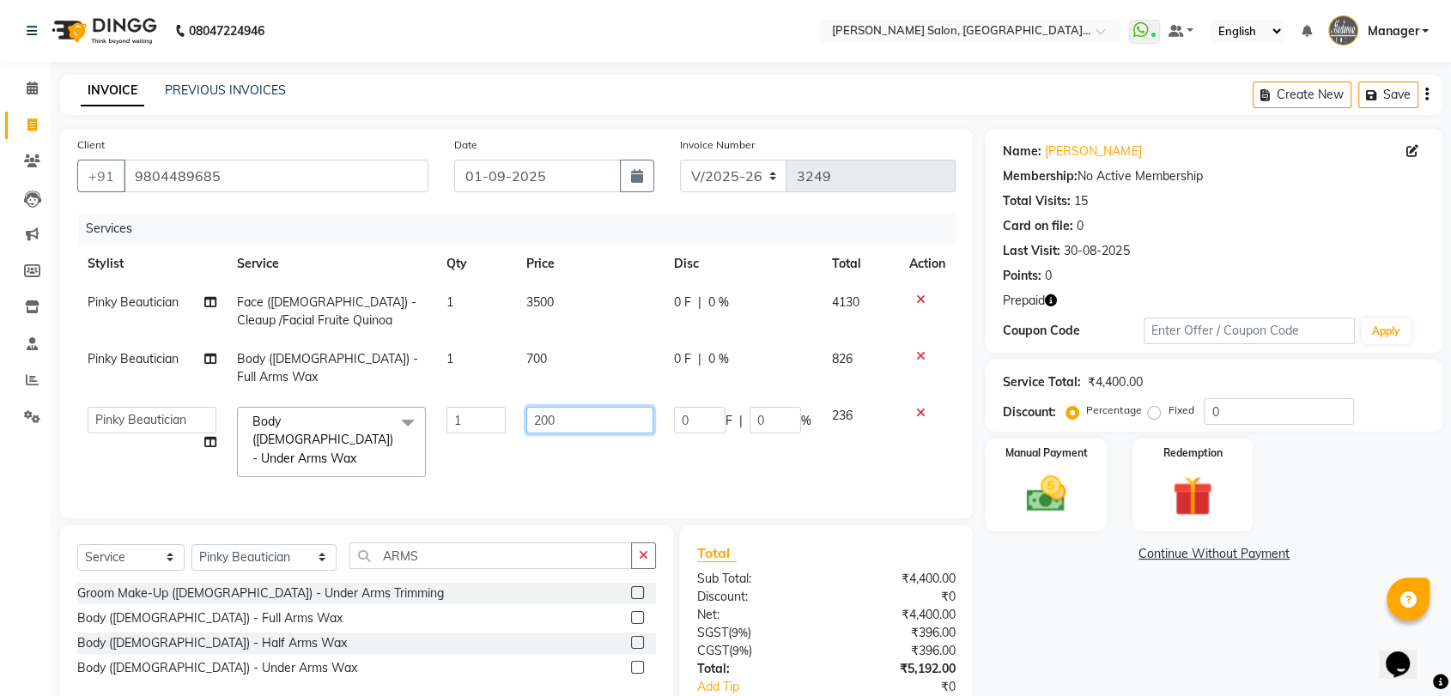
click at [545, 407] on input "200" at bounding box center [589, 420] width 127 height 27
type input "400"
click at [652, 531] on div "Select Service Product Membership Package Voucher Prepaid Gift Card Select Styl…" at bounding box center [366, 615] width 613 height 181
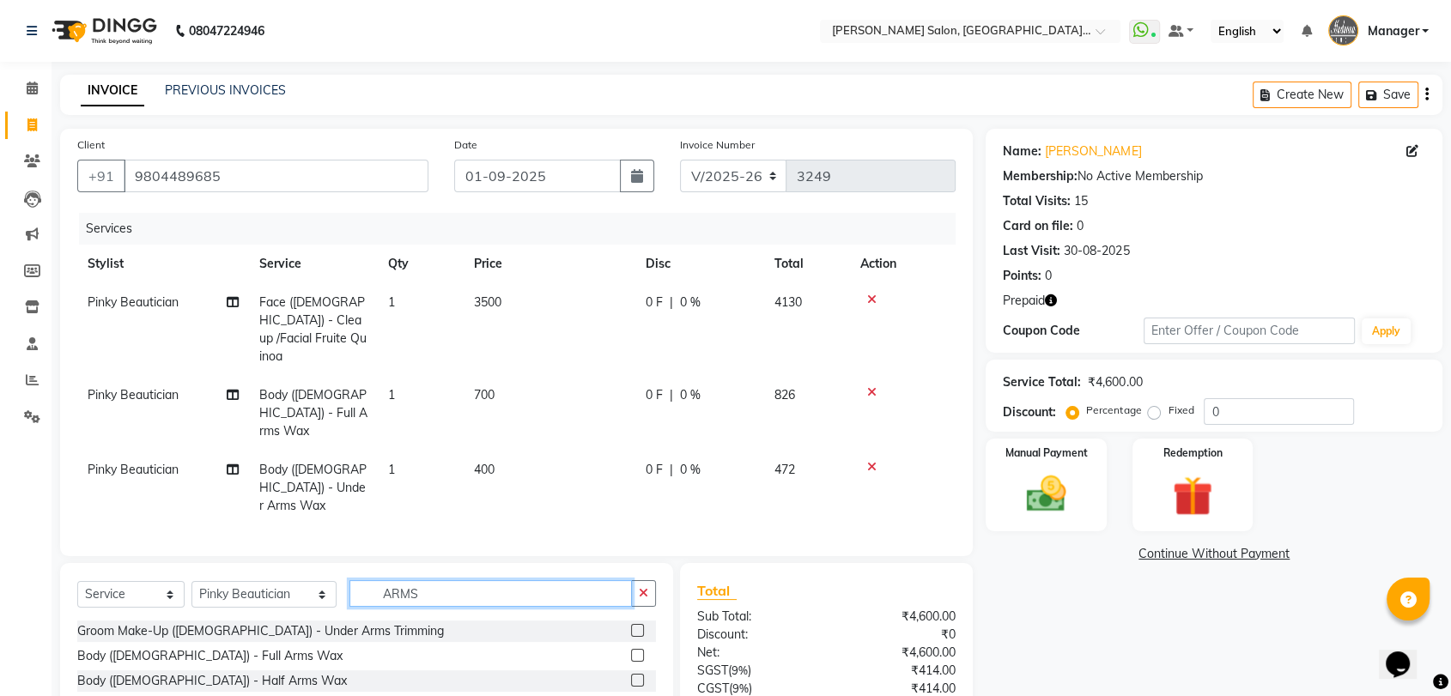
click at [545, 580] on input "ARMS" at bounding box center [490, 593] width 282 height 27
click at [645, 580] on button "button" at bounding box center [643, 593] width 25 height 27
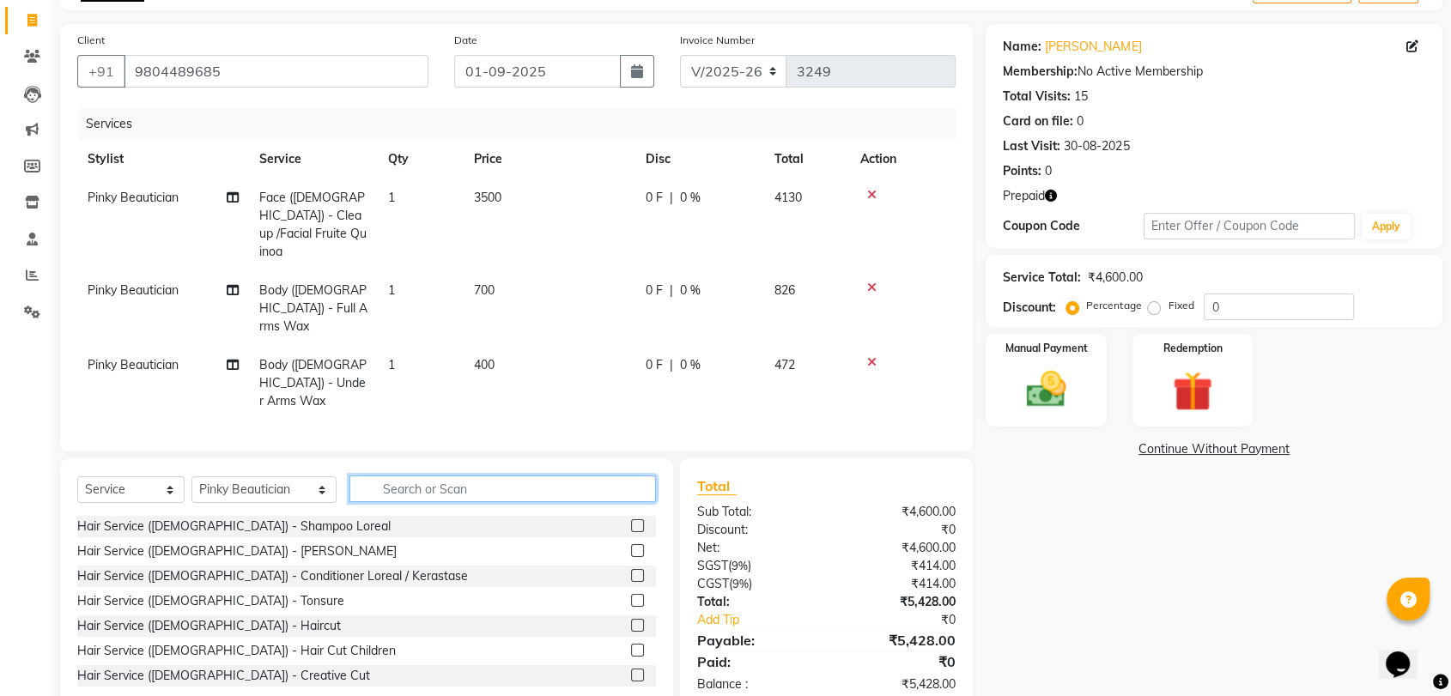
scroll to position [106, 0]
click at [1195, 394] on img at bounding box center [1192, 390] width 67 height 51
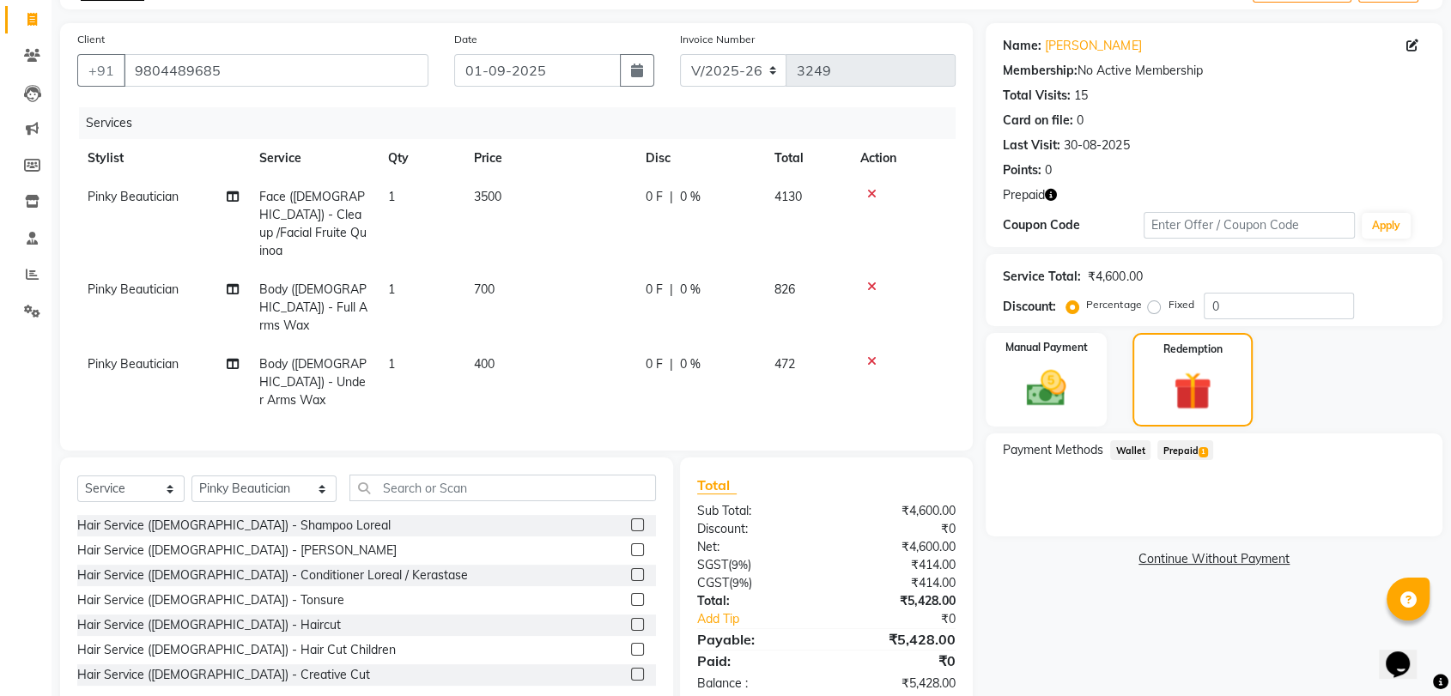
click at [1188, 450] on span "Prepaid 1" at bounding box center [1185, 450] width 56 height 20
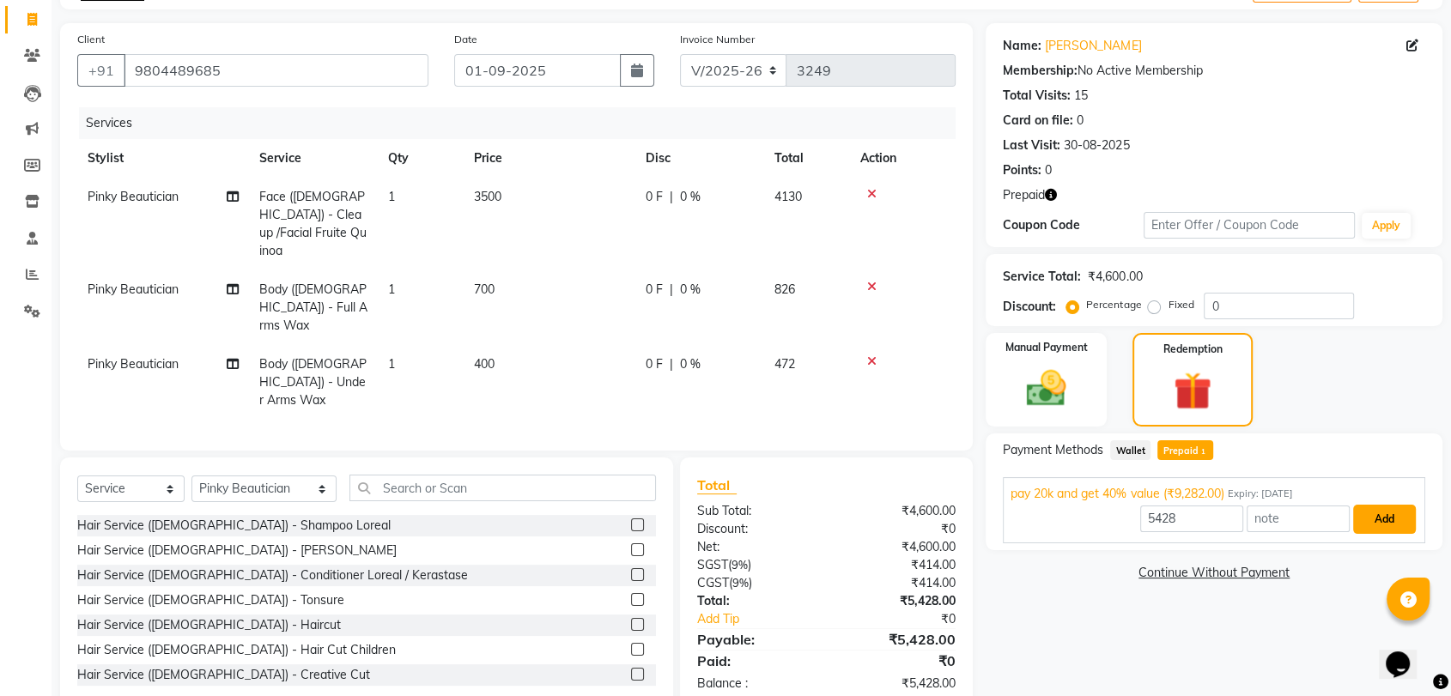
click at [1383, 524] on button "Add" at bounding box center [1384, 519] width 63 height 29
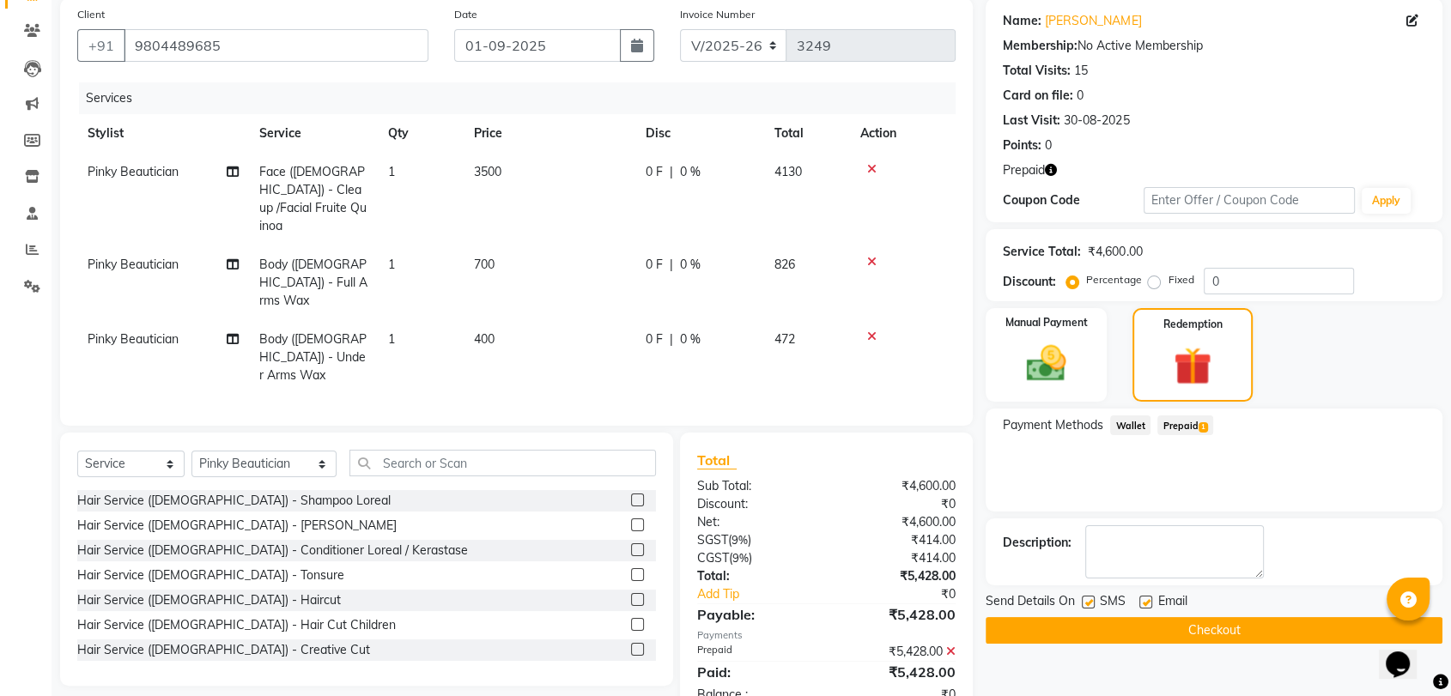
scroll to position [141, 0]
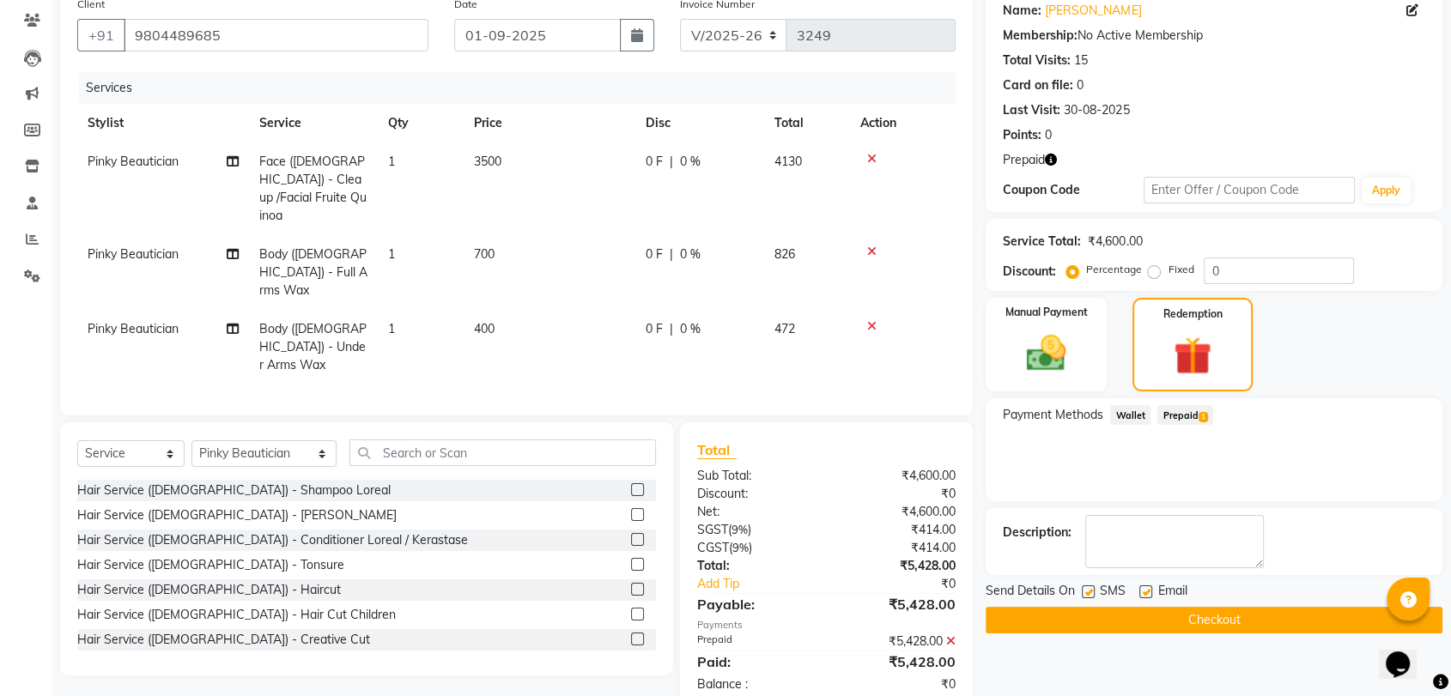
click at [1156, 615] on button "Checkout" at bounding box center [1213, 620] width 457 height 27
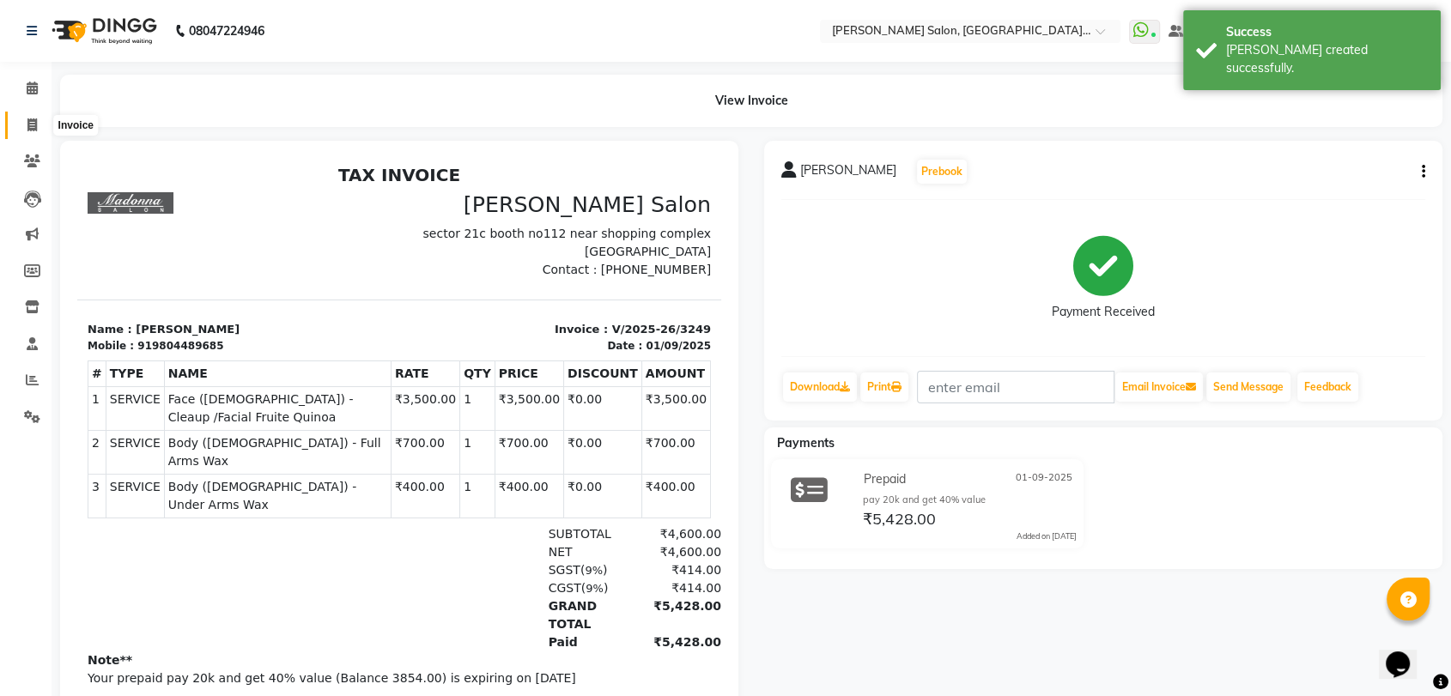
click at [29, 125] on icon at bounding box center [31, 124] width 9 height 13
select select "service"
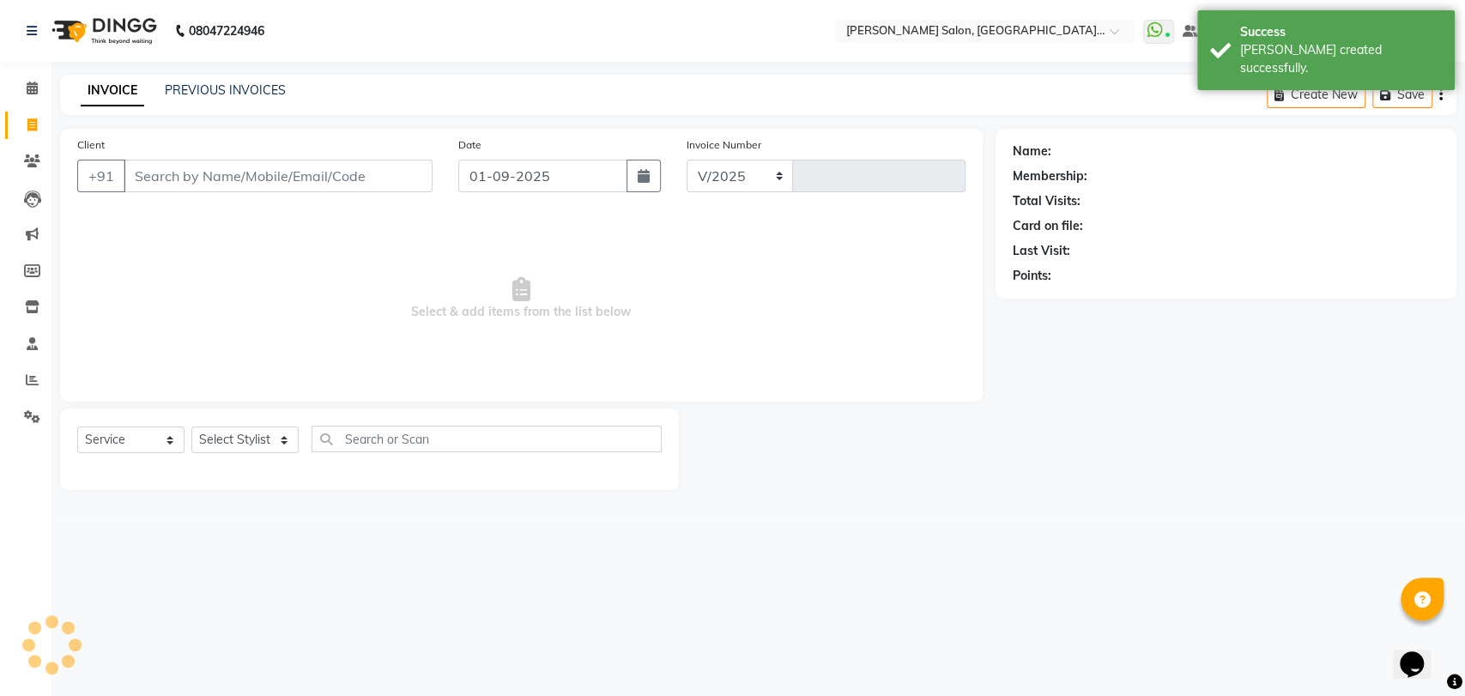
select select "5893"
type input "3250"
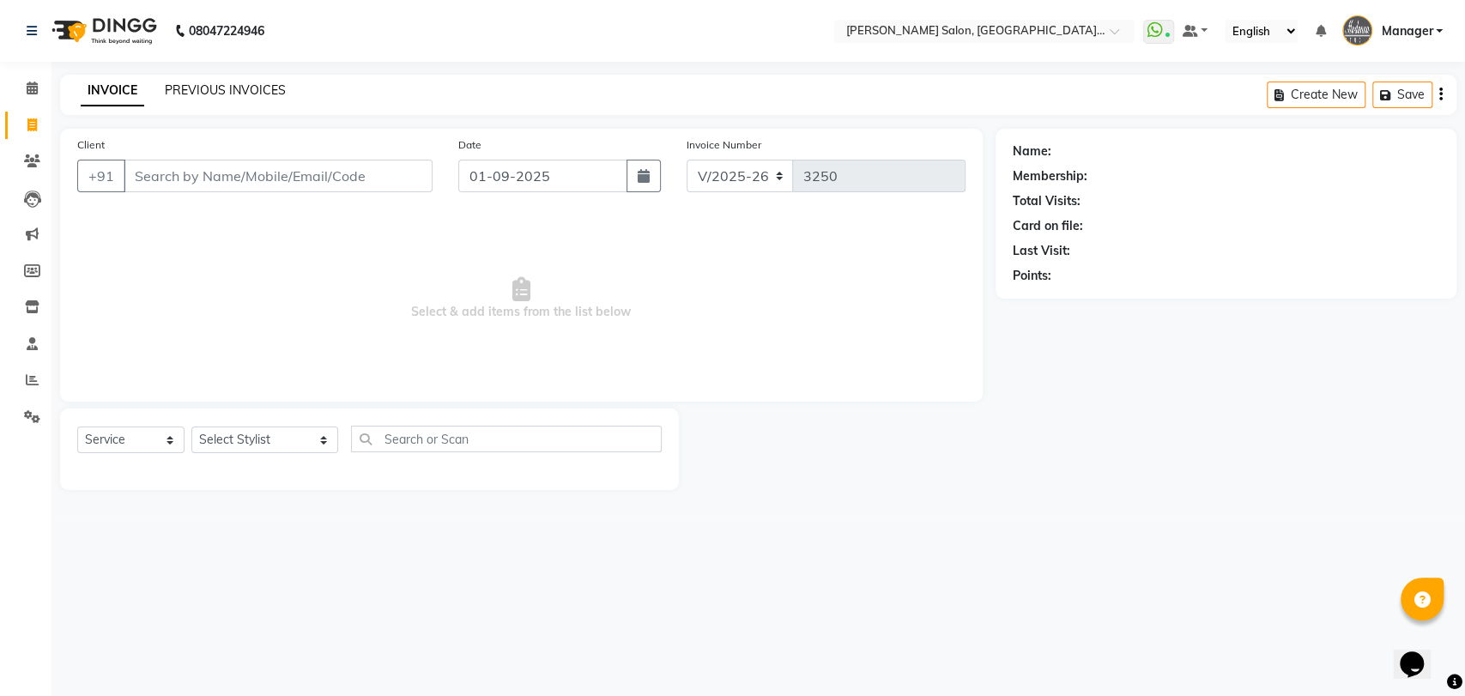
click at [184, 85] on link "PREVIOUS INVOICES" at bounding box center [225, 89] width 121 height 15
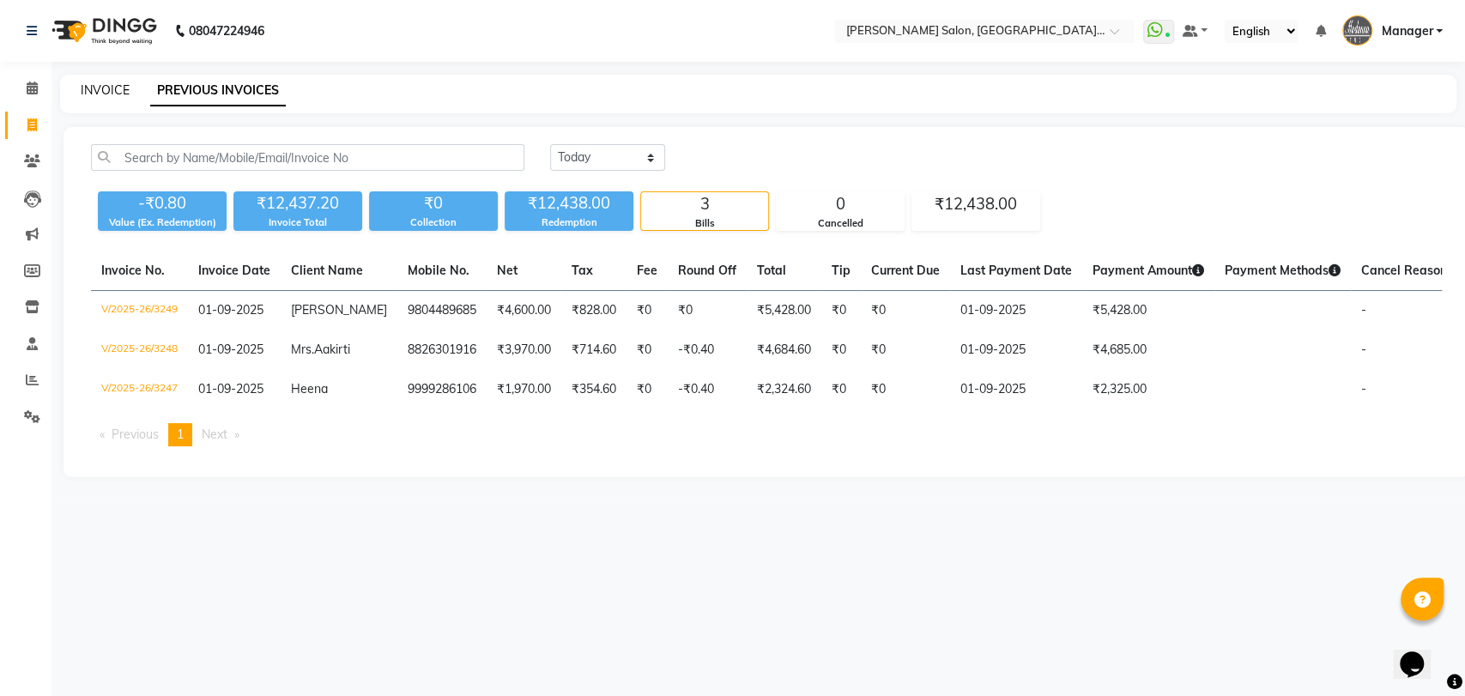
click at [97, 92] on link "INVOICE" at bounding box center [105, 89] width 49 height 15
select select "service"
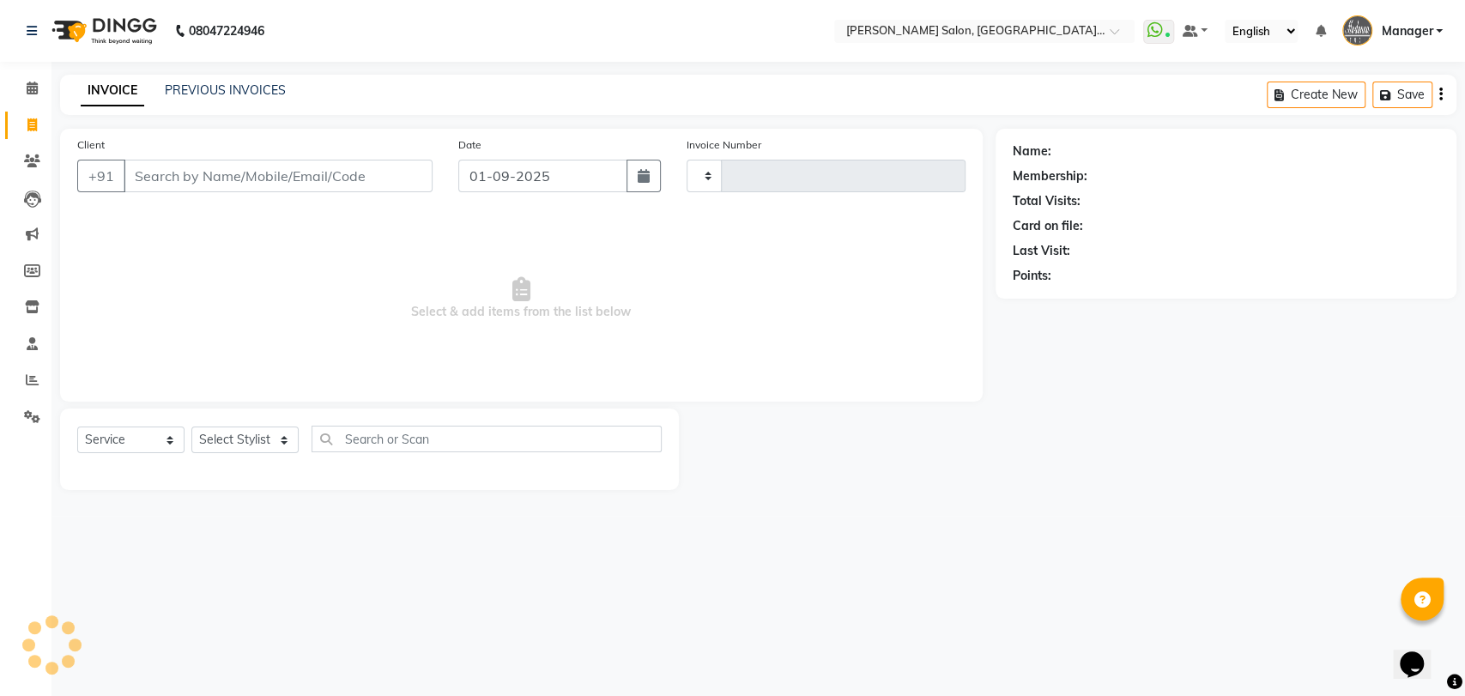
type input "3250"
select select "5893"
click at [230, 435] on select "Select Stylist Anil Pedicurist [PERSON_NAME] [DEMOGRAPHIC_DATA] stylist [PERSON…" at bounding box center [264, 440] width 147 height 27
select select "76381"
click at [191, 427] on select "Select Stylist Anil Pedicurist [PERSON_NAME] [DEMOGRAPHIC_DATA] stylist [PERSON…" at bounding box center [264, 440] width 147 height 27
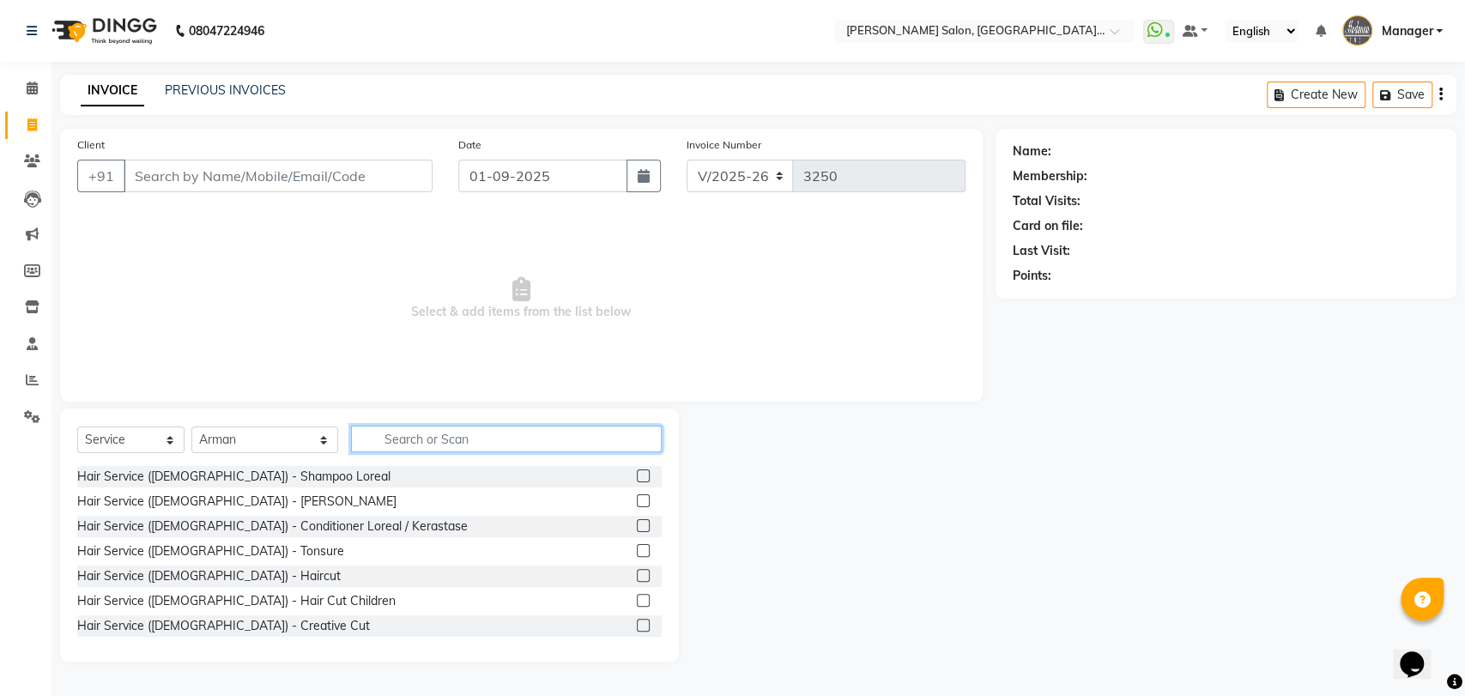
click at [566, 439] on input "text" at bounding box center [507, 439] width 312 height 27
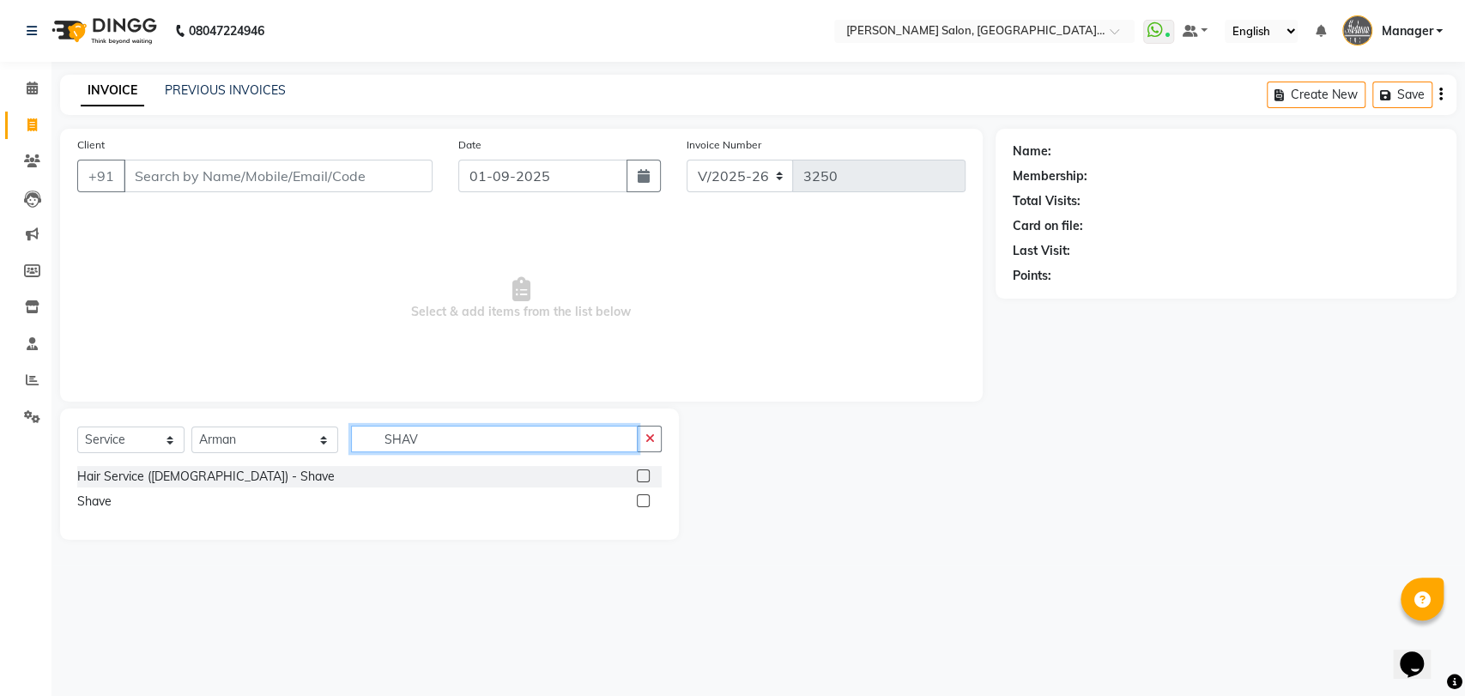
type input "SHAV"
click at [645, 470] on label at bounding box center [643, 476] width 13 height 13
click at [645, 471] on input "checkbox" at bounding box center [642, 476] width 11 height 11
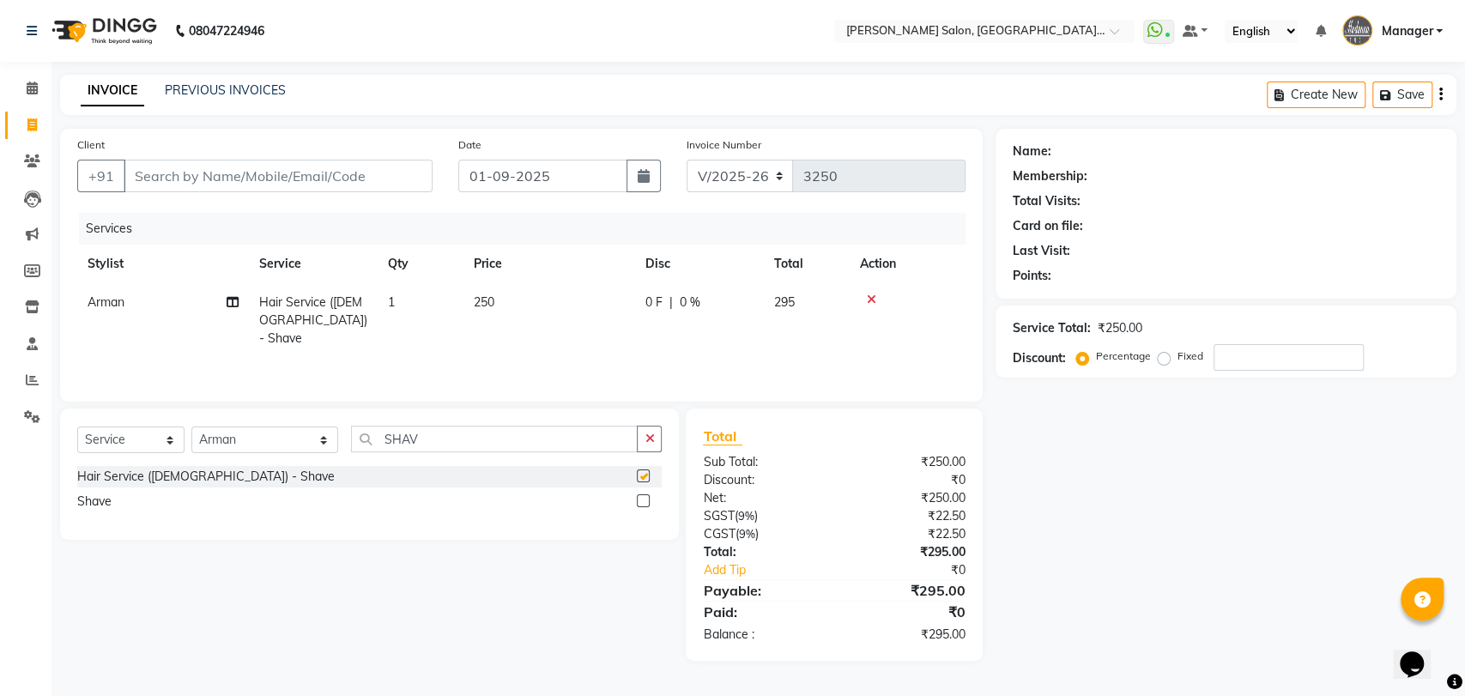
checkbox input "false"
click at [419, 165] on input "Client" at bounding box center [278, 176] width 309 height 33
type input "J"
type input "0"
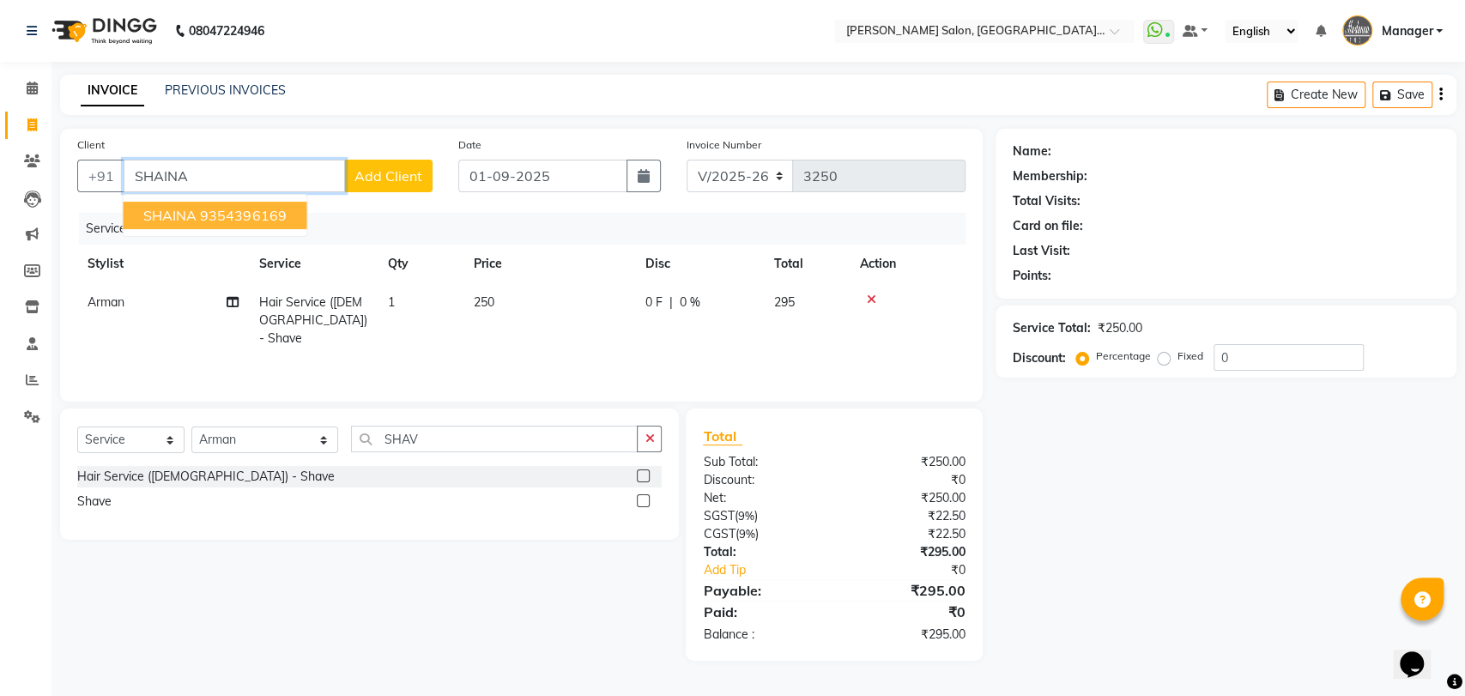
click at [271, 207] on ngb-highlight "9354396169" at bounding box center [243, 215] width 86 height 17
type input "9354396169"
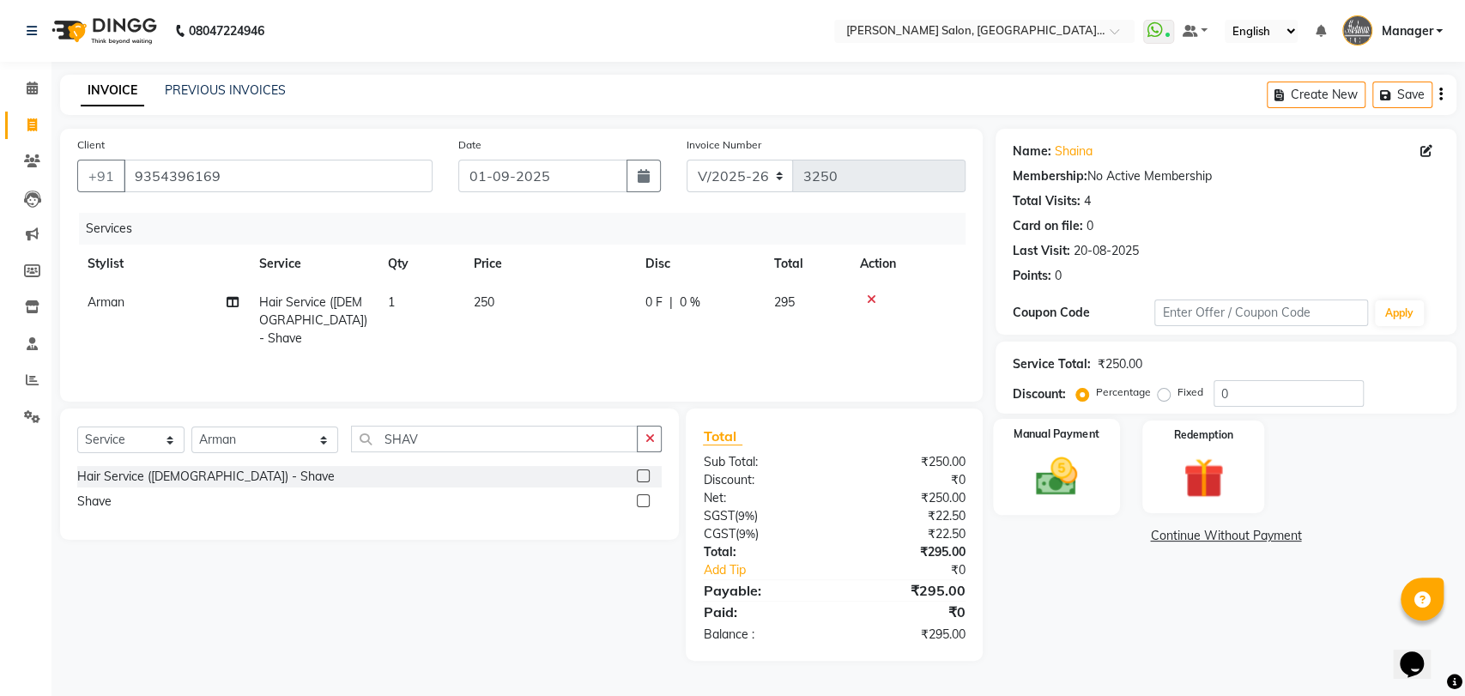
click at [1043, 468] on img at bounding box center [1056, 476] width 68 height 48
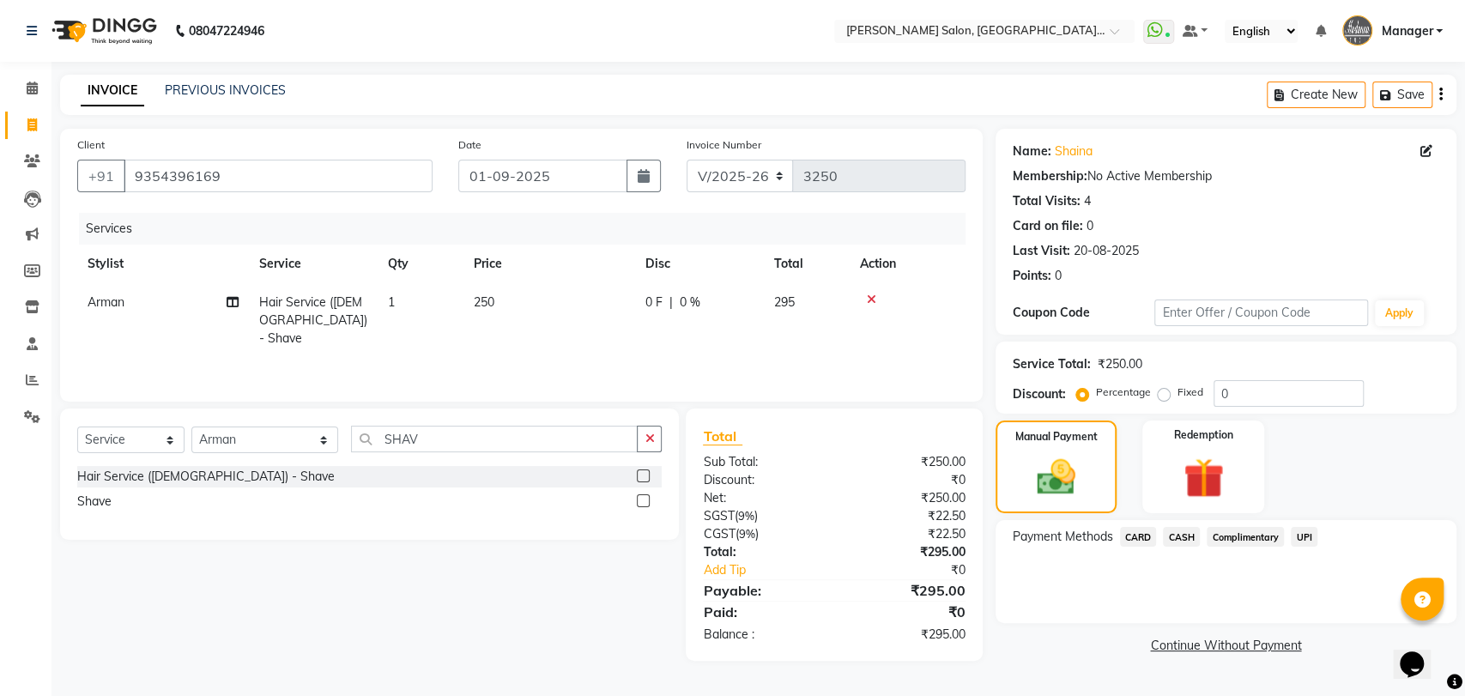
click at [1184, 538] on span "CASH" at bounding box center [1181, 537] width 37 height 20
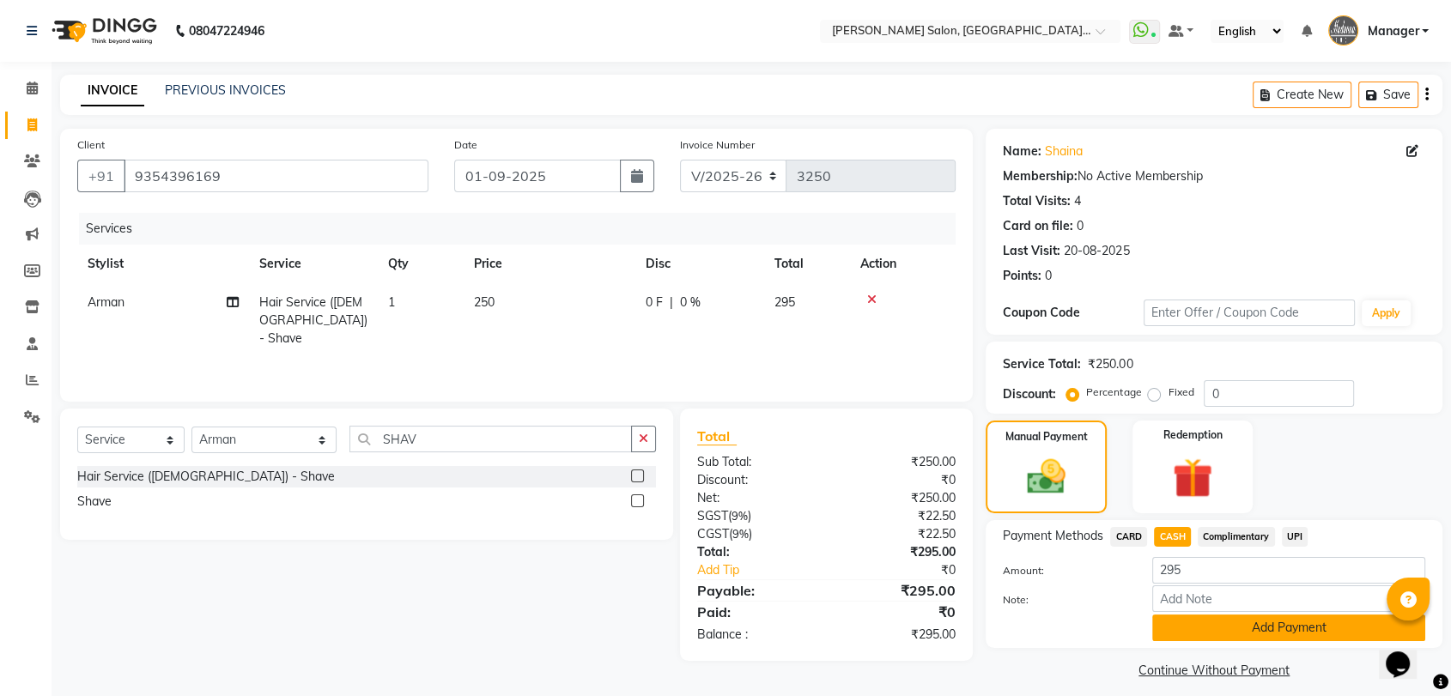
click at [1195, 627] on button "Add Payment" at bounding box center [1288, 628] width 273 height 27
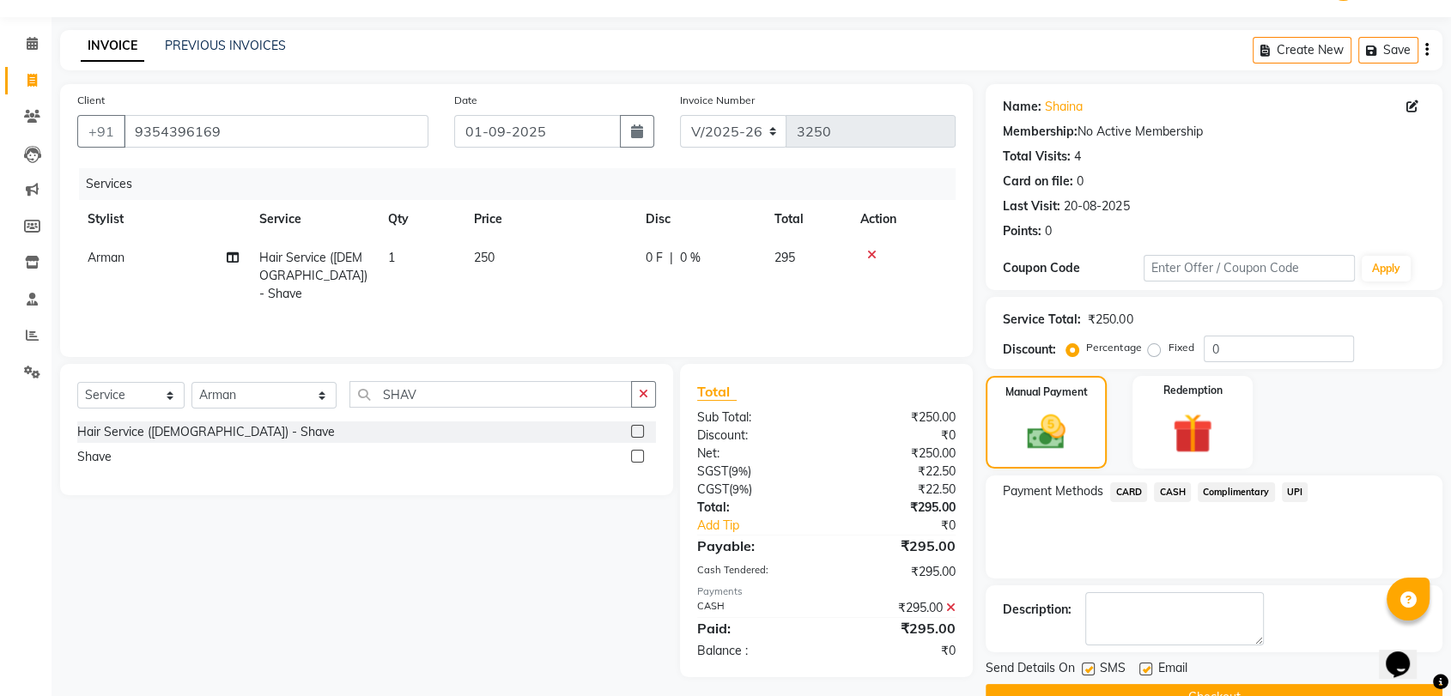
scroll to position [84, 0]
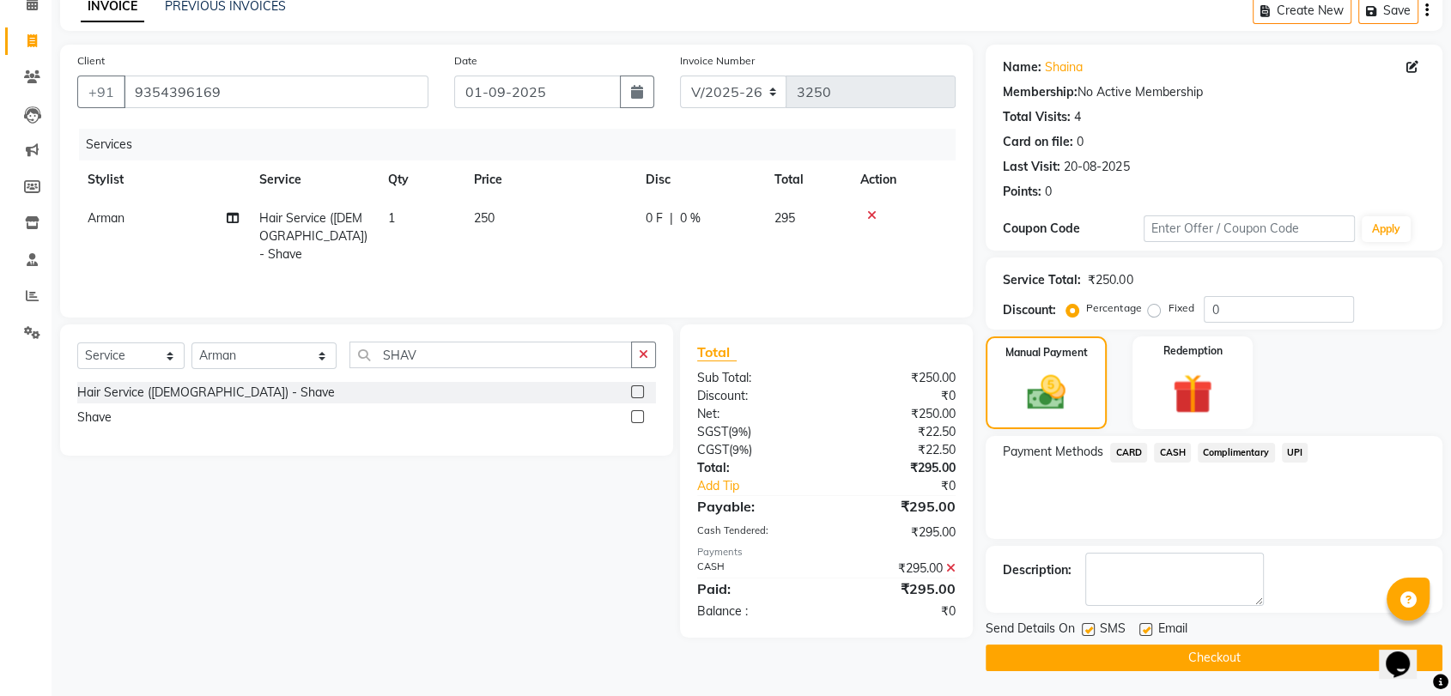
click at [1205, 658] on button "Checkout" at bounding box center [1213, 658] width 457 height 27
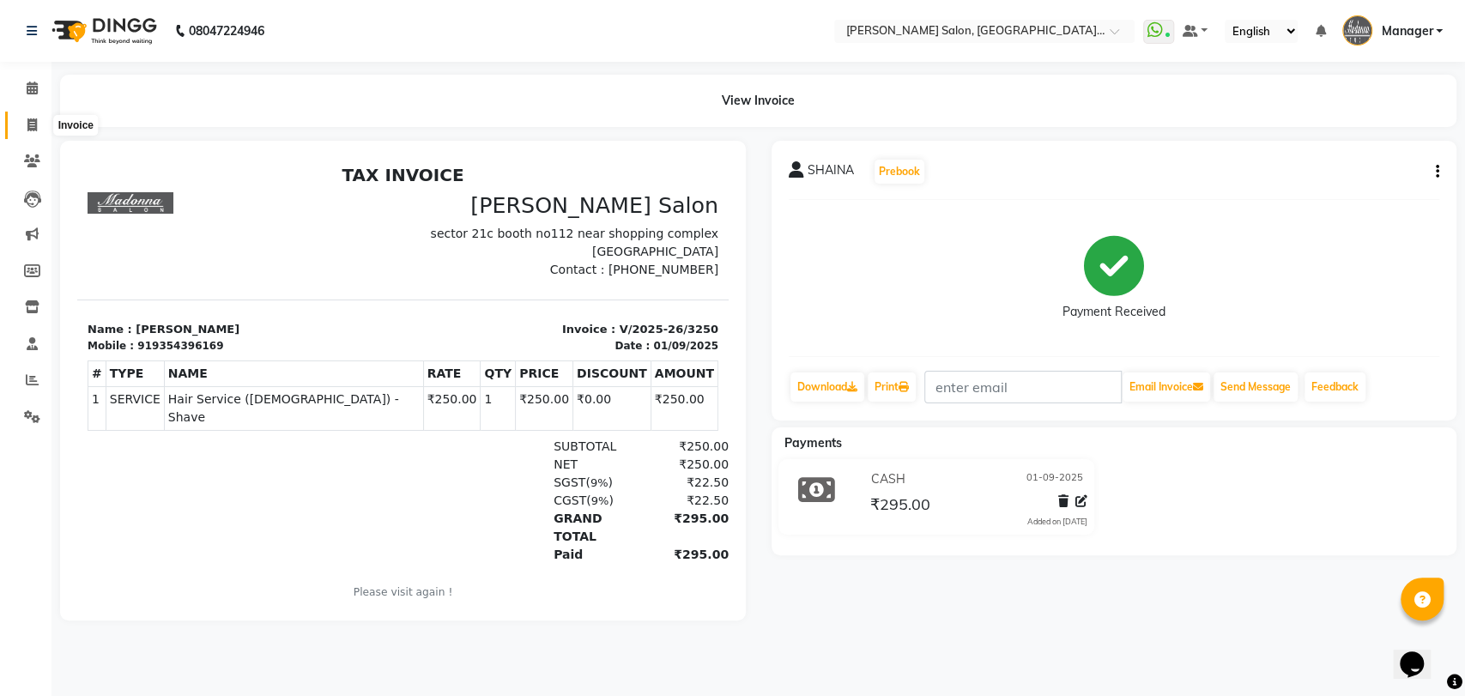
click at [35, 127] on icon at bounding box center [31, 124] width 9 height 13
select select "service"
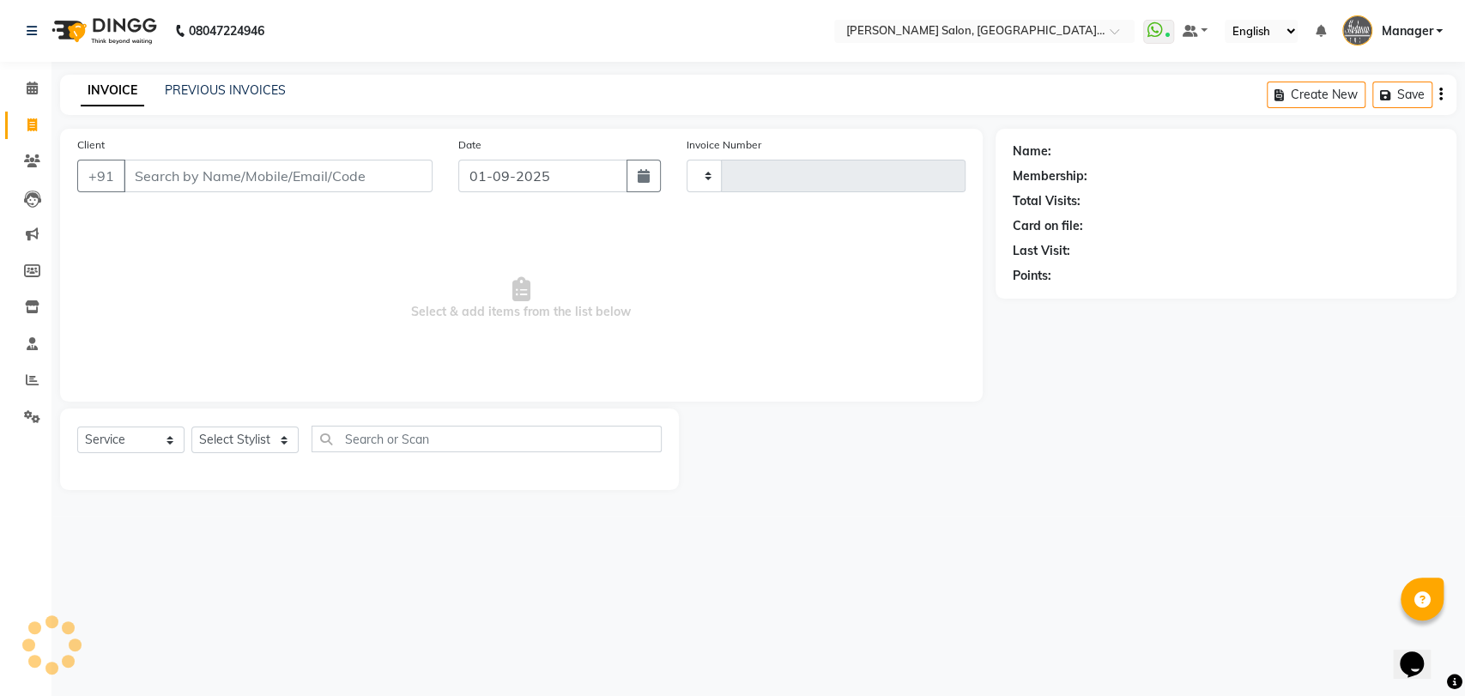
type input "3251"
select select "5893"
